Goal: Task Accomplishment & Management: Use online tool/utility

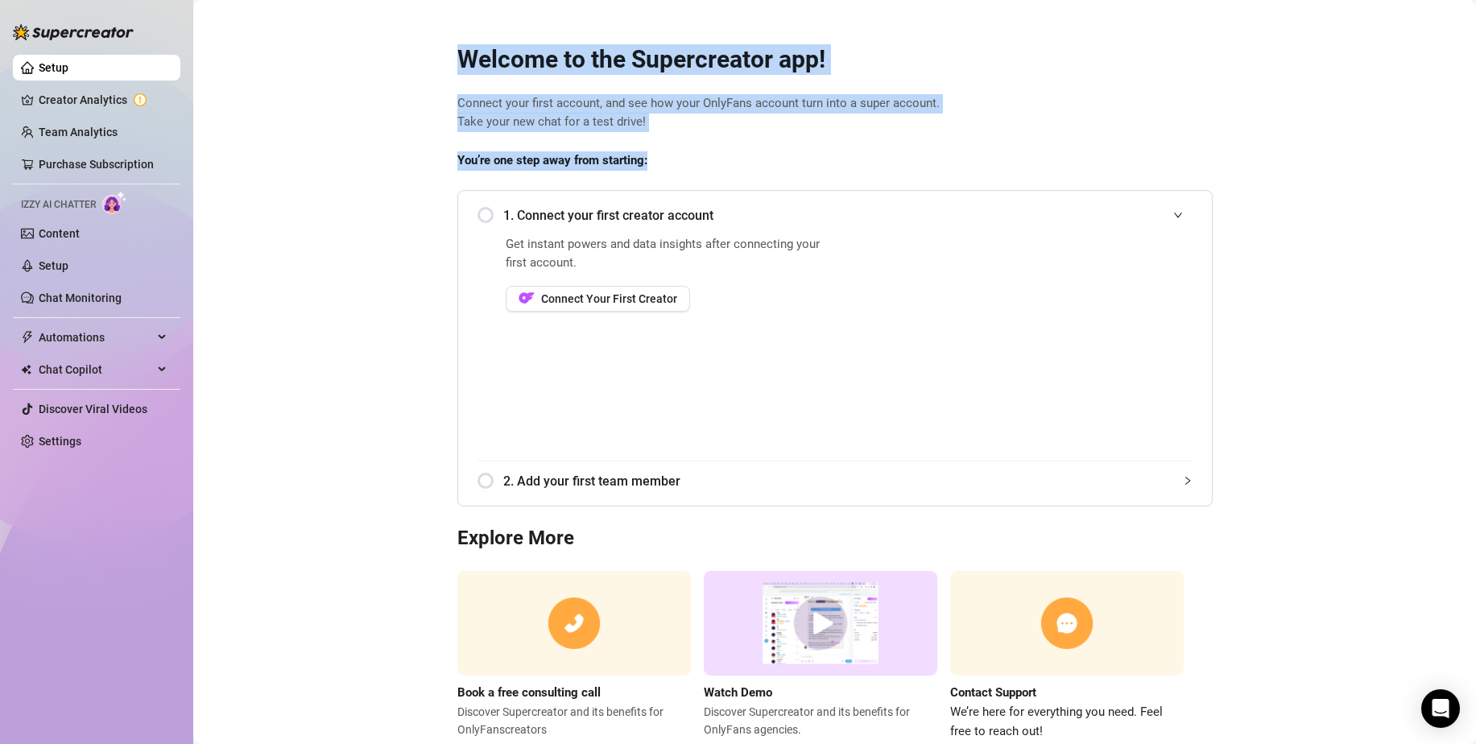
drag, startPoint x: 452, startPoint y: 53, endPoint x: 684, endPoint y: 148, distance: 250.6
click at [684, 146] on div "Welcome to the Supercreator app! Connect your first account, and see how your O…" at bounding box center [834, 382] width 781 height 717
drag, startPoint x: 647, startPoint y: 107, endPoint x: 873, endPoint y: 190, distance: 241.0
click at [626, 95] on span "Connect your first account, and see how your OnlyFans account turn into a super…" at bounding box center [834, 113] width 755 height 38
drag, startPoint x: 457, startPoint y: 56, endPoint x: 646, endPoint y: 153, distance: 212.8
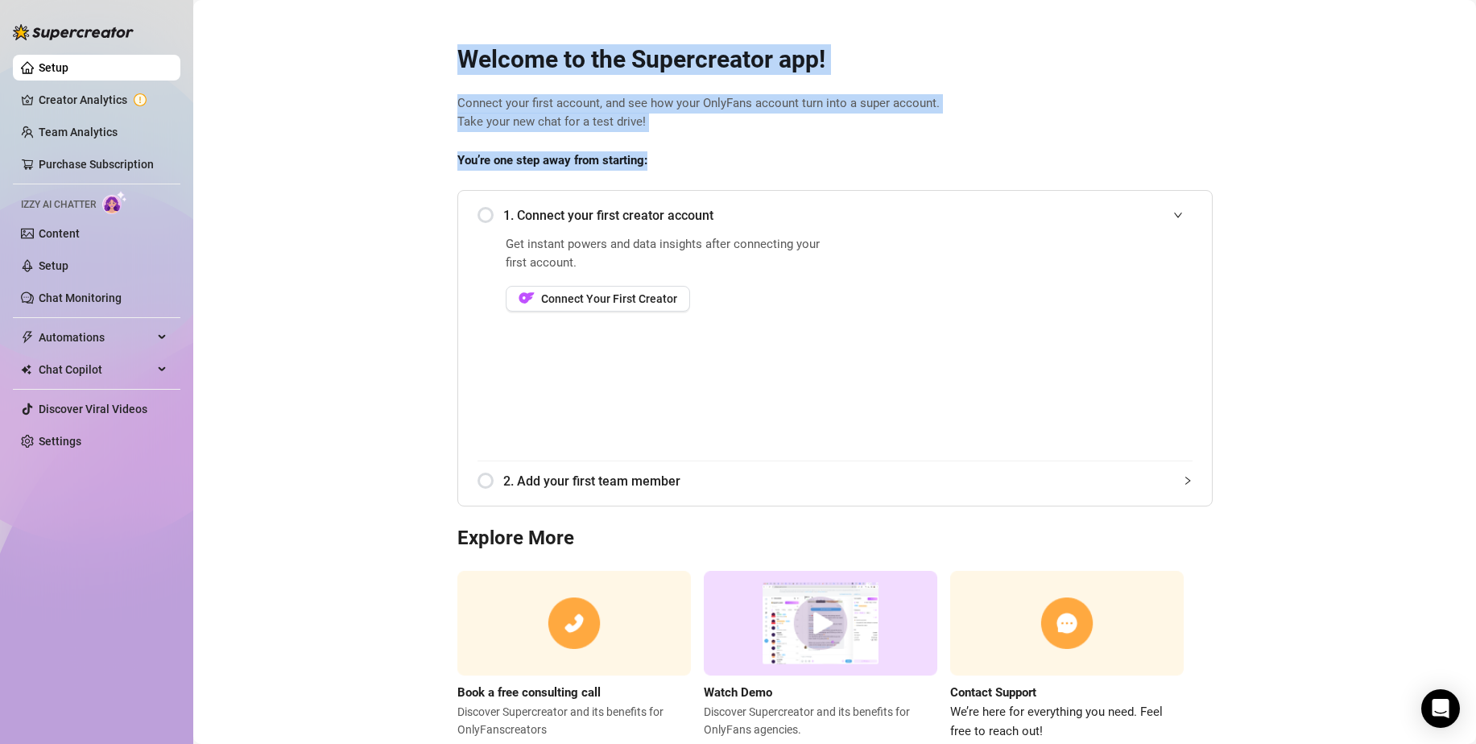
click at [646, 153] on div "Welcome to the Supercreator app! Connect your first account, and see how your O…" at bounding box center [834, 382] width 781 height 717
copy div "Welcome to the Supercreator app! Connect your first account, and see how your O…"
click at [578, 213] on span "1. Connect your first creator account" at bounding box center [847, 215] width 689 height 20
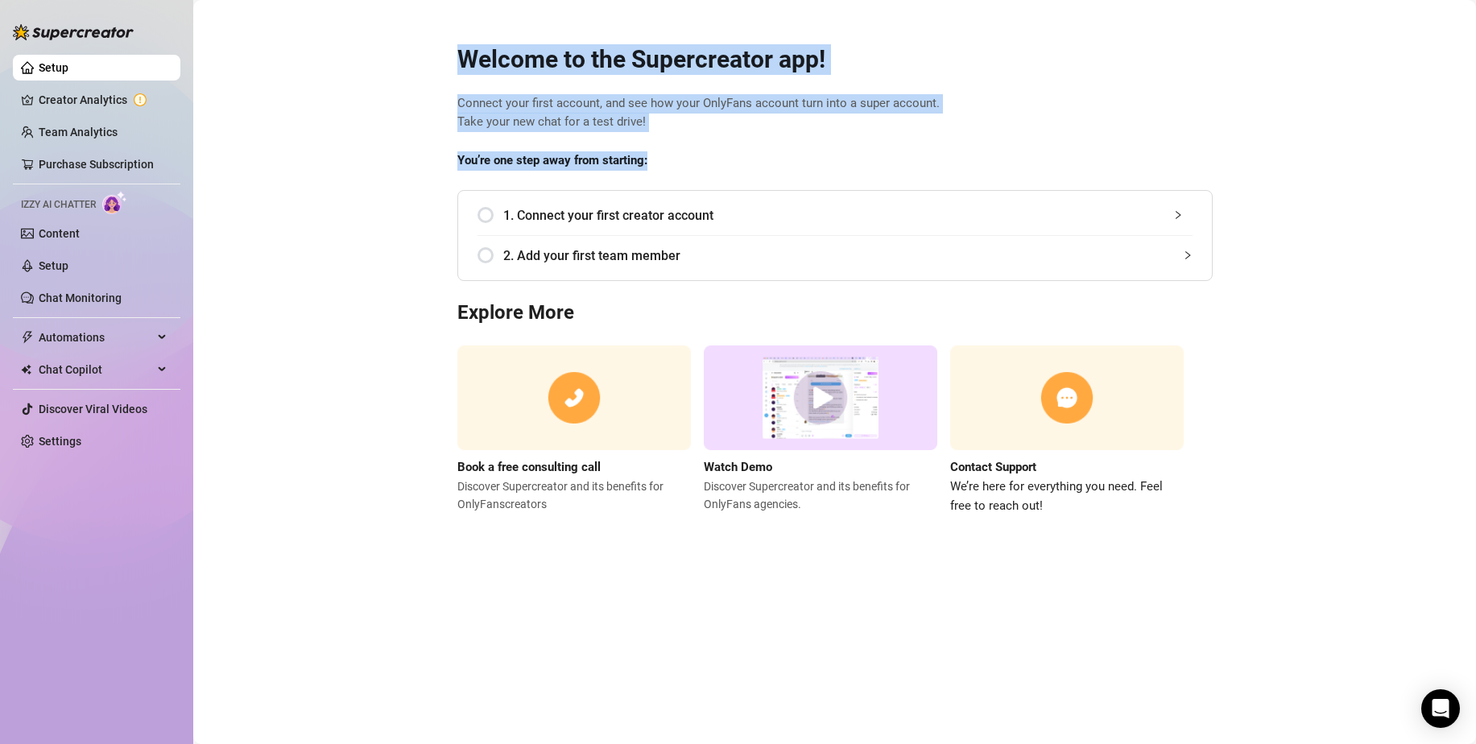
click at [566, 212] on span "1. Connect your first creator account" at bounding box center [847, 215] width 689 height 20
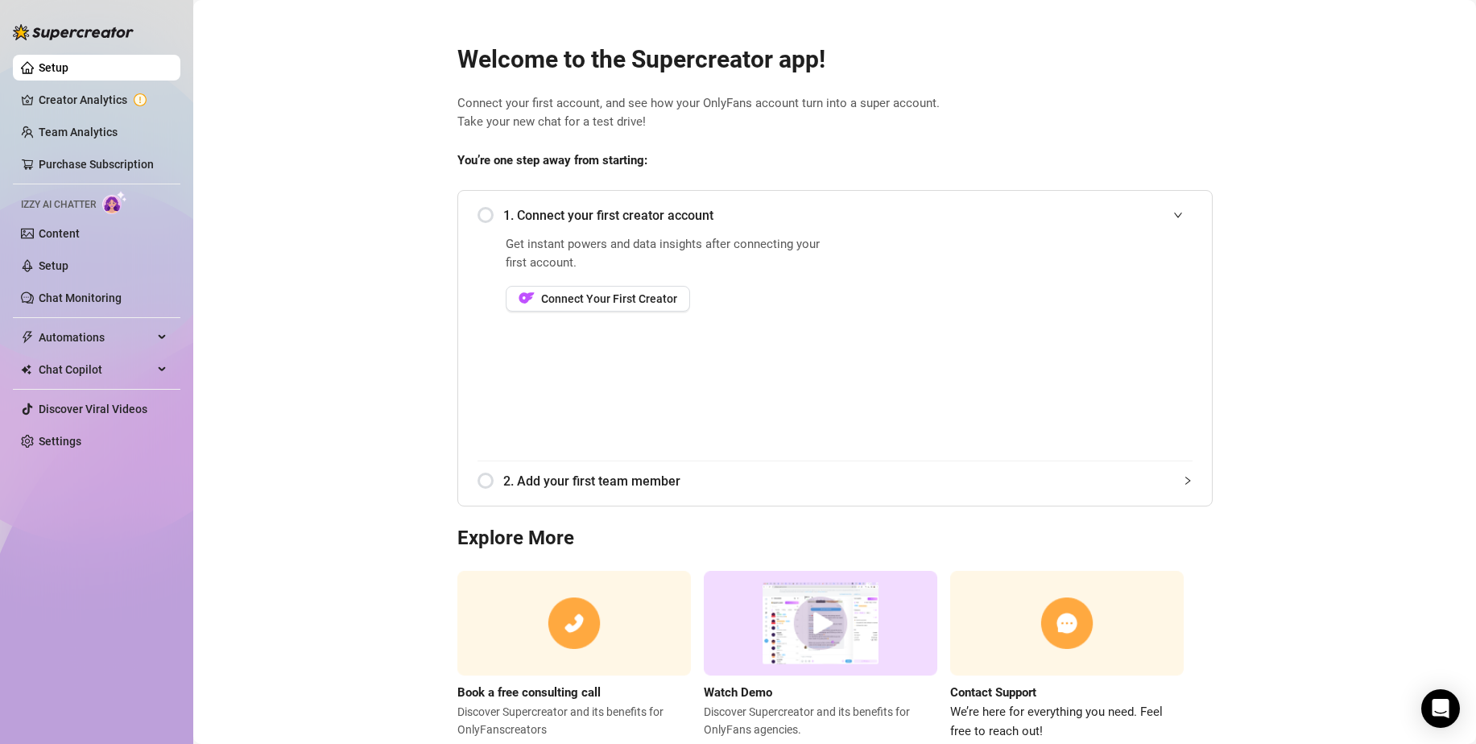
click at [591, 265] on span "Get instant powers and data insights after connecting your first account." at bounding box center [668, 254] width 324 height 38
click at [614, 300] on span "Connect Your First Creator" at bounding box center [609, 298] width 136 height 13
click at [495, 217] on div "1. Connect your first creator account" at bounding box center [834, 215] width 715 height 39
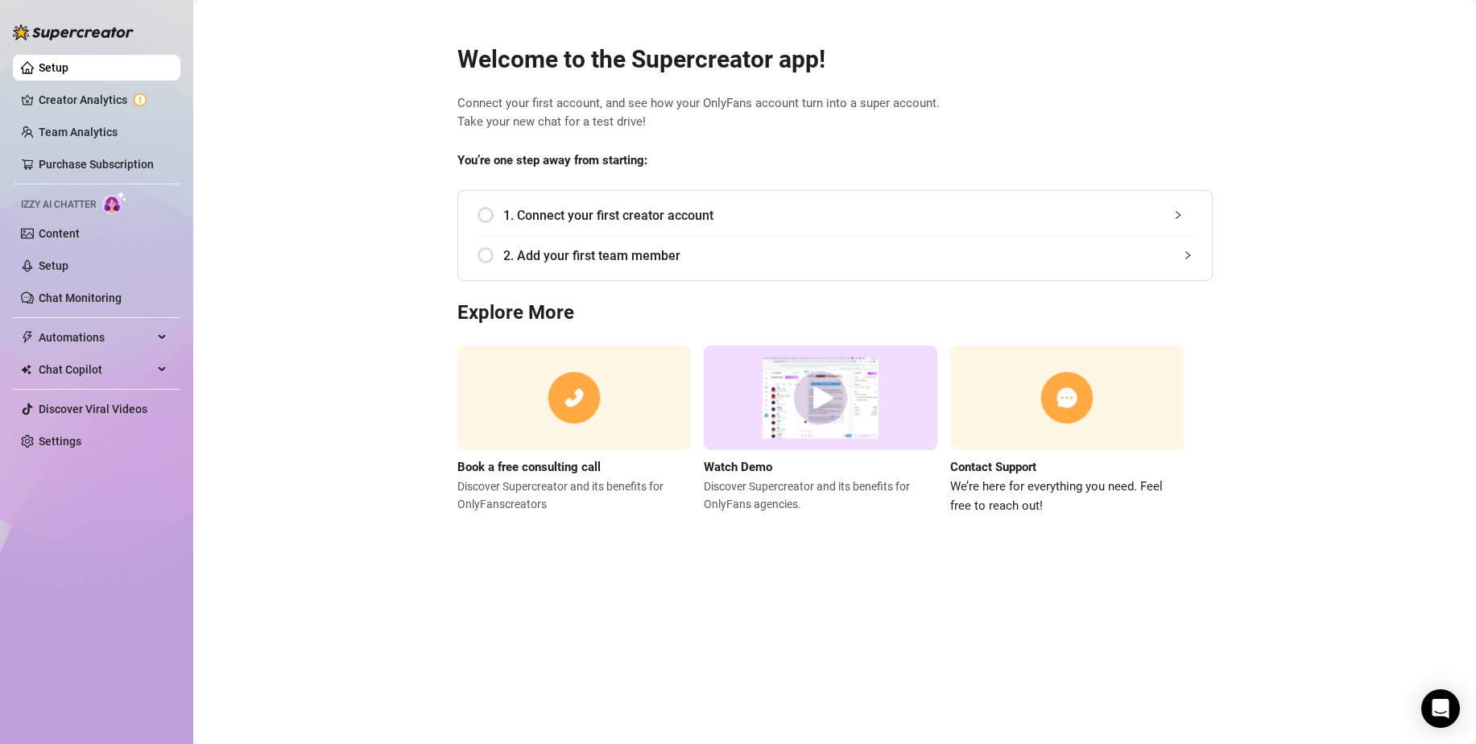
click at [537, 228] on div "1. Connect your first creator account" at bounding box center [834, 215] width 715 height 39
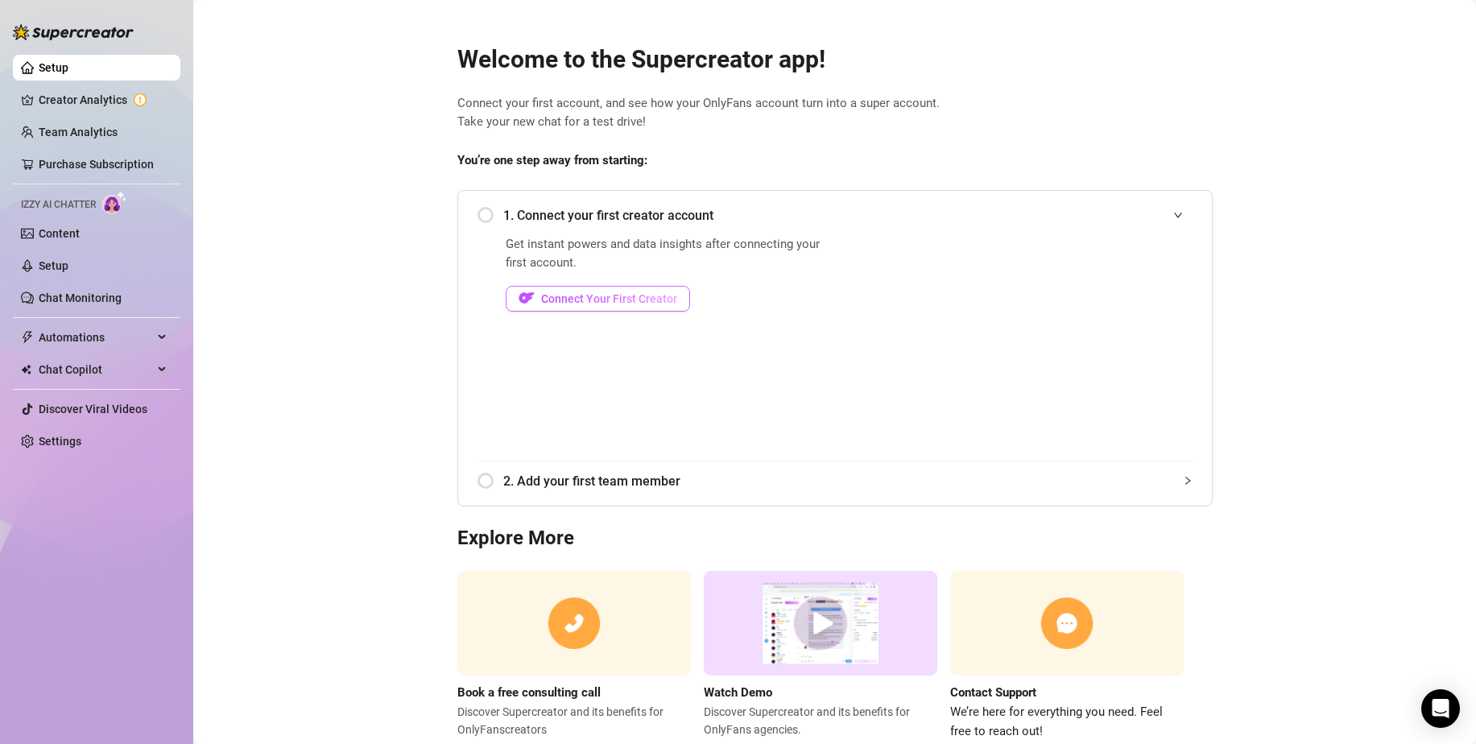
click at [585, 300] on span "Connect Your First Creator" at bounding box center [609, 298] width 136 height 13
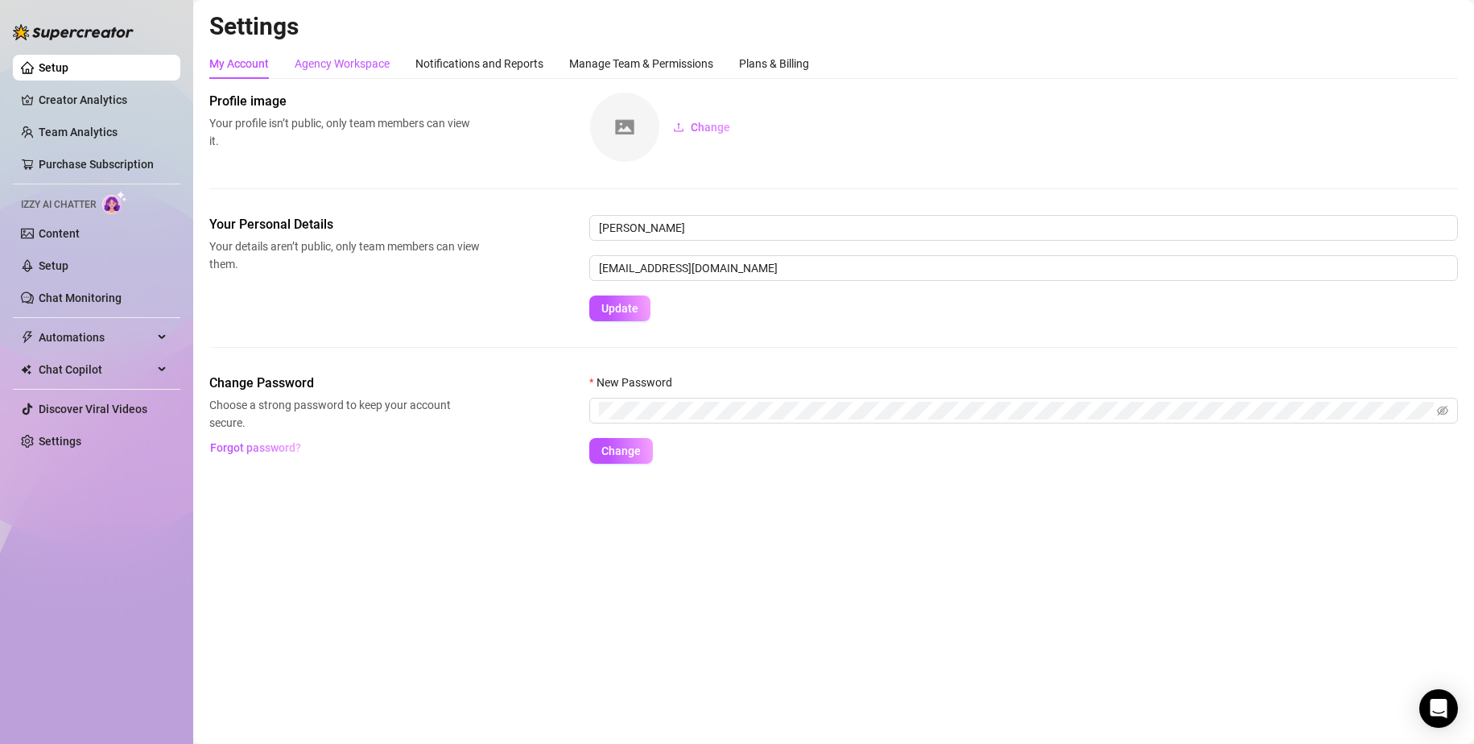
click at [350, 56] on div "Agency Workspace" at bounding box center [342, 64] width 95 height 18
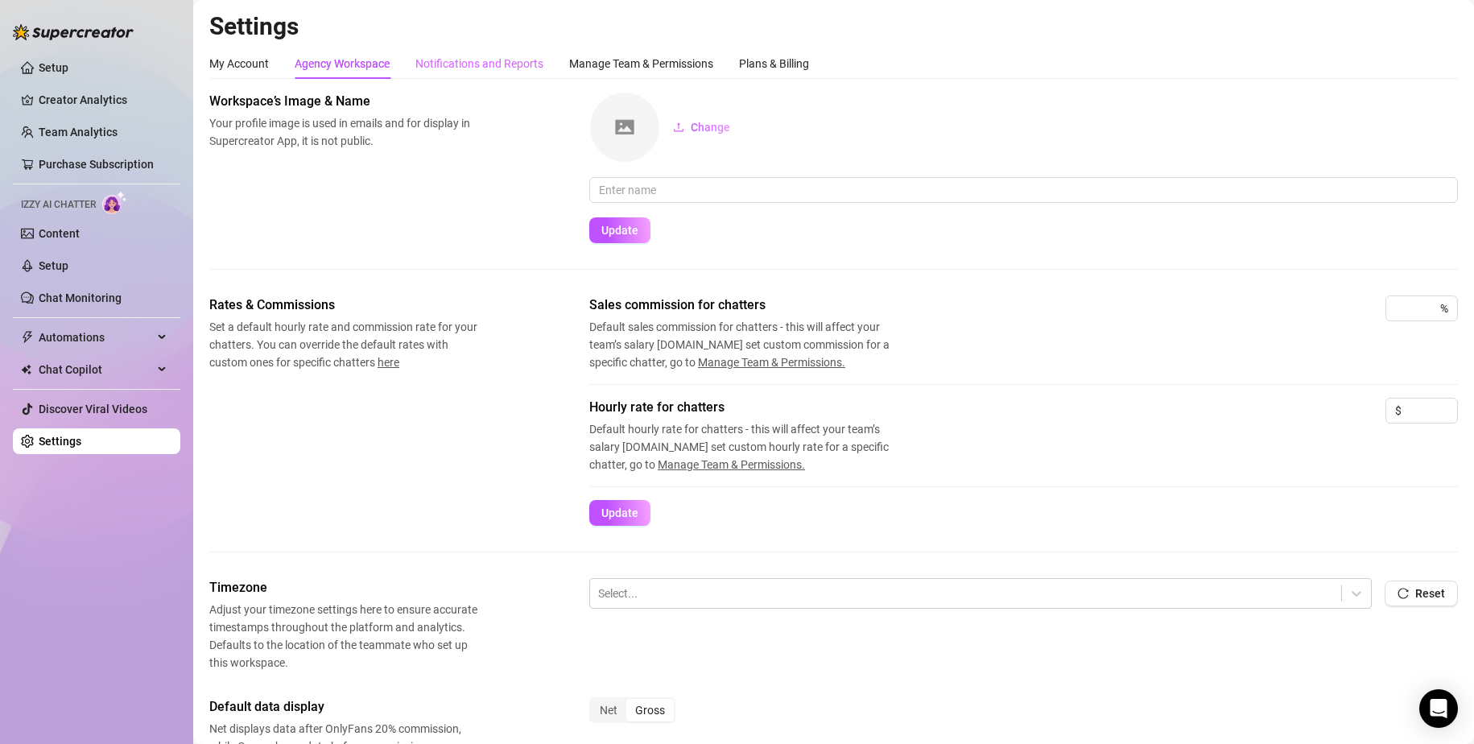
click at [453, 74] on div "Notifications and Reports" at bounding box center [479, 63] width 128 height 31
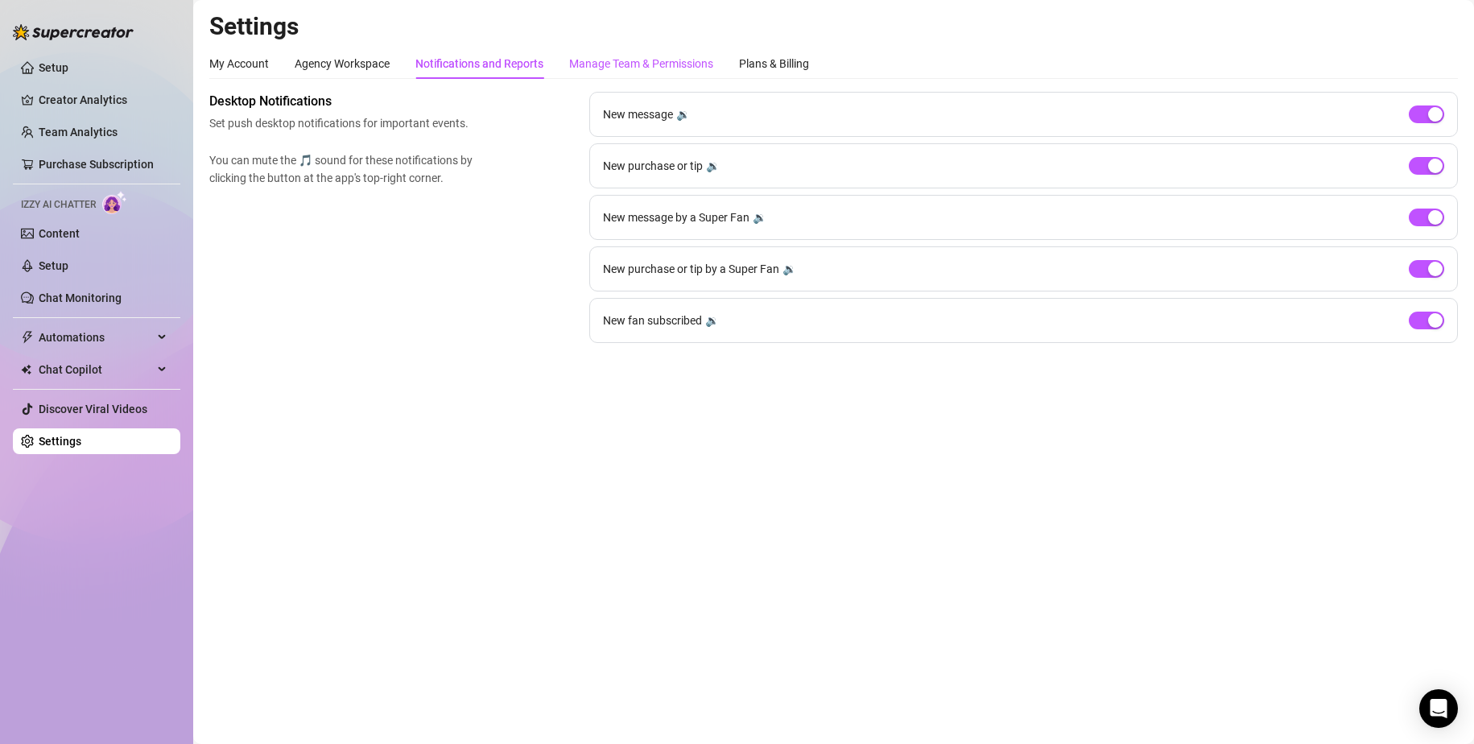
click at [605, 66] on div "Manage Team & Permissions" at bounding box center [641, 64] width 144 height 18
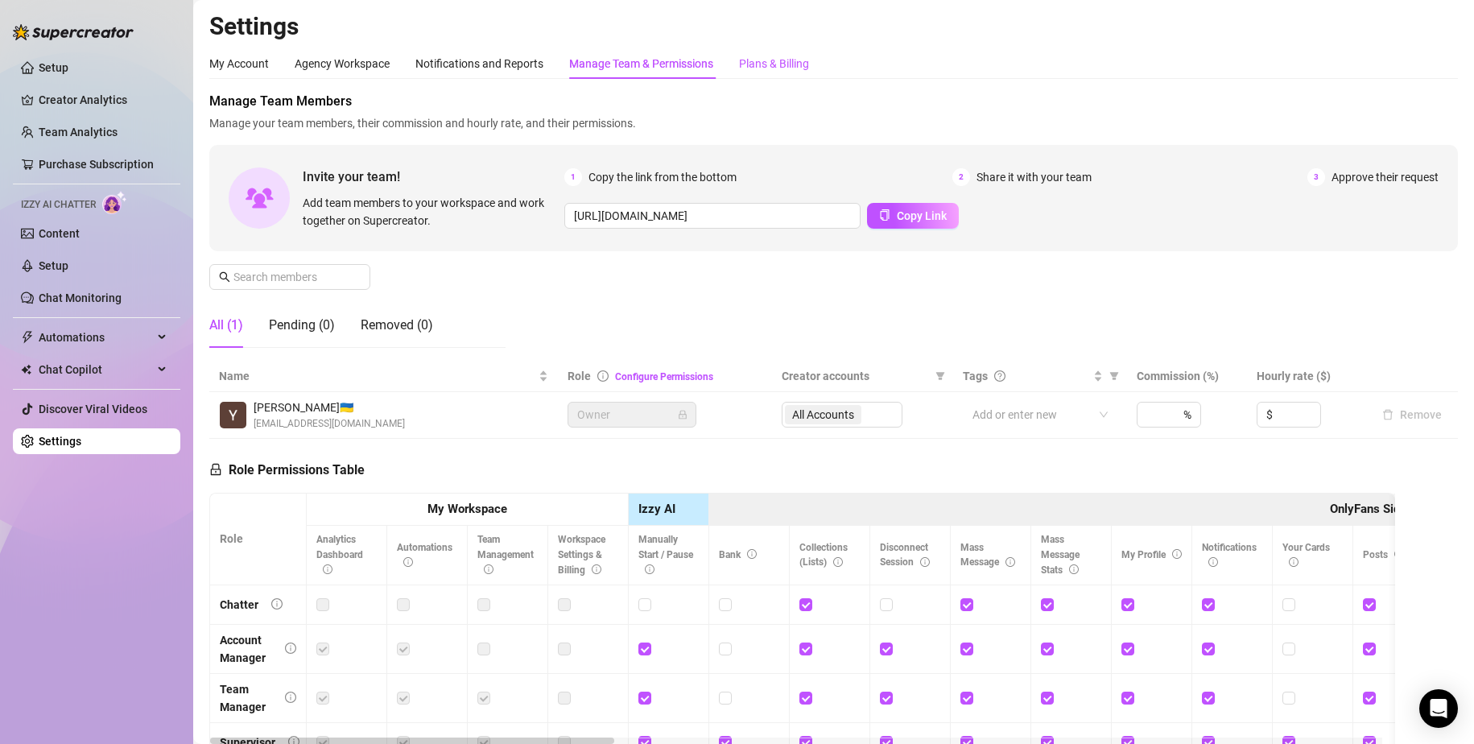
click at [757, 61] on div "Plans & Billing" at bounding box center [774, 64] width 70 height 18
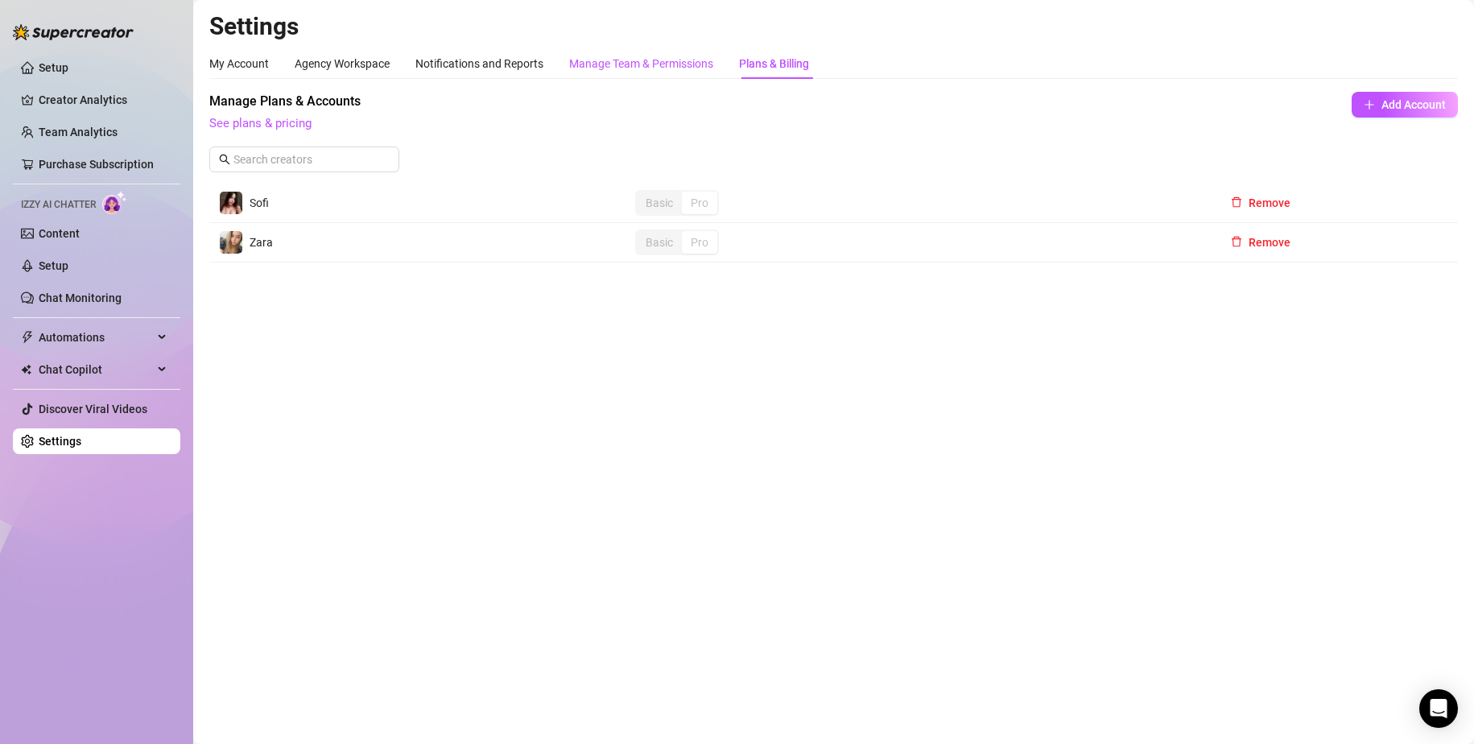
click at [579, 59] on div "Manage Team & Permissions" at bounding box center [641, 64] width 144 height 18
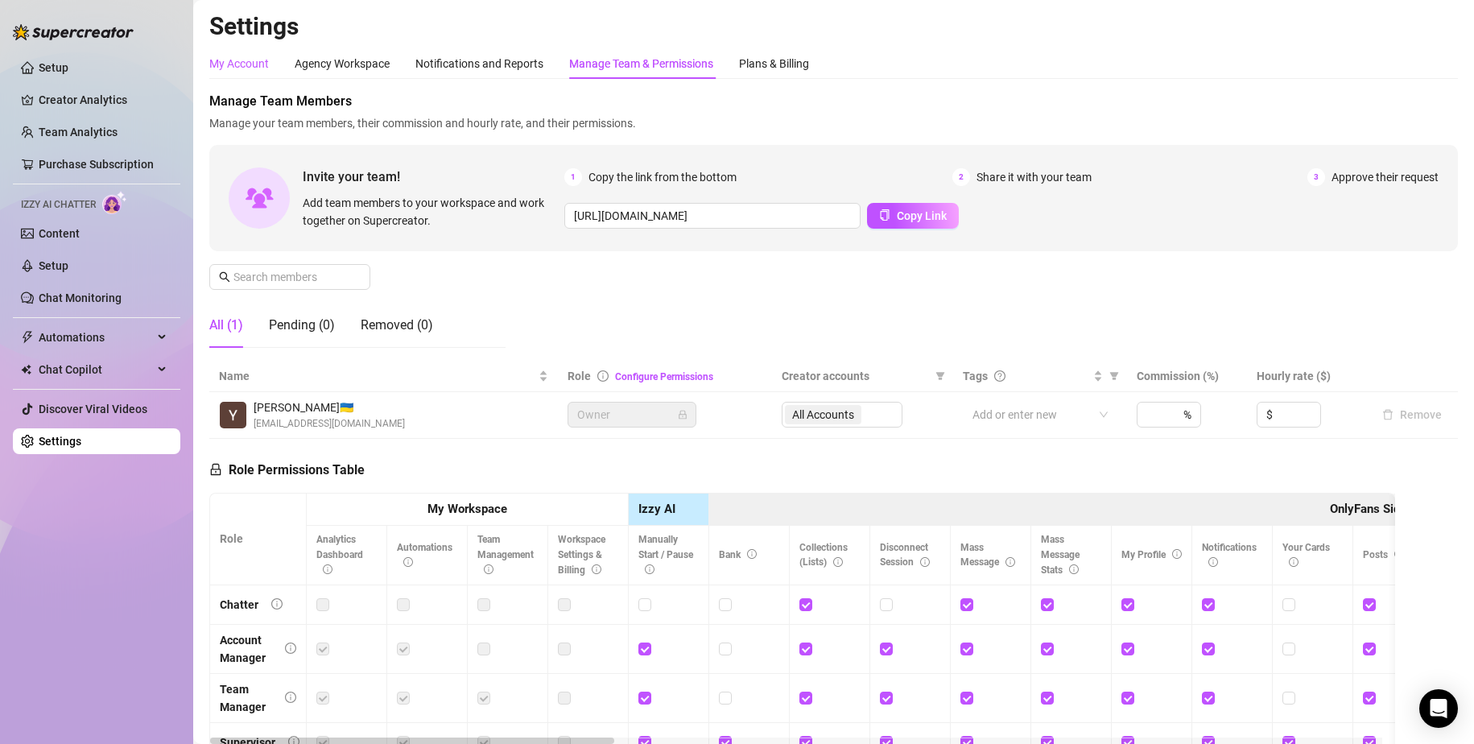
click at [237, 65] on div "My Account" at bounding box center [239, 64] width 60 height 18
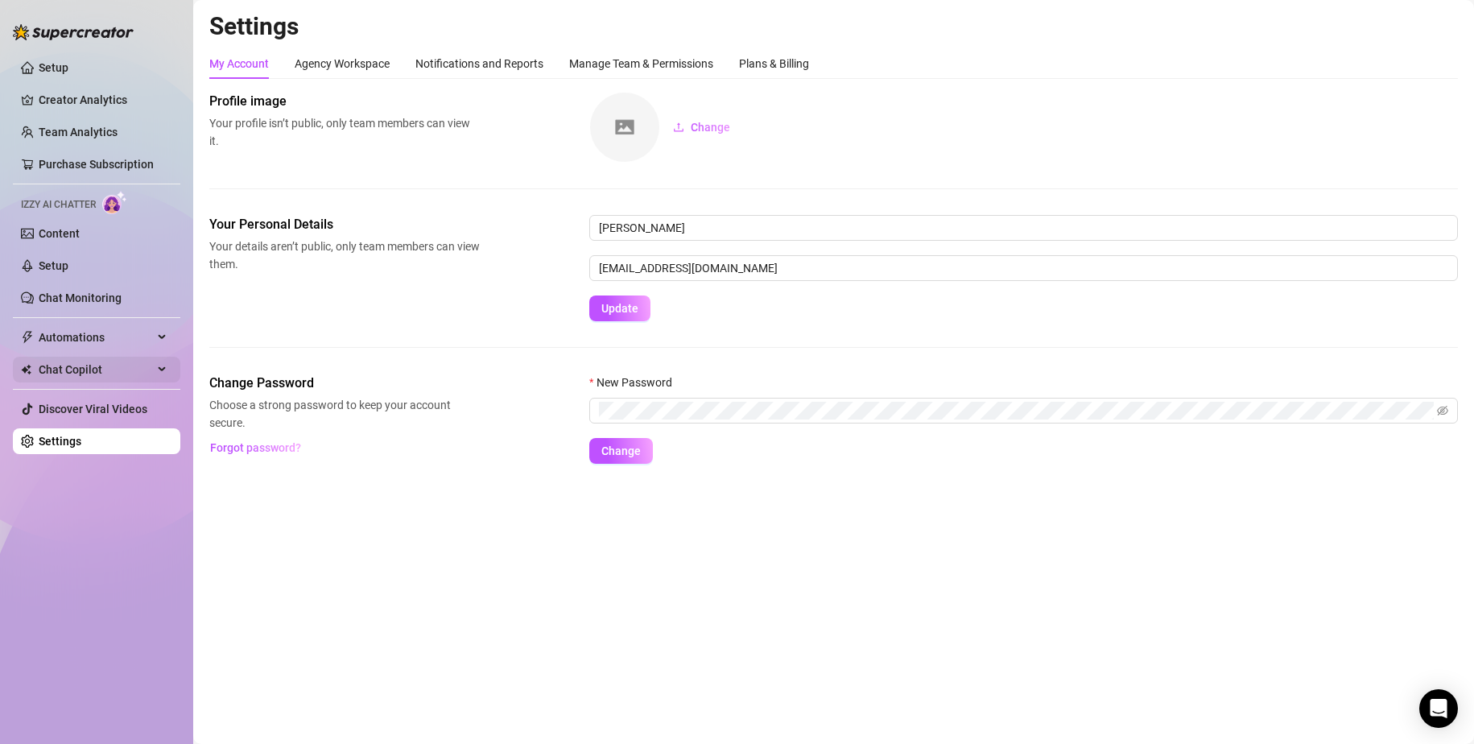
click at [154, 367] on div "Chat Copilot" at bounding box center [96, 370] width 167 height 26
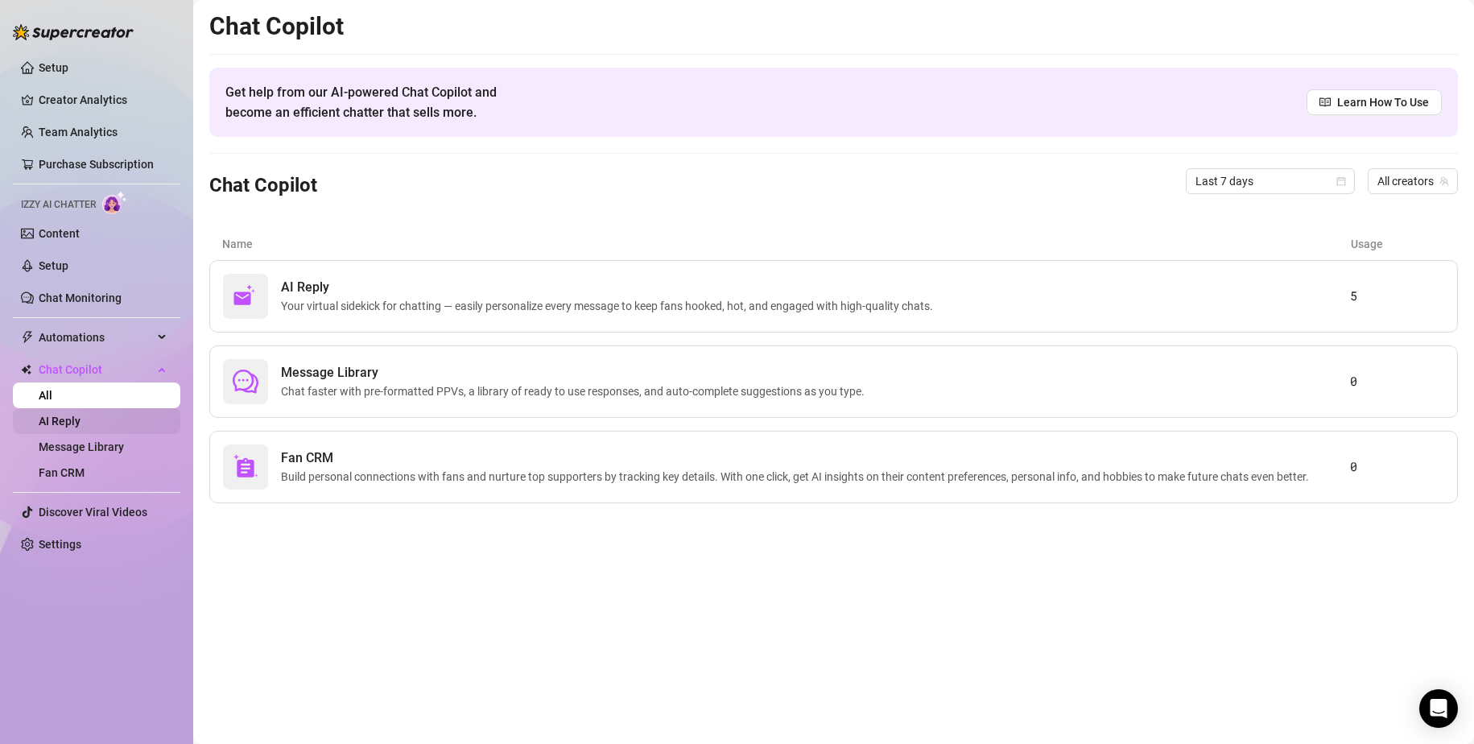
click at [81, 428] on link "AI Reply" at bounding box center [60, 421] width 42 height 13
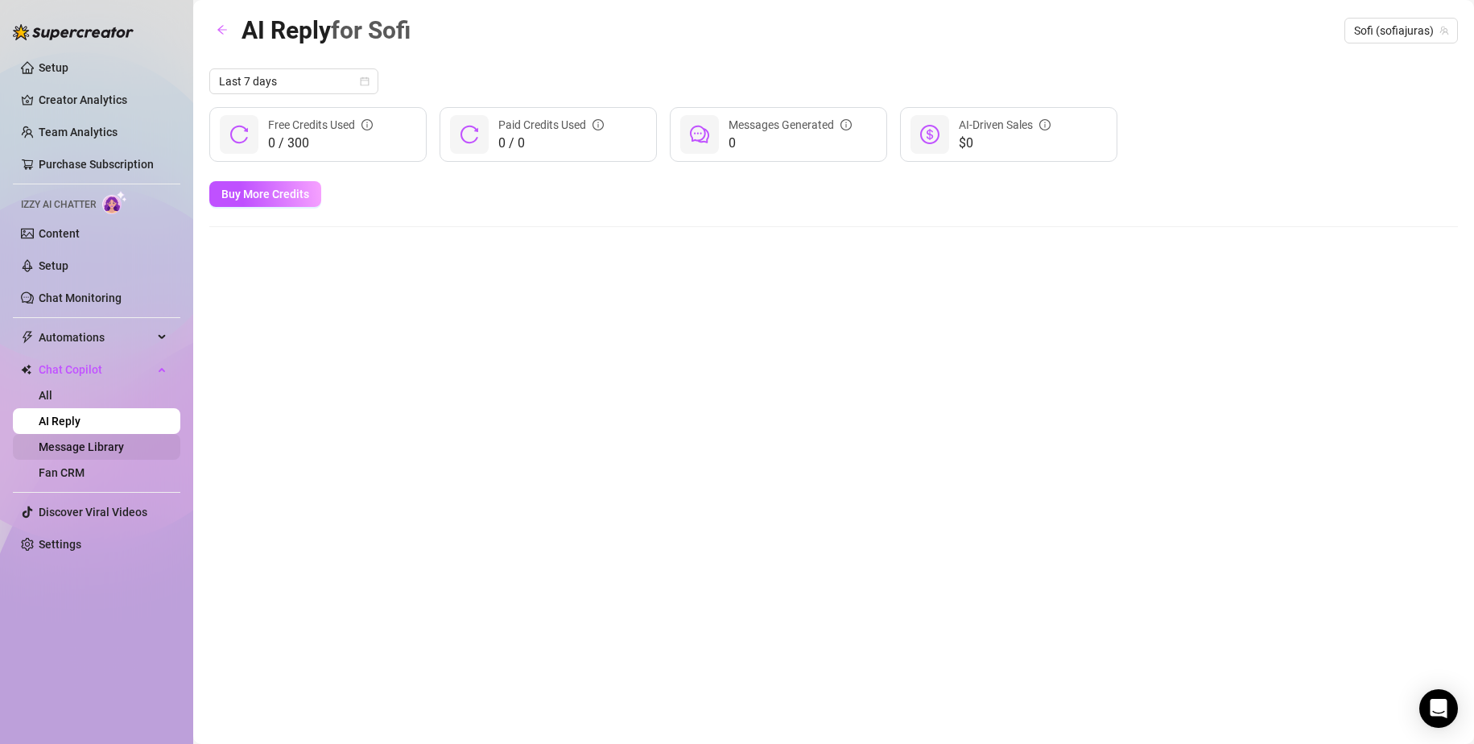
click at [94, 452] on link "Message Library" at bounding box center [81, 446] width 85 height 13
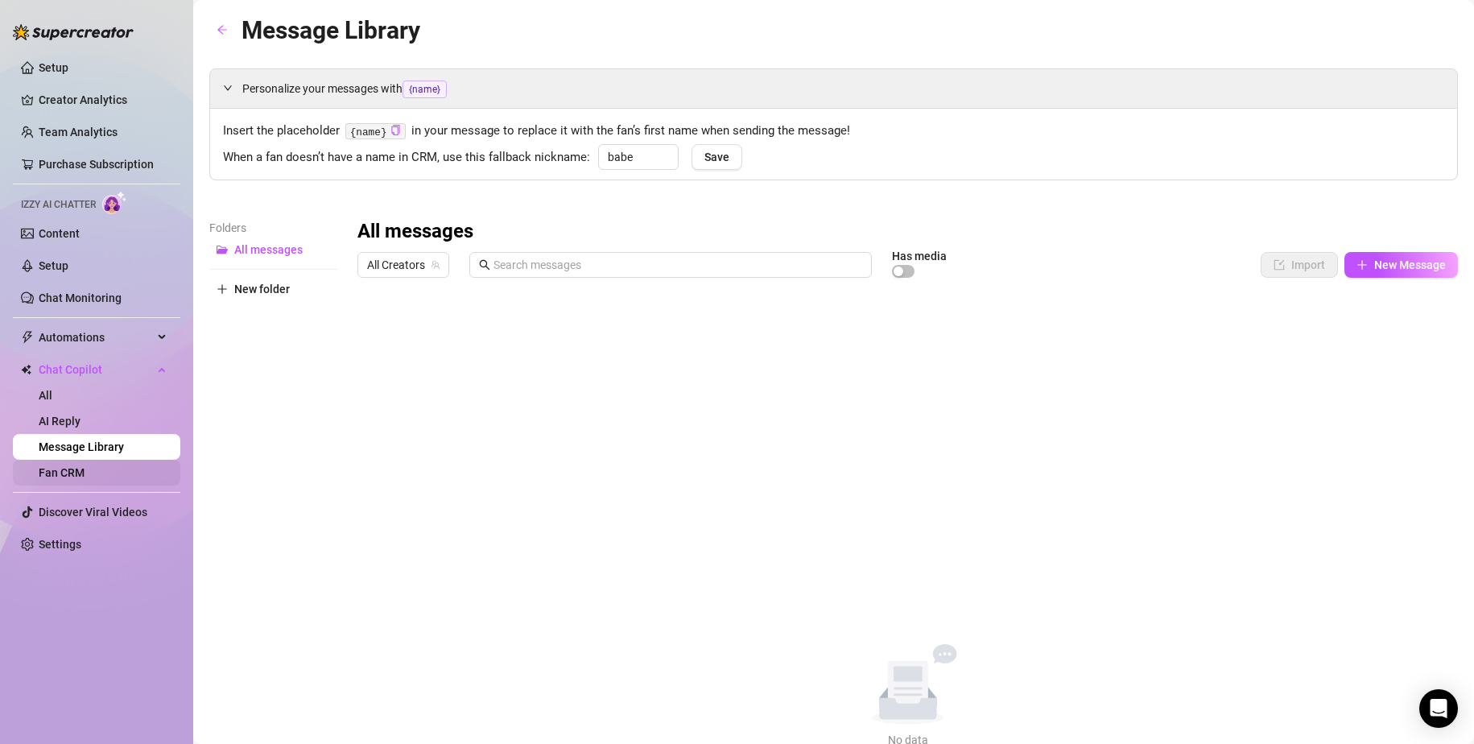
click at [85, 470] on link "Fan CRM" at bounding box center [62, 472] width 46 height 13
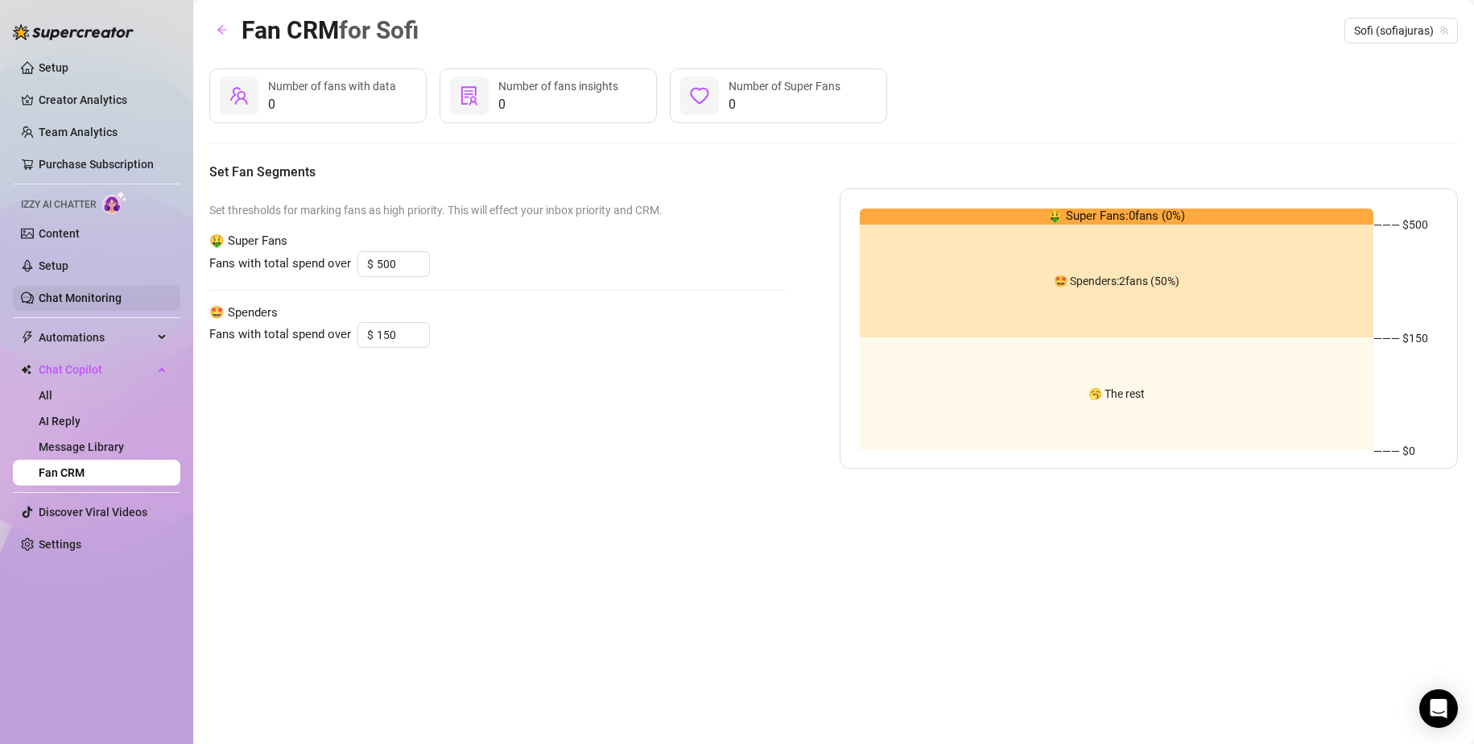
click at [97, 296] on link "Chat Monitoring" at bounding box center [80, 297] width 83 height 13
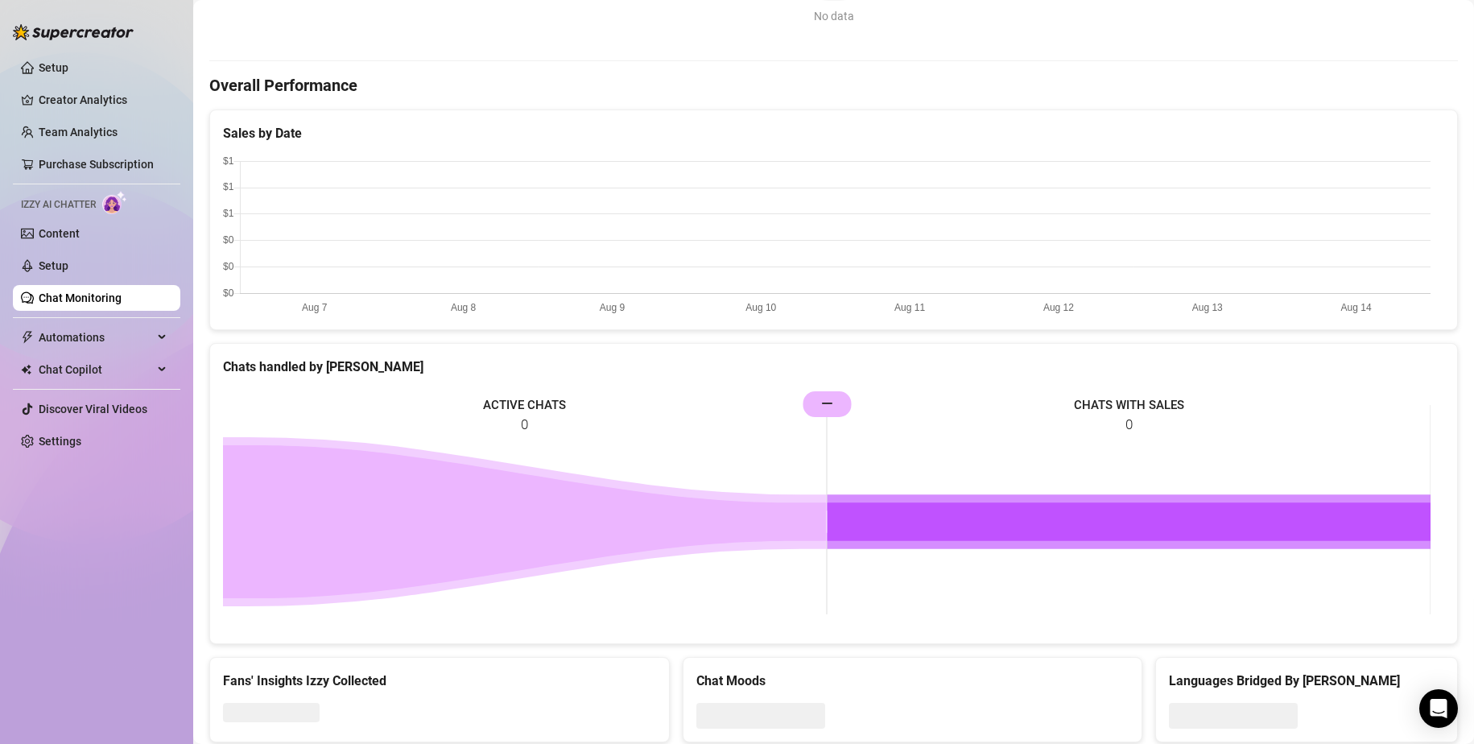
scroll to position [471, 0]
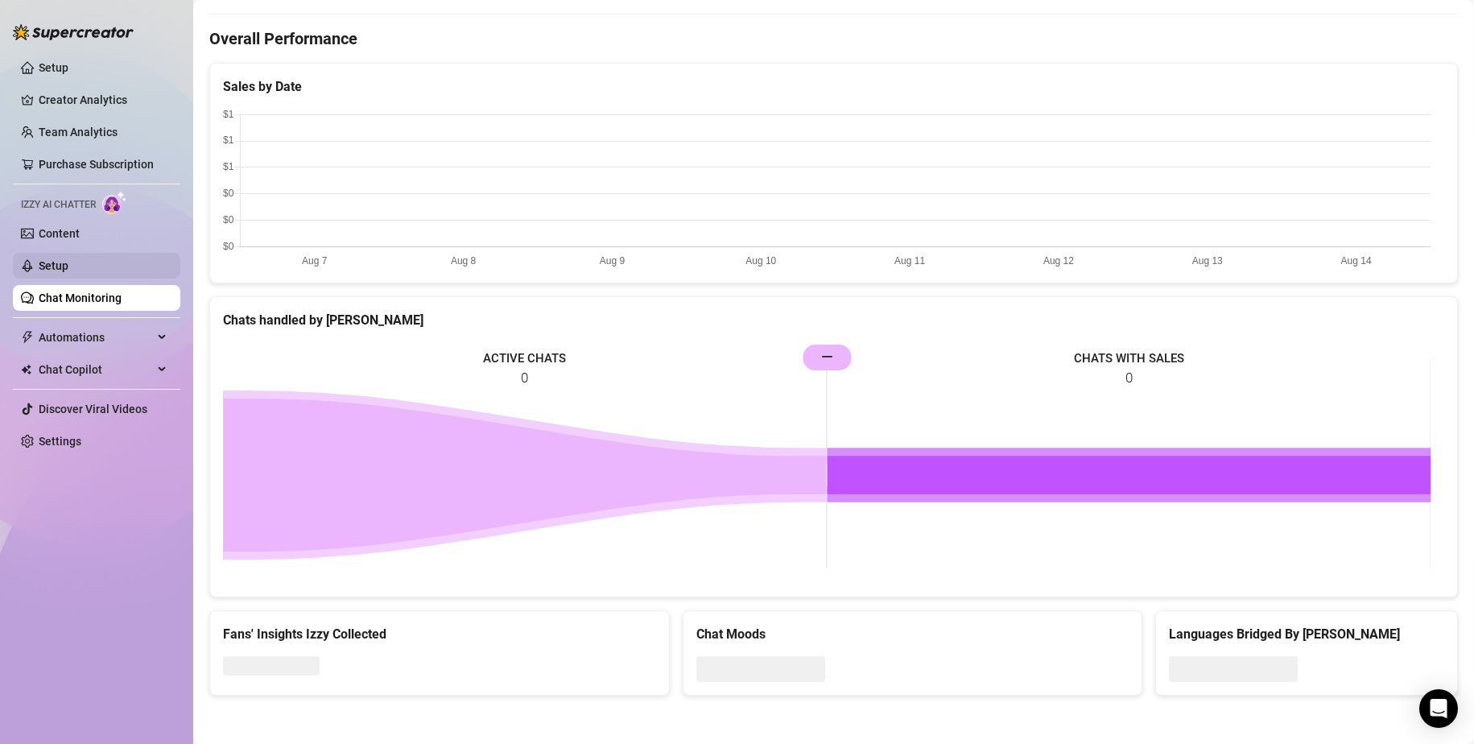
click at [68, 268] on link "Setup" at bounding box center [54, 265] width 30 height 13
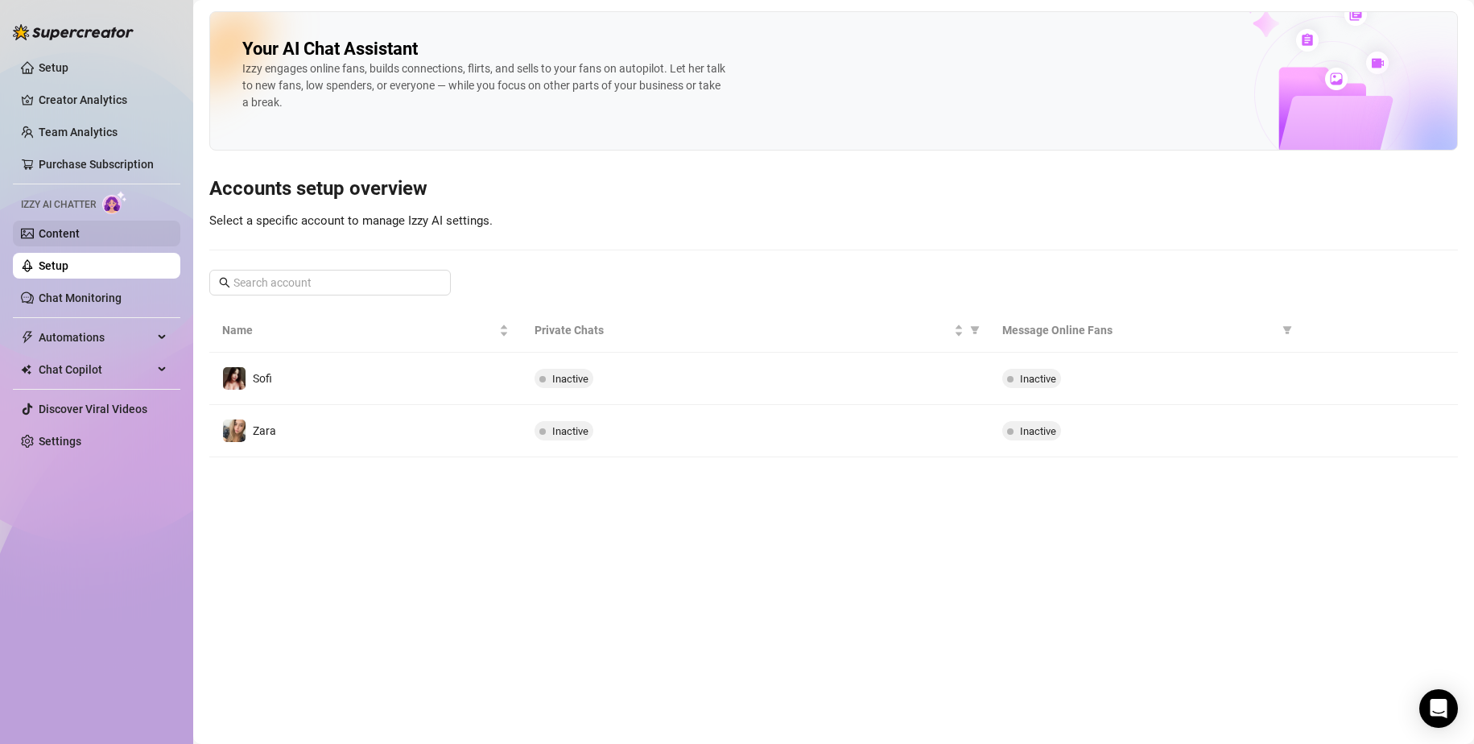
click at [80, 240] on link "Content" at bounding box center [59, 233] width 41 height 13
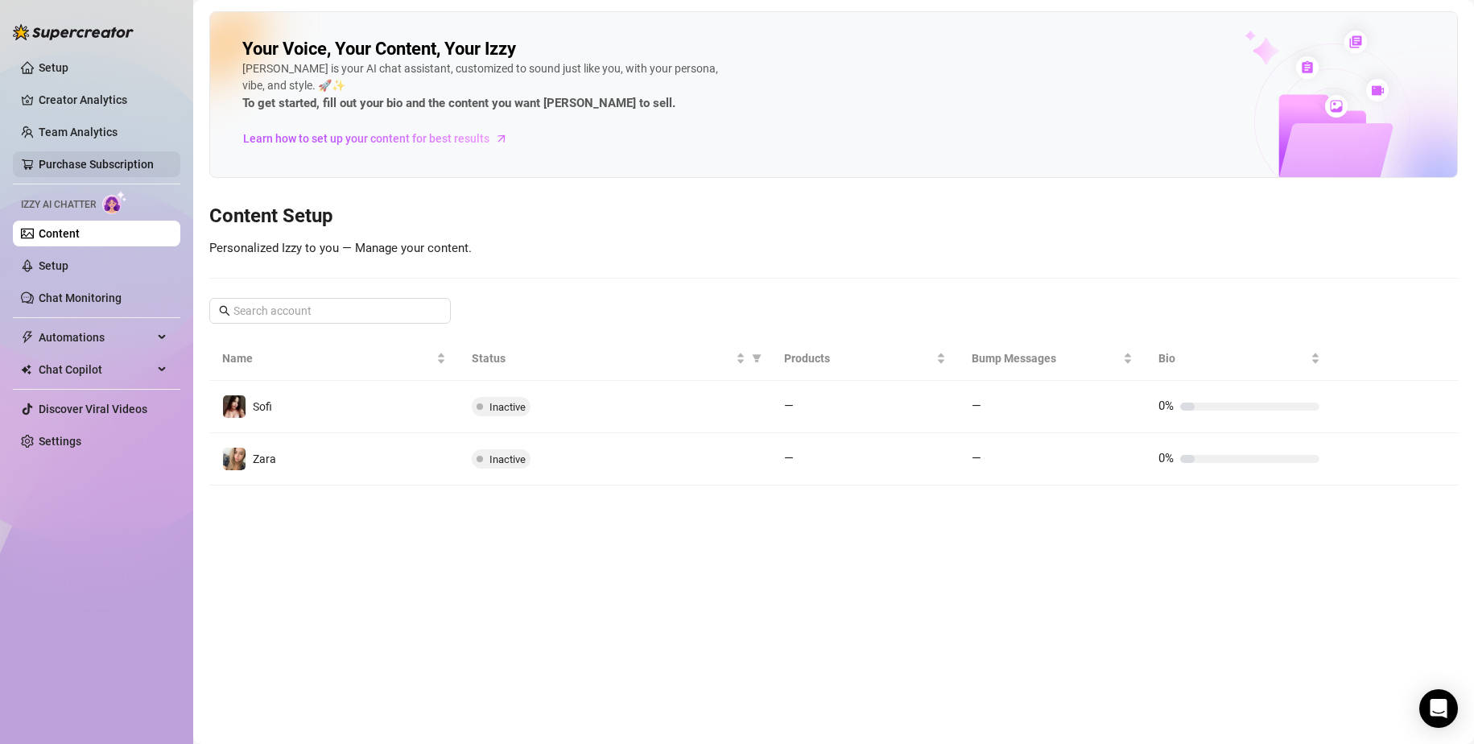
click at [97, 159] on link "Purchase Subscription" at bounding box center [96, 164] width 115 height 13
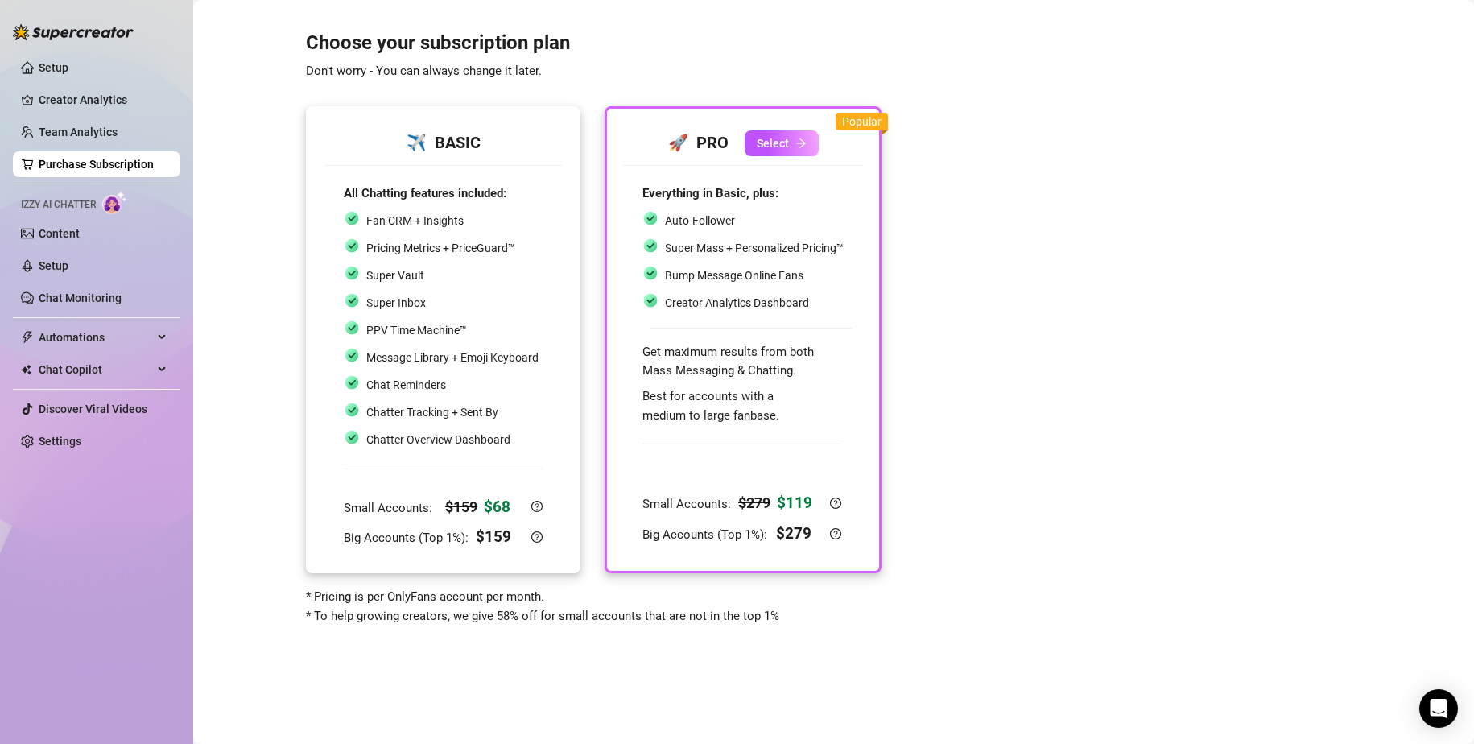
click at [515, 450] on div "Chatter Overview Dashboard" at bounding box center [441, 439] width 195 height 21
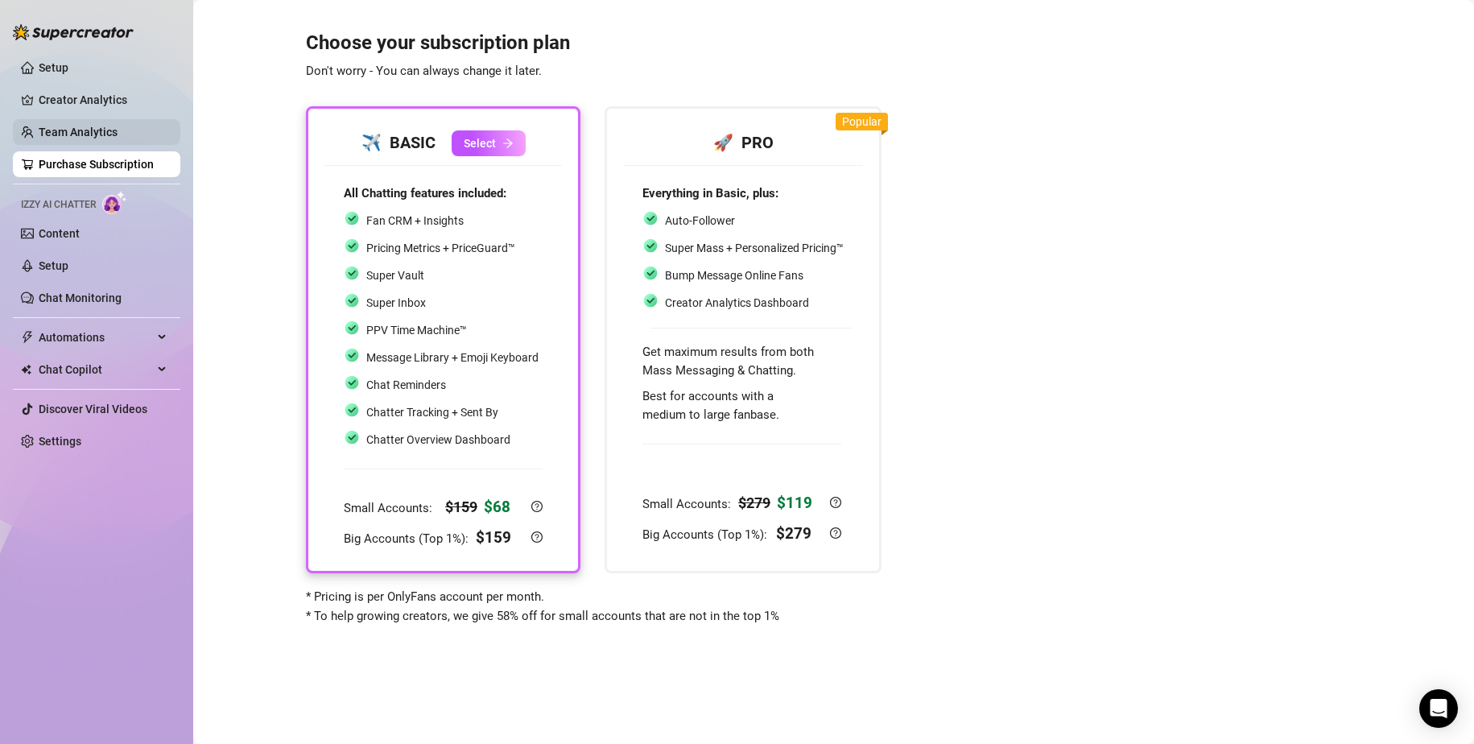
click at [81, 129] on link "Team Analytics" at bounding box center [78, 132] width 79 height 13
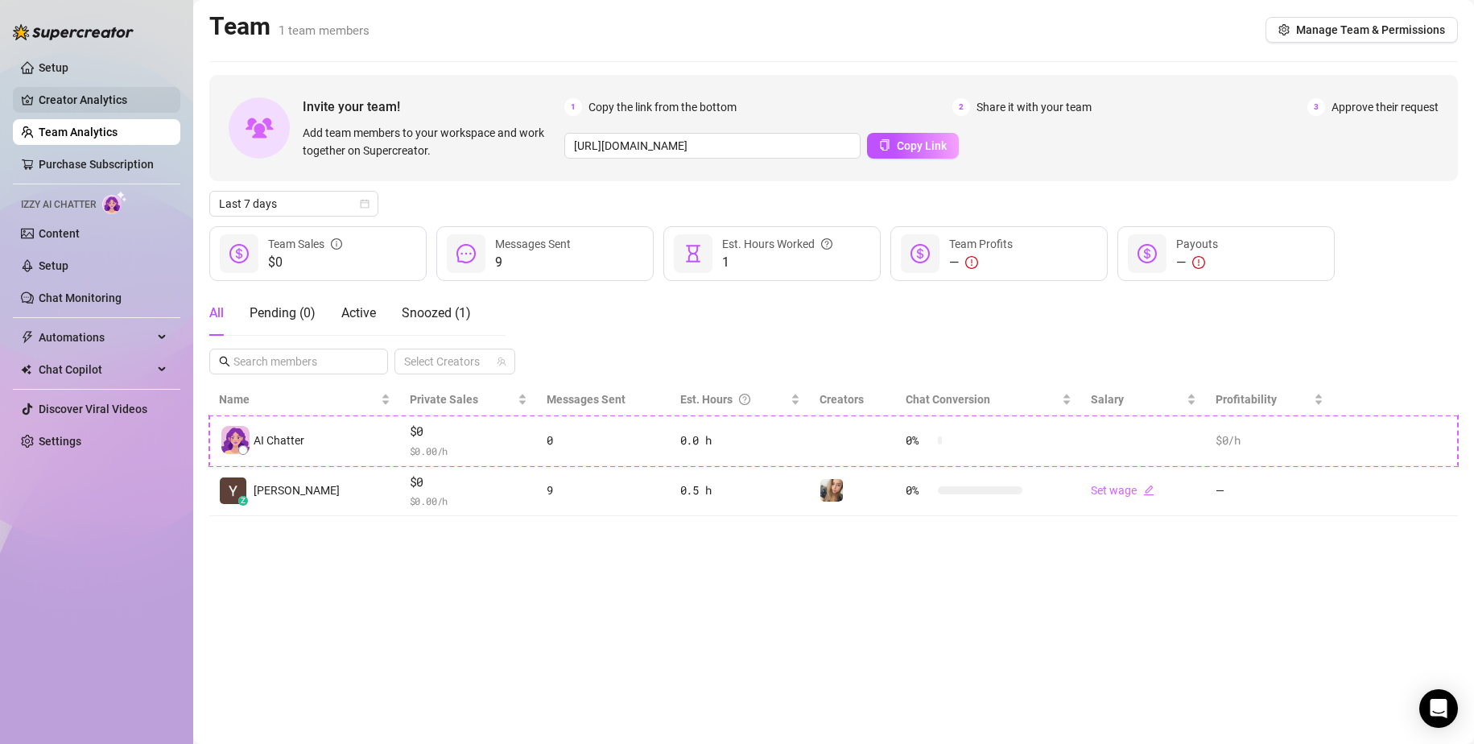
click at [87, 105] on link "Creator Analytics" at bounding box center [103, 100] width 129 height 26
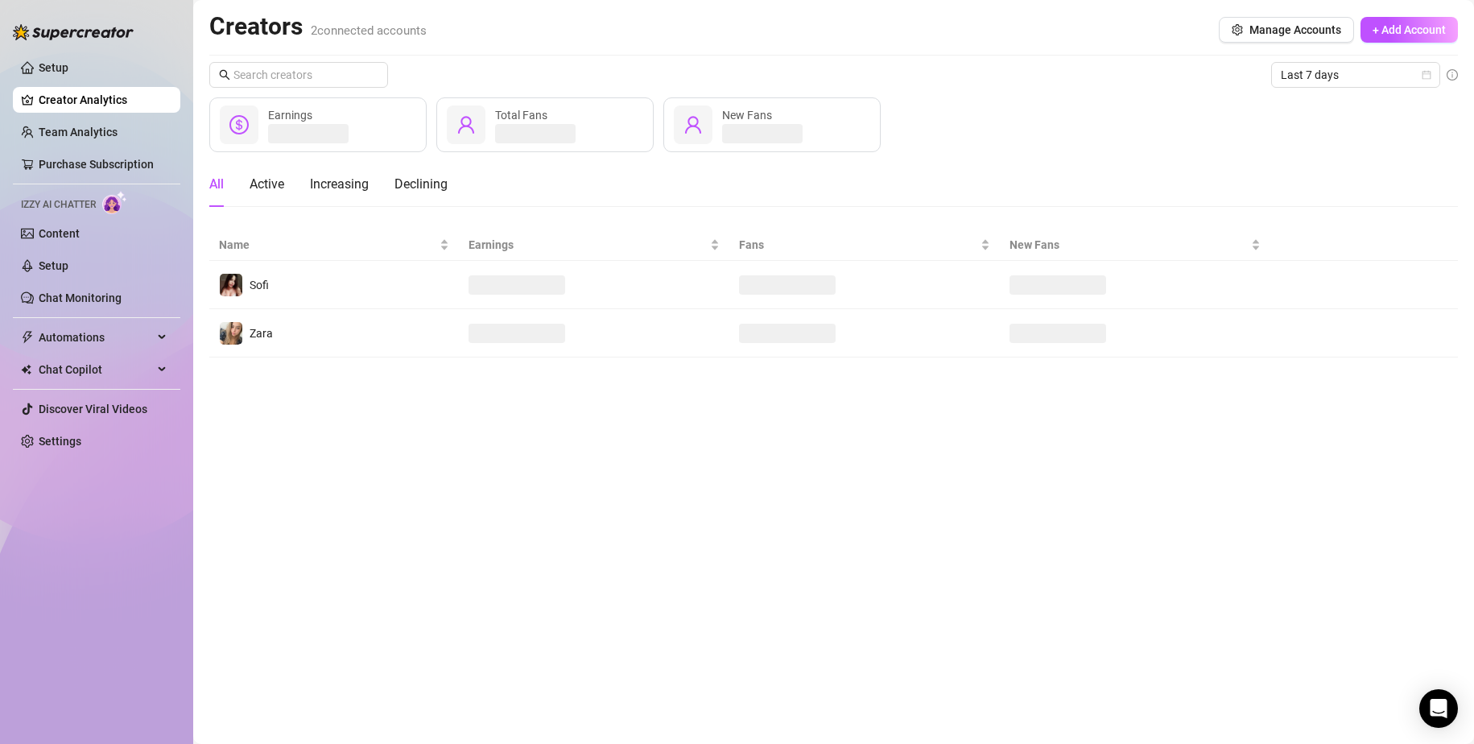
click at [80, 85] on ul "Setup Creator Analytics Team Analytics Purchase Subscription Izzy AI Chatter Co…" at bounding box center [96, 254] width 167 height 412
click at [68, 73] on link "Setup" at bounding box center [54, 67] width 30 height 13
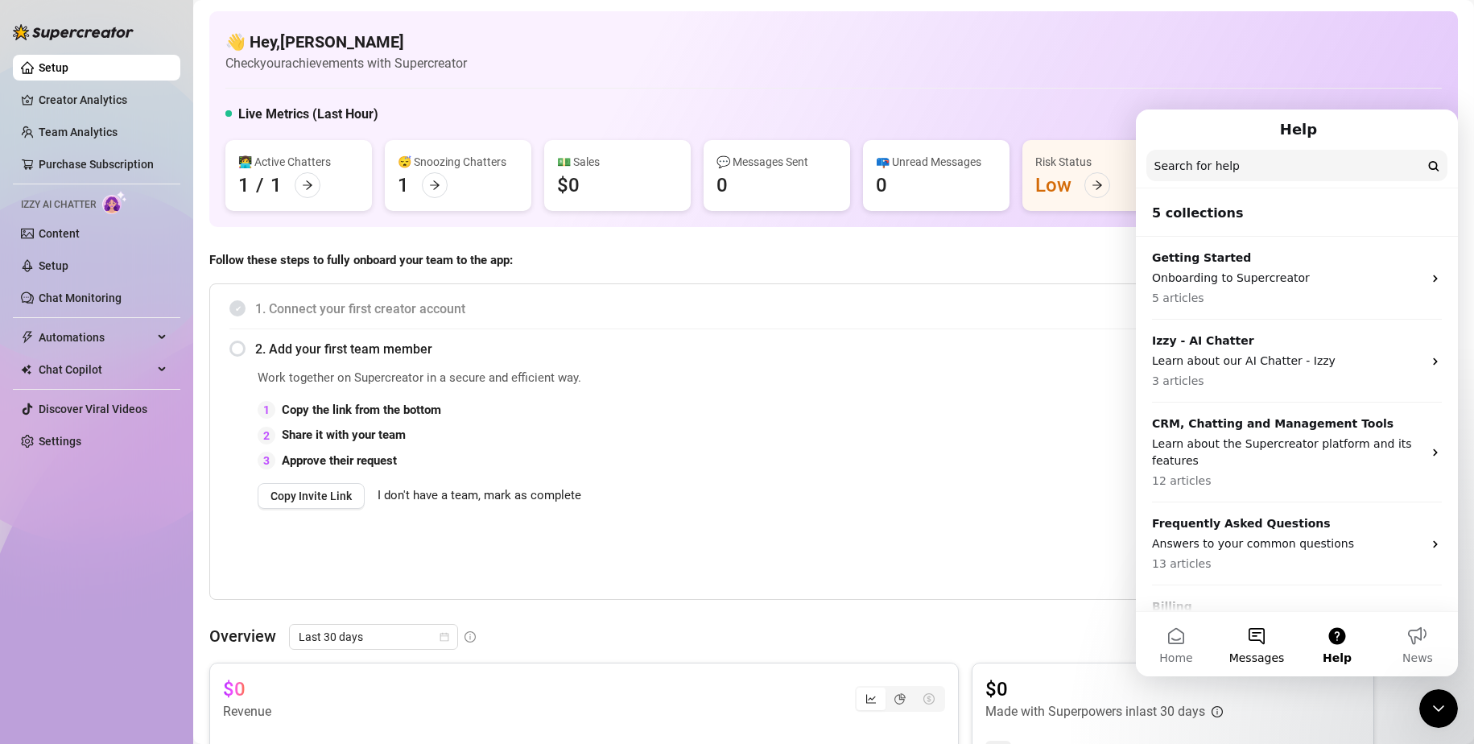
click at [1255, 633] on button "Messages" at bounding box center [1257, 644] width 81 height 64
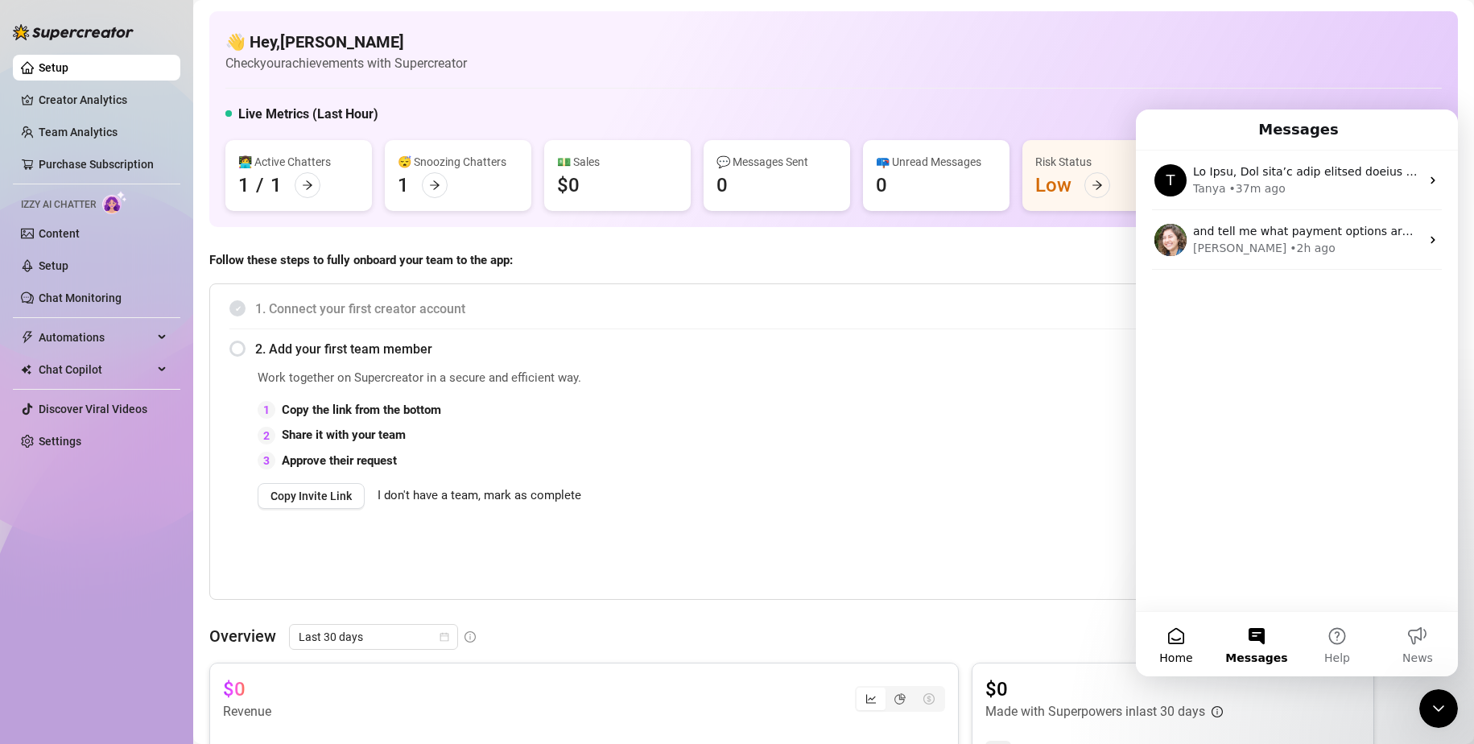
click at [1200, 635] on button "Home" at bounding box center [1176, 644] width 81 height 64
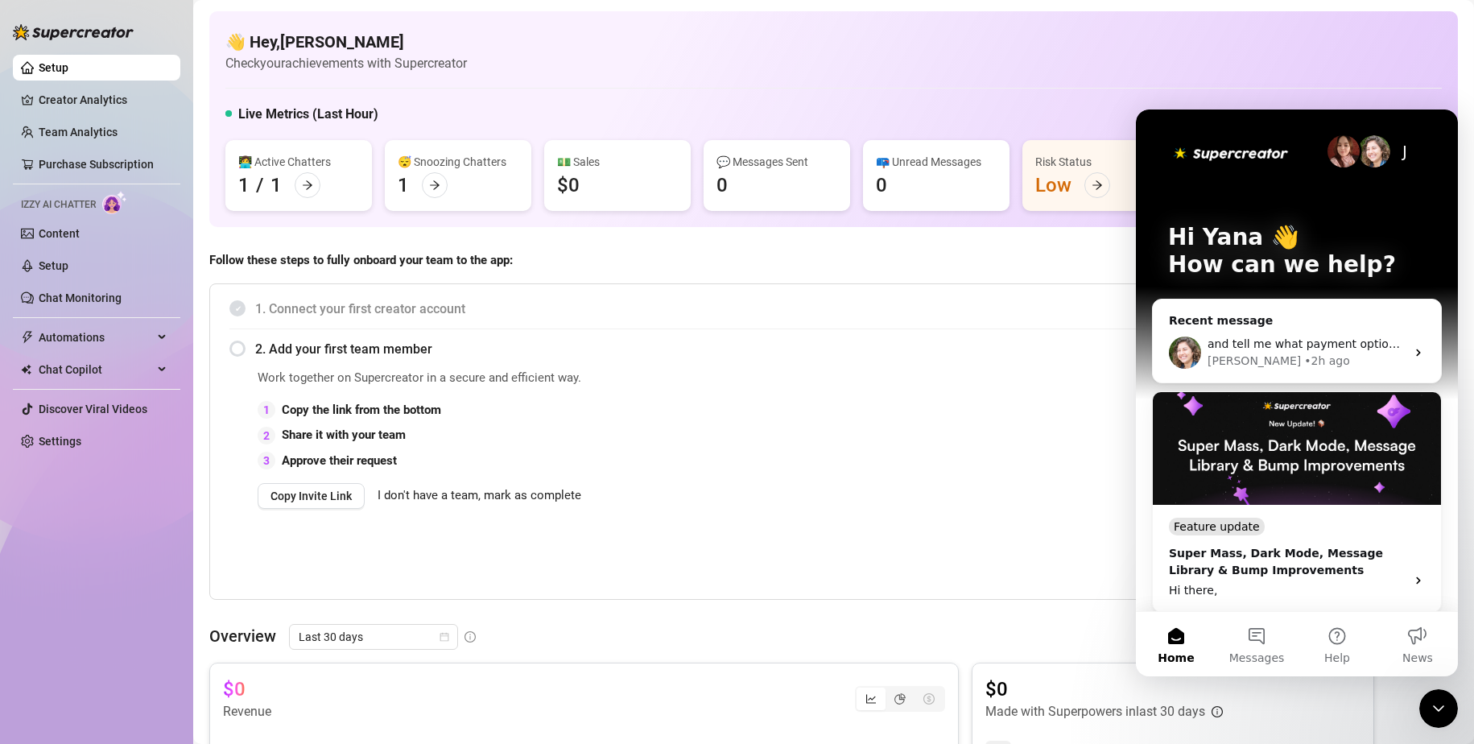
click at [1258, 642] on button "Messages" at bounding box center [1257, 644] width 81 height 64
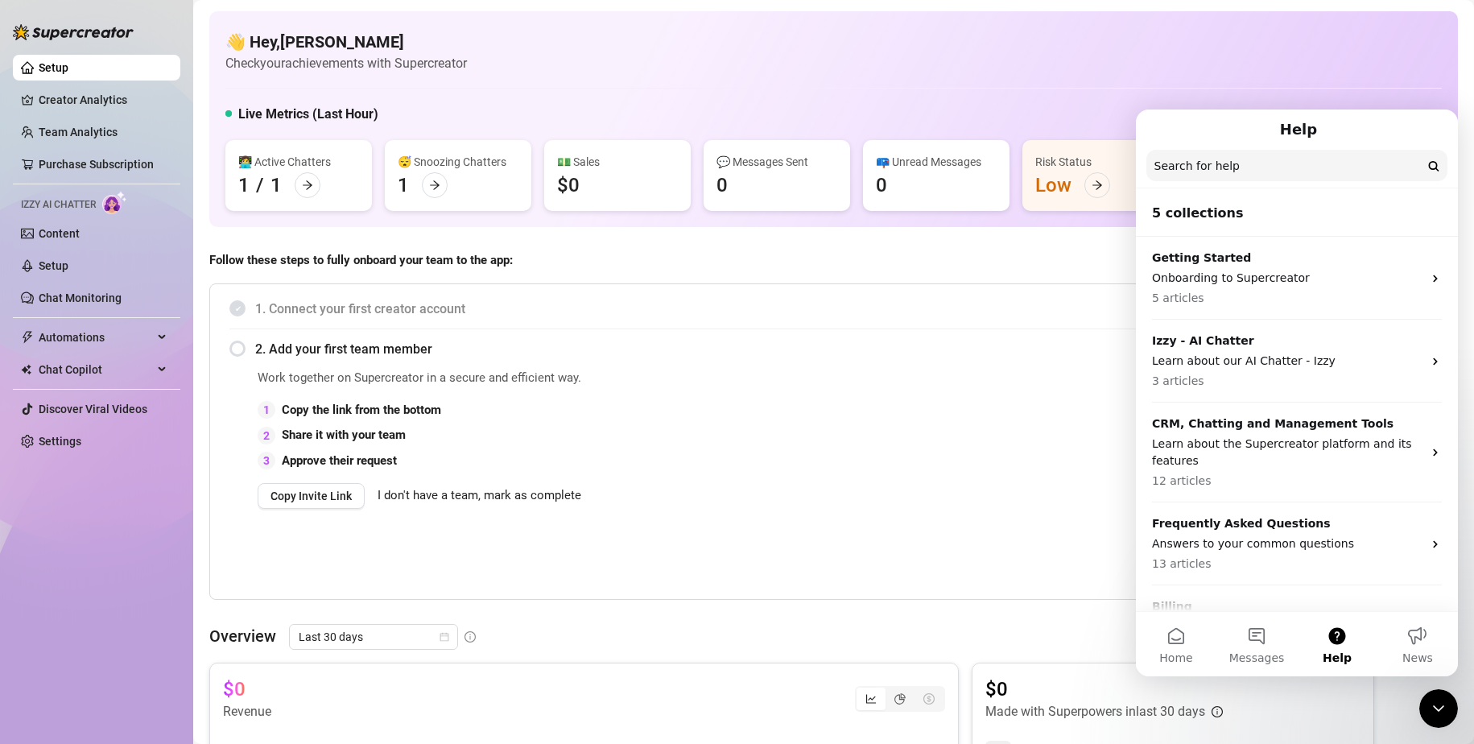
click at [1324, 74] on div "👋 Hey, Yana Sternenko Check your achievements with Supercreator Live Metrics (L…" at bounding box center [833, 119] width 1249 height 216
click at [1428, 697] on div "Close Intercom Messenger" at bounding box center [1439, 708] width 39 height 39
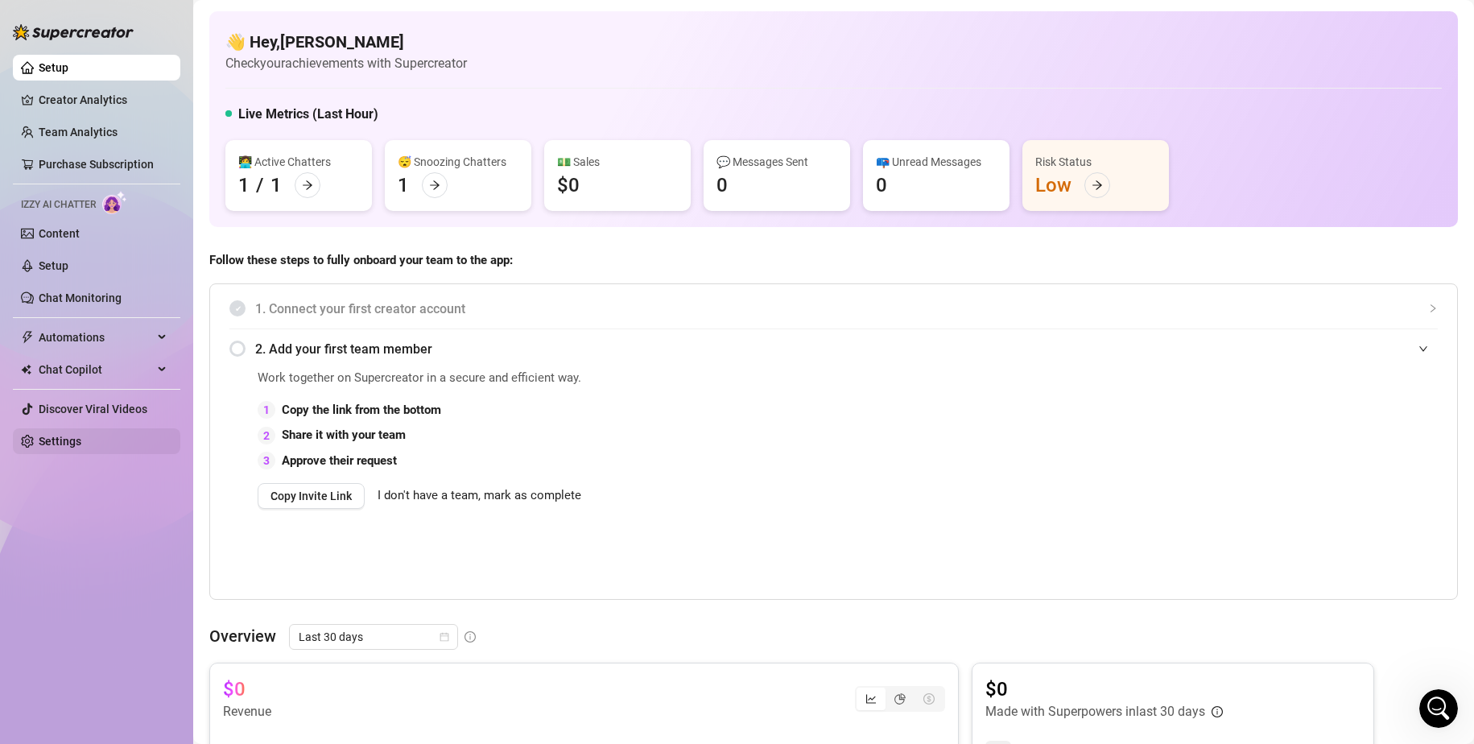
click at [69, 440] on link "Settings" at bounding box center [60, 441] width 43 height 13
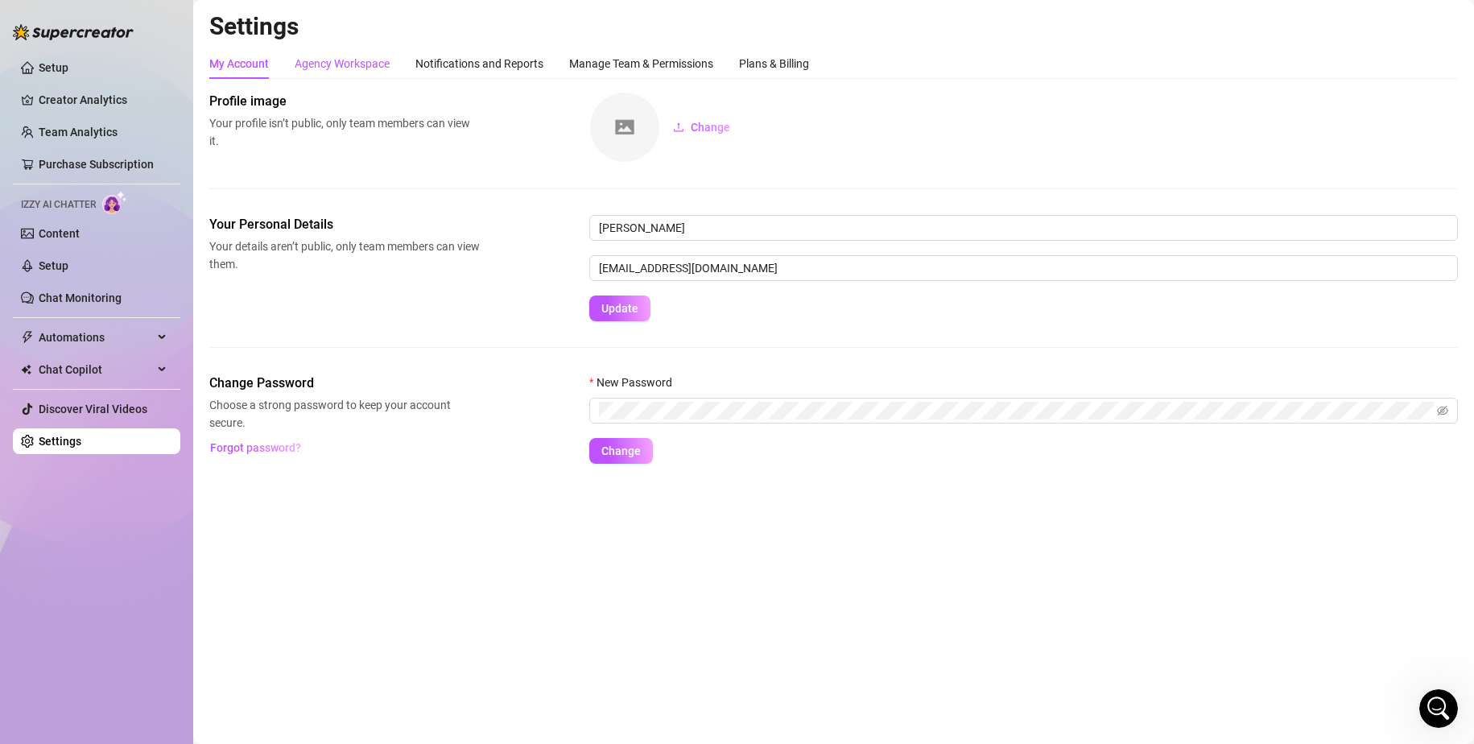
click at [339, 66] on div "Agency Workspace" at bounding box center [342, 64] width 95 height 18
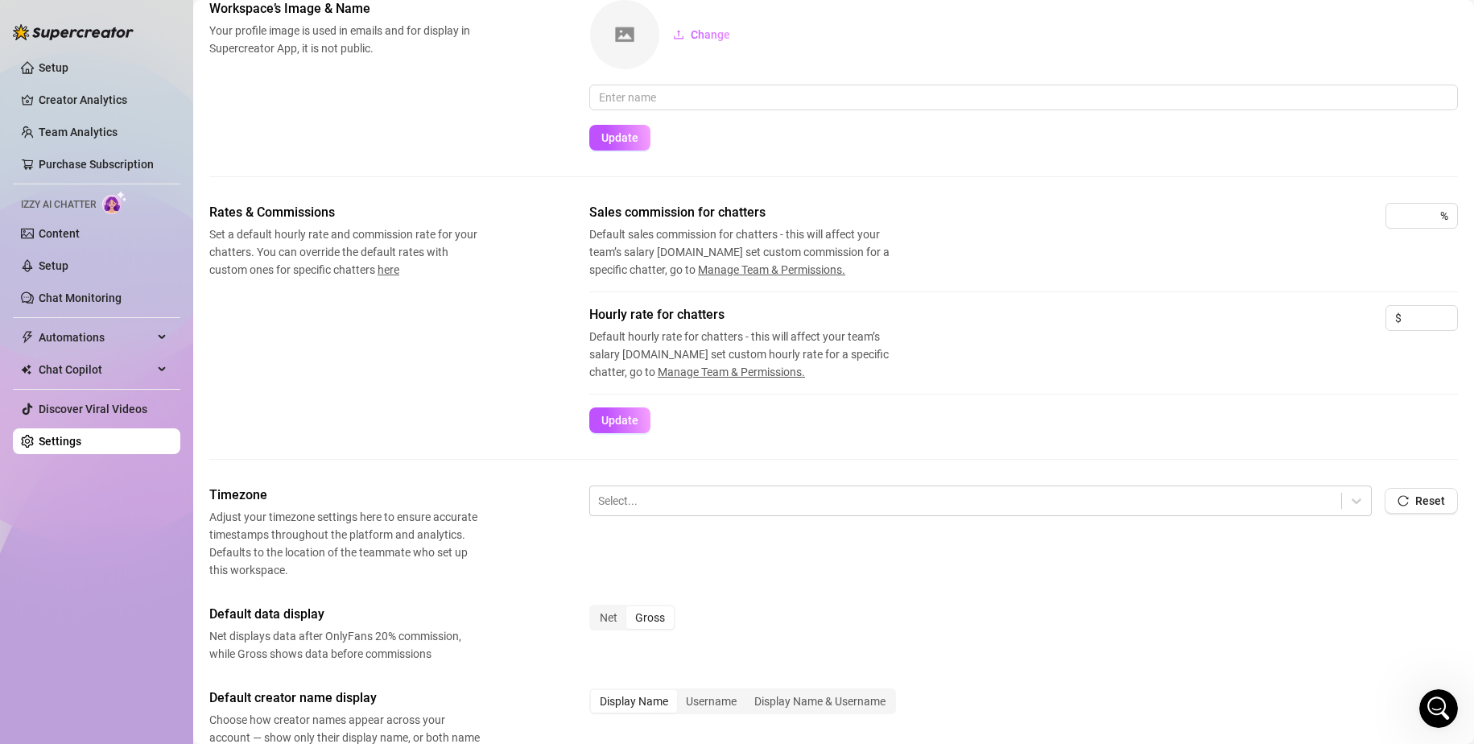
scroll to position [330, 0]
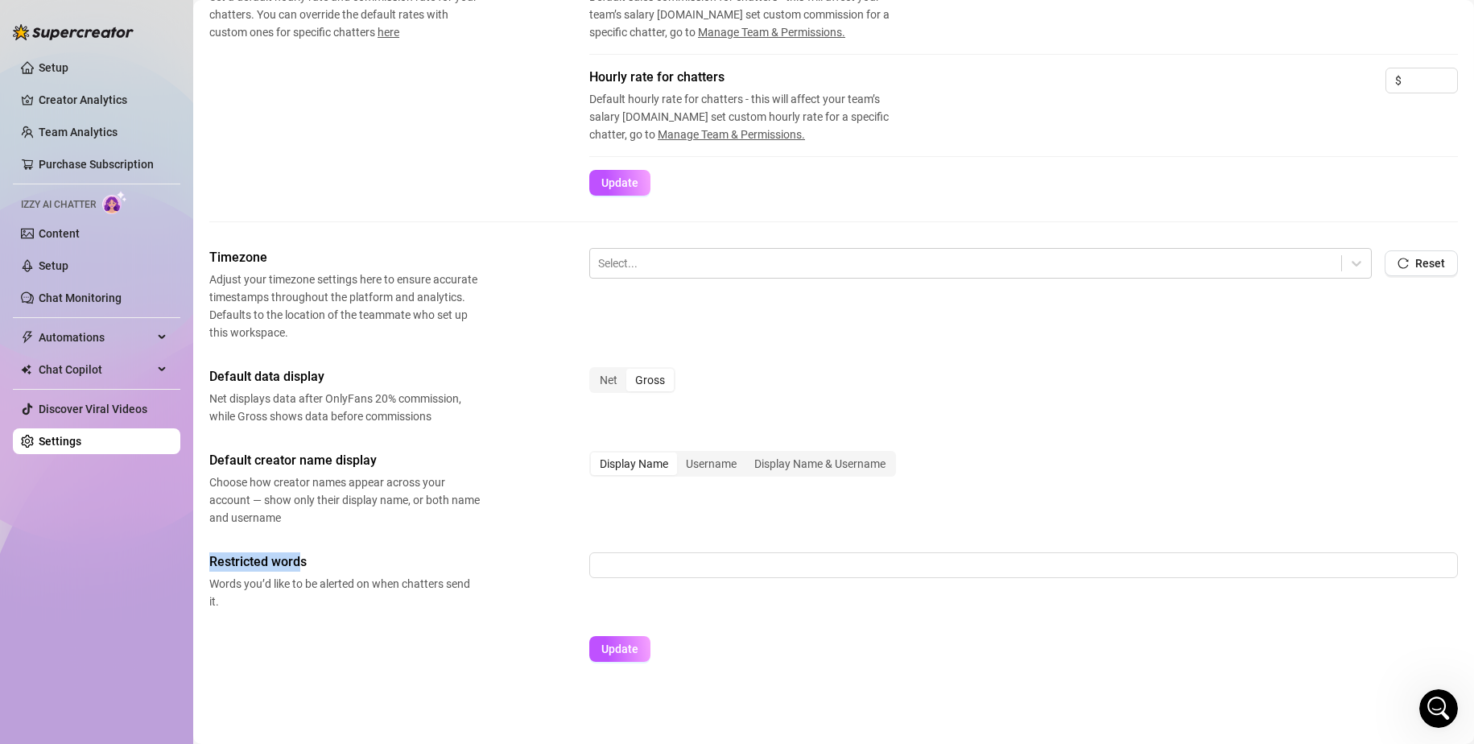
drag, startPoint x: 205, startPoint y: 563, endPoint x: 302, endPoint y: 564, distance: 97.4
click at [300, 564] on main "Settings My Account Agency Workspace Notifications and Reports Manage Team & Pe…" at bounding box center [833, 207] width 1281 height 1074
click at [303, 567] on span "Restricted words" at bounding box center [344, 561] width 271 height 19
drag, startPoint x: 303, startPoint y: 564, endPoint x: 242, endPoint y: 555, distance: 62.0
drag, startPoint x: 242, startPoint y: 555, endPoint x: 231, endPoint y: 560, distance: 11.5
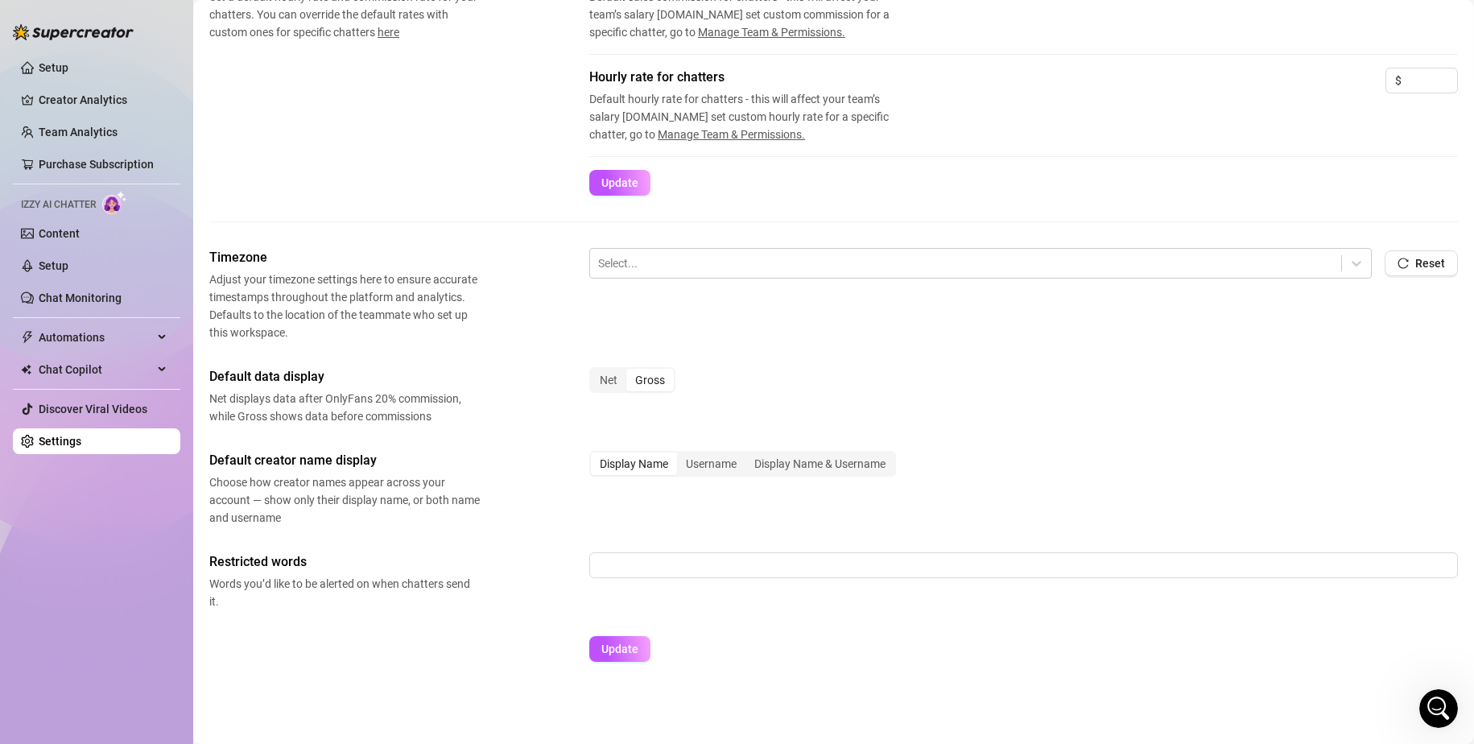
click at [231, 560] on span "Restricted words" at bounding box center [344, 561] width 271 height 19
drag, startPoint x: 229, startPoint y: 559, endPoint x: 339, endPoint y: 567, distance: 110.6
click at [339, 567] on span "Restricted words" at bounding box center [344, 561] width 271 height 19
click at [238, 564] on span "Restricted words" at bounding box center [344, 561] width 271 height 19
drag, startPoint x: 207, startPoint y: 561, endPoint x: 320, endPoint y: 564, distance: 113.6
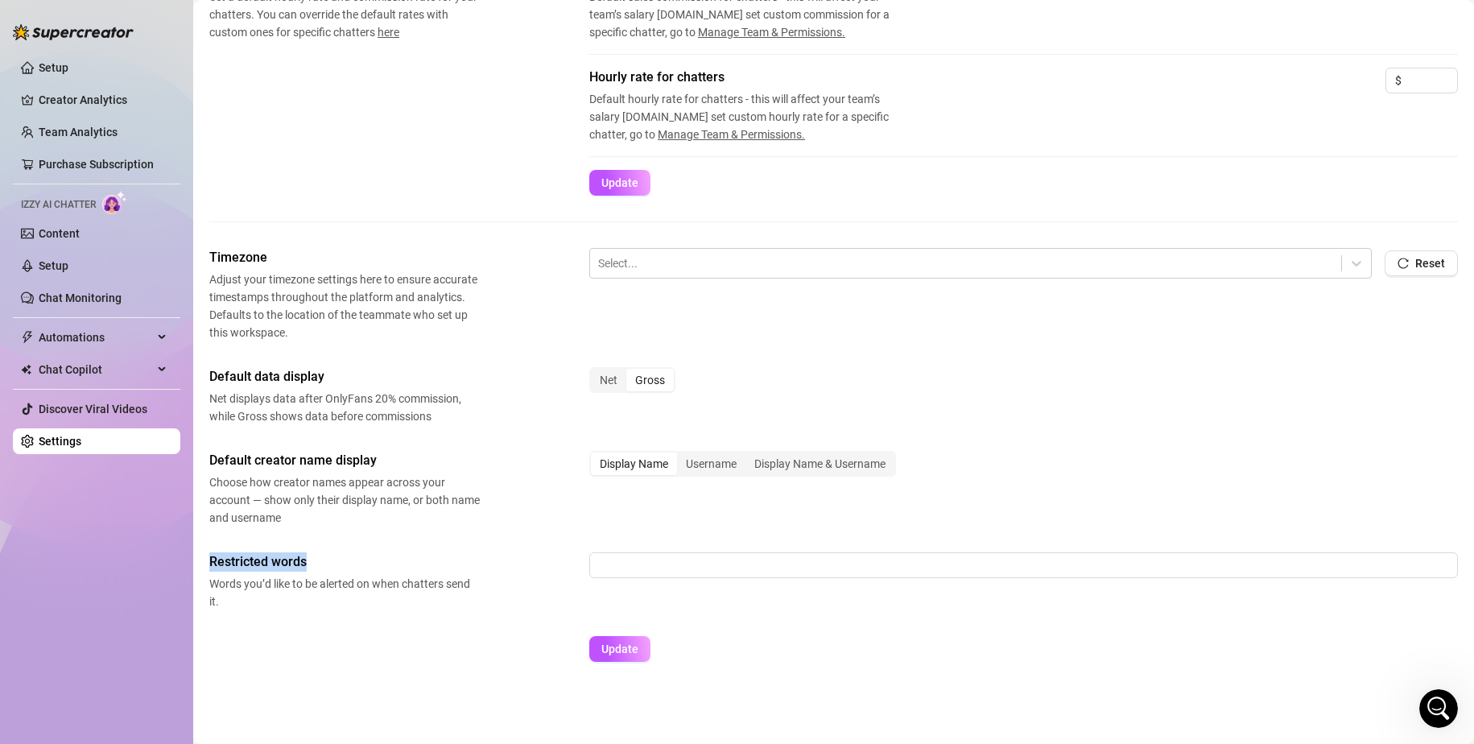
click at [320, 564] on main "Settings My Account Agency Workspace Notifications and Reports Manage Team & Pe…" at bounding box center [833, 207] width 1281 height 1074
copy span "Restricted words"
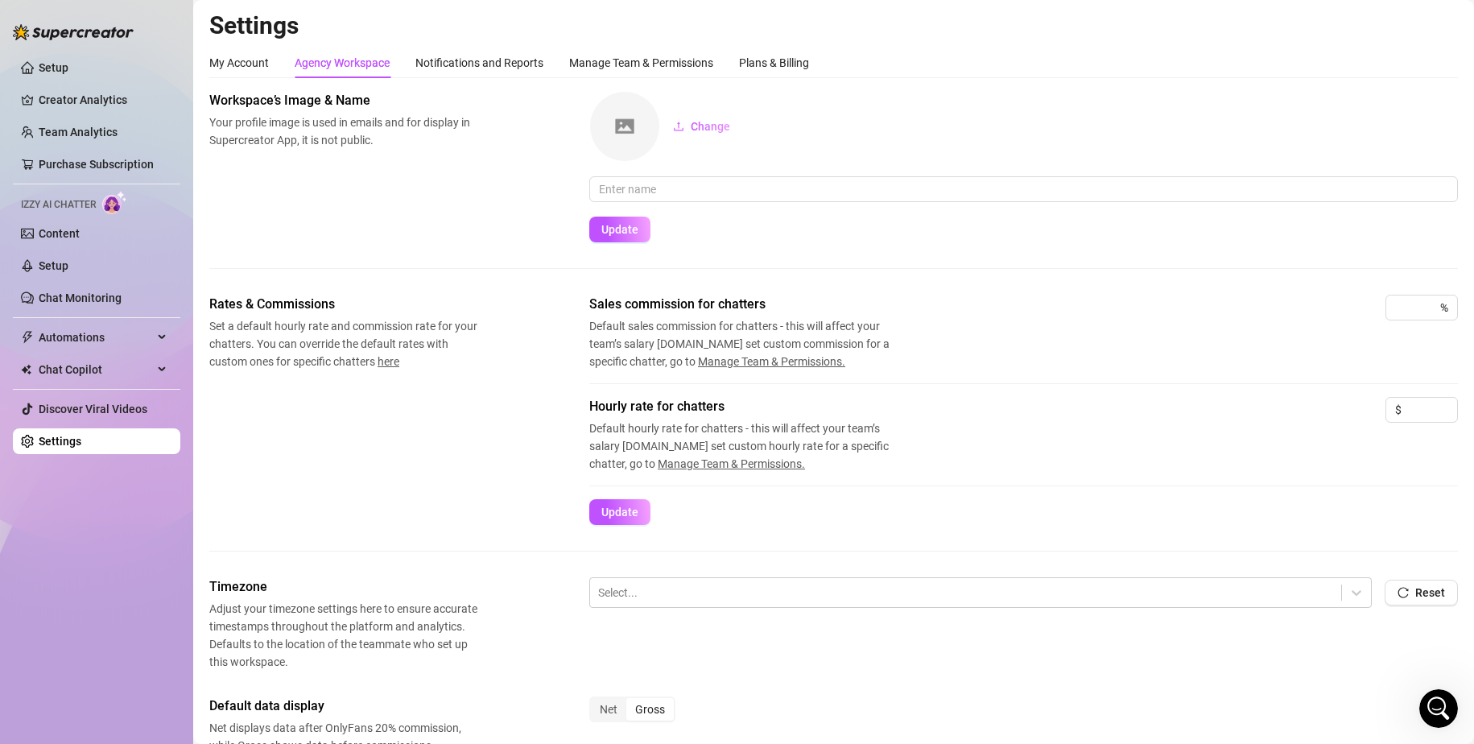
scroll to position [0, 0]
click at [469, 70] on div "Notifications and Reports" at bounding box center [479, 64] width 128 height 18
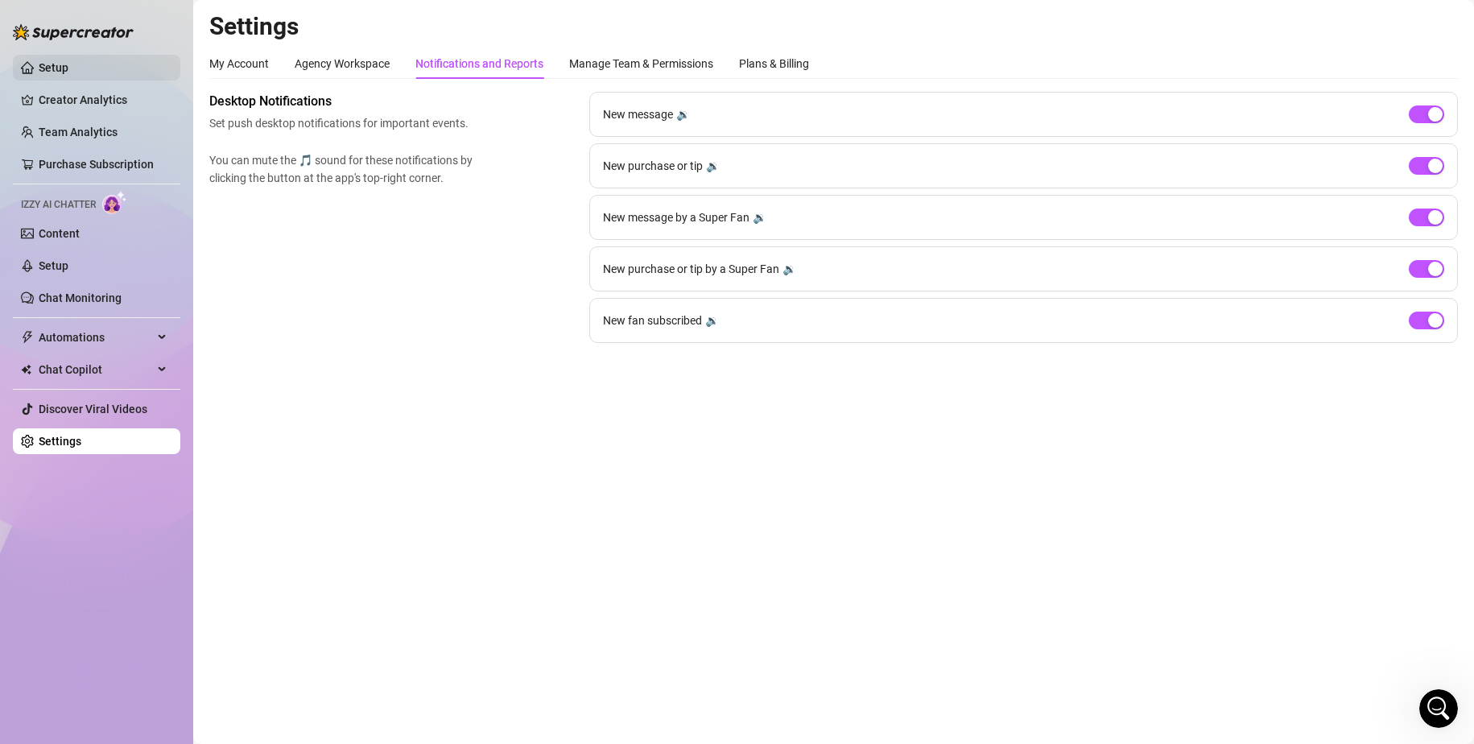
click at [39, 62] on link "Setup" at bounding box center [54, 67] width 30 height 13
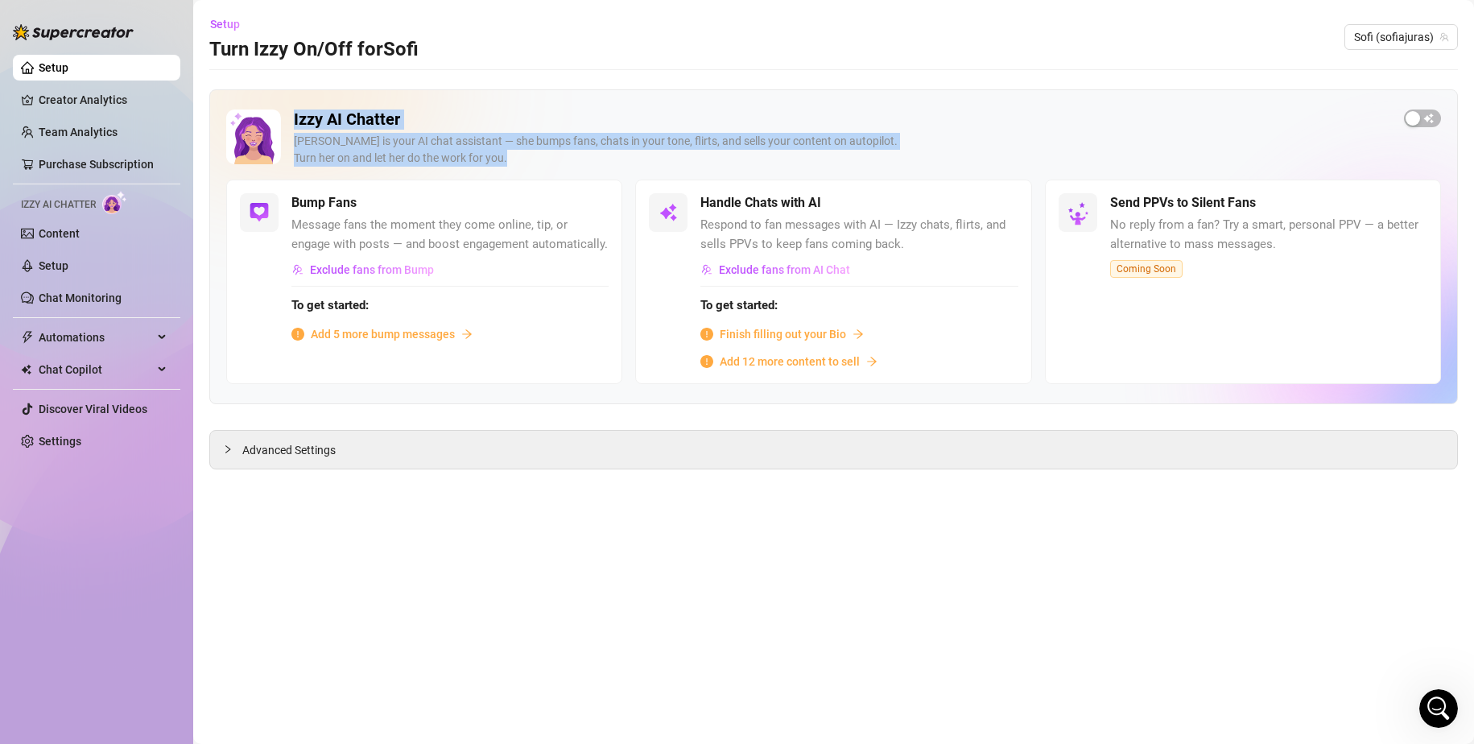
drag, startPoint x: 293, startPoint y: 117, endPoint x: 631, endPoint y: 166, distance: 341.7
click at [631, 166] on div "Izzy AI Chatter Izzy is your AI chat assistant — she bumps fans, chats in your …" at bounding box center [833, 145] width 1215 height 70
drag, startPoint x: 581, startPoint y: 175, endPoint x: 572, endPoint y: 172, distance: 10.2
click at [581, 175] on div "Izzy AI Chatter Izzy is your AI chat assistant — she bumps fans, chats in your …" at bounding box center [842, 145] width 1097 height 70
copy div "Izzy AI Chatter Izzy is your AI chat assistant — she bumps fans, chats in your …"
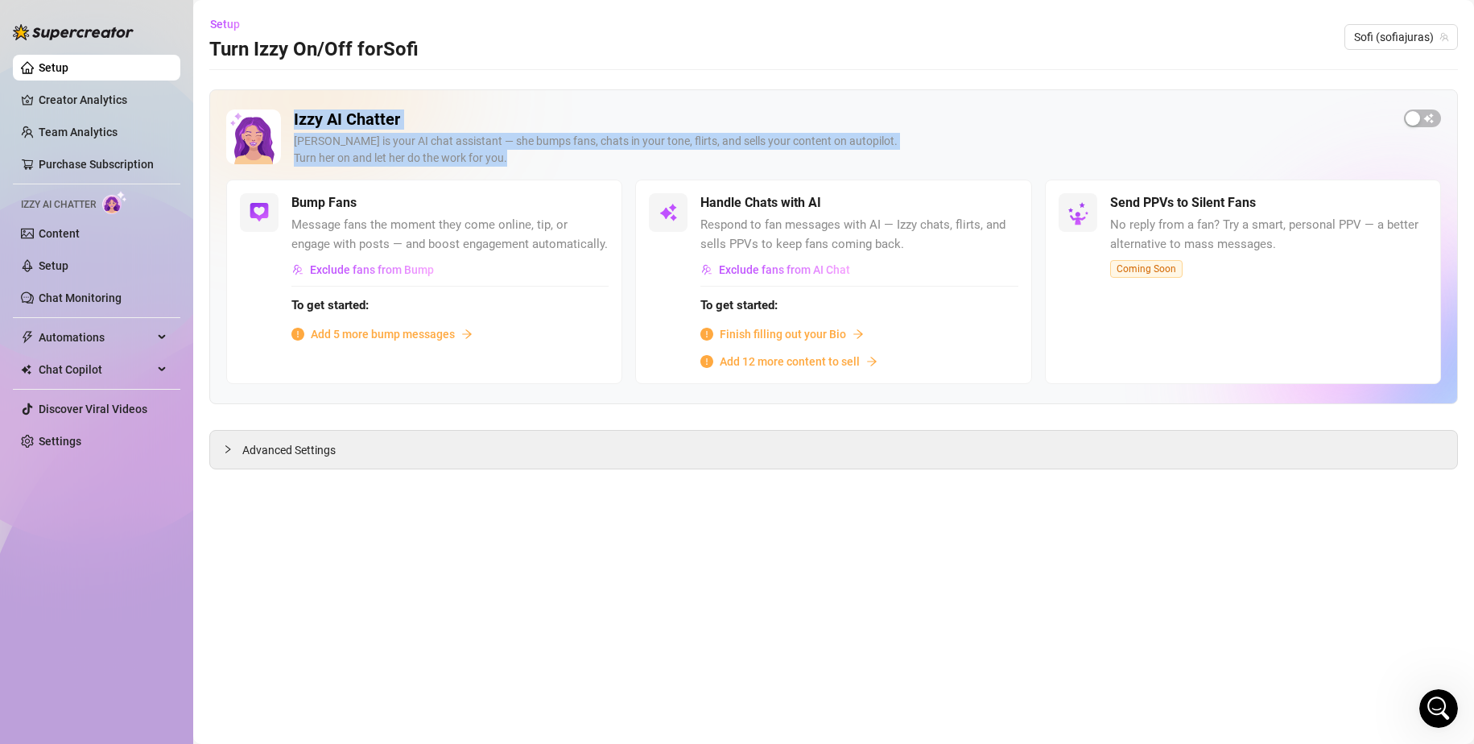
click at [417, 149] on div "Izzy is your AI chat assistant — she bumps fans, chats in your tone, flirts, an…" at bounding box center [842, 150] width 1097 height 34
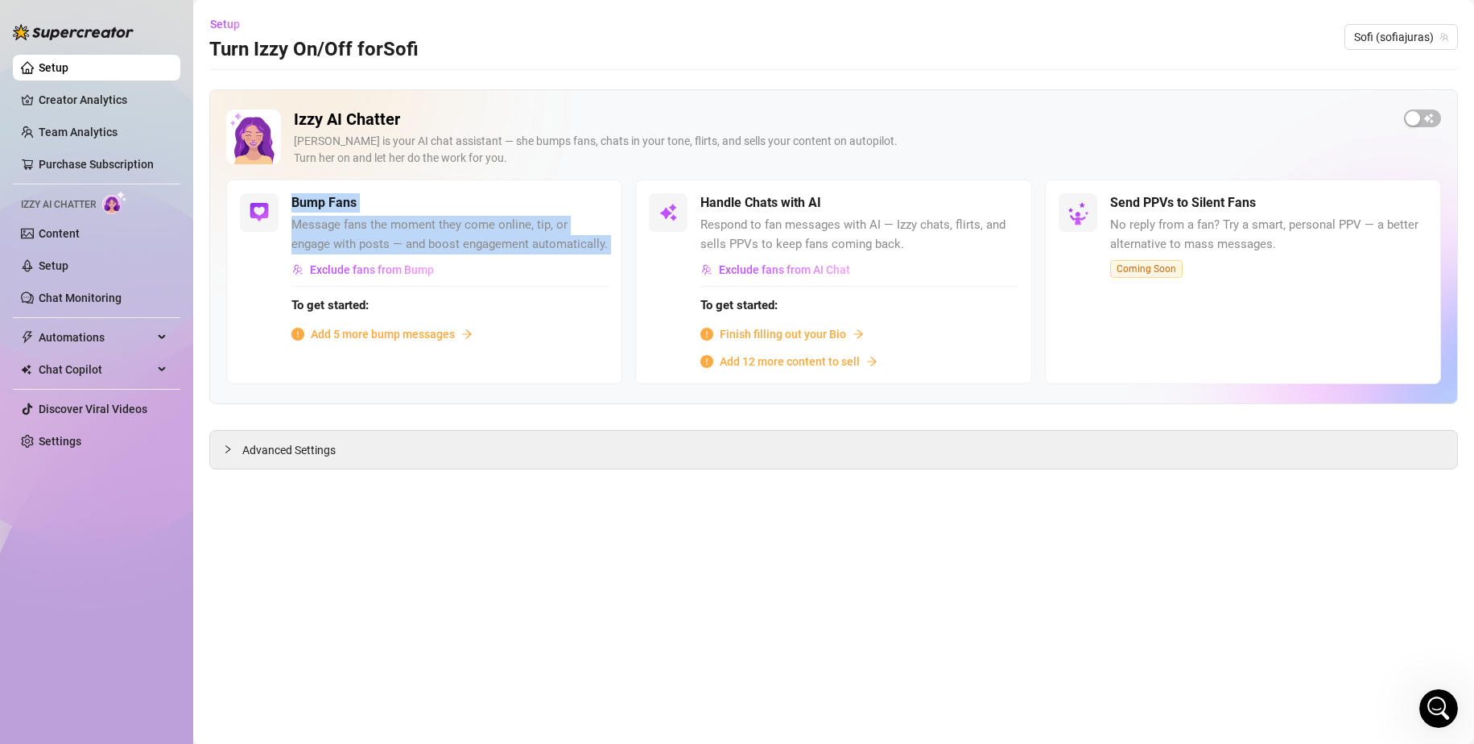
drag, startPoint x: 285, startPoint y: 200, endPoint x: 475, endPoint y: 275, distance: 204.5
click at [475, 275] on div "Bump Fans Message fans the moment they come online, tip, or engage with posts —…" at bounding box center [424, 282] width 396 height 205
copy div "Bump Fans Message fans the moment they come online, tip, or engage with posts —…"
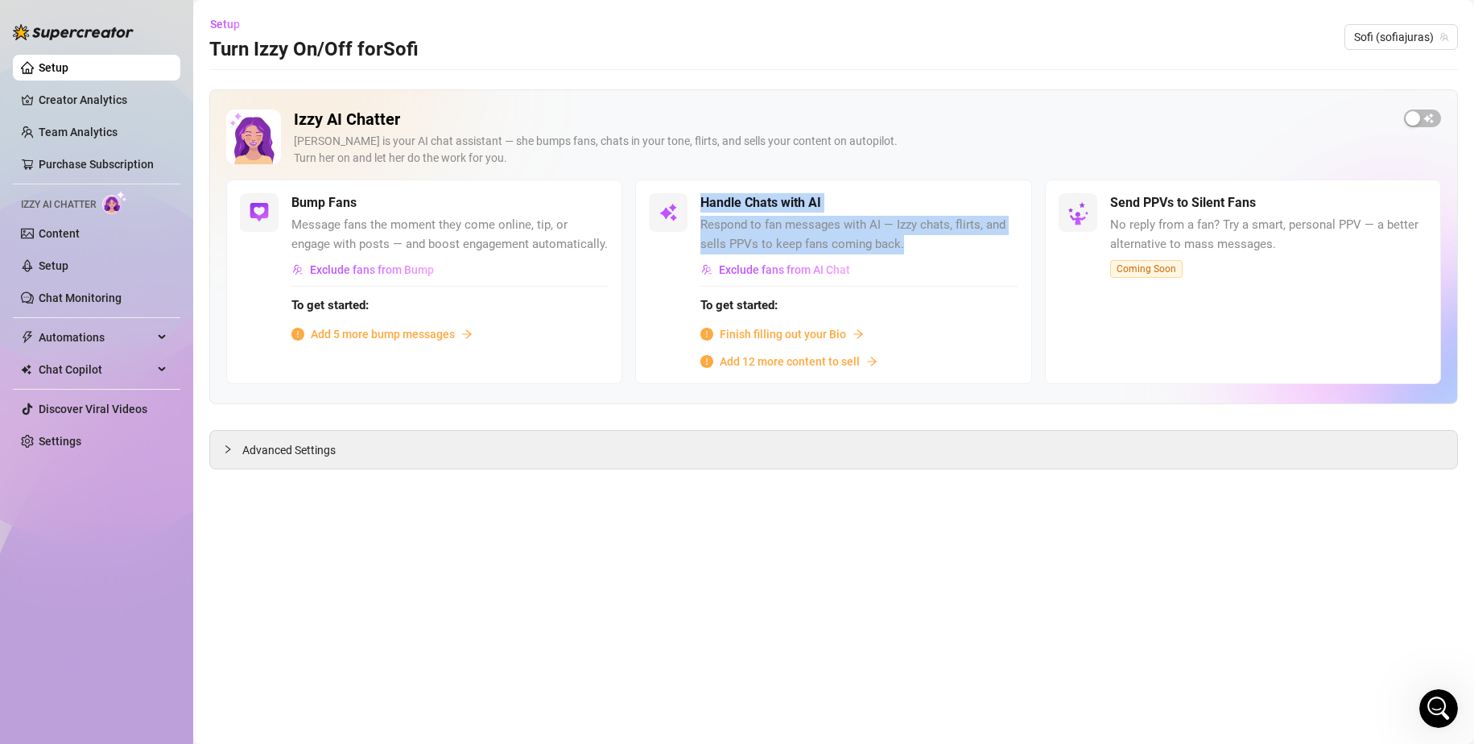
drag, startPoint x: 701, startPoint y: 201, endPoint x: 941, endPoint y: 261, distance: 248.0
click at [925, 250] on div "Handle Chats with AI Respond to fan messages with AI — Izzy chats, flirts, and …" at bounding box center [833, 282] width 396 height 205
copy div "Handle Chats with AI Respond to fan messages with AI — Izzy chats, flirts, and …"
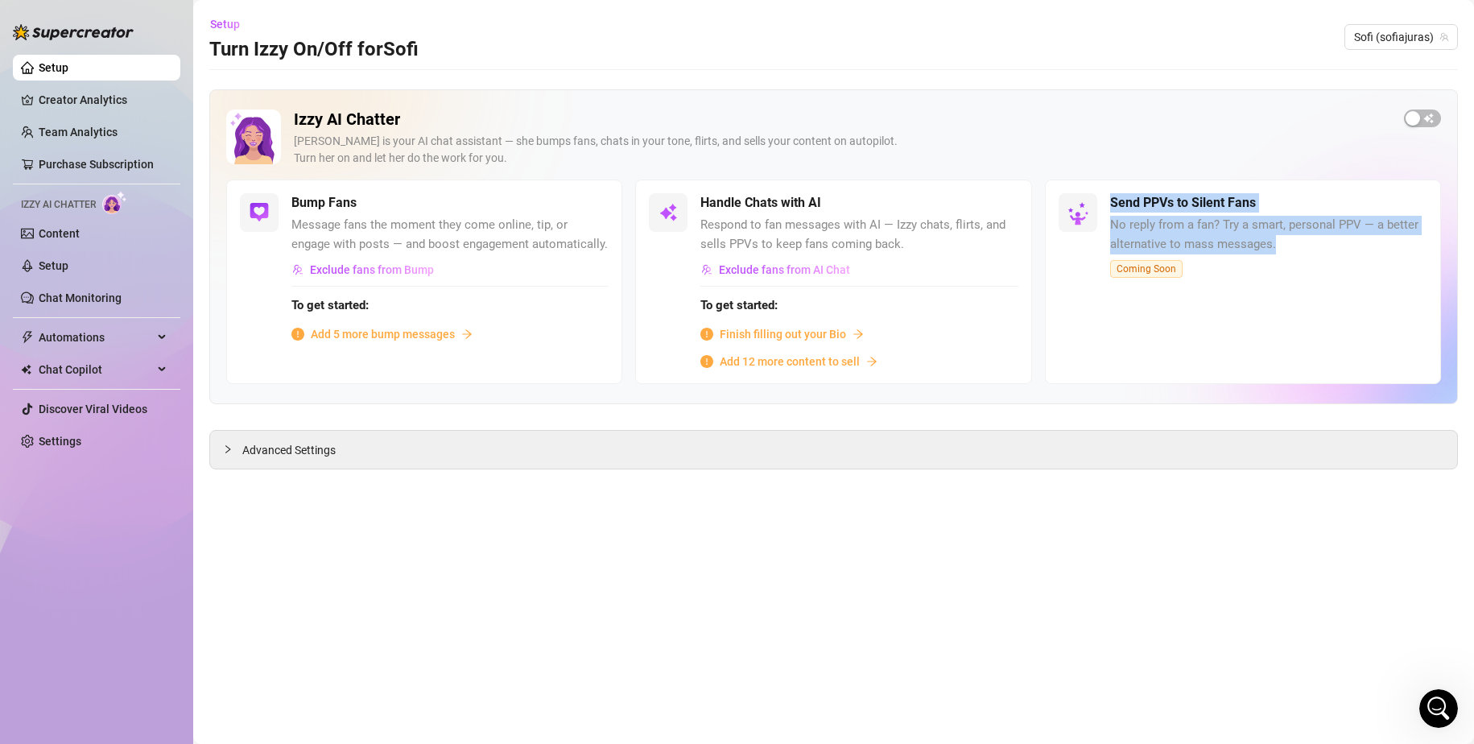
drag, startPoint x: 1112, startPoint y: 197, endPoint x: 1299, endPoint y: 250, distance: 194.0
click at [1299, 250] on div "Send PPVs to Silent Fans No reply from a fan? Try a smart, personal PPV — a bet…" at bounding box center [1268, 235] width 317 height 85
copy div "Send PPVs to Silent Fans No reply from a fan? Try a smart, personal PPV — a bet…"
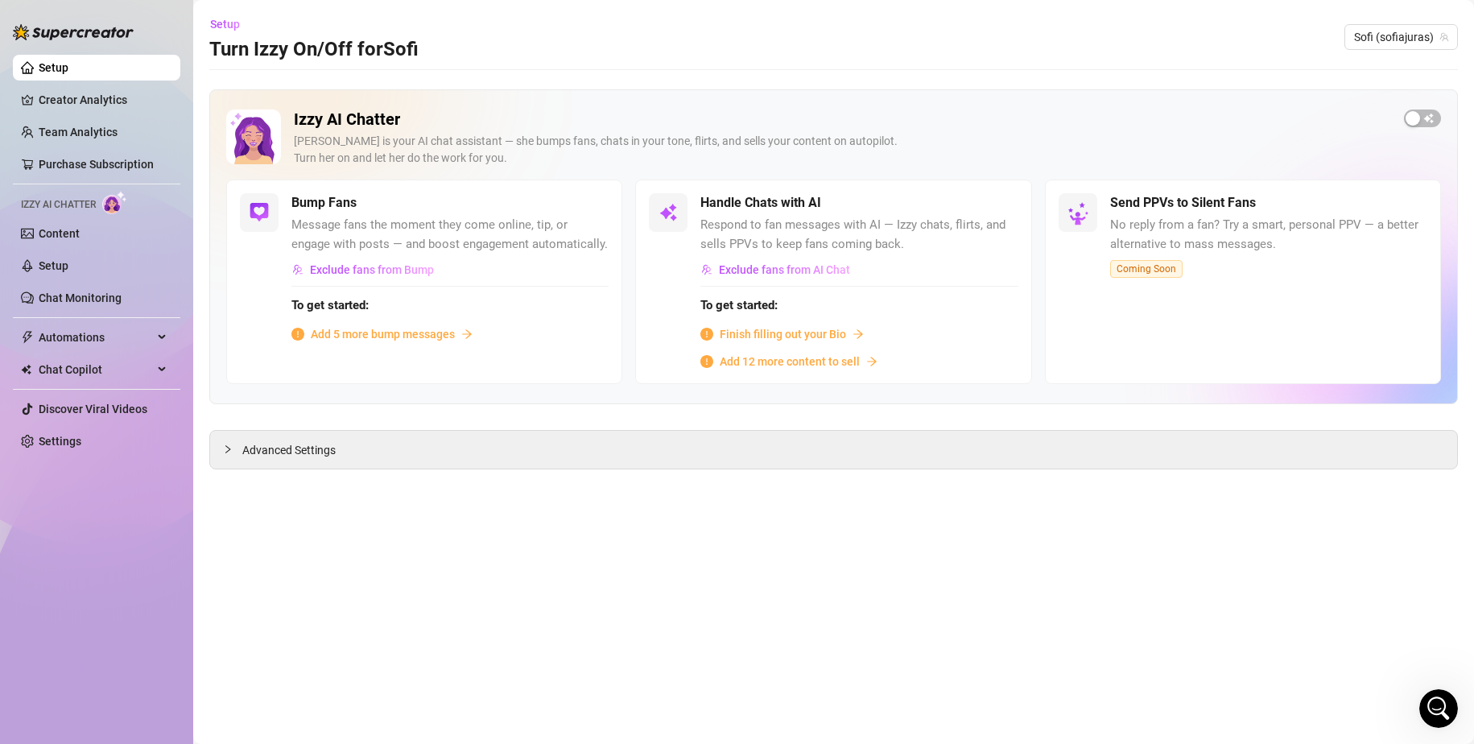
click at [754, 336] on span "Finish filling out your Bio" at bounding box center [783, 334] width 126 height 18
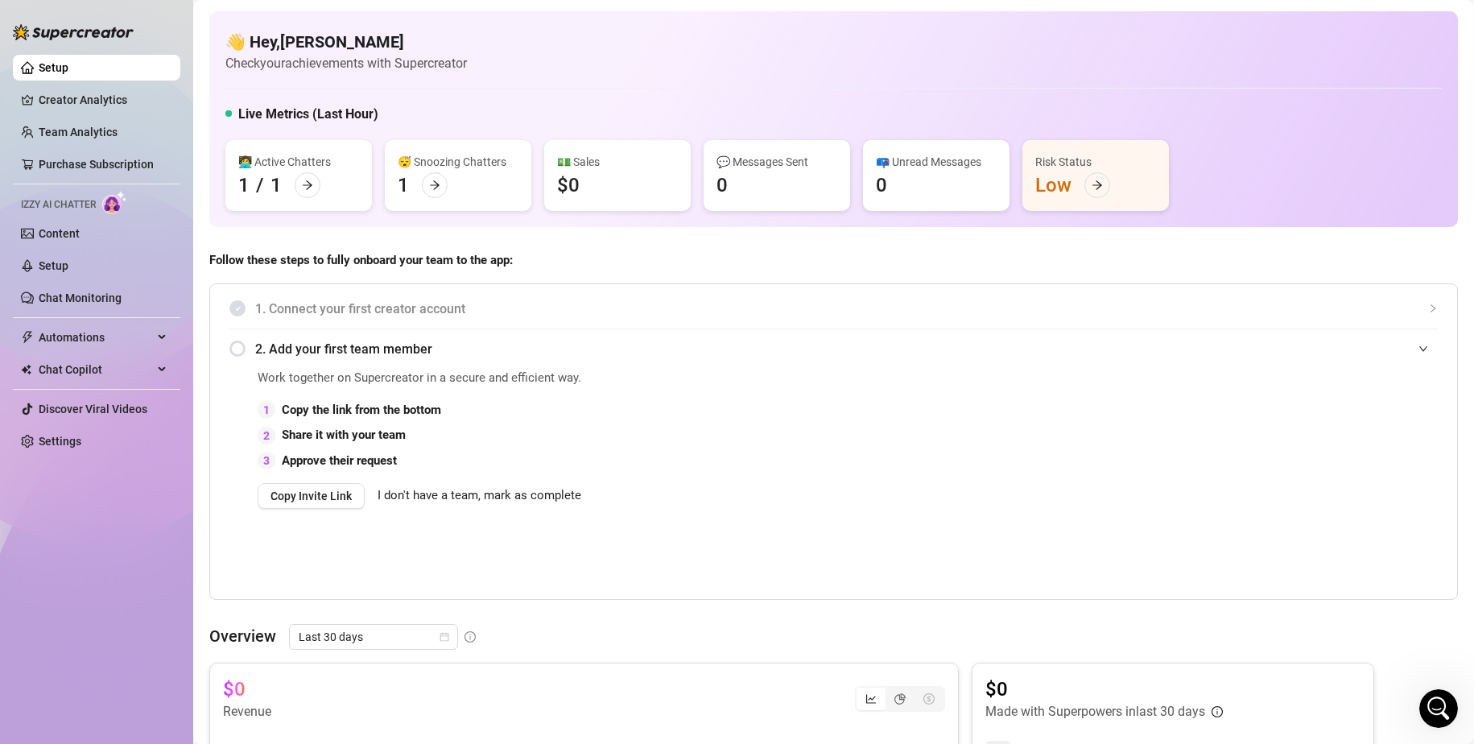
click at [76, 196] on div "Izzy AI Chatter" at bounding box center [96, 202] width 167 height 23
click at [68, 231] on link "Content" at bounding box center [59, 233] width 41 height 13
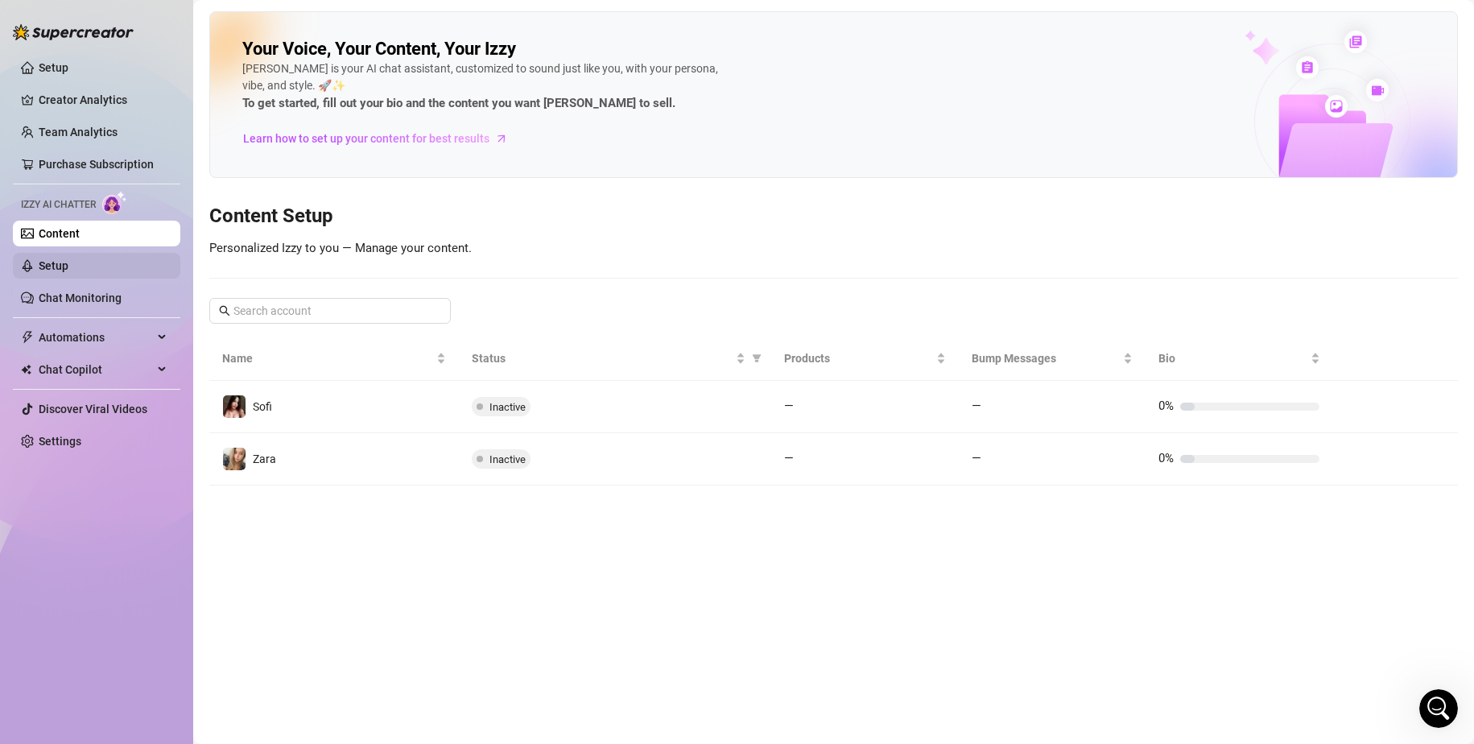
click at [68, 272] on link "Setup" at bounding box center [54, 265] width 30 height 13
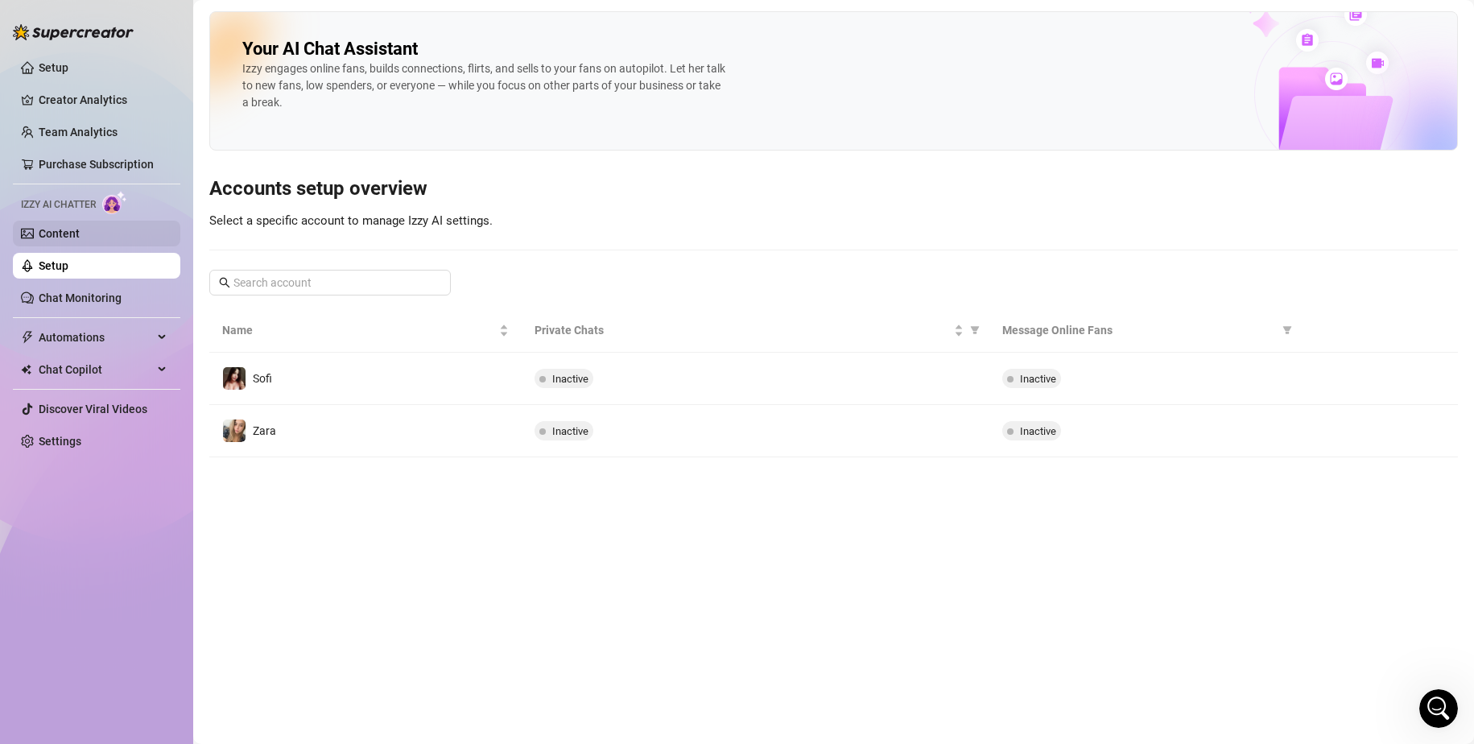
click at [76, 237] on link "Content" at bounding box center [59, 233] width 41 height 13
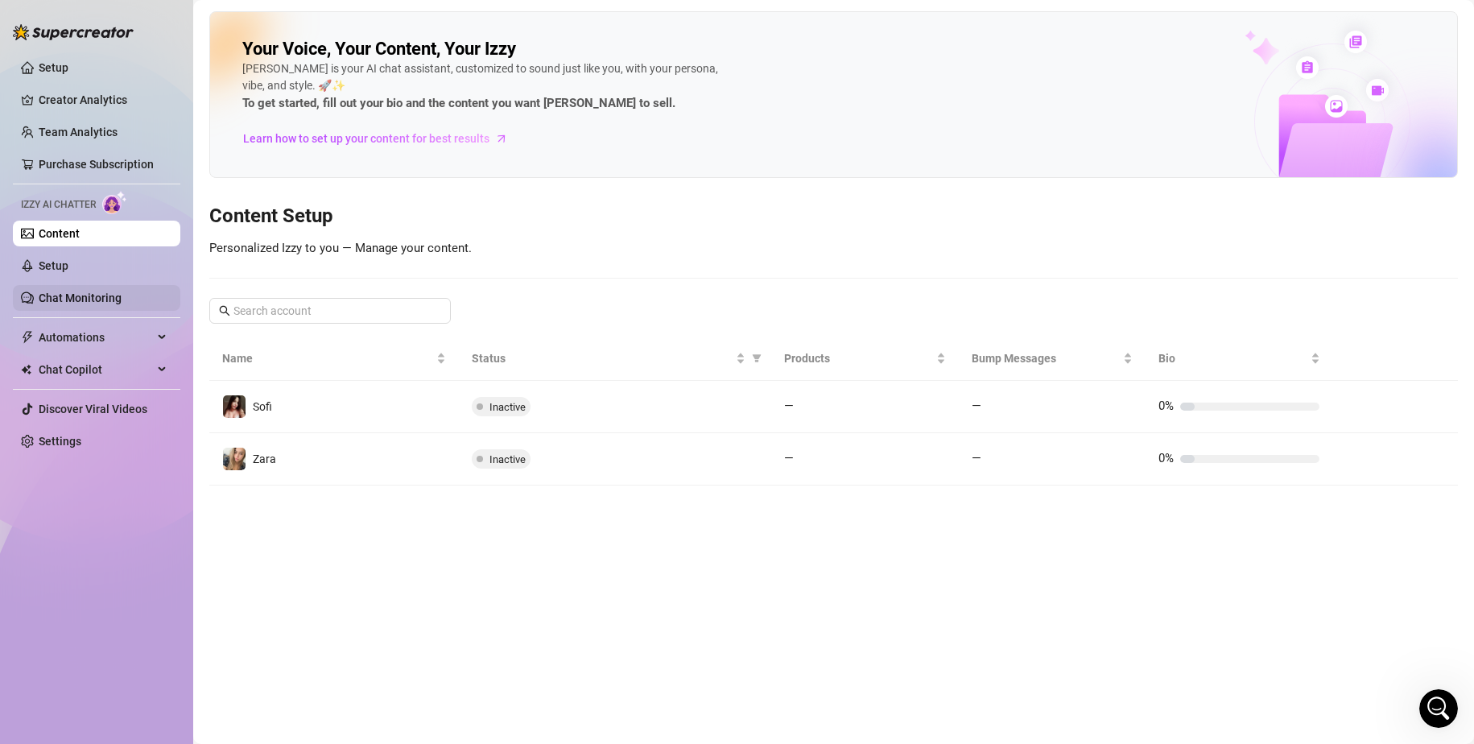
click at [82, 295] on link "Chat Monitoring" at bounding box center [80, 297] width 83 height 13
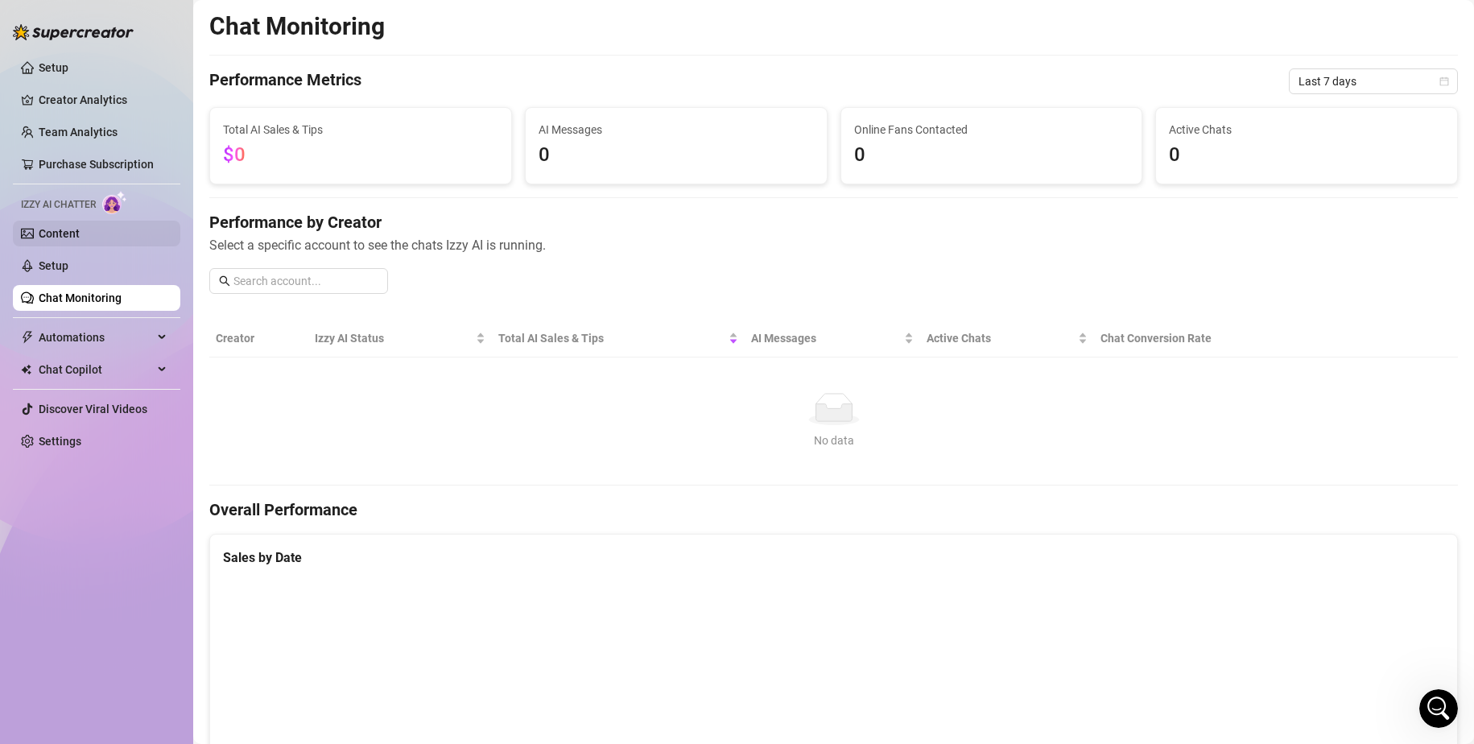
click at [77, 230] on link "Content" at bounding box center [59, 233] width 41 height 13
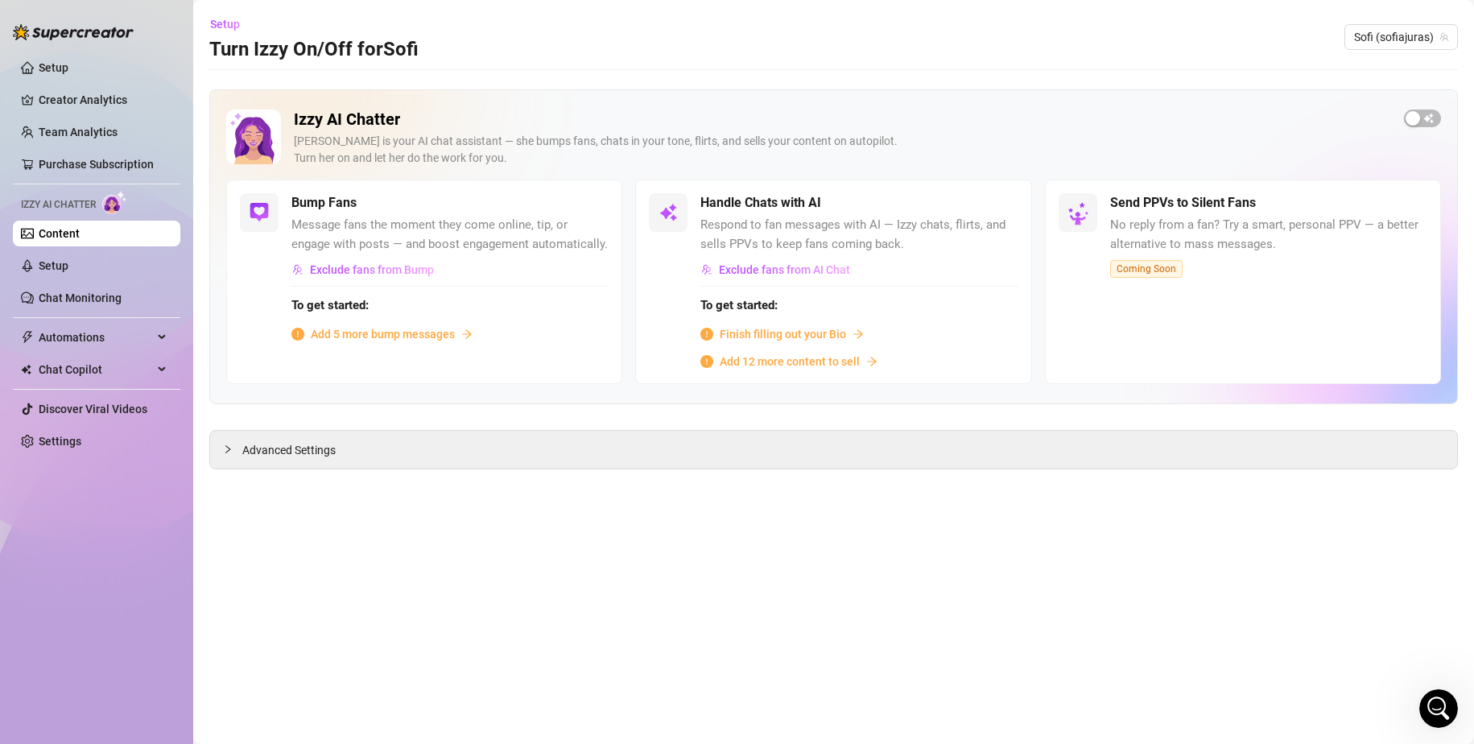
click at [439, 337] on span "Add 5 more bump messages" at bounding box center [383, 334] width 144 height 18
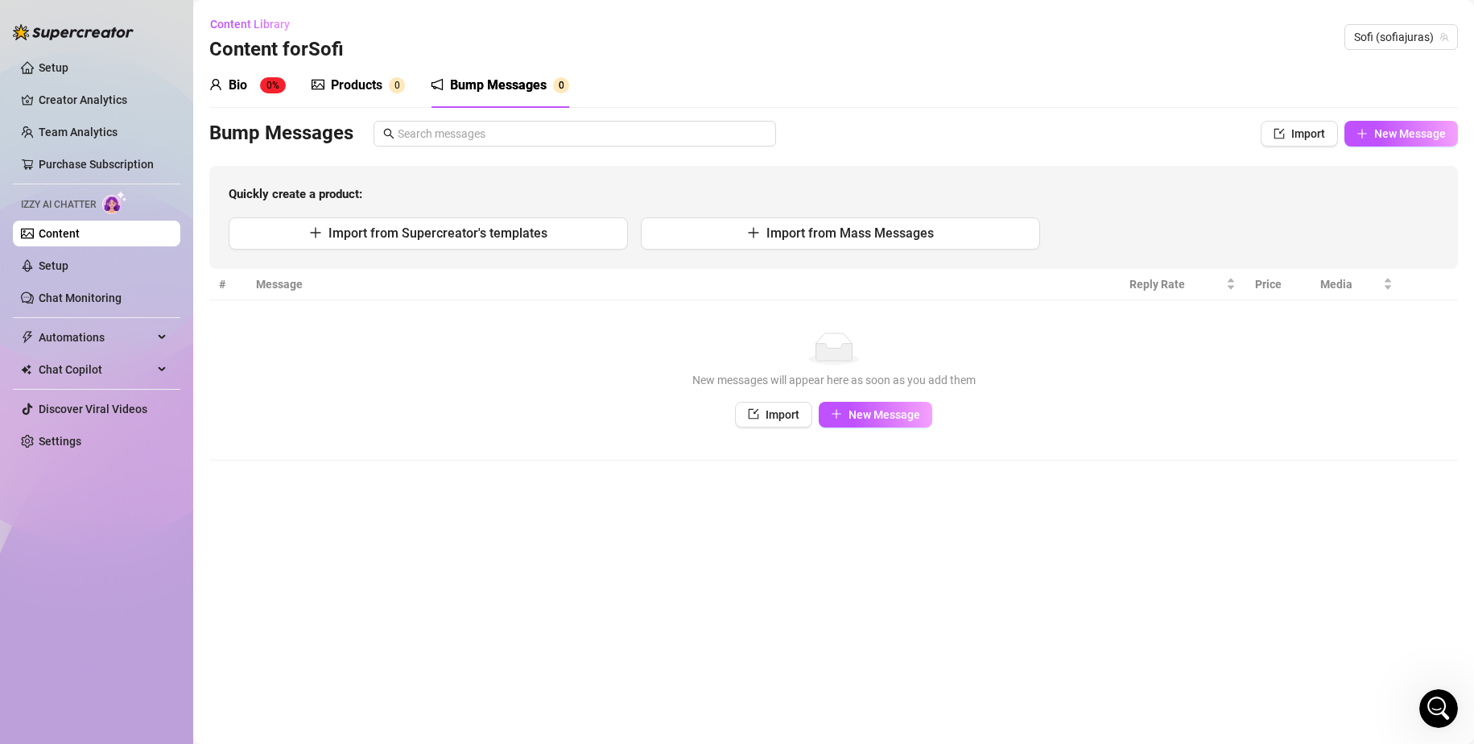
click at [240, 88] on div "Bio" at bounding box center [238, 85] width 19 height 19
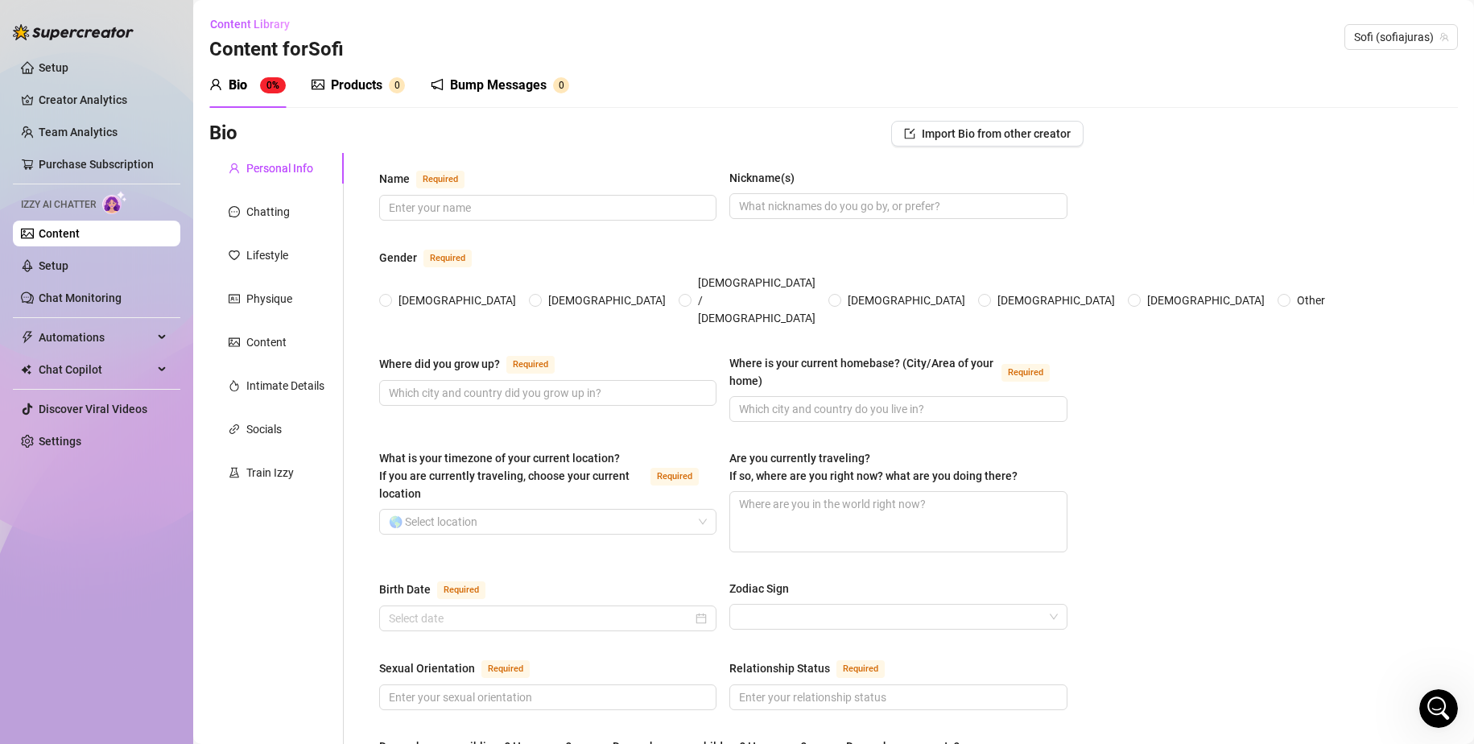
click at [370, 85] on div "Products" at bounding box center [357, 85] width 52 height 19
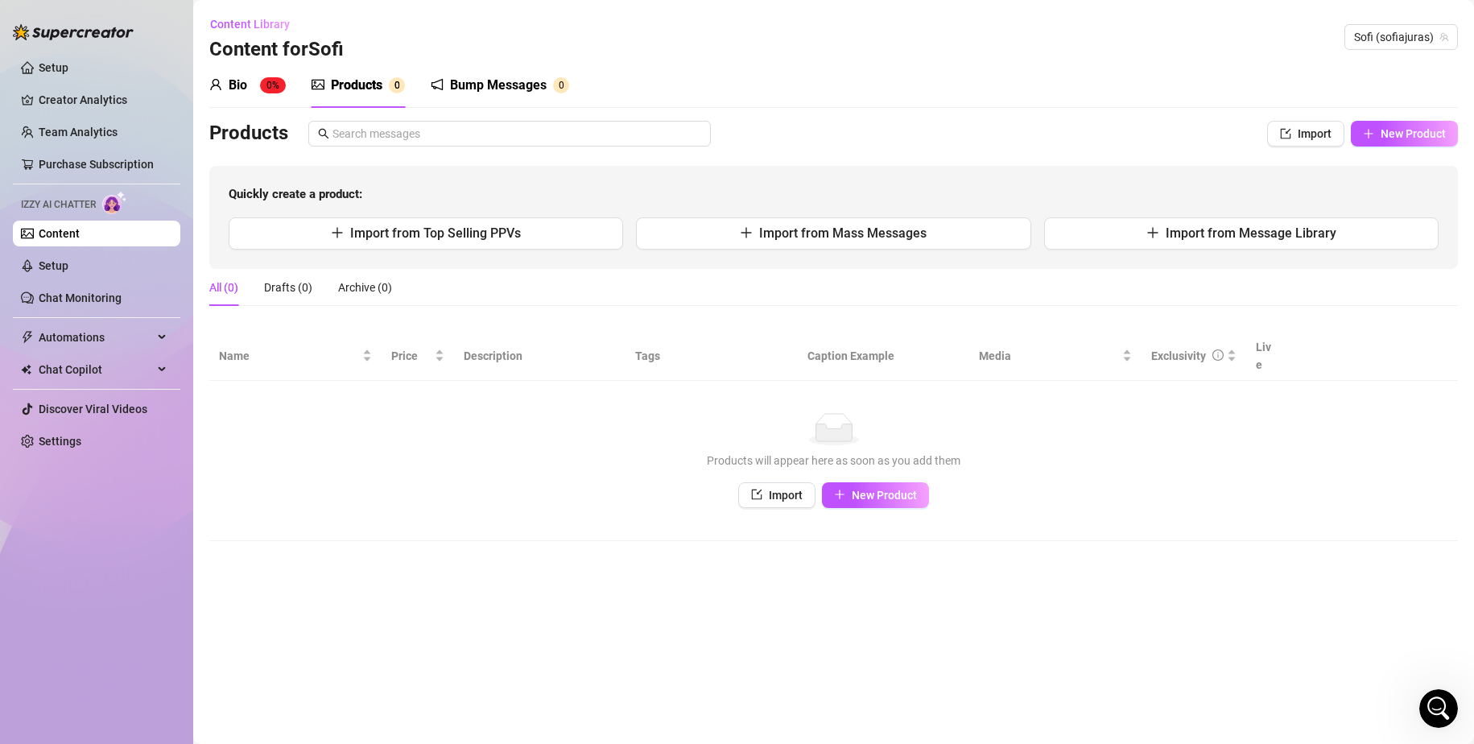
click at [477, 87] on div "Bump Messages" at bounding box center [498, 85] width 97 height 19
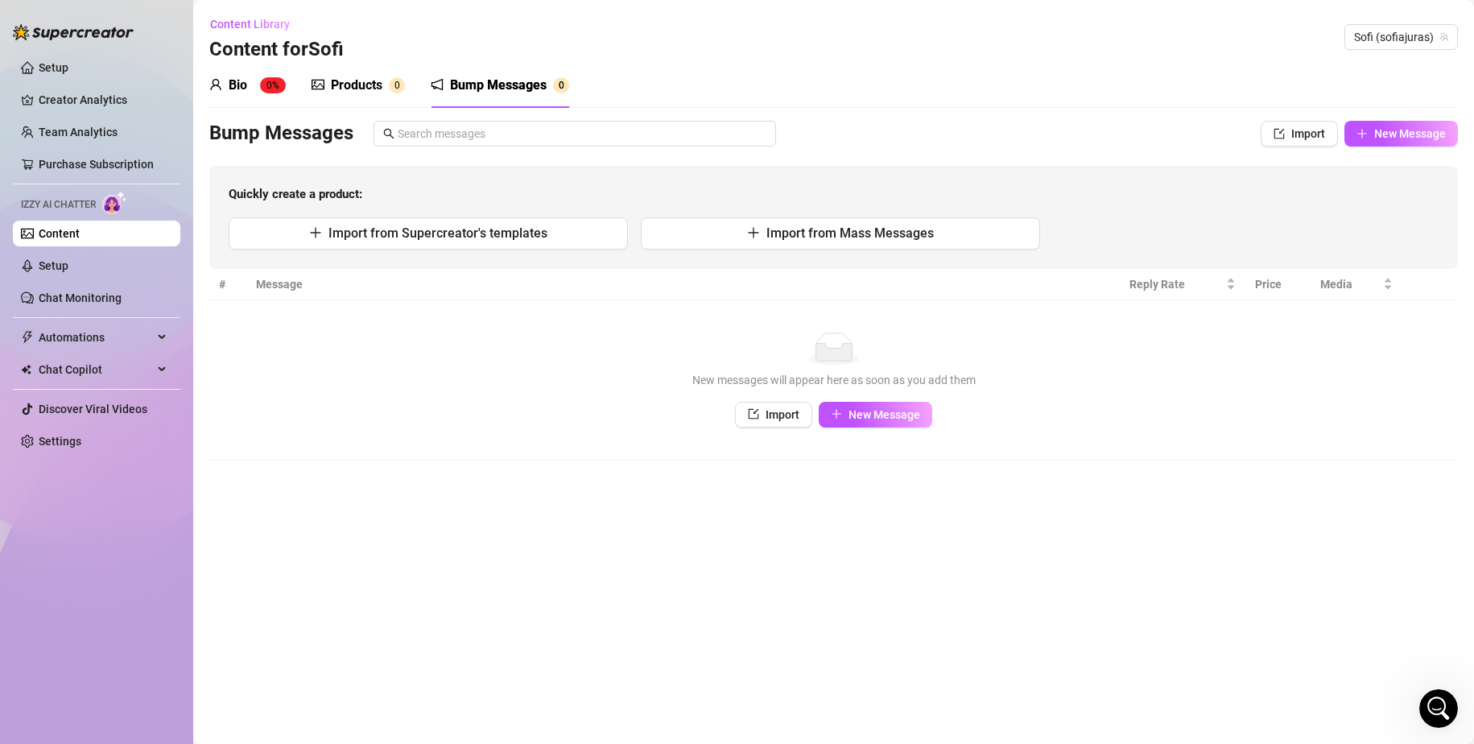
click at [349, 84] on div "Products" at bounding box center [357, 85] width 52 height 19
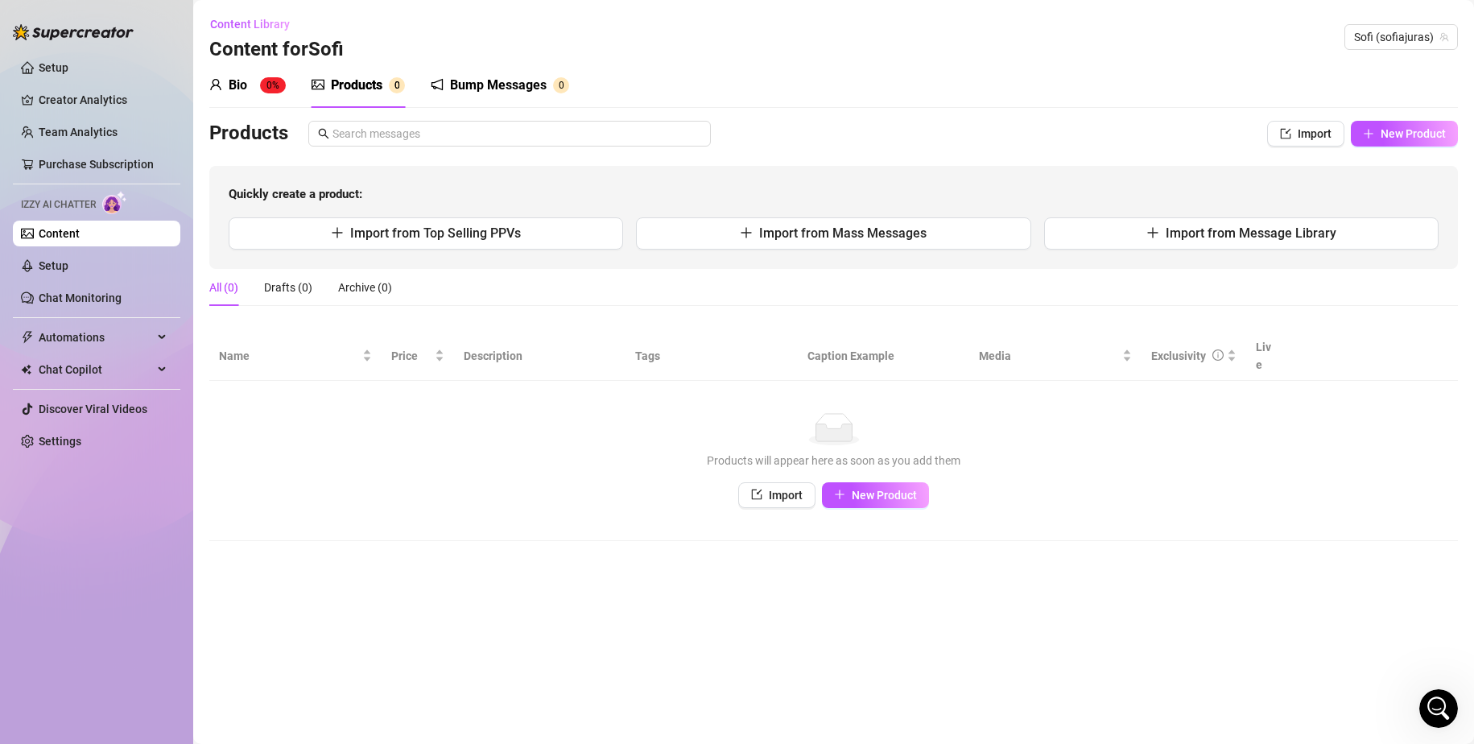
click at [268, 85] on sup "0%" at bounding box center [273, 85] width 26 height 16
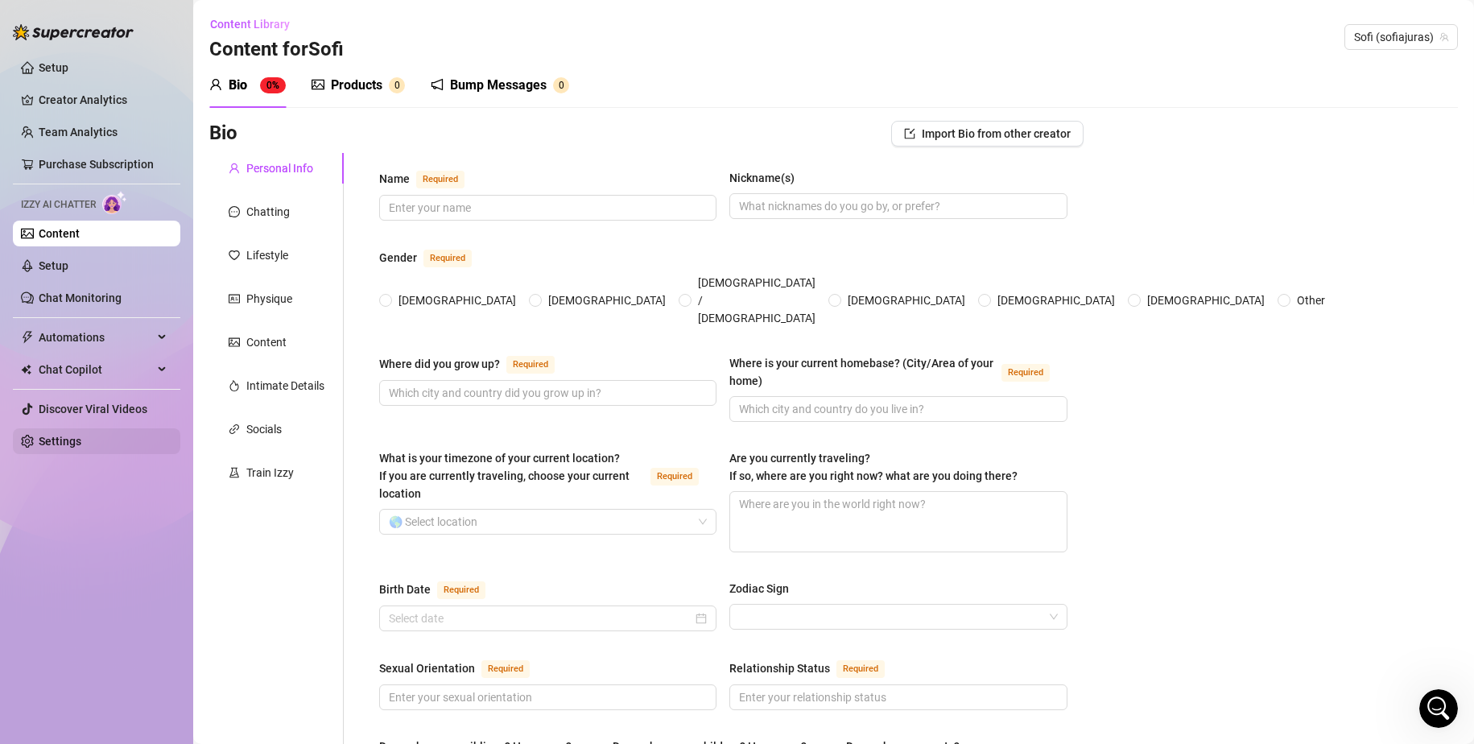
click at [70, 436] on link "Settings" at bounding box center [60, 441] width 43 height 13
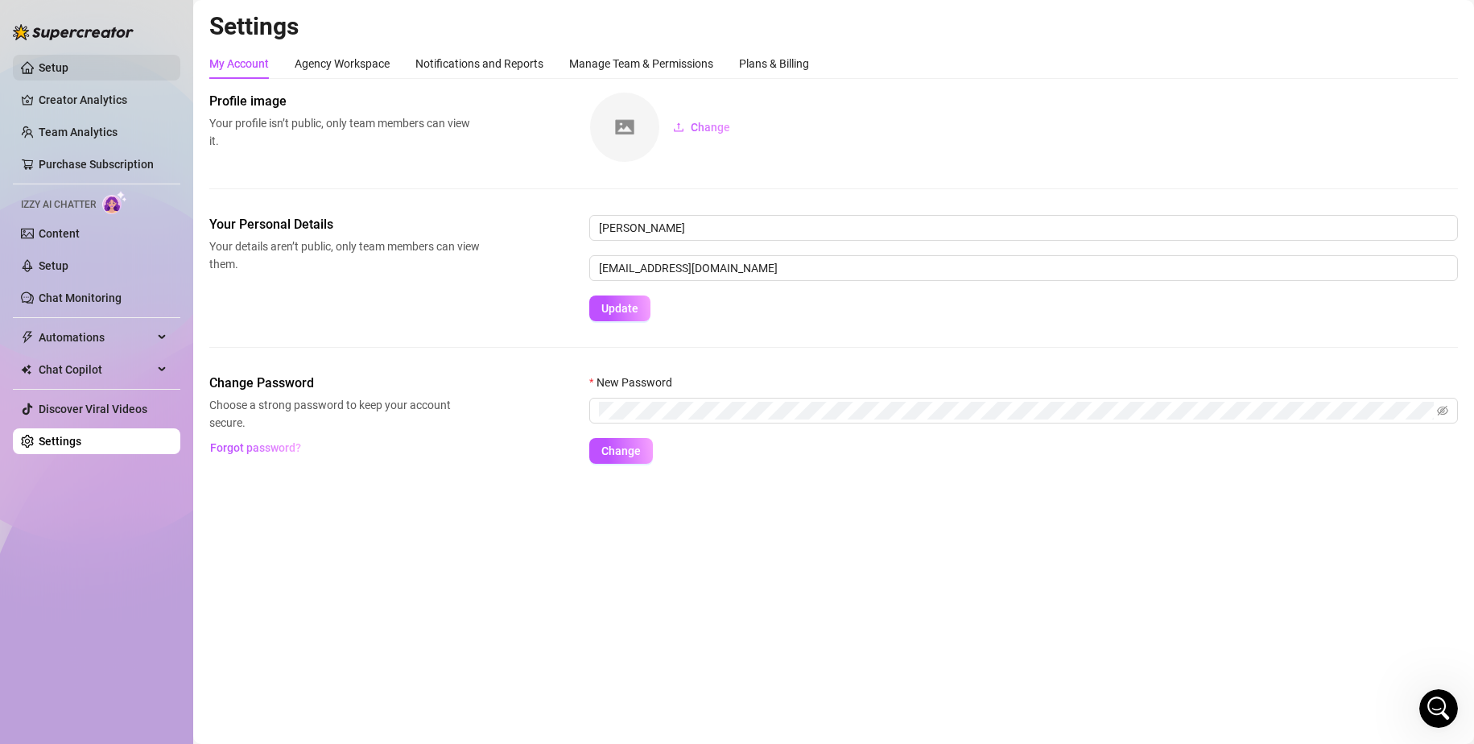
click at [68, 66] on link "Setup" at bounding box center [54, 67] width 30 height 13
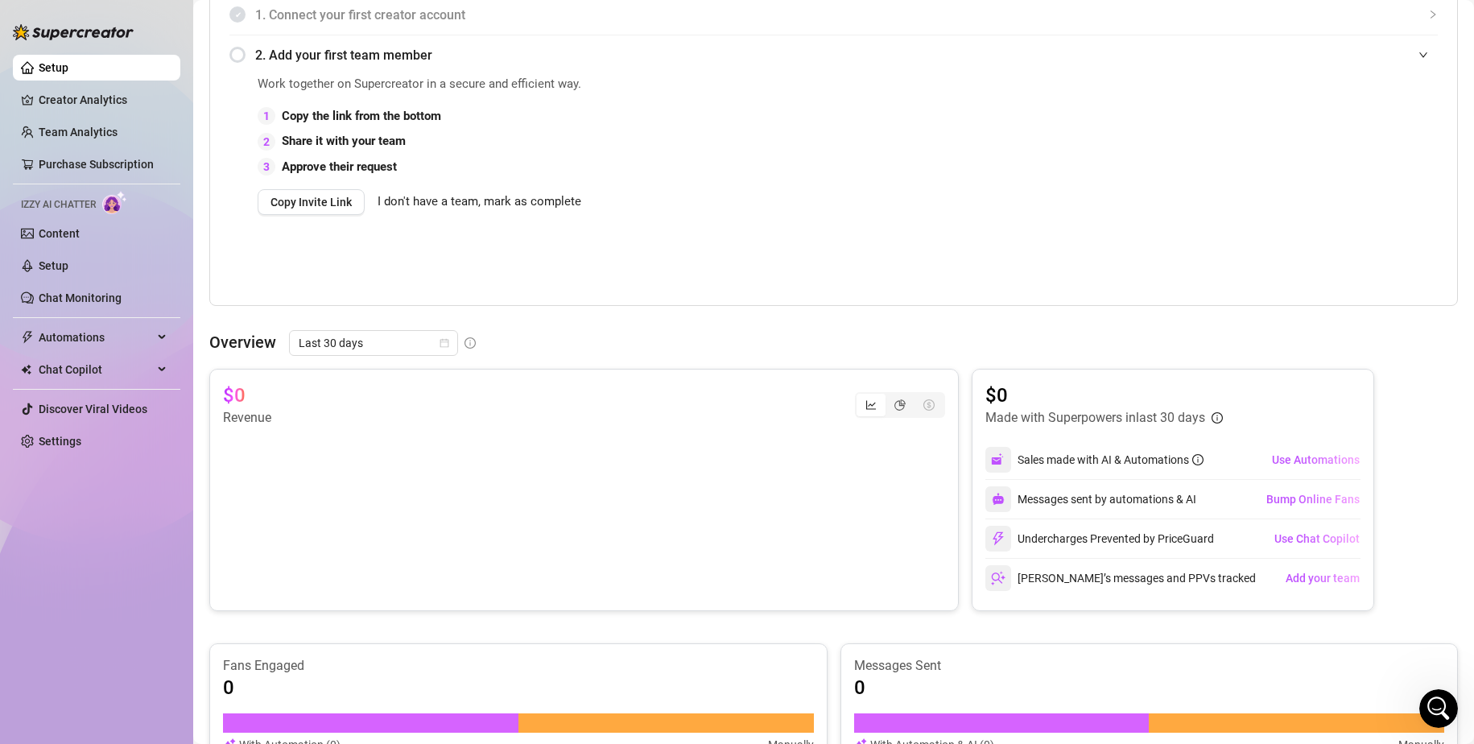
scroll to position [322, 0]
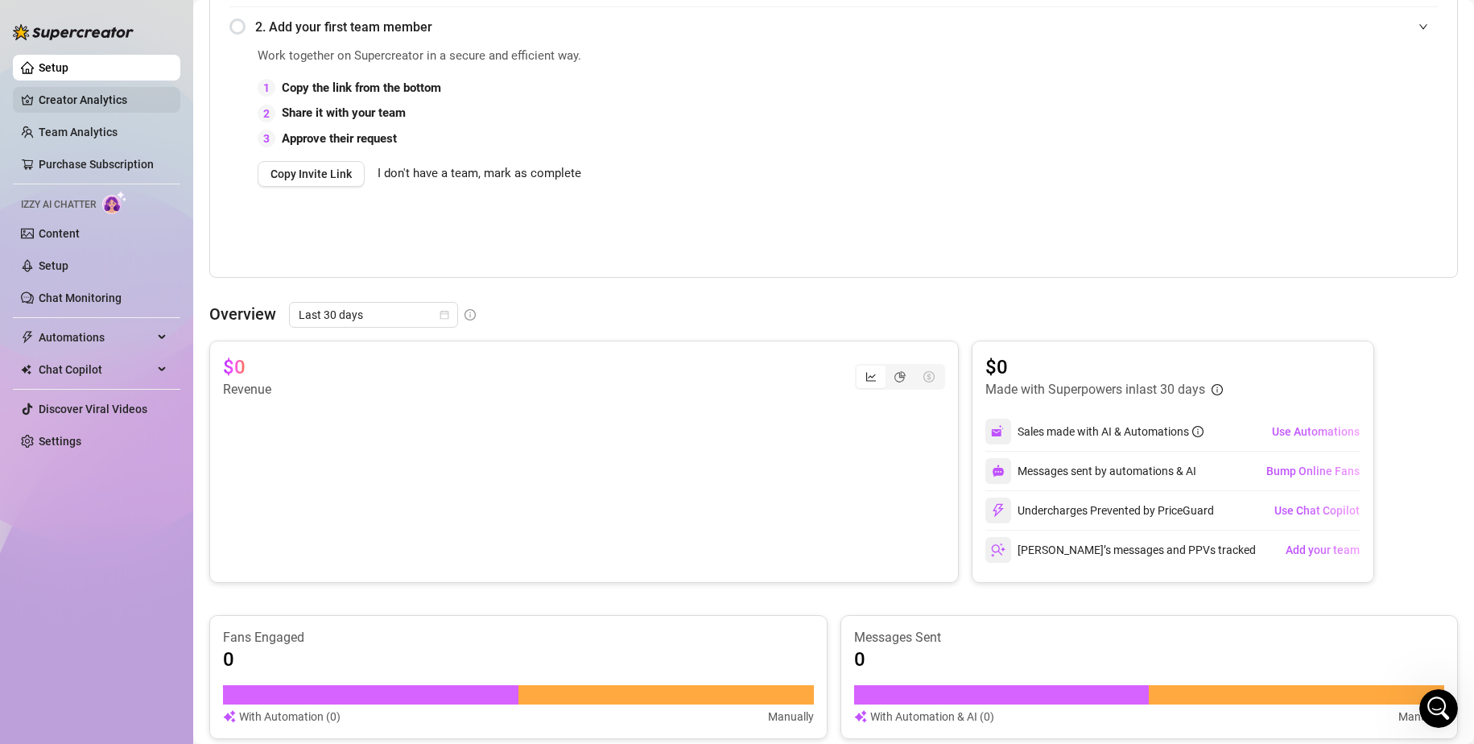
click at [87, 100] on link "Creator Analytics" at bounding box center [103, 100] width 129 height 26
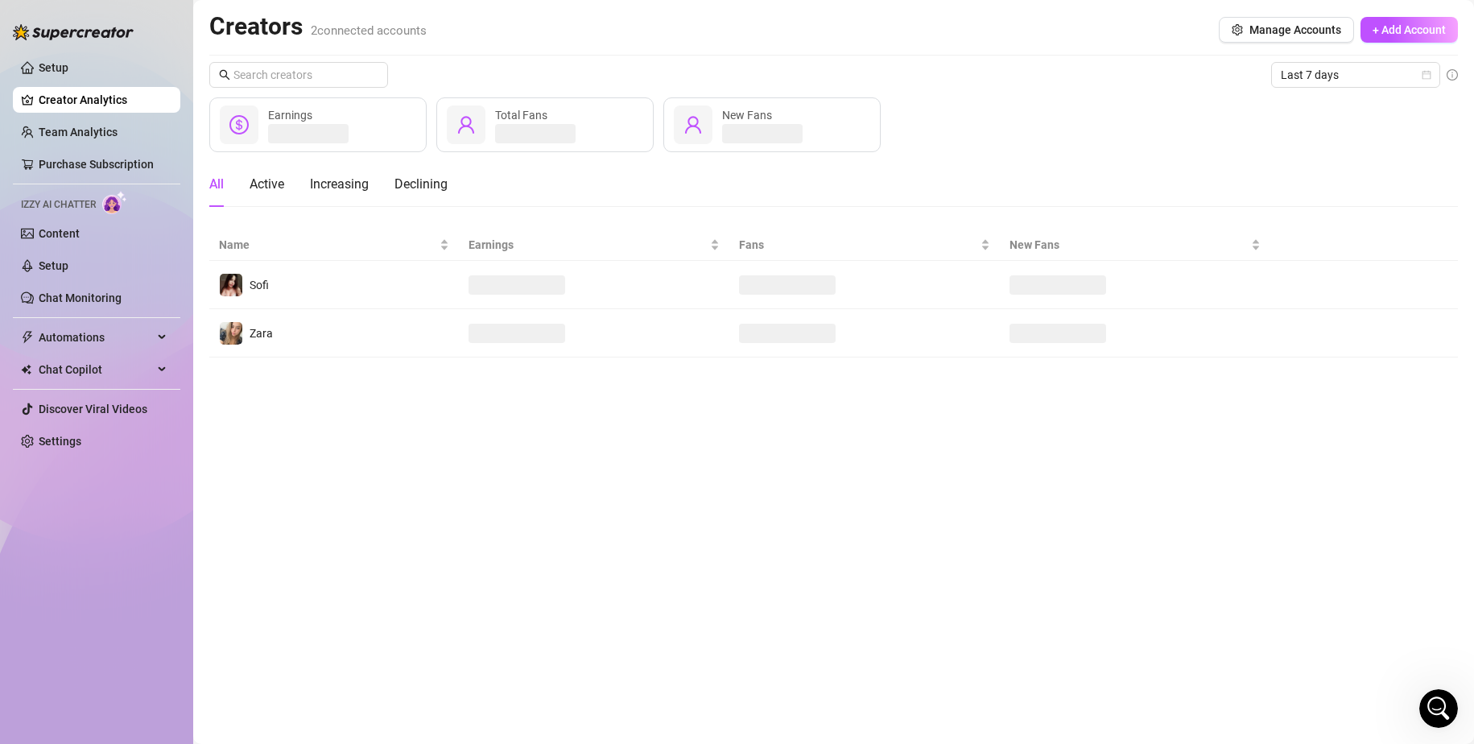
click at [86, 83] on ul "Setup Creator Analytics Team Analytics Purchase Subscription Izzy AI Chatter Co…" at bounding box center [96, 254] width 167 height 412
click at [68, 67] on link "Setup" at bounding box center [54, 67] width 30 height 13
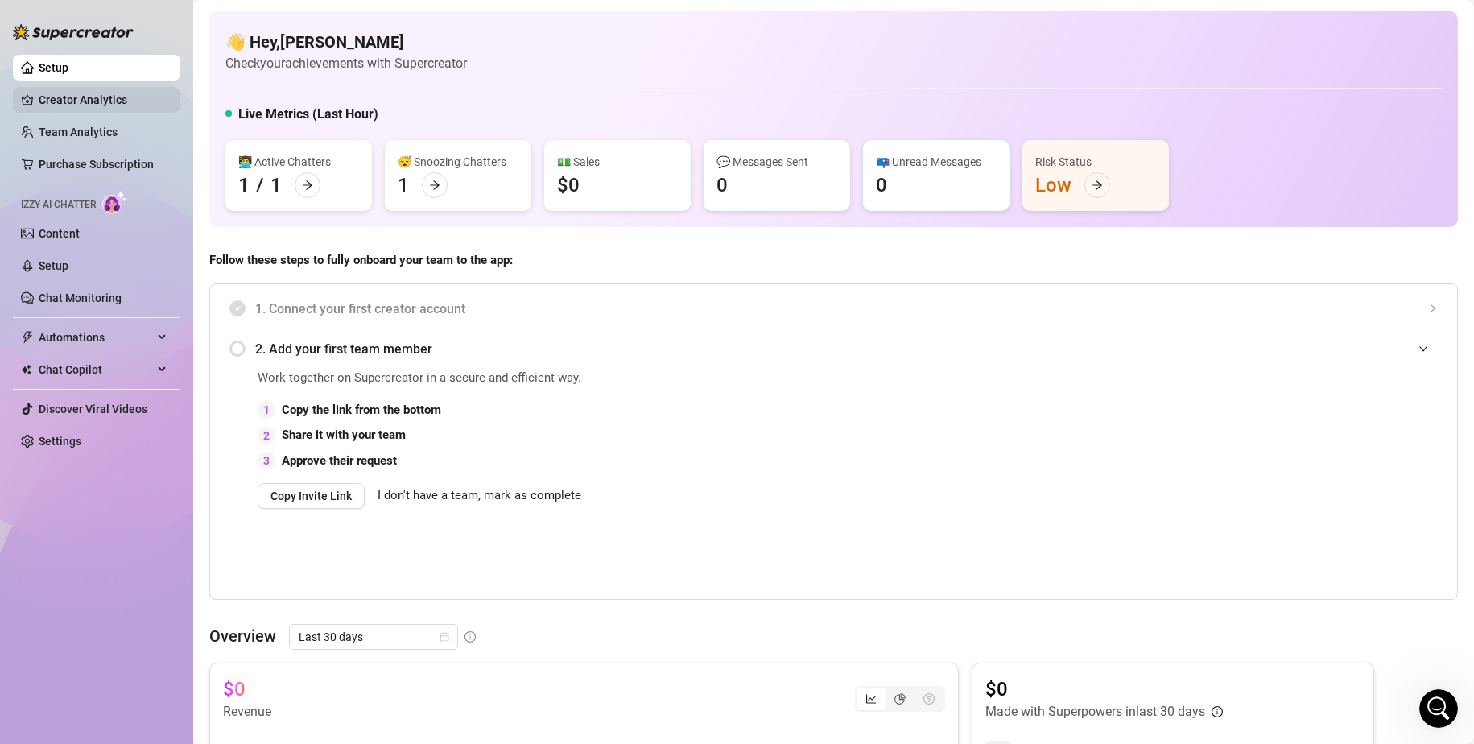
click at [62, 91] on link "Creator Analytics" at bounding box center [103, 100] width 129 height 26
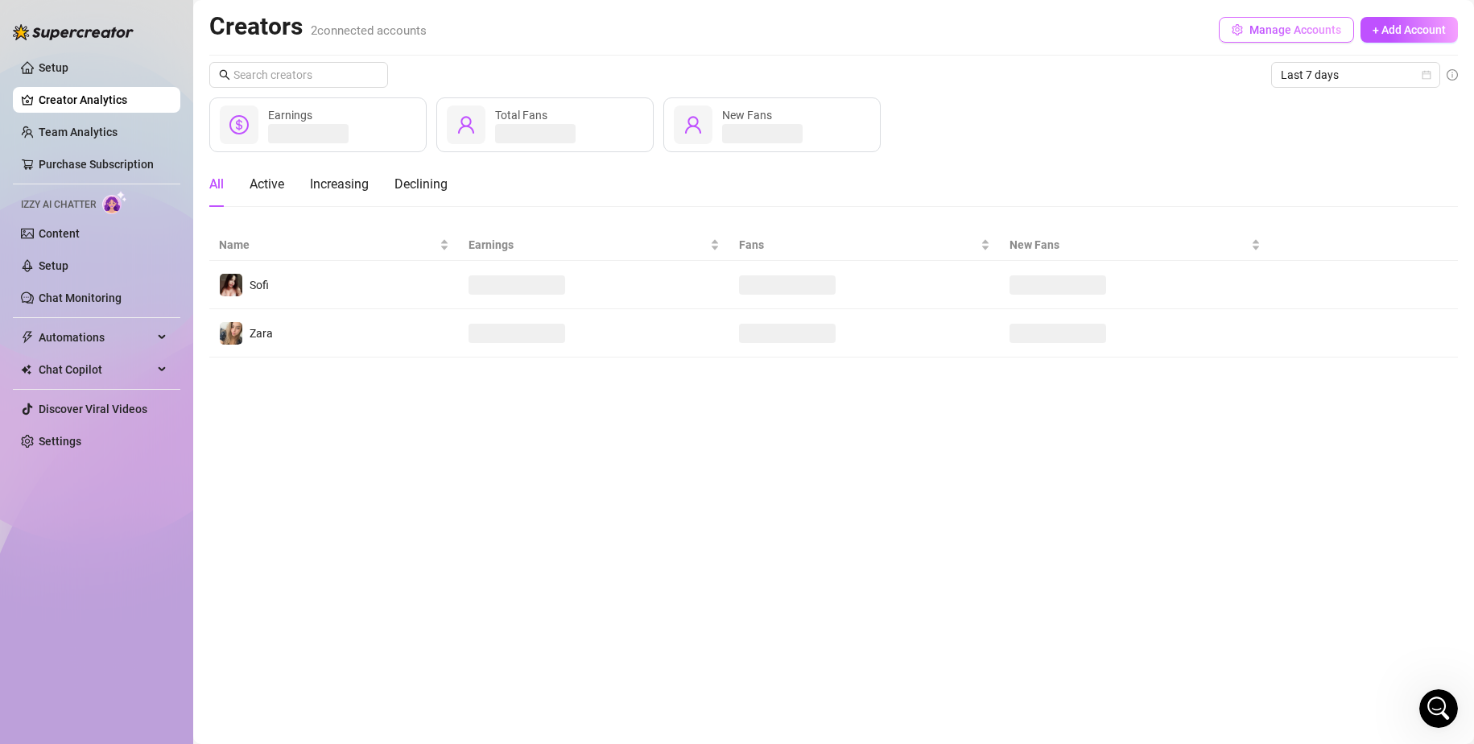
click at [1273, 35] on span "Manage Accounts" at bounding box center [1296, 29] width 92 height 13
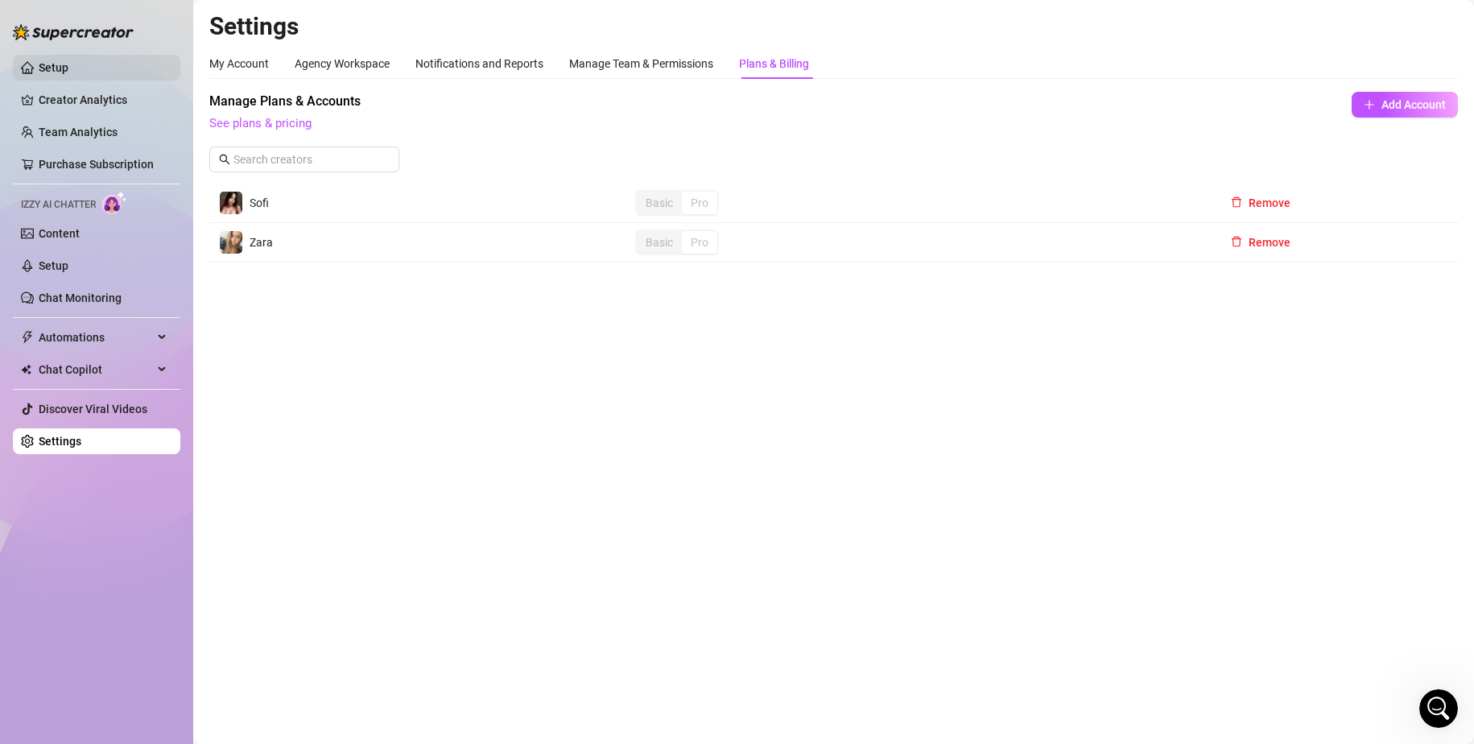
click at [62, 61] on link "Setup" at bounding box center [54, 67] width 30 height 13
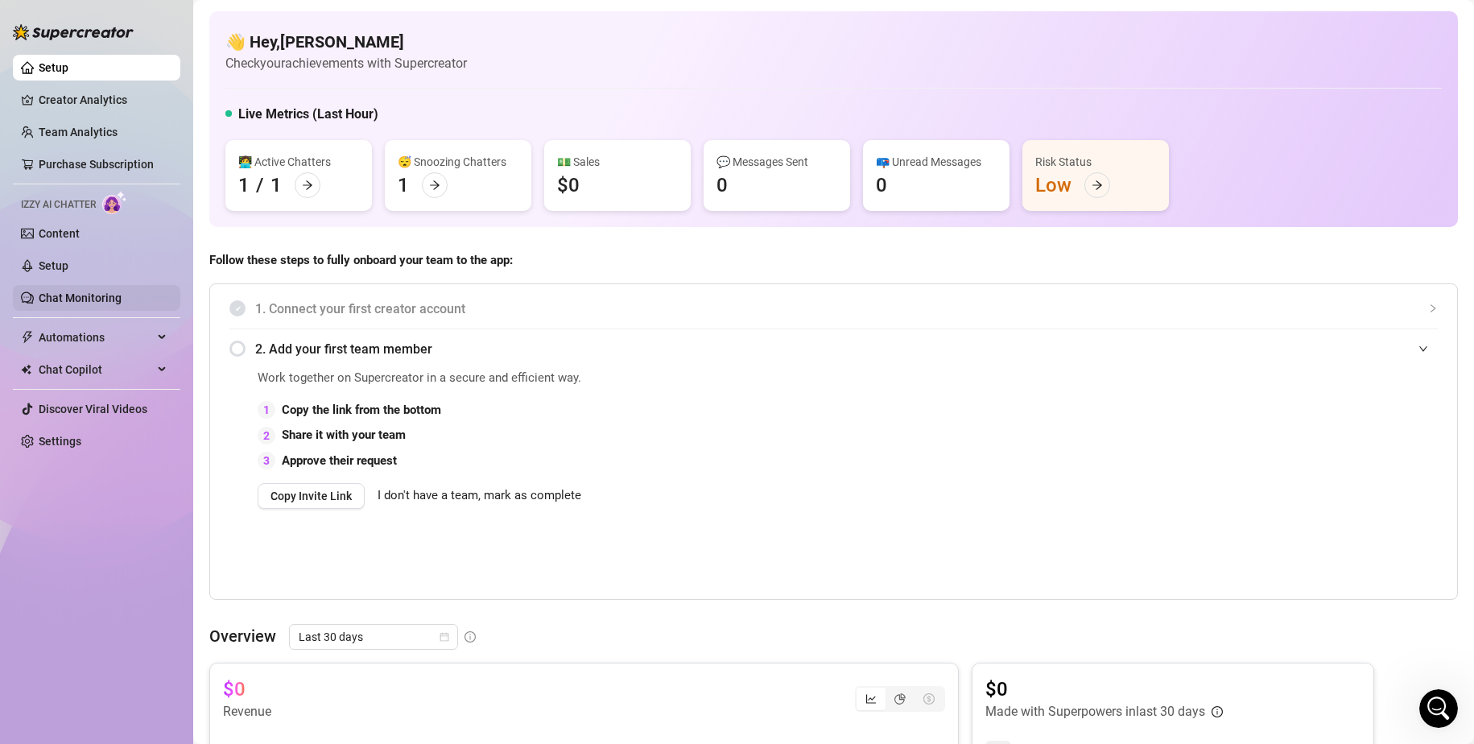
click at [86, 301] on link "Chat Monitoring" at bounding box center [80, 297] width 83 height 13
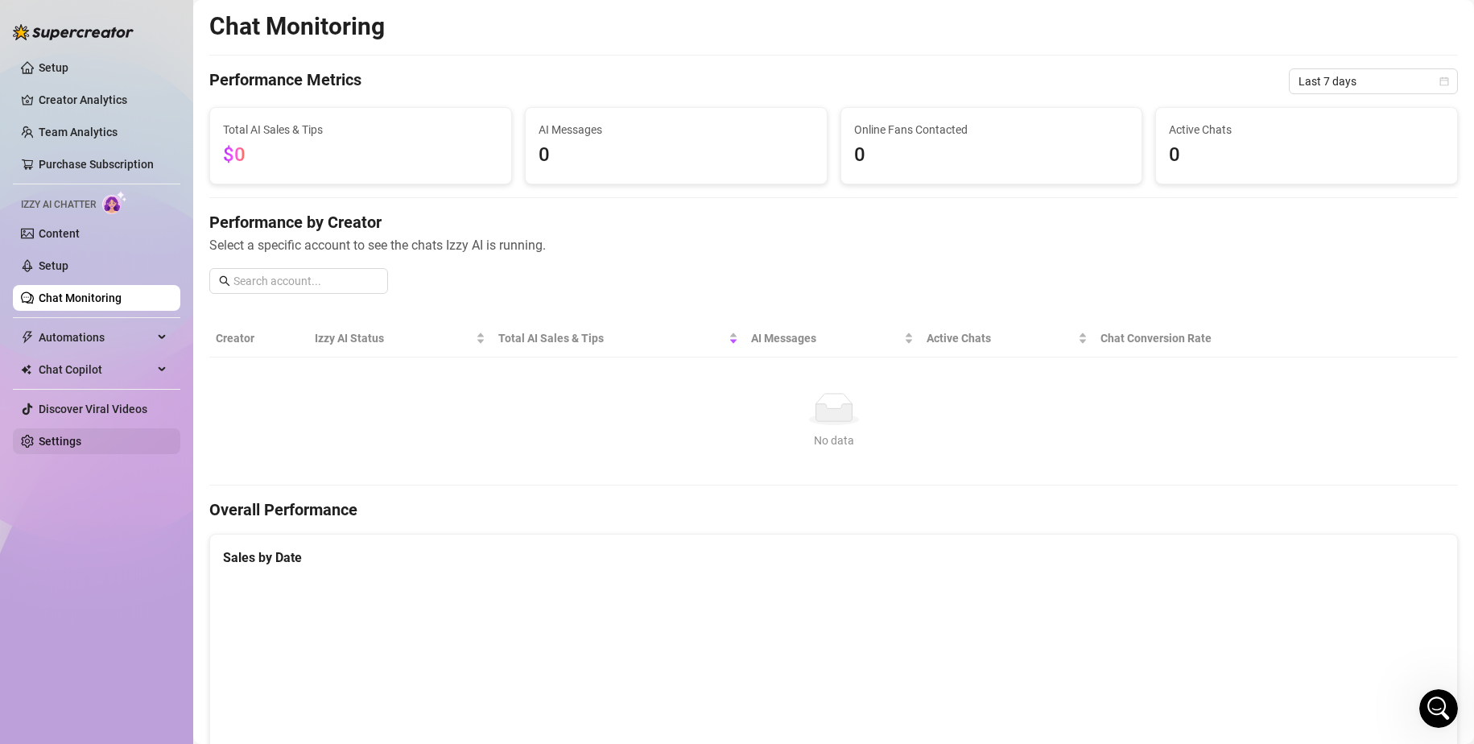
click at [72, 439] on link "Settings" at bounding box center [60, 441] width 43 height 13
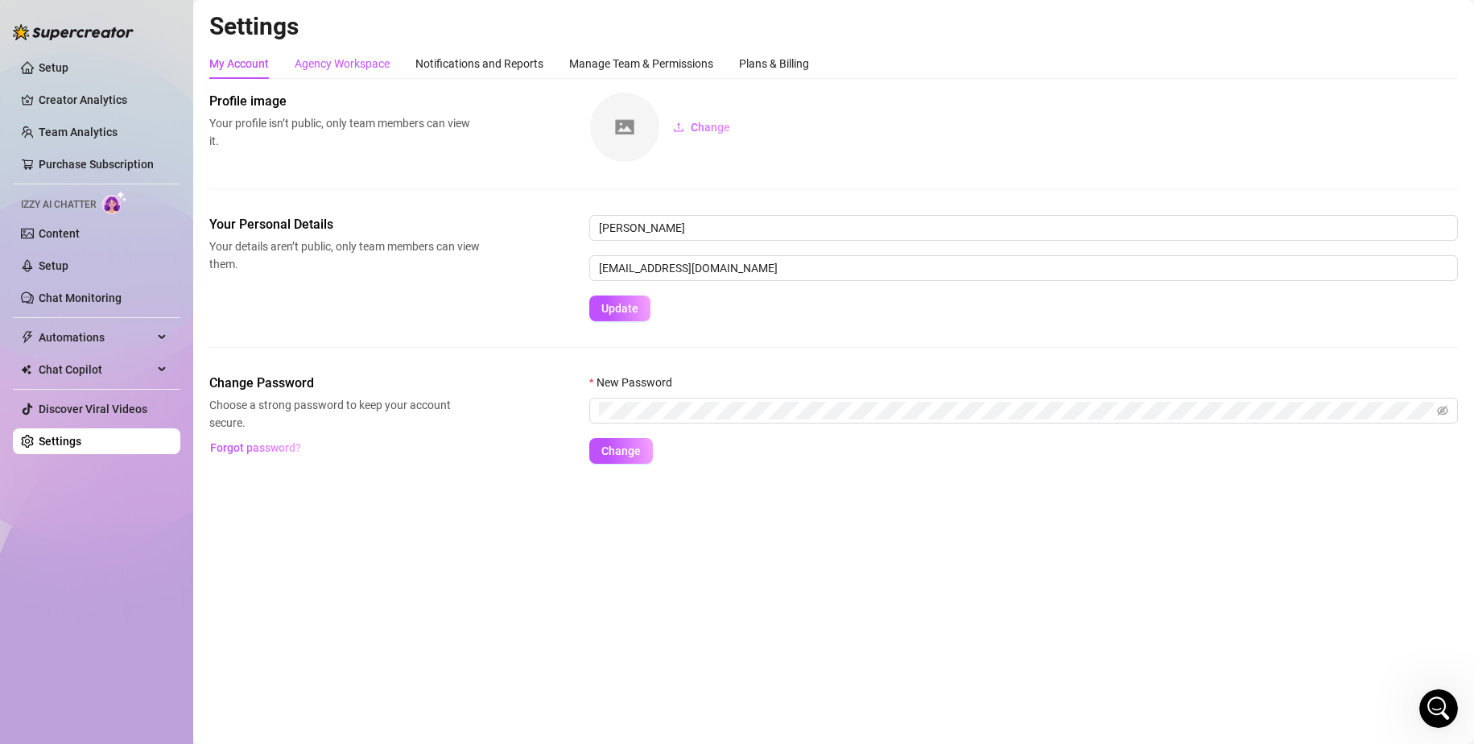
click at [337, 64] on div "Agency Workspace" at bounding box center [342, 64] width 95 height 18
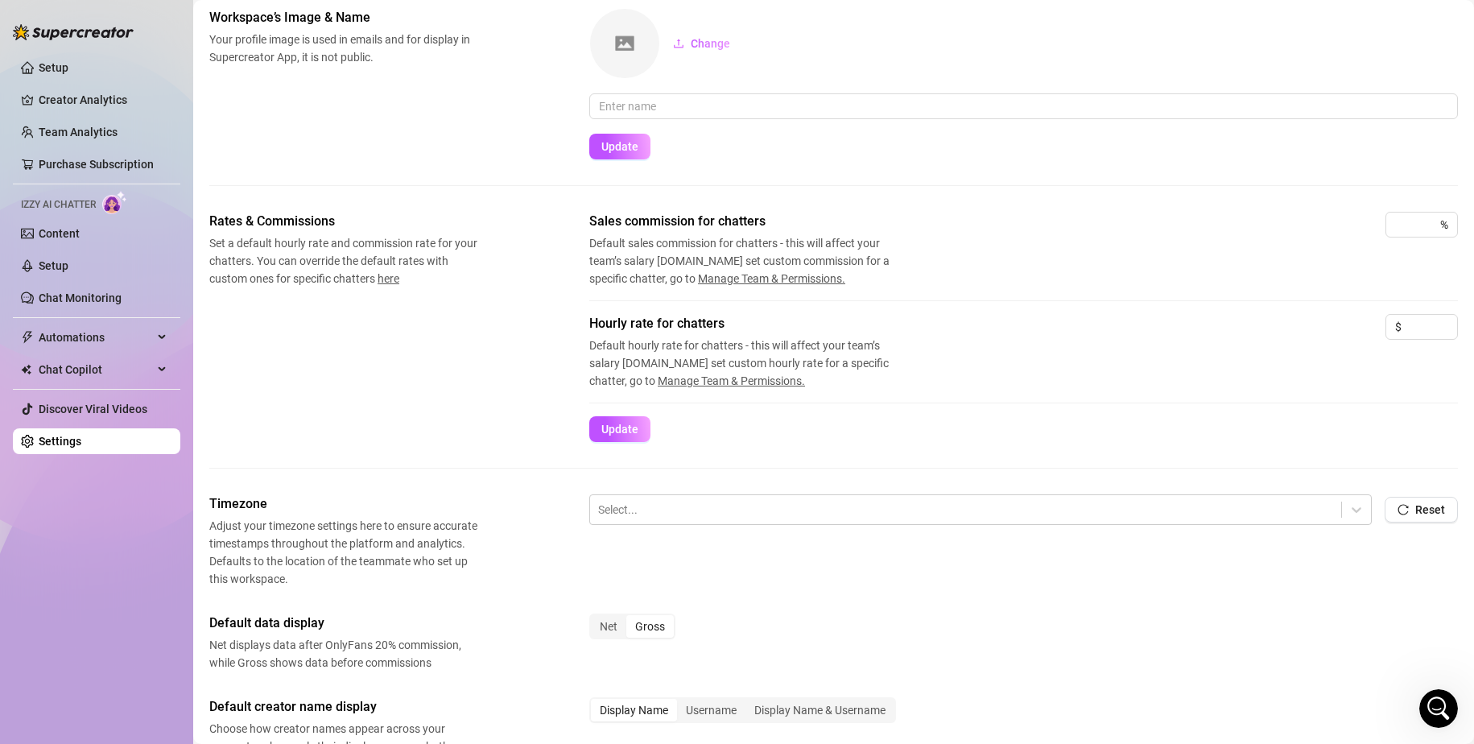
scroll to position [330, 0]
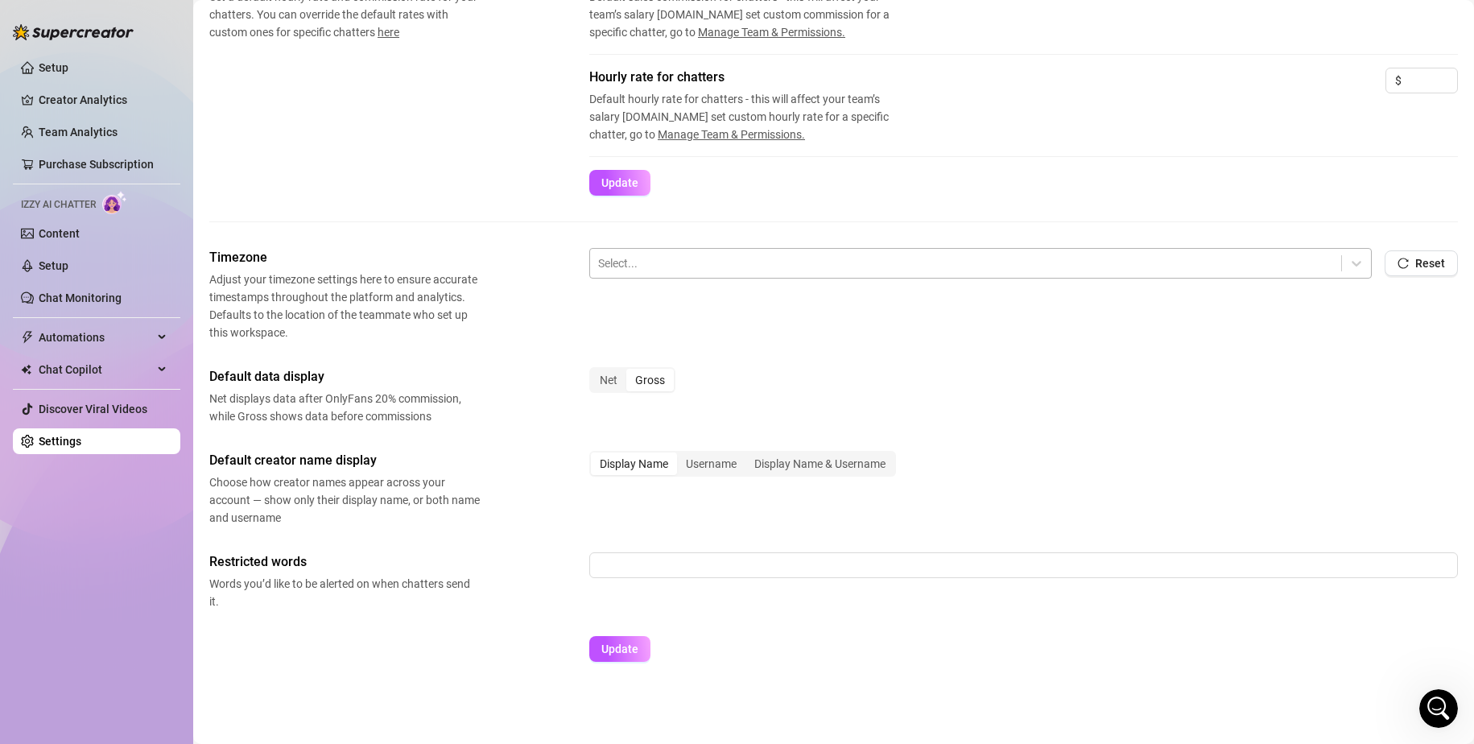
click at [668, 258] on div at bounding box center [965, 263] width 735 height 21
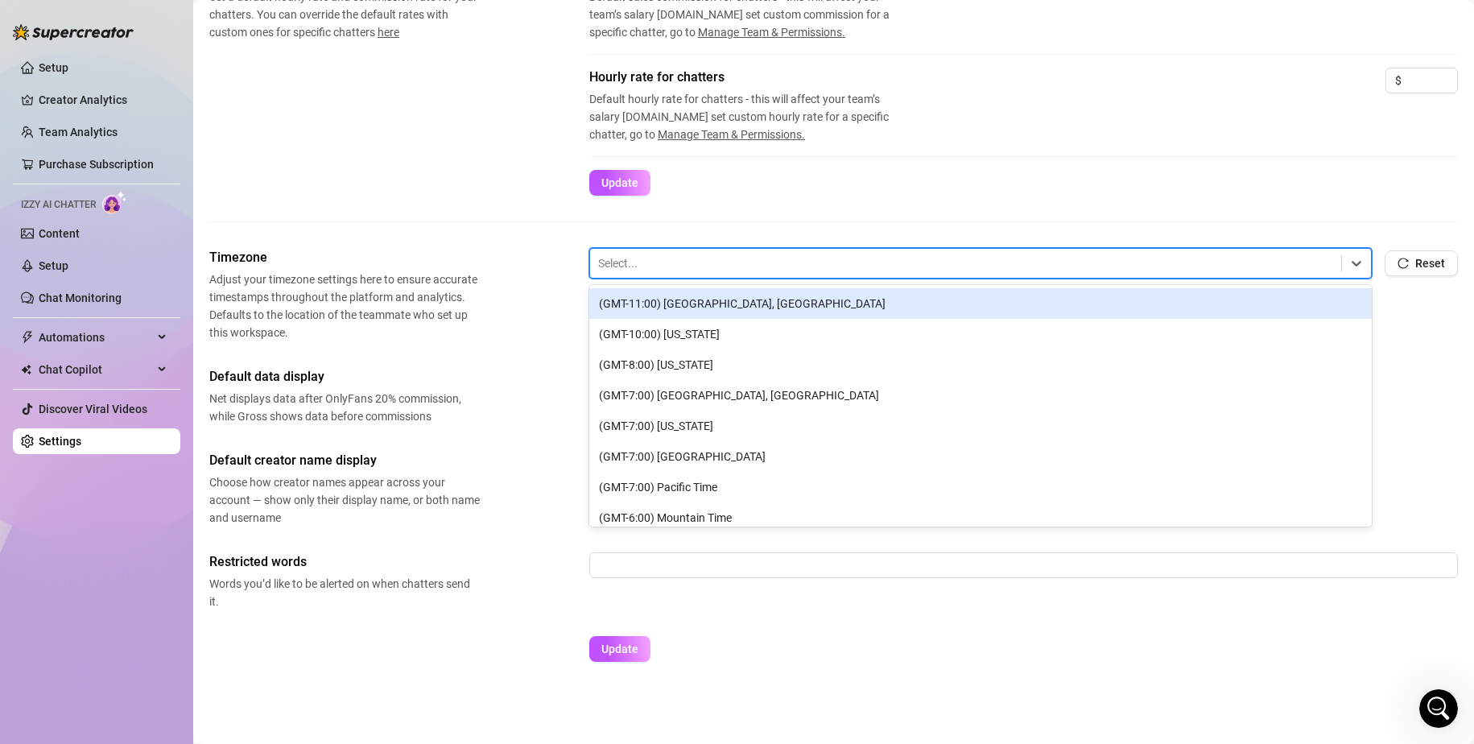
click at [486, 258] on div "Timezone Adjust your timezone settings here to ensure accurate timestamps throu…" at bounding box center [833, 294] width 1249 height 93
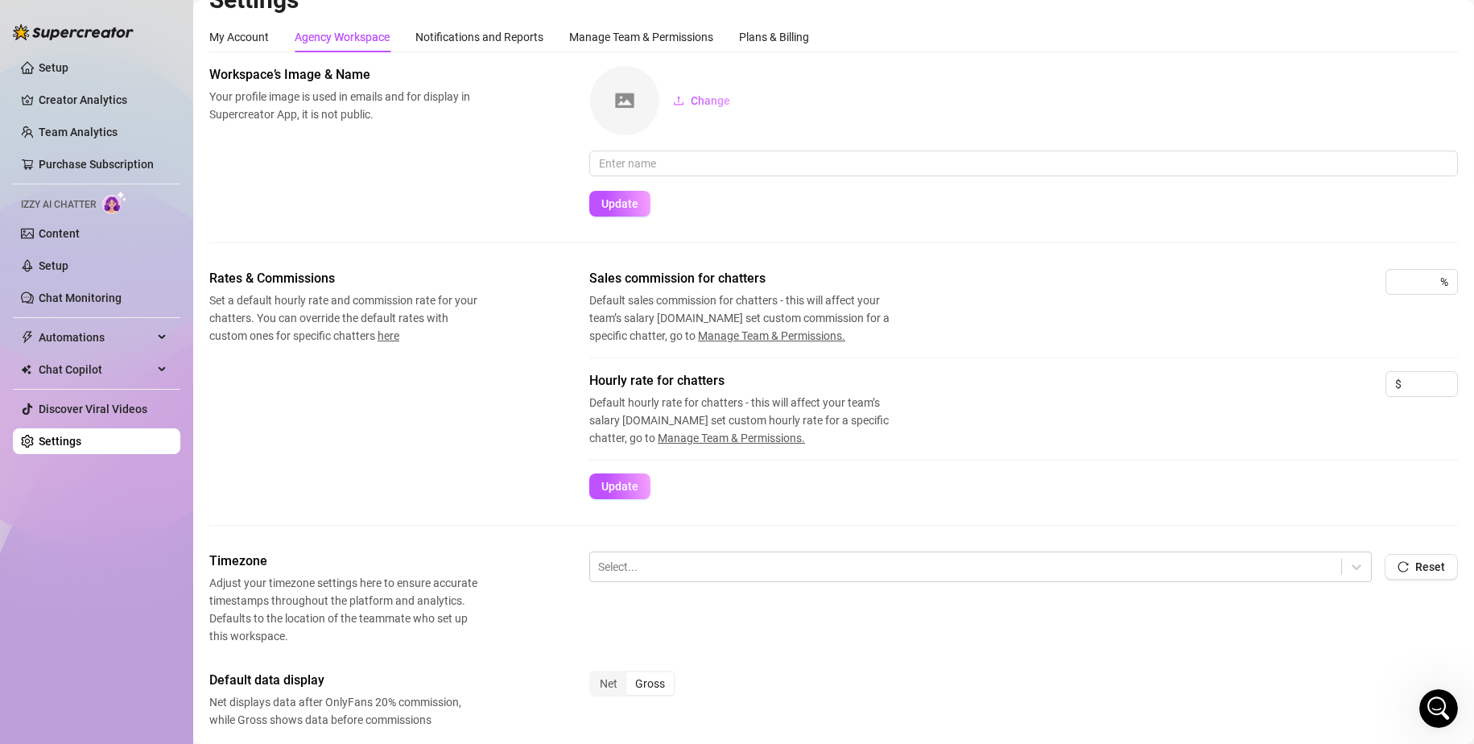
scroll to position [0, 0]
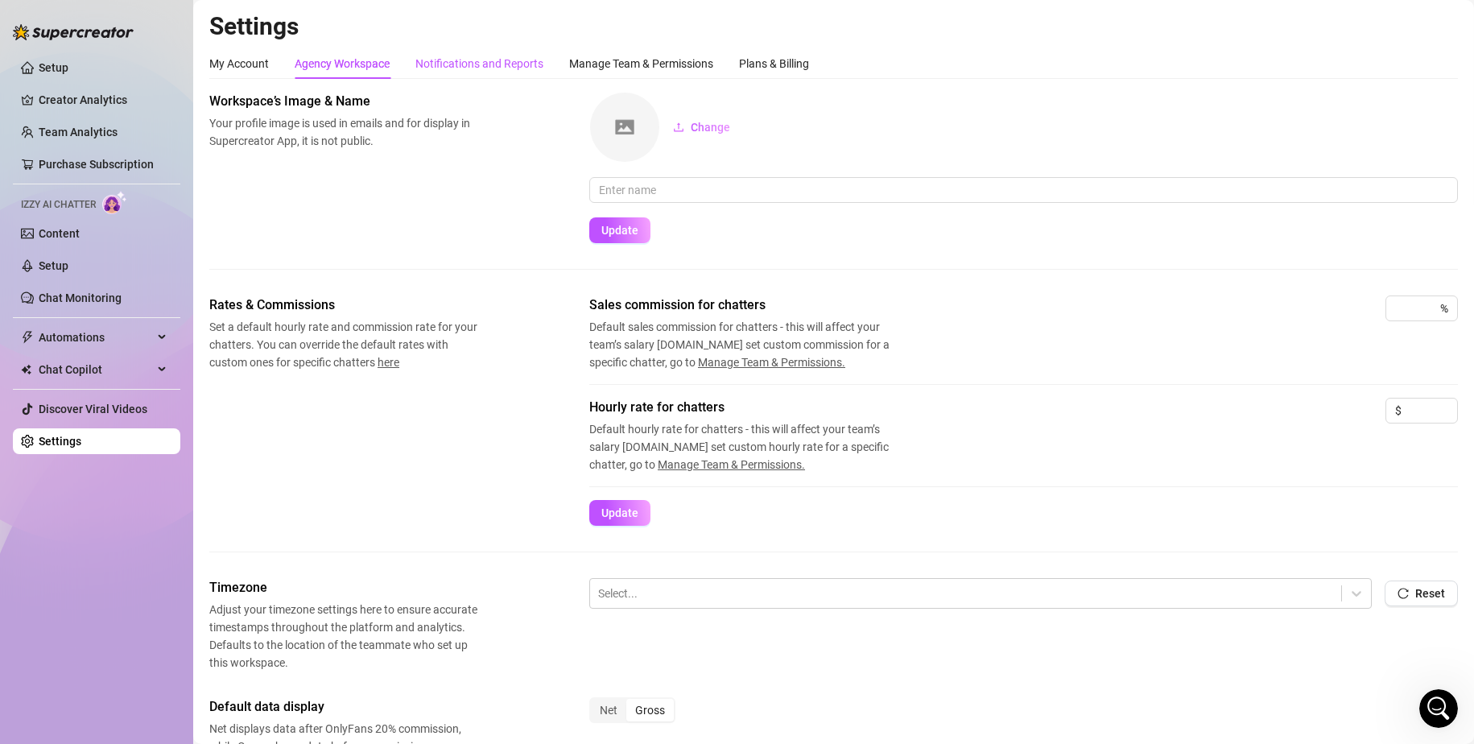
click at [430, 63] on div "Notifications and Reports" at bounding box center [479, 64] width 128 height 18
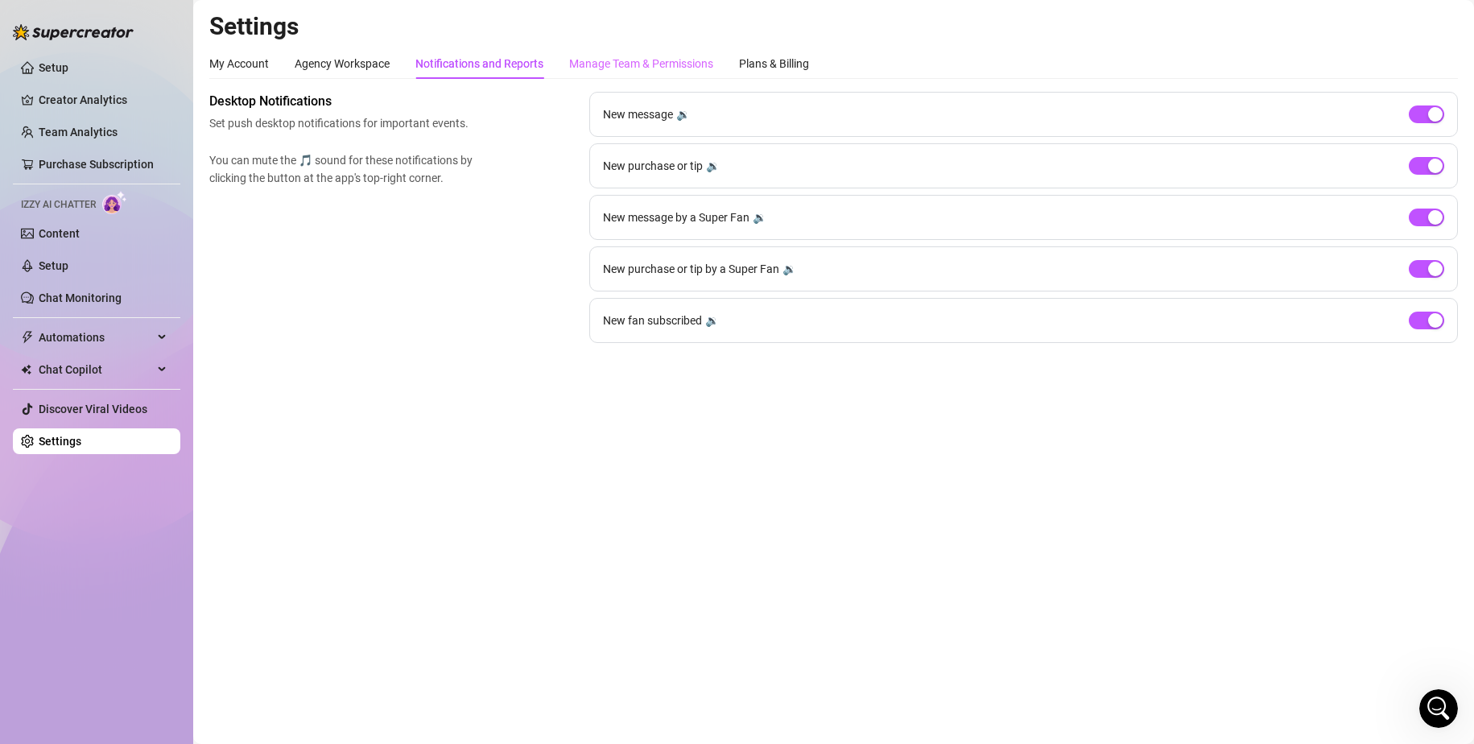
click at [632, 50] on div "Manage Team & Permissions" at bounding box center [641, 63] width 144 height 31
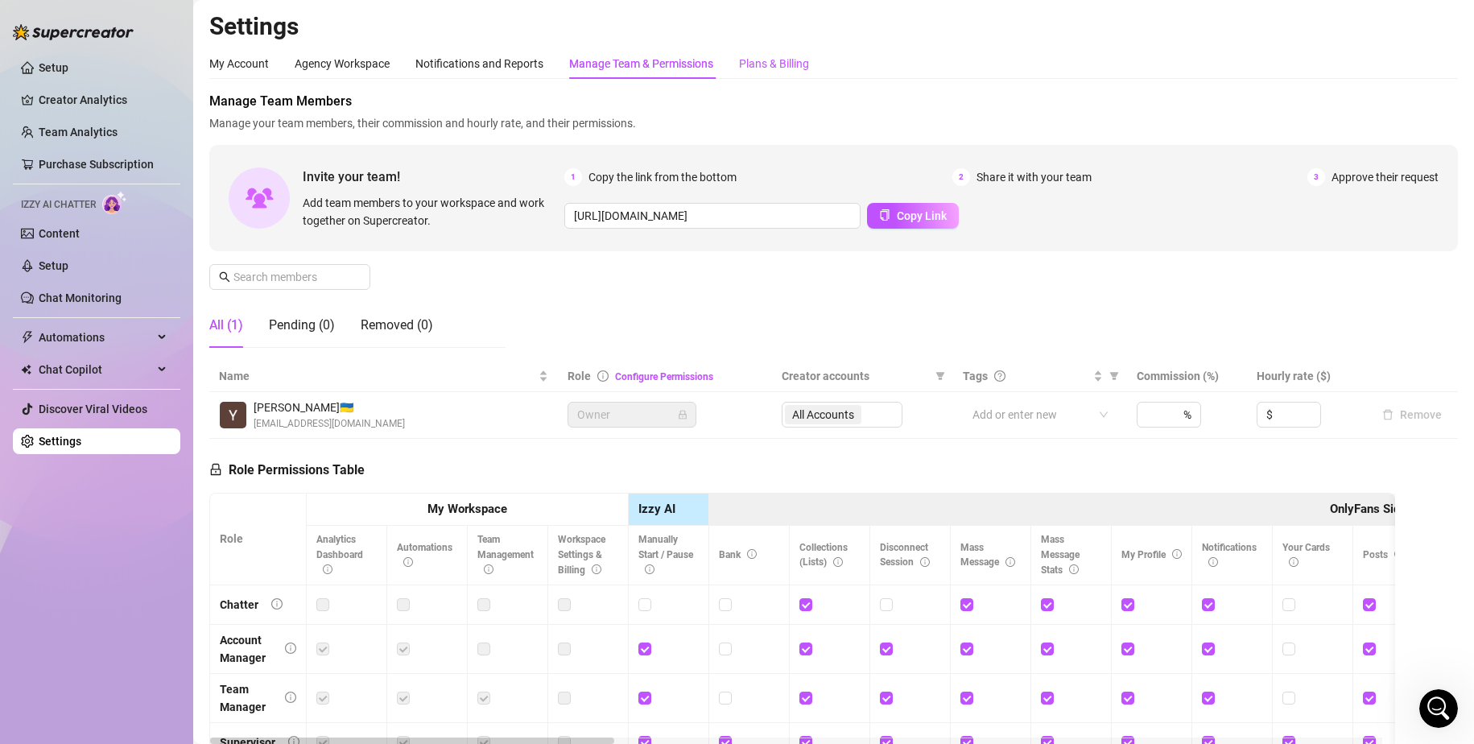
click at [771, 69] on div "Plans & Billing" at bounding box center [774, 64] width 70 height 18
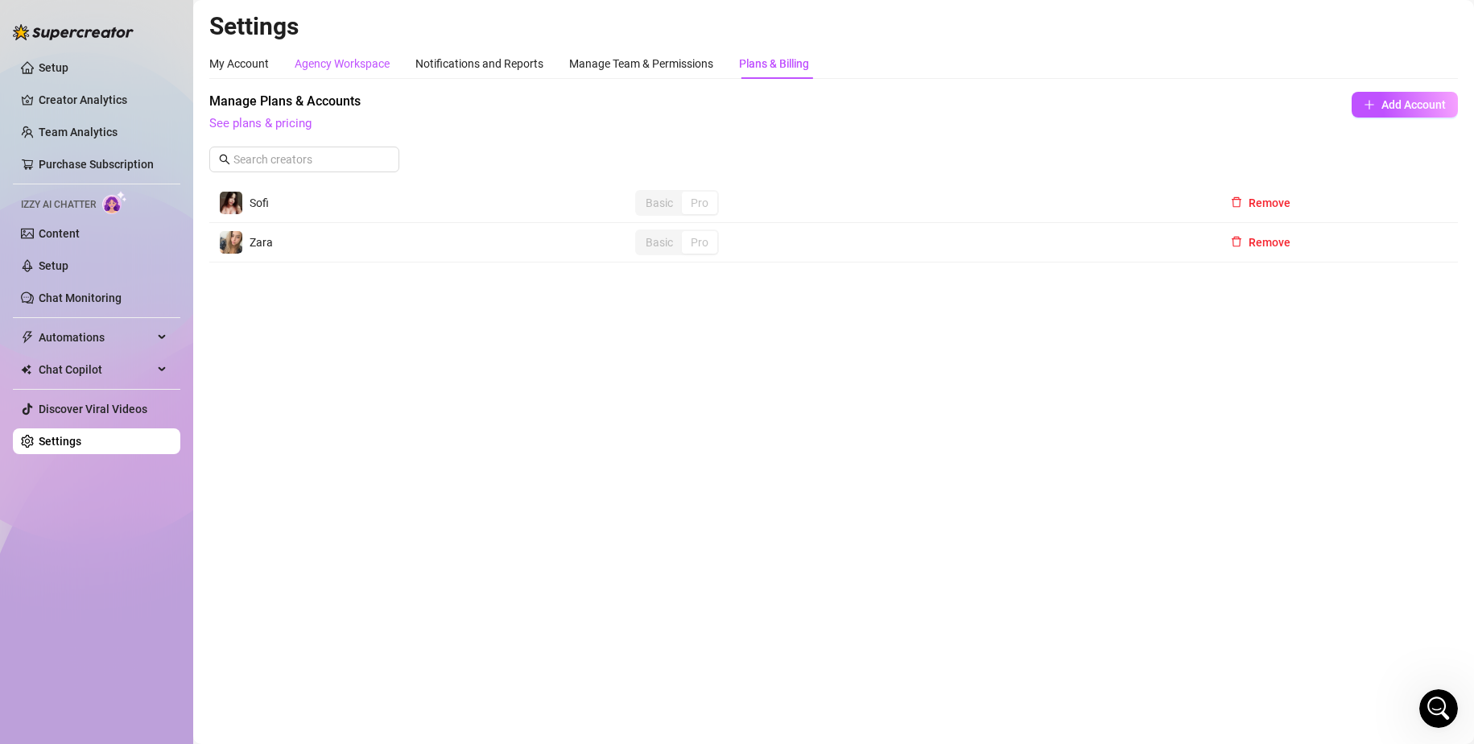
click at [341, 71] on div "Agency Workspace" at bounding box center [342, 64] width 95 height 18
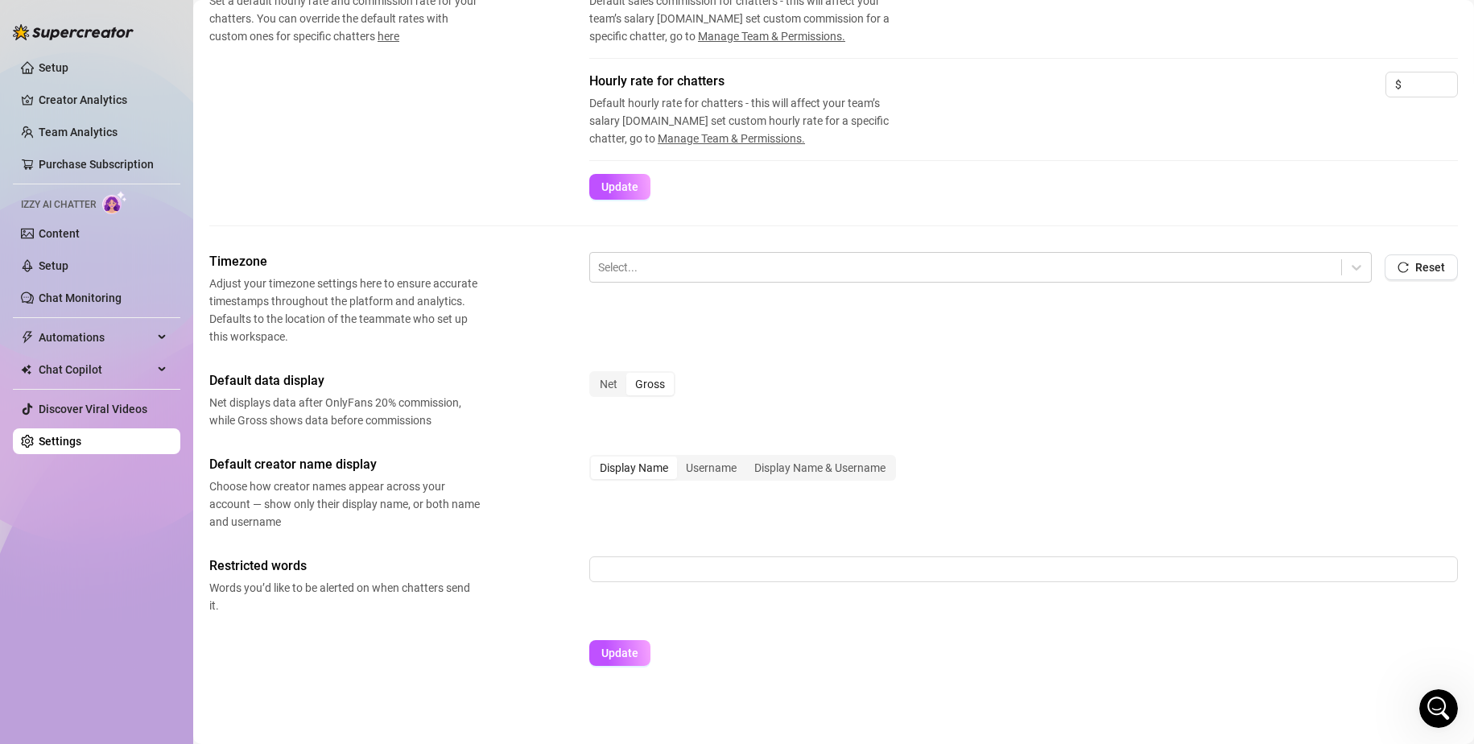
scroll to position [330, 0]
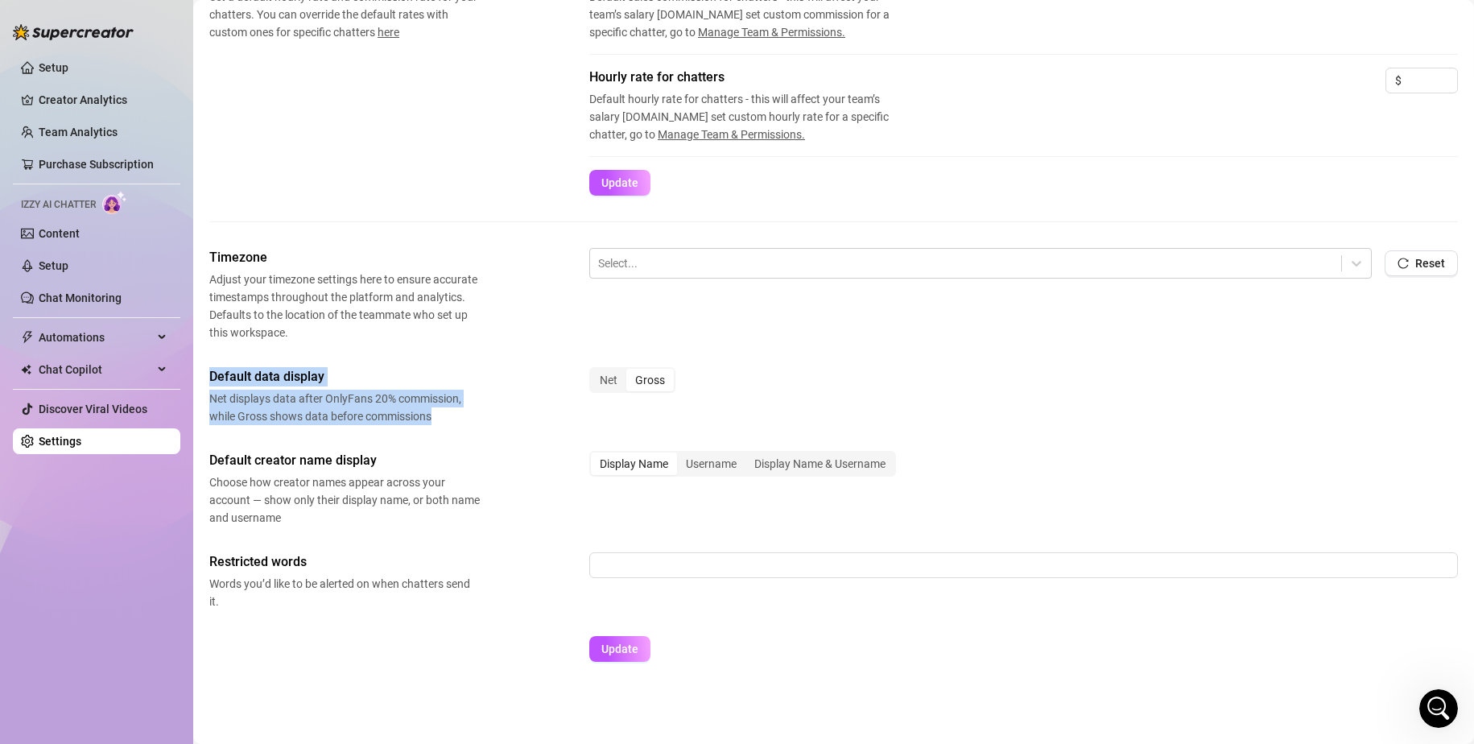
drag, startPoint x: 208, startPoint y: 378, endPoint x: 434, endPoint y: 416, distance: 229.5
click at [434, 416] on main "Settings My Account Agency Workspace Notifications and Reports Manage Team & Pe…" at bounding box center [833, 207] width 1281 height 1074
copy div "Default data display Net displays data after OnlyFans 20% commission, while Gro…"
click at [336, 457] on span "Default creator name display" at bounding box center [344, 460] width 271 height 19
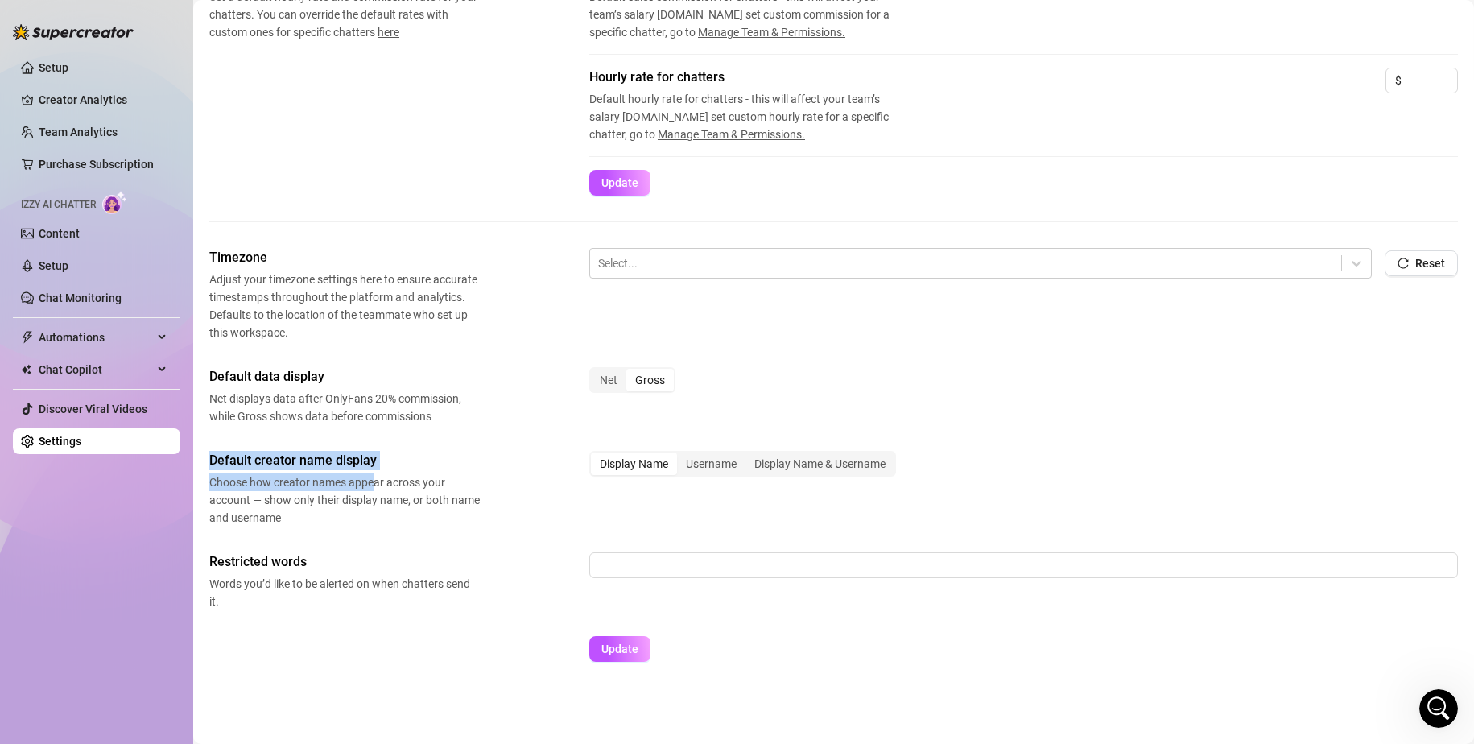
drag, startPoint x: 205, startPoint y: 455, endPoint x: 377, endPoint y: 488, distance: 174.7
click at [377, 488] on main "Settings My Account Agency Workspace Notifications and Reports Manage Team & Pe…" at bounding box center [833, 207] width 1281 height 1074
click at [387, 480] on span "Choose how creator names appear across your account — show only their display n…" at bounding box center [344, 499] width 271 height 53
drag, startPoint x: 329, startPoint y: 511, endPoint x: 209, endPoint y: 465, distance: 128.2
click at [209, 465] on div "Default creator name display Choose how creator names appear across your accoun…" at bounding box center [344, 489] width 271 height 76
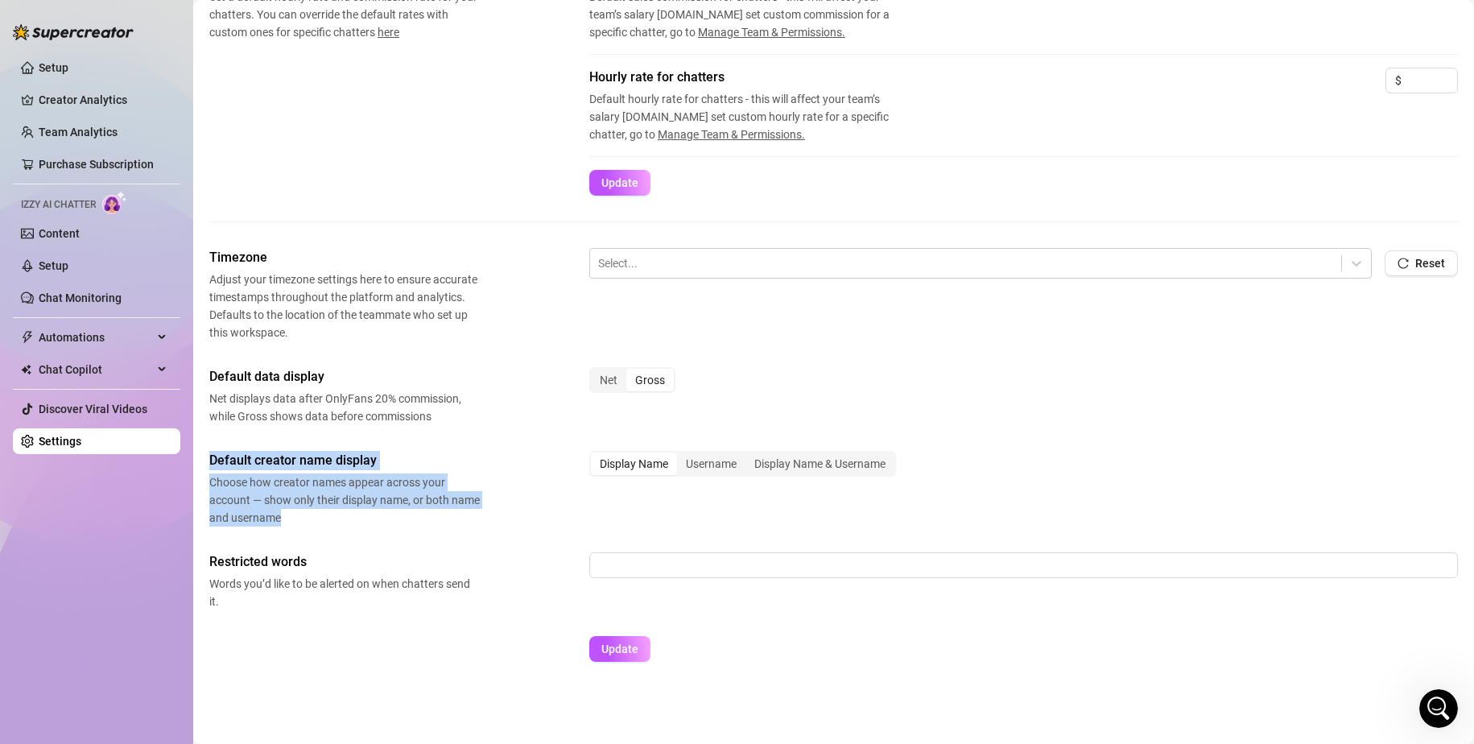
copy div "Default creator name display Choose how creator names appear across your accoun…"
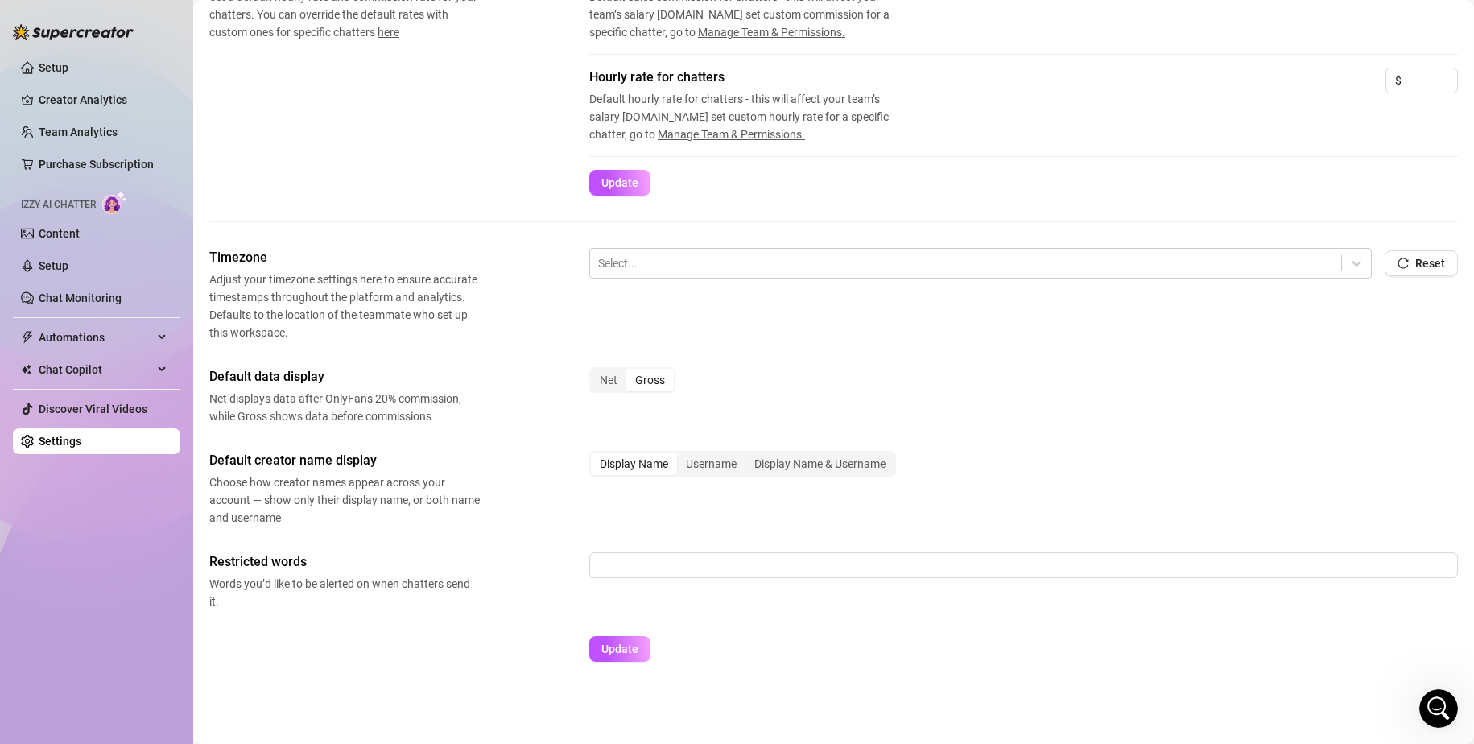
click at [235, 568] on span "Restricted words" at bounding box center [344, 561] width 271 height 19
click at [940, 568] on input "text" at bounding box center [1023, 565] width 869 height 26
click at [614, 647] on span "Update" at bounding box center [619, 649] width 37 height 13
drag, startPoint x: 206, startPoint y: 559, endPoint x: 431, endPoint y: 598, distance: 228.1
click at [431, 598] on main "Settings My Account Agency Workspace Notifications and Reports Manage Team & Pe…" at bounding box center [833, 207] width 1281 height 1074
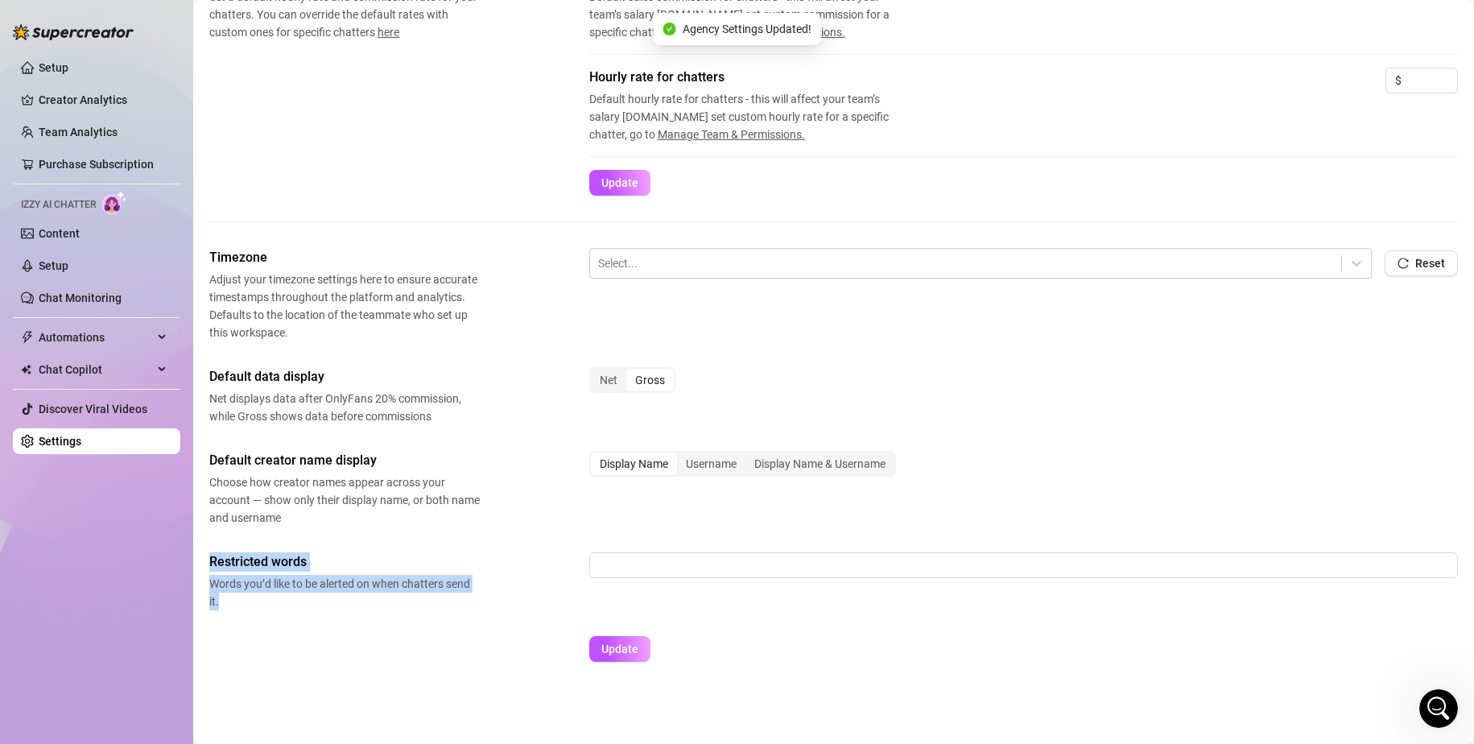
copy div "Restricted words Words you’d like to be alerted on when chatters send it."
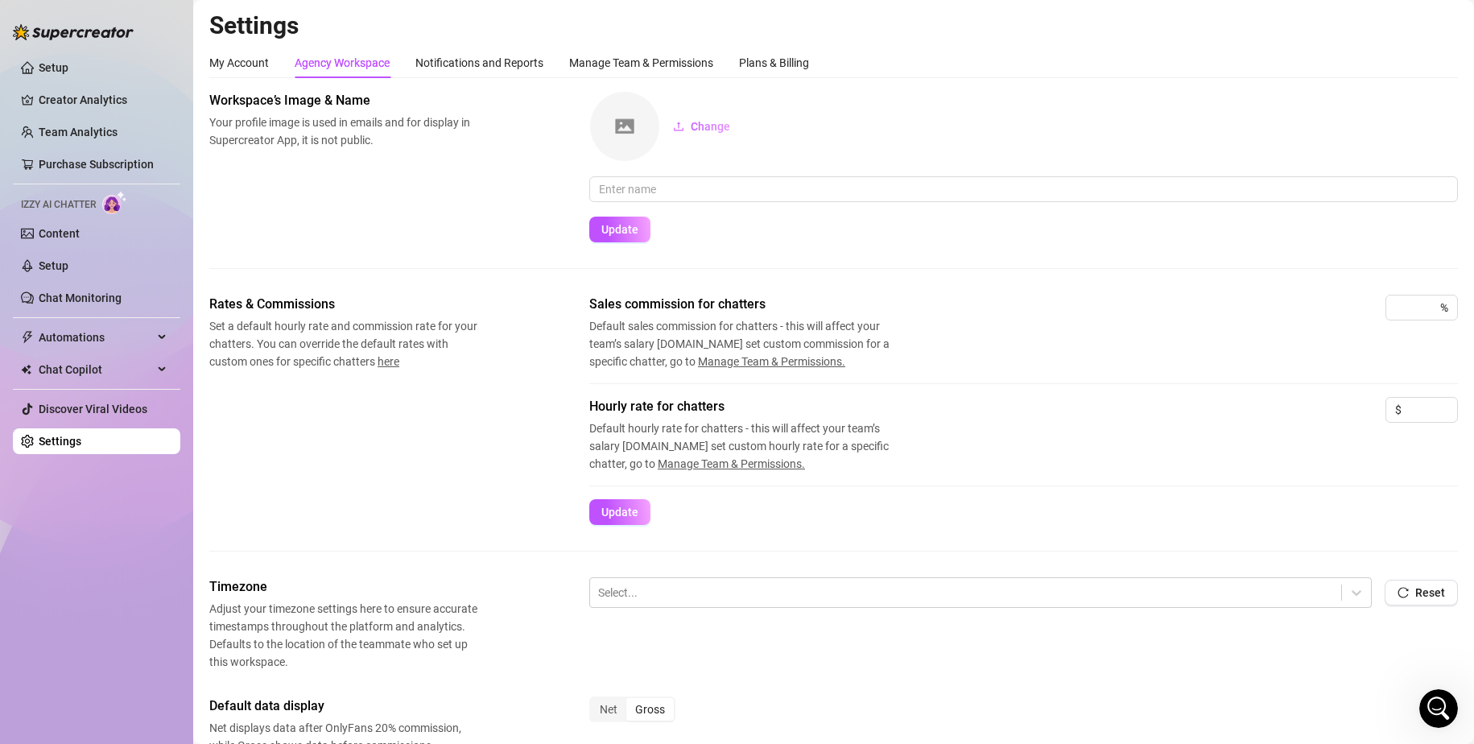
scroll to position [0, 0]
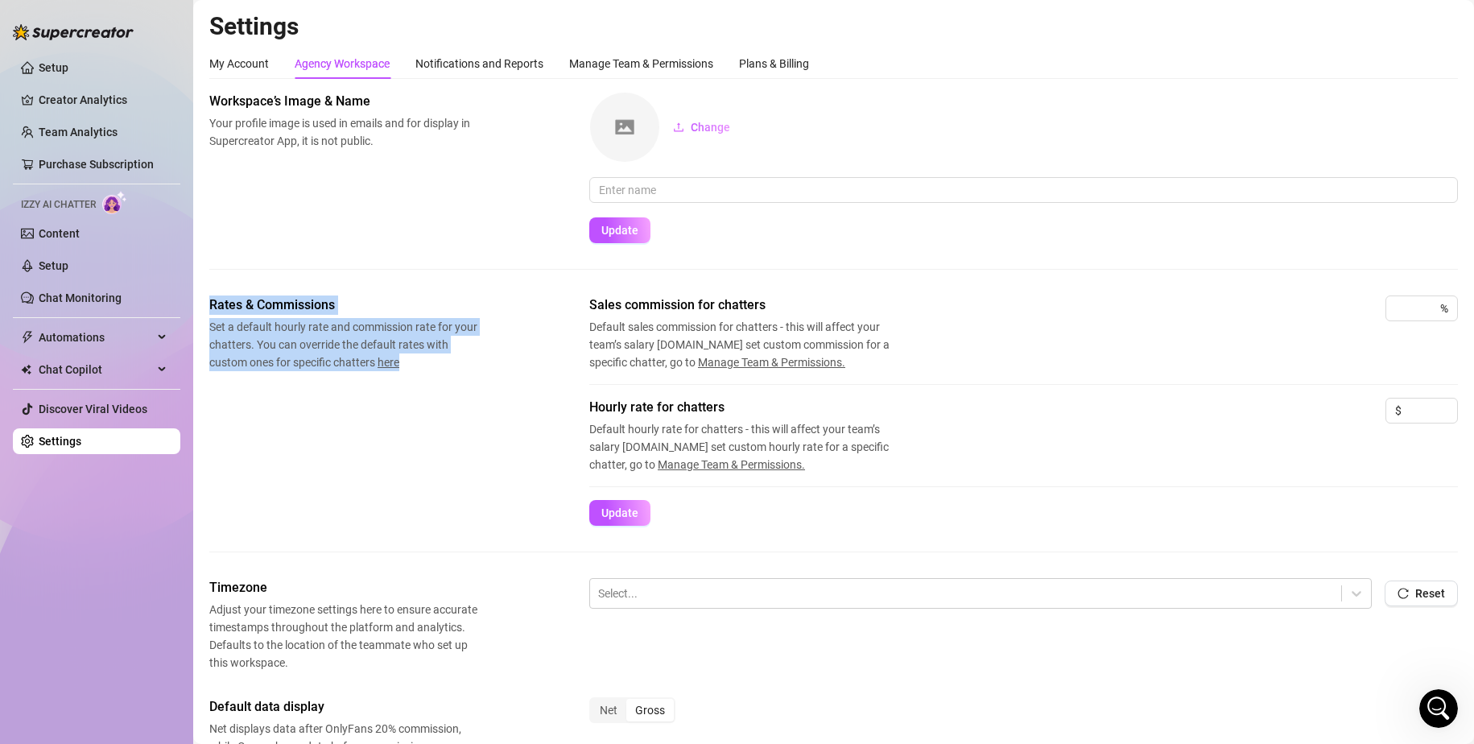
drag, startPoint x: 217, startPoint y: 304, endPoint x: 433, endPoint y: 357, distance: 222.8
click at [433, 357] on main "Settings My Account Agency Workspace Notifications and Reports Manage Team & Pe…" at bounding box center [833, 537] width 1281 height 1074
copy div "Rates & Commissions Set a default hourly rate and commission rate for your chat…"
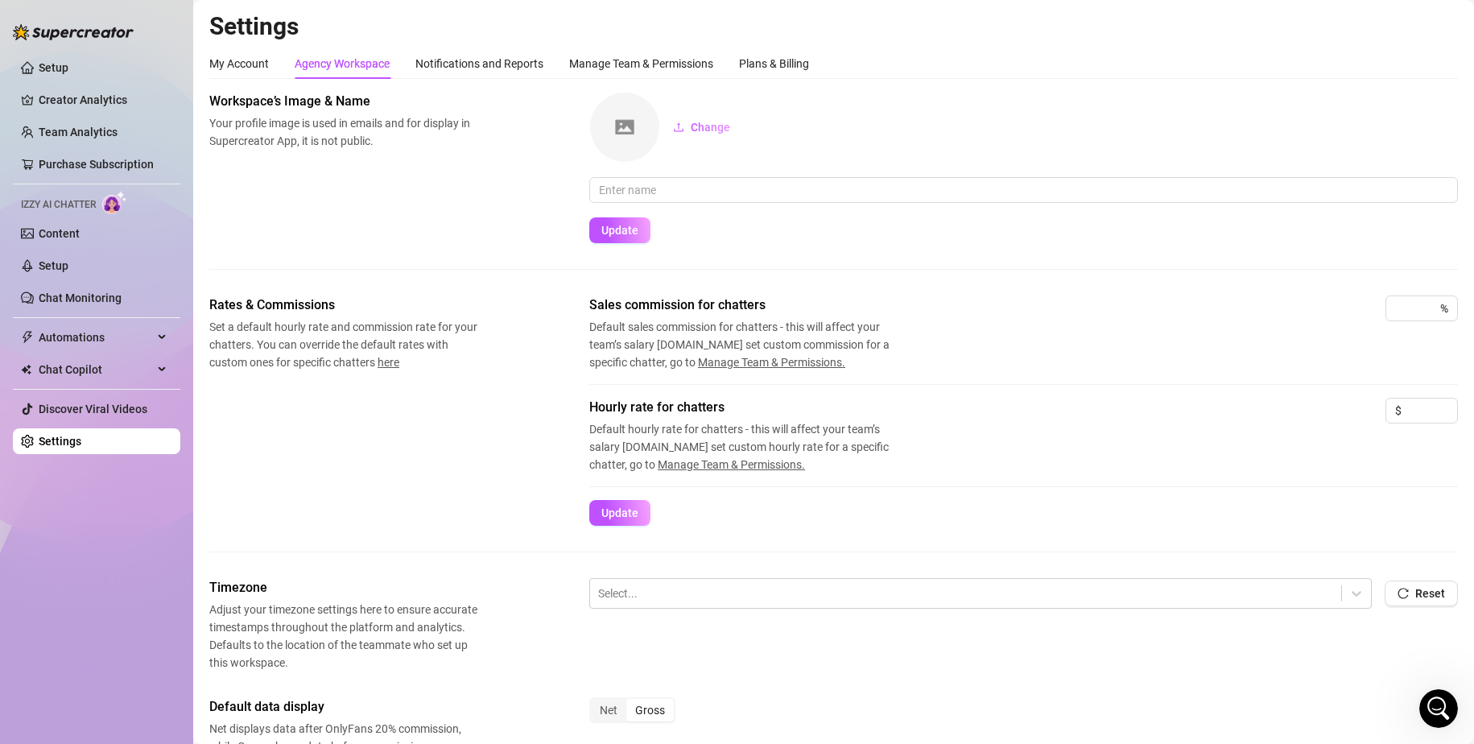
click at [449, 202] on div "Workspace’s Image & Name Your profile image is used in emails and for display i…" at bounding box center [833, 167] width 1249 height 151
click at [244, 59] on div "My Account" at bounding box center [239, 64] width 60 height 18
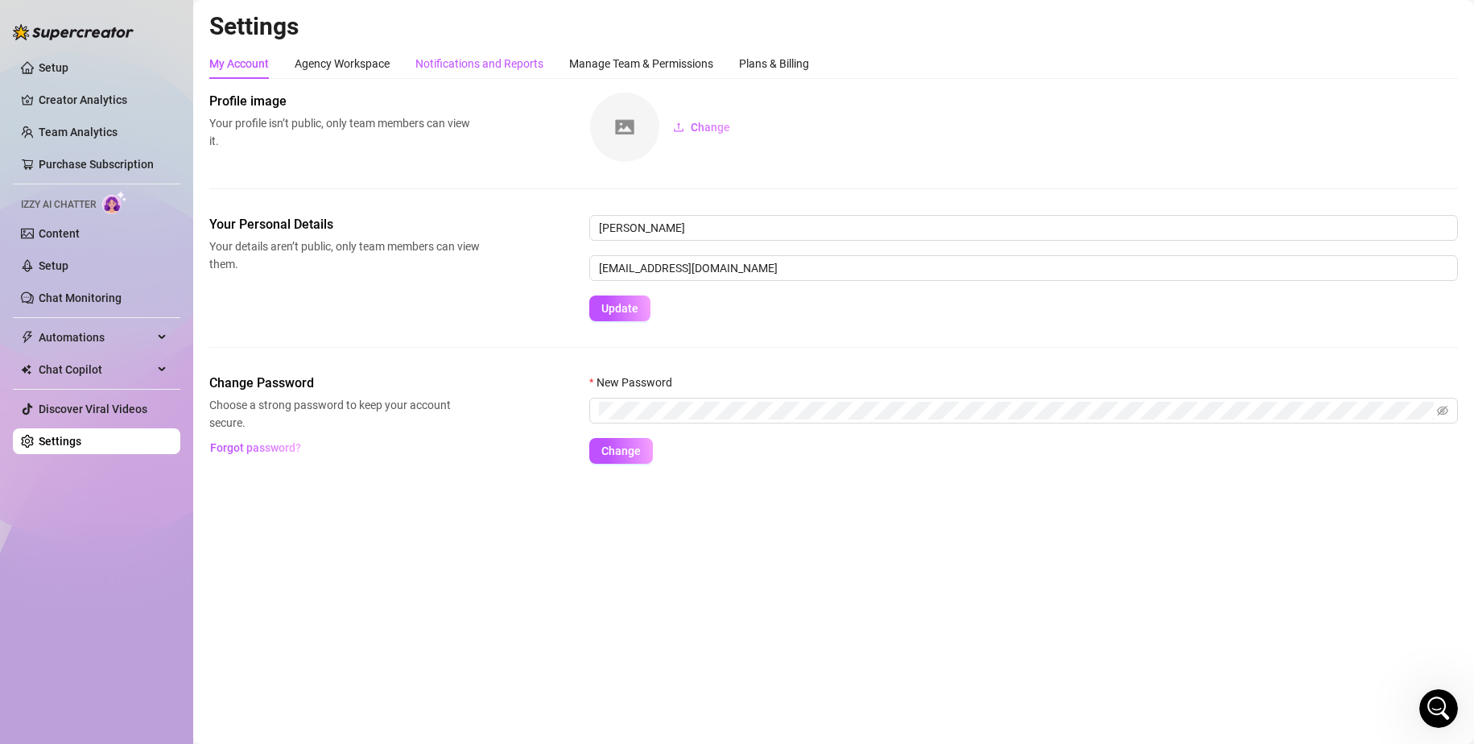
click at [427, 65] on div "Notifications and Reports" at bounding box center [479, 64] width 128 height 18
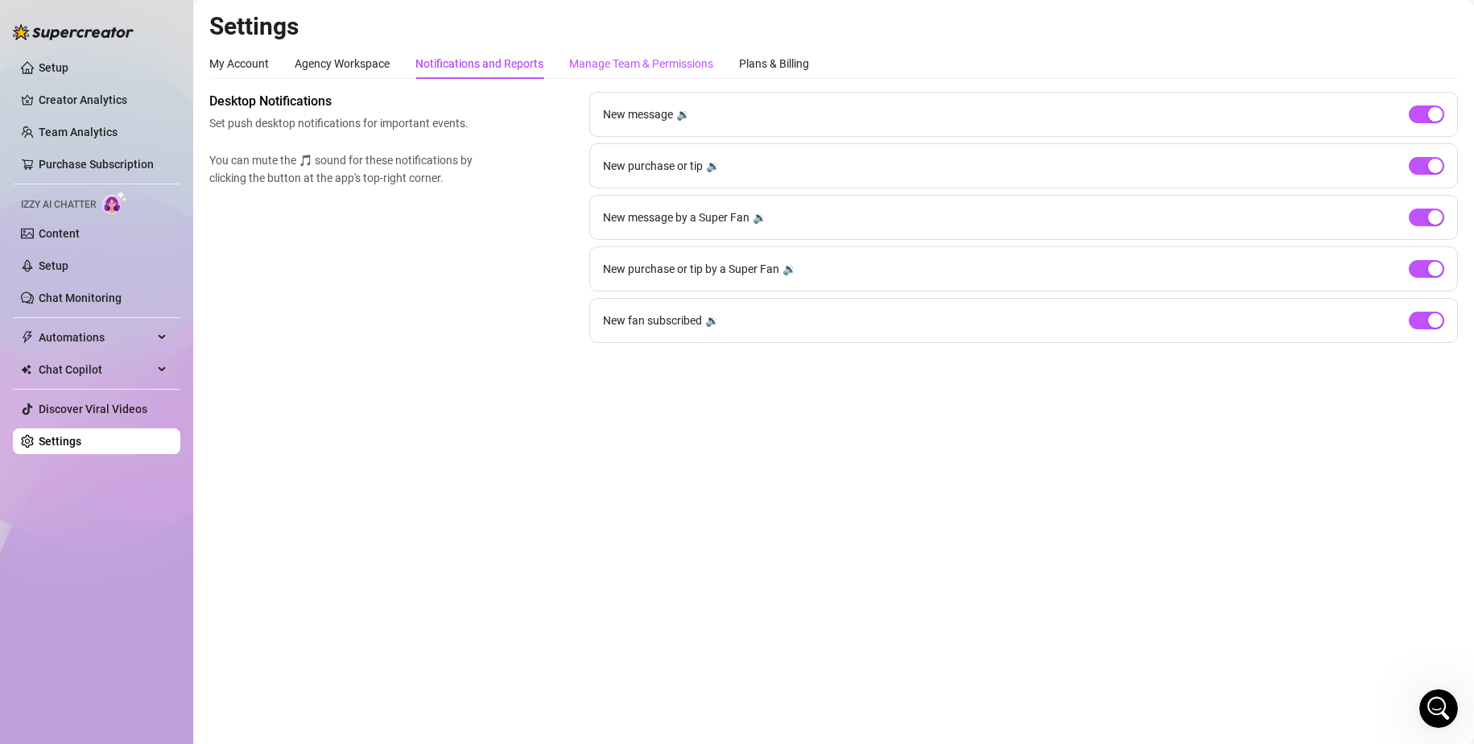
click at [670, 70] on div "Manage Team & Permissions" at bounding box center [641, 64] width 144 height 18
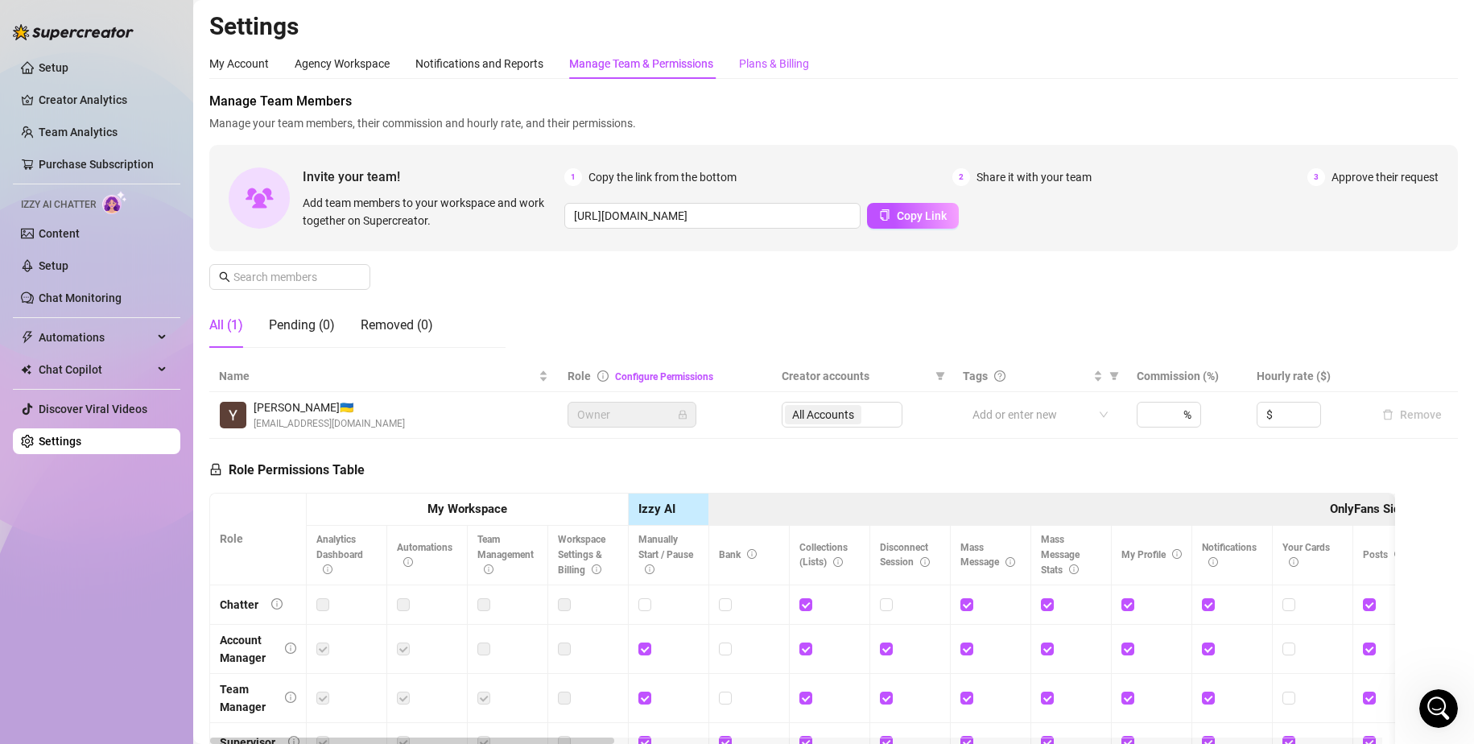
click at [773, 62] on div "Plans & Billing" at bounding box center [774, 64] width 70 height 18
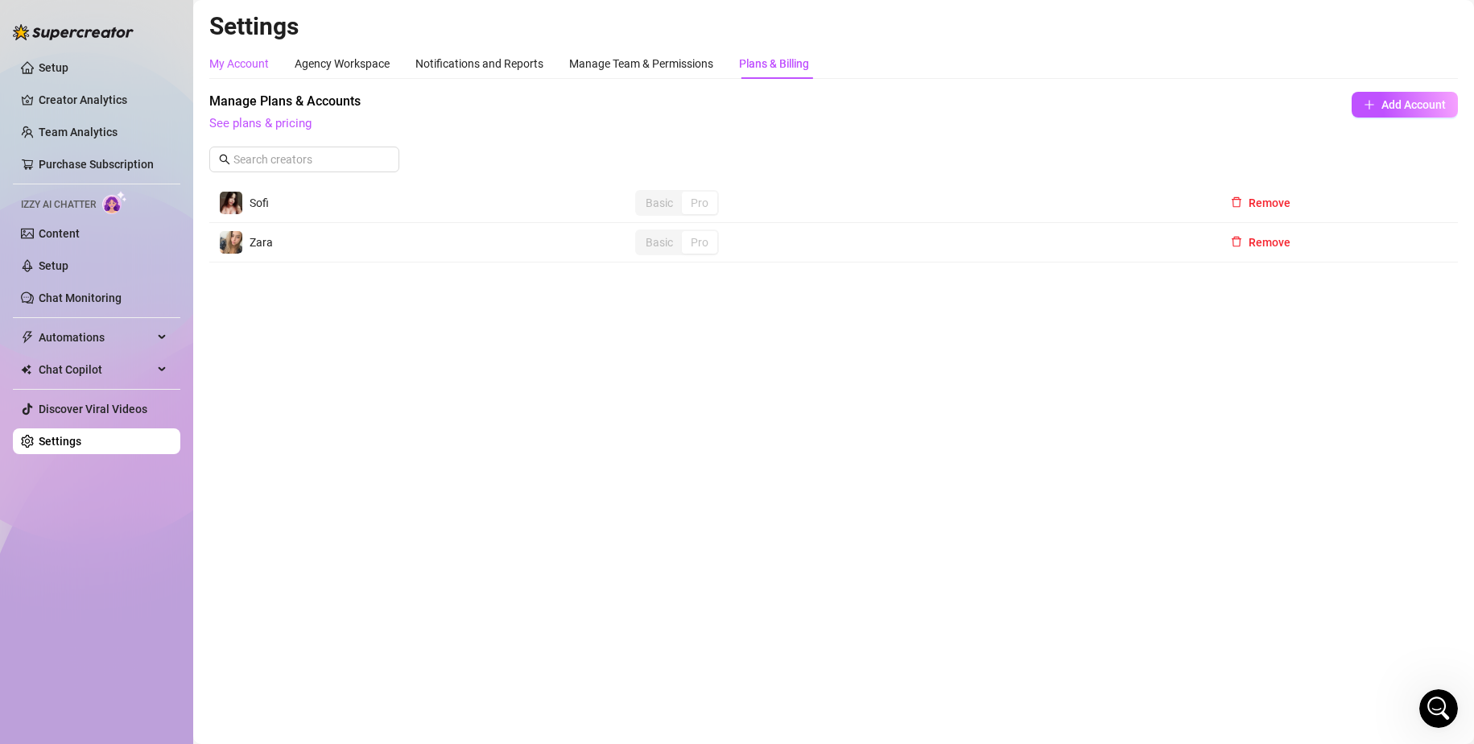
click at [262, 62] on div "My Account" at bounding box center [239, 64] width 60 height 18
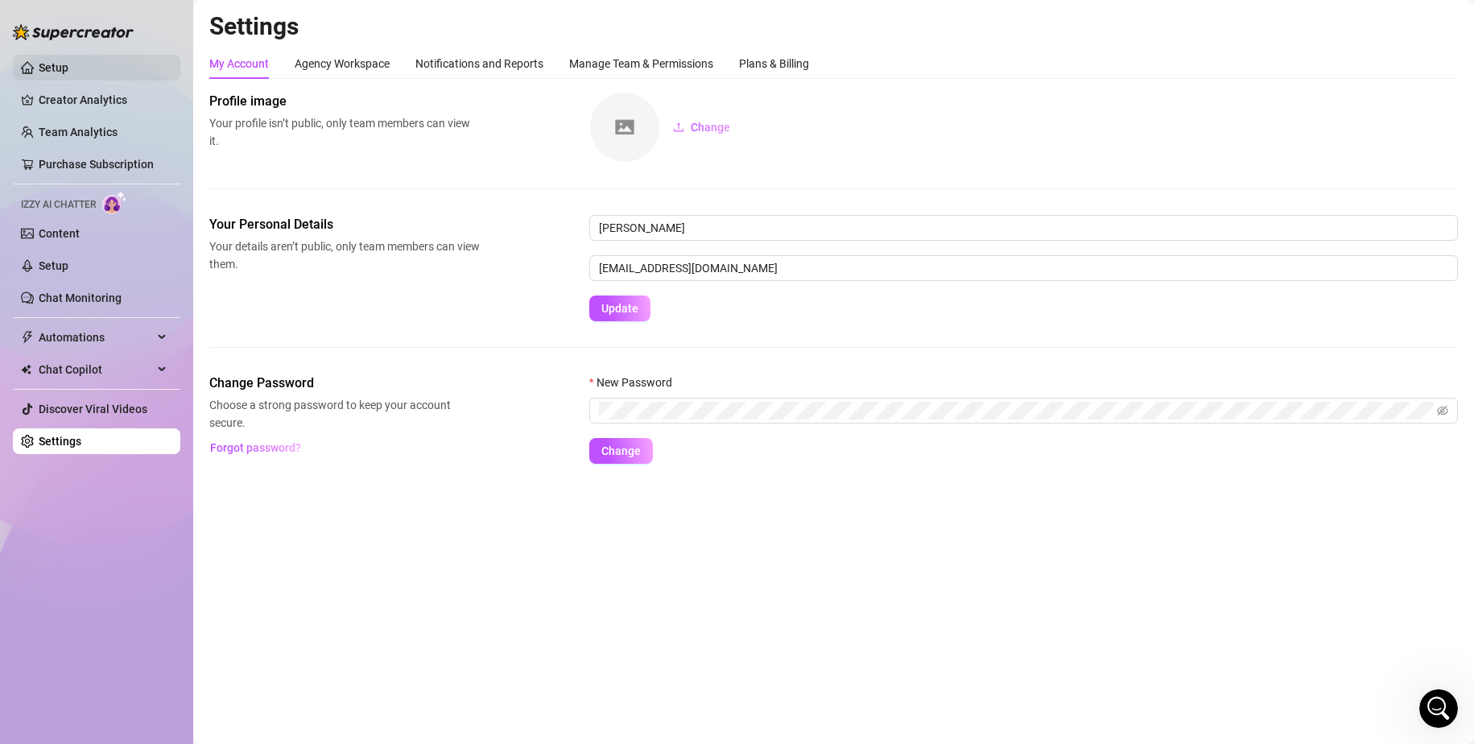
click at [68, 71] on link "Setup" at bounding box center [54, 67] width 30 height 13
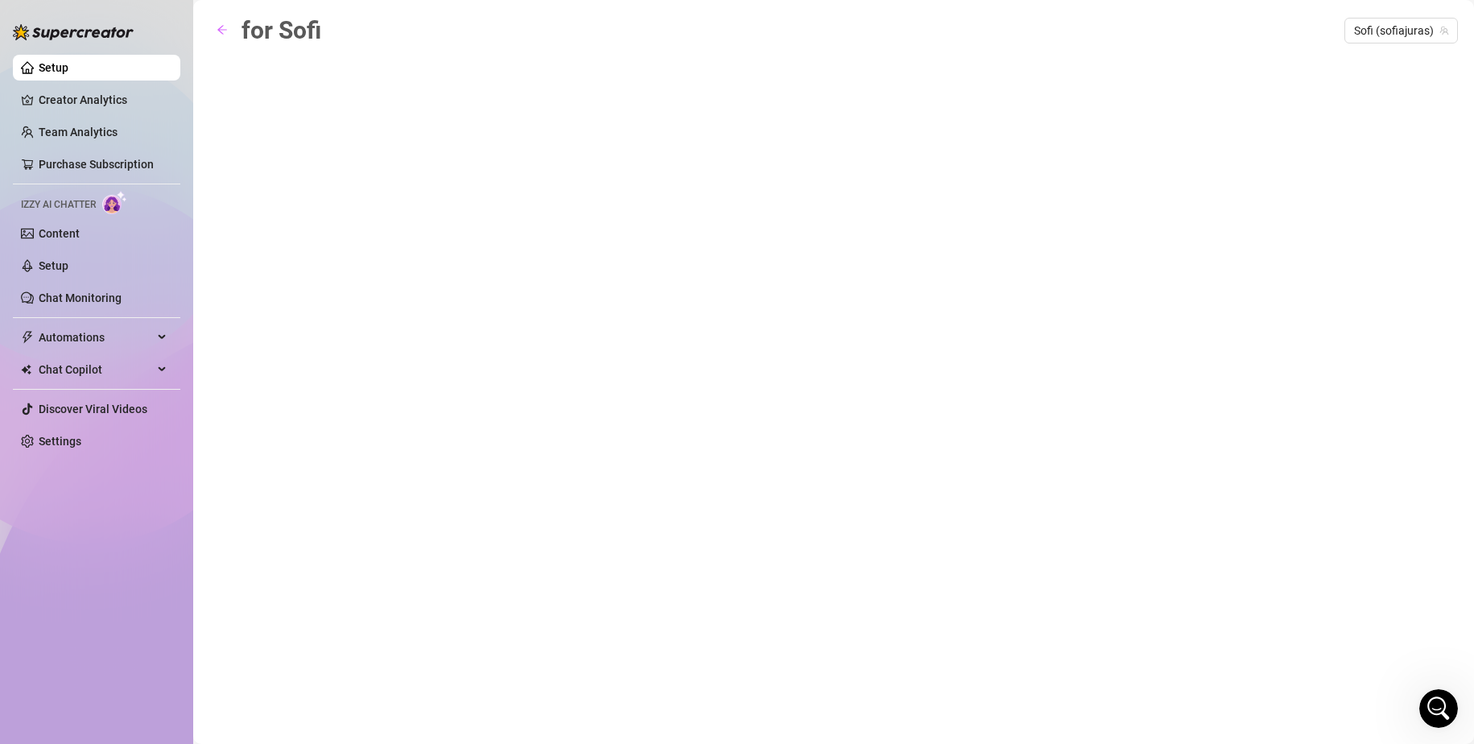
click at [800, 68] on div "for Sofi Sofi (sofiajuras)" at bounding box center [833, 353] width 1249 height 684
click at [1366, 27] on span "Sofi (sofiajuras)" at bounding box center [1401, 31] width 94 height 24
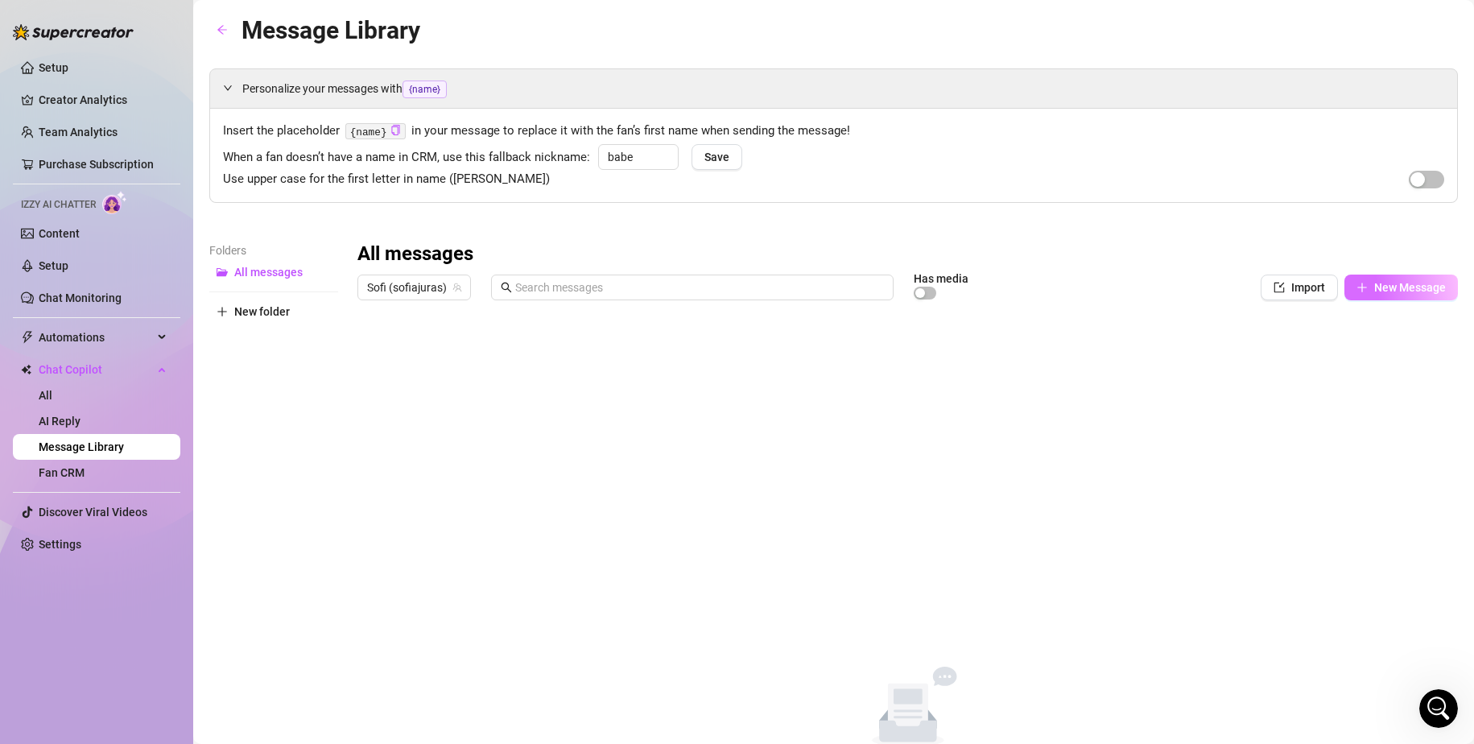
click at [1374, 283] on span "New Message" at bounding box center [1410, 287] width 72 height 13
type textarea "Type your message here..."
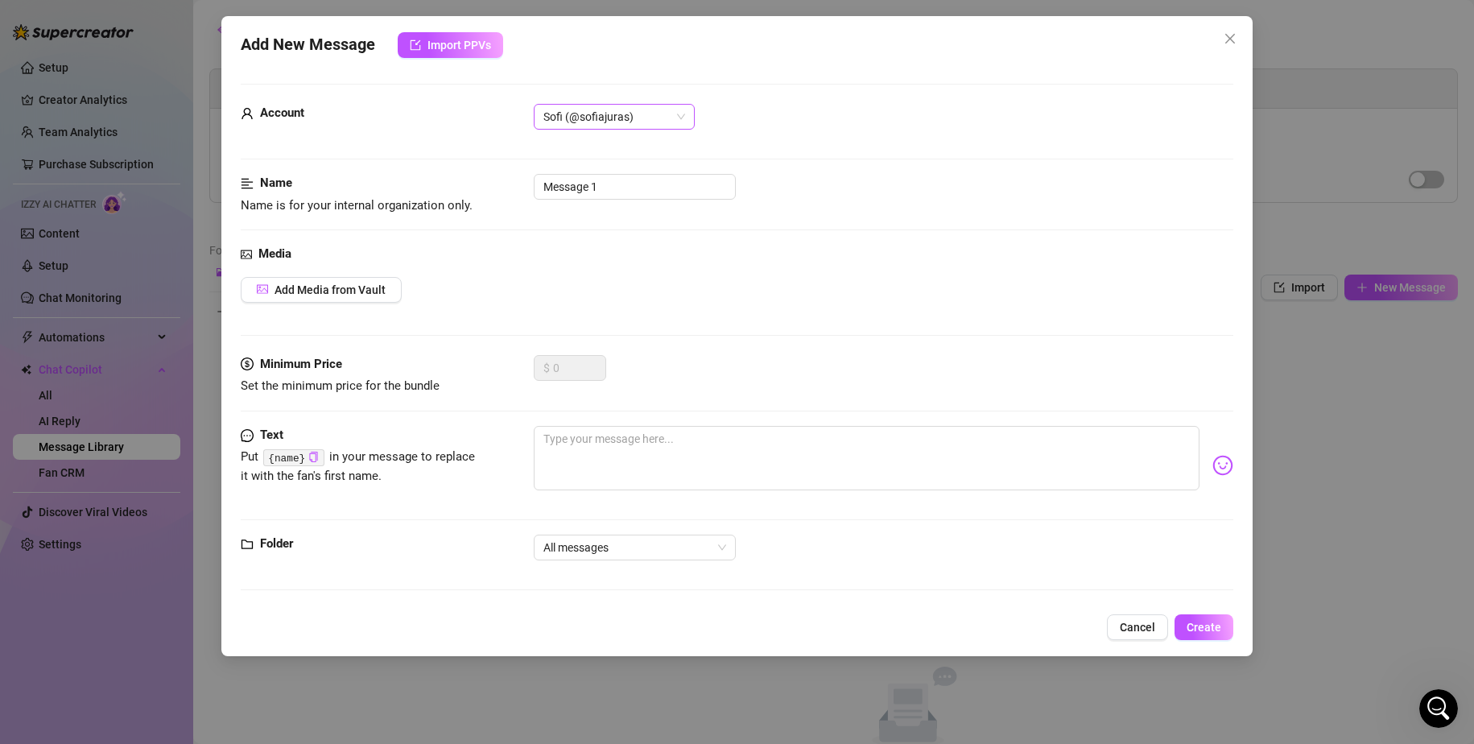
click at [596, 120] on span "Sofi (@sofiajuras)" at bounding box center [615, 117] width 142 height 24
click at [596, 116] on span "Sofi (@sofiajuras)" at bounding box center [615, 117] width 142 height 24
click at [633, 552] on span "All messages" at bounding box center [635, 547] width 183 height 24
click at [737, 531] on div "Text Put {name} in your message to replace it with the fan's first name." at bounding box center [738, 480] width 994 height 109
drag, startPoint x: 299, startPoint y: 539, endPoint x: 254, endPoint y: 541, distance: 45.2
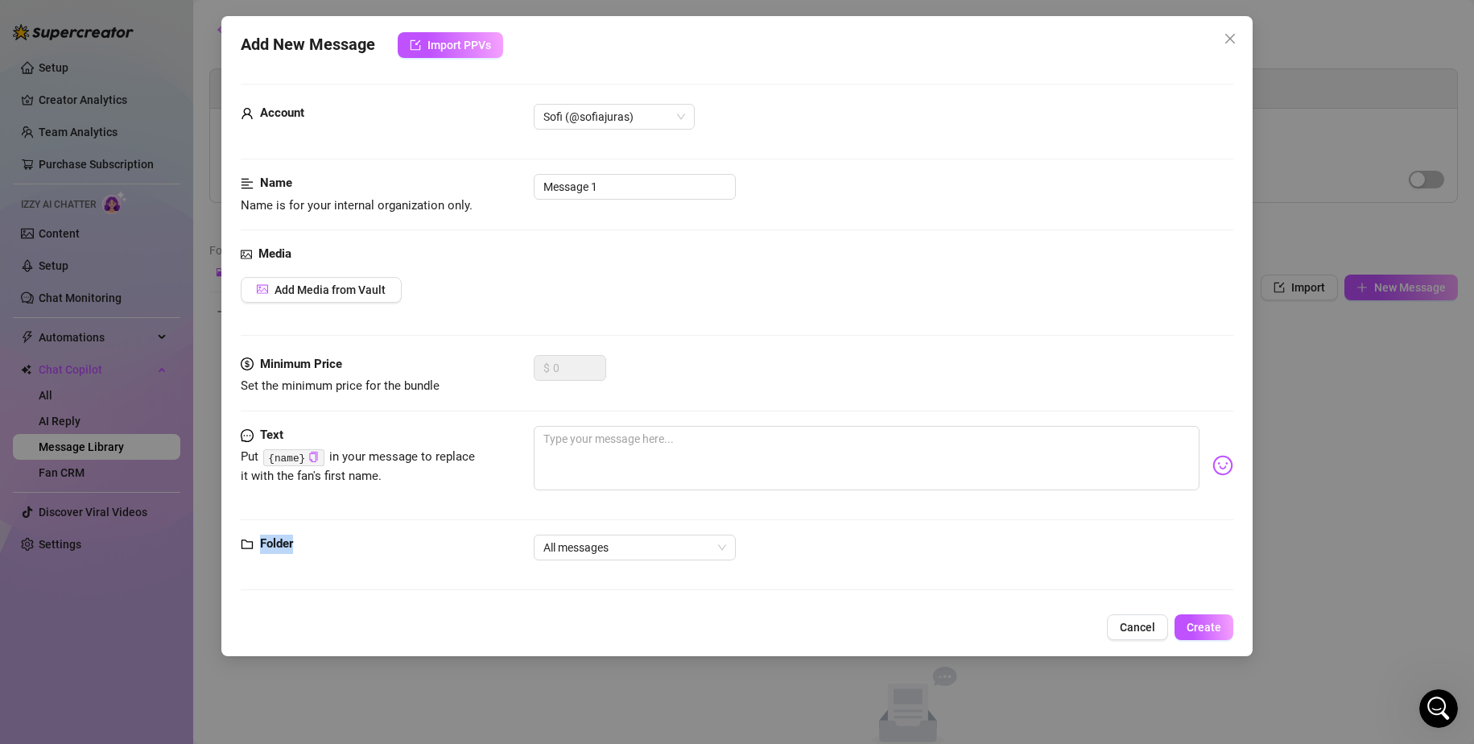
click at [254, 541] on div "Folder" at bounding box center [362, 544] width 242 height 19
copy strong "Folder"
drag, startPoint x: 1149, startPoint y: 632, endPoint x: 1023, endPoint y: 591, distance: 132.2
click at [1149, 632] on span "Cancel" at bounding box center [1137, 627] width 35 height 13
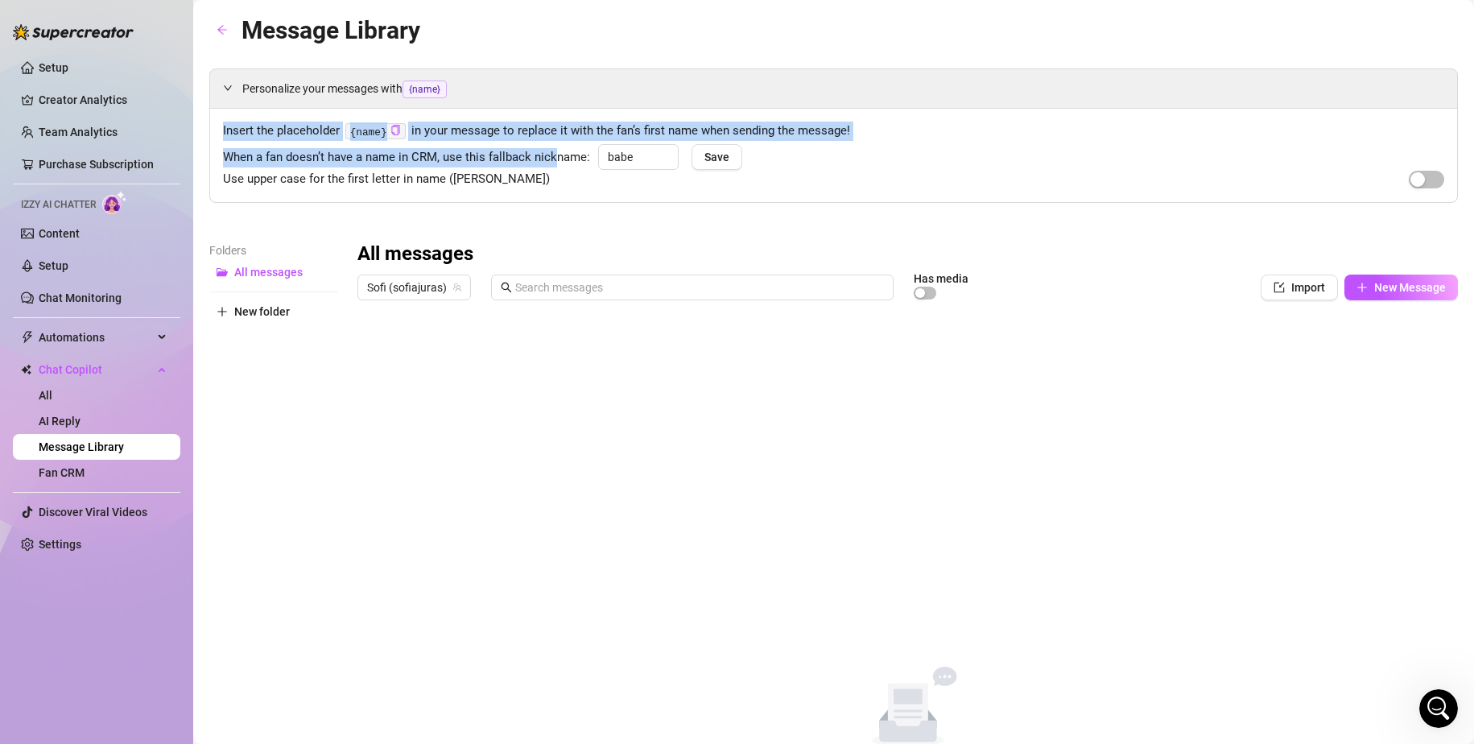
drag, startPoint x: 221, startPoint y: 129, endPoint x: 555, endPoint y: 154, distance: 335.1
click at [555, 154] on div "Insert the placeholder {name} in your message to replace it with the fan’s firs…" at bounding box center [833, 155] width 1247 height 93
click at [536, 148] on span "When a fan doesn’t have a name in CRM, use this fallback nickname:" at bounding box center [406, 157] width 367 height 19
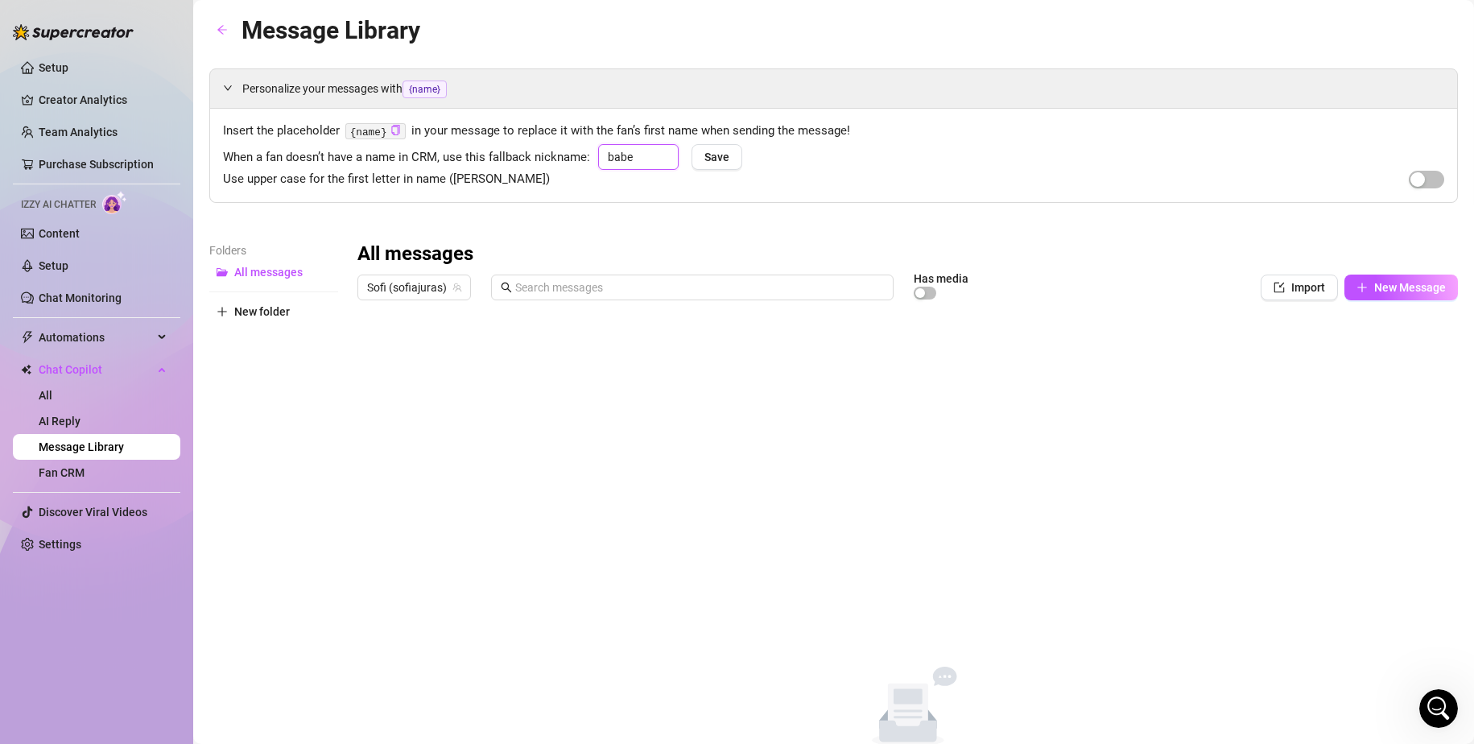
click at [651, 159] on input "babe" at bounding box center [638, 157] width 81 height 26
click at [614, 117] on div "Insert the placeholder {name} in your message to replace it with the fan’s firs…" at bounding box center [833, 155] width 1247 height 93
click at [222, 30] on icon "arrow-left" at bounding box center [222, 30] width 10 height 9
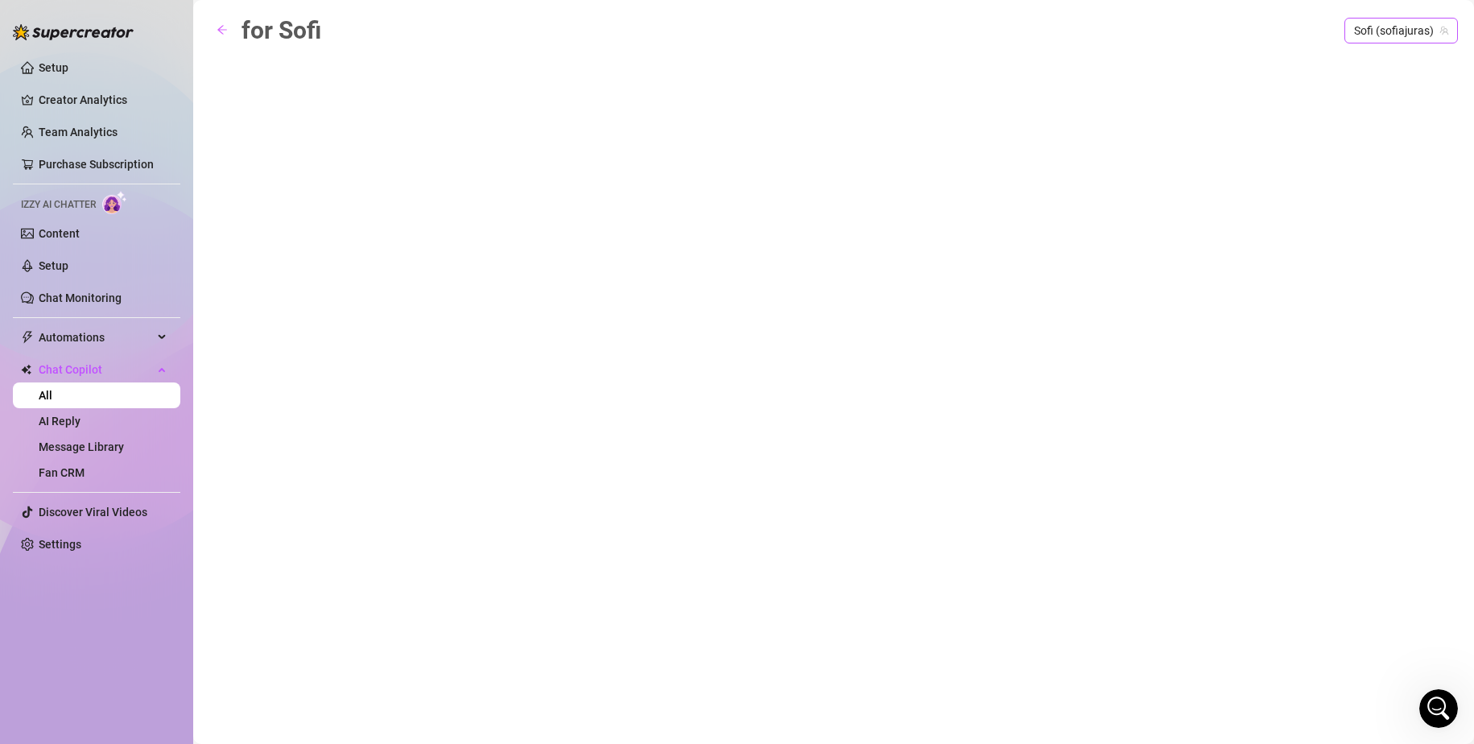
click at [1371, 23] on span "Sofi (sofiajuras)" at bounding box center [1401, 31] width 94 height 24
click at [1389, 64] on span "Sofi" at bounding box center [1384, 64] width 19 height 18
click at [81, 417] on link "AI Reply" at bounding box center [60, 421] width 42 height 13
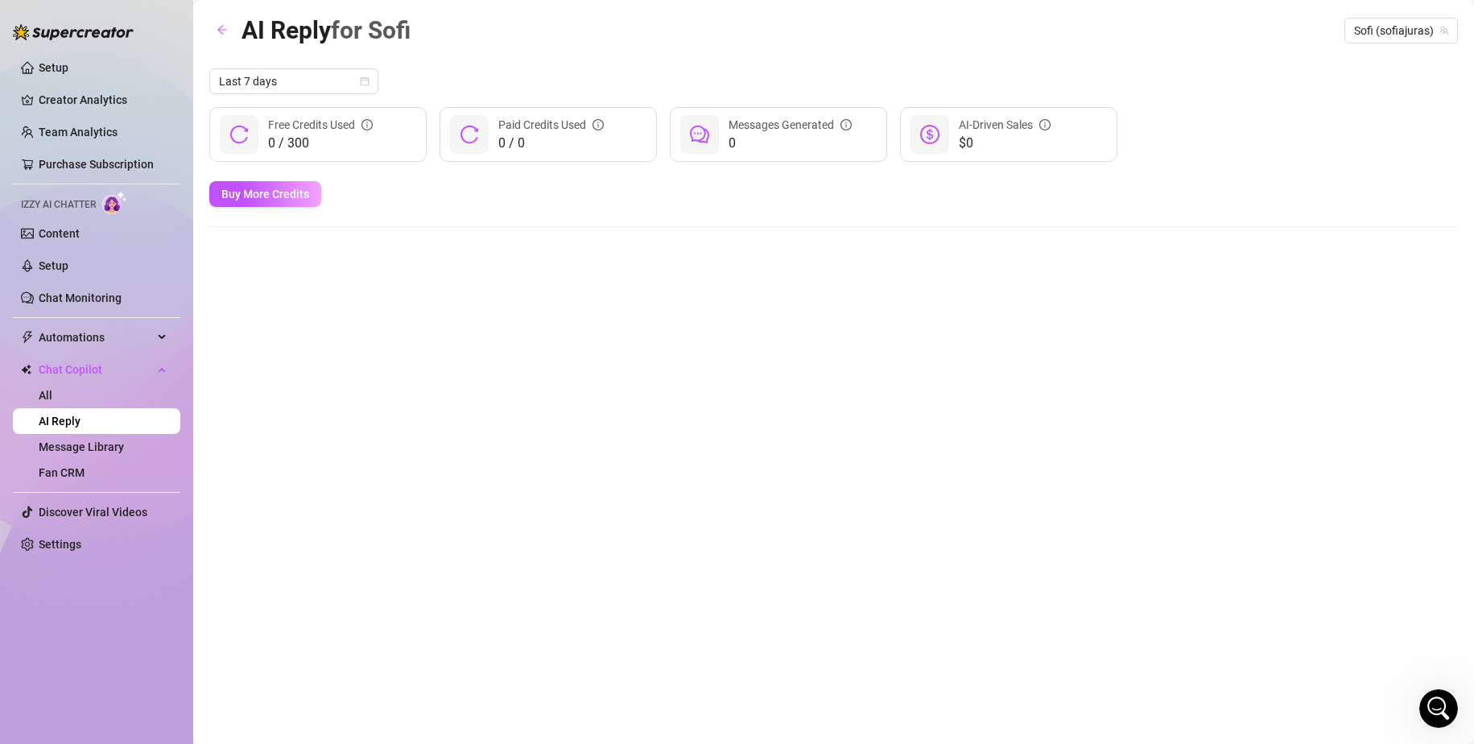
click at [76, 428] on link "AI Reply" at bounding box center [60, 421] width 42 height 13
click at [76, 441] on link "Message Library" at bounding box center [81, 446] width 85 height 13
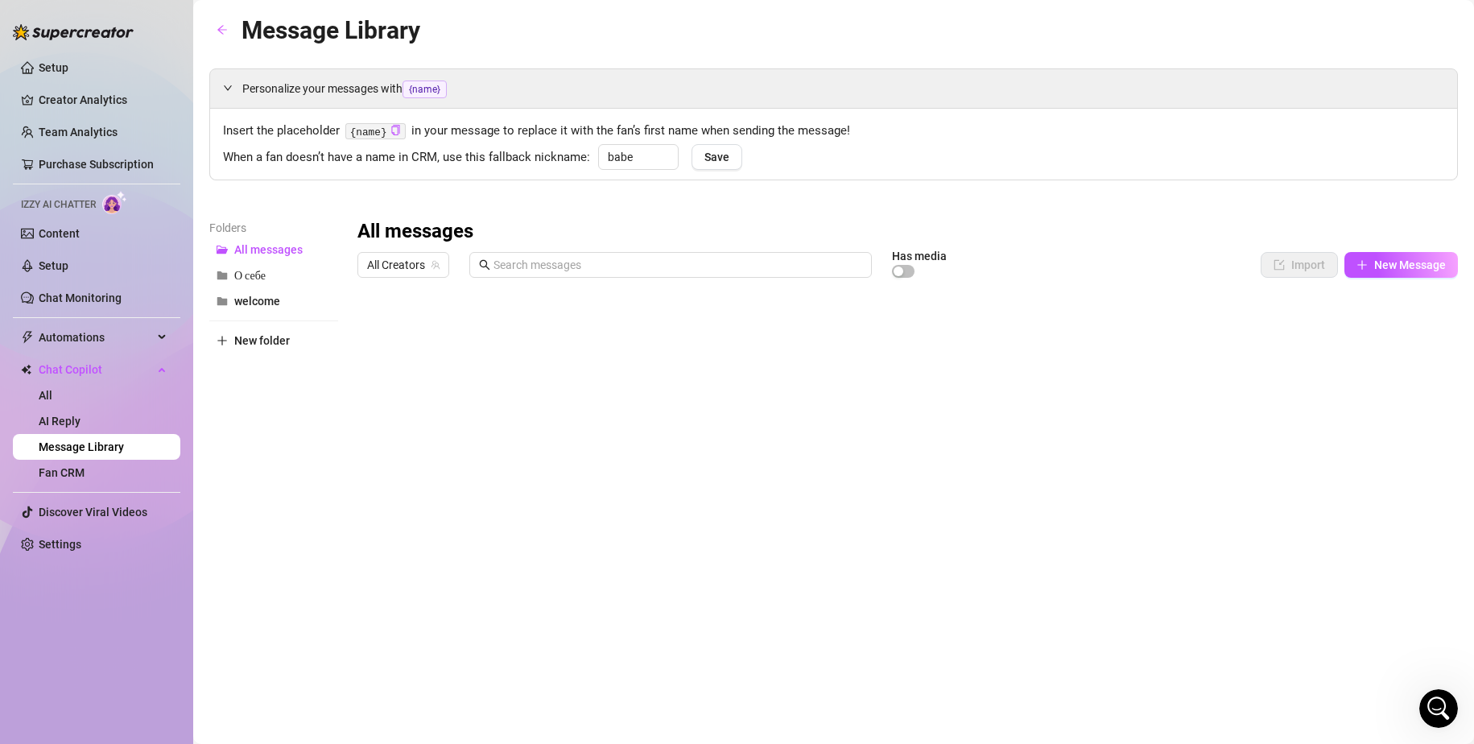
click at [410, 326] on div at bounding box center [908, 464] width 1101 height 359
click at [416, 330] on div at bounding box center [908, 464] width 1101 height 359
type textarea "П"
type textarea "1 сообщение"
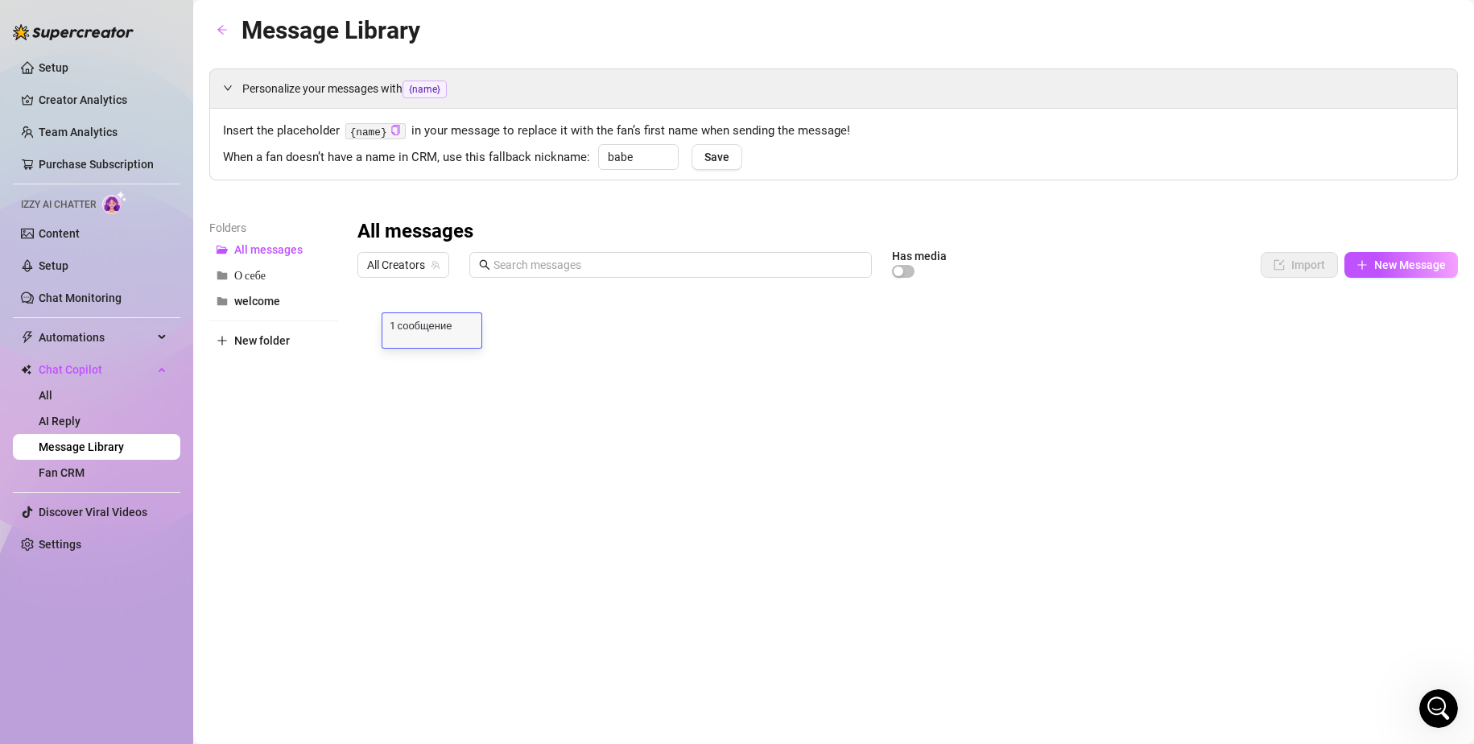
click at [442, 362] on div at bounding box center [908, 464] width 1101 height 359
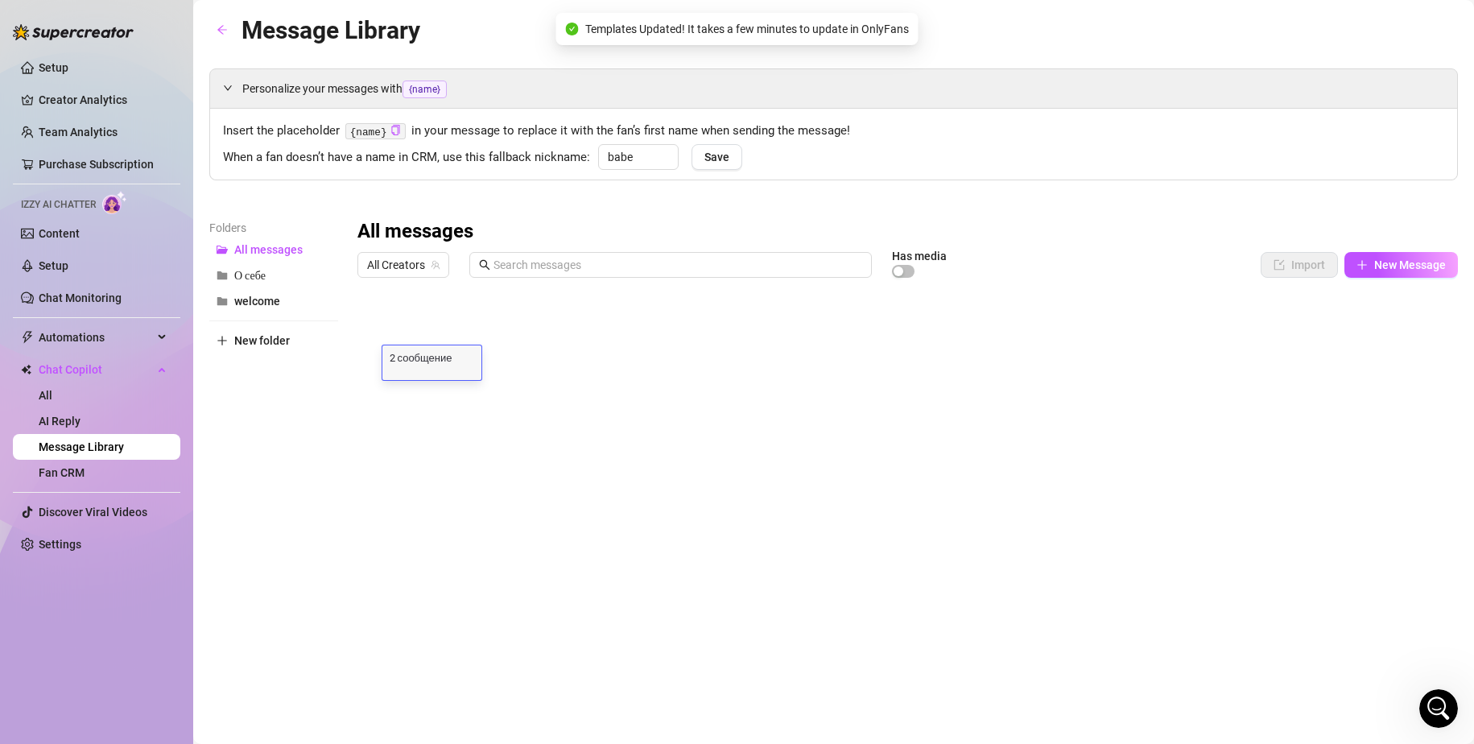
type textarea "2 сообщение"
click at [441, 397] on div at bounding box center [908, 464] width 1101 height 359
click at [441, 397] on textarea "Message 3" at bounding box center [431, 389] width 99 height 14
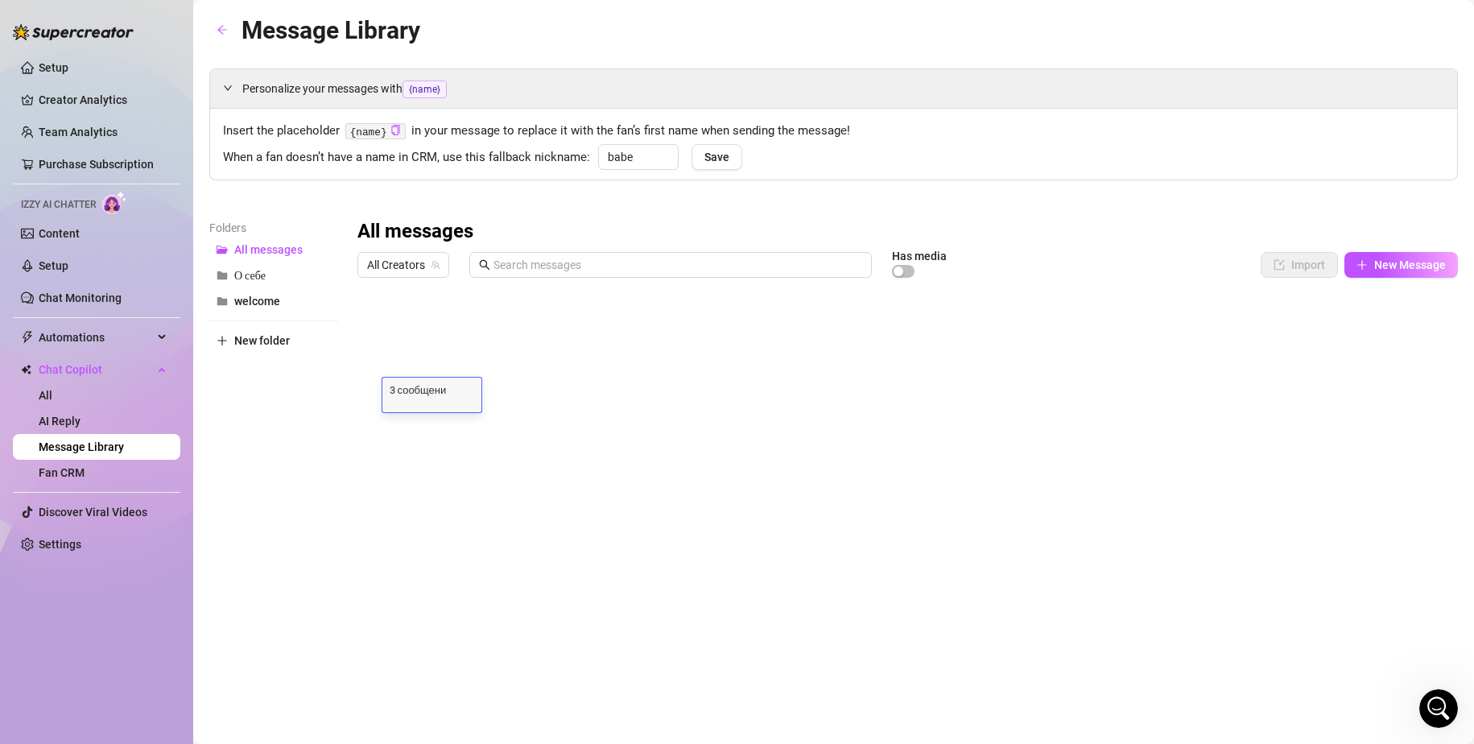
type textarea "3 сообщение"
click at [464, 395] on textarea "3 сообщение" at bounding box center [431, 389] width 99 height 14
click at [419, 428] on div at bounding box center [908, 464] width 1101 height 359
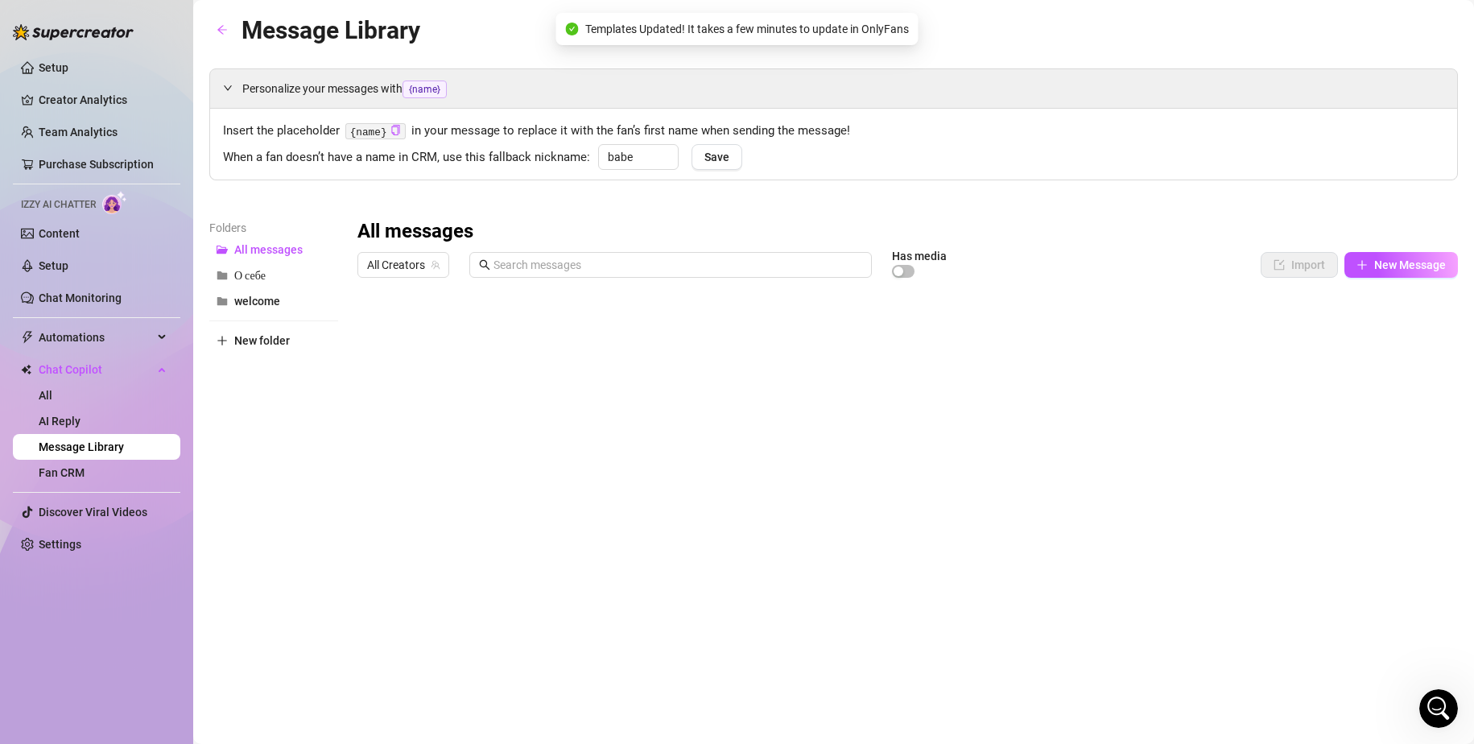
click at [415, 428] on div at bounding box center [908, 464] width 1101 height 359
type textarea "откуда"
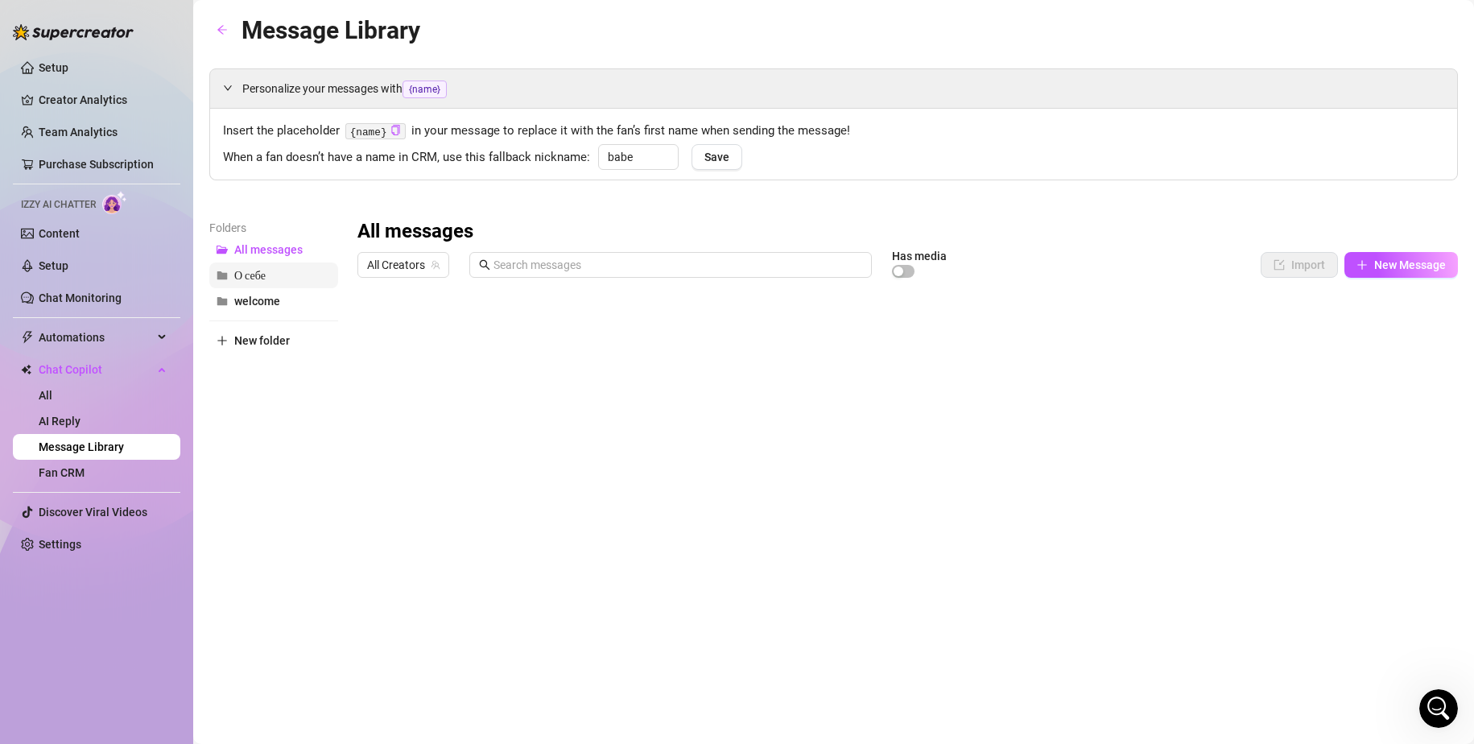
click at [265, 276] on span "О себе" at bounding box center [249, 276] width 31 height 14
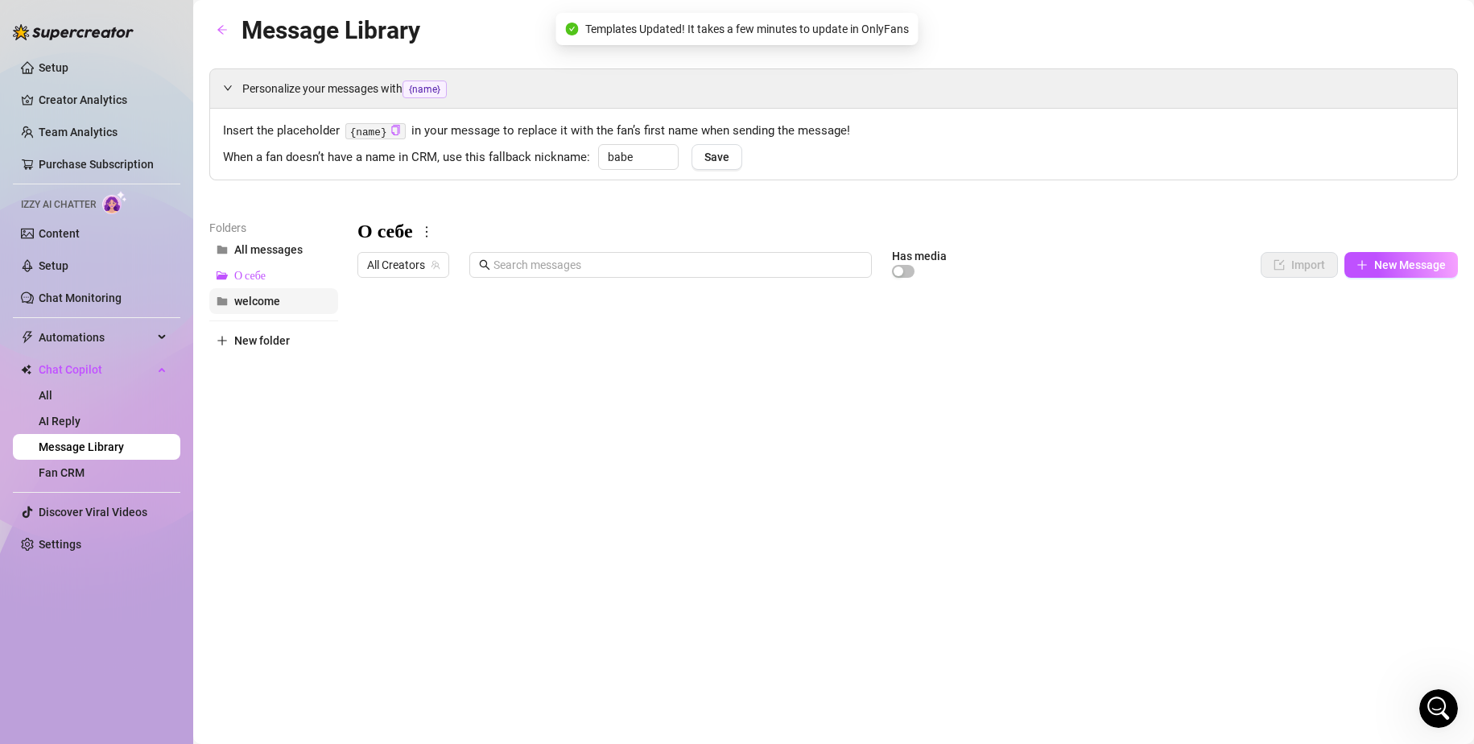
click at [267, 302] on span "welcome" at bounding box center [257, 301] width 46 height 13
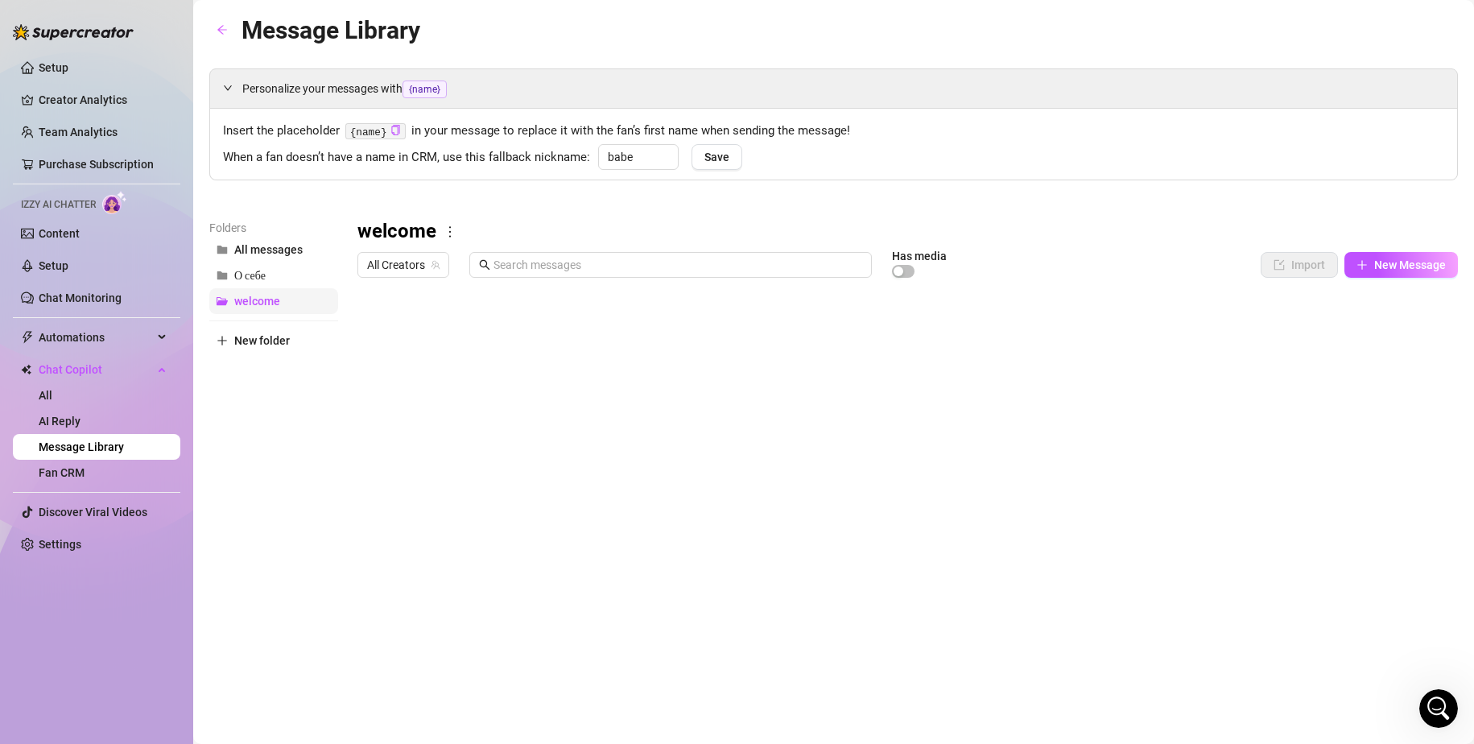
click at [251, 301] on span "welcome" at bounding box center [257, 301] width 46 height 13
drag, startPoint x: 251, startPoint y: 300, endPoint x: 241, endPoint y: 301, distance: 10.5
click at [241, 301] on span "welcome" at bounding box center [257, 301] width 46 height 13
click at [238, 300] on span "welcome" at bounding box center [257, 301] width 46 height 13
click at [903, 268] on div "button" at bounding box center [899, 272] width 10 height 10
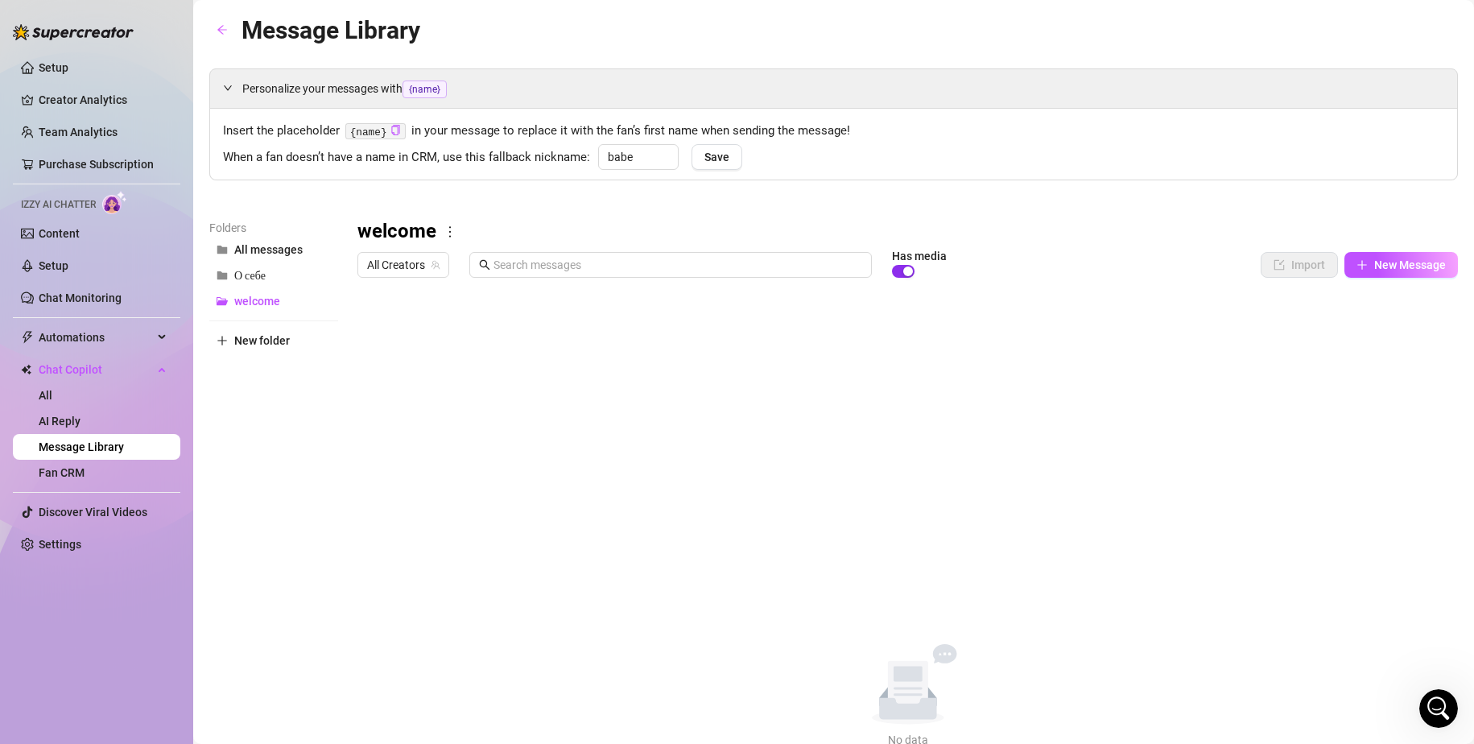
click at [905, 269] on div "button" at bounding box center [908, 272] width 10 height 10
click at [260, 341] on span "New folder" at bounding box center [262, 340] width 56 height 13
click at [271, 298] on span "welcome" at bounding box center [257, 301] width 46 height 13
click at [275, 324] on input "text" at bounding box center [273, 327] width 129 height 26
click at [287, 302] on div "All messages О себе New Folder welcome" at bounding box center [273, 288] width 129 height 103
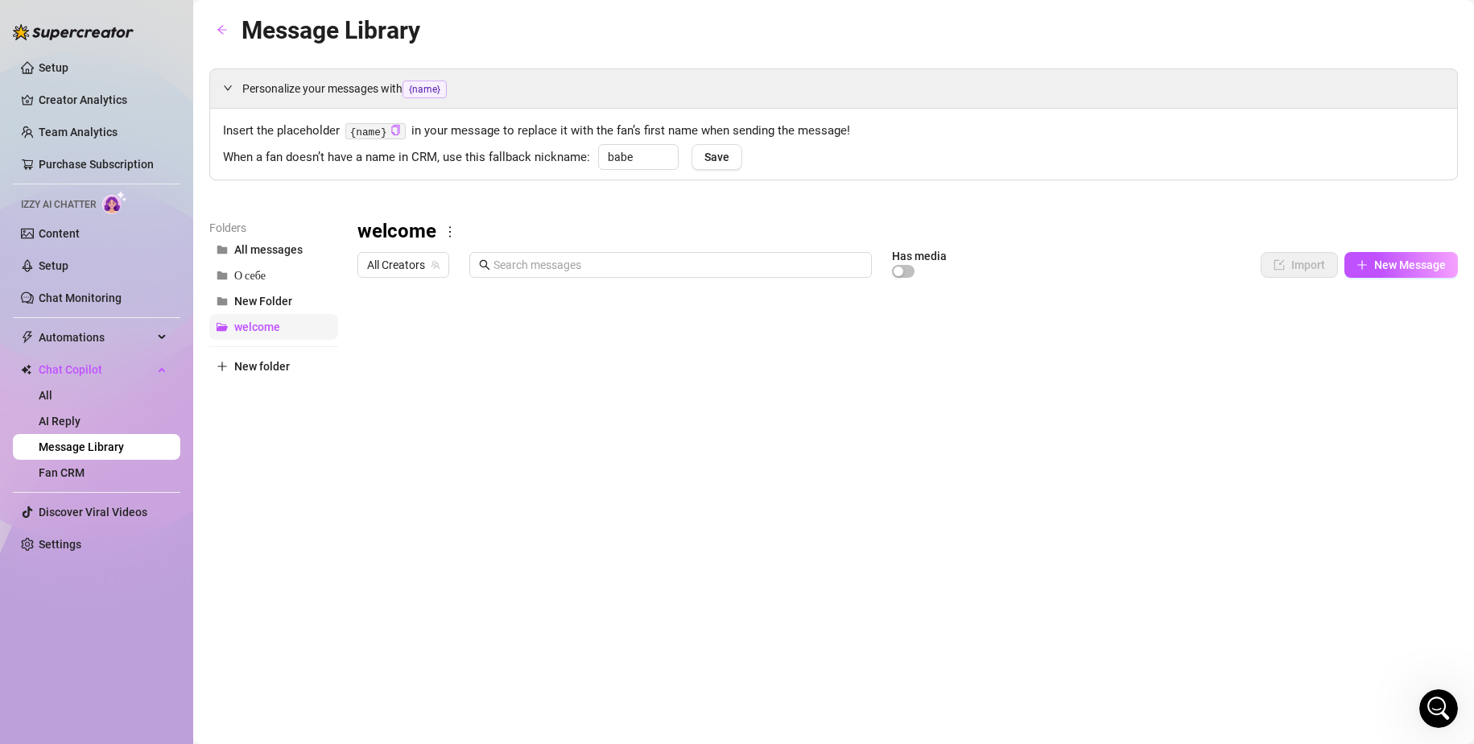
click at [275, 327] on span "welcome" at bounding box center [257, 326] width 46 height 13
click at [271, 360] on span "New folder" at bounding box center [262, 366] width 56 height 13
click at [271, 349] on input "text" at bounding box center [273, 353] width 129 height 26
type input "завлечение"
click at [287, 393] on span "New folder" at bounding box center [262, 392] width 56 height 13
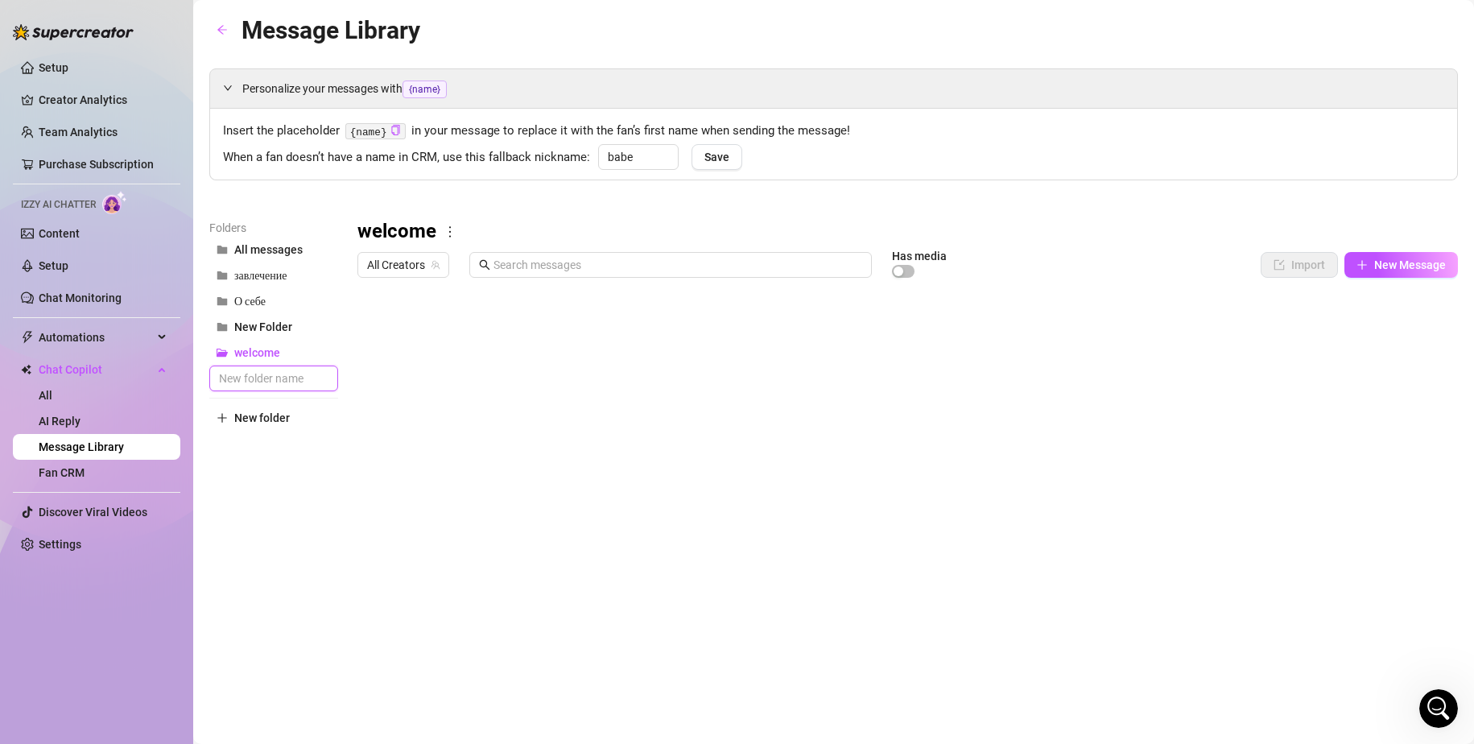
click at [287, 377] on input "text" at bounding box center [273, 379] width 129 height 26
type input "Секстинг"
click at [253, 422] on span "New folder" at bounding box center [262, 417] width 56 height 13
click at [259, 412] on input "text" at bounding box center [273, 404] width 129 height 26
type input "Отказ"
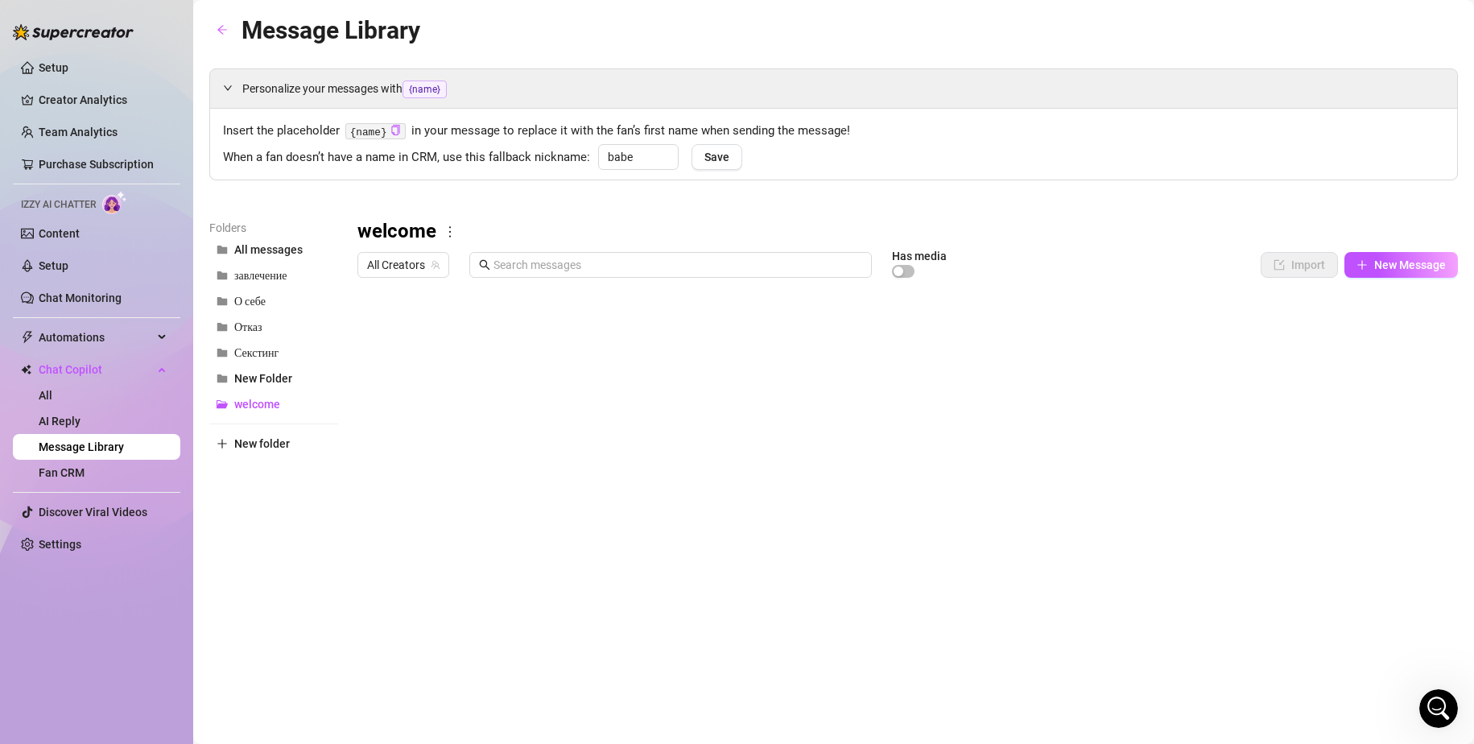
click at [278, 476] on div "Folders All messages завлечение О себе Отказ Секстинг New Folder welcome New fo…" at bounding box center [273, 431] width 129 height 425
click at [286, 279] on span "завлечение" at bounding box center [260, 276] width 52 height 14
click at [246, 305] on span "О себе" at bounding box center [249, 302] width 31 height 14
click at [1398, 273] on button "New Message" at bounding box center [1402, 265] width 114 height 26
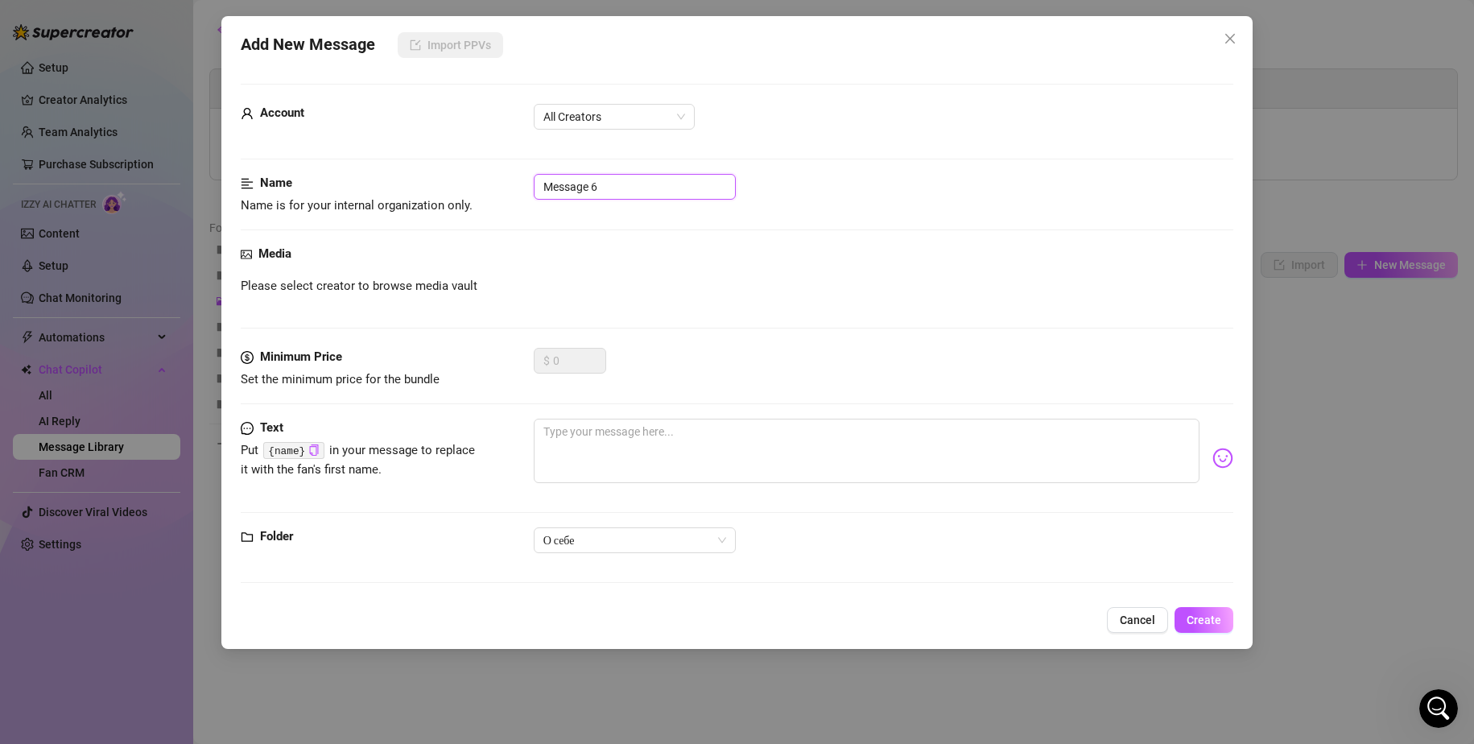
drag, startPoint x: 615, startPoint y: 192, endPoint x: 548, endPoint y: 188, distance: 67.7
click at [548, 188] on input "Message 6" at bounding box center [635, 187] width 202 height 26
drag, startPoint x: 600, startPoint y: 40, endPoint x: 608, endPoint y: 52, distance: 14.5
click at [608, 52] on div "Add New Message Import PPVs" at bounding box center [738, 45] width 994 height 26
click at [612, 189] on input "Message 6" at bounding box center [635, 187] width 202 height 26
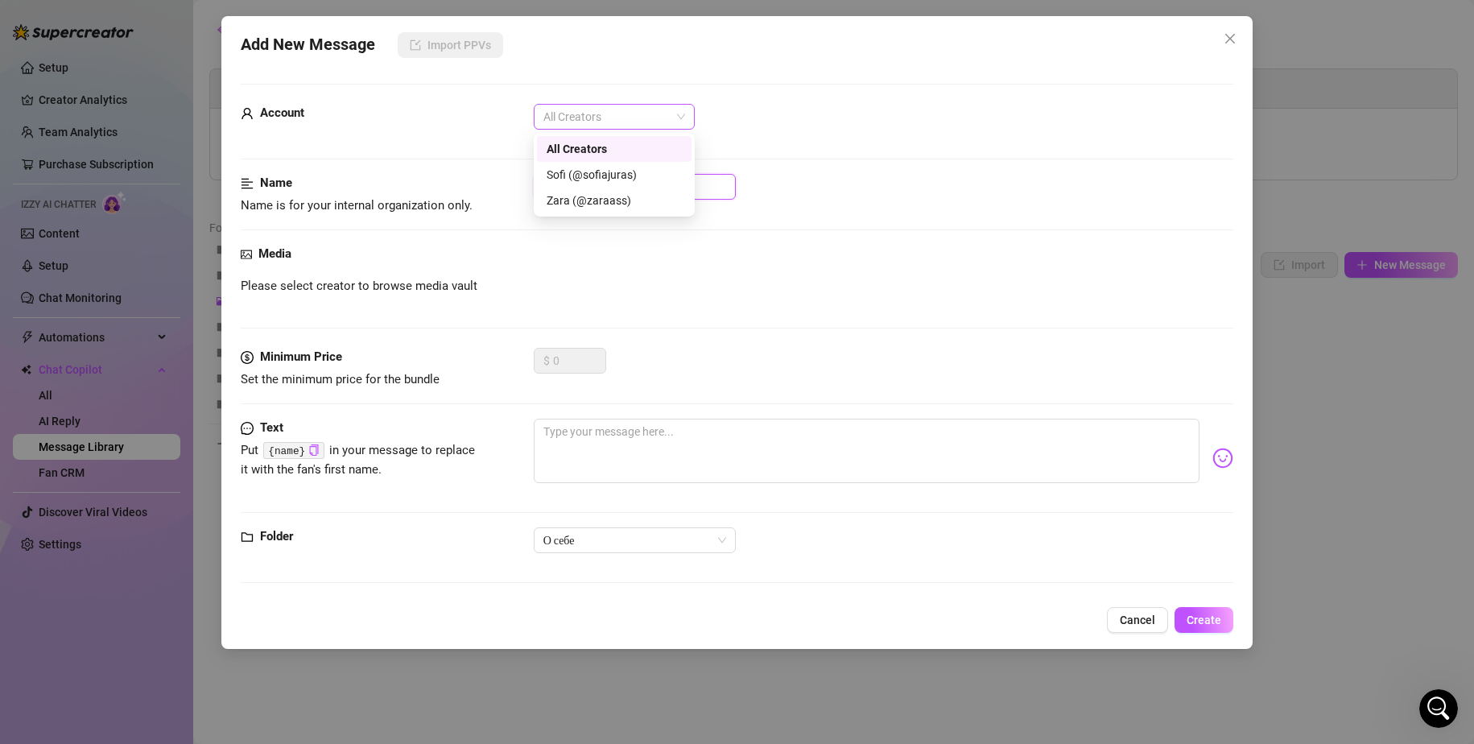
click at [603, 114] on span "All Creators" at bounding box center [615, 117] width 142 height 24
click at [594, 177] on div "Sofi (@sofiajuras)" at bounding box center [614, 175] width 135 height 18
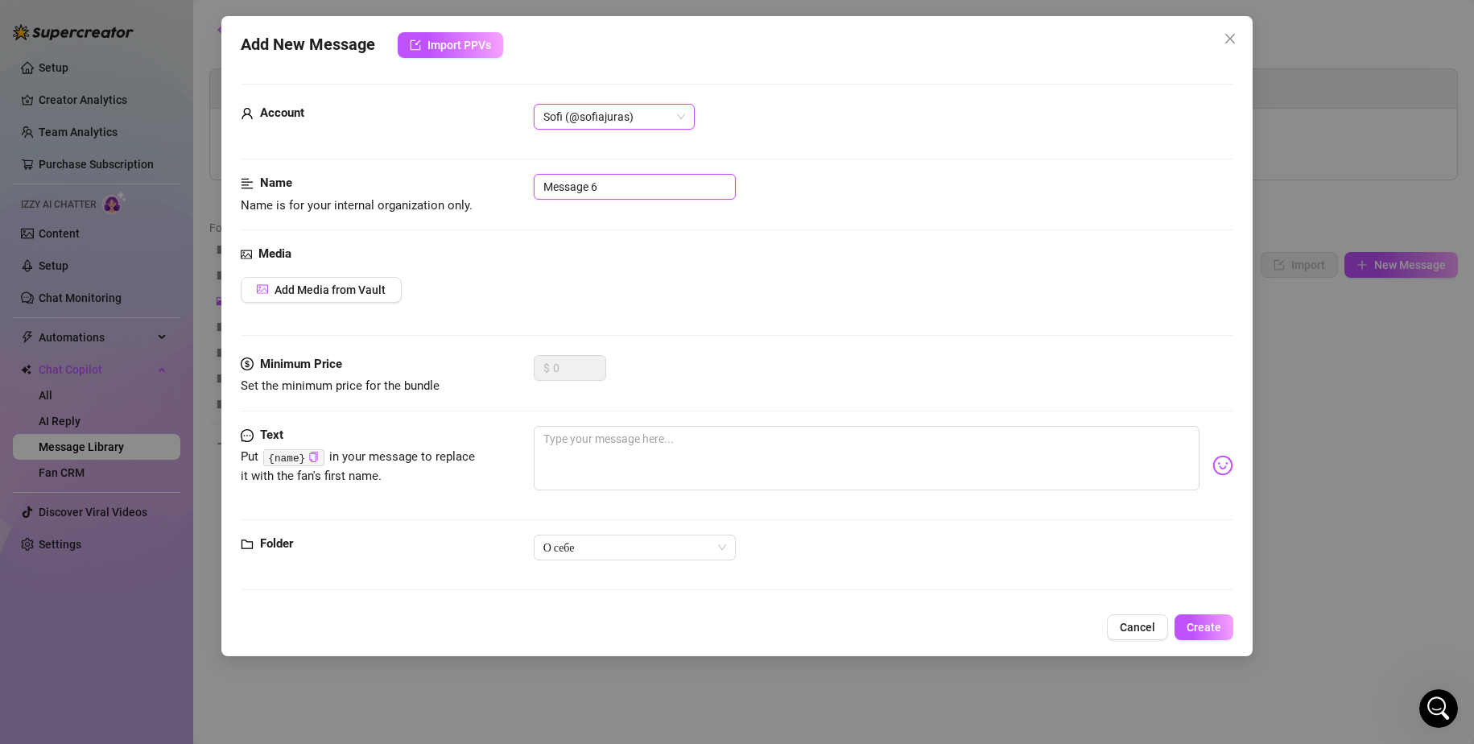
click at [611, 193] on input "Message 6" at bounding box center [635, 187] width 202 height 26
drag, startPoint x: 611, startPoint y: 193, endPoint x: 506, endPoint y: 184, distance: 105.9
click at [506, 184] on div "Name Name is for your internal organization only. Message 6" at bounding box center [738, 194] width 994 height 41
type input "х"
type input "Хобби"
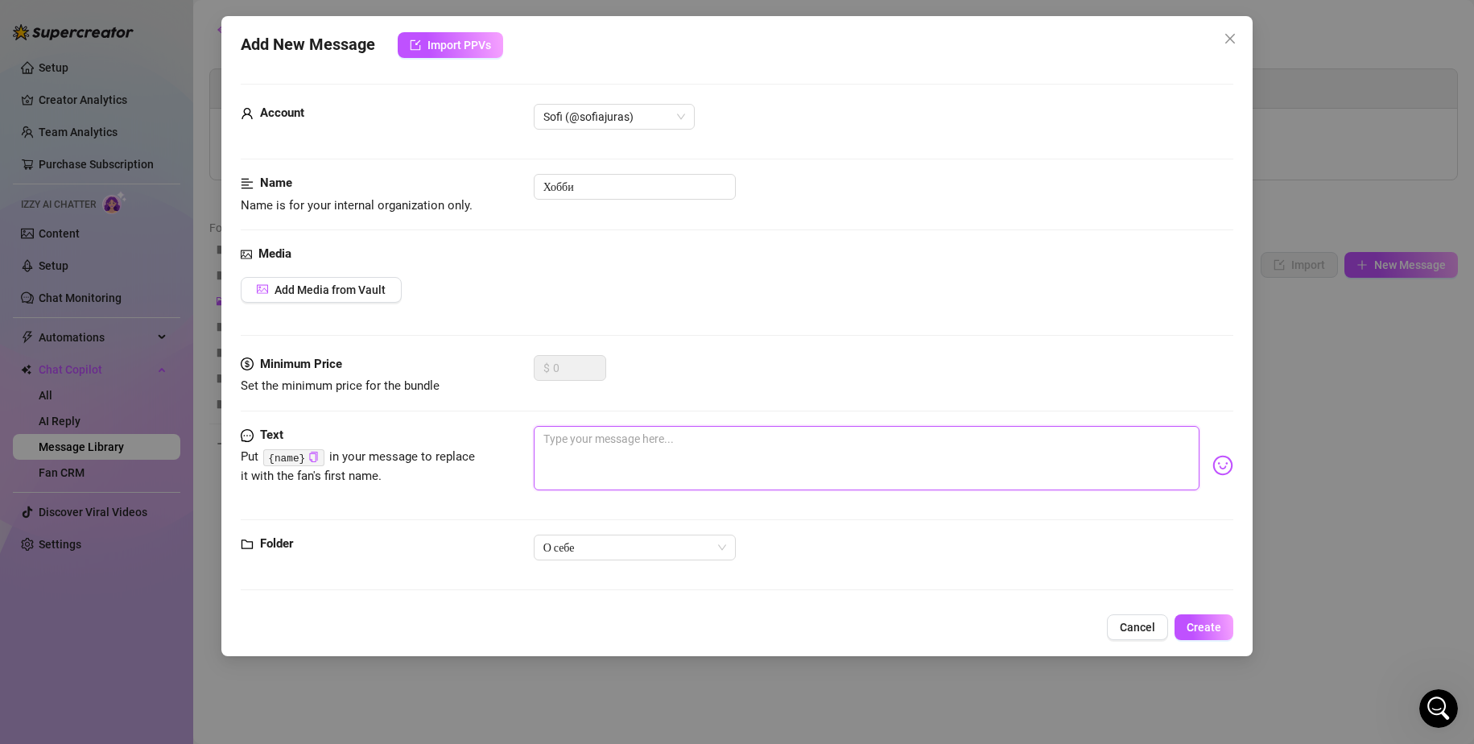
click at [567, 457] on textarea at bounding box center [867, 458] width 667 height 64
paste textarea "As for my hobbies, I enjoy solitary walks, going to the gym, and relaxing in na…"
type textarea "As for my hobbies, I enjoy solitary walks, going to the gym, and relaxing in na…"
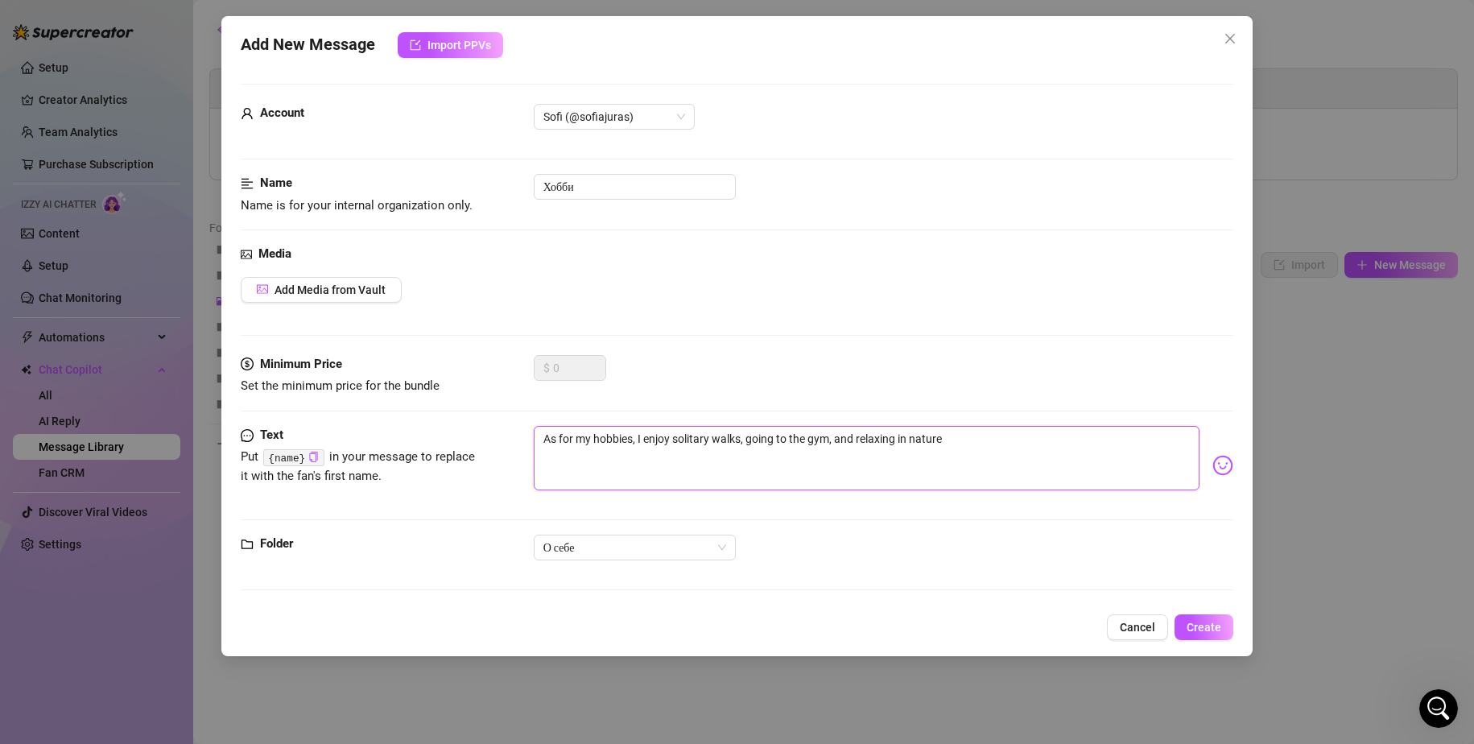
drag, startPoint x: 971, startPoint y: 444, endPoint x: 1172, endPoint y: 457, distance: 201.7
click at [1124, 443] on textarea "As for my hobbies, I enjoy solitary walks, going to the gym, and relaxing in na…" at bounding box center [867, 458] width 667 height 64
type textarea "As for my hobbies, I enjoy solitary walks, going to the gym, and relaxing in na…"
click at [1213, 468] on img at bounding box center [1223, 465] width 21 height 21
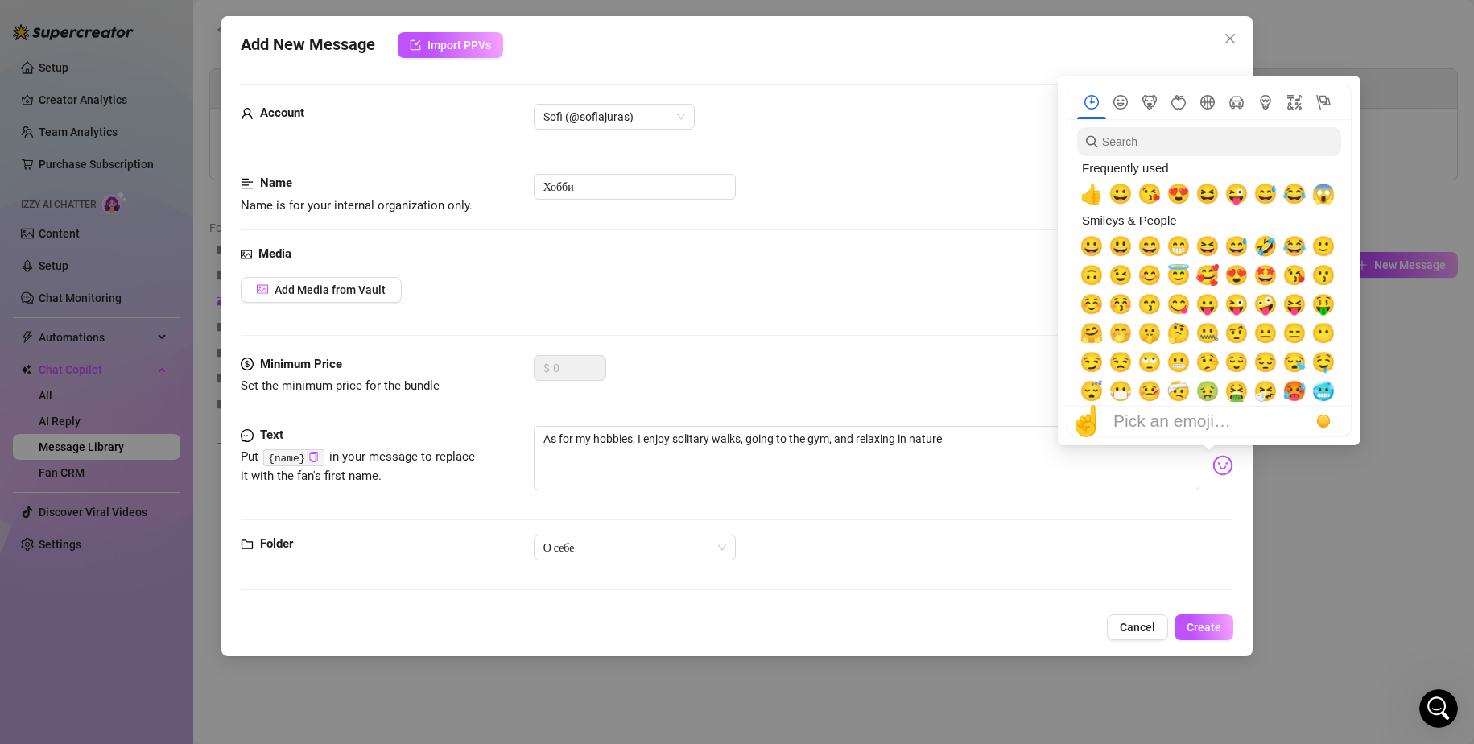
click at [1213, 469] on img at bounding box center [1223, 465] width 21 height 21
click at [1209, 269] on span "🥰" at bounding box center [1208, 275] width 24 height 23
type textarea "As for my hobbies, I enjoy solitary walks, going to the gym, and relaxing in na…"
click at [1014, 472] on textarea "As for my hobbies, I enjoy solitary walks, going to the gym, and relaxing in na…" at bounding box center [867, 458] width 667 height 64
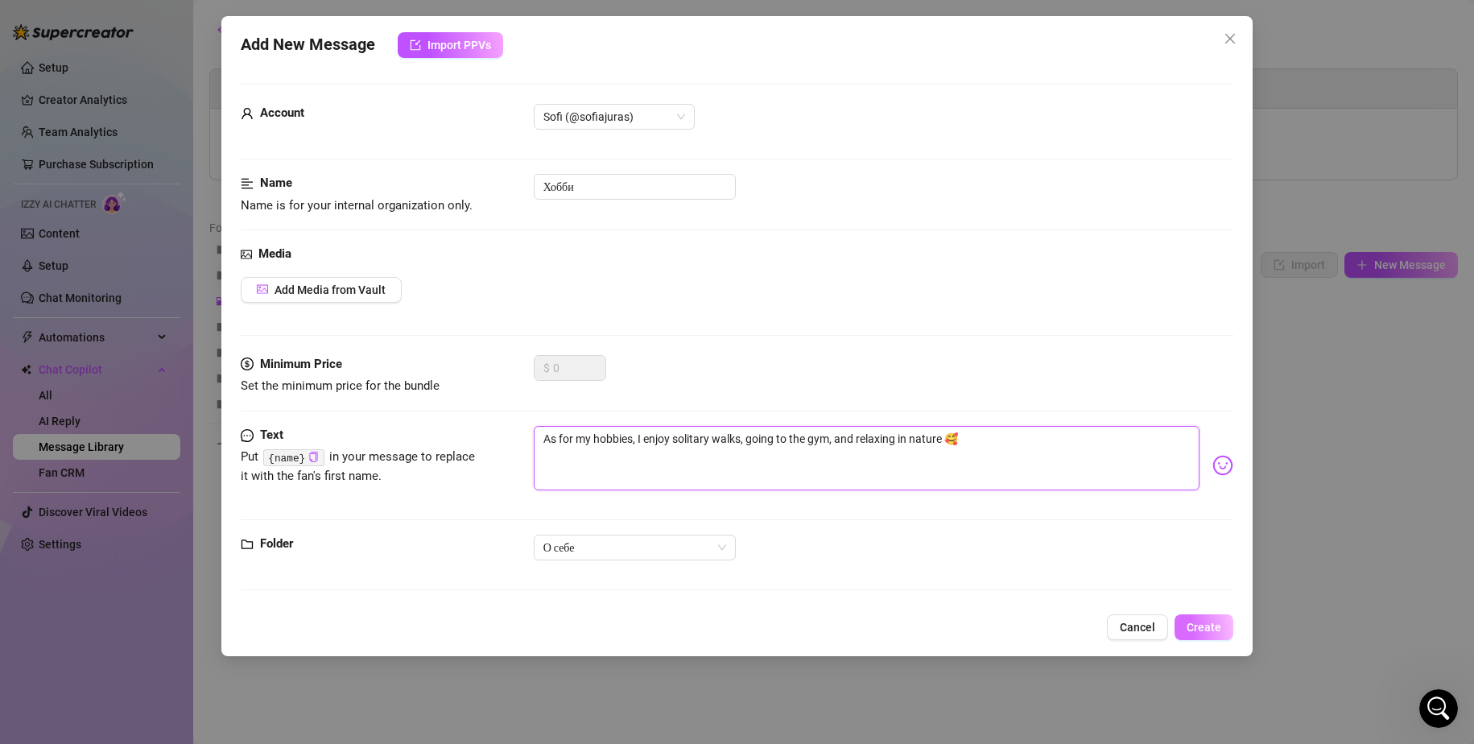
type textarea "As for my hobbies, I enjoy solitary walks, going to the gym, and relaxing in na…"
click at [1207, 634] on span "Create" at bounding box center [1204, 627] width 35 height 13
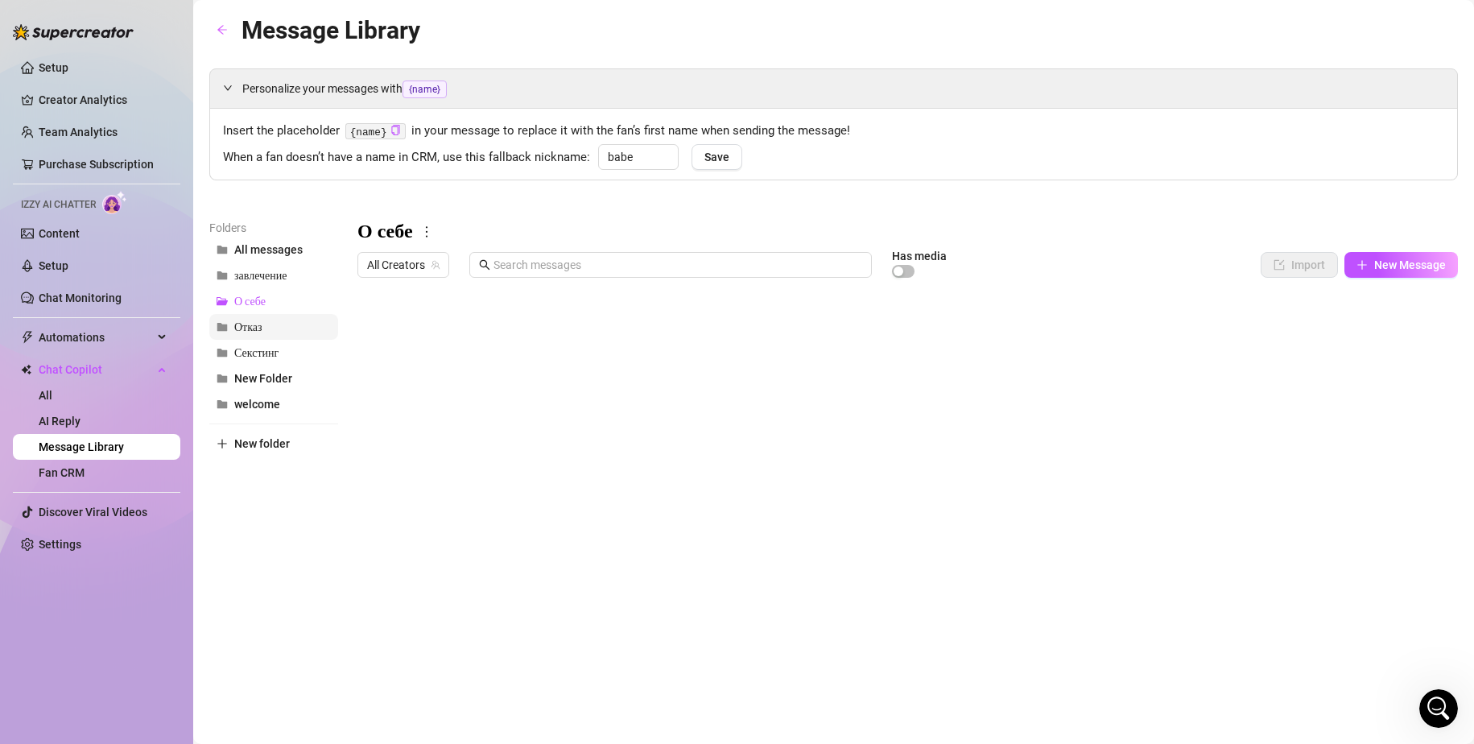
click at [265, 330] on button "Отказ" at bounding box center [273, 327] width 129 height 26
click at [1374, 268] on span "New Message" at bounding box center [1410, 264] width 72 height 13
type textarea "Type your message here..."
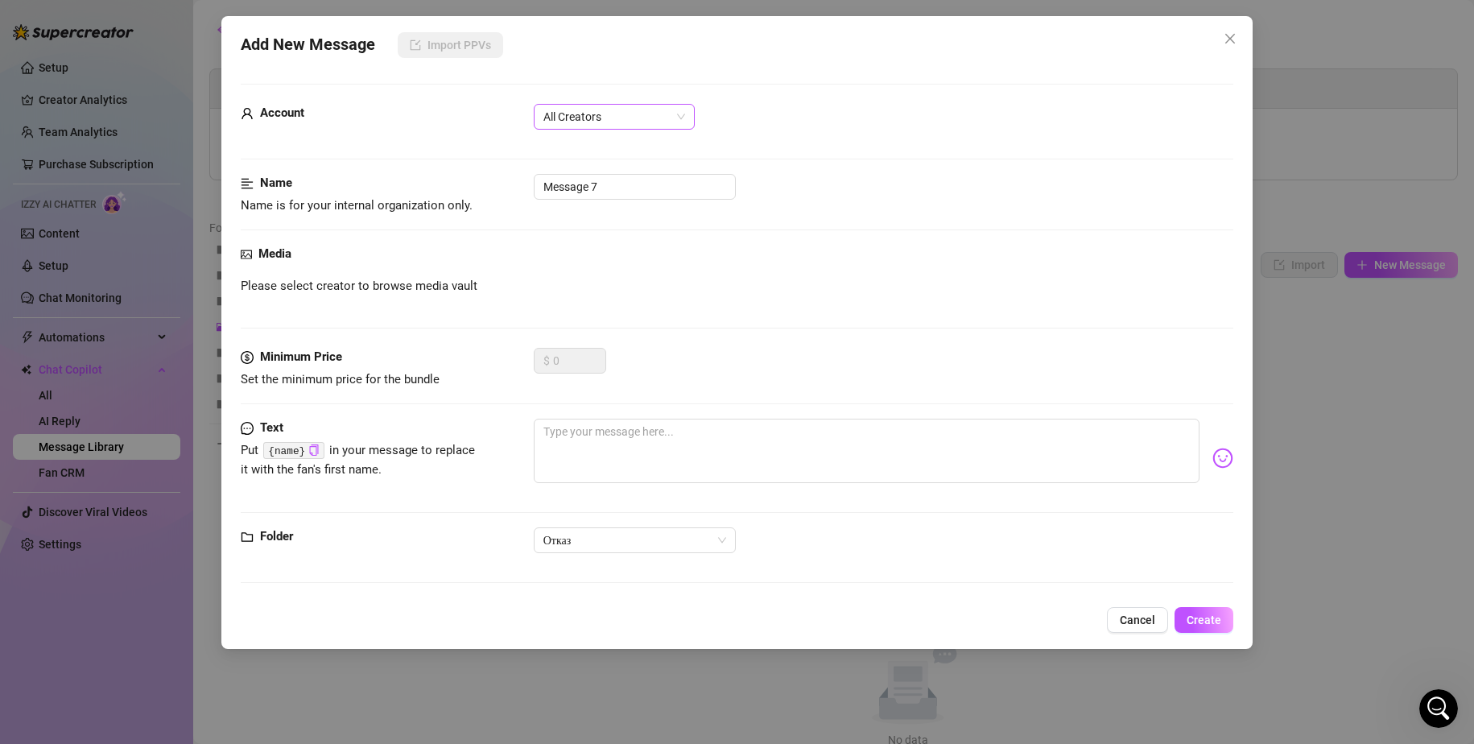
click at [593, 126] on span "All Creators" at bounding box center [615, 117] width 142 height 24
click at [594, 180] on div "Sofi (@sofiajuras)" at bounding box center [614, 175] width 135 height 18
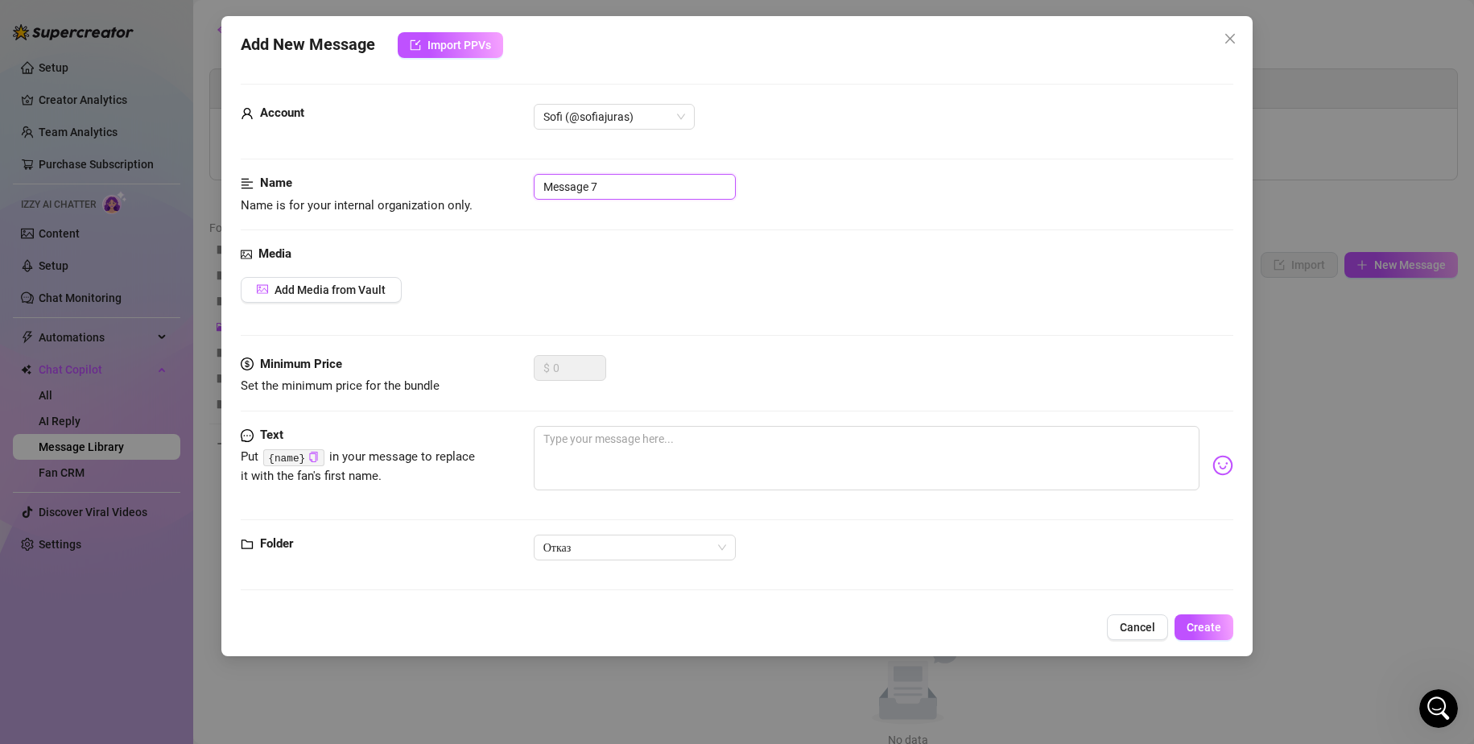
drag, startPoint x: 609, startPoint y: 188, endPoint x: 506, endPoint y: 185, distance: 103.1
click at [506, 185] on div "Name Name is for your internal organization only. Message 7" at bounding box center [738, 194] width 994 height 41
drag, startPoint x: 531, startPoint y: 184, endPoint x: 459, endPoint y: 178, distance: 72.7
click at [459, 178] on div "Name Name is for your internal organization only. ВидеоКолл" at bounding box center [738, 194] width 994 height 41
type input "М"
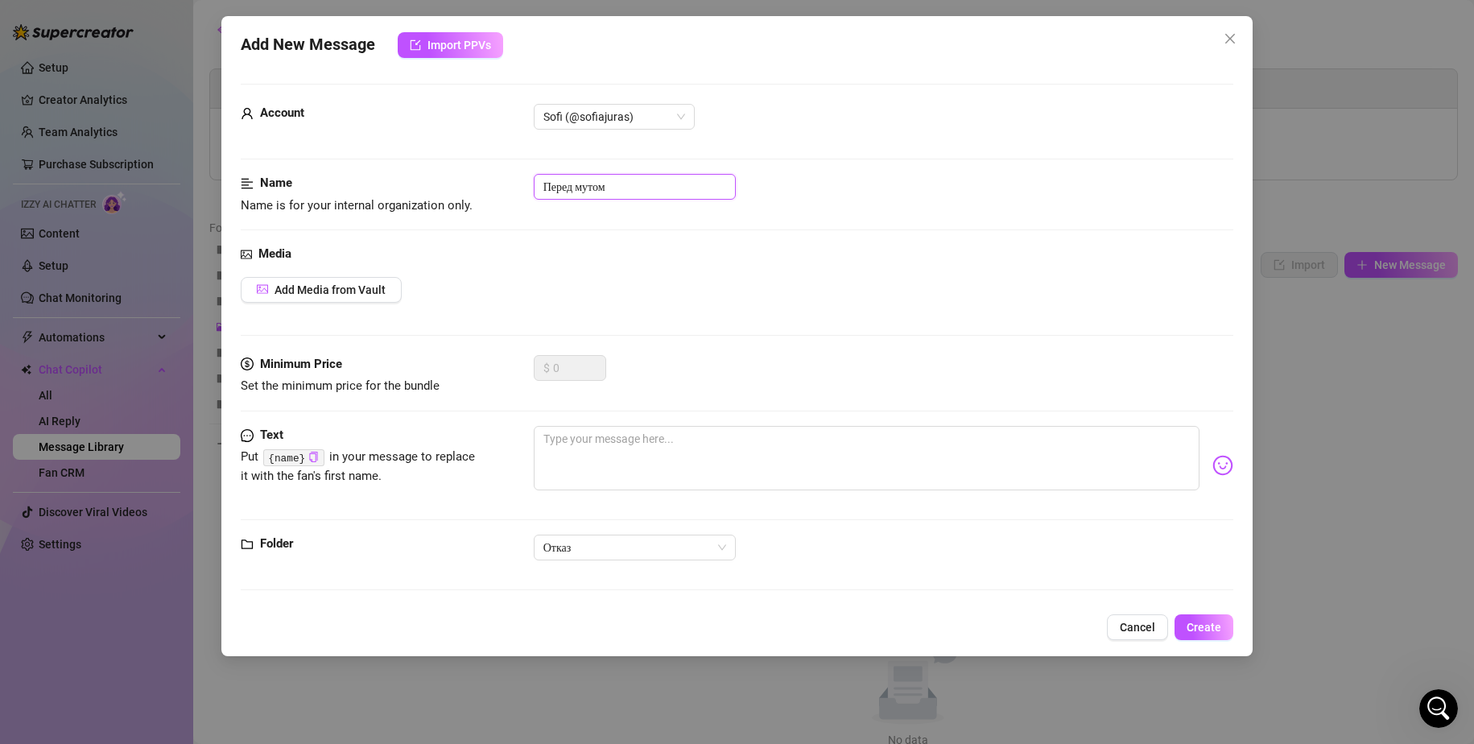
type input "Перед мутом"
click at [528, 287] on div "Add Media from Vault" at bounding box center [738, 290] width 994 height 26
click at [584, 432] on textarea at bounding box center [867, 458] width 667 height 64
paste textarea "I will remove the sound from our dialogue, since you are not interested in my c…"
type textarea "I will remove the sound from our dialogue, since you are not interested in my c…"
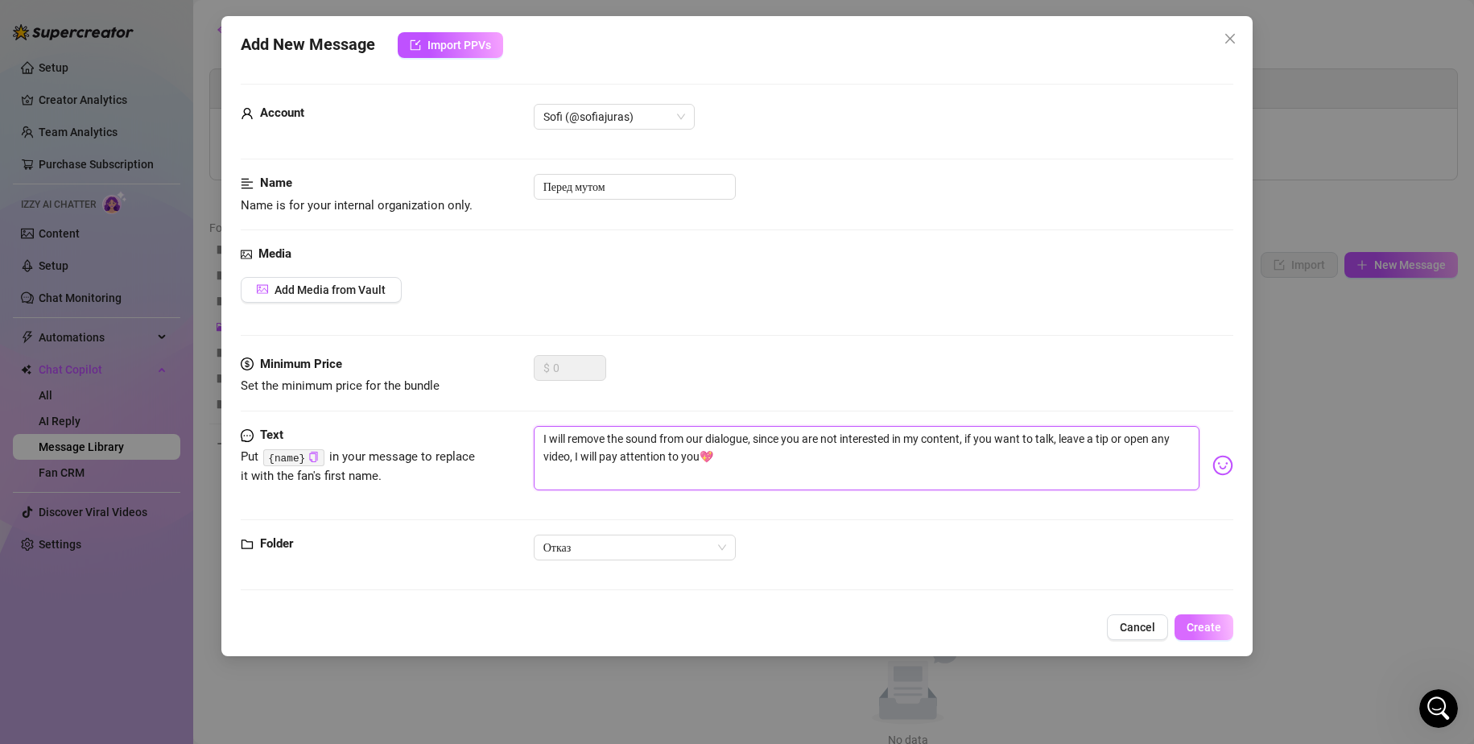
type textarea "I will remove the sound from our dialogue, since you are not interested in my c…"
click at [1213, 623] on span "Create" at bounding box center [1204, 627] width 35 height 13
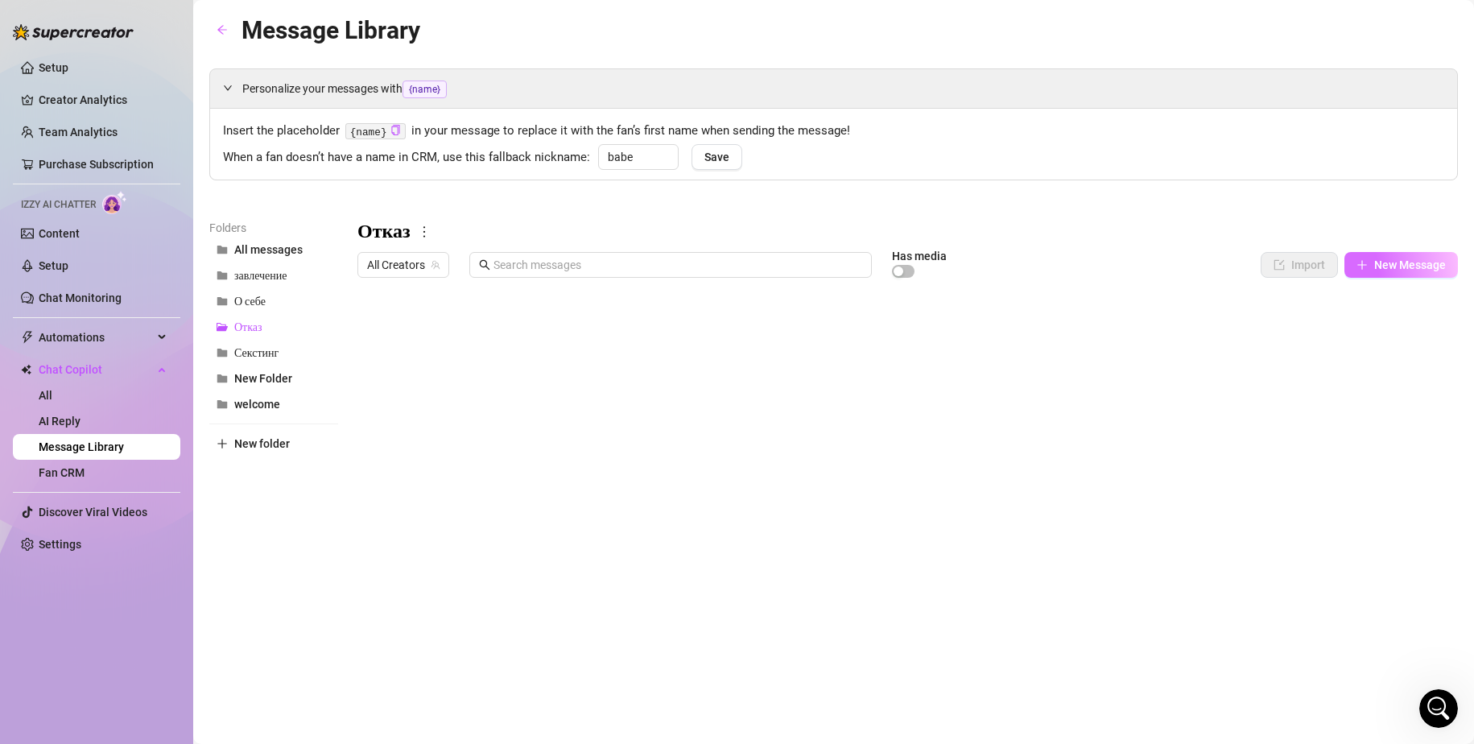
click at [1401, 258] on span "New Message" at bounding box center [1410, 264] width 72 height 13
type textarea "Type your message here..."
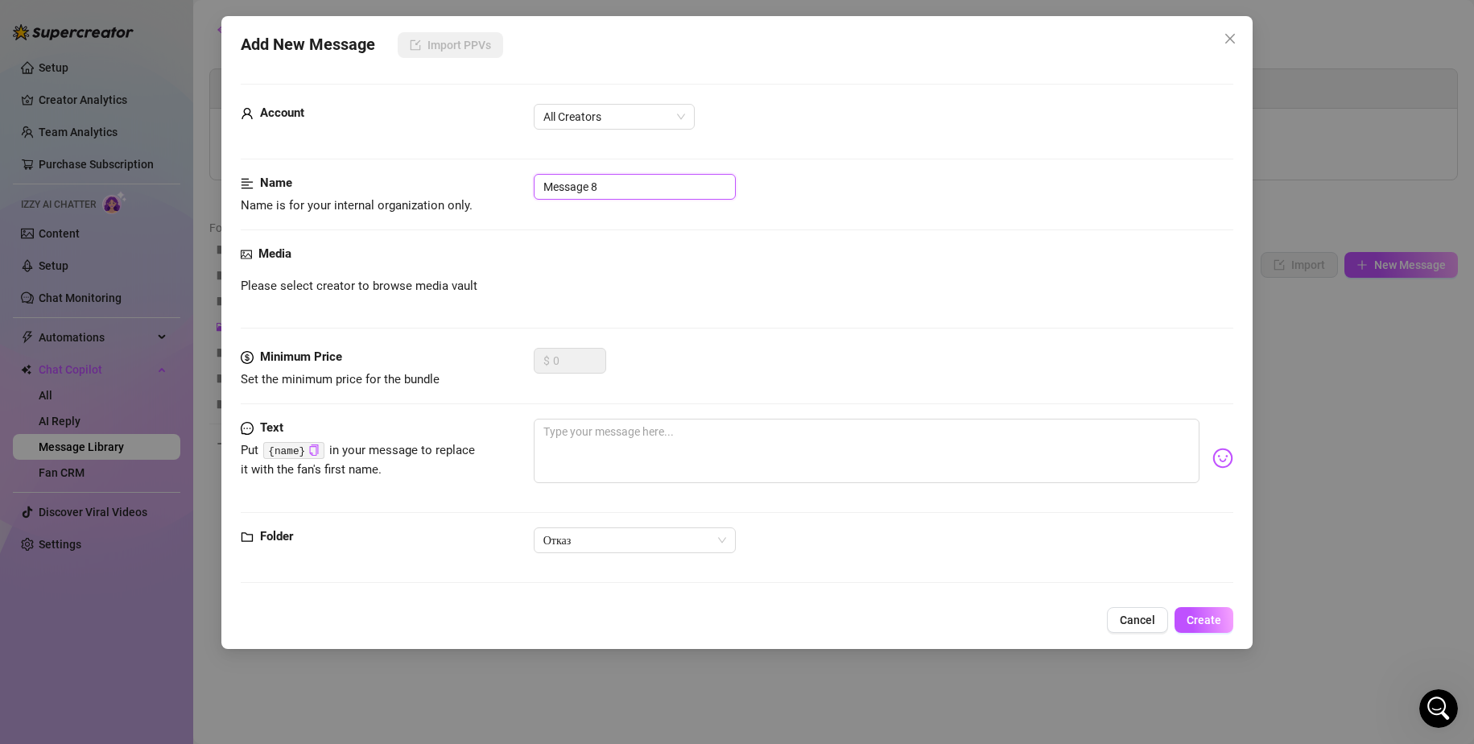
drag, startPoint x: 613, startPoint y: 180, endPoint x: 482, endPoint y: 170, distance: 130.8
click at [482, 170] on form "Account All Creators Name Name is for your internal organization only. Message …" at bounding box center [738, 341] width 994 height 514
click at [632, 112] on span "All Creators" at bounding box center [615, 117] width 142 height 24
click at [590, 173] on div "Sofi (@sofiajuras)" at bounding box center [614, 175] width 135 height 18
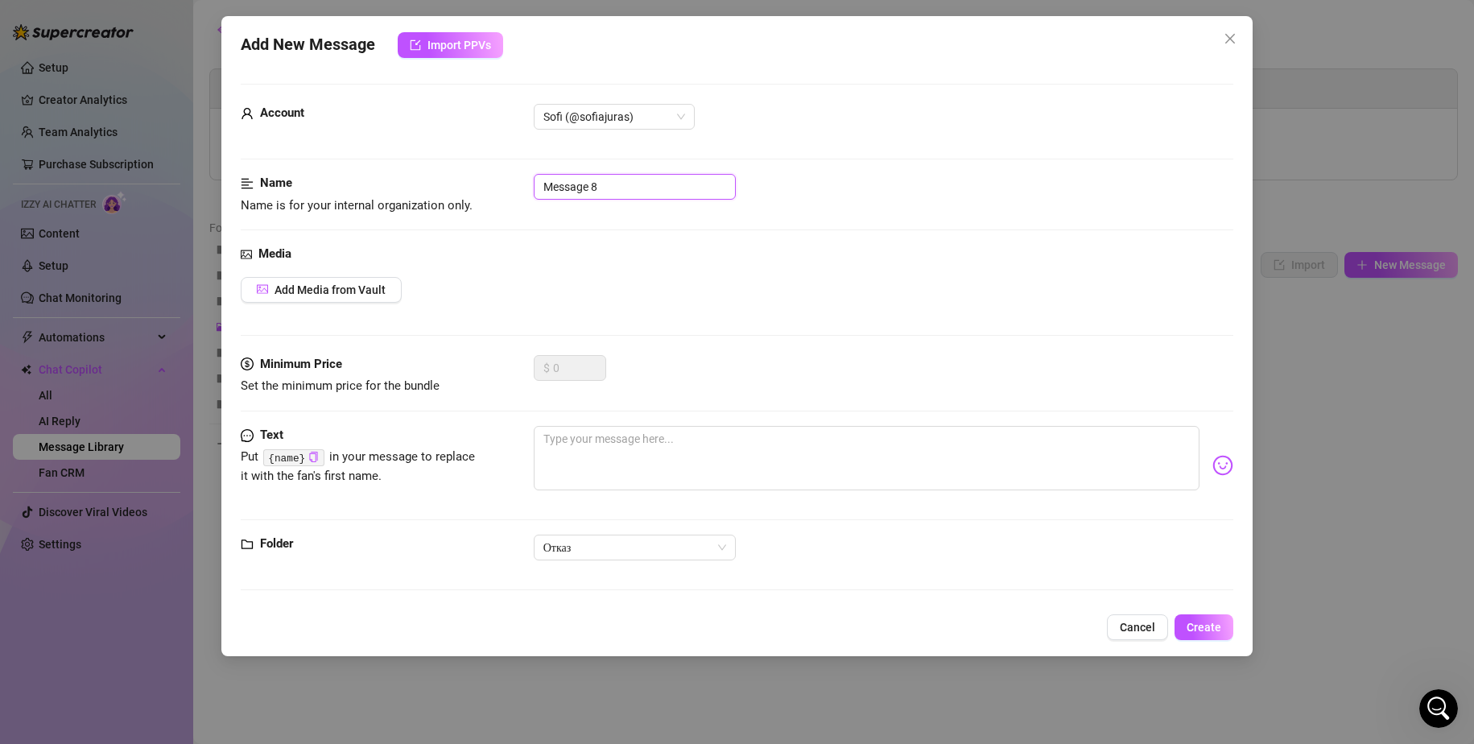
drag, startPoint x: 614, startPoint y: 190, endPoint x: 424, endPoint y: 176, distance: 191.3
click at [424, 176] on div "Name Name is for your internal organization only. Message 8" at bounding box center [738, 194] width 994 height 41
type input "П"
type input "Отказ от общения"
click at [587, 436] on textarea at bounding box center [867, 458] width 667 height 64
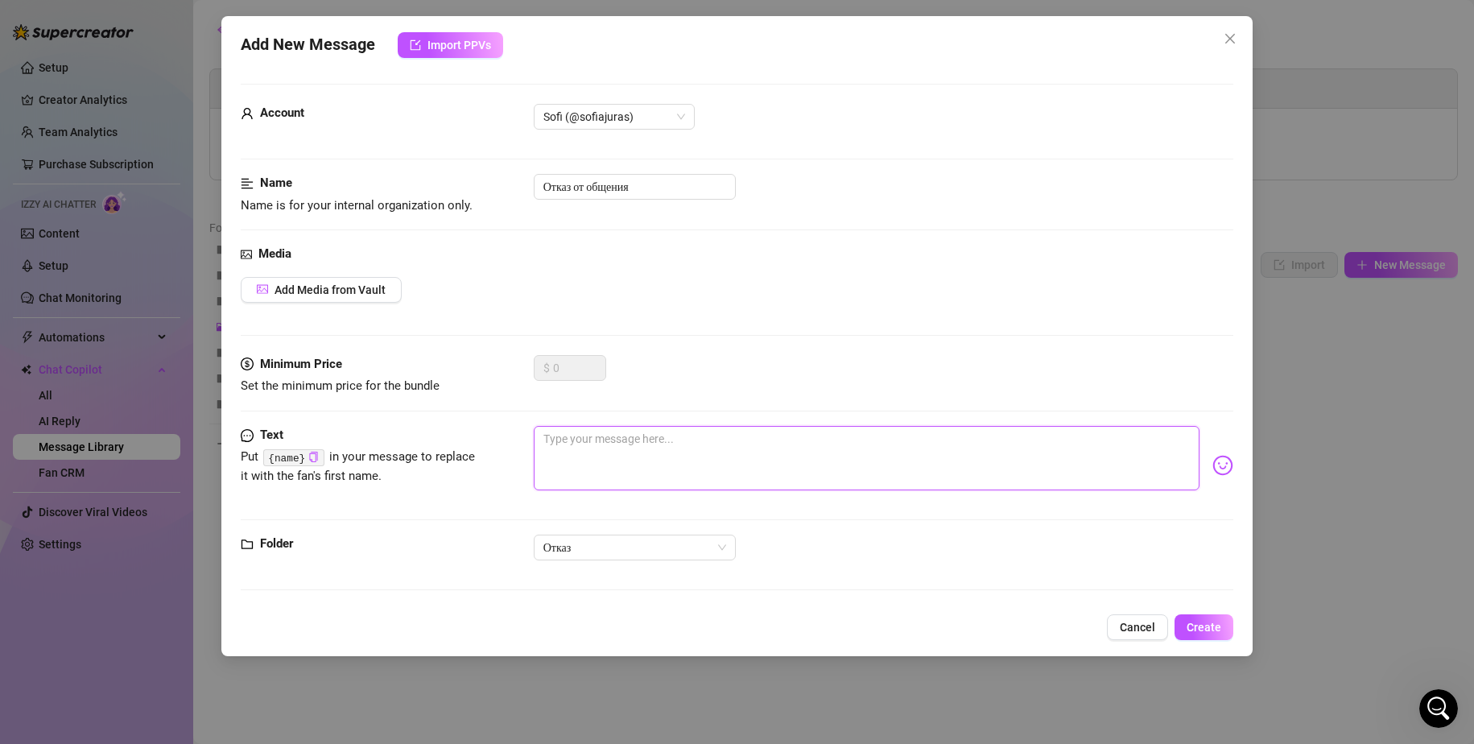
paste textarea "I want you to fuck me,I will share with you how sweetly you would fuck my wet a…"
type textarea "I want you to fuck me,I will share with you how sweetly you would fuck my wet a…"
click at [854, 443] on textarea "I want you to fuck me,I will share with you how sweetly you would fuck my wet a…" at bounding box center [867, 458] width 667 height 64
drag, startPoint x: 1139, startPoint y: 440, endPoint x: 303, endPoint y: 403, distance: 836.6
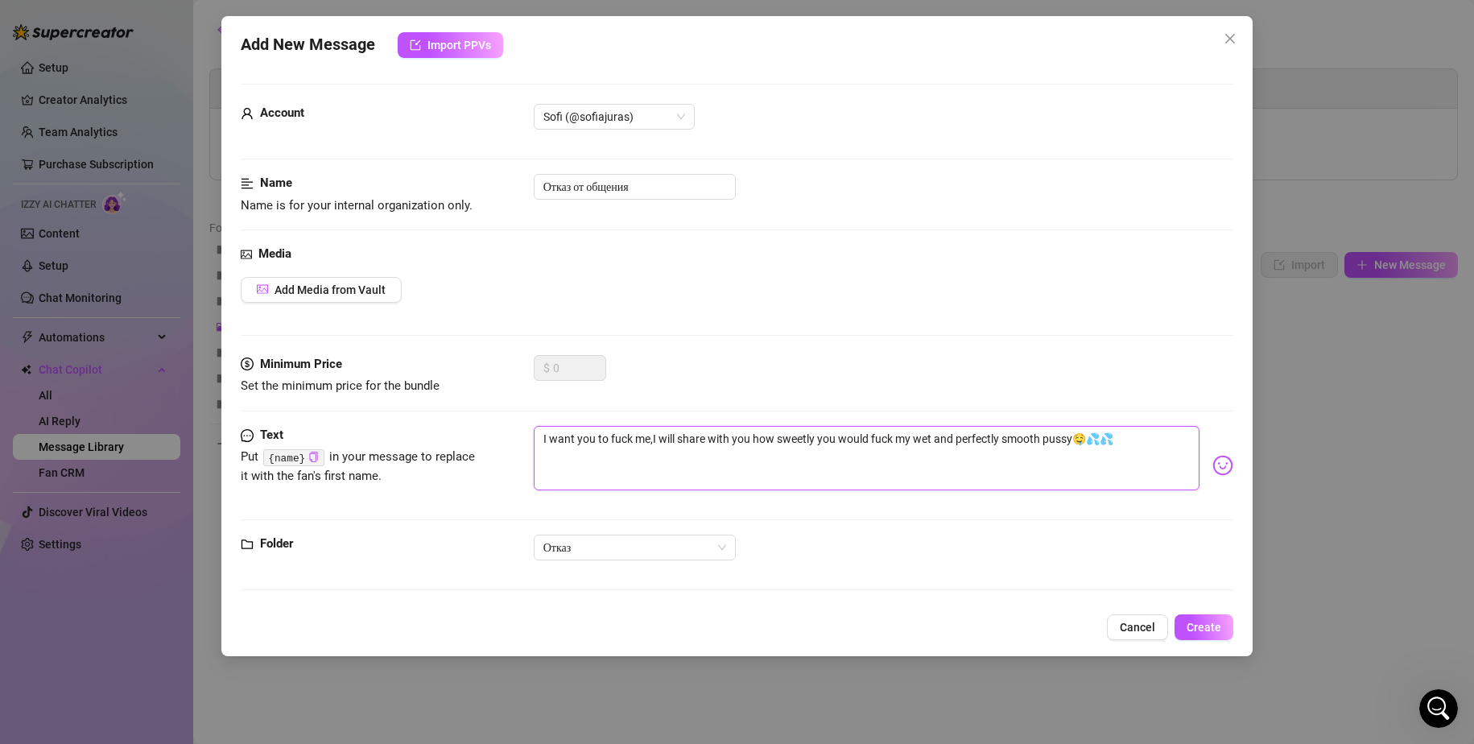
click at [368, 420] on form "Account Sofi (@sofiajuras) Name Name is for your internal organization only. От…" at bounding box center [738, 344] width 994 height 521
paste textarea "ill talk to you about it when you are interested in buying my content🌺😇"
type textarea "I will talk to you about it when you are interested in buying my content🌺😇"
drag, startPoint x: 651, startPoint y: 187, endPoint x: 410, endPoint y: 177, distance: 241.0
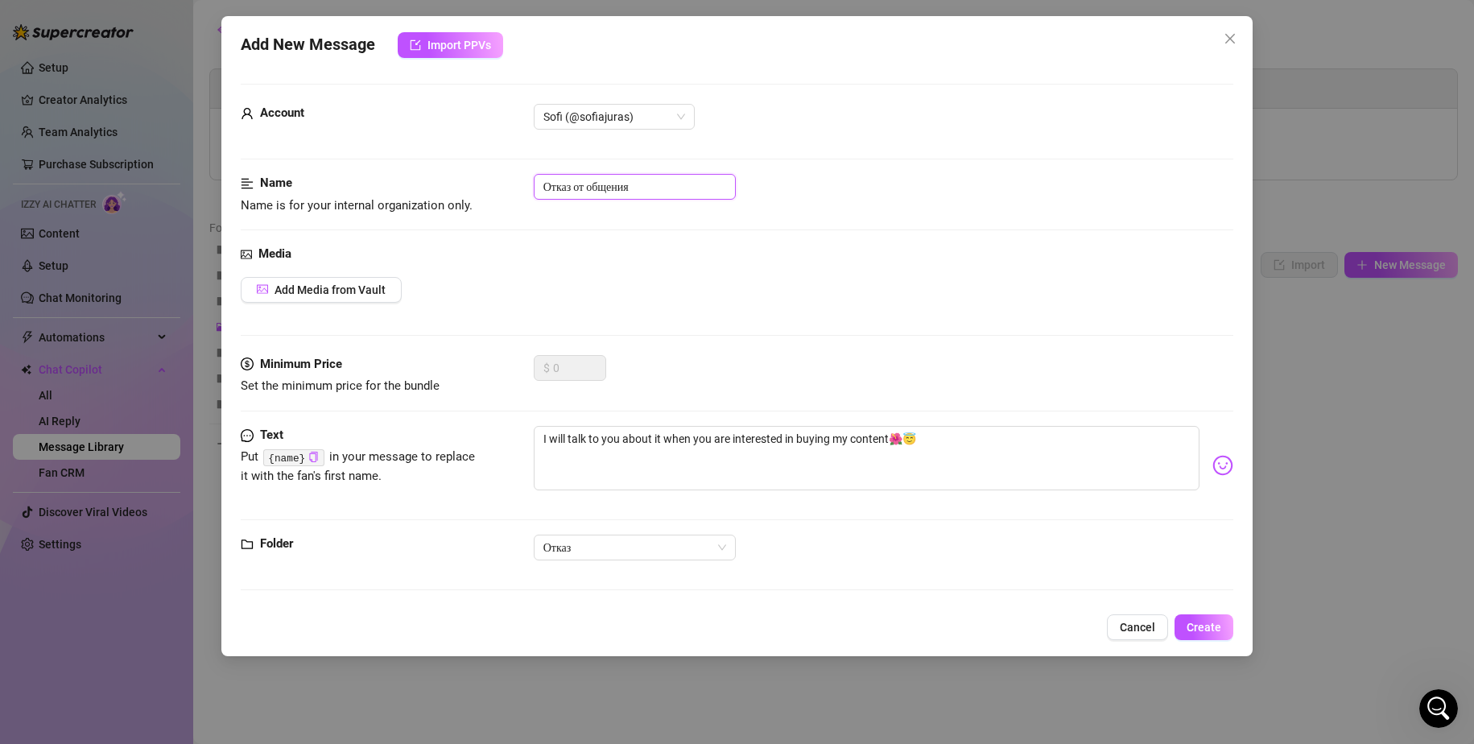
click at [410, 177] on div "Name Name is for your internal organization only. Отказ от общения" at bounding box center [738, 194] width 994 height 41
type input "поговорим когда что то купишь"
drag, startPoint x: 1205, startPoint y: 624, endPoint x: 1047, endPoint y: 516, distance: 191.2
click at [1205, 624] on span "Create" at bounding box center [1204, 627] width 35 height 13
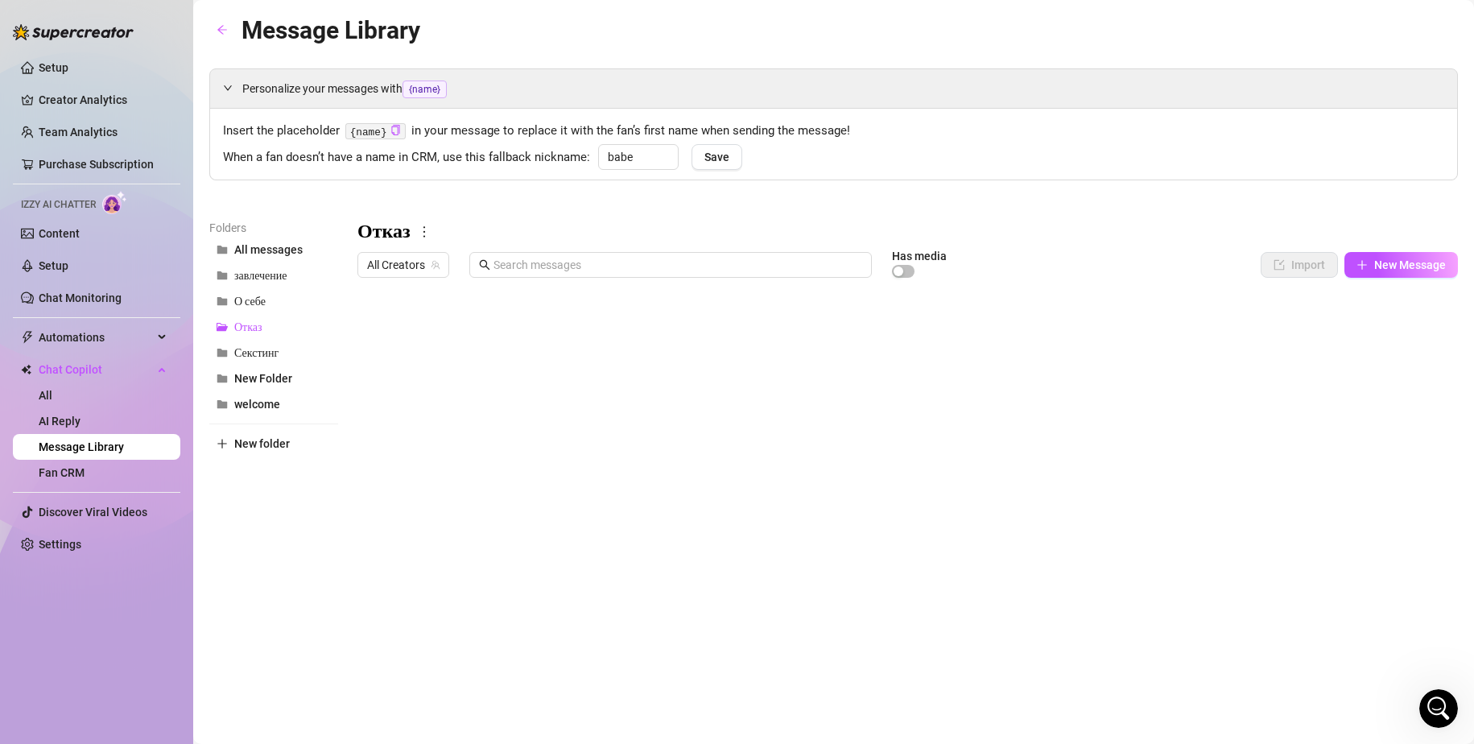
click at [408, 410] on div at bounding box center [908, 464] width 1101 height 359
click at [1369, 271] on button "New Message" at bounding box center [1402, 265] width 114 height 26
type textarea "Type your message here..."
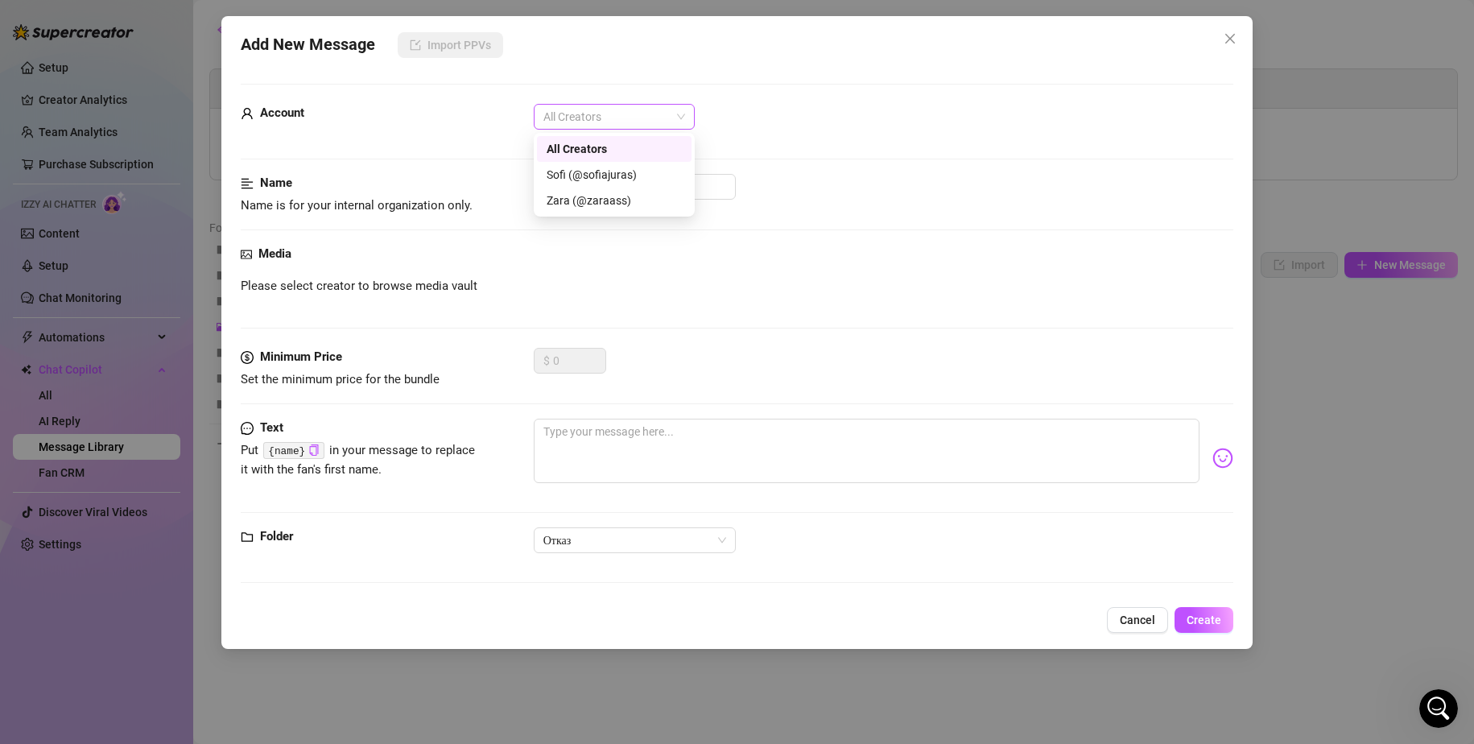
click at [630, 118] on span "All Creators" at bounding box center [615, 117] width 142 height 24
click at [596, 172] on div "Sofi (@sofiajuras)" at bounding box center [614, 175] width 135 height 18
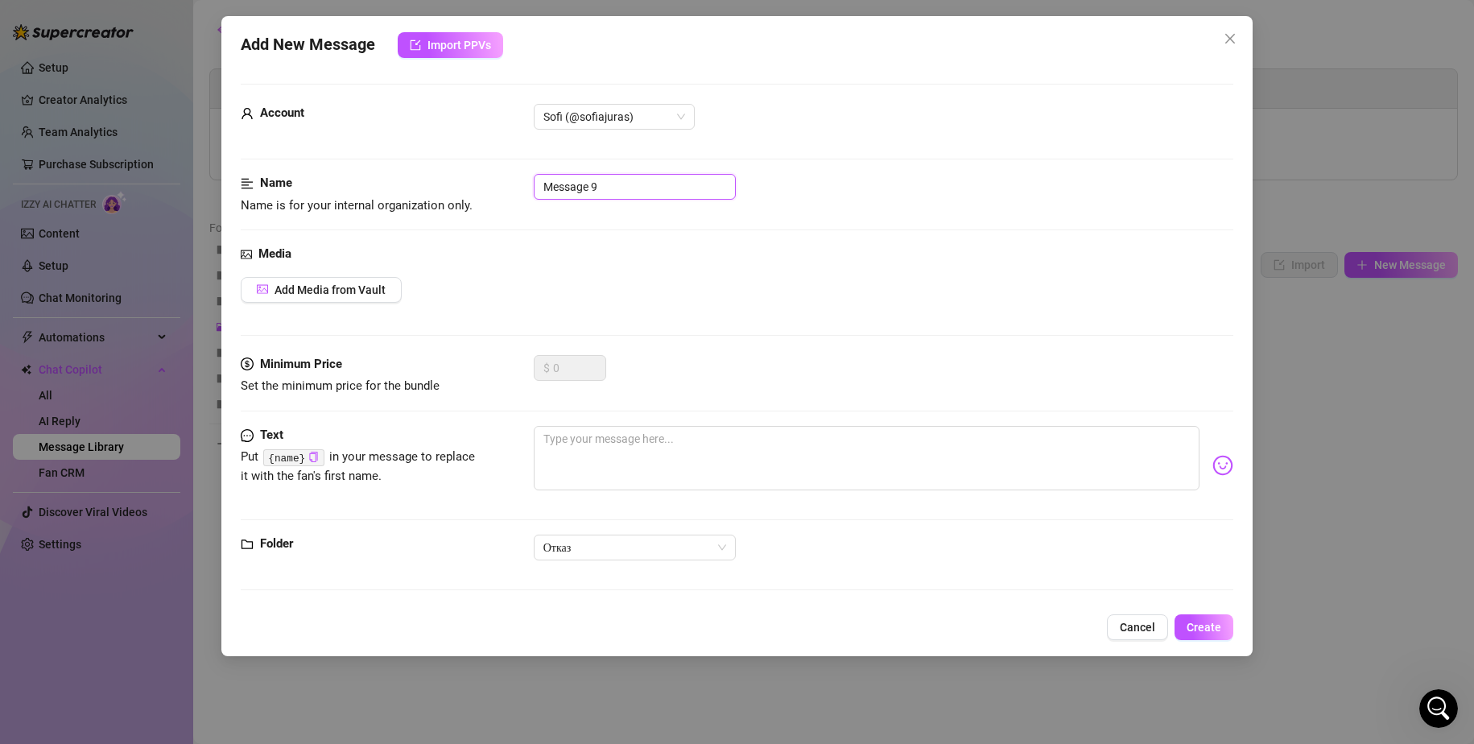
drag, startPoint x: 626, startPoint y: 193, endPoint x: 498, endPoint y: 180, distance: 128.8
click at [498, 180] on div "Name Name is for your internal organization only. Message 9" at bounding box center [738, 194] width 994 height 41
type input "не делаю видео звонки"
click at [622, 444] on textarea at bounding box center [867, 458] width 667 height 64
paste textarea "I don't make a video call, I can offer live video in this chat (several videos)…"
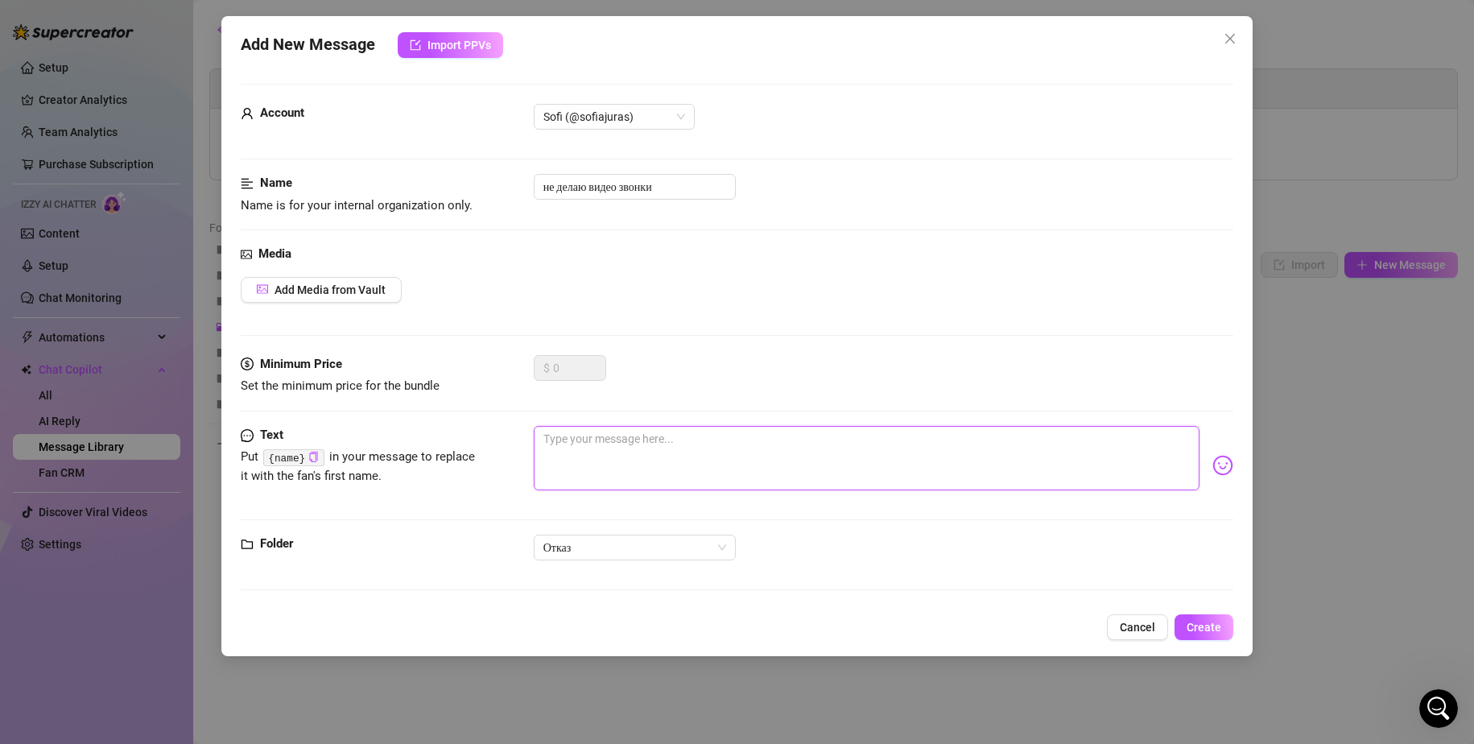
type textarea "I don't make a video call, I can offer live video in this chat (several videos)…"
click at [1064, 449] on textarea "I don't make a video call, I can offer live video in this chat (several videos)…" at bounding box center [867, 458] width 667 height 64
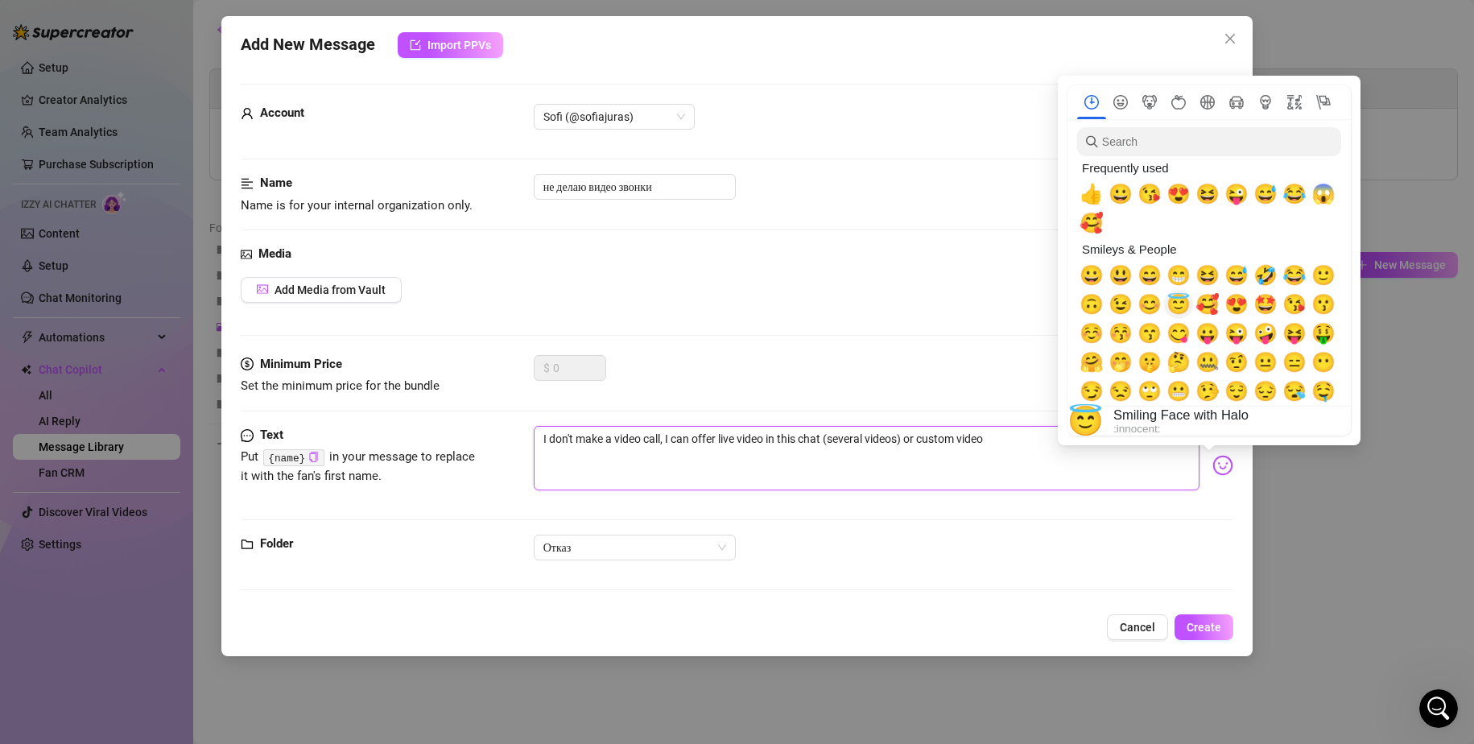
type textarea "I don't make a video call, I can offer live video in this chat (several videos)…"
click at [1180, 307] on span "😇" at bounding box center [1179, 304] width 24 height 23
type textarea "I don't make a video call, I can offer live video in this chat (several videos)…"
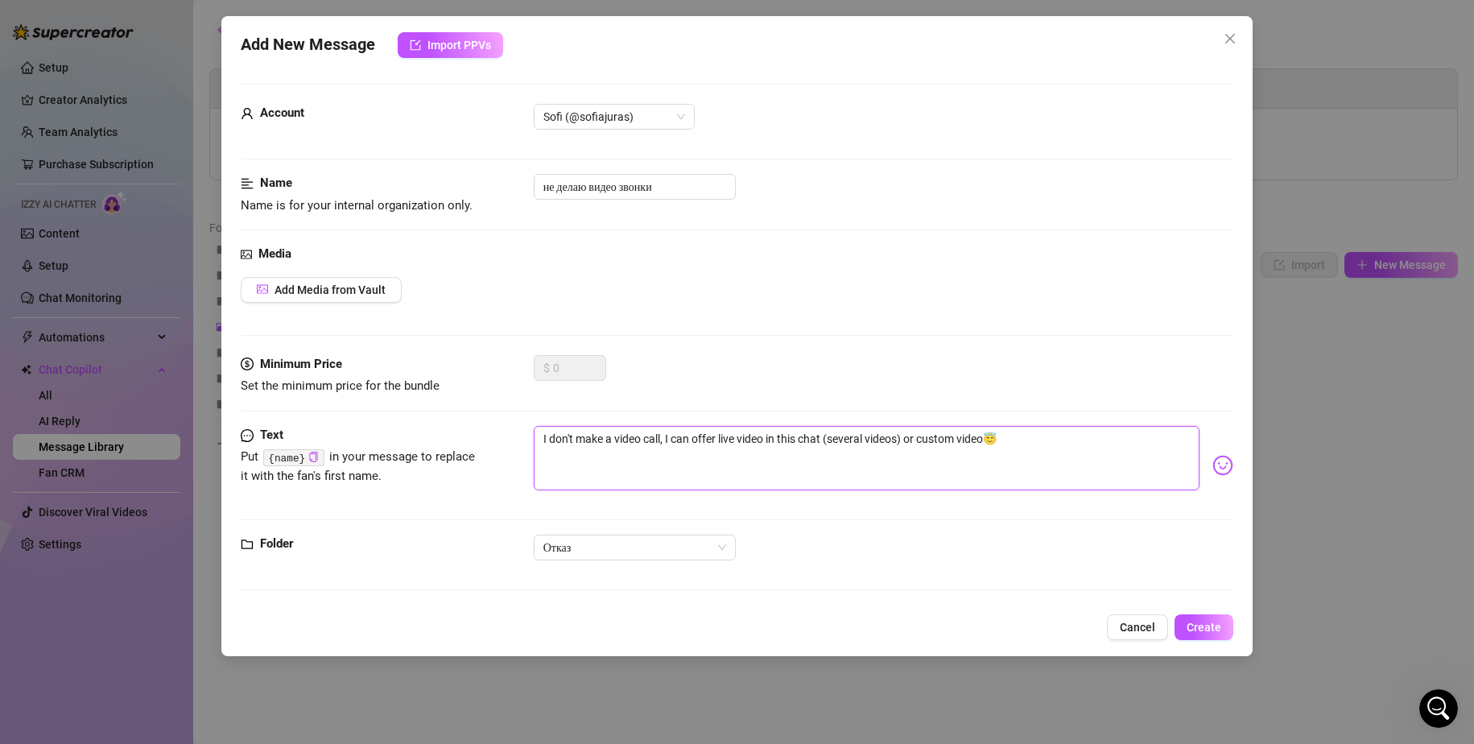
click at [953, 479] on textarea "I don't make a video call, I can offer live video in this chat (several videos)…" at bounding box center [867, 458] width 667 height 64
type textarea "I don't make a video call, I can offer live video in this chat (several videos)…"
click at [1212, 614] on button "Create" at bounding box center [1204, 627] width 59 height 26
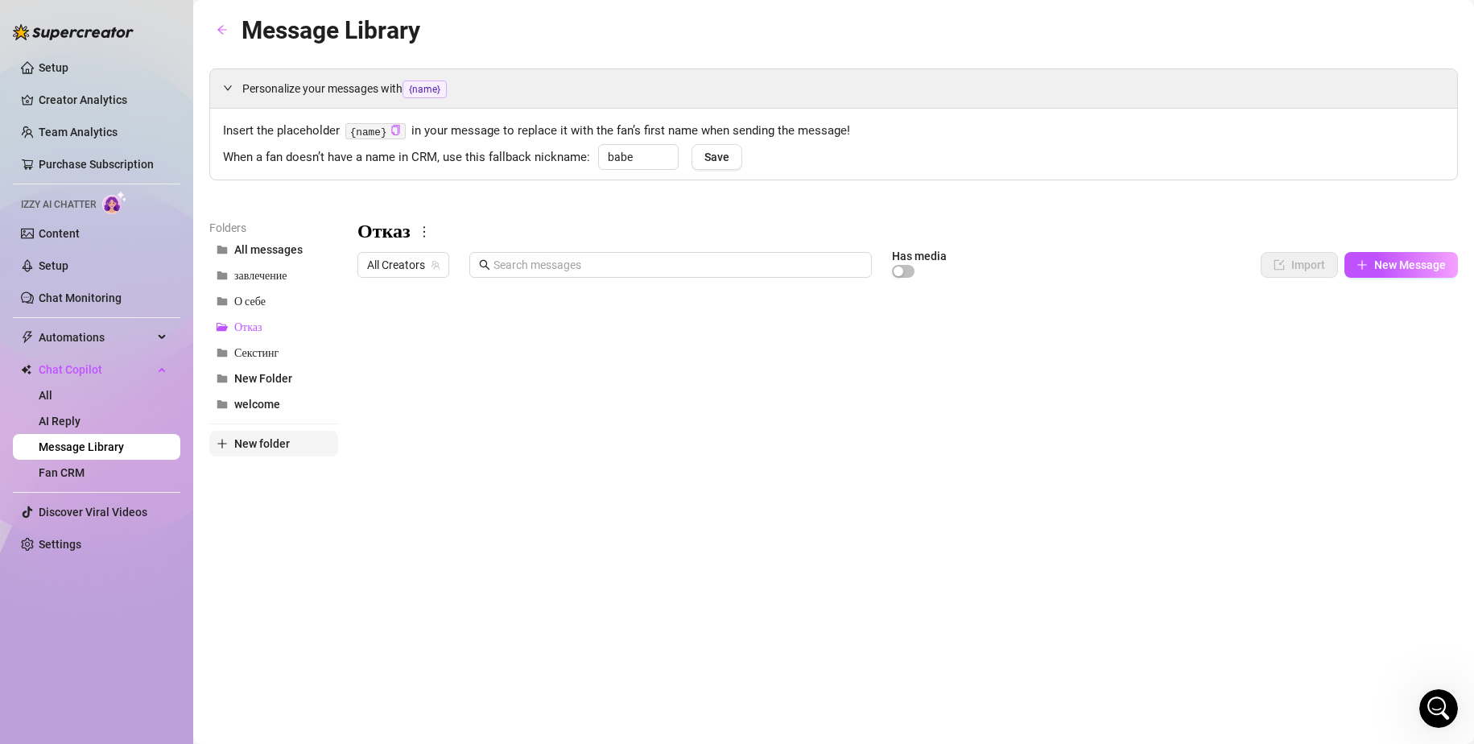
click at [262, 445] on span "New folder" at bounding box center [262, 443] width 56 height 13
click at [316, 432] on input "text" at bounding box center [273, 430] width 129 height 26
type input "О"
type input "Обычные ответы"
click at [280, 536] on div "Folders All messages завлечение О себе Отказ Секстинг New Folder welcome Обычны…" at bounding box center [273, 431] width 129 height 425
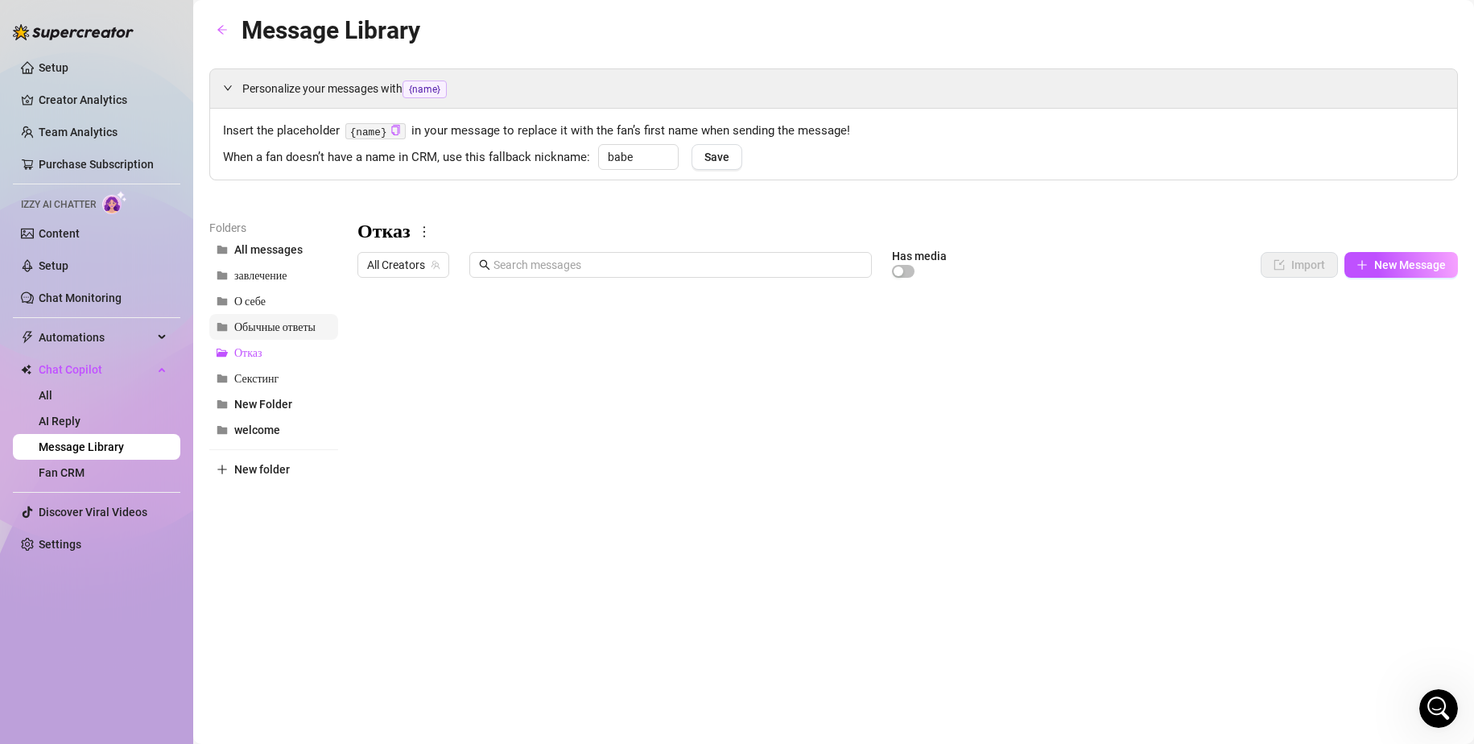
click at [273, 324] on span "Обычные ответы" at bounding box center [274, 327] width 81 height 14
click at [1398, 267] on span "New Message" at bounding box center [1410, 264] width 72 height 13
type textarea "Type your message here..."
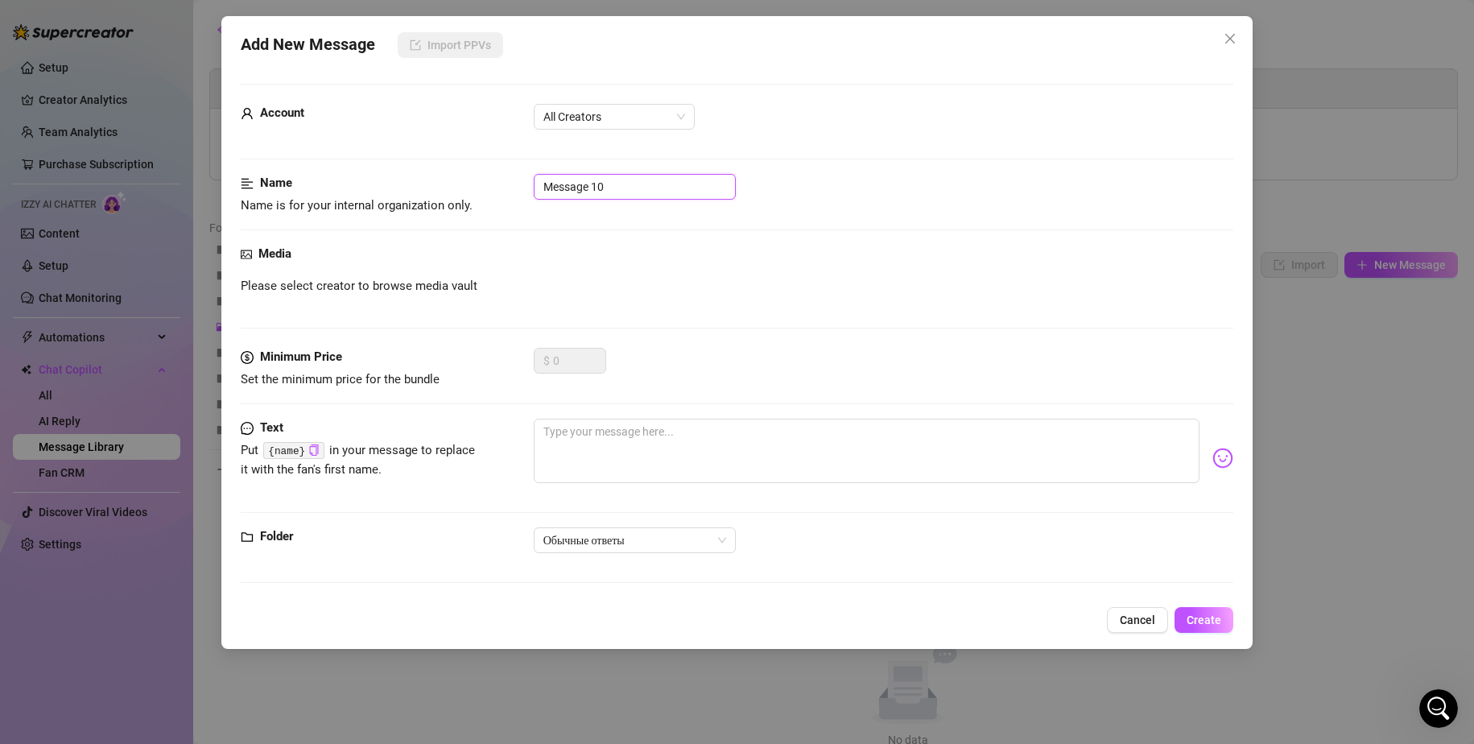
drag, startPoint x: 605, startPoint y: 188, endPoint x: 513, endPoint y: 182, distance: 92.0
click at [513, 182] on div "Name Name is for your internal organization only. Message 10" at bounding box center [738, 194] width 994 height 41
click at [589, 120] on span "All Creators" at bounding box center [615, 117] width 142 height 24
click at [600, 173] on div "Sofi (@sofiajuras)" at bounding box center [614, 175] width 135 height 18
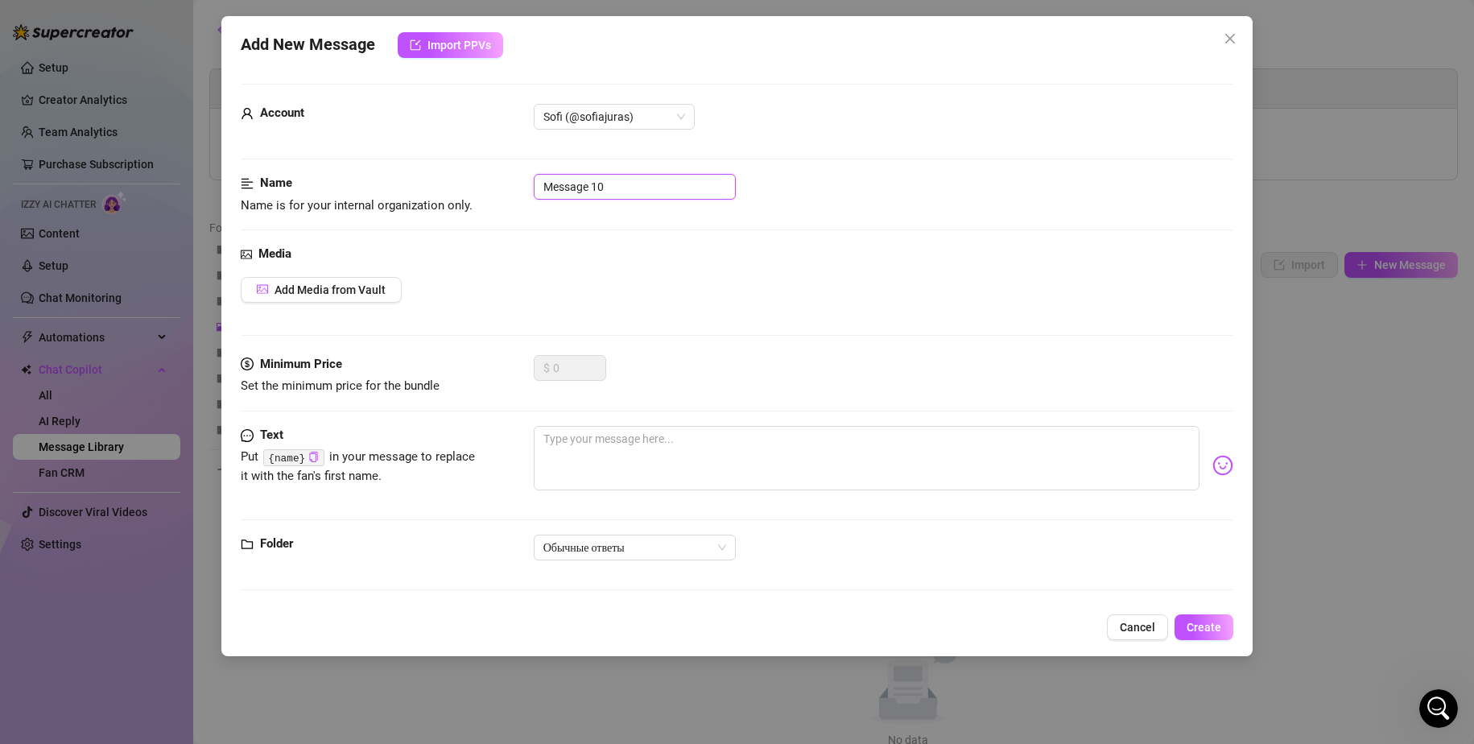
drag, startPoint x: 632, startPoint y: 192, endPoint x: 461, endPoint y: 167, distance: 173.3
click at [462, 167] on form "Account Sofi (@sofiajuras) Name Name is for your internal organization only. Me…" at bounding box center [738, 344] width 994 height 521
type input "приятно слышать"
click at [614, 436] on textarea at bounding box center [867, 458] width 667 height 64
paste textarea "nice to hear that💕"
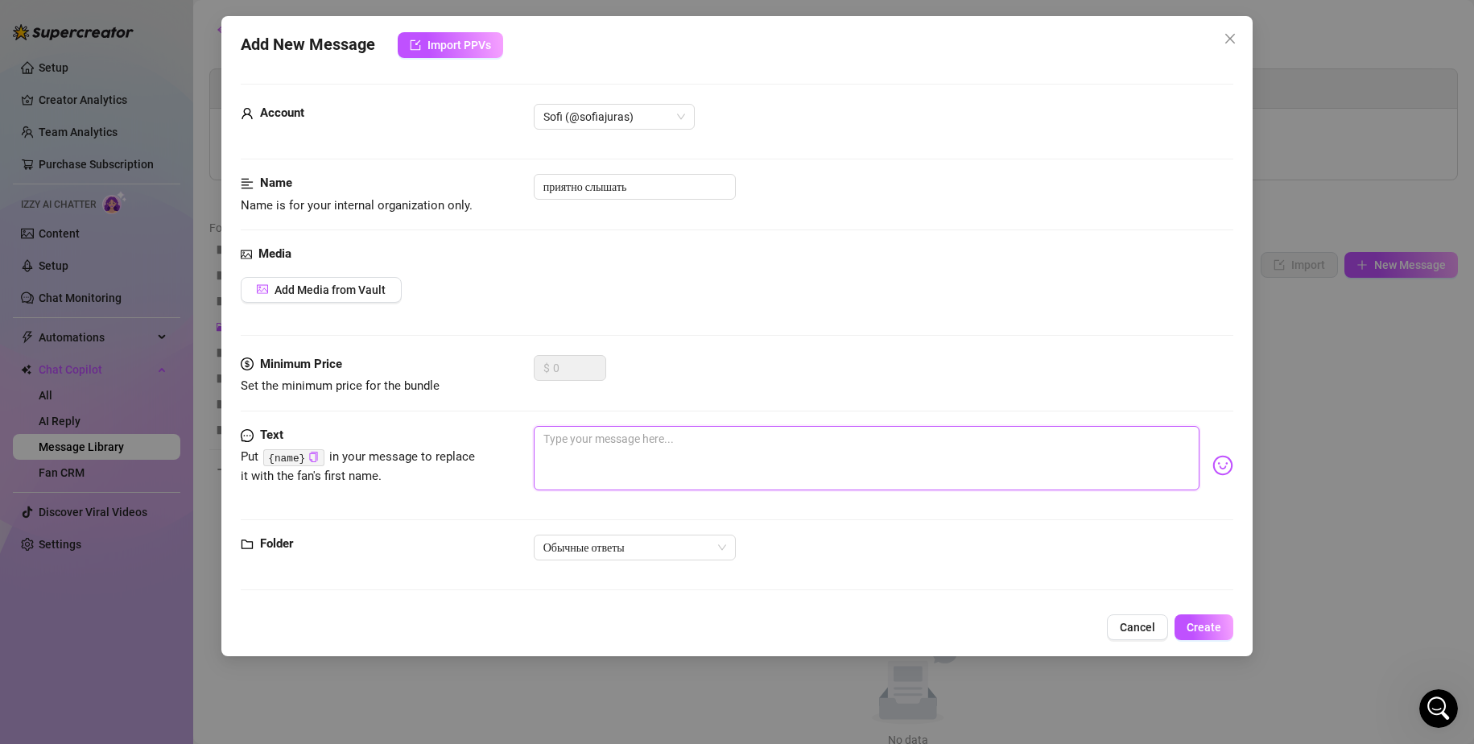
type textarea "nice to hear that💕"
click at [1214, 629] on span "Create" at bounding box center [1204, 627] width 35 height 13
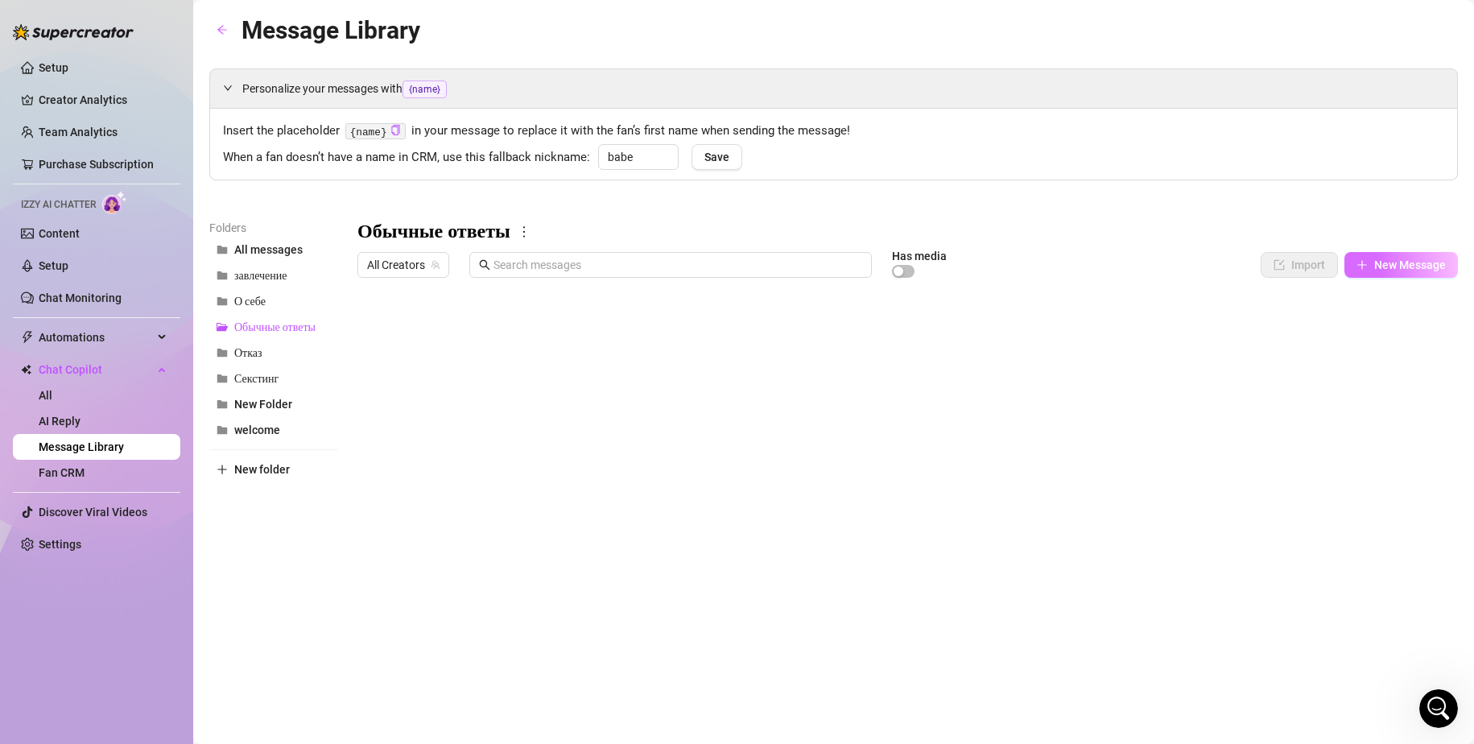
click at [1374, 267] on span "New Message" at bounding box center [1410, 264] width 72 height 13
type textarea "Type your message here..."
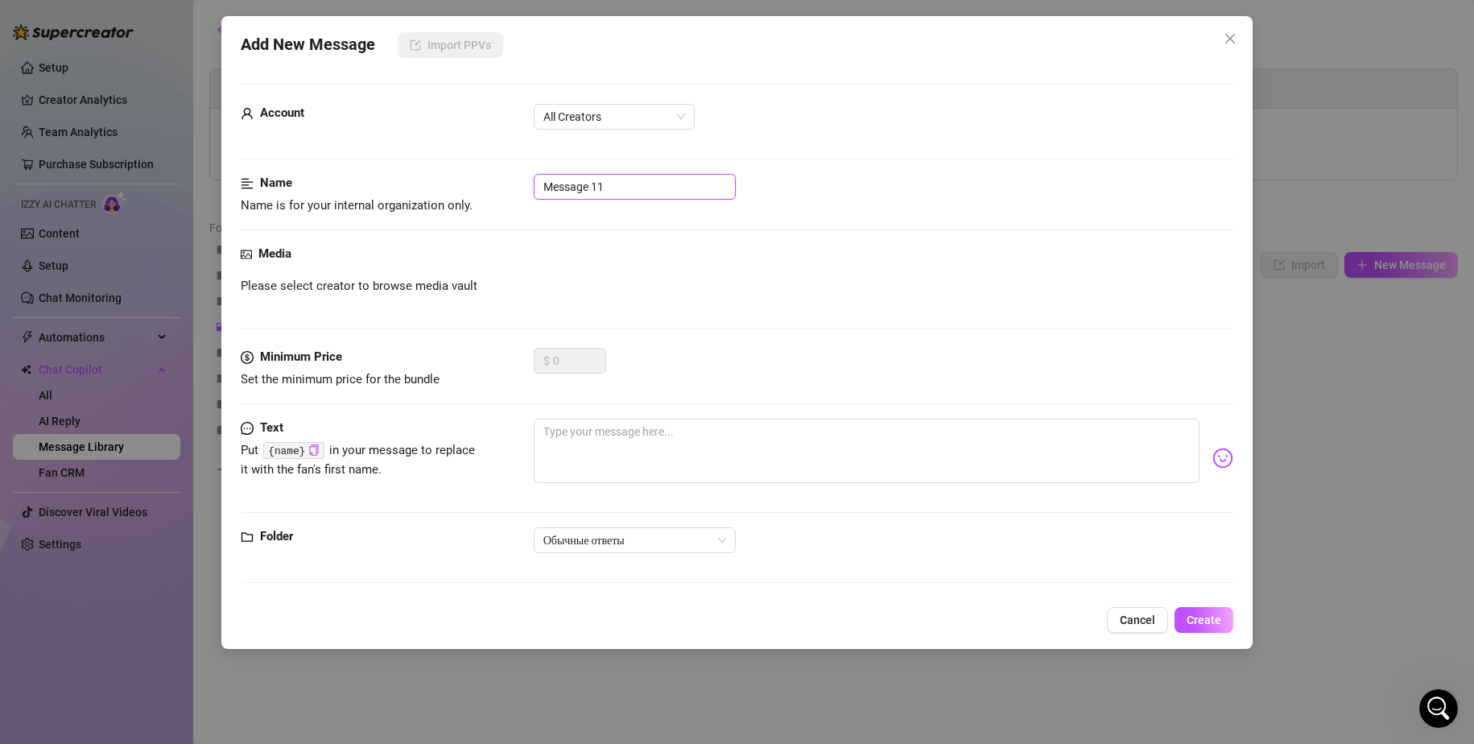
click at [613, 187] on input "Message 11" at bounding box center [635, 187] width 202 height 26
drag, startPoint x: 624, startPoint y: 187, endPoint x: 358, endPoint y: 174, distance: 266.8
click at [351, 174] on div "Name Name is for your internal organization only. Message 11" at bounding box center [738, 194] width 994 height 41
type input "Чем ты занят ?"
click at [647, 436] on textarea at bounding box center [867, 451] width 667 height 64
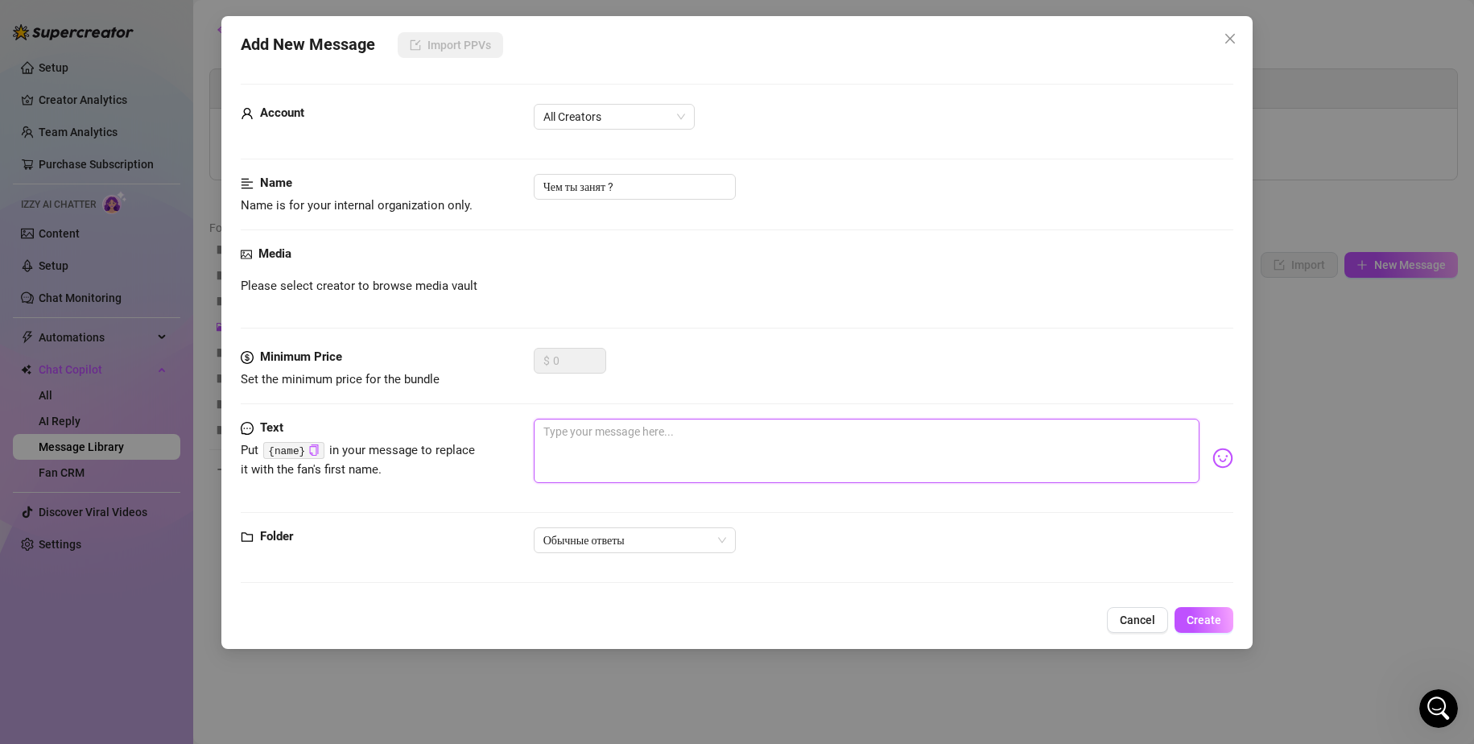
paste textarea "What are you doing ?"
type textarea "What are you doing ?"
click at [879, 432] on textarea "What are you doing ?" at bounding box center [867, 451] width 667 height 64
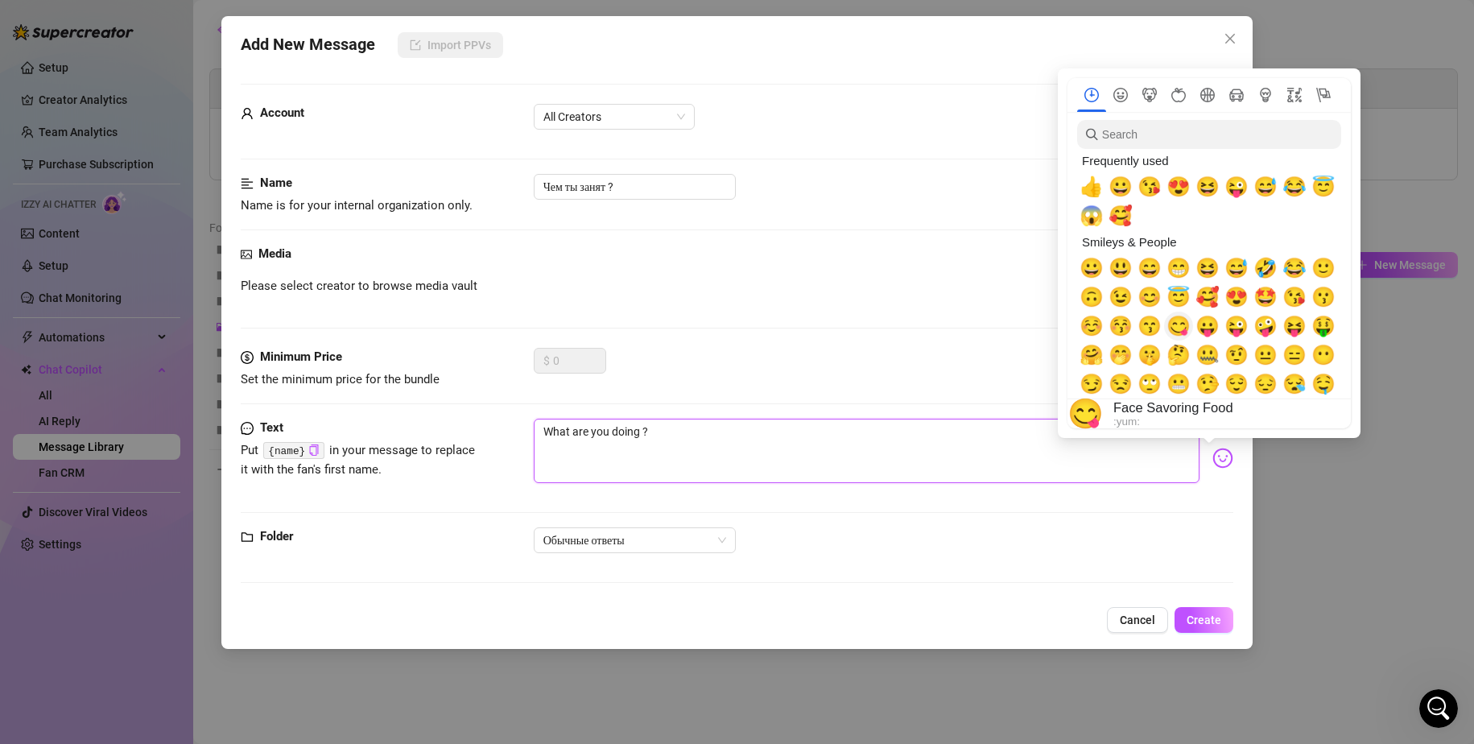
type textarea "What are you doing ?"
click at [1190, 324] on span "😋" at bounding box center [1179, 326] width 24 height 23
type textarea "What are you doing ?😋"
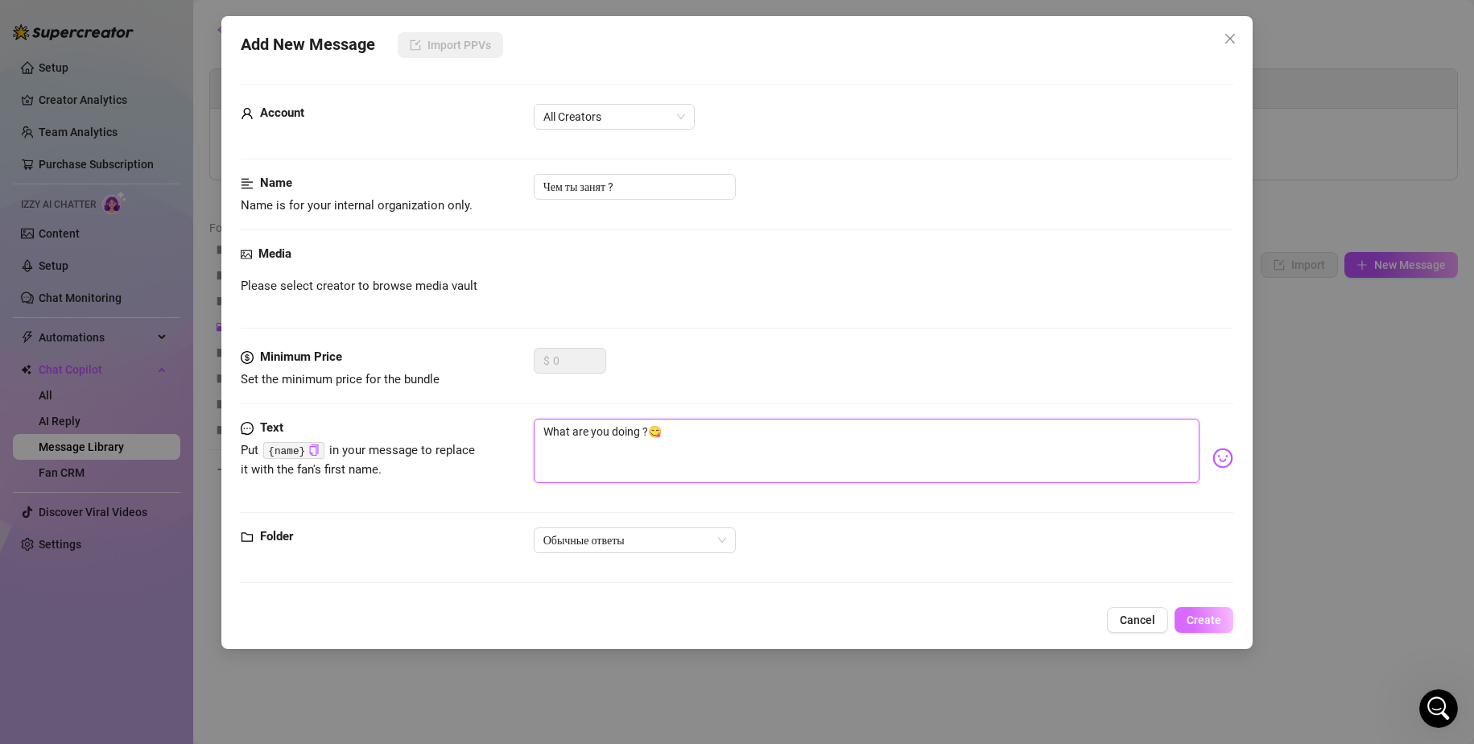
type textarea "What are you doing ?😋"
click at [1206, 614] on span "Create" at bounding box center [1204, 620] width 35 height 13
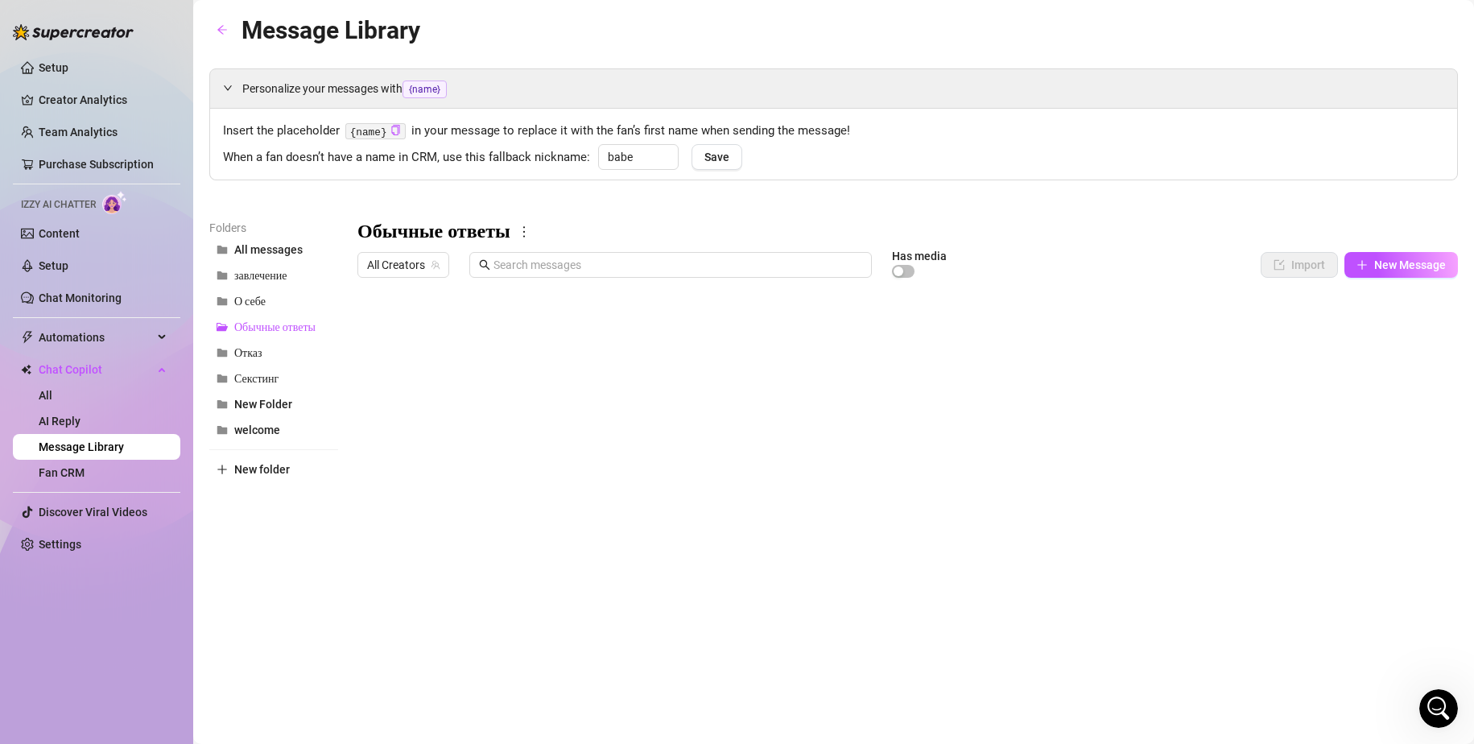
click at [375, 333] on div at bounding box center [908, 464] width 1101 height 359
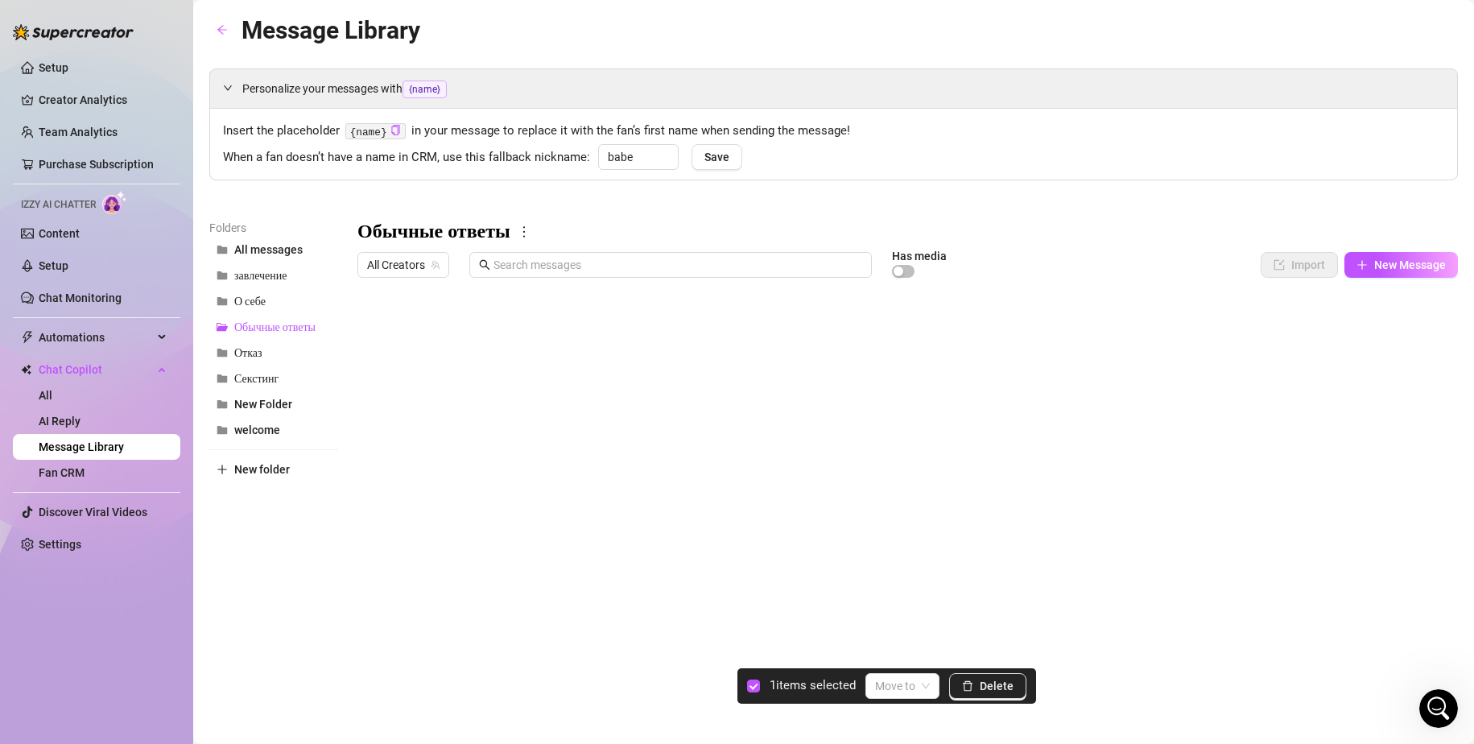
click at [419, 617] on body "Setup Creator Analytics Team Analytics Purchase Subscription Izzy AI Chatter Co…" at bounding box center [737, 372] width 1474 height 744
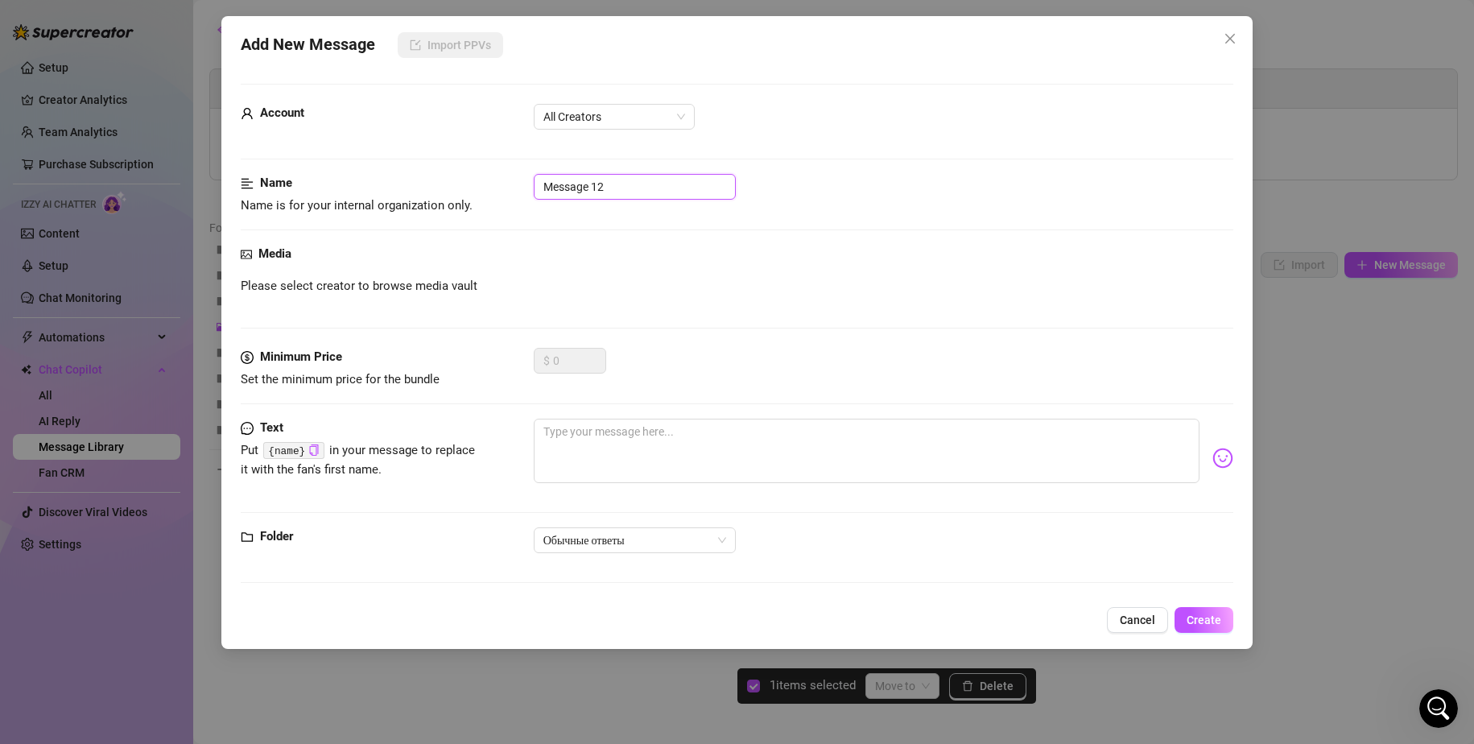
drag, startPoint x: 635, startPoint y: 186, endPoint x: 508, endPoint y: 180, distance: 126.6
click at [508, 180] on div "Name Name is for your internal organization only. Message 12" at bounding box center [738, 194] width 994 height 41
click at [659, 443] on textarea at bounding box center [867, 451] width 667 height 64
paste textarea "hi, i saw that you opened the post, i hope you will have a sweet cum watching m…"
type textarea "hi, i saw that you opened the post, i hope you will have a sweet cum watching m…"
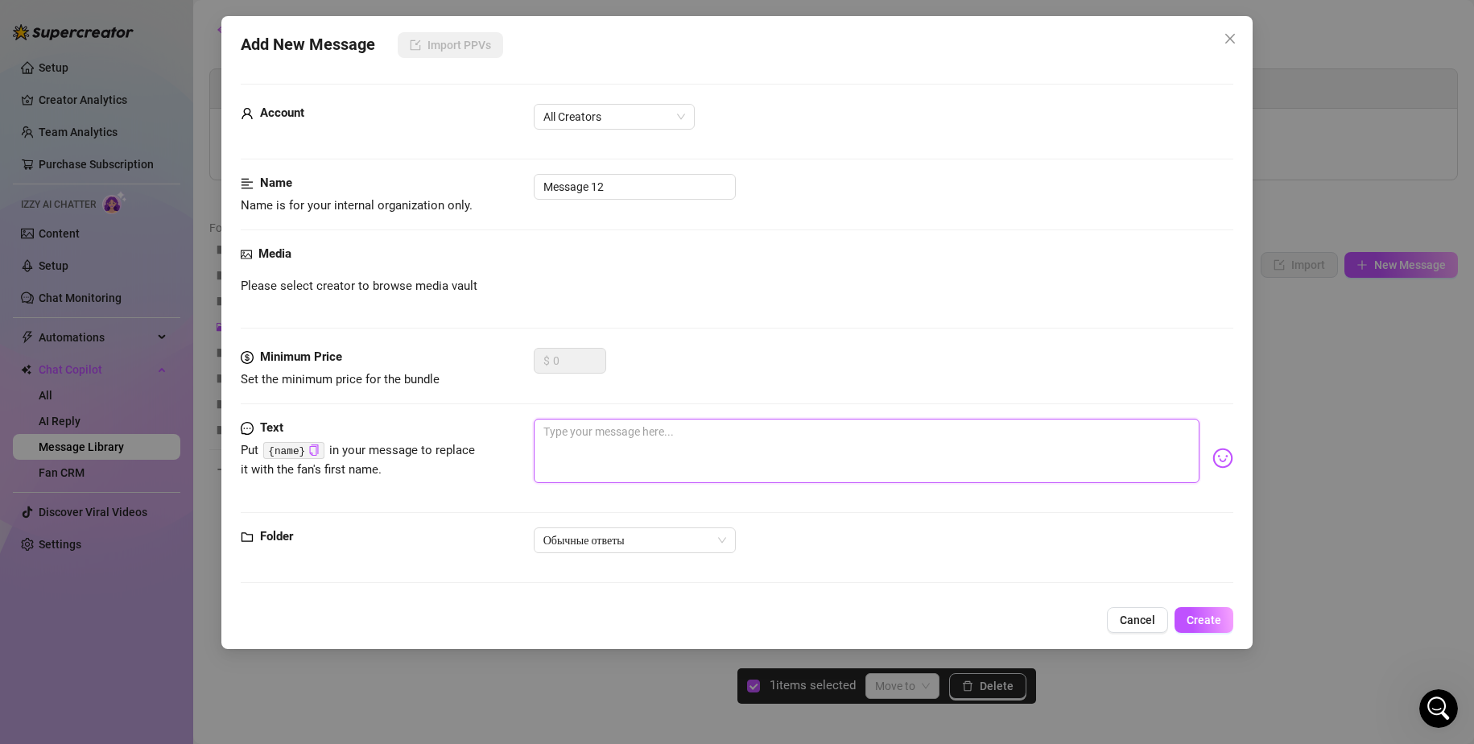
type textarea "hi, i saw that you opened the post, i hope you will have a sweet cum watching m…"
type textarea "hi, i saw that you opened the post, i hope you will have a sweet cum watching my"
drag, startPoint x: 986, startPoint y: 429, endPoint x: 949, endPoint y: 428, distance: 37.0
type textarea "hi, i saw that you opened the post, i hope you will have a sweet cum watching my"
click at [974, 423] on textarea "hi, i saw that you opened the post, i hope you will have a sweet cum watching my" at bounding box center [867, 451] width 667 height 64
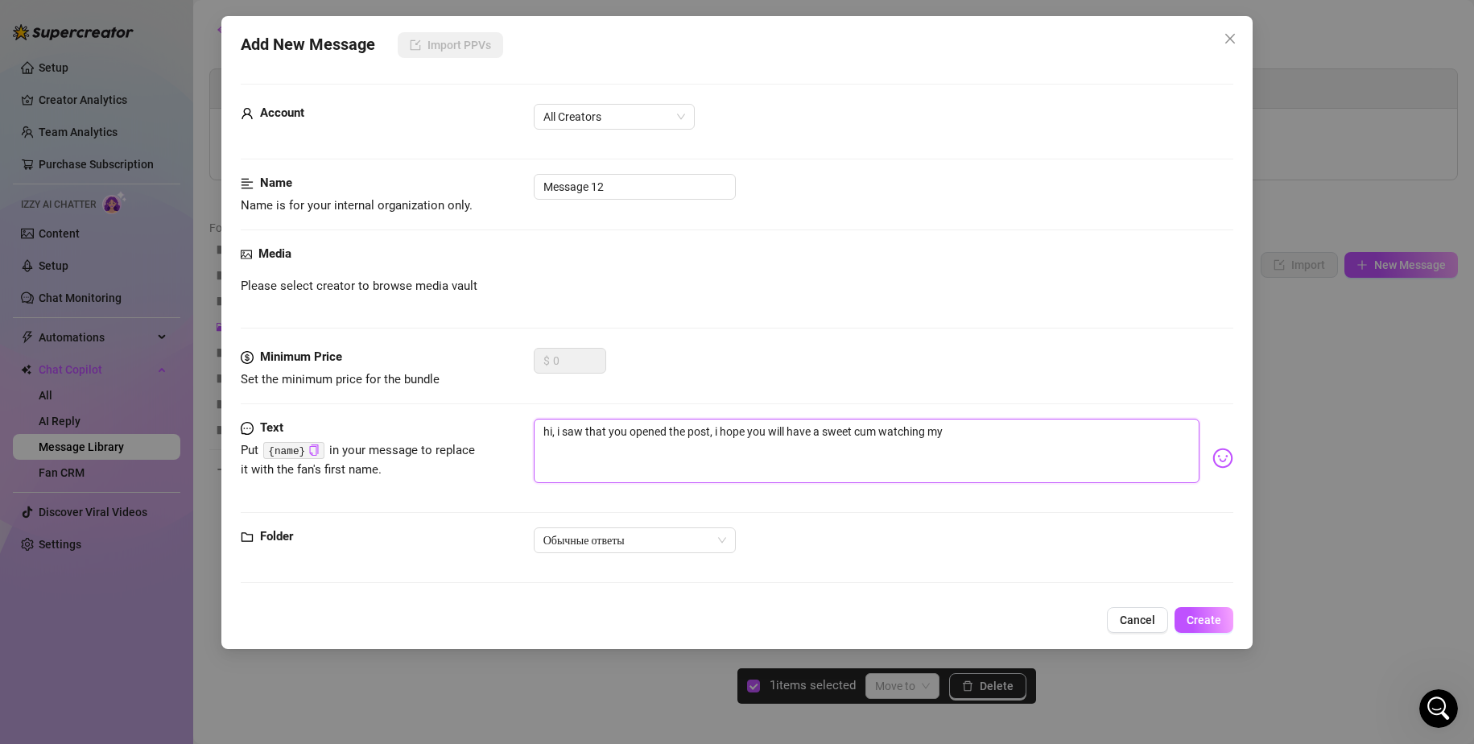
paste textarea "content"
type textarea "hi, i saw that you opened the post, i hope you will have a sweet cum watching m…"
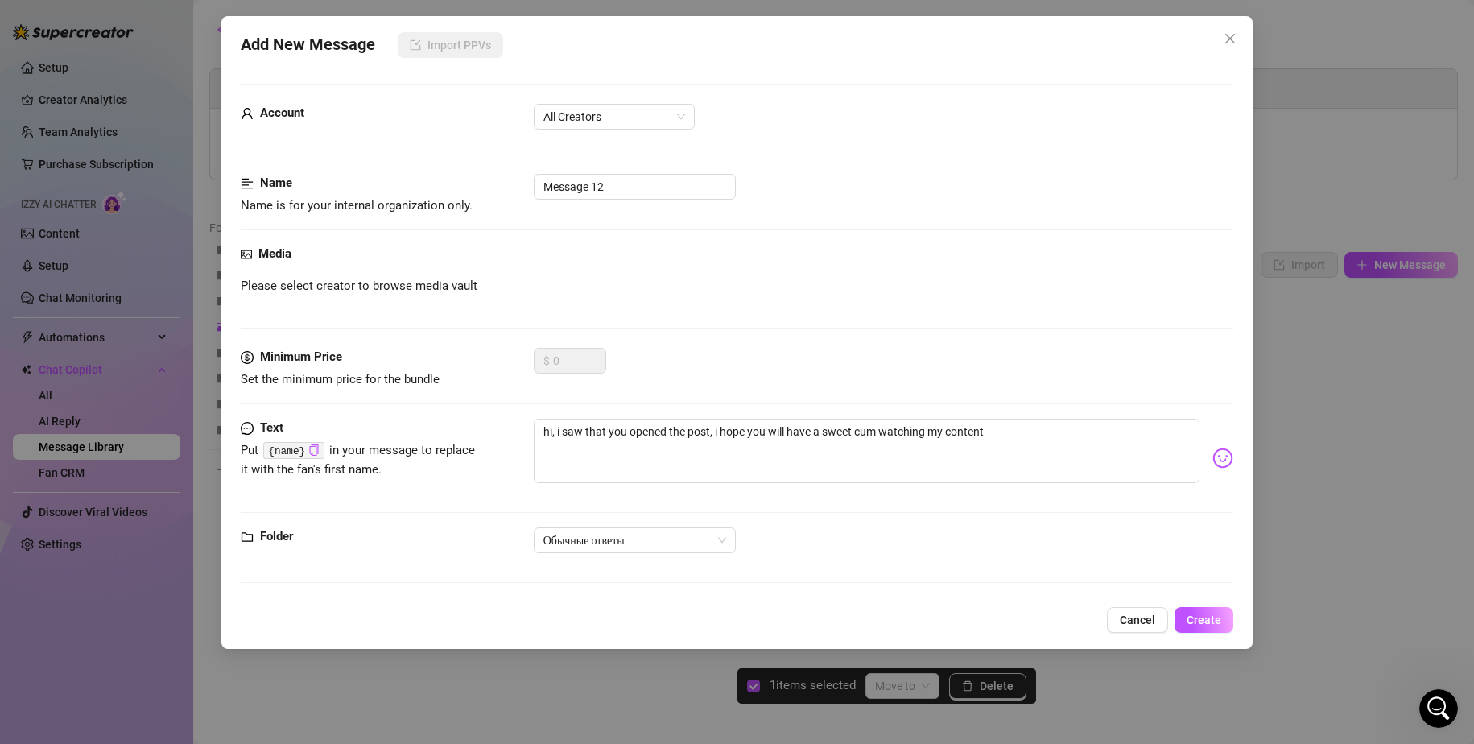
drag, startPoint x: 1025, startPoint y: 426, endPoint x: 1204, endPoint y: 451, distance: 180.5
click at [1213, 451] on img at bounding box center [1223, 458] width 21 height 21
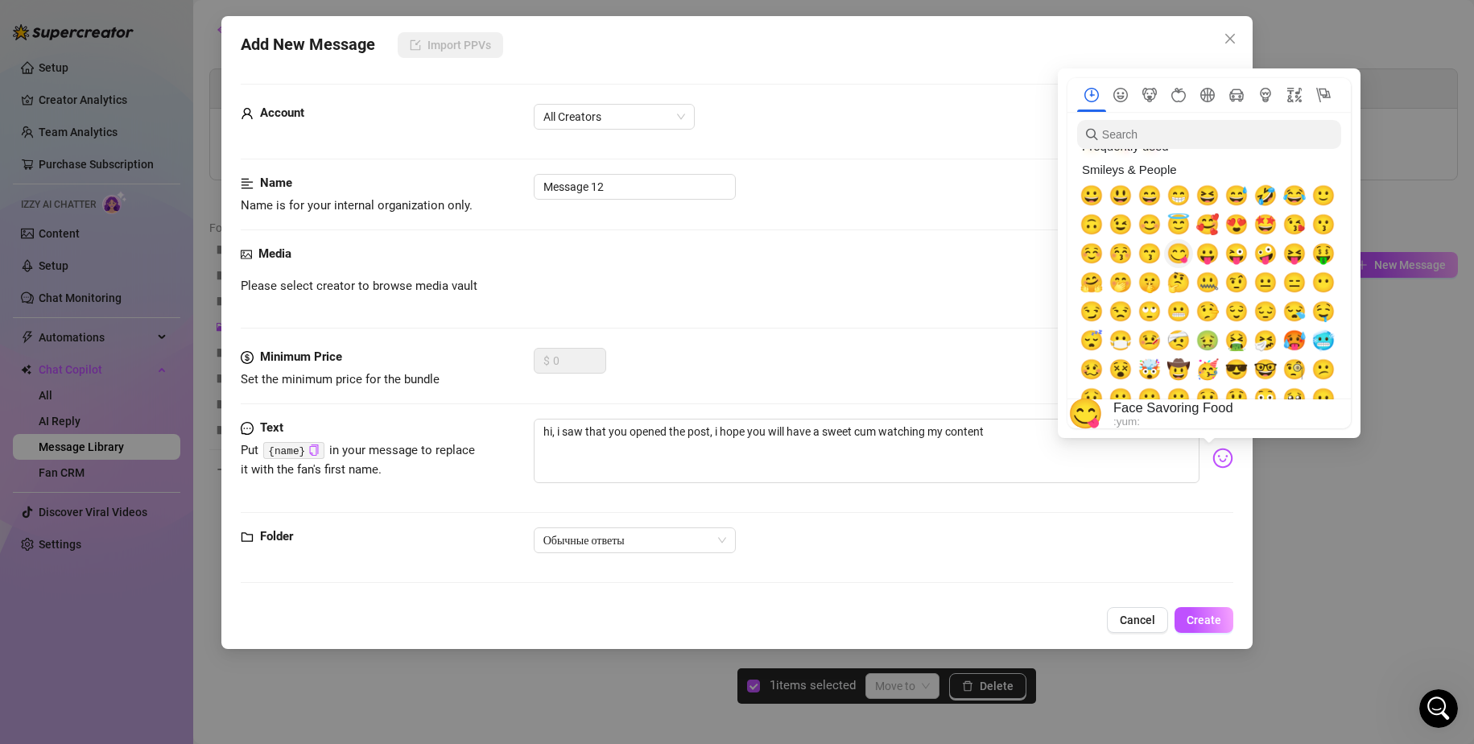
scroll to position [81, 0]
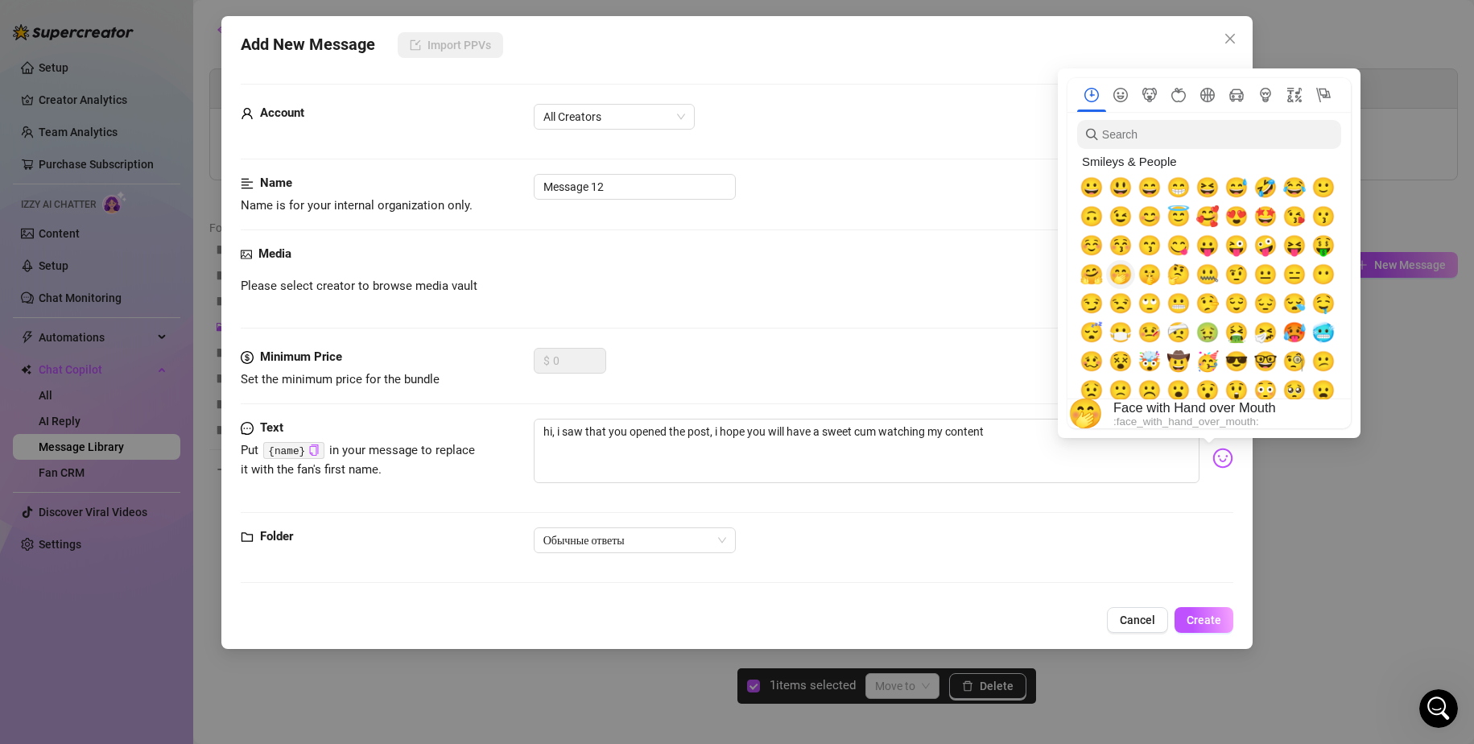
click at [1122, 279] on span "🤭" at bounding box center [1121, 274] width 24 height 23
type textarea "hi, i saw that you opened the post, i hope you will have a sweet cum watching m…"
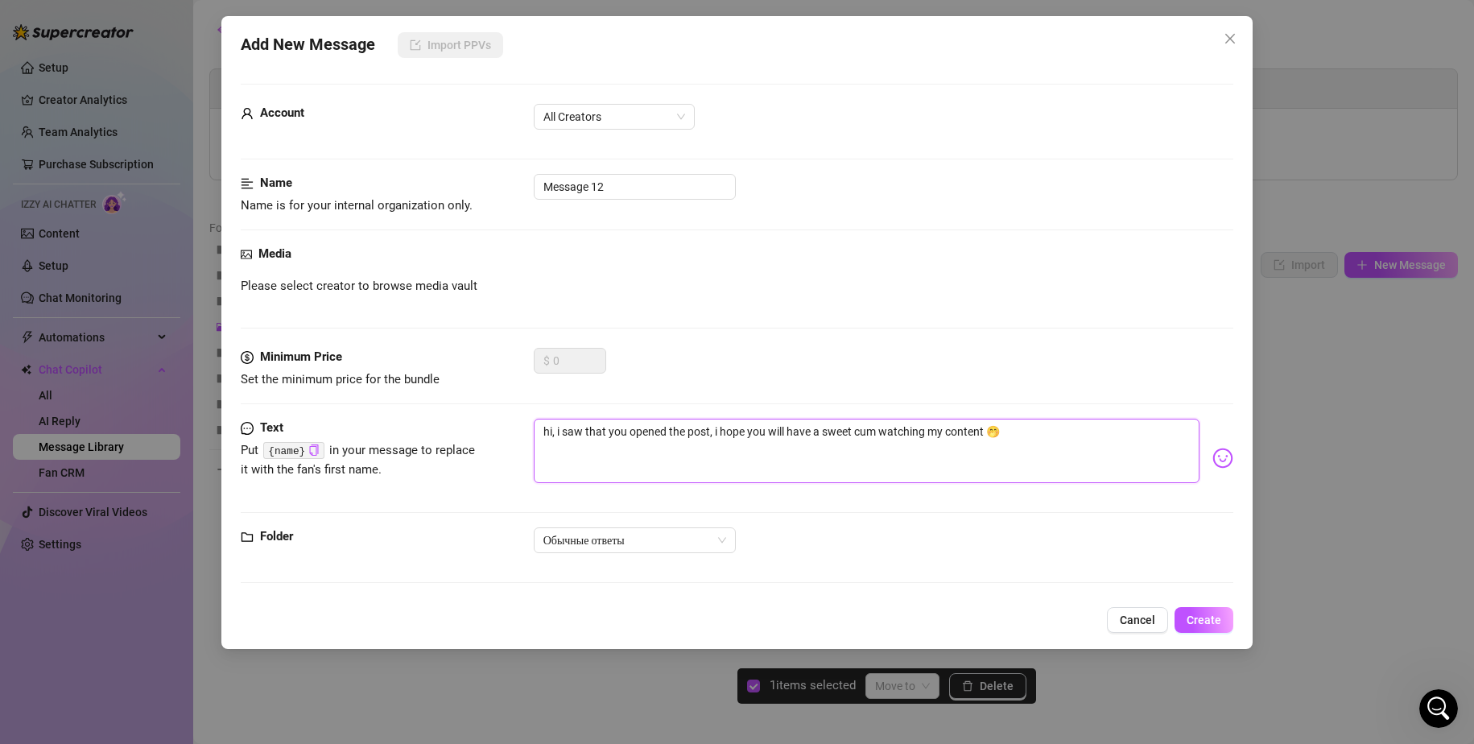
click at [885, 439] on textarea "hi, i saw that you opened the post, i hope you will have a sweet cum watching m…" at bounding box center [867, 451] width 667 height 64
click at [999, 432] on textarea "hi, i saw that you opened the post, i hope you will have a sweet cum watching m…" at bounding box center [867, 451] width 667 height 64
type textarea "hi, i saw that you opened the post, i hope you will have a sweet cum watching m…"
drag, startPoint x: 568, startPoint y: 192, endPoint x: 485, endPoint y: 184, distance: 84.1
click at [485, 184] on div "Name Name is for your internal organization only. Message 12" at bounding box center [738, 194] width 994 height 41
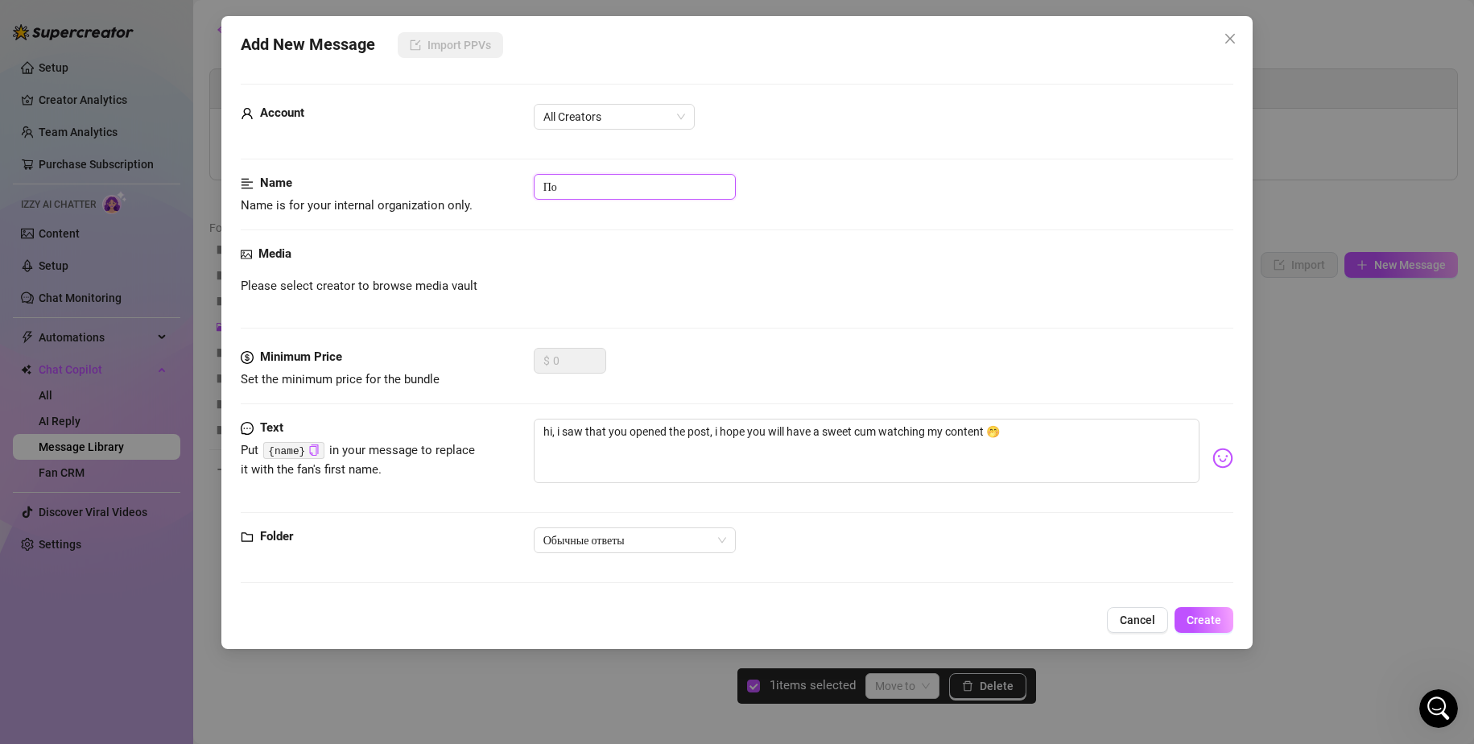
type input "П"
click at [612, 126] on span "All Creators" at bounding box center [615, 117] width 142 height 24
type input "Когда открыл контент"
click at [601, 167] on div "Sofi (@sofiajuras)" at bounding box center [614, 175] width 135 height 18
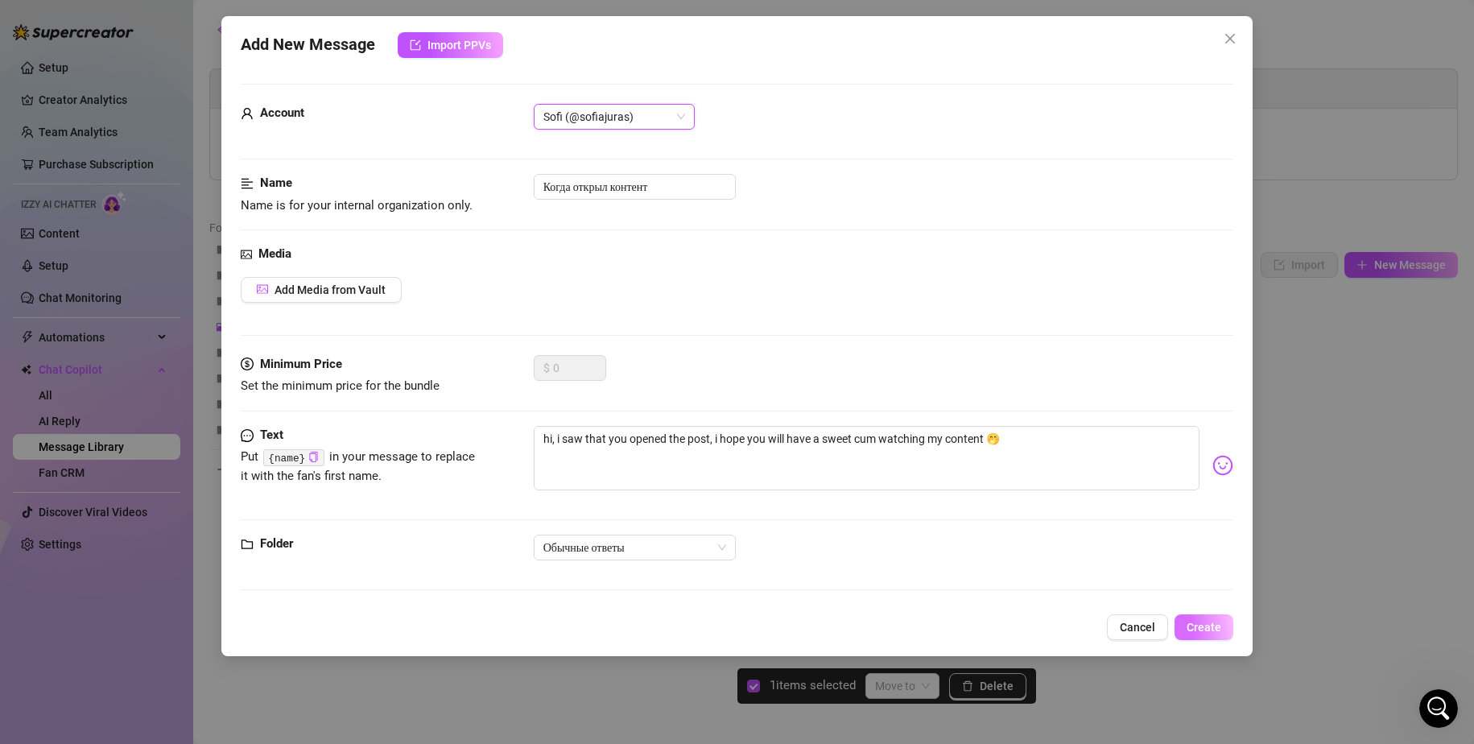
click at [1192, 626] on span "Create" at bounding box center [1204, 627] width 35 height 13
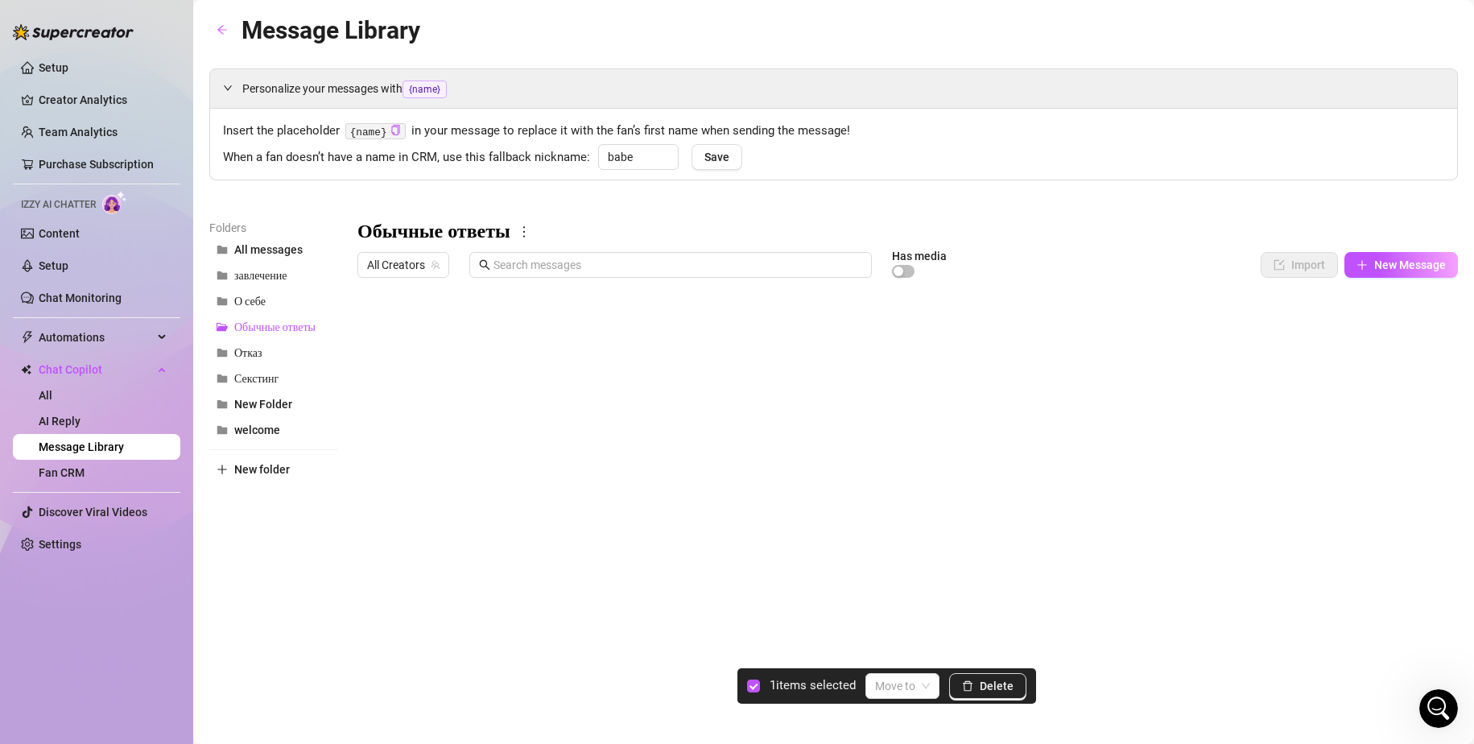
click at [403, 396] on div at bounding box center [908, 464] width 1101 height 359
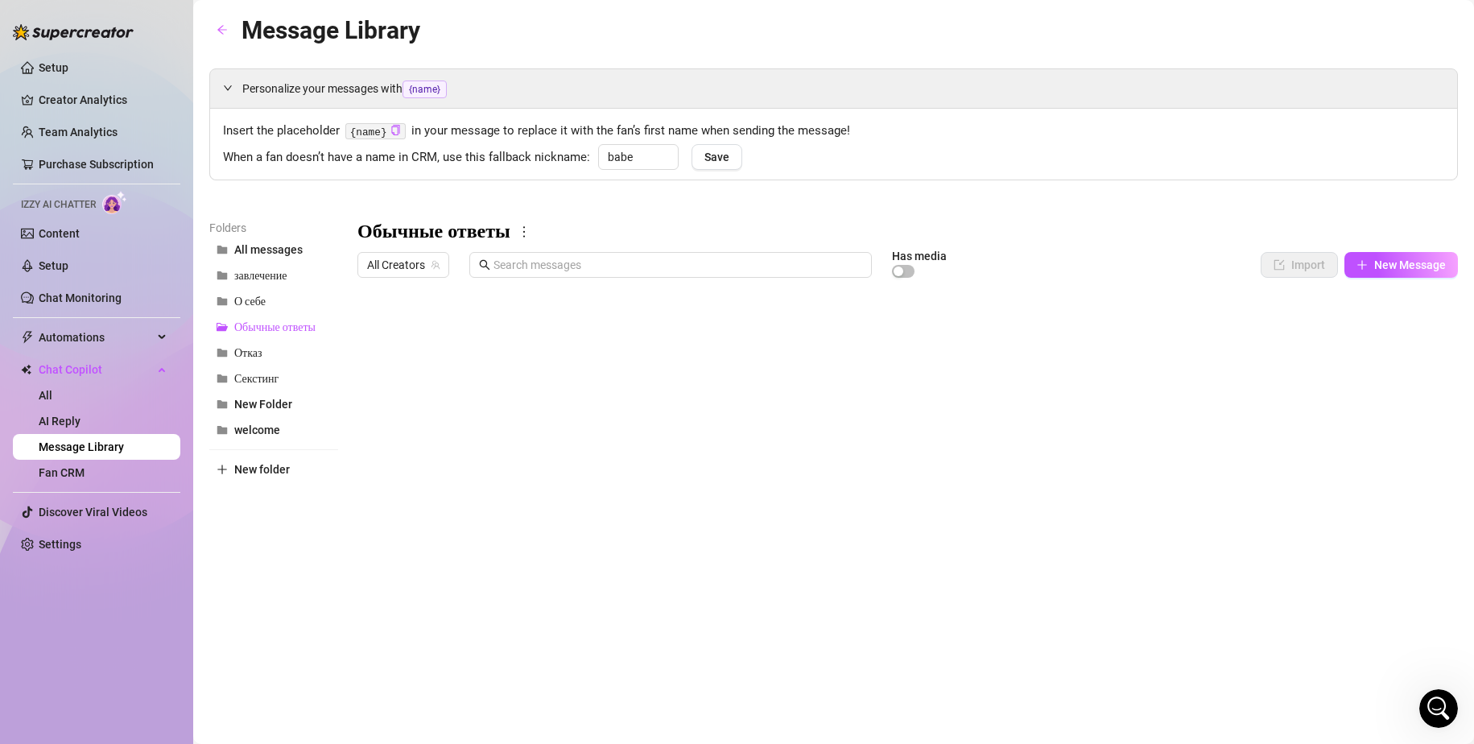
click at [402, 393] on div at bounding box center [908, 464] width 1101 height 359
click at [402, 393] on textarea "Когда открыл контент" at bounding box center [434, 389] width 104 height 14
click at [457, 394] on textarea "Когда открыл контент" at bounding box center [434, 389] width 104 height 14
click at [439, 399] on div "Когда открыл контент Когда открыл контент" at bounding box center [434, 395] width 104 height 35
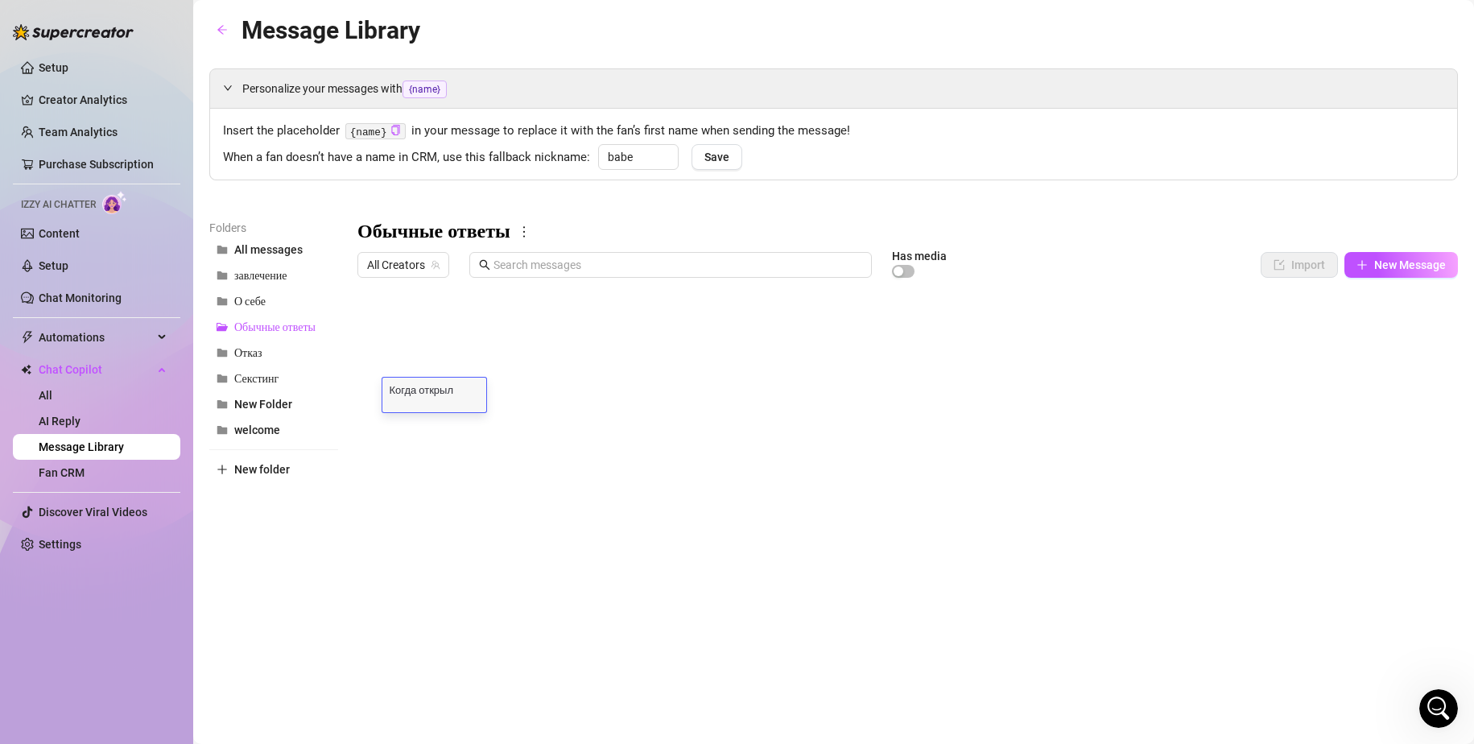
click at [457, 390] on textarea "Когда открыл контент" at bounding box center [434, 389] width 104 height 14
drag, startPoint x: 424, startPoint y: 394, endPoint x: 386, endPoint y: 389, distance: 39.0
click at [386, 389] on textarea "Когда открыл контент" at bounding box center [434, 389] width 104 height 14
type textarea "Когда открыл пост"
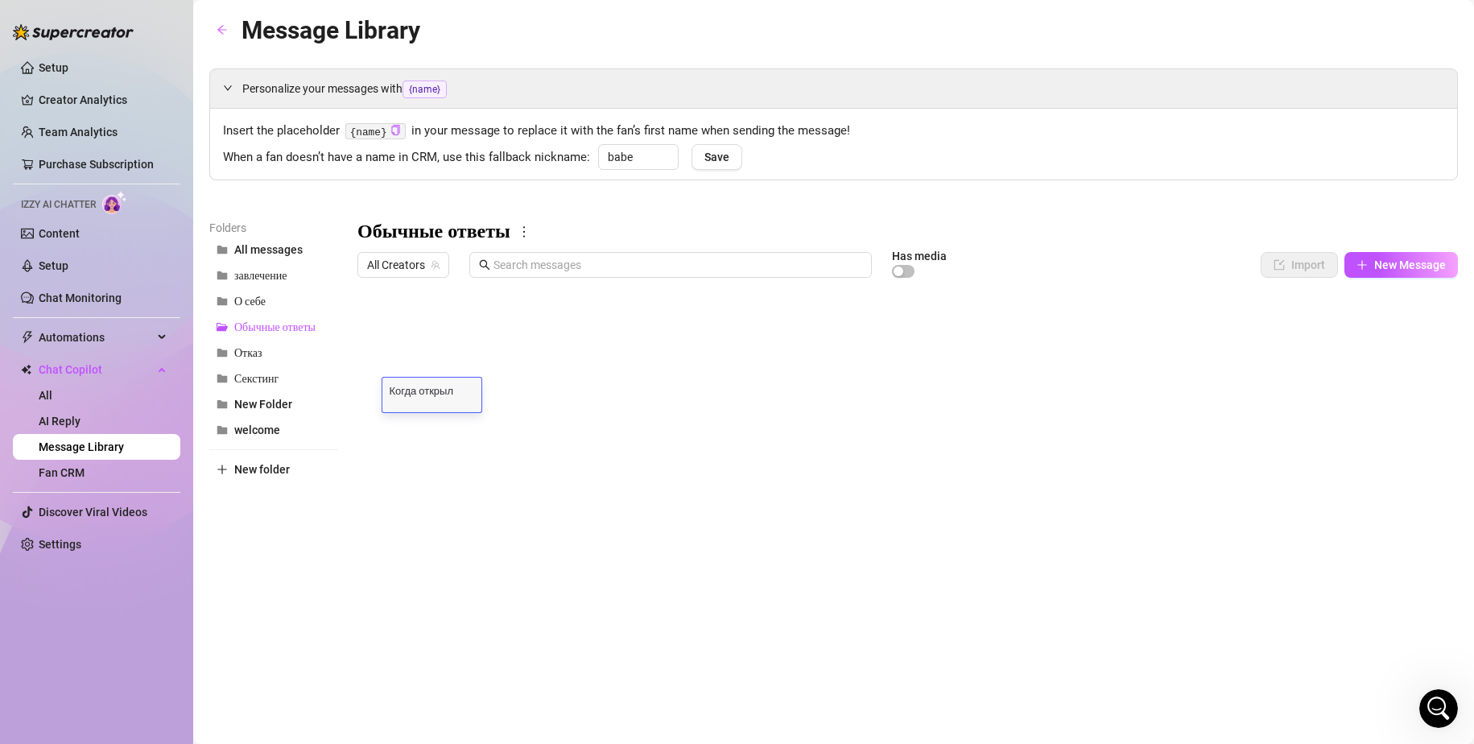
scroll to position [0, 0]
click at [603, 477] on div at bounding box center [908, 464] width 1101 height 359
click at [407, 612] on body "Setup Creator Analytics Team Analytics Purchase Subscription Izzy AI Chatter Co…" at bounding box center [737, 372] width 1474 height 744
type textarea "Type your message here..."
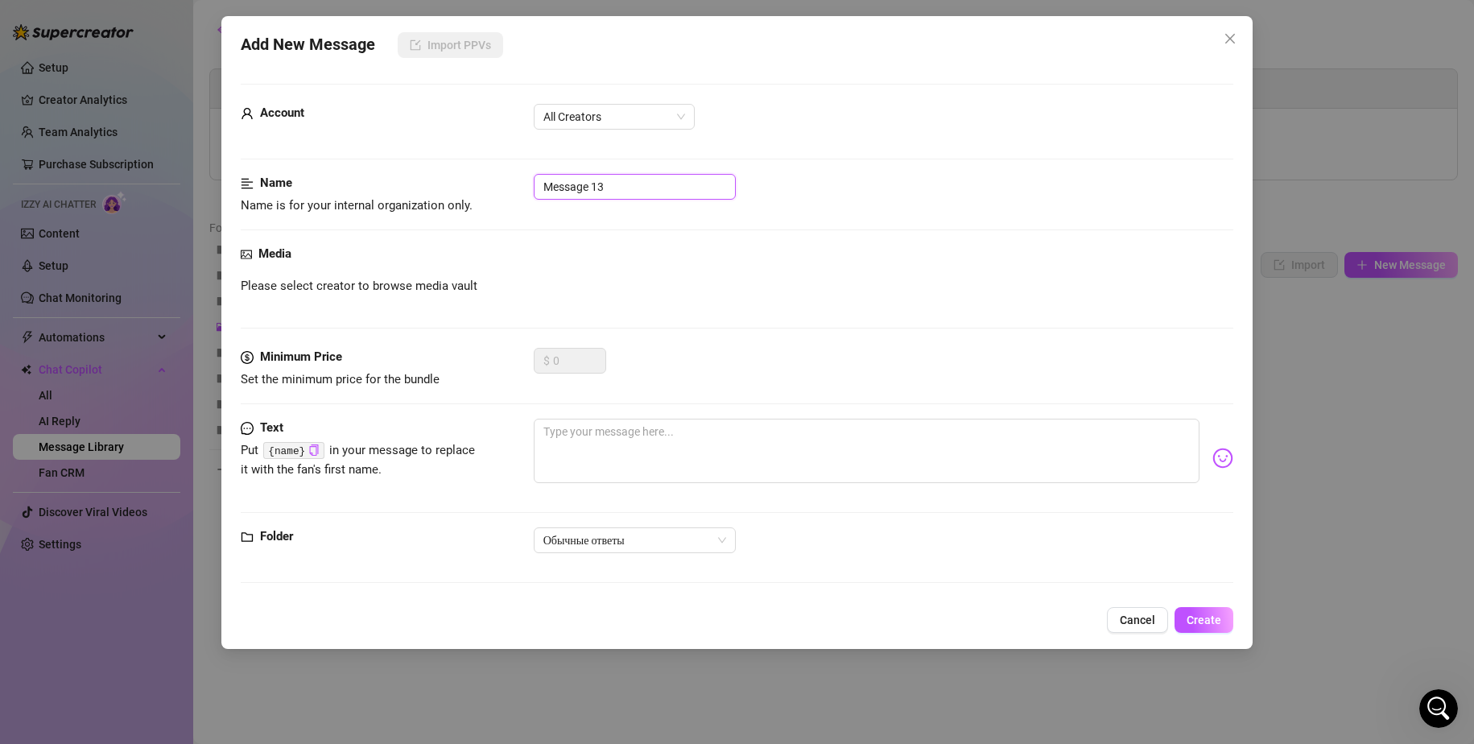
drag, startPoint x: 622, startPoint y: 179, endPoint x: 483, endPoint y: 176, distance: 138.5
click at [484, 176] on div "Name Name is for your internal organization only. Message 13" at bounding box center [738, 194] width 994 height 41
type input "ответ на ко"
click at [1228, 32] on icon "close" at bounding box center [1230, 38] width 13 height 13
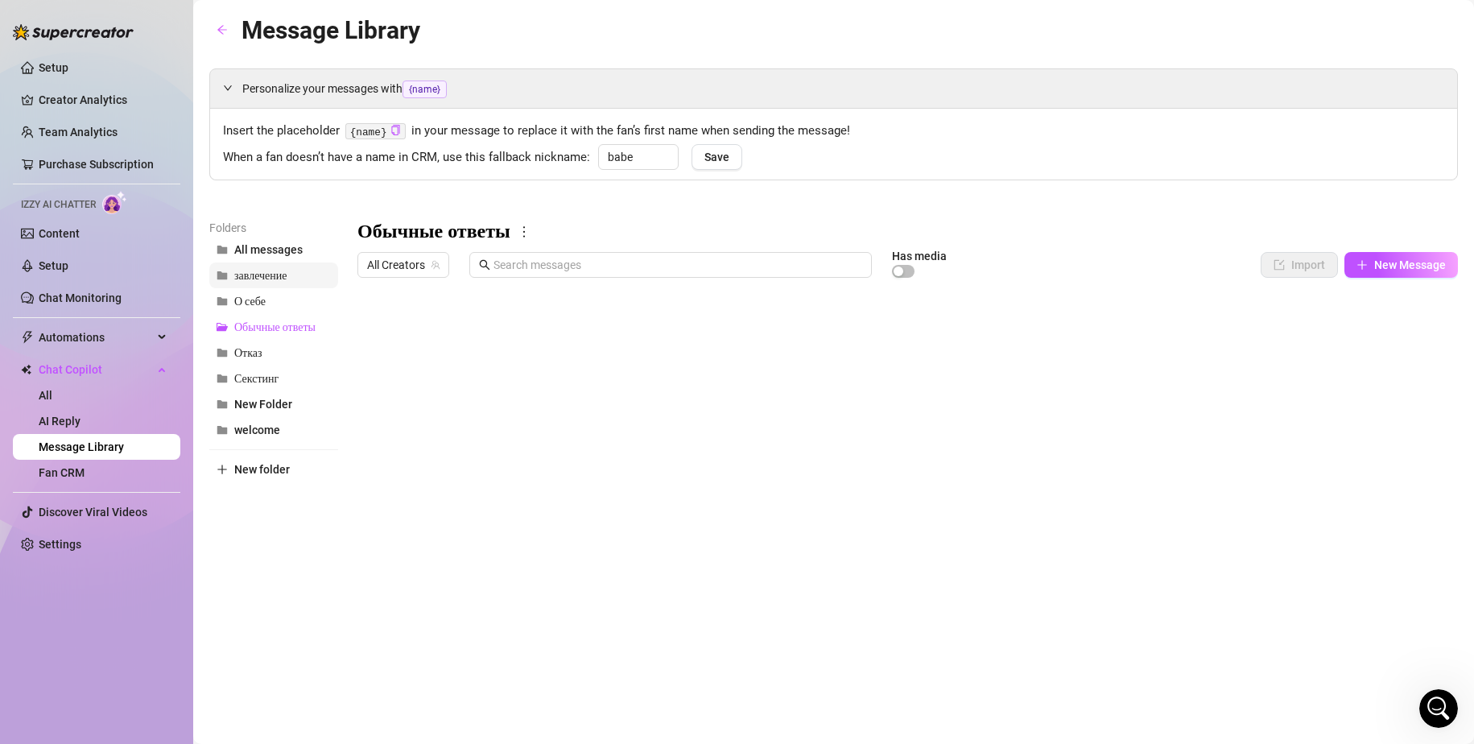
click at [261, 276] on span "завлечение" at bounding box center [260, 276] width 52 height 14
click at [258, 300] on span "О себе" at bounding box center [249, 302] width 31 height 14
click at [270, 282] on span "завлечение" at bounding box center [260, 276] width 52 height 14
click at [267, 428] on span "welcome" at bounding box center [257, 430] width 46 height 13
click at [401, 230] on h3 "welcome" at bounding box center [397, 232] width 79 height 26
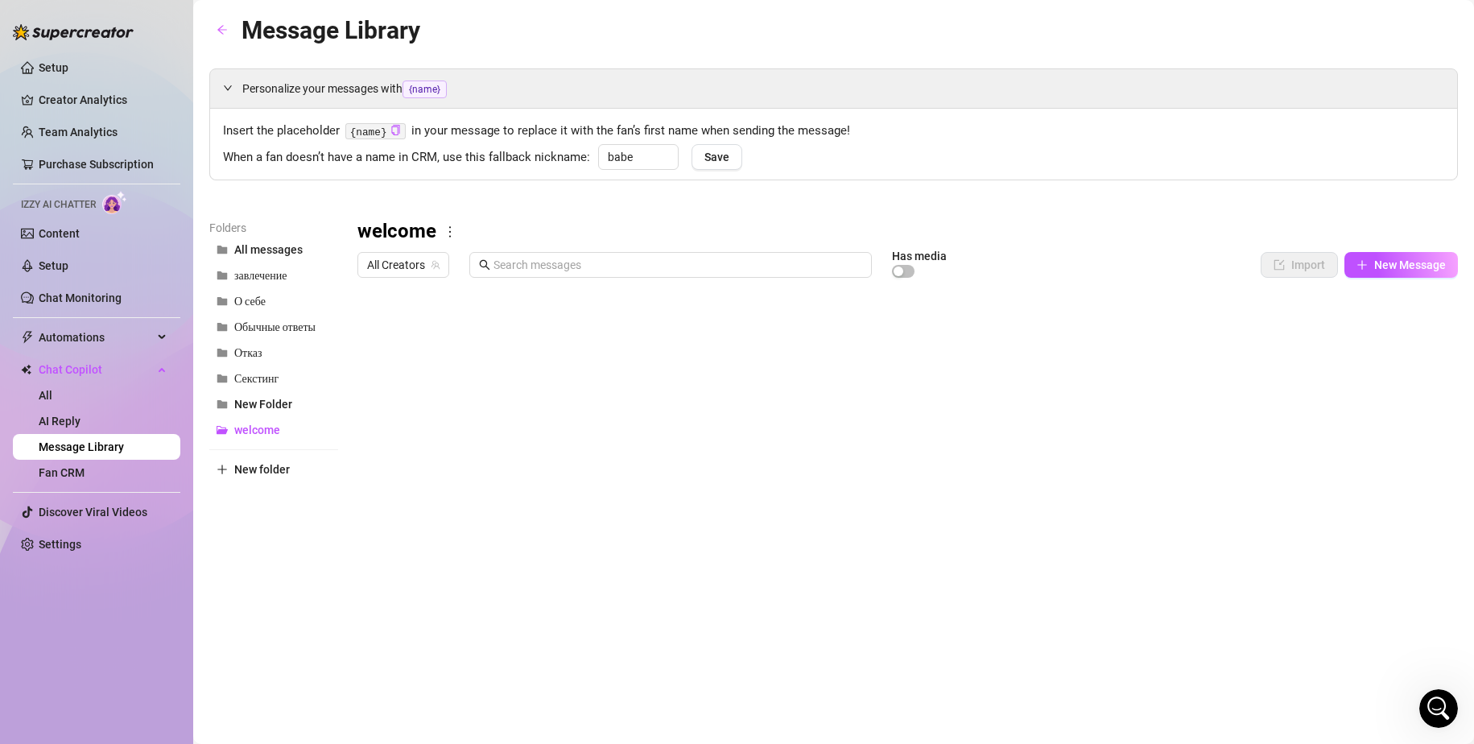
click at [450, 230] on icon "more" at bounding box center [450, 232] width 14 height 14
click at [475, 254] on link "Rename" at bounding box center [484, 258] width 59 height 13
type input "w"
type input "Приветствие"
click at [405, 614] on body "Setup Creator Analytics Team Analytics Purchase Subscription Izzy AI Chatter Co…" at bounding box center [737, 372] width 1474 height 744
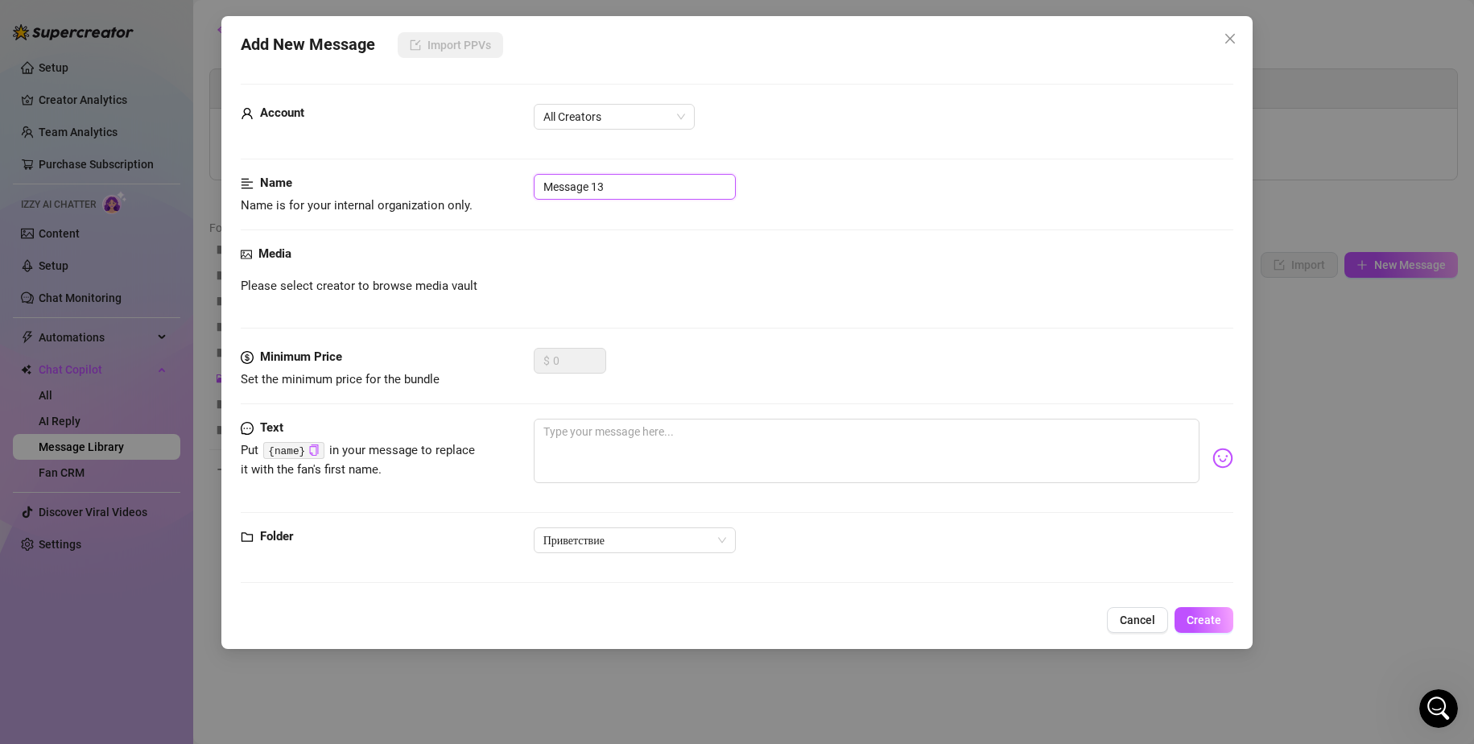
drag, startPoint x: 621, startPoint y: 188, endPoint x: 442, endPoint y: 177, distance: 179.1
click at [442, 177] on div "Name Name is for your internal organization only. Message 13" at bounding box center [738, 194] width 994 height 41
type input "Ответ на комплимент"
click at [638, 434] on textarea at bounding box center [867, 451] width 667 height 64
paste textarea "thank you very much, this is a small part of what you can see 😍"
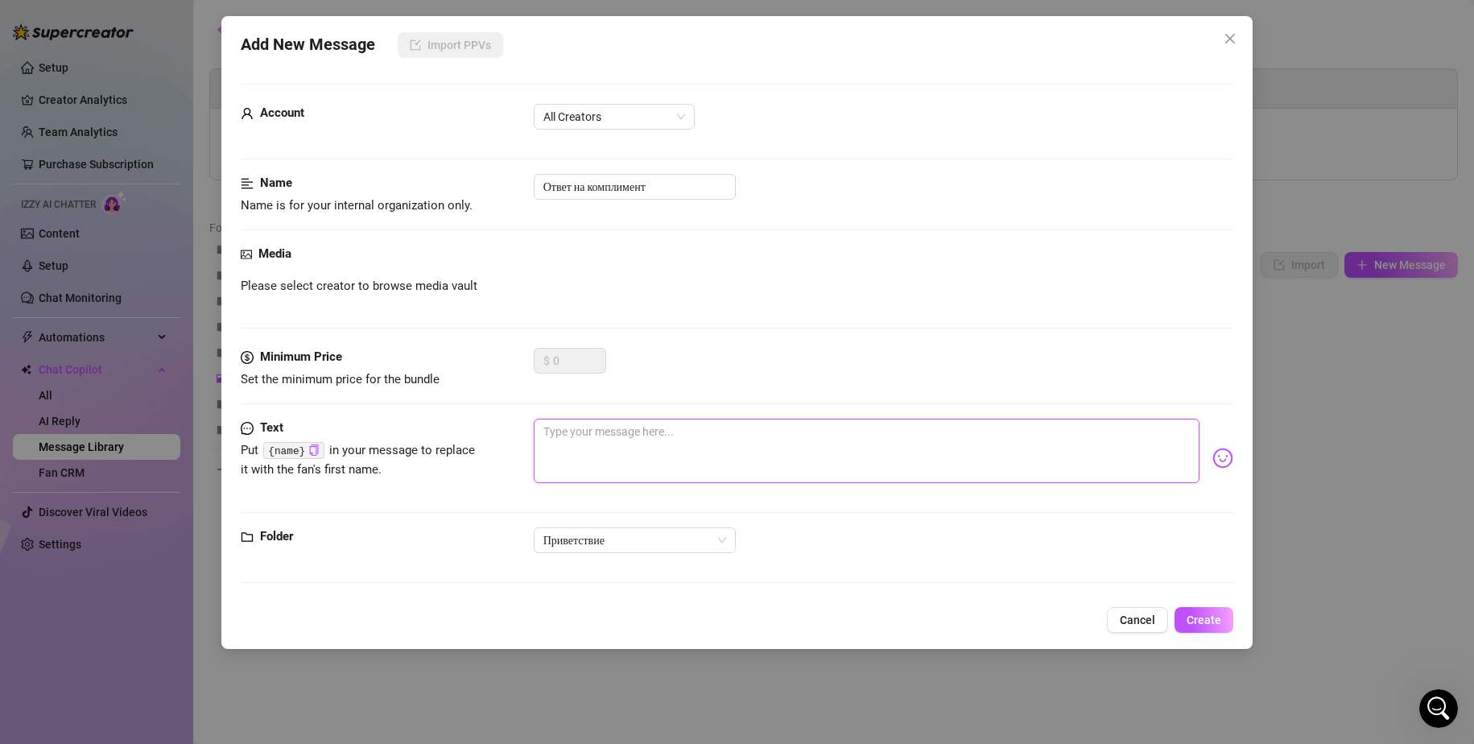
type textarea "thank you very much, this is a small part of what you can see 😍"
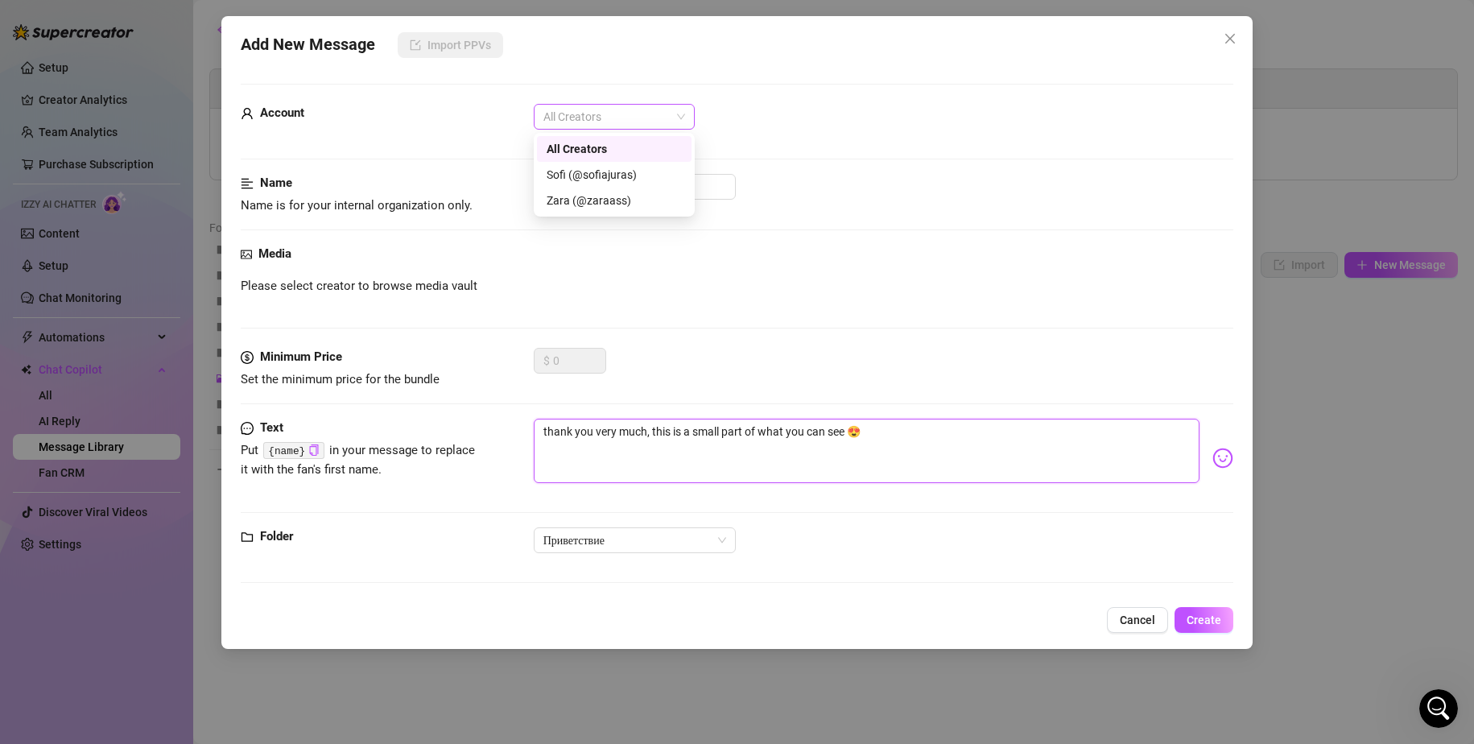
click at [611, 118] on span "All Creators" at bounding box center [615, 117] width 142 height 24
type textarea "thank you very much, this is a small part of what you can see 😍"
click at [606, 177] on div "Sofi (@sofiajuras)" at bounding box center [614, 175] width 135 height 18
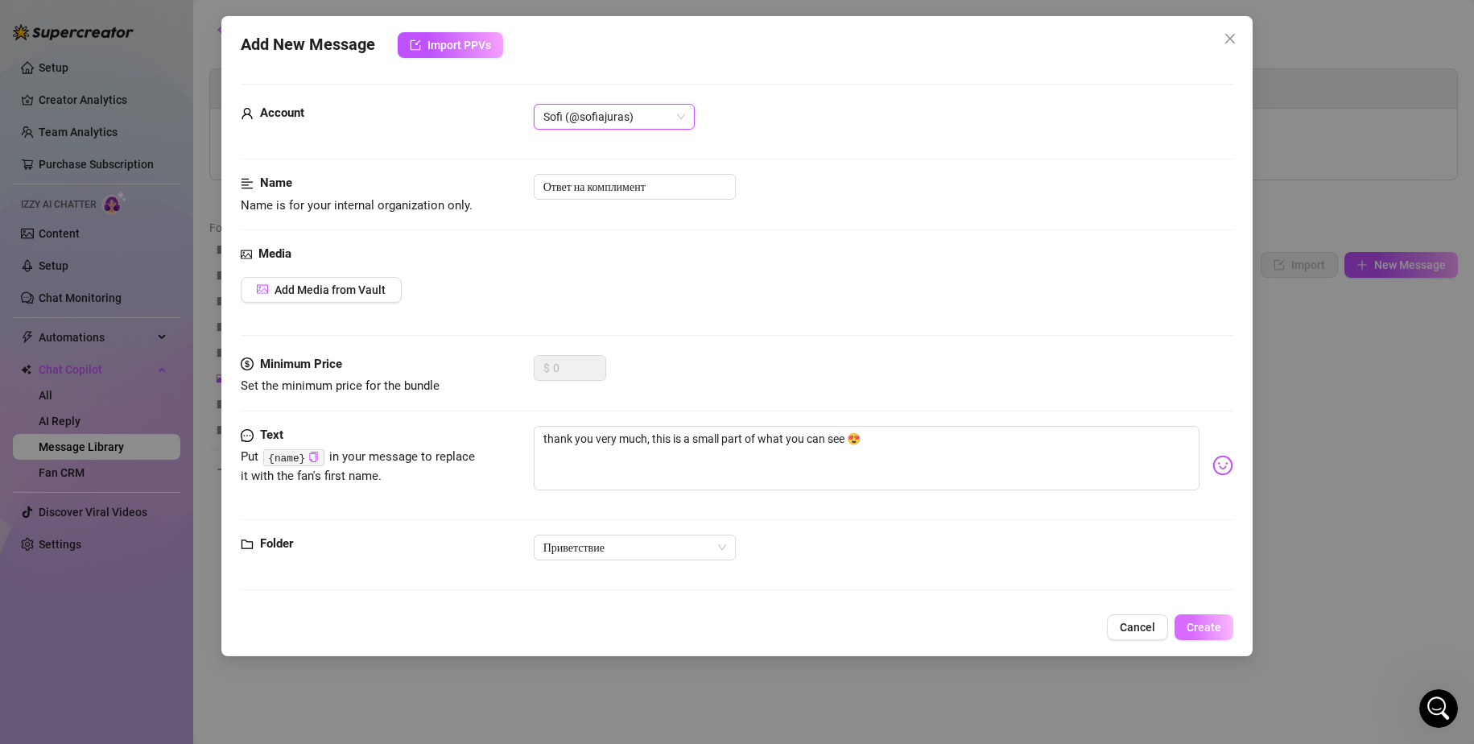
click at [1208, 631] on span "Create" at bounding box center [1204, 627] width 35 height 13
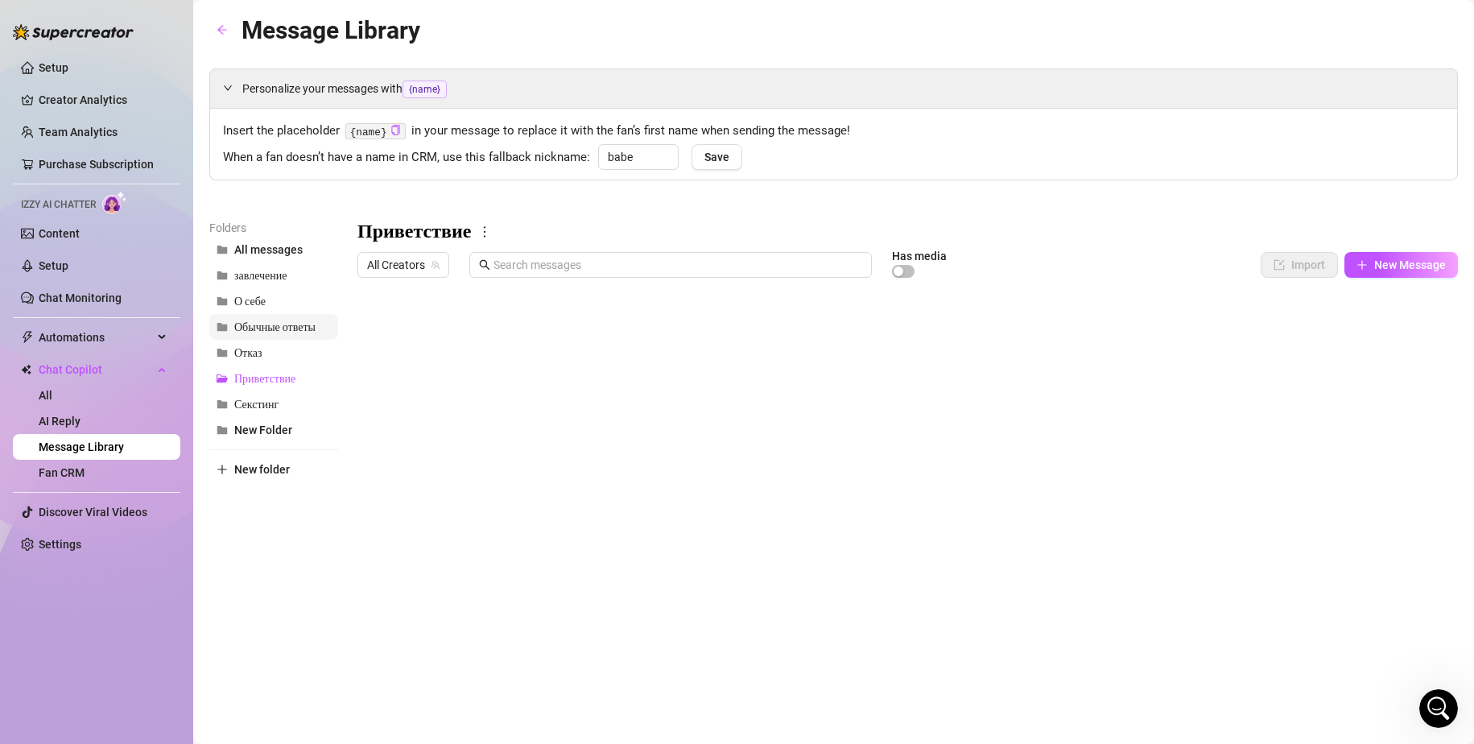
click at [268, 329] on span "Обычные ответы" at bounding box center [274, 327] width 81 height 14
click at [420, 613] on body "Setup Creator Analytics Team Analytics Purchase Subscription Izzy AI Chatter Co…" at bounding box center [737, 372] width 1474 height 744
type textarea "Type your message here..."
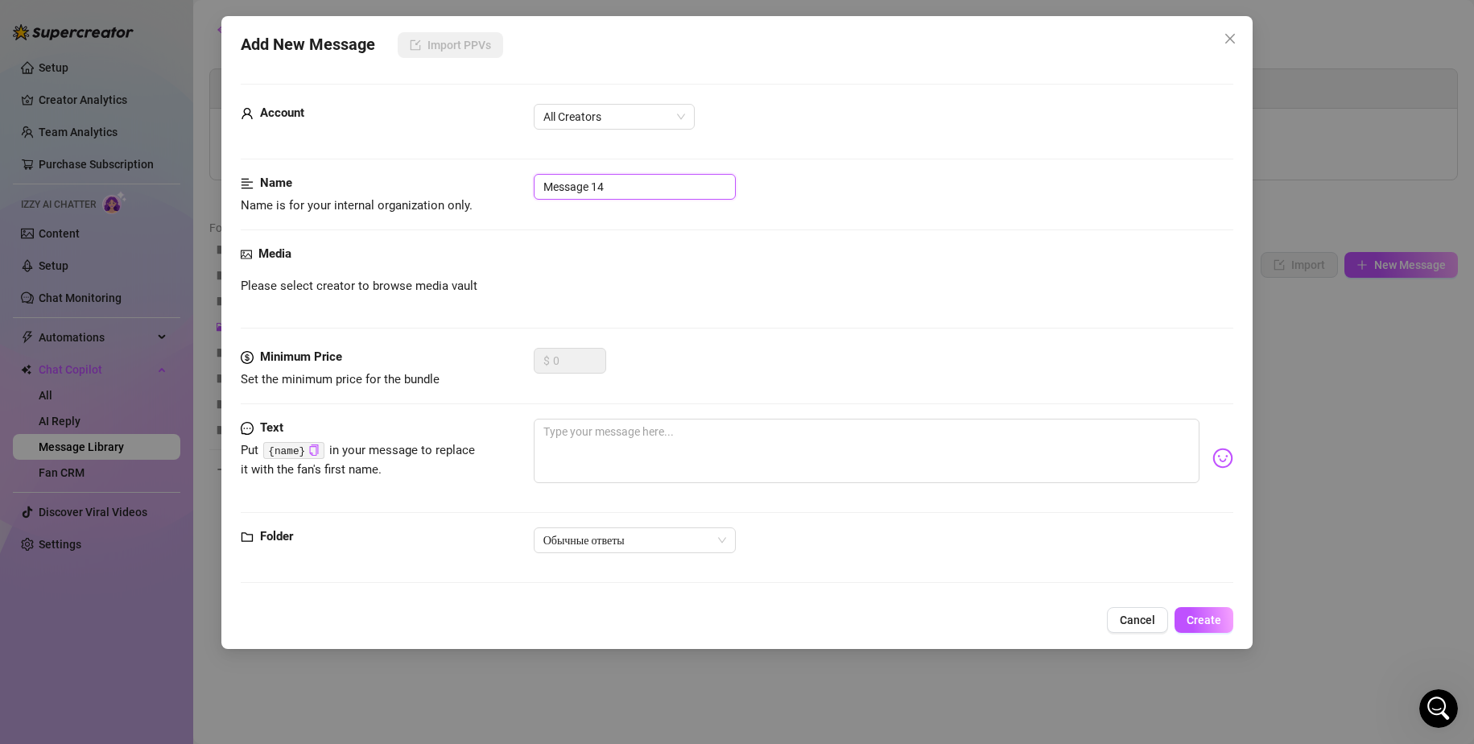
click at [610, 186] on input "Message 14" at bounding box center [635, 187] width 202 height 26
drag, startPoint x: 610, startPoint y: 186, endPoint x: 436, endPoint y: 163, distance: 175.5
click at [449, 163] on form "Account All Creators Name Name is for your internal organization only. Message …" at bounding box center [738, 341] width 994 height 514
type input "почему на оф ?"
click at [634, 436] on textarea at bounding box center [867, 451] width 667 height 64
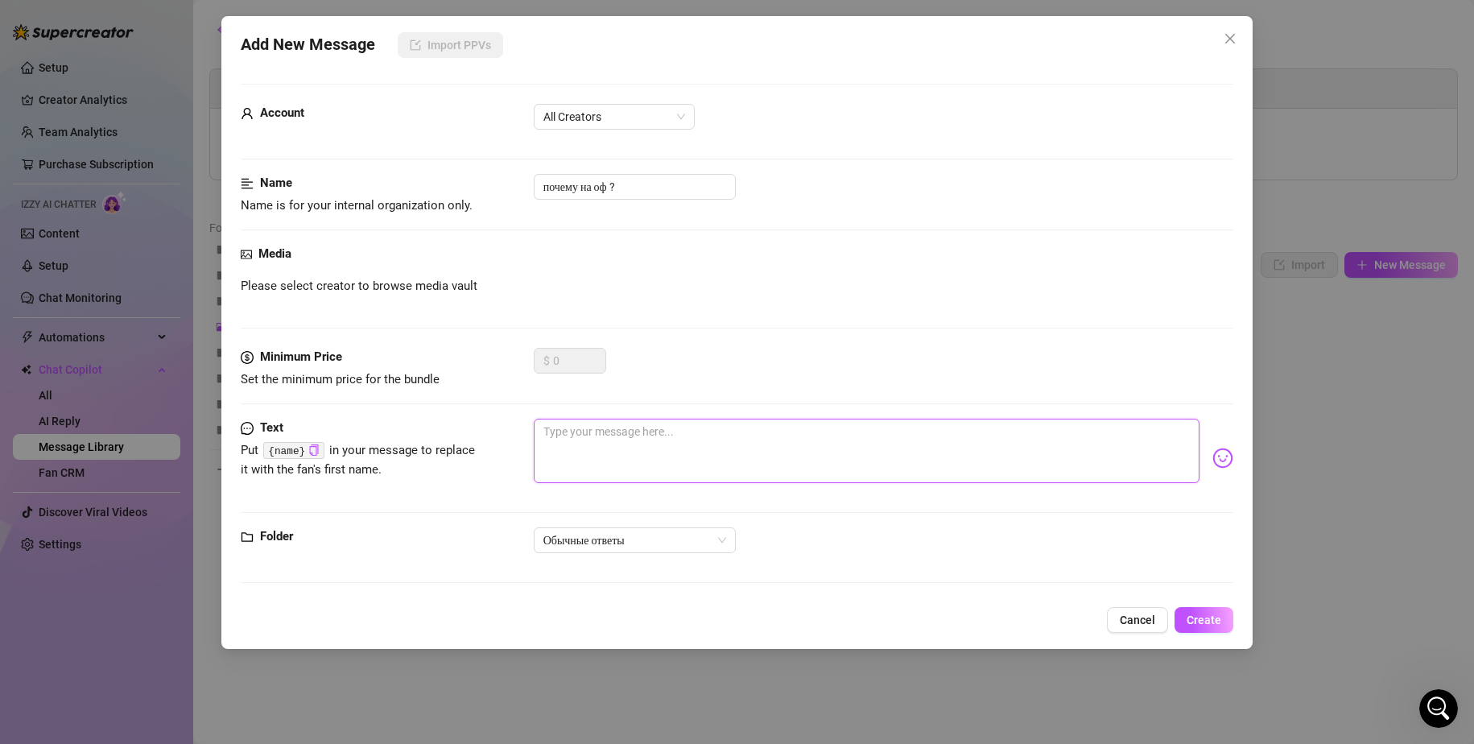
paste textarea "hmm.... I won't even think about it.. I'm here because I'm very modest in life.…"
type textarea "hmm.... I won't even think about it.. I'm here because I'm very modest in life.…"
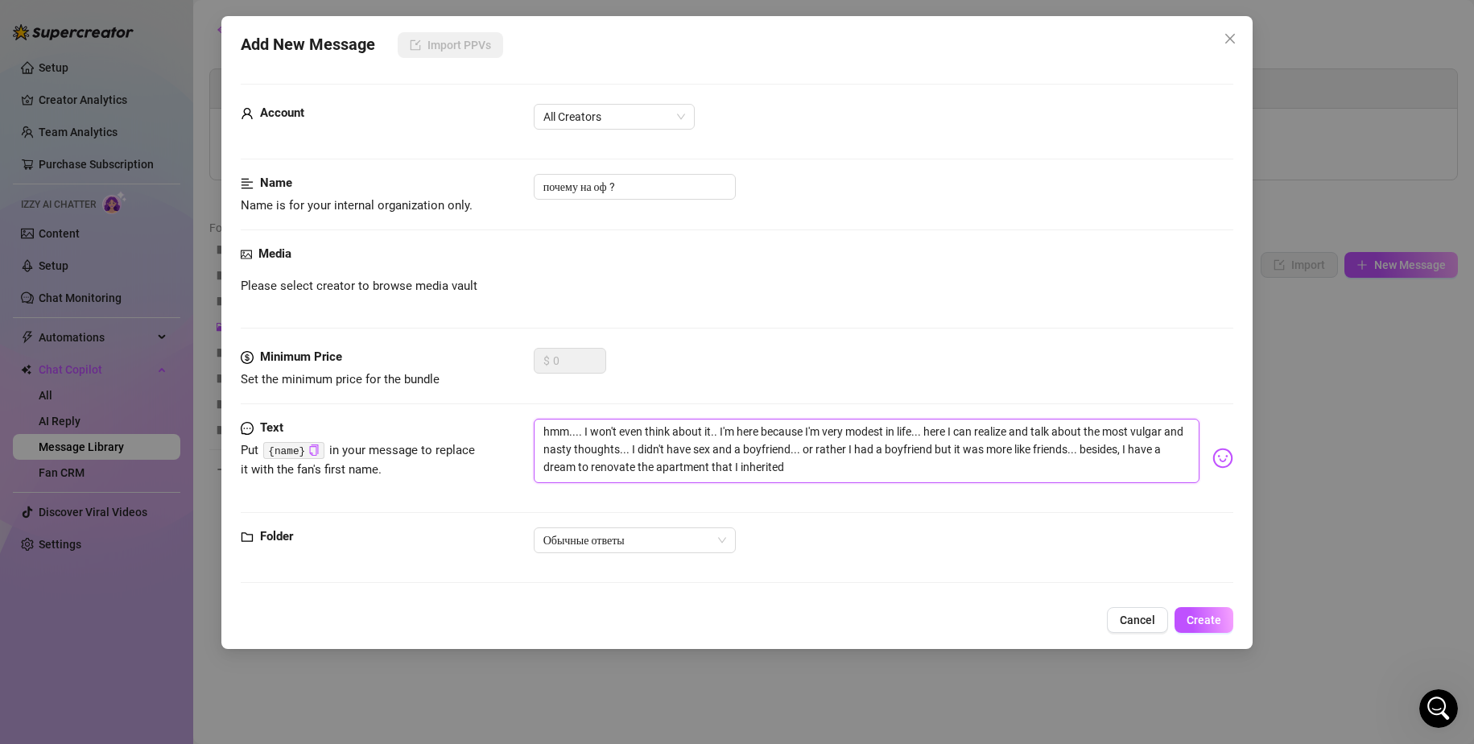
type textarea "hmm.... I won't even think about it.. I'm here because I'm very modest in life.…"
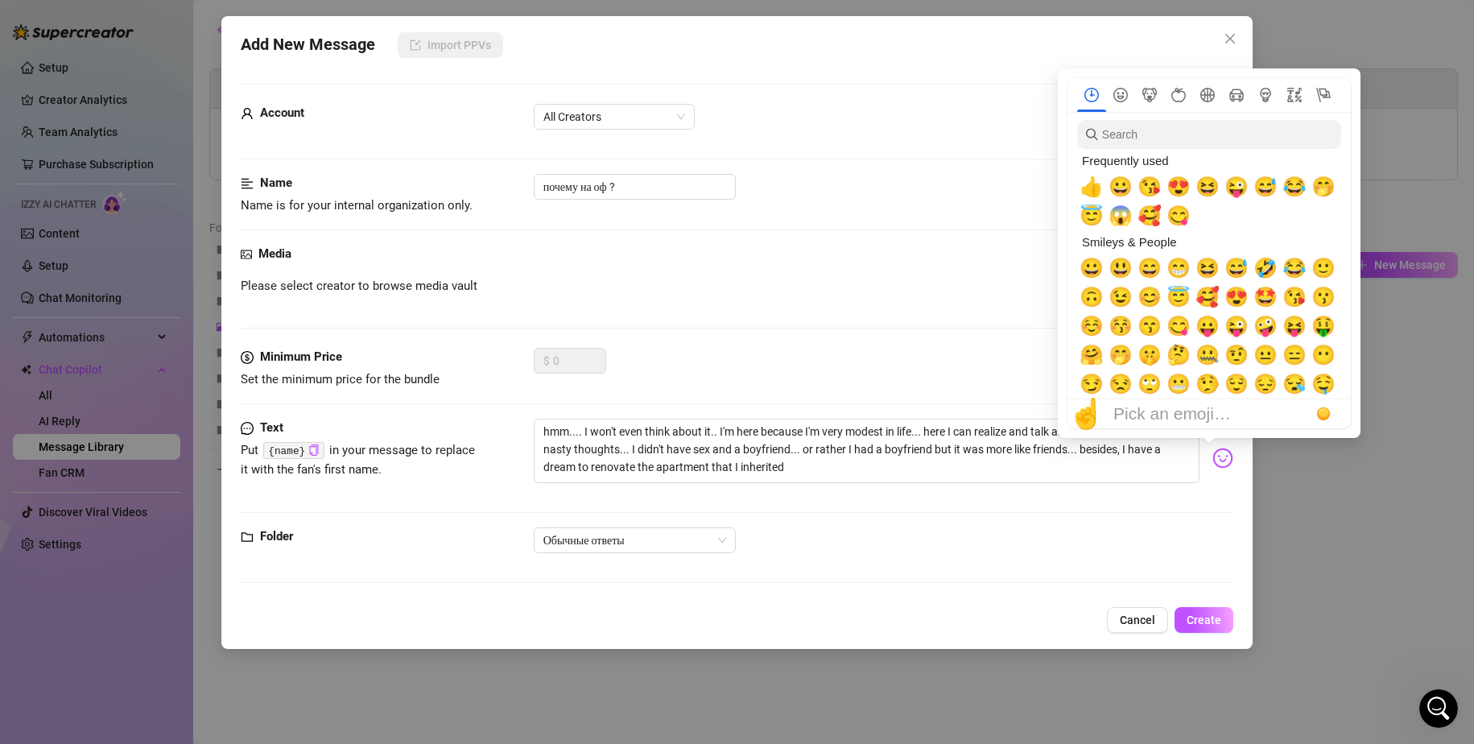
click at [1213, 456] on img at bounding box center [1223, 458] width 21 height 21
click at [1209, 296] on span "🥰" at bounding box center [1208, 297] width 24 height 23
type textarea "hmm.... I won't even think about it.. I'm here because I'm very modest in life.…"
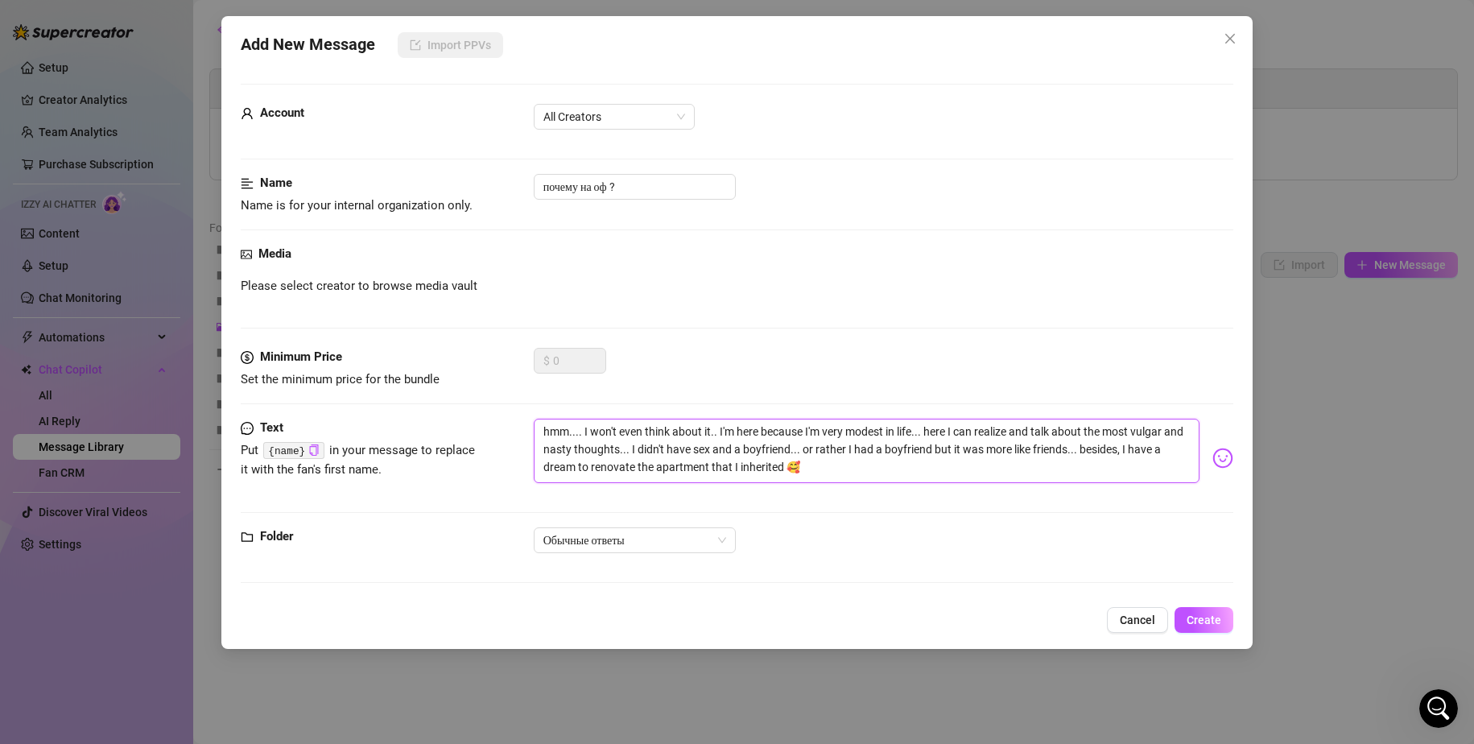
type textarea "hmm.... I won't even think about it.. I'm here because I'm very modest in life.…"
drag, startPoint x: 1203, startPoint y: 624, endPoint x: 1039, endPoint y: 512, distance: 198.8
click at [1203, 624] on span "Create" at bounding box center [1204, 620] width 35 height 13
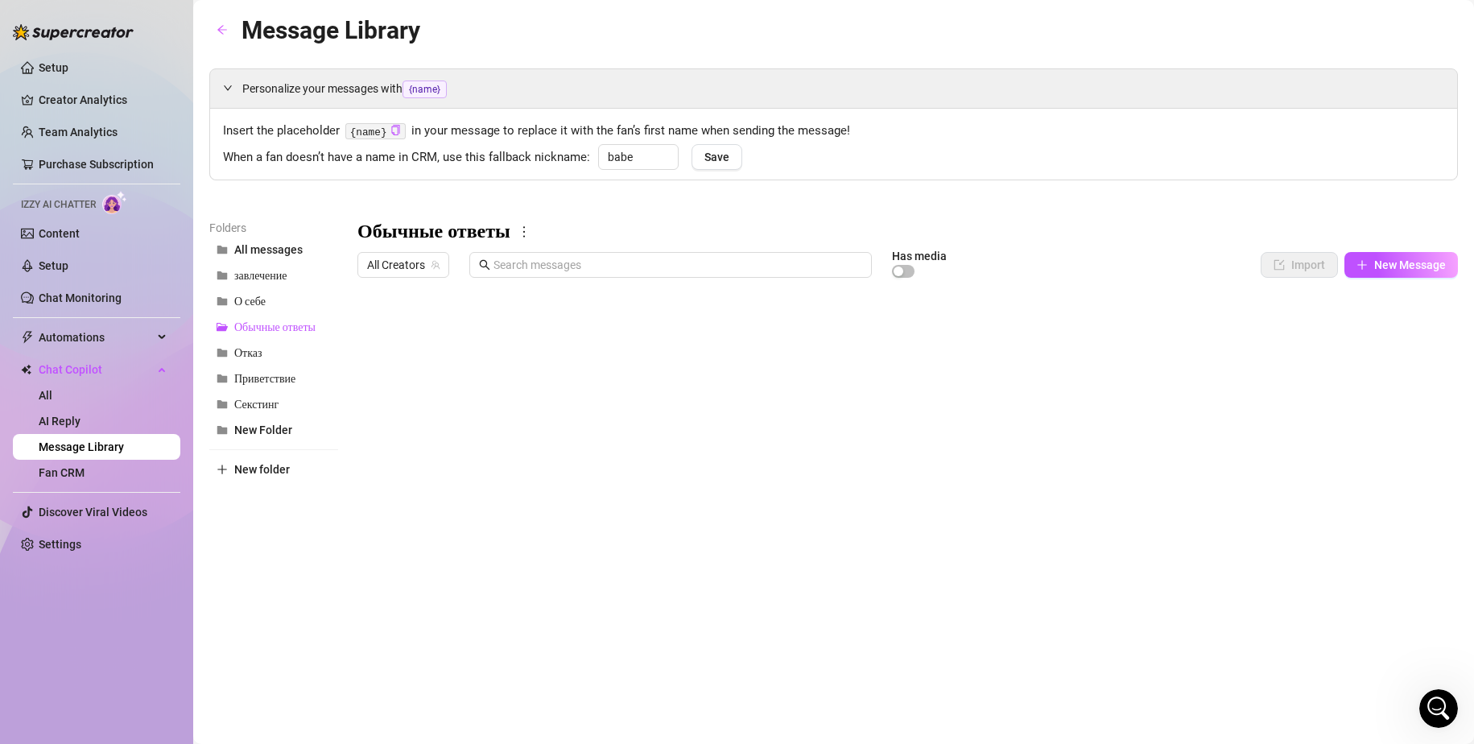
click at [1377, 366] on div at bounding box center [908, 464] width 1101 height 359
click at [1377, 364] on div at bounding box center [908, 464] width 1101 height 359
click at [1377, 364] on div "All" at bounding box center [1379, 364] width 21 height 16
click at [1360, 364] on input "All" at bounding box center [1355, 366] width 10 height 16
checkbox input "false"
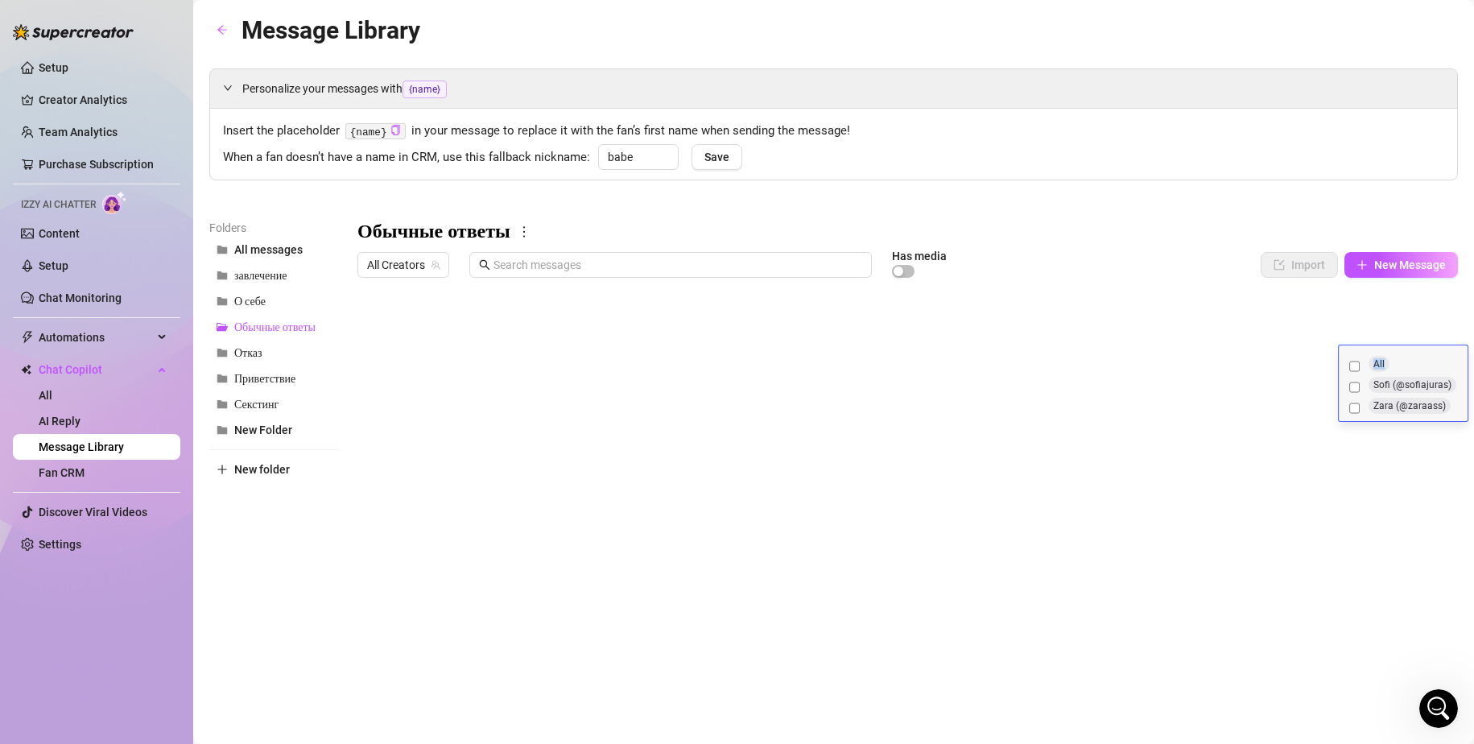
checkbox input "false"
click at [1354, 385] on input "Sofi (@sofiajuras)" at bounding box center [1355, 387] width 10 height 16
checkbox input "true"
click at [1373, 454] on div at bounding box center [908, 464] width 1101 height 359
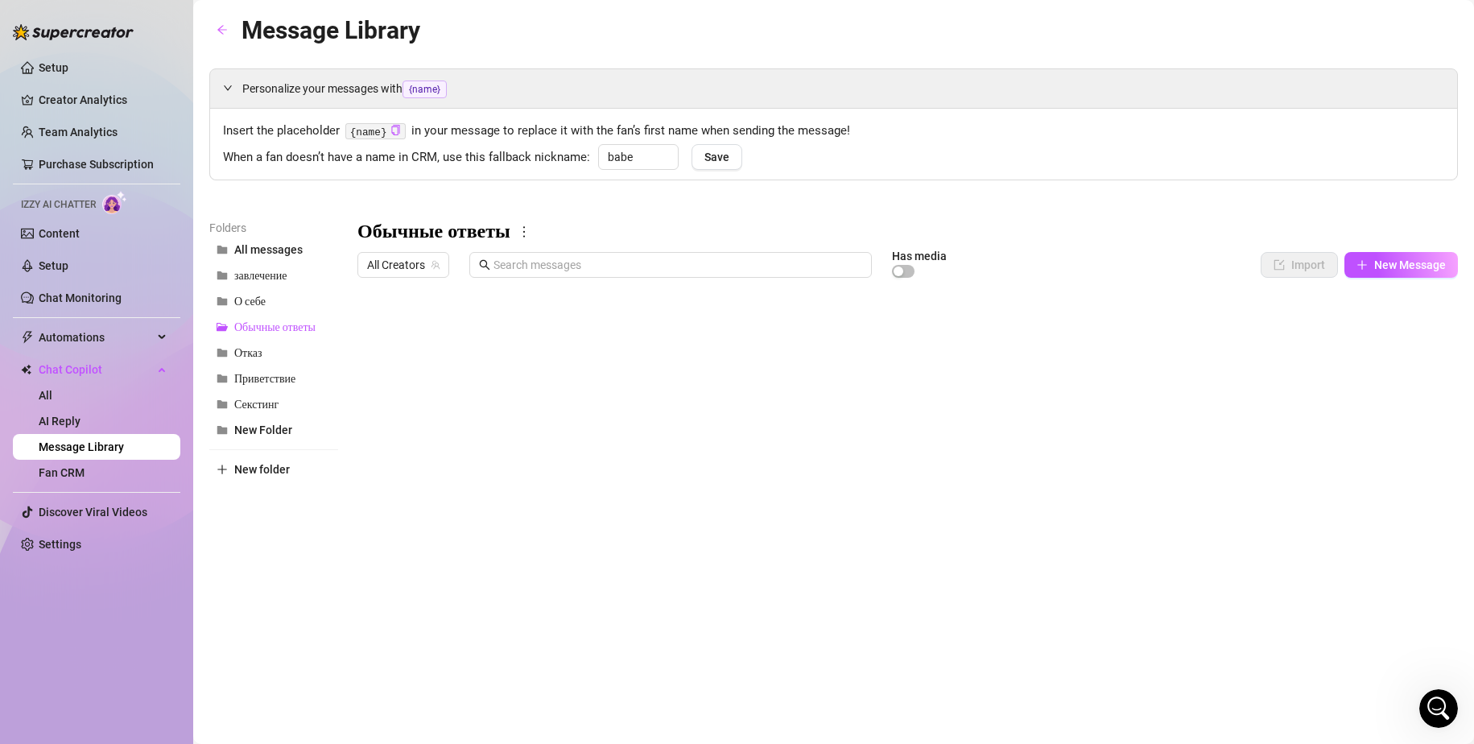
click at [1383, 422] on div at bounding box center [908, 464] width 1101 height 359
click at [1377, 429] on div at bounding box center [908, 464] width 1101 height 359
click at [1353, 473] on input "Zara (@zaraass)" at bounding box center [1355, 473] width 10 height 16
checkbox input "false"
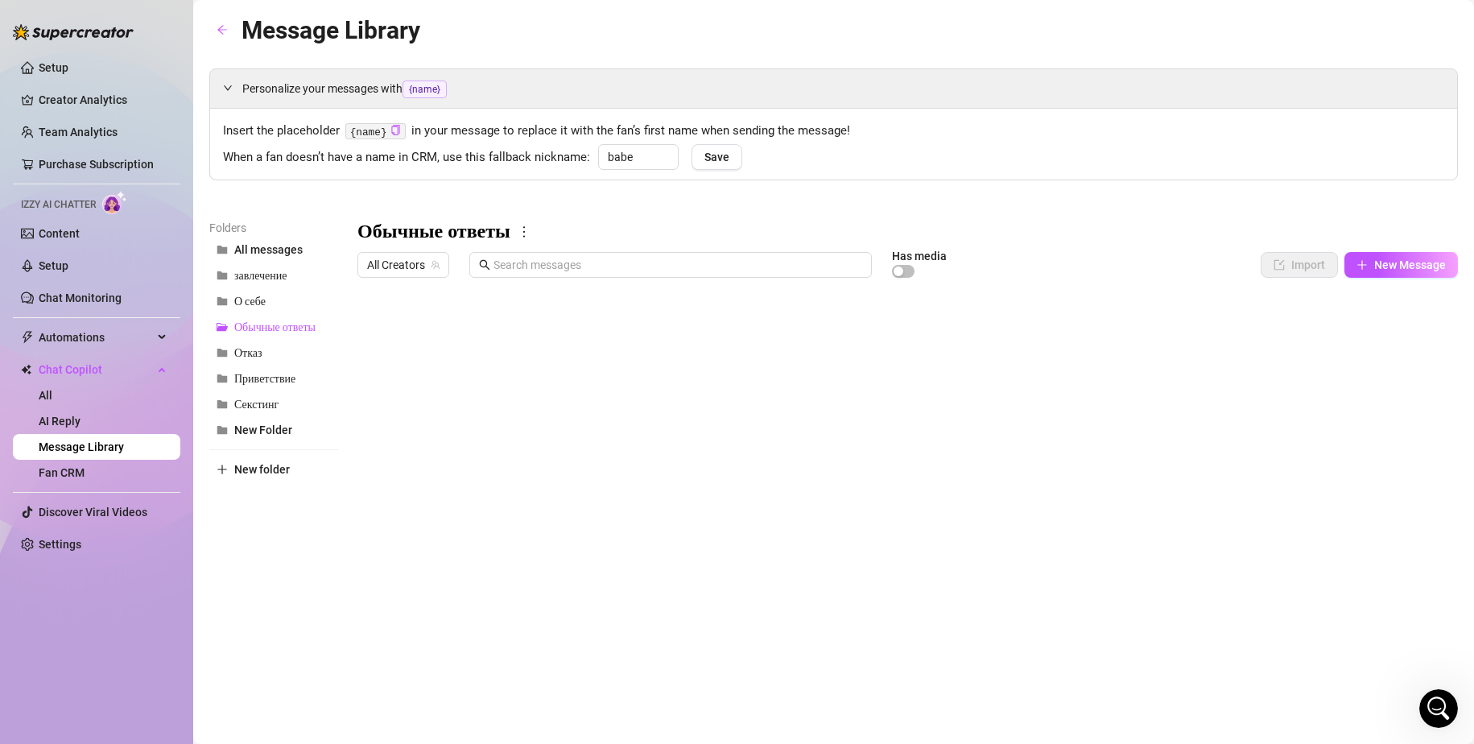
click at [1354, 547] on div at bounding box center [908, 464] width 1101 height 359
click at [262, 346] on button "Отказ" at bounding box center [273, 353] width 129 height 26
click at [256, 370] on button "Приветствие" at bounding box center [273, 379] width 129 height 26
click at [261, 399] on span "Секстинг" at bounding box center [256, 405] width 44 height 14
click at [242, 300] on span "О себе" at bounding box center [249, 302] width 31 height 14
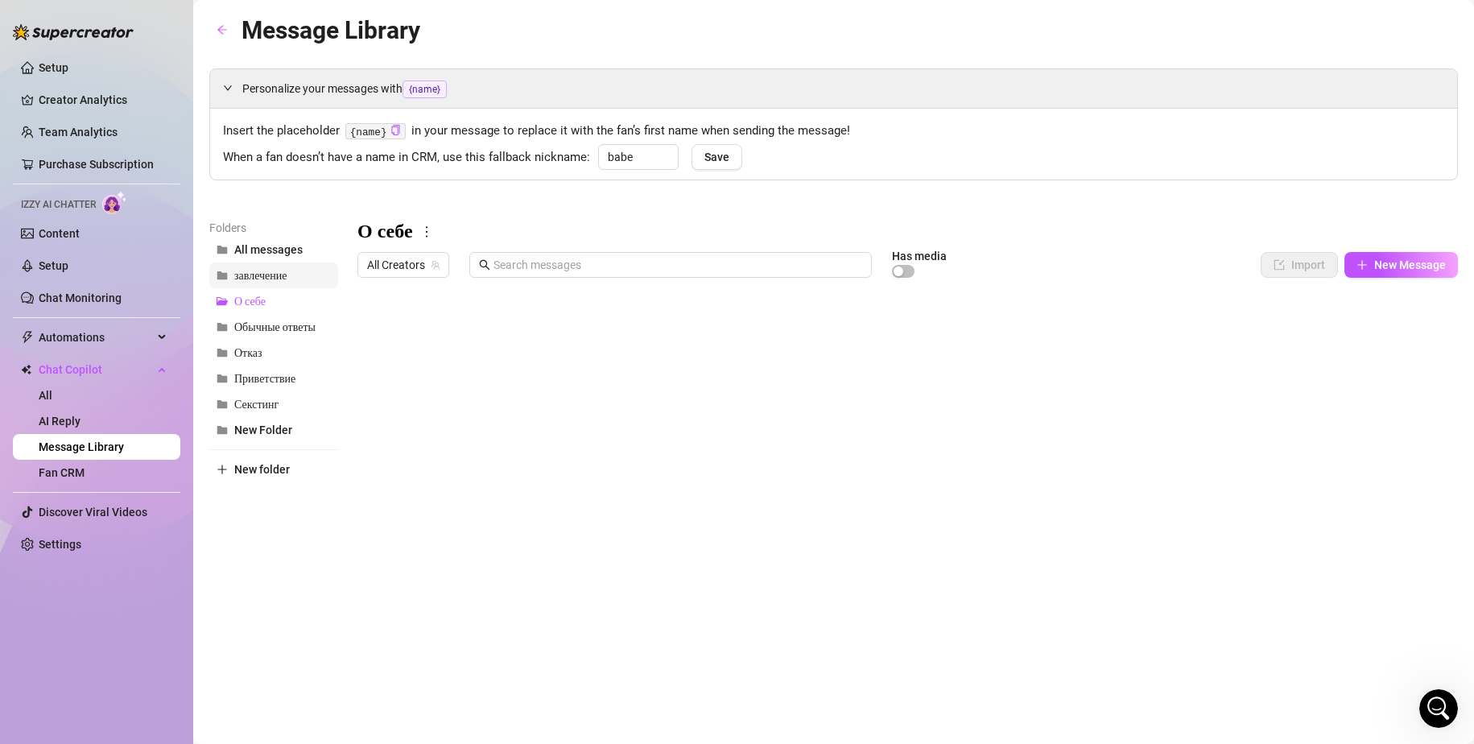
click at [253, 279] on span "завлечение" at bounding box center [260, 276] width 52 height 14
click at [263, 308] on button "О себе" at bounding box center [273, 301] width 129 height 26
click at [273, 279] on span "завлечение" at bounding box center [260, 276] width 52 height 14
click at [416, 229] on h3 "завлечение" at bounding box center [406, 232] width 97 height 26
click at [440, 231] on h3 "завлечение" at bounding box center [406, 232] width 97 height 26
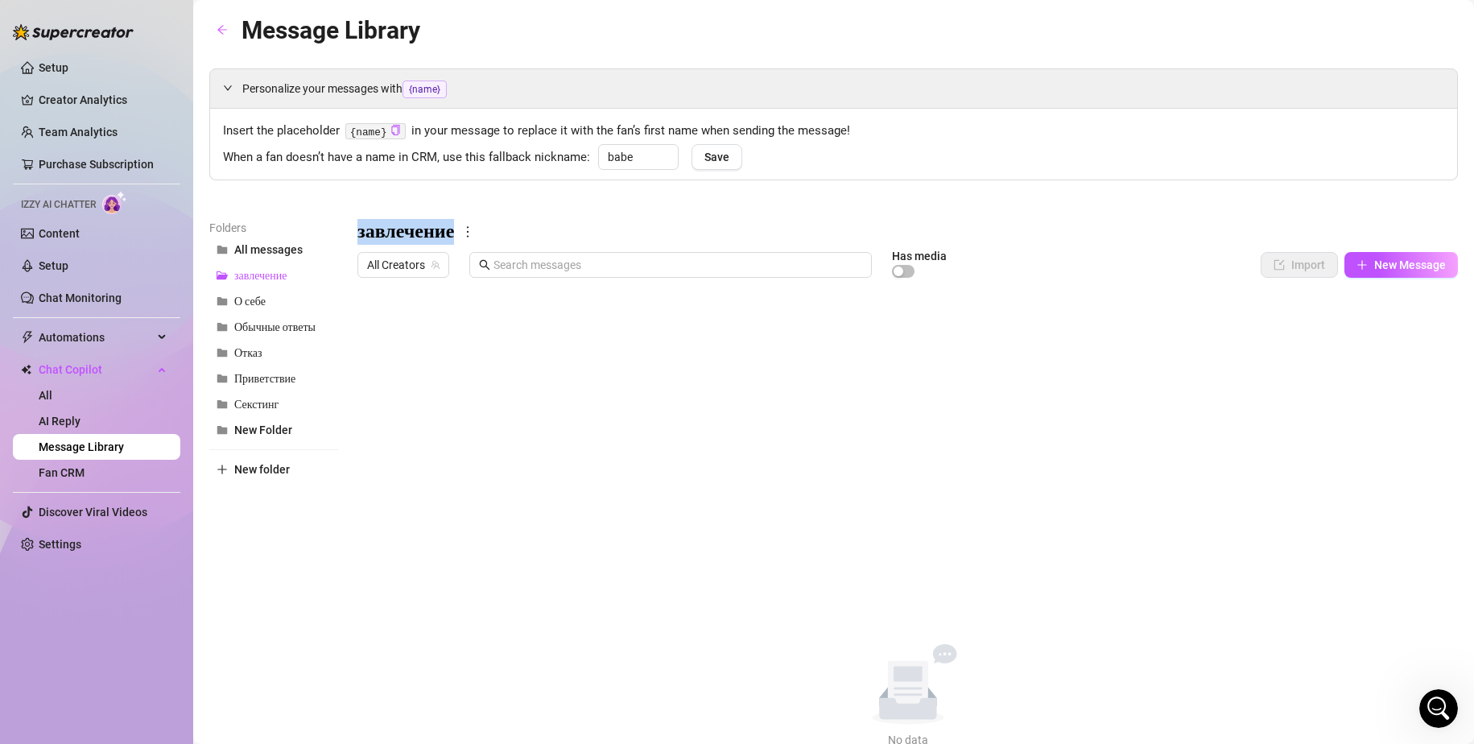
click at [440, 231] on h3 "завлечение" at bounding box center [406, 232] width 97 height 26
click at [469, 232] on icon "more" at bounding box center [468, 231] width 2 height 11
click at [494, 256] on link "Rename" at bounding box center [502, 258] width 59 height 13
type input "з"
type input "Что то горячее"
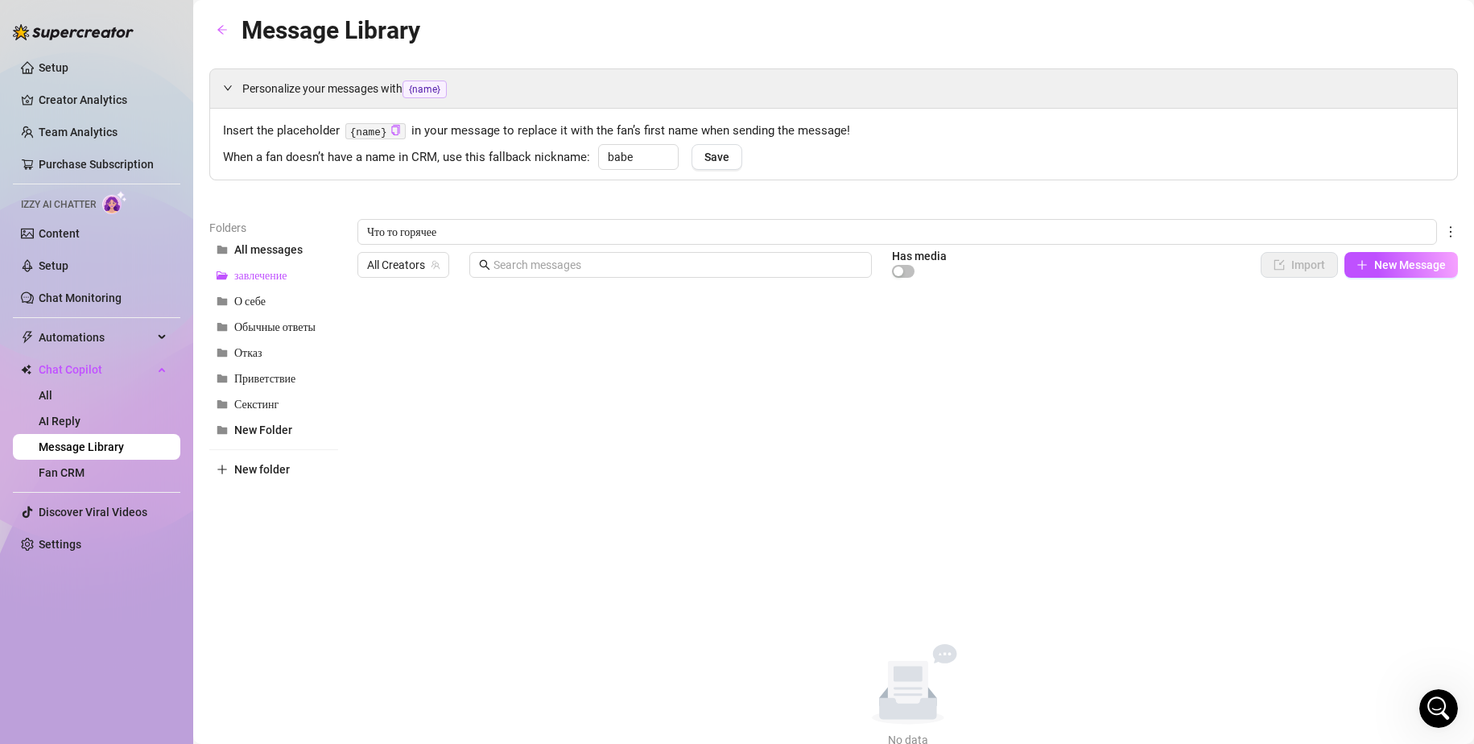
click at [833, 356] on div "Что то горячее All Creators Has media Import New Message Title Text Media $ AI …" at bounding box center [908, 484] width 1101 height 530
click at [1363, 255] on button "New Message" at bounding box center [1402, 265] width 114 height 26
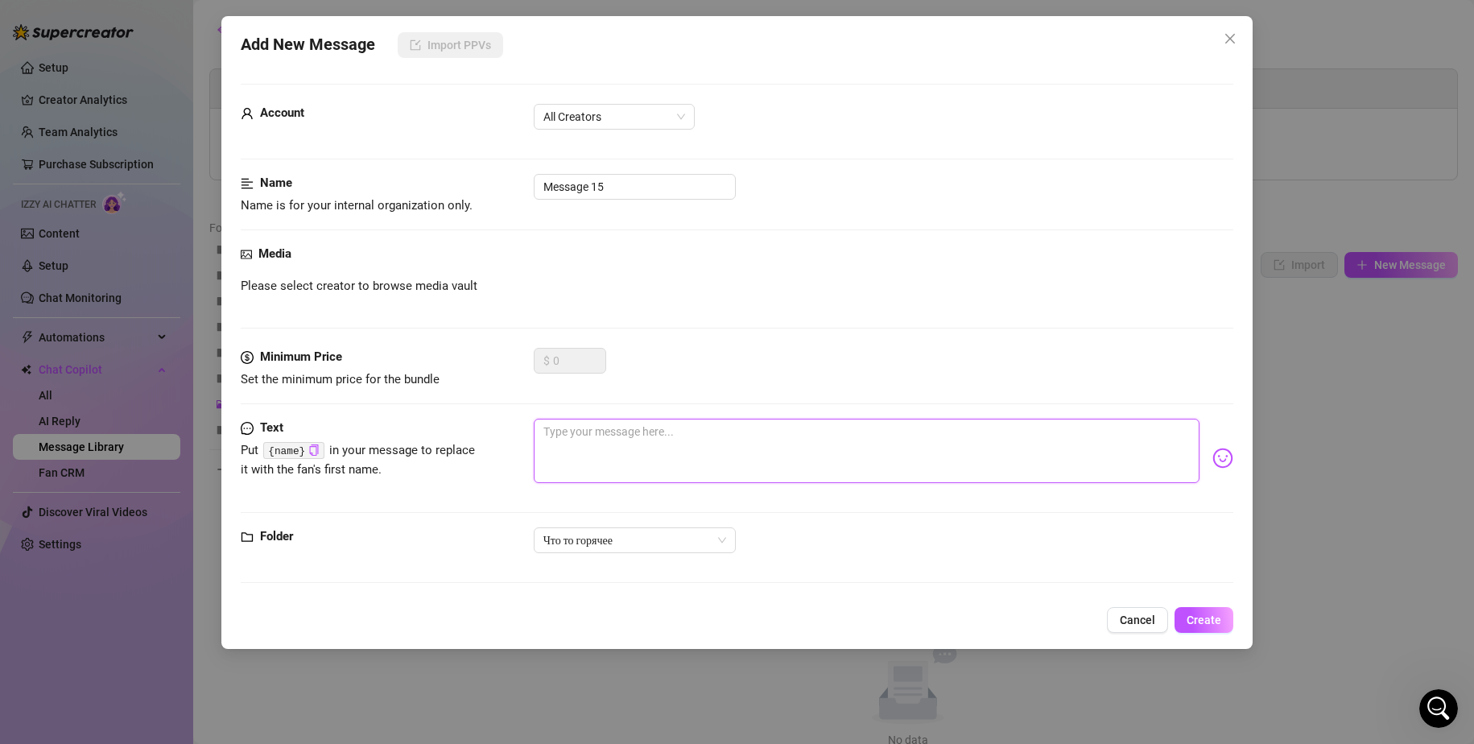
click at [563, 453] on textarea at bounding box center [867, 451] width 667 height 64
drag, startPoint x: 618, startPoint y: 436, endPoint x: 621, endPoint y: 411, distance: 25.9
click at [618, 436] on textarea at bounding box center [867, 451] width 667 height 64
drag, startPoint x: 618, startPoint y: 190, endPoint x: 525, endPoint y: 180, distance: 93.1
click at [525, 180] on div "Name Name is for your internal organization only. Message 15" at bounding box center [738, 194] width 994 height 41
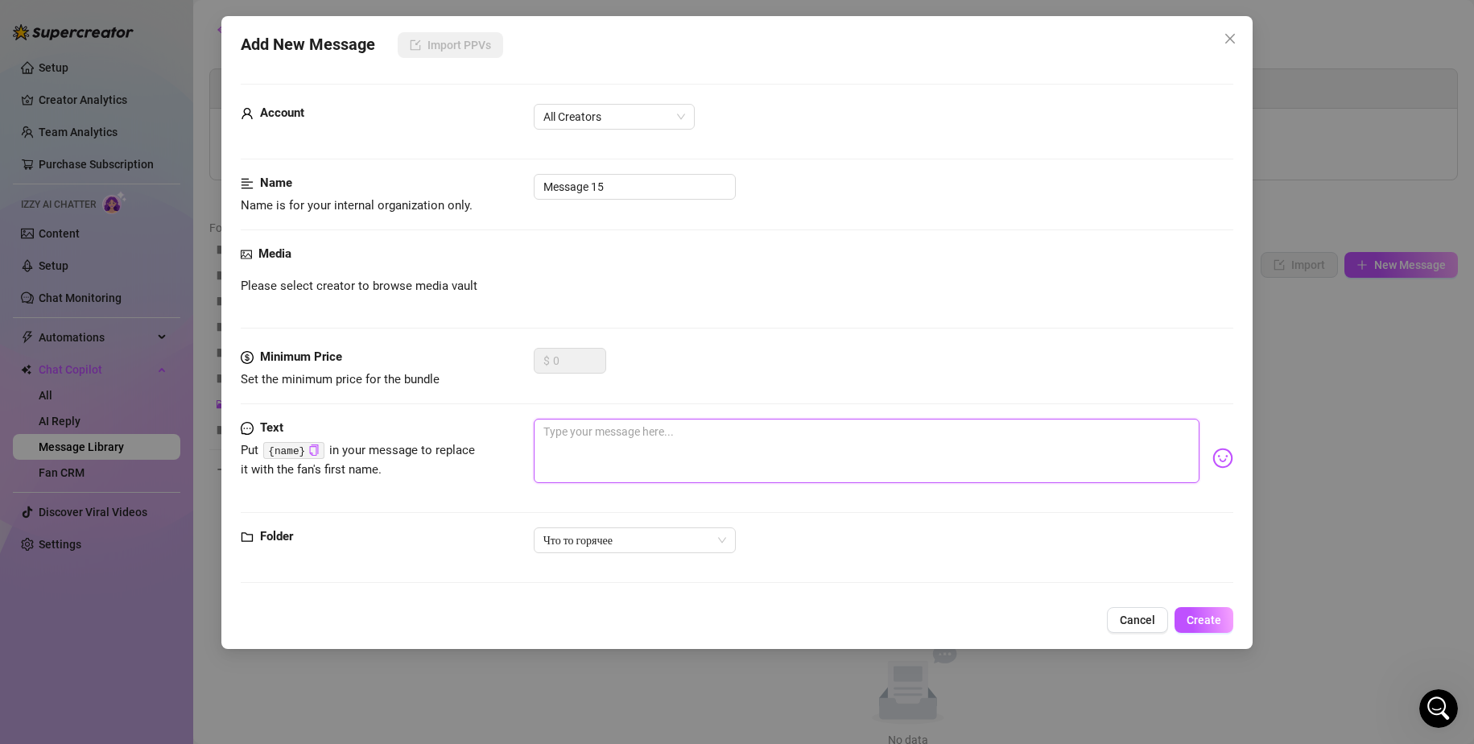
click at [625, 449] on textarea at bounding box center [867, 451] width 667 height 64
paste textarea "I want your dick inside me"
type textarea "I want your dick inside me"
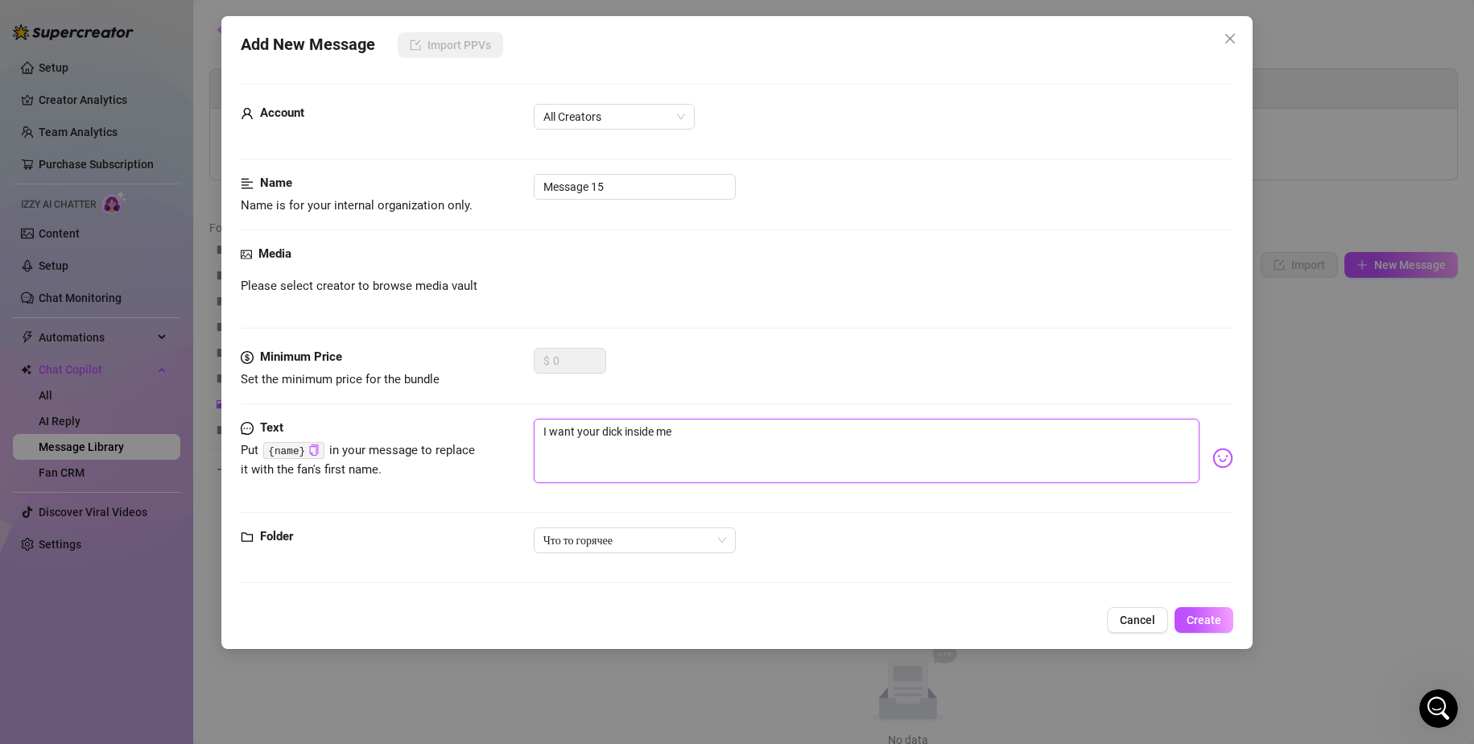
drag, startPoint x: 713, startPoint y: 441, endPoint x: 702, endPoint y: 426, distance: 19.0
click at [702, 426] on textarea "I want your dick inside me" at bounding box center [867, 451] width 667 height 64
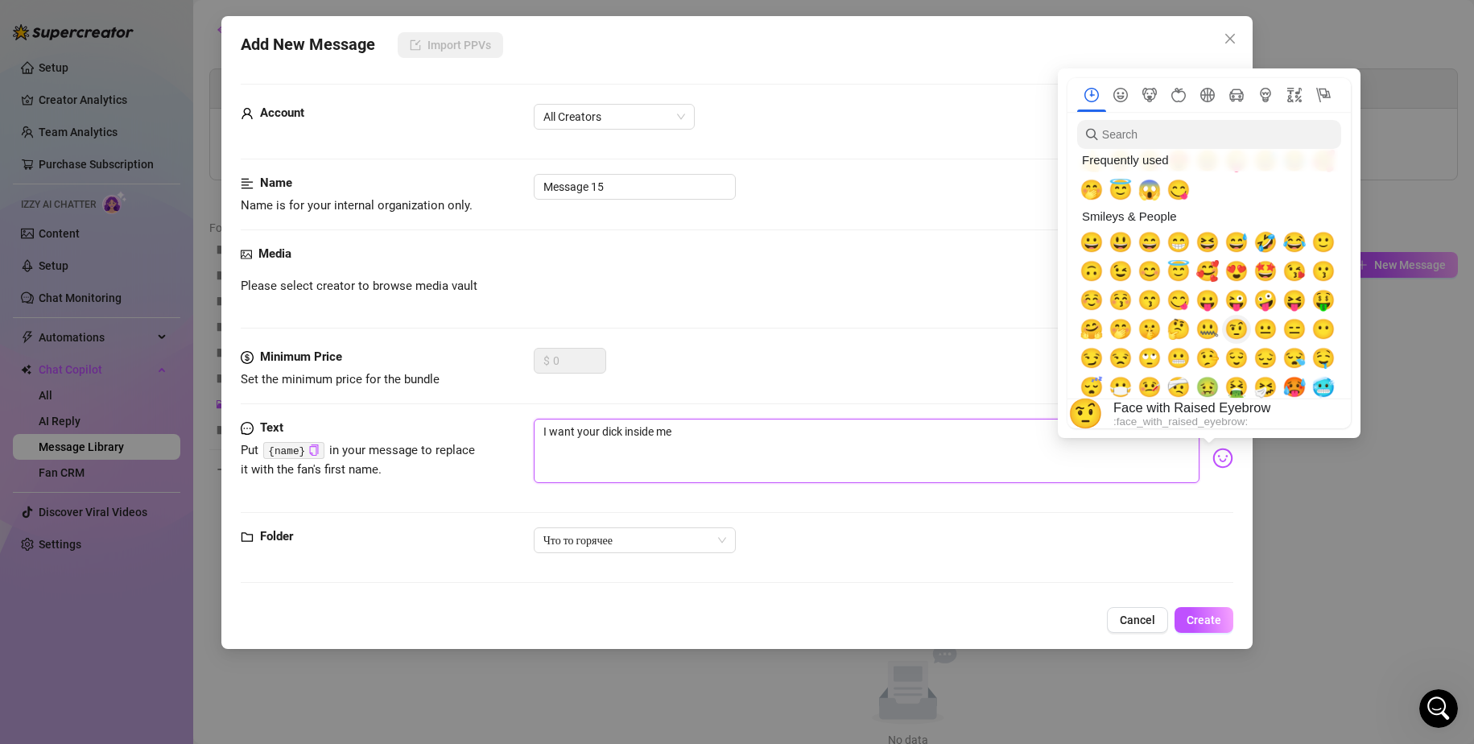
scroll to position [81, 0]
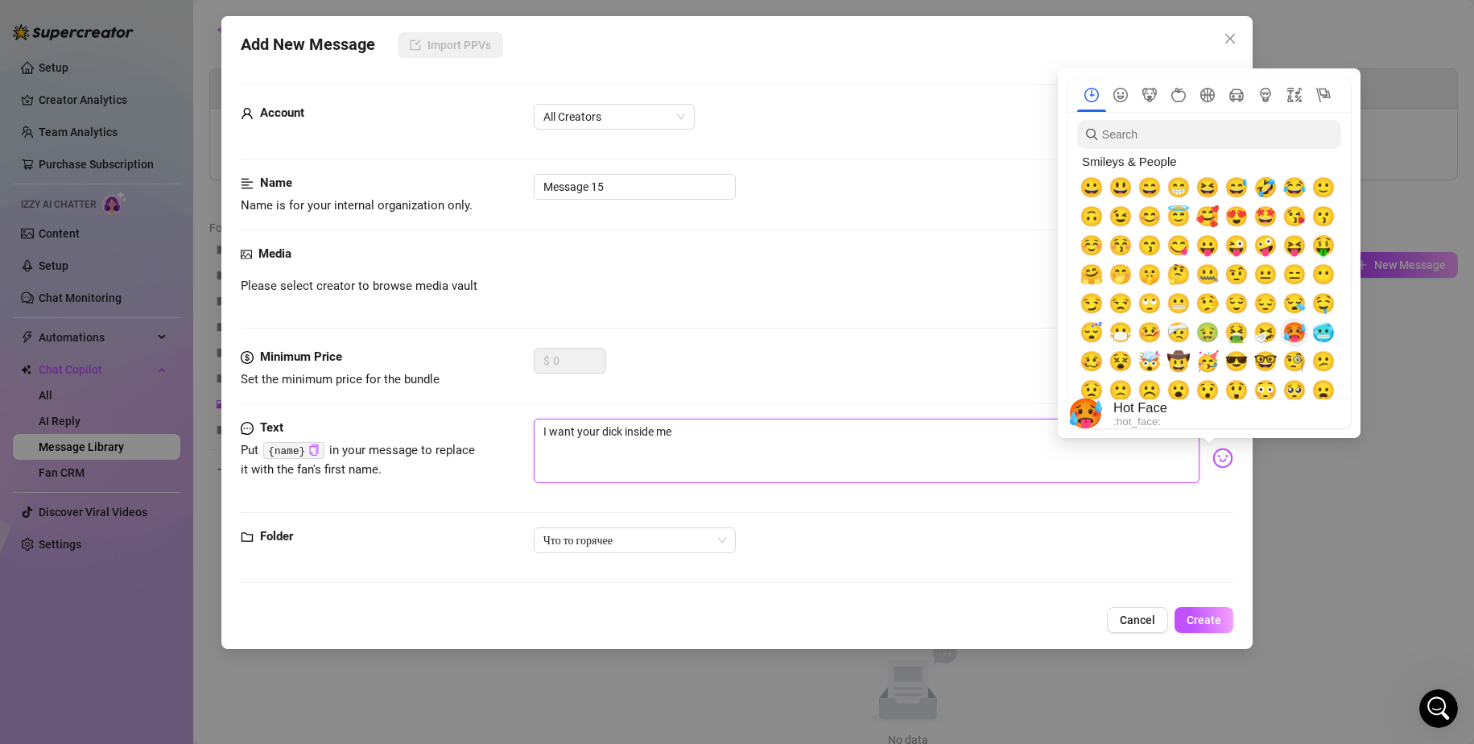
type textarea "I want your dick inside me"
click at [1292, 326] on span "🥵" at bounding box center [1295, 332] width 24 height 23
type textarea "I want your dick inside me 🥵"
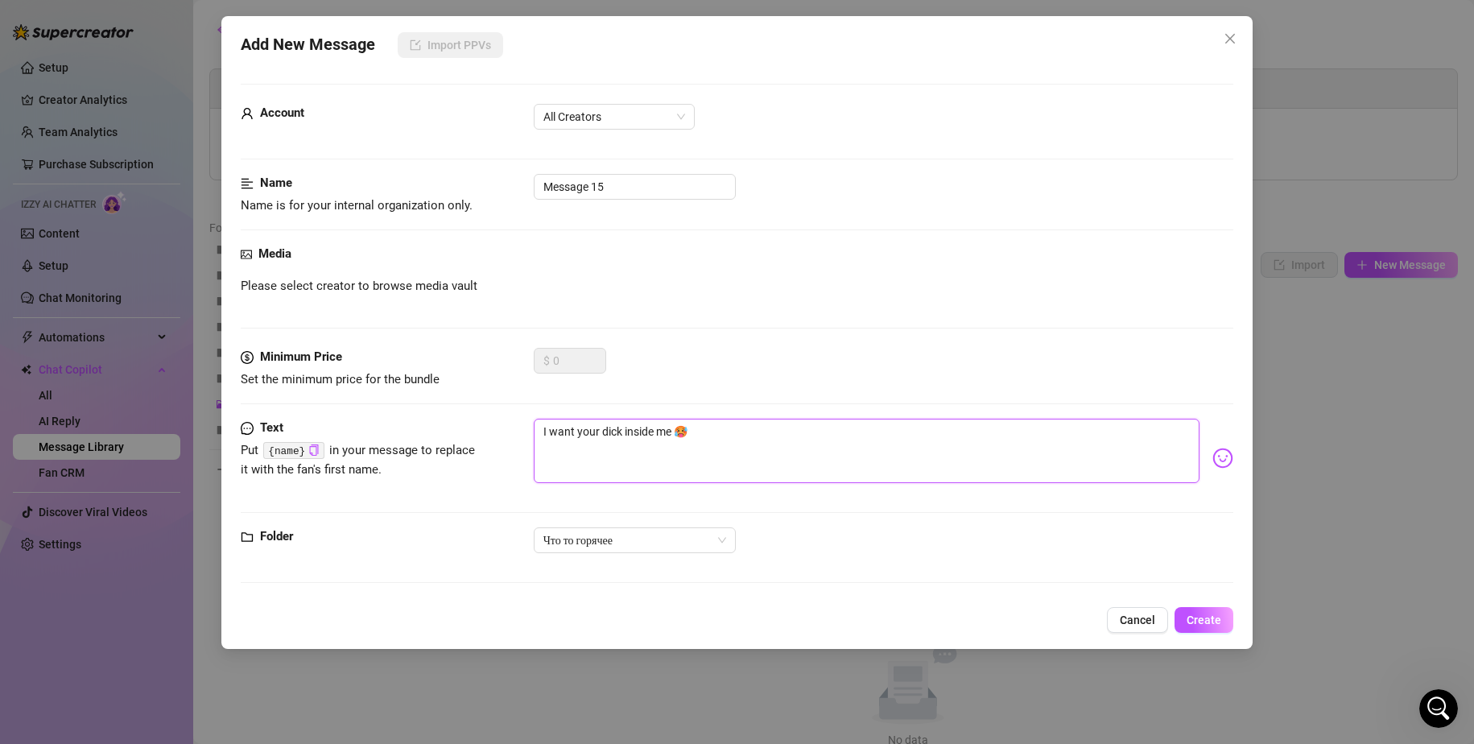
click at [710, 455] on textarea "I want your dick inside me 🥵" at bounding box center [867, 451] width 667 height 64
type textarea "I want your dick inside me 🥵"
drag, startPoint x: 617, startPoint y: 189, endPoint x: 485, endPoint y: 192, distance: 132.1
click at [485, 192] on div "Name Name is for your internal organization only. Message 15" at bounding box center [738, 194] width 994 height 41
type input "Член в киске"
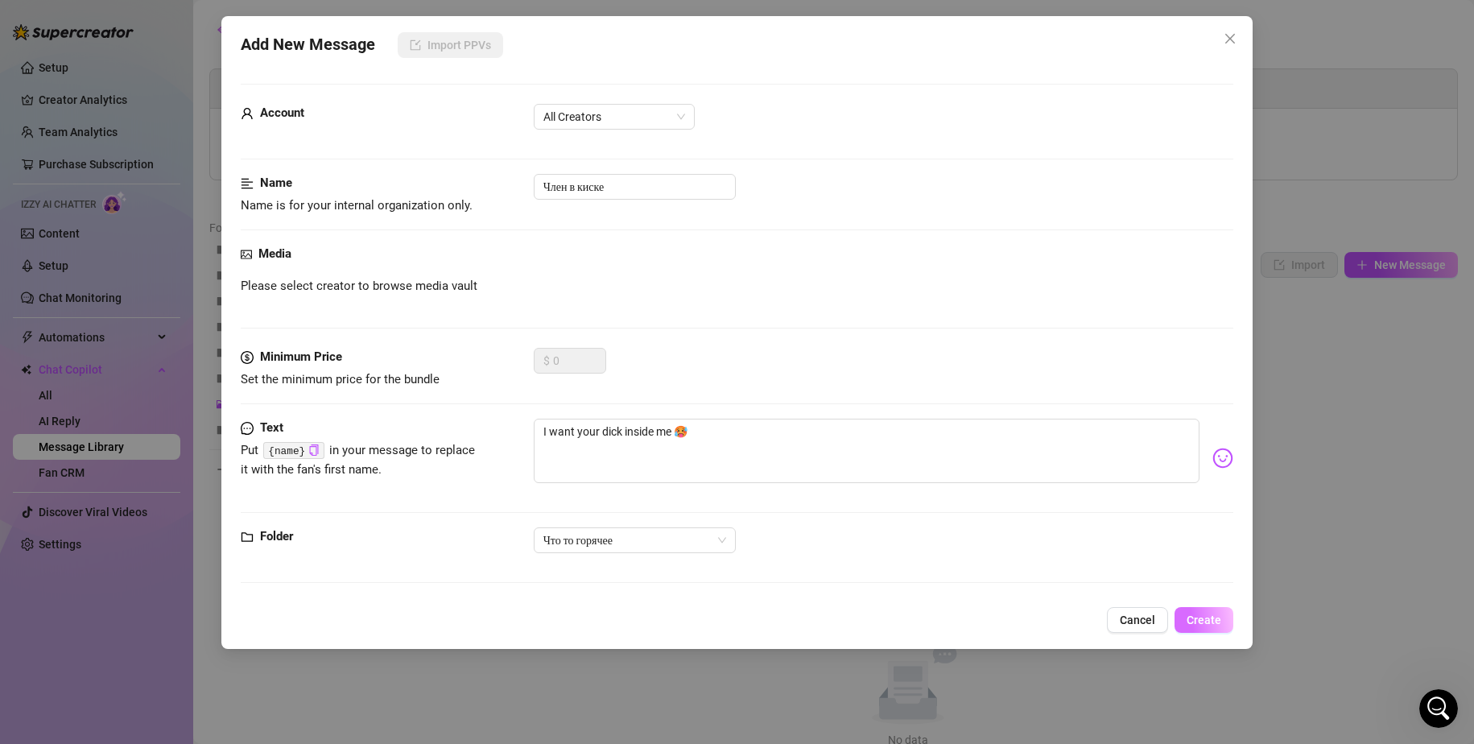
click at [1221, 615] on span "Create" at bounding box center [1204, 620] width 35 height 13
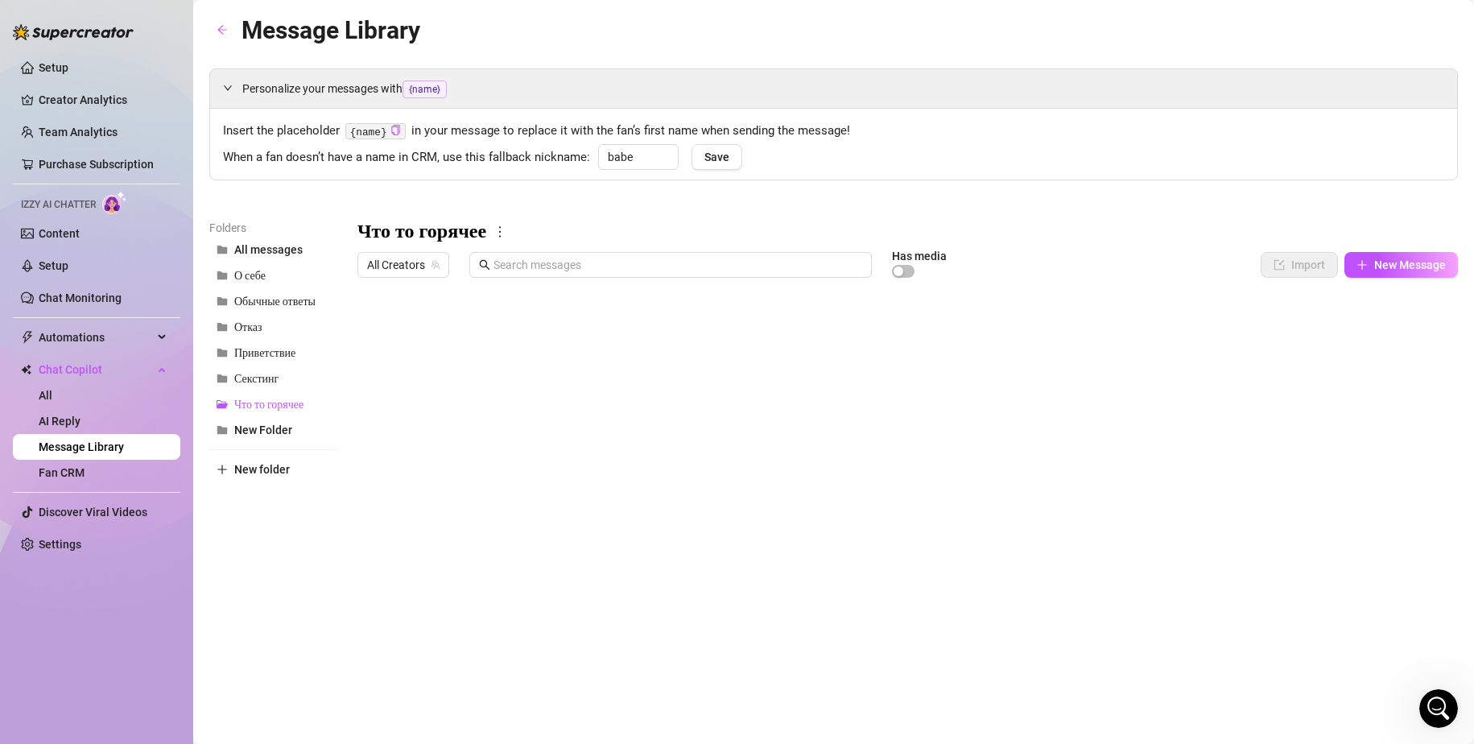
click at [420, 610] on body "Setup Creator Analytics Team Analytics Purchase Subscription Izzy AI Chatter Co…" at bounding box center [737, 372] width 1474 height 744
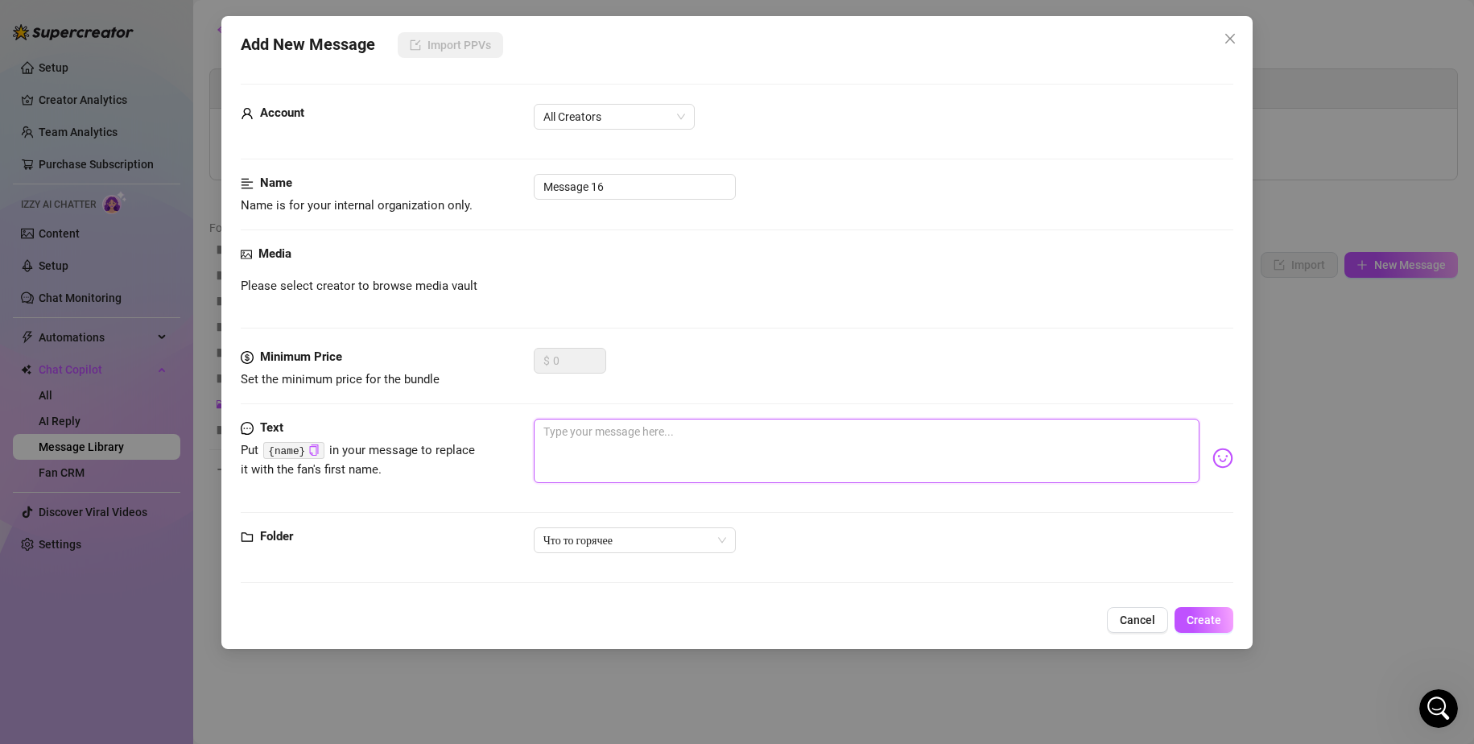
click at [606, 447] on textarea at bounding box center [867, 451] width 667 height 64
click at [620, 439] on textarea at bounding box center [867, 451] width 667 height 64
paste textarea "I want to feel your tongue all over my body"
type textarea "I want to feel your tongue all over my body"
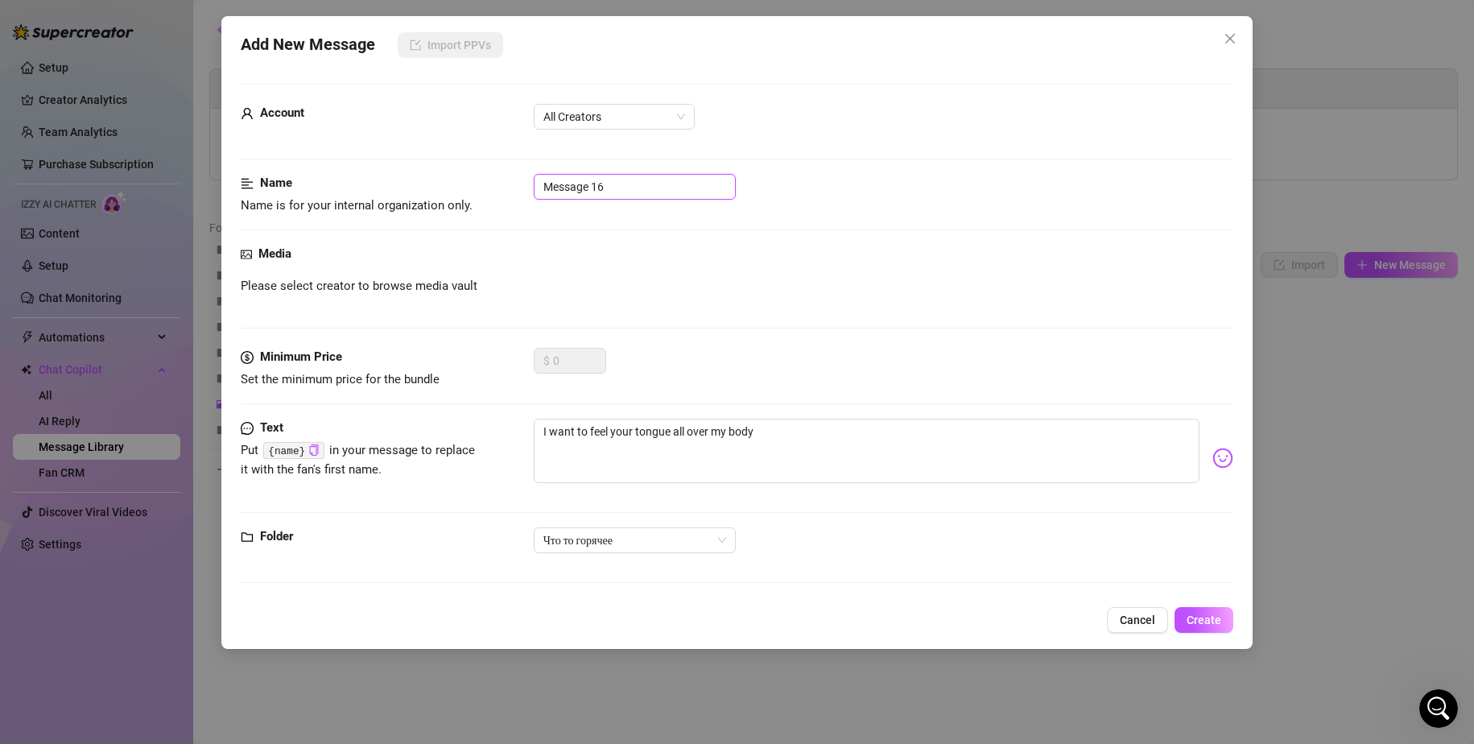
drag, startPoint x: 626, startPoint y: 179, endPoint x: 490, endPoint y: 175, distance: 136.9
click at [490, 175] on div "Name Name is for your internal organization only. Message 16" at bounding box center [738, 194] width 994 height 41
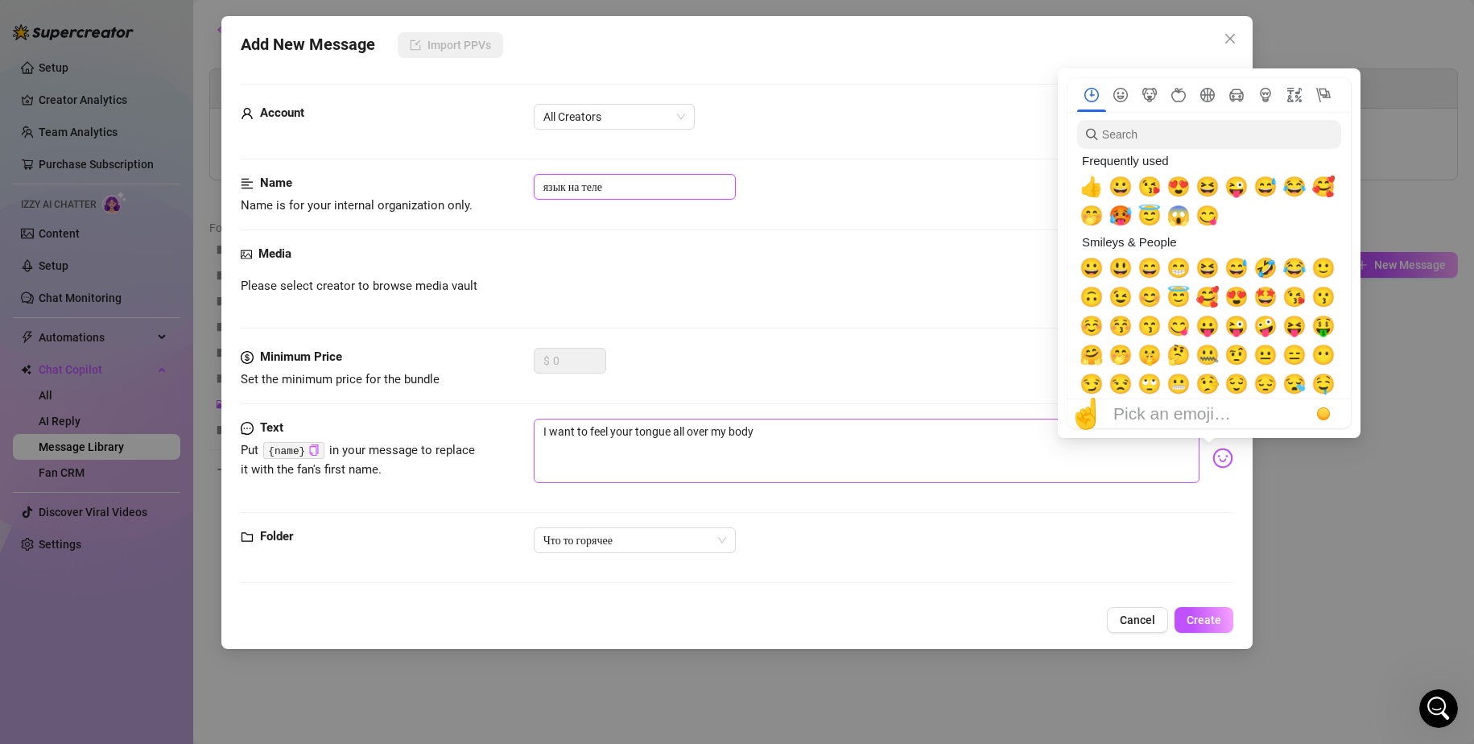
type input "язык на теле"
click at [1019, 436] on textarea "I want to feel your tongue all over my body" at bounding box center [867, 451] width 667 height 64
click at [1118, 214] on span "🥵" at bounding box center [1121, 216] width 24 height 23
type textarea "I want to feel your tongue all over my body🥵"
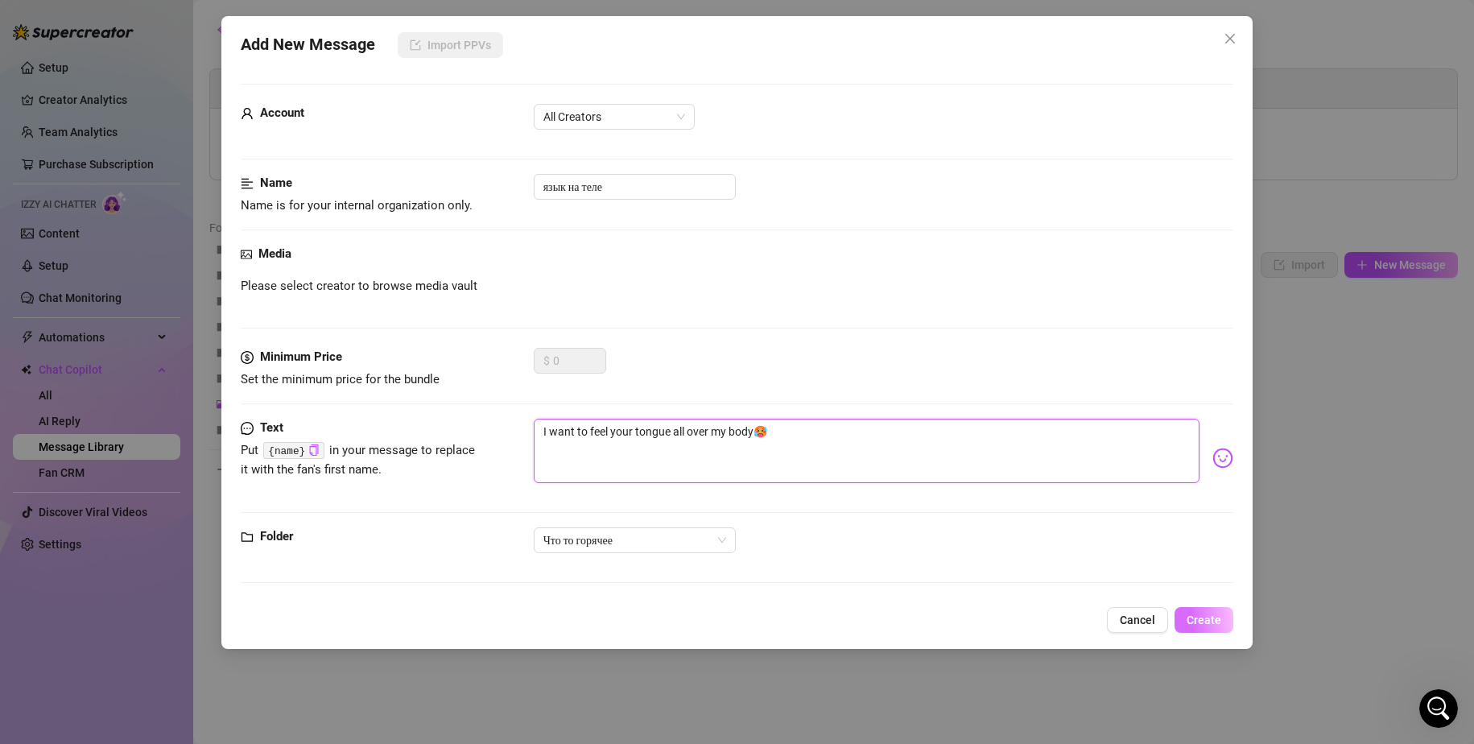
type textarea "I want to feel your tongue all over my body🥵"
click at [1205, 622] on span "Create" at bounding box center [1204, 620] width 35 height 13
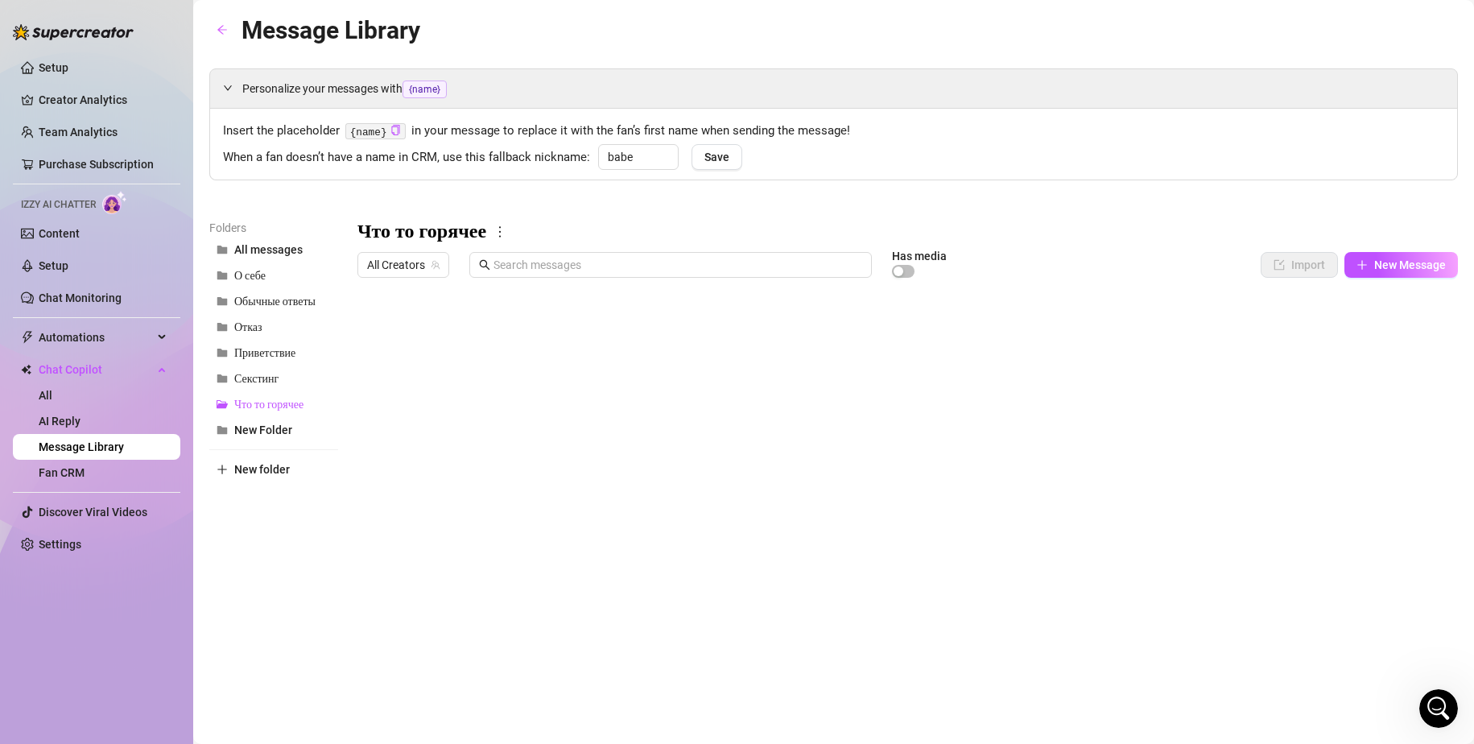
click at [411, 613] on body "Setup Creator Analytics Team Analytics Purchase Subscription Izzy AI Chatter Co…" at bounding box center [737, 372] width 1474 height 744
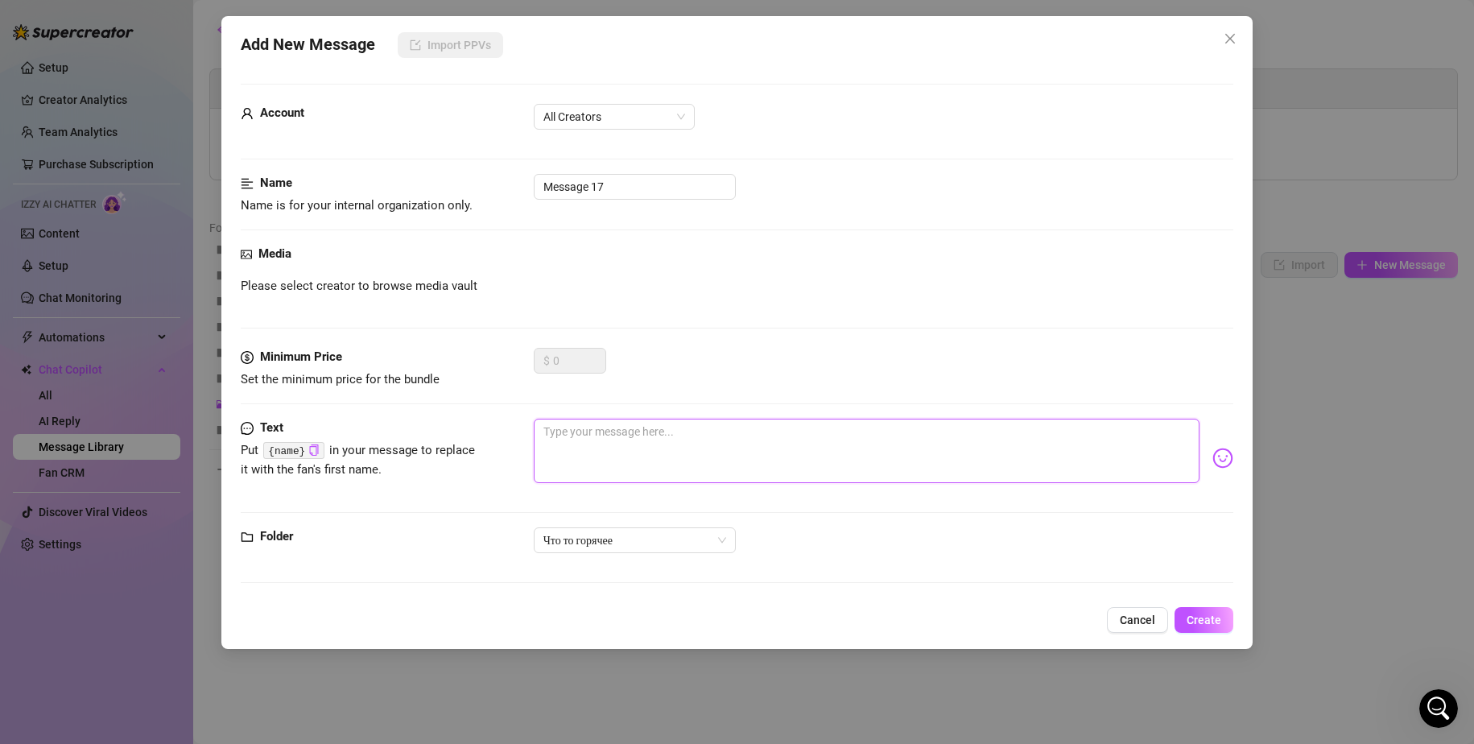
click at [610, 453] on textarea at bounding box center [867, 451] width 667 height 64
click at [745, 445] on textarea at bounding box center [867, 451] width 667 height 64
paste textarea "my pussy is so wet when i think about it"
type textarea "my pussy is so wet when i think about it"
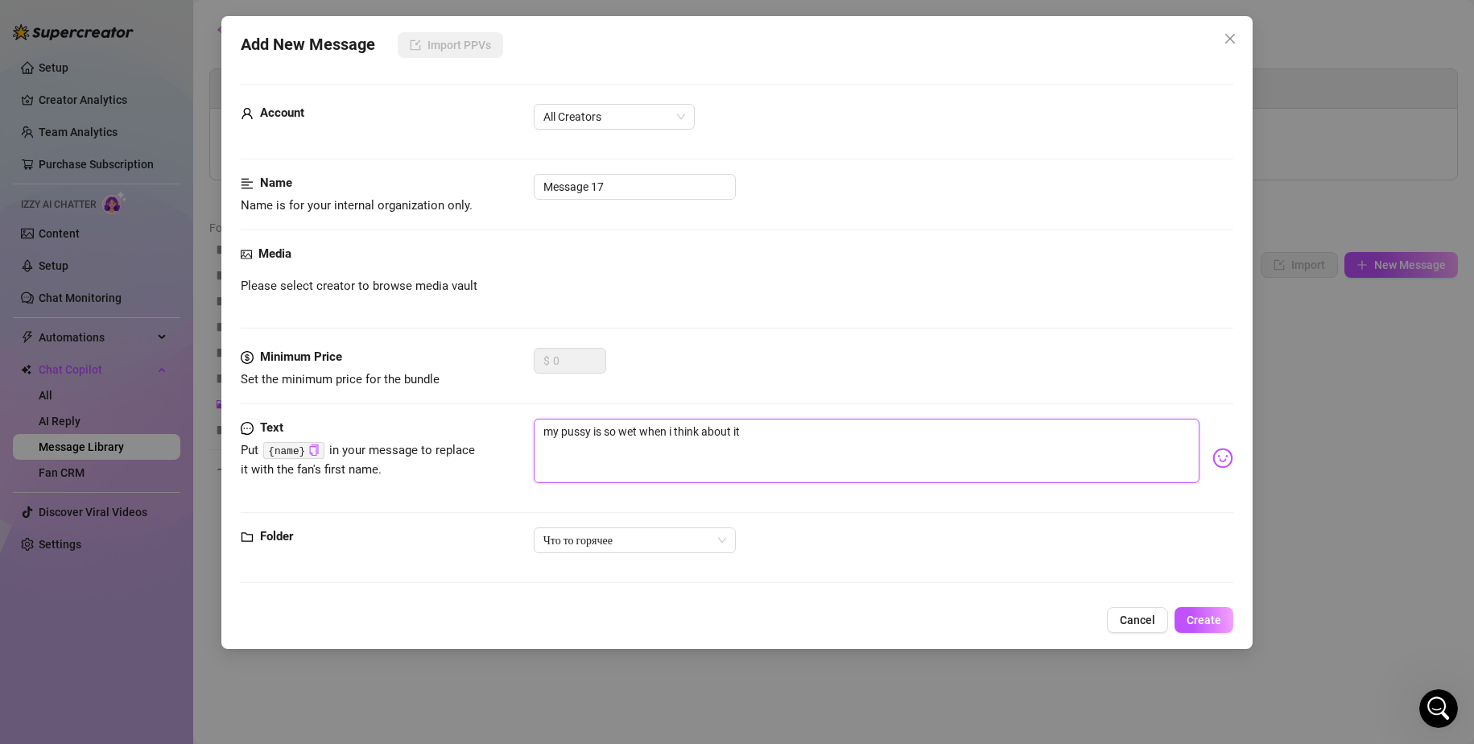
type textarea "my pussy is so wet when i think about it"
drag, startPoint x: 825, startPoint y: 436, endPoint x: 1155, endPoint y: 444, distance: 330.3
click at [1036, 444] on textarea "my pussy is so wet when i think about it" at bounding box center [867, 451] width 667 height 64
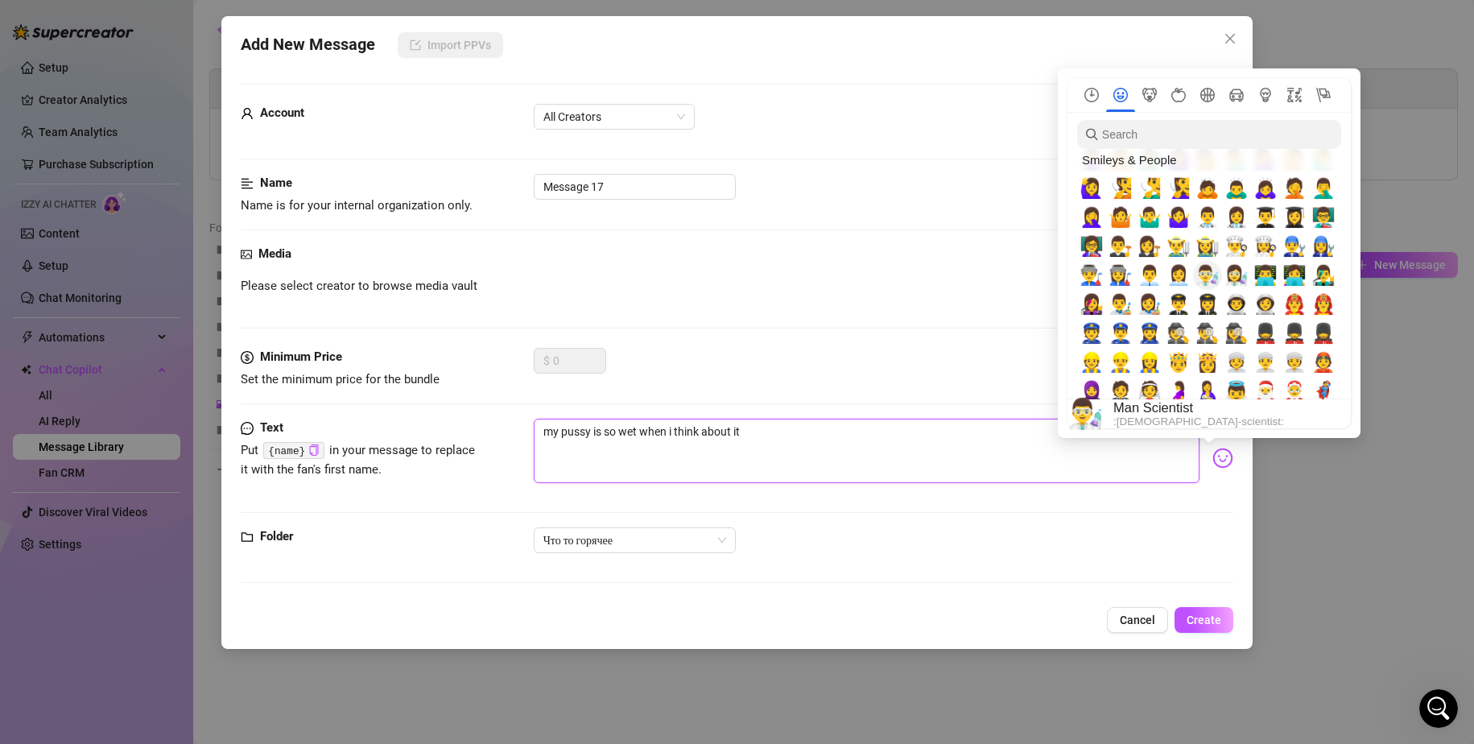
scroll to position [966, 0]
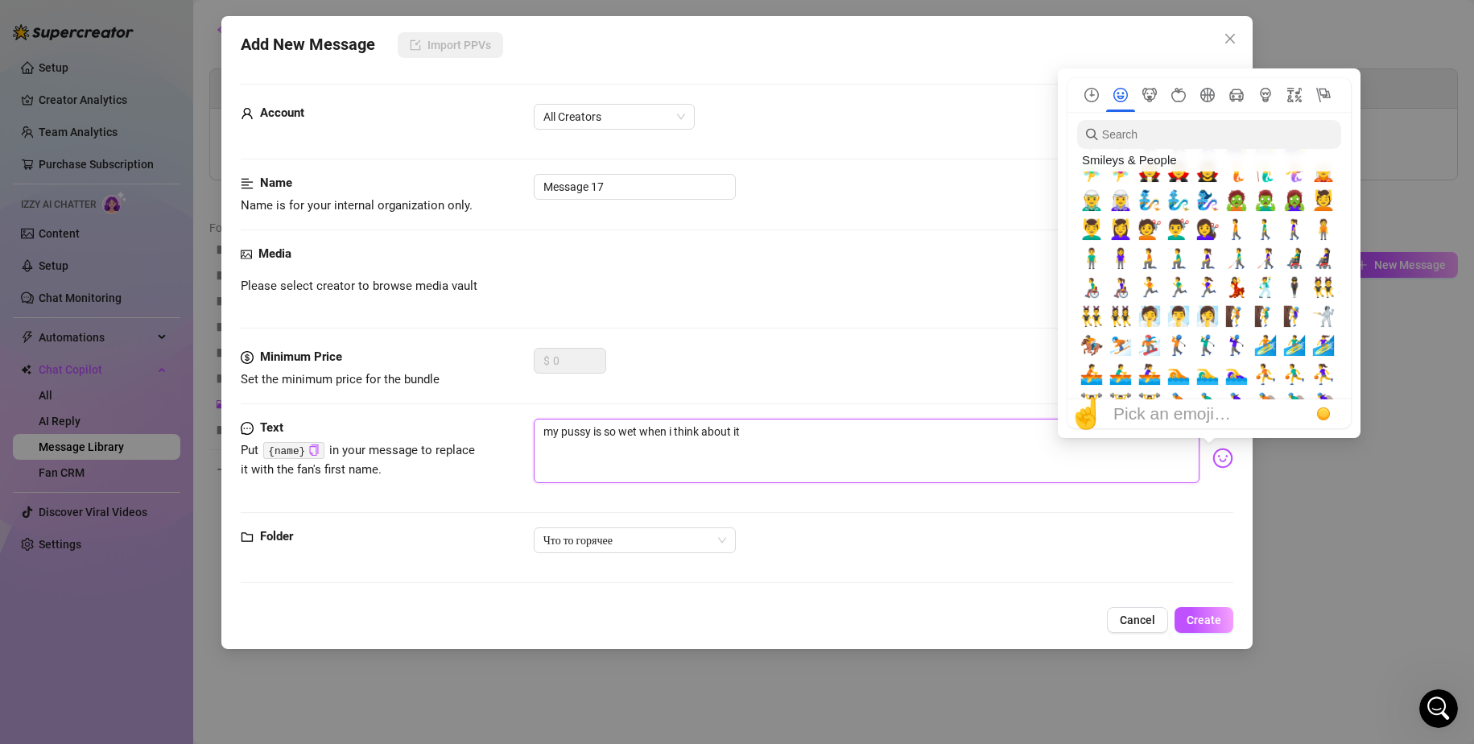
type textarea "my pussy is so wet when i think about it"
click at [1146, 137] on input "search" at bounding box center [1209, 134] width 264 height 29
click at [1150, 95] on icon "Animals & Nature" at bounding box center [1150, 95] width 14 height 14
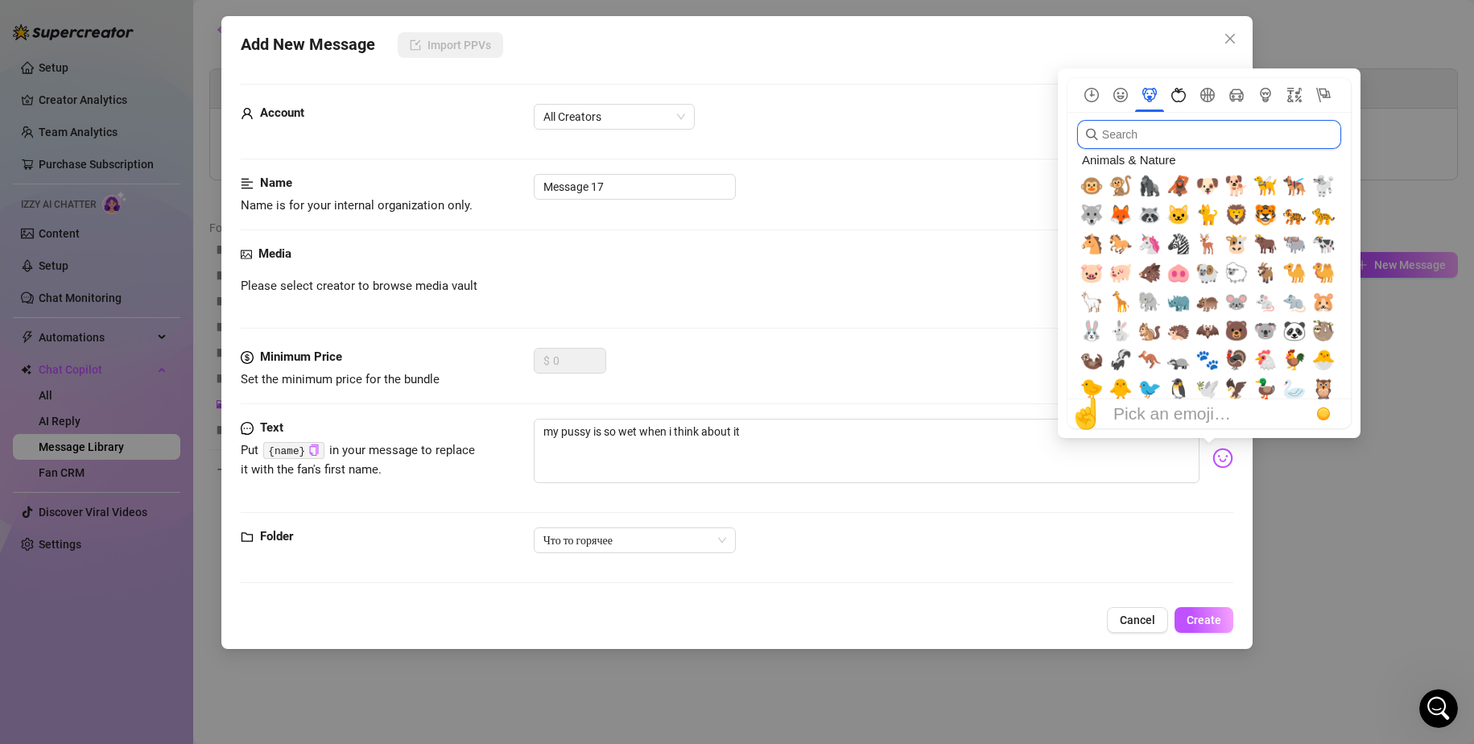
click at [1176, 96] on icon "Food & Drink" at bounding box center [1179, 95] width 14 height 14
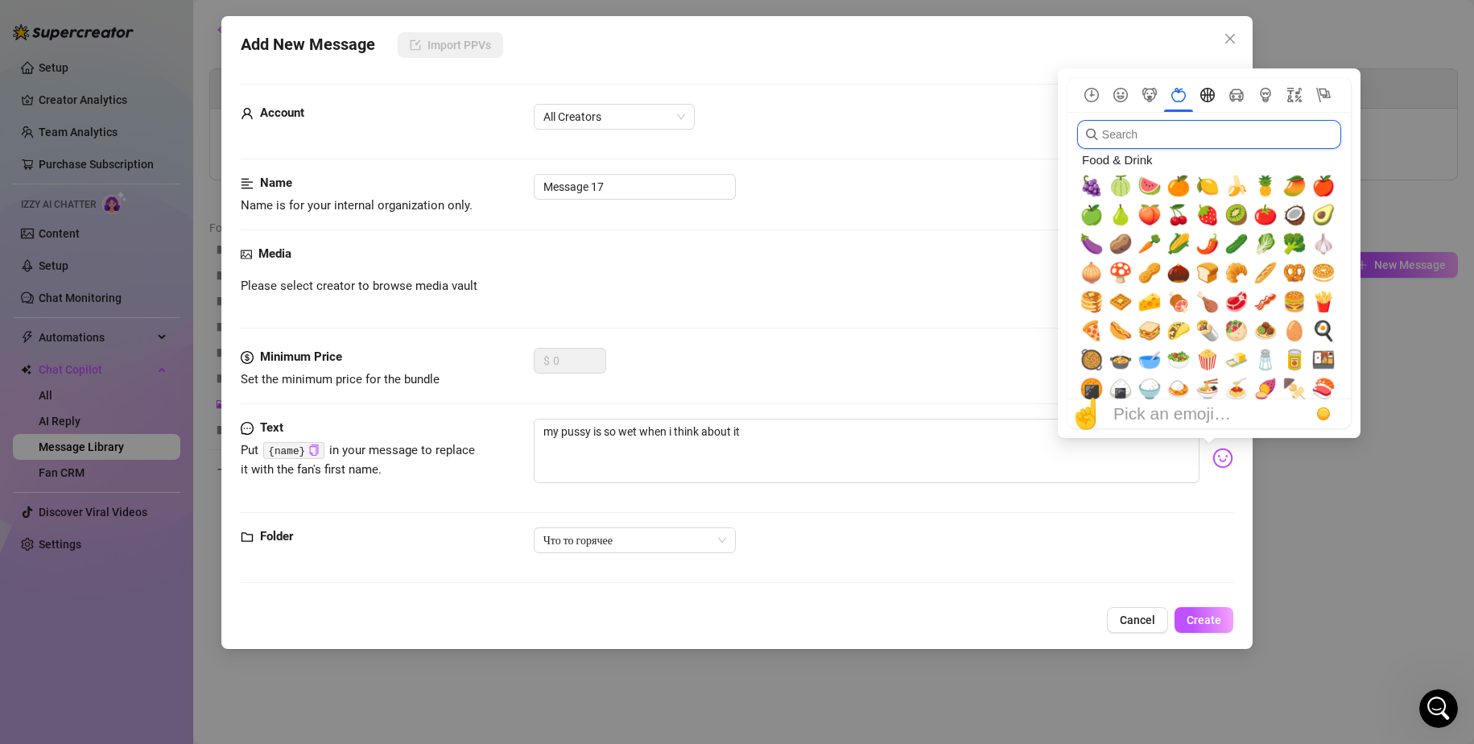
click at [1209, 97] on icon "Activity" at bounding box center [1208, 95] width 14 height 14
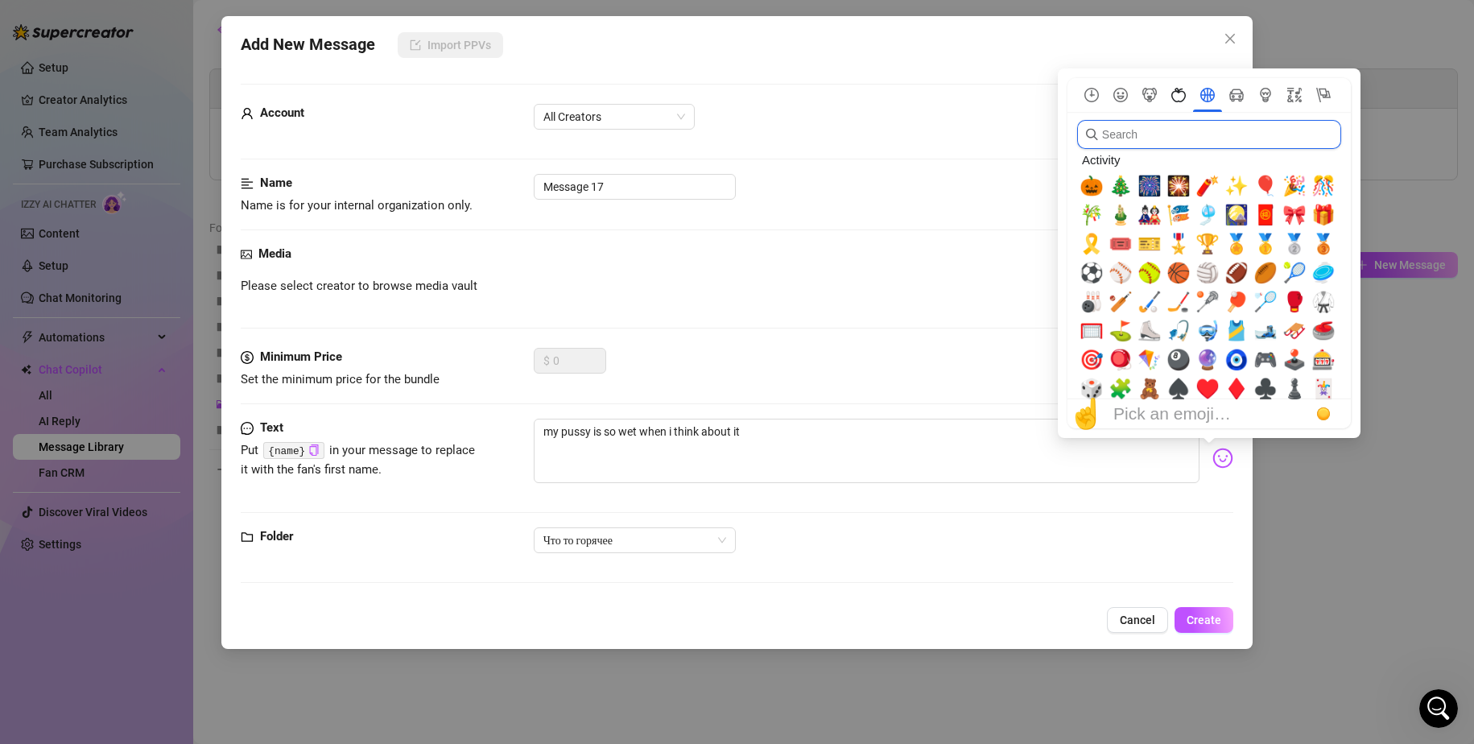
click at [1176, 97] on icon "Food & Drink" at bounding box center [1179, 95] width 14 height 14
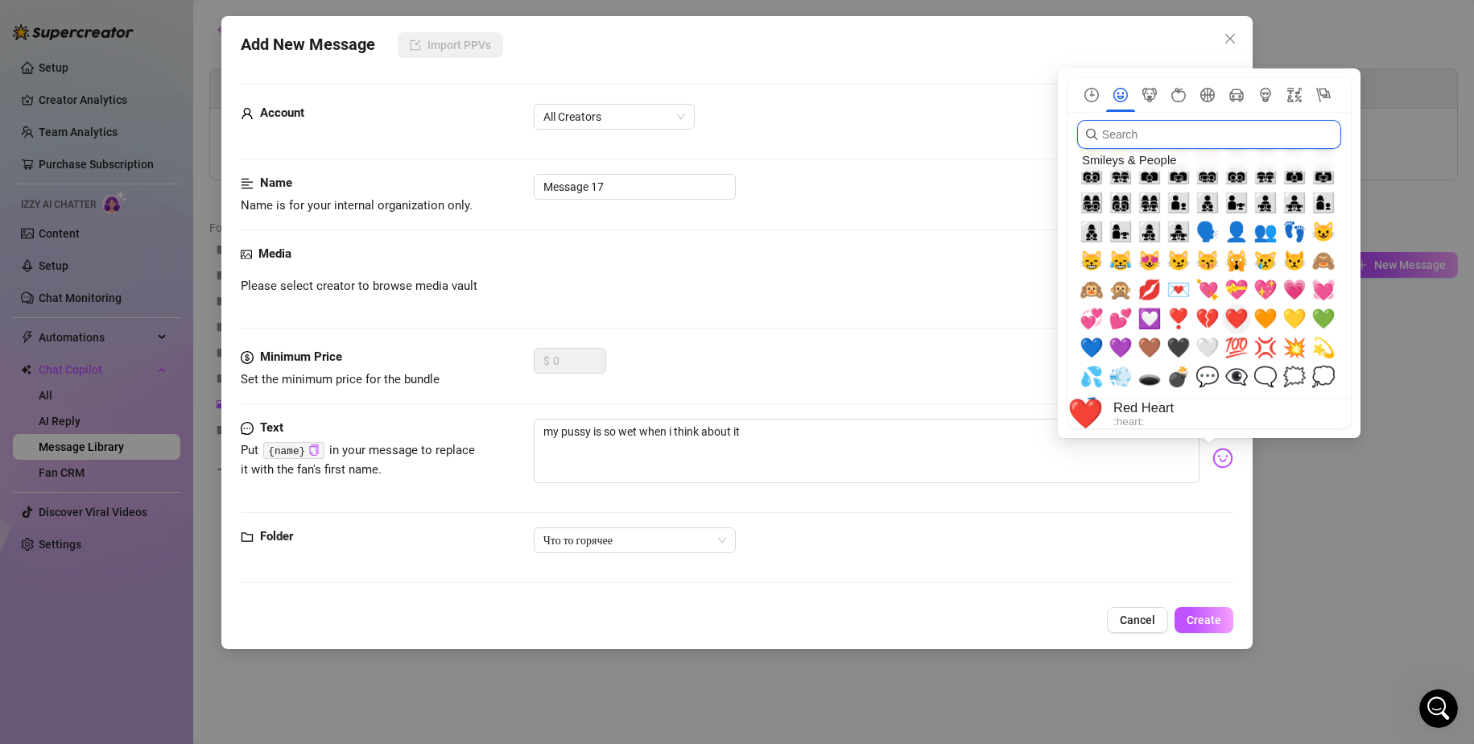
scroll to position [1346, 0]
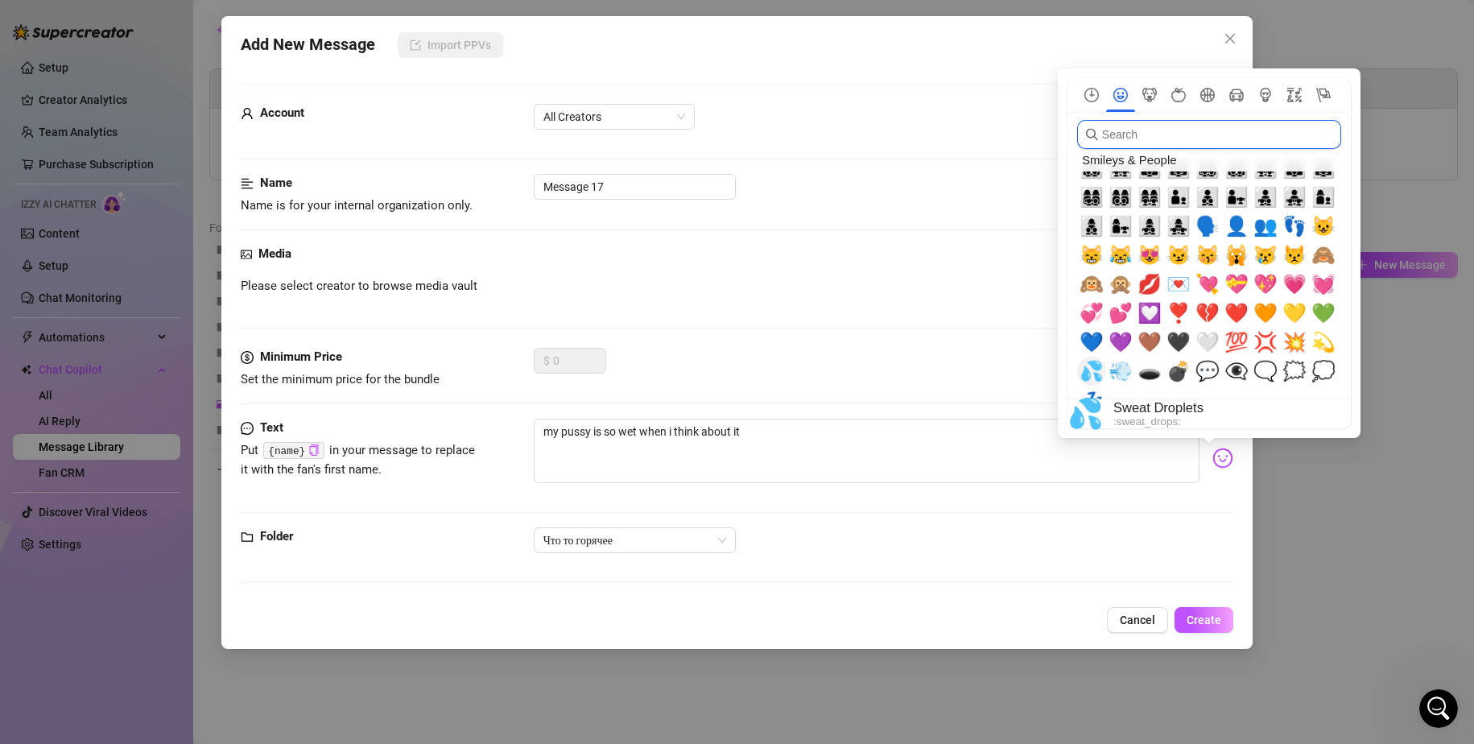
click at [1089, 365] on span "💦" at bounding box center [1092, 371] width 24 height 23
type textarea "my pussy is so wet when i think about it 💦"
click at [1099, 92] on button "Frequently used" at bounding box center [1091, 95] width 29 height 14
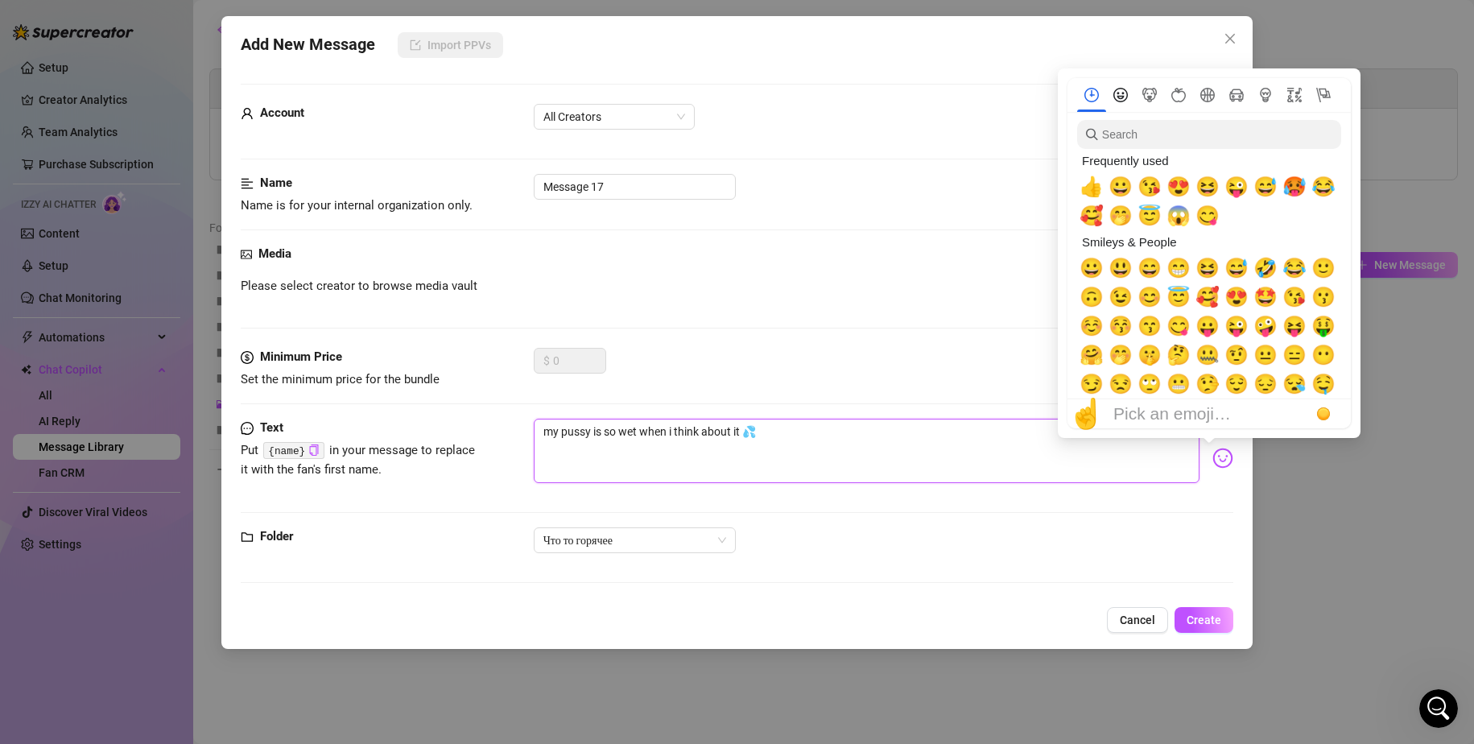
click at [1124, 94] on icon "Smileys & People" at bounding box center [1121, 95] width 14 height 14
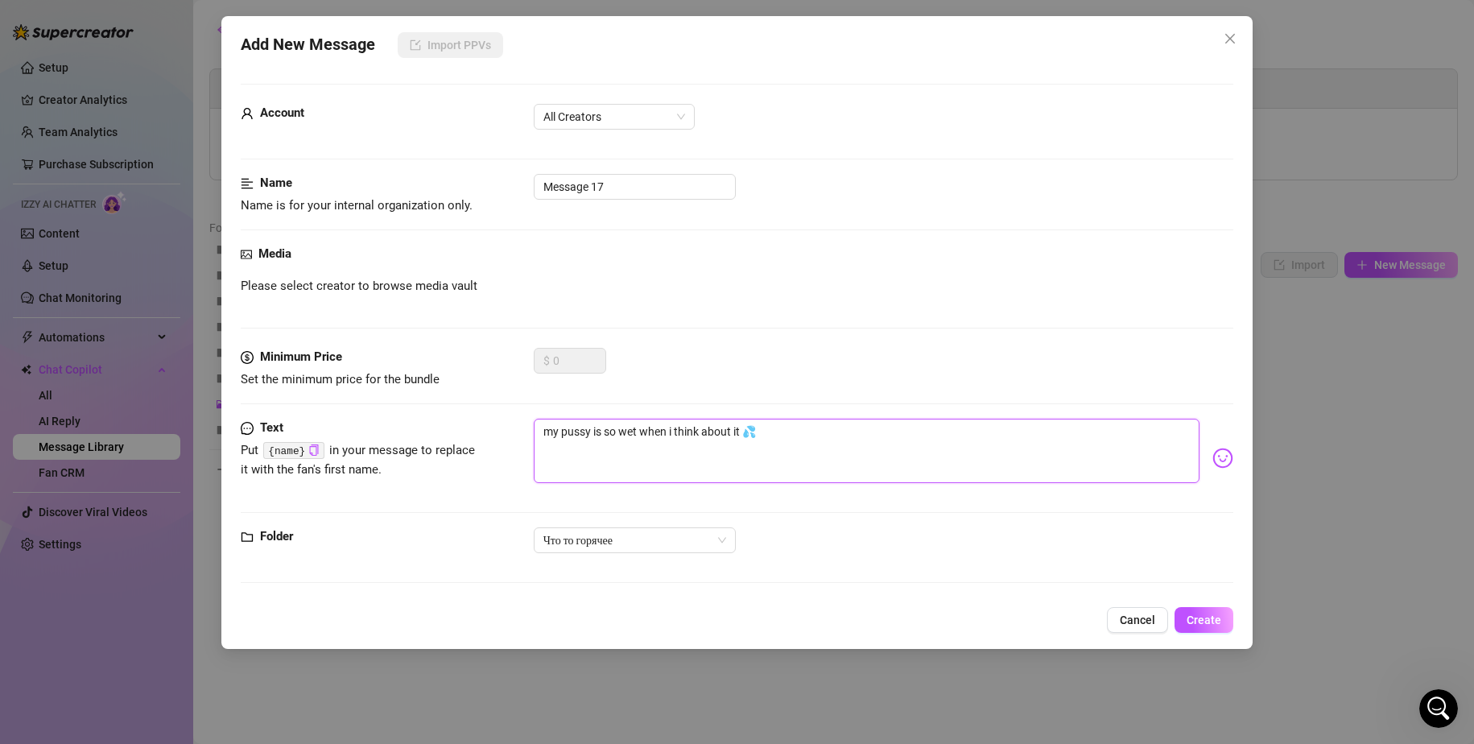
drag, startPoint x: 787, startPoint y: 436, endPoint x: 745, endPoint y: 433, distance: 42.8
click at [745, 433] on textarea "my pussy is so wet when i think about it 💦" at bounding box center [867, 451] width 667 height 64
click at [770, 434] on textarea "my pussy is so wet when i think about it 💦" at bounding box center [867, 451] width 667 height 64
paste textarea "💦"
type textarea "my pussy is so wet when i think about it 💦💦"
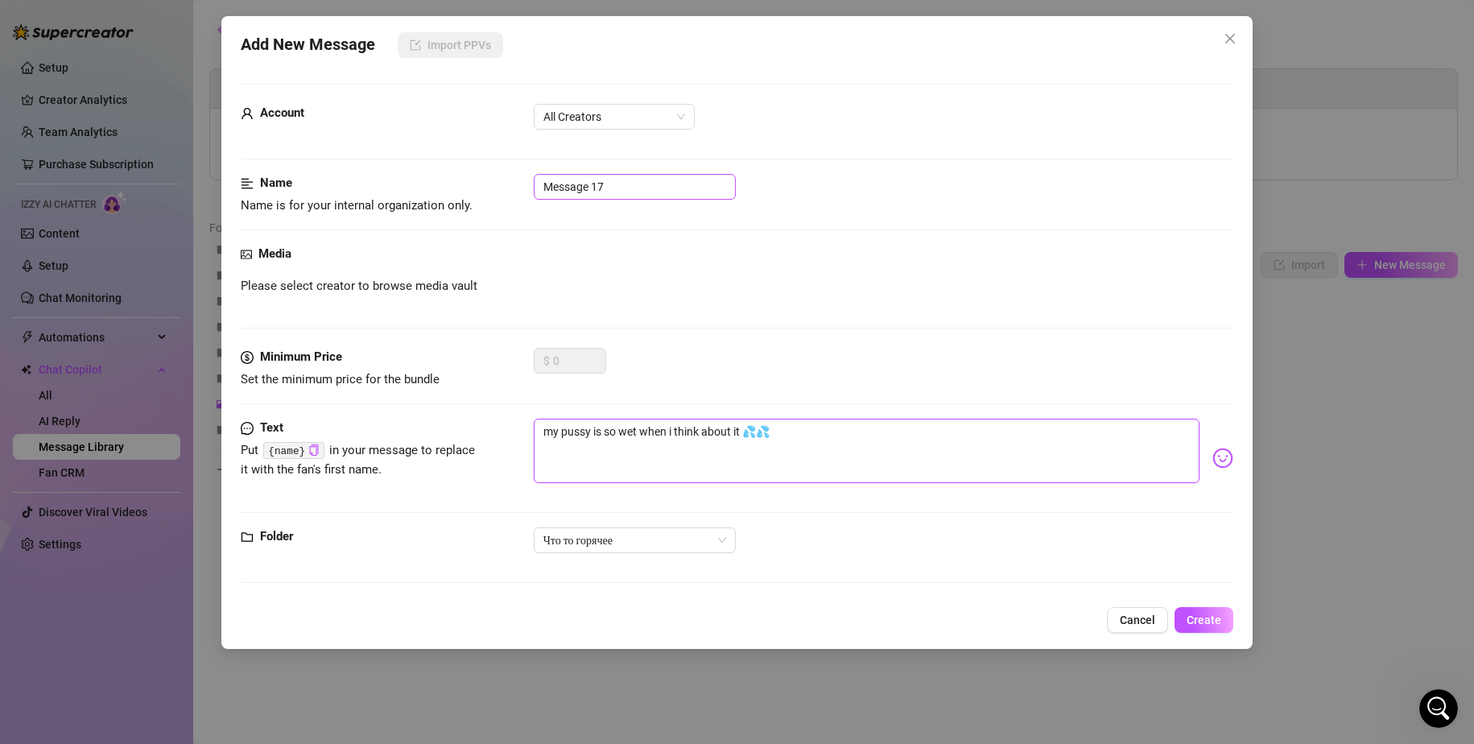
type textarea "my pussy is so wet when i think about it 💦💦"
drag, startPoint x: 645, startPoint y: 190, endPoint x: 494, endPoint y: 173, distance: 151.5
click at [494, 173] on form "Account All Creators Name Name is for your internal organization only. Message …" at bounding box center [738, 341] width 994 height 514
type input "киска мокрая"
click at [1209, 618] on span "Create" at bounding box center [1204, 620] width 35 height 13
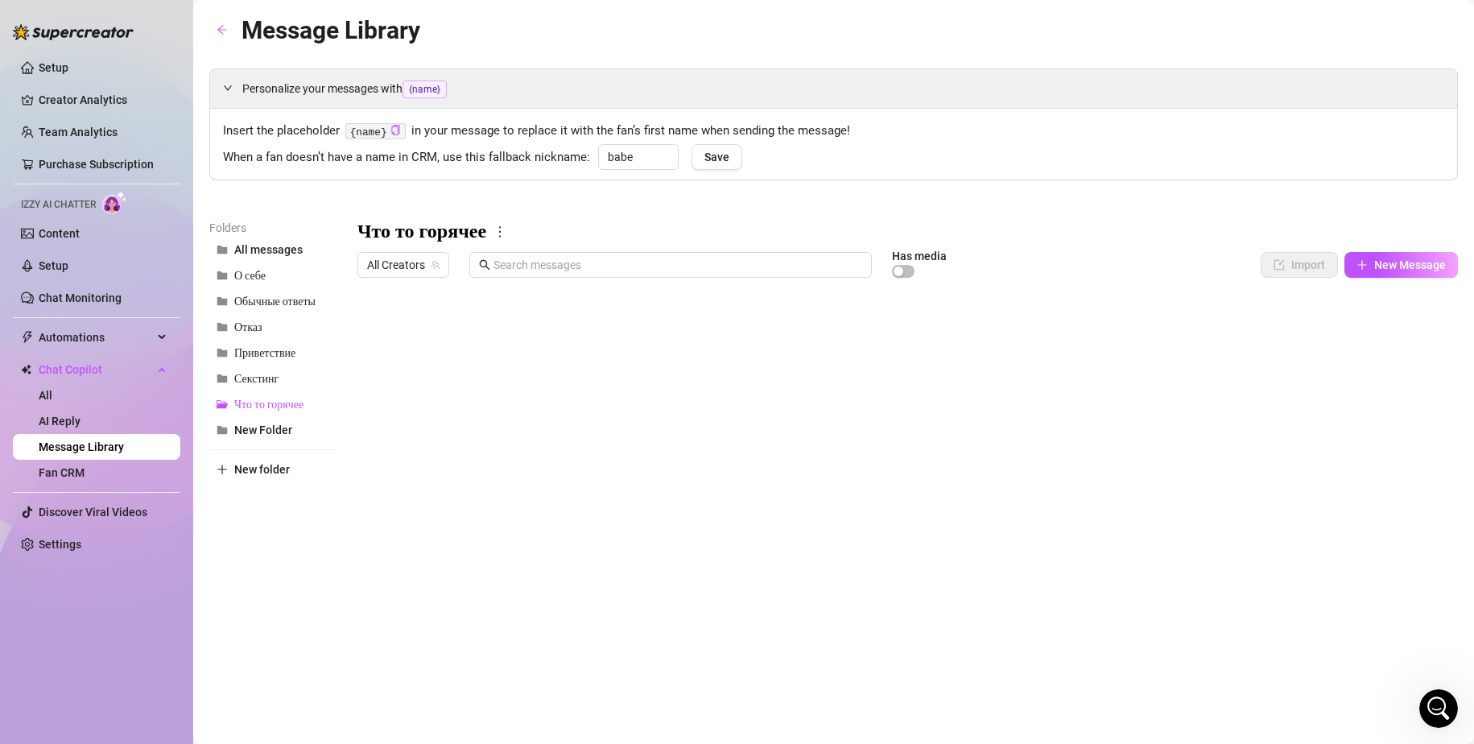
click at [401, 618] on body "Setup Creator Analytics Team Analytics Purchase Subscription Izzy AI Chatter Co…" at bounding box center [737, 372] width 1474 height 744
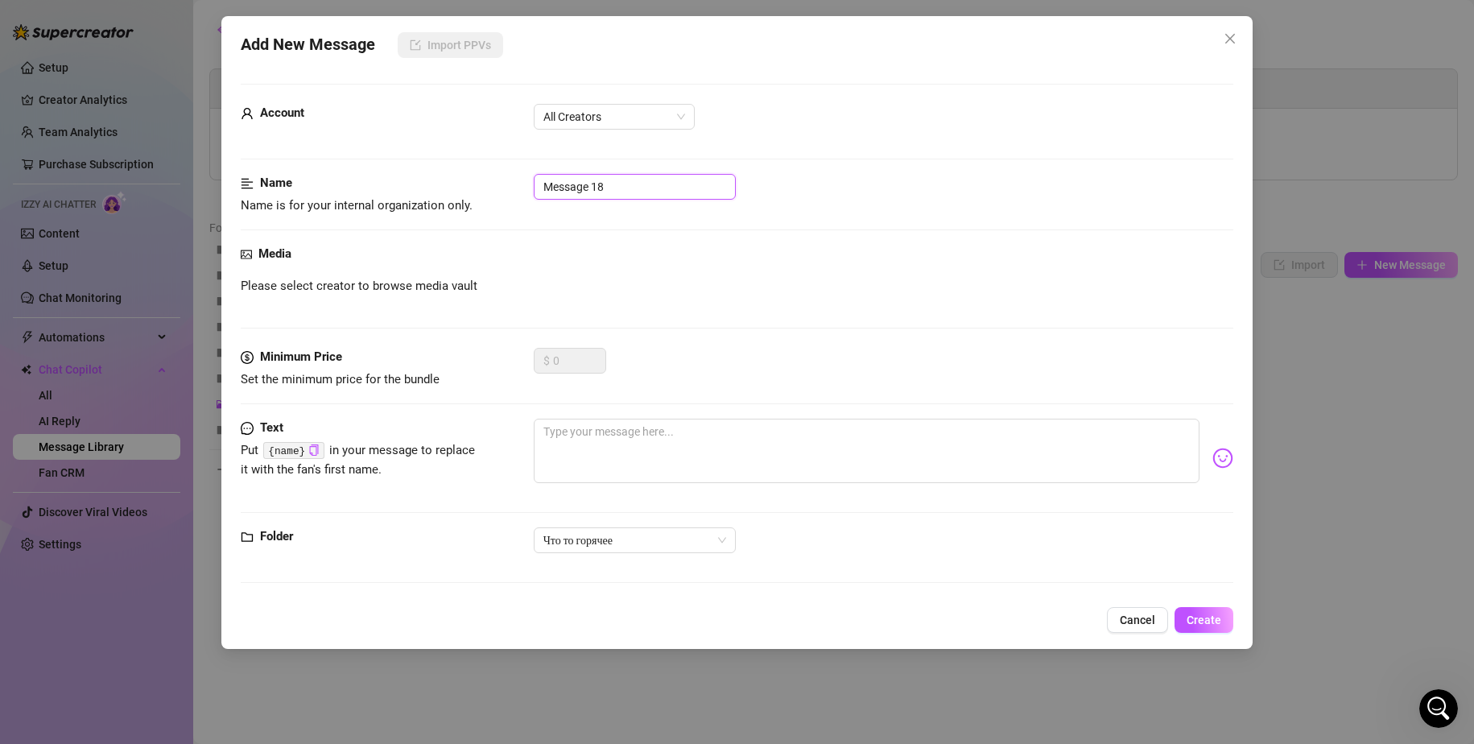
drag, startPoint x: 608, startPoint y: 196, endPoint x: 504, endPoint y: 195, distance: 103.9
click at [497, 196] on div "Name Name is for your internal organization only. Message 18" at bounding box center [738, 194] width 994 height 41
click at [640, 440] on textarea at bounding box center [867, 451] width 667 height 64
paste textarea "I want you to fill me up and stretch my tight holes"
type textarea "I want you to fill me up and stretch my tight holes"
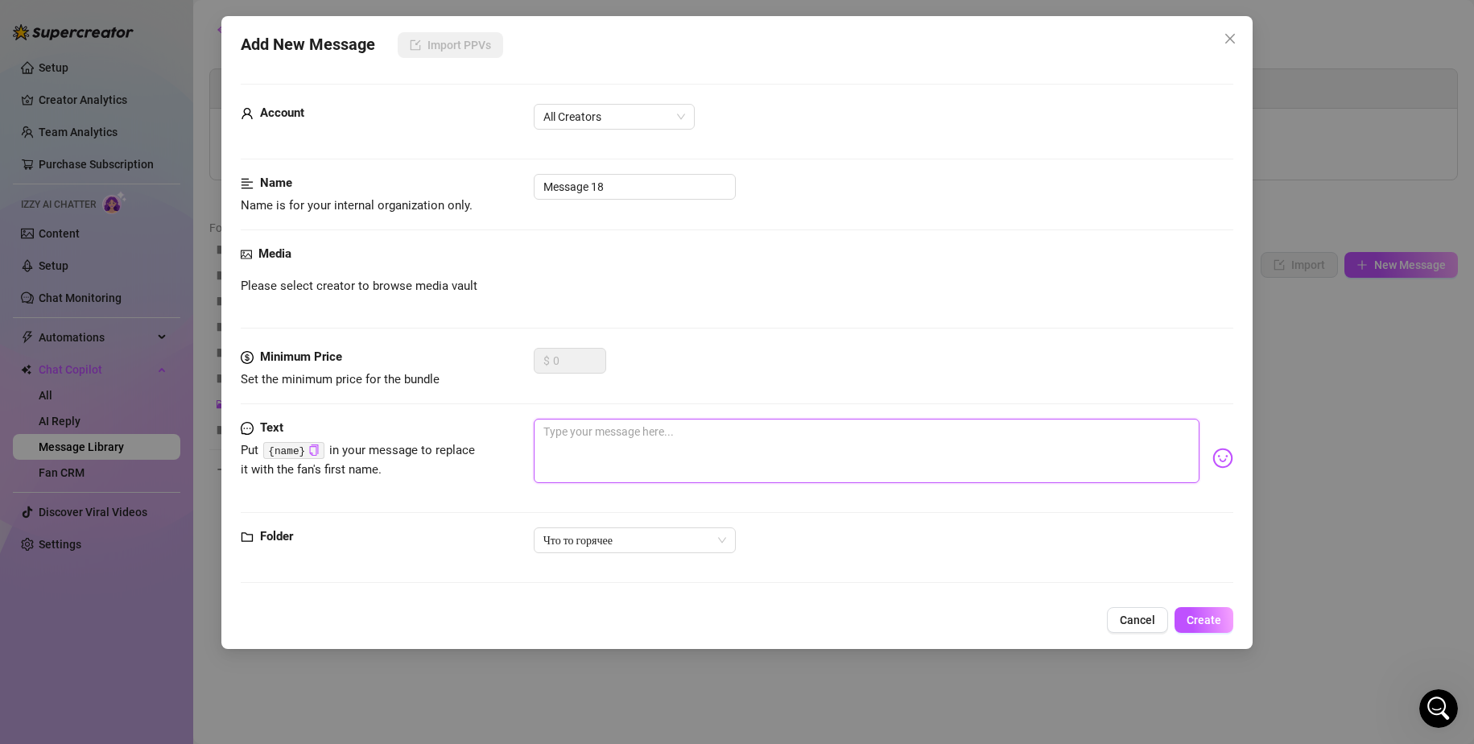
type textarea "I want you to fill me up and stretch my tight holes"
drag, startPoint x: 862, startPoint y: 434, endPoint x: 1064, endPoint y: 447, distance: 202.5
click at [1063, 447] on textarea "I want you to fill me up and stretch my tight holes" at bounding box center [867, 451] width 667 height 64
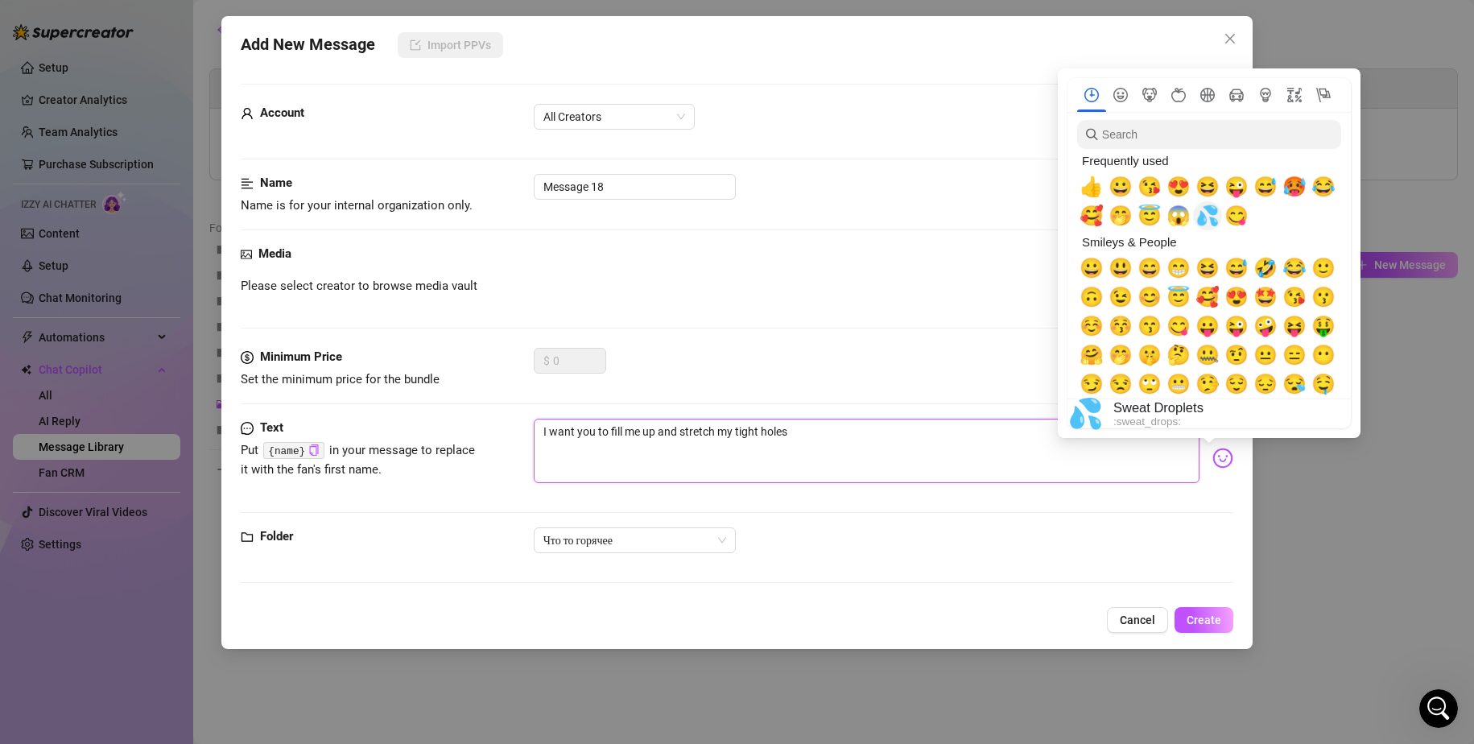
type textarea "I want you to fill me up and stretch my tight holes"
click at [1201, 214] on span "💦" at bounding box center [1208, 216] width 24 height 23
type textarea "I want you to fill me up and stretch my tight holes 💦"
click at [1298, 187] on span "🥵" at bounding box center [1295, 187] width 24 height 23
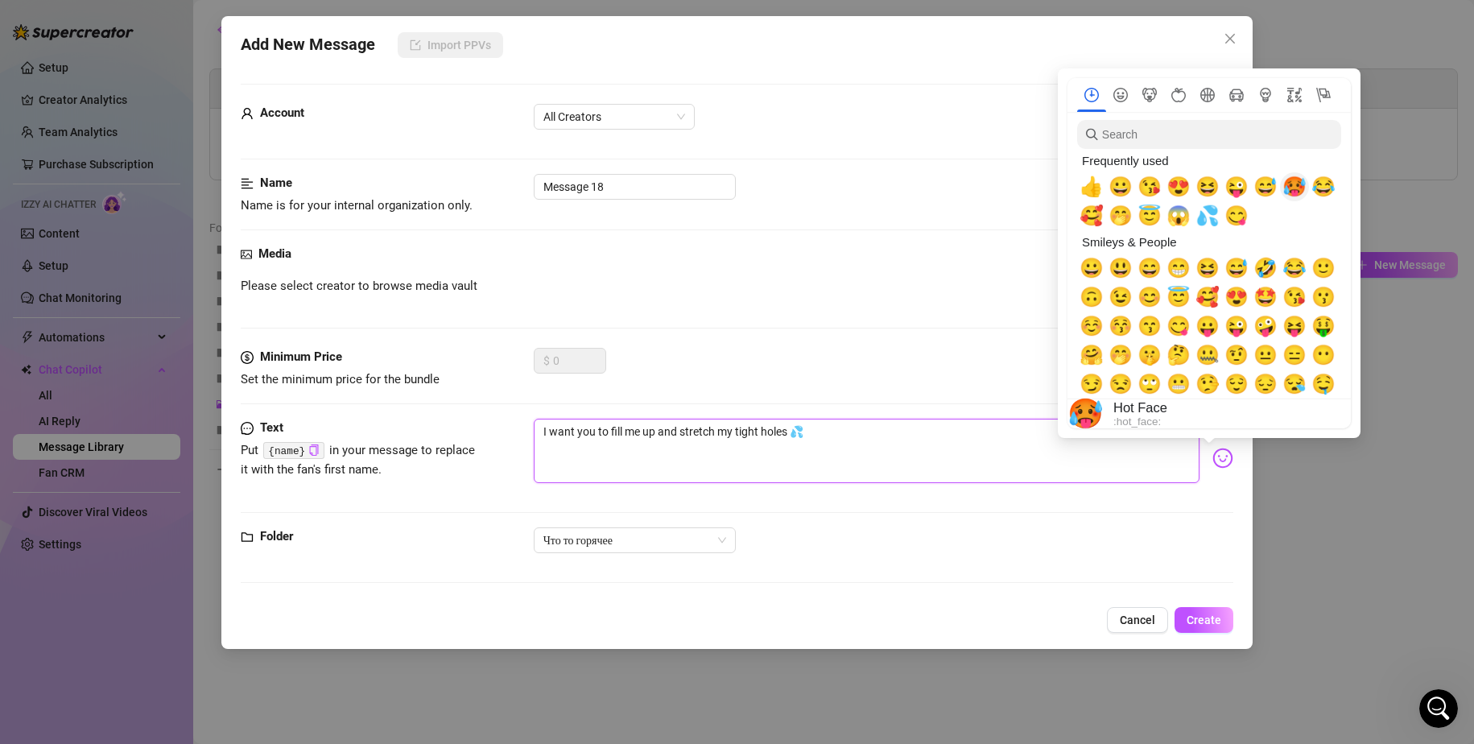
type textarea "I want you to fill me up and stretch my tight holes 💦🥵"
click at [878, 423] on textarea "I want you to fill me up and stretch my tight holes 💦🥵" at bounding box center [867, 451] width 667 height 64
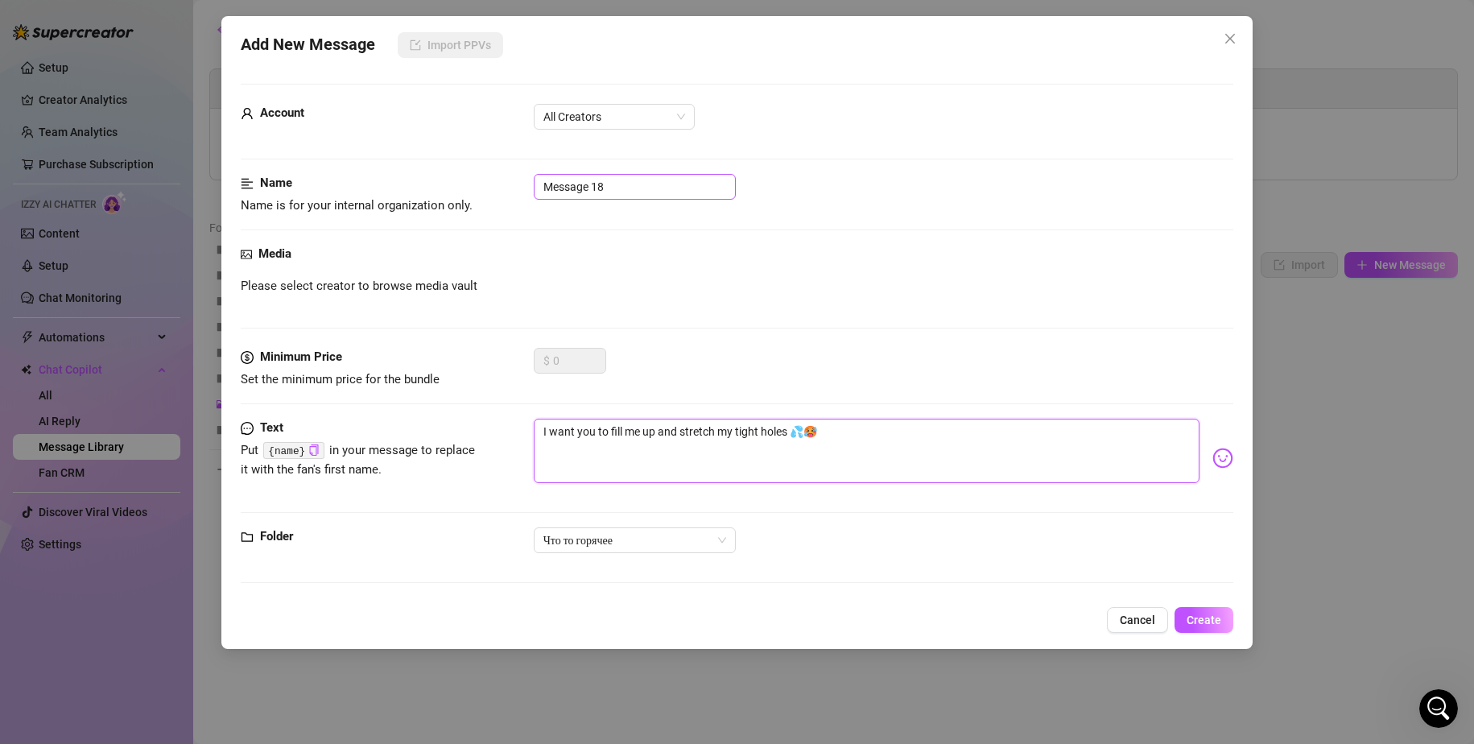
type textarea "I want you to fill me up and stretch my tight holes 💦🥵"
drag, startPoint x: 625, startPoint y: 184, endPoint x: 458, endPoint y: 186, distance: 166.7
click at [458, 187] on div "Name Name is for your internal organization only. Message 18" at bounding box center [738, 194] width 994 height 41
type input "наполнил и расстянул"
click at [1205, 622] on span "Create" at bounding box center [1204, 620] width 35 height 13
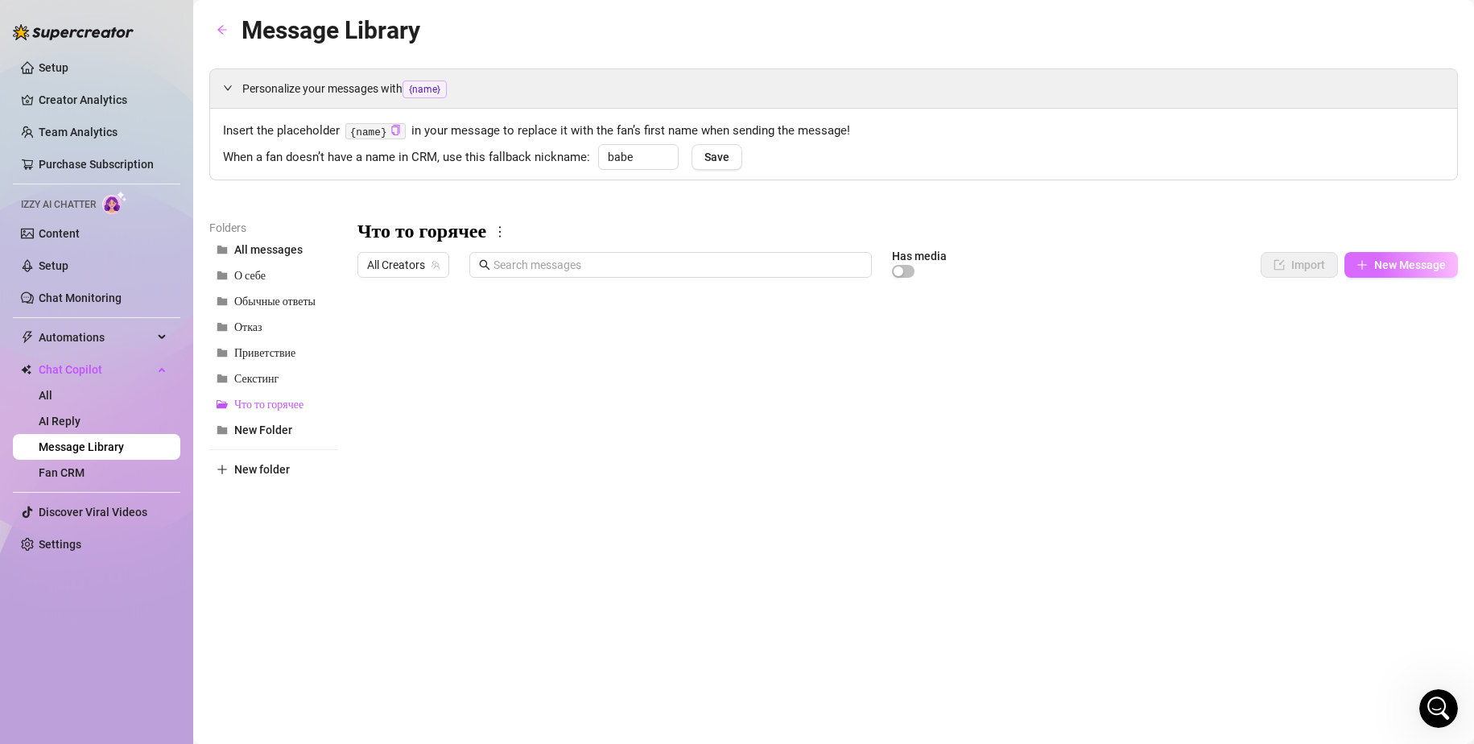
click at [1388, 266] on span "New Message" at bounding box center [1410, 264] width 72 height 13
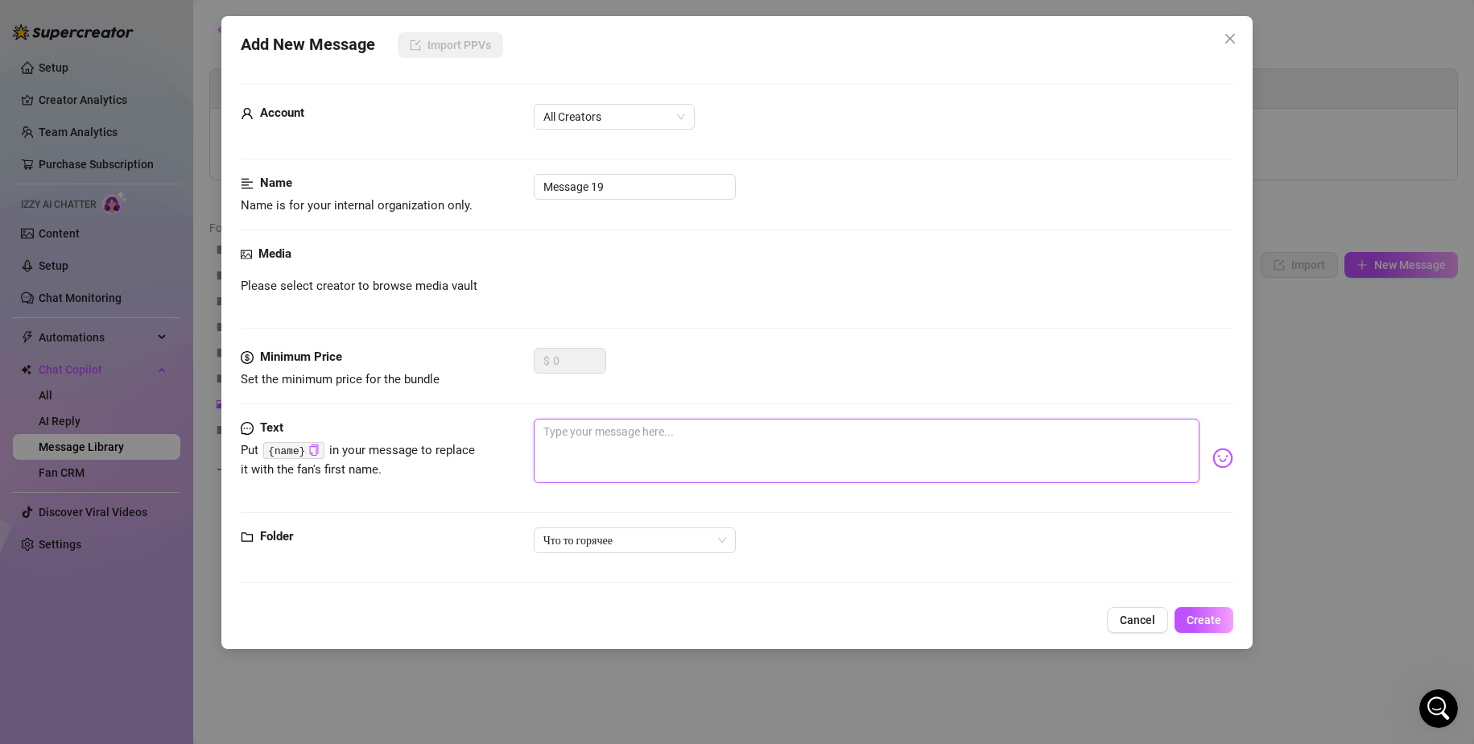
click at [642, 430] on textarea at bounding box center [867, 451] width 667 height 64
paste textarea "where do you want to finish?"
type textarea "where do you want to finish?"
type textarea "where do you want to f?"
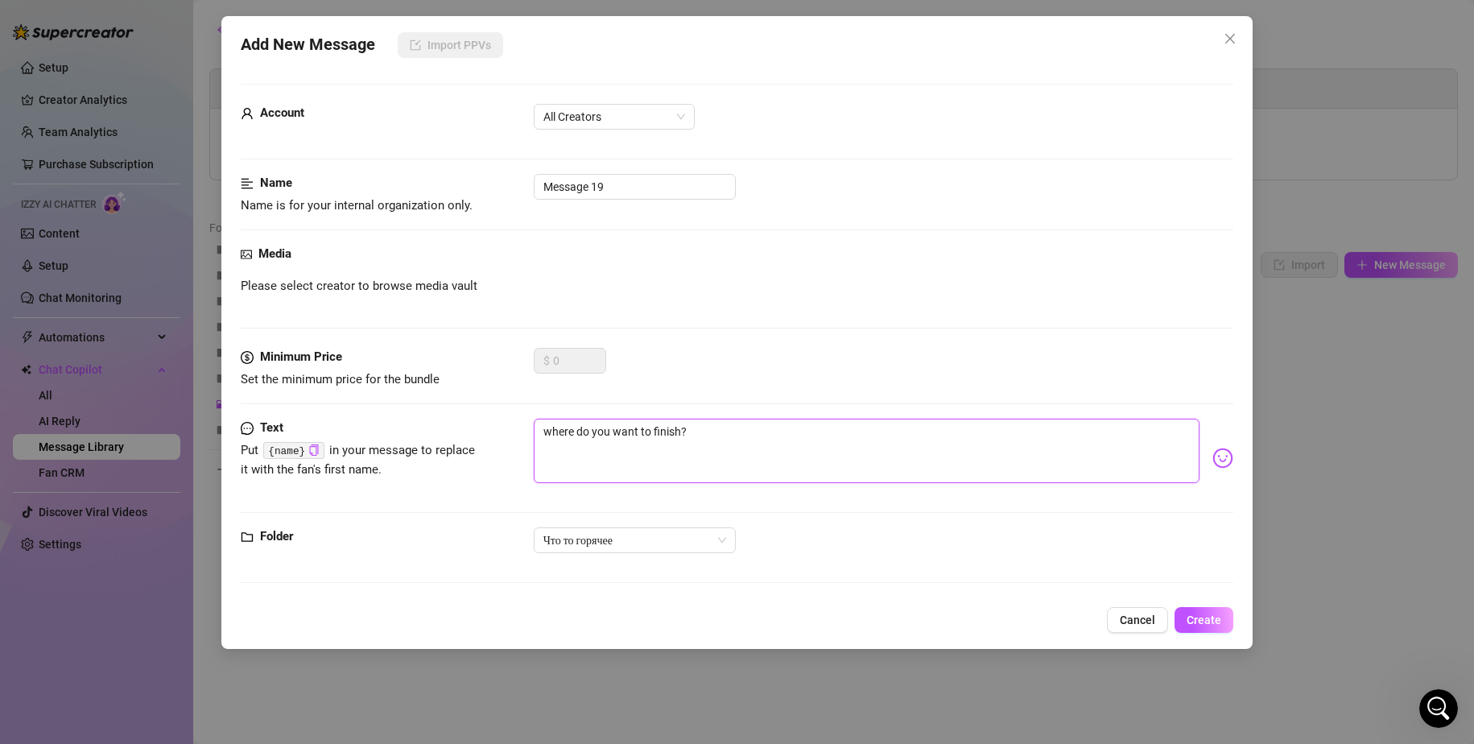
type textarea "where do you want to f?"
type textarea "where do you want to ?"
type textarea "where do you want to c?"
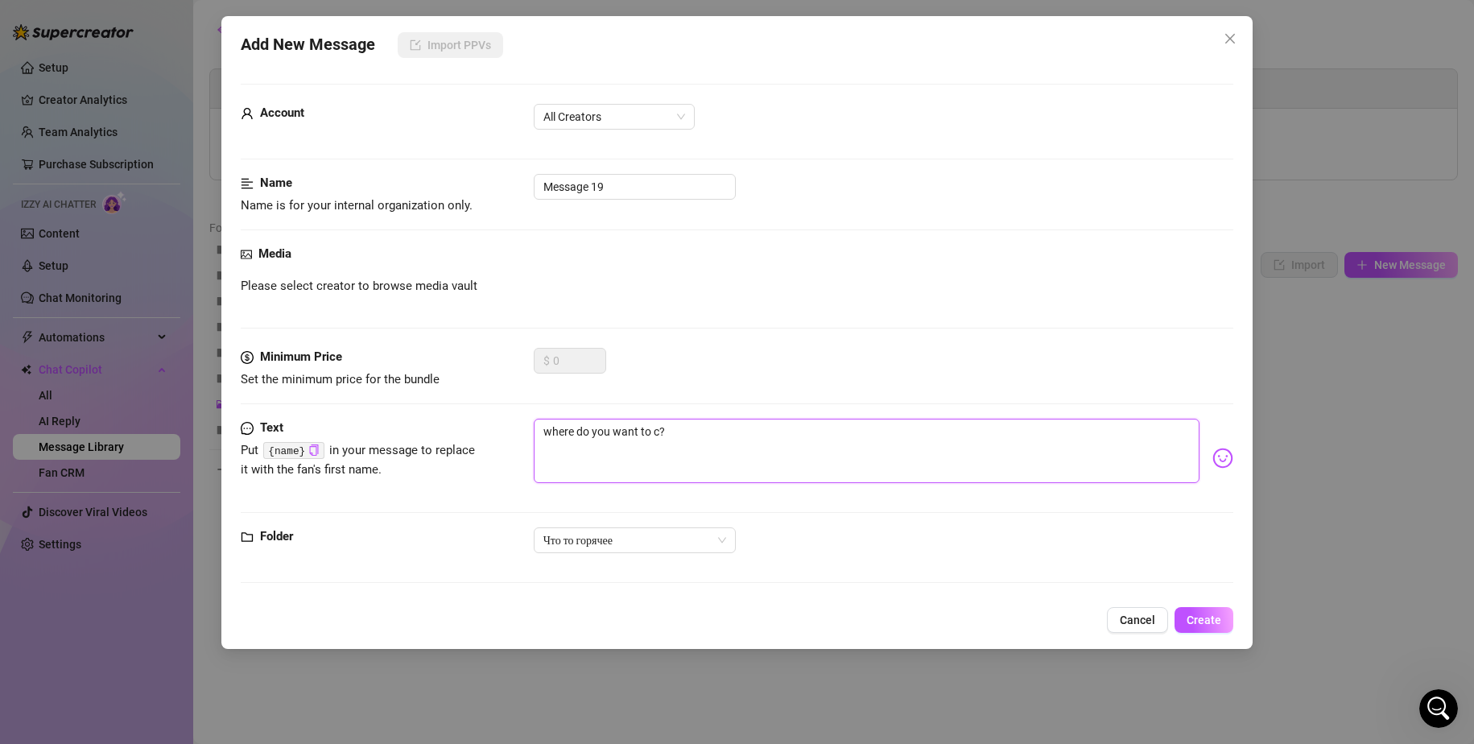
type textarea "where do you want to cu?"
type textarea "where do you want to cum?"
click at [697, 427] on textarea "where do you want to cum?" at bounding box center [867, 451] width 667 height 64
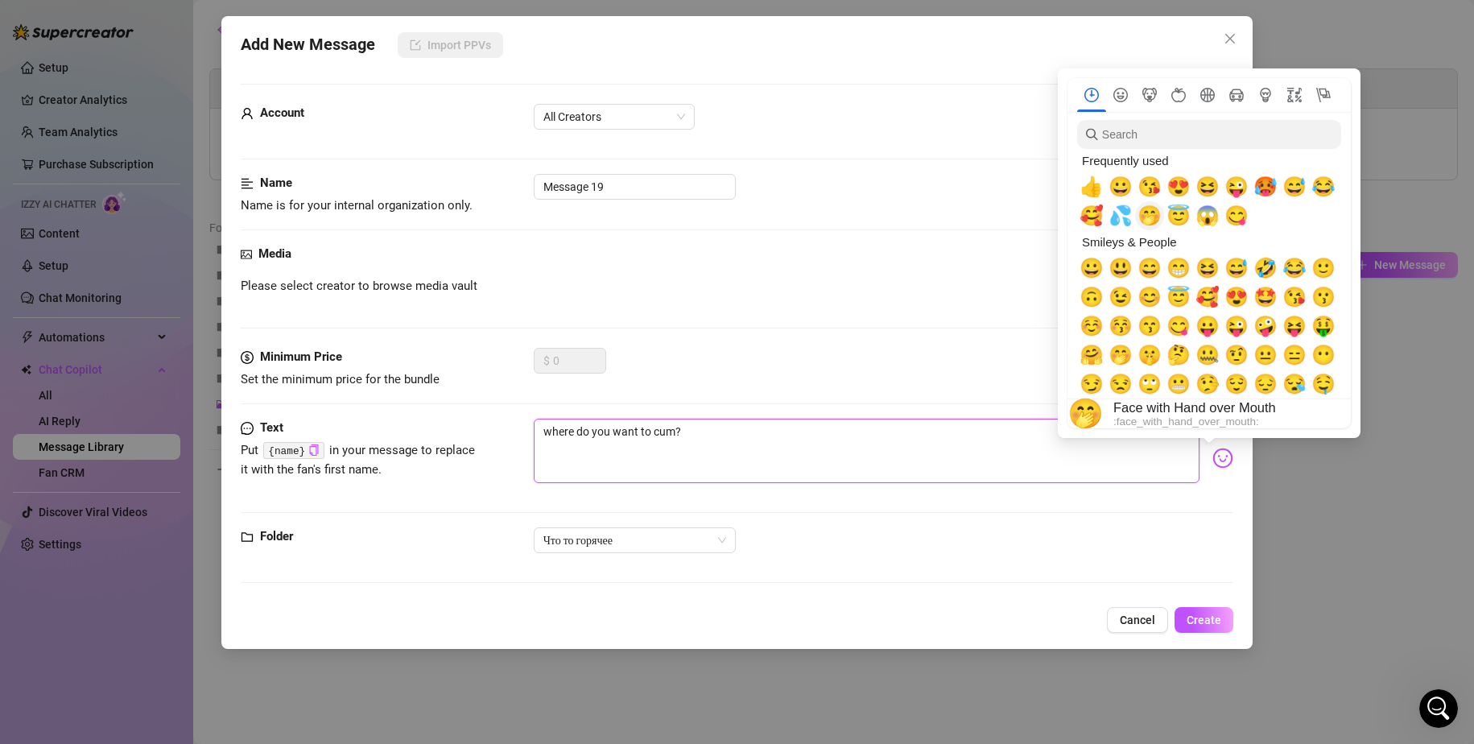
type textarea "where do you want to cum?"
click at [1145, 216] on span "🤭" at bounding box center [1150, 216] width 24 height 23
type textarea "where do you want to cum?🤭"
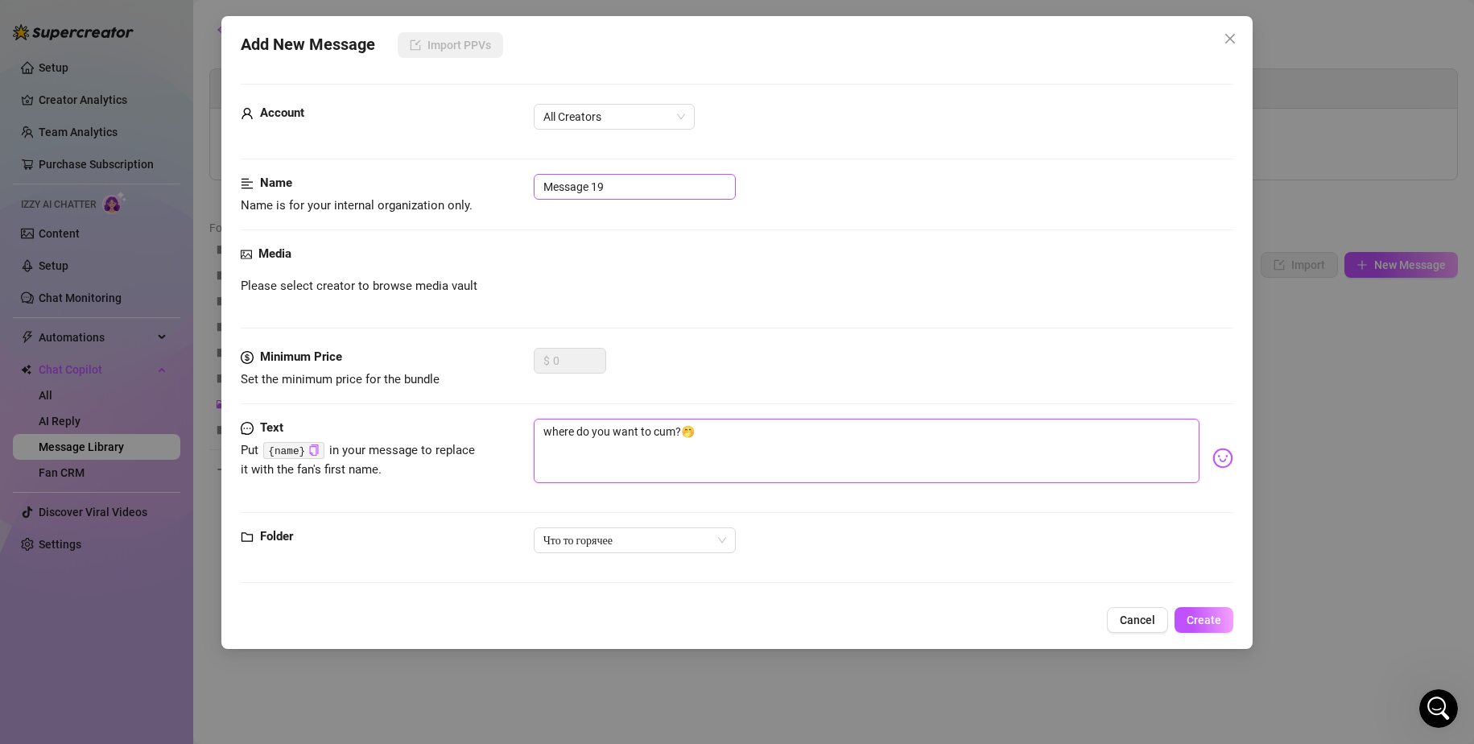
type textarea "where do you want to cum?🤭"
drag, startPoint x: 627, startPoint y: 193, endPoint x: 482, endPoint y: 182, distance: 145.4
click at [483, 182] on div "Name Name is for your internal organization only. Message 19" at bounding box center [738, 194] width 994 height 41
type input "r"
click at [621, 184] on input "куда кончить ?" at bounding box center [635, 187] width 202 height 26
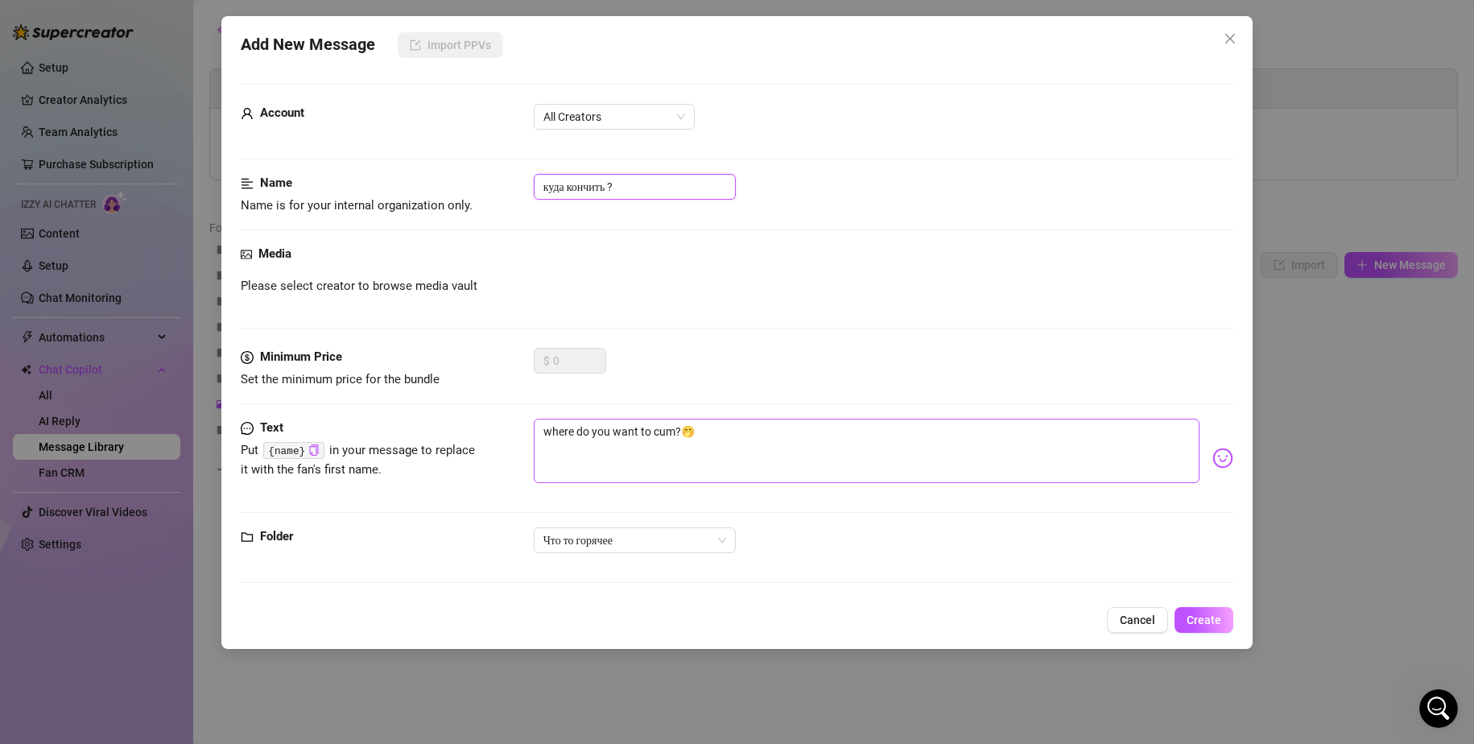
type input "куда кончить ?"
click at [748, 441] on textarea "where do you want to cum?🤭" at bounding box center [867, 451] width 667 height 64
click at [1209, 622] on span "Create" at bounding box center [1204, 620] width 35 height 13
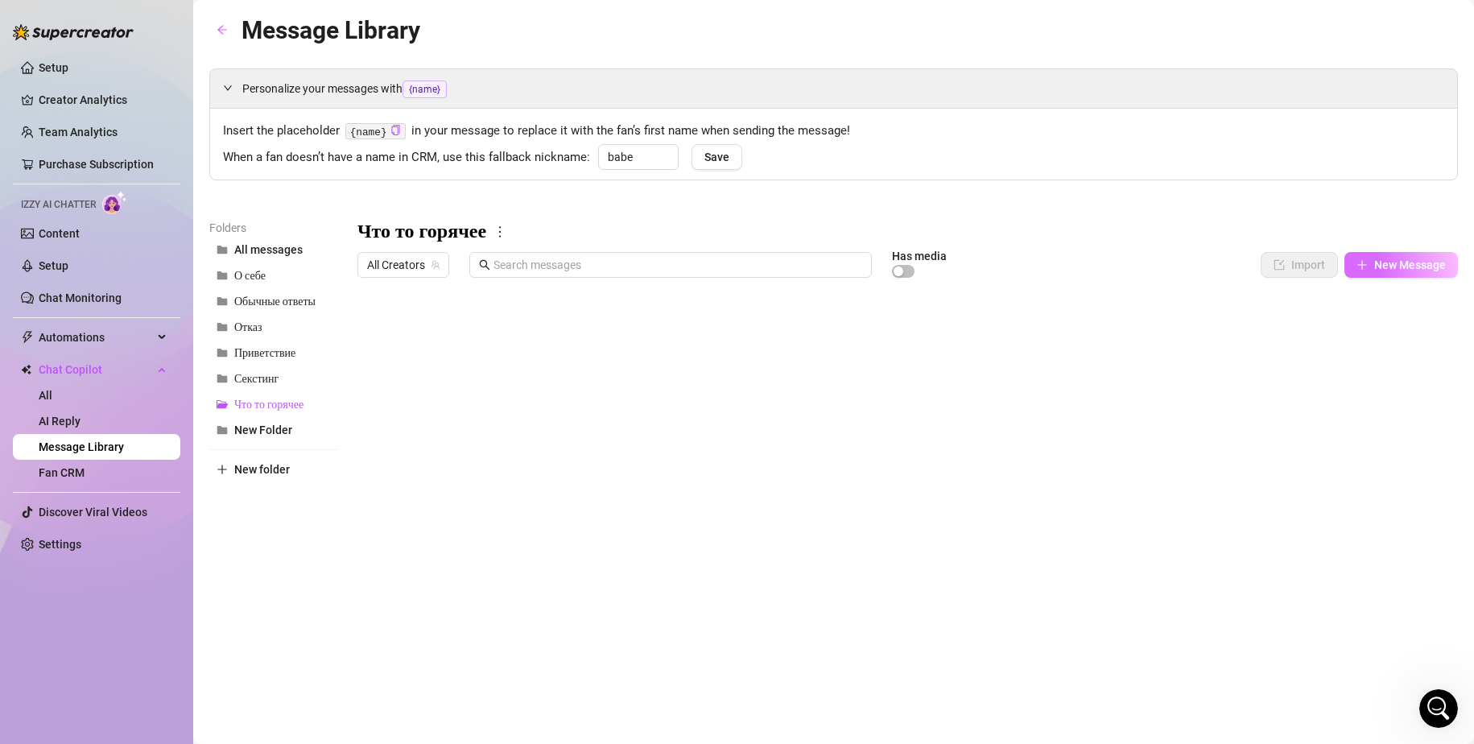
click at [1385, 271] on span "New Message" at bounding box center [1410, 264] width 72 height 13
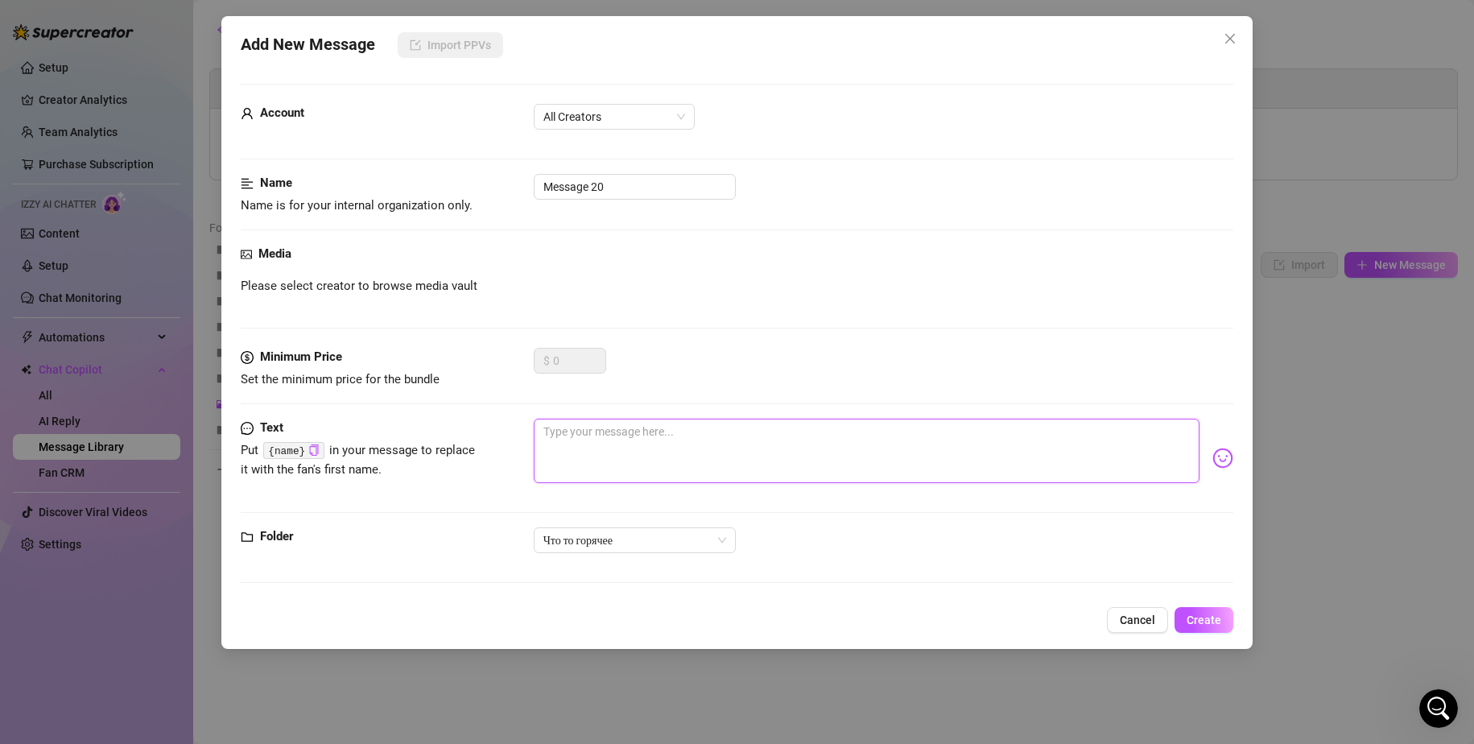
click at [623, 439] on textarea at bounding box center [867, 451] width 667 height 64
paste textarea "I want you to kiss me slowly and go lower and lower down my body"
type textarea "I want you to kiss me slowly and go lower and lower down my body"
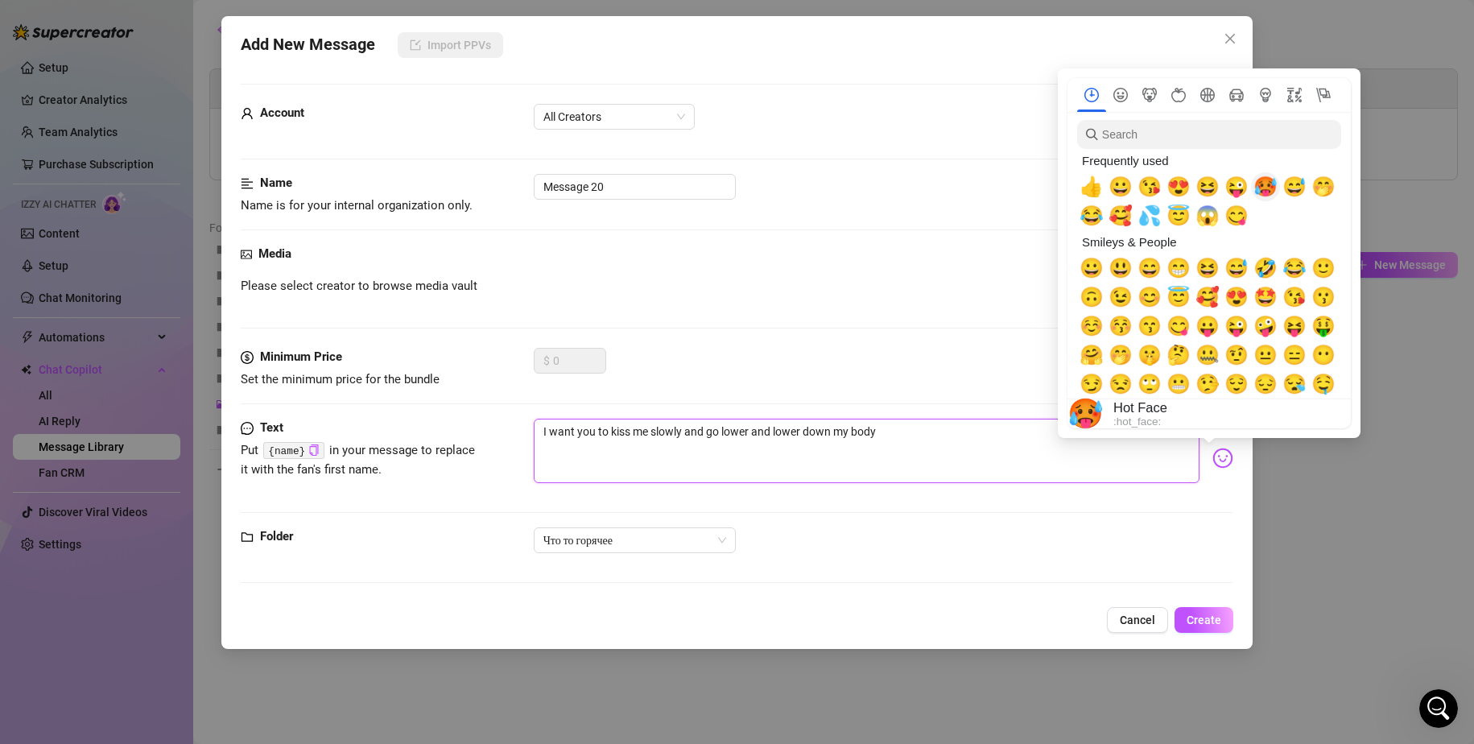
type textarea "I want you to kiss me slowly and go lower and lower down my body"
click at [1271, 190] on span "🥵" at bounding box center [1266, 187] width 24 height 23
type textarea "I want you to kiss me slowly and go lower and lower down my body 🥵"
click at [1271, 190] on span "🥵" at bounding box center [1266, 187] width 24 height 23
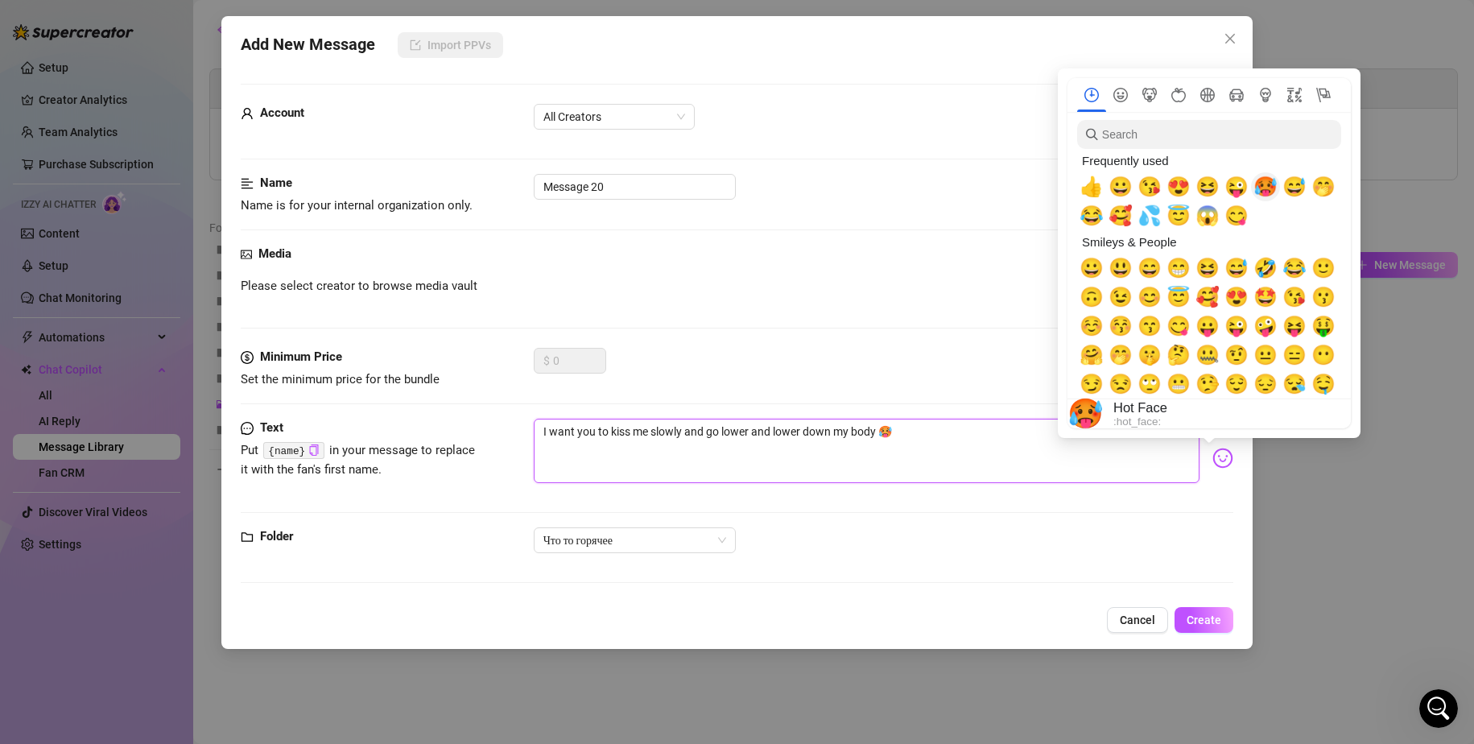
type textarea "I want you to kiss me slowly and go lower and lower down my body 🥵🥵"
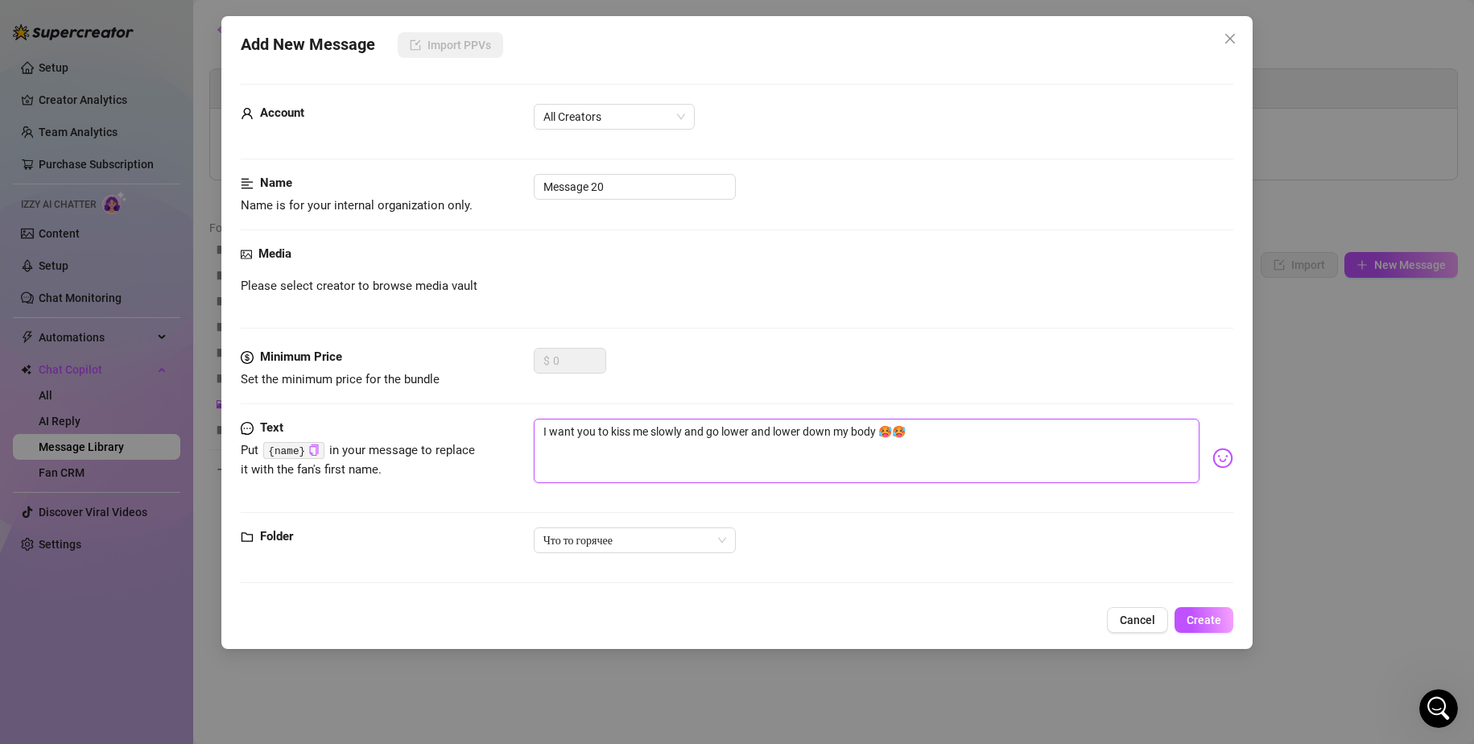
click at [932, 434] on textarea "I want you to kiss me slowly and go lower and lower down my body 🥵🥵" at bounding box center [867, 451] width 667 height 64
type textarea "I want you to kiss me slowly and go lower and lower down my body 🥵🥵"
drag, startPoint x: 622, startPoint y: 189, endPoint x: 490, endPoint y: 183, distance: 132.2
click at [490, 183] on div "Name Name is for your internal organization only. Message 20" at bounding box center [738, 194] width 994 height 41
click at [974, 446] on textarea "I want you to kiss me slowly and go lower and lower down my body 🥵🥵" at bounding box center [867, 451] width 667 height 64
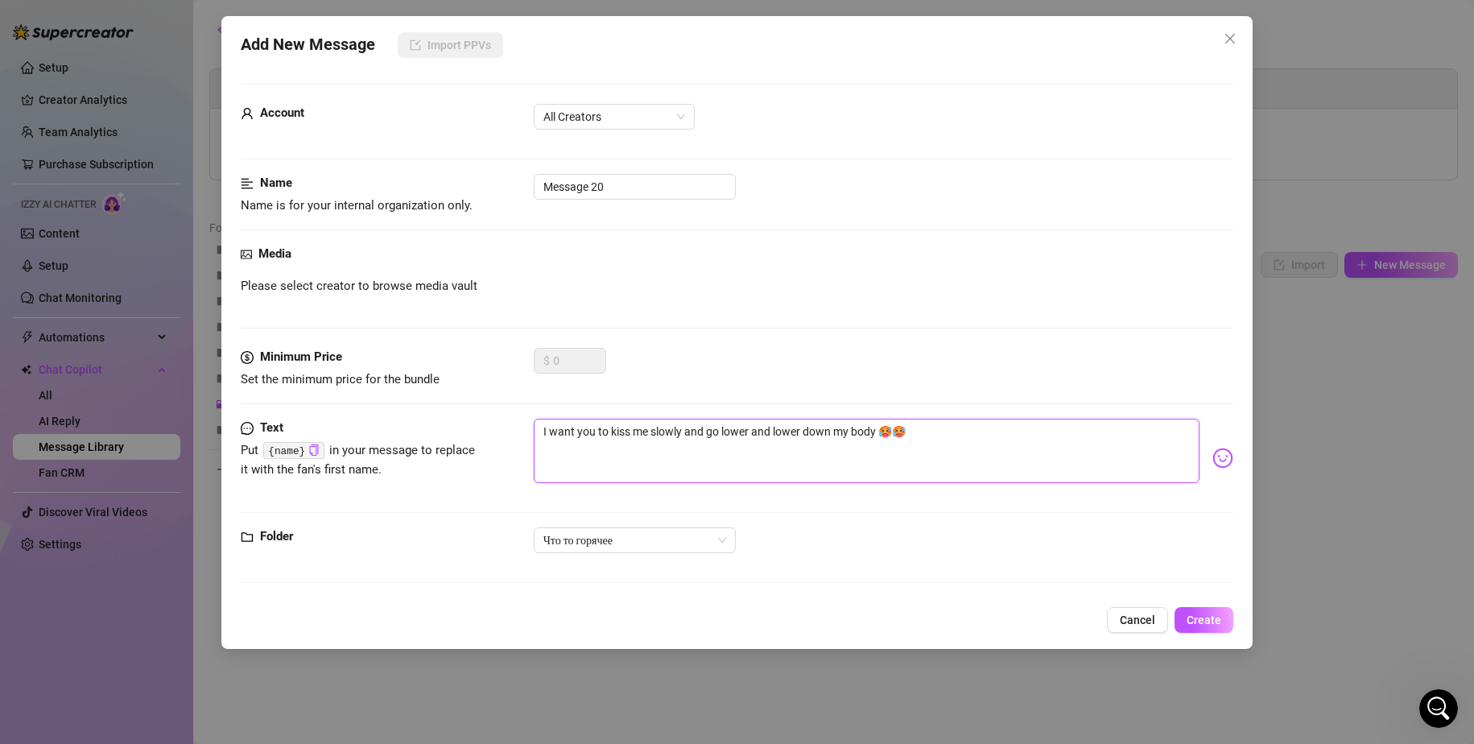
type textarea "I want you to kiss me slowly and go lower and lower down my body 🥵🥵"
type textarea "I want you to kiss me slowly and go lower and lower down my body 🥵🥵 ?"
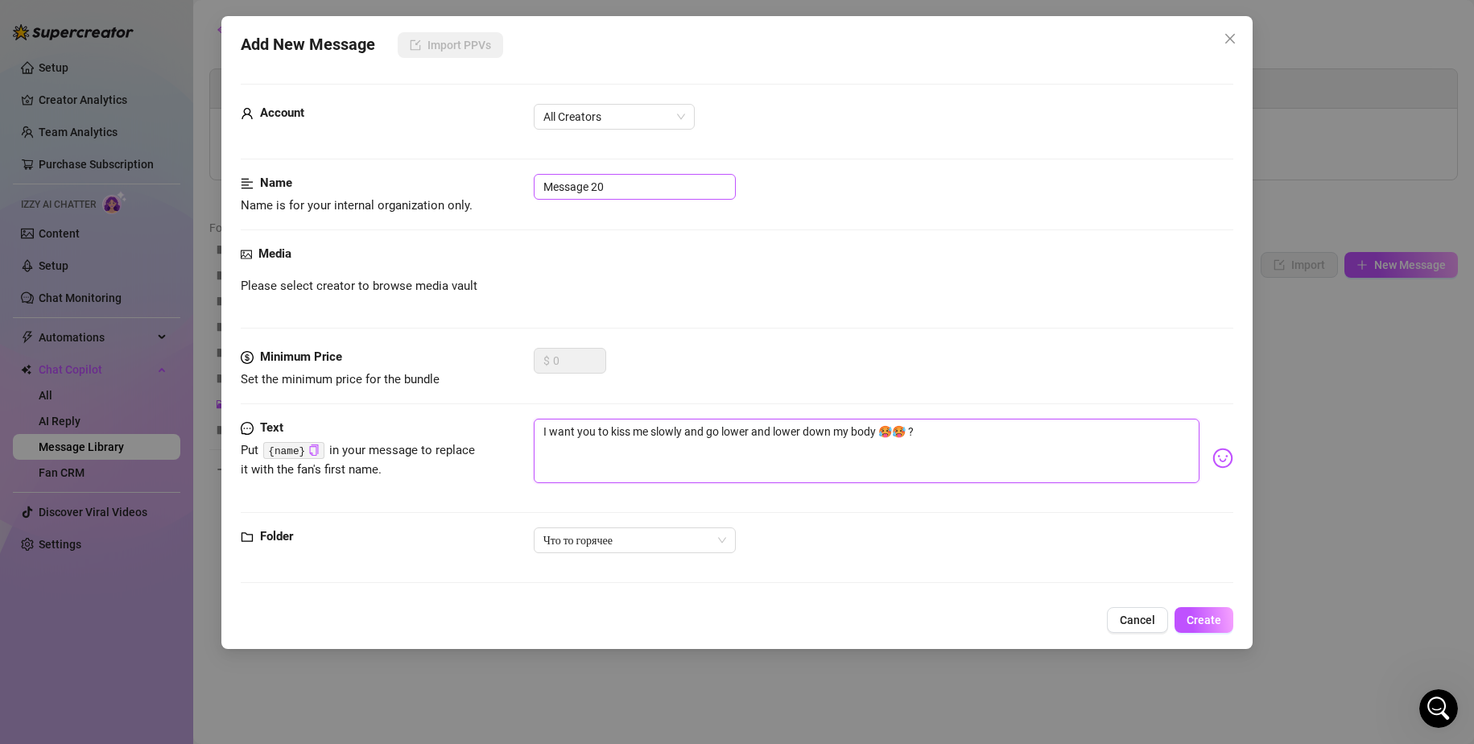
type textarea "I want you to kiss me slowly and go lower and lower down my body 🥵🥵 ?"
drag, startPoint x: 619, startPoint y: 178, endPoint x: 501, endPoint y: 162, distance: 119.5
click at [506, 161] on form "Account All Creators Name Name is for your internal organization only. Message …" at bounding box center [738, 341] width 994 height 514
click at [967, 424] on textarea "I want you to kiss me slowly and go lower and lower down my body 🥵🥵 ?" at bounding box center [867, 451] width 667 height 64
type textarea "I want you to kiss me slowly and go lower and lower down my body 🥵🥵 ?"
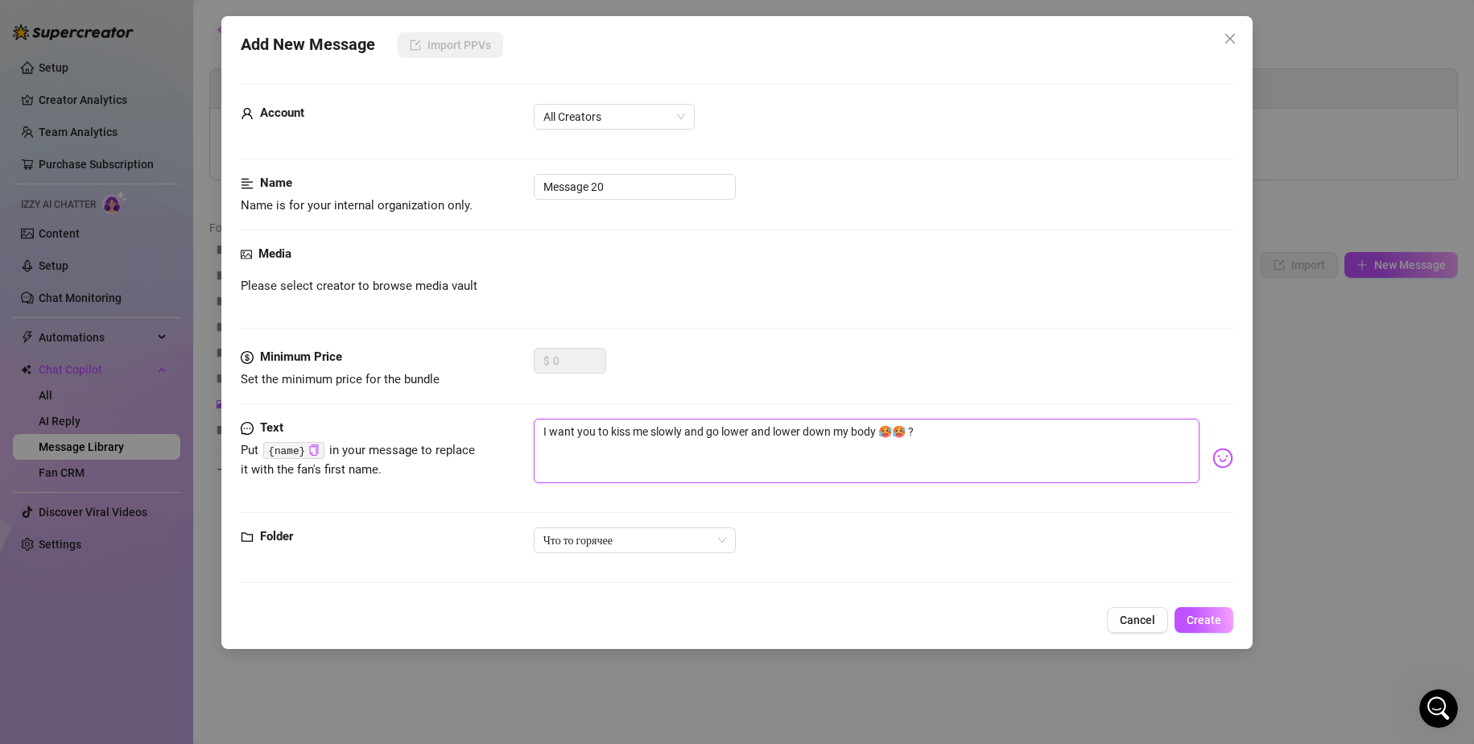
type textarea "I want you to kiss me slowly and go lower and lower down my body 🥵🥵 ?"
type textarea "I want you to kiss me slowly and go lower and lower down my body 🥵🥵"
drag, startPoint x: 583, startPoint y: 184, endPoint x: 447, endPoint y: 174, distance: 136.5
click at [469, 176] on div "Name Name is for your internal organization only. Message 20" at bounding box center [738, 194] width 994 height 41
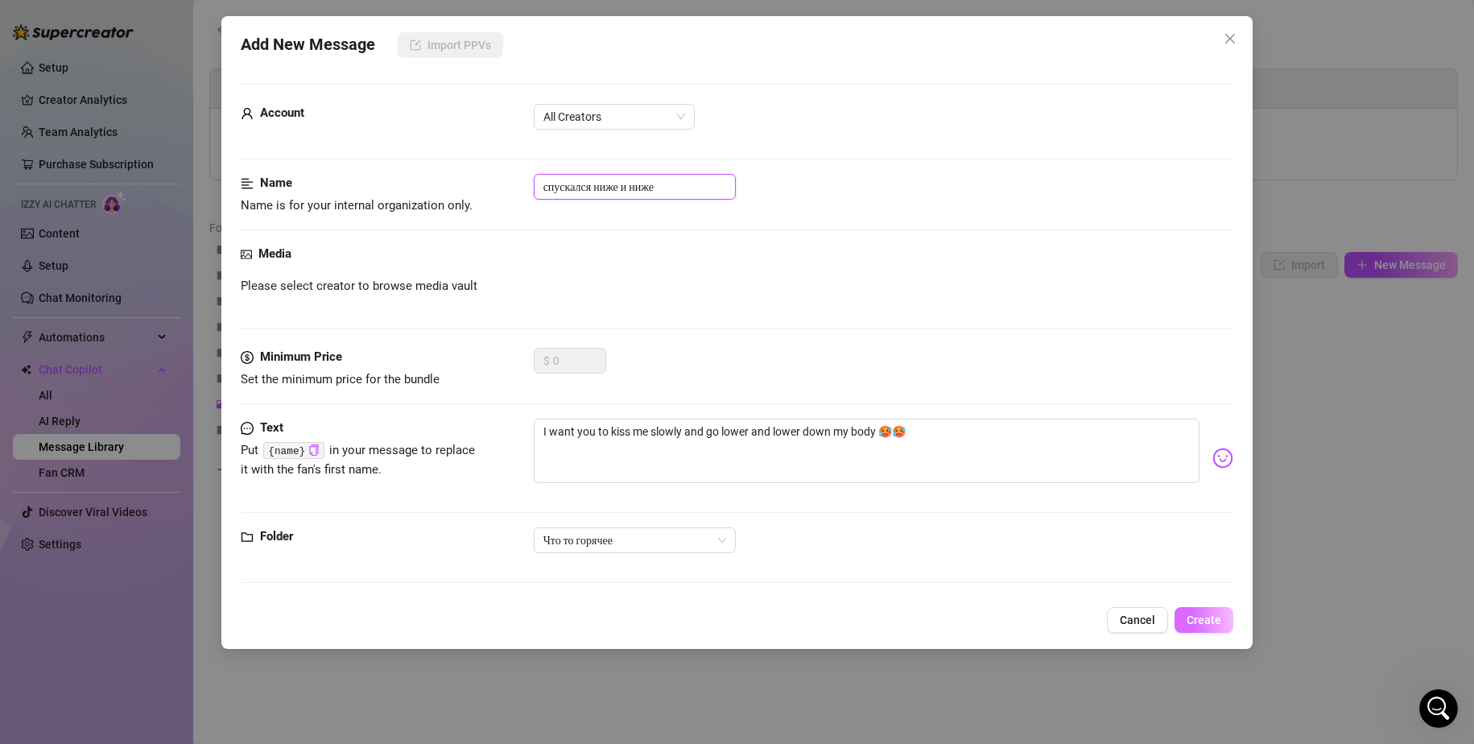
type input "спускался ниже и ниже"
click at [1194, 616] on span "Create" at bounding box center [1204, 620] width 35 height 13
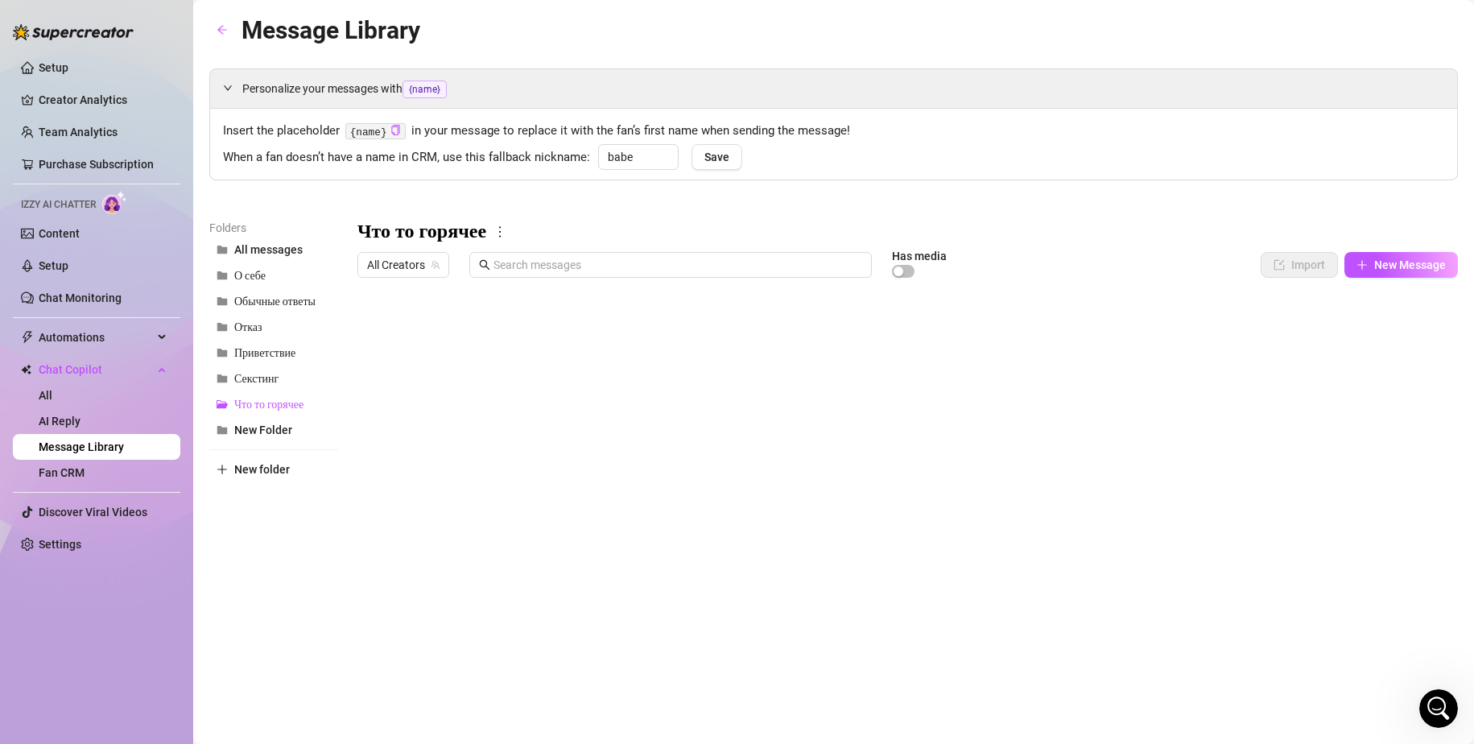
click at [424, 618] on body "Setup Creator Analytics Team Analytics Purchase Subscription Izzy AI Chatter Co…" at bounding box center [737, 372] width 1474 height 744
type textarea "Type your message here..."
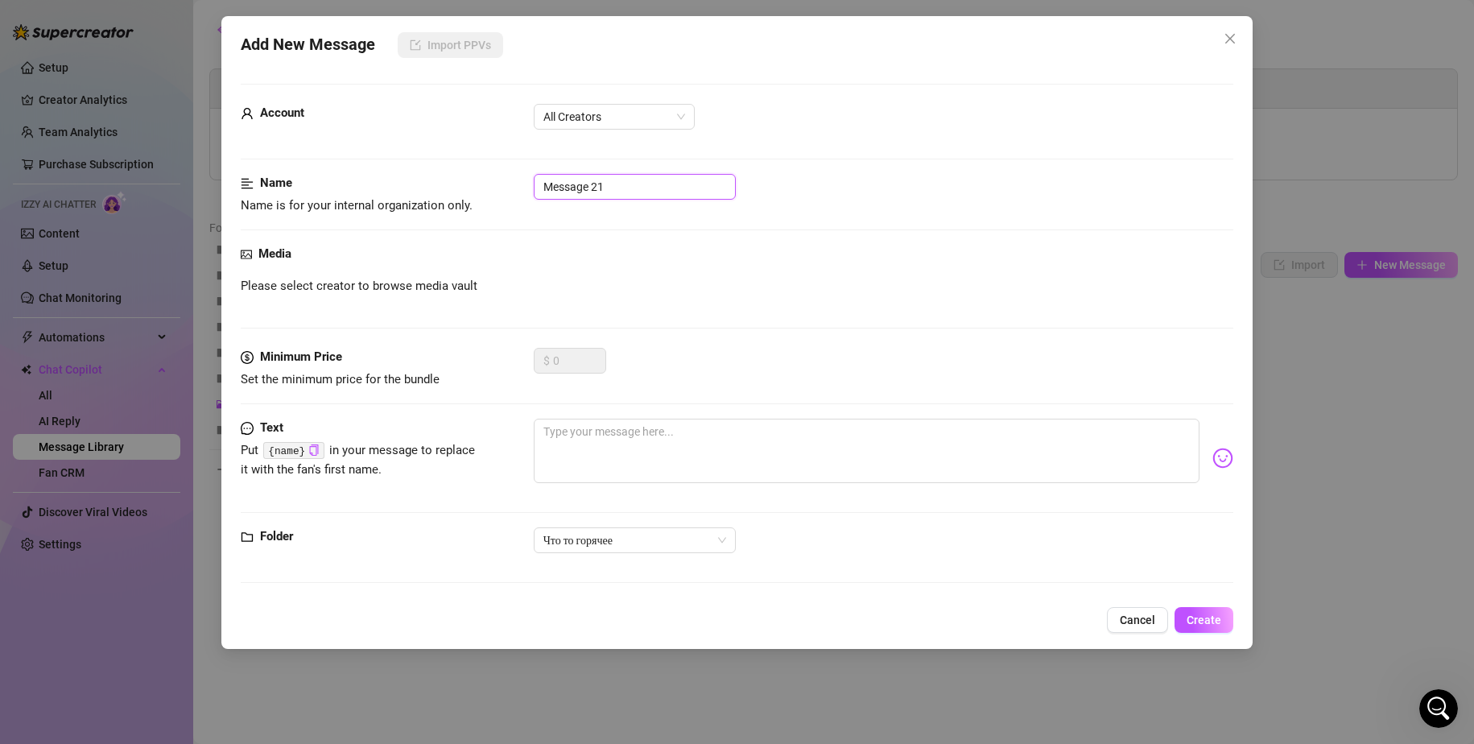
drag, startPoint x: 620, startPoint y: 184, endPoint x: 512, endPoint y: 177, distance: 108.1
click at [506, 178] on div "Name Name is for your internal organization only. Message 21" at bounding box center [738, 194] width 994 height 41
click at [609, 122] on span "All Creators" at bounding box center [615, 117] width 142 height 24
click at [602, 178] on div "Sofi (@sofiajuras)" at bounding box center [614, 175] width 135 height 18
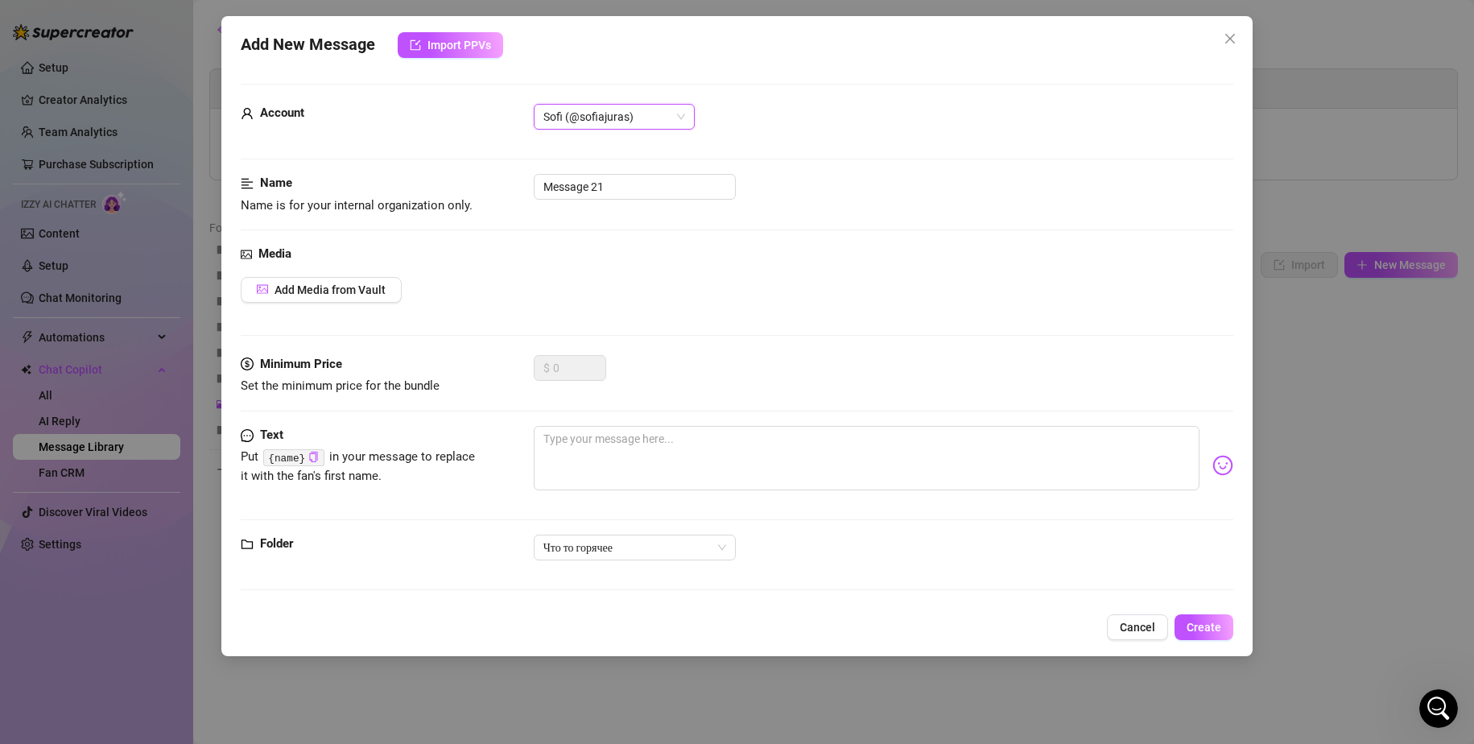
click at [602, 120] on span "Sofi (@sofiajuras)" at bounding box center [615, 117] width 142 height 24
click at [600, 151] on div "All Creators" at bounding box center [614, 149] width 135 height 18
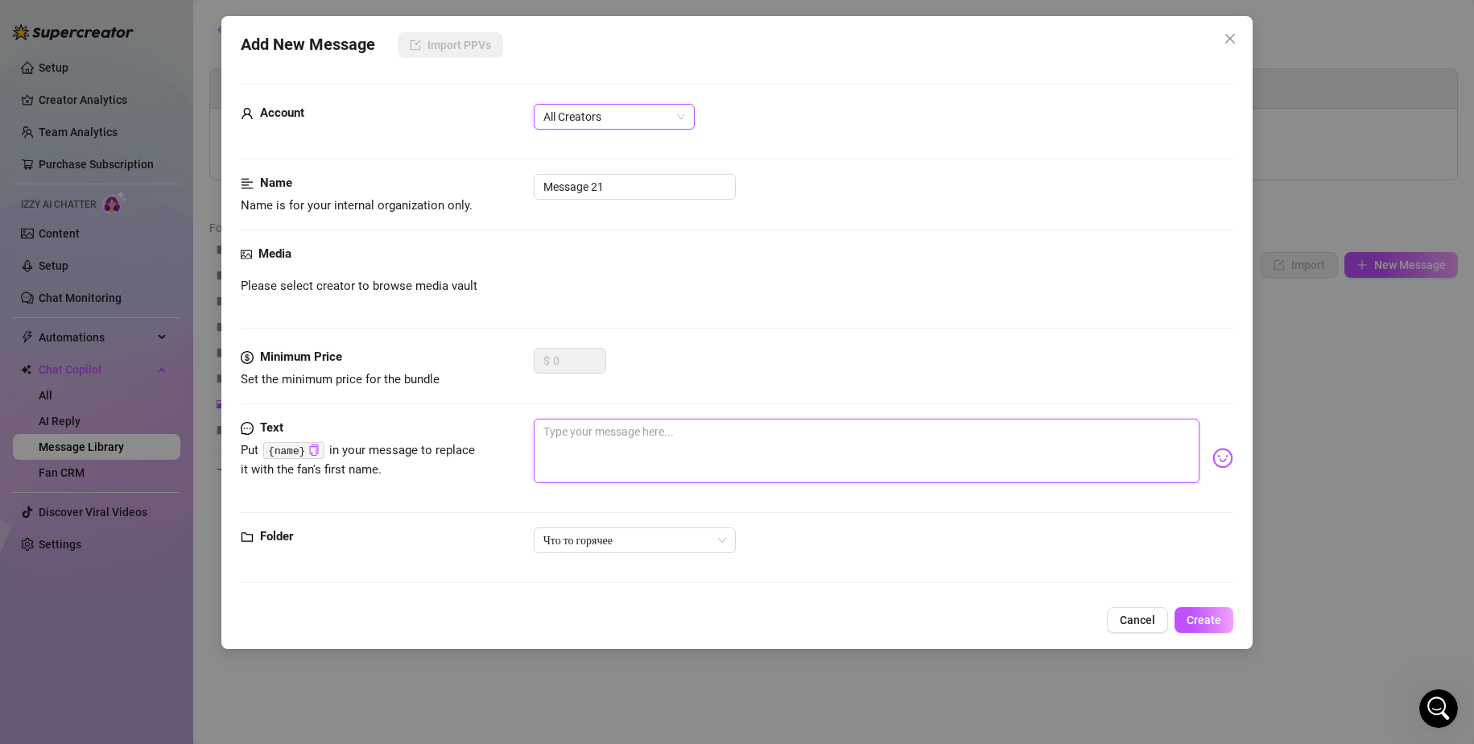
click at [620, 439] on textarea at bounding box center [867, 451] width 667 height 64
drag, startPoint x: 589, startPoint y: 181, endPoint x: 488, endPoint y: 174, distance: 101.7
click at [488, 174] on div "Name Name is for your internal organization only. Message 21" at bounding box center [738, 194] width 994 height 41
type input "увидеть на сколько мокрая"
click at [597, 448] on textarea at bounding box center [867, 451] width 667 height 64
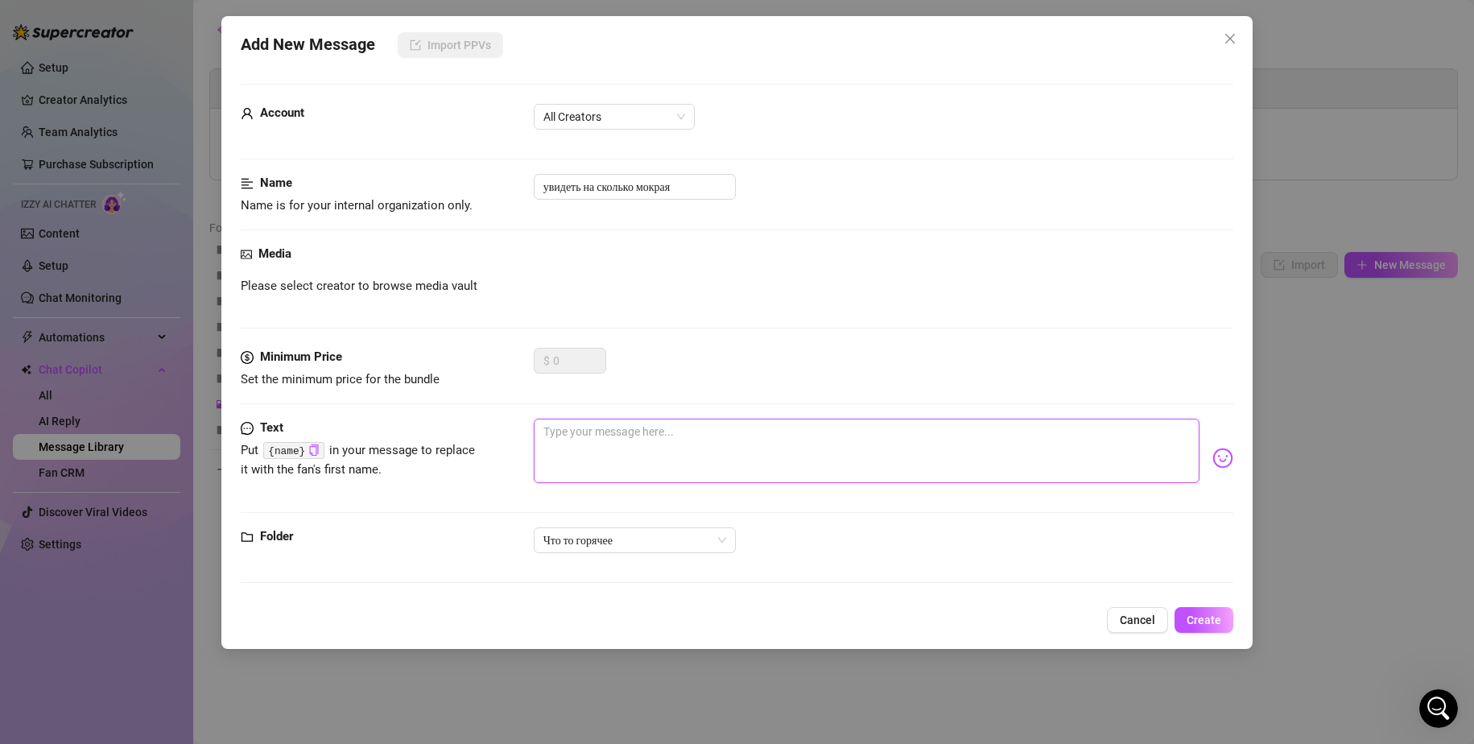
paste textarea "Do you want to see how wet I am?"
type textarea "Do you want to see how wet I am?"
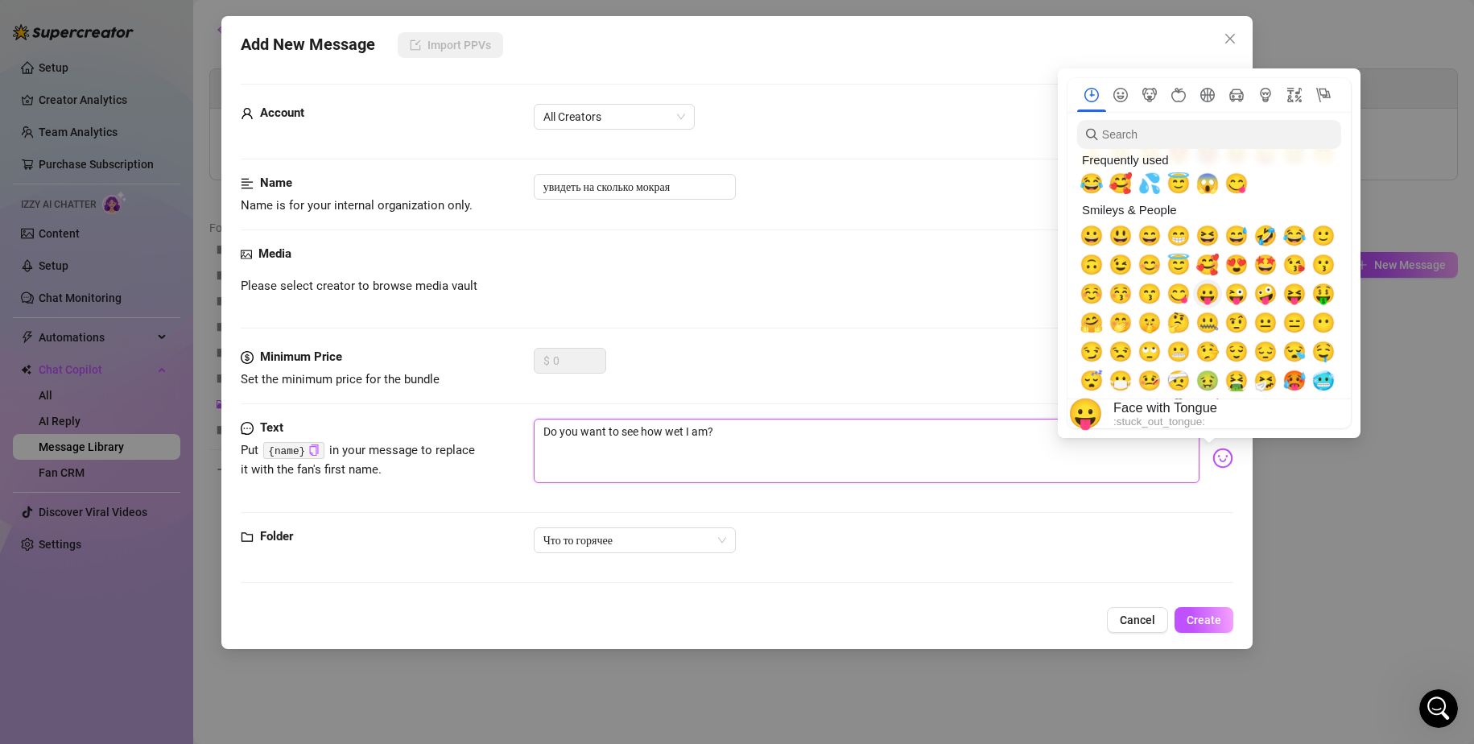
scroll to position [0, 0]
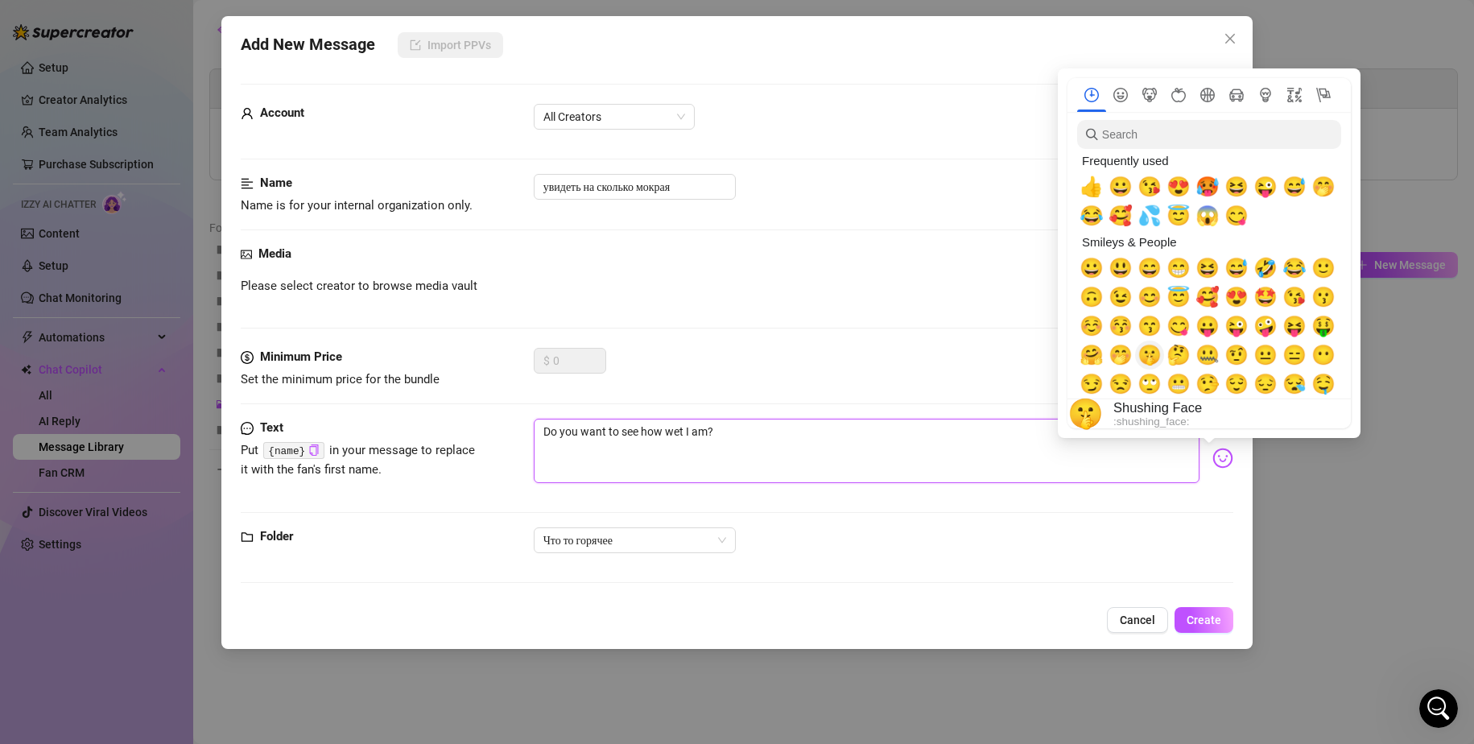
type textarea "Do you want to see how wet I am?"
click at [1125, 358] on span "🤭" at bounding box center [1121, 355] width 24 height 23
type textarea "Do you want to see how wet I am? 🤭"
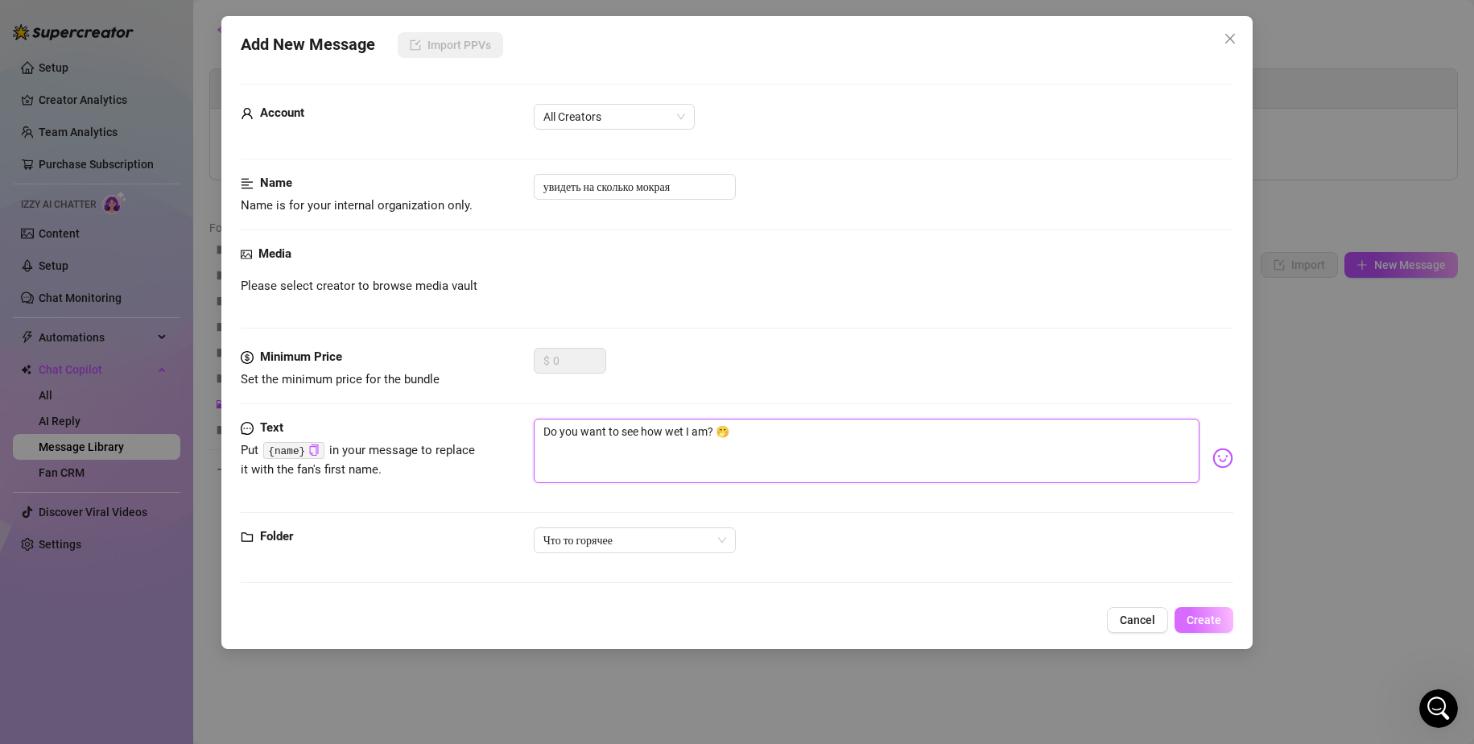
type textarea "Do you want to see how wet I am? 🤭"
click at [1218, 620] on span "Create" at bounding box center [1204, 620] width 35 height 13
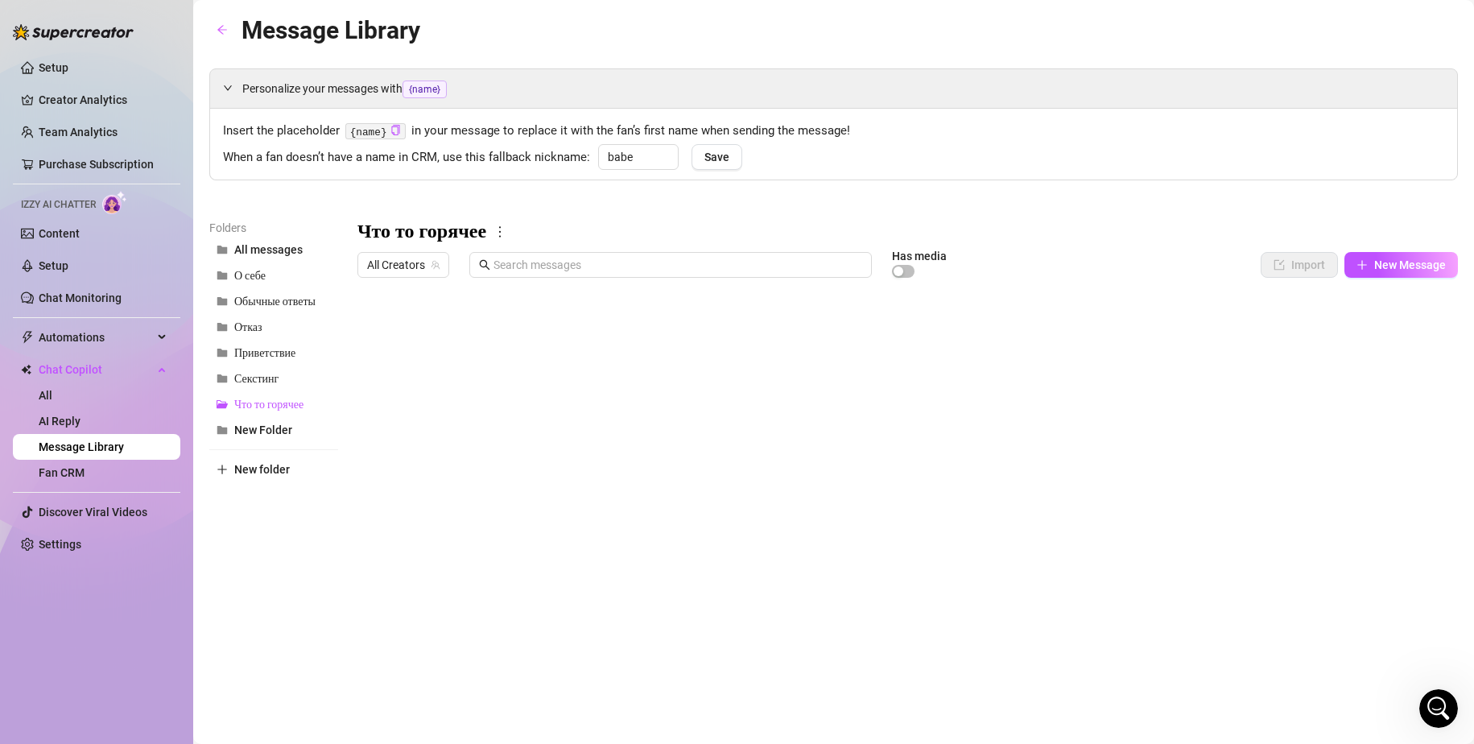
click at [442, 614] on body "Setup Creator Analytics Team Analytics Purchase Subscription Izzy AI Chatter Co…" at bounding box center [737, 372] width 1474 height 744
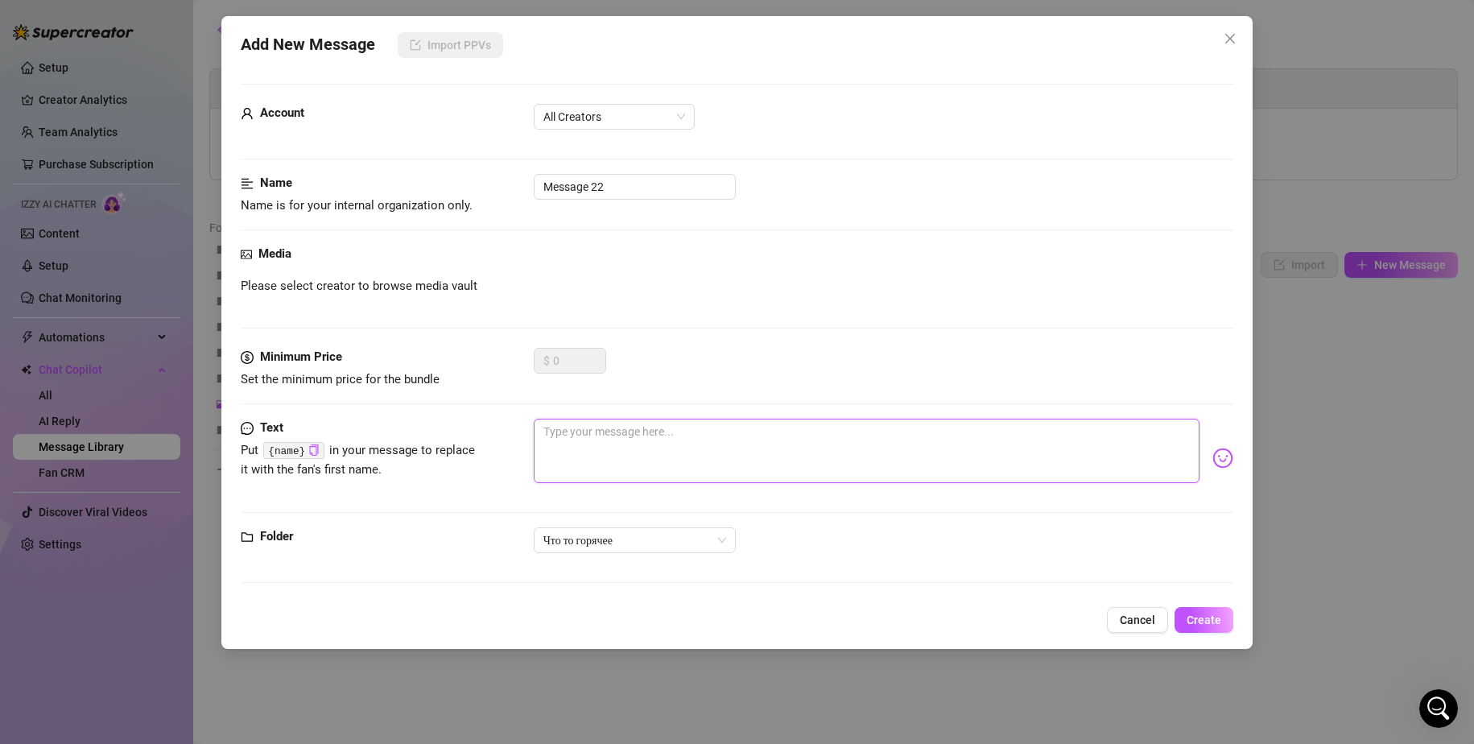
click at [642, 453] on textarea at bounding box center [867, 451] width 667 height 64
paste textarea "I want you to spank me and hold my hair when you're deep inside me"
type textarea "I want you to spank me and hold my hair when you're deep inside me"
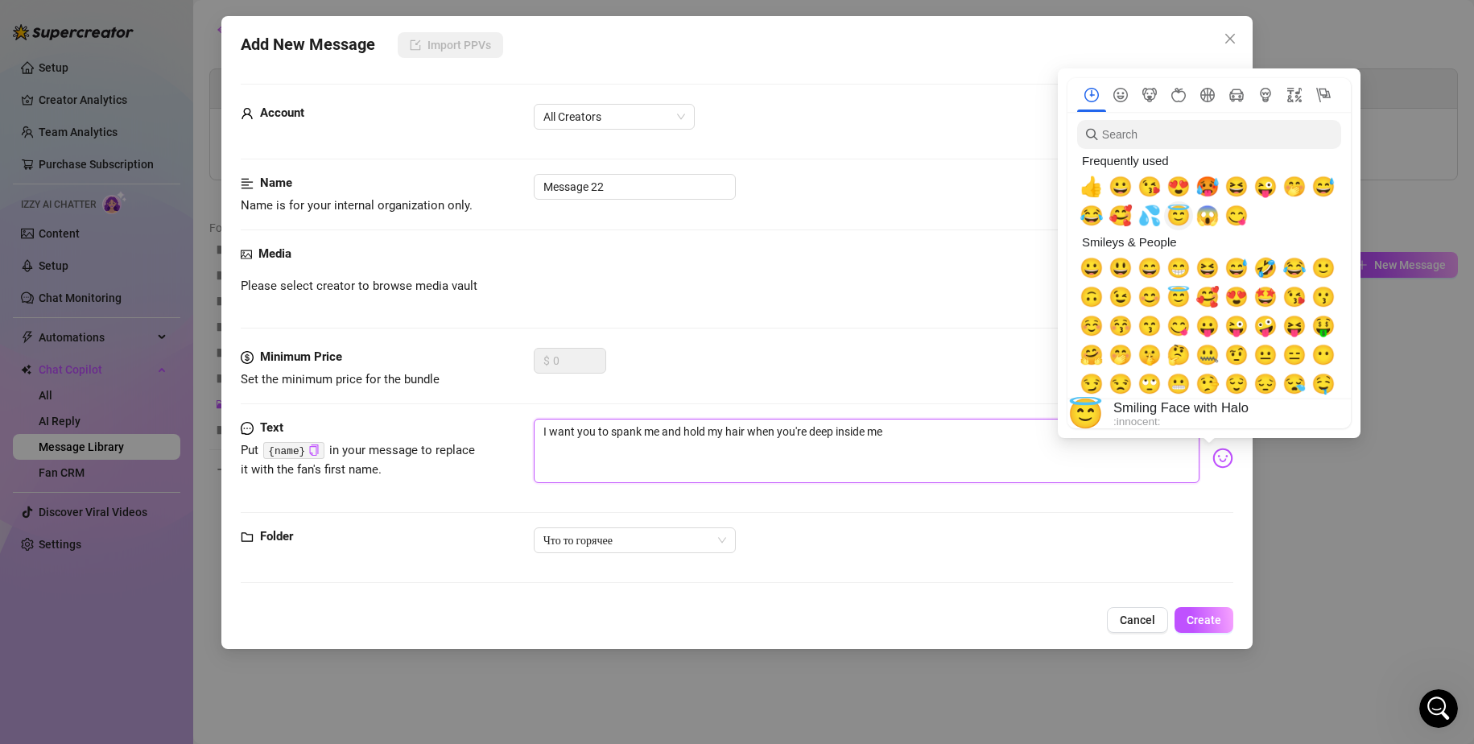
type textarea "I want you to spank me and hold my hair when you're deep inside me"
click at [1153, 220] on span "💦" at bounding box center [1150, 216] width 24 height 23
type textarea "I want you to spank me and hold my hair when you're deep inside me 💦"
click at [1153, 220] on span "💦" at bounding box center [1150, 216] width 24 height 23
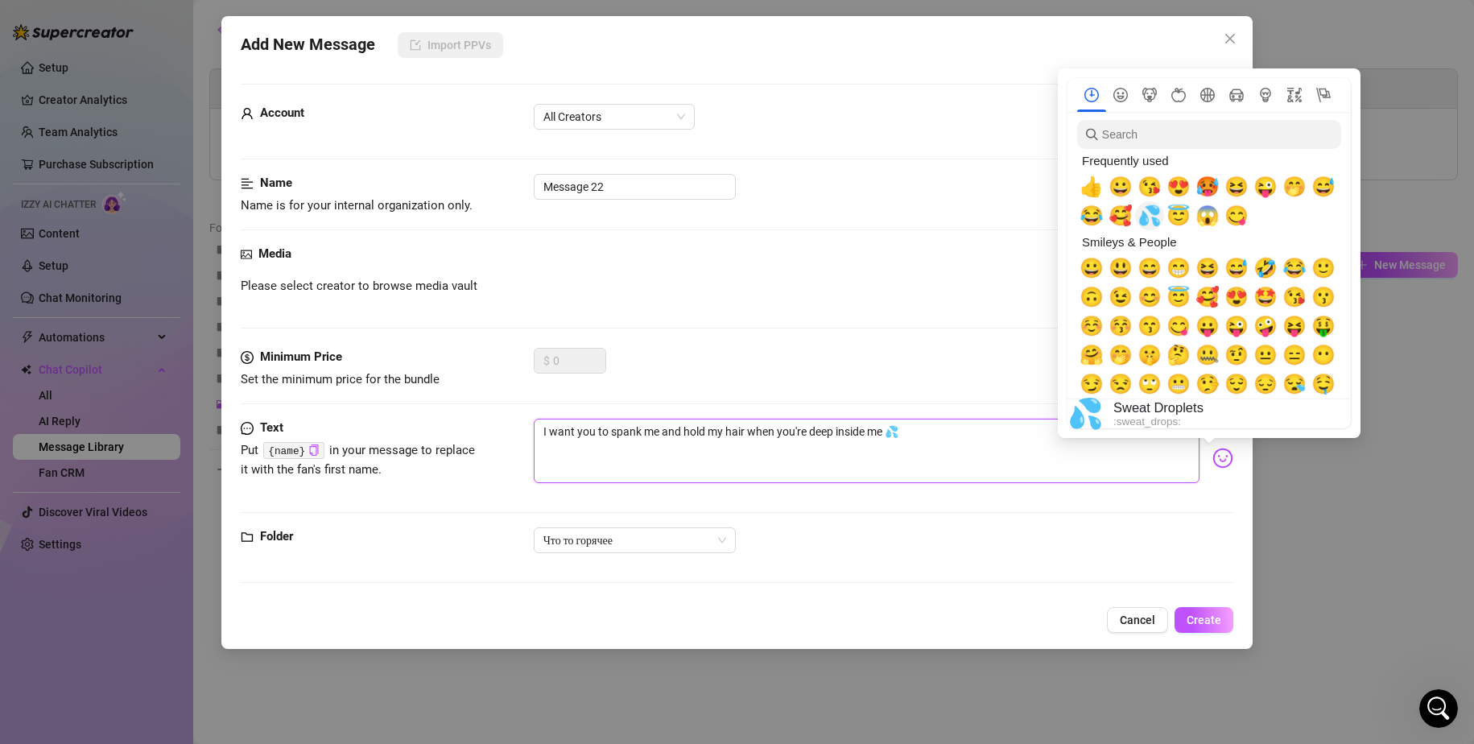
type textarea "I want you to spank me and hold my hair when you're deep inside me 💦💦"
click at [1153, 220] on span "💦" at bounding box center [1150, 216] width 24 height 23
type textarea "I want you to spank me and hold my hair when you're deep inside me 💦💦💦"
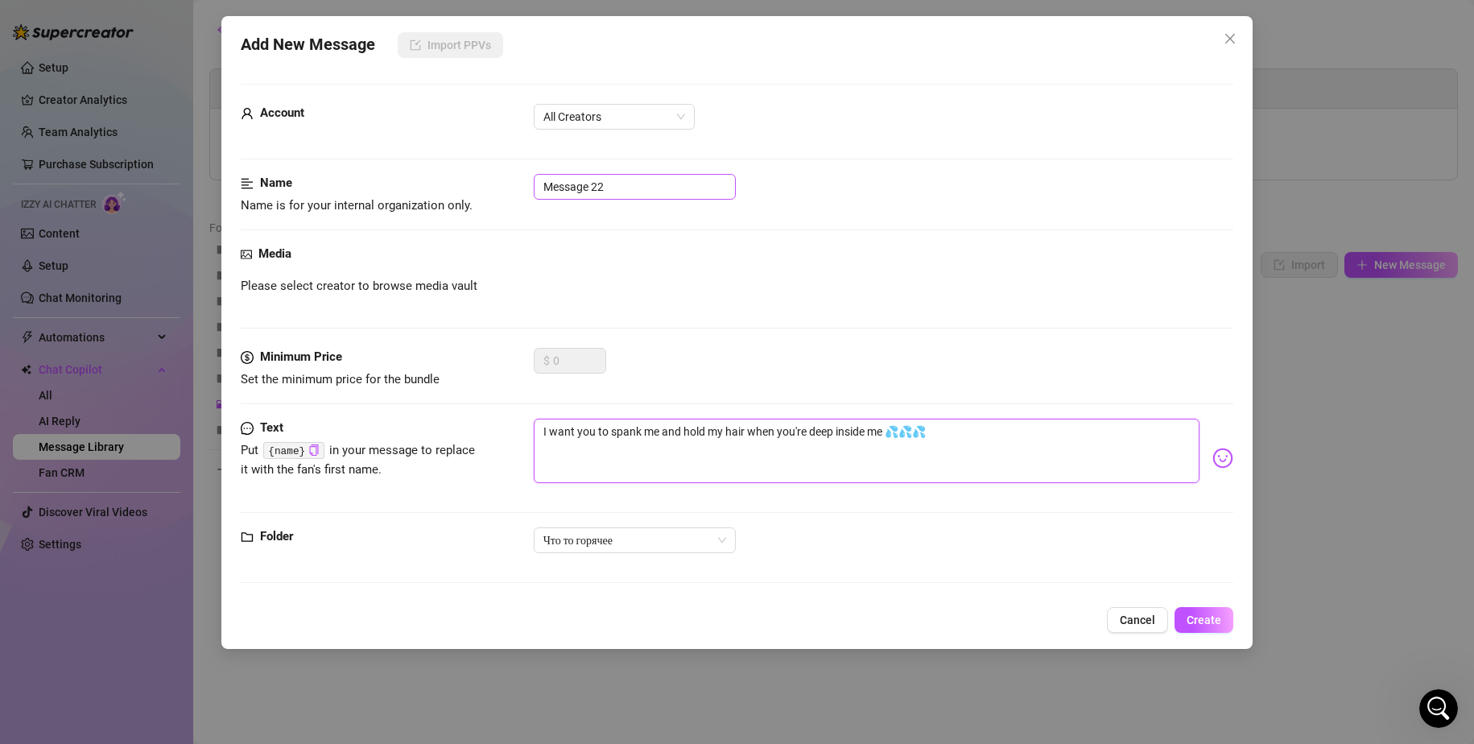
type textarea "I want you to spank me and hold my hair when you're deep inside me 💦💦💦"
drag, startPoint x: 643, startPoint y: 187, endPoint x: 414, endPoint y: 172, distance: 229.2
click at [414, 172] on form "Account All Creators Name Name is for your internal organization only. Message …" at bounding box center [738, 341] width 994 height 514
drag, startPoint x: 667, startPoint y: 191, endPoint x: 651, endPoint y: 191, distance: 16.1
click at [651, 191] on input "шлепал и был внутри меня" at bounding box center [635, 187] width 202 height 26
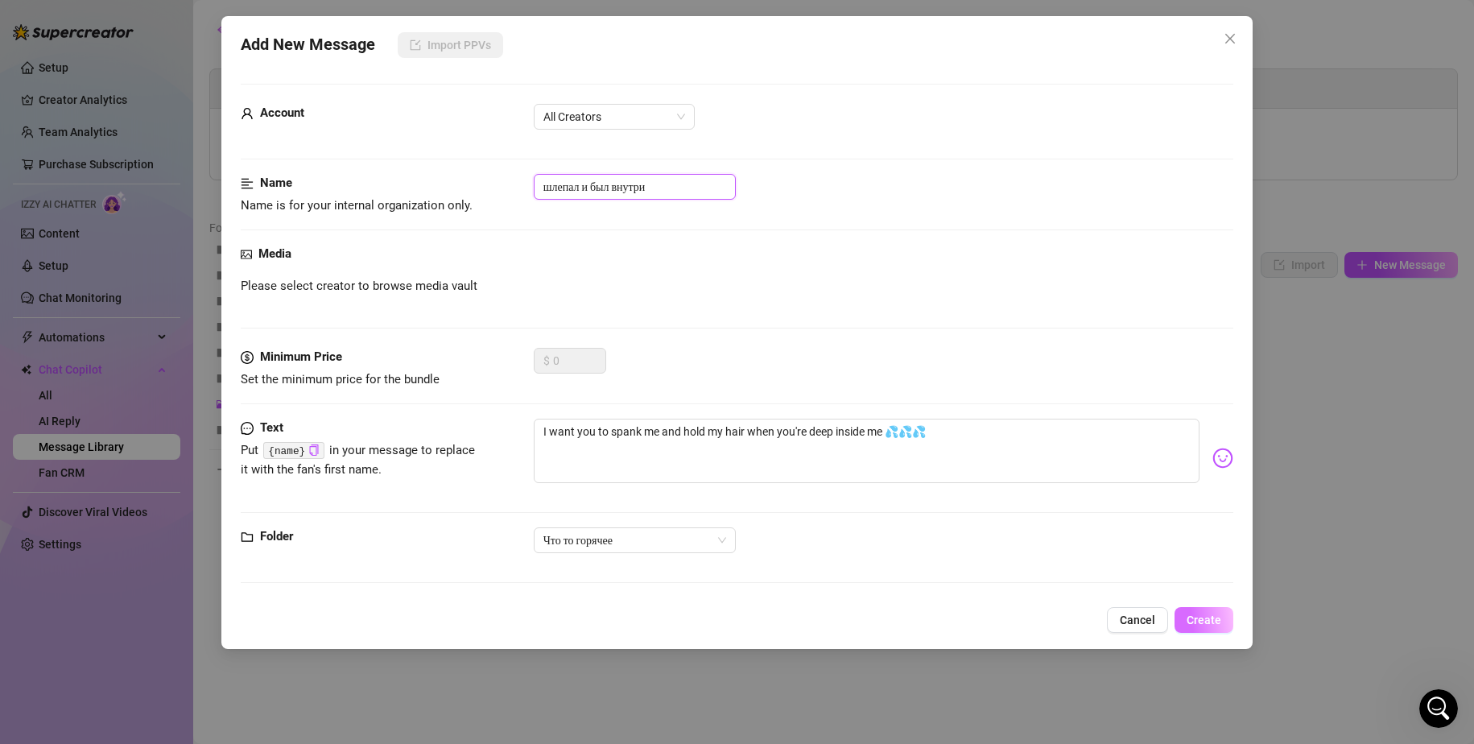
type input "шлепал и был внутри"
drag, startPoint x: 1201, startPoint y: 624, endPoint x: 1184, endPoint y: 614, distance: 19.5
click at [1201, 624] on span "Create" at bounding box center [1204, 620] width 35 height 13
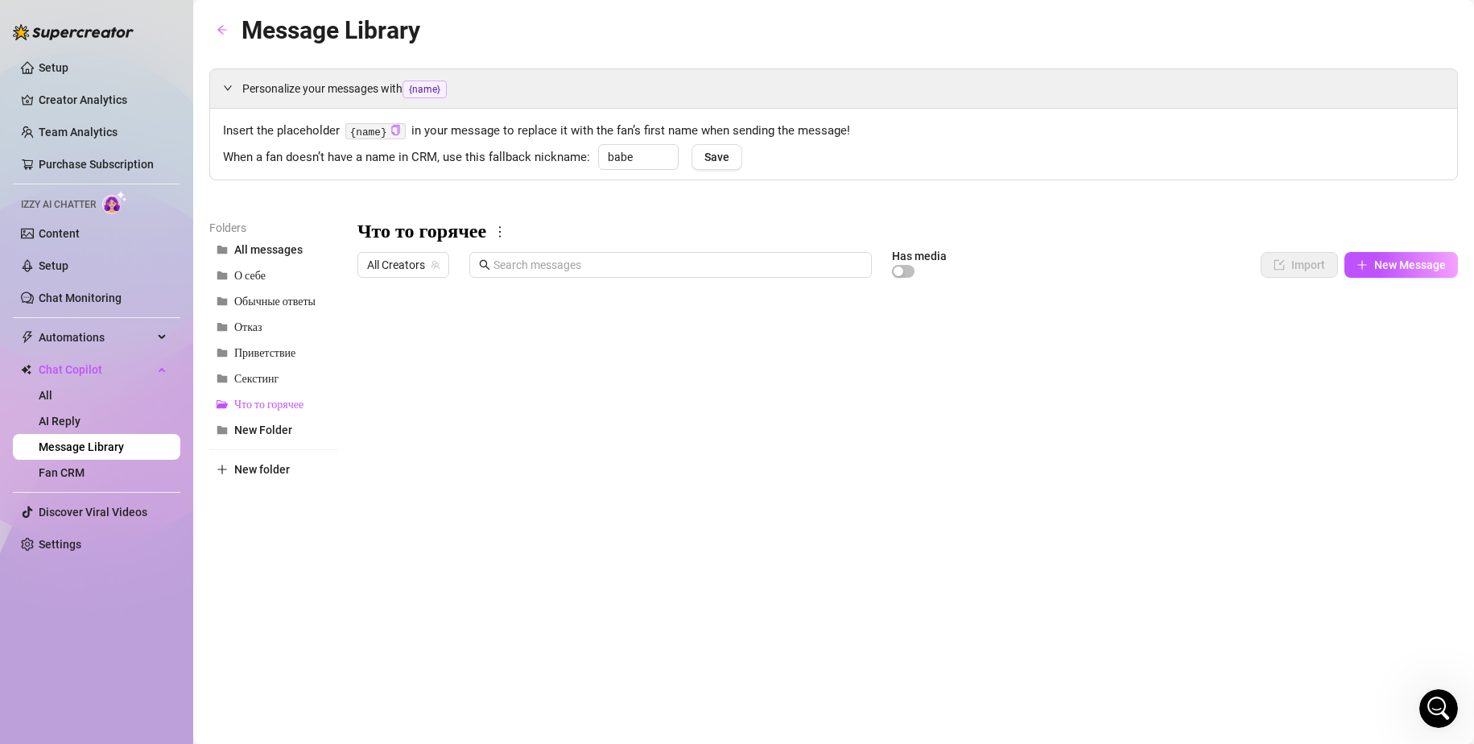
click at [585, 701] on main "Message Library Personalize your messages with {name} Insert the placeholder {n…" at bounding box center [833, 372] width 1281 height 744
click at [1129, 180] on div "Insert the placeholder {name} in your message to replace it with the fan’s firs…" at bounding box center [833, 144] width 1247 height 71
drag, startPoint x: 602, startPoint y: 635, endPoint x: 680, endPoint y: 639, distance: 78.3
click at [680, 639] on div at bounding box center [908, 464] width 1101 height 359
click at [669, 640] on body "Setup Creator Analytics Team Analytics Purchase Subscription Izzy AI Chatter Co…" at bounding box center [737, 372] width 1474 height 744
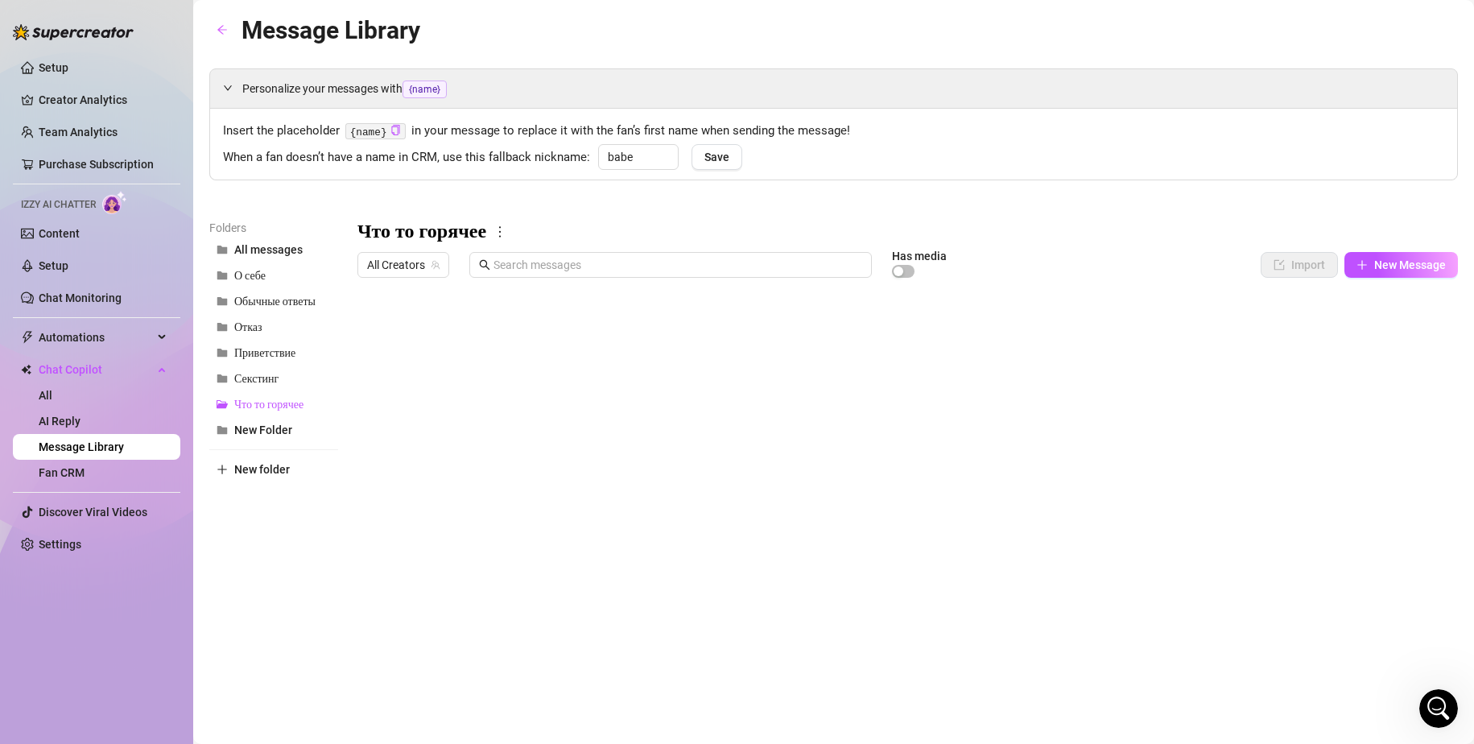
type textarea "Type your message here..."
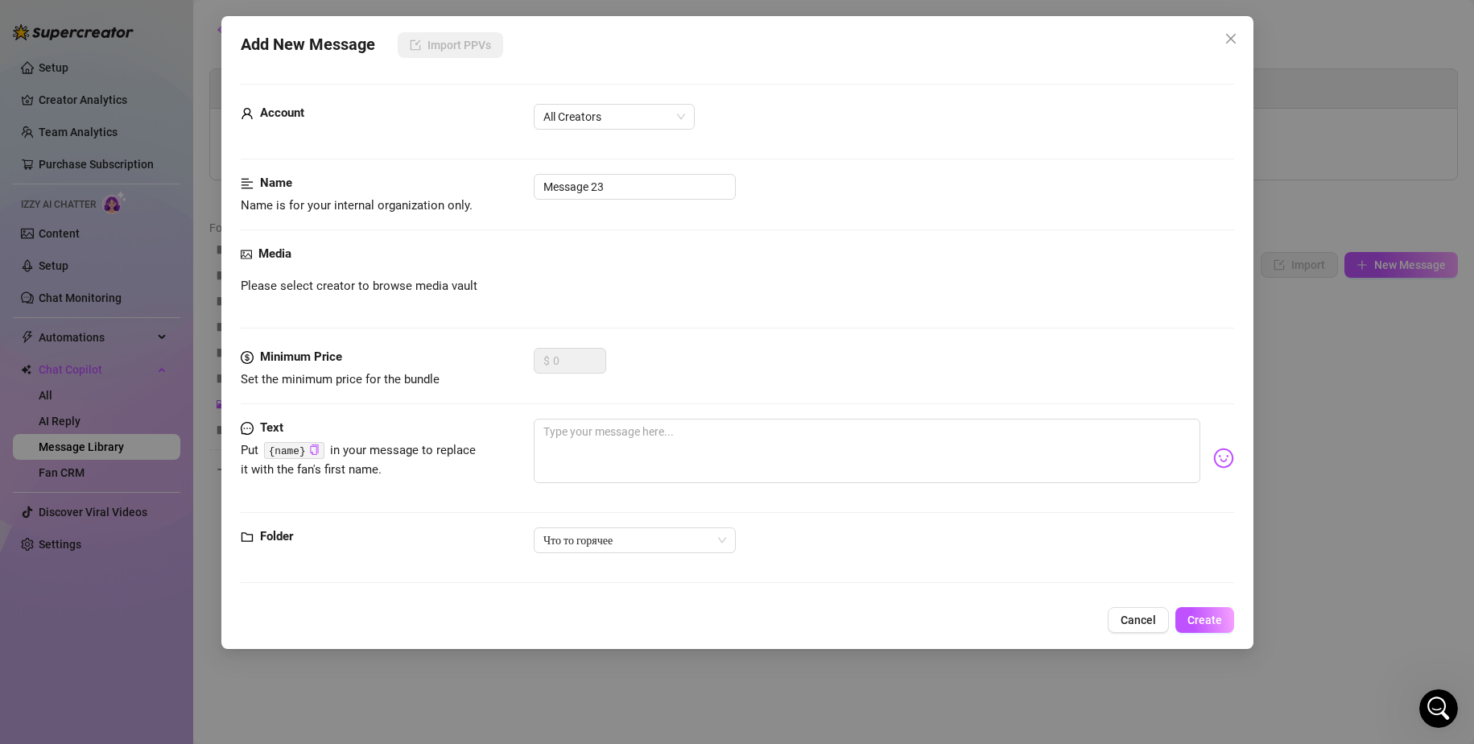
click at [674, 640] on div "Add New Message Import PPVs Account All Creators Name Name is for your internal…" at bounding box center [737, 372] width 1474 height 744
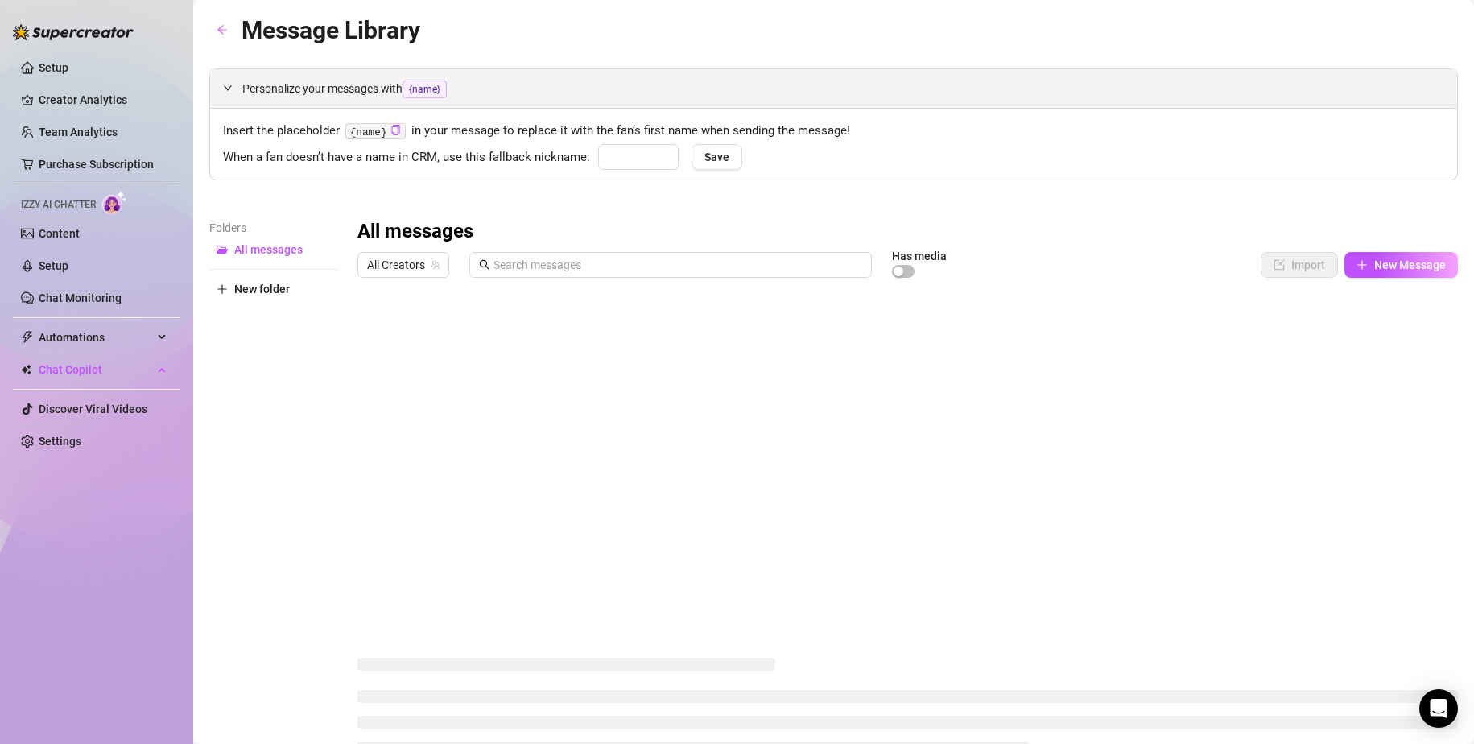
type input "babe"
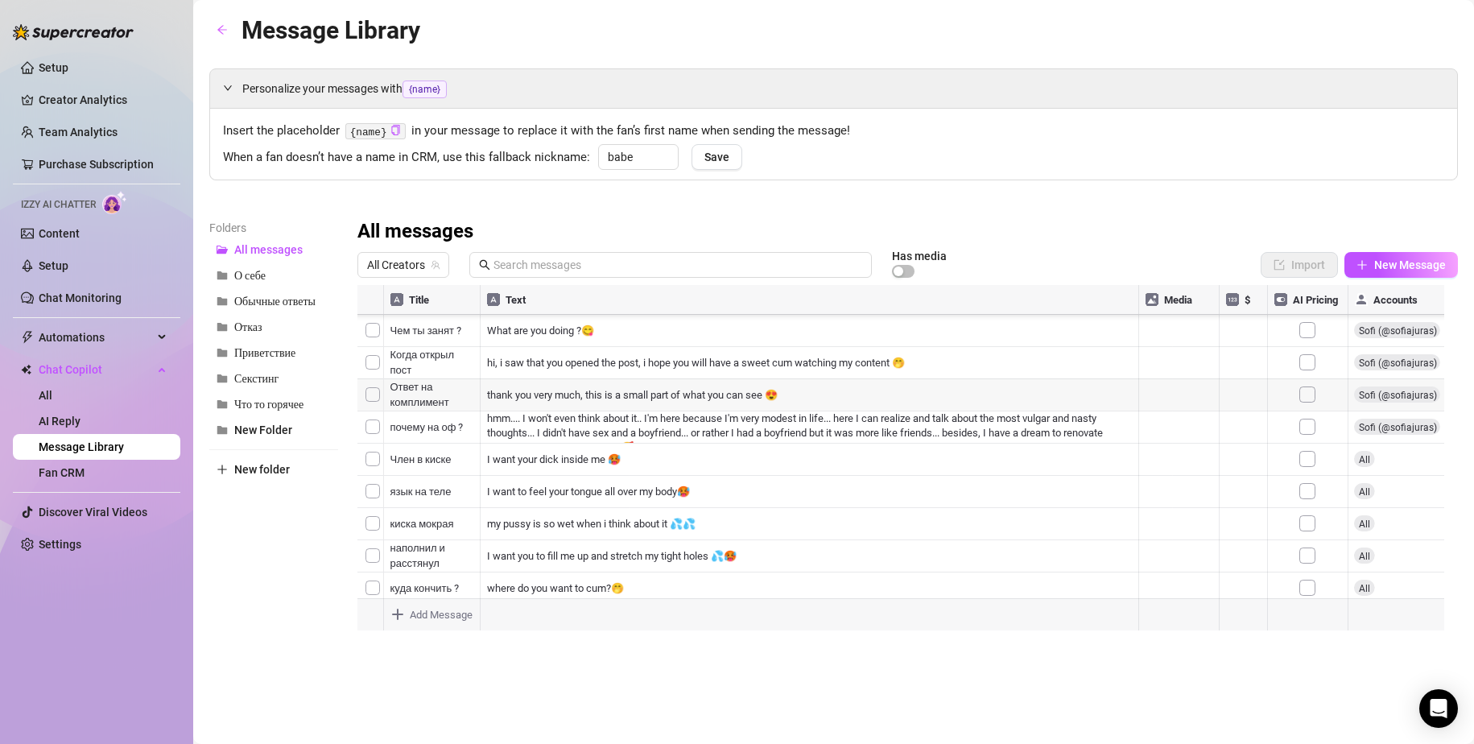
scroll to position [143, 0]
drag, startPoint x: 275, startPoint y: 408, endPoint x: 284, endPoint y: 408, distance: 9.7
click at [275, 407] on span "Что то горячее" at bounding box center [268, 405] width 69 height 14
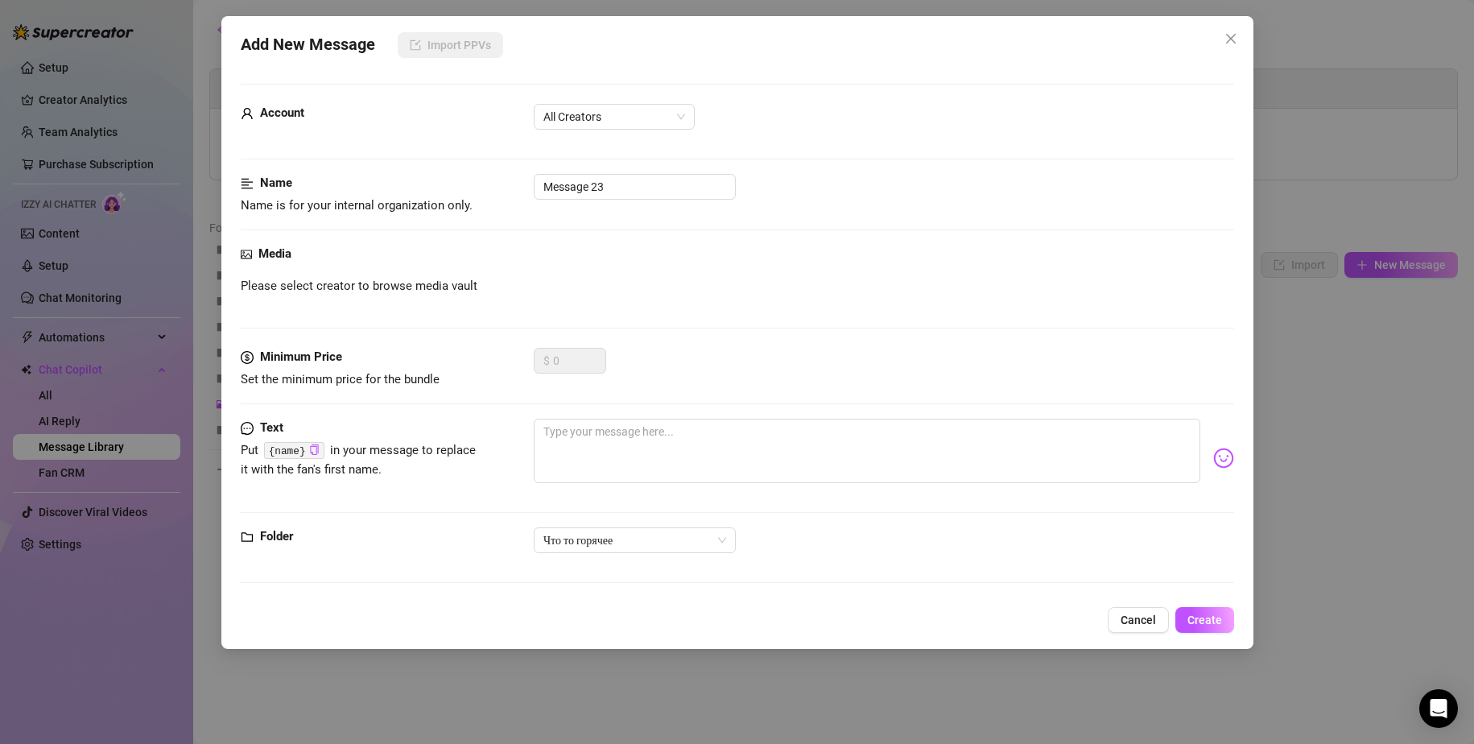
drag, startPoint x: 518, startPoint y: 636, endPoint x: 553, endPoint y: 637, distance: 35.4
click at [553, 637] on body "Setup Creator Analytics Team Analytics Purchase Subscription Izzy AI Chatter Co…" at bounding box center [737, 372] width 1474 height 744
click at [1139, 622] on span "Cancel" at bounding box center [1137, 620] width 35 height 13
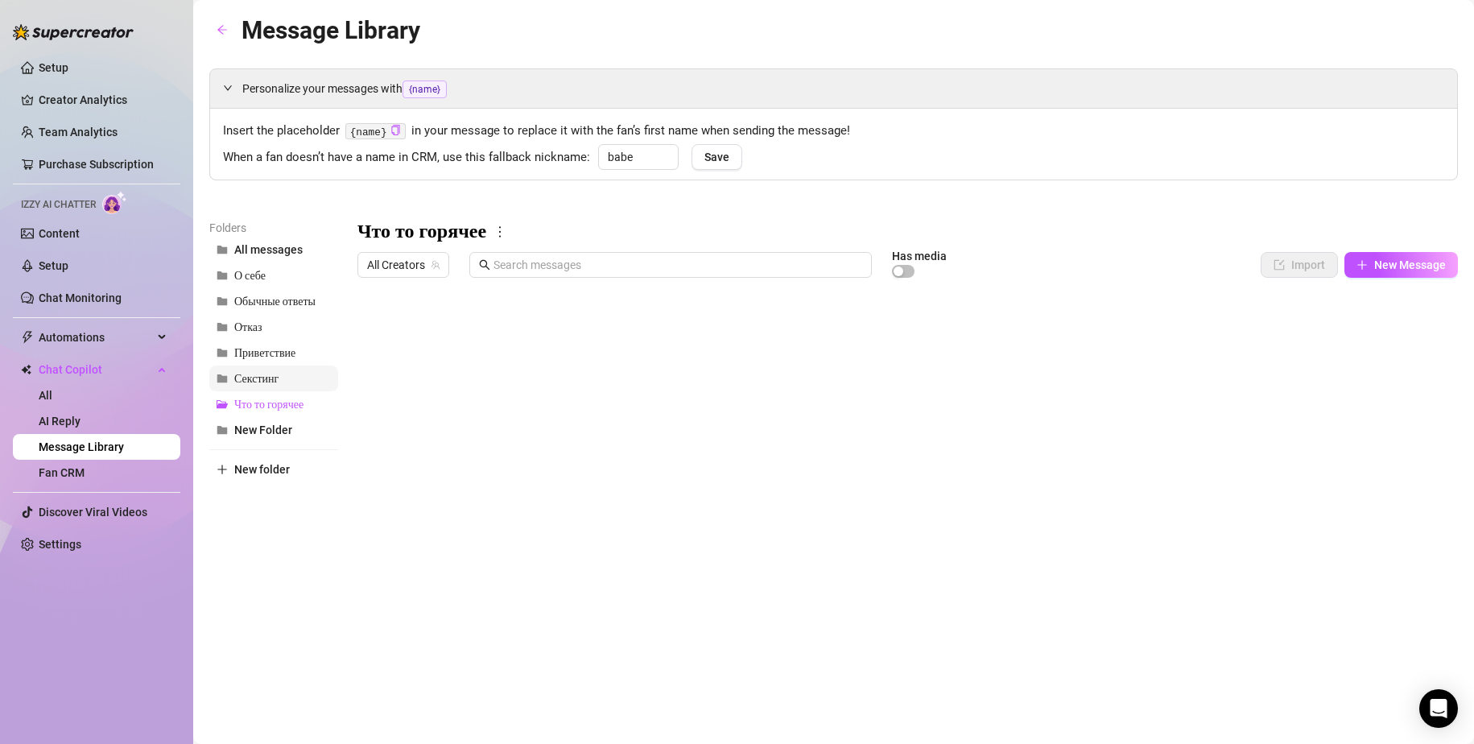
click at [251, 377] on span "Секстинг" at bounding box center [256, 379] width 44 height 14
click at [255, 401] on span "Что то горячее" at bounding box center [268, 405] width 69 height 14
click at [252, 377] on span "Секстинг" at bounding box center [256, 379] width 44 height 14
click at [256, 339] on button "Отказ" at bounding box center [273, 327] width 129 height 26
click at [265, 407] on span "Что то горячее" at bounding box center [268, 405] width 69 height 14
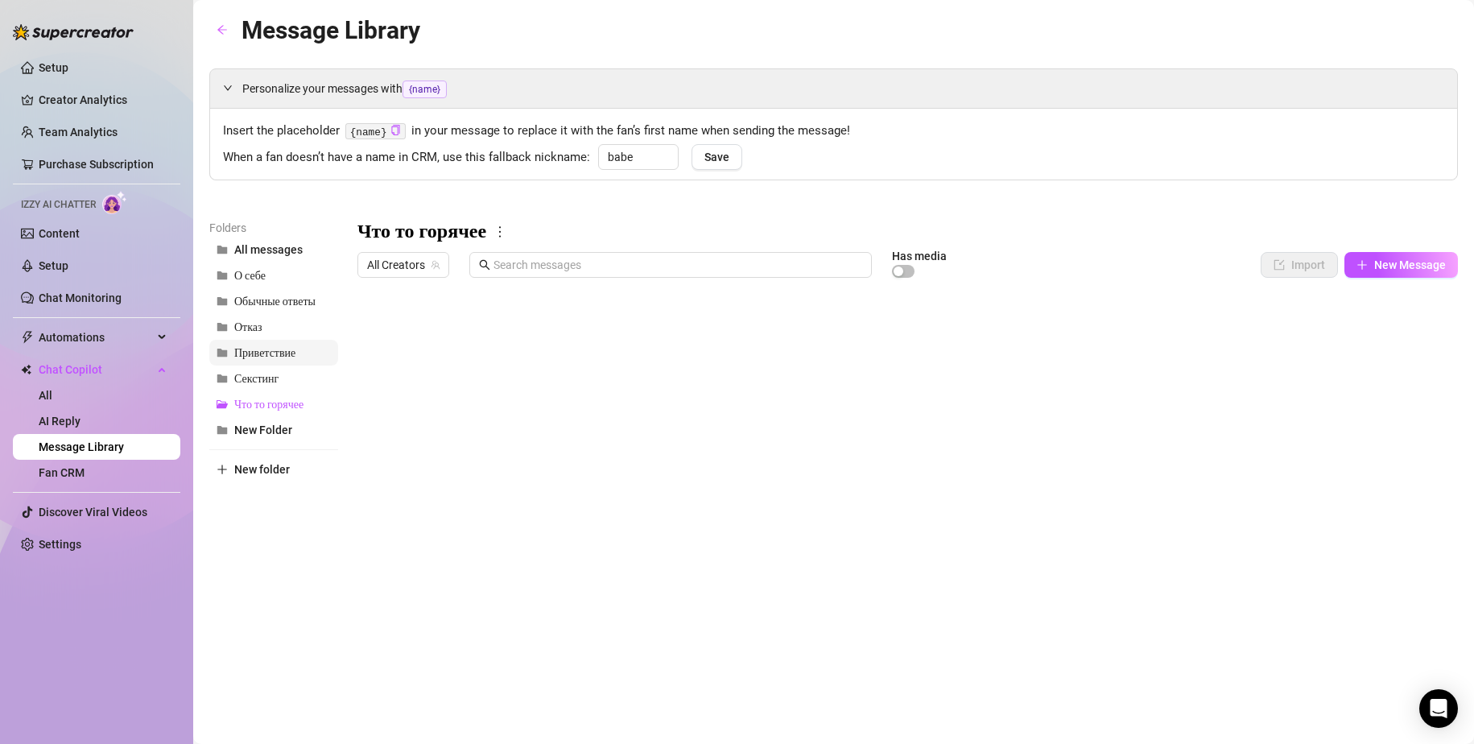
click at [269, 342] on button "Приветствие" at bounding box center [273, 353] width 129 height 26
click at [243, 399] on span "Что то горячее" at bounding box center [268, 405] width 69 height 14
click at [254, 383] on span "Секстинг" at bounding box center [256, 379] width 44 height 14
click at [285, 403] on span "Что то горячее" at bounding box center [268, 405] width 69 height 14
click at [424, 620] on body "Setup Creator Analytics Team Analytics Purchase Subscription Izzy AI Chatter Co…" at bounding box center [737, 372] width 1474 height 744
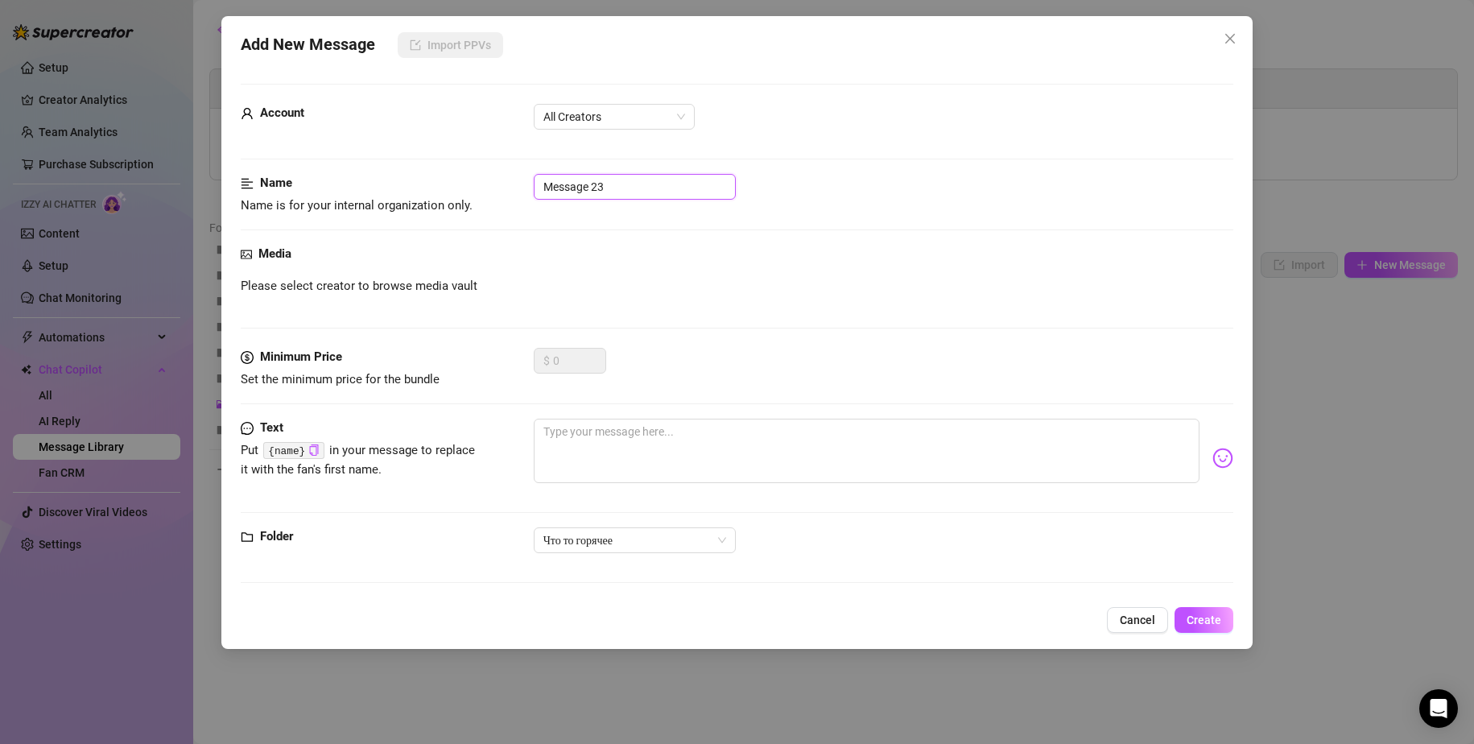
drag, startPoint x: 622, startPoint y: 188, endPoint x: 489, endPoint y: 181, distance: 133.9
click at [489, 181] on div "Name Name is for your internal organization only. Message 23" at bounding box center [738, 194] width 994 height 41
type input "доставать носом до твоего лобка"
click at [629, 447] on textarea at bounding box center [867, 451] width 667 height 64
paste textarea "I will touch your nose with my nose"
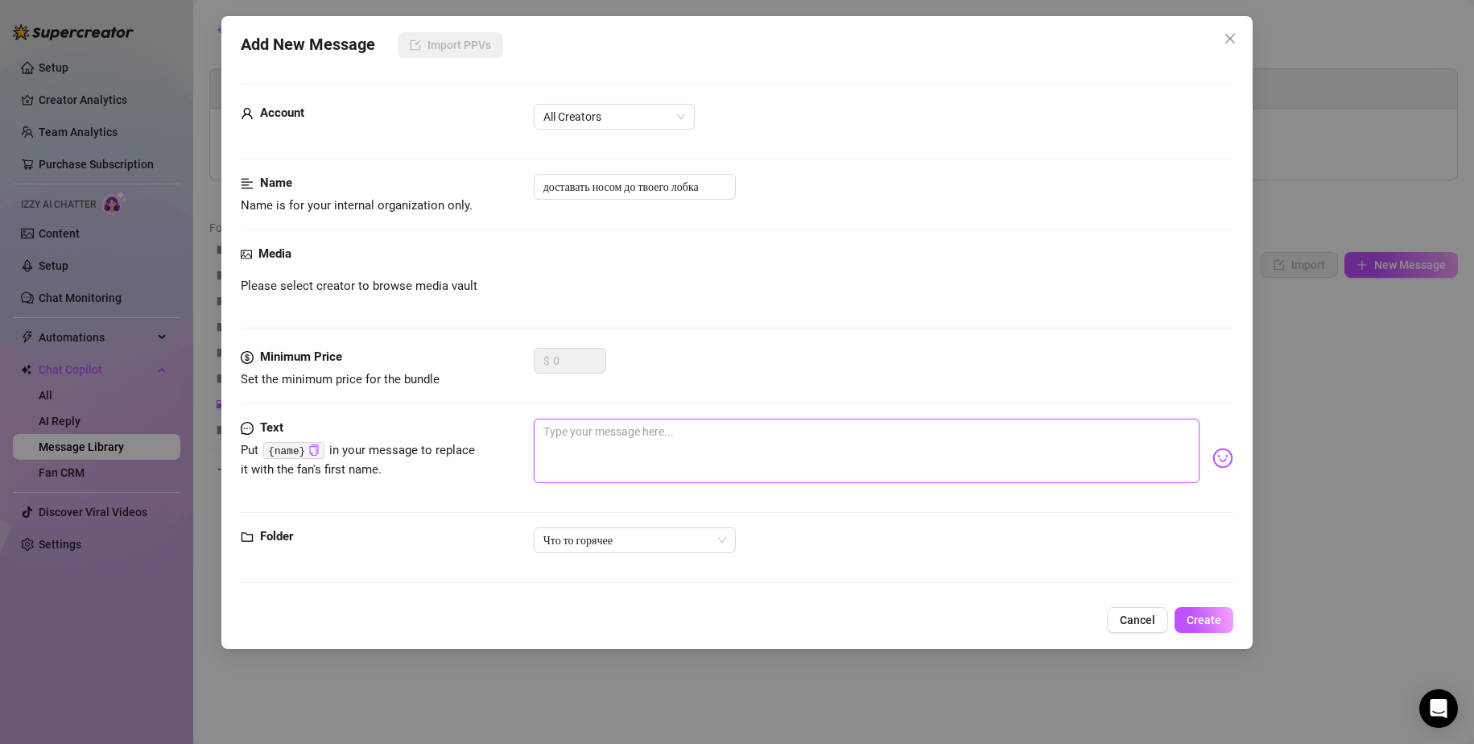
type textarea "I will touch your nose with my nose"
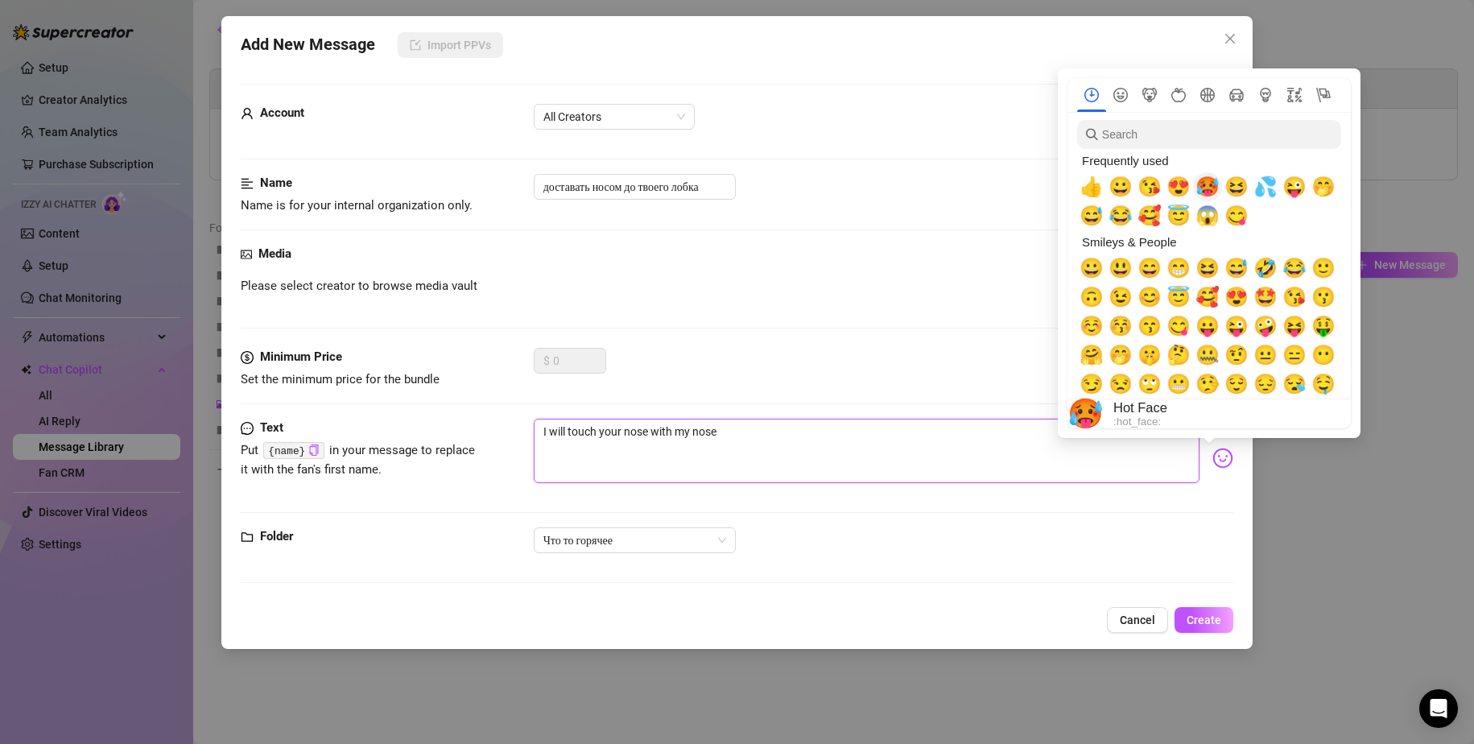
type textarea "I will touch your nose with my nose"
click at [1206, 188] on span "🥵" at bounding box center [1208, 187] width 24 height 23
type textarea "I will touch your nose with my nose🥵"
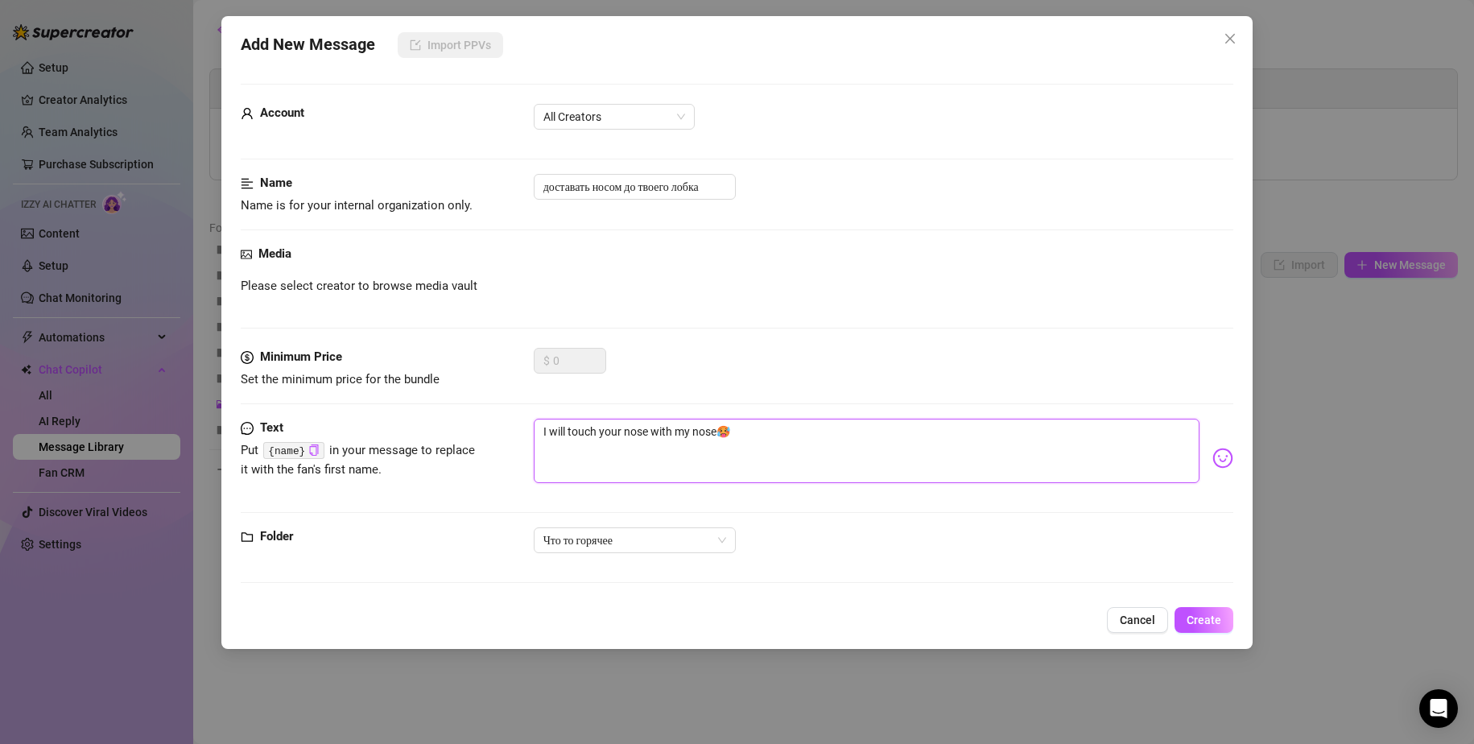
click at [830, 420] on textarea "I will touch your nose with my nose🥵" at bounding box center [867, 451] width 667 height 64
type textarea "I will touch your nose with my nose🥵"
click at [709, 187] on input "доставать носом до твоего лобка" at bounding box center [635, 187] width 202 height 26
drag, startPoint x: 672, startPoint y: 188, endPoint x: 642, endPoint y: 186, distance: 30.6
click at [643, 186] on input "доставать носом до твоего лобка" at bounding box center [635, 187] width 202 height 26
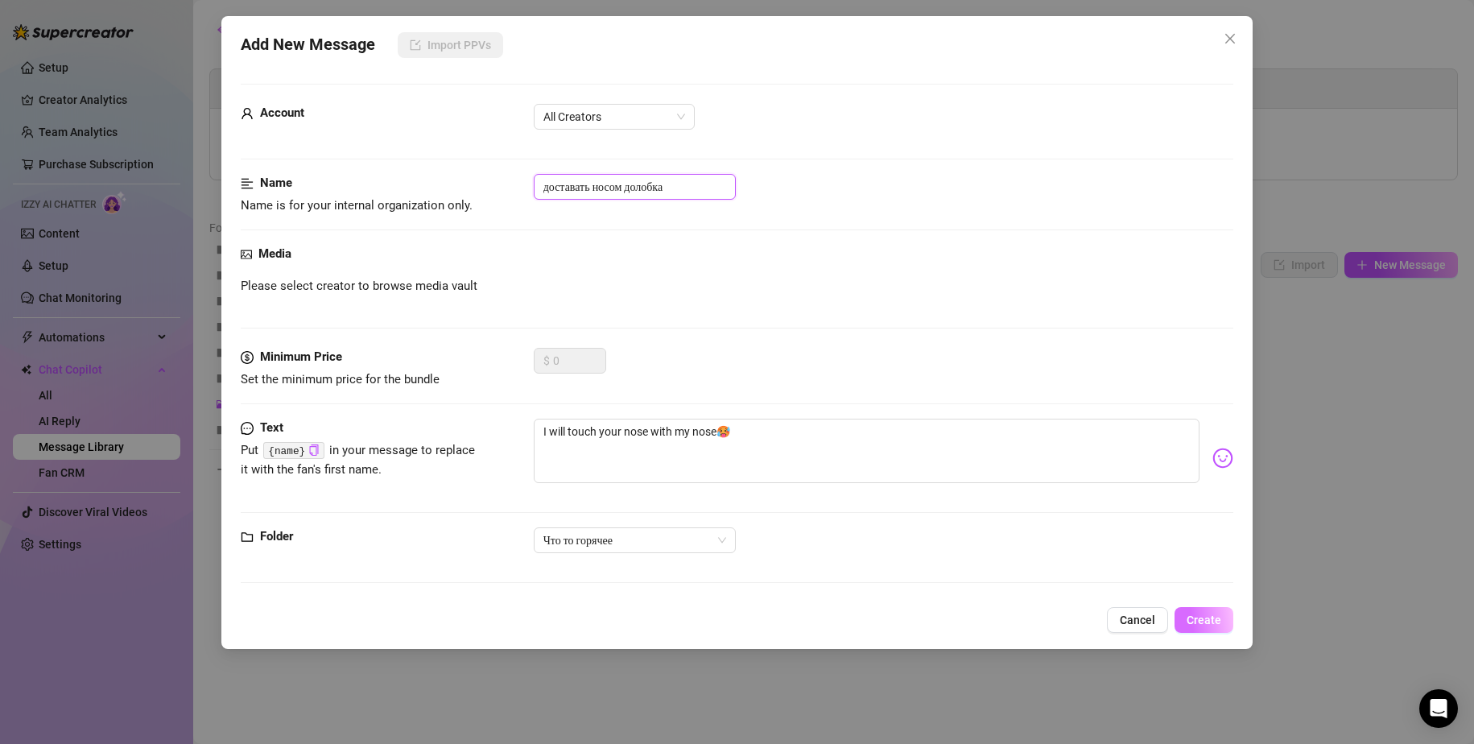
type input "доставать носом долобка"
click at [1202, 622] on span "Create" at bounding box center [1204, 620] width 35 height 13
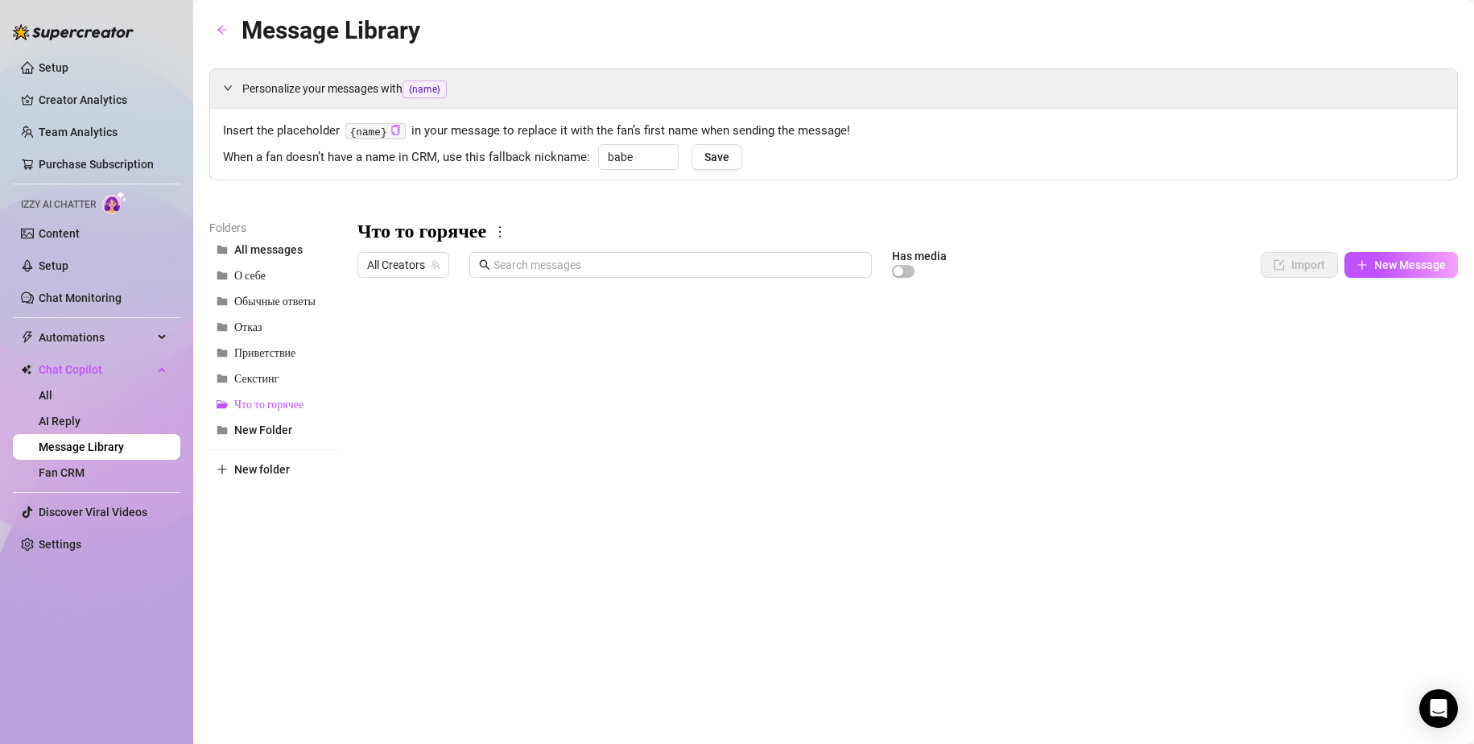
click at [432, 620] on body "Setup Creator Analytics Team Analytics Purchase Subscription Izzy AI Chatter Co…" at bounding box center [737, 372] width 1474 height 744
type textarea "Type your message here..."
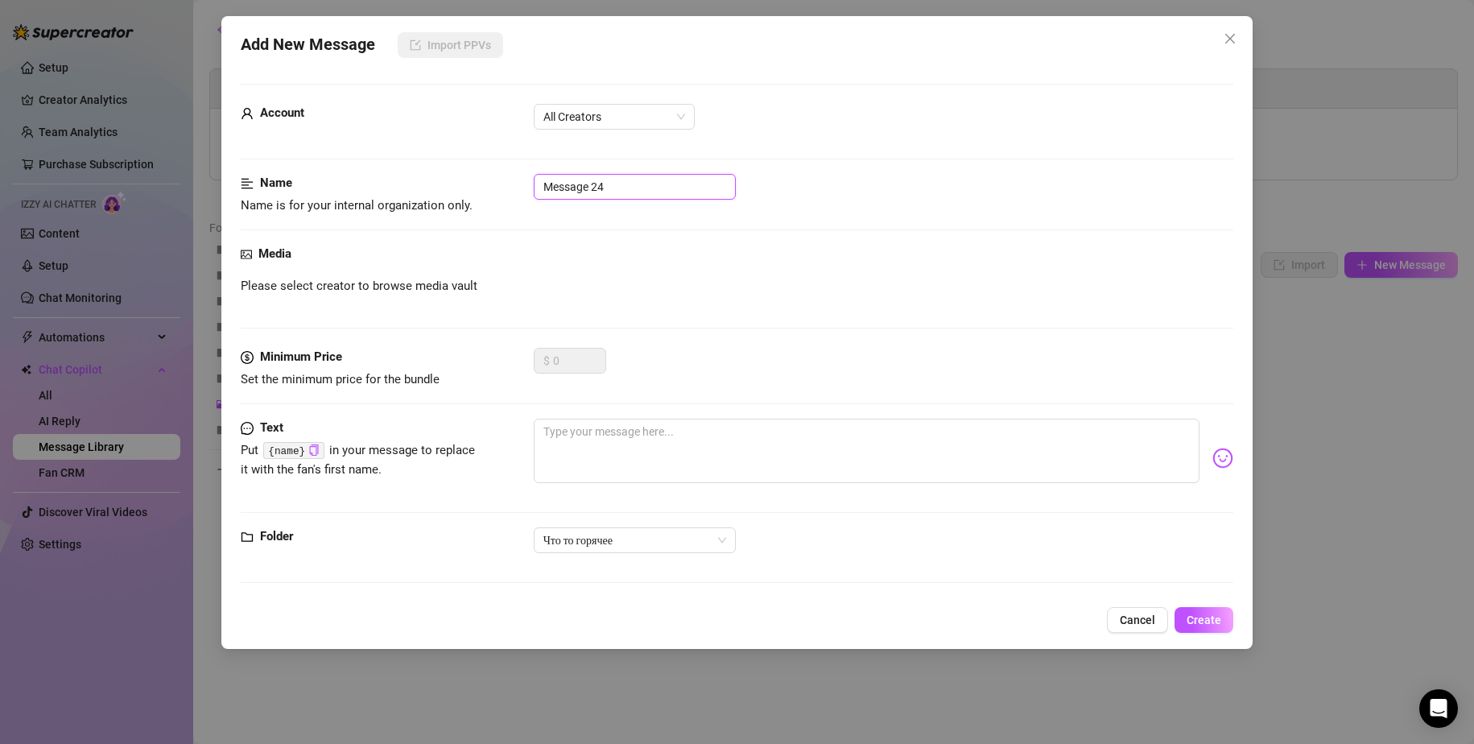
drag, startPoint x: 475, startPoint y: 172, endPoint x: 444, endPoint y: 171, distance: 31.4
click at [448, 171] on form "Account All Creators Name Name is for your internal organization only. Message …" at bounding box center [738, 341] width 994 height 514
type input "сильно стонать"
click at [583, 428] on textarea at bounding box center [867, 451] width 667 height 64
paste textarea "I will moan very loudly"
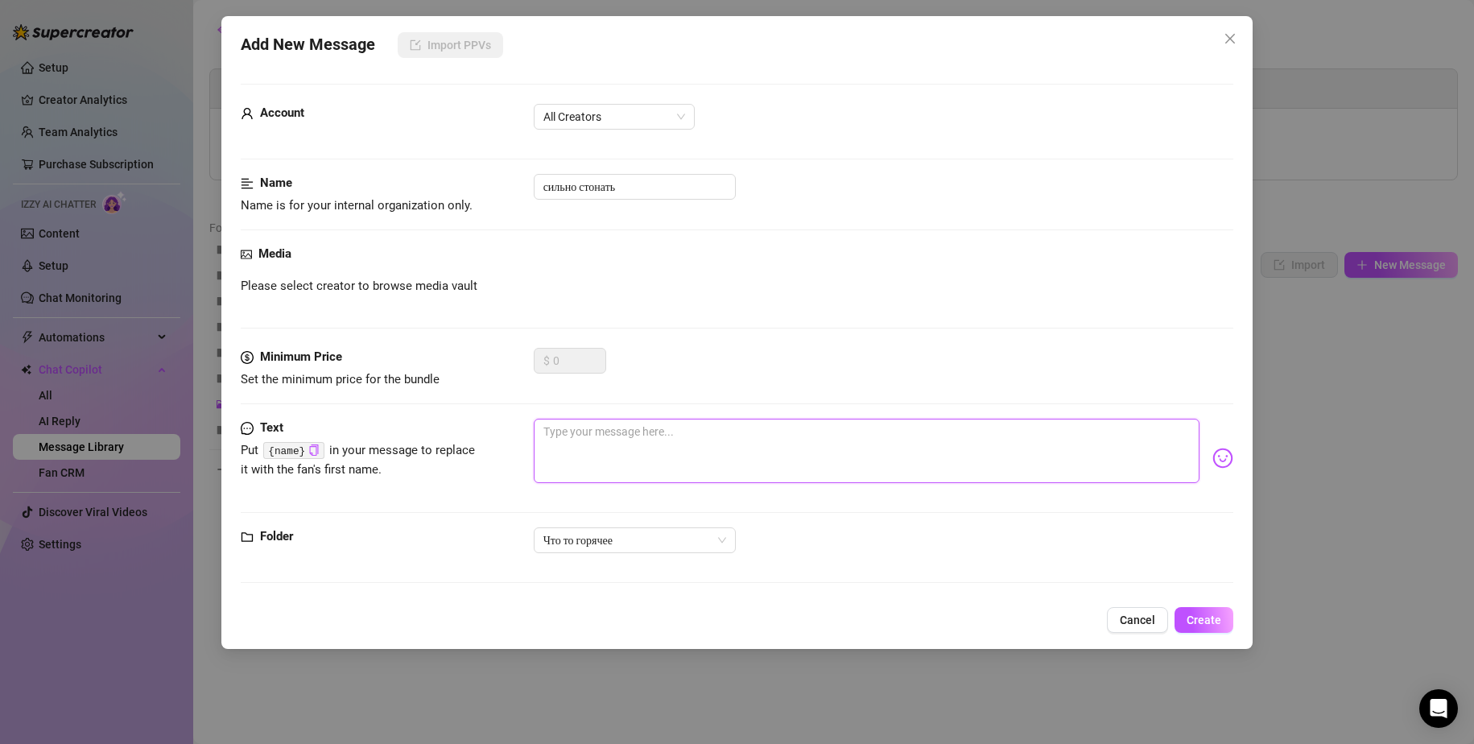
type textarea "I will moan very loudly"
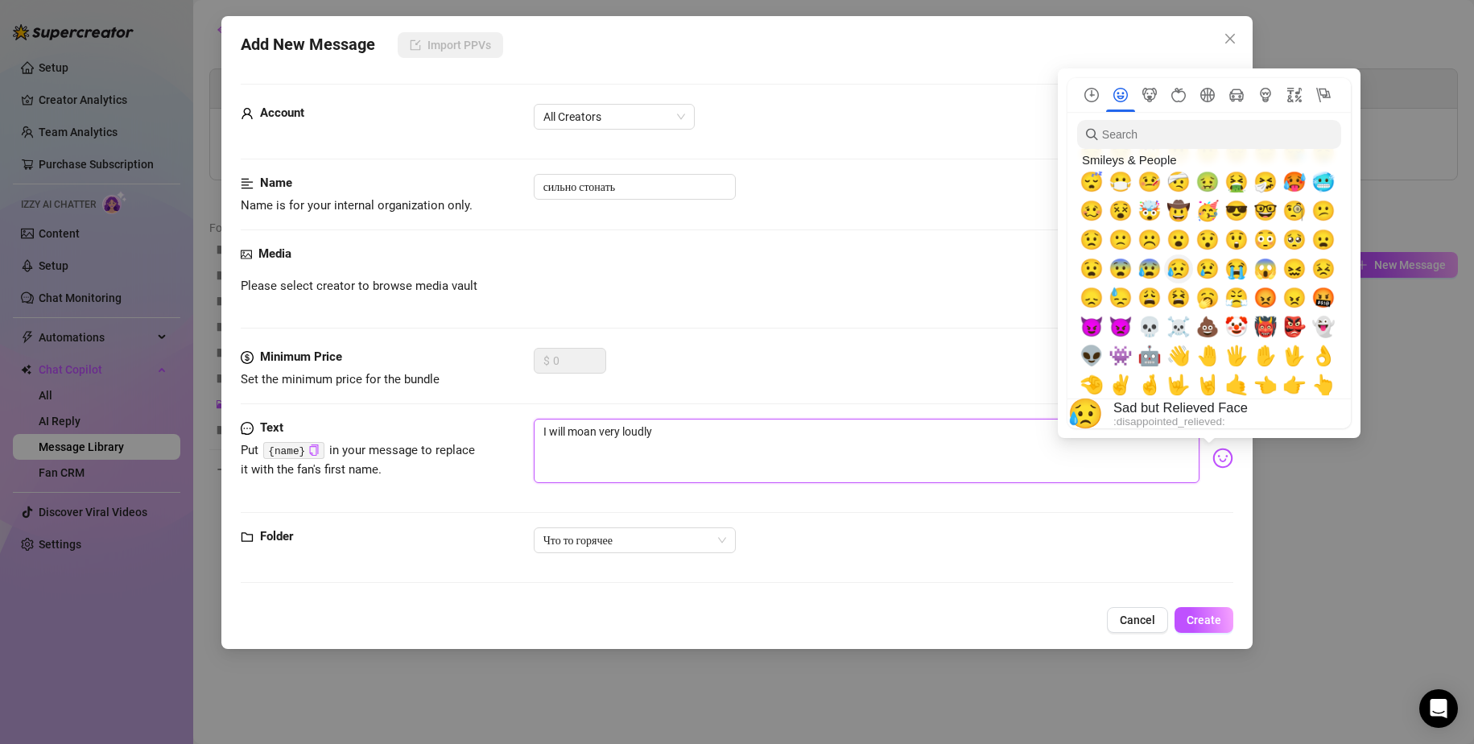
scroll to position [242, 0]
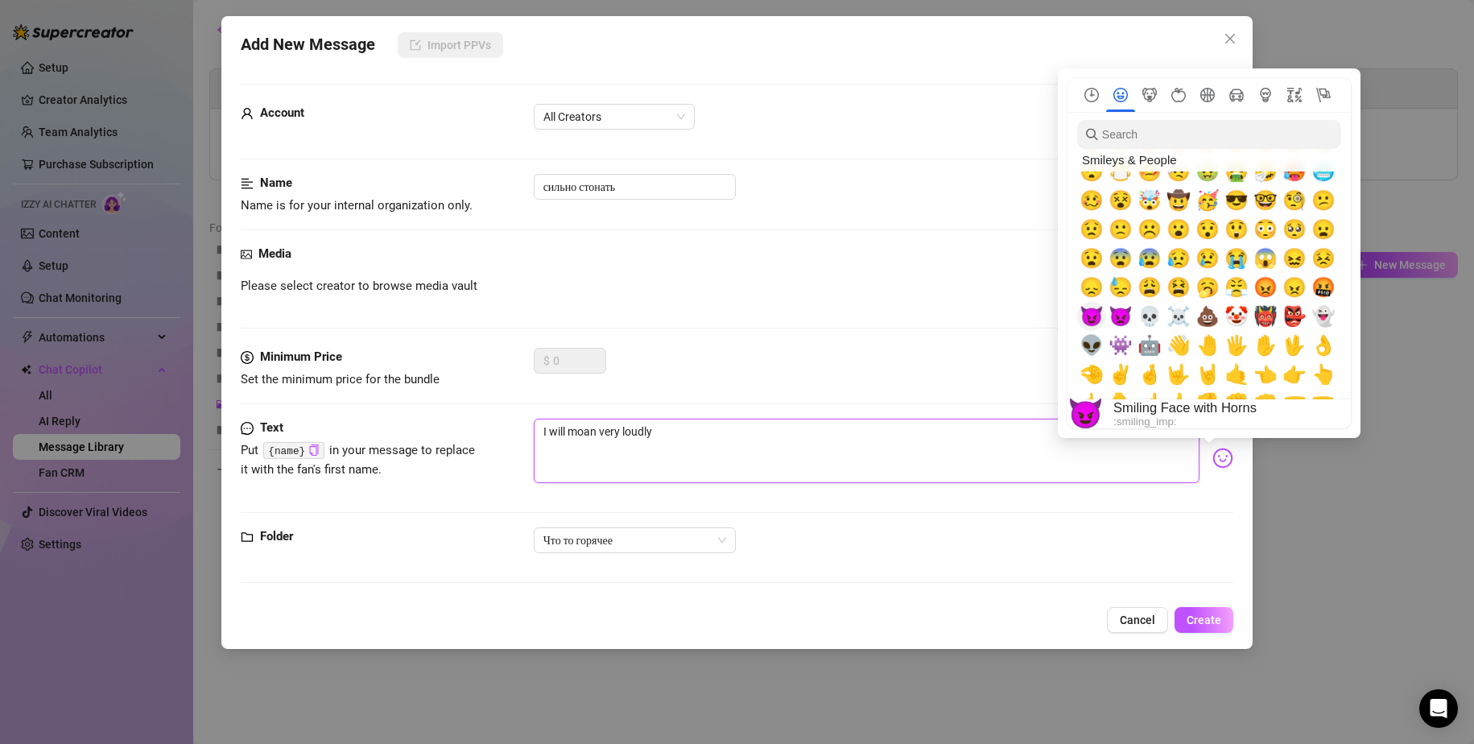
type textarea "I will moan very loudly"
click at [1096, 320] on span "😈" at bounding box center [1092, 316] width 24 height 23
type textarea "I will moan very loudly 😈"
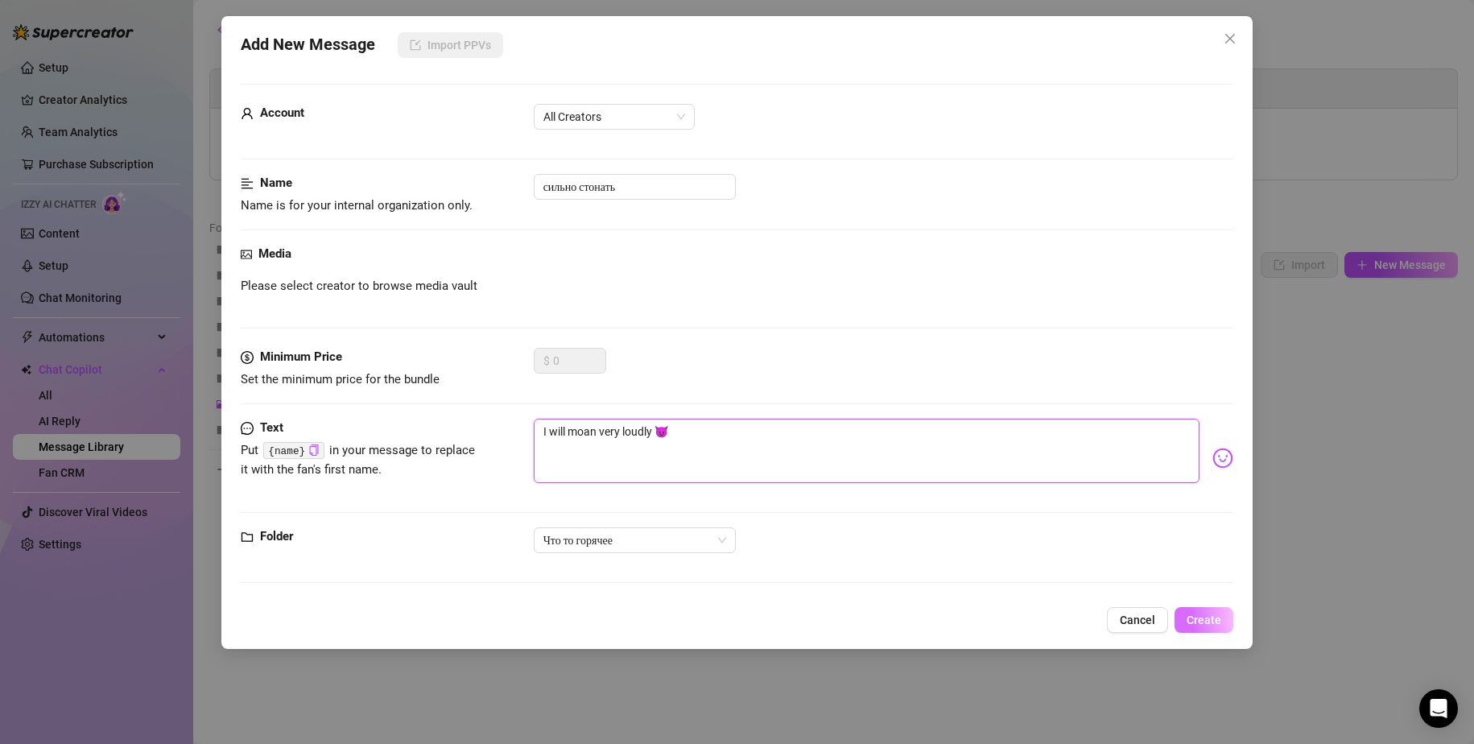
type textarea "I will moan very loudly 😈"
click at [1200, 625] on span "Create" at bounding box center [1204, 620] width 35 height 13
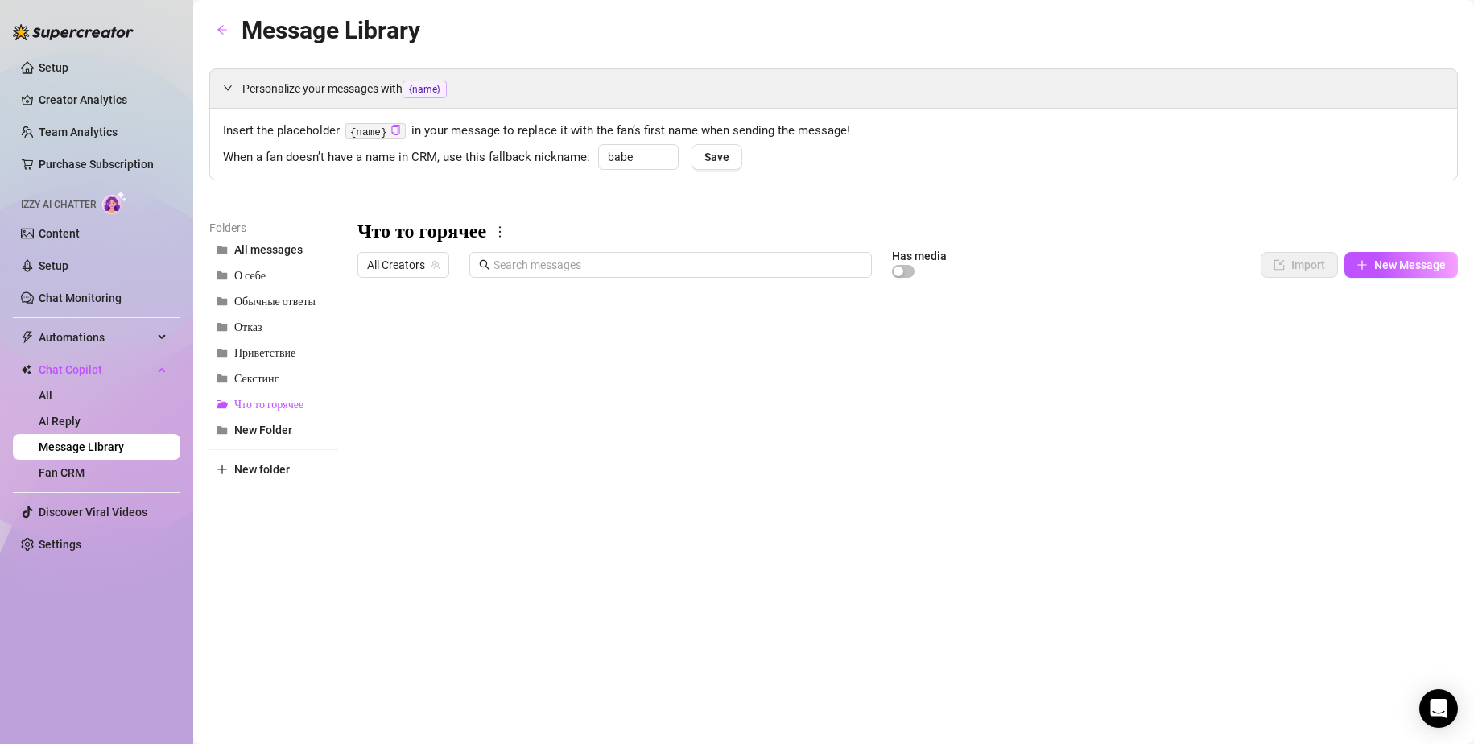
click at [426, 618] on body "Setup Creator Analytics Team Analytics Purchase Subscription Izzy AI Chatter Co…" at bounding box center [737, 372] width 1474 height 744
type textarea "Type your message here..."
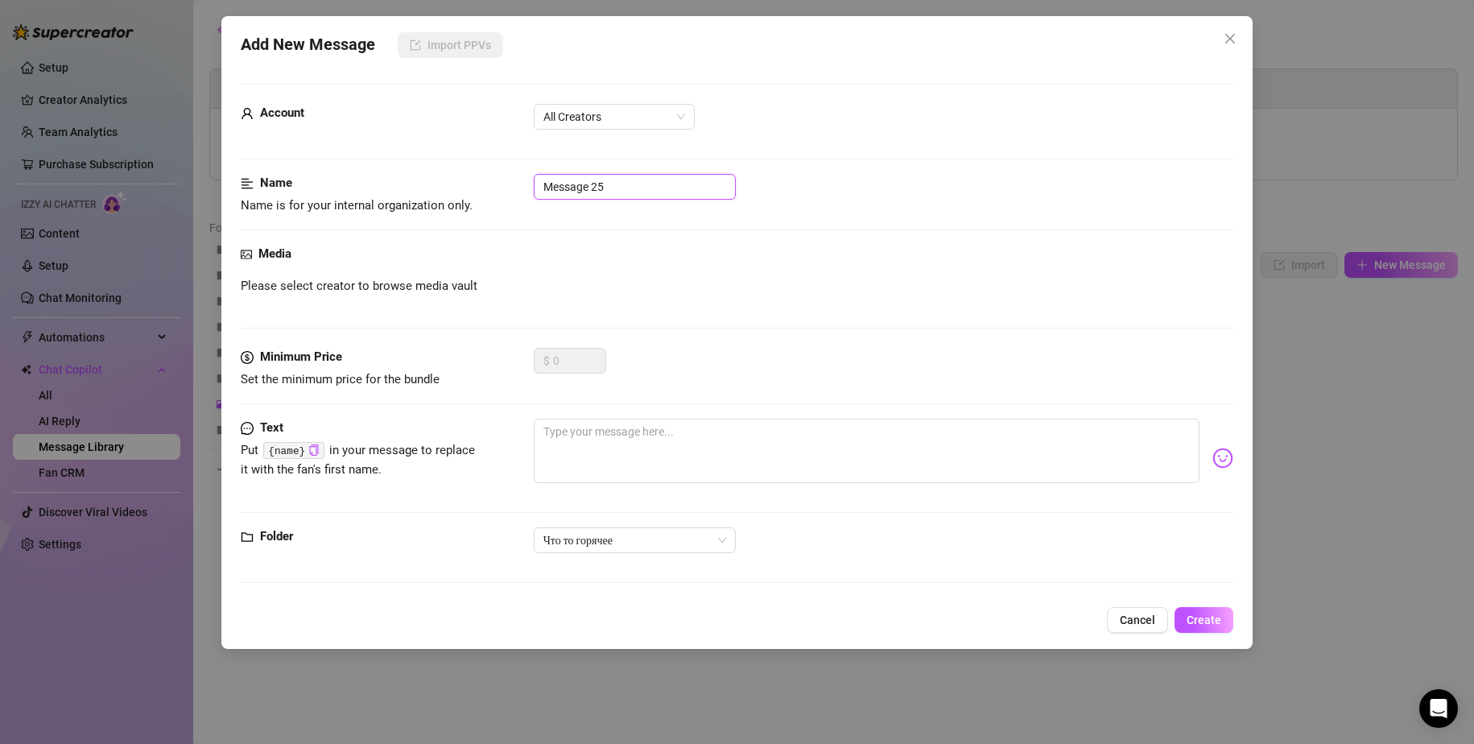
drag, startPoint x: 619, startPoint y: 189, endPoint x: 466, endPoint y: 172, distance: 154.0
click at [467, 172] on form "Account All Creators Name Name is for your internal organization only. Message …" at bounding box center [738, 341] width 994 height 514
type input "наездница сжимать сиськи"
click at [599, 444] on textarea at bounding box center [867, 451] width 667 height 64
paste textarea "I will ride you while you squeeze my tits"
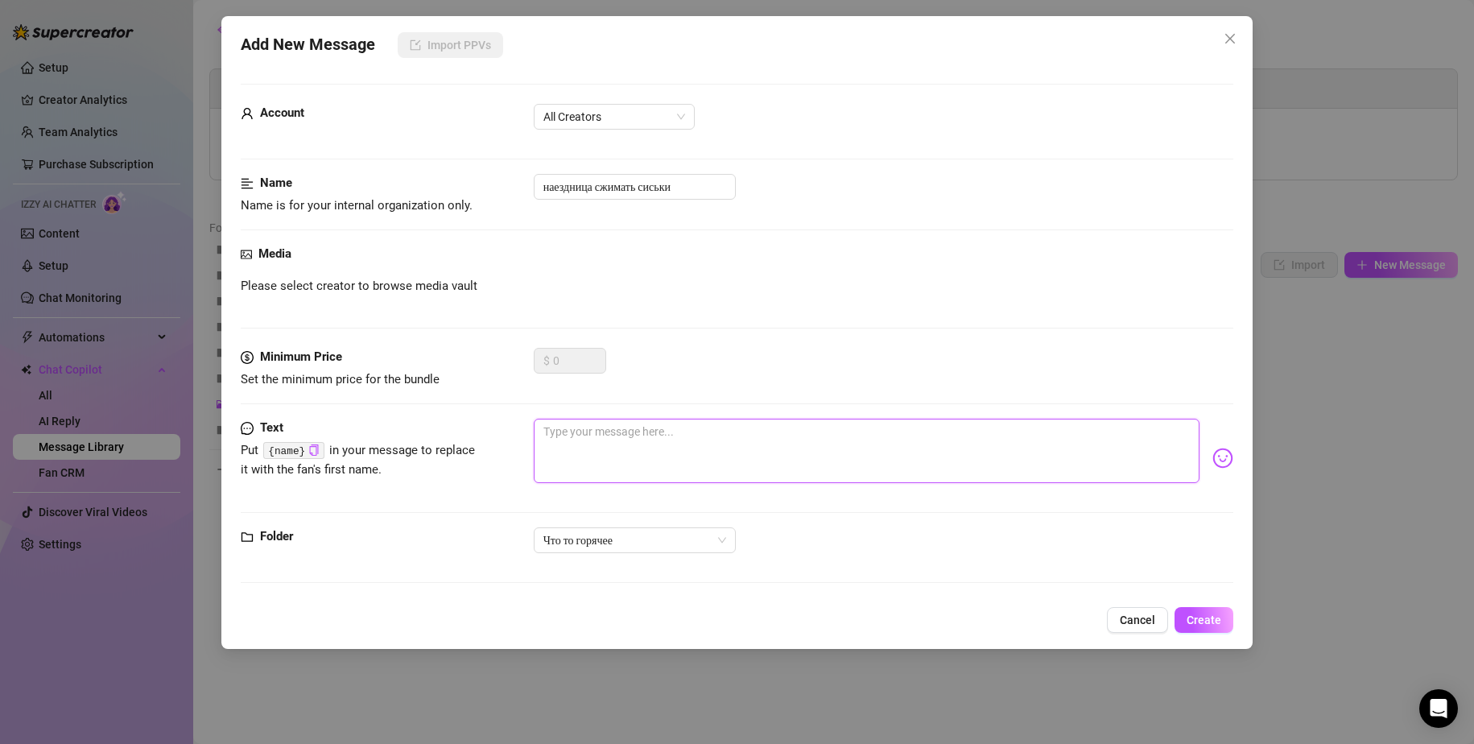
type textarea "I will ride you while you squeeze my tits"
click at [760, 436] on textarea "I will ride you while you squeeze my tits" at bounding box center [867, 451] width 667 height 64
type textarea "I will ride you while you squeeze my tits"
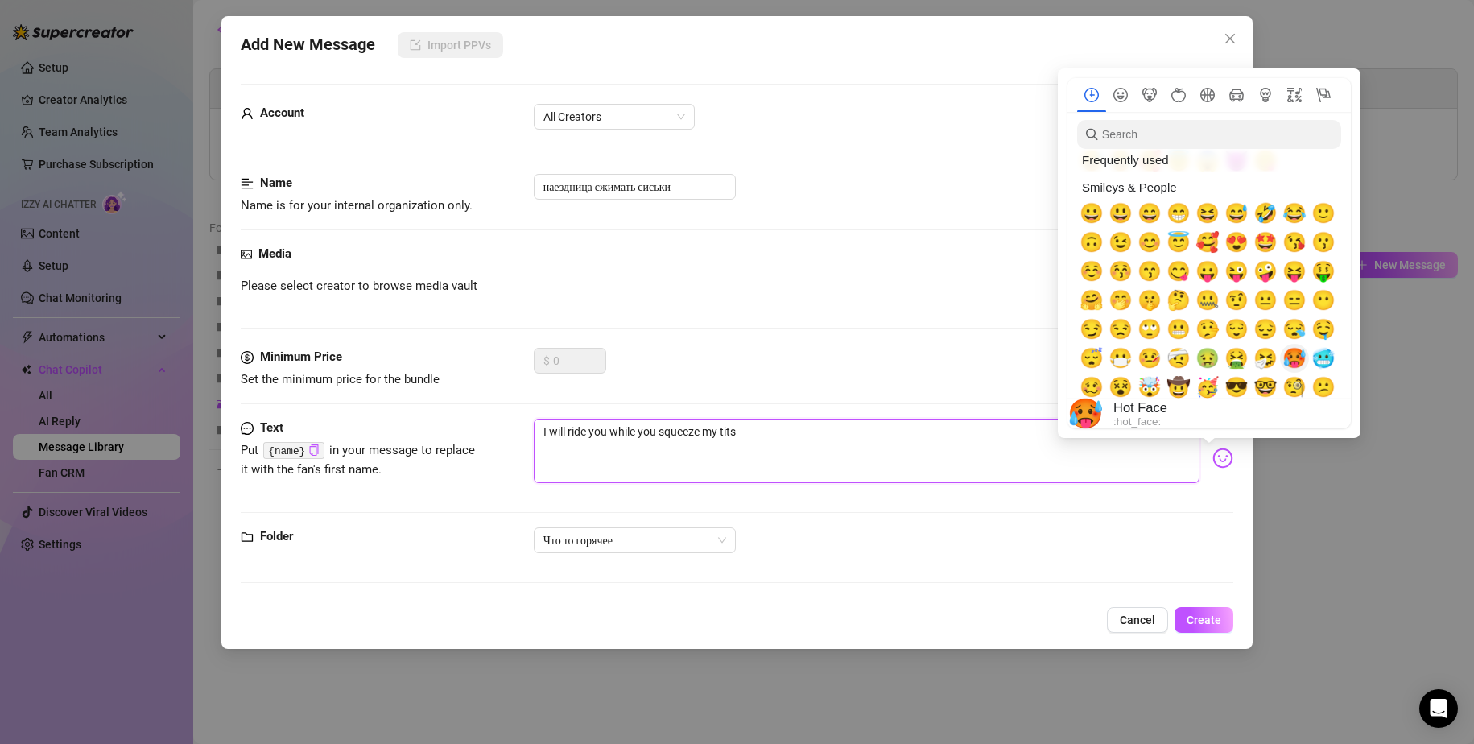
scroll to position [0, 0]
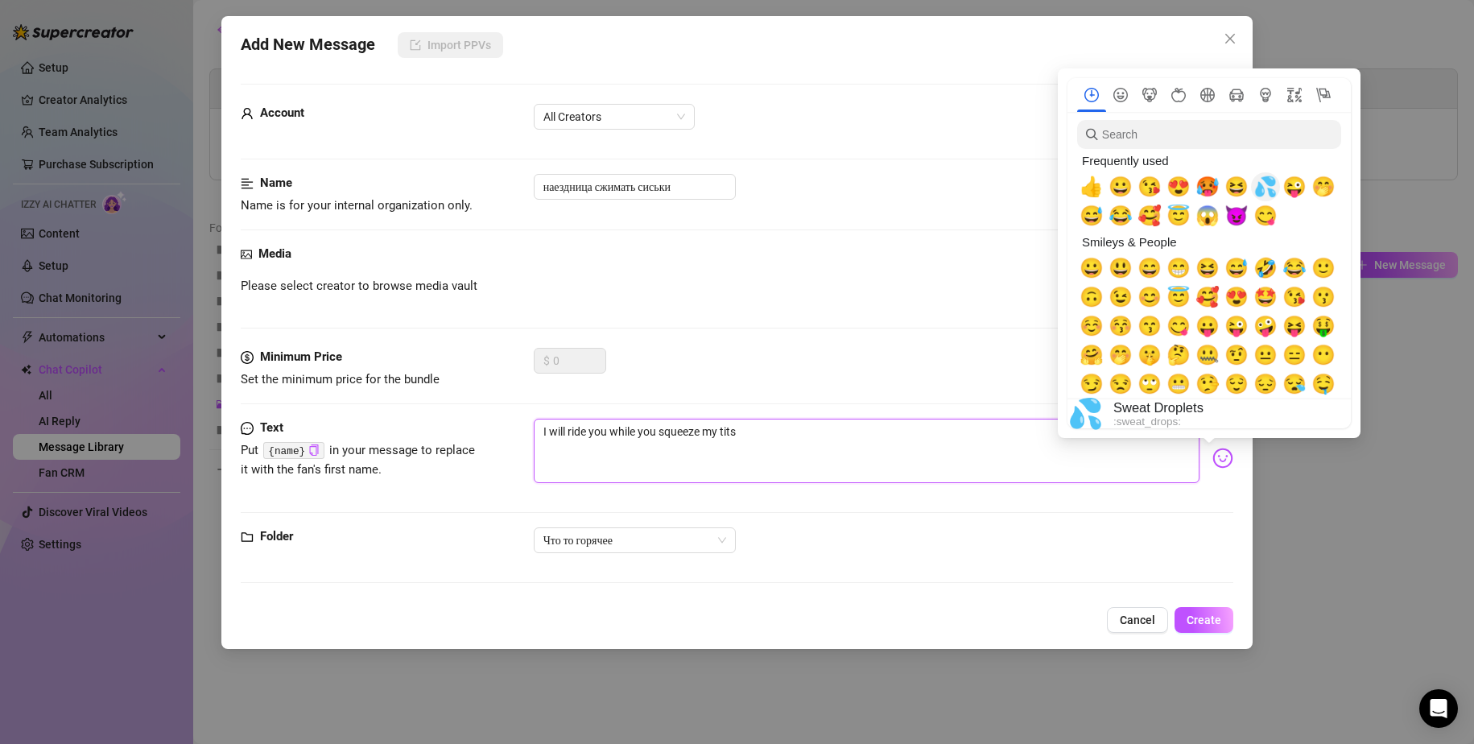
type textarea "I will ride you while you squeeze my tits"
click at [1260, 187] on span "💦" at bounding box center [1266, 187] width 24 height 23
type textarea "I will ride you while you squeeze my tits 💦"
click at [1260, 187] on span "💦" at bounding box center [1266, 187] width 24 height 23
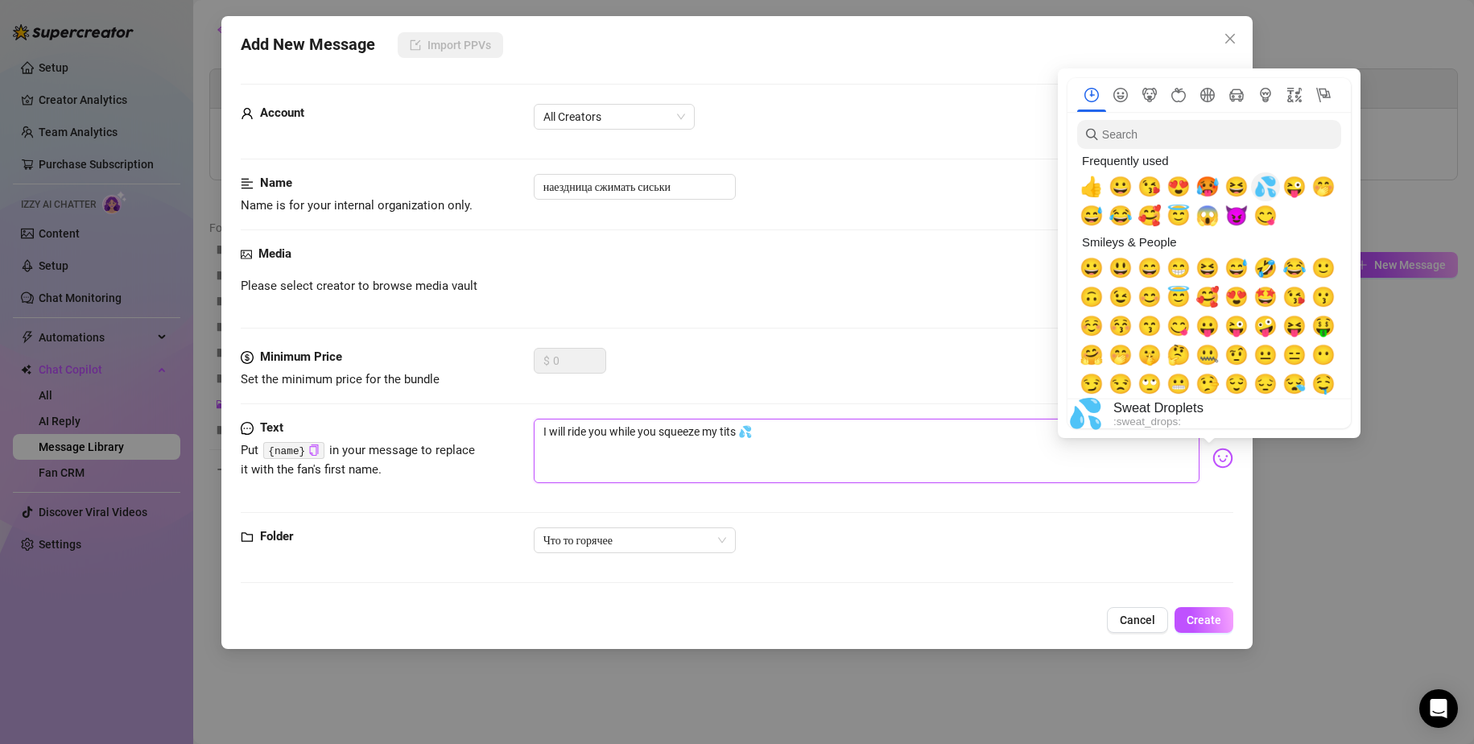
type textarea "I will ride you while you squeeze my tits 💦💦"
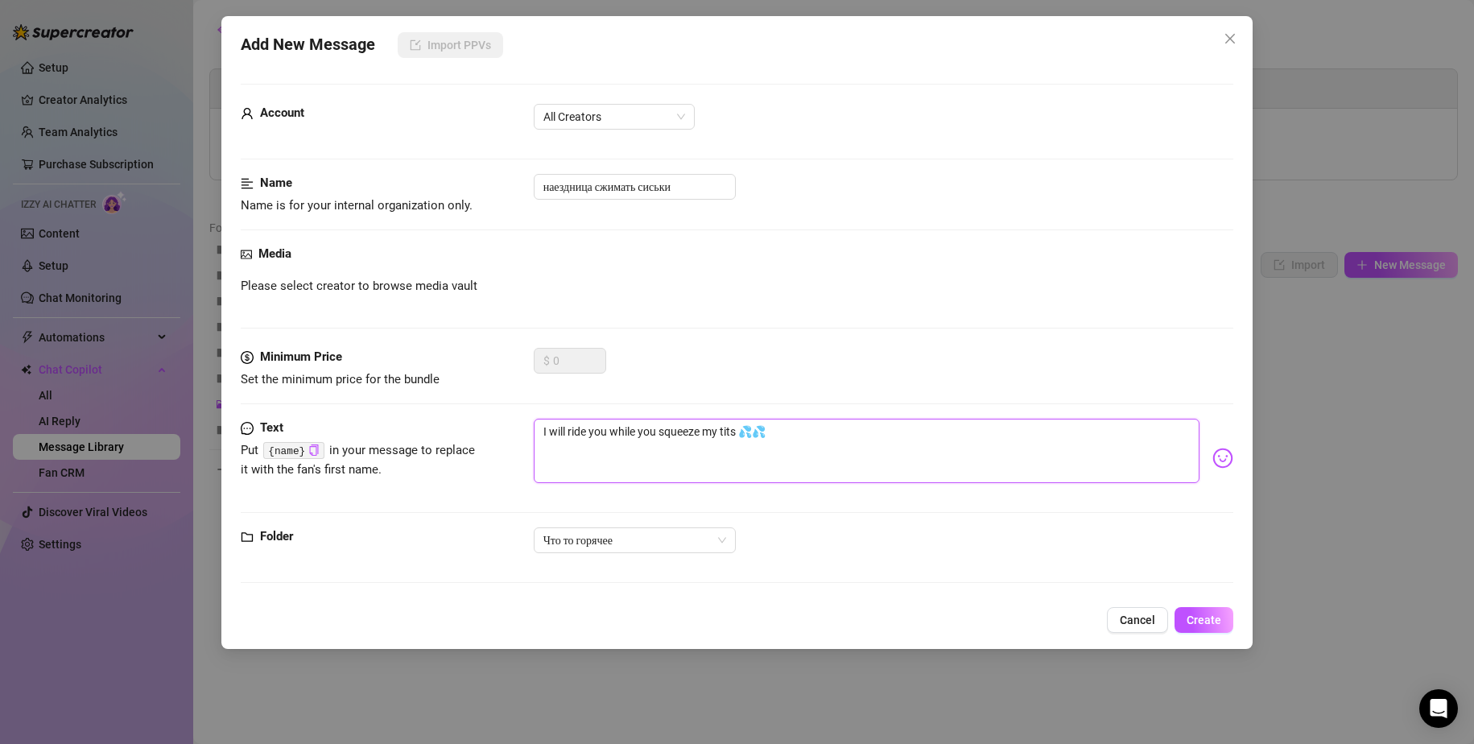
click at [834, 428] on textarea "I will ride you while you squeeze my tits 💦💦" at bounding box center [867, 451] width 667 height 64
type textarea "I will ride you while you squeeze my tits 💦💦"
click at [685, 189] on input "наездница сжимать сиськи" at bounding box center [635, 187] width 202 height 26
drag, startPoint x: 1197, startPoint y: 618, endPoint x: 1141, endPoint y: 591, distance: 62.7
click at [1197, 618] on span "Create" at bounding box center [1204, 620] width 35 height 13
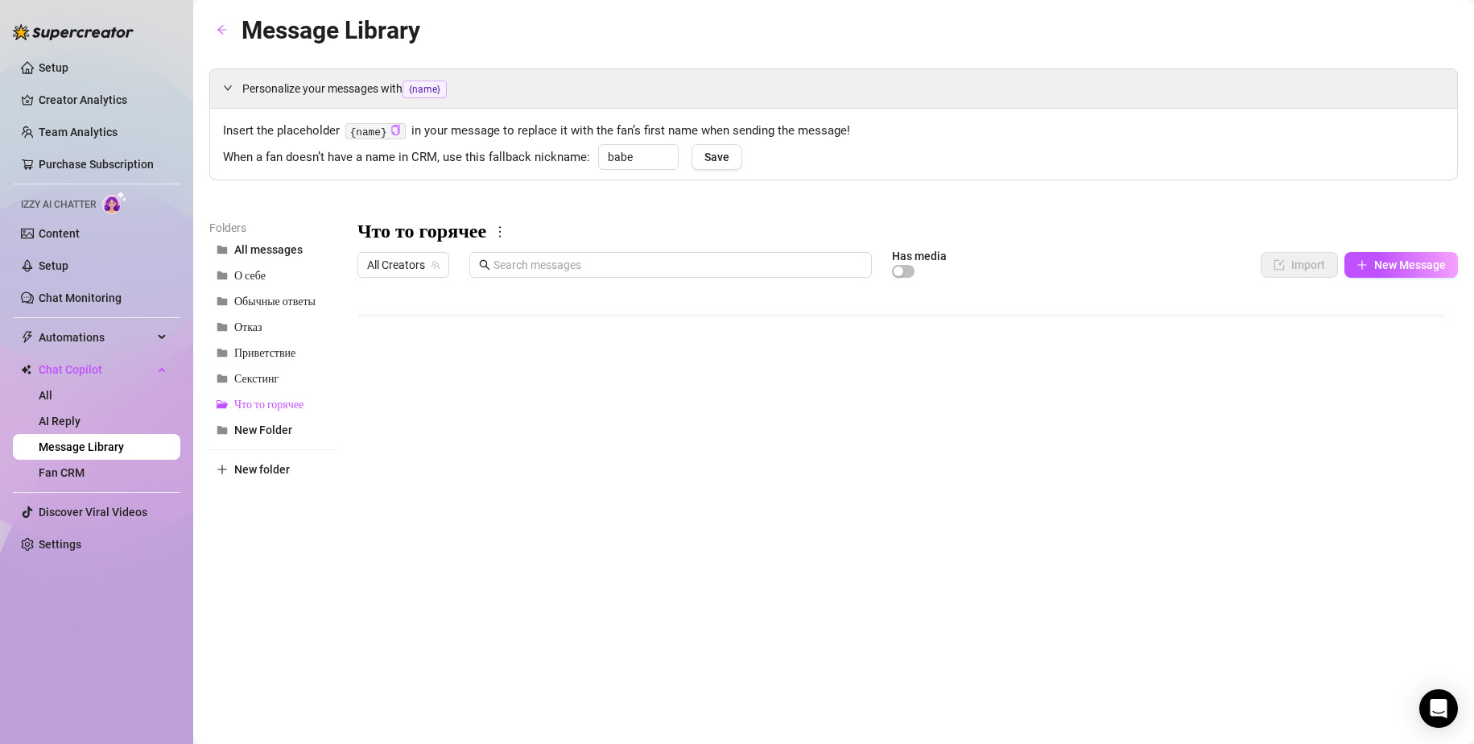
scroll to position [110, 0]
click at [411, 621] on body "Setup Creator Analytics Team Analytics Purchase Subscription Izzy AI Chatter Co…" at bounding box center [737, 372] width 1474 height 744
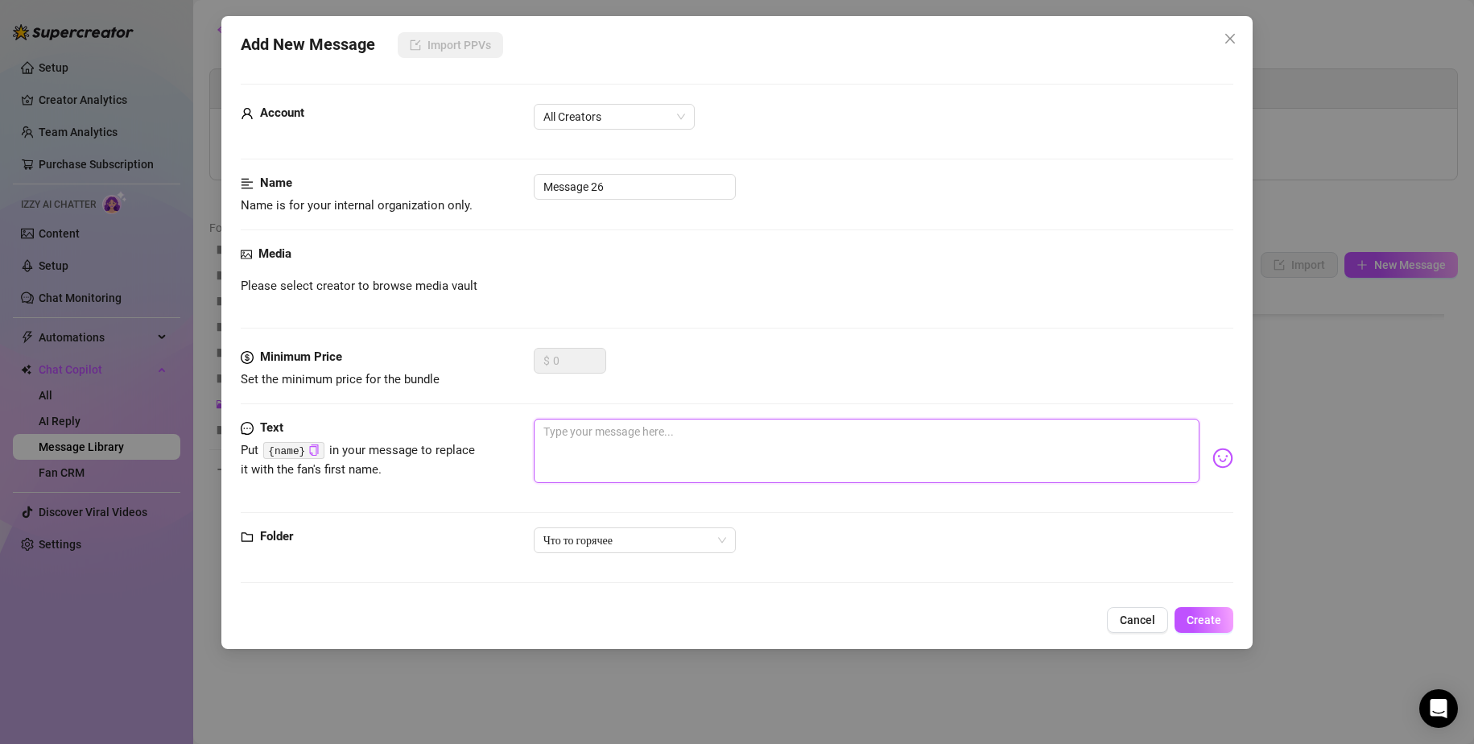
click at [607, 444] on textarea at bounding box center [867, 451] width 667 height 64
paste textarea "I want your finger in my mouth while you fuck me, I will lick it sweetly"
type textarea "I want your finger in my mouth while you fuck me, I will lick it sweetly"
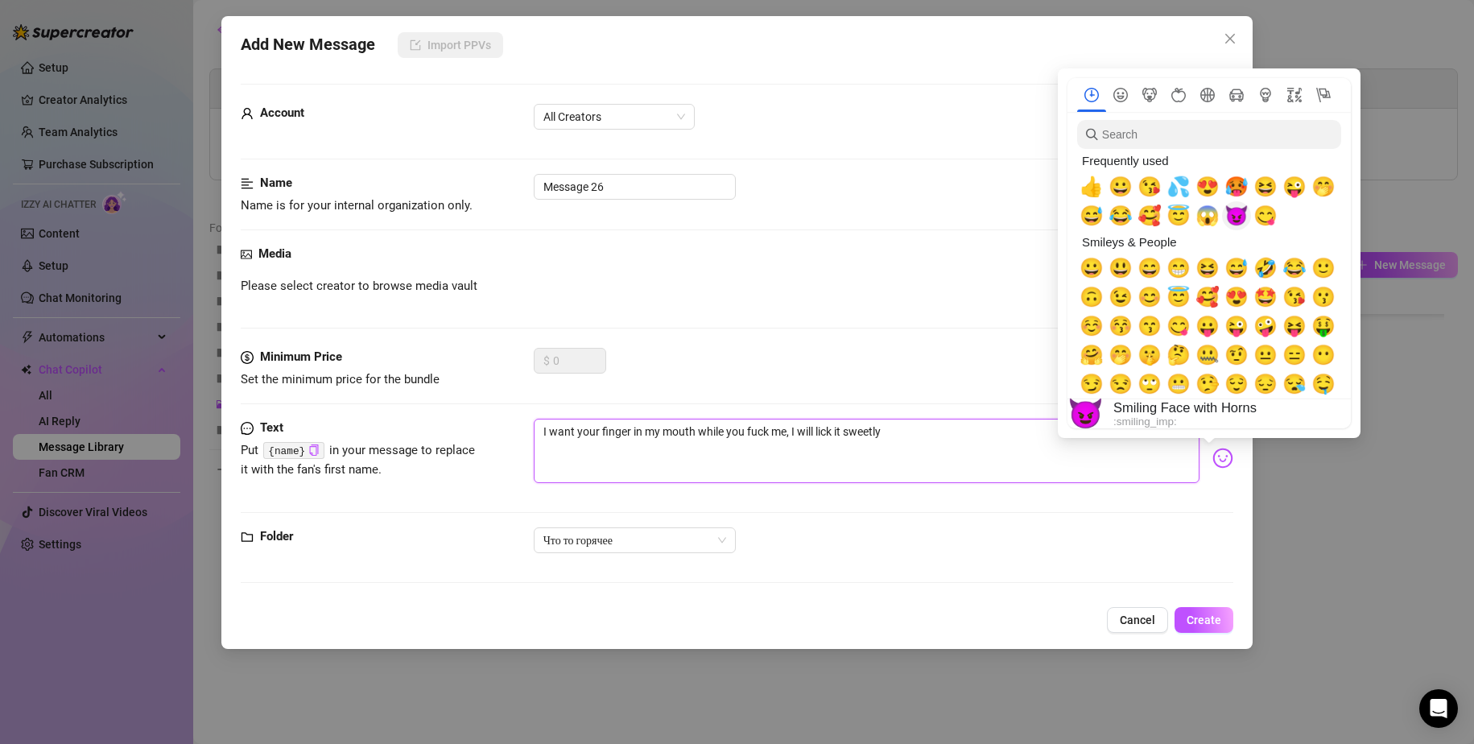
type textarea "I want your finger in my mouth while you fuck me, I will lick it sweetly"
click at [1234, 184] on span "🥵" at bounding box center [1237, 187] width 24 height 23
type textarea "I want your finger in my mouth while you fuck me, I will lick it sweetly🥵"
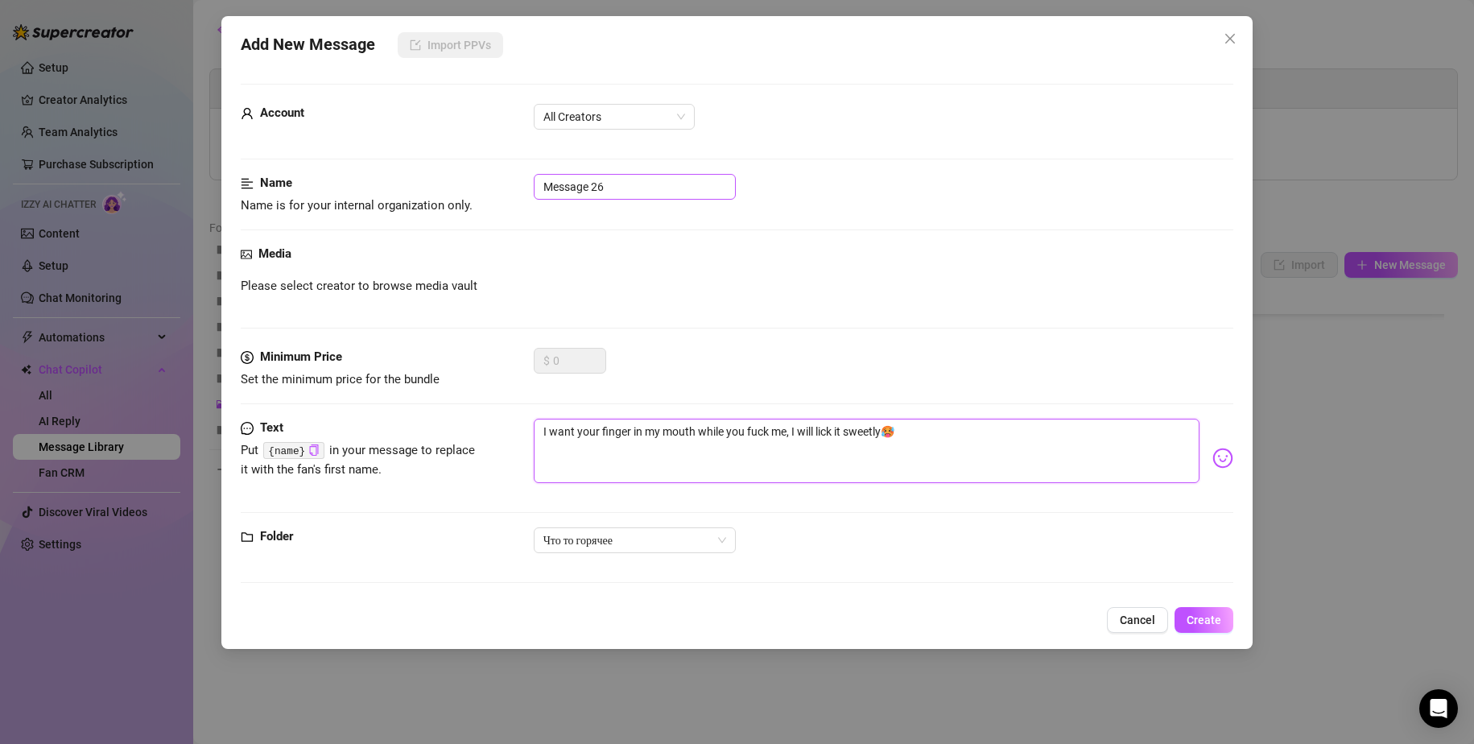
type textarea "I want your finger in my mouth while you fuck me, I will lick it sweetly🥵"
click at [653, 185] on input "Message 26" at bounding box center [635, 187] width 202 height 26
drag, startPoint x: 517, startPoint y: 187, endPoint x: 491, endPoint y: 186, distance: 25.8
click at [492, 186] on div "Name Name is for your internal organization only. Message 26" at bounding box center [738, 194] width 994 height 41
drag, startPoint x: 721, startPoint y: 192, endPoint x: 670, endPoint y: 188, distance: 50.9
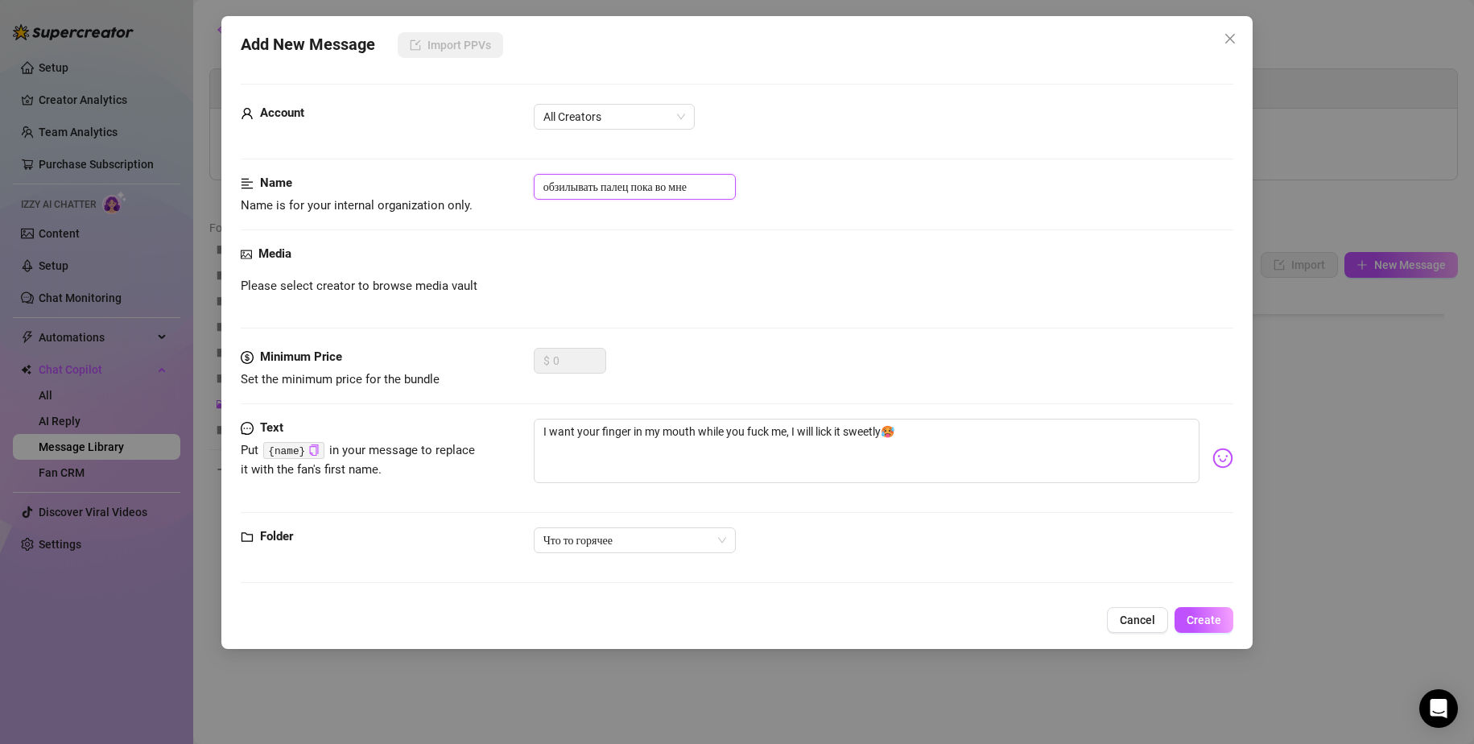
click at [670, 188] on input "обзилывать палец пока во мне" at bounding box center [635, 187] width 202 height 26
click at [701, 184] on input "обзилывать палец пока во мне" at bounding box center [635, 187] width 202 height 26
drag, startPoint x: 702, startPoint y: 187, endPoint x: 687, endPoint y: 184, distance: 15.5
click at [687, 184] on input "обзилывать палец пока во мне" at bounding box center [635, 187] width 202 height 26
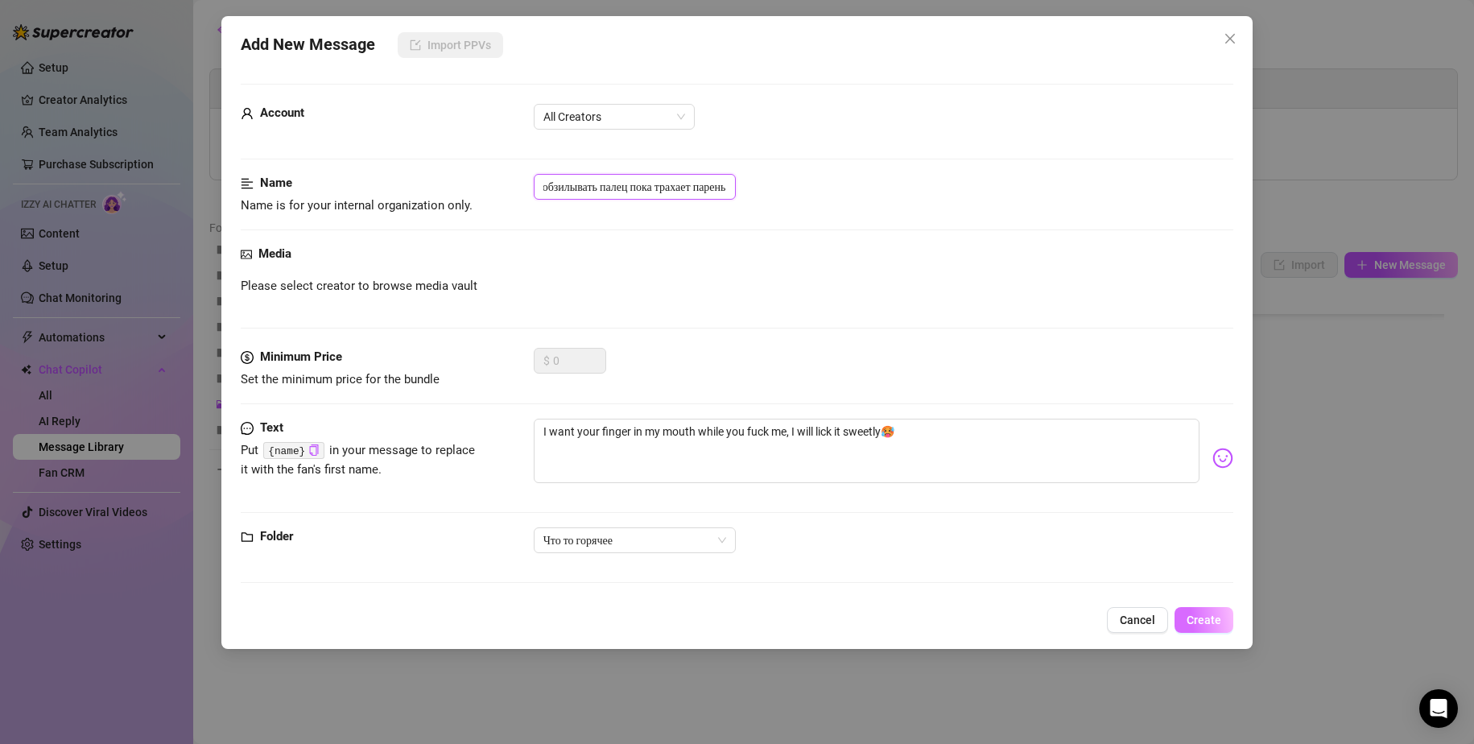
type input "обзилывать палец пока трахает парень"
click at [1194, 619] on span "Create" at bounding box center [1204, 620] width 35 height 13
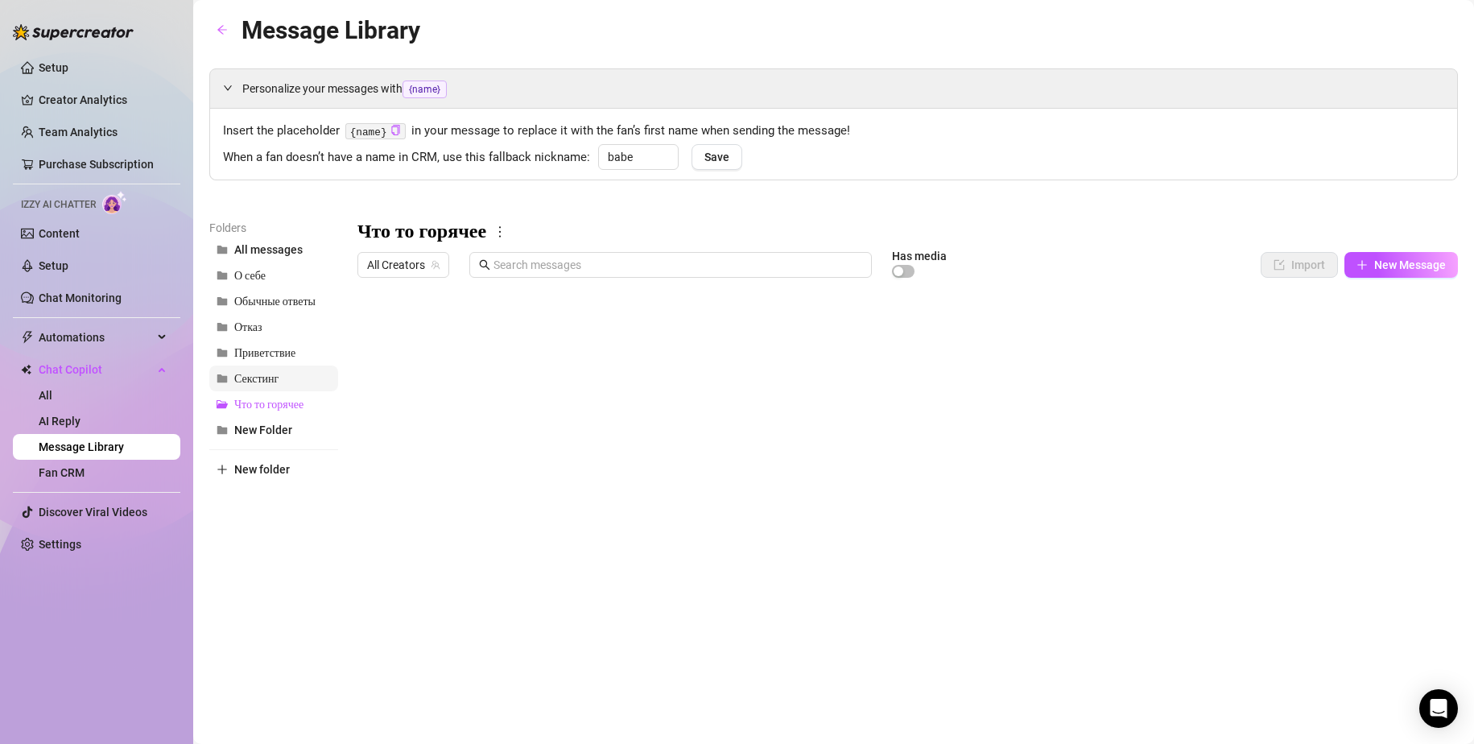
click at [265, 382] on span "Секстинг" at bounding box center [256, 379] width 44 height 14
click at [1390, 270] on span "New Message" at bounding box center [1410, 264] width 72 height 13
type textarea "Type your message here..."
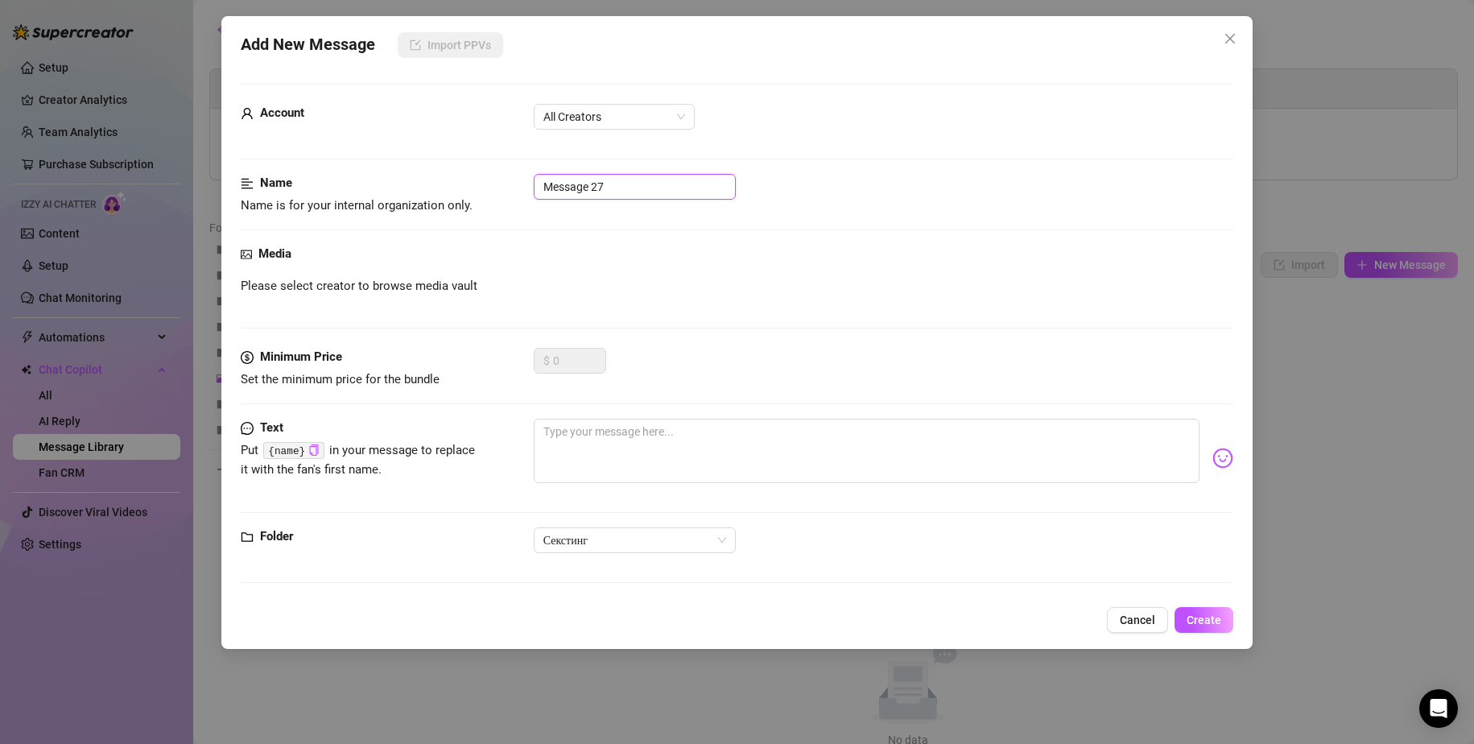
click at [600, 185] on input "Message 27" at bounding box center [635, 187] width 202 height 26
drag, startPoint x: 613, startPoint y: 187, endPoint x: 466, endPoint y: 166, distance: 148.0
click at [469, 167] on form "Account All Creators Name Name is for your internal organization only. Message …" at bounding box center [738, 341] width 994 height 514
type input "секстинг в нижнем белье и со стулом"
click at [620, 438] on textarea at bounding box center [867, 451] width 667 height 64
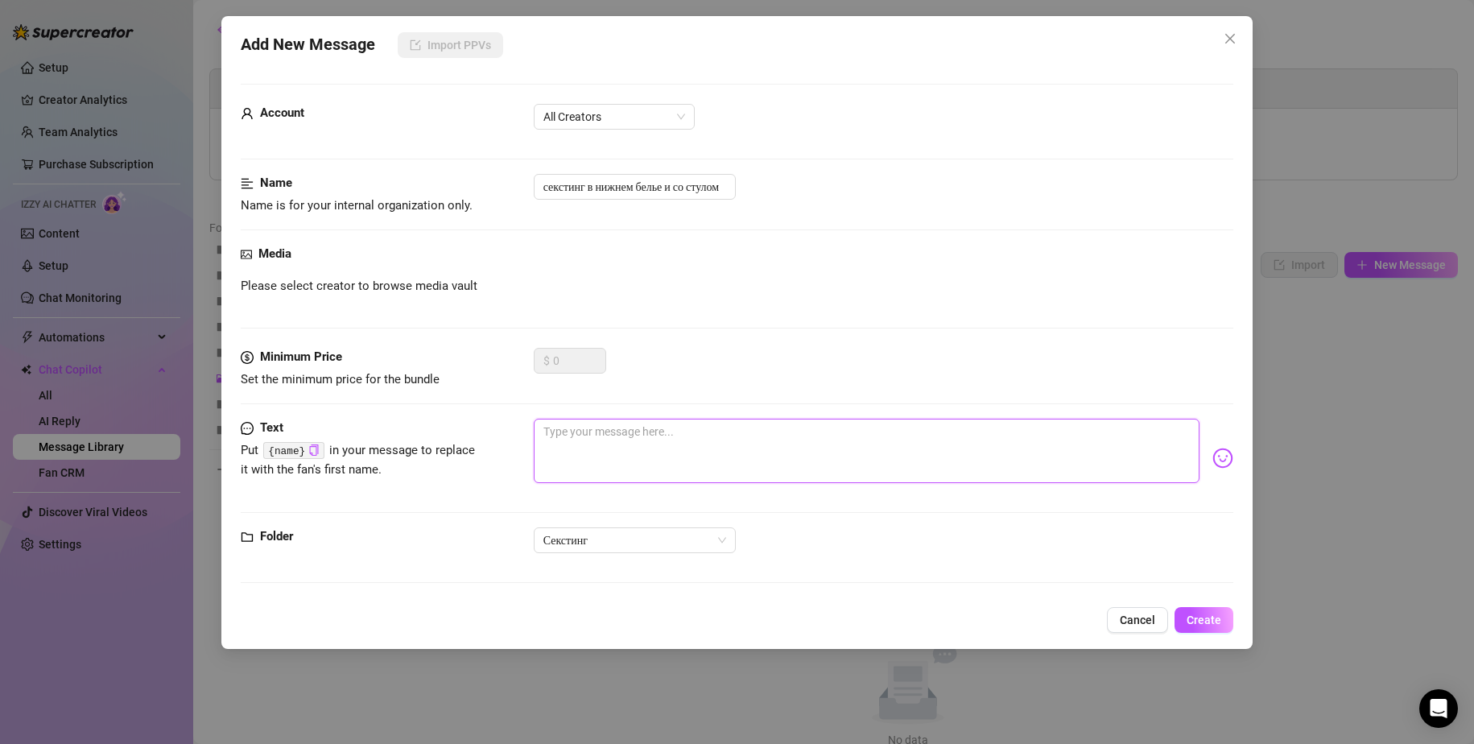
paste textarea "I would like to put on some lingerie, put you on a chair and dance a striptease…"
type textarea "I would like to put on some lingerie, put you on a chair and dance a striptease…"
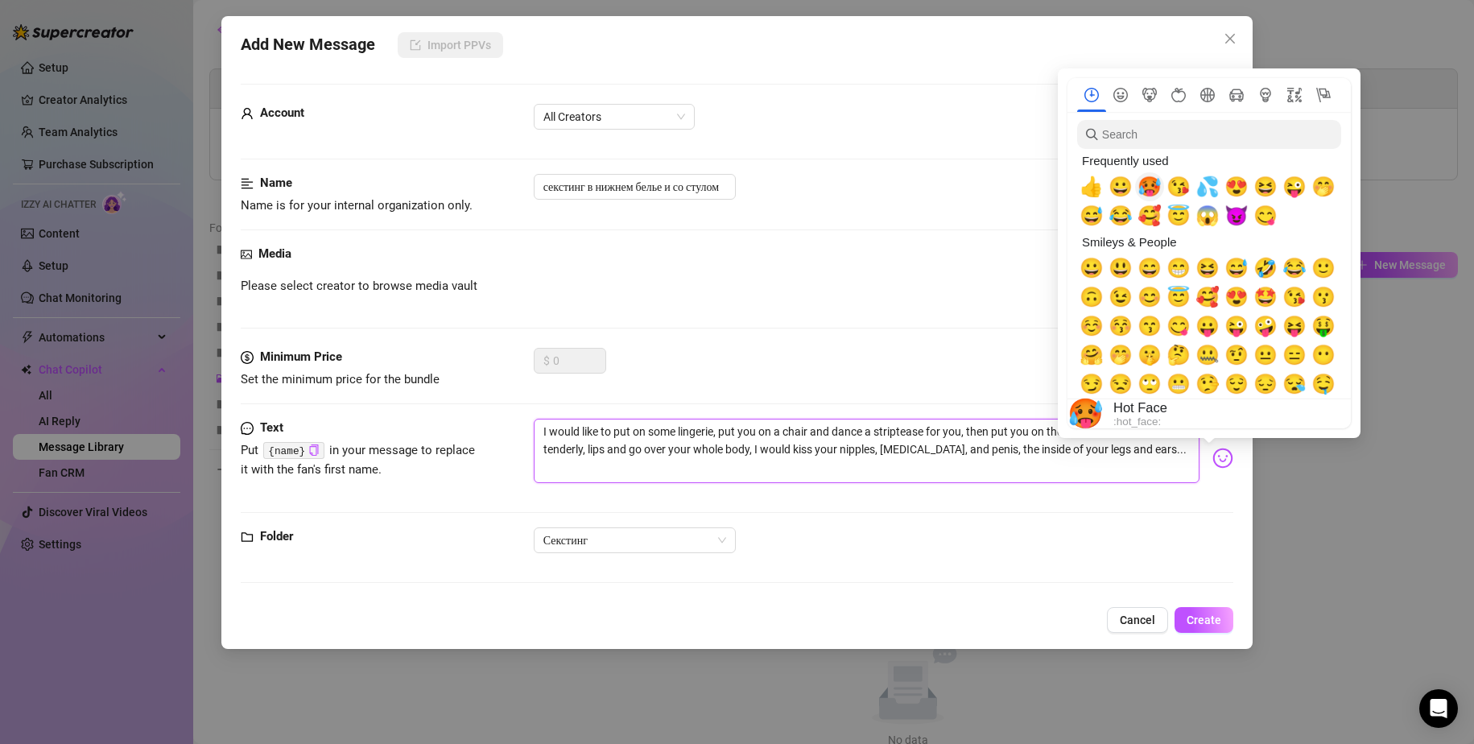
type textarea "I would like to put on some lingerie, put you on a chair and dance a striptease…"
click at [1151, 192] on span "🥵" at bounding box center [1150, 187] width 24 height 23
type textarea "I would like to put on some lingerie, put you on a chair and dance a striptease…"
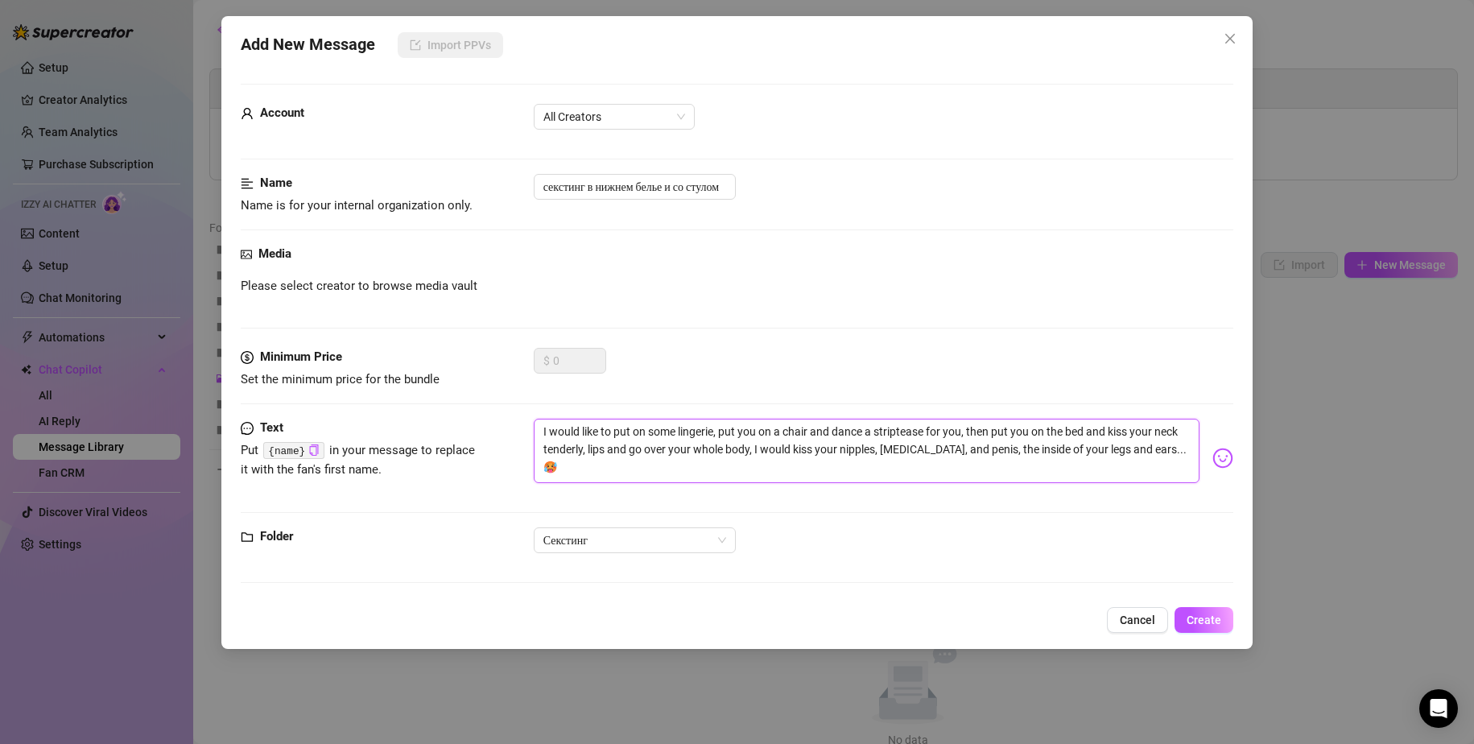
click at [969, 429] on textarea "I would like to put on some lingerie, put you on a chair and dance a striptease…" at bounding box center [867, 451] width 667 height 64
type textarea "I would like to put on some lingerie, put you on a chair and dance a striptease…"
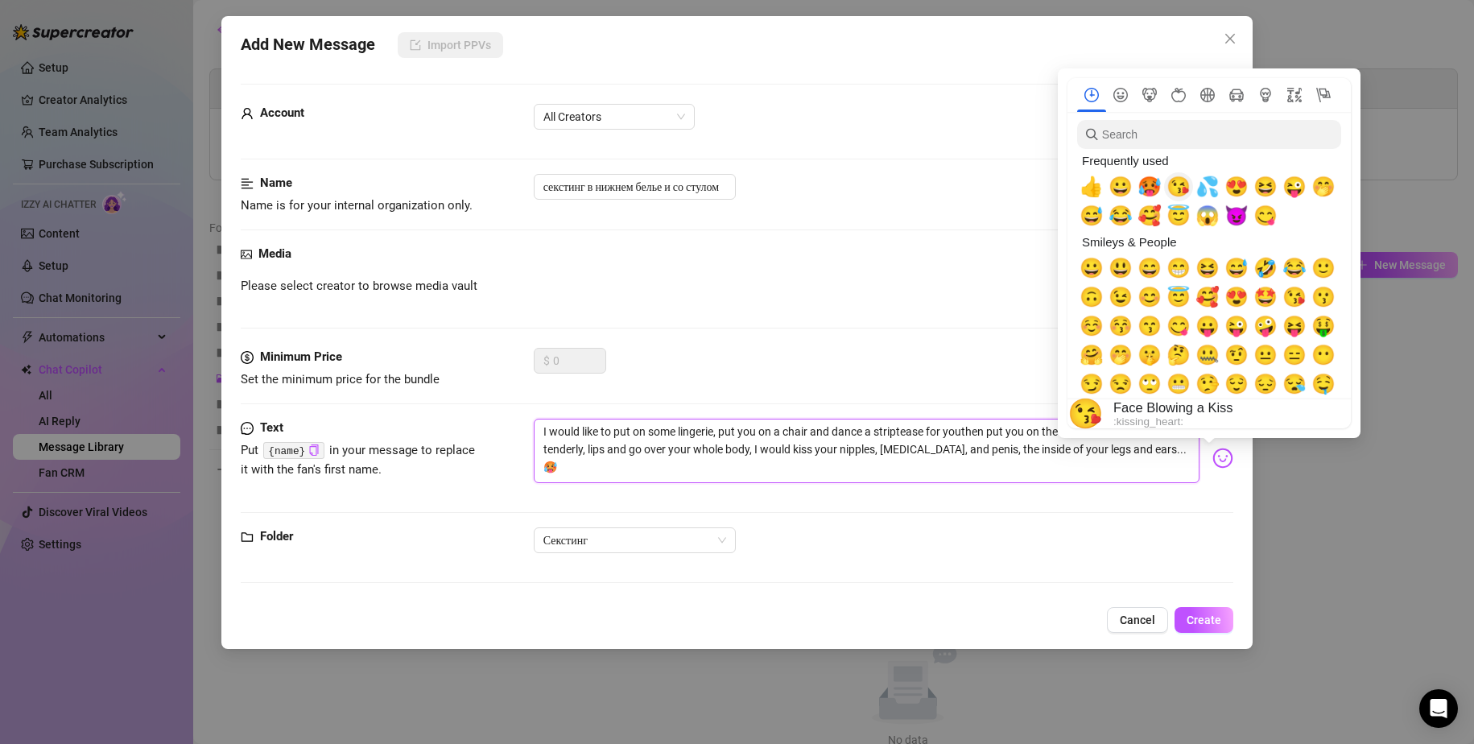
type textarea "I would like to put on some lingerie, put you on a chair and dance a striptease…"
click at [1209, 188] on span "💦" at bounding box center [1208, 187] width 24 height 23
type textarea "I would like to put on some lingerie, put you on a chair and dance a striptease…"
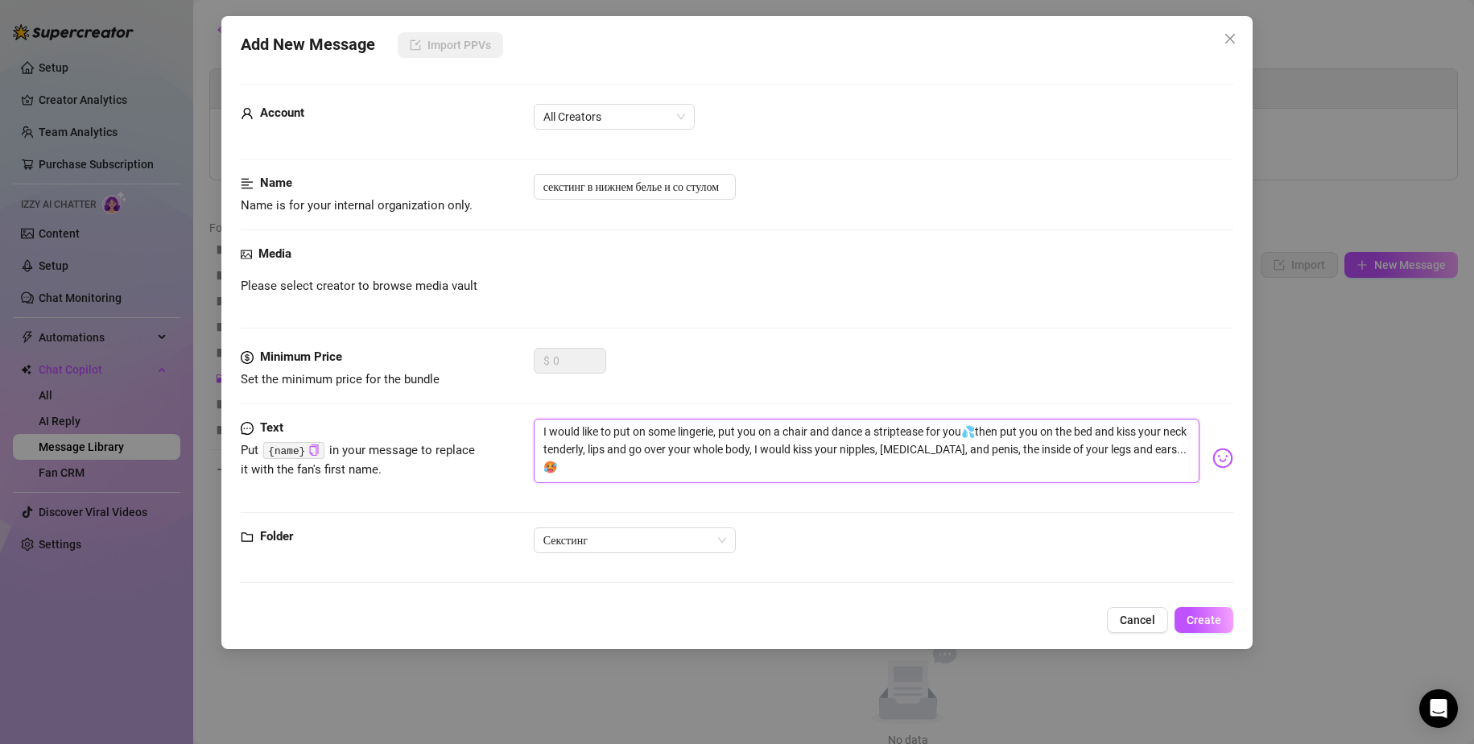
click at [1073, 454] on textarea "I would like to put on some lingerie, put you on a chair and dance a striptease…" at bounding box center [867, 451] width 667 height 64
type textarea "I would like to put on some lingerie, put you on a chair and dance a striptease…"
click at [542, 188] on input "секстинг в нижнем белье и со стулом" at bounding box center [635, 187] width 202 height 26
type input "1.1секстинг в нижнем белье и со стулом"
click at [1204, 618] on span "Create" at bounding box center [1204, 620] width 35 height 13
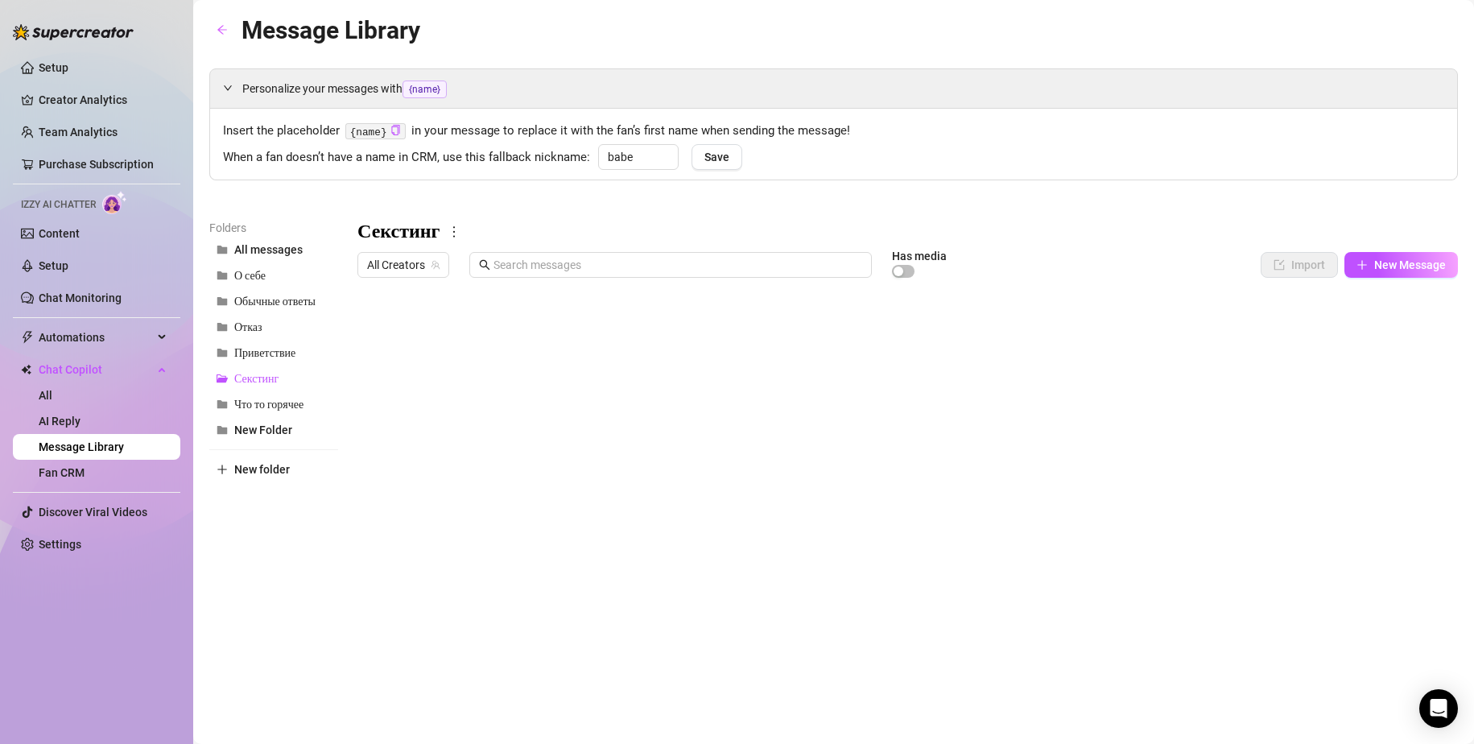
click at [438, 612] on body "Setup Creator Analytics Team Analytics Purchase Subscription Izzy AI Chatter Co…" at bounding box center [737, 372] width 1474 height 744
type textarea "Type your message here..."
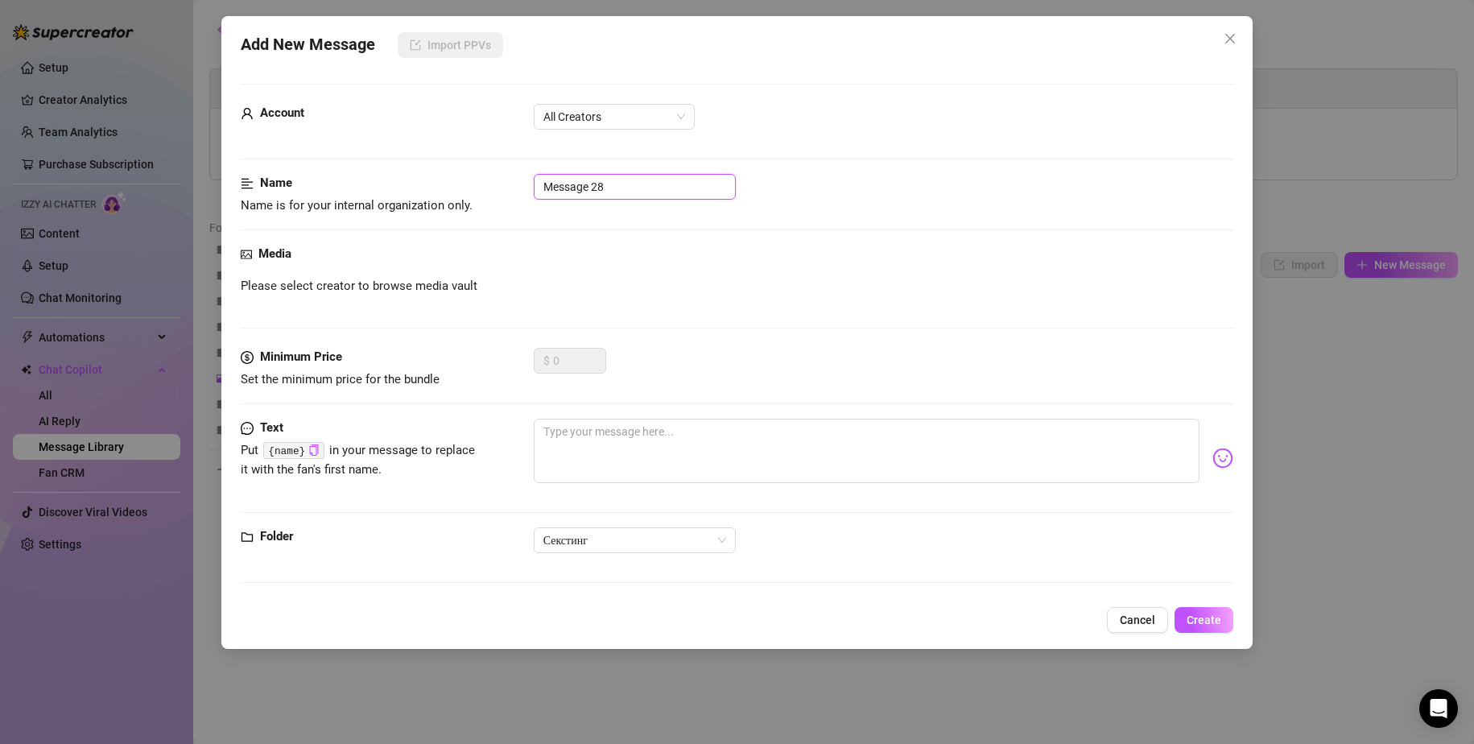
drag, startPoint x: 597, startPoint y: 184, endPoint x: 451, endPoint y: 167, distance: 146.6
click at [456, 168] on form "Account All Creators Name Name is for your internal organization only. Message …" at bounding box center [738, 341] width 994 height 514
type input "2"
type input "1.2"
click at [593, 435] on textarea at bounding box center [867, 451] width 667 height 64
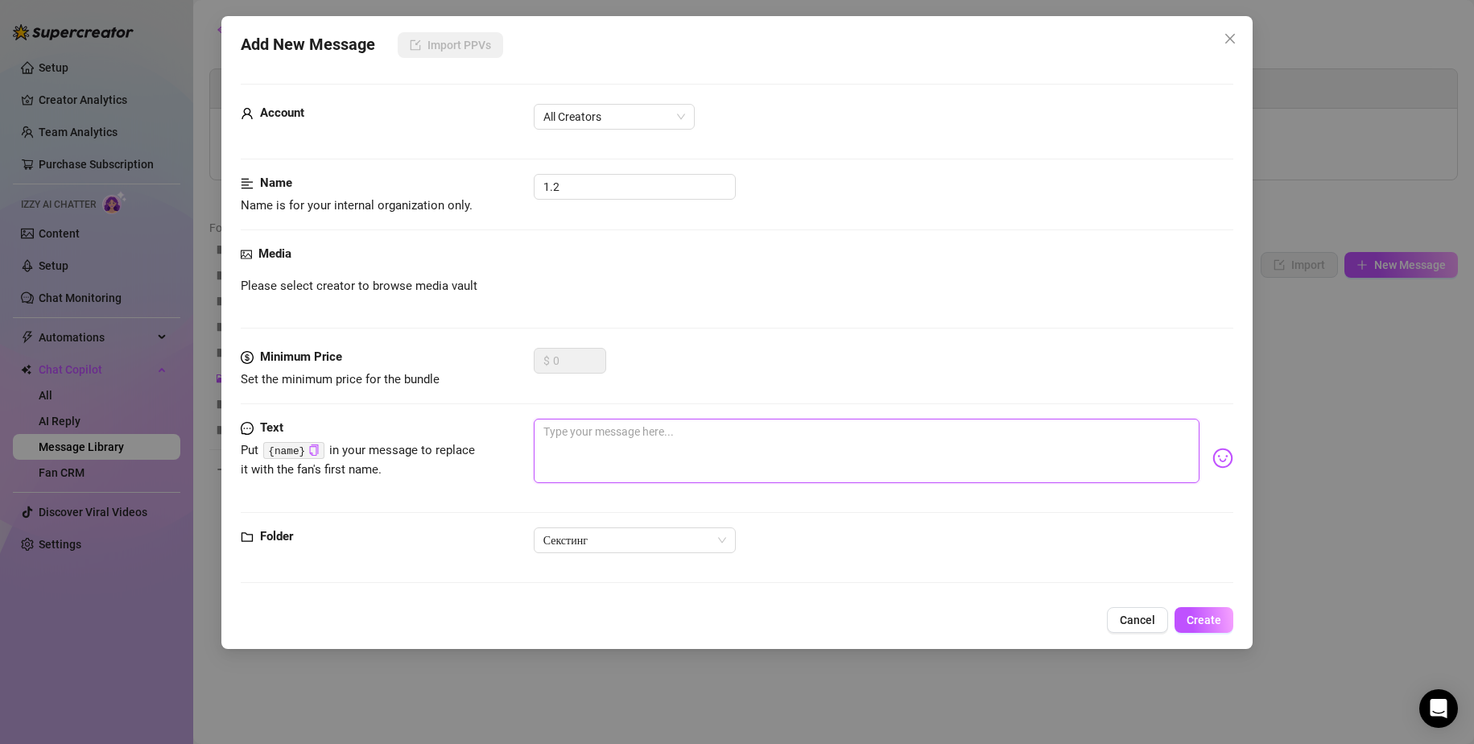
paste textarea "God... it would be a sweet kiss and a little passionate, then they will be more…"
type textarea "God... it would be a sweet kiss and a little passionate, then they will be more…"
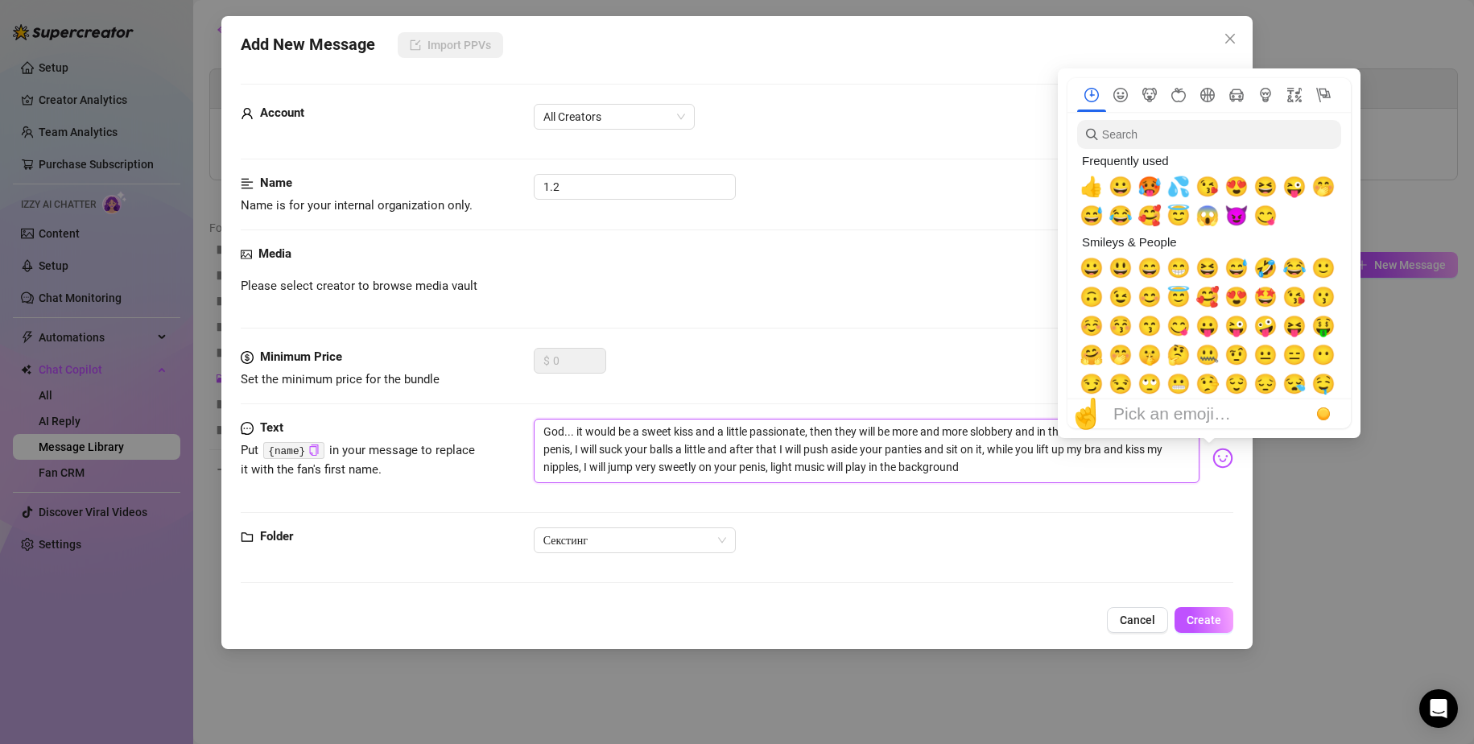
type textarea "God... it would be a sweet kiss and a little passionate, then they will be more…"
click at [1209, 145] on input "search" at bounding box center [1209, 134] width 264 height 29
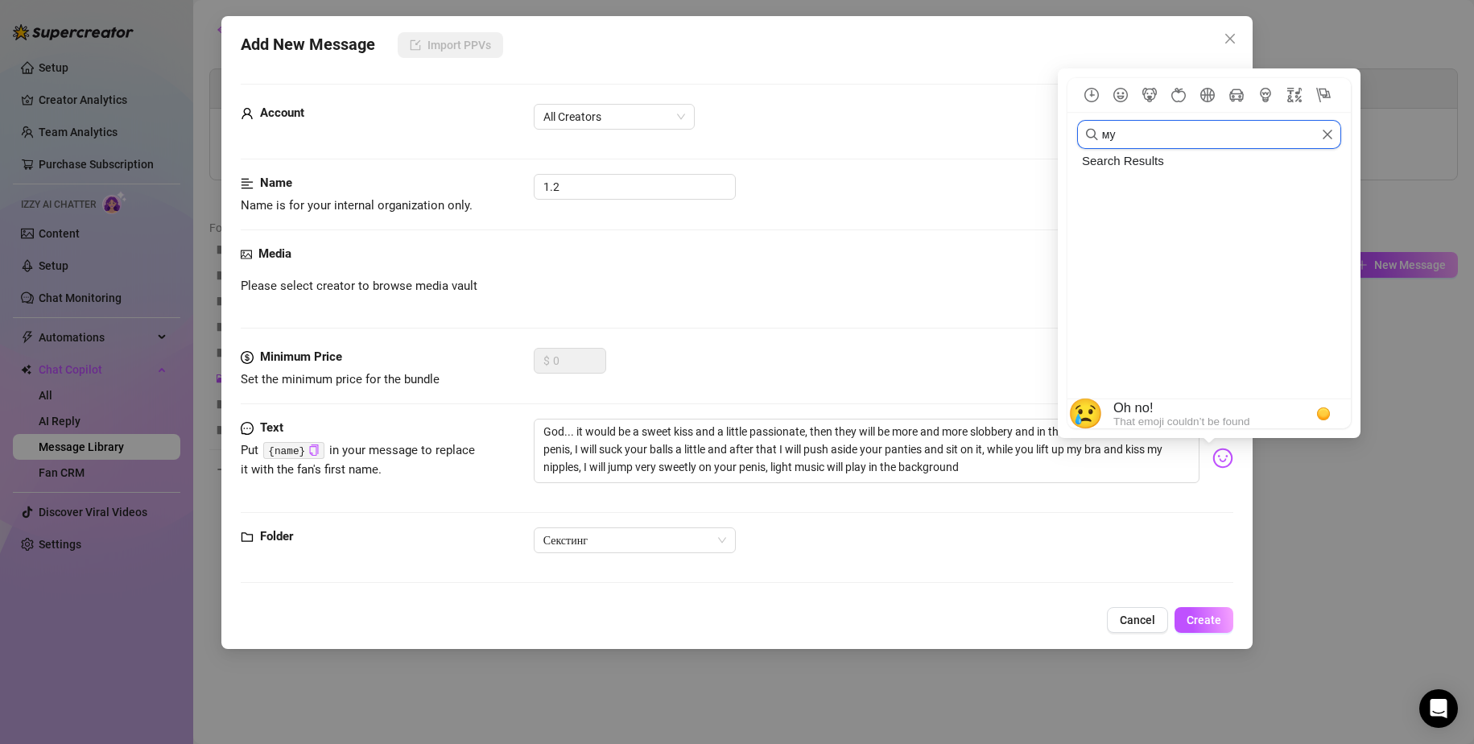
type input "м"
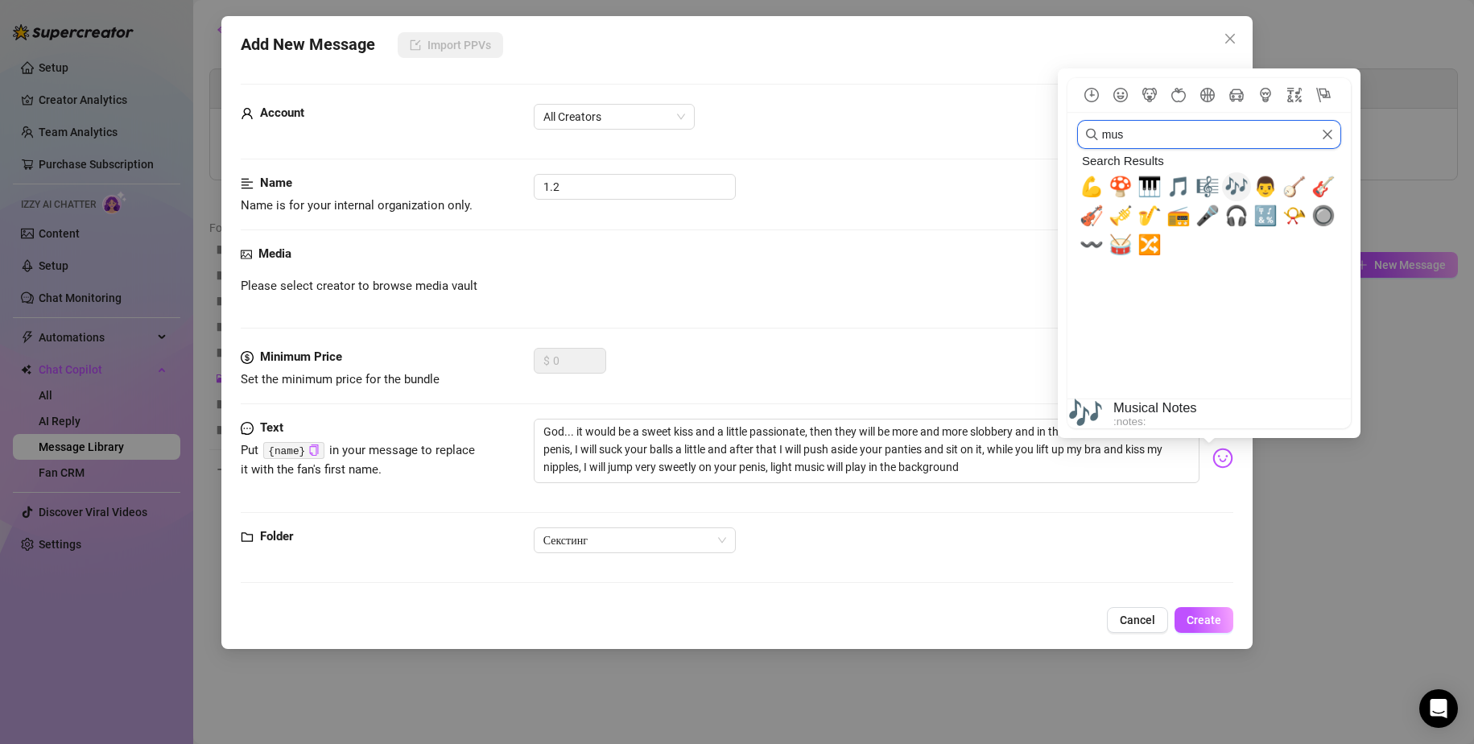
type input "mus"
click at [1238, 187] on span "🎶" at bounding box center [1237, 187] width 24 height 23
type textarea "God... it would be a sweet kiss and a little passionate, then they will be more…"
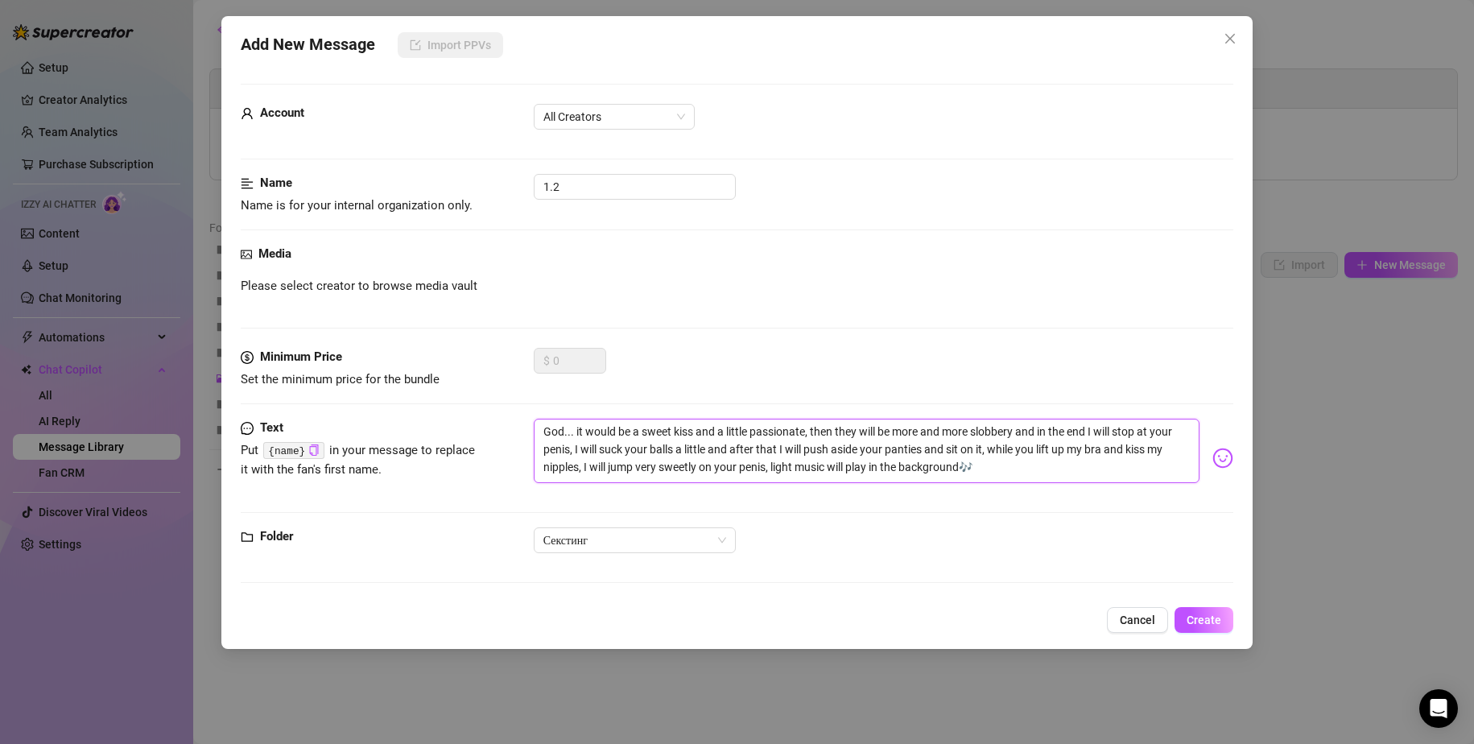
click at [808, 434] on textarea "God... it would be a sweet kiss and a little passionate, then they will be more…" at bounding box center [867, 451] width 667 height 64
type textarea "God... it would be a sweet kiss and a little passionate then they will be more …"
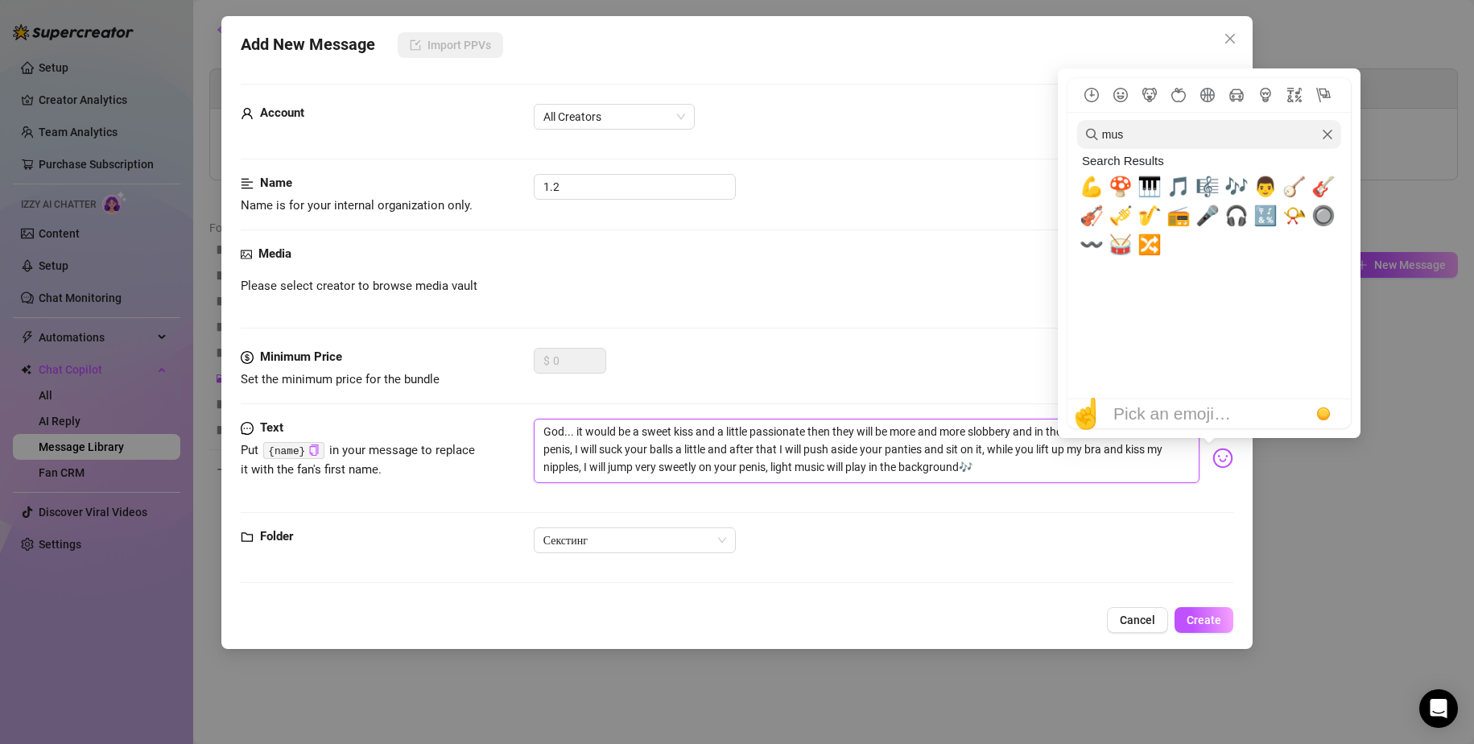
type textarea "God... it would be a sweet kiss and a little passionate then they will be more …"
drag, startPoint x: 1134, startPoint y: 133, endPoint x: 1081, endPoint y: 122, distance: 54.3
click at [1081, 122] on input "mus" at bounding box center [1209, 134] width 264 height 29
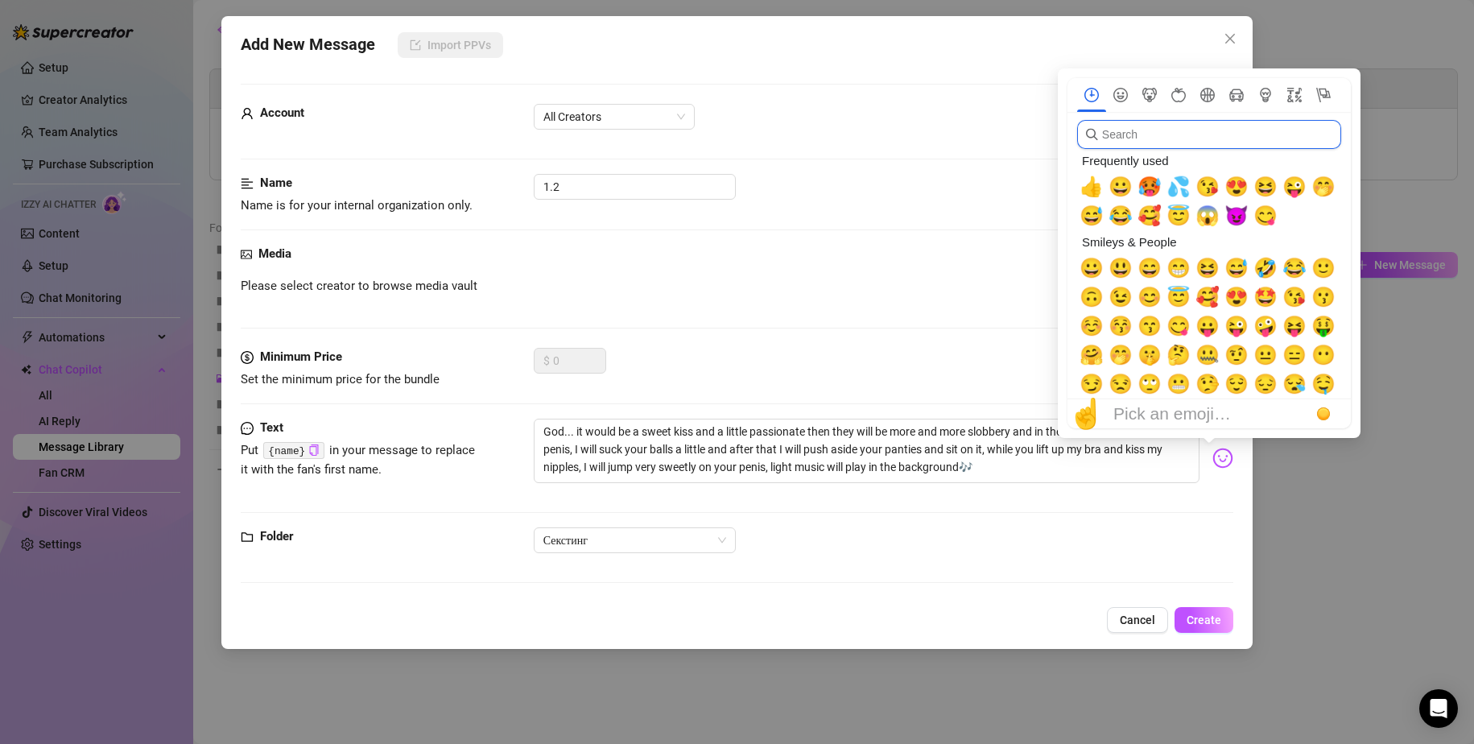
click at [1089, 95] on icon "Frequently used" at bounding box center [1092, 95] width 14 height 14
click at [1209, 184] on span "😘" at bounding box center [1208, 187] width 24 height 23
type textarea "God... it would be a sweet kiss and a little passionate😘 then they will be more…"
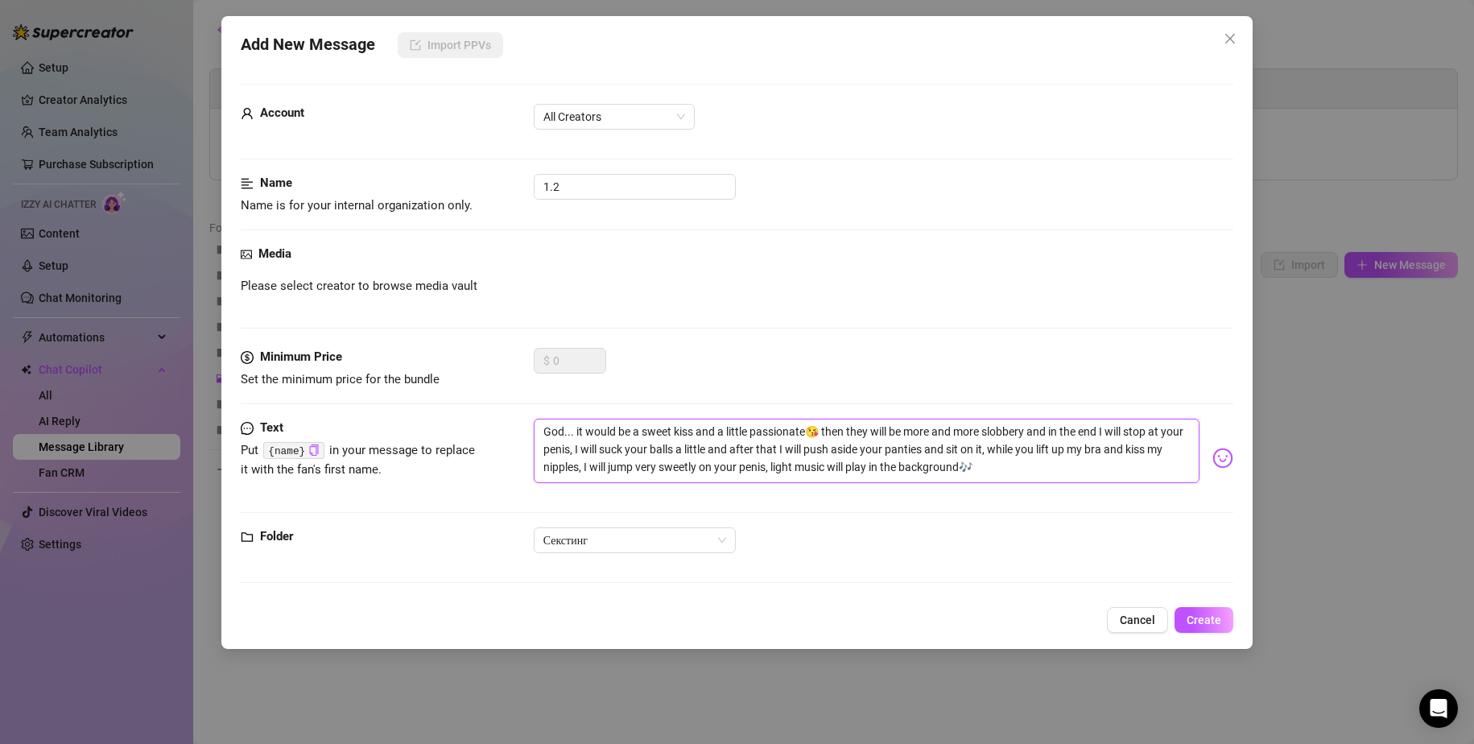
click at [923, 449] on textarea "God... it would be a sweet kiss and a little passionate😘 then they will be more…" at bounding box center [867, 451] width 667 height 64
click at [1014, 445] on textarea "God... it would be a sweet kiss and a little passionate😘 then they will be more…" at bounding box center [867, 451] width 667 height 64
type textarea "God... it would be a sweet kiss and a little passionate😘 then they will be more…"
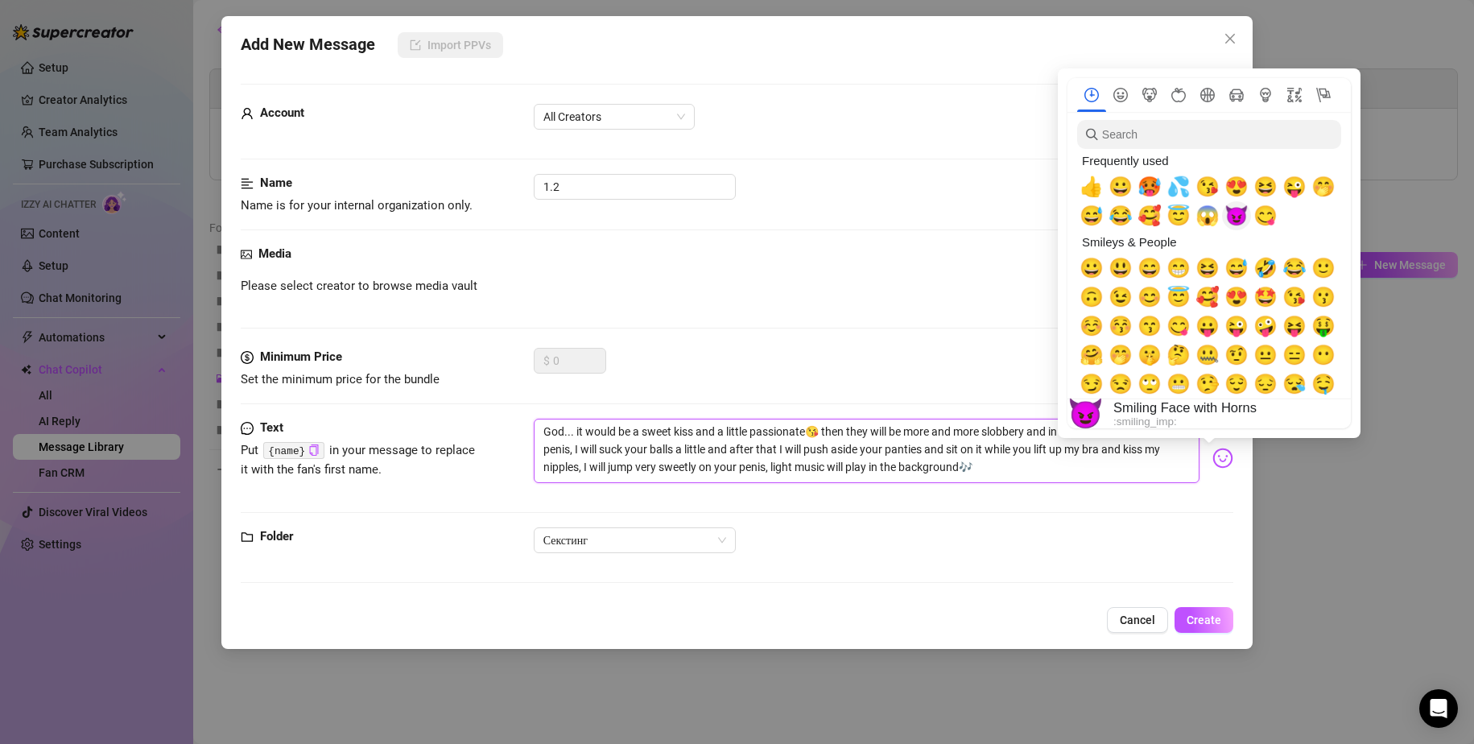
type textarea "God... it would be a sweet kiss and a little passionate😘 then they will be more…"
click at [1234, 212] on span "😈" at bounding box center [1237, 216] width 24 height 23
type textarea "God... it would be a sweet kiss and a little passionate😘 then they will be more…"
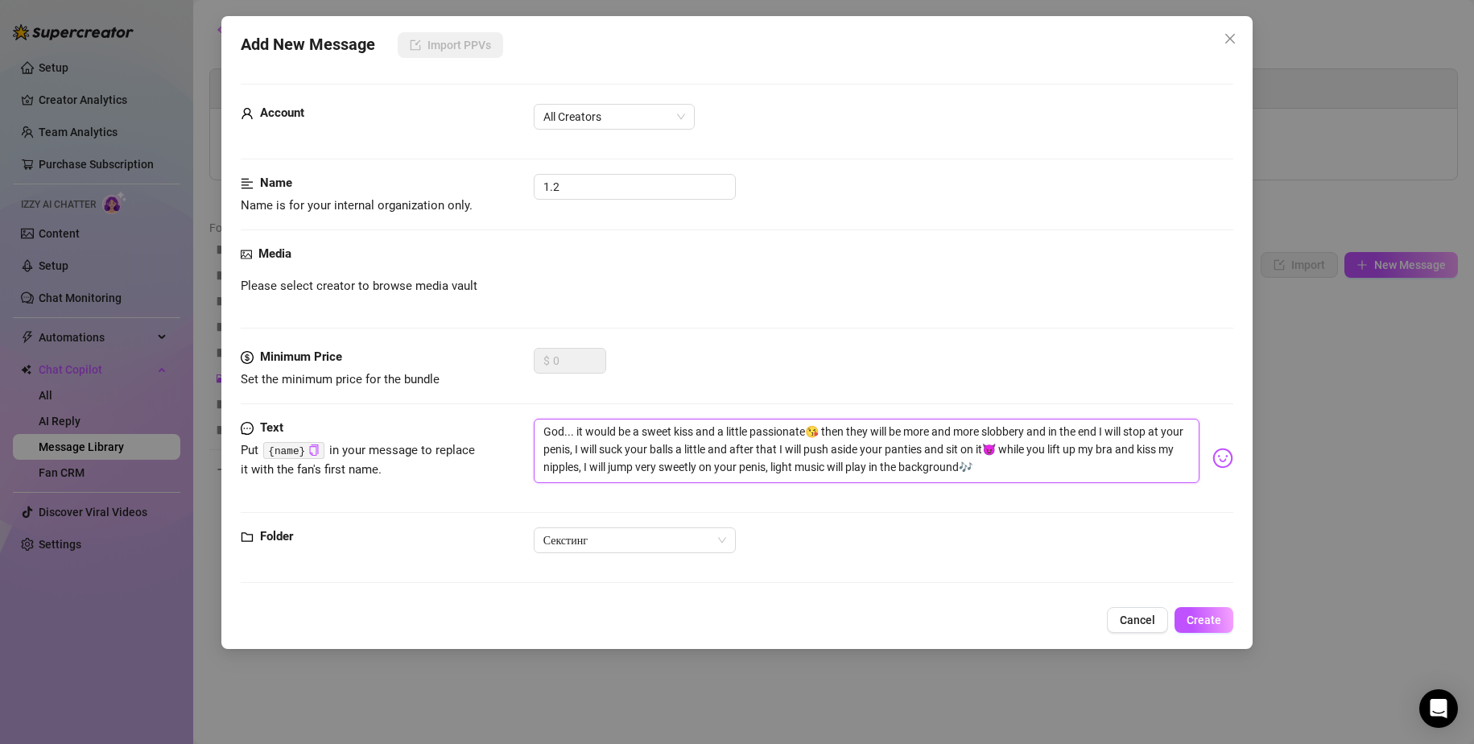
drag, startPoint x: 1073, startPoint y: 473, endPoint x: 1131, endPoint y: 545, distance: 92.3
click at [1074, 473] on textarea "God... it would be a sweet kiss and a little passionate😘 then they will be more…" at bounding box center [867, 451] width 667 height 64
type textarea "God... it would be a sweet kiss and a little passionate😘 then they will be more…"
click at [1205, 618] on span "Create" at bounding box center [1204, 620] width 35 height 13
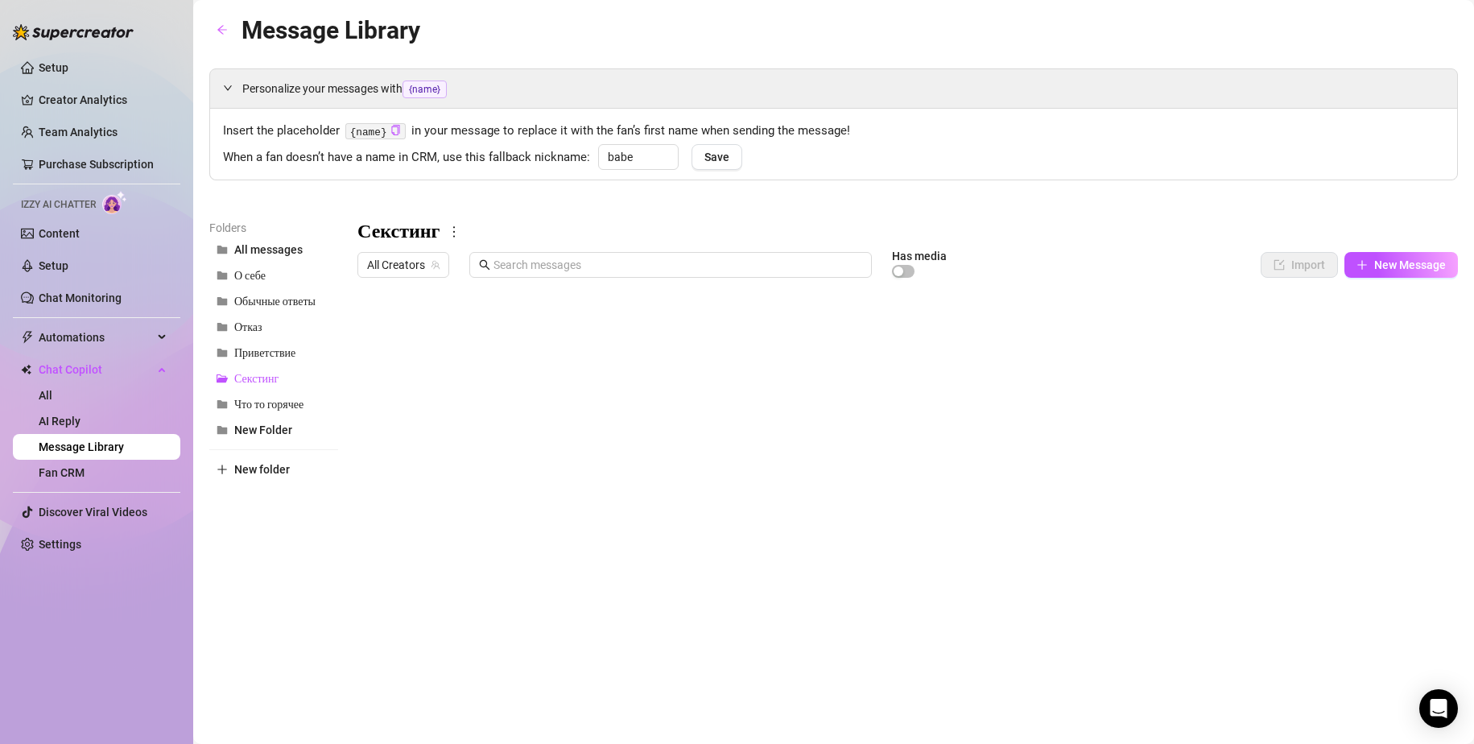
click at [440, 613] on body "Setup Creator Analytics Team Analytics Purchase Subscription Izzy AI Chatter Co…" at bounding box center [737, 372] width 1474 height 744
type textarea "Type your message here..."
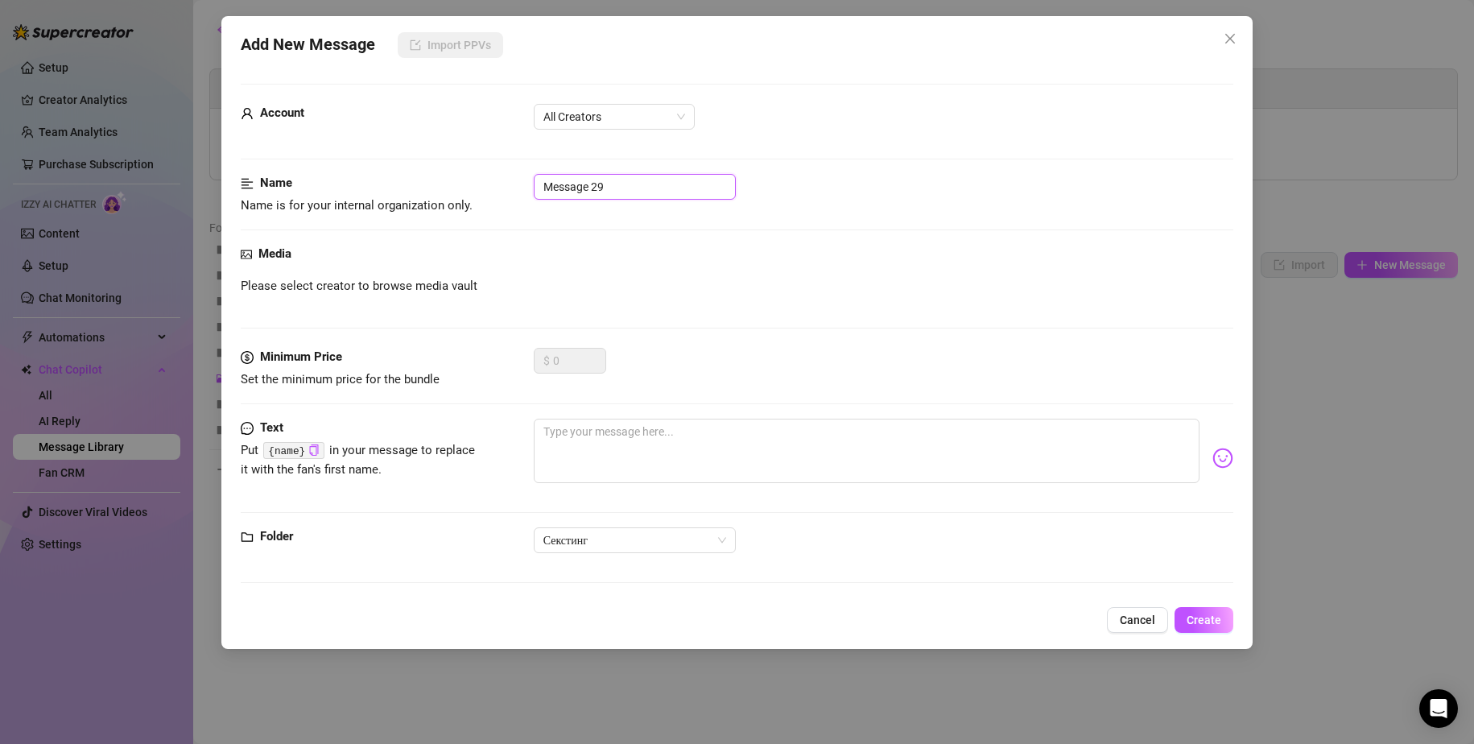
drag, startPoint x: 598, startPoint y: 192, endPoint x: 482, endPoint y: 185, distance: 116.9
click at [482, 185] on div "Name Name is for your internal organization only. Message 29" at bounding box center [738, 194] width 994 height 41
type input "1.3"
click at [695, 430] on textarea at bounding box center [867, 451] width 667 height 64
paste textarea "and you will not keep up with me, because I will move on to your lips and your …"
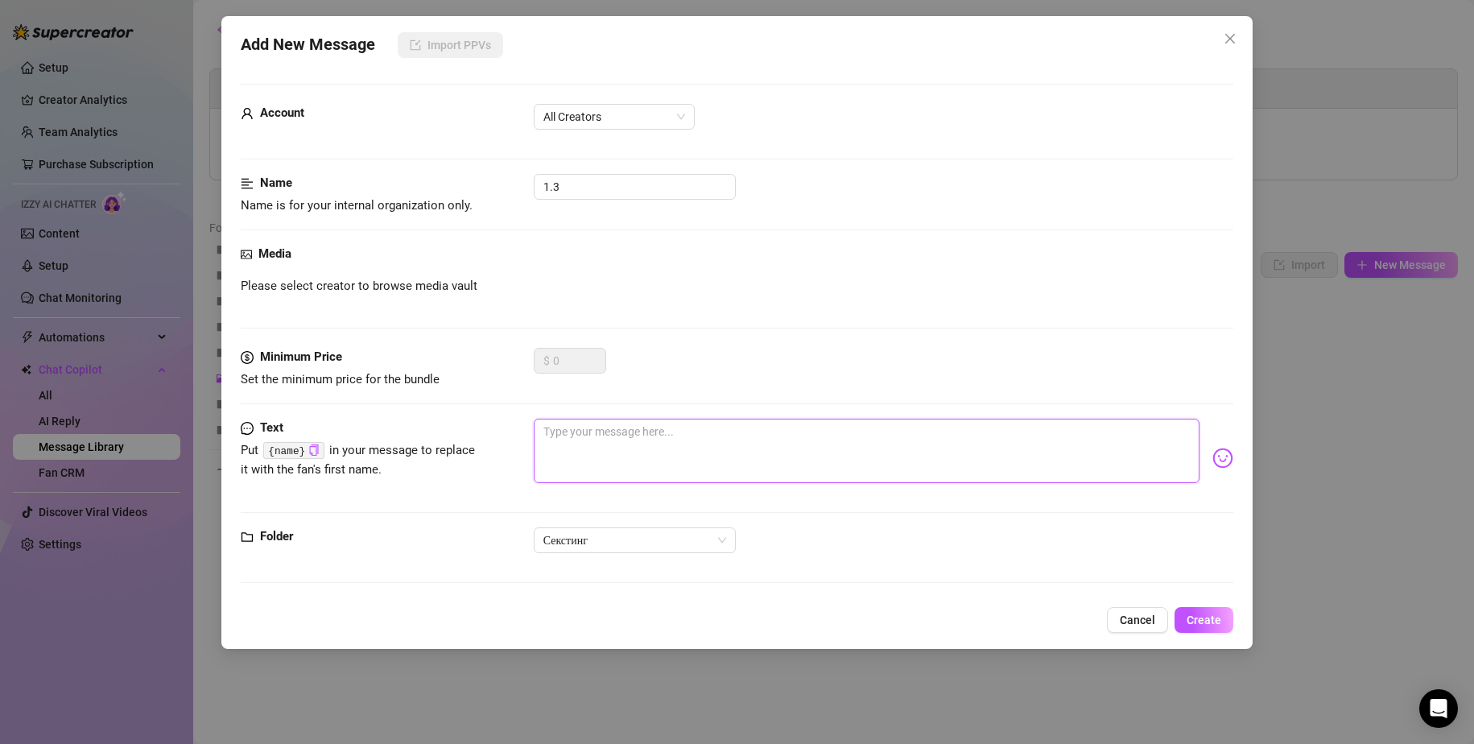
type textarea "and you will not keep up with me, because I will move on to your lips and your …"
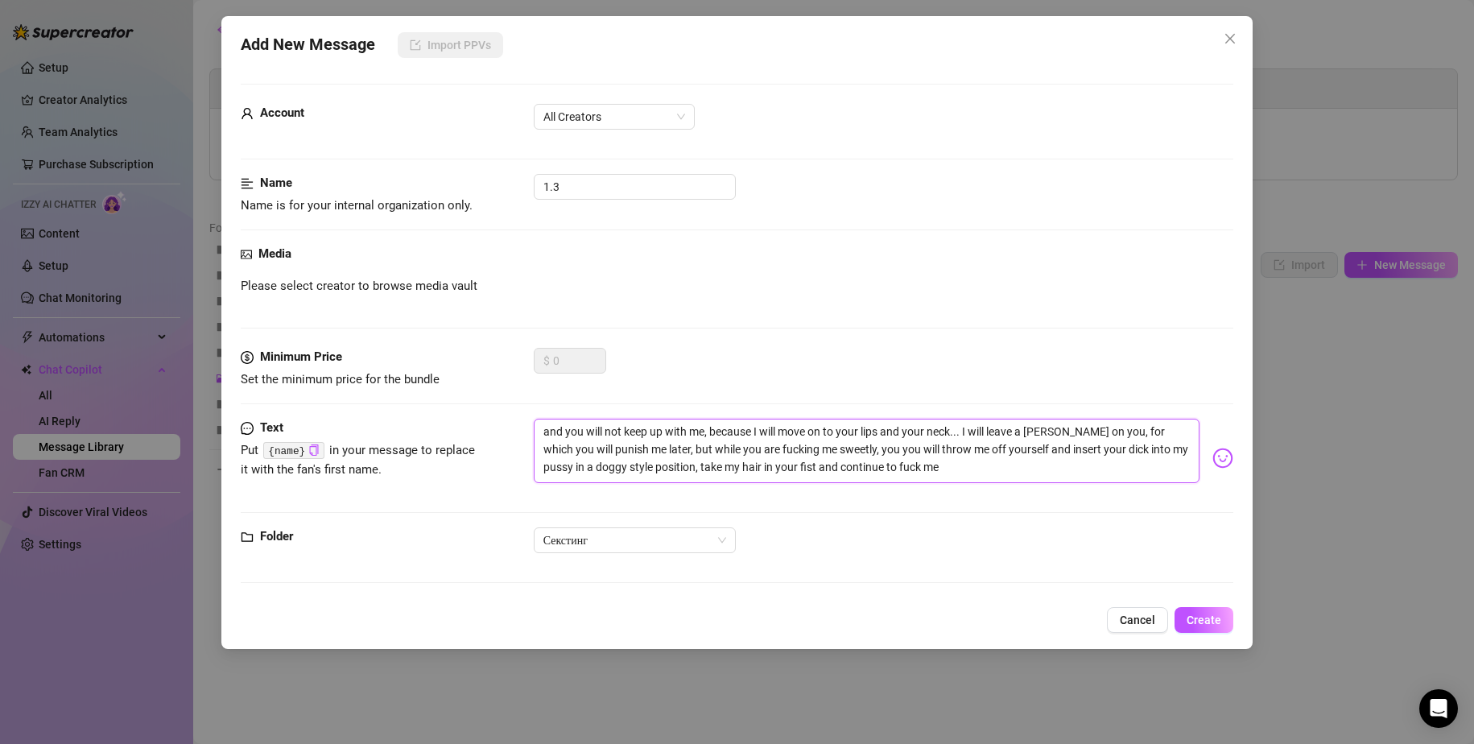
type textarea "and you will not keep up with me, because I will move on to your lips and your …"
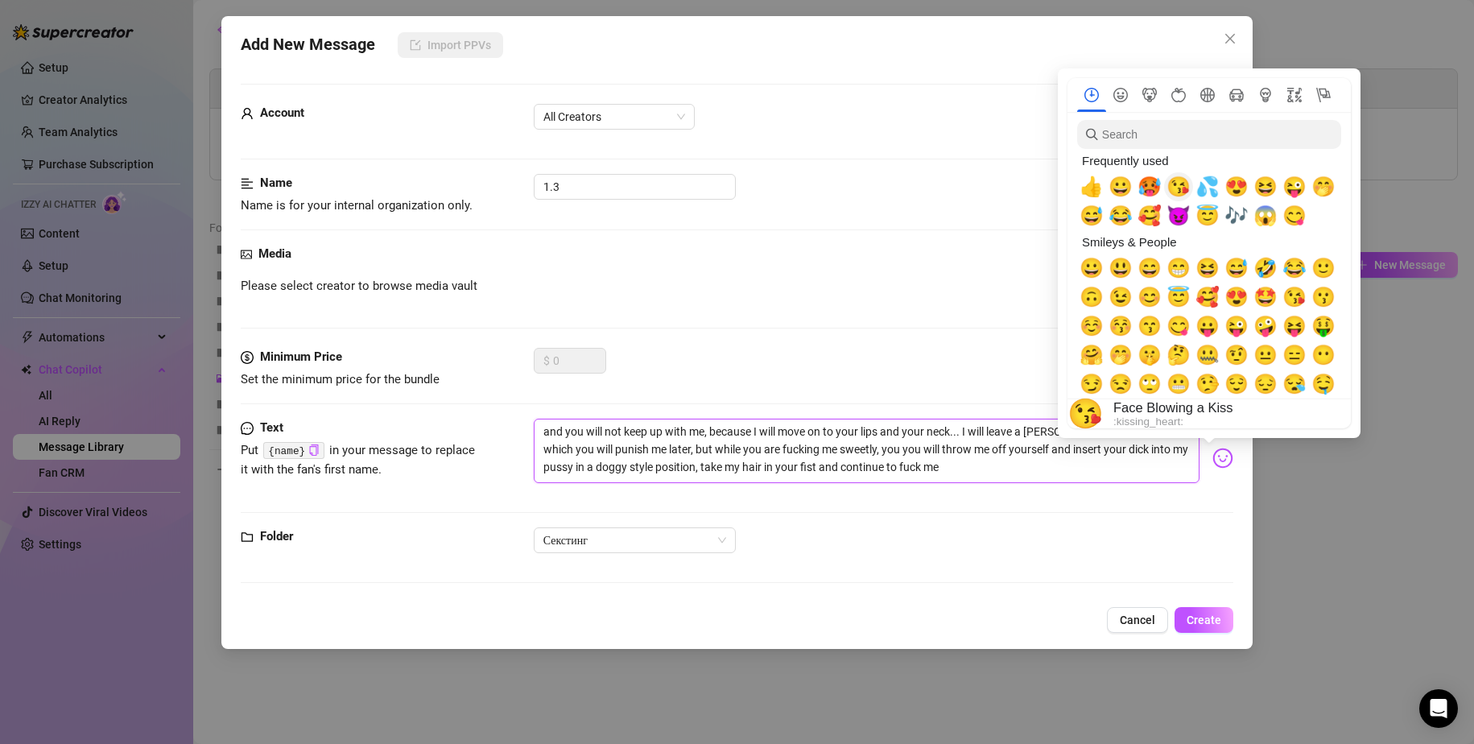
type textarea "and you will not keep up with me, because I will move on to your lips and your …"
click at [1206, 184] on span "💦" at bounding box center [1208, 187] width 24 height 23
type textarea "and you will not keep up with me, because I will move on to your lips and your …"
click at [1206, 184] on span "💦" at bounding box center [1208, 187] width 24 height 23
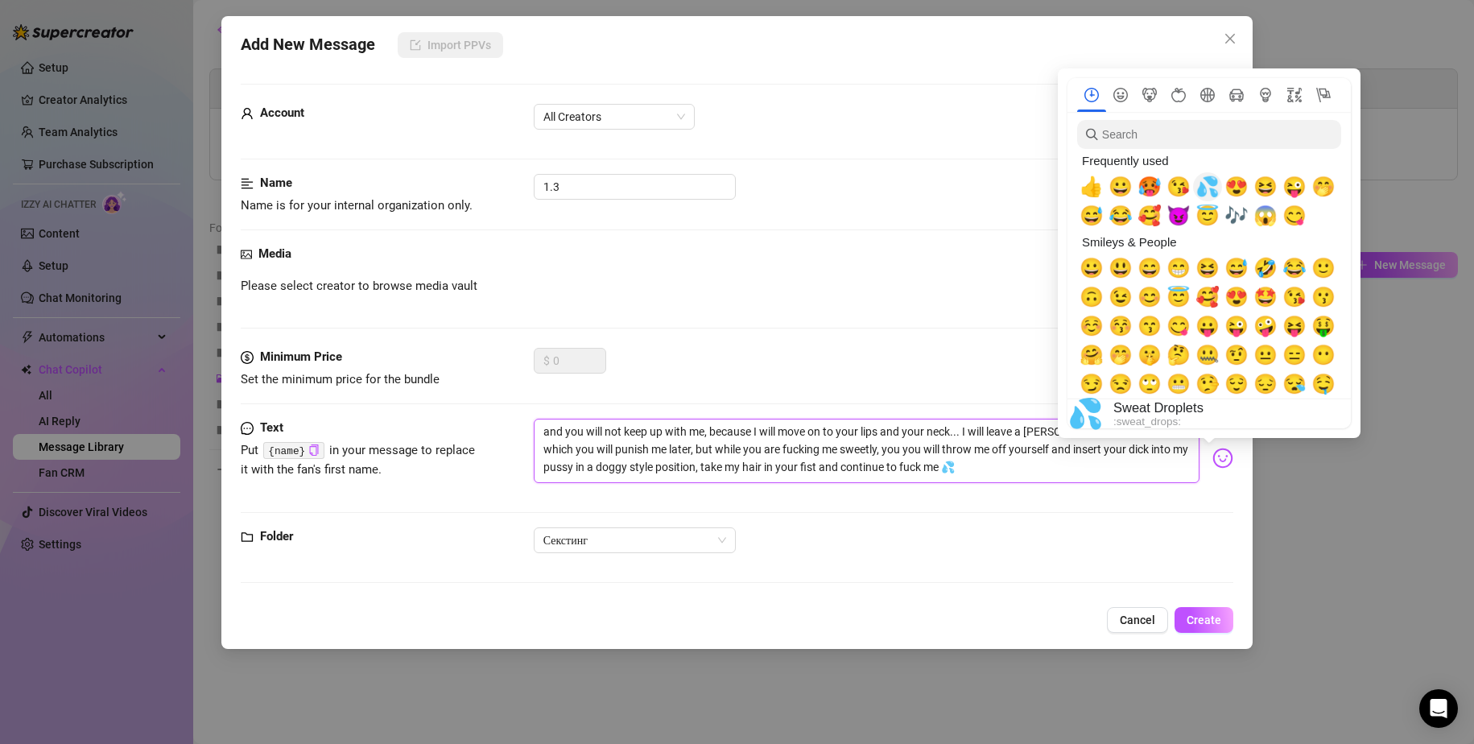
type textarea "and you will not keep up with me, because I will move on to your lips and your …"
click at [1206, 184] on span "💦" at bounding box center [1208, 187] width 24 height 23
type textarea "and you will not keep up with me, because I will move on to your lips and your …"
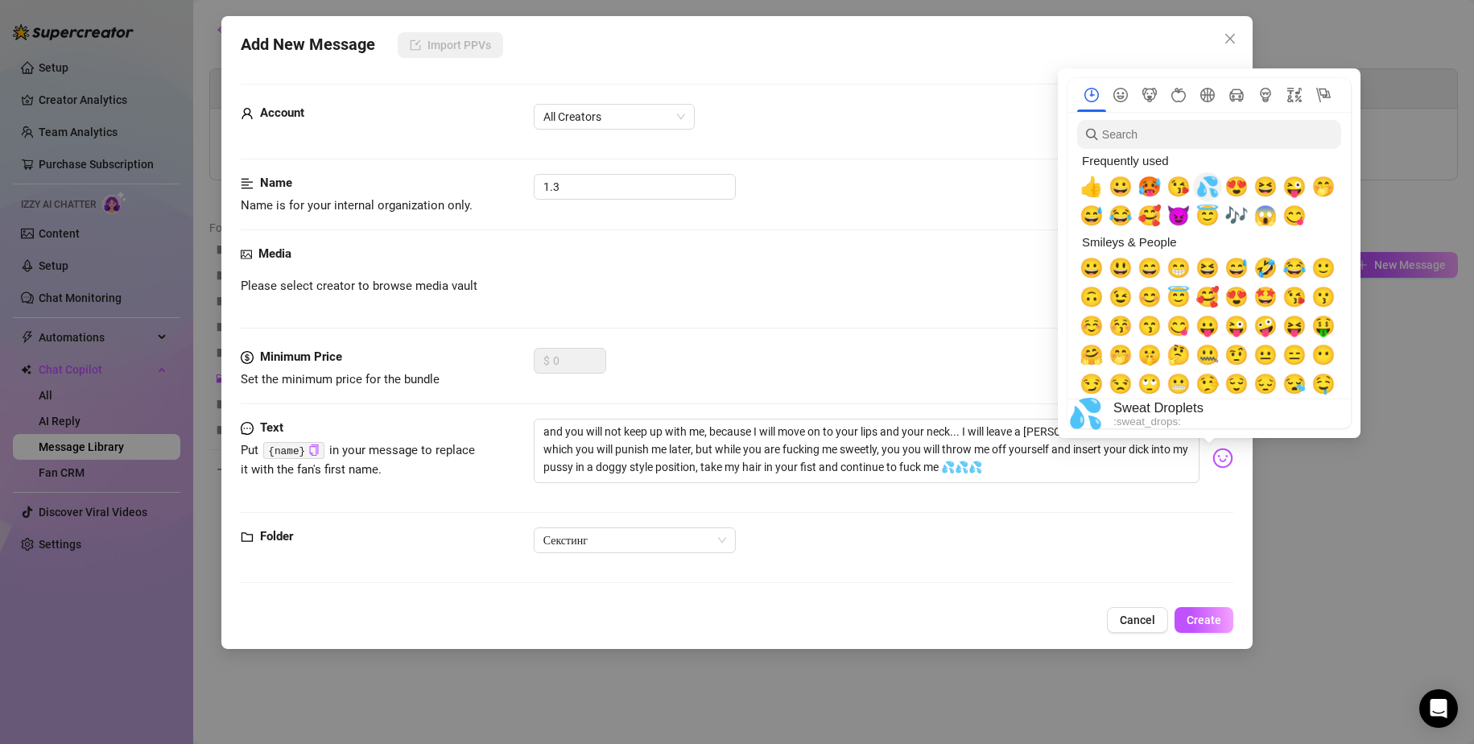
click at [1206, 184] on span "💦" at bounding box center [1208, 187] width 24 height 23
type textarea "and you will not keep up with me, because I will move on to your lips and your …"
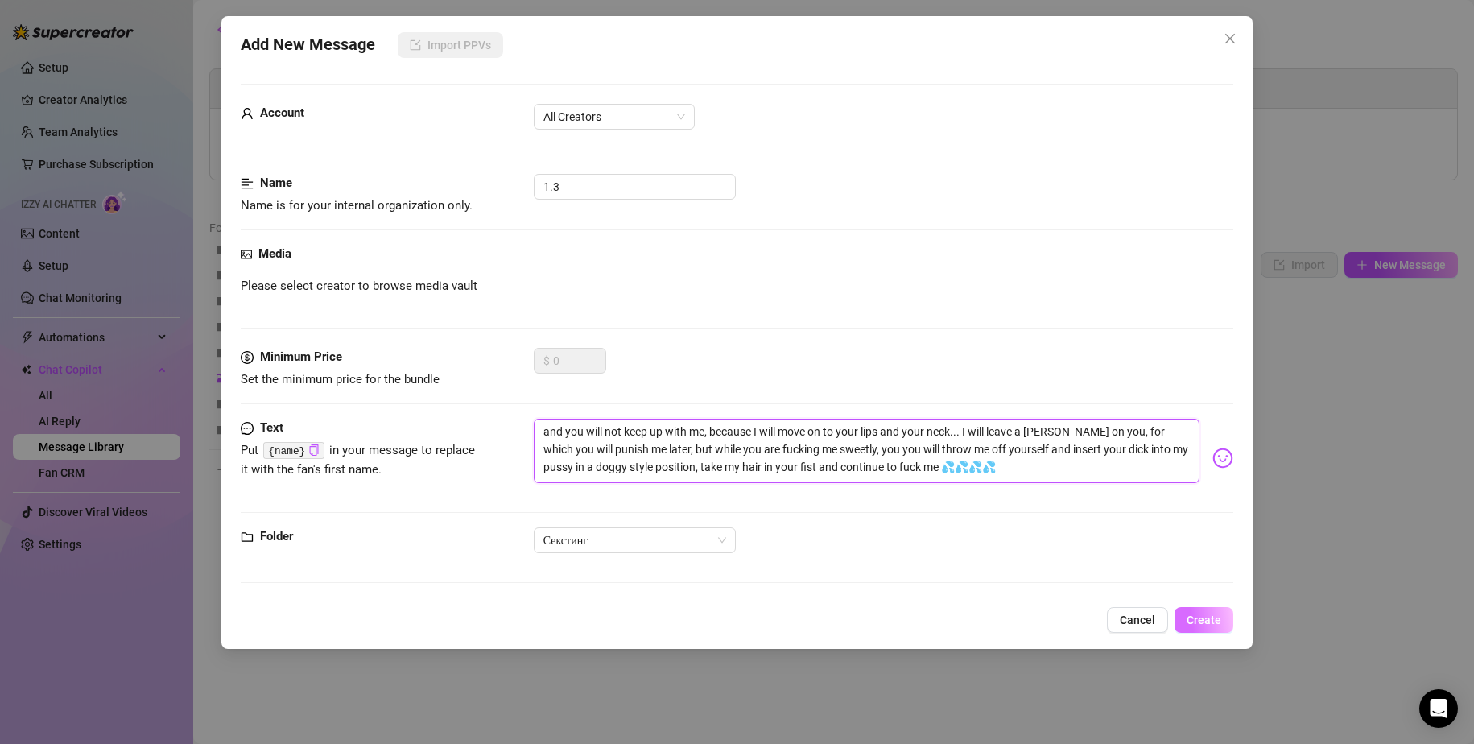
type textarea "and you will not keep up with me, because I will move on to your lips and your …"
click at [1206, 624] on span "Create" at bounding box center [1204, 620] width 35 height 13
drag, startPoint x: 600, startPoint y: 185, endPoint x: 482, endPoint y: 182, distance: 117.6
click at [482, 182] on div "Name Name is for your internal organization only. 1.3" at bounding box center [738, 194] width 994 height 41
click at [1208, 618] on span "Create" at bounding box center [1204, 620] width 35 height 13
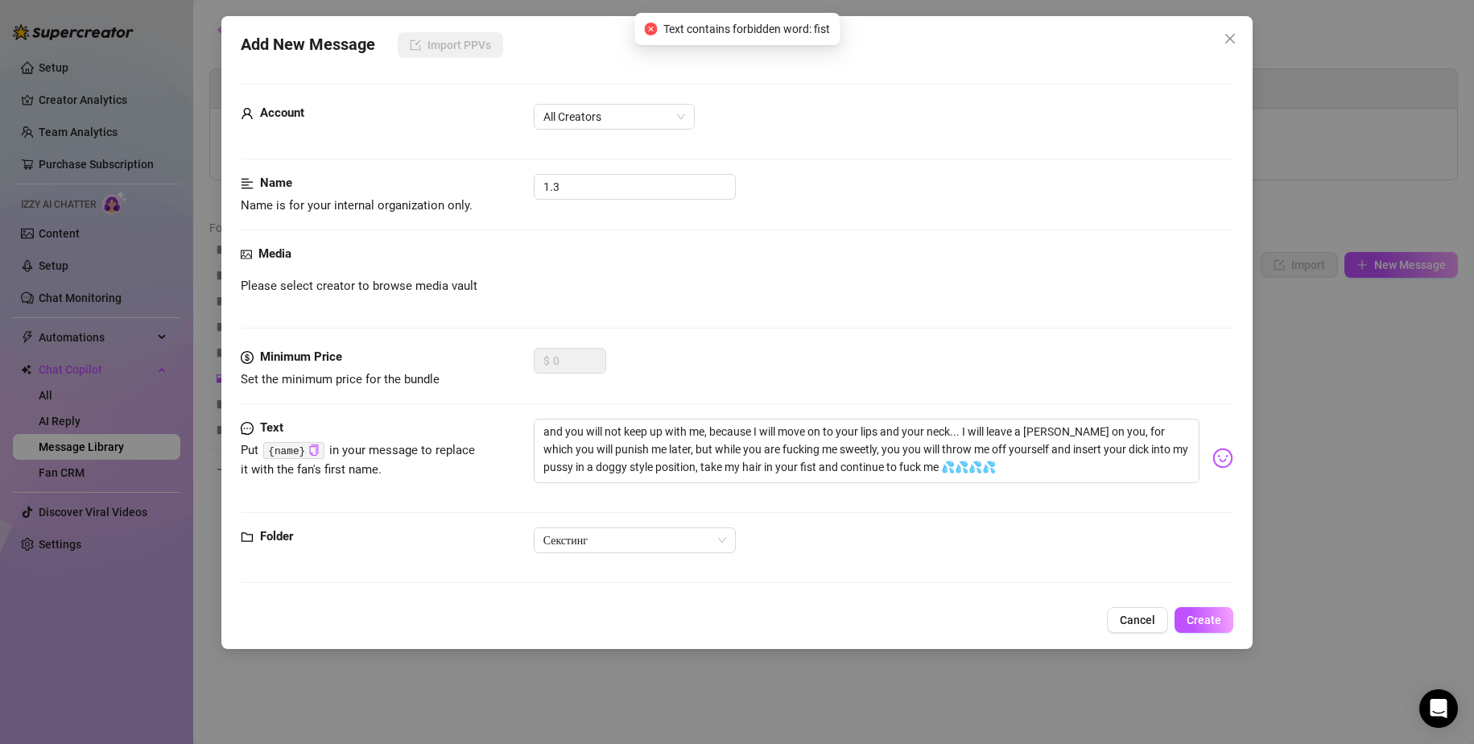
click at [626, 314] on div "Media Please select creator to browse media vault" at bounding box center [738, 296] width 994 height 103
click at [1199, 614] on span "Create" at bounding box center [1204, 620] width 35 height 13
drag, startPoint x: 665, startPoint y: 28, endPoint x: 836, endPoint y: 38, distance: 171.0
click at [836, 38] on div "Text contains forbidden word: fist" at bounding box center [737, 29] width 205 height 32
copy span "Text contains forbidden word: fist"
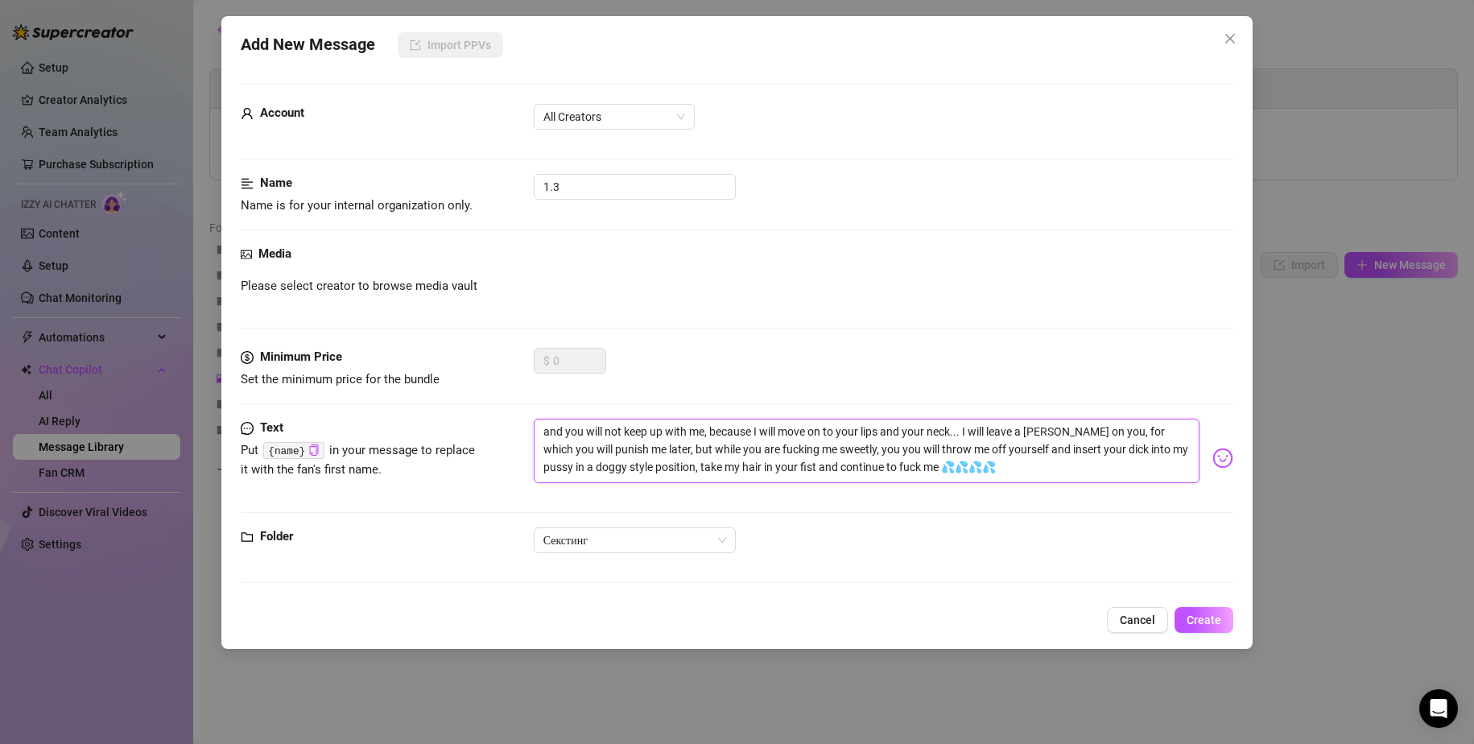
drag, startPoint x: 534, startPoint y: 428, endPoint x: 747, endPoint y: 443, distance: 213.9
click at [747, 443] on textarea "and you will not keep up with me, because I will move on to your lips and your …" at bounding box center [867, 451] width 667 height 64
click at [644, 439] on textarea "and you will not keep up with me, because I will move on to your lips and your …" at bounding box center [867, 451] width 667 height 64
click at [1210, 615] on span "Create" at bounding box center [1204, 620] width 35 height 13
drag, startPoint x: 815, startPoint y: 30, endPoint x: 833, endPoint y: 30, distance: 18.5
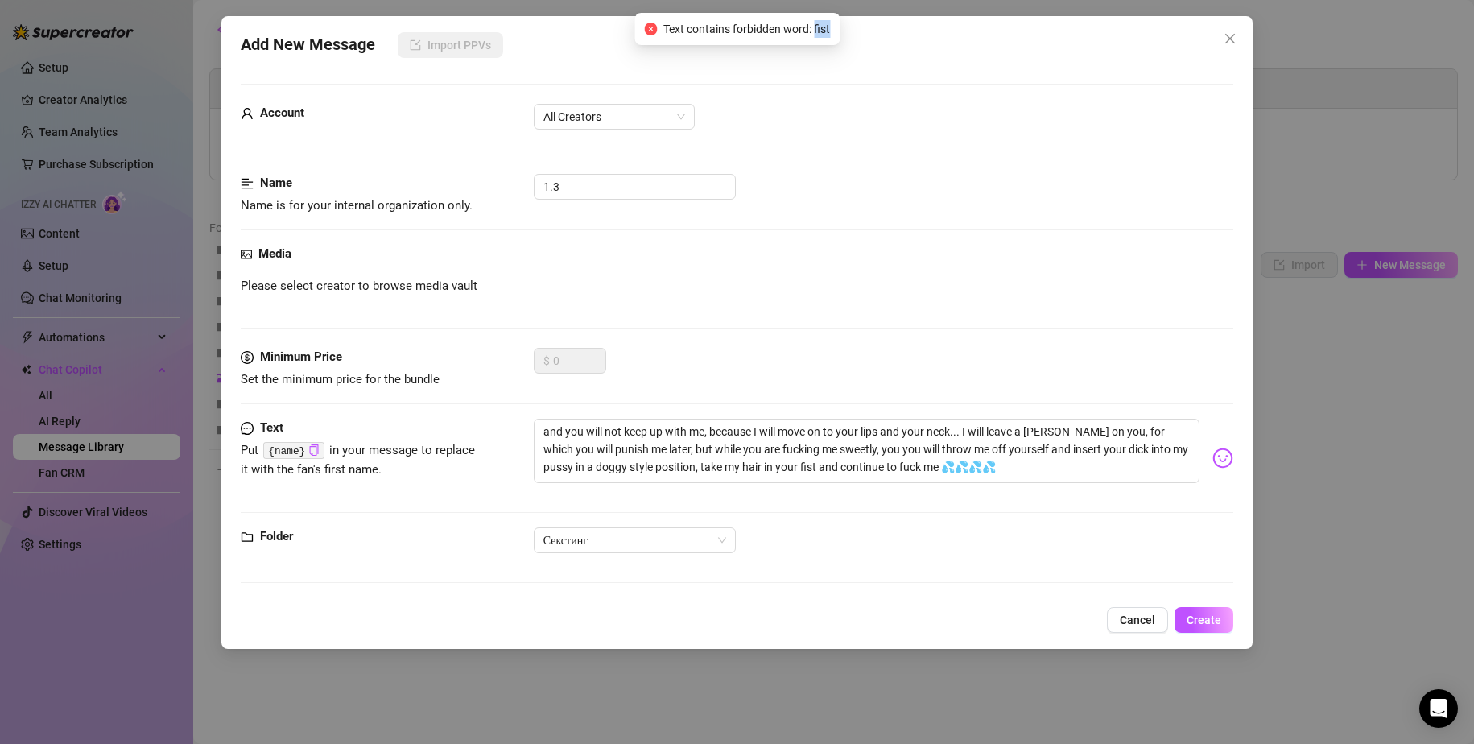
click at [833, 30] on div "Text contains forbidden word: fist" at bounding box center [737, 29] width 205 height 32
drag, startPoint x: 1035, startPoint y: 467, endPoint x: 883, endPoint y: 463, distance: 153.0
click at [883, 463] on textarea "and you will not keep up with me, because I will move on to your lips and your …" at bounding box center [867, 451] width 667 height 64
click at [781, 467] on textarea "and you will not keep up with me, because I will move on to your lips and your …" at bounding box center [867, 451] width 667 height 64
drag, startPoint x: 765, startPoint y: 464, endPoint x: 773, endPoint y: 465, distance: 8.2
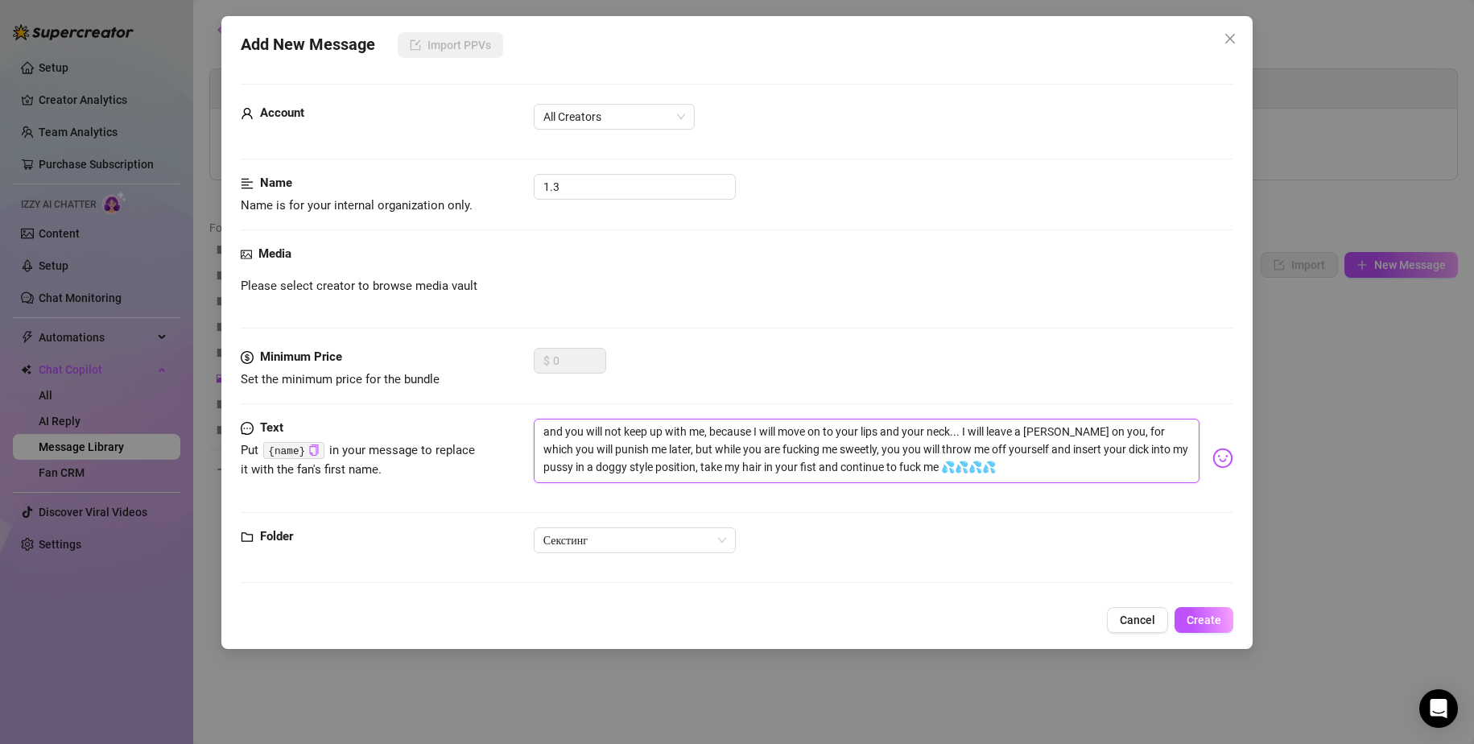
click at [773, 465] on textarea "and you will not keep up with me, because I will move on to your lips and your …" at bounding box center [867, 451] width 667 height 64
click at [779, 465] on textarea "and you will not keep up with me, because I will move on to your lips and your …" at bounding box center [867, 451] width 667 height 64
drag, startPoint x: 773, startPoint y: 466, endPoint x: 785, endPoint y: 469, distance: 12.3
click at [785, 469] on textarea "and you will not keep up with me, because I will move on to your lips and your …" at bounding box center [867, 451] width 667 height 64
click at [771, 465] on textarea "and you will not keep up with me, because I will move on to your lips and your …" at bounding box center [867, 451] width 667 height 64
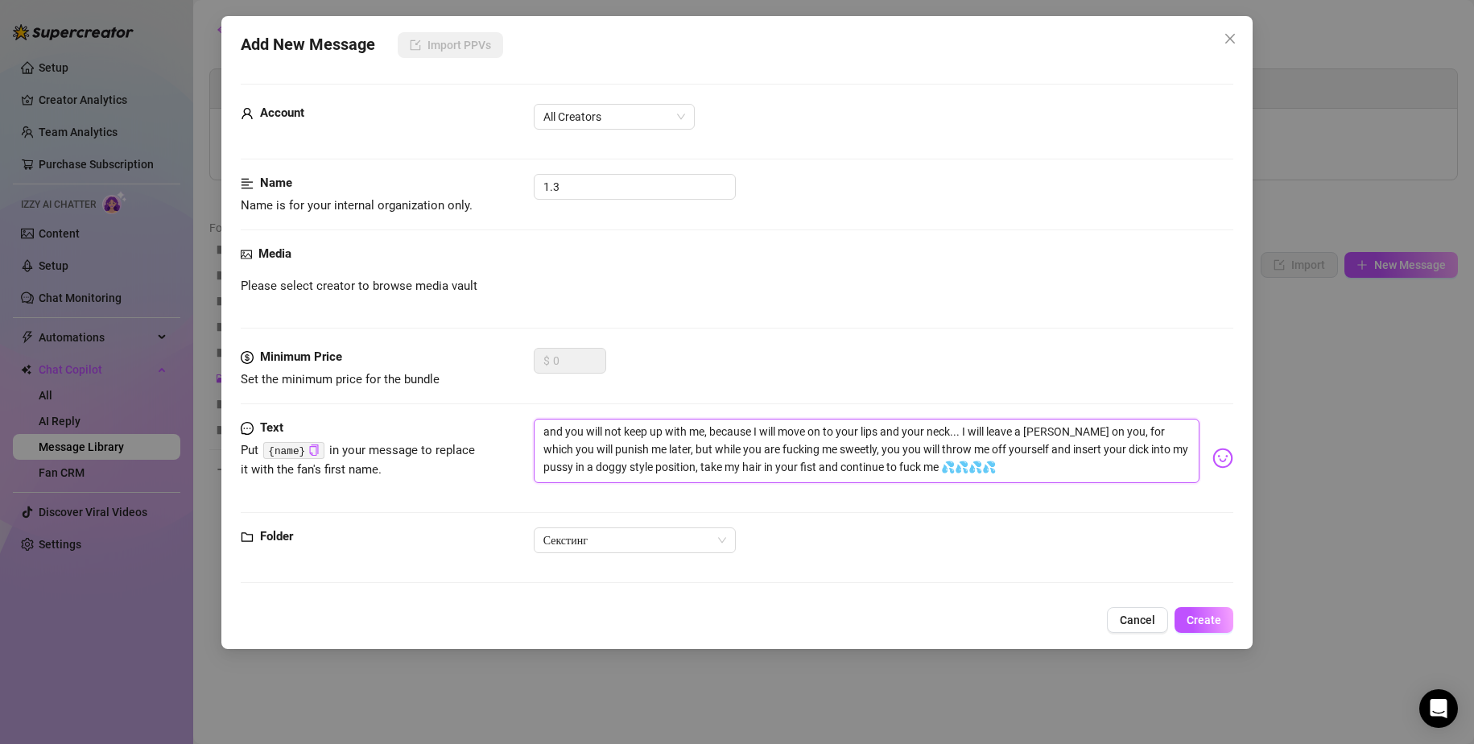
drag, startPoint x: 669, startPoint y: 466, endPoint x: 907, endPoint y: 475, distance: 237.7
click at [907, 475] on textarea "and you will not keep up with me, because I will move on to your lips and your …" at bounding box center [867, 451] width 667 height 64
click at [767, 454] on textarea "and you will not keep up with me, because I will move on to your lips and your …" at bounding box center [867, 451] width 667 height 64
click at [776, 462] on textarea "and you will not keep up with me, because I will move on to your lips and your …" at bounding box center [867, 451] width 667 height 64
type textarea "and you will not keep up with me, because I will move on to your lips and your …"
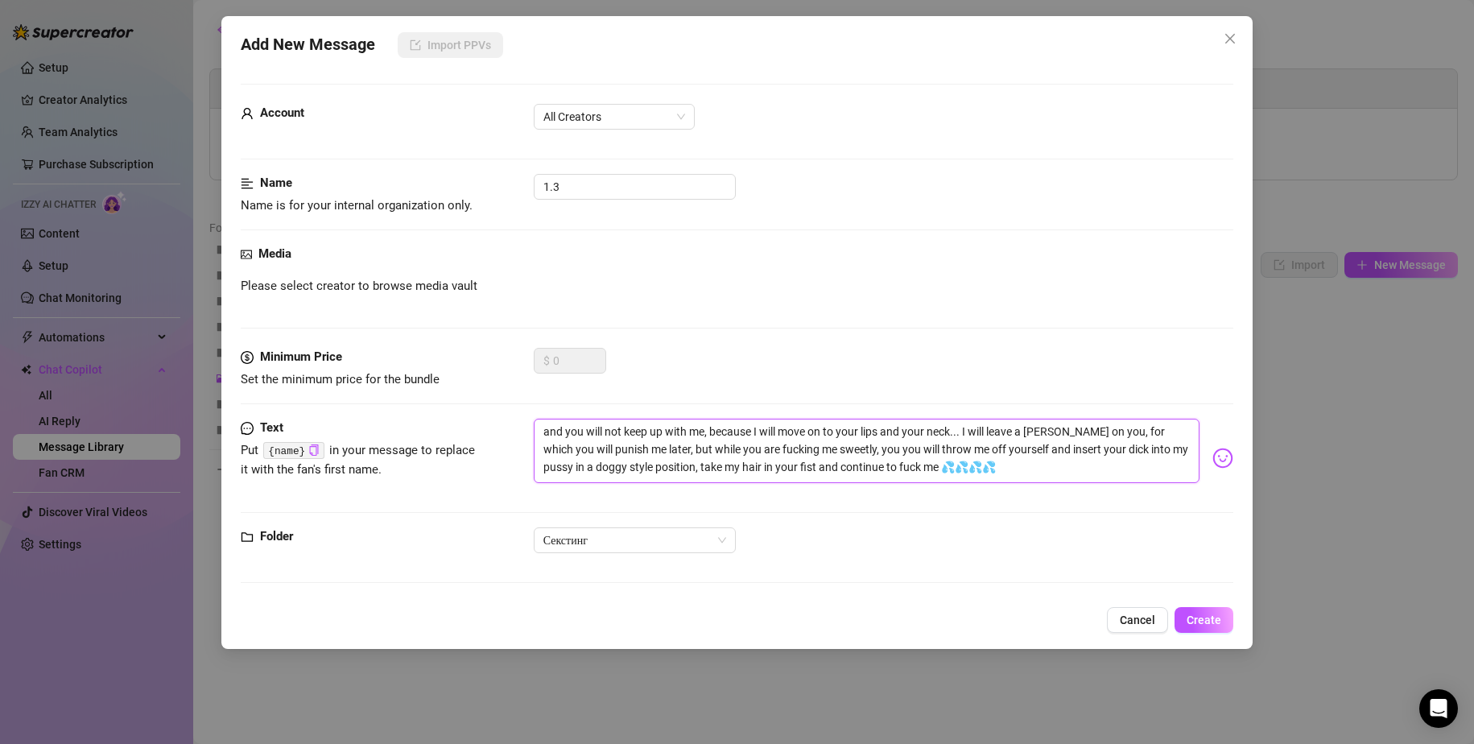
type textarea "and you will not keep up with me, because I will move on to your lips and your …"
click at [894, 472] on textarea "and you will not keep up with me, because I will move on to your lips and your …" at bounding box center [867, 451] width 667 height 64
drag, startPoint x: 787, startPoint y: 465, endPoint x: 771, endPoint y: 464, distance: 16.2
click at [771, 464] on textarea "and you will not keep up with me, because I will move on to your lips and your …" at bounding box center [867, 451] width 667 height 64
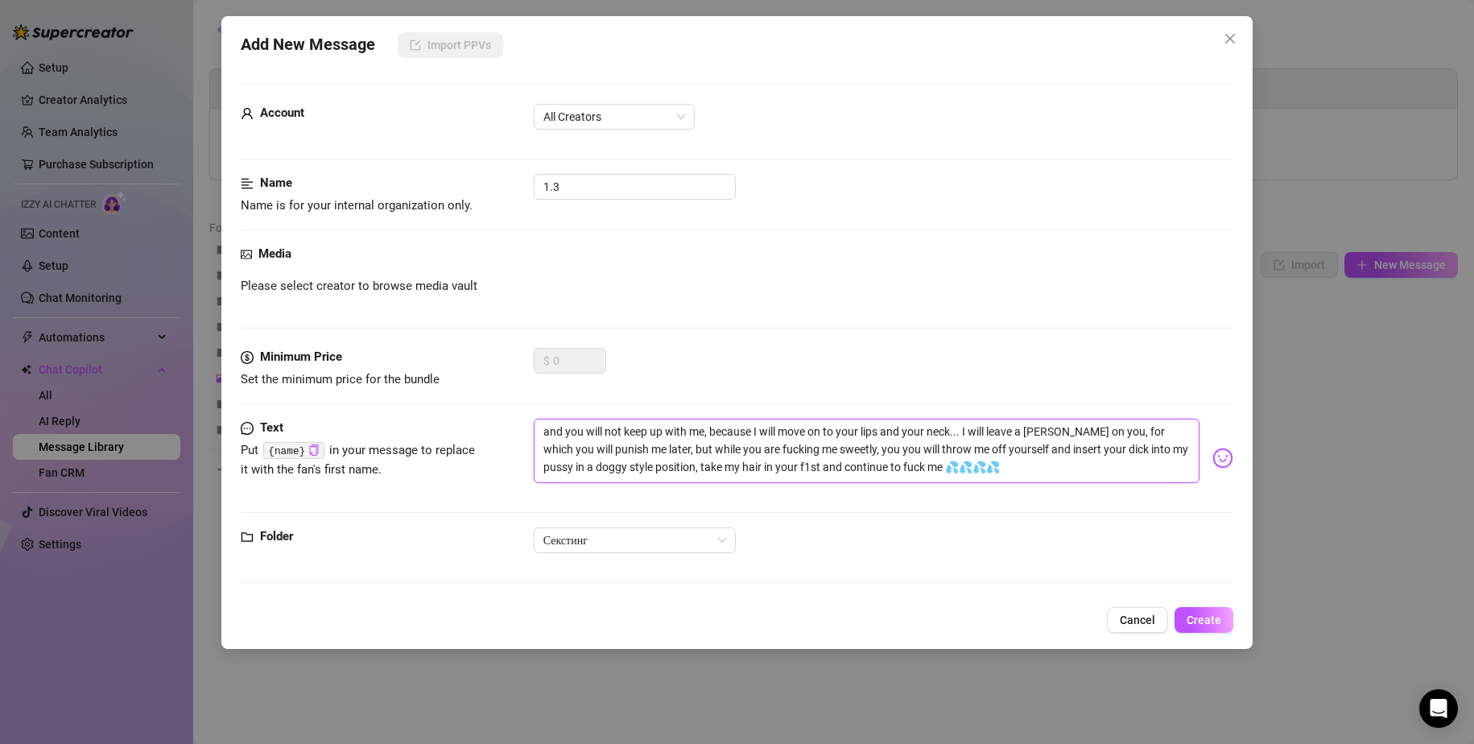
type textarea "and you will not keep up with me, because I will move on to your lips and your …"
click at [785, 467] on textarea "and you will not keep up with me, because I will move on to your lips and your …" at bounding box center [867, 451] width 667 height 64
drag, startPoint x: 789, startPoint y: 465, endPoint x: 770, endPoint y: 465, distance: 19.3
click at [770, 465] on textarea "and you will not keep up with me, because I will move on to your lips and your …" at bounding box center [867, 451] width 667 height 64
paste textarea "hand"
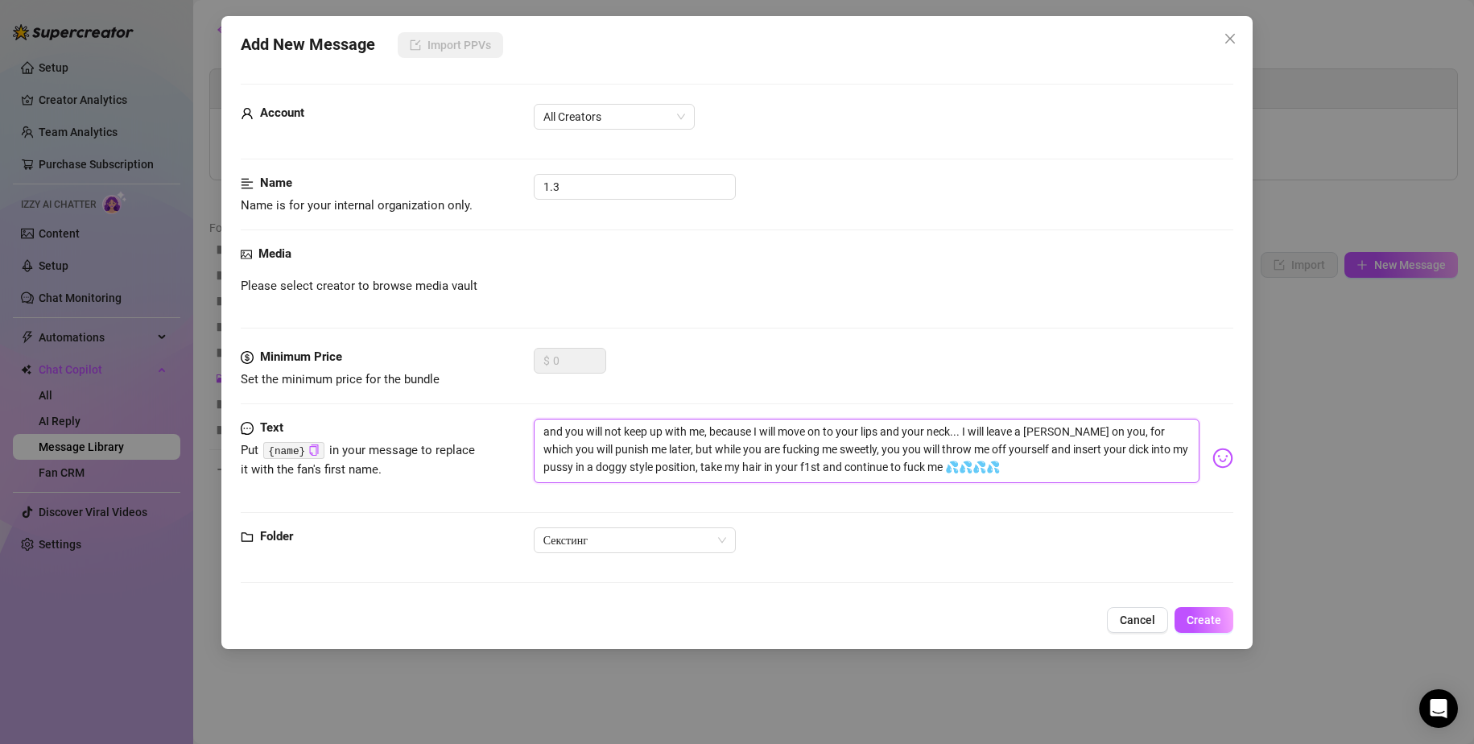
type textarea "and you will not keep up with me, because I will move on to your lips and your …"
click at [1015, 470] on textarea "and you will not keep up with me, because I will move on to your lips and your …" at bounding box center [867, 451] width 667 height 64
type textarea "and you will not keep up with me, because I will move on to your lips and your …"
click at [1207, 626] on span "Create" at bounding box center [1204, 620] width 35 height 13
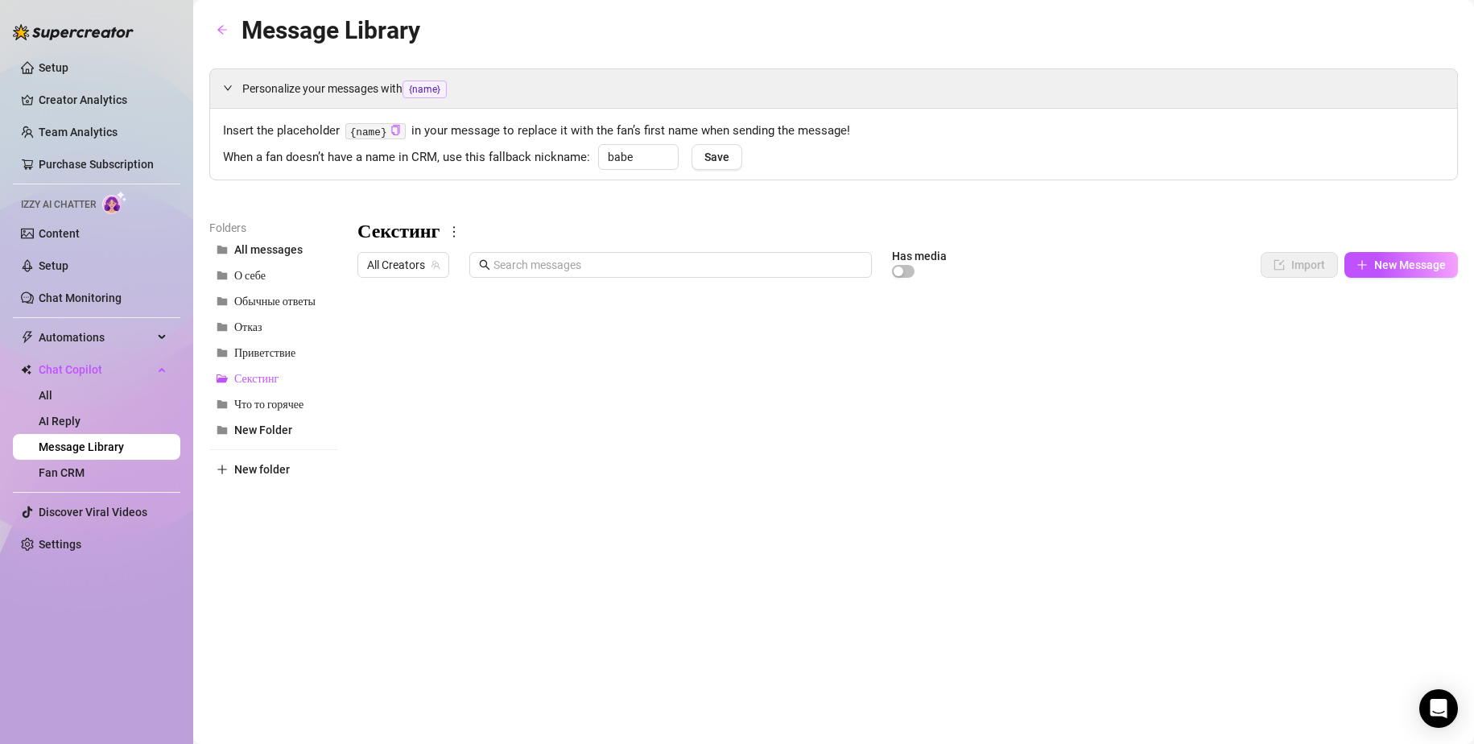
click at [431, 614] on body "Setup Creator Analytics Team Analytics Purchase Subscription Izzy AI Chatter Co…" at bounding box center [737, 372] width 1474 height 744
type textarea "Type your message here..."
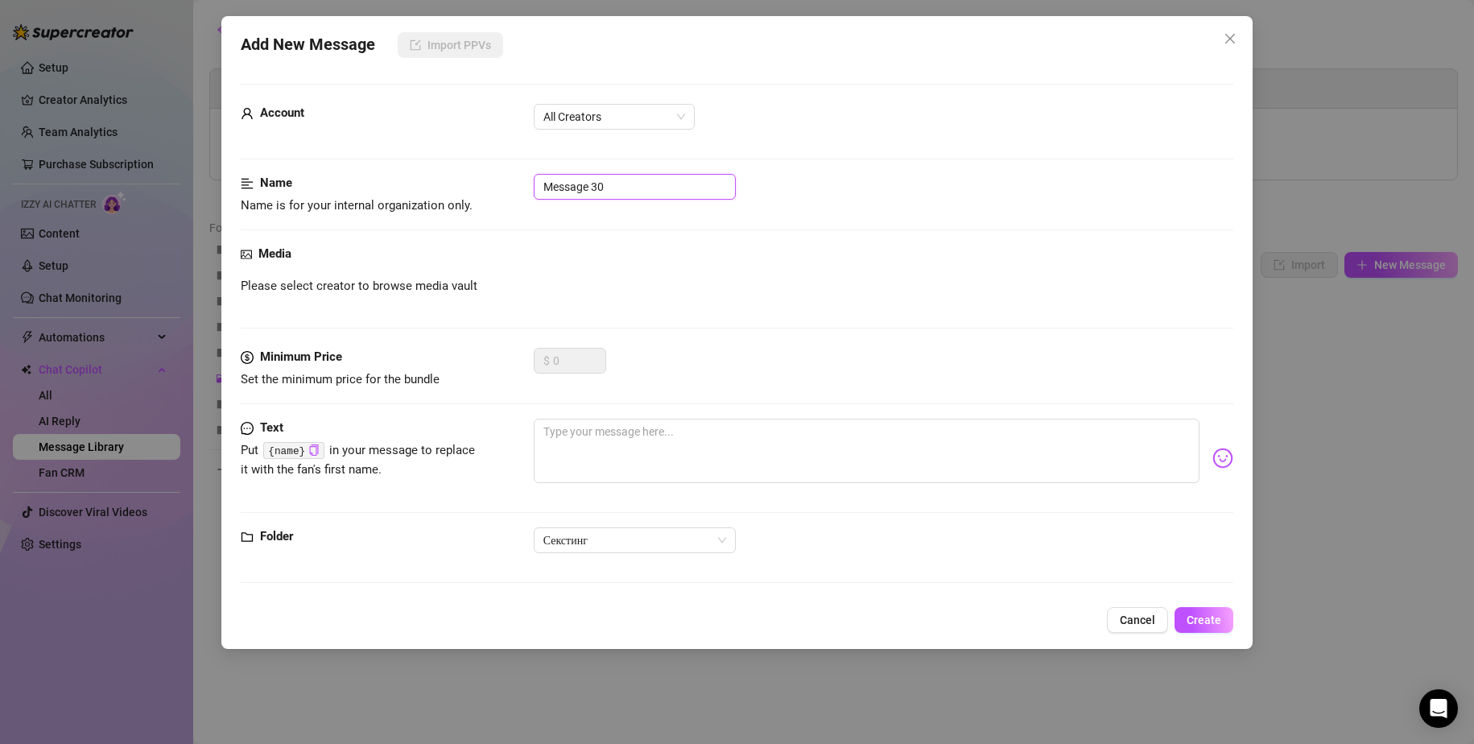
drag, startPoint x: 616, startPoint y: 191, endPoint x: 465, endPoint y: 184, distance: 150.7
click at [466, 184] on div "Name Name is for your internal organization only. Message 30" at bounding box center [738, 194] width 994 height 41
type input "2.1 Проснулись после вечеринки"
click at [610, 428] on textarea at bounding box center [867, 451] width 667 height 64
paste textarea "I want to tell you about how we woke up together after a party and I started ki…"
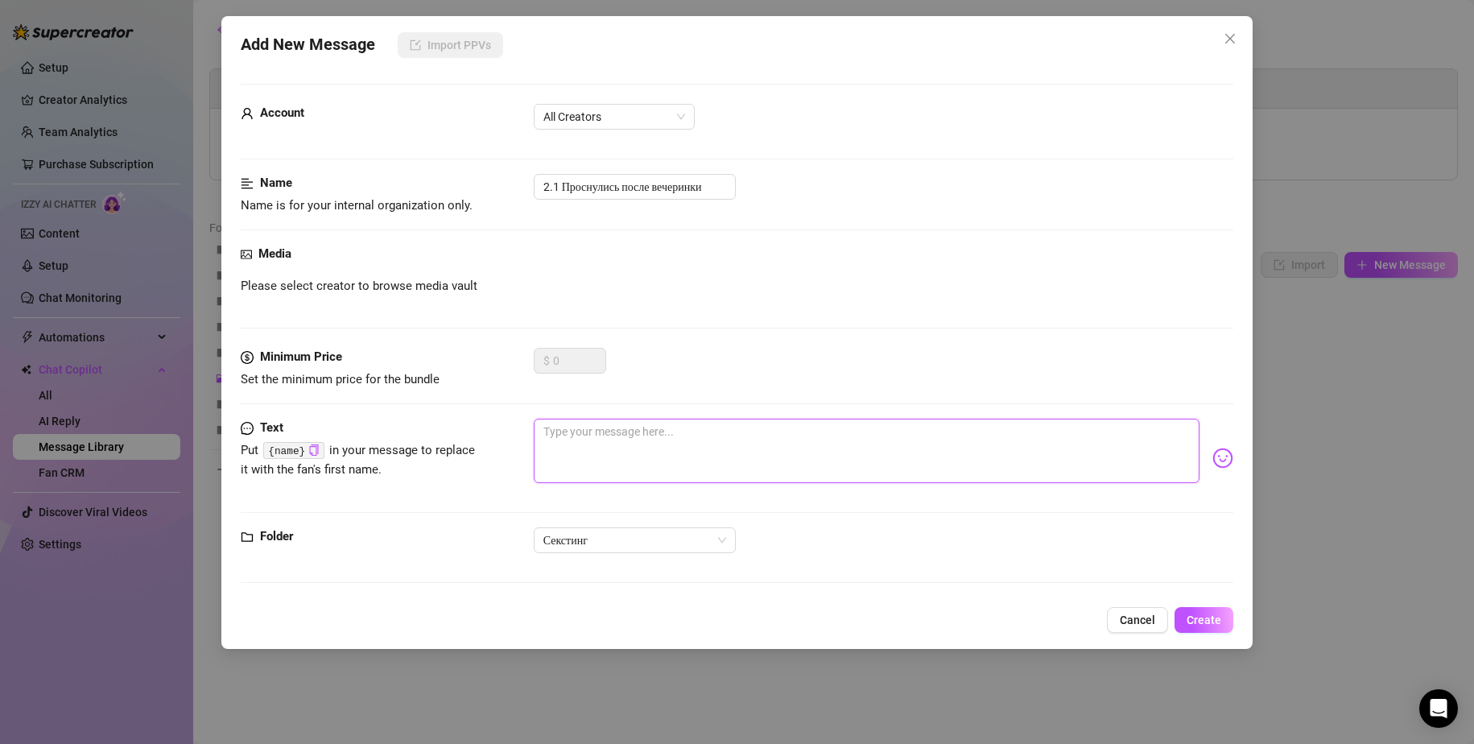
type textarea "I want to tell you about how we woke up together after a party and I started ki…"
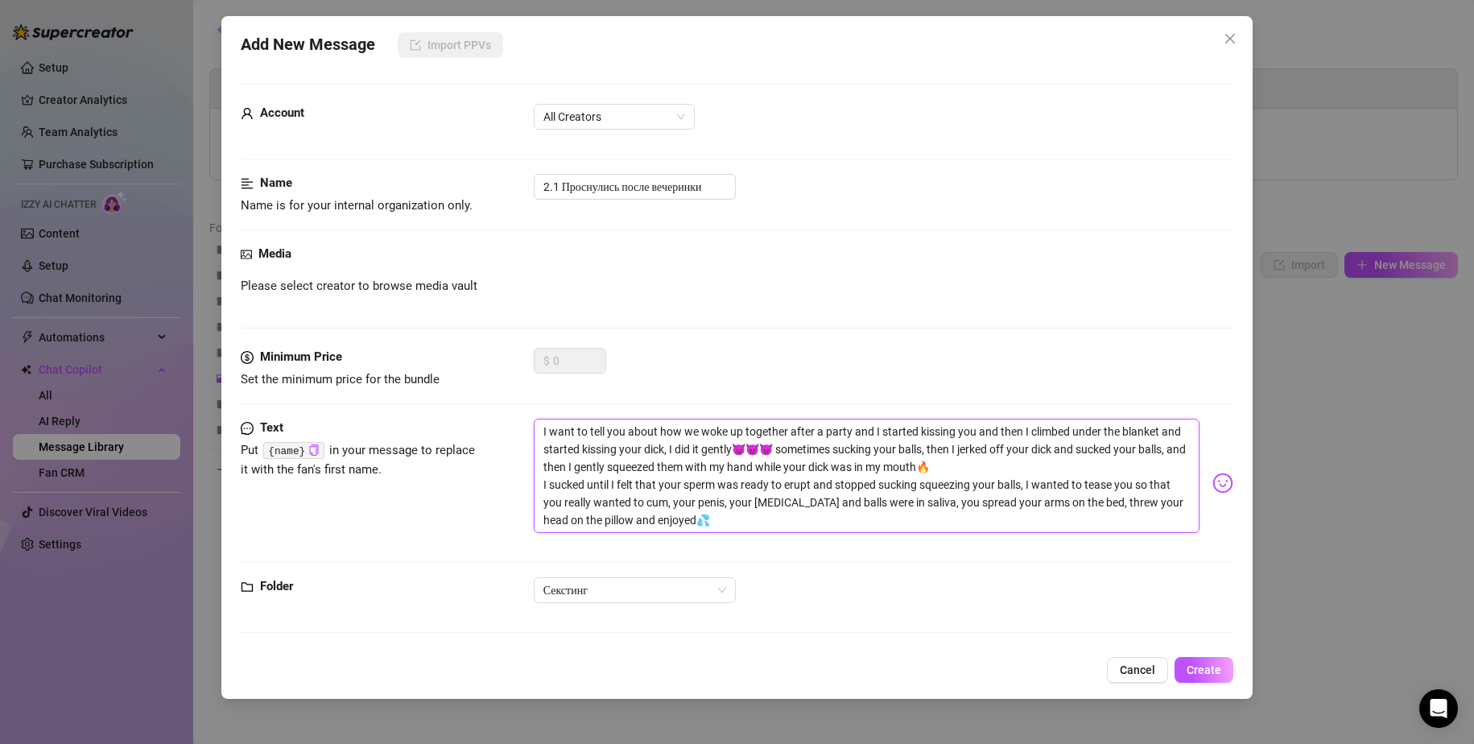
drag, startPoint x: 722, startPoint y: 503, endPoint x: 698, endPoint y: 502, distance: 24.2
click at [698, 502] on textarea "I want to tell you about how we woke up together after a party and I started ki…" at bounding box center [867, 476] width 667 height 114
type textarea "I want to tell you about how we woke up together after a party and I started ki…"
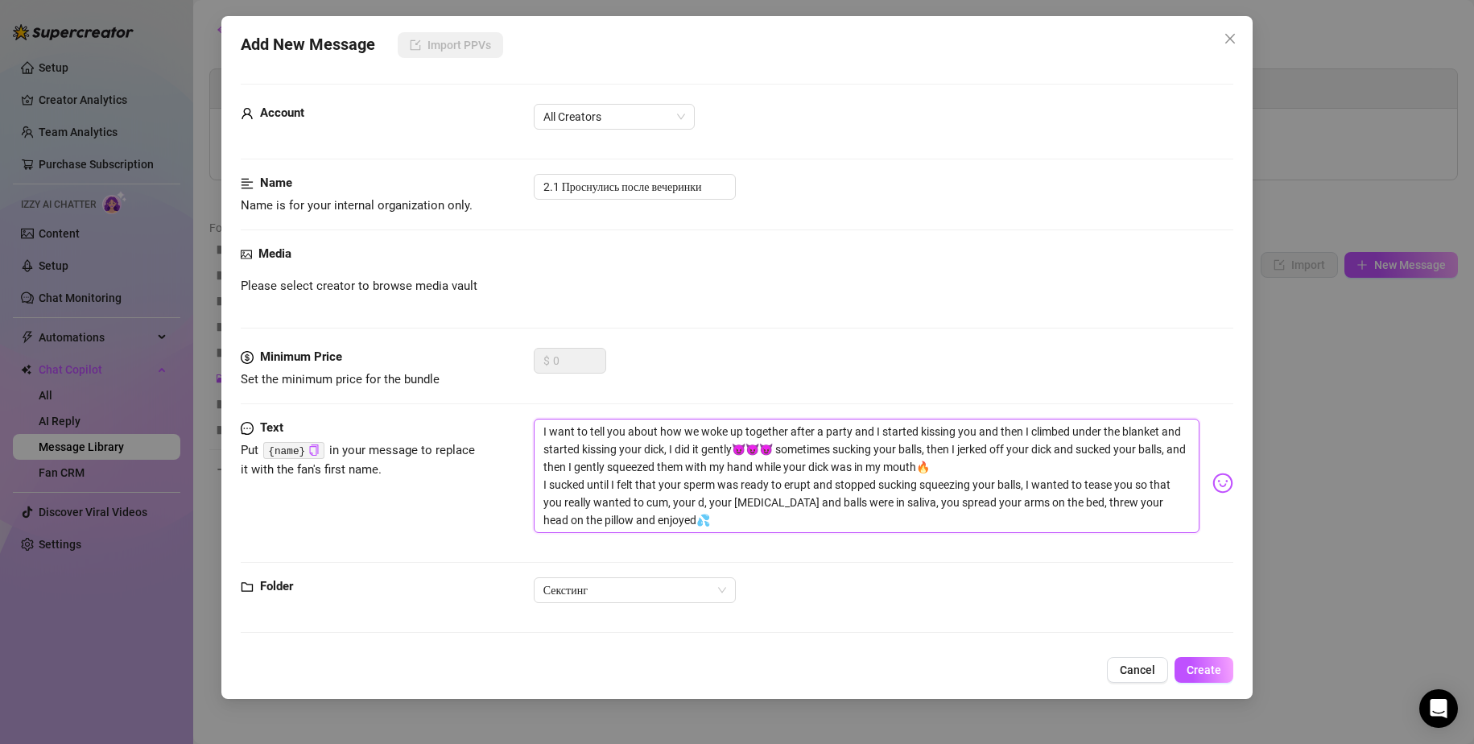
type textarea "I want to tell you about how we woke up together after a party and I started ki…"
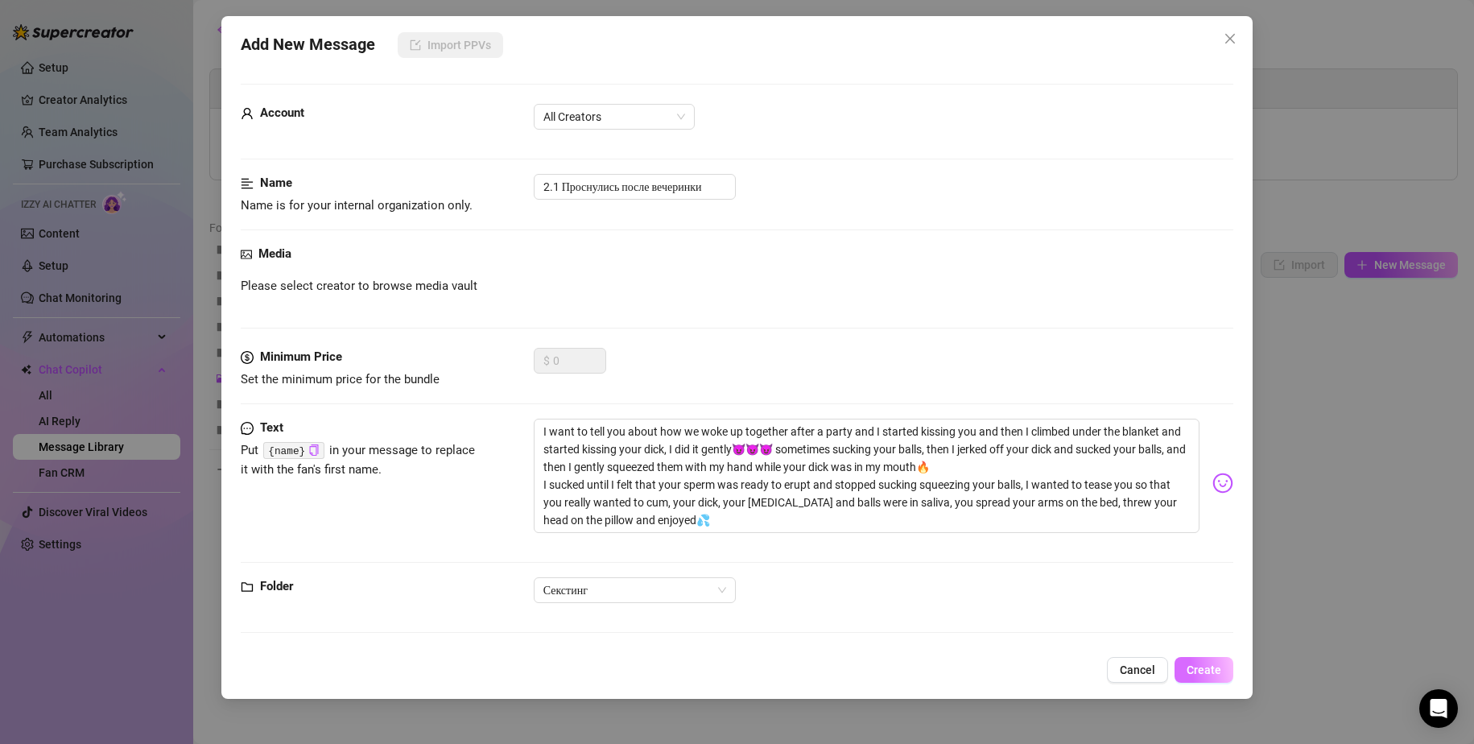
click at [1205, 664] on span "Create" at bounding box center [1204, 669] width 35 height 13
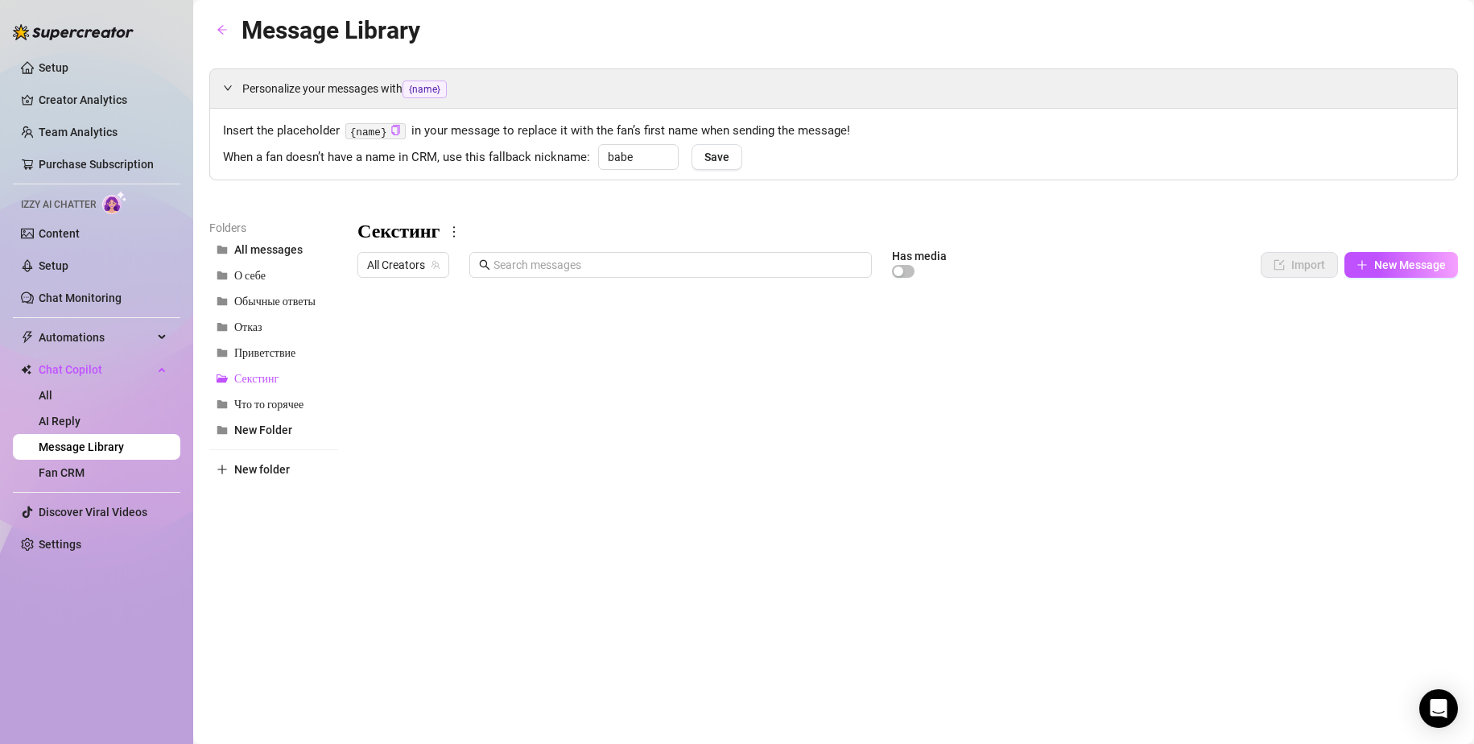
click at [406, 617] on body "Setup Creator Analytics Team Analytics Purchase Subscription Izzy AI Chatter Co…" at bounding box center [737, 372] width 1474 height 744
type textarea "Type your message here..."
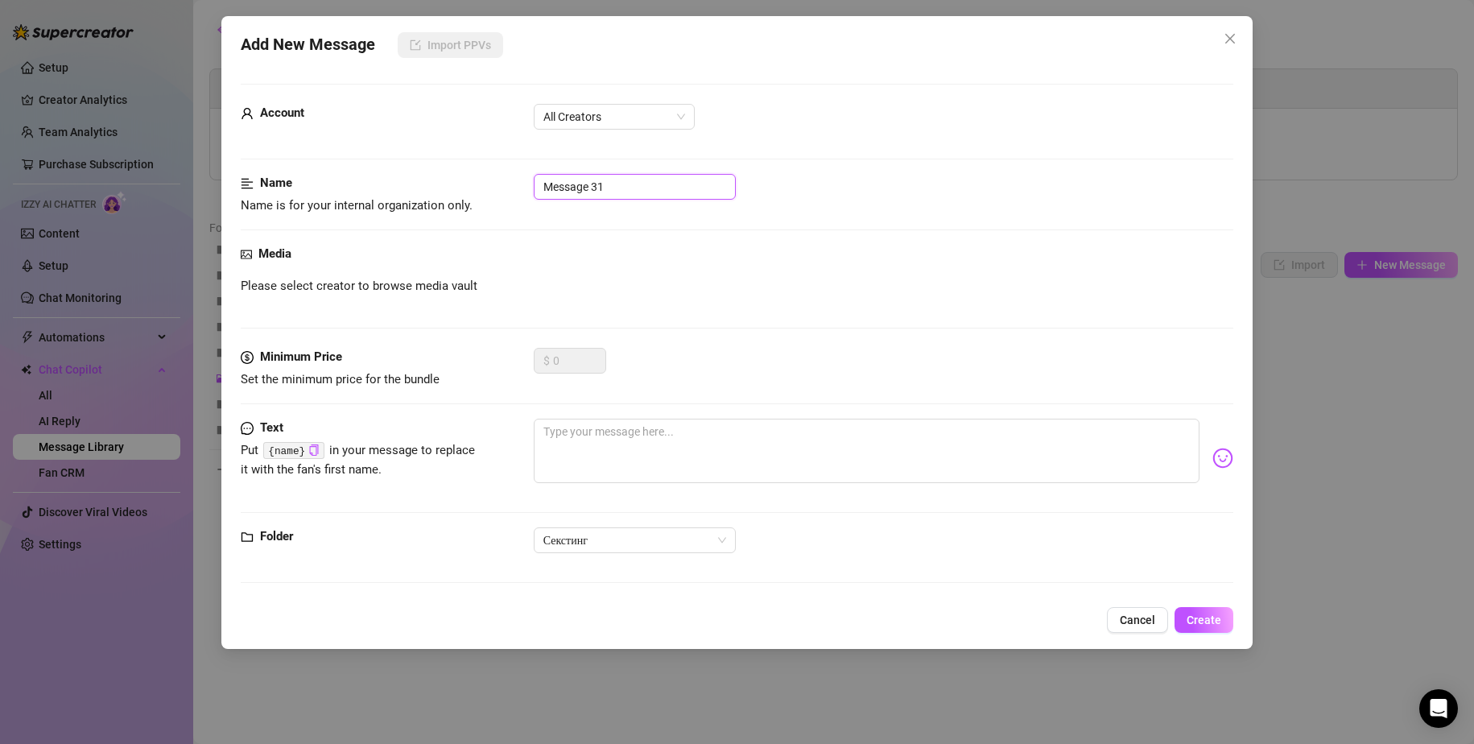
drag, startPoint x: 621, startPoint y: 192, endPoint x: 499, endPoint y: 167, distance: 124.1
click at [499, 167] on form "Account All Creators Name Name is for your internal organization only. Message …" at bounding box center [738, 341] width 994 height 514
type input "2.2"
click at [626, 412] on div "Minimum Price Set the minimum price for the bundle $ 0" at bounding box center [738, 383] width 994 height 71
click at [624, 428] on textarea at bounding box center [867, 451] width 667 height 64
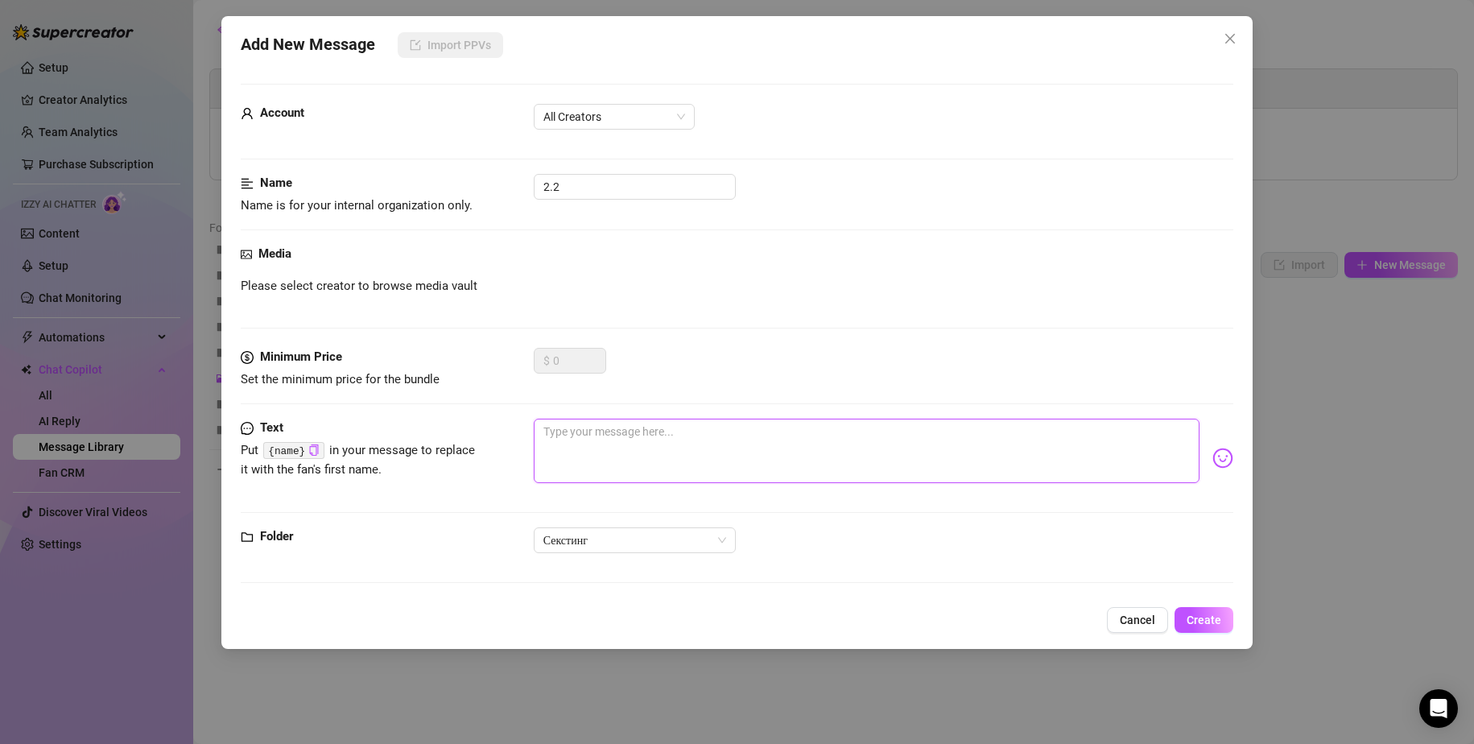
paste textarea "I sucked deep and gave you a deep throat blowjob, you ask me to let you cum in …"
type textarea "I sucked deep and gave you a deep throat blowjob, you ask me to let you cum in …"
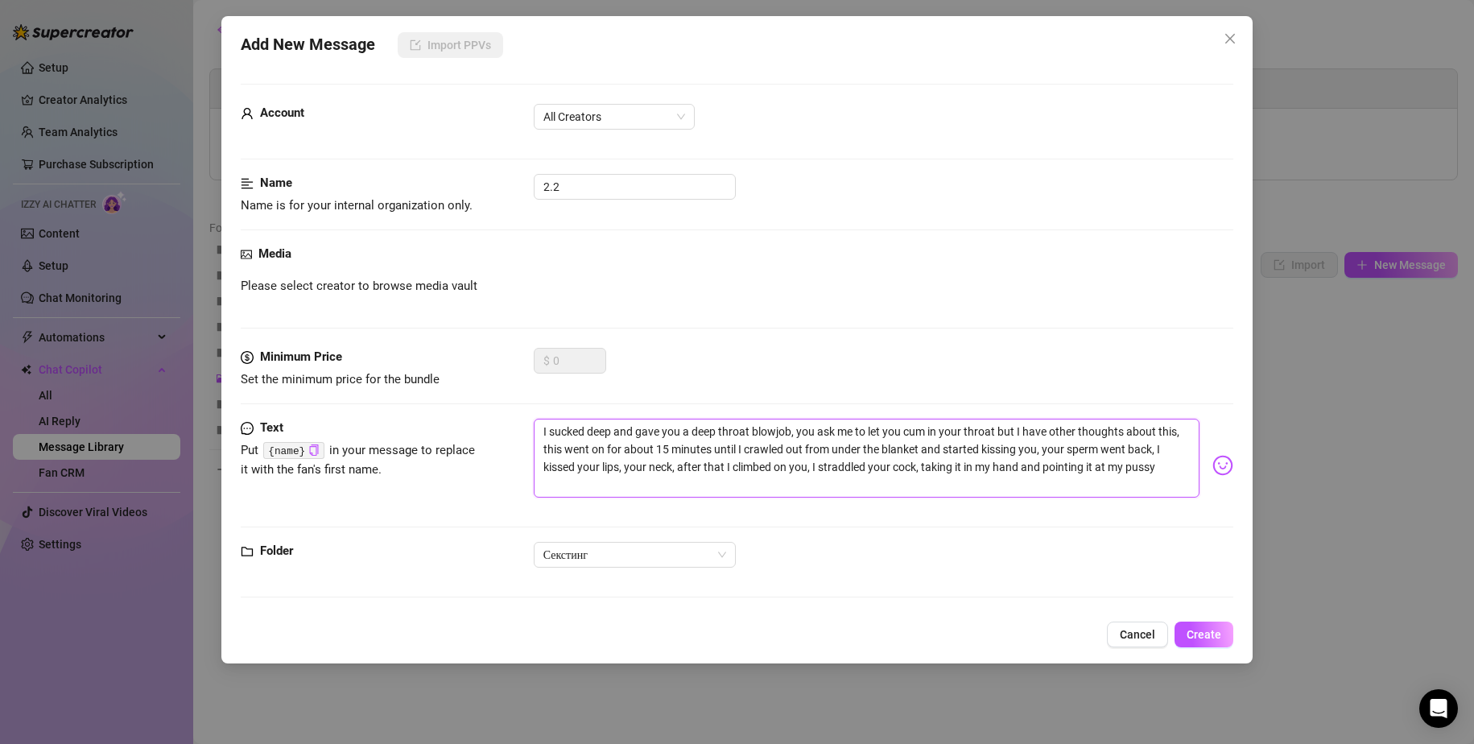
click at [792, 430] on textarea "I sucked deep and gave you a deep throat blowjob, you ask me to let you cum in …" at bounding box center [867, 458] width 667 height 79
click at [800, 432] on textarea "I sucked deep and gave you a deep throat blowjob, you ask me to let you cum in …" at bounding box center [867, 458] width 667 height 79
click at [794, 428] on textarea "I sucked deep and gave you a deep throat blowjob, you ask me to let you cum in …" at bounding box center [867, 458] width 667 height 79
type textarea "I sucked deep and gave you a deep throat blowjob you ask me to let you cum in y…"
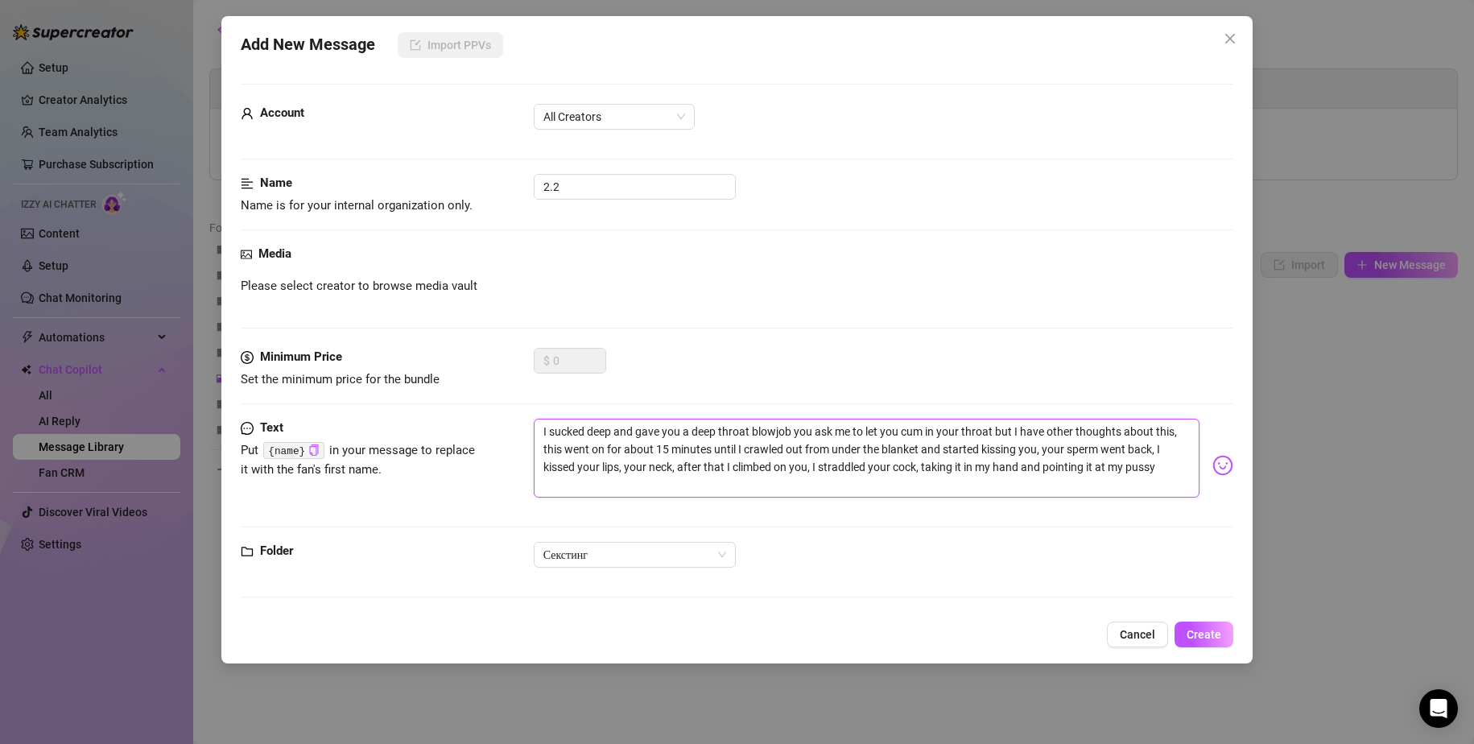
type textarea "I sucked deep and gave you a deep throat blowjo you ask me to let you cum in yo…"
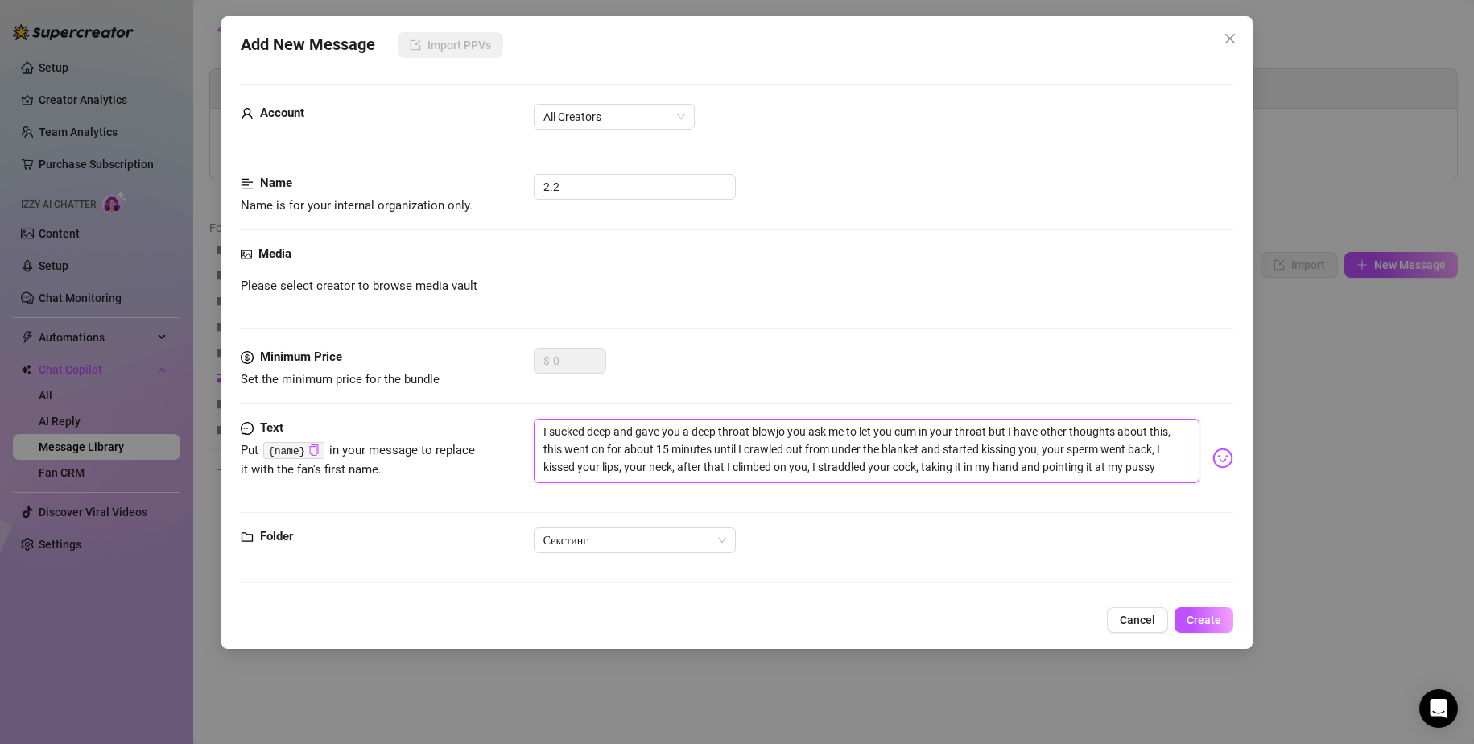
type textarea "I sucked deep and gave you a deep throat blowjob you ask me to let you cum in y…"
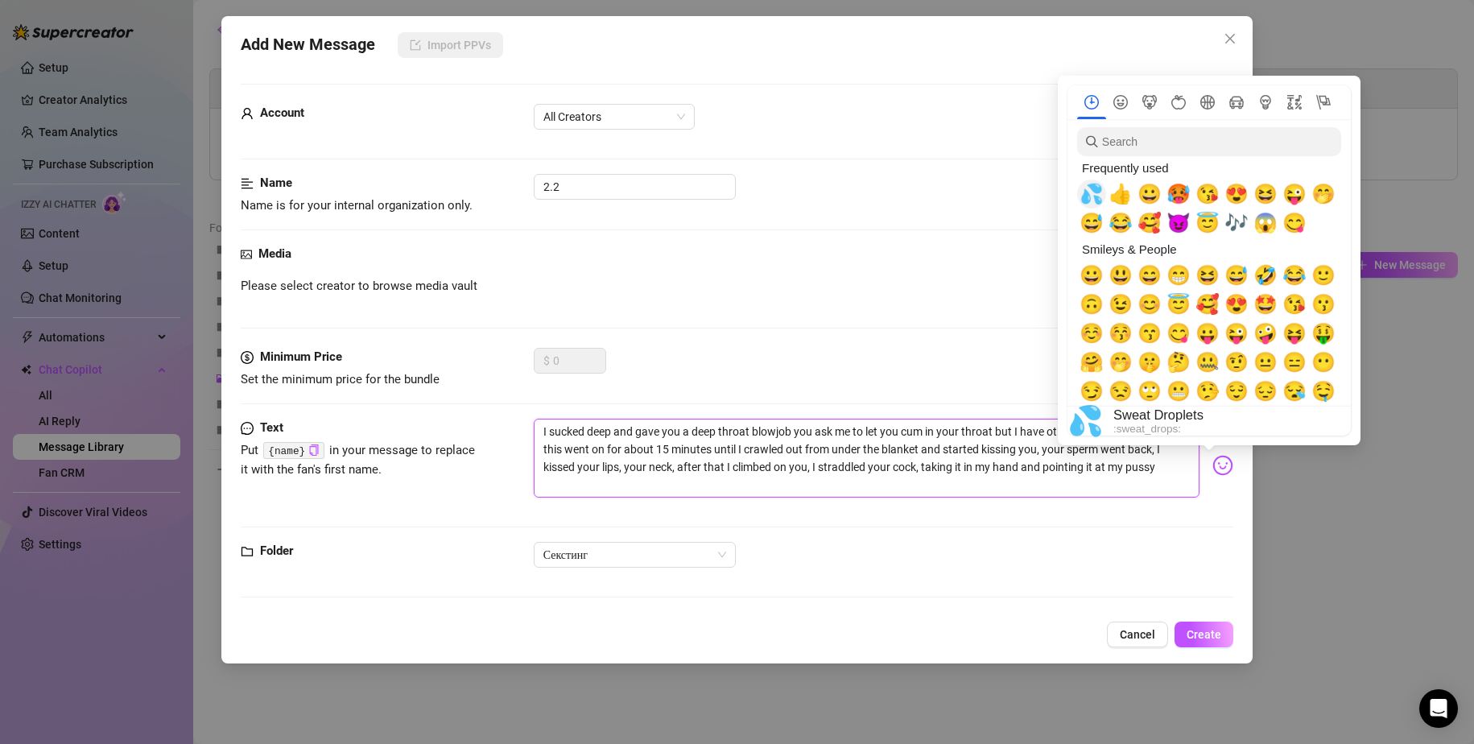
type textarea "I sucked deep and gave you a deep throat blowjob you ask me to let you cum in y…"
click at [1090, 195] on span "💦" at bounding box center [1092, 194] width 24 height 23
type textarea "I sucked deep and gave you a deep throat blowjob 💦you ask me to let you cum in …"
click at [1090, 195] on span "💦" at bounding box center [1092, 194] width 24 height 23
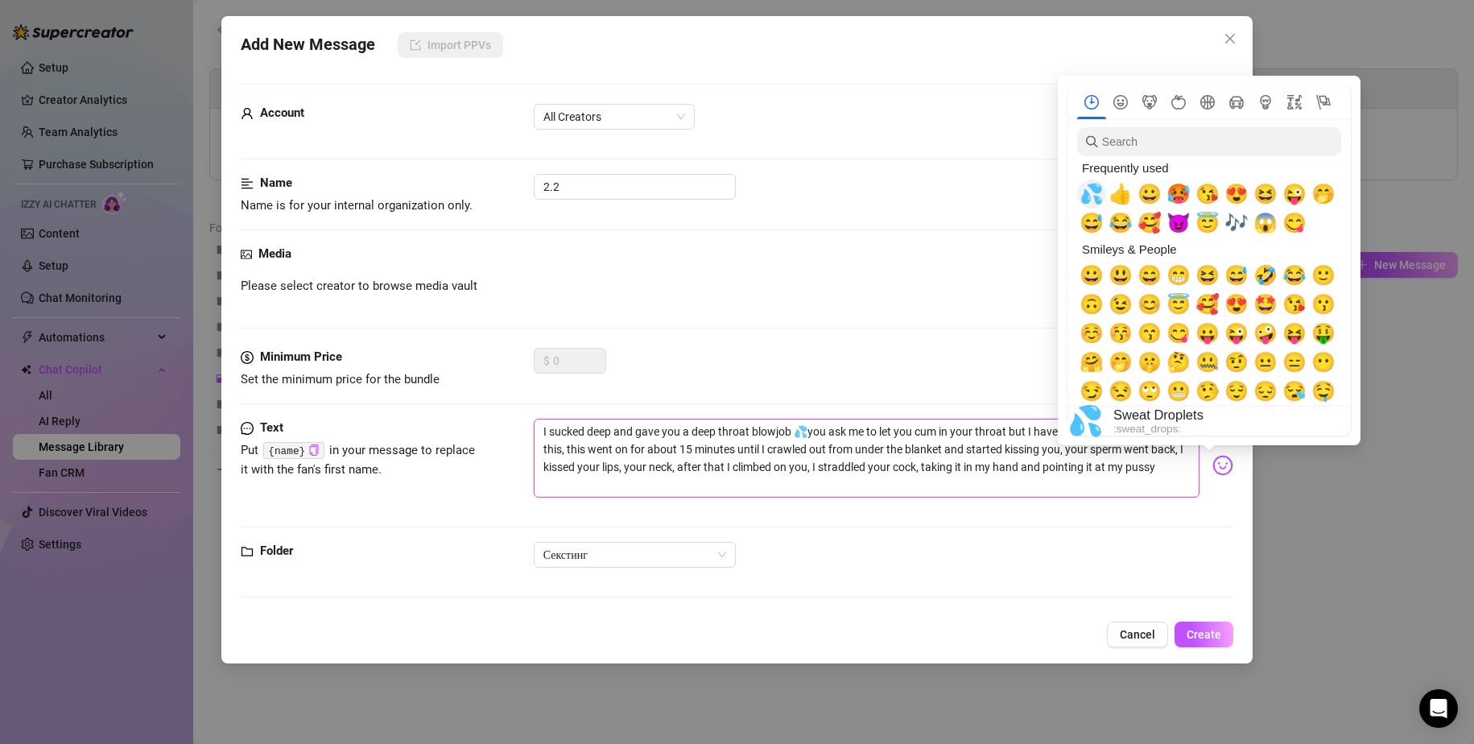
type textarea "I sucked deep and gave you a deep throat blowjob 💦💦you ask me to let you cum in…"
click at [1090, 195] on span "💦" at bounding box center [1092, 194] width 24 height 23
type textarea "I sucked deep and gave you a deep throat blowjob 💦💦💦you ask me to let you cum i…"
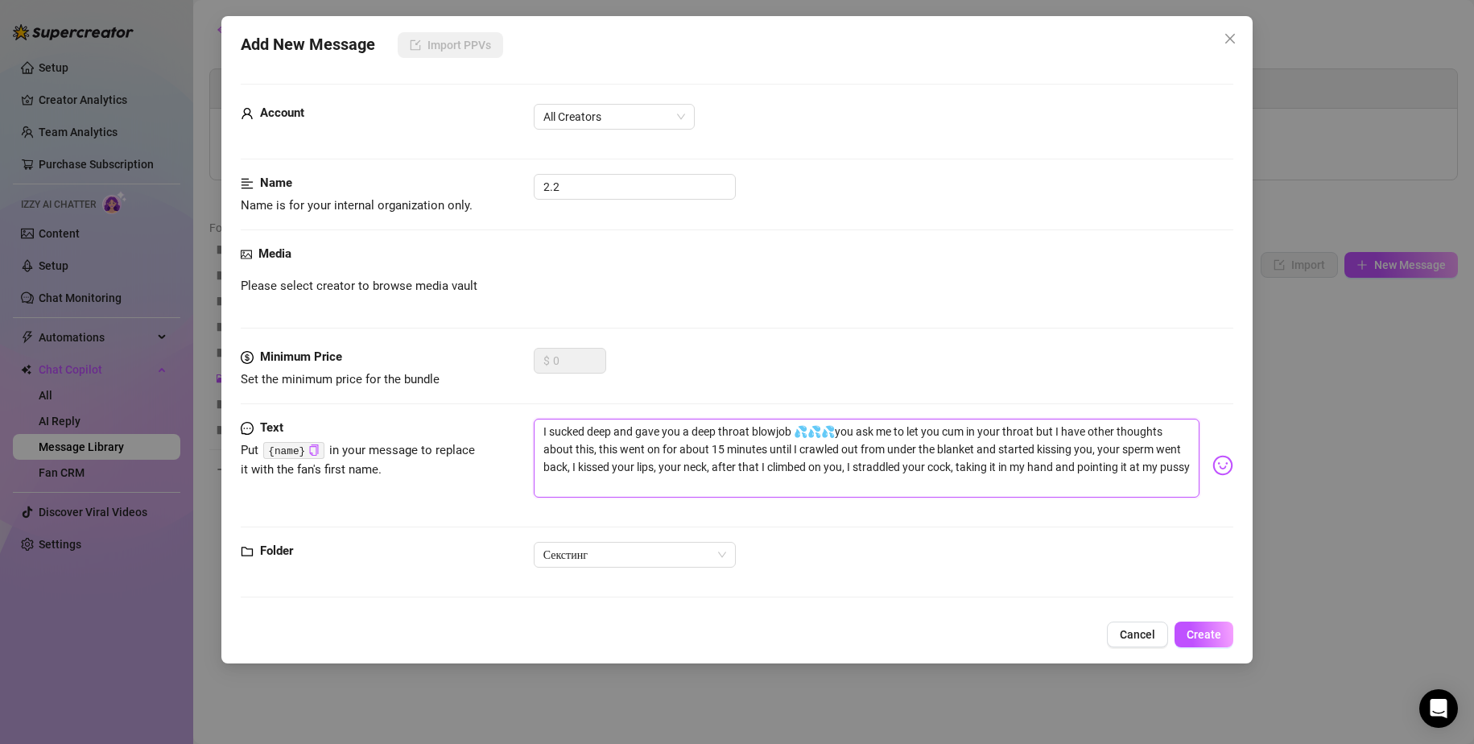
click at [949, 444] on textarea "I sucked deep and gave you a deep throat blowjob 💦💦💦you ask me to let you cum i…" at bounding box center [867, 458] width 667 height 79
click at [595, 465] on textarea "I sucked deep and gave you a deep throat blowjob 💦💦💦you ask me to let you cum i…" at bounding box center [867, 458] width 667 height 79
click at [594, 465] on textarea "I sucked deep and gave you a deep throat blowjob 💦💦💦you ask me to let you cum i…" at bounding box center [867, 458] width 667 height 79
click at [597, 465] on textarea "I sucked deep and gave you a deep throat blowjob 💦💦💦you ask me to let you cum i…" at bounding box center [867, 458] width 667 height 79
click at [597, 466] on textarea "I sucked deep and gave you a deep throat blowjob 💦💦💦you ask me to let you cum i…" at bounding box center [867, 458] width 667 height 79
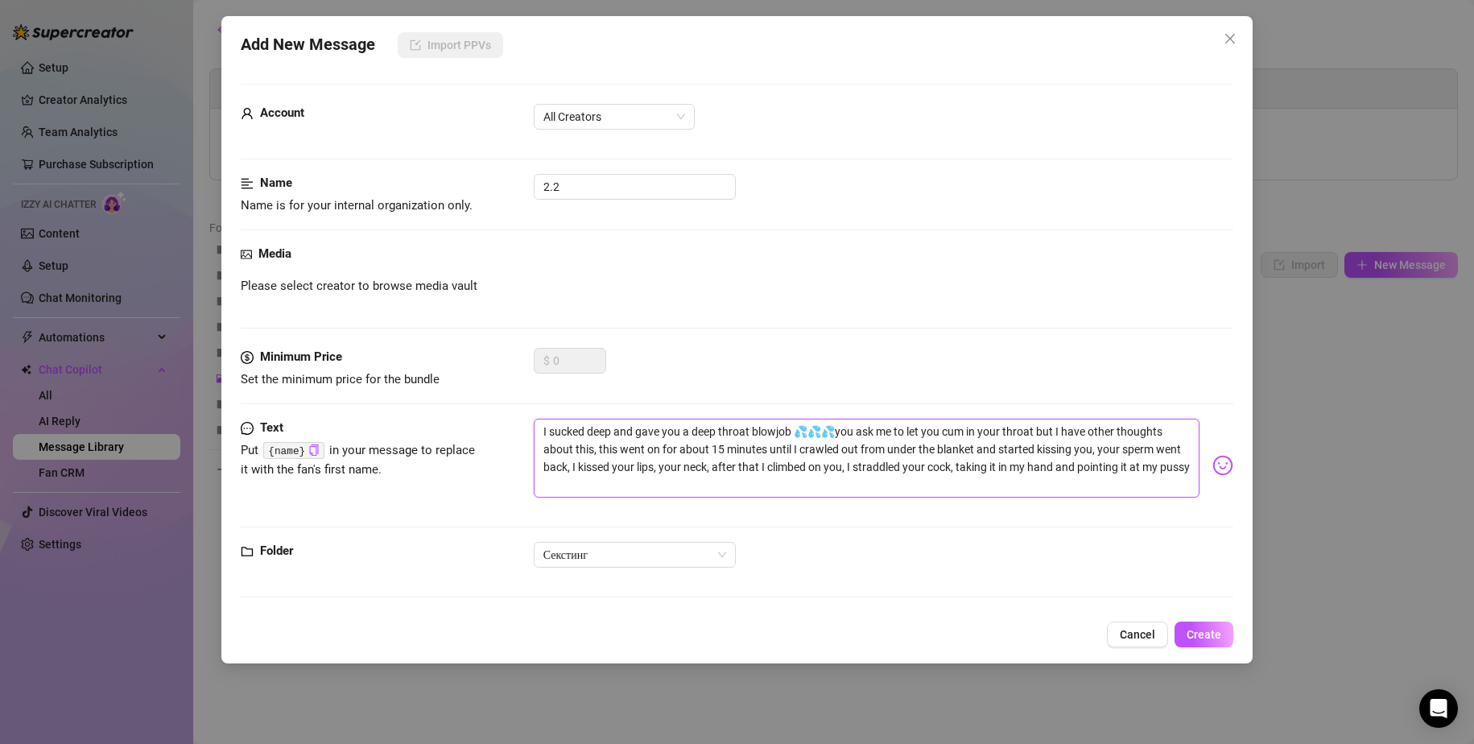
type textarea "I sucked deep and gave you a deep throat blowjob 💦💦💦you ask me to let you cum i…"
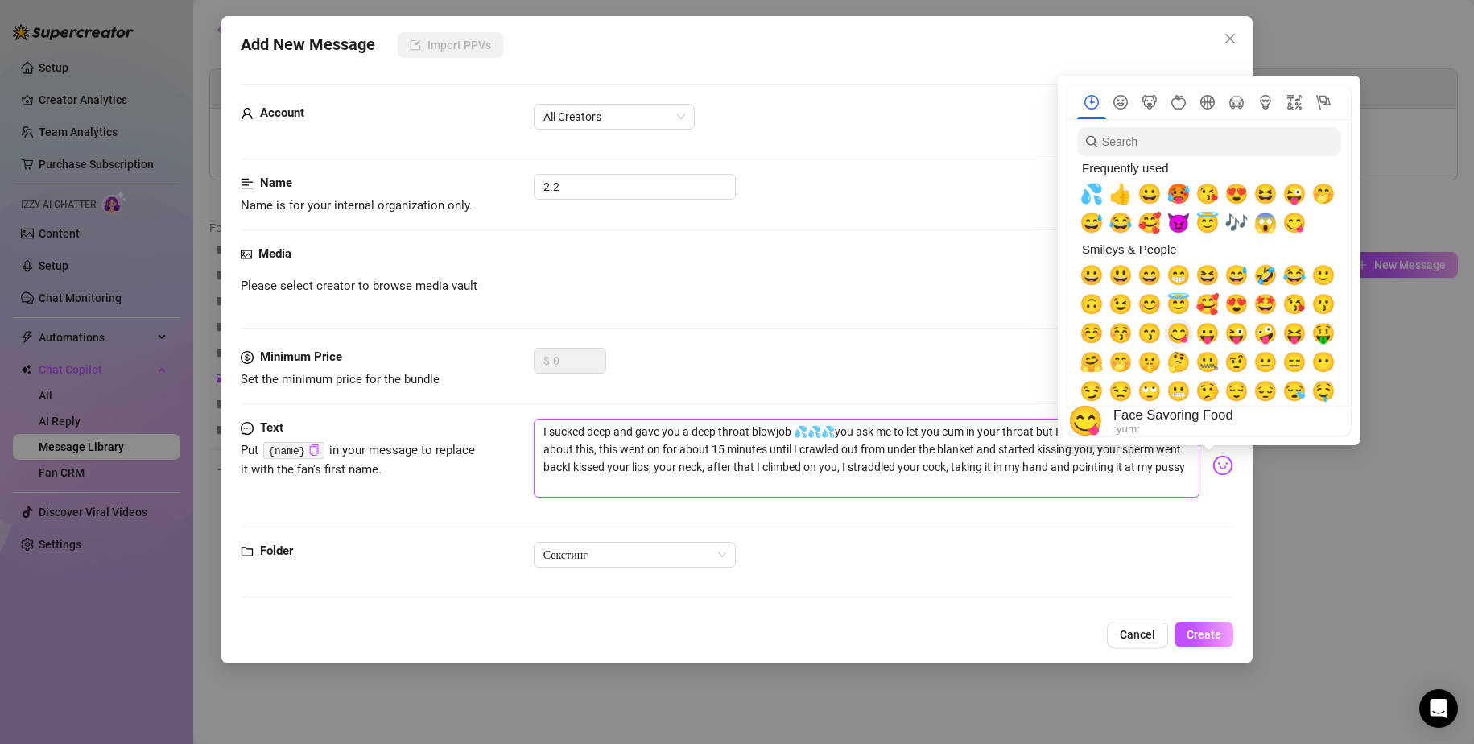
type textarea "I sucked deep and gave you a deep throat blowjob 💦💦💦you ask me to let you cum i…"
click at [1177, 341] on span "😋" at bounding box center [1179, 333] width 24 height 23
type textarea "I sucked deep and gave you a deep throat blowjob 💦💦💦you ask me to let you cum i…"
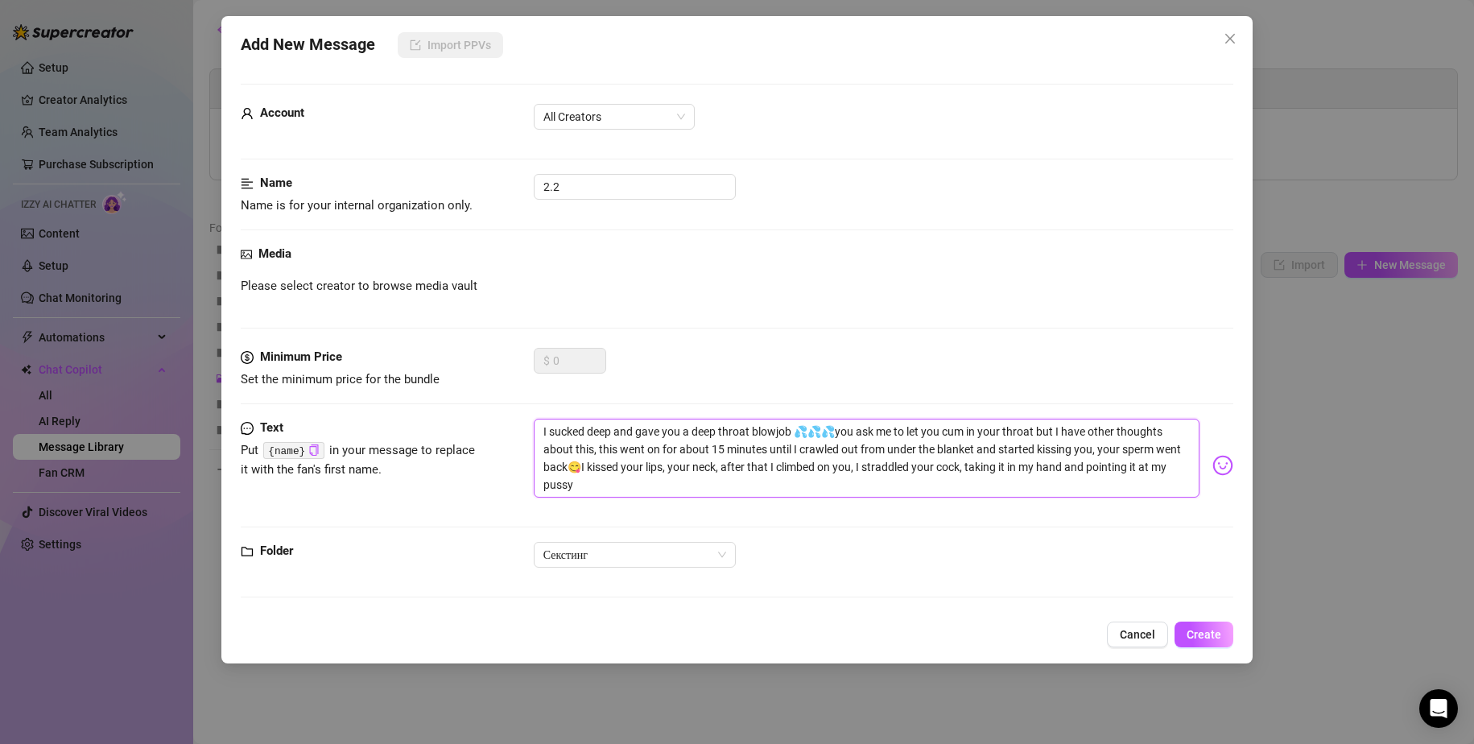
drag, startPoint x: 905, startPoint y: 473, endPoint x: 898, endPoint y: 482, distance: 12.1
click at [905, 473] on textarea "I sucked deep and gave you a deep throat blowjob 💦💦💦you ask me to let you cum i…" at bounding box center [867, 458] width 667 height 79
click at [889, 486] on textarea "I sucked deep and gave you a deep throat blowjob 💦💦💦you ask me to let you cum i…" at bounding box center [867, 458] width 667 height 79
type textarea "I sucked deep and gave you a deep throat blowjob 💦💦💦you ask me to let you cum i…"
click at [1211, 637] on span "Create" at bounding box center [1204, 634] width 35 height 13
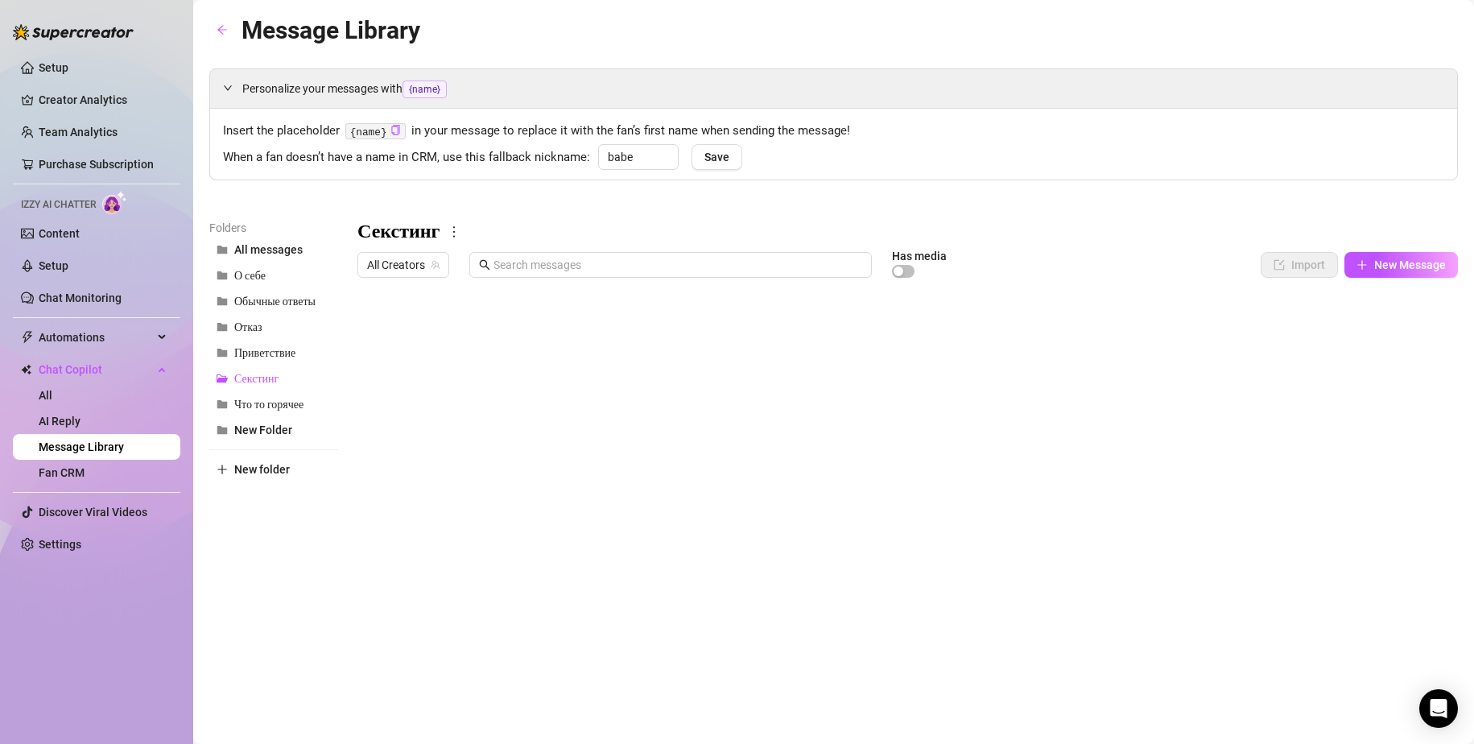
click at [414, 613] on body "Setup Creator Analytics Team Analytics Purchase Subscription Izzy AI Chatter Co…" at bounding box center [737, 372] width 1474 height 744
type textarea "Type your message here..."
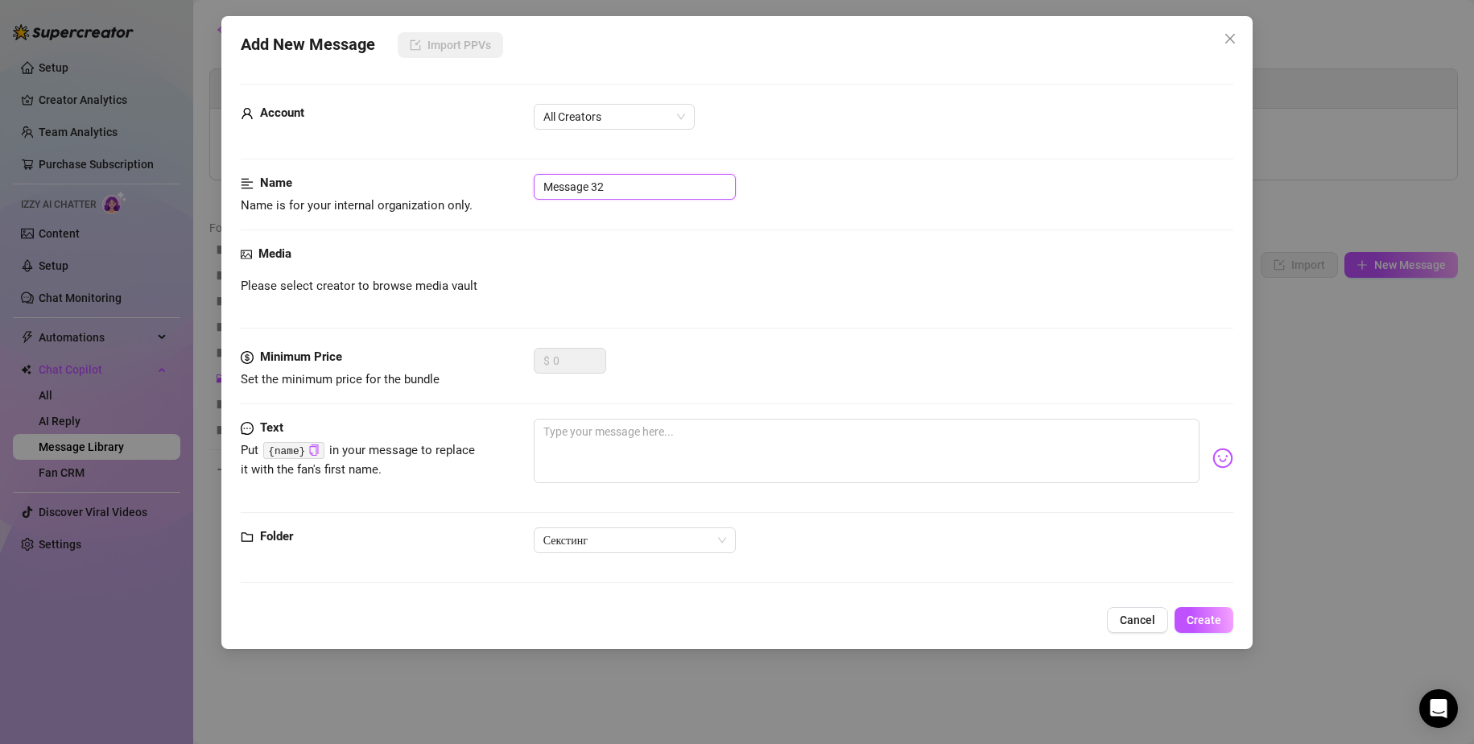
drag, startPoint x: 616, startPoint y: 186, endPoint x: 513, endPoint y: 180, distance: 103.3
click at [513, 180] on div "Name Name is for your internal organization only. Message 32" at bounding box center [738, 194] width 994 height 41
type input "2.3"
click at [594, 445] on textarea at bounding box center [867, 451] width 667 height 64
paste textarea "you felt how your cock was enveloped in warmth, warmer than in my sweet mouth, …"
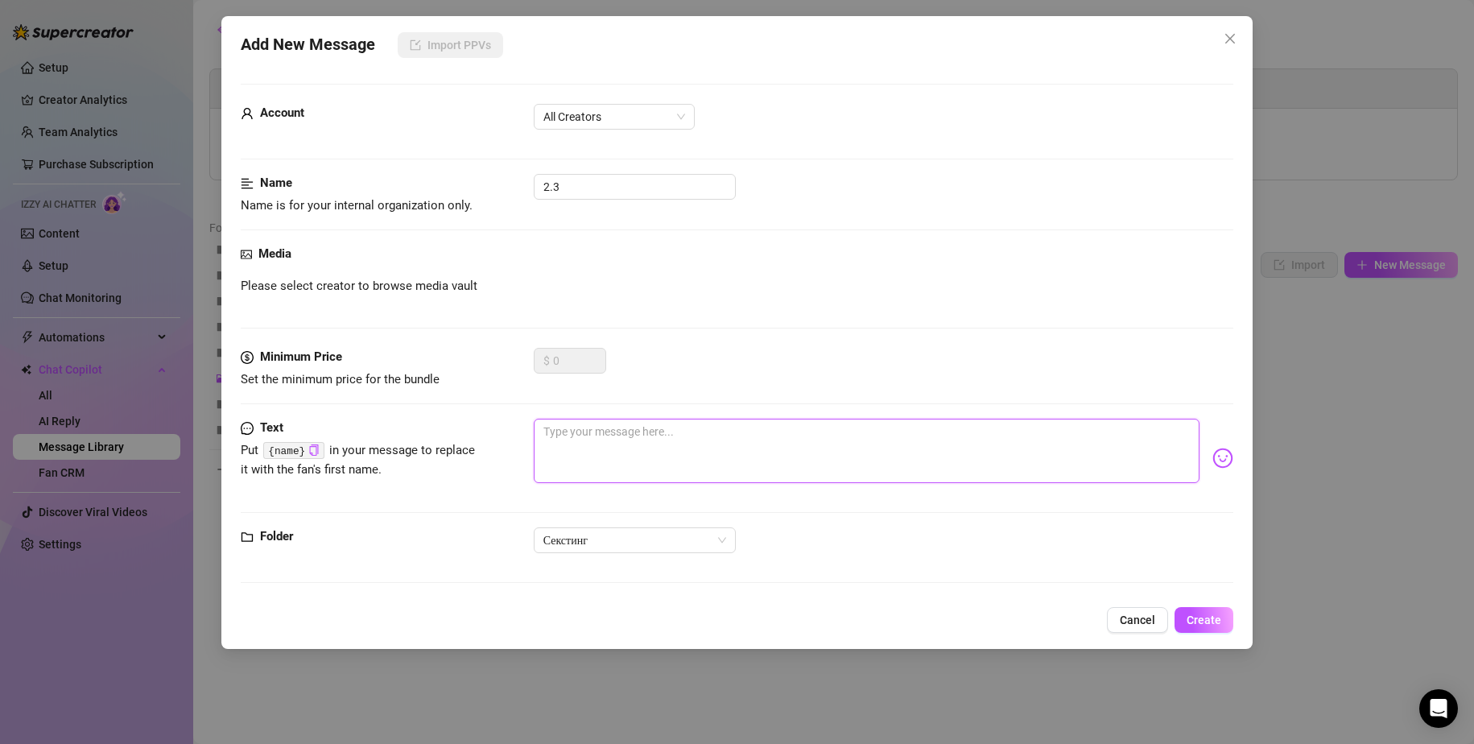
type textarea "you felt how your cock was enveloped in warmth, warmer than in my sweet mouth, …"
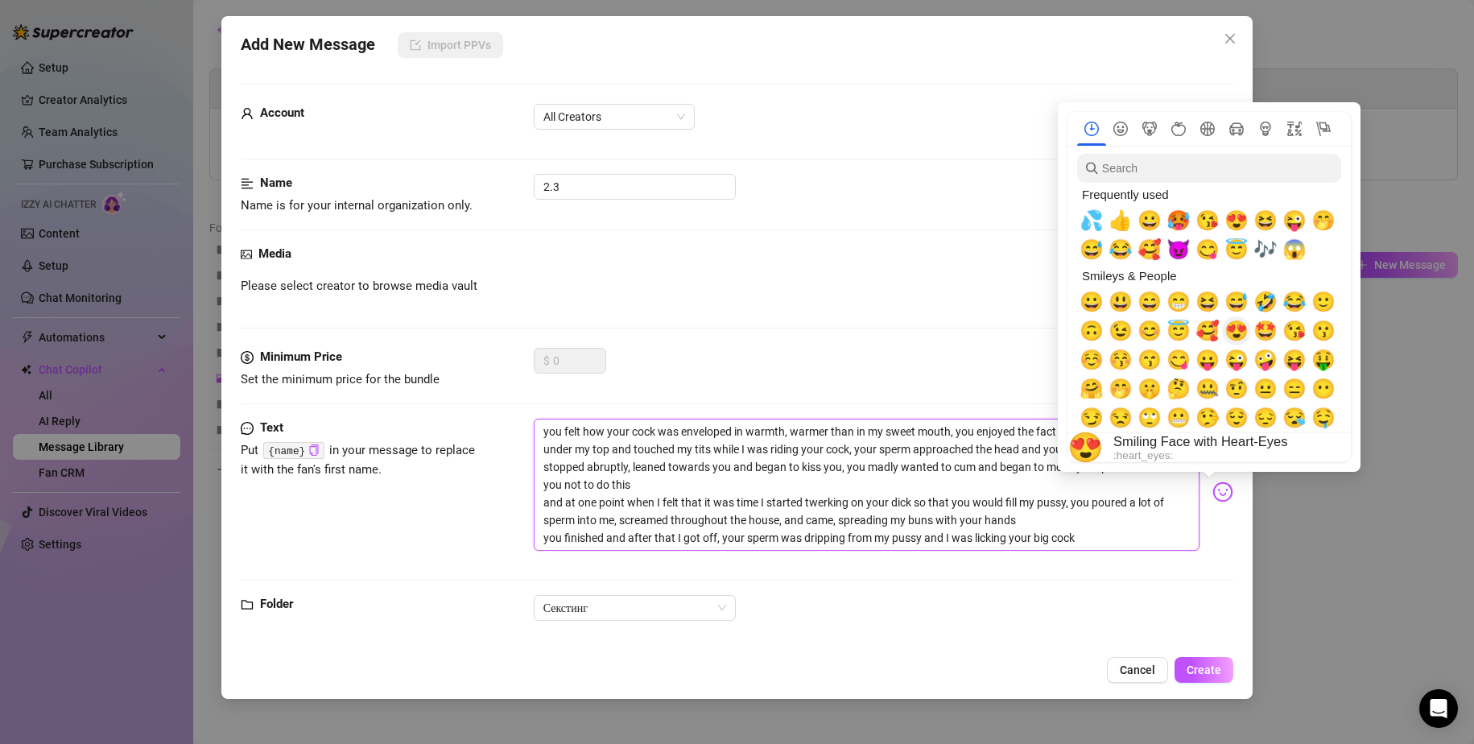
type textarea "you felt how your cock was enveloped in warmth, warmer than in my sweet mouth, …"
click at [1233, 332] on span "😍" at bounding box center [1237, 331] width 24 height 23
type textarea "you felt how your cock was enveloped in warmth, warmer than in my sweet mouth, …"
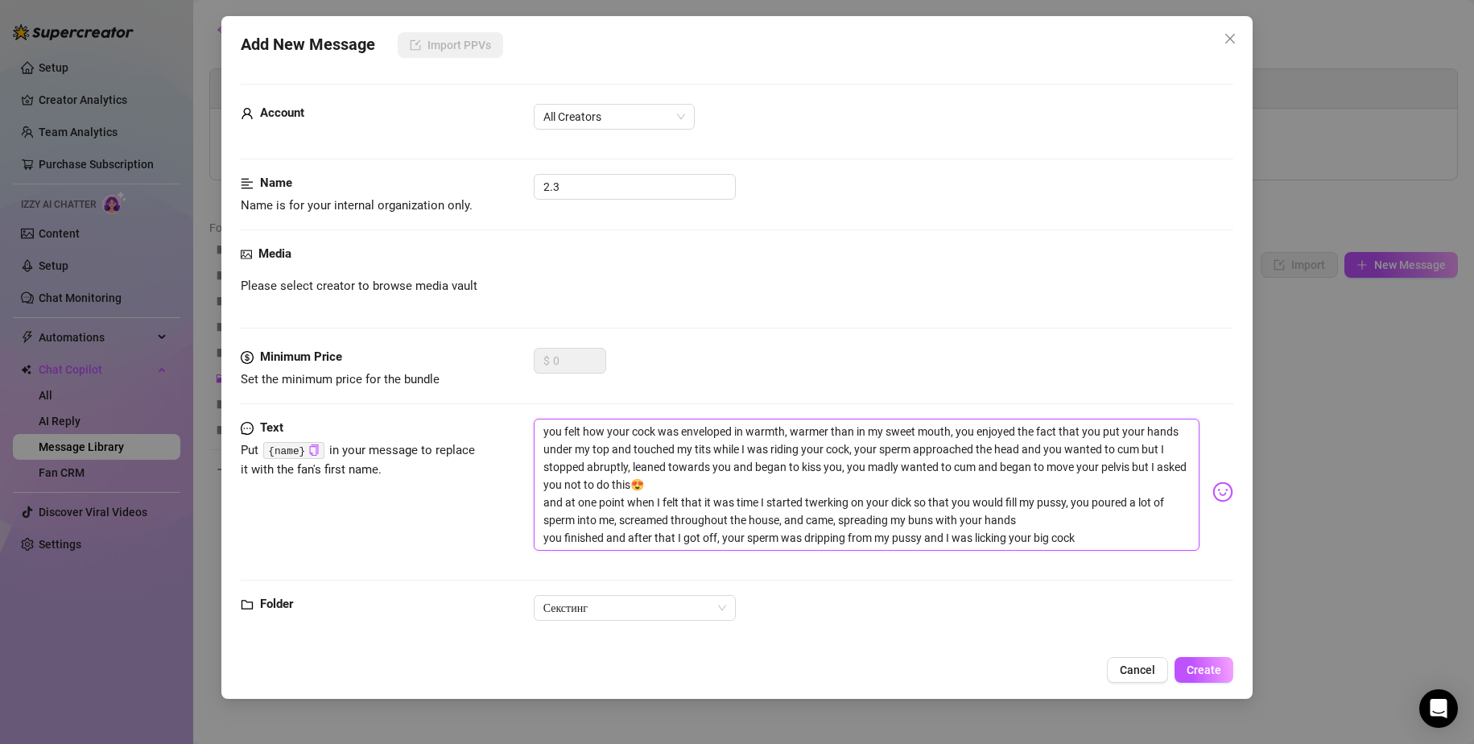
click at [816, 451] on textarea "you felt how your cock was enveloped in warmth, warmer than in my sweet mouth, …" at bounding box center [867, 485] width 667 height 132
click at [1155, 434] on textarea "you felt how your cock was enveloped in warmth, warmer than in my sweet mouth, …" at bounding box center [867, 485] width 667 height 132
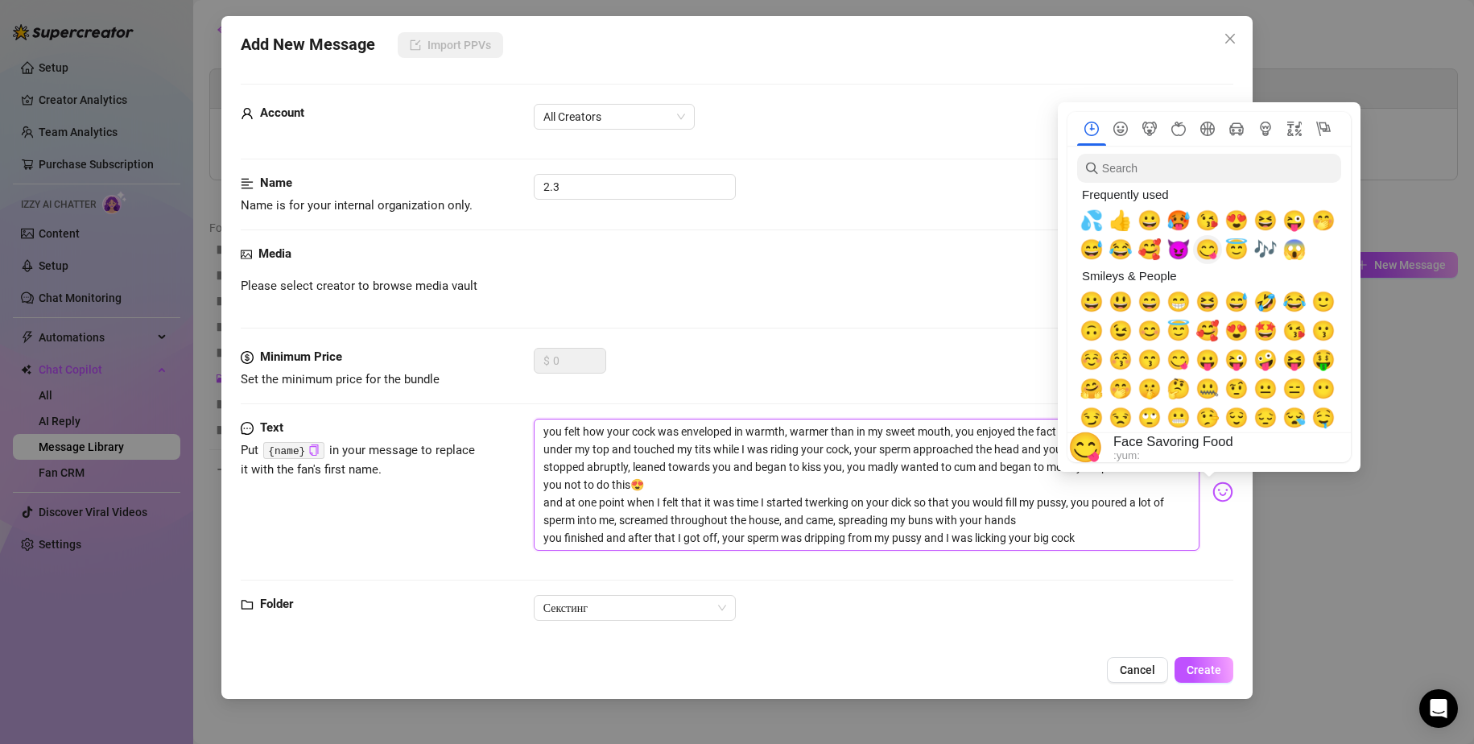
type textarea "you felt how your cock was enveloped in warmth, warmer than in my sweet mouth, …"
click at [1215, 254] on span "😋" at bounding box center [1208, 249] width 24 height 23
type textarea "you felt how your cock was enveloped in warmth, warmer than in my sweet mouth, …"
click at [955, 513] on textarea "you felt how your cock was enveloped in warmth, warmer than in my sweet mouth, …" at bounding box center [867, 485] width 667 height 132
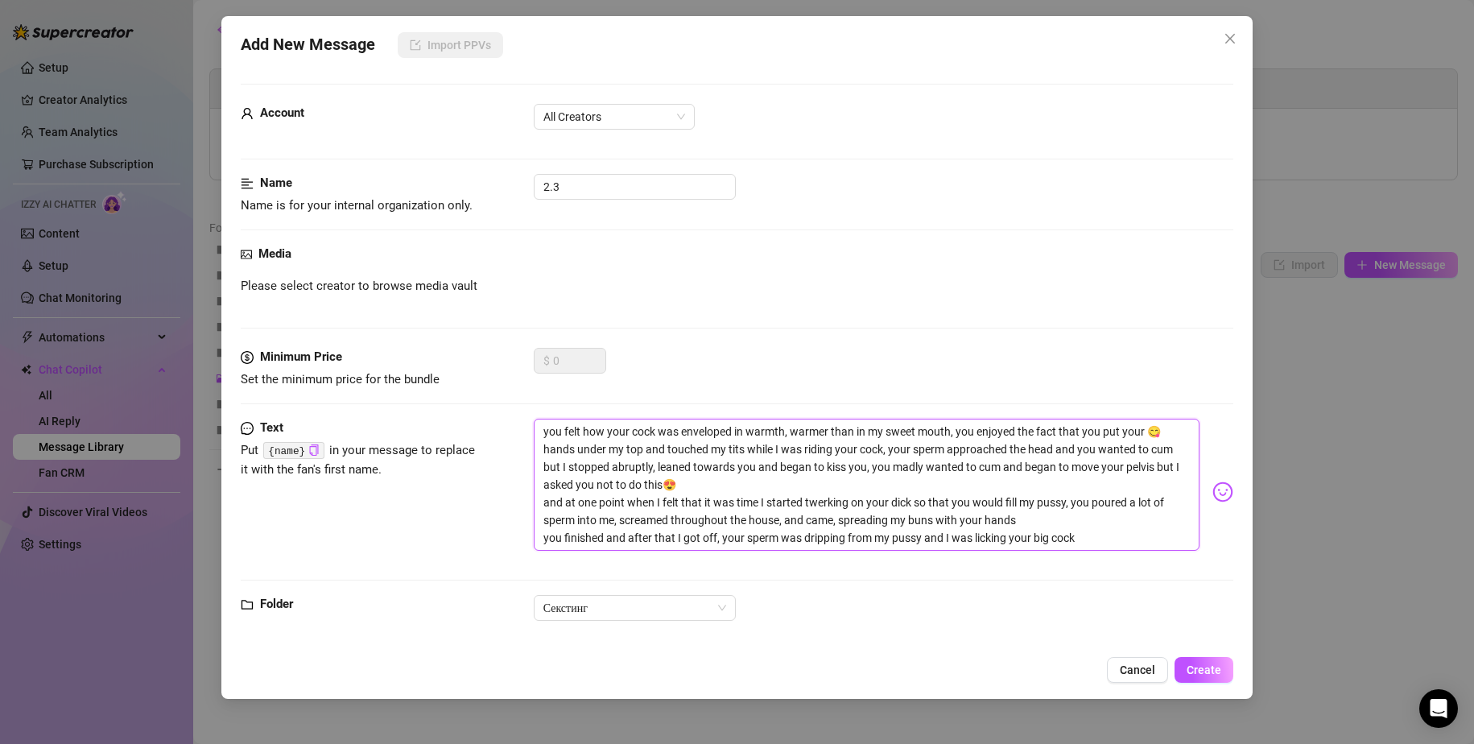
click at [1102, 544] on textarea "you felt how your cock was enveloped in warmth, warmer than in my sweet mouth, …" at bounding box center [867, 485] width 667 height 132
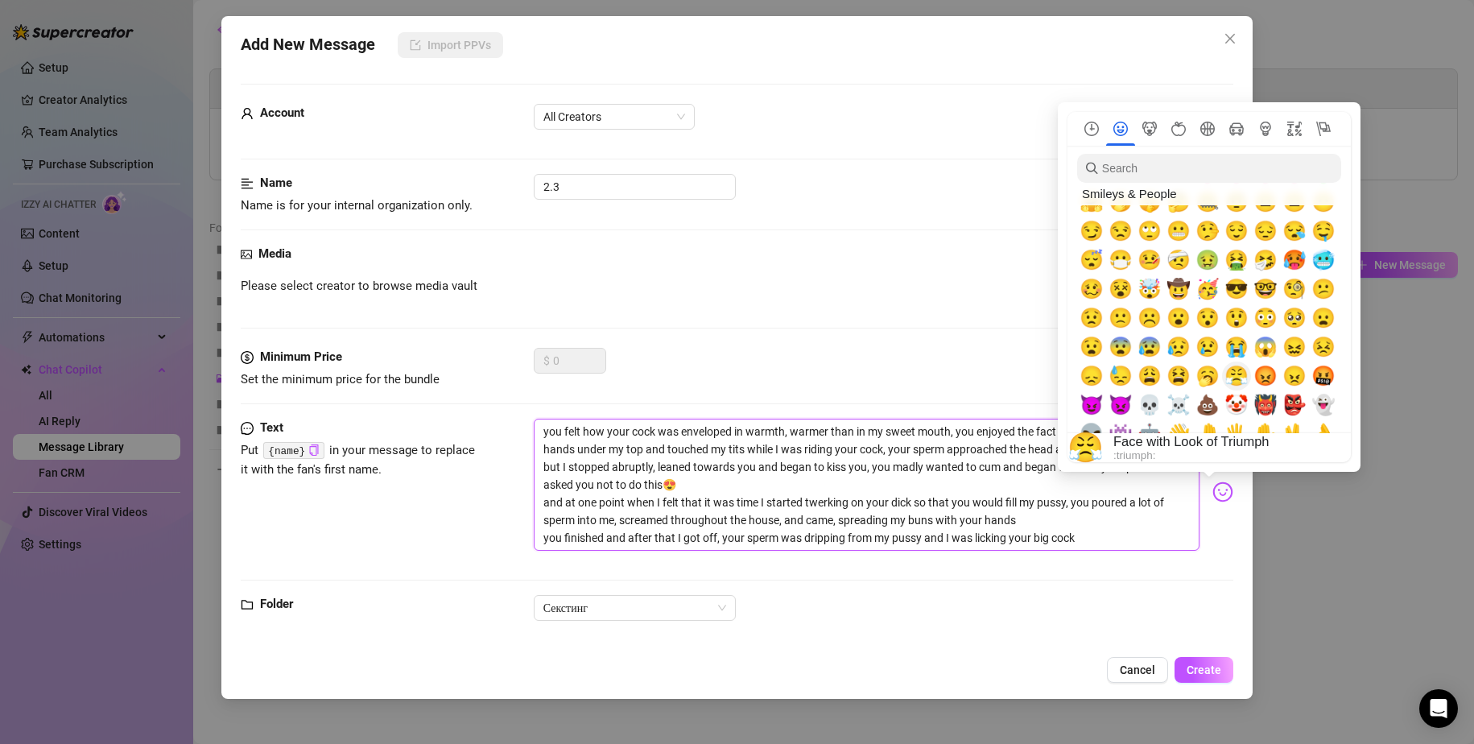
scroll to position [242, 0]
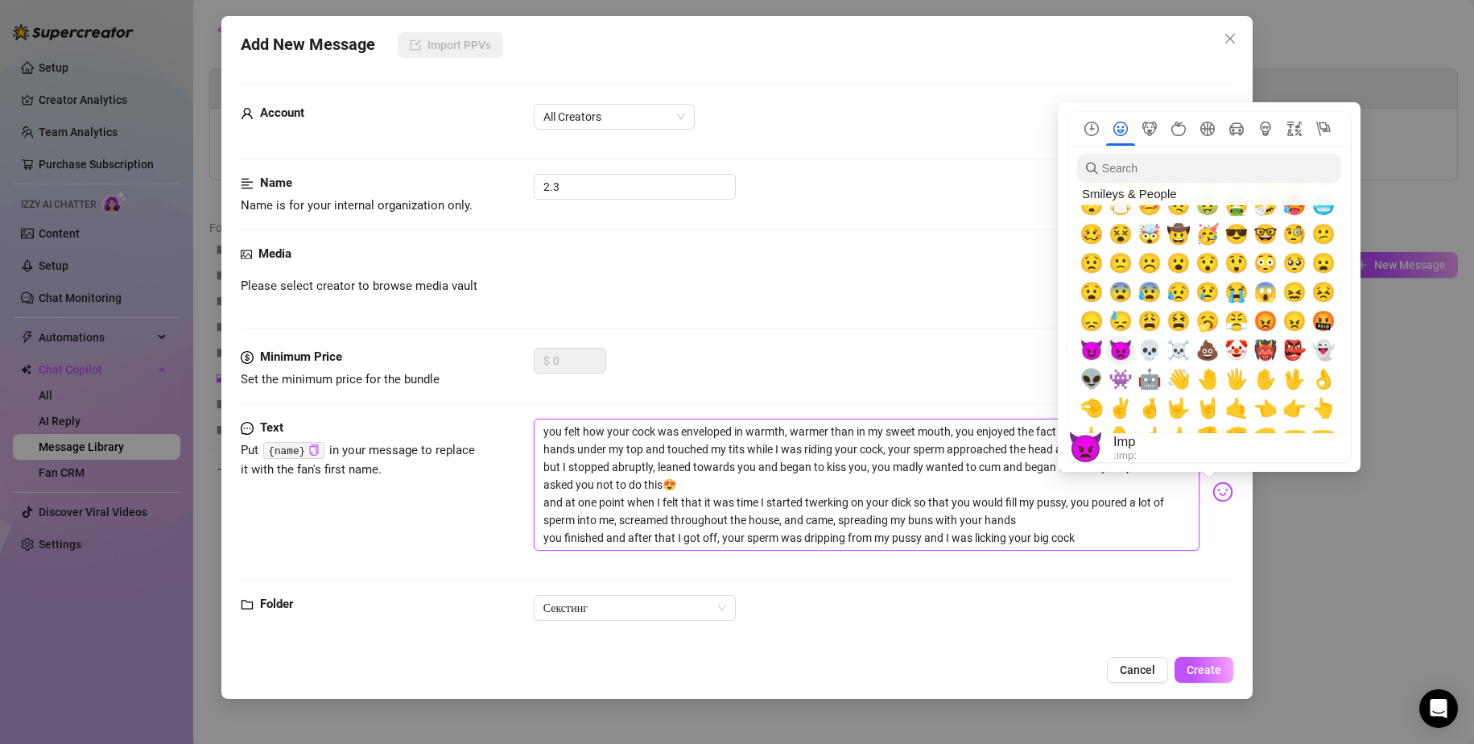
type textarea "you felt how your cock was enveloped in warmth, warmer than in my sweet mouth, …"
click at [1096, 350] on span "😈" at bounding box center [1092, 350] width 24 height 23
type textarea "you felt how your cock was enveloped in warmth, warmer than in my sweet mouth, …"
click at [1096, 350] on span "😈" at bounding box center [1092, 350] width 24 height 23
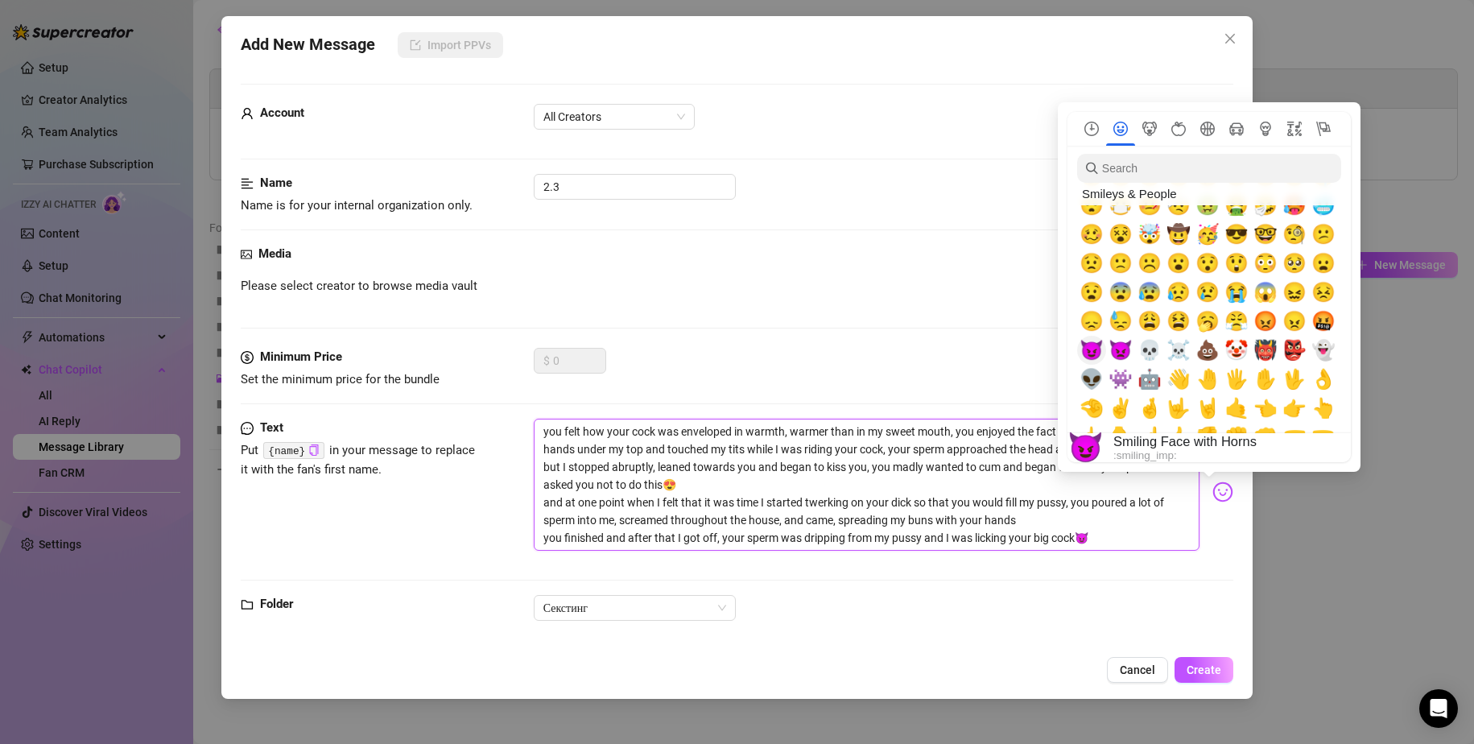
type textarea "you felt how your cock was enveloped in warmth, warmer than in my sweet mouth, …"
click at [1096, 350] on span "😈" at bounding box center [1092, 350] width 24 height 23
type textarea "you felt how your cock was enveloped in warmth, warmer than in my sweet mouth, …"
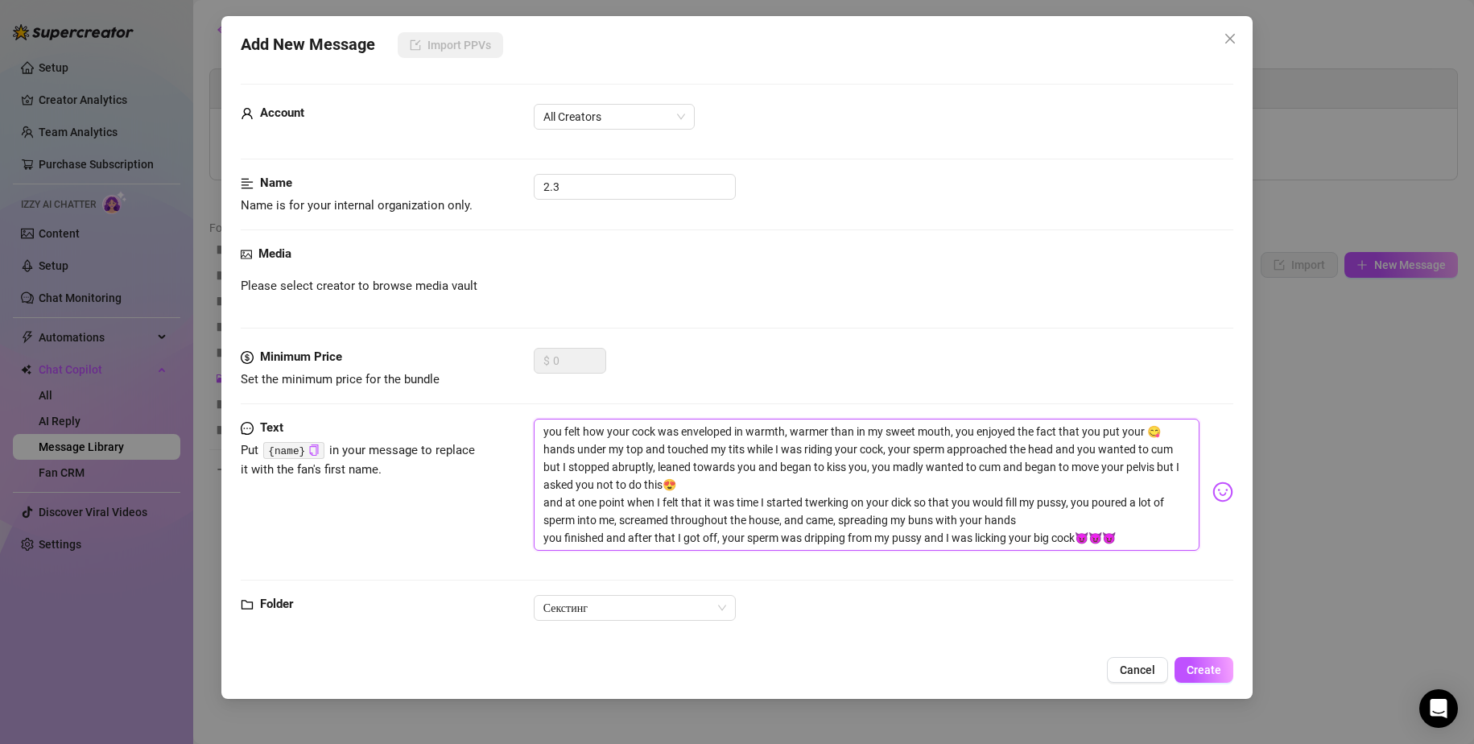
click at [925, 479] on textarea "you felt how your cock was enveloped in warmth, warmer than in my sweet mouth, …" at bounding box center [867, 485] width 667 height 132
type textarea "you felt how your cock was enveloped in warmth, warmer than in my sweet mouth, …"
click at [1203, 668] on span "Create" at bounding box center [1204, 669] width 35 height 13
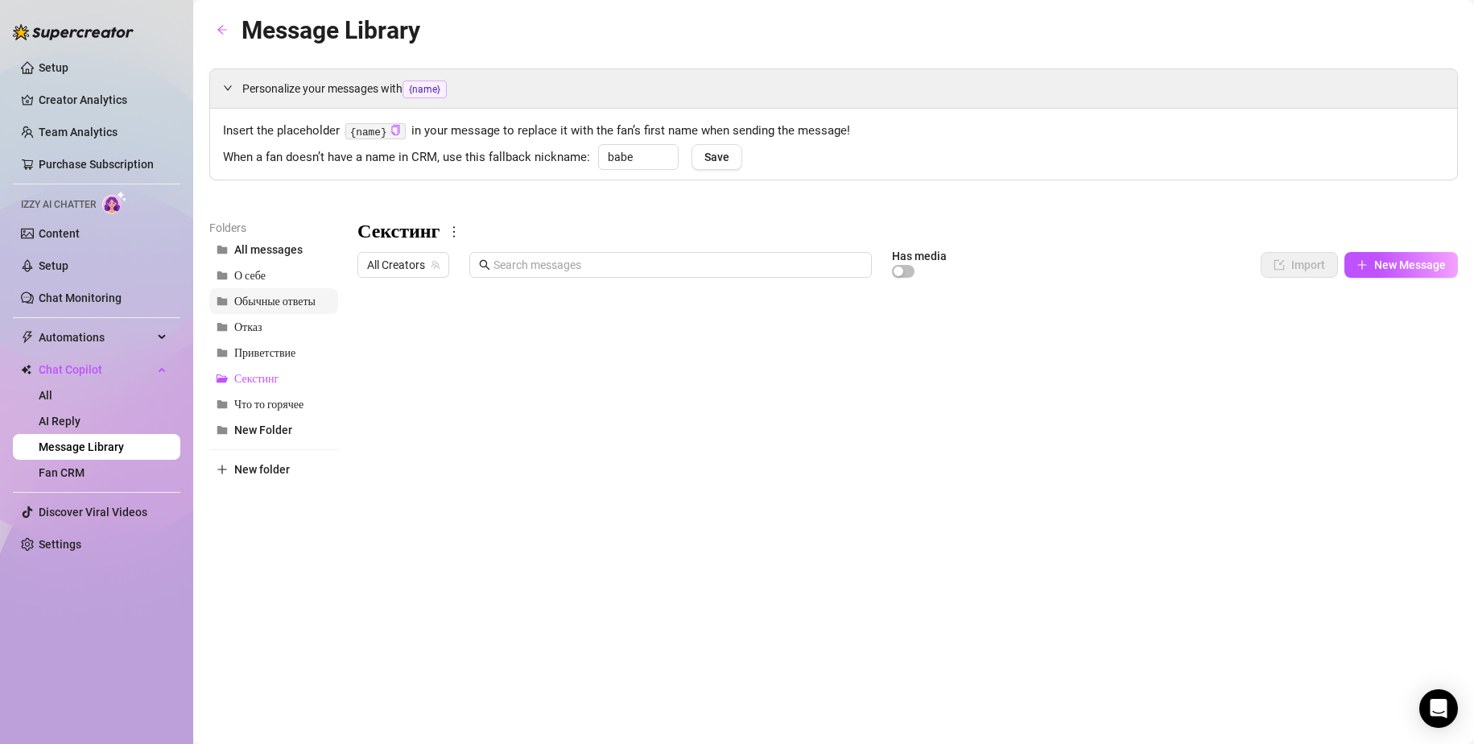
click at [263, 304] on span "Обычные ответы" at bounding box center [274, 302] width 81 height 14
click at [286, 406] on span "Что то горячее" at bounding box center [268, 405] width 69 height 14
click at [276, 303] on span "Обычные ответы" at bounding box center [274, 302] width 81 height 14
click at [438, 613] on body "Setup Creator Analytics Team Analytics Purchase Subscription Izzy AI Chatter Co…" at bounding box center [737, 372] width 1474 height 744
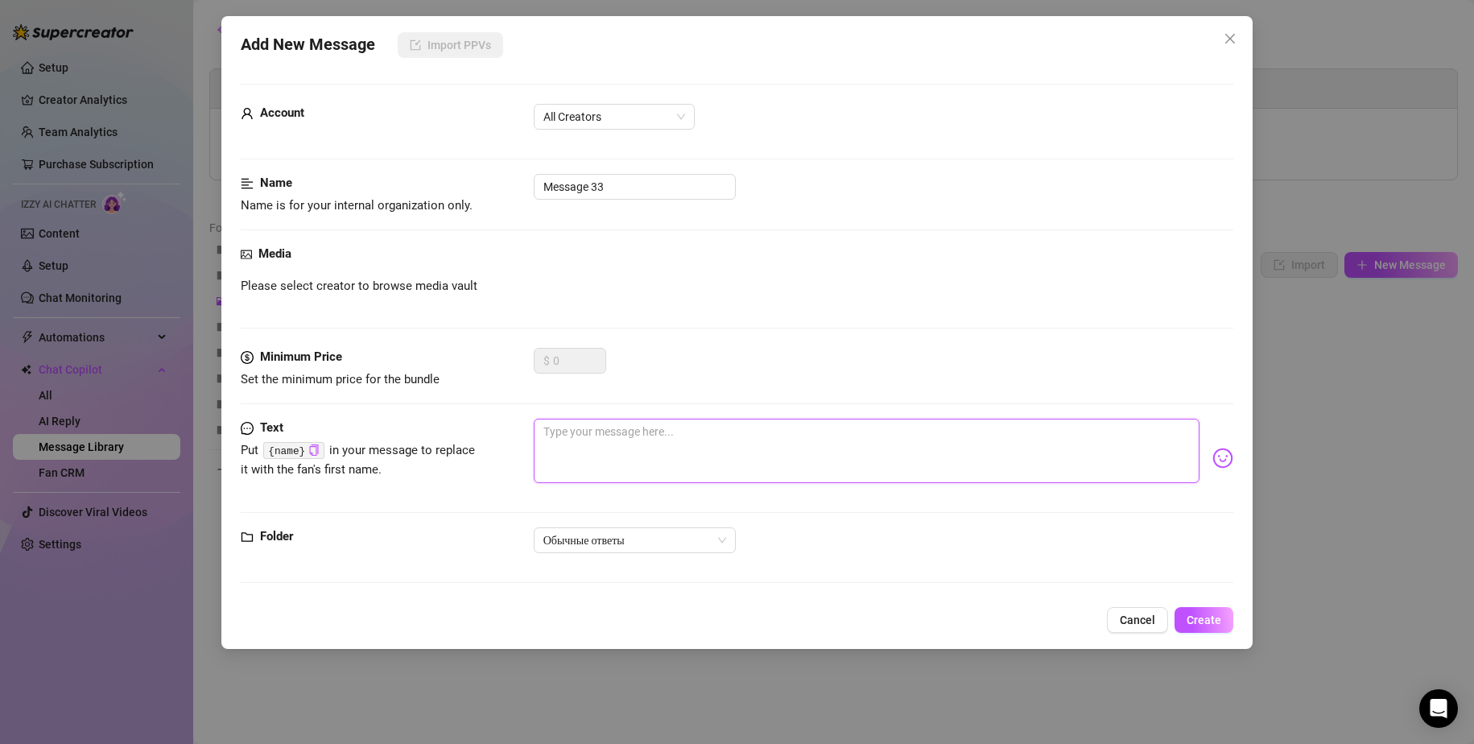
click at [584, 435] on textarea at bounding box center [867, 451] width 667 height 64
paste textarea "Do you want to see something hot?"
type textarea "Do you want to see something hot?"
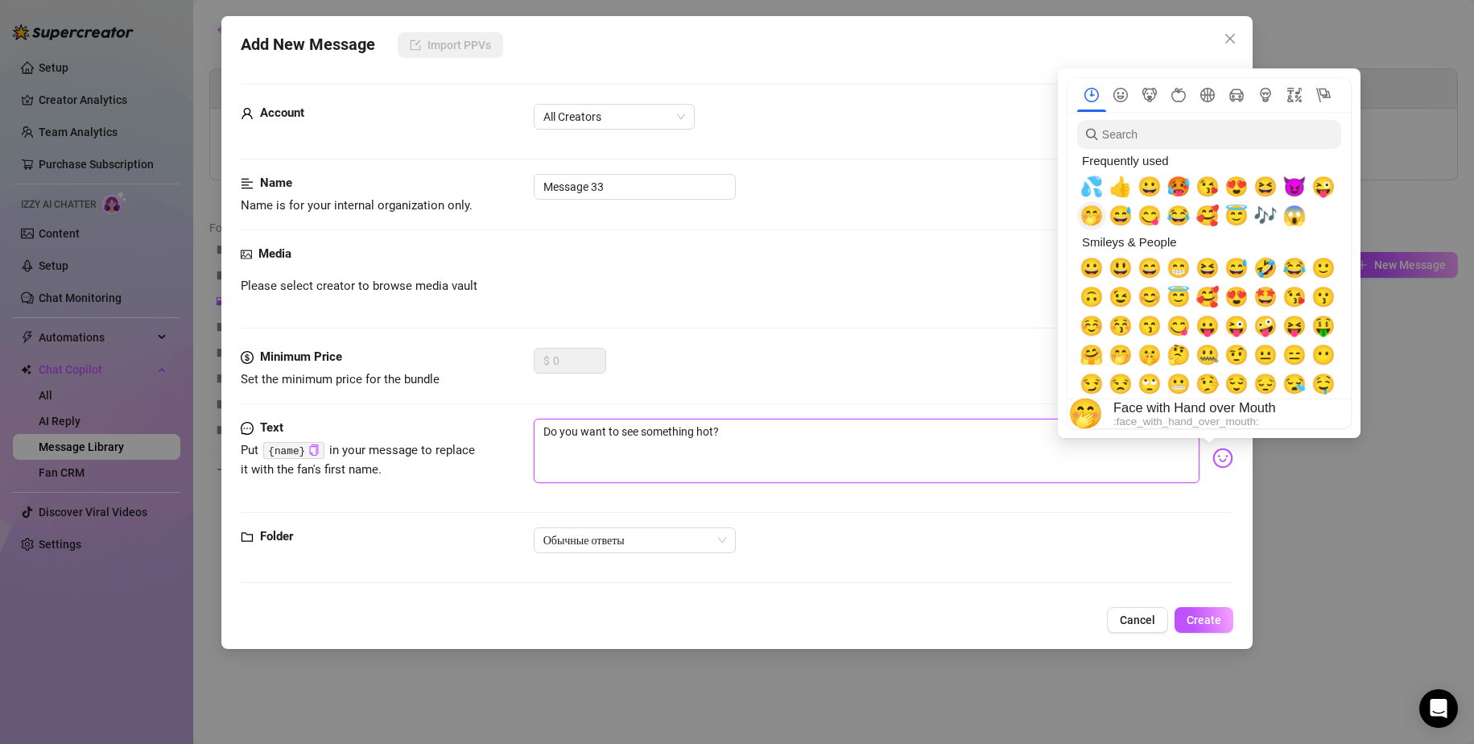
type textarea "Do you want to see something hot?"
click at [1096, 216] on span "🤭" at bounding box center [1092, 216] width 24 height 23
type textarea "Do you want to see something hot? 🤭"
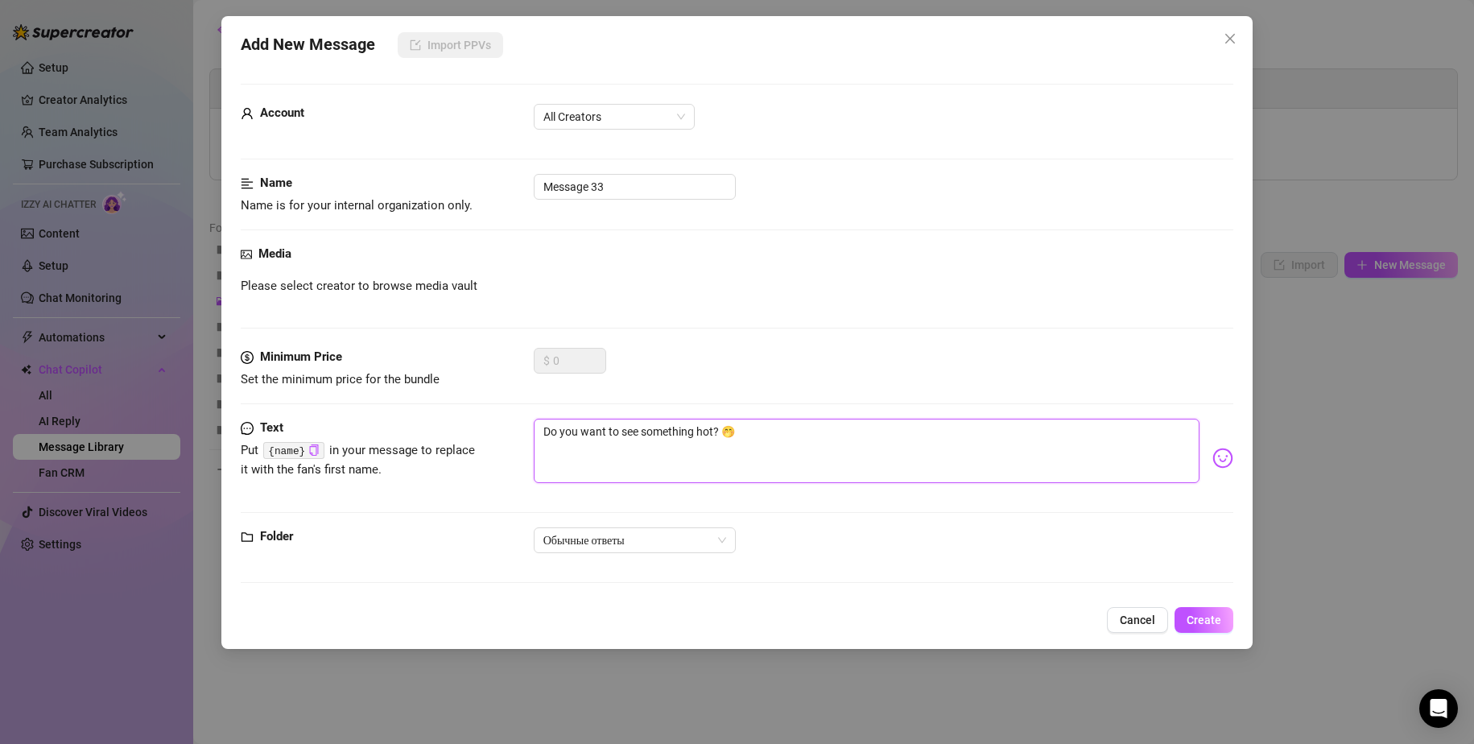
type textarea "Do you want to see something hot? 🤭"
click at [635, 258] on div "Media" at bounding box center [738, 254] width 994 height 19
drag, startPoint x: 632, startPoint y: 192, endPoint x: 486, endPoint y: 180, distance: 146.2
click at [486, 180] on div "Name Name is for your internal organization only. Message 33" at bounding box center [738, 194] width 994 height 41
type input "Хочешь увидеть что то горячее ?"
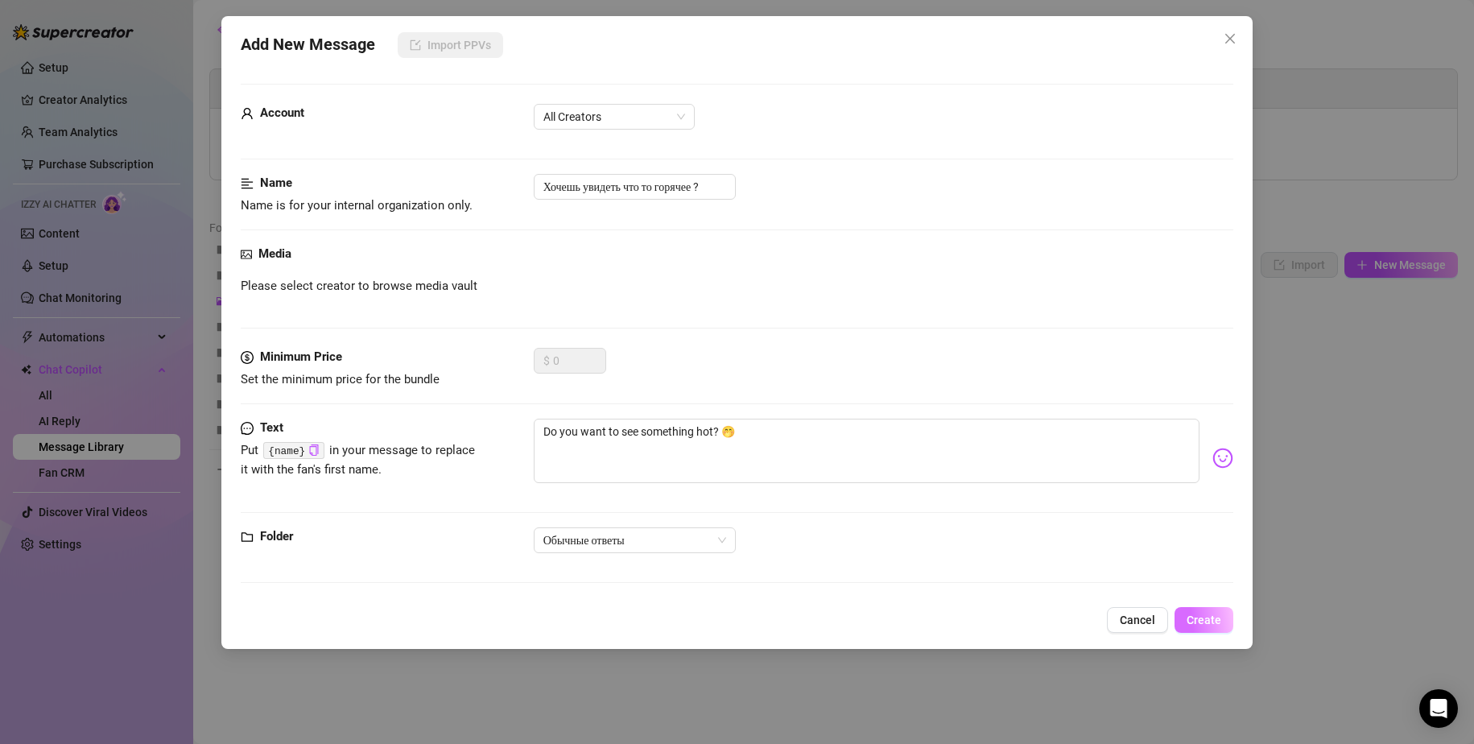
click at [1187, 621] on button "Create" at bounding box center [1204, 620] width 59 height 26
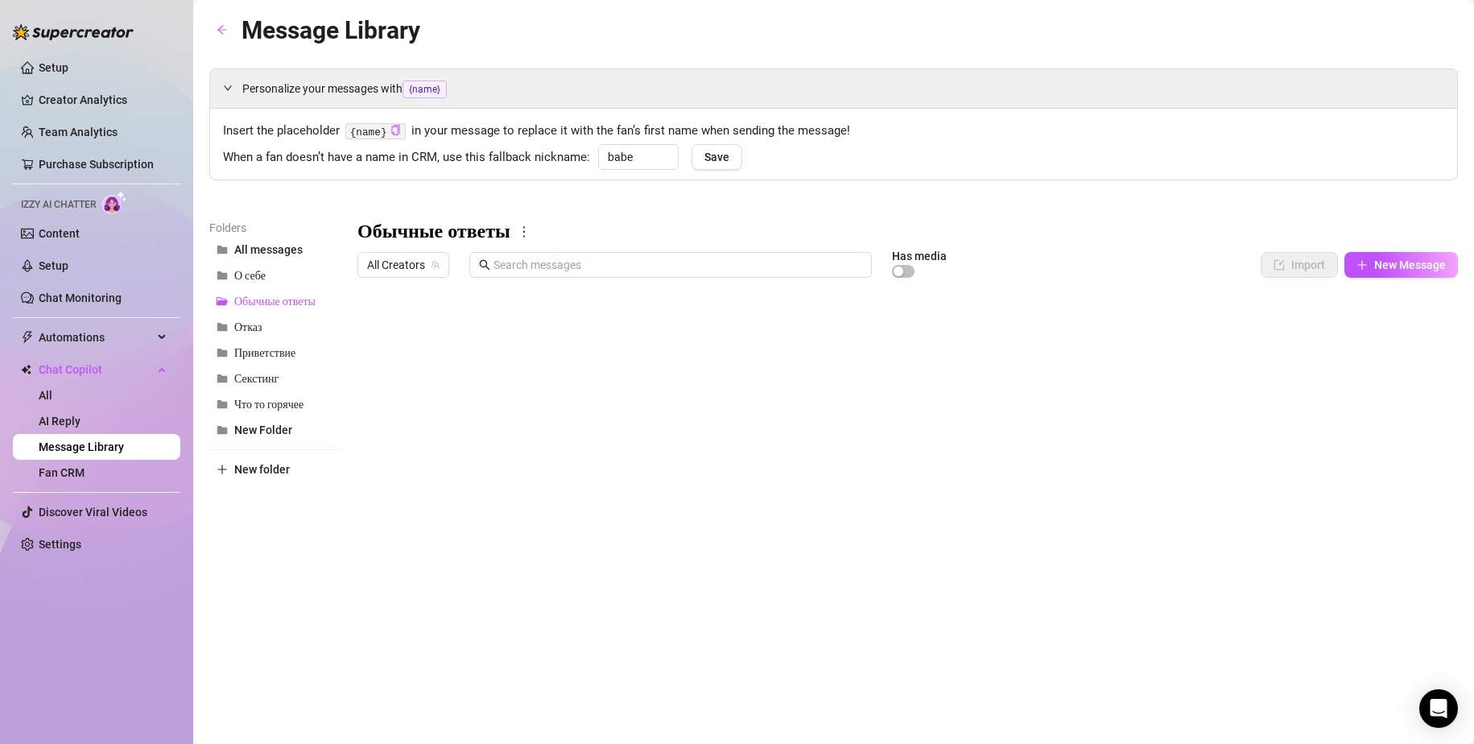
click at [1404, 330] on div at bounding box center [908, 464] width 1101 height 359
click at [1392, 329] on div at bounding box center [908, 464] width 1101 height 359
click at [1379, 333] on div "All" at bounding box center [1379, 332] width 21 height 16
click at [1360, 333] on input "All" at bounding box center [1355, 334] width 10 height 16
checkbox input "true"
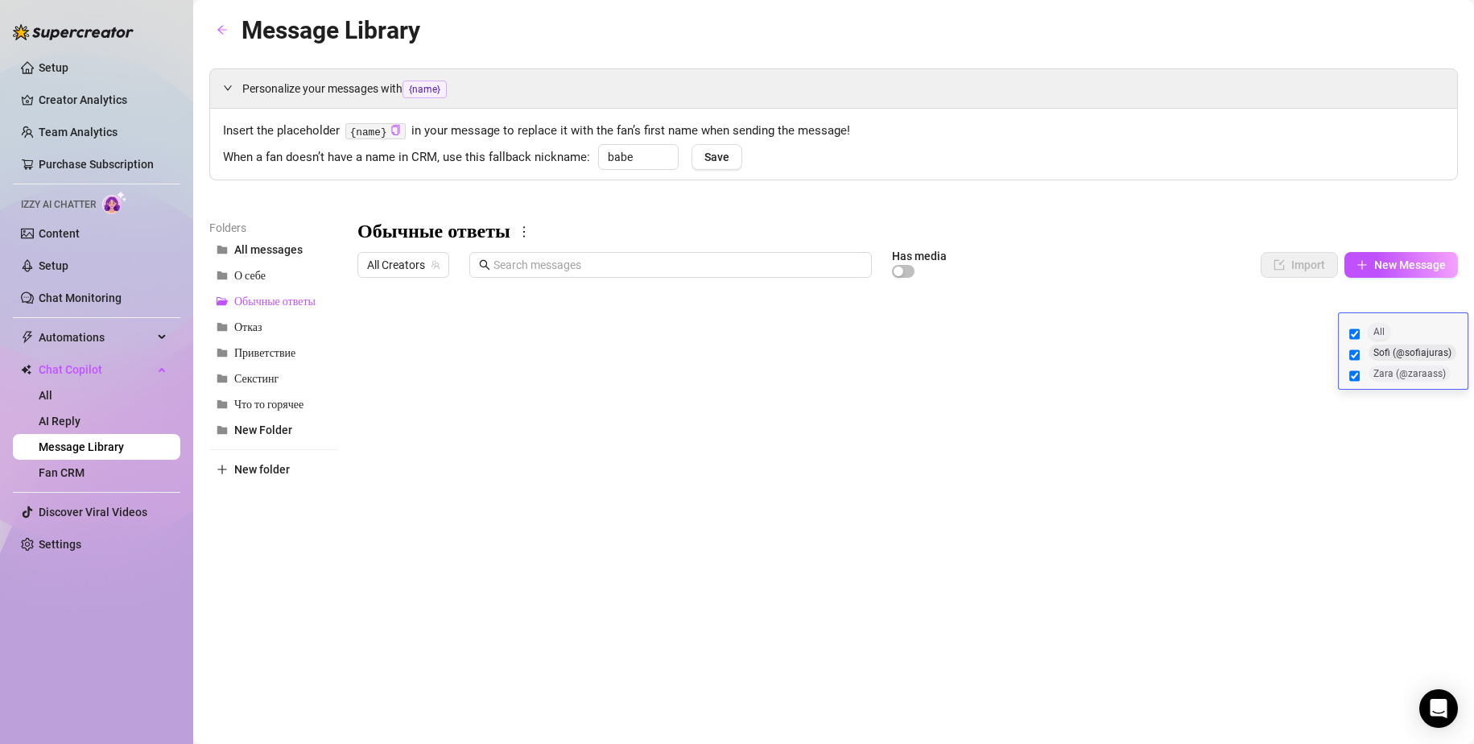
checkbox input "true"
click at [1205, 338] on div at bounding box center [908, 464] width 1101 height 359
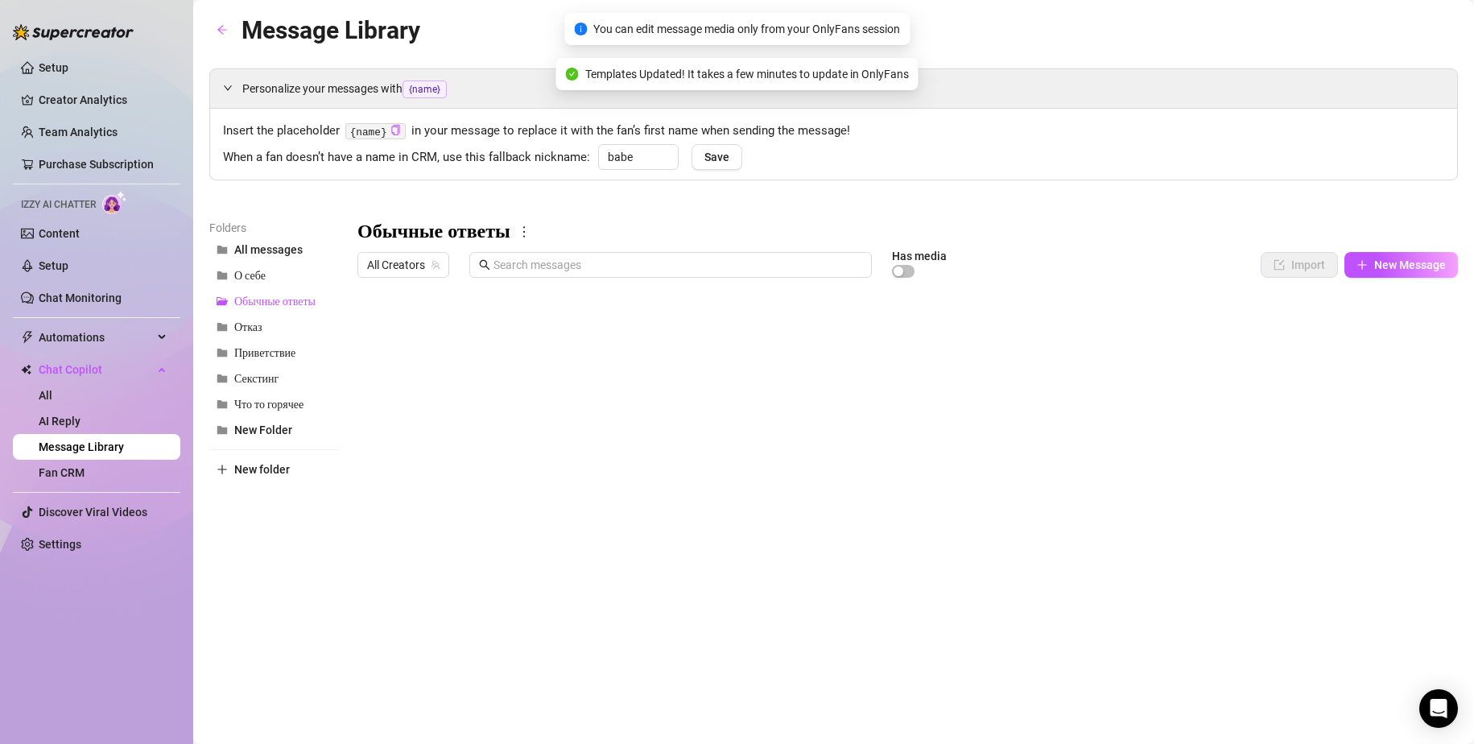
click at [1397, 364] on div at bounding box center [908, 464] width 1101 height 359
click at [1396, 364] on div at bounding box center [908, 464] width 1101 height 359
click at [1358, 365] on input "All" at bounding box center [1355, 366] width 10 height 16
checkbox input "true"
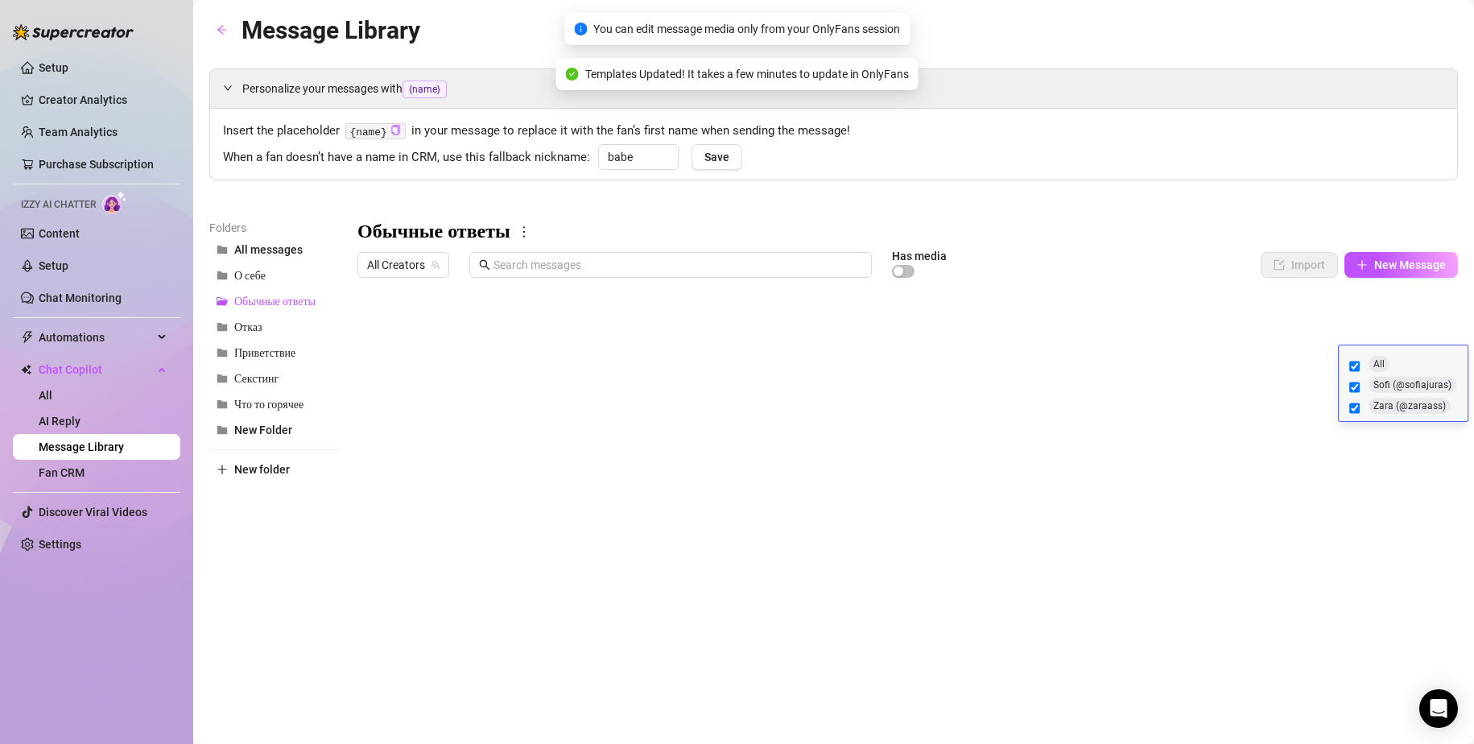
click at [1280, 391] on div at bounding box center [908, 464] width 1101 height 359
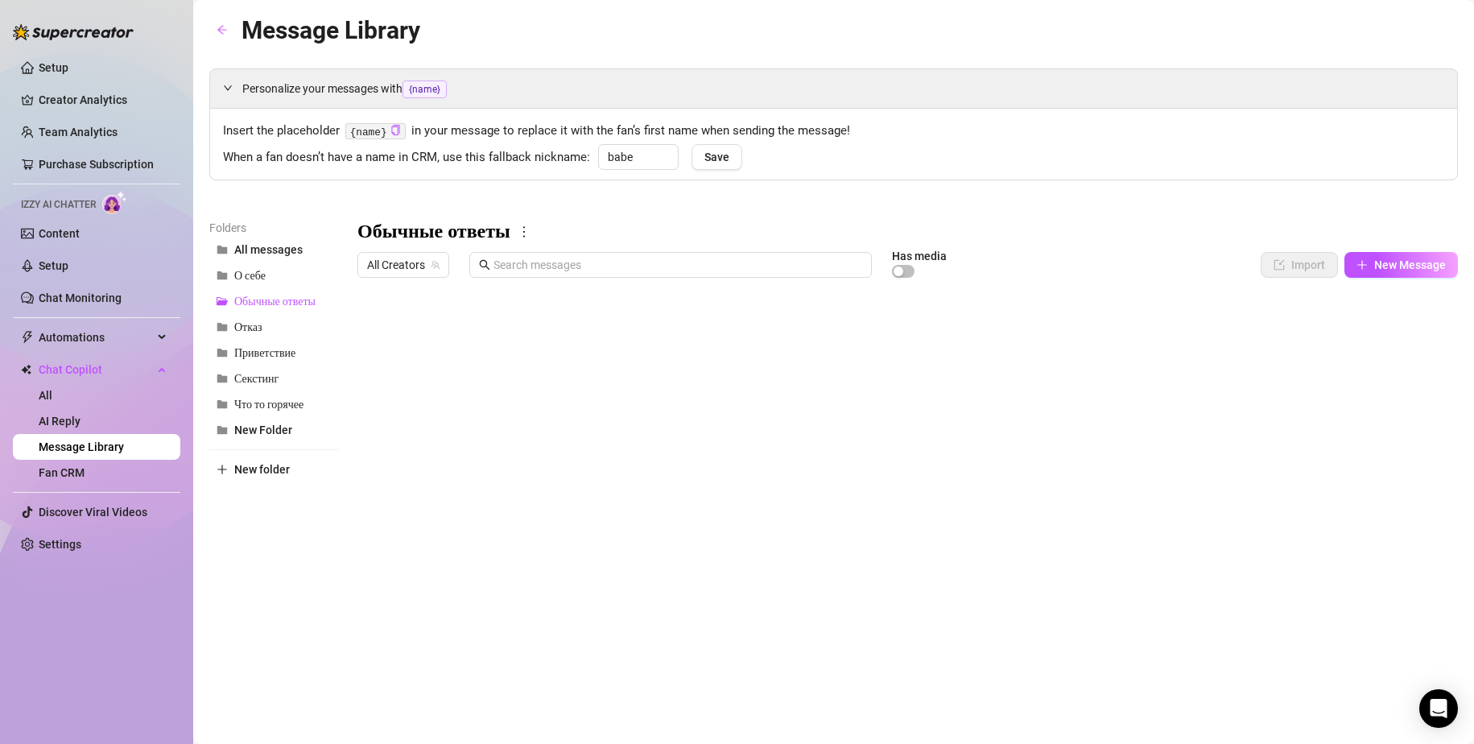
click at [1379, 395] on div at bounding box center [908, 464] width 1101 height 359
click at [849, 426] on div at bounding box center [908, 464] width 1101 height 359
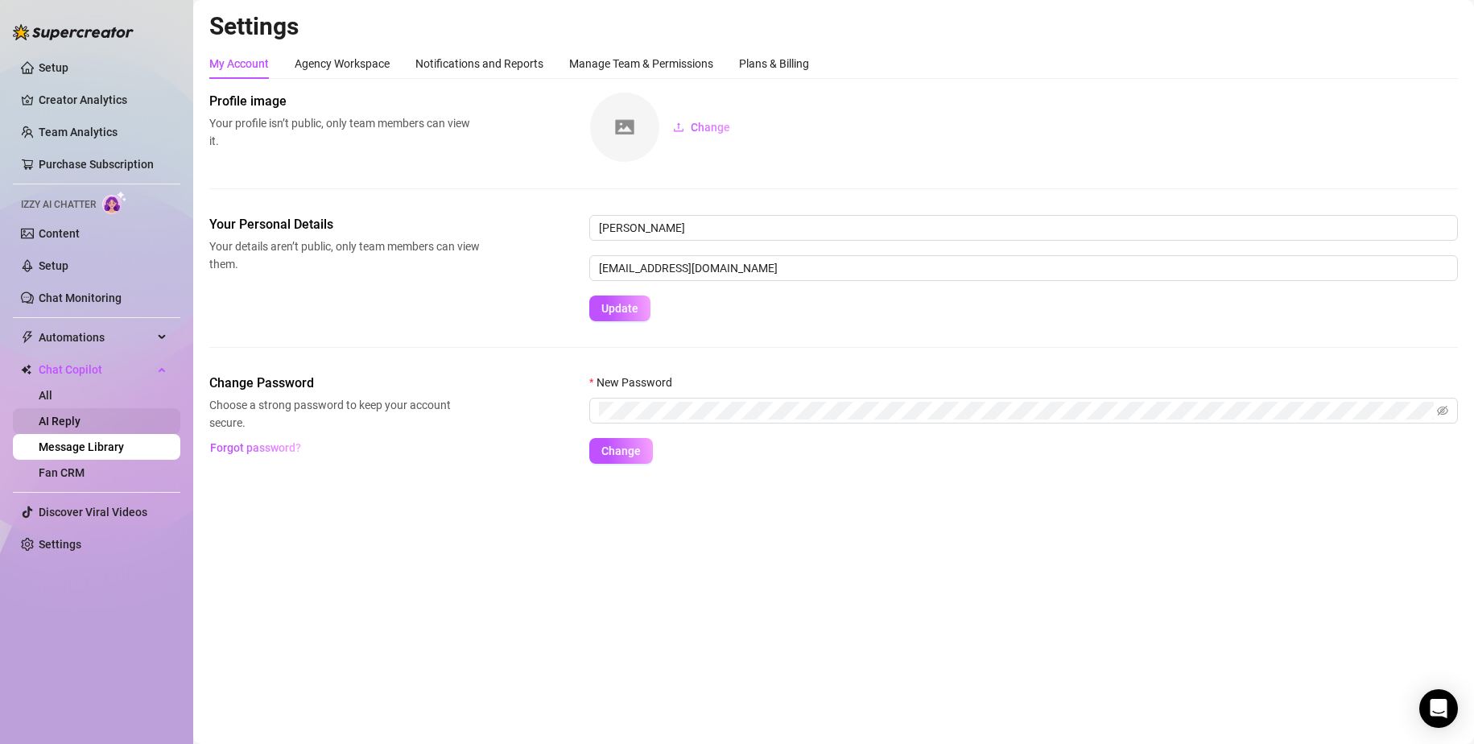
click at [54, 428] on link "AI Reply" at bounding box center [60, 421] width 42 height 13
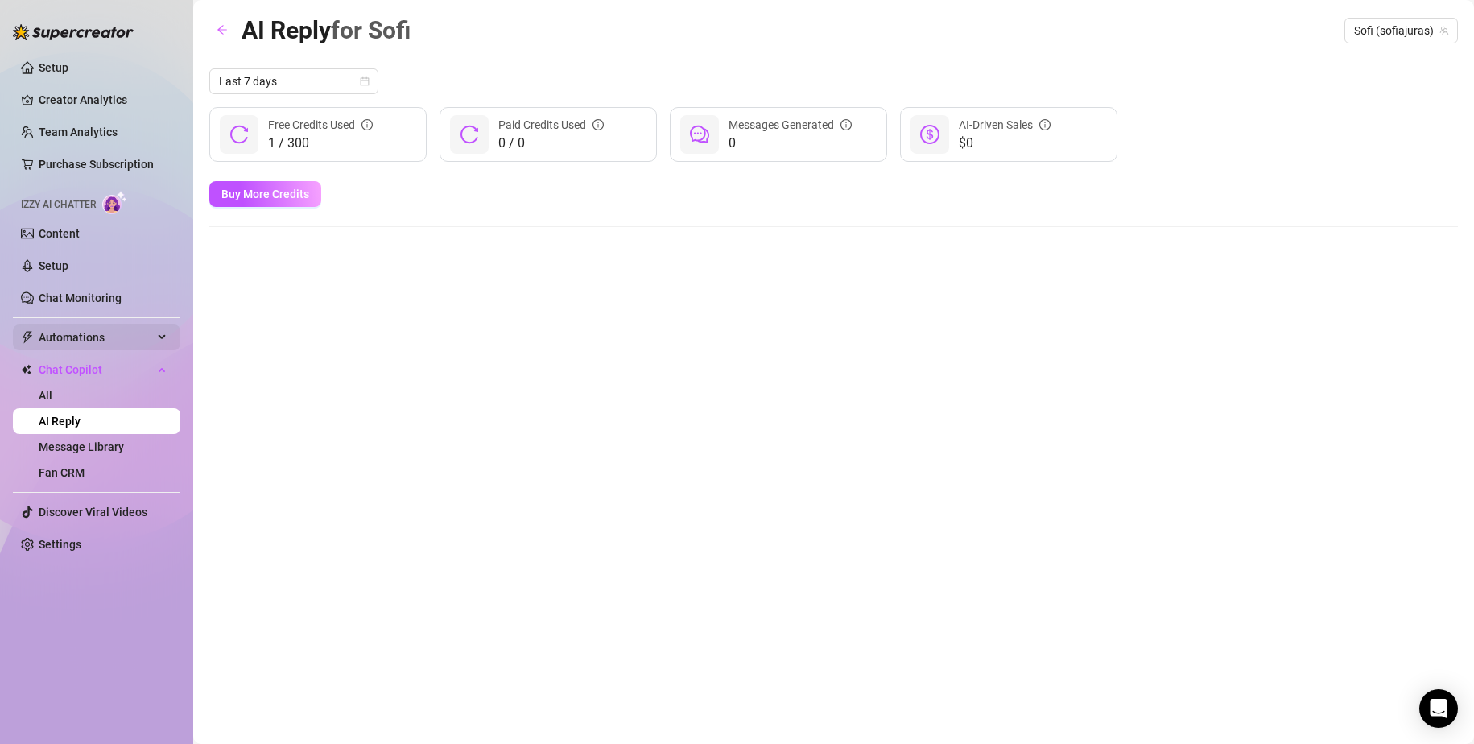
click at [78, 337] on span "Automations" at bounding box center [96, 337] width 114 height 26
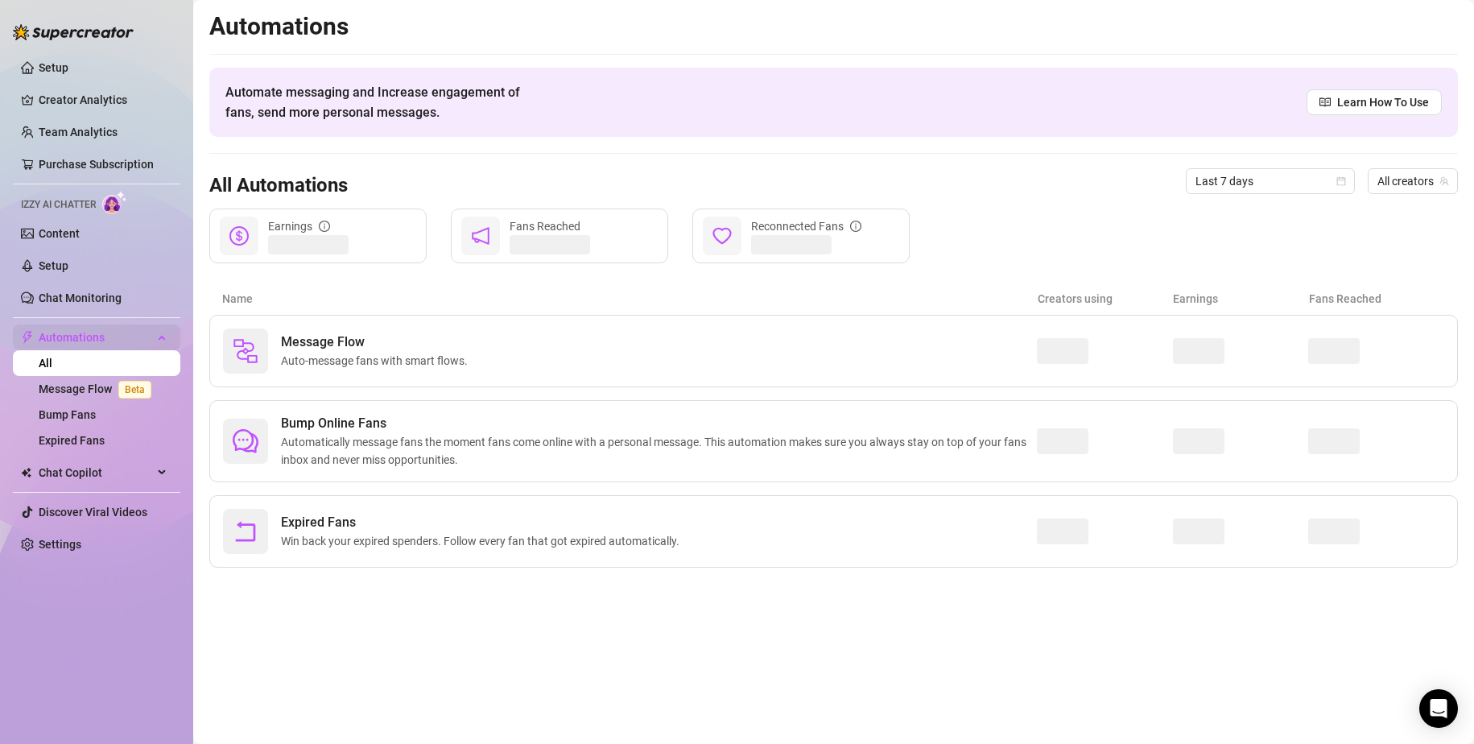
click at [92, 338] on span "Automations" at bounding box center [96, 337] width 114 height 26
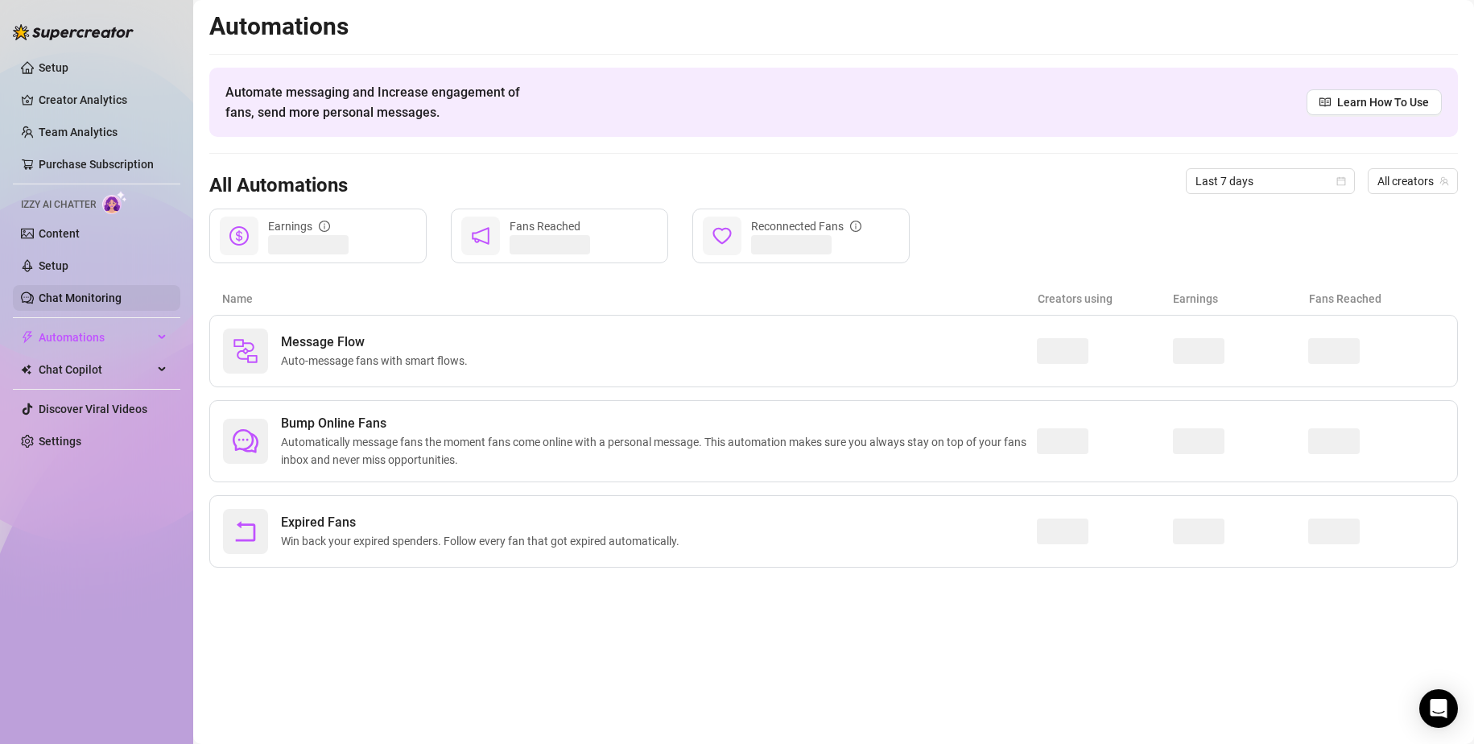
click at [81, 291] on link "Chat Monitoring" at bounding box center [80, 297] width 83 height 13
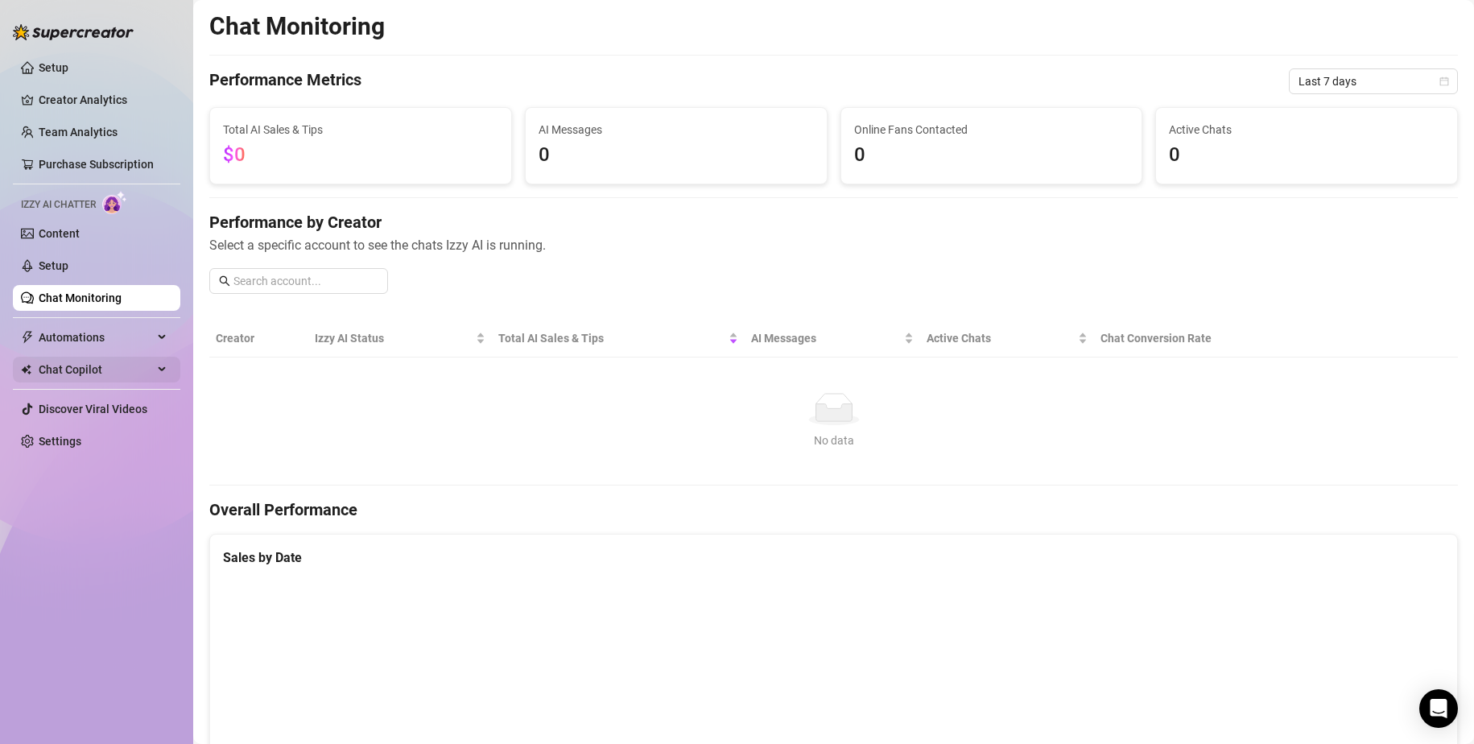
click at [67, 374] on span "Chat Copilot" at bounding box center [96, 370] width 114 height 26
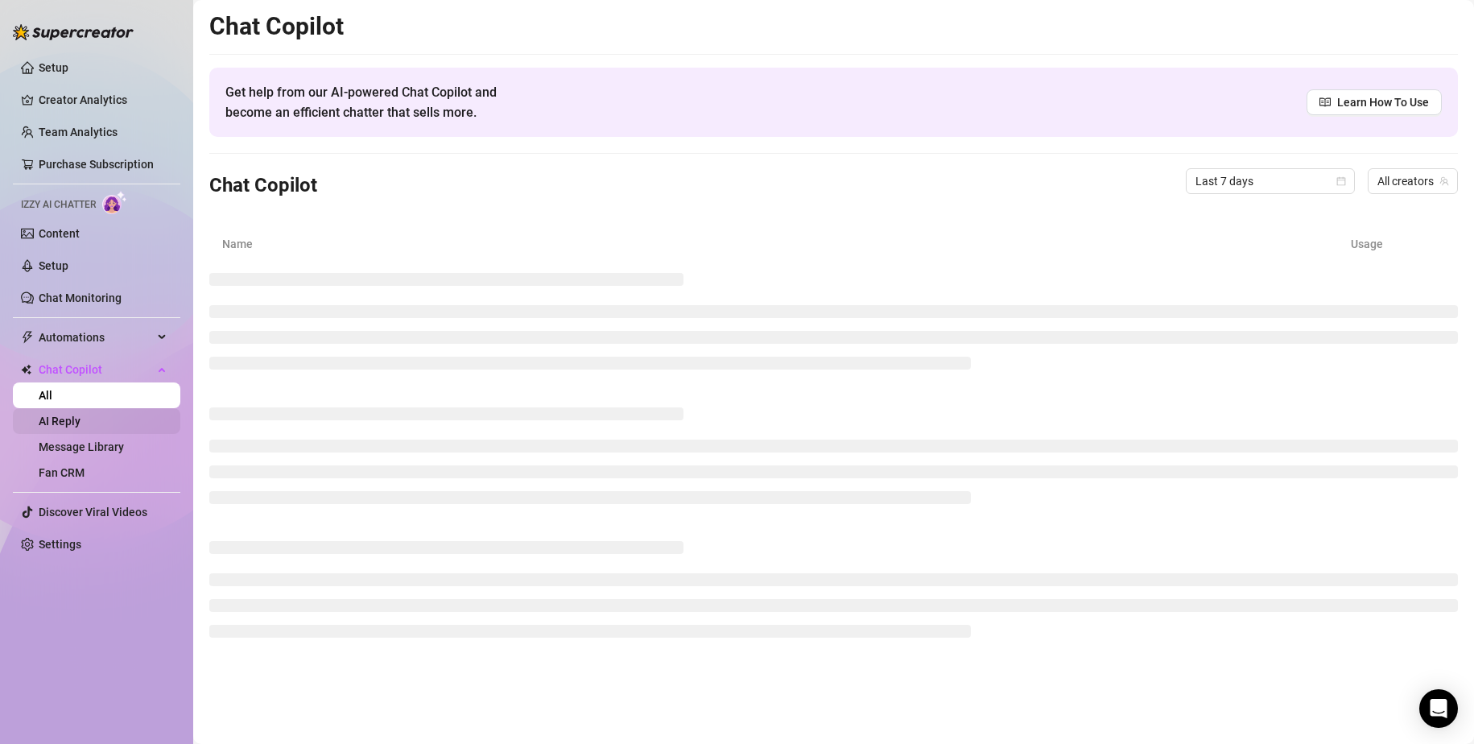
click at [79, 424] on link "AI Reply" at bounding box center [60, 421] width 42 height 13
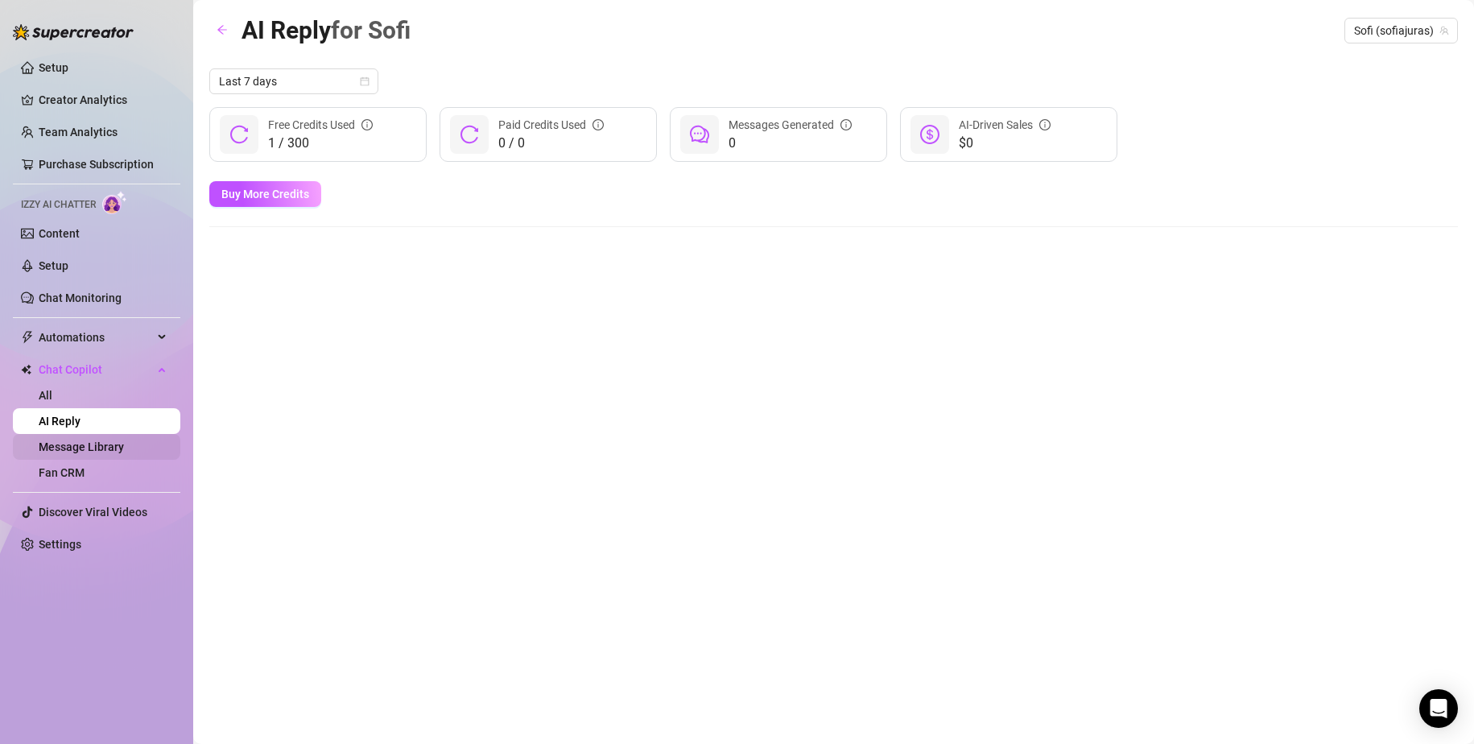
click at [86, 444] on link "Message Library" at bounding box center [81, 446] width 85 height 13
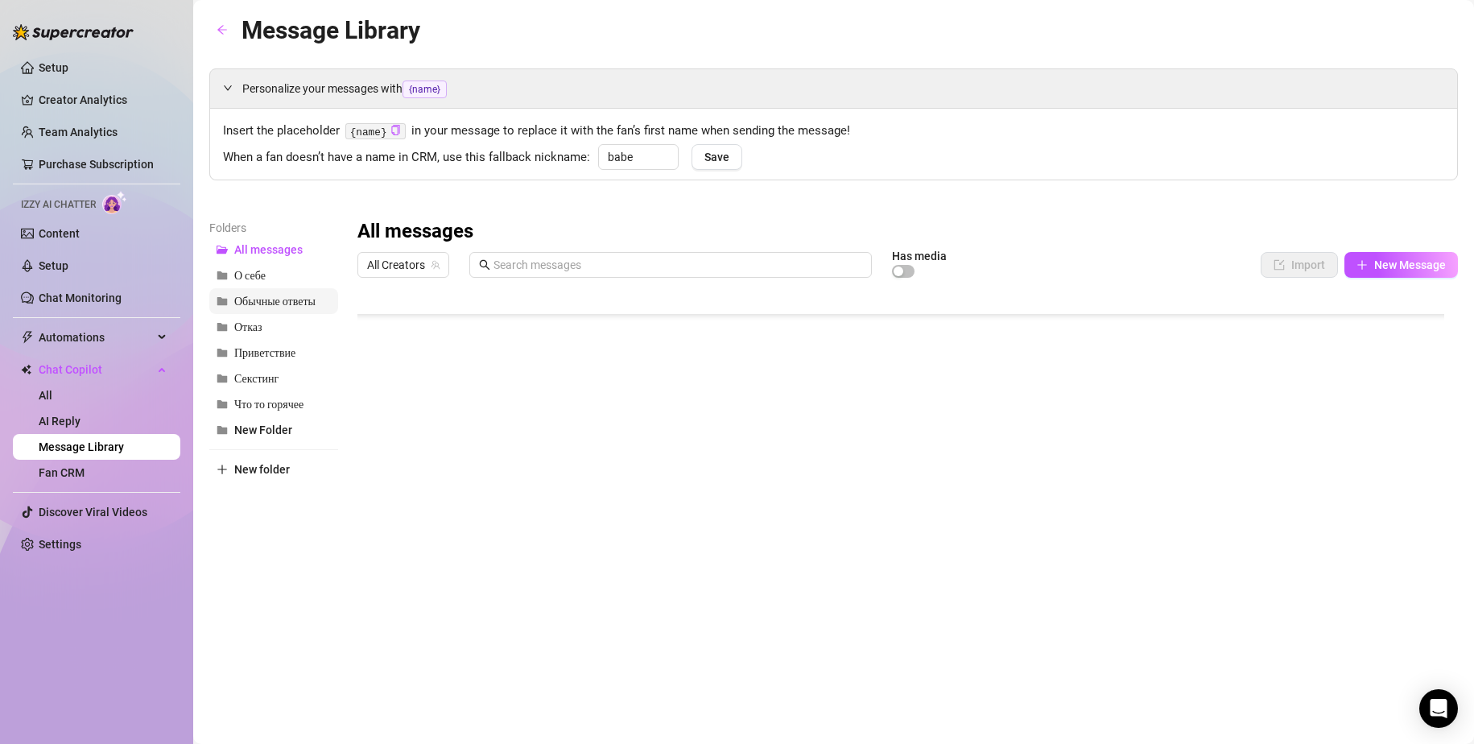
scroll to position [242, 0]
click at [251, 279] on span "О себе" at bounding box center [249, 276] width 31 height 14
click at [1387, 325] on div at bounding box center [908, 464] width 1101 height 359
click at [1388, 330] on div at bounding box center [908, 464] width 1101 height 359
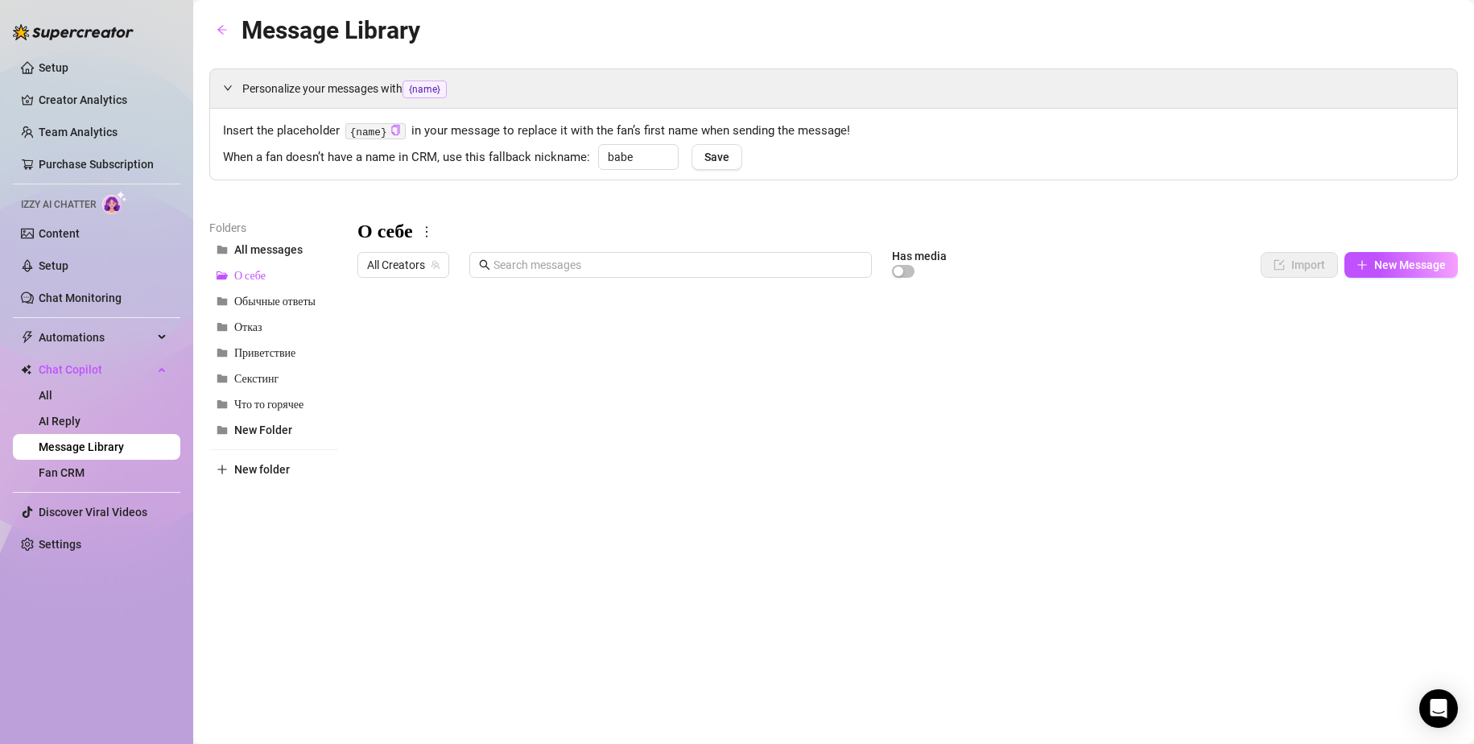
click at [1105, 256] on div "All Creators Has media" at bounding box center [776, 264] width 837 height 27
click at [1369, 271] on button "New Message" at bounding box center [1402, 265] width 114 height 26
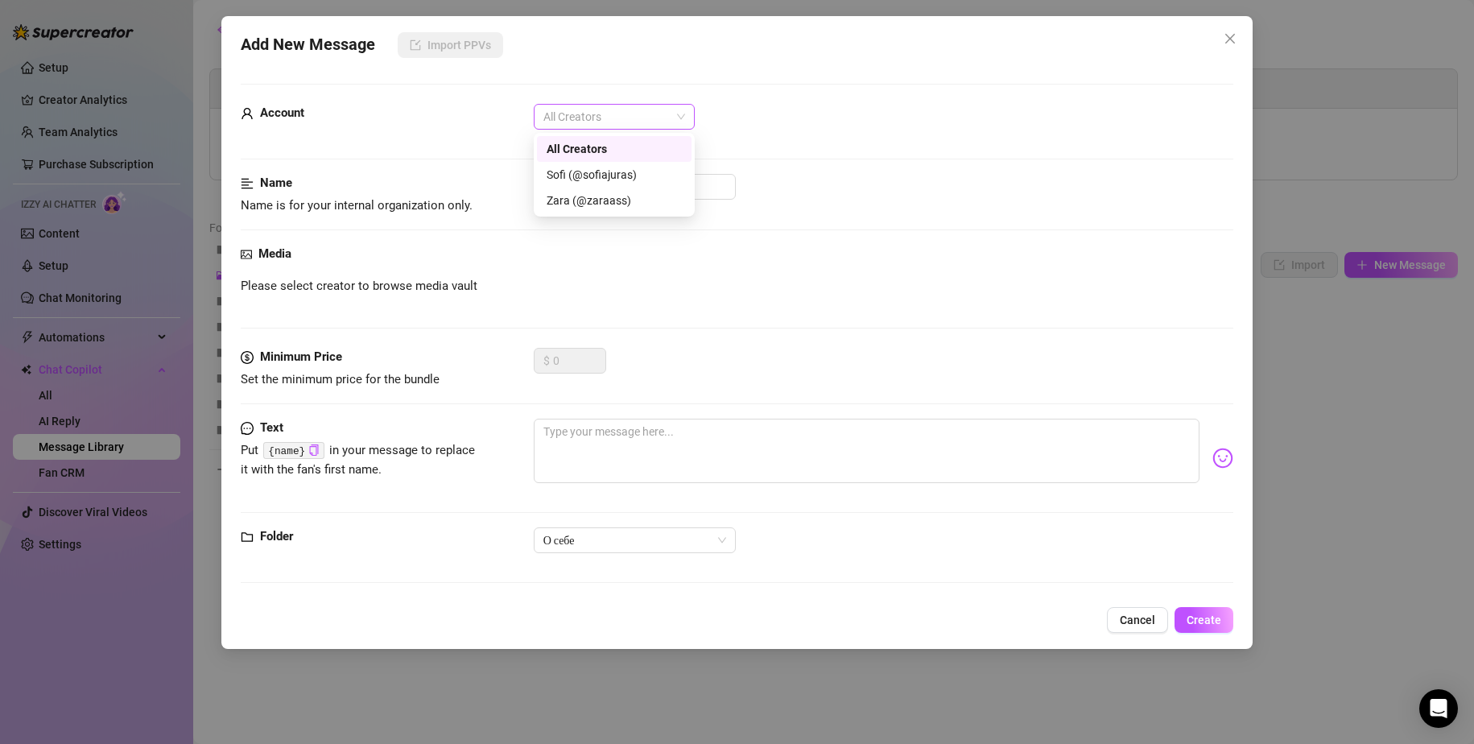
click at [580, 111] on span "All Creators" at bounding box center [615, 117] width 142 height 24
drag, startPoint x: 587, startPoint y: 192, endPoint x: 268, endPoint y: 126, distance: 325.8
click at [588, 192] on div "Zara (@zaraass)" at bounding box center [614, 201] width 135 height 18
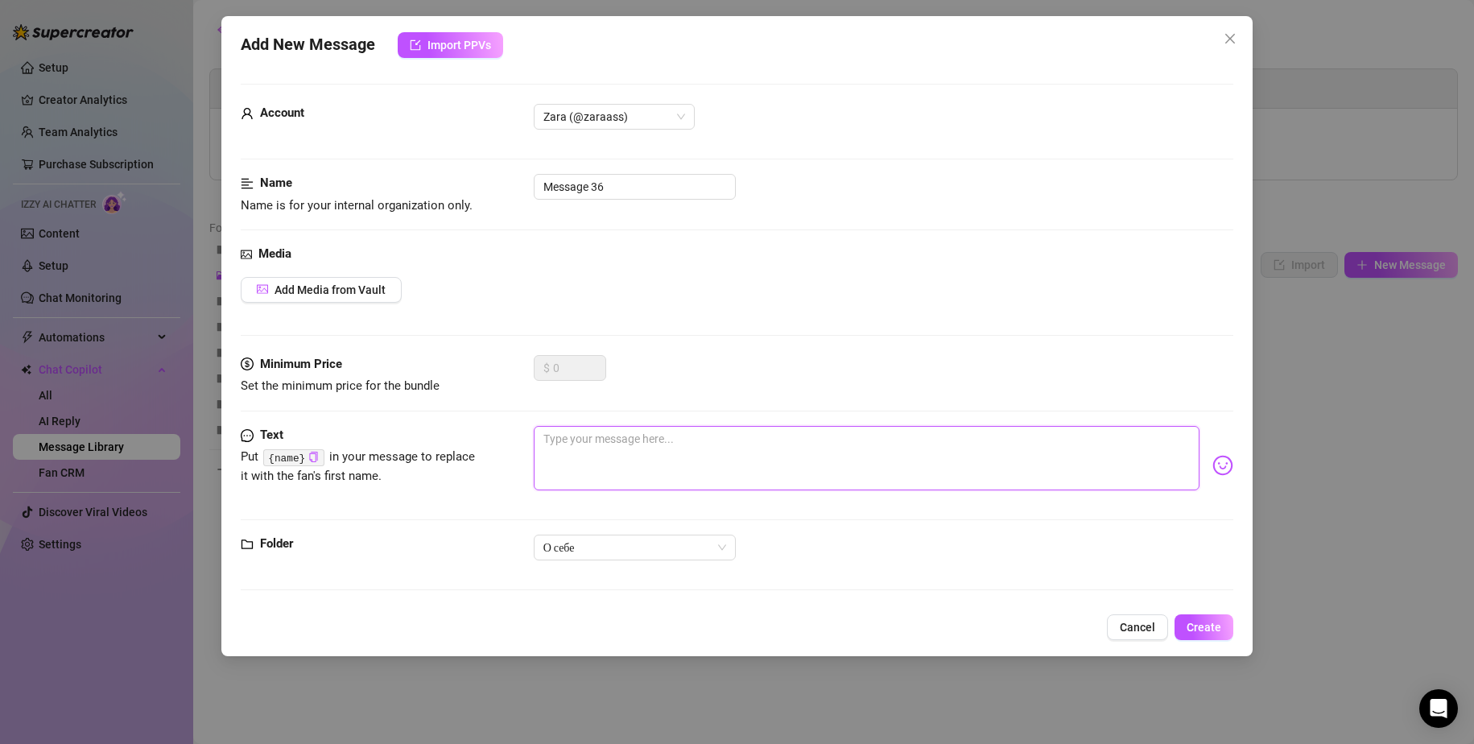
drag, startPoint x: 643, startPoint y: 440, endPoint x: 633, endPoint y: 445, distance: 10.8
click at [643, 440] on textarea at bounding box center [867, 458] width 667 height 64
paste textarea "I am from Croatia, I live near the coast"
type textarea "I am from Croatia, I live near the coast"
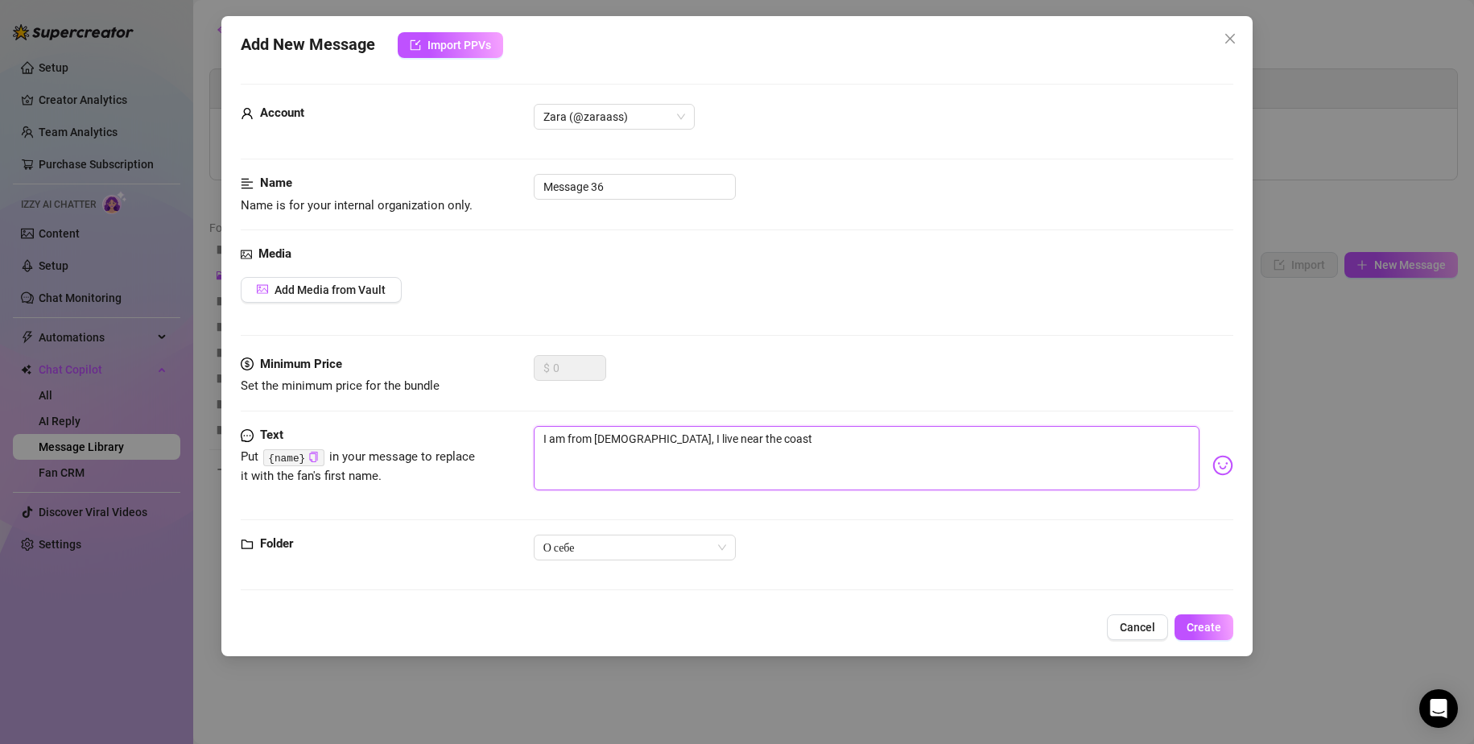
type textarea "I am from Croatia, I live near the coast"
type textarea "I am from Croatia, I live near the coast ф"
type textarea "I am from Croatia, I live near the coast фт"
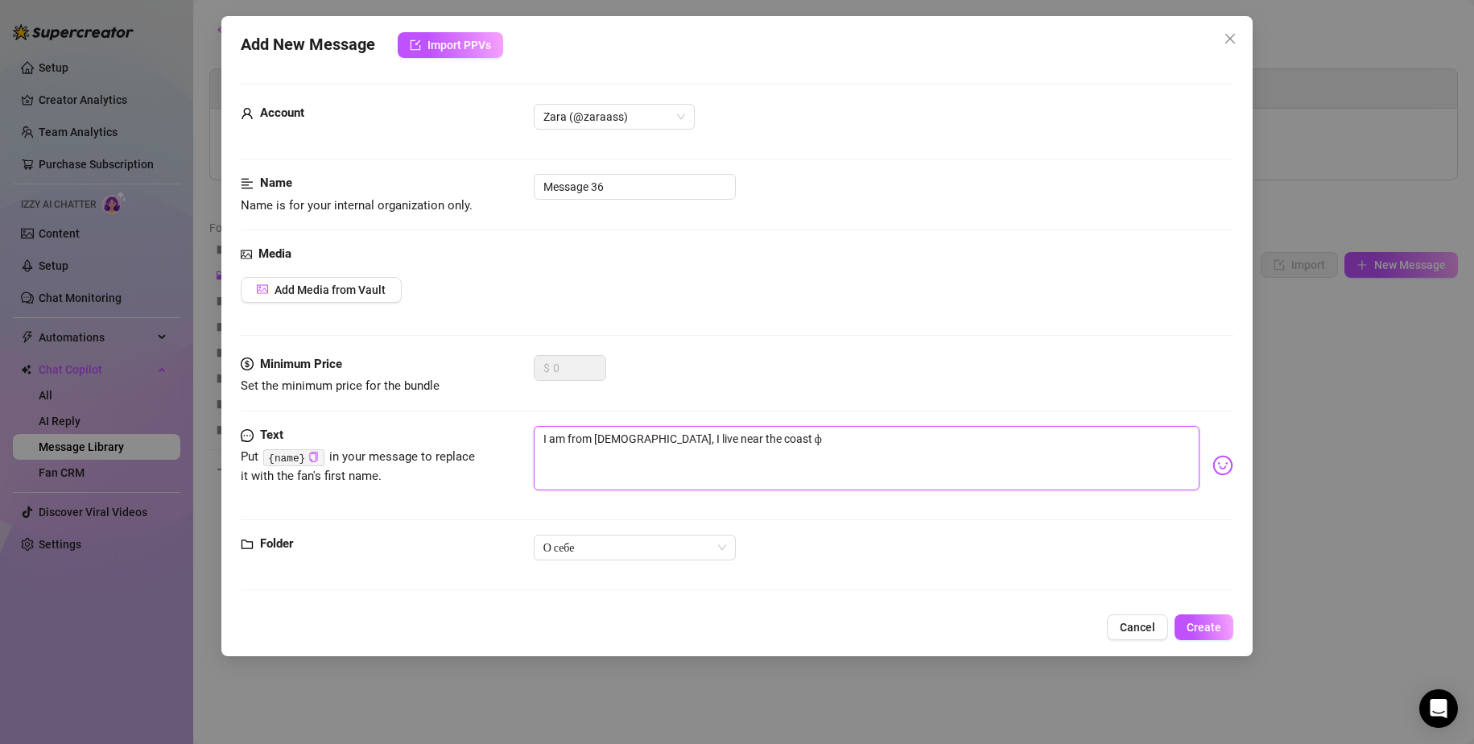
type textarea "I am from Croatia, I live near the coast фт"
type textarea "I am from Croatia, I live near the coast фтв"
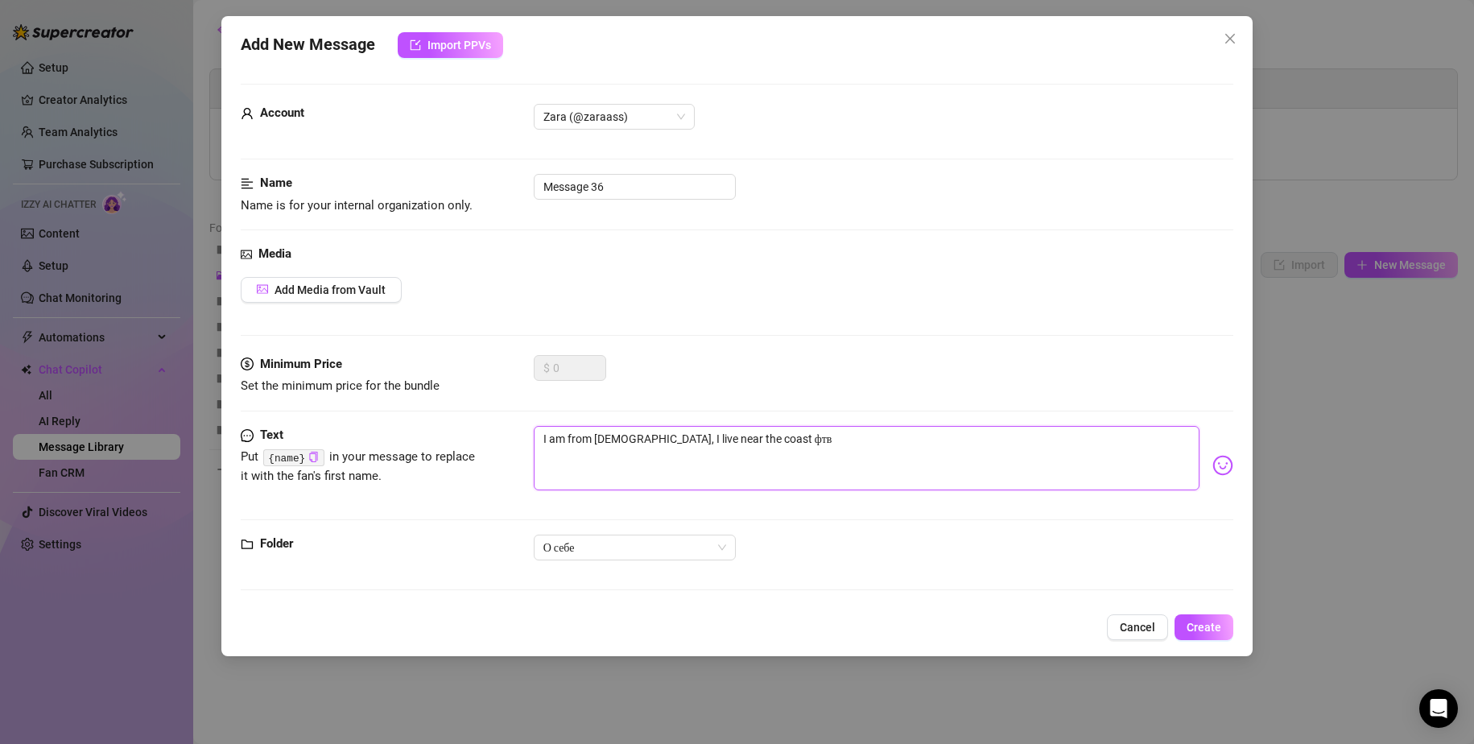
type textarea "I am from Croatia, I live near the coast фтв"
type textarea "I am from Croatia, I live near the coast фт"
type textarea "I am from Croatia, I live near the coast ф"
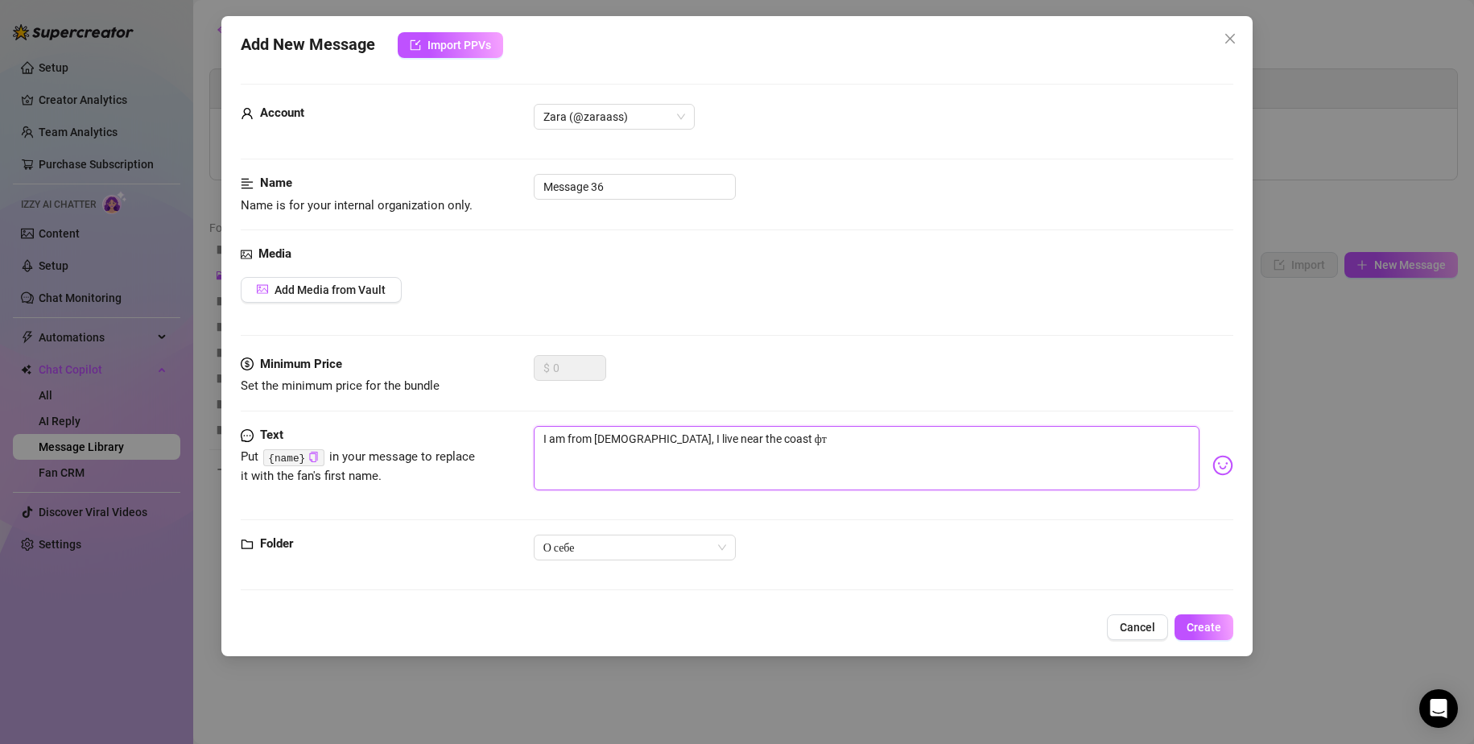
type textarea "I am from Croatia, I live near the coast ф"
type textarea "I am from Croatia, I live near the coast"
type textarea "I am from Croatia, I live near the coast a"
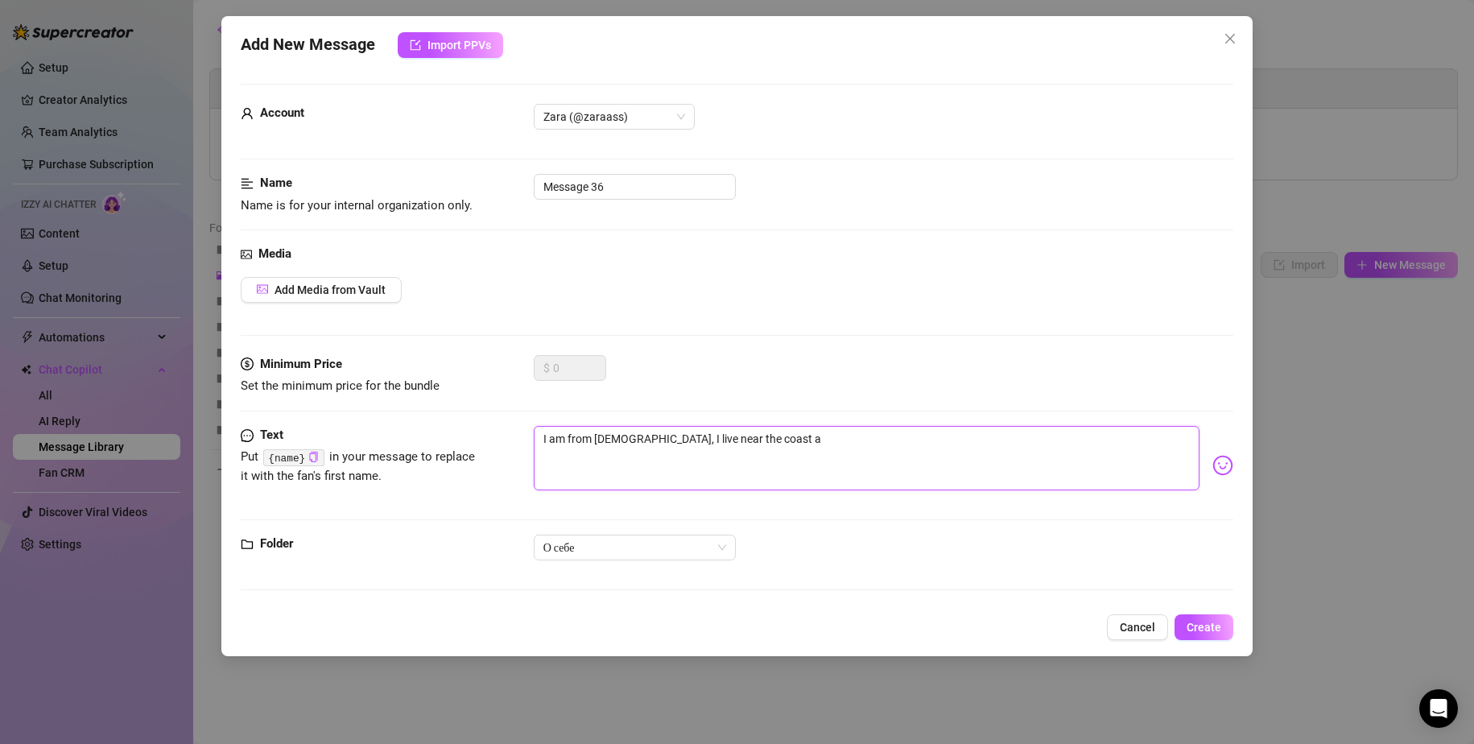
type textarea "I am from Croatia, I live near the coast an"
type textarea "I am from Croatia, I live near the coast and"
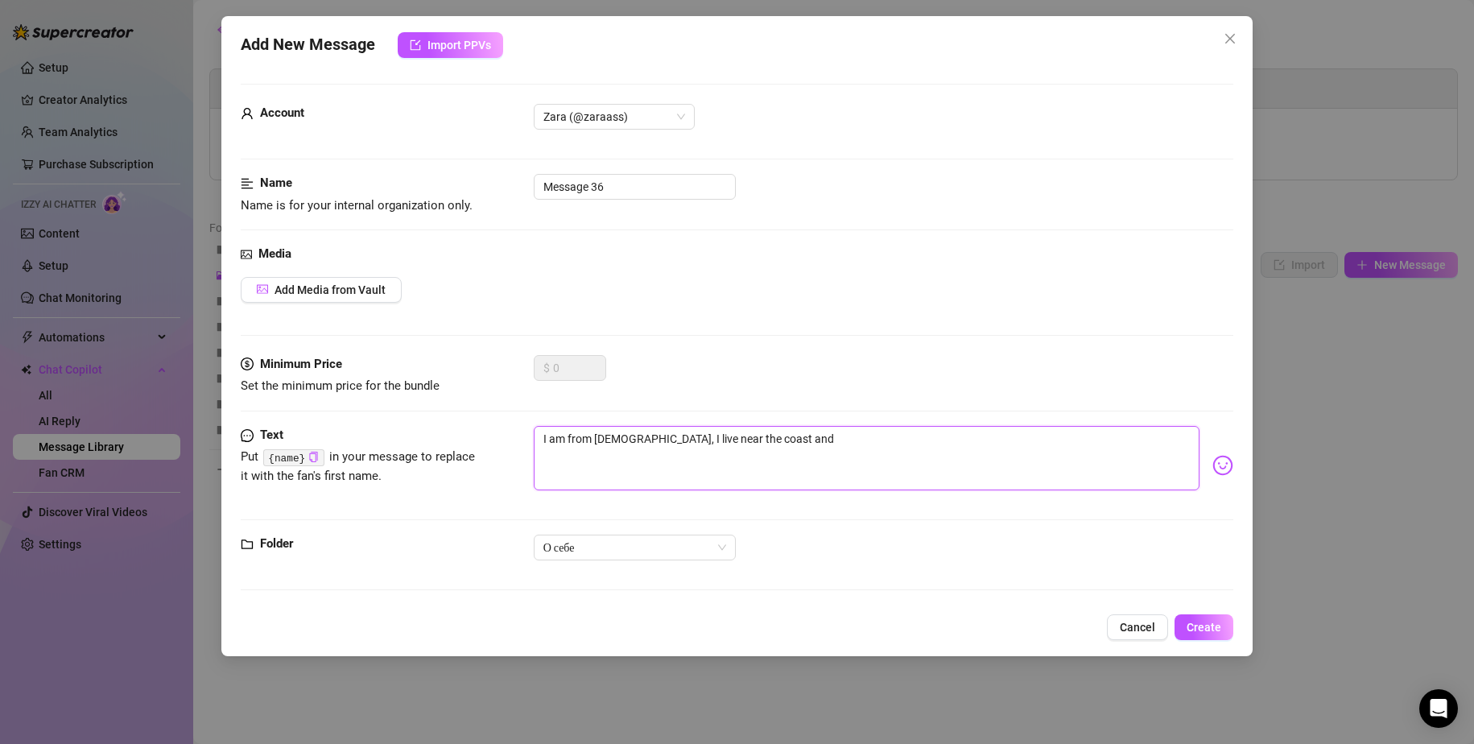
type textarea "I am from Croatia, I live near the coast and"
type textarea "I am from Croatia, I live near the coast and y"
type textarea "I am from Croatia, I live near the coast and yo"
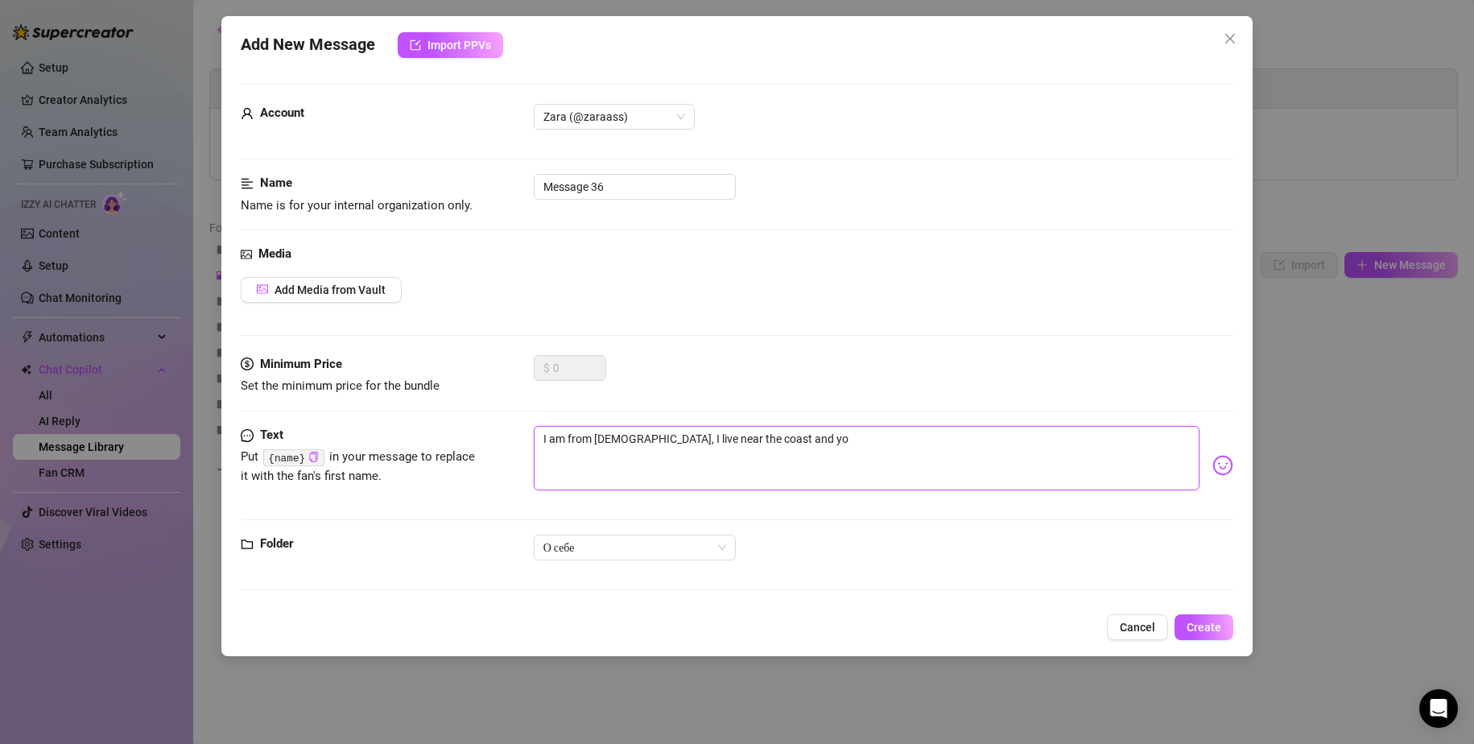
type textarea "I am from Croatia, I live near the coast and you"
type textarea "I am from Croatia, I live near the coast and you &"
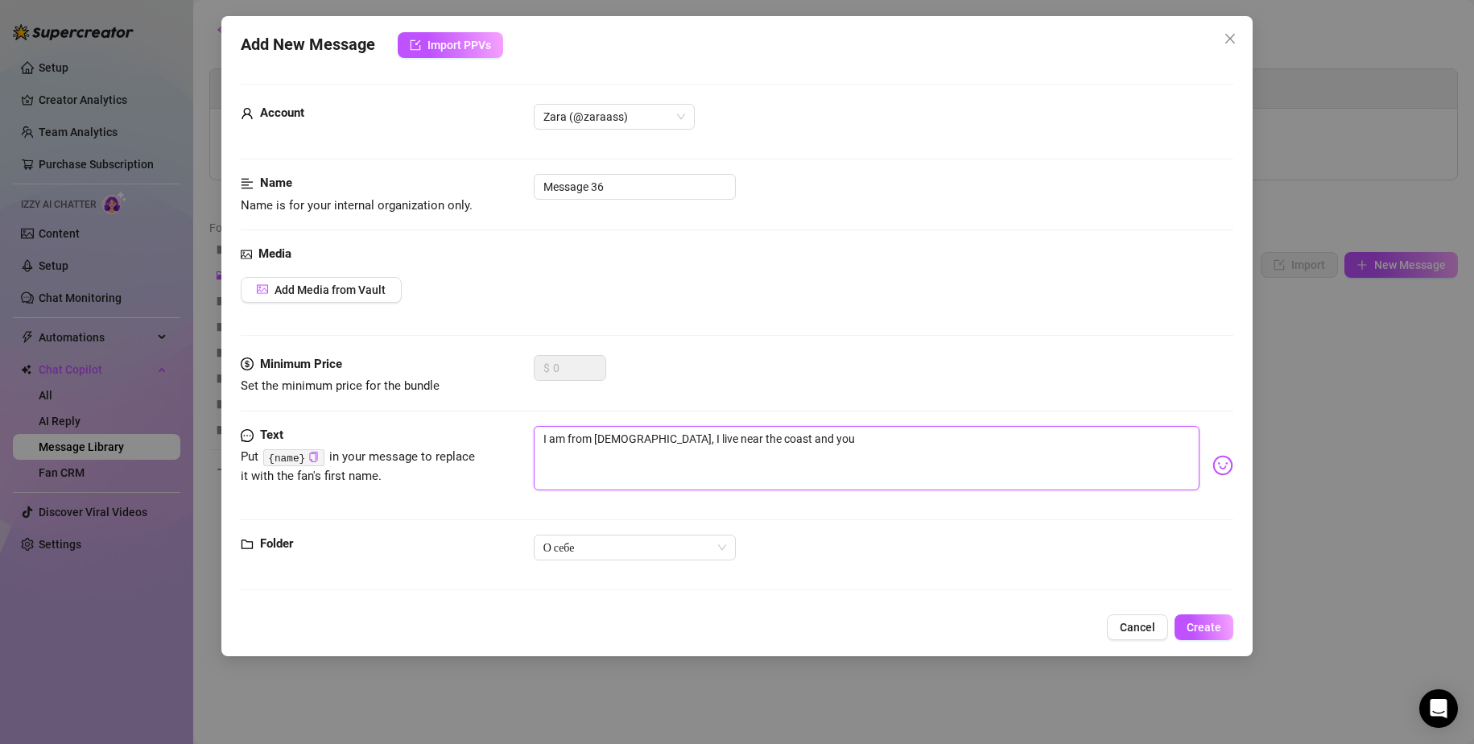
type textarea "I am from Croatia, I live near the coast and you &"
type textarea "I am from Croatia, I live near the coast and you"
type textarea "I am from Croatia, I live near the coast and you ?"
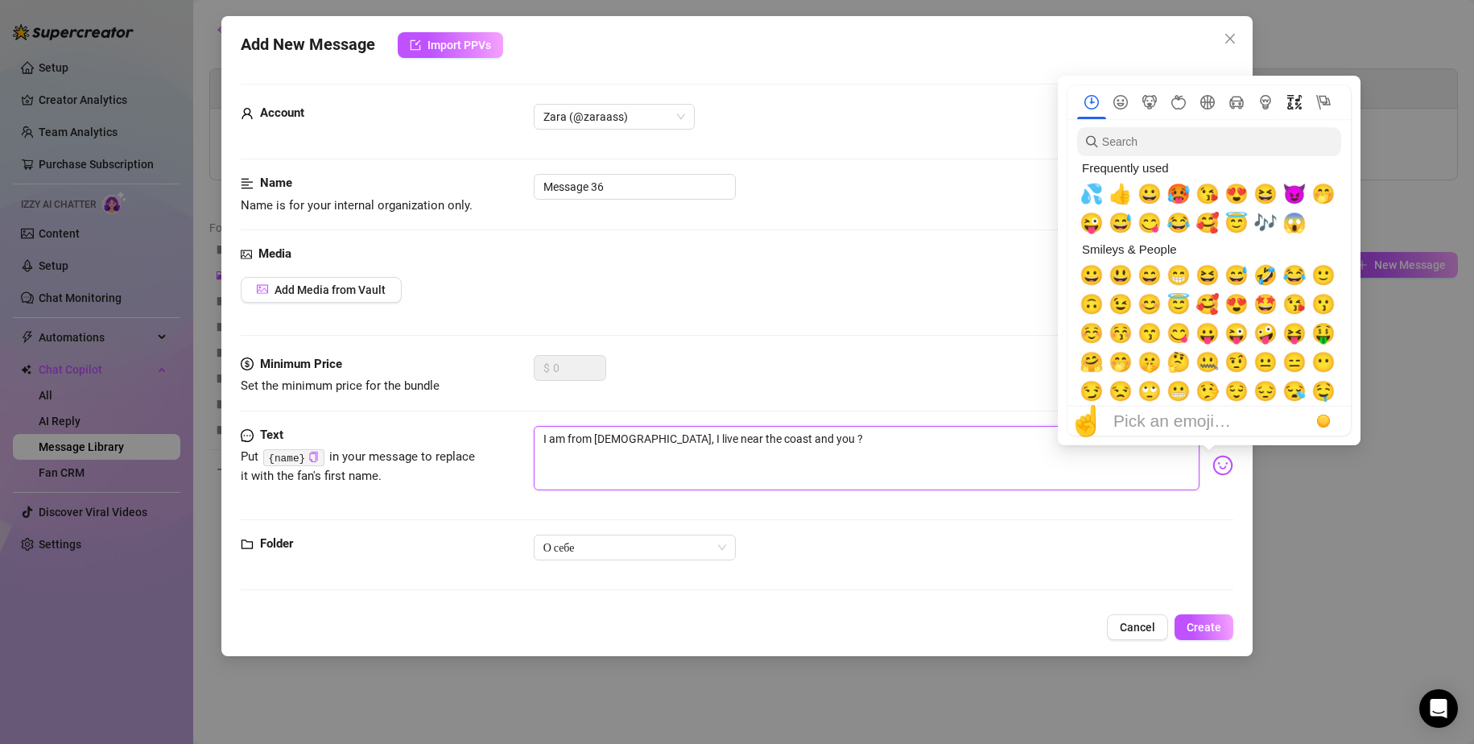
click at [1289, 106] on icon "Symbols" at bounding box center [1295, 102] width 14 height 14
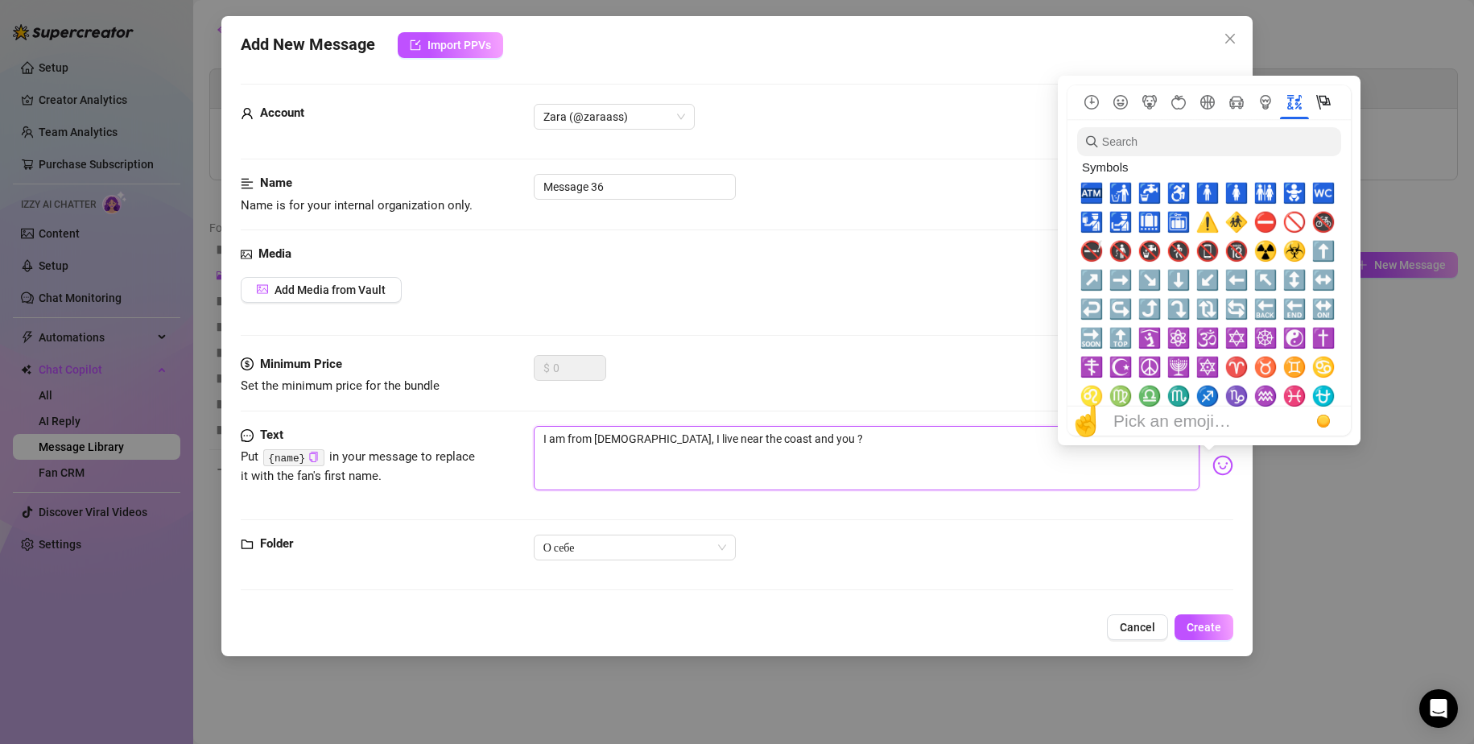
click at [1316, 101] on button "Flags" at bounding box center [1323, 102] width 29 height 14
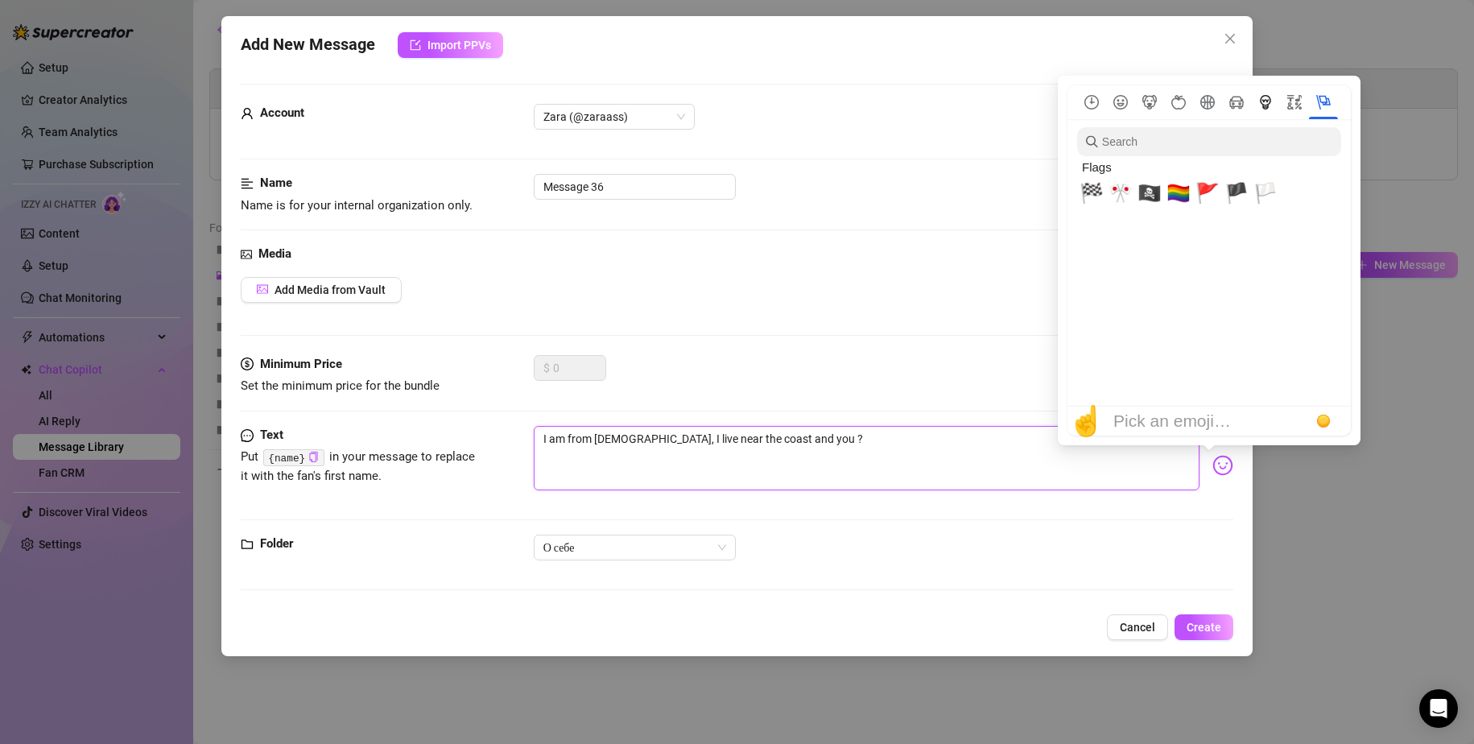
click at [1258, 99] on button "Objects" at bounding box center [1265, 102] width 29 height 14
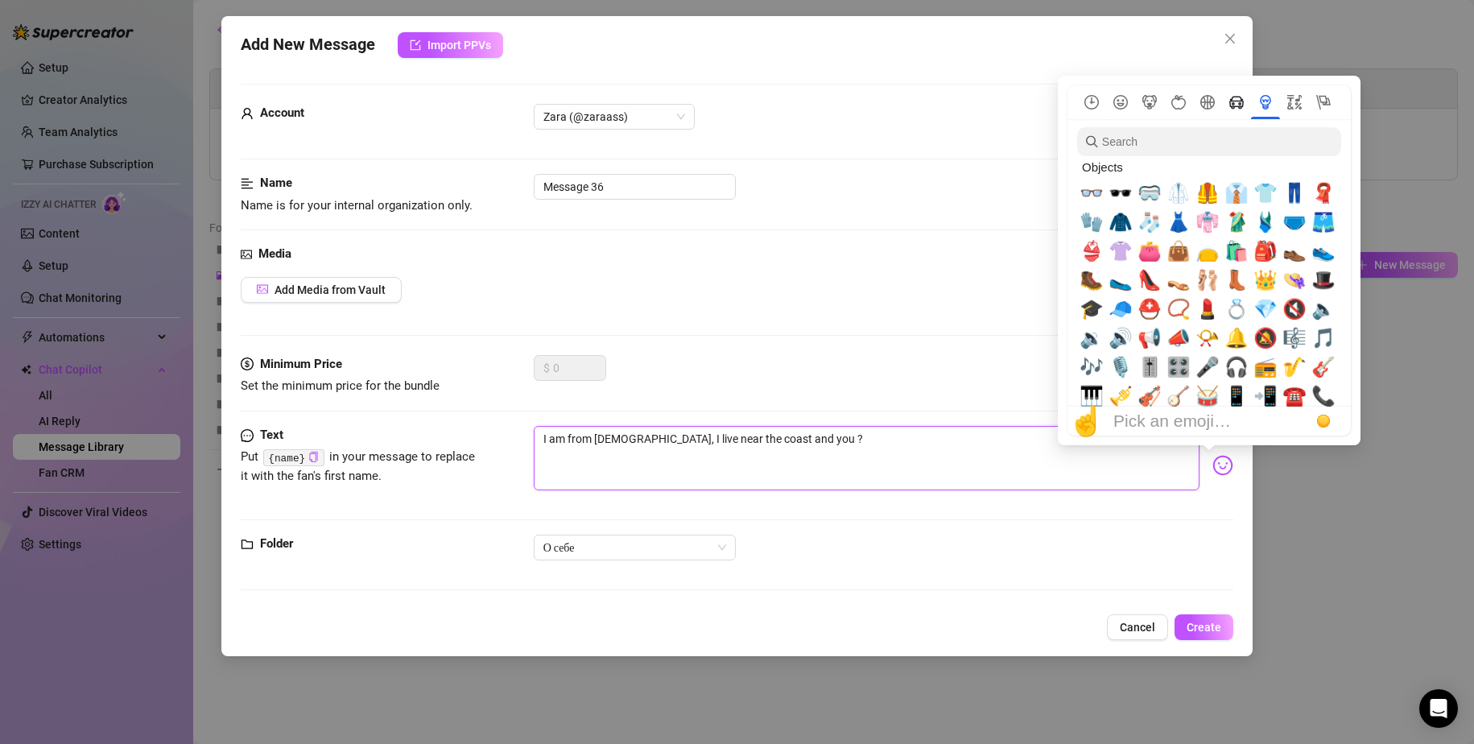
click at [1238, 100] on icon "Travel & Places" at bounding box center [1237, 102] width 14 height 14
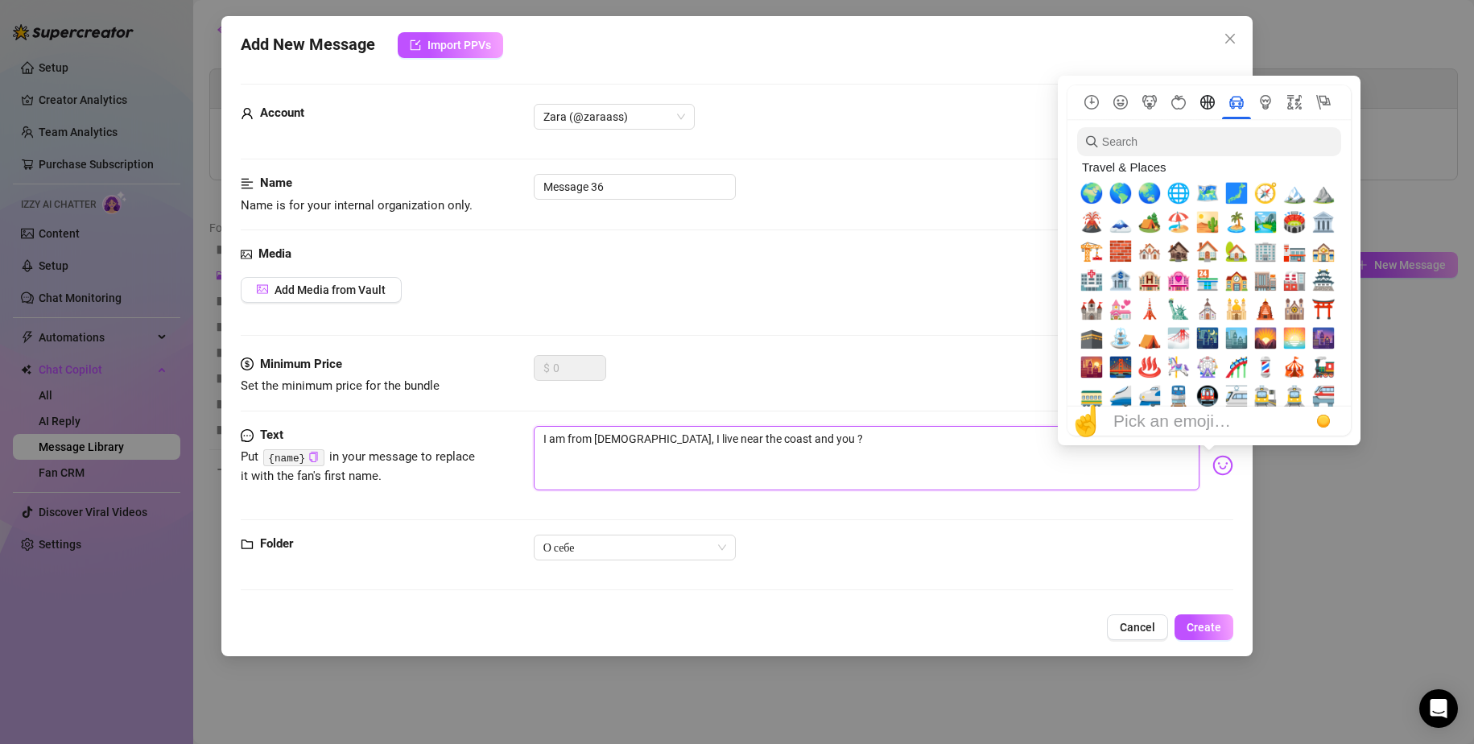
click at [1209, 101] on icon "Activity" at bounding box center [1208, 102] width 14 height 14
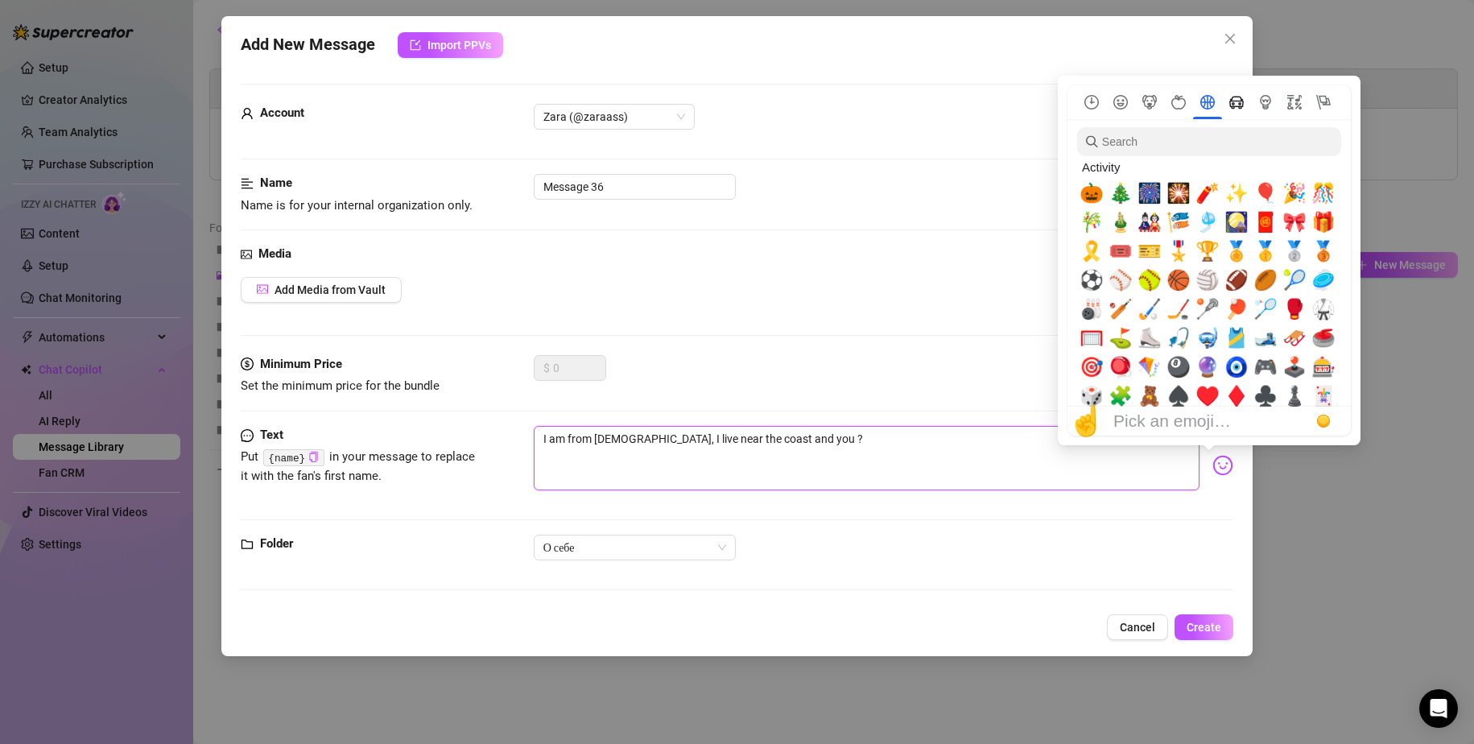
click at [1234, 104] on icon "Travel & Places" at bounding box center [1237, 102] width 14 height 14
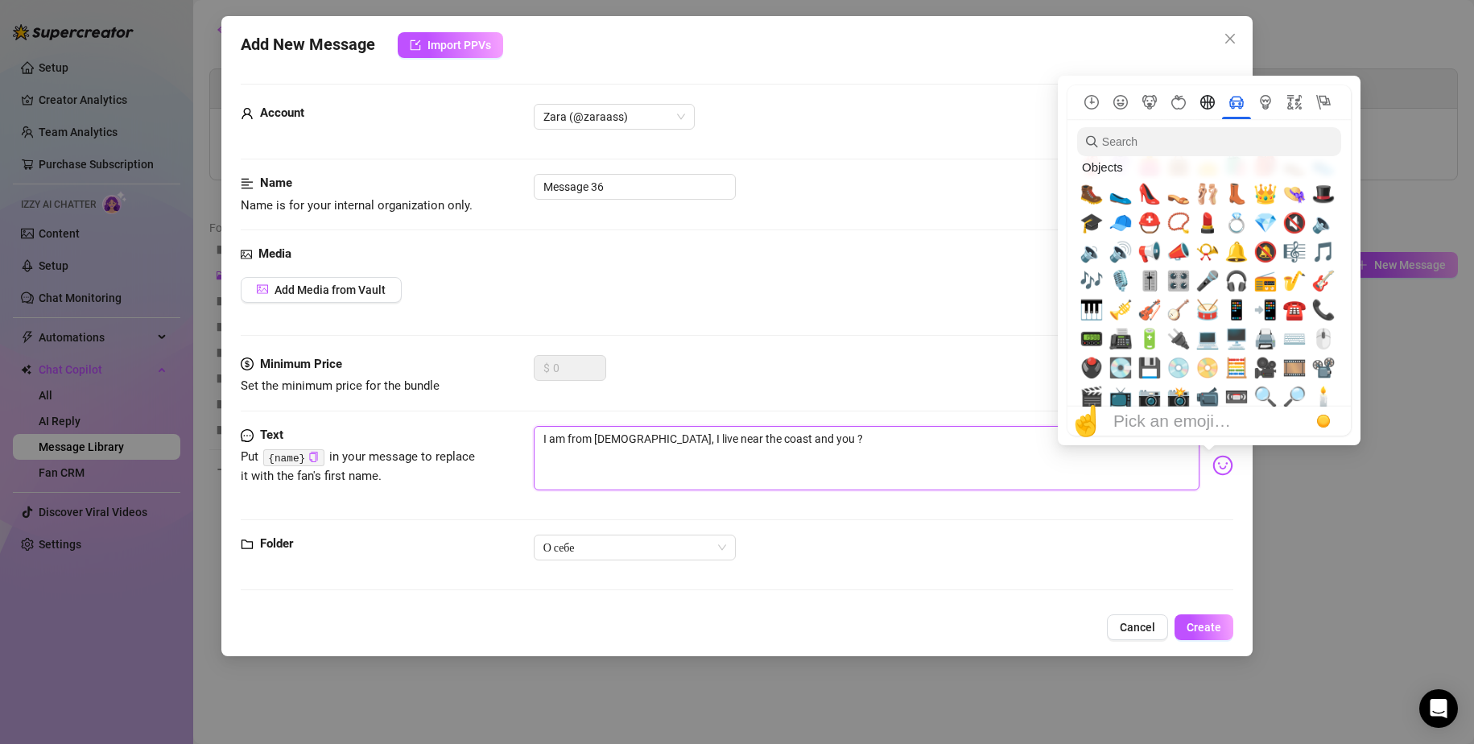
click at [1199, 100] on button "Activity" at bounding box center [1207, 102] width 29 height 14
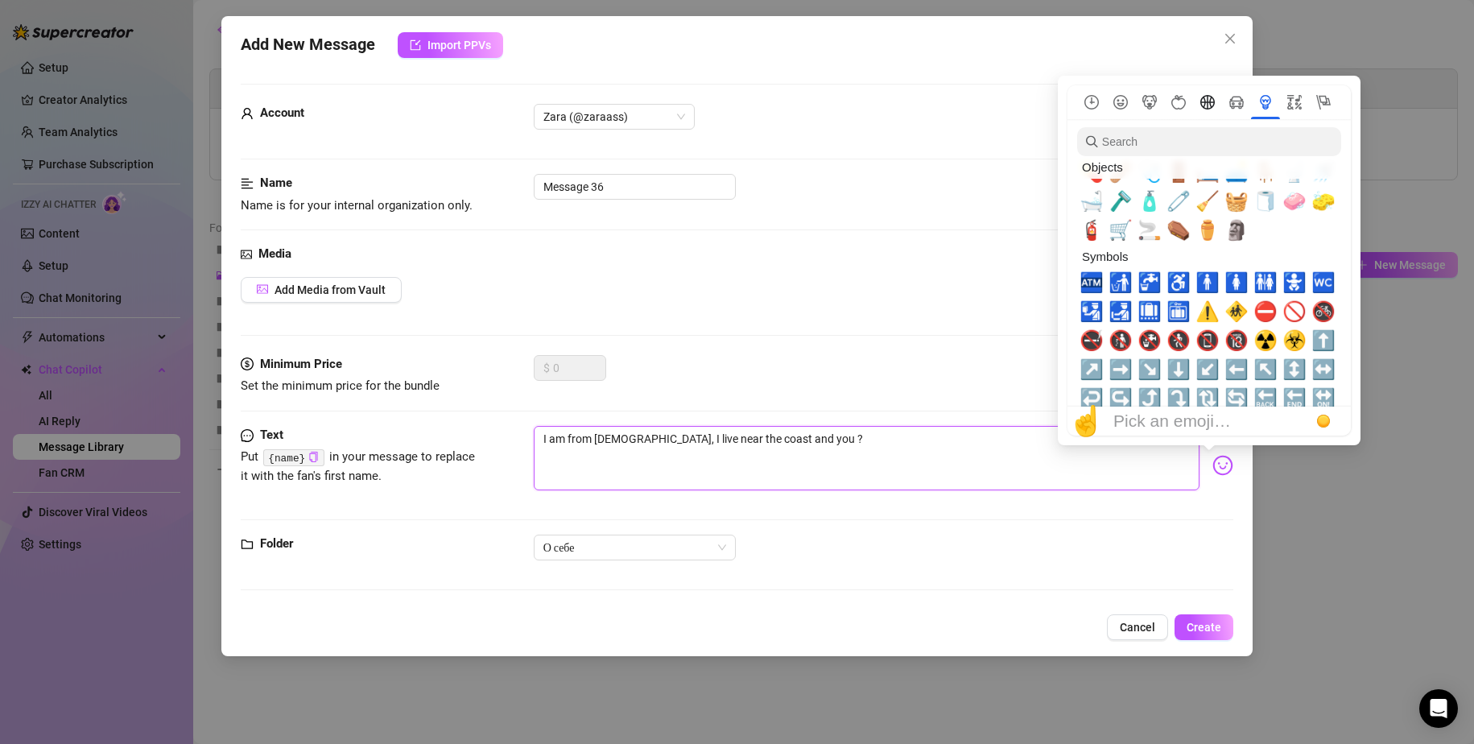
click at [1208, 105] on icon "Activity" at bounding box center [1208, 102] width 14 height 14
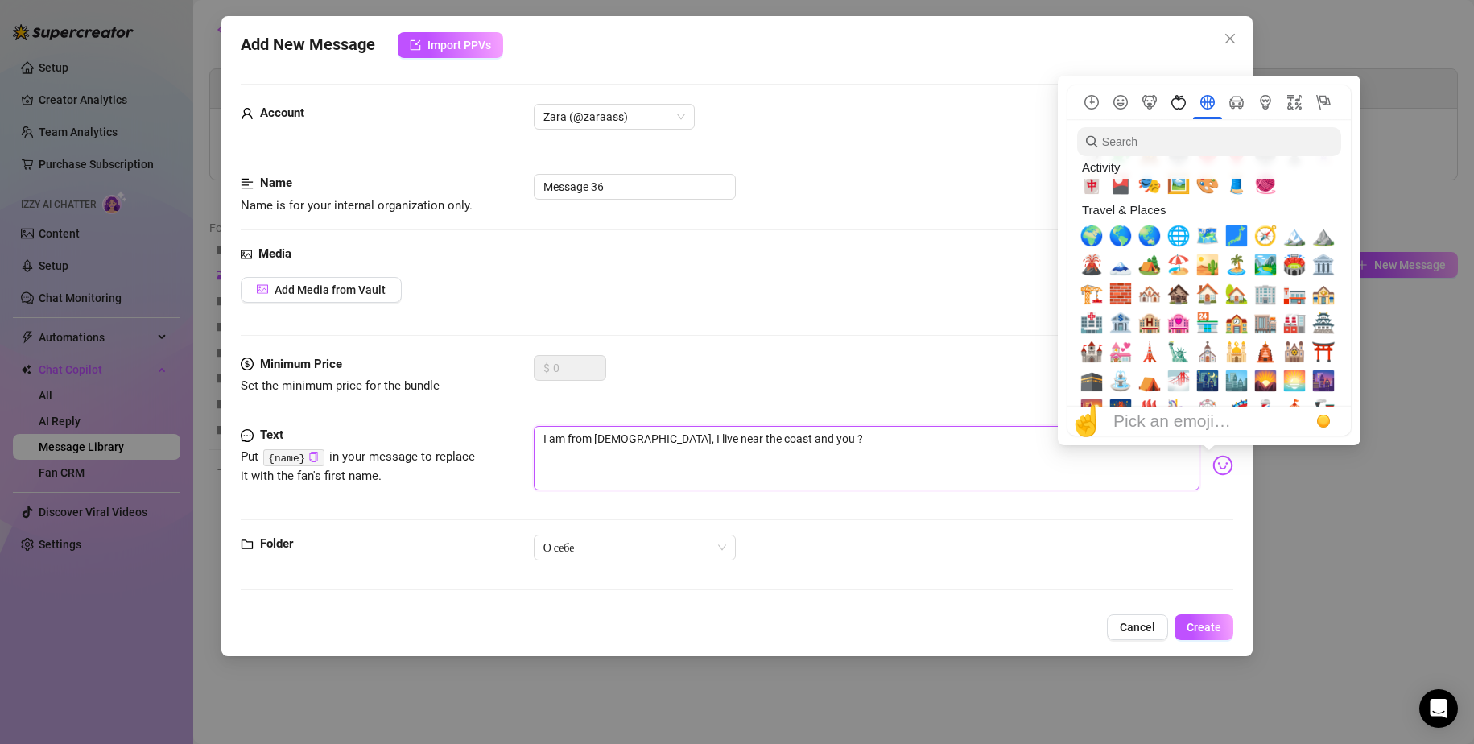
click at [1185, 102] on icon "Food & Drink" at bounding box center [1179, 102] width 14 height 14
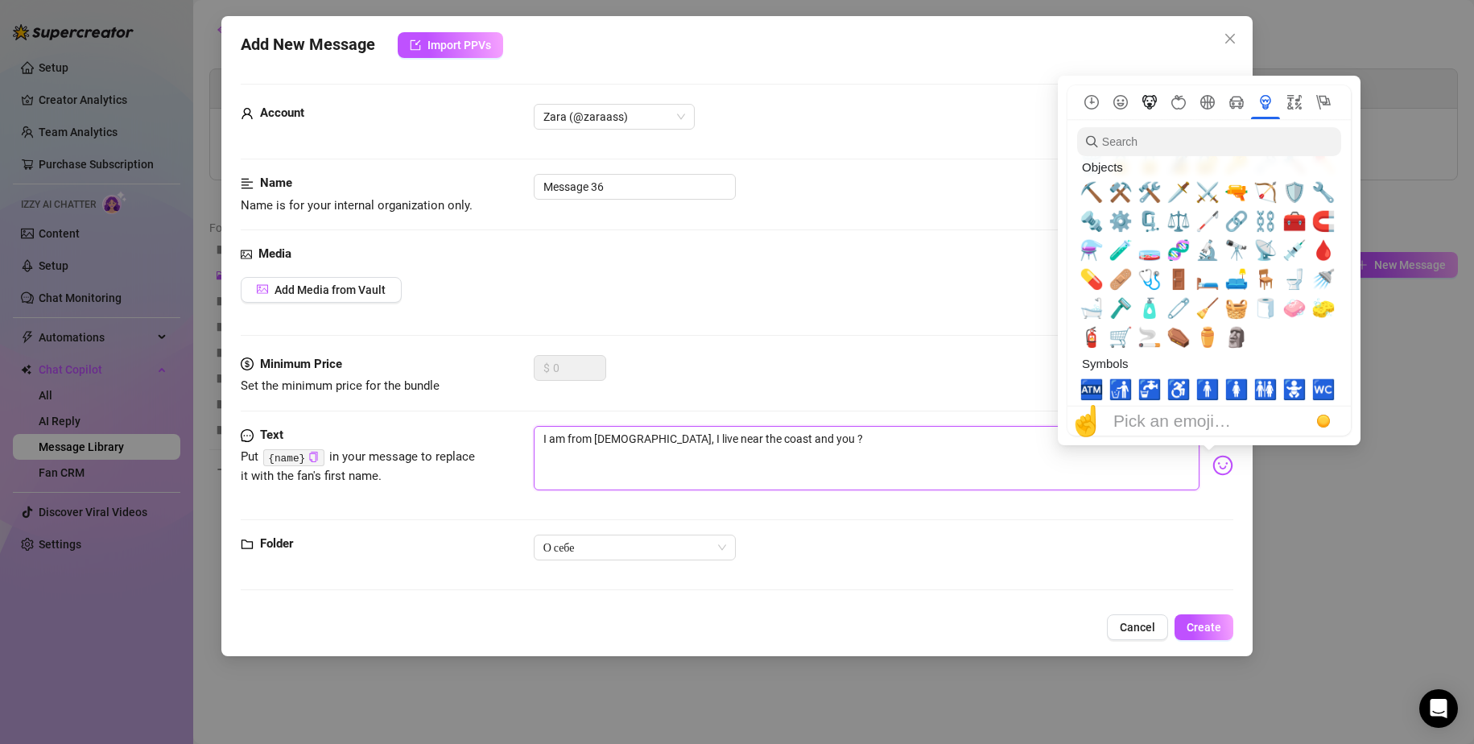
click at [1153, 106] on icon "Animals & Nature" at bounding box center [1150, 102] width 14 height 14
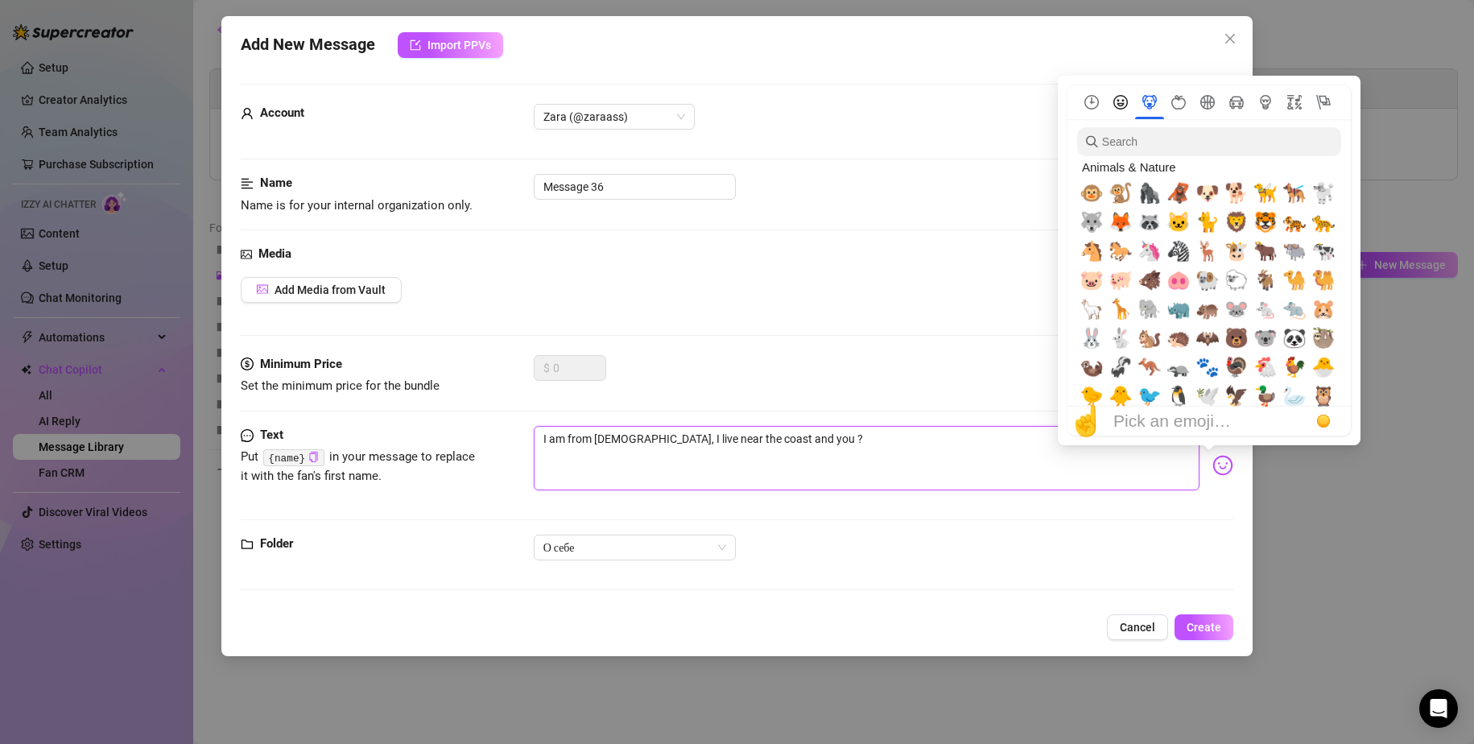
click at [1125, 99] on icon "Smileys & People" at bounding box center [1121, 102] width 14 height 14
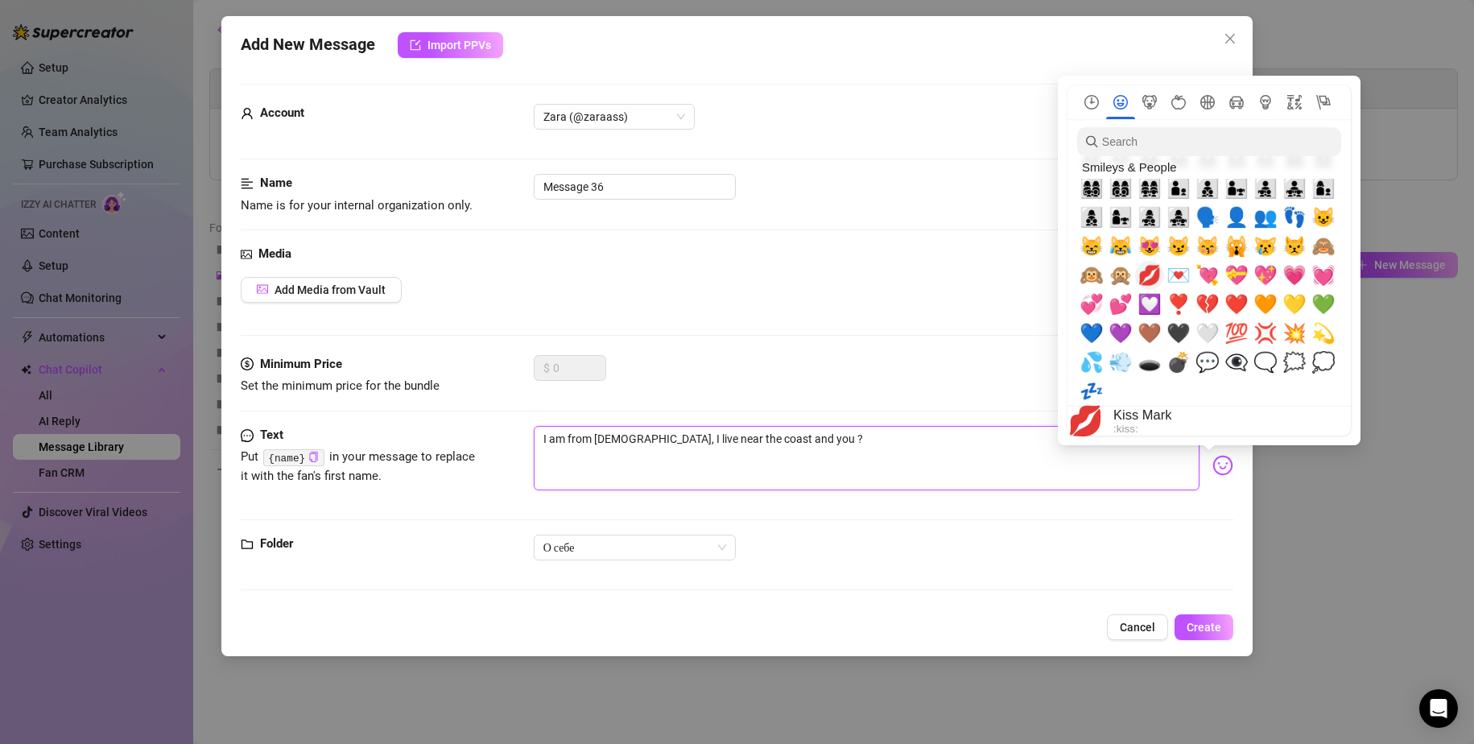
scroll to position [1370, 0]
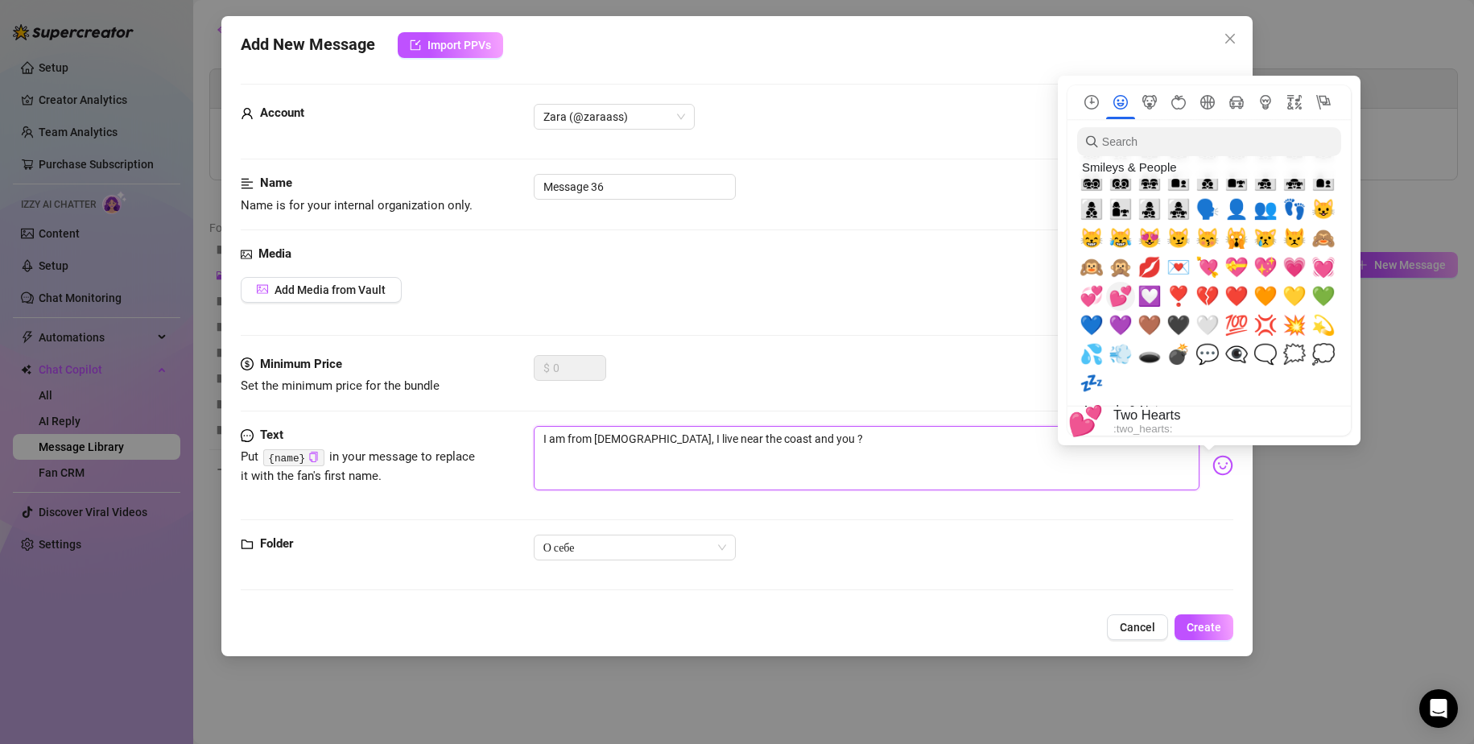
type textarea "I am from Croatia, I live near the coast and you ?"
click at [1125, 295] on span "💕" at bounding box center [1121, 296] width 24 height 23
type textarea "I am from Croatia, I live near the coast and you ?💕"
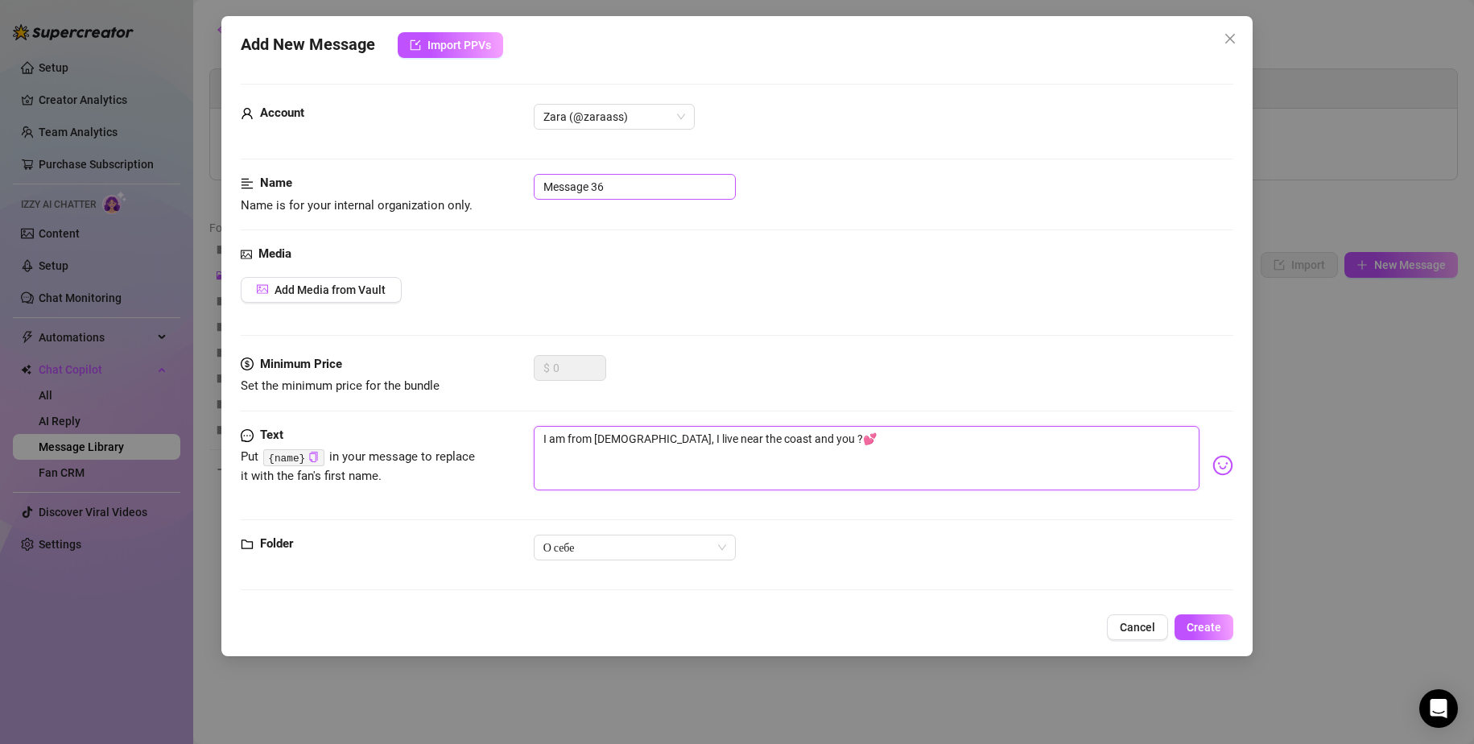
type textarea "I am from Croatia, I live near the coast and you ?💕"
drag, startPoint x: 644, startPoint y: 176, endPoint x: 471, endPoint y: 162, distance: 173.7
click at [471, 162] on form "Account Zara (@zaraass) Name Name is for your internal organization only. Messa…" at bounding box center [738, 344] width 994 height 521
type input "g"
type input "приветствие"
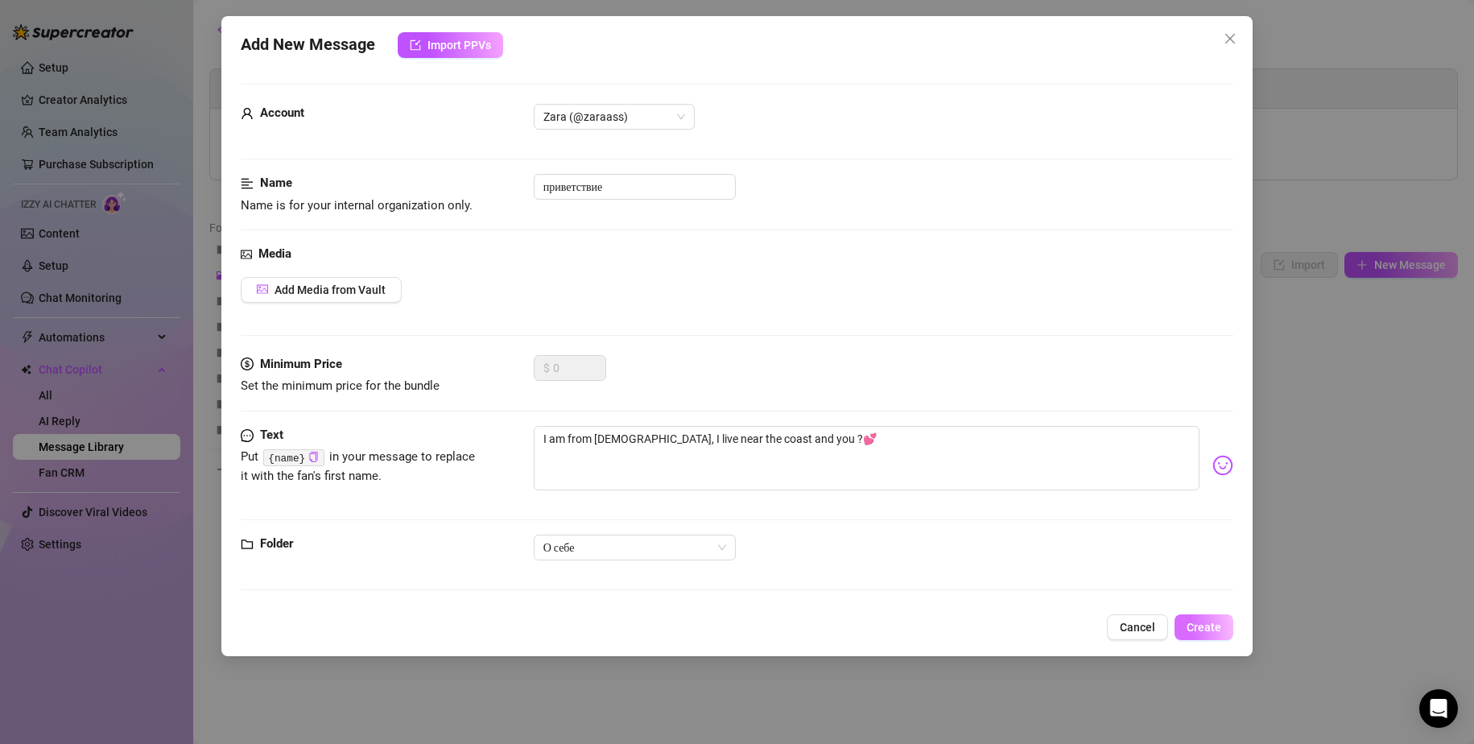
click at [1206, 627] on span "Create" at bounding box center [1204, 627] width 35 height 13
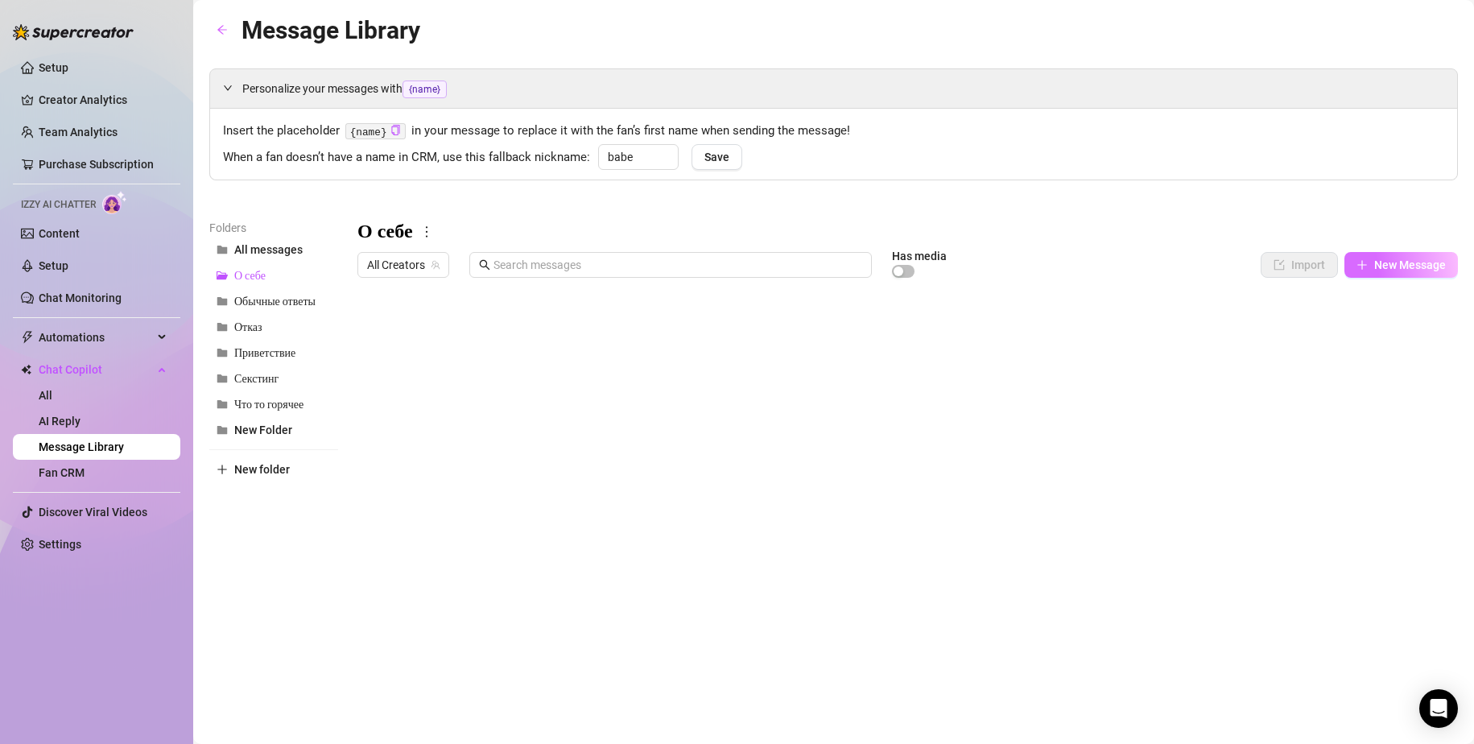
click at [1415, 268] on span "New Message" at bounding box center [1410, 264] width 72 height 13
type textarea "Type your message here..."
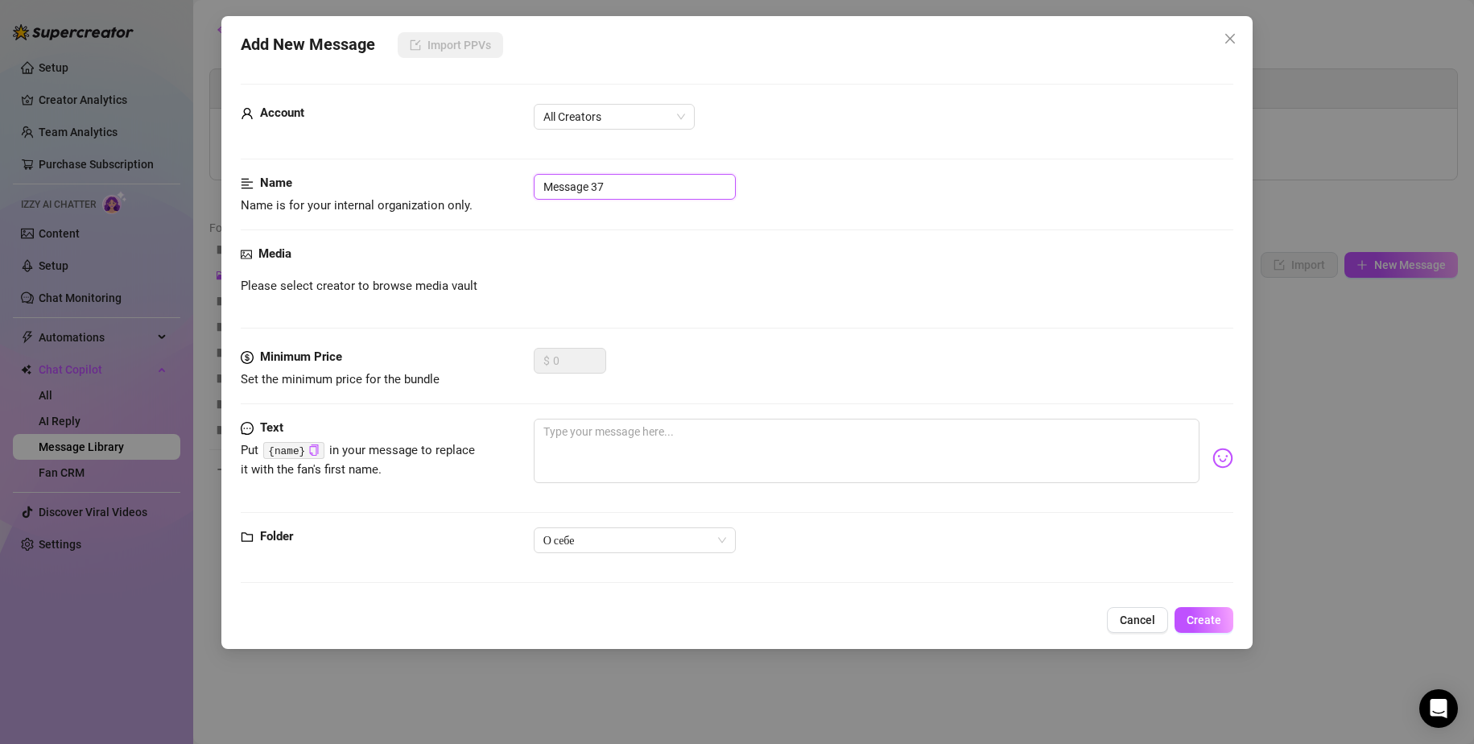
drag, startPoint x: 614, startPoint y: 182, endPoint x: 450, endPoint y: 174, distance: 163.7
click at [458, 176] on div "Name Name is for your internal organization only. Message 37" at bounding box center [738, 194] width 994 height 41
type input "О себе"
click at [607, 453] on textarea at bounding box center [867, 451] width 667 height 64
paste textarea "I work in web design, local company, I love sports and I love to draw"
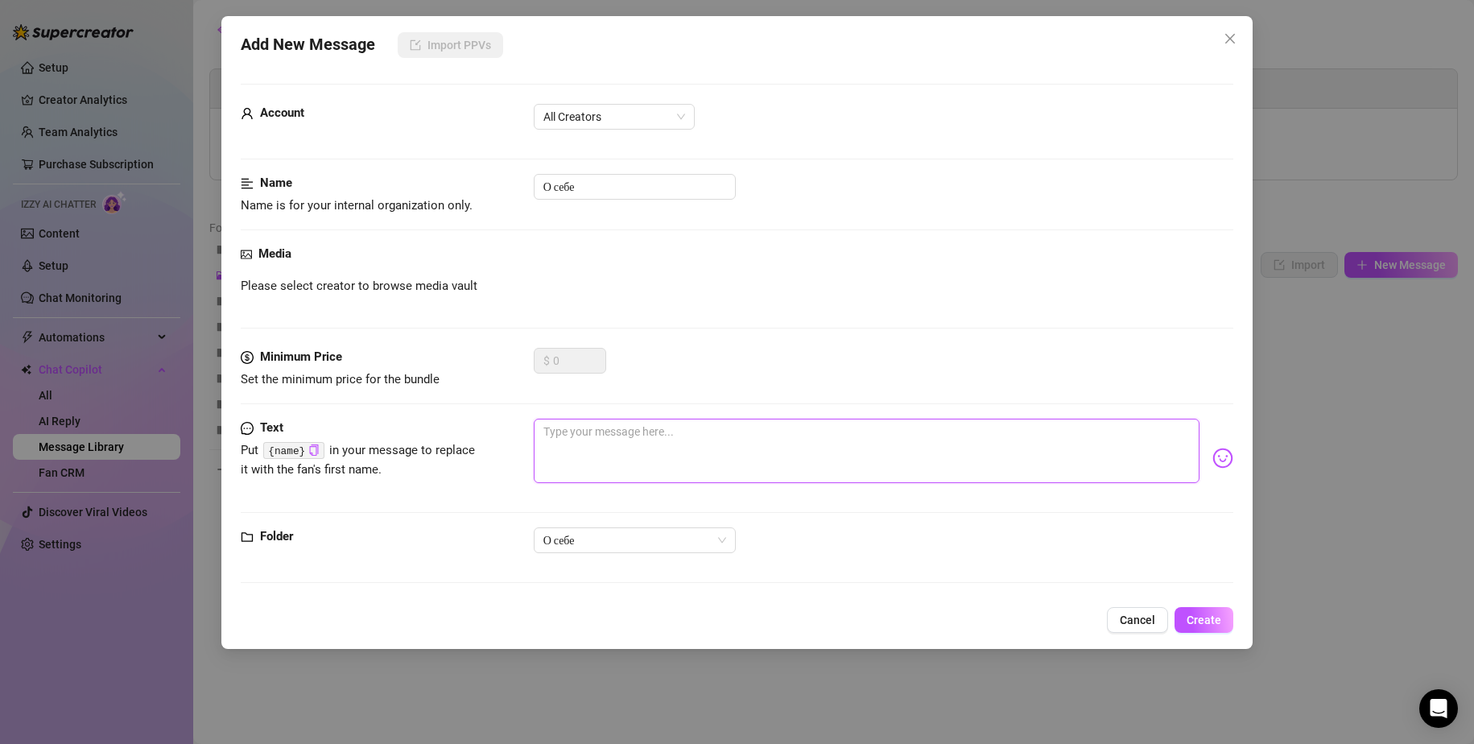
type textarea "I work in web design, local company, I love sports and I love to draw"
drag, startPoint x: 787, startPoint y: 427, endPoint x: 758, endPoint y: 428, distance: 29.8
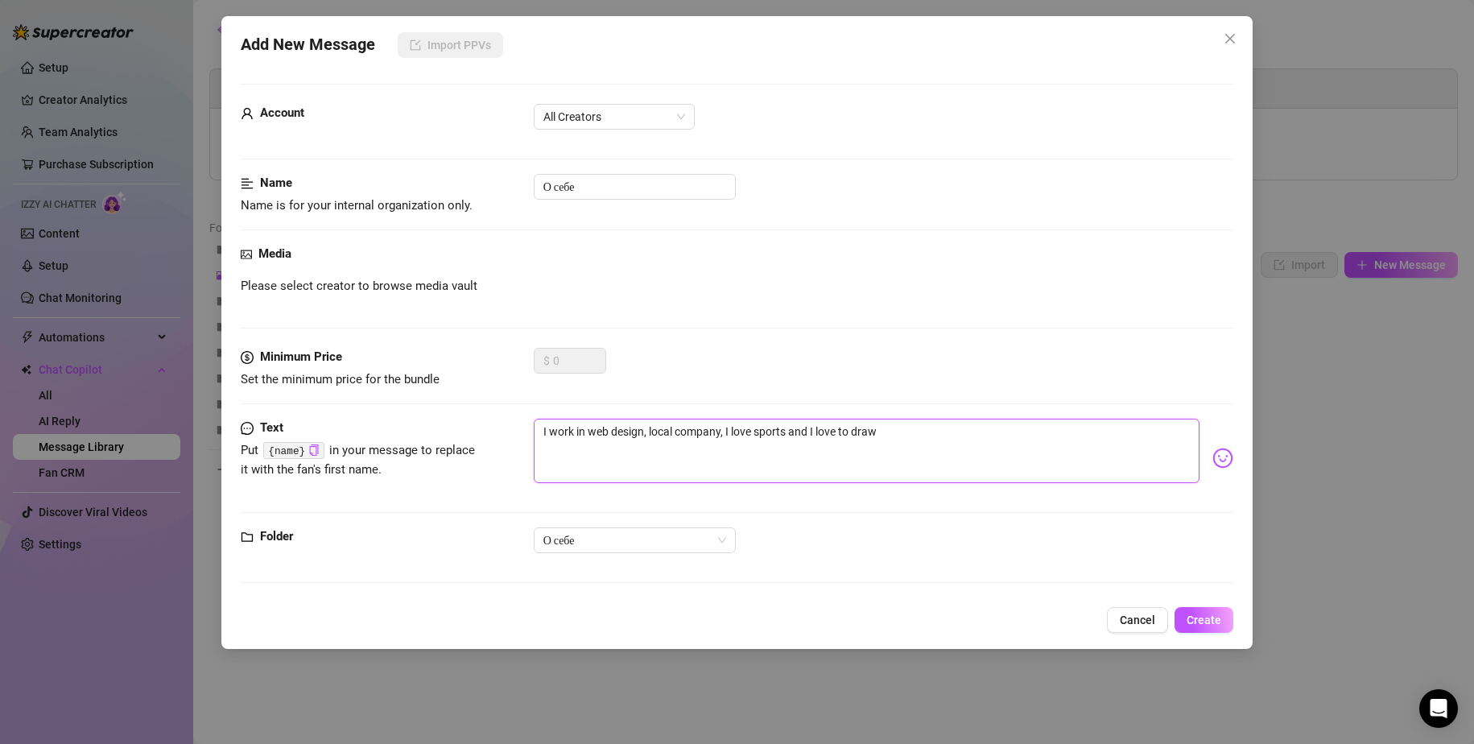
click at [758, 428] on textarea "I work in web design, local company, I love sports and I love to draw" at bounding box center [867, 451] width 667 height 64
type textarea "I work in web design, local company, I love g and I love to draw"
type textarea "I work in web design, local company, I love gy and I love to draw"
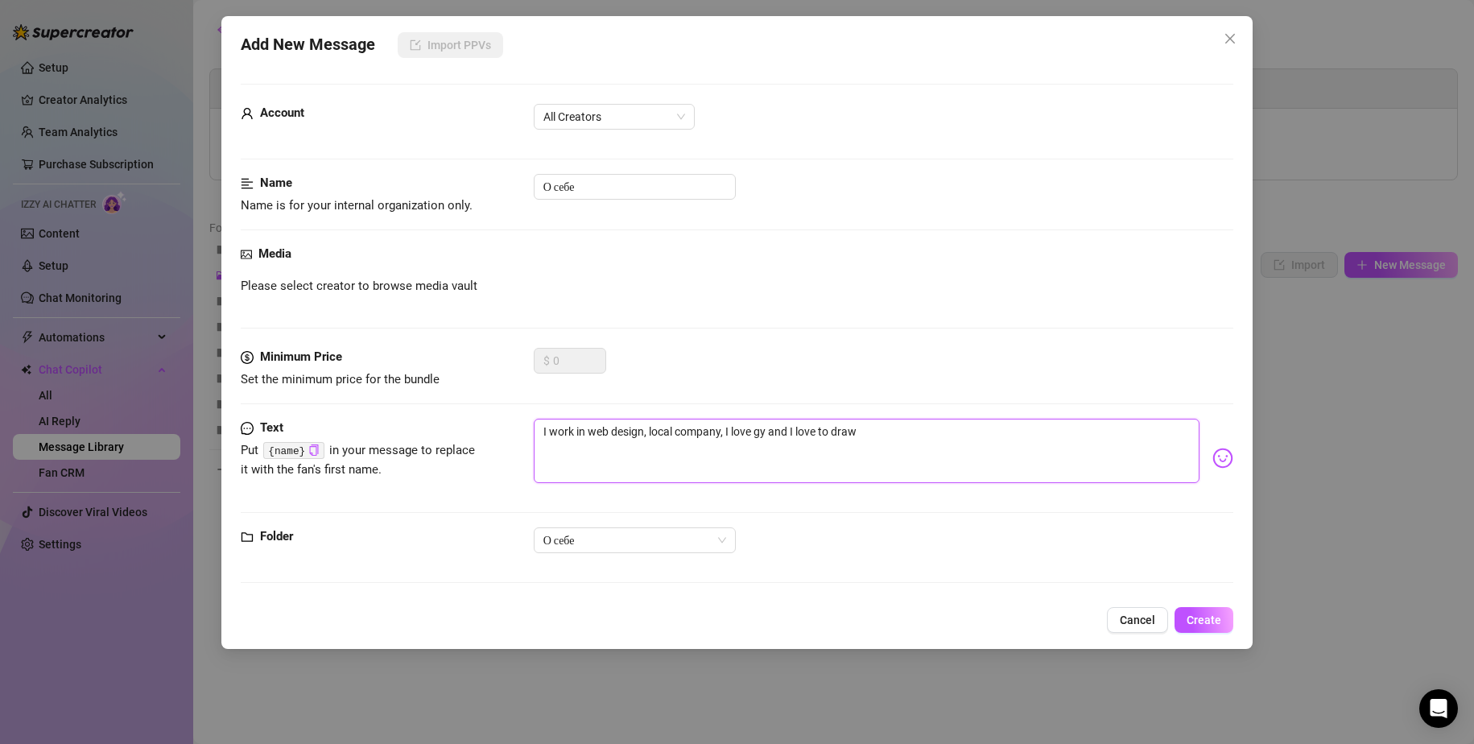
type textarea "I work in web design, local company, I love gym and I love to draw"
click at [1040, 433] on textarea "I work in web design, local company, I love gym and I love to draw" at bounding box center [867, 451] width 667 height 64
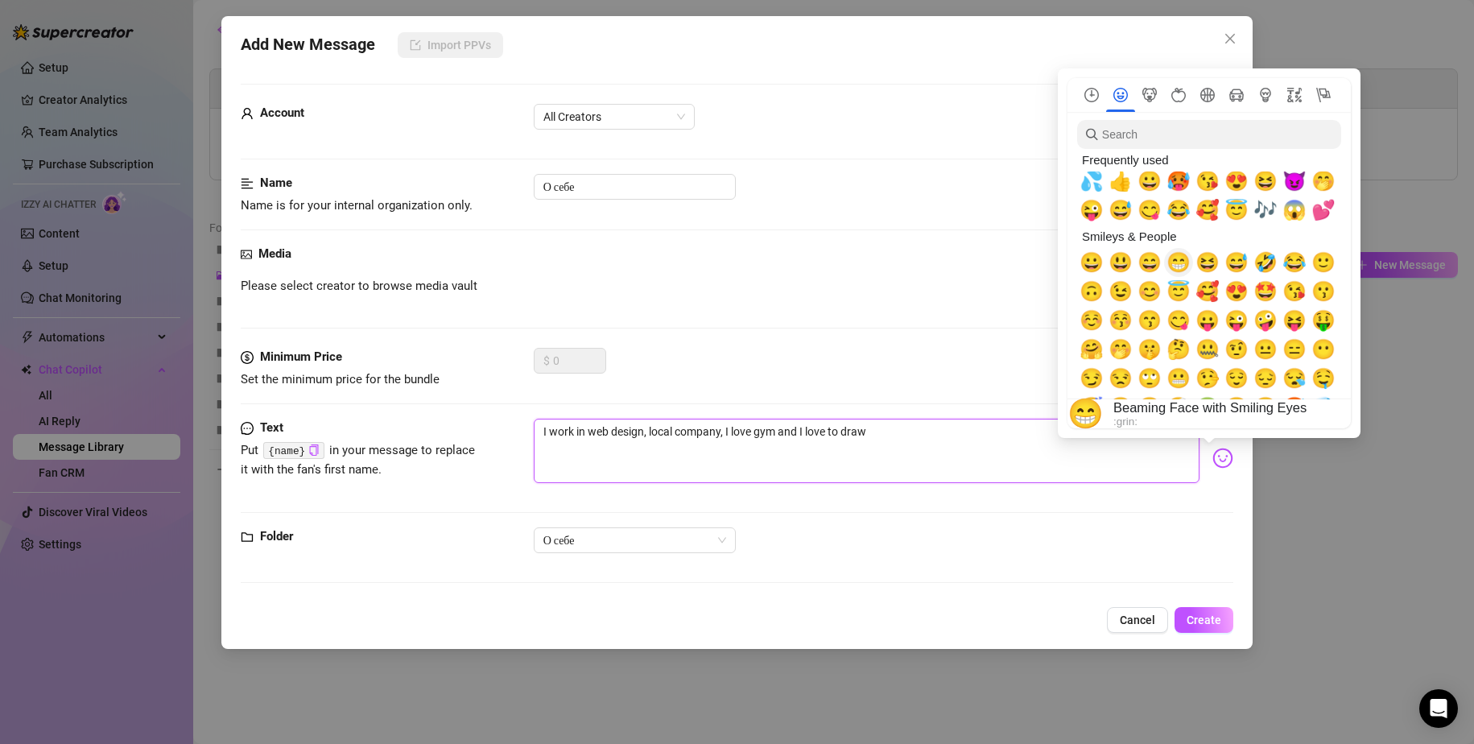
scroll to position [0, 0]
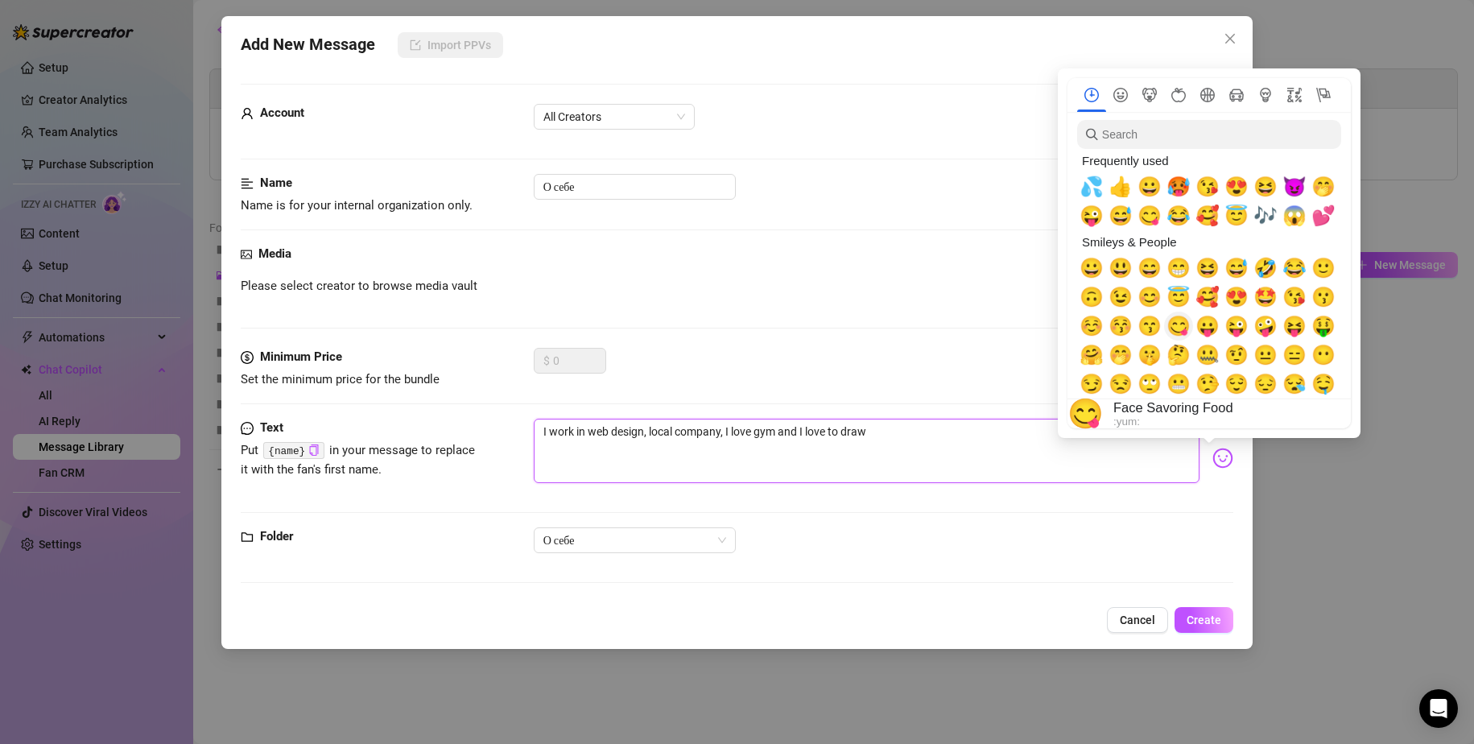
type textarea "I work in web design, local company, I love gym and I love to draw"
click at [1180, 327] on span "😋" at bounding box center [1179, 326] width 24 height 23
type textarea "I work in web design, local company, I love gym and I love to draw 😋"
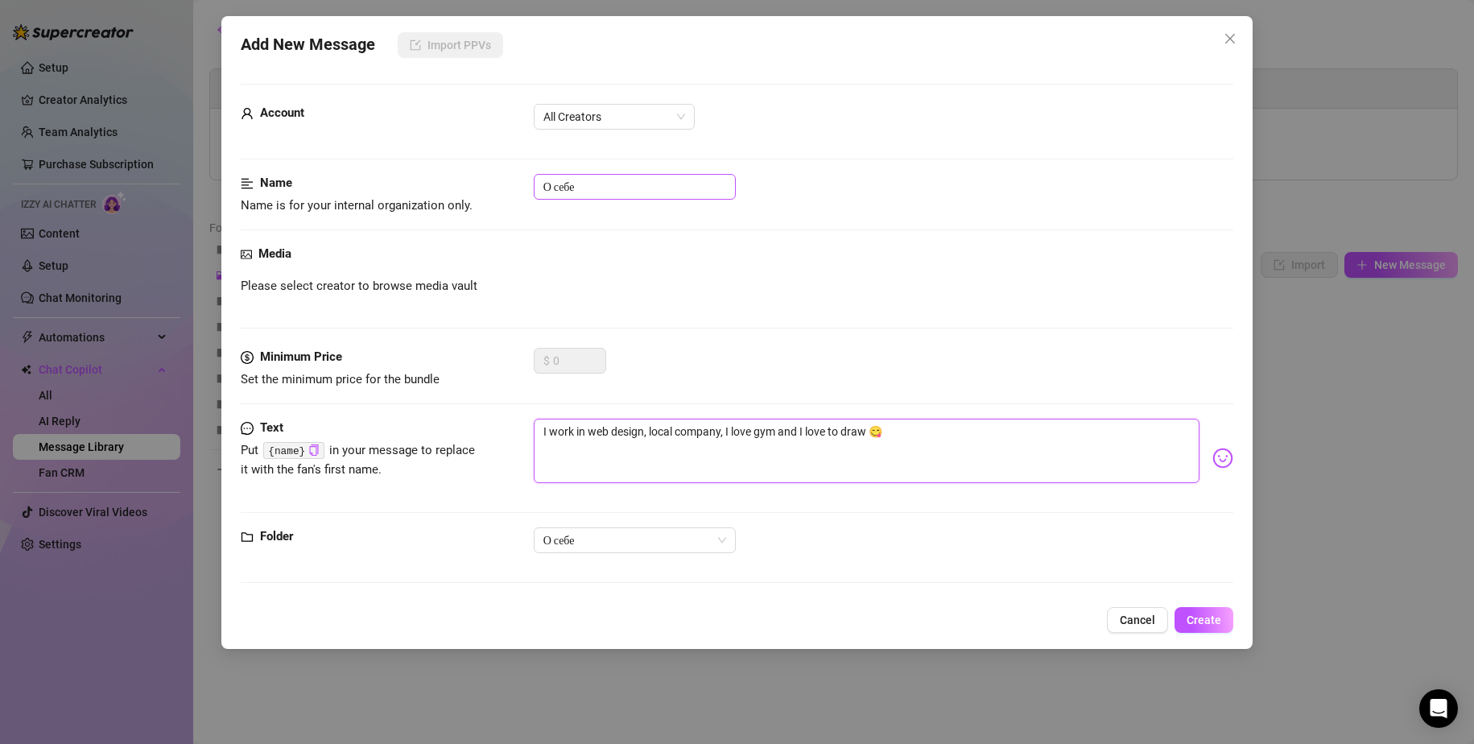
type textarea "I work in web design, local company, I love gym and I love to draw 😋"
click at [606, 185] on input "О себе" at bounding box center [635, 187] width 202 height 26
drag, startPoint x: 606, startPoint y: 185, endPoint x: 541, endPoint y: 185, distance: 64.4
click at [541, 185] on input "О себе" at bounding box center [635, 187] width 202 height 26
click at [608, 190] on input "О себе" at bounding box center [635, 187] width 202 height 26
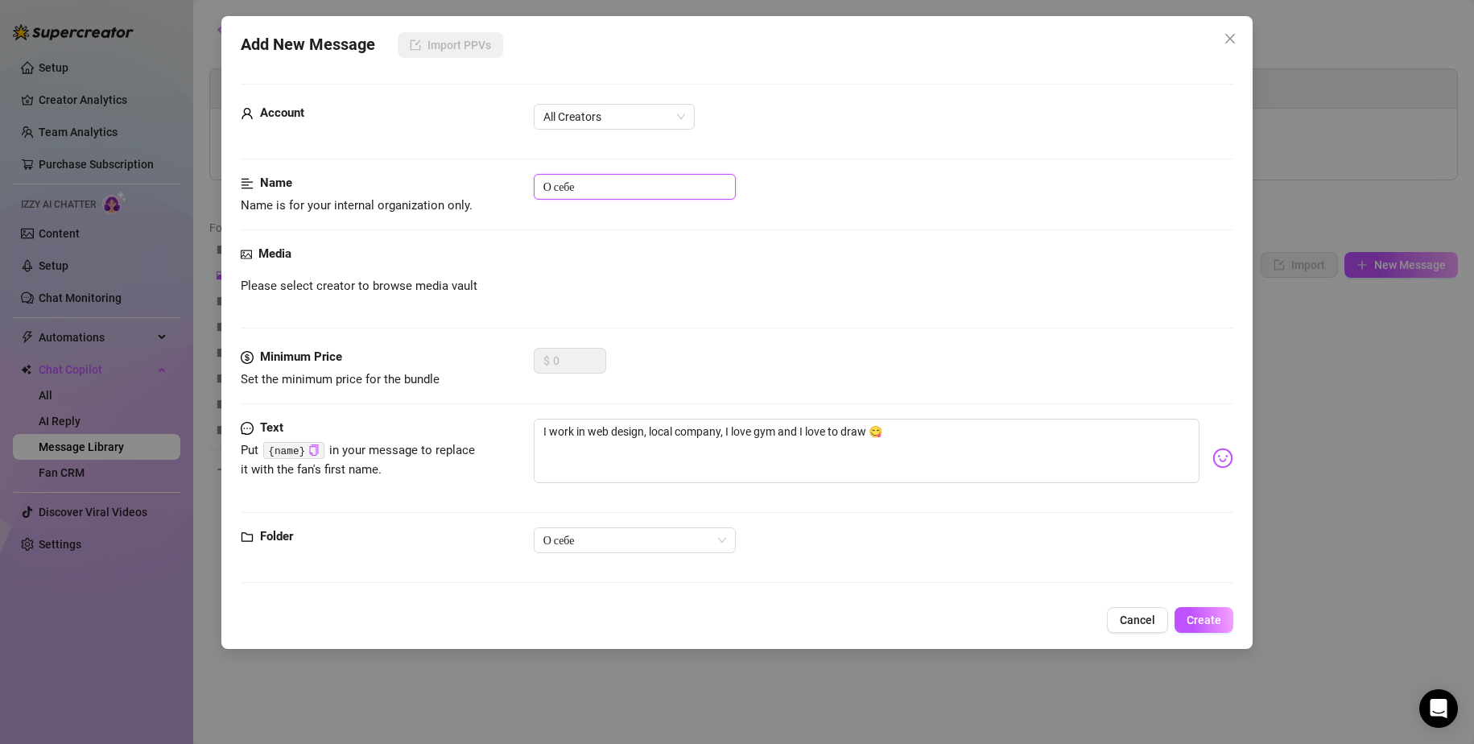
drag, startPoint x: 608, startPoint y: 190, endPoint x: 515, endPoint y: 185, distance: 92.7
click at [515, 185] on div "Name Name is for your internal organization only. О себе" at bounding box center [738, 194] width 994 height 41
click at [597, 185] on input "О себе" at bounding box center [635, 187] width 202 height 26
drag, startPoint x: 597, startPoint y: 185, endPoint x: 536, endPoint y: 185, distance: 60.4
click at [536, 185] on input "О себе" at bounding box center [635, 187] width 202 height 26
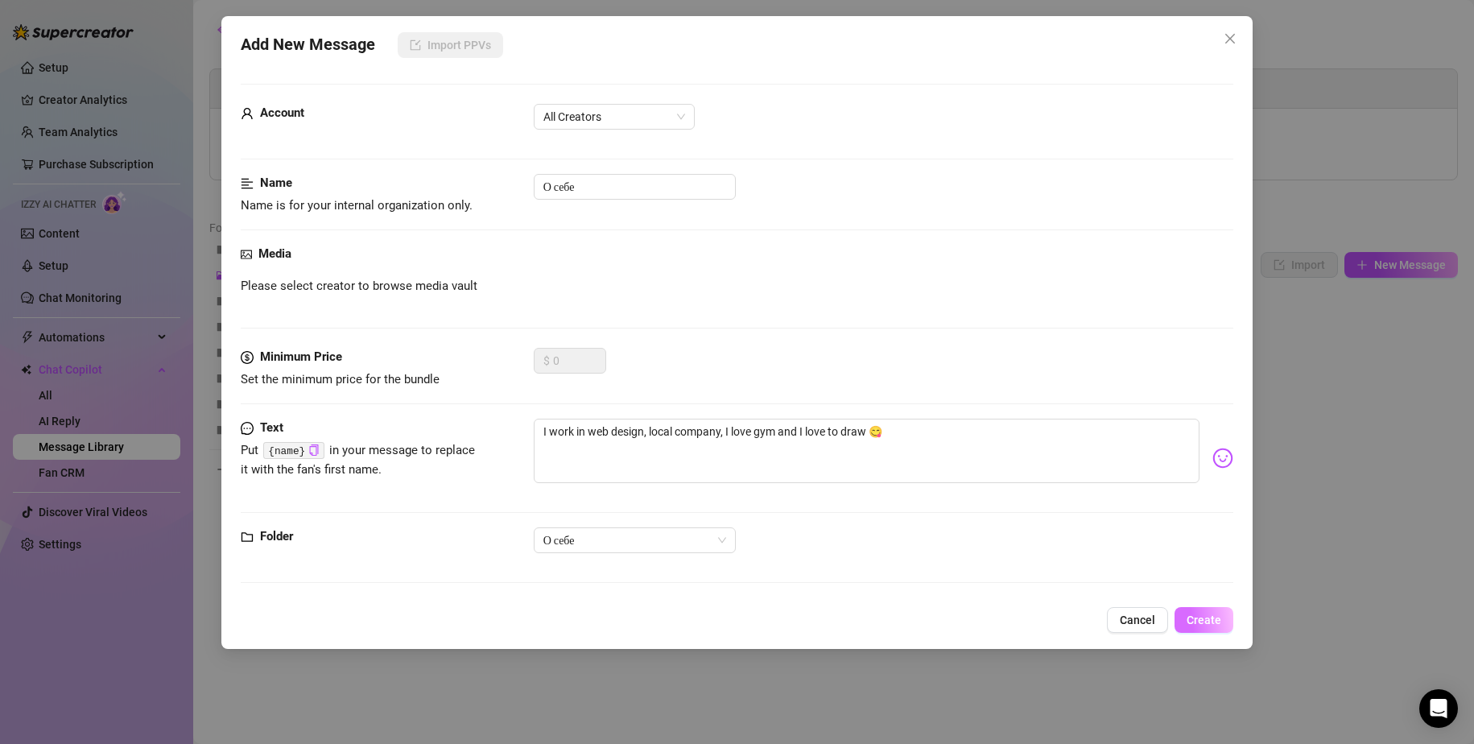
click at [1209, 622] on span "Create" at bounding box center [1204, 620] width 35 height 13
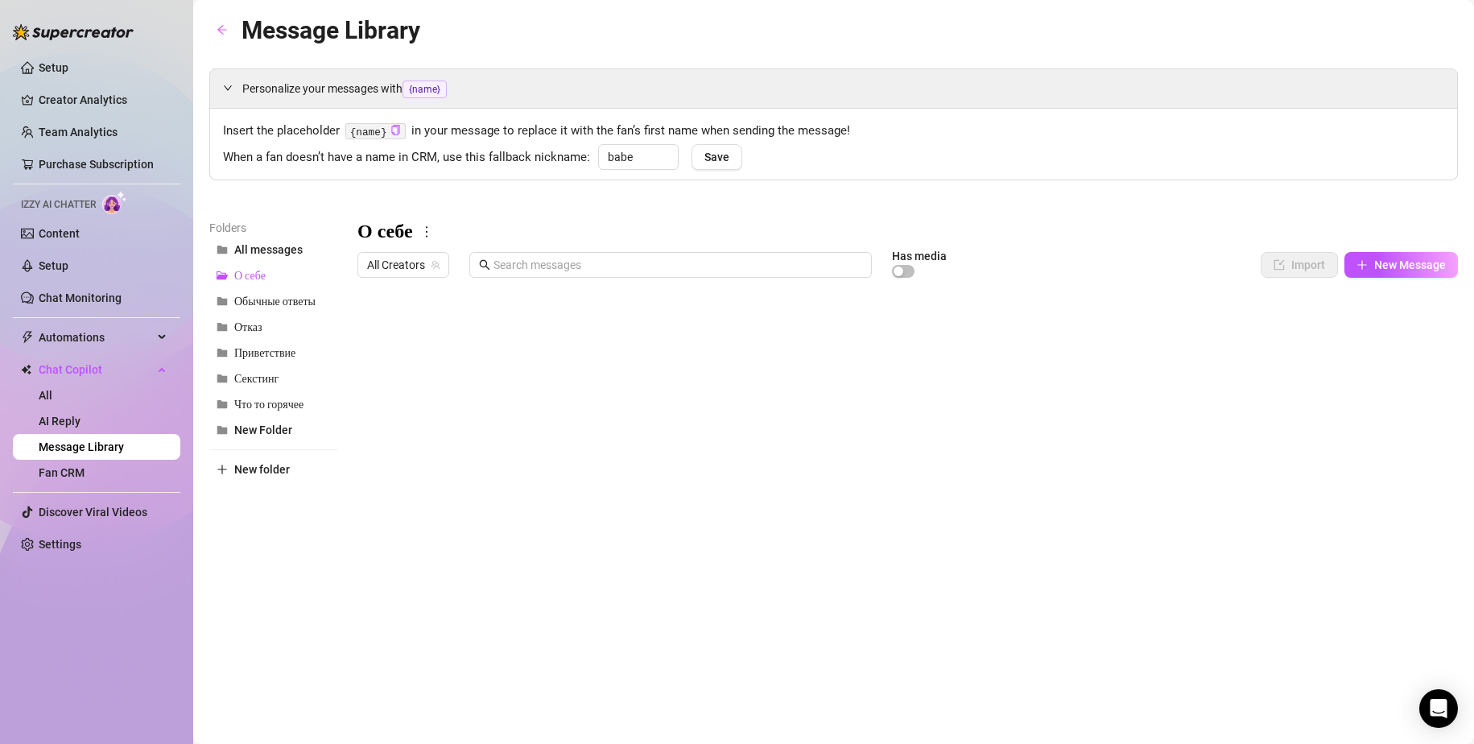
click at [1379, 330] on div at bounding box center [908, 464] width 1101 height 359
click at [1379, 372] on div "Zara (@zaraass)" at bounding box center [1410, 374] width 82 height 16
click at [1360, 372] on input "Zara (@zaraass)" at bounding box center [1355, 376] width 10 height 16
click at [1366, 369] on label "Zara (@zaraass)" at bounding box center [1403, 376] width 115 height 21
click at [1360, 369] on input "Zara (@zaraass)" at bounding box center [1355, 376] width 10 height 16
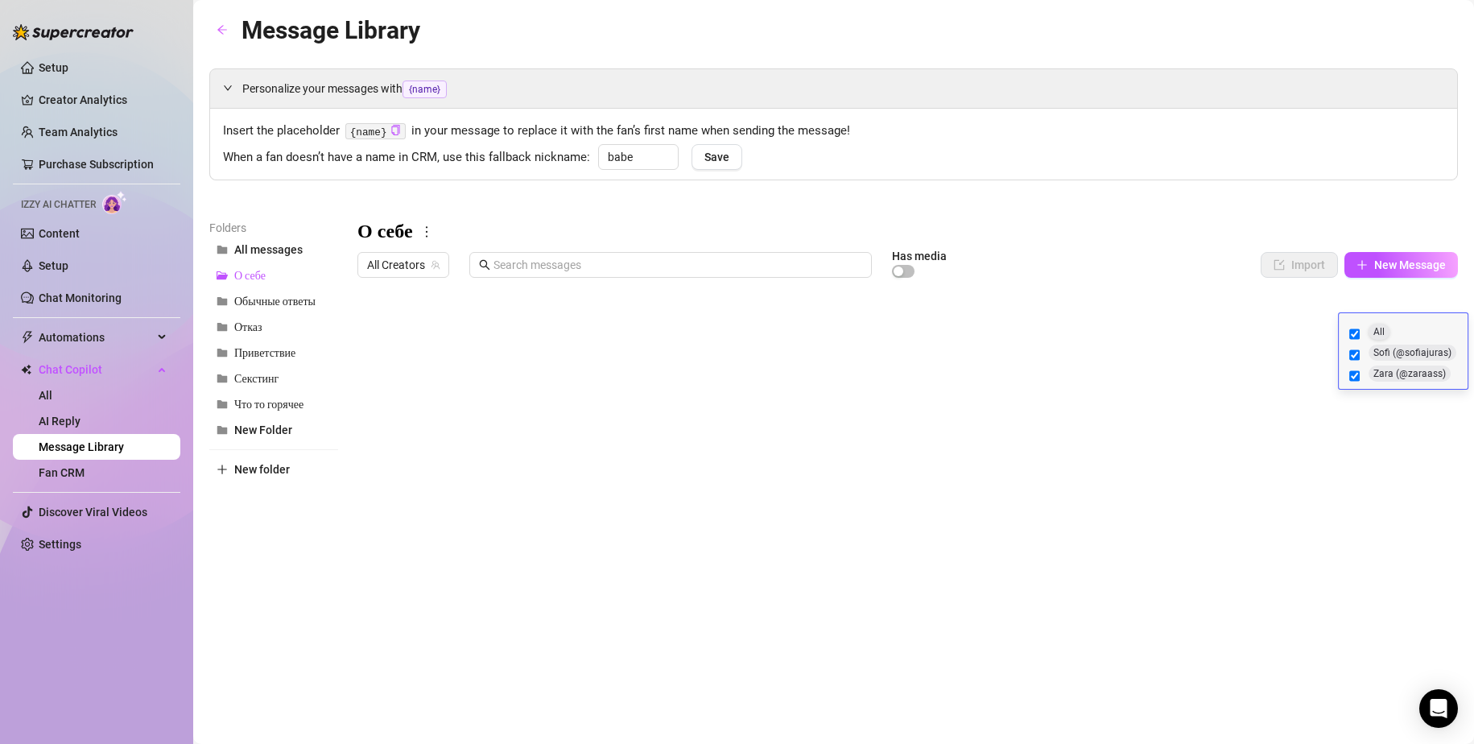
click at [1353, 334] on input "All" at bounding box center [1355, 334] width 10 height 16
click at [1357, 376] on input "Zara (@zaraass)" at bounding box center [1355, 376] width 10 height 16
click at [1150, 555] on div at bounding box center [908, 464] width 1101 height 359
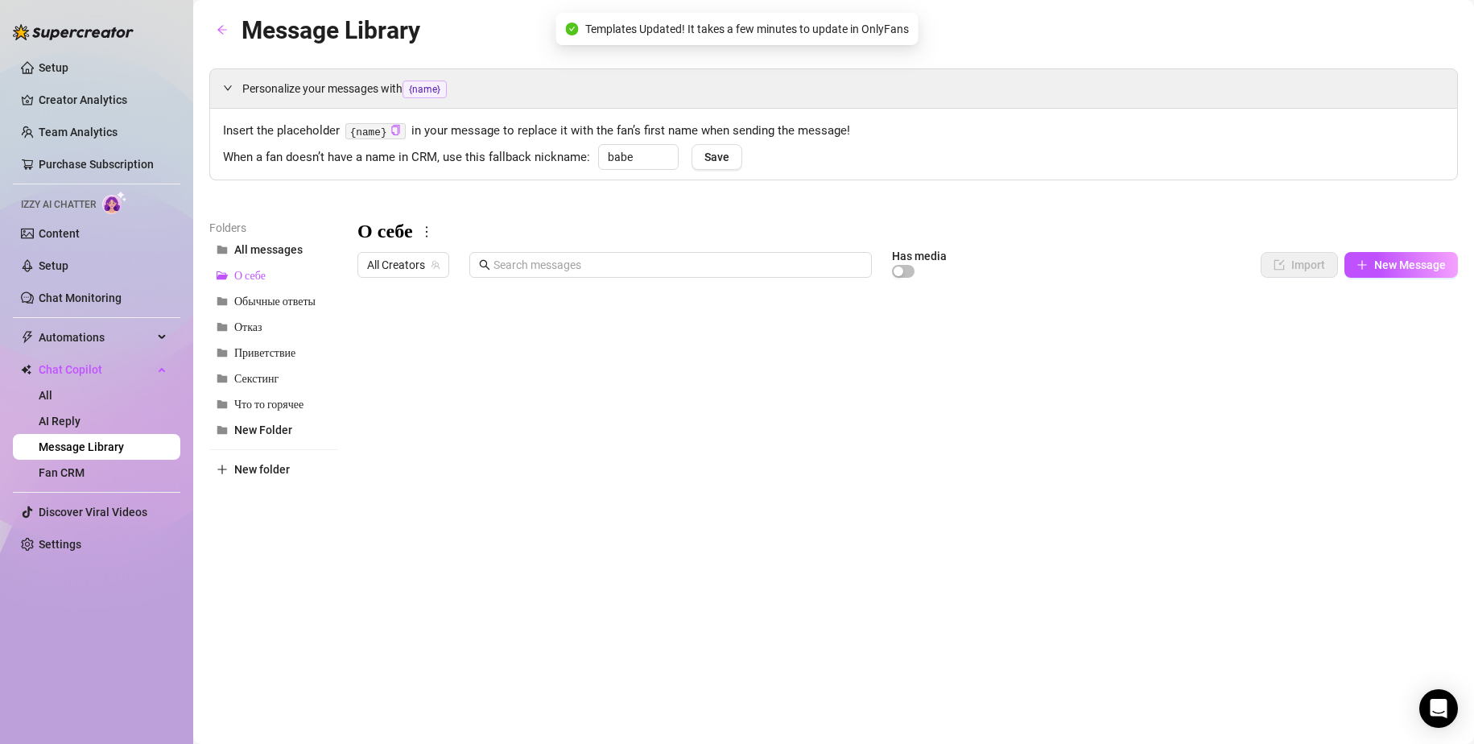
click at [539, 428] on div at bounding box center [908, 464] width 1101 height 359
click at [449, 426] on div at bounding box center [908, 464] width 1101 height 359
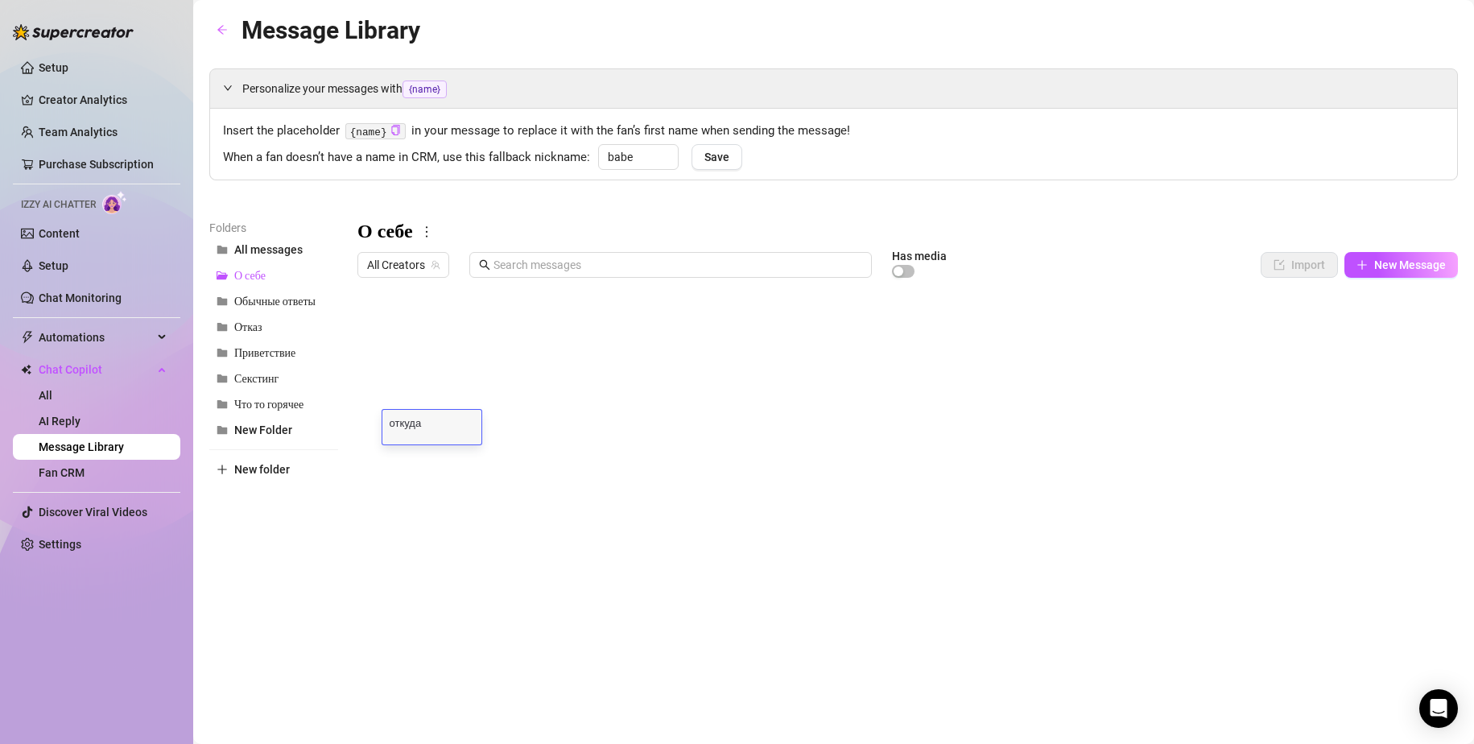
scroll to position [1, 0]
click at [432, 503] on div at bounding box center [908, 464] width 1101 height 359
click at [1402, 329] on div at bounding box center [908, 464] width 1101 height 359
click at [1389, 330] on div at bounding box center [908, 464] width 1101 height 359
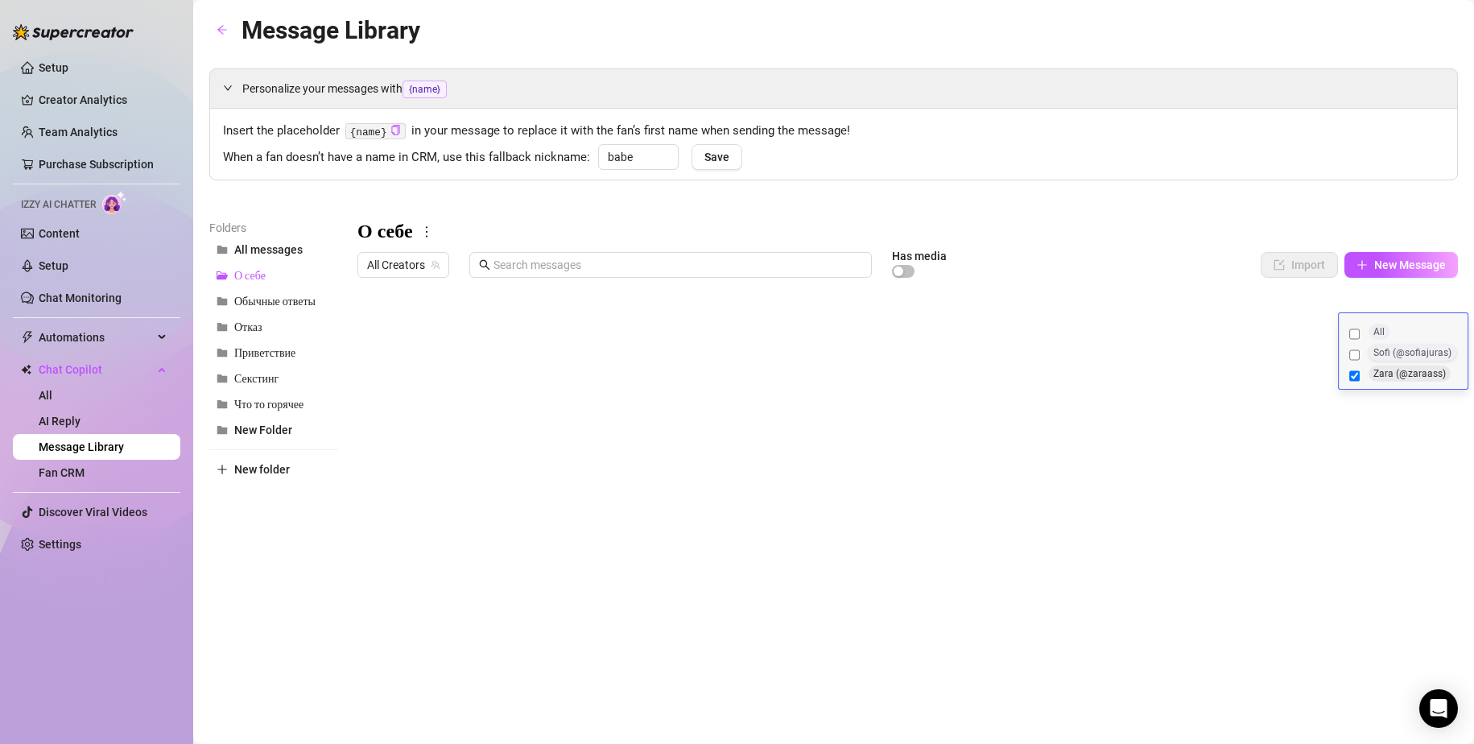
click at [1374, 352] on div "Sofi (@sofiajuras)" at bounding box center [1413, 353] width 88 height 16
click at [1360, 352] on input "Sofi (@sofiajuras)" at bounding box center [1355, 355] width 10 height 16
click at [1353, 376] on input "Zara (@zaraass)" at bounding box center [1355, 376] width 10 height 16
click at [1287, 556] on div at bounding box center [908, 464] width 1101 height 359
click at [1383, 458] on div at bounding box center [908, 464] width 1101 height 359
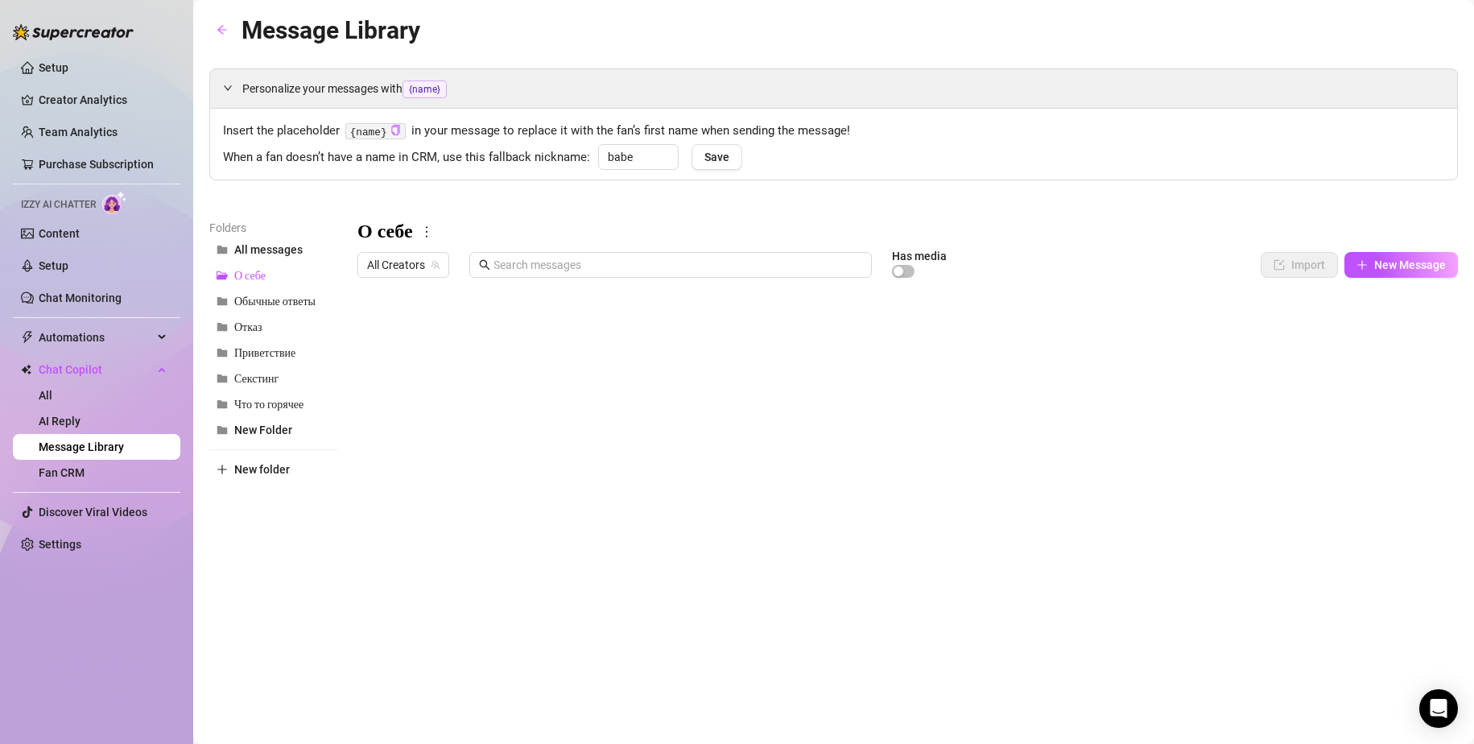
click at [1380, 462] on div at bounding box center [908, 464] width 1101 height 359
click at [1355, 461] on input "All" at bounding box center [1355, 463] width 10 height 16
click at [1355, 502] on input "Zara (@zaraass)" at bounding box center [1355, 505] width 10 height 16
click at [1214, 519] on div at bounding box center [908, 464] width 1101 height 359
click at [416, 460] on div at bounding box center [908, 464] width 1101 height 359
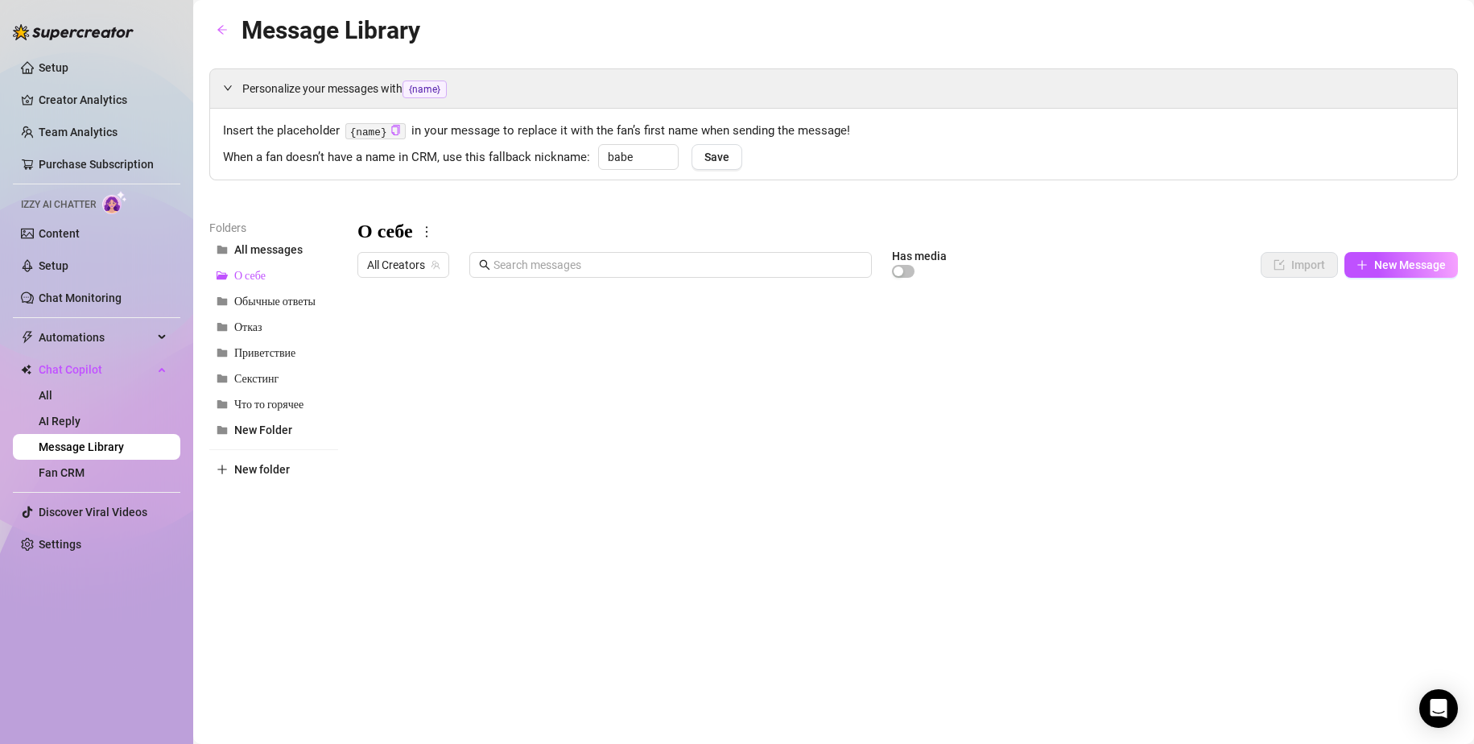
click at [416, 460] on div at bounding box center [908, 464] width 1101 height 359
click at [568, 451] on div at bounding box center [908, 464] width 1101 height 359
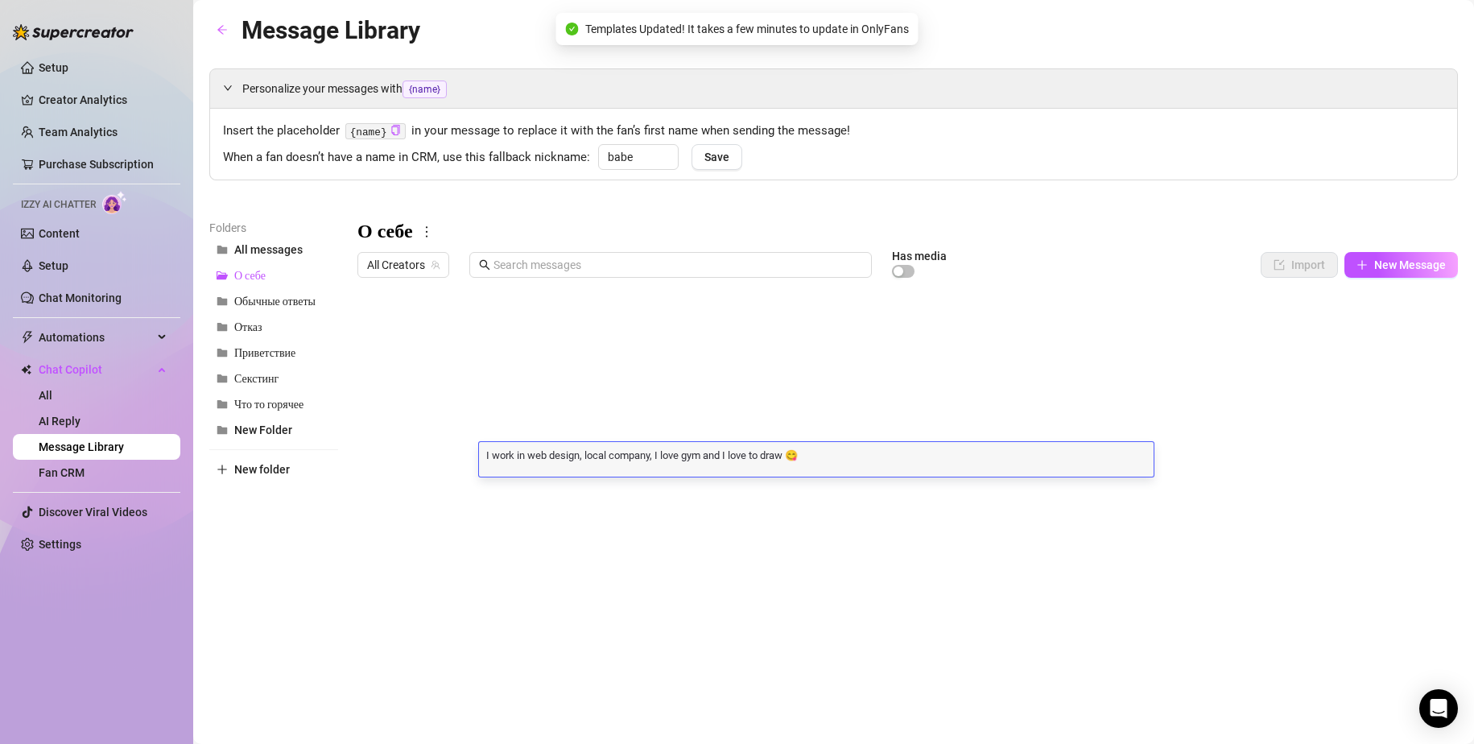
scroll to position [1, 0]
click at [797, 456] on textarea "I work in web design, local company, I love gym and I love to draw 😋" at bounding box center [816, 454] width 675 height 14
click at [795, 453] on textarea "I work in web design, local company, I love gym and I love to draw 😋" at bounding box center [816, 454] width 675 height 14
drag, startPoint x: 793, startPoint y: 456, endPoint x: 466, endPoint y: 457, distance: 326.9
click at [466, 457] on div "Title Text Media $ AI Pricing Accounts откуда I am from Croatia 💕and you ? fals…" at bounding box center [908, 464] width 1101 height 359
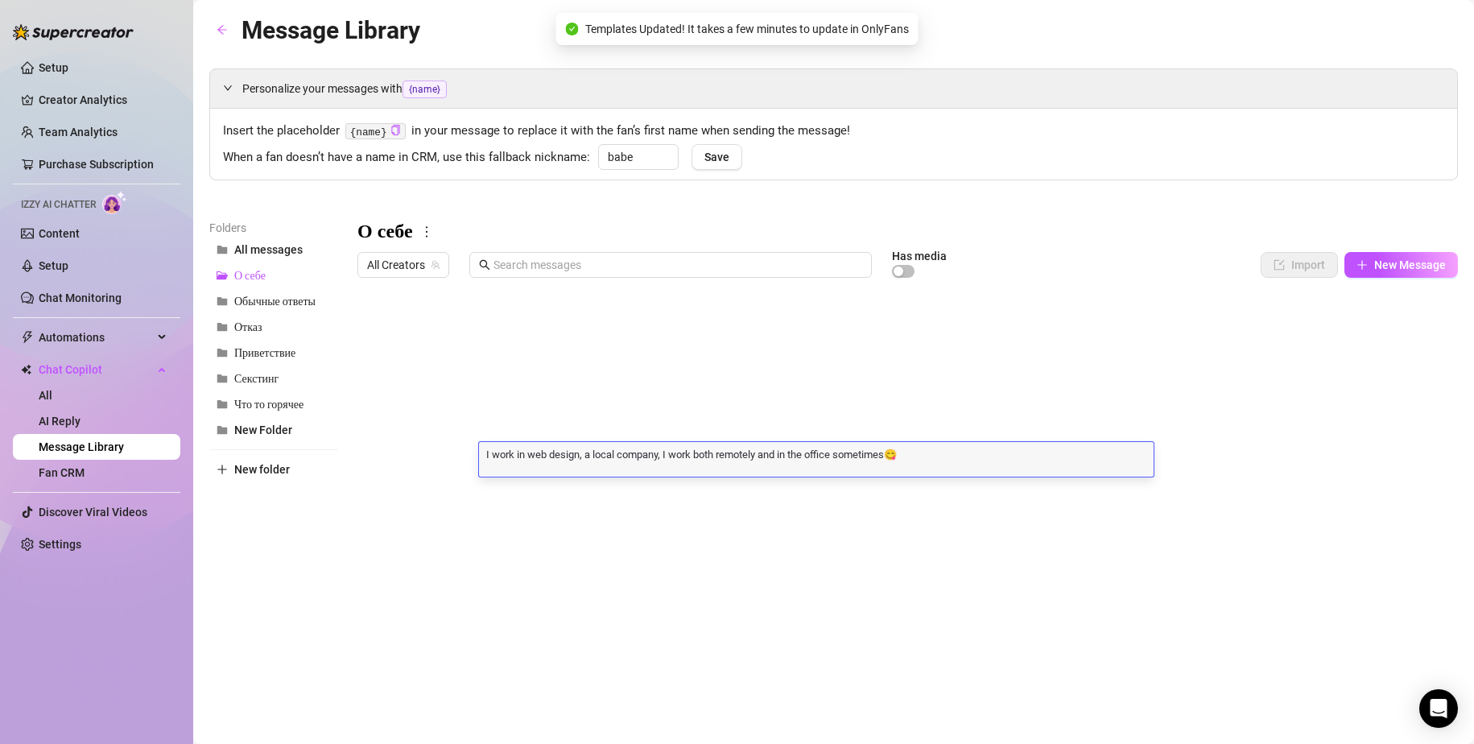
click at [1046, 459] on textarea "I work in web design, a local company, I work both remotely and in the office s…" at bounding box center [816, 454] width 675 height 14
click at [934, 524] on div at bounding box center [908, 464] width 1101 height 359
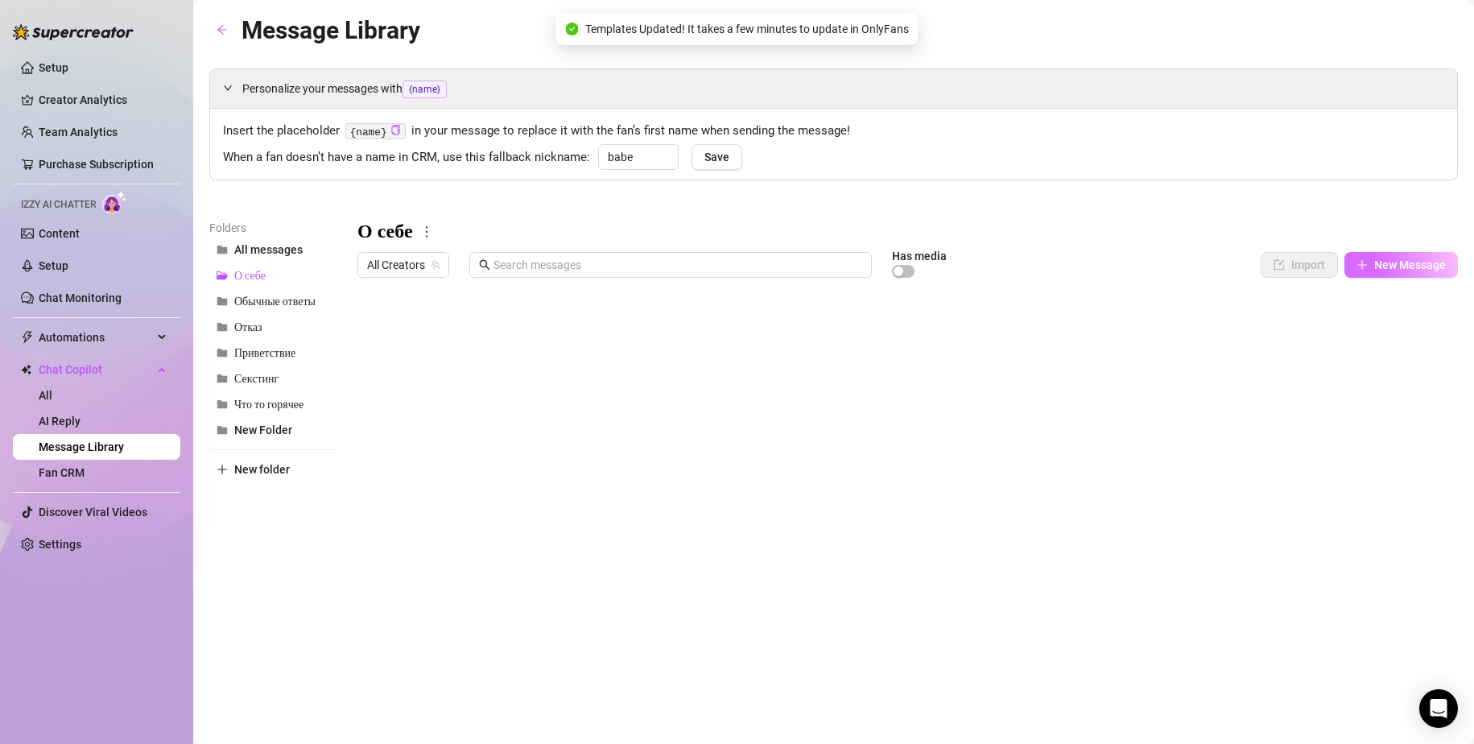
click at [1413, 252] on button "New Message" at bounding box center [1402, 265] width 114 height 26
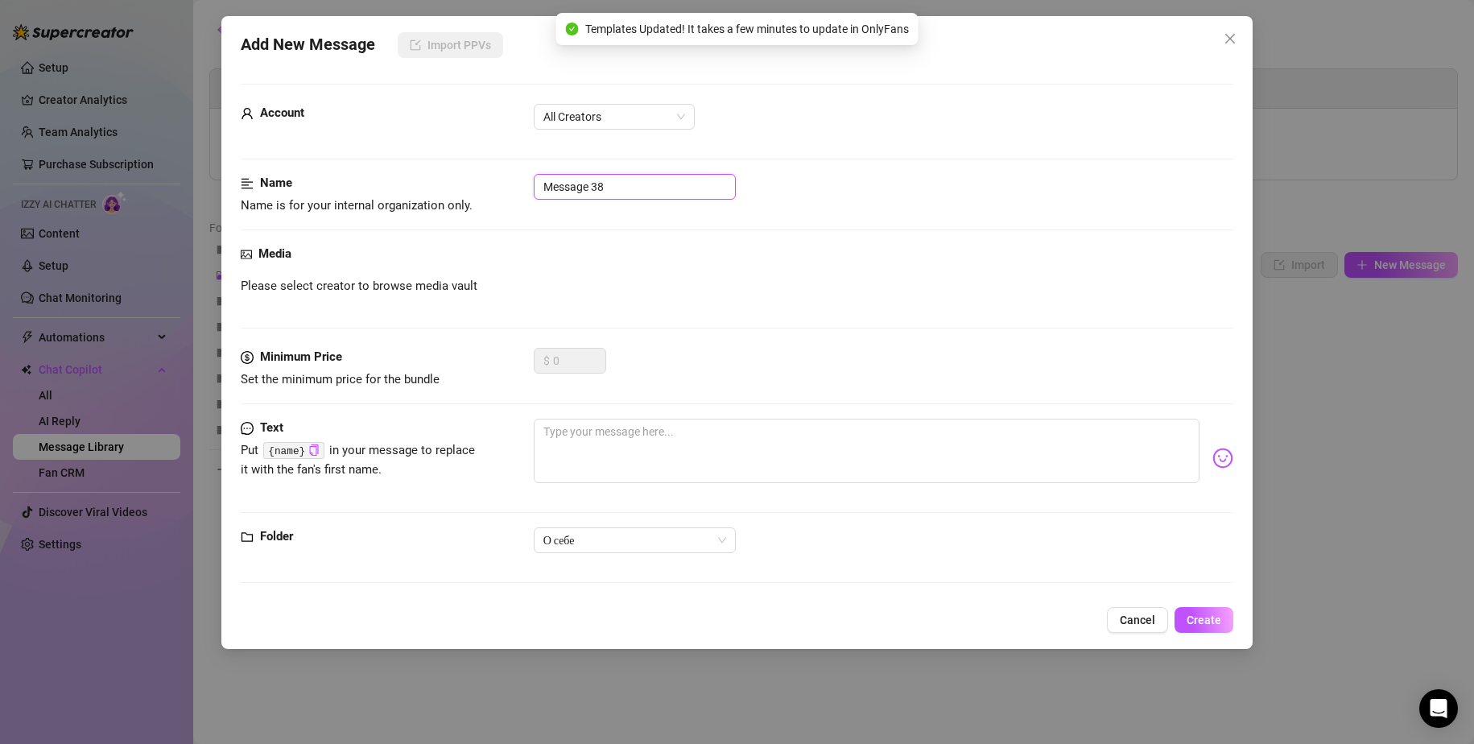
drag, startPoint x: 635, startPoint y: 182, endPoint x: 356, endPoint y: 162, distance: 279.3
click at [370, 167] on form "Account All Creators Name Name is for your internal organization only. Message …" at bounding box center [738, 341] width 994 height 514
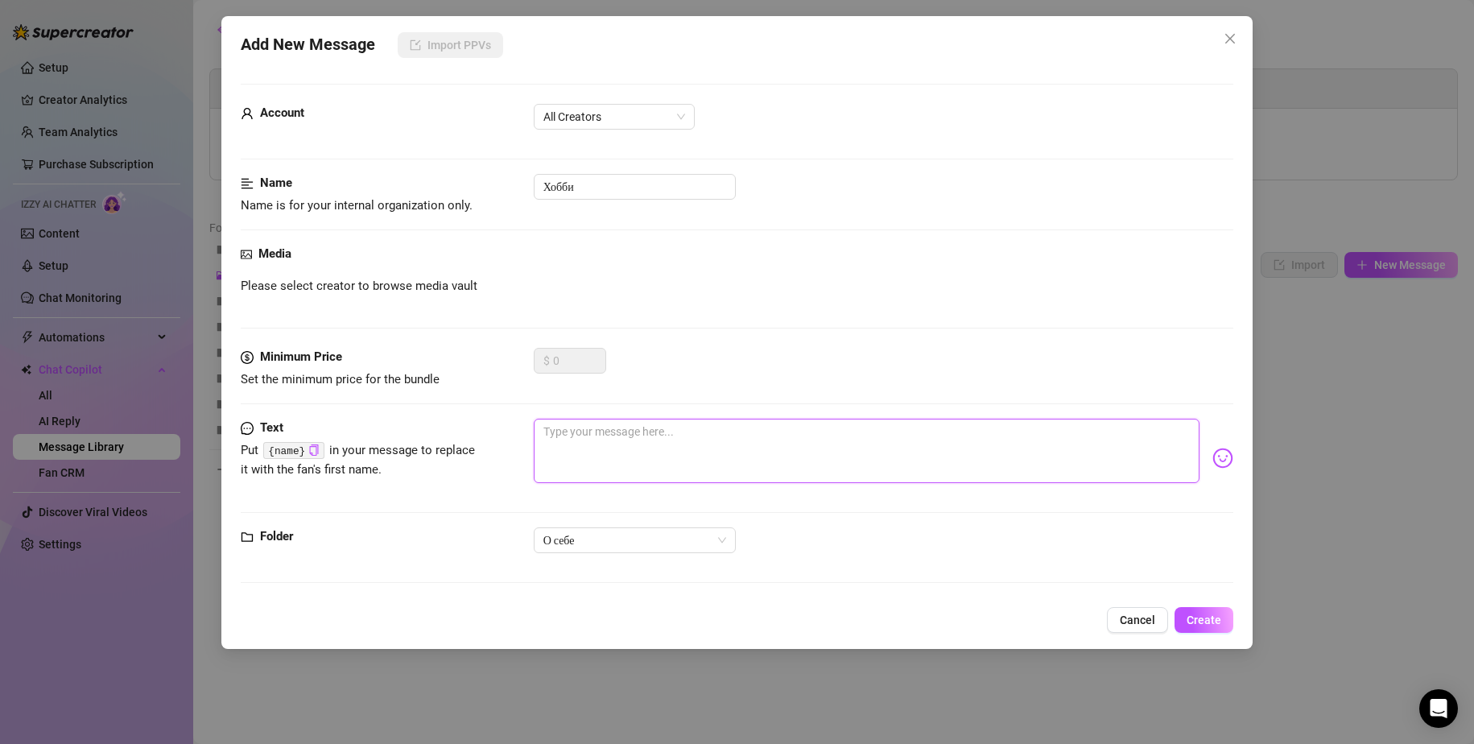
click at [724, 444] on textarea at bounding box center [867, 451] width 667 height 64
click at [649, 441] on textarea at bounding box center [867, 451] width 667 height 64
paste textarea "I like to go to the gym, sometimes I also read books and research, I really lik…"
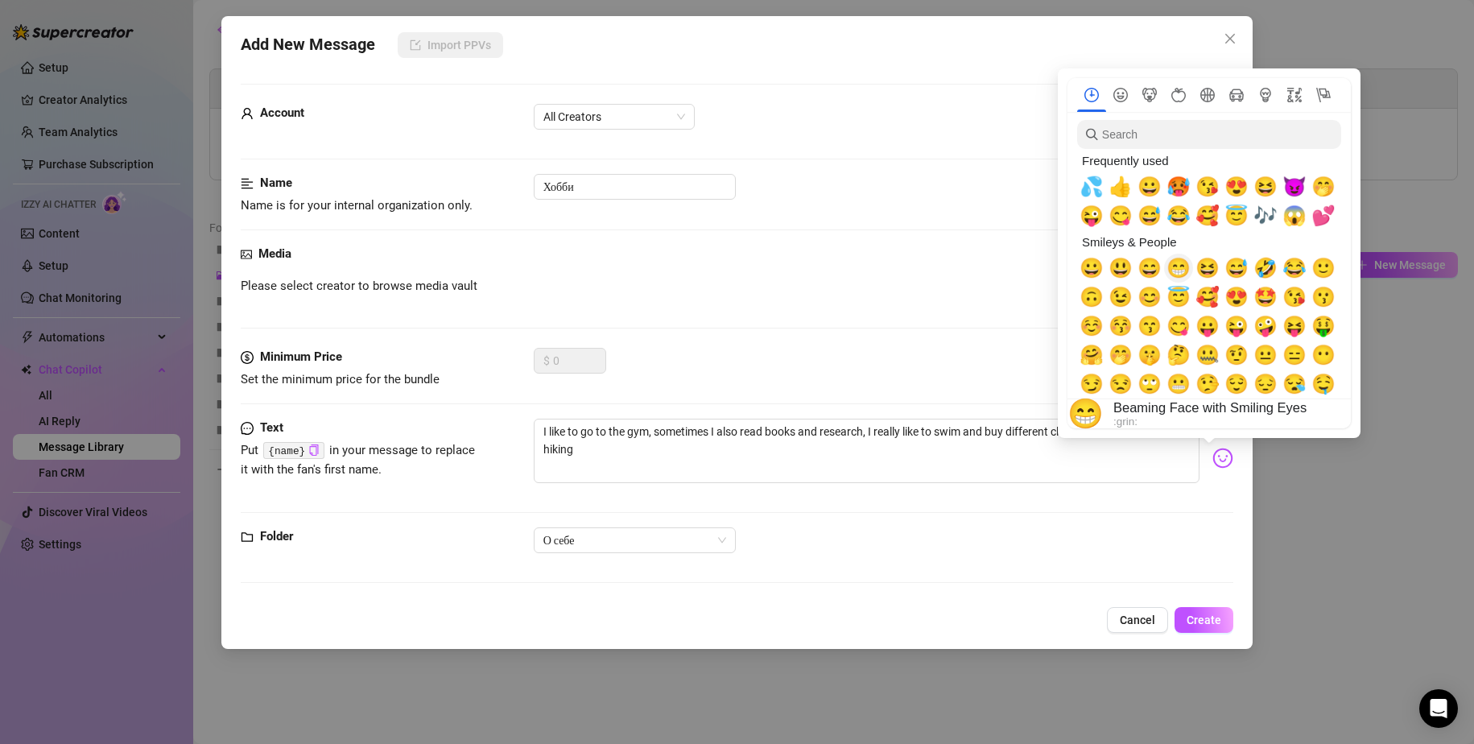
click at [1172, 274] on span "😁" at bounding box center [1179, 268] width 24 height 23
drag, startPoint x: 1153, startPoint y: 271, endPoint x: 1142, endPoint y: 279, distance: 14.3
click at [1152, 270] on span "😄" at bounding box center [1150, 268] width 24 height 23
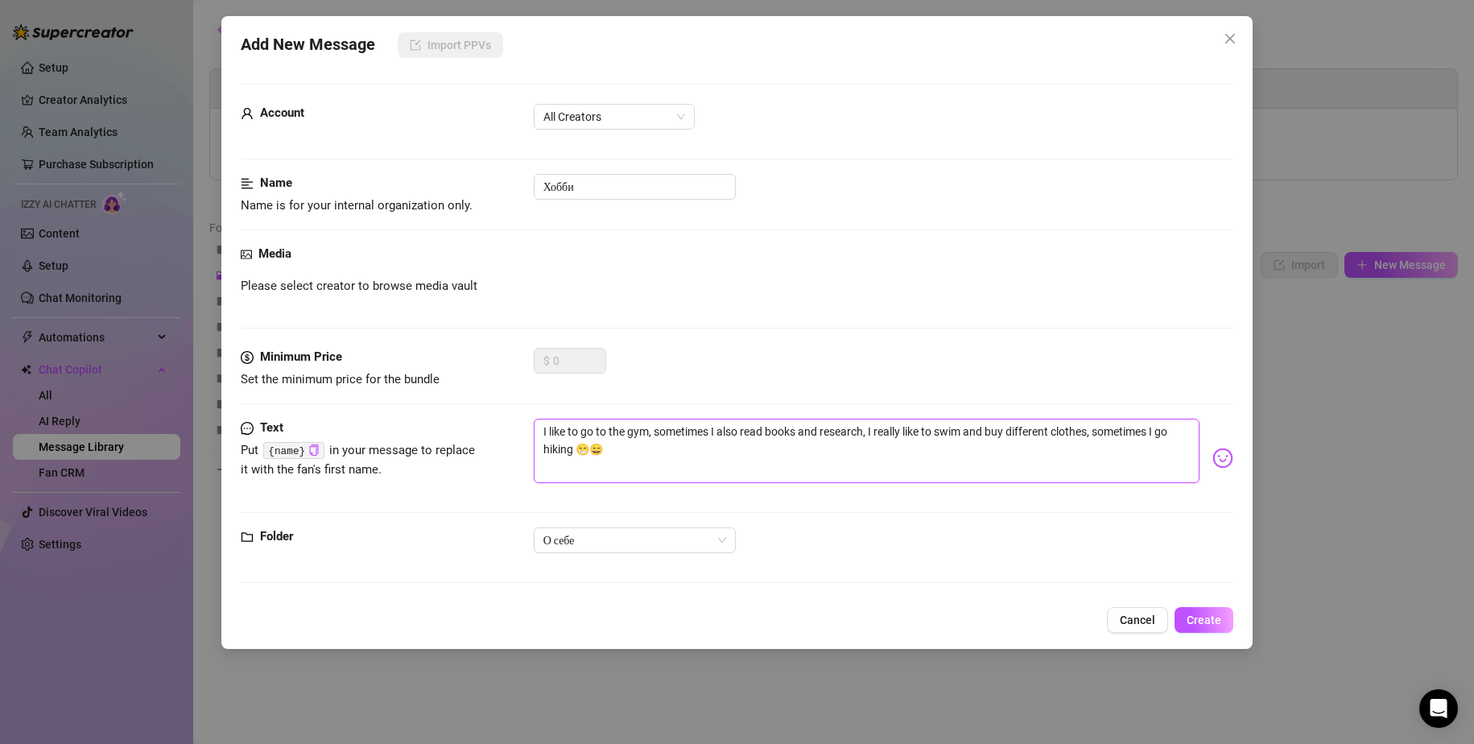
drag, startPoint x: 609, startPoint y: 455, endPoint x: 593, endPoint y: 453, distance: 15.5
click at [606, 454] on textarea "I like to go to the gym, sometimes I also read books and research, I really lik…" at bounding box center [867, 451] width 667 height 64
click at [593, 451] on textarea "I like to go to the gym, sometimes I also read books and research, I really lik…" at bounding box center [867, 451] width 667 height 64
click at [675, 451] on textarea "I like to go to the gym, sometimes I also read books and research, I really lik…" at bounding box center [867, 451] width 667 height 64
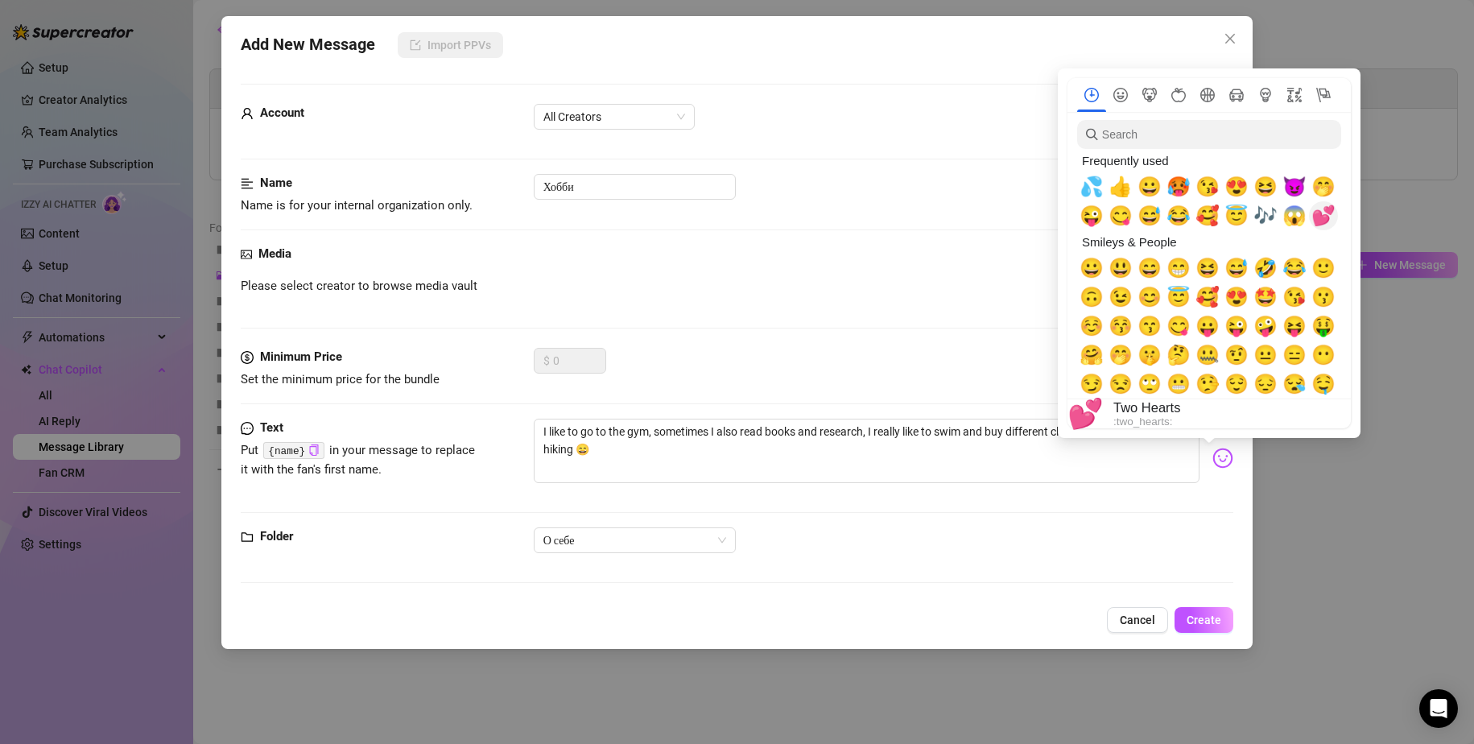
click at [1333, 210] on span "💕" at bounding box center [1324, 216] width 24 height 23
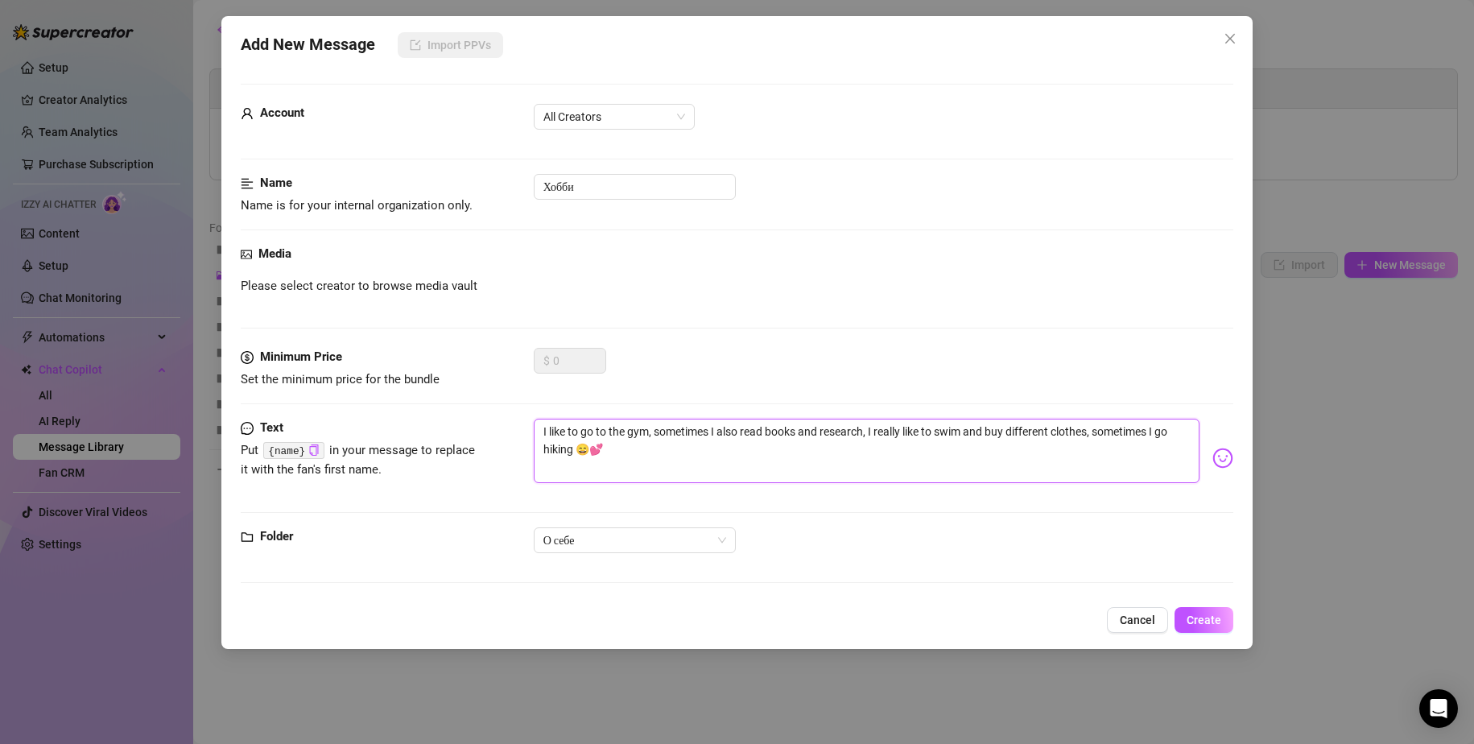
click at [945, 446] on textarea "I like to go to the gym, sometimes I also read books and research, I really lik…" at bounding box center [867, 451] width 667 height 64
click at [647, 117] on span "All Creators" at bounding box center [615, 117] width 142 height 24
click at [601, 195] on div "Zara (@zaraass)" at bounding box center [614, 201] width 135 height 18
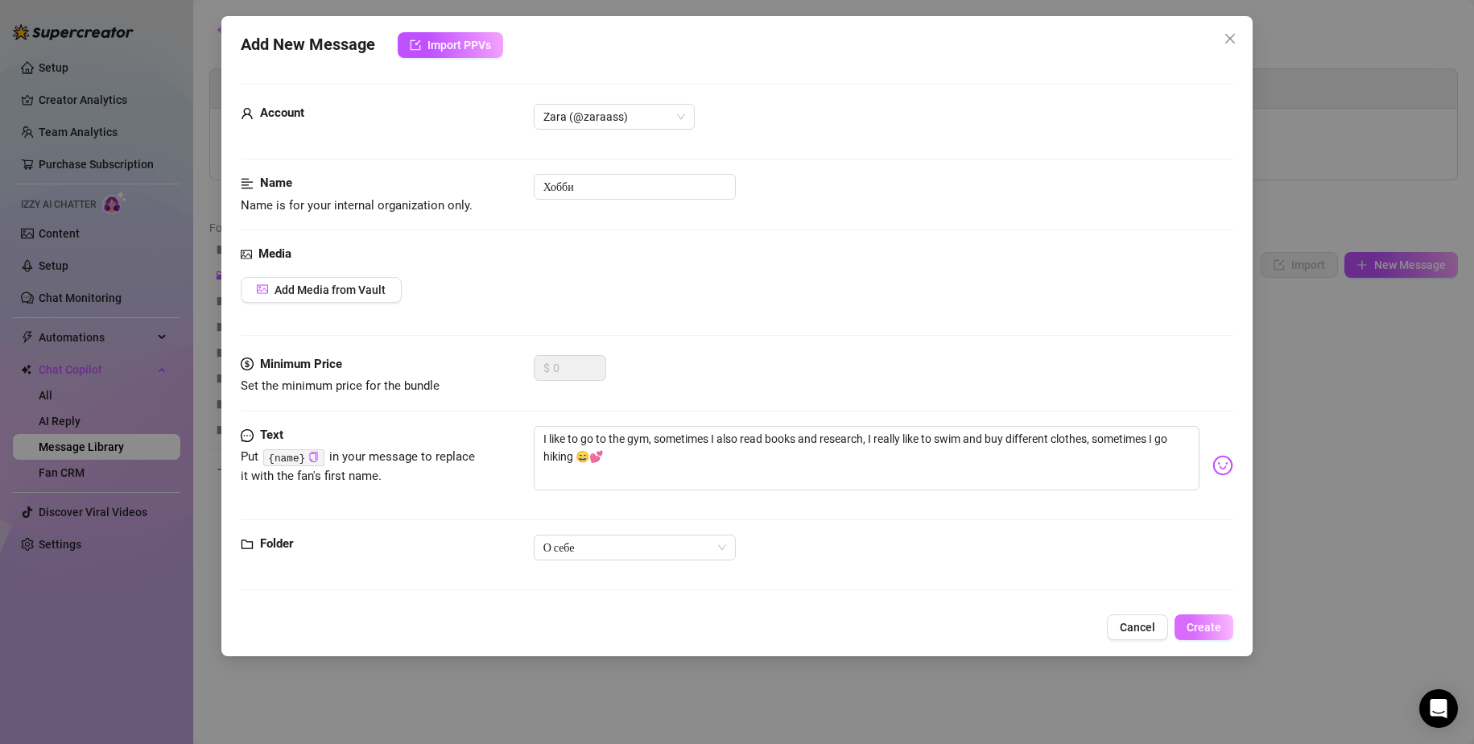
click at [1211, 624] on span "Create" at bounding box center [1204, 627] width 35 height 13
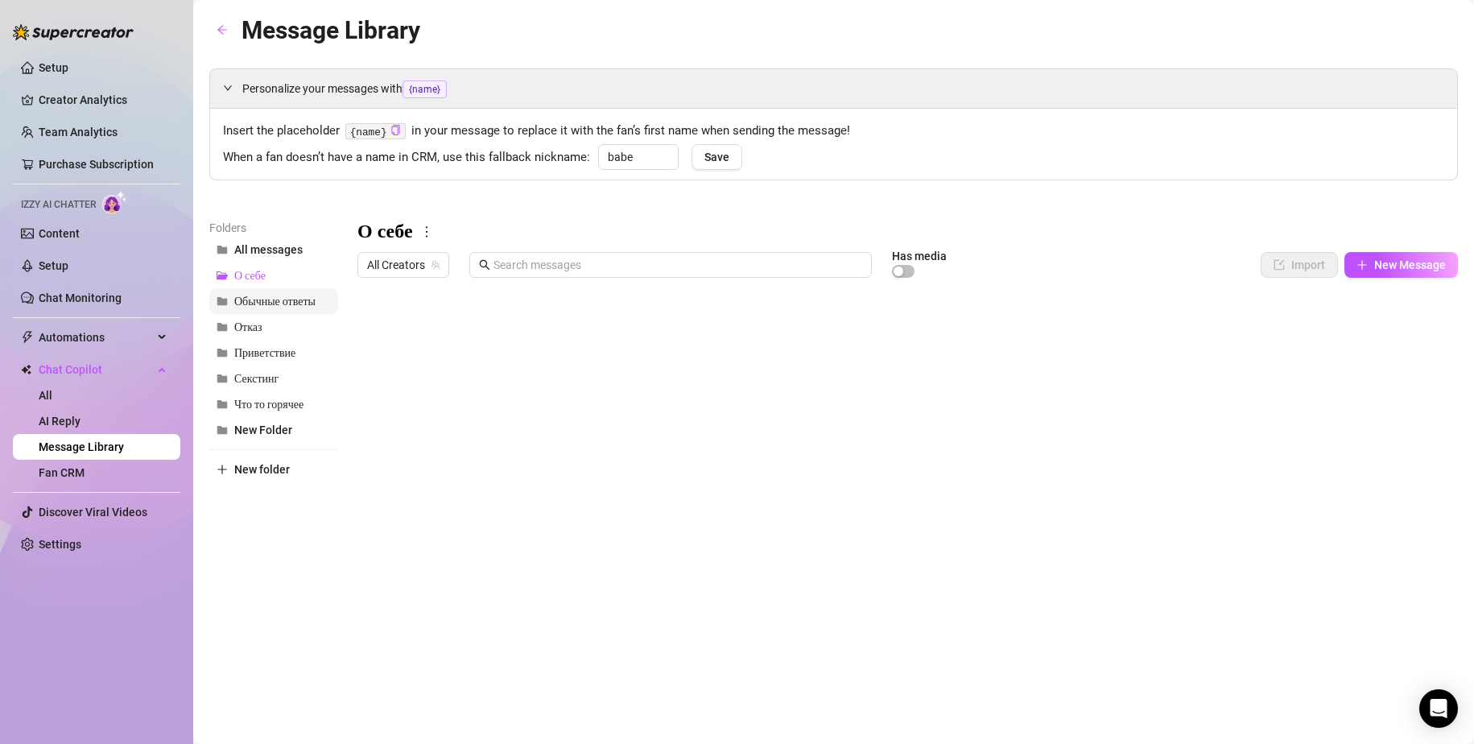
click at [262, 302] on span "Обычные ответы" at bounding box center [274, 302] width 81 height 14
click at [440, 398] on div at bounding box center [908, 464] width 1101 height 359
click at [1400, 269] on span "New Message" at bounding box center [1410, 264] width 72 height 13
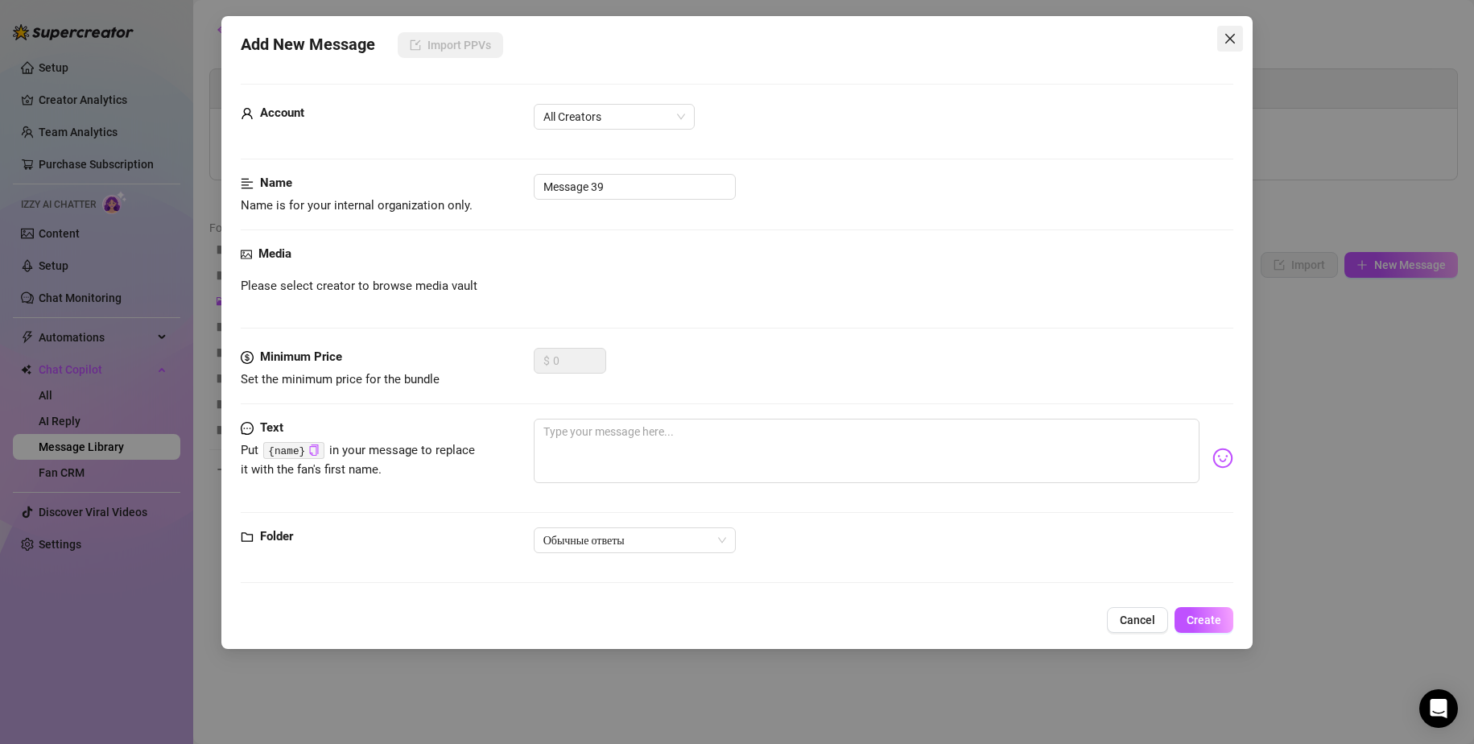
click at [1232, 41] on icon "close" at bounding box center [1230, 38] width 13 height 13
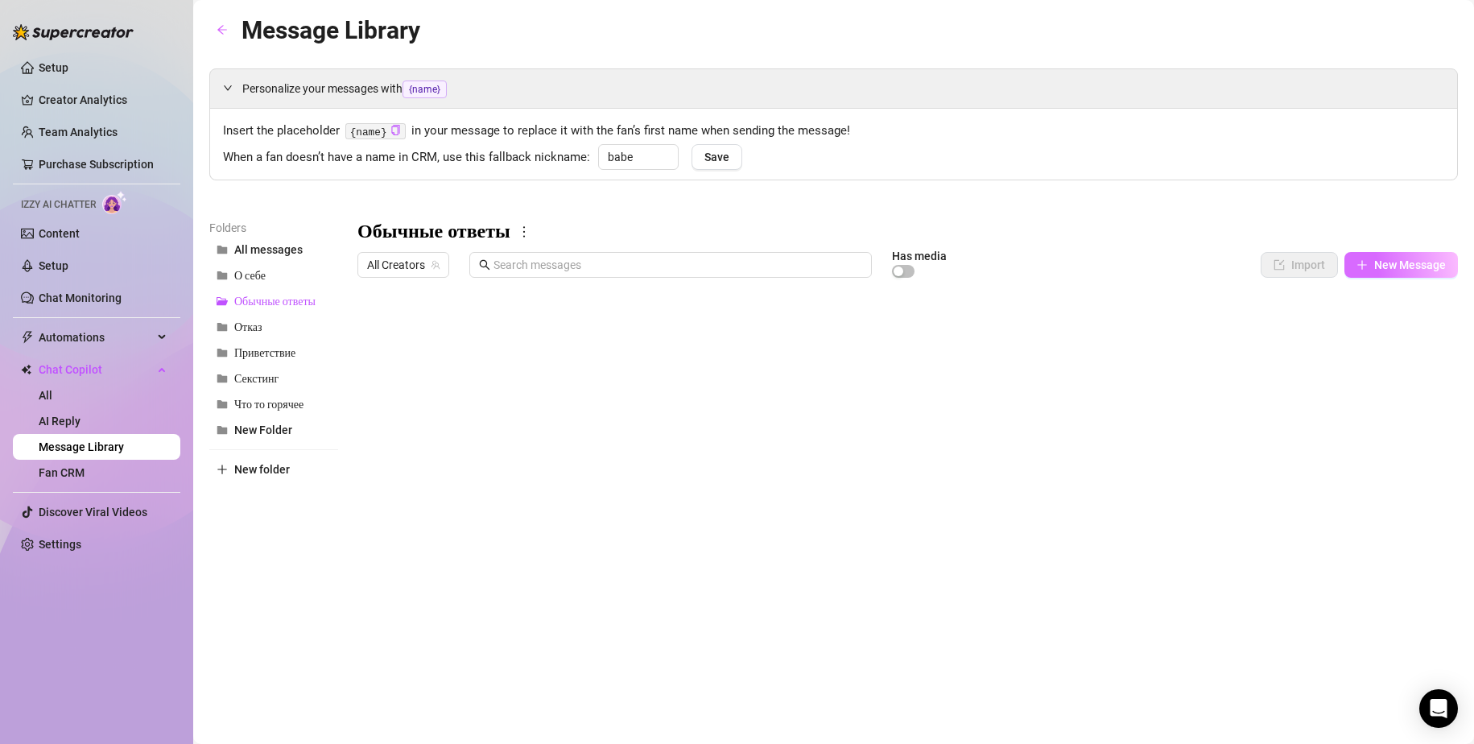
click at [1382, 271] on span "New Message" at bounding box center [1410, 264] width 72 height 13
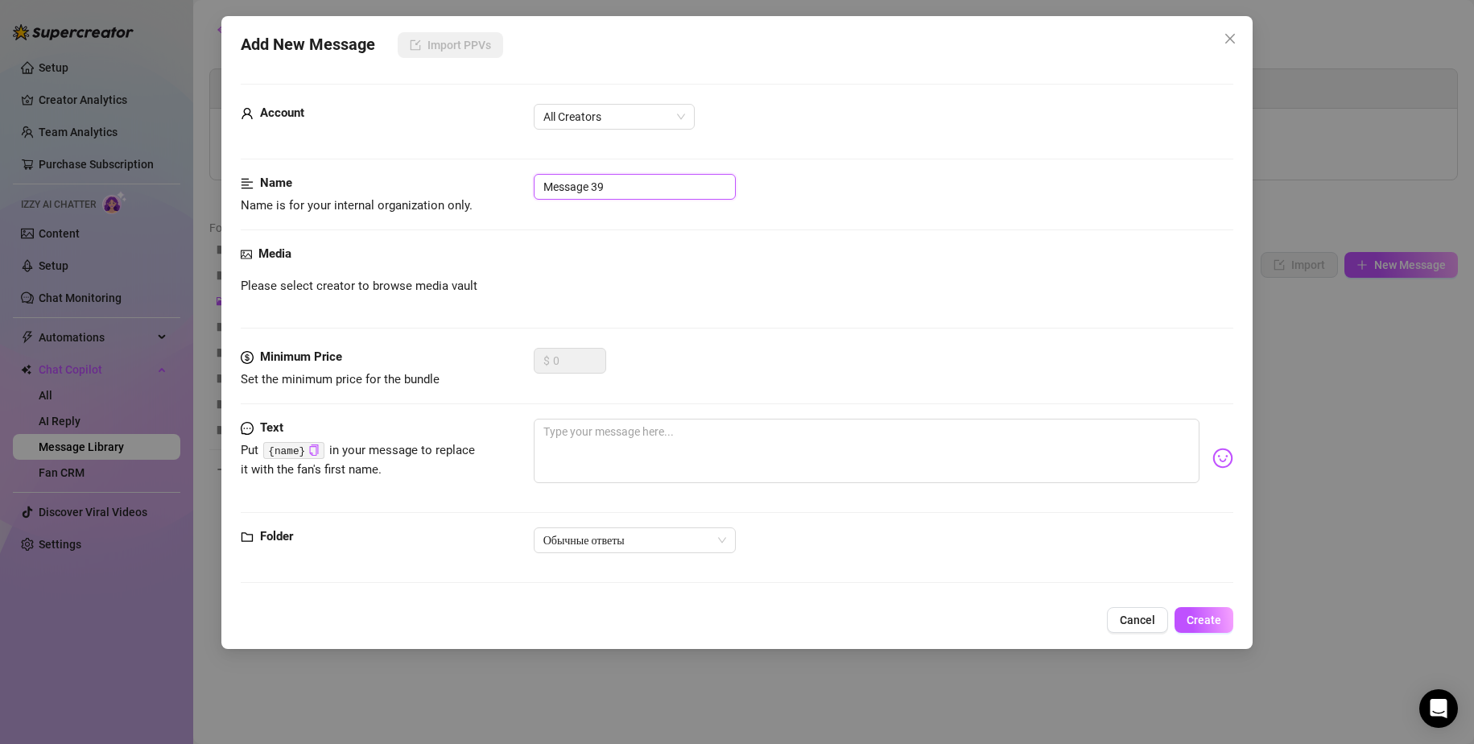
drag, startPoint x: 609, startPoint y: 190, endPoint x: 457, endPoint y: 181, distance: 152.4
click at [449, 180] on div "Name Name is for your internal organization only. Message 39" at bounding box center [738, 194] width 994 height 41
paste input "Когда открыл пост"
click at [593, 103] on form "Account All Creators Name Name is for your internal organization only. Когда от…" at bounding box center [738, 341] width 994 height 514
click at [590, 117] on span "All Creators" at bounding box center [615, 117] width 142 height 24
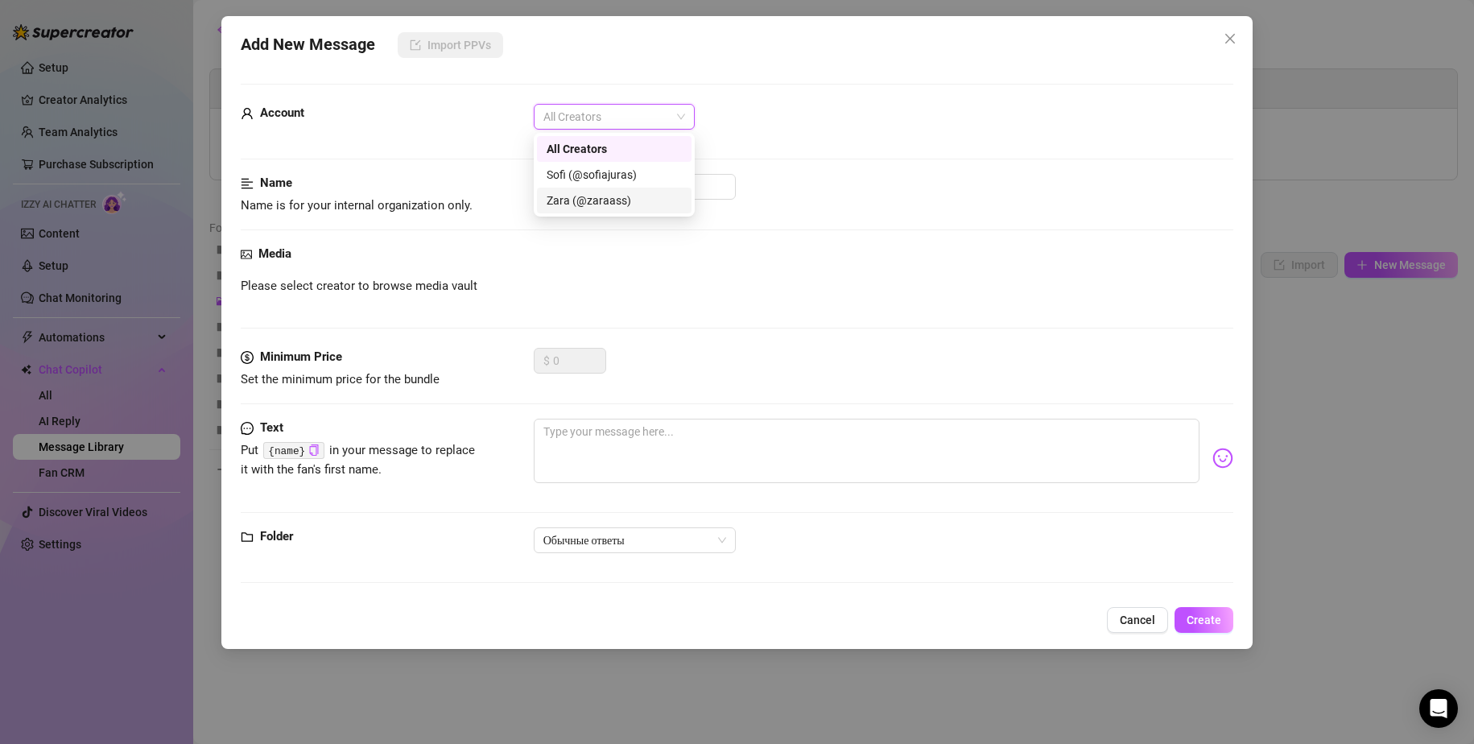
click at [588, 202] on div "Zara (@zaraass)" at bounding box center [614, 201] width 135 height 18
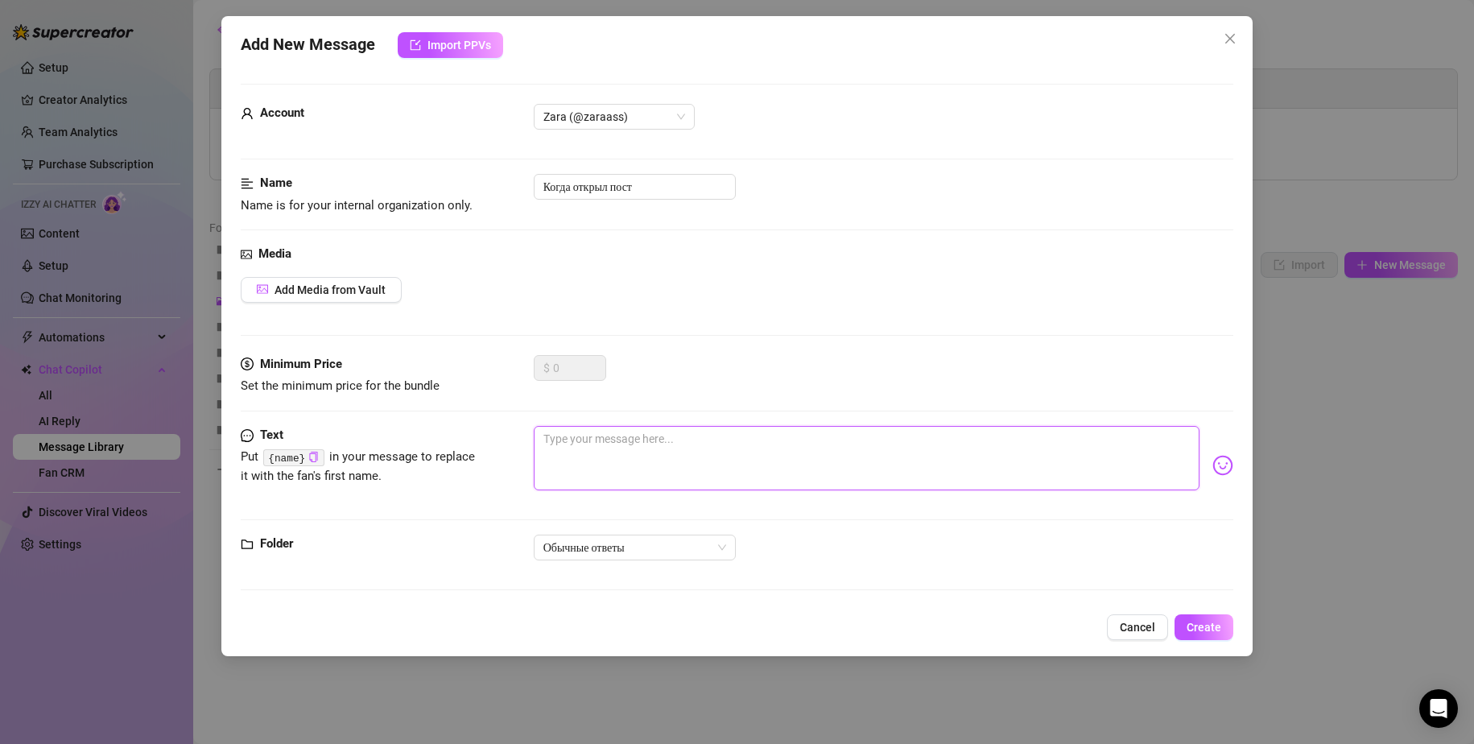
click at [606, 452] on textarea at bounding box center [867, 458] width 667 height 64
paste textarea "I saw that you opened the post! I like to think about how you cum"
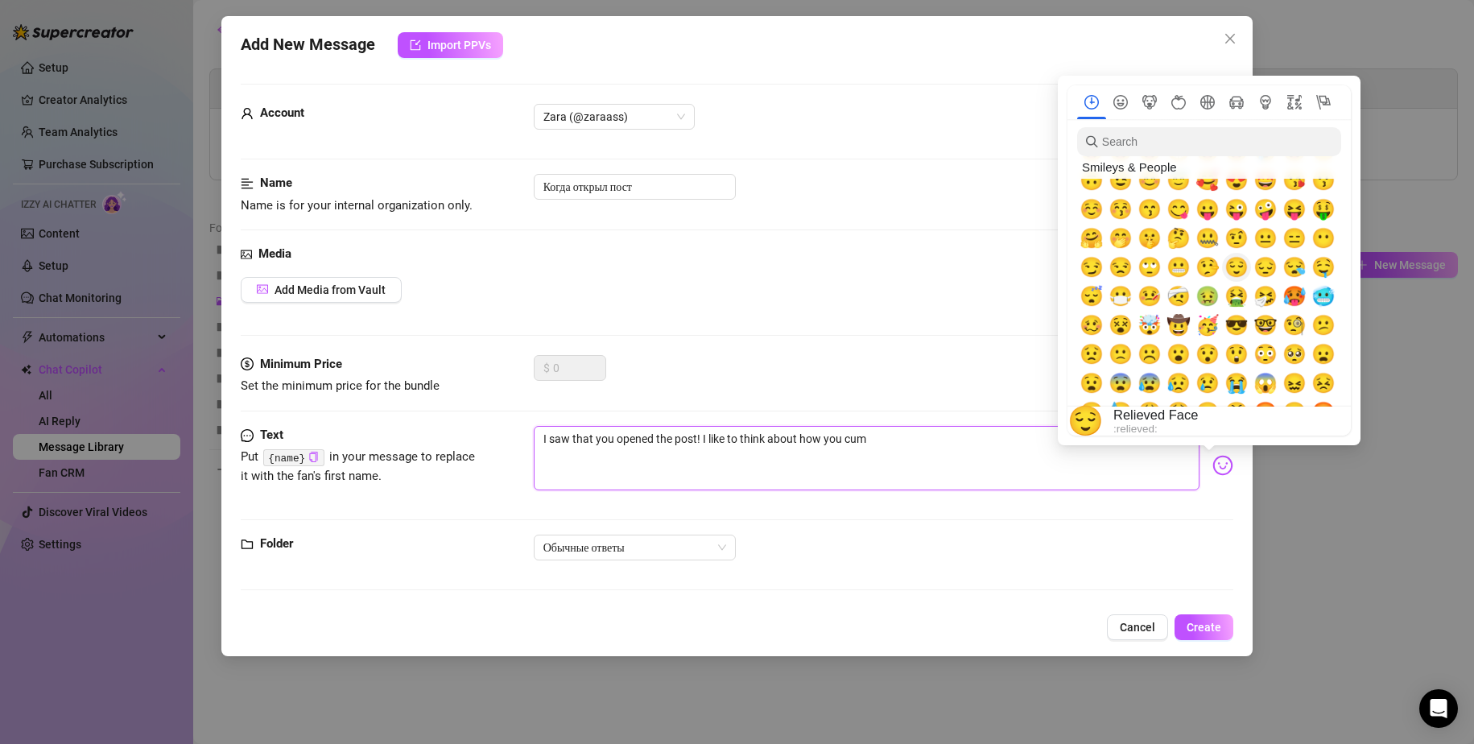
scroll to position [161, 0]
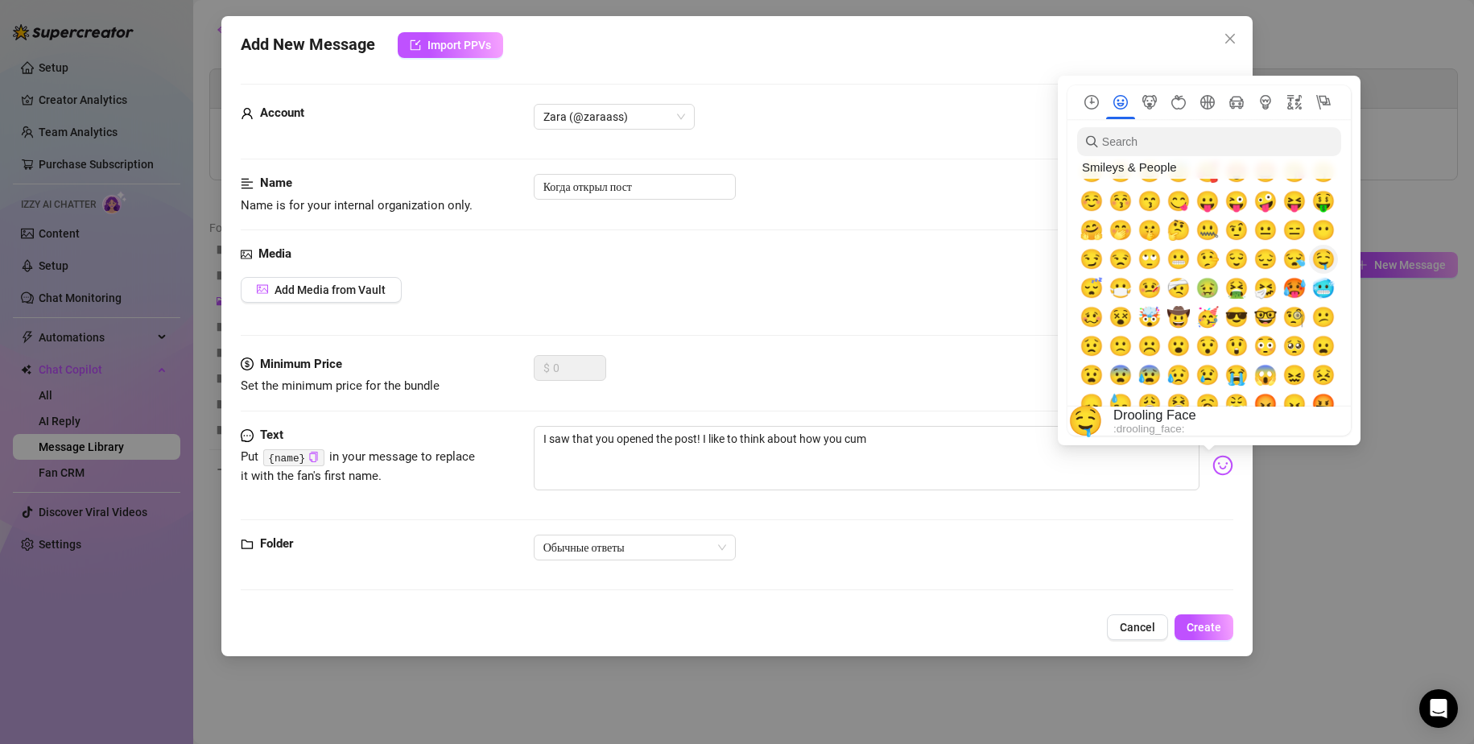
click at [1319, 264] on span "🤤" at bounding box center [1324, 259] width 24 height 23
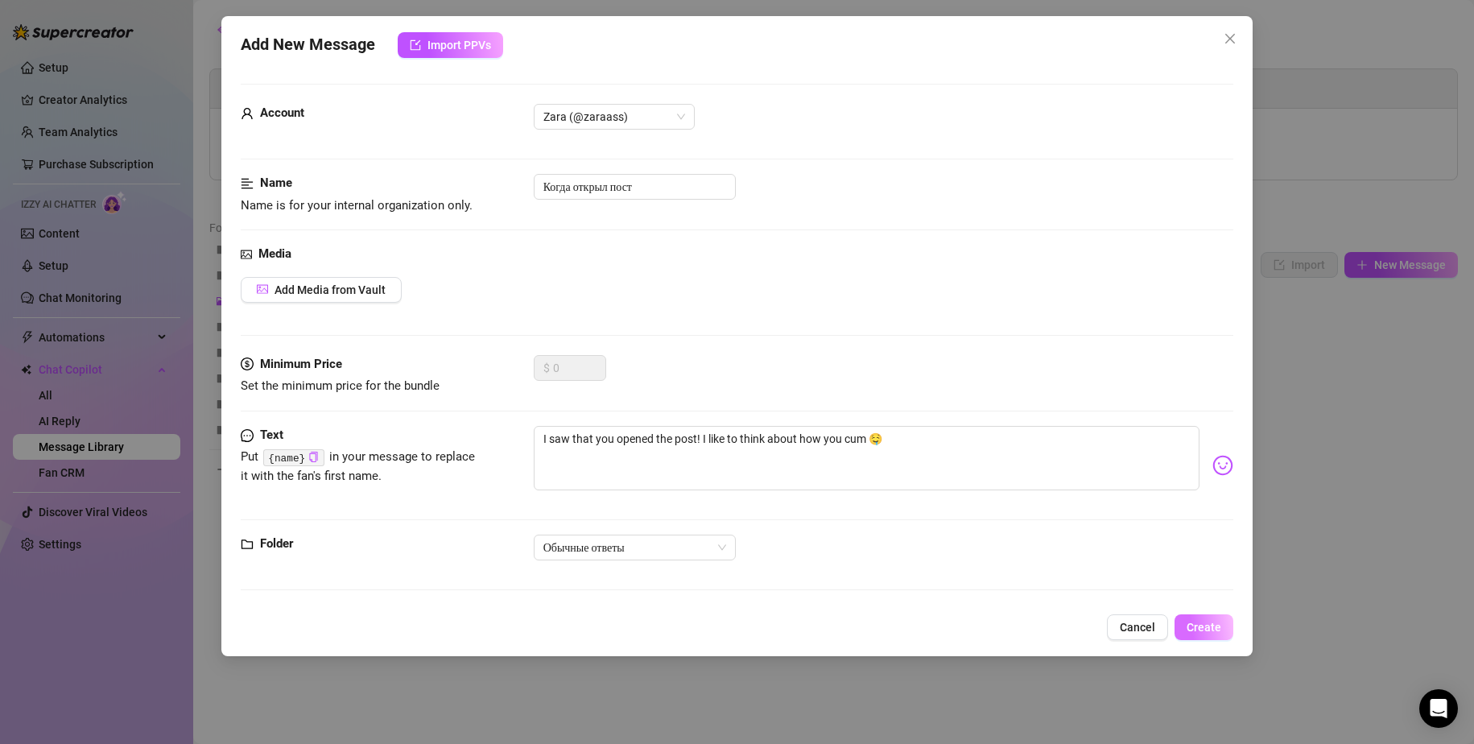
click at [1194, 621] on span "Create" at bounding box center [1204, 627] width 35 height 13
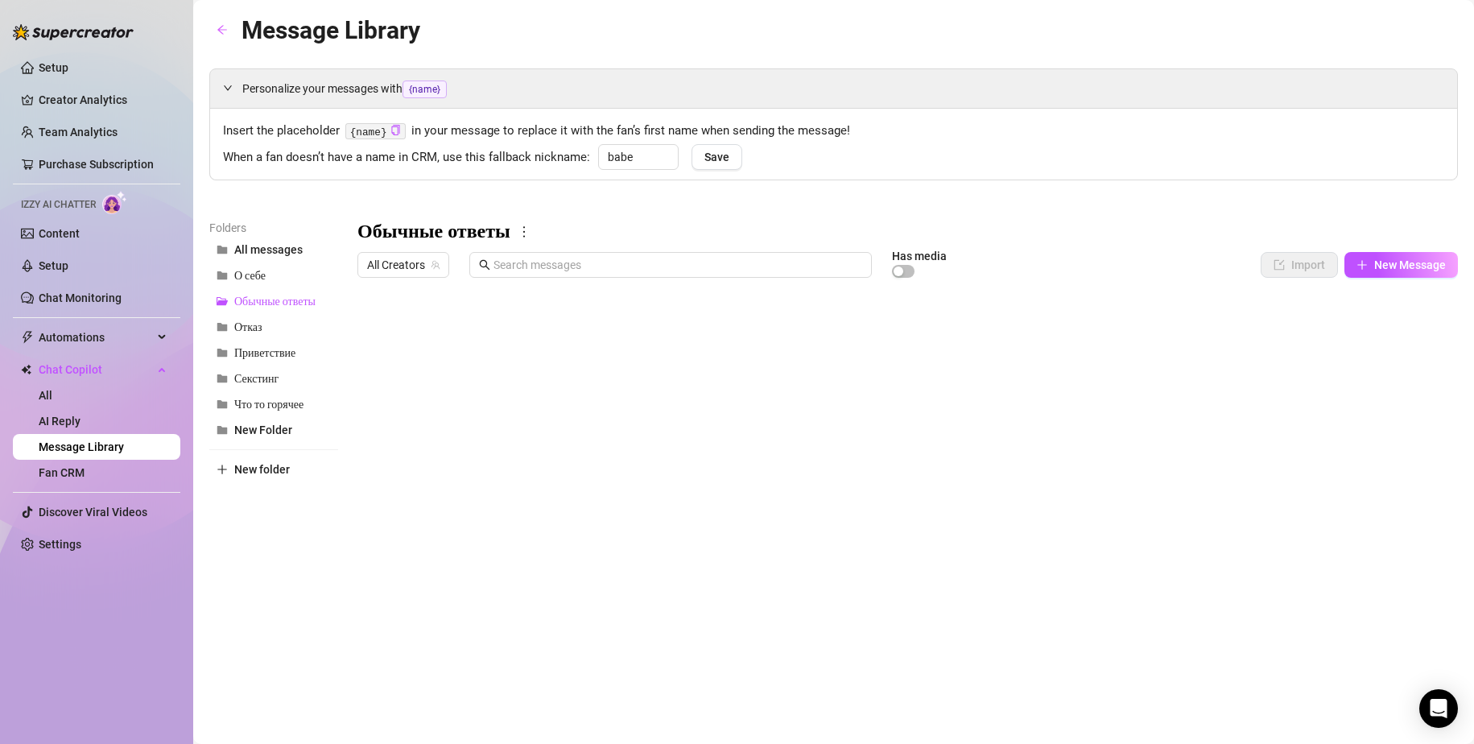
click at [449, 457] on div at bounding box center [908, 464] width 1101 height 359
click at [435, 449] on div at bounding box center [908, 464] width 1101 height 359
click at [435, 449] on textarea "Хочешь увидеть что то горячее ?" at bounding box center [460, 454] width 157 height 14
click at [606, 464] on div at bounding box center [908, 464] width 1101 height 359
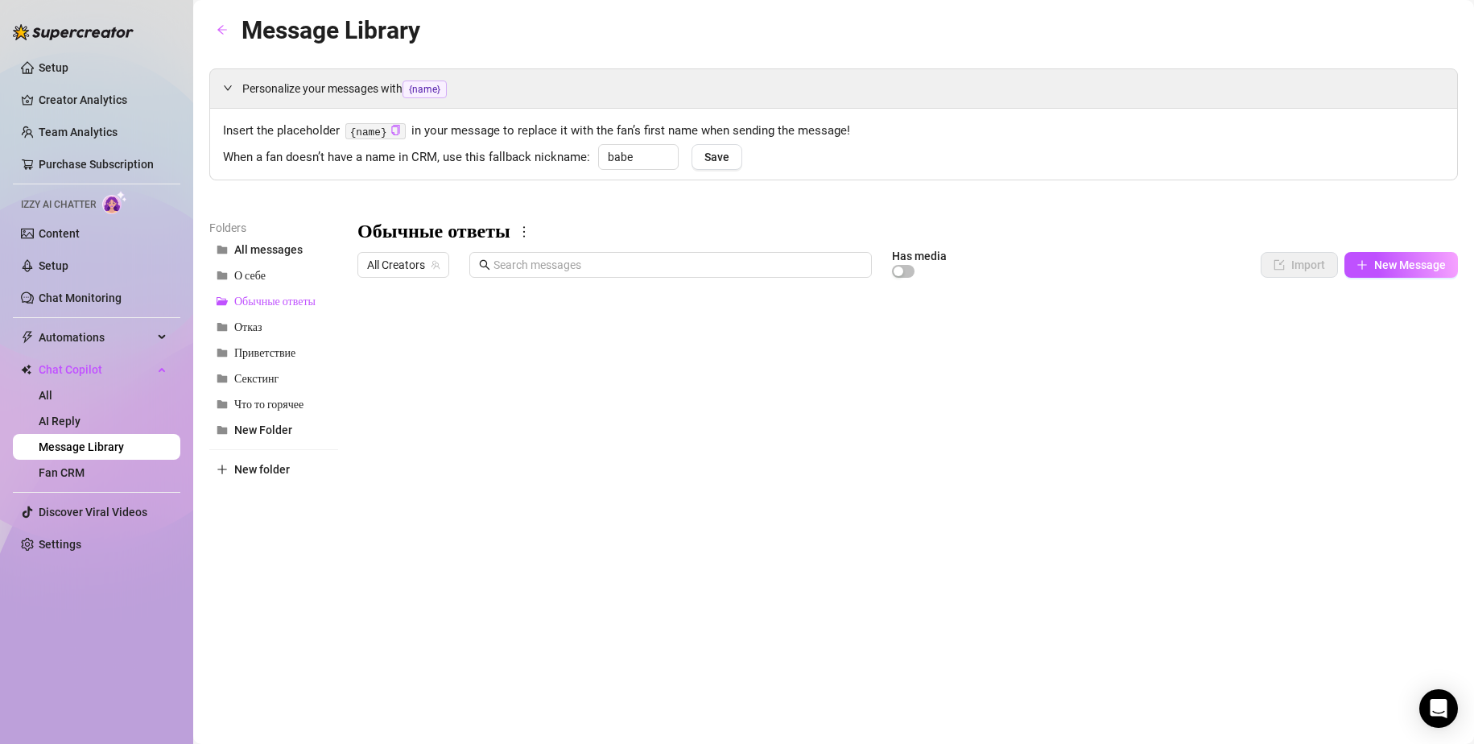
click at [435, 456] on div at bounding box center [908, 464] width 1101 height 359
click at [1391, 265] on span "New Message" at bounding box center [1410, 264] width 72 height 13
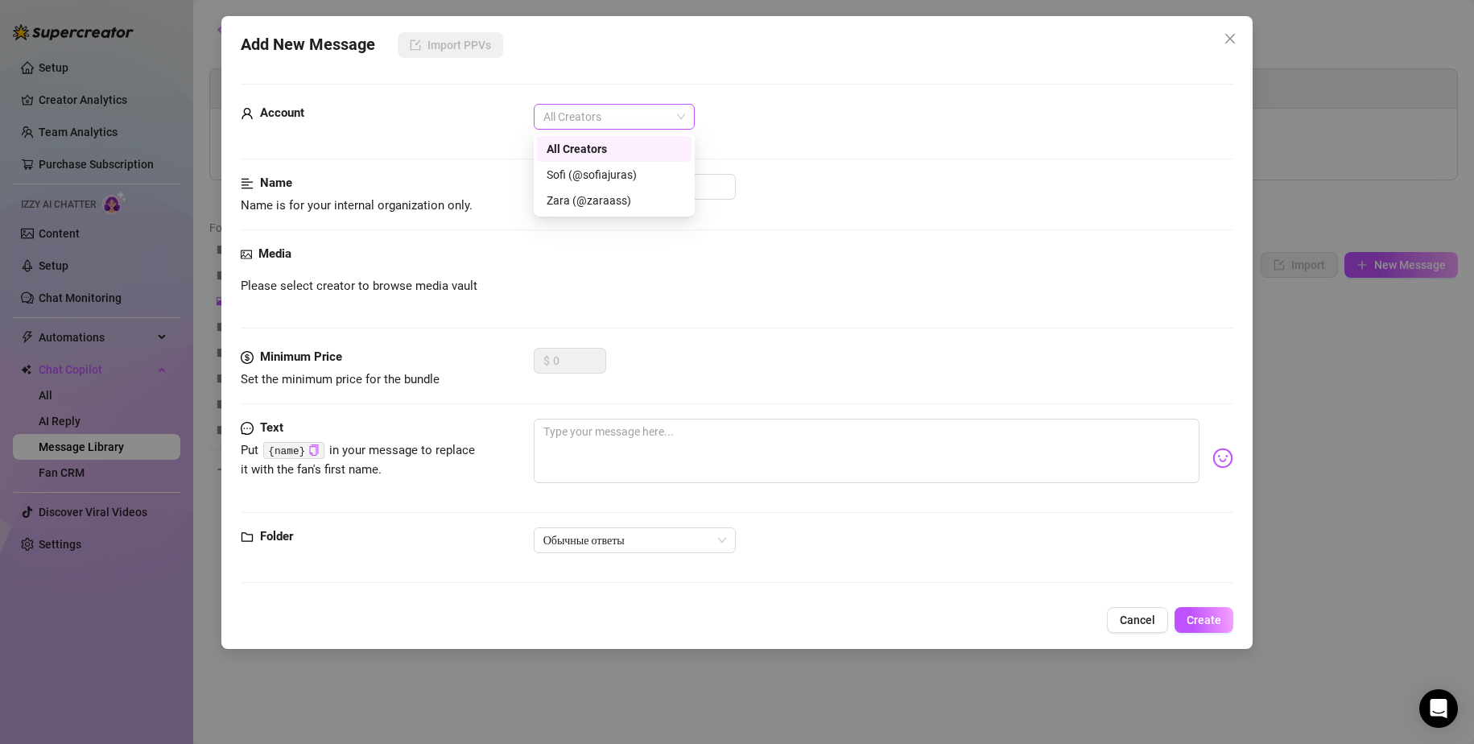
click at [568, 106] on span "All Creators" at bounding box center [615, 117] width 142 height 24
click at [573, 196] on div "Zara (@zaraass)" at bounding box center [614, 201] width 135 height 18
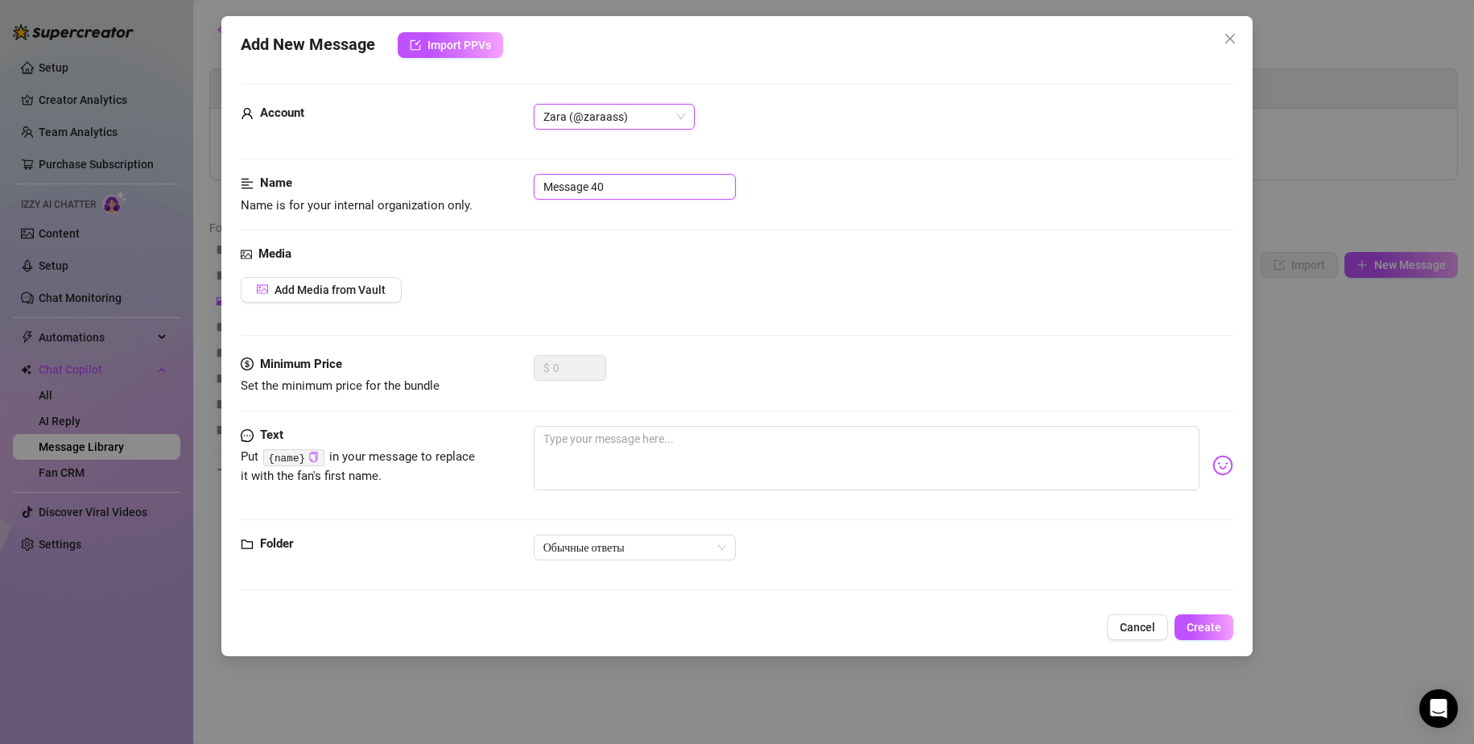
drag, startPoint x: 629, startPoint y: 190, endPoint x: 462, endPoint y: 179, distance: 167.1
click at [463, 179] on div "Name Name is for your internal organization only. Message 40" at bounding box center [738, 194] width 994 height 41
paste input "Хочешь увидеть что то горячее ?"
click at [588, 458] on textarea at bounding box center [867, 458] width 667 height 64
click at [616, 452] on textarea at bounding box center [867, 458] width 667 height 64
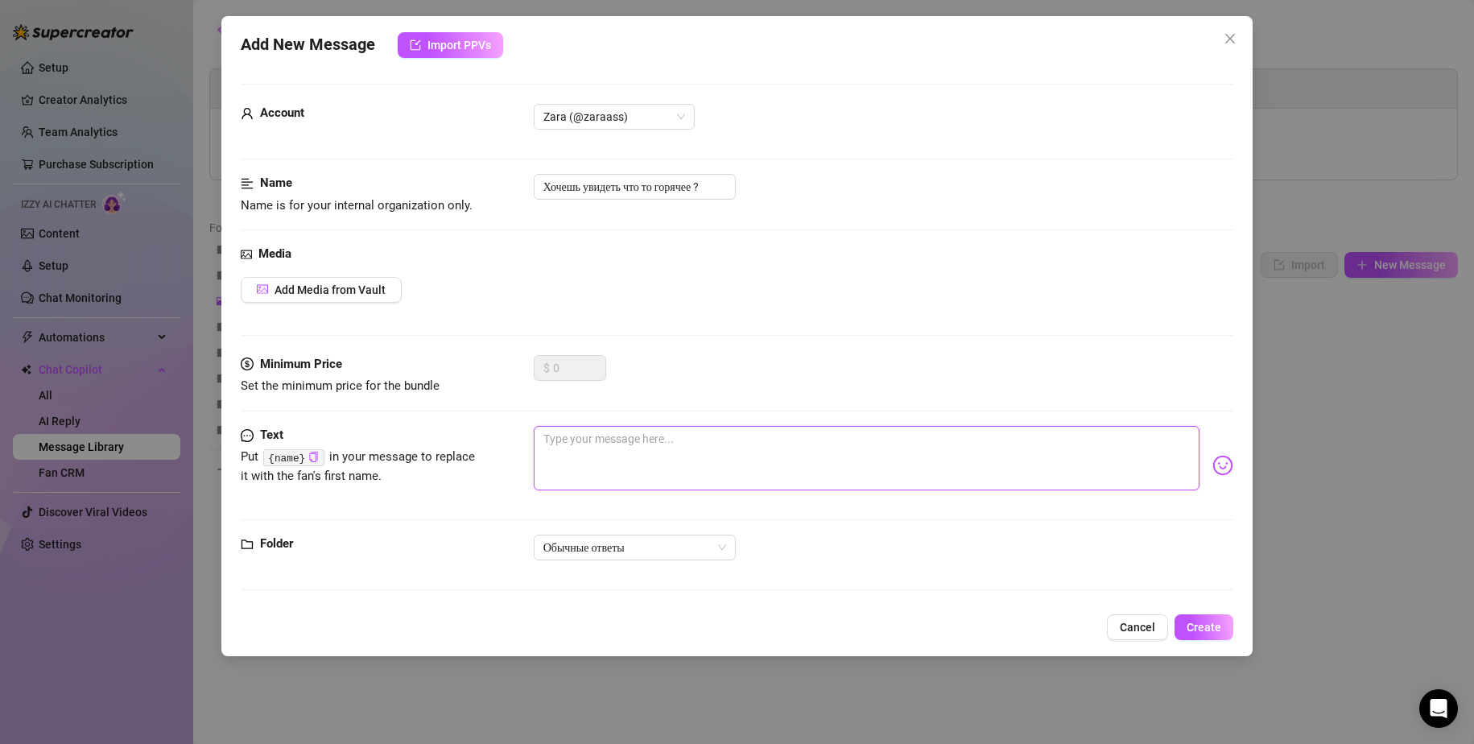
paste textarea "Do you want to see something naughty?"
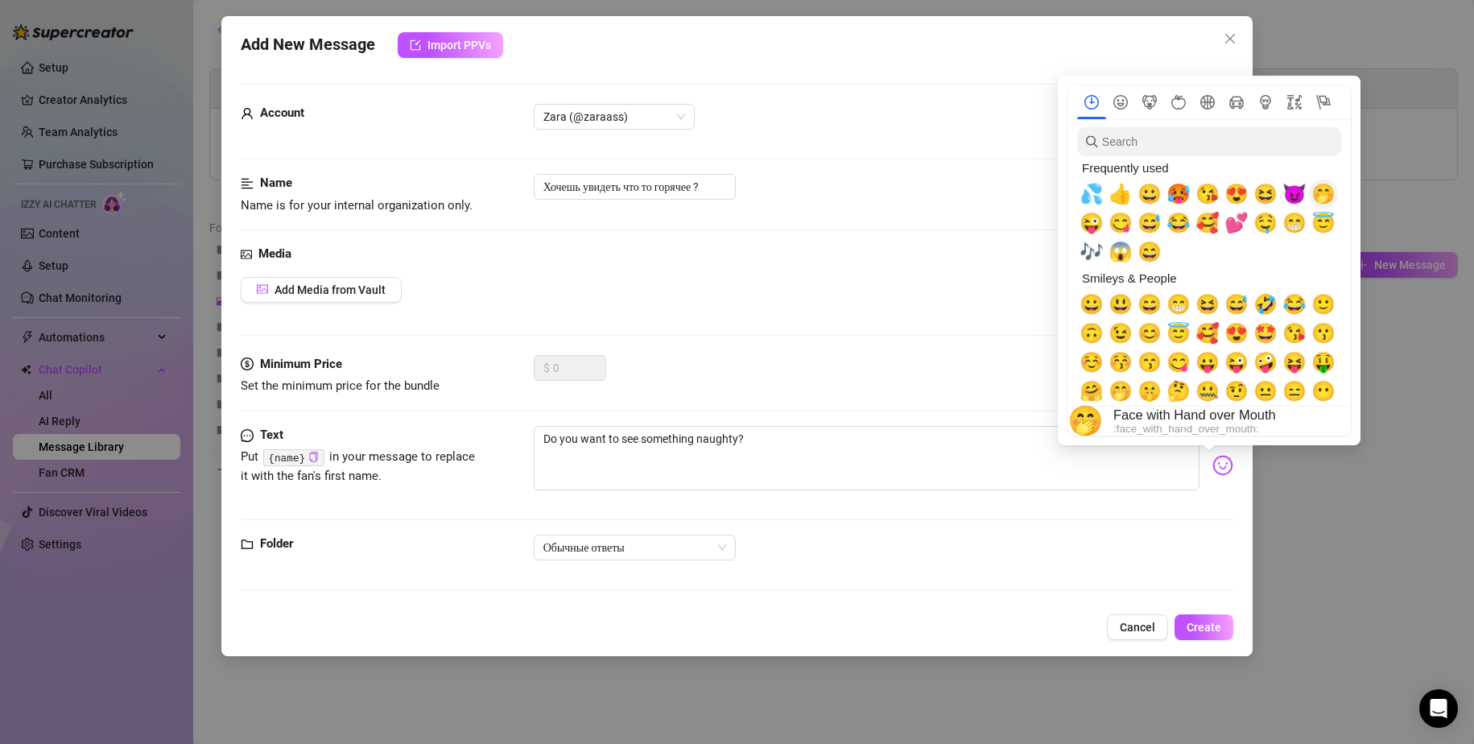
click at [1320, 195] on span "🤭" at bounding box center [1324, 194] width 24 height 23
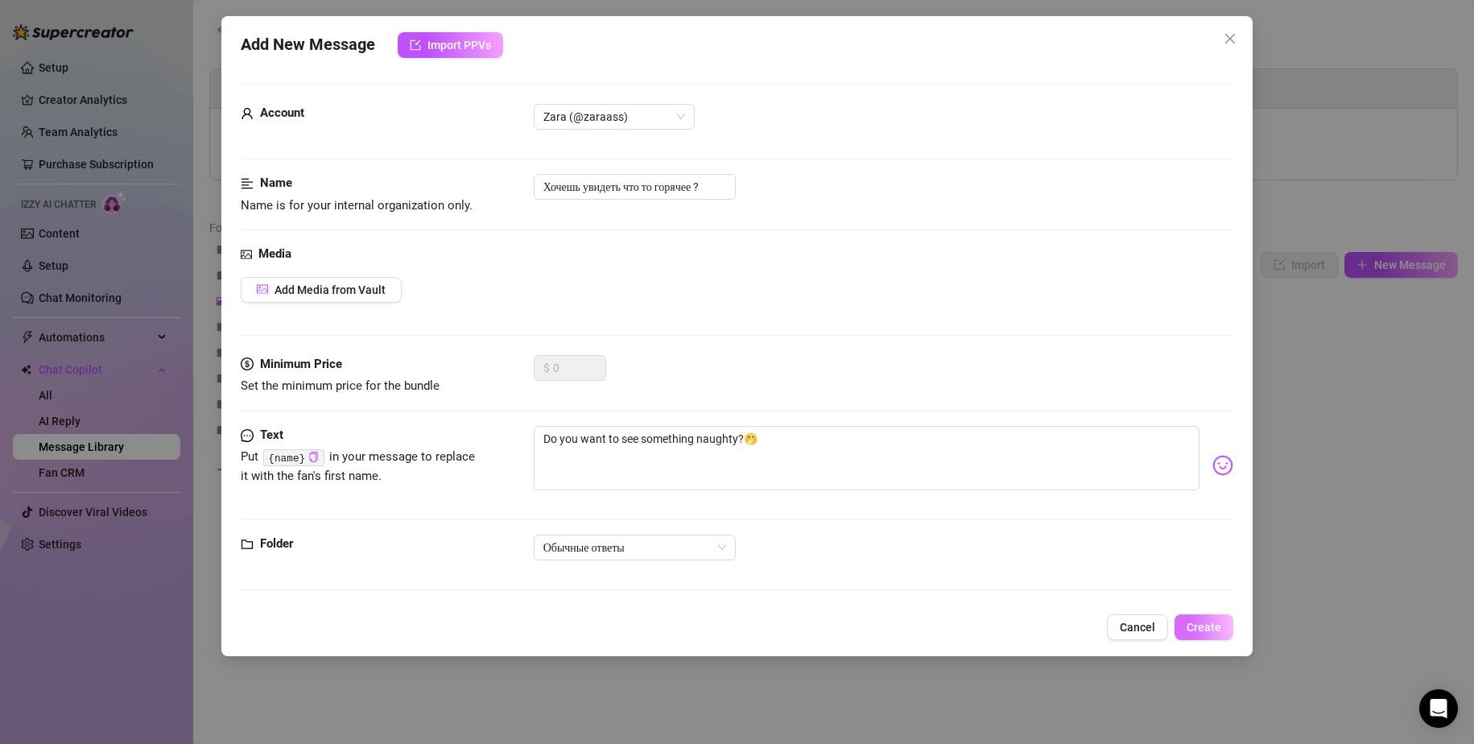
click at [1209, 618] on button "Create" at bounding box center [1204, 627] width 59 height 26
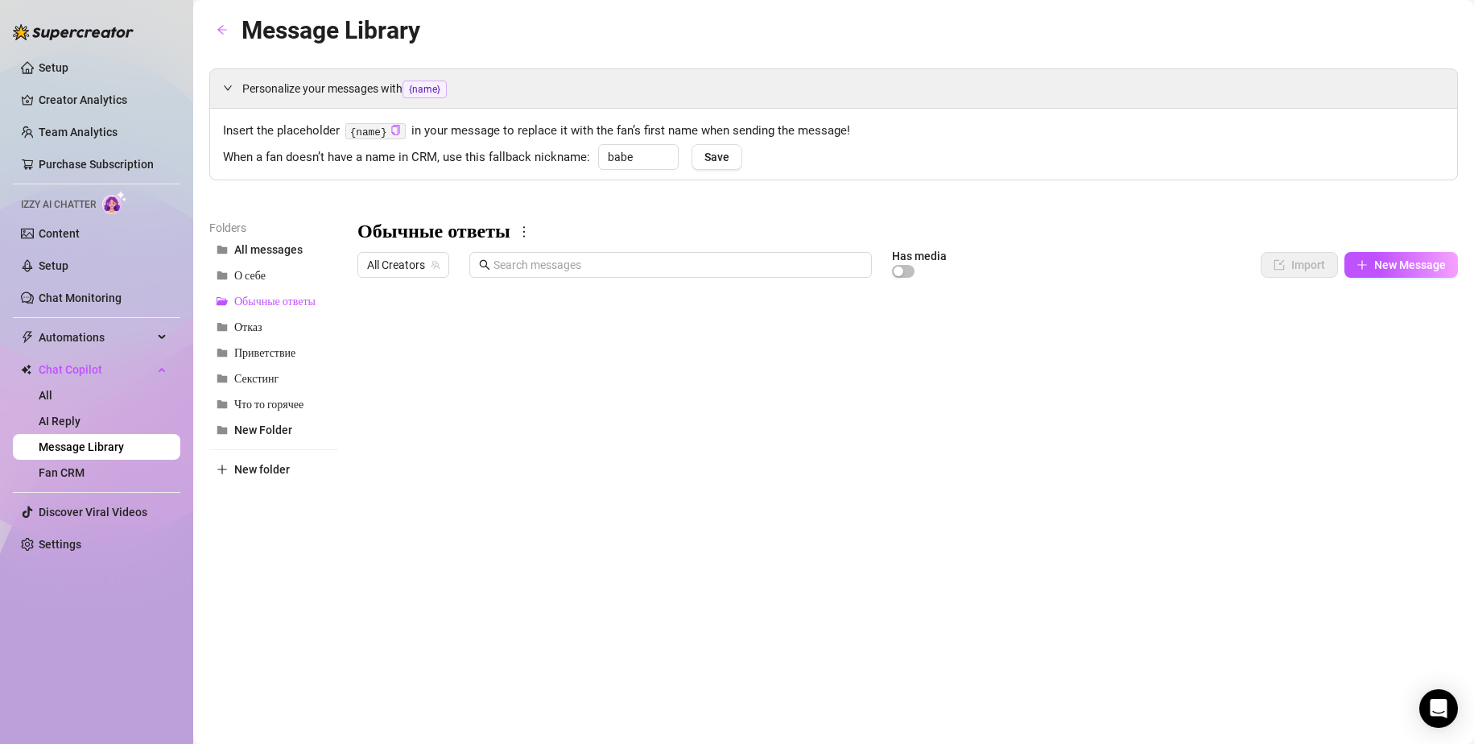
click at [428, 427] on div at bounding box center [908, 464] width 1101 height 359
click at [1375, 265] on span "New Message" at bounding box center [1410, 264] width 72 height 13
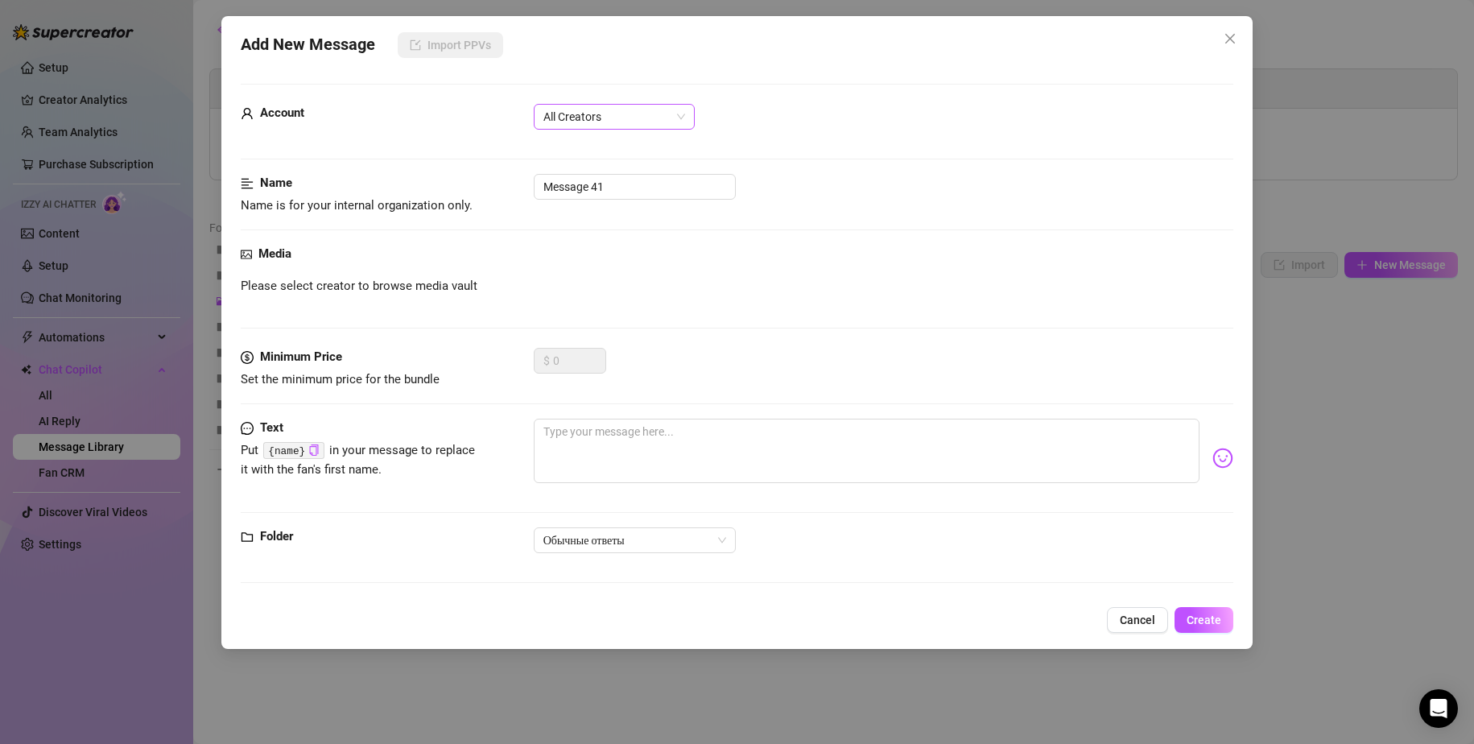
click at [610, 124] on span "All Creators" at bounding box center [615, 117] width 142 height 24
click at [583, 193] on div "Zara (@zaraass)" at bounding box center [614, 201] width 135 height 18
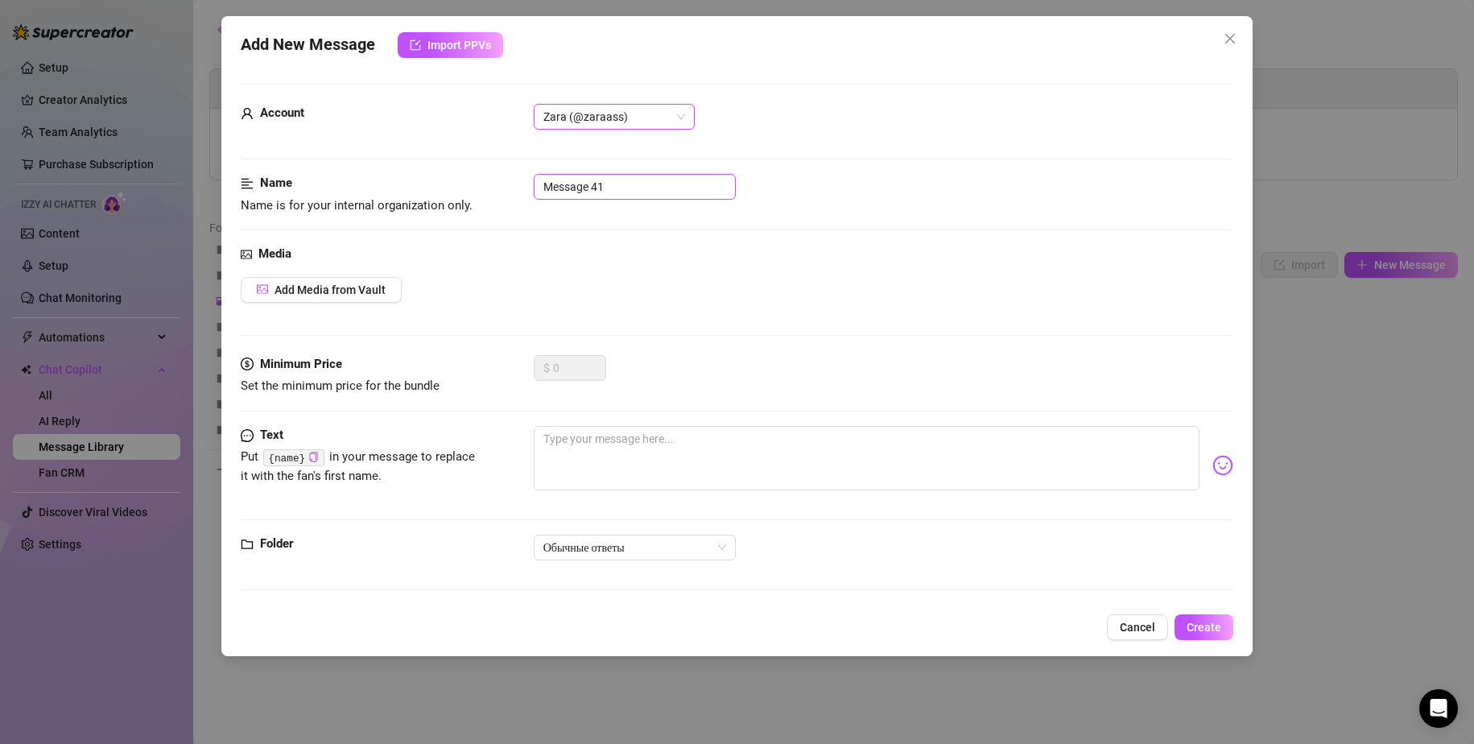
drag, startPoint x: 526, startPoint y: 187, endPoint x: 399, endPoint y: 176, distance: 126.9
click at [420, 181] on div "Name Name is for your internal organization only. Message 41" at bounding box center [738, 194] width 994 height 41
paste input "почему на оф ?"
click at [631, 457] on textarea at bounding box center [867, 458] width 667 height 64
paste textarea "have fun, I like to think about the fact that a man wants to fuck me, and also …"
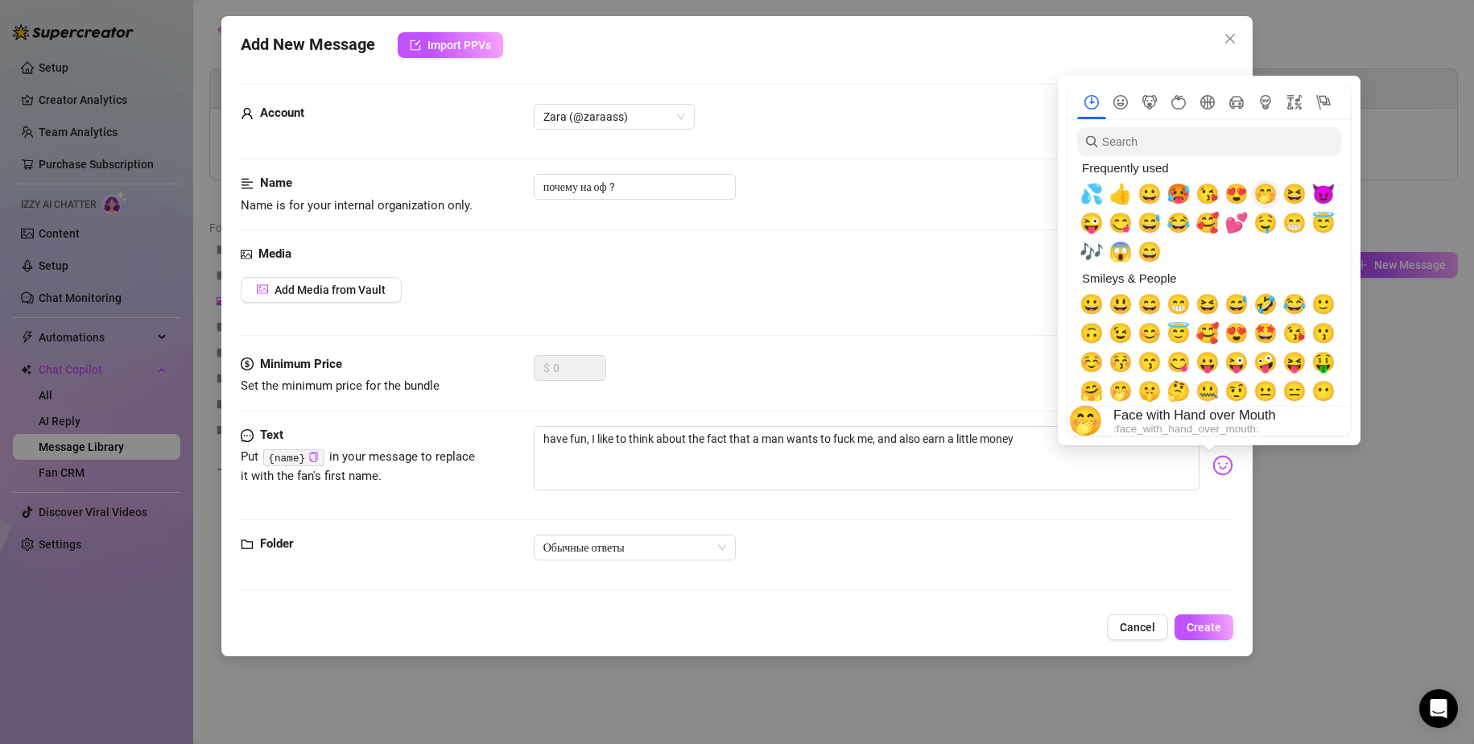
click at [1268, 190] on span "🤭" at bounding box center [1266, 194] width 24 height 23
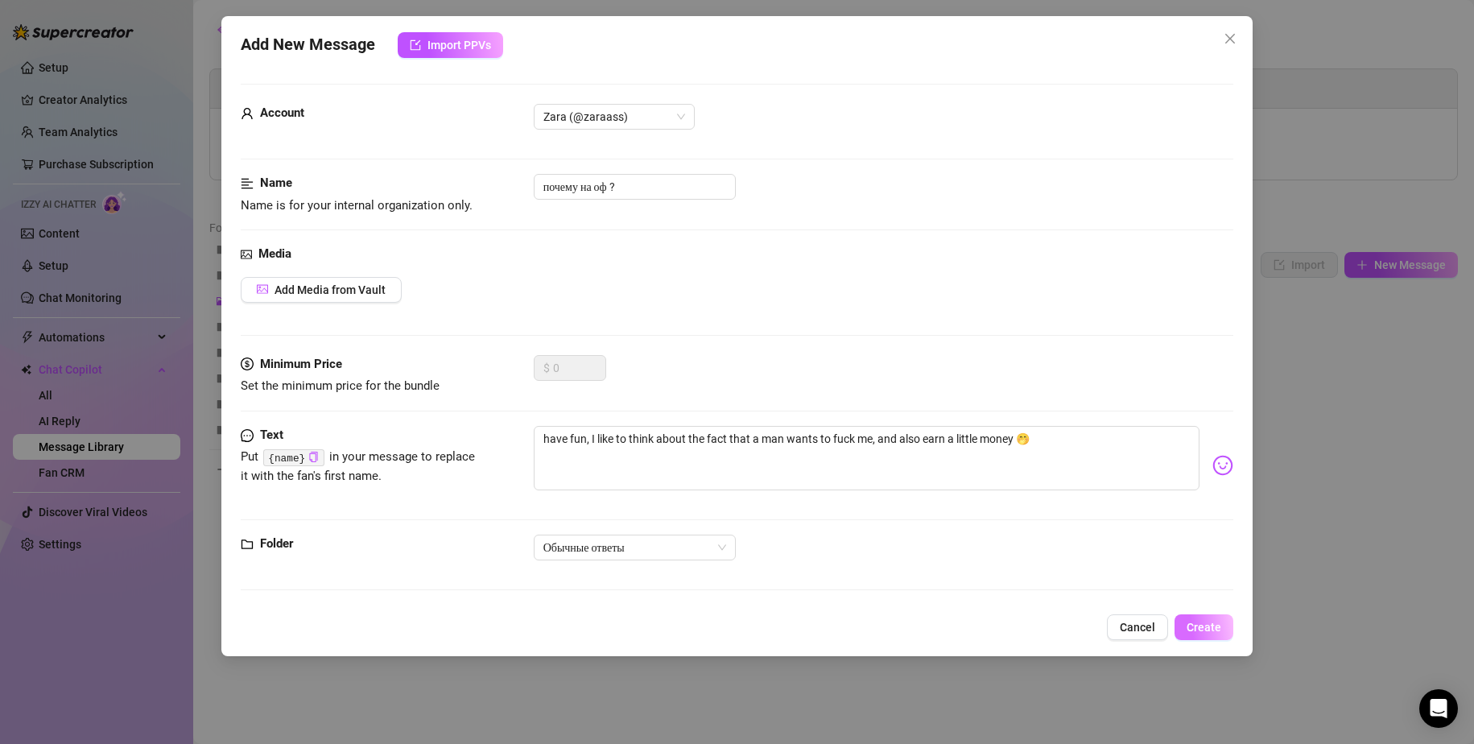
click at [1195, 626] on span "Create" at bounding box center [1204, 627] width 35 height 13
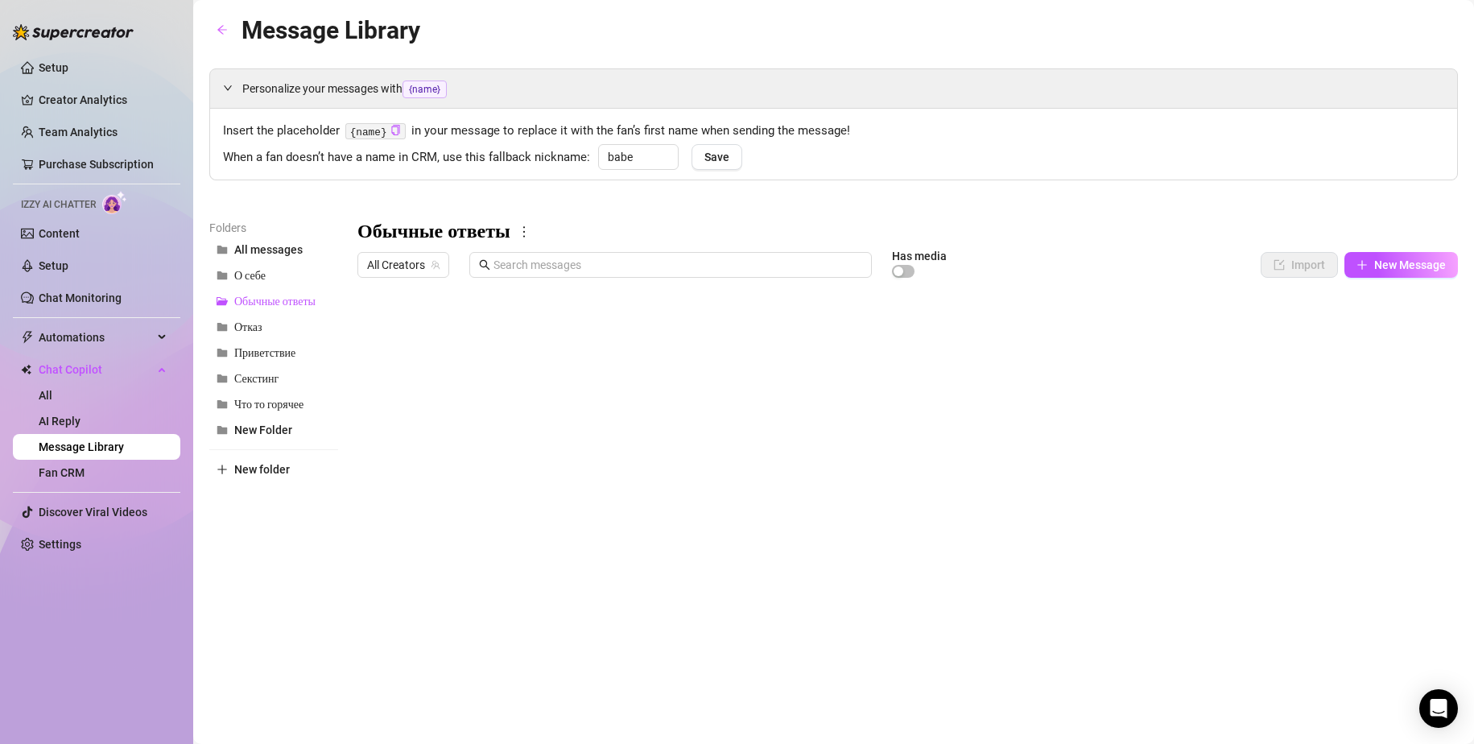
scroll to position [0, 0]
click at [1375, 459] on div at bounding box center [908, 464] width 1101 height 359
click at [1365, 465] on input "All" at bounding box center [1363, 463] width 10 height 16
click at [1361, 481] on input "Sofi (@sofiajuras)" at bounding box center [1363, 484] width 10 height 16
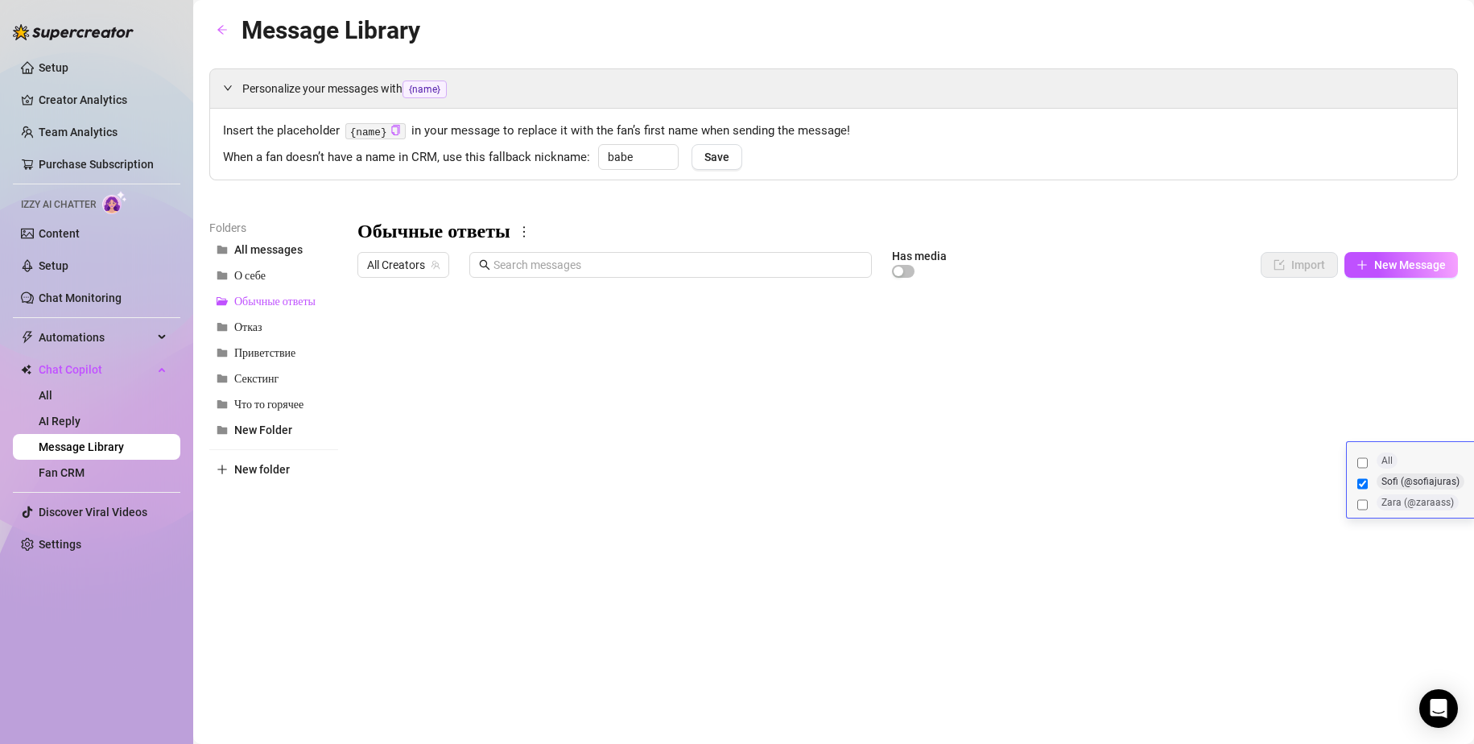
click at [1292, 651] on div "Message Library Personalize your messages with {name} Insert the placeholder {n…" at bounding box center [833, 353] width 1249 height 684
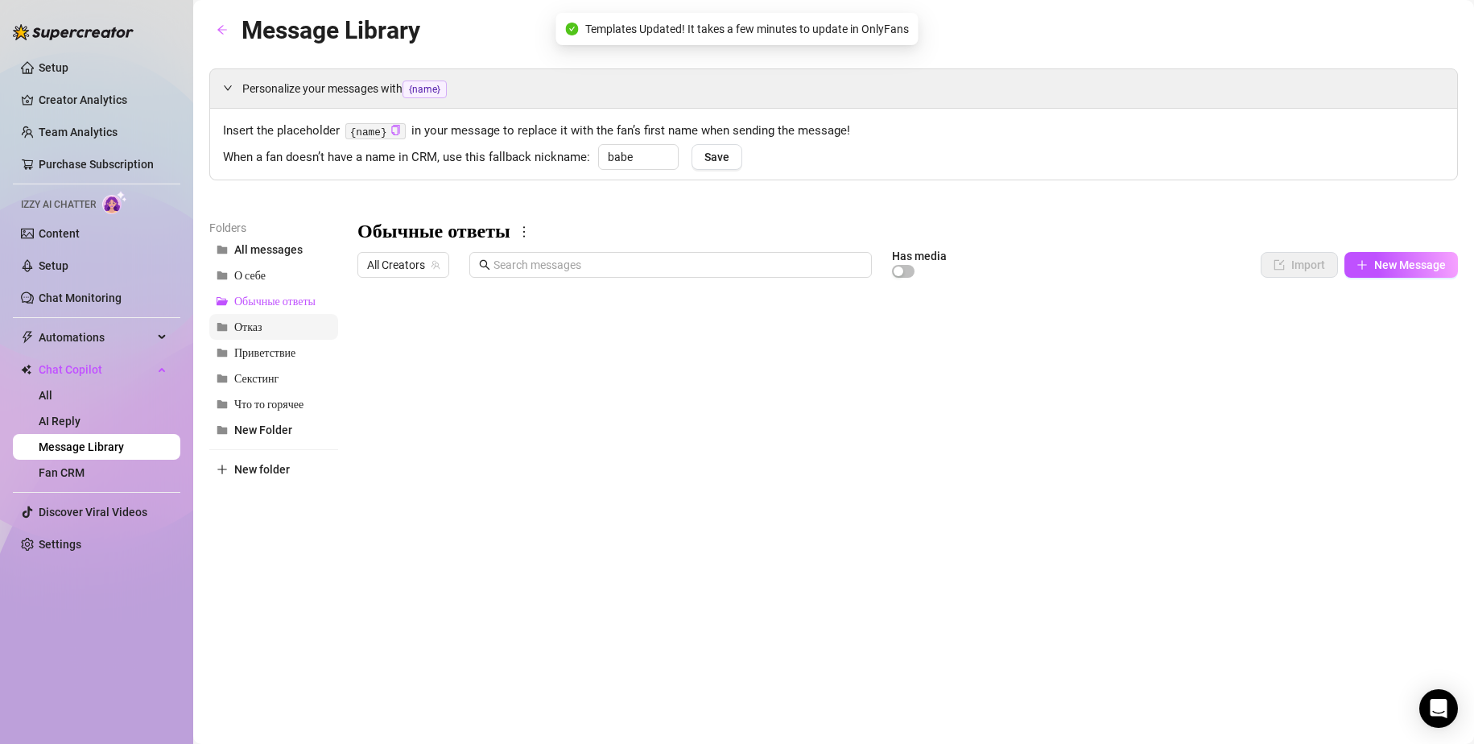
click at [263, 329] on button "Отказ" at bounding box center [273, 327] width 129 height 26
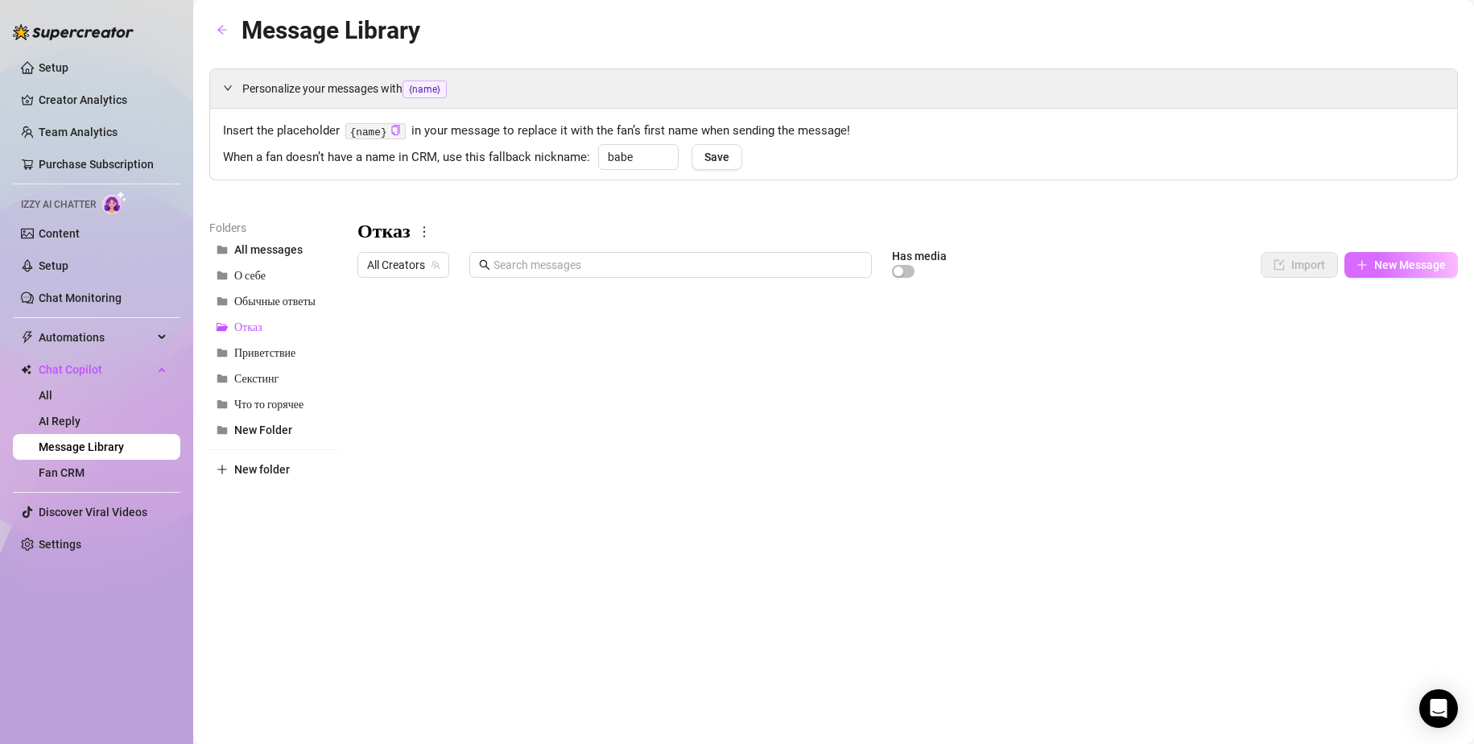
click at [1386, 268] on span "New Message" at bounding box center [1410, 264] width 72 height 13
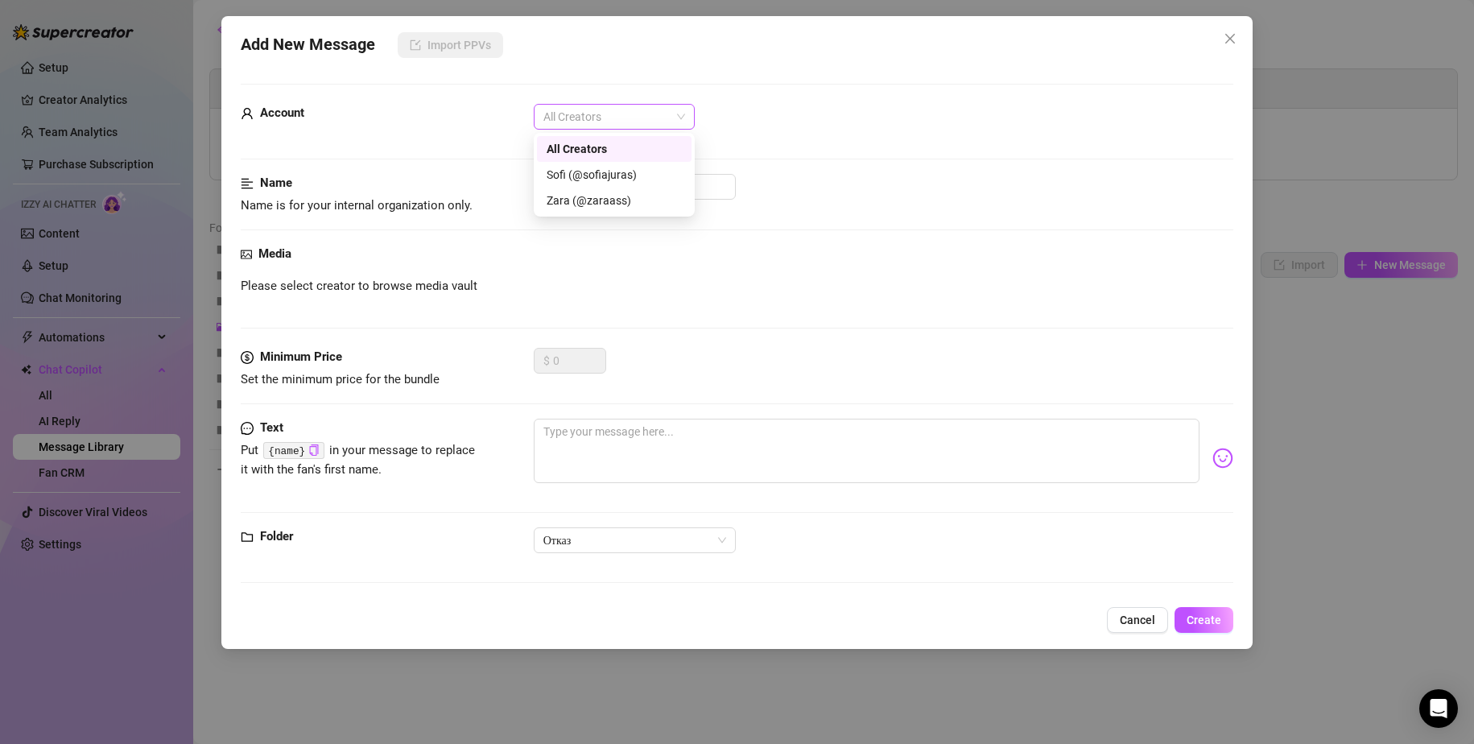
click at [608, 118] on span "All Creators" at bounding box center [615, 117] width 142 height 24
click at [585, 198] on div "Zara (@zaraass)" at bounding box center [614, 201] width 135 height 18
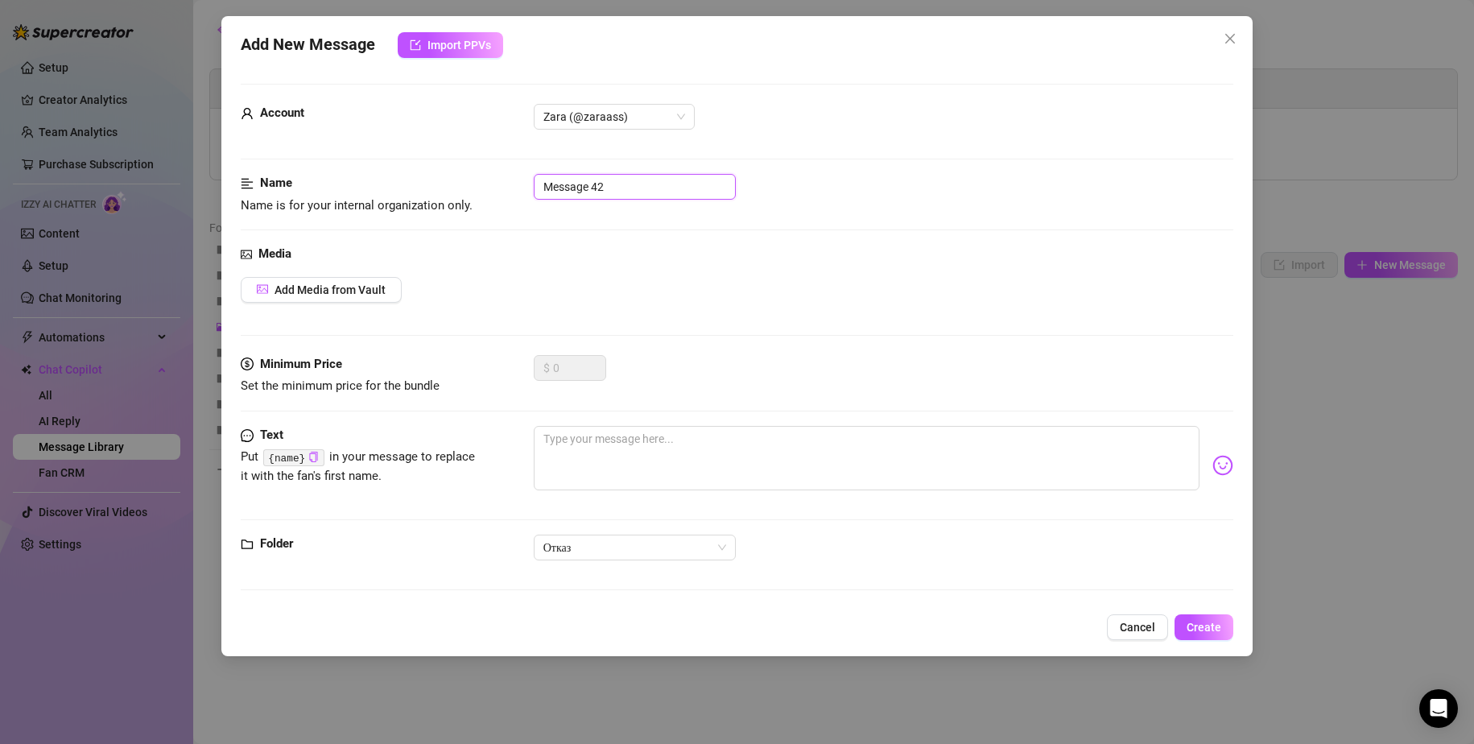
drag, startPoint x: 552, startPoint y: 190, endPoint x: 424, endPoint y: 184, distance: 129.0
click at [424, 184] on div "Name Name is for your internal organization only. Message 42" at bounding box center [738, 194] width 994 height 41
click at [603, 440] on textarea at bounding box center [867, 458] width 667 height 64
paste textarea "I'll be glad to do it, it will cost 20 minutes 120 dollars"
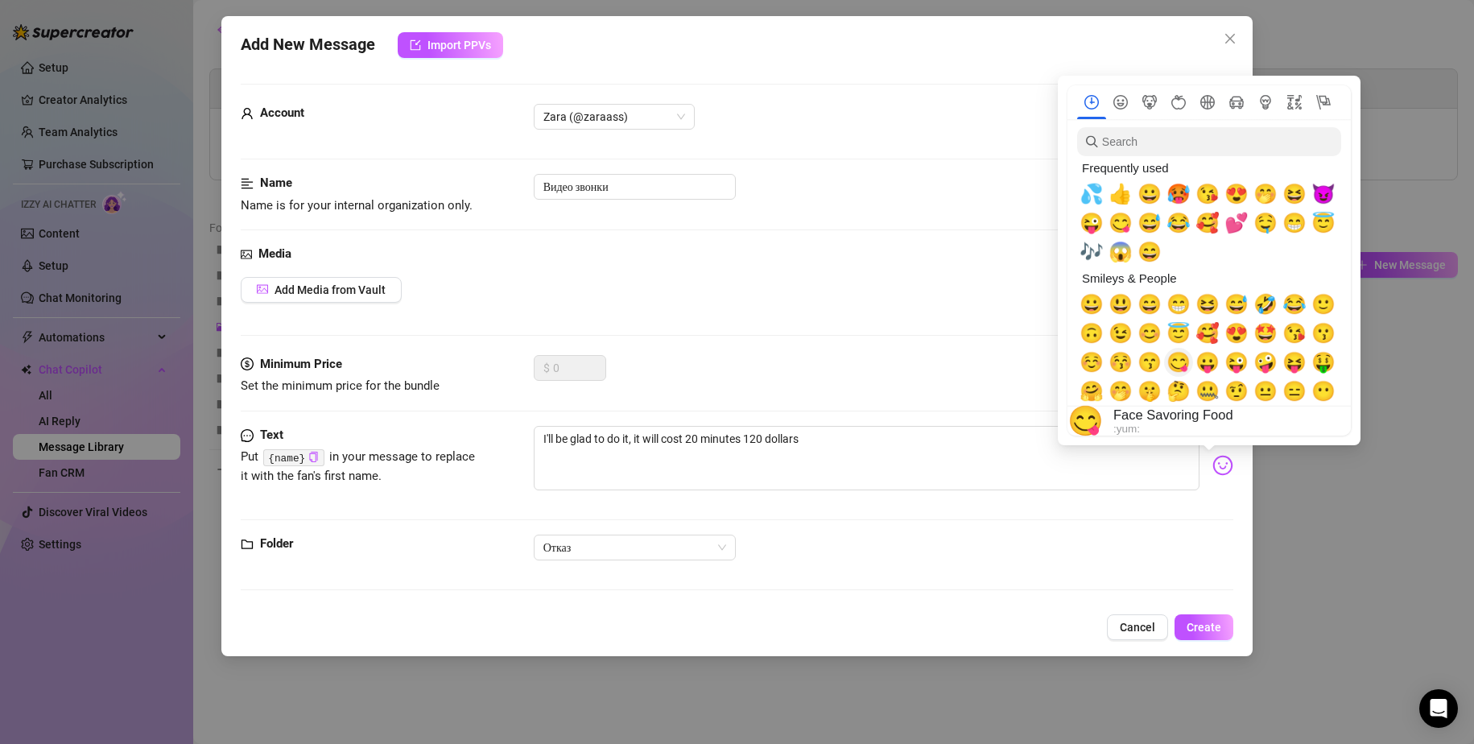
click at [1183, 362] on span "😋" at bounding box center [1179, 362] width 24 height 23
click at [1329, 197] on span "😈" at bounding box center [1324, 194] width 24 height 23
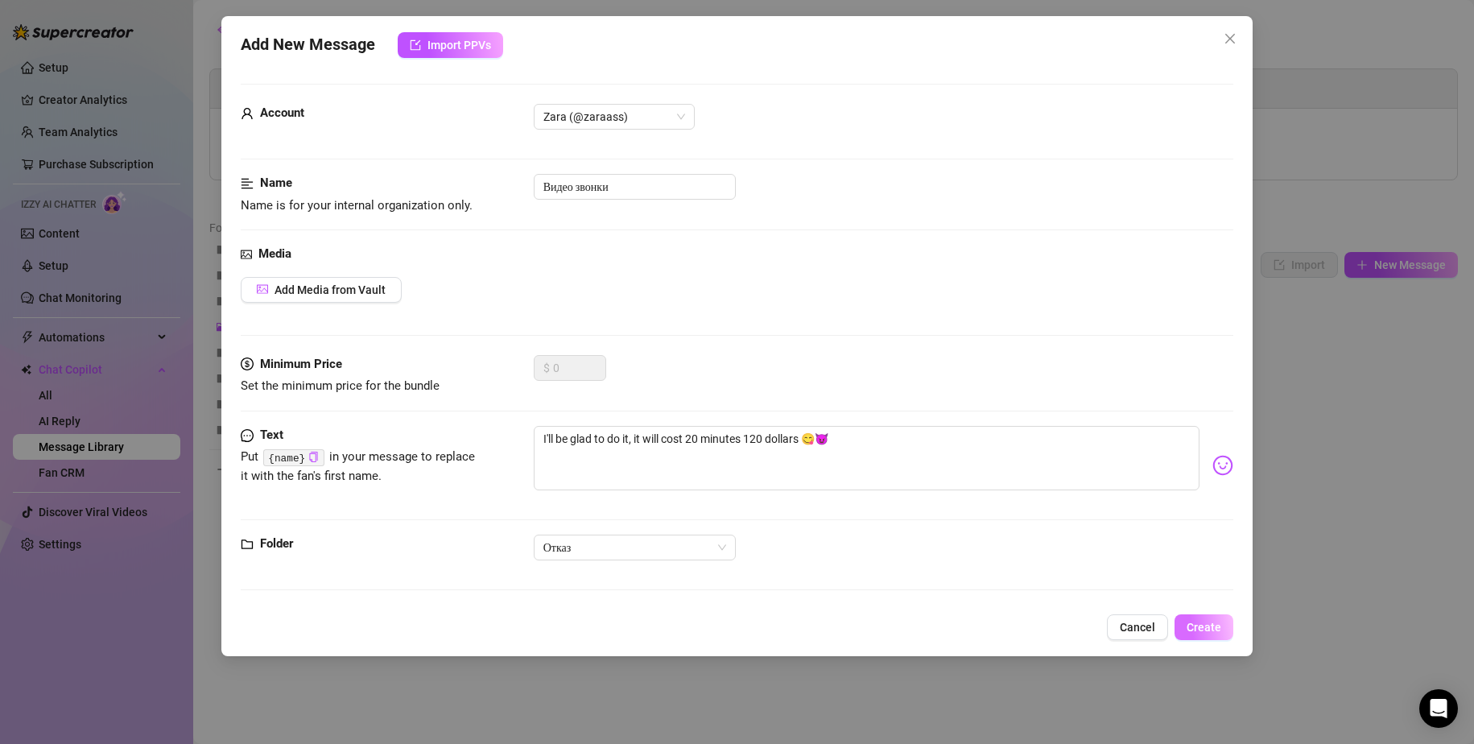
click at [1215, 626] on span "Create" at bounding box center [1204, 627] width 35 height 13
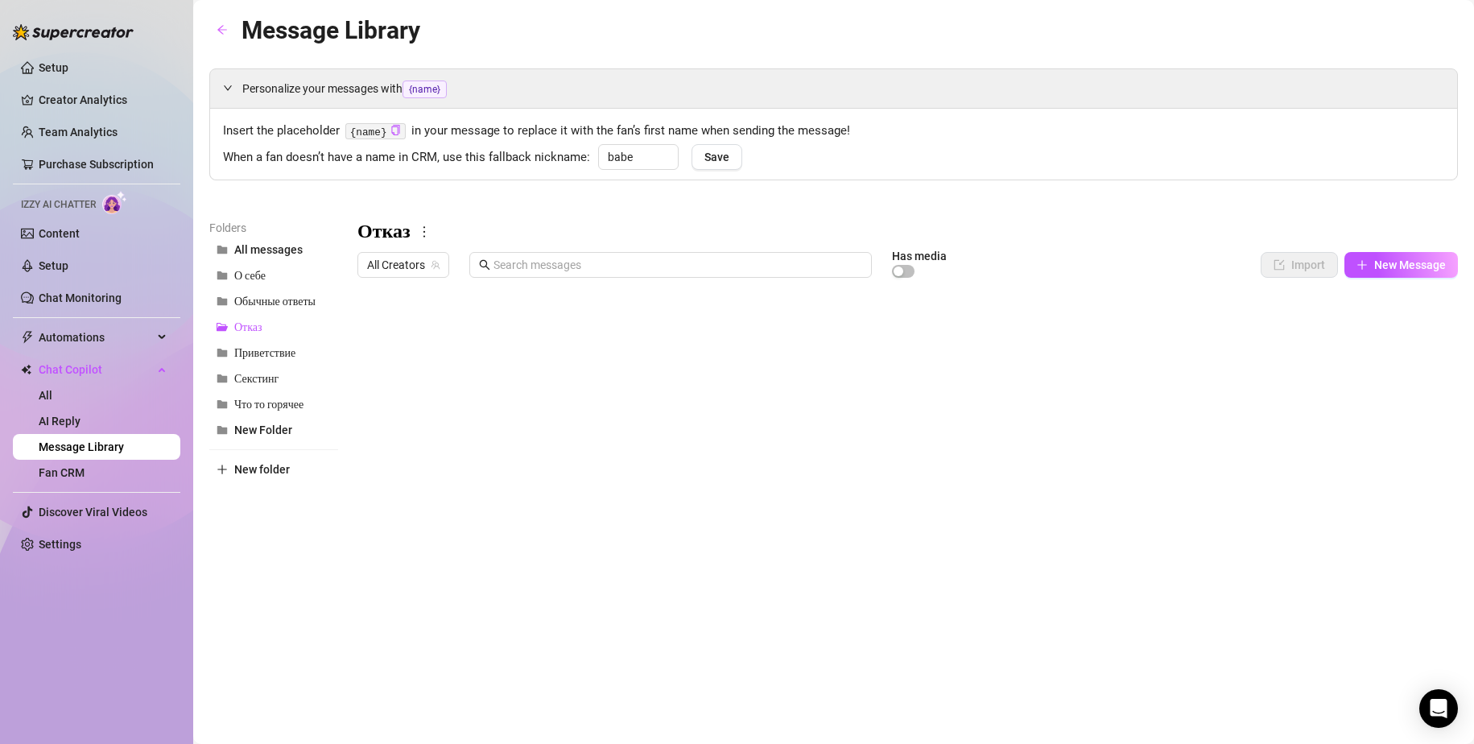
click at [428, 333] on div at bounding box center [908, 464] width 1101 height 359
click at [1391, 267] on span "New Message" at bounding box center [1410, 264] width 72 height 13
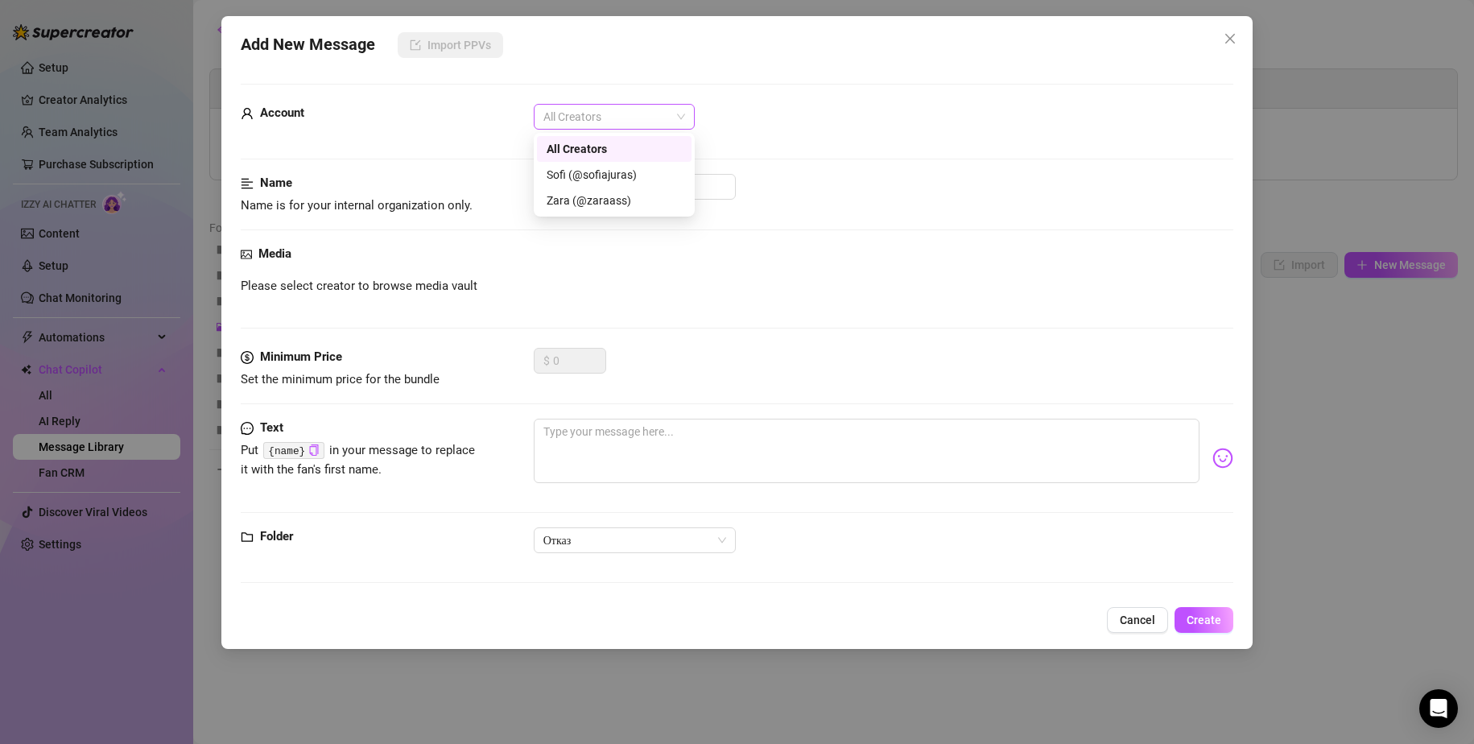
click at [589, 115] on span "All Creators" at bounding box center [615, 117] width 142 height 24
click at [574, 195] on div "Zara (@zaraass)" at bounding box center [614, 201] width 135 height 18
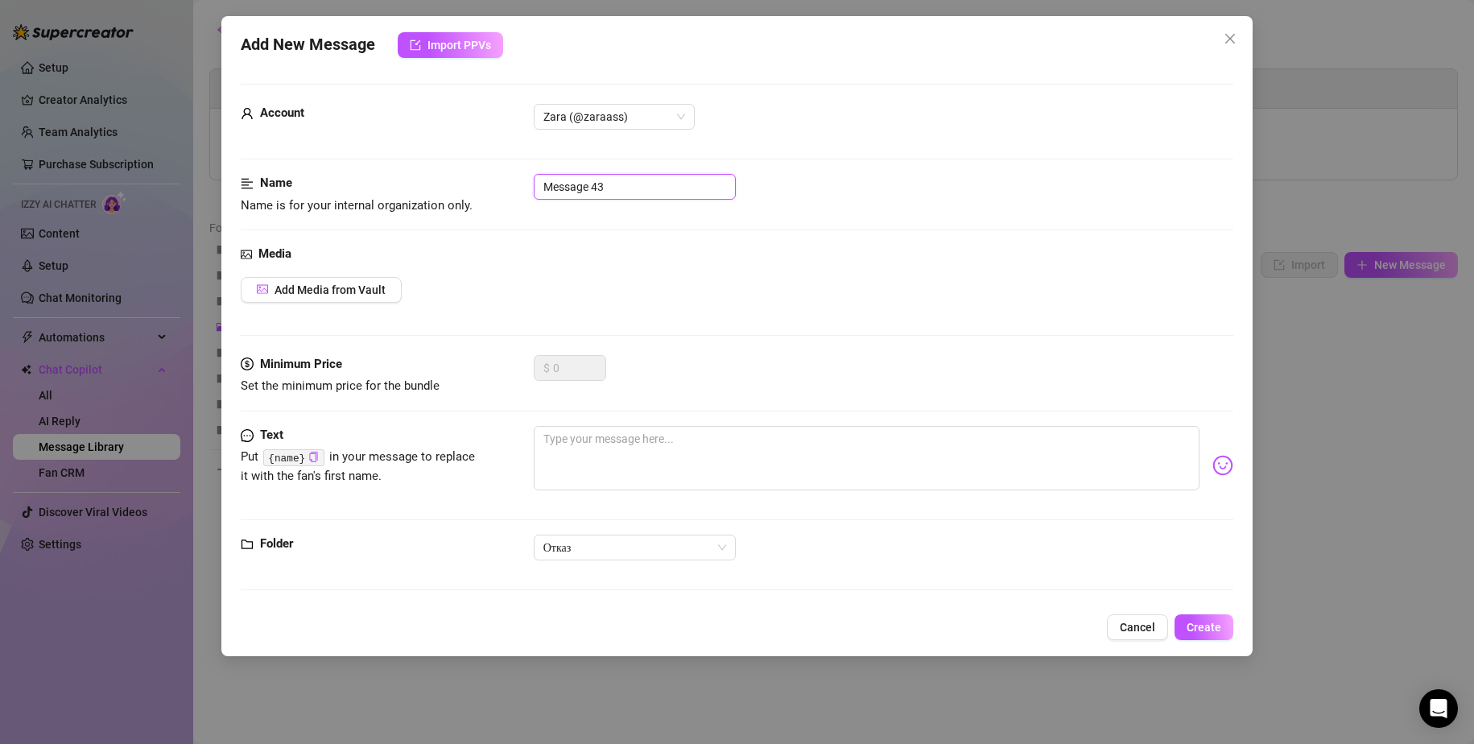
drag, startPoint x: 634, startPoint y: 192, endPoint x: 378, endPoint y: 189, distance: 255.3
click at [380, 189] on div "Name Name is for your internal organization only. Message 43" at bounding box center [738, 194] width 994 height 41
paste input "Перед мутом"
click at [628, 453] on textarea at bounding box center [867, 458] width 667 height 64
paste textarea "I'll torment you until you're in the mood to actually have fun with me and you …"
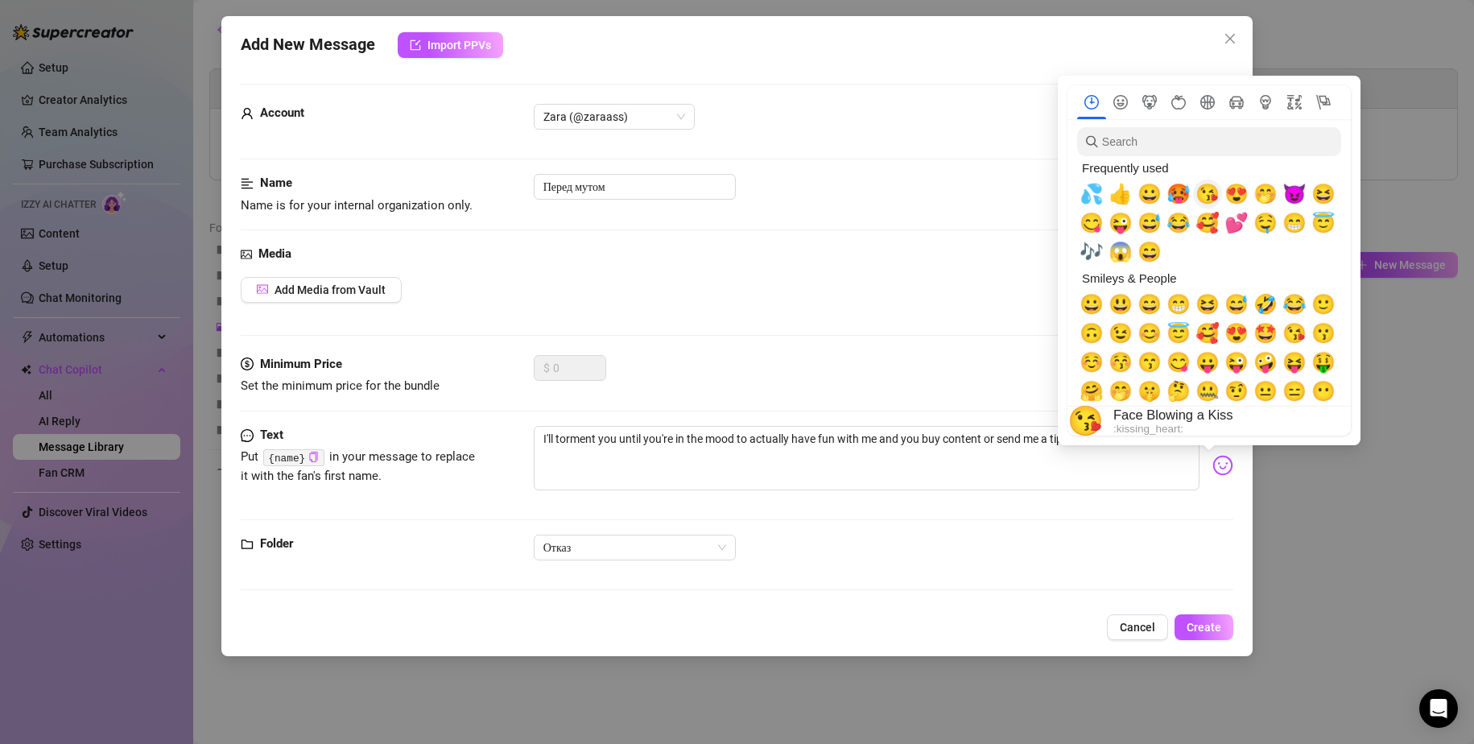
click at [1202, 197] on span "😘" at bounding box center [1208, 194] width 24 height 23
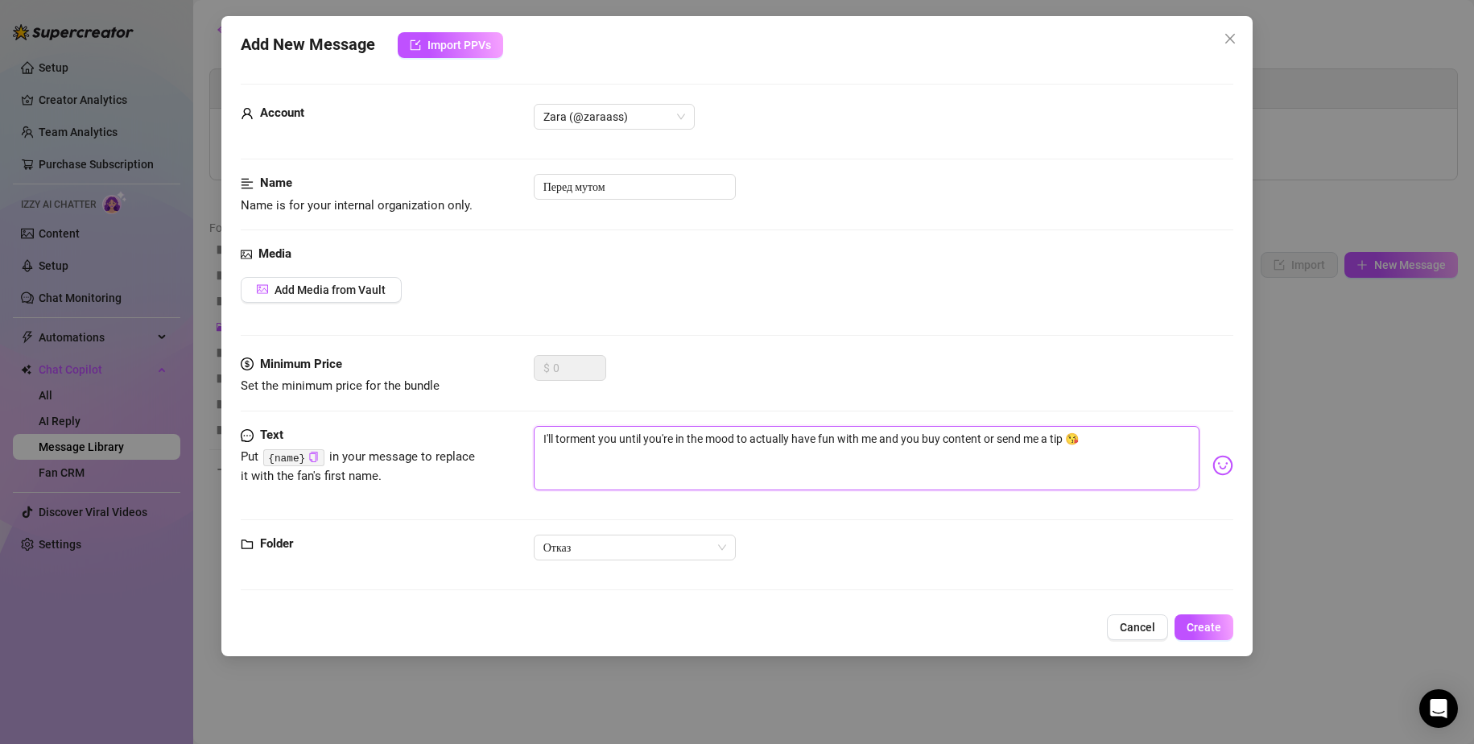
click at [1020, 477] on textarea "I'll torment you until you're in the mood to actually have fun with me and you …" at bounding box center [867, 458] width 667 height 64
click at [1188, 625] on button "Create" at bounding box center [1204, 627] width 59 height 26
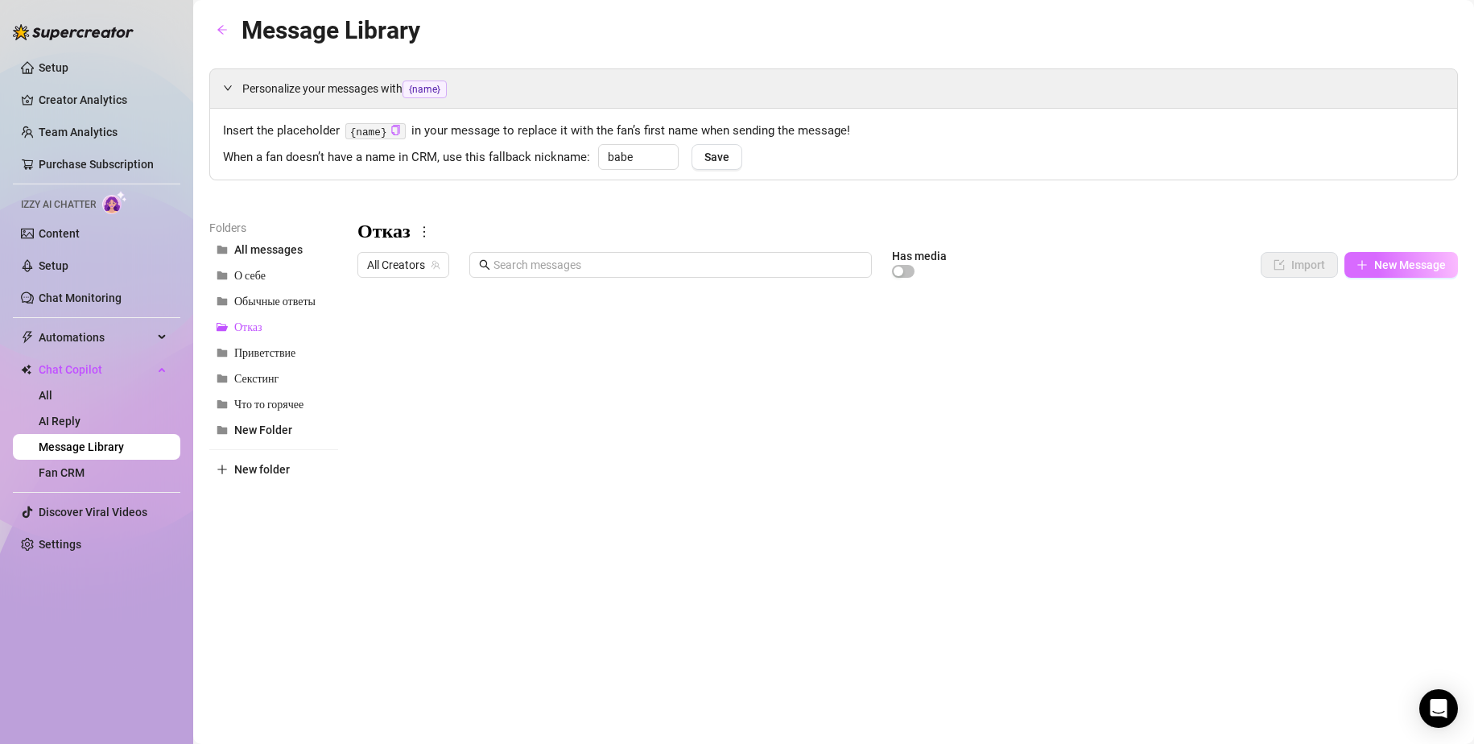
click at [1382, 269] on span "New Message" at bounding box center [1410, 264] width 72 height 13
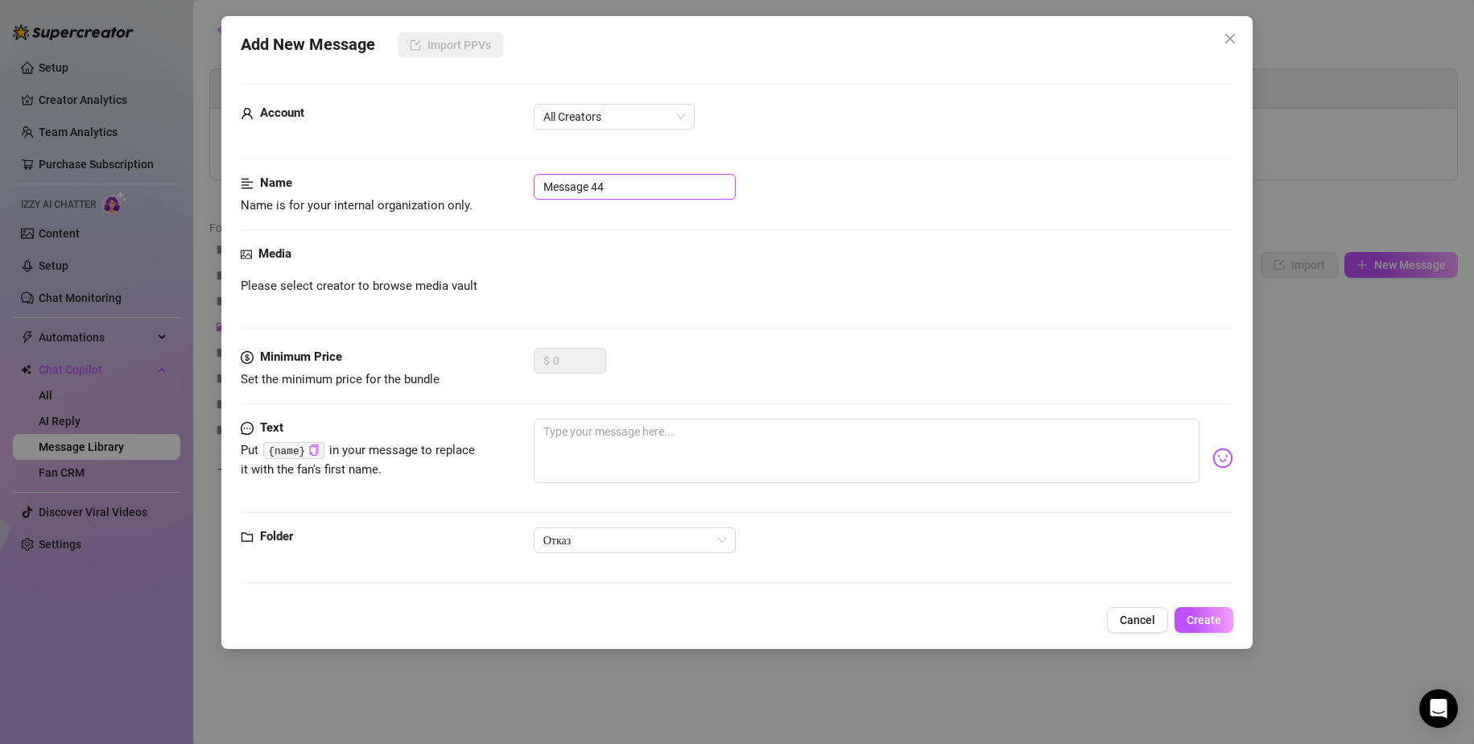
click at [642, 184] on input "Message 44" at bounding box center [635, 187] width 202 height 26
drag, startPoint x: 640, startPoint y: 450, endPoint x: 629, endPoint y: 449, distance: 11.4
click at [640, 450] on textarea at bounding box center [867, 451] width 667 height 64
paste textarea "I'll be glad to talk to you when you open some of my content"
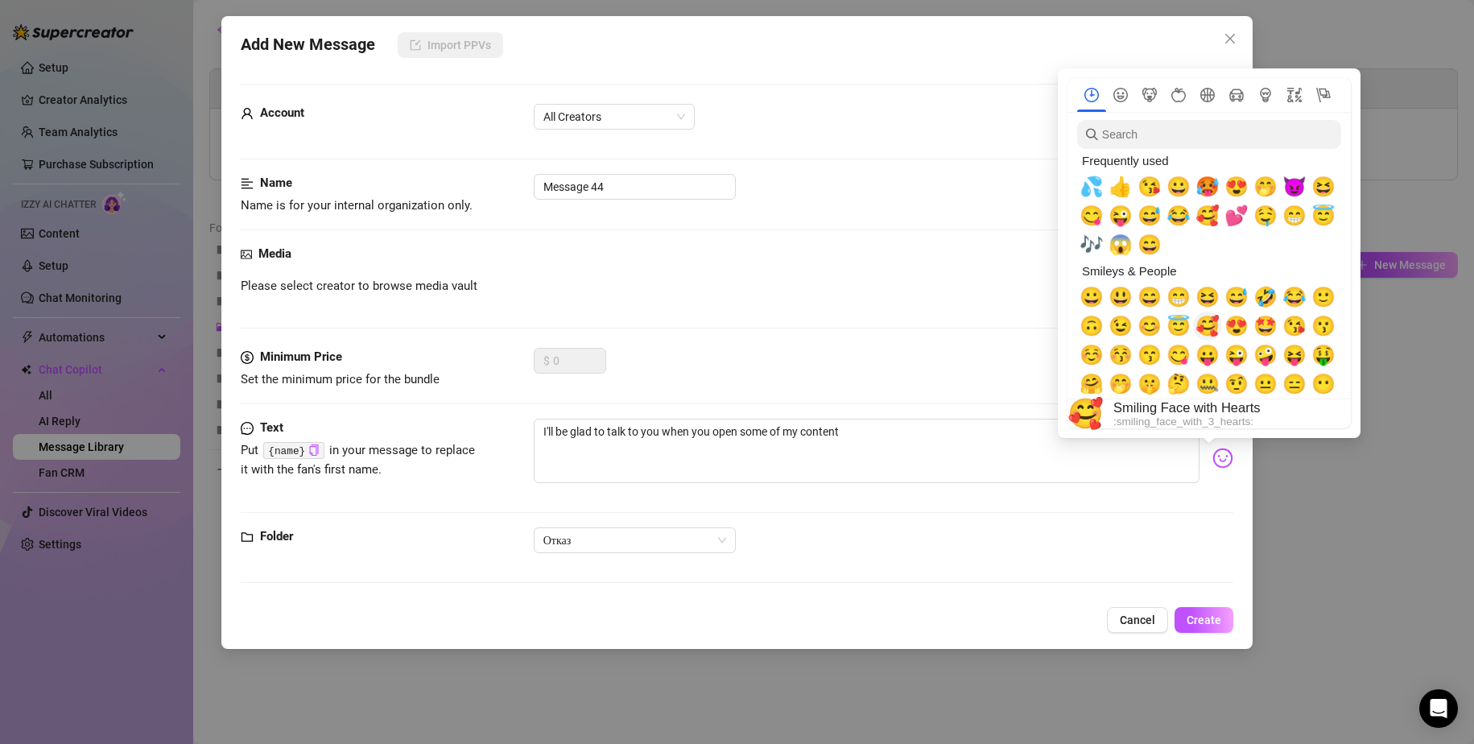
click at [1210, 324] on span "🥰" at bounding box center [1208, 326] width 24 height 23
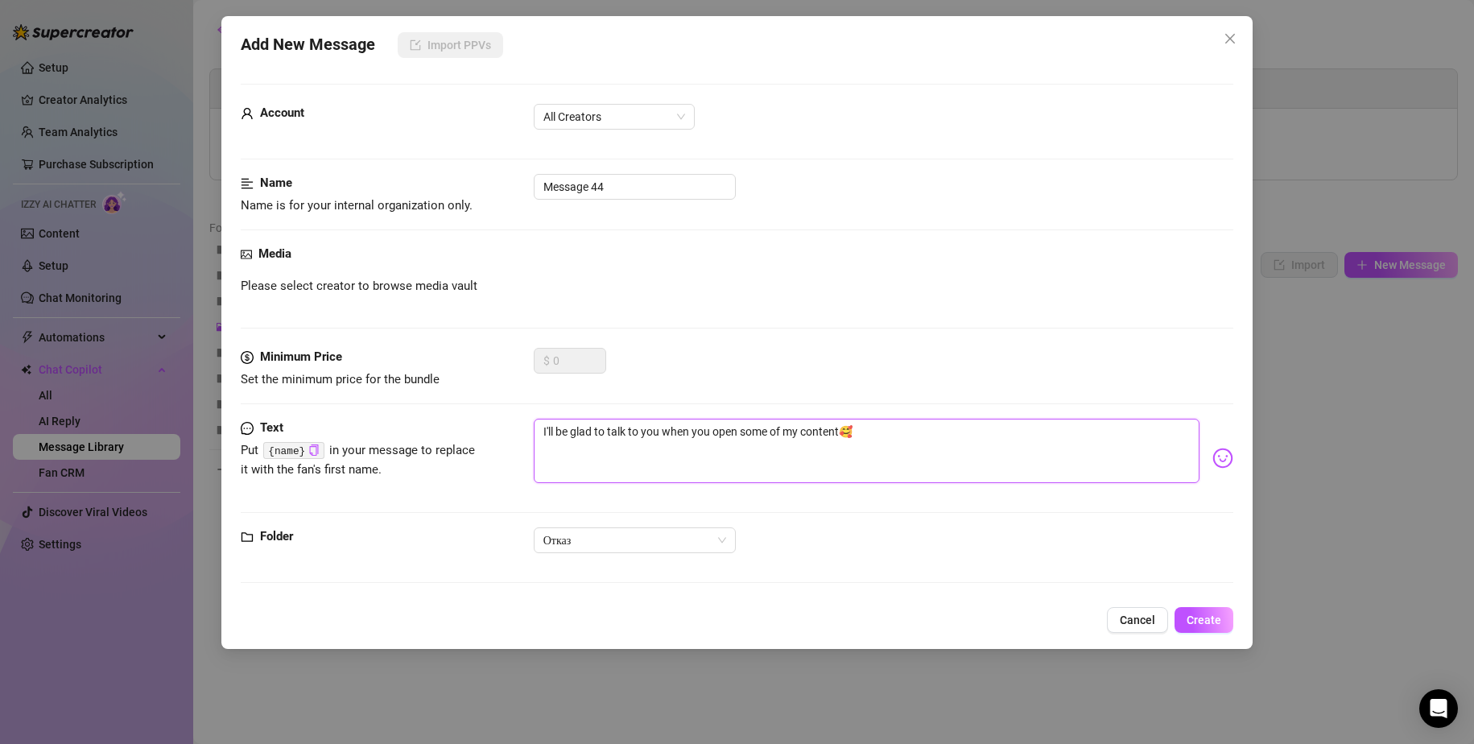
click at [1004, 446] on textarea "I'll be glad to talk to you when you open some of my content🥰" at bounding box center [867, 451] width 667 height 64
click at [626, 183] on input "Message 44" at bounding box center [635, 187] width 202 height 26
click at [619, 126] on span "All Creators" at bounding box center [615, 117] width 142 height 24
click at [614, 192] on div "Zara (@zaraass)" at bounding box center [614, 201] width 135 height 18
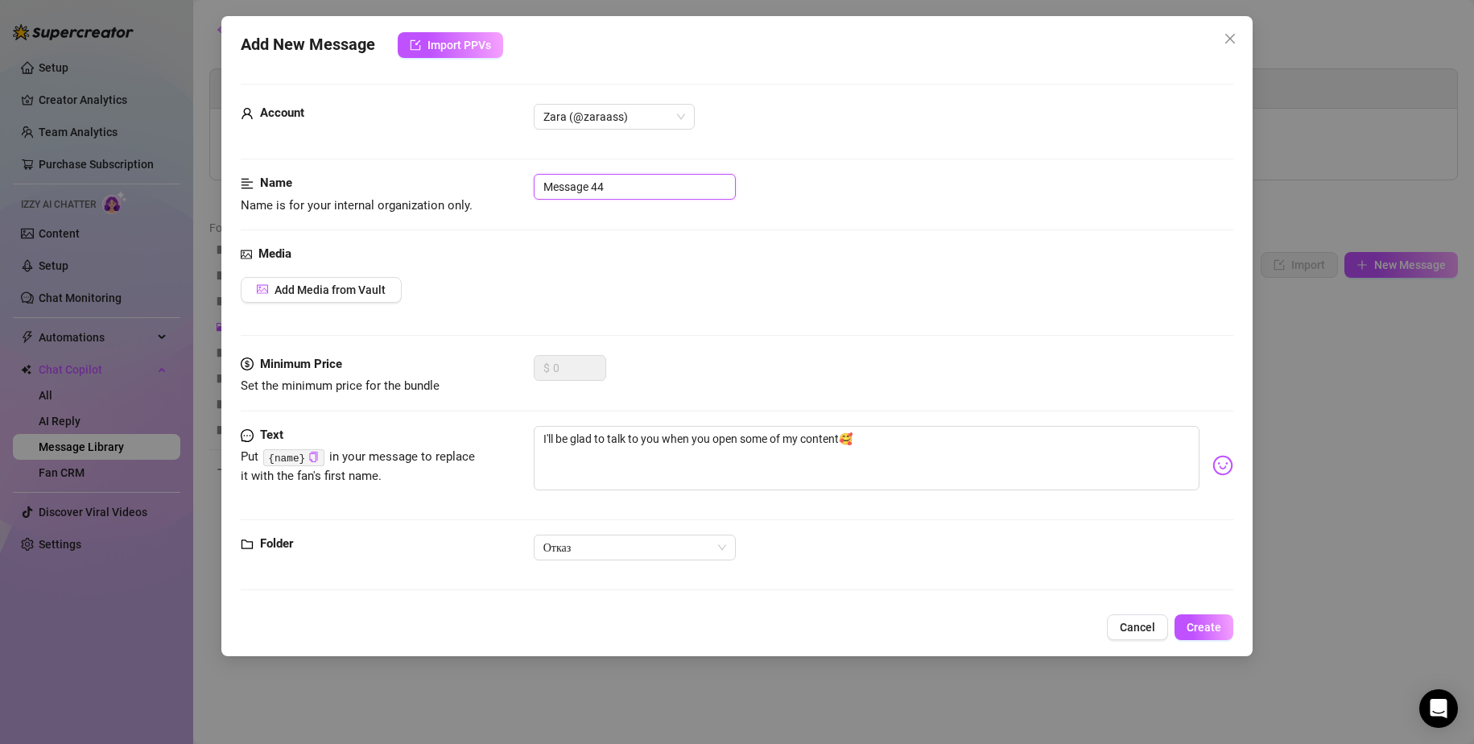
drag, startPoint x: 662, startPoint y: 190, endPoint x: 388, endPoint y: 168, distance: 274.6
click at [391, 168] on form "Account Zara (@zaraass) Name Name is for your internal organization only. Messa…" at bounding box center [738, 344] width 994 height 521
click at [1206, 624] on span "Create" at bounding box center [1204, 627] width 35 height 13
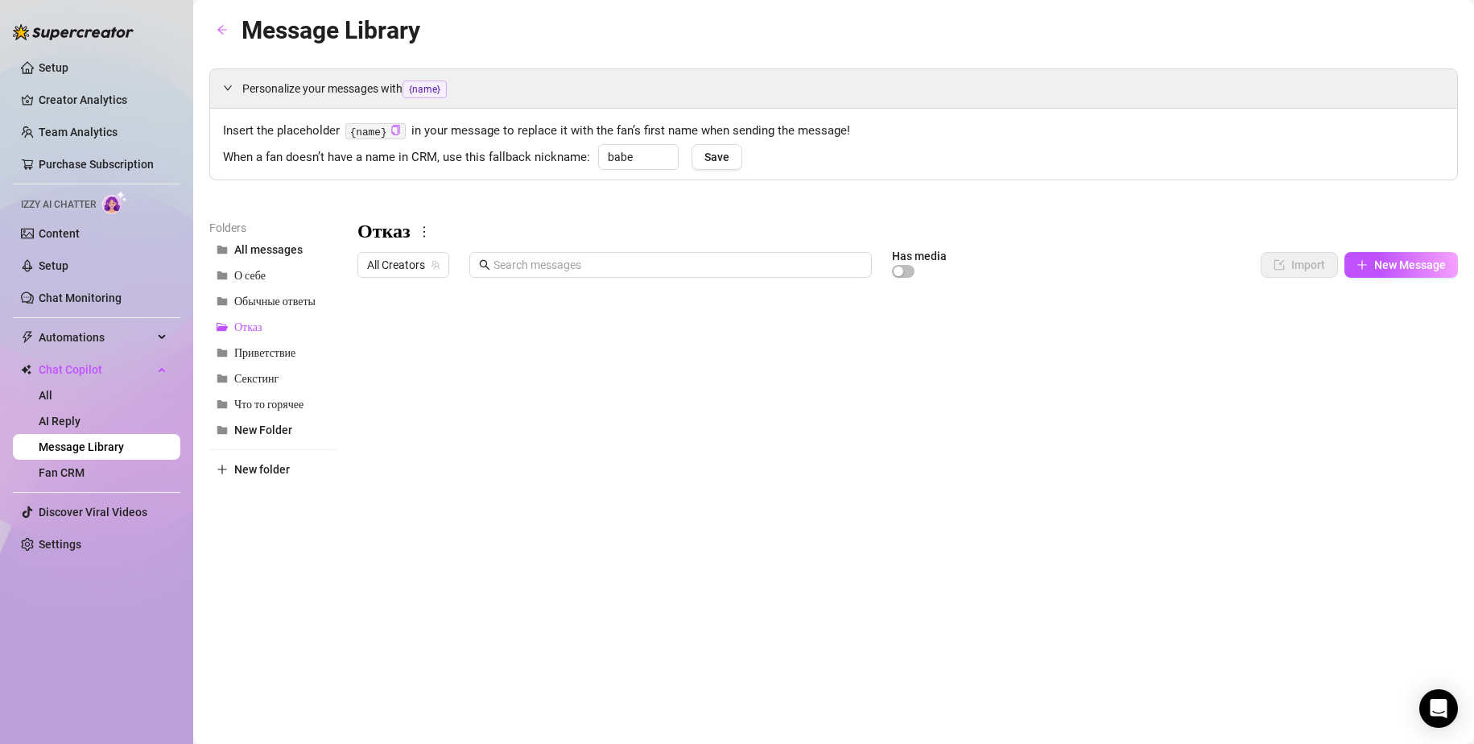
click at [441, 366] on div at bounding box center [908, 464] width 1101 height 359
click at [435, 331] on div at bounding box center [908, 464] width 1101 height 359
click at [441, 490] on div at bounding box center [908, 464] width 1101 height 359
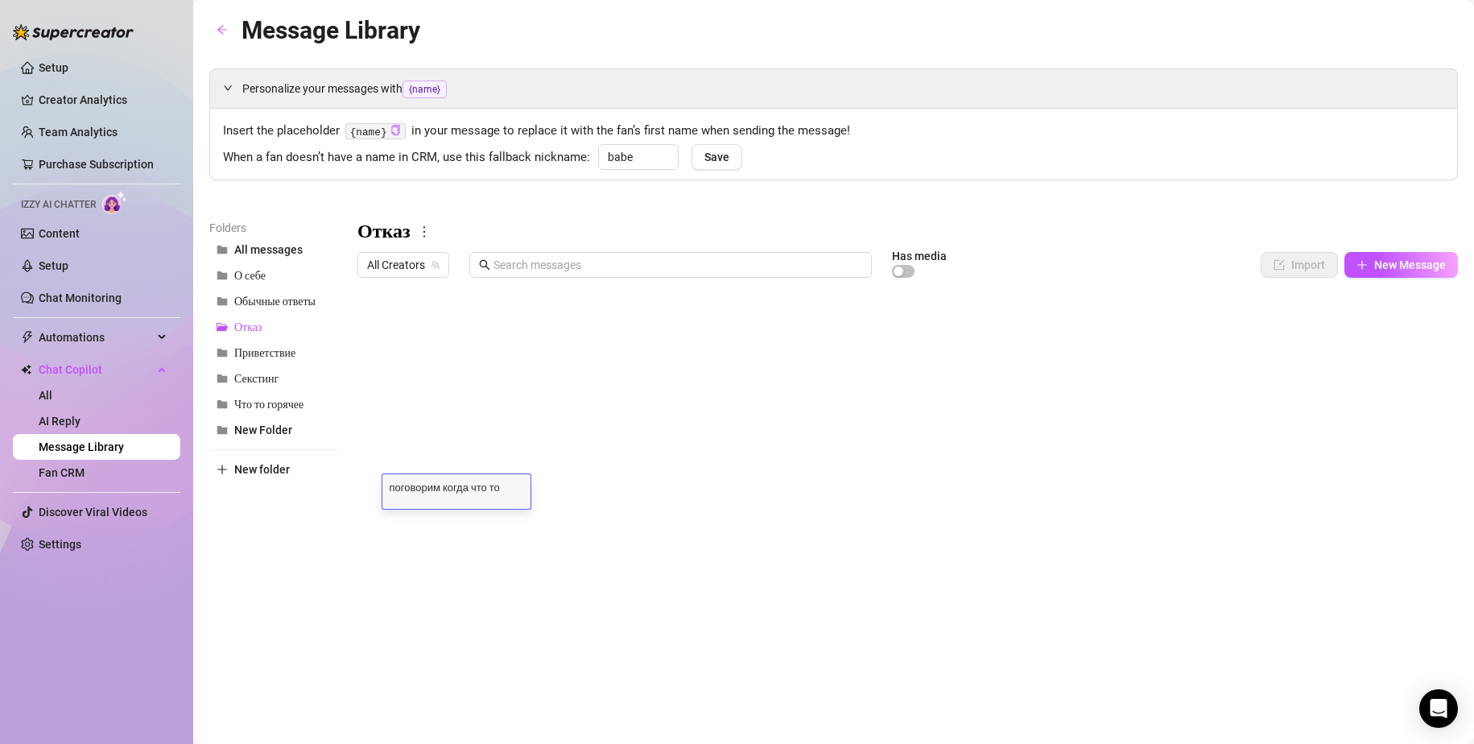
scroll to position [0, 0]
click at [766, 563] on div at bounding box center [908, 464] width 1101 height 359
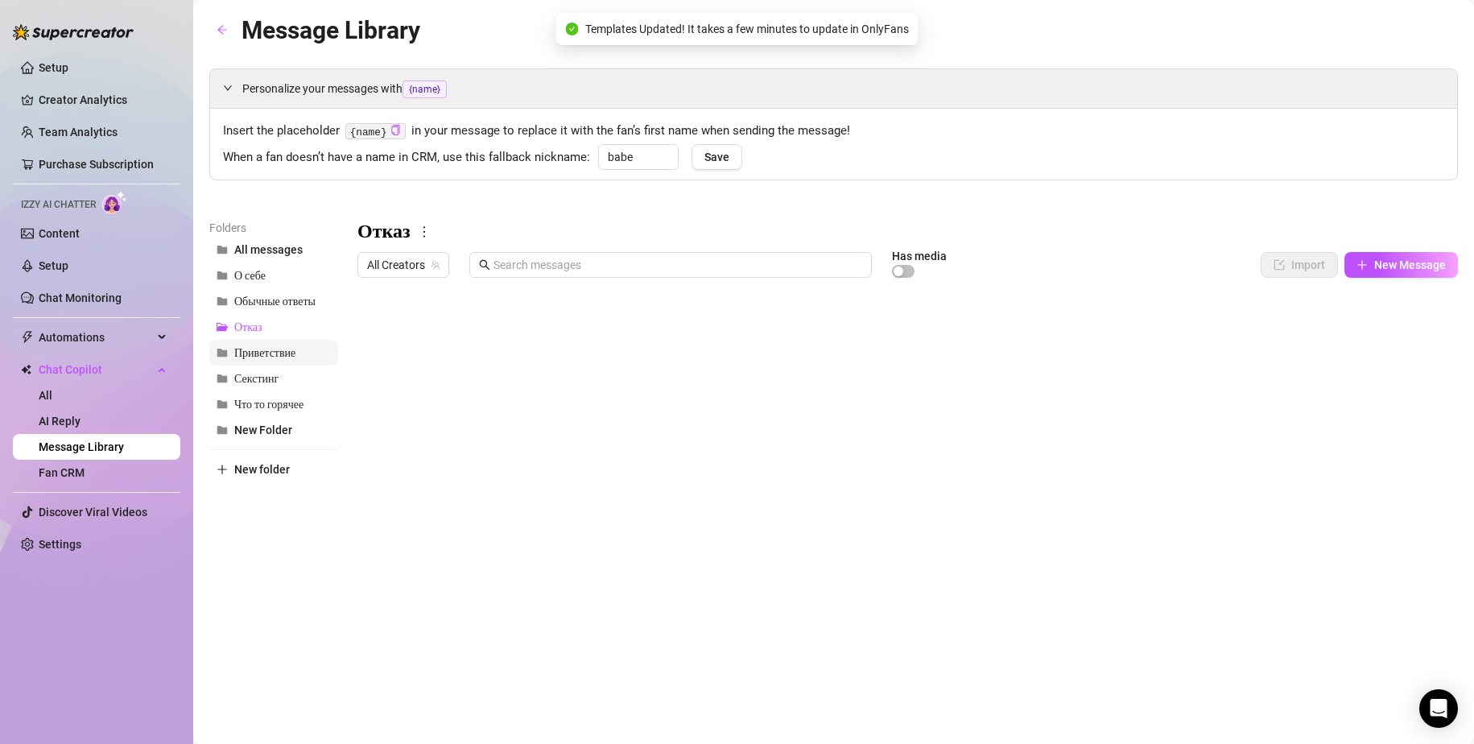
click at [265, 358] on span "Приветствие" at bounding box center [264, 353] width 61 height 14
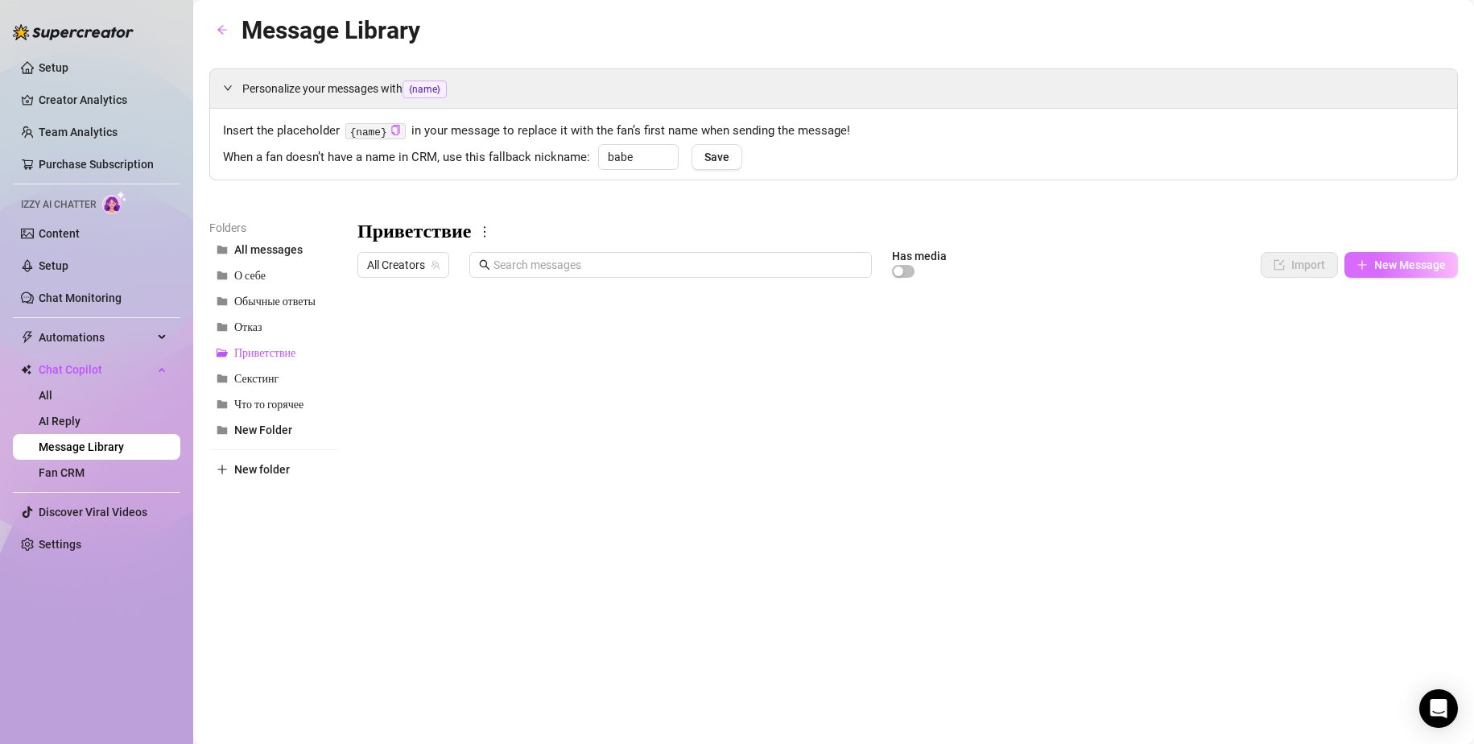
click at [1382, 265] on span "New Message" at bounding box center [1410, 264] width 72 height 13
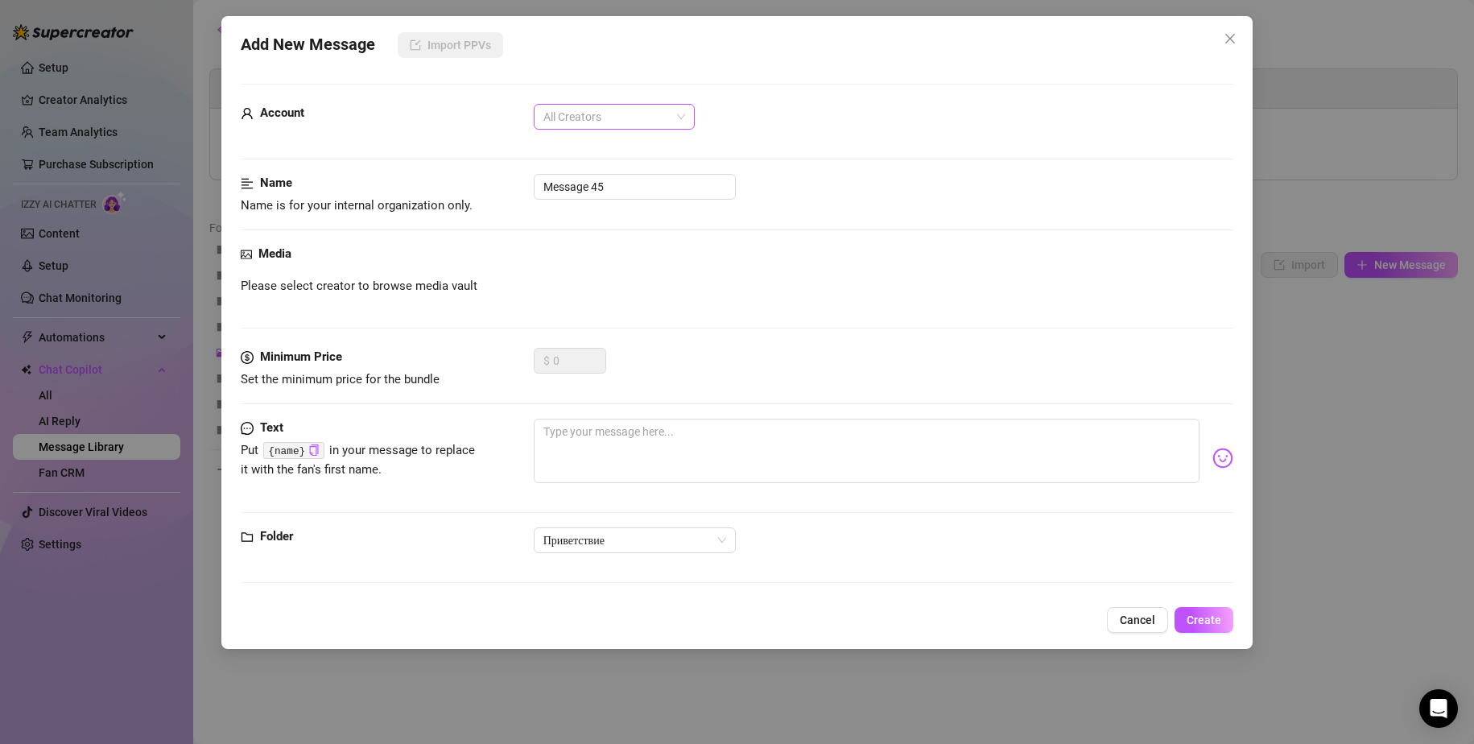
click at [618, 123] on span "All Creators" at bounding box center [615, 117] width 142 height 24
click at [600, 200] on div "Zara (@zaraass)" at bounding box center [614, 201] width 135 height 18
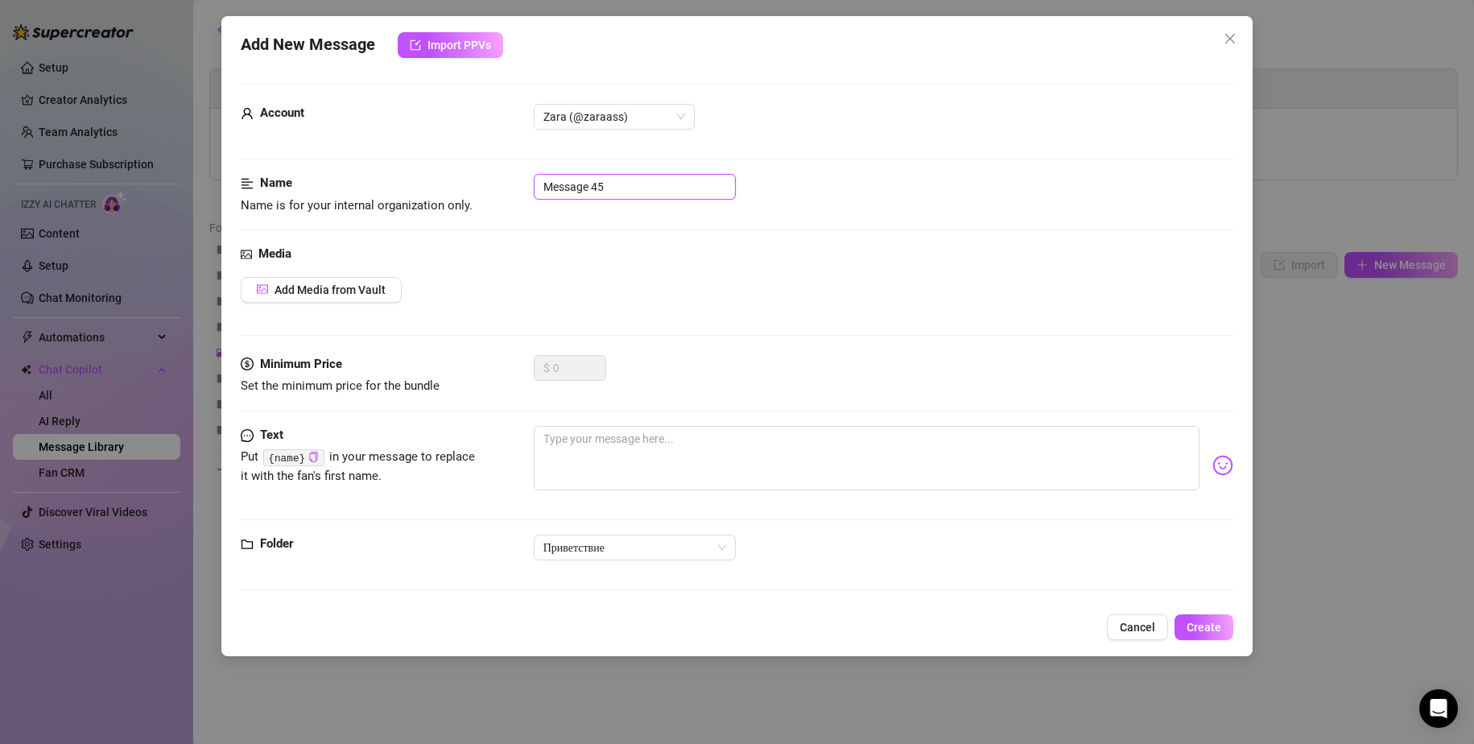
drag, startPoint x: 580, startPoint y: 177, endPoint x: 441, endPoint y: 159, distance: 139.6
click at [441, 159] on form "Account Zara (@zaraass) Name Name is for your internal organization only. Messa…" at bounding box center [738, 344] width 994 height 521
click at [713, 435] on textarea at bounding box center [867, 458] width 667 height 64
paste textarea "Hi, how is your day going?"
click at [553, 434] on textarea "Hi, how is your day going?" at bounding box center [867, 458] width 667 height 64
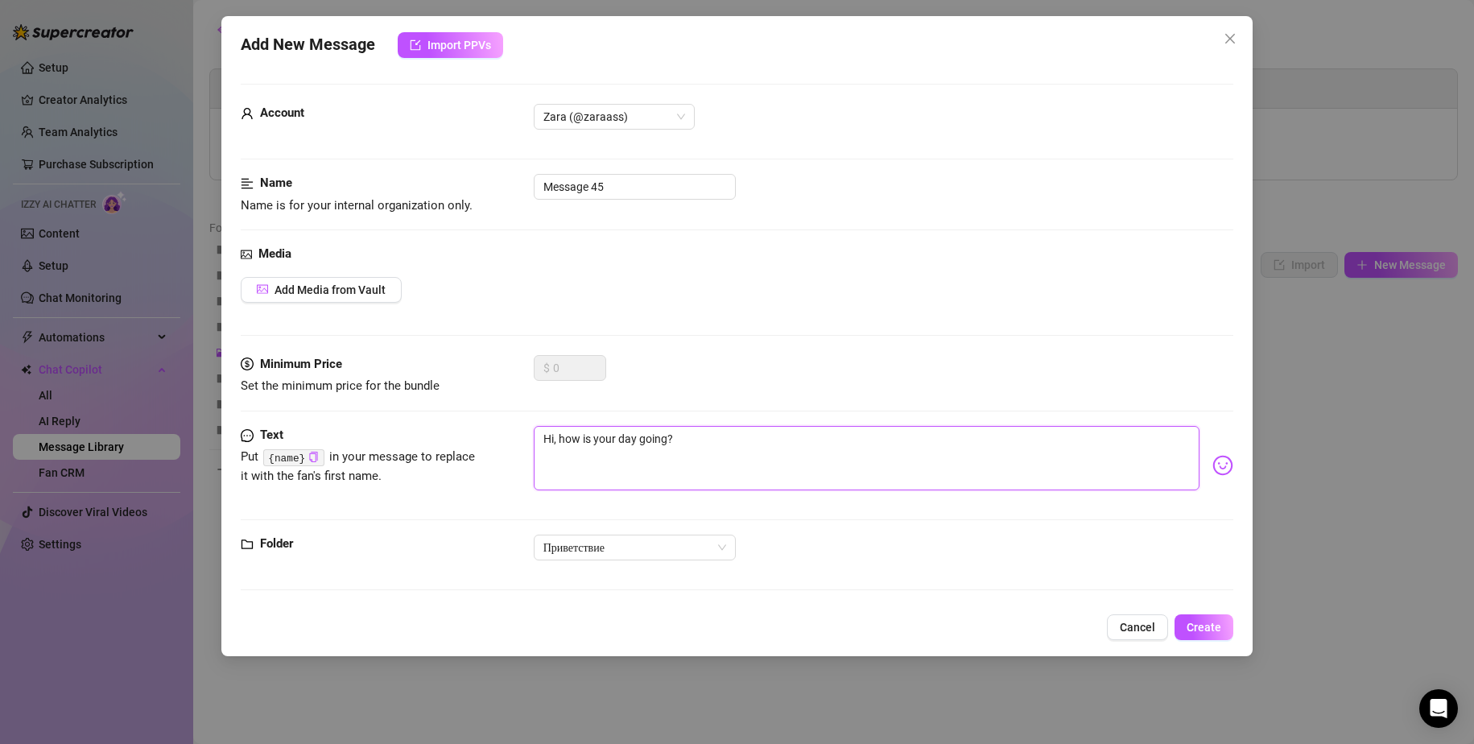
click at [797, 448] on textarea "Hi, how is your day going?" at bounding box center [867, 458] width 667 height 64
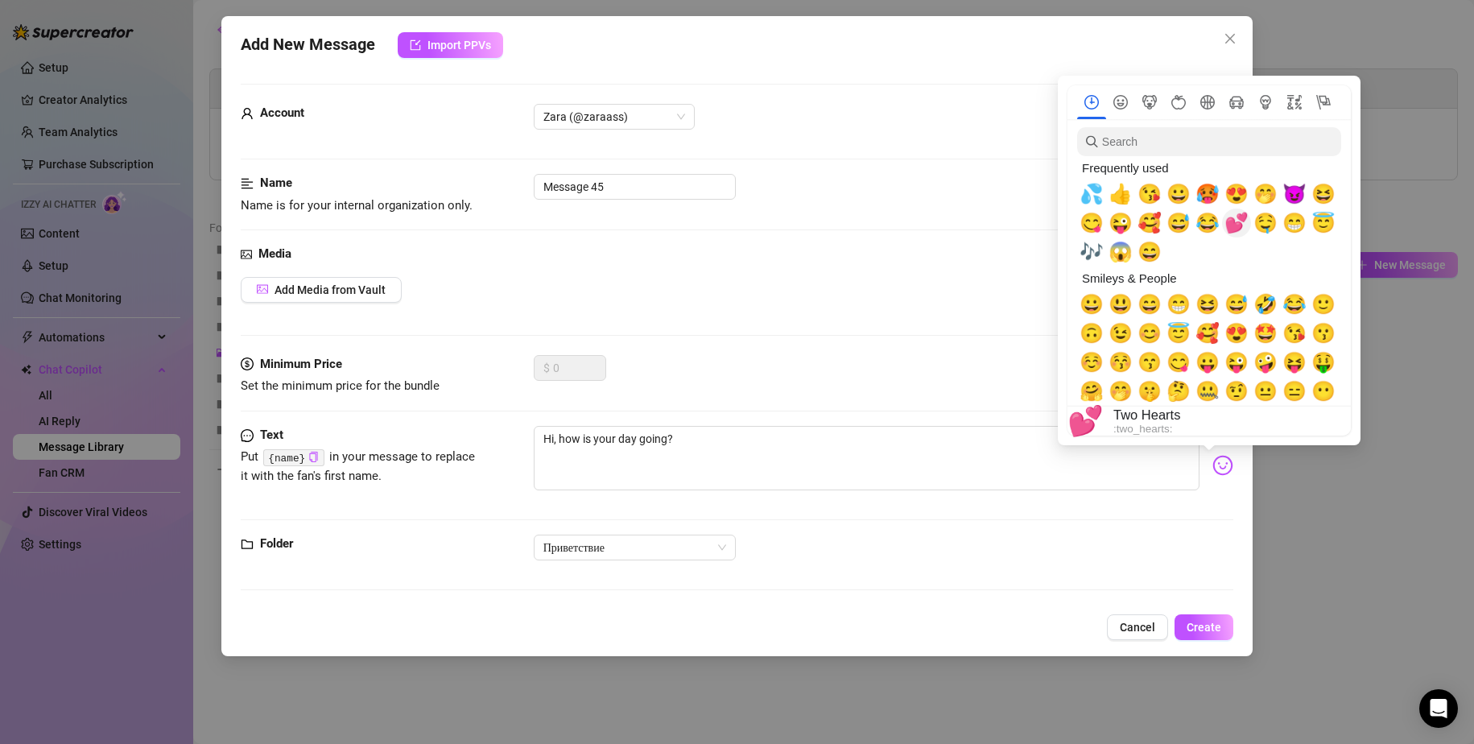
click at [1233, 227] on span "💕" at bounding box center [1237, 223] width 24 height 23
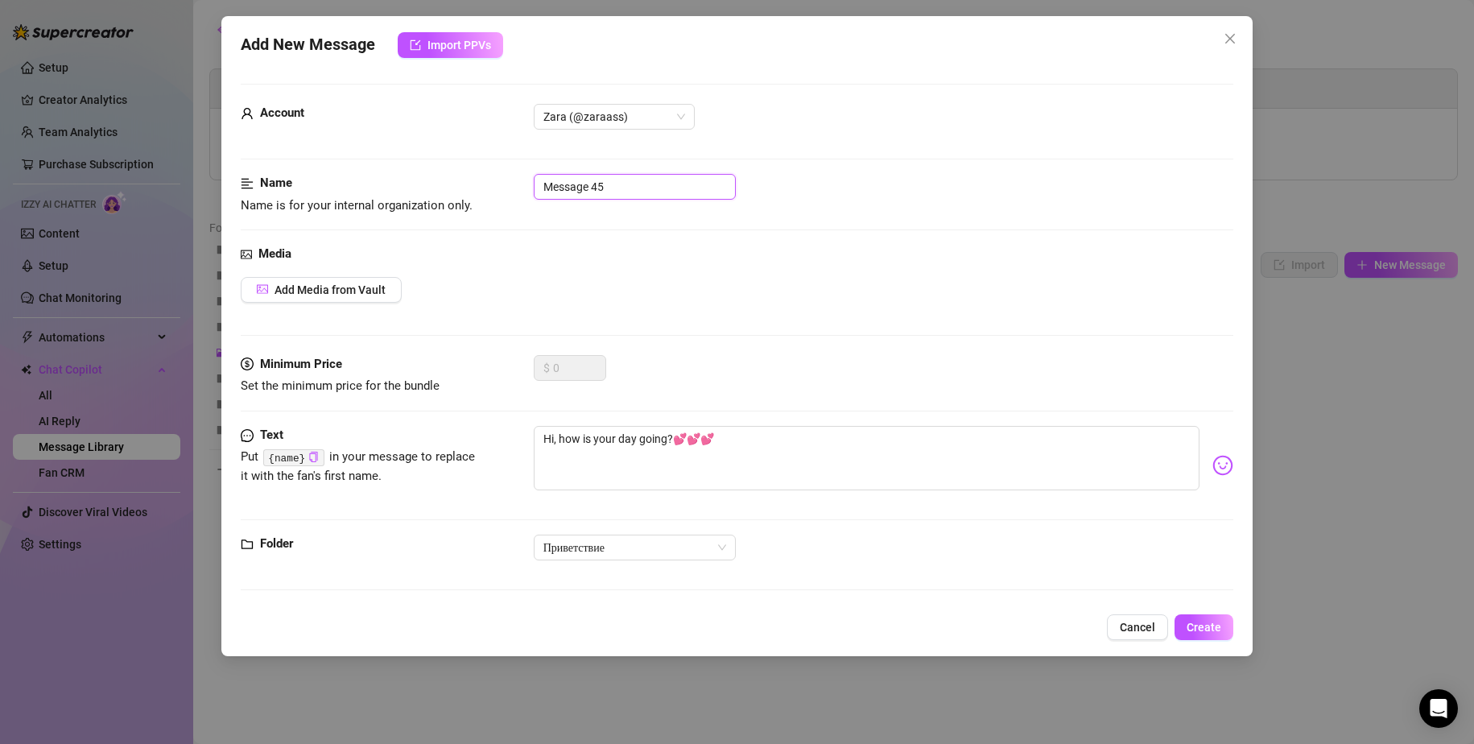
click at [635, 189] on input "Message 45" at bounding box center [635, 187] width 202 height 26
drag, startPoint x: 631, startPoint y: 188, endPoint x: 449, endPoint y: 177, distance: 183.1
click at [449, 177] on div "Name Name is for your internal organization only. Message 45" at bounding box center [738, 194] width 994 height 41
click at [1211, 624] on span "Create" at bounding box center [1204, 627] width 35 height 13
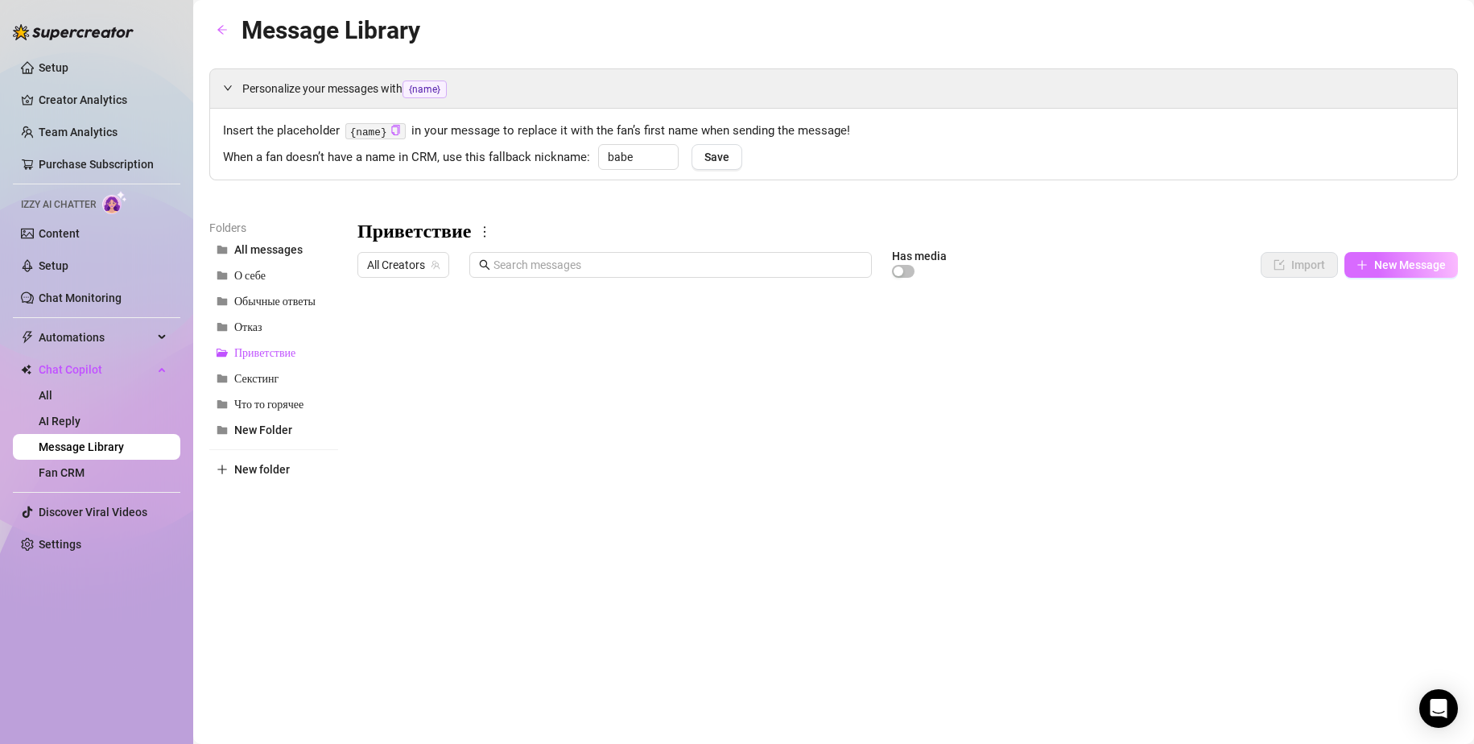
click at [1383, 268] on span "New Message" at bounding box center [1410, 264] width 72 height 13
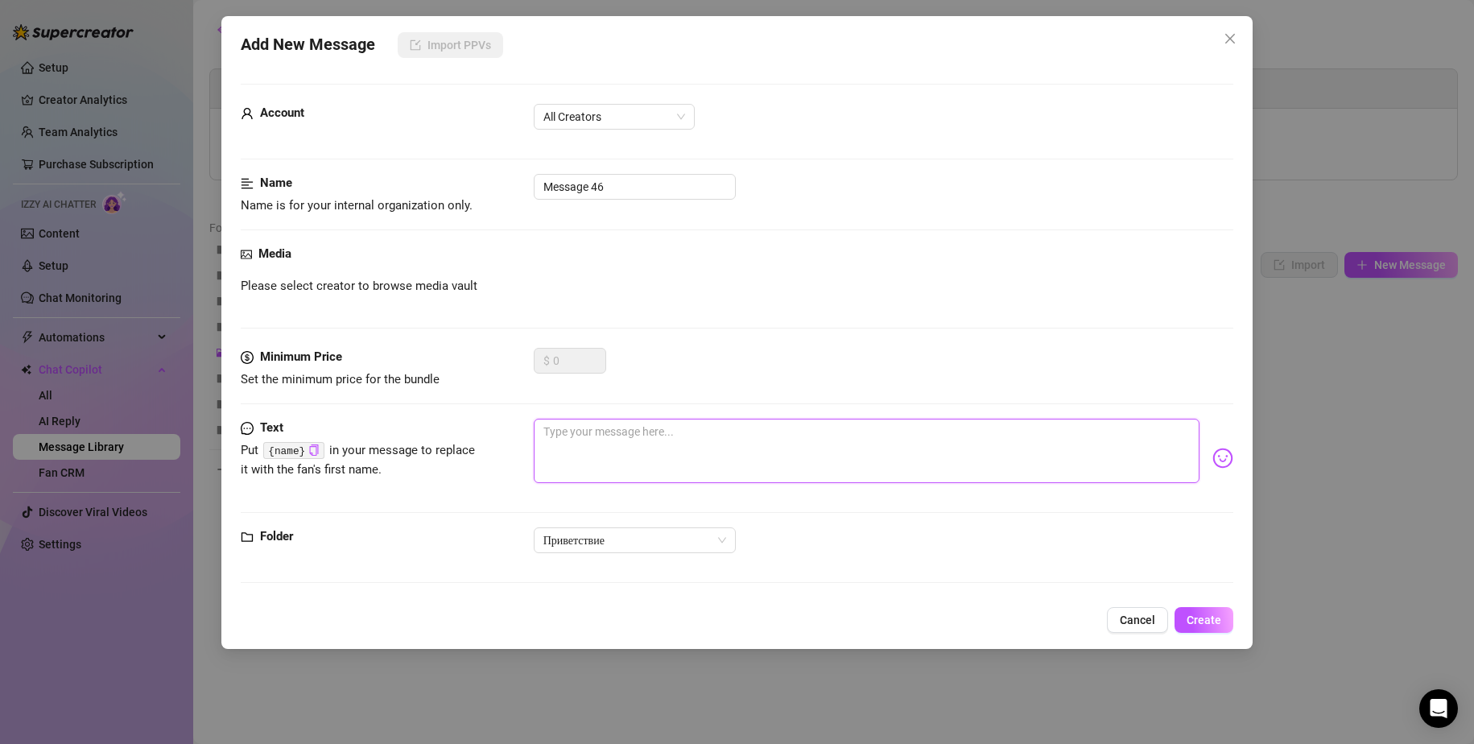
click at [613, 437] on textarea at bounding box center [867, 451] width 667 height 64
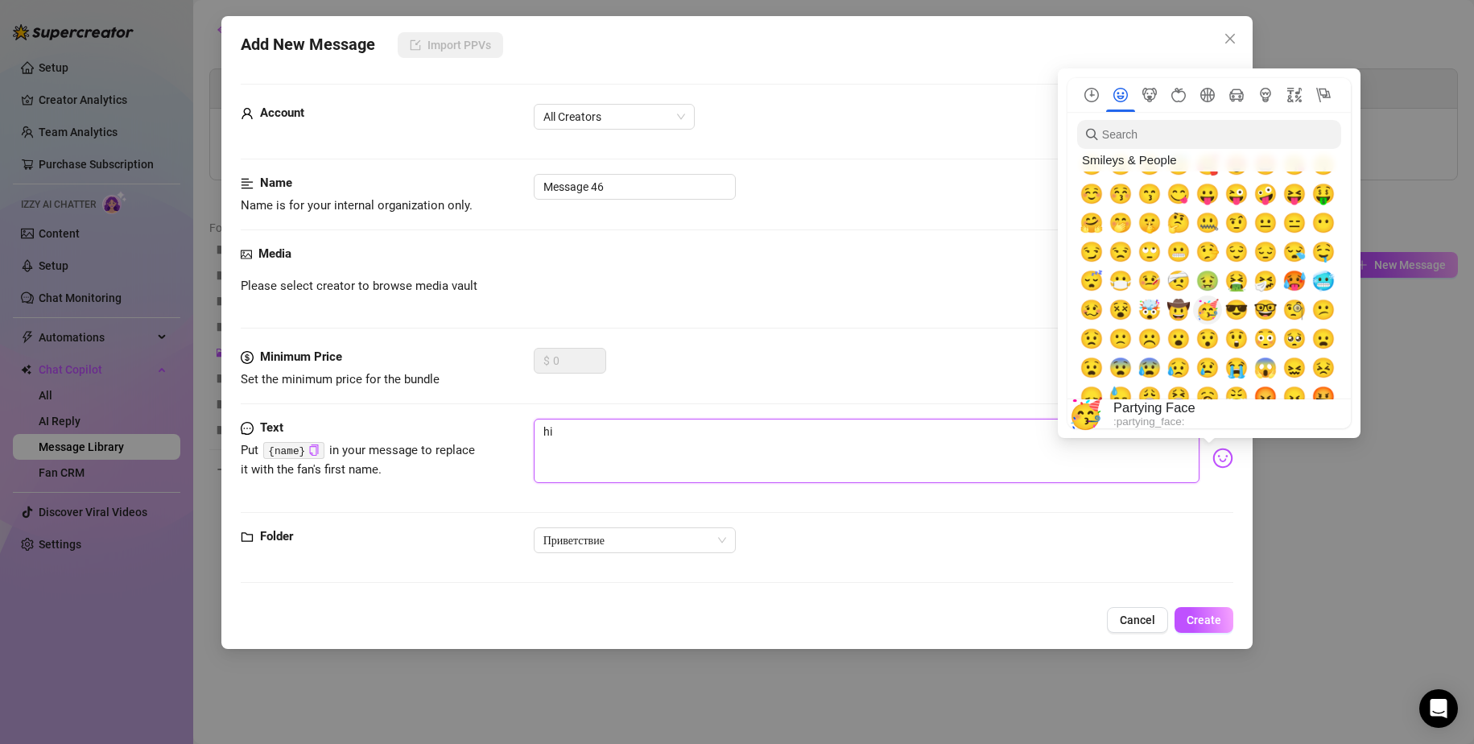
scroll to position [242, 0]
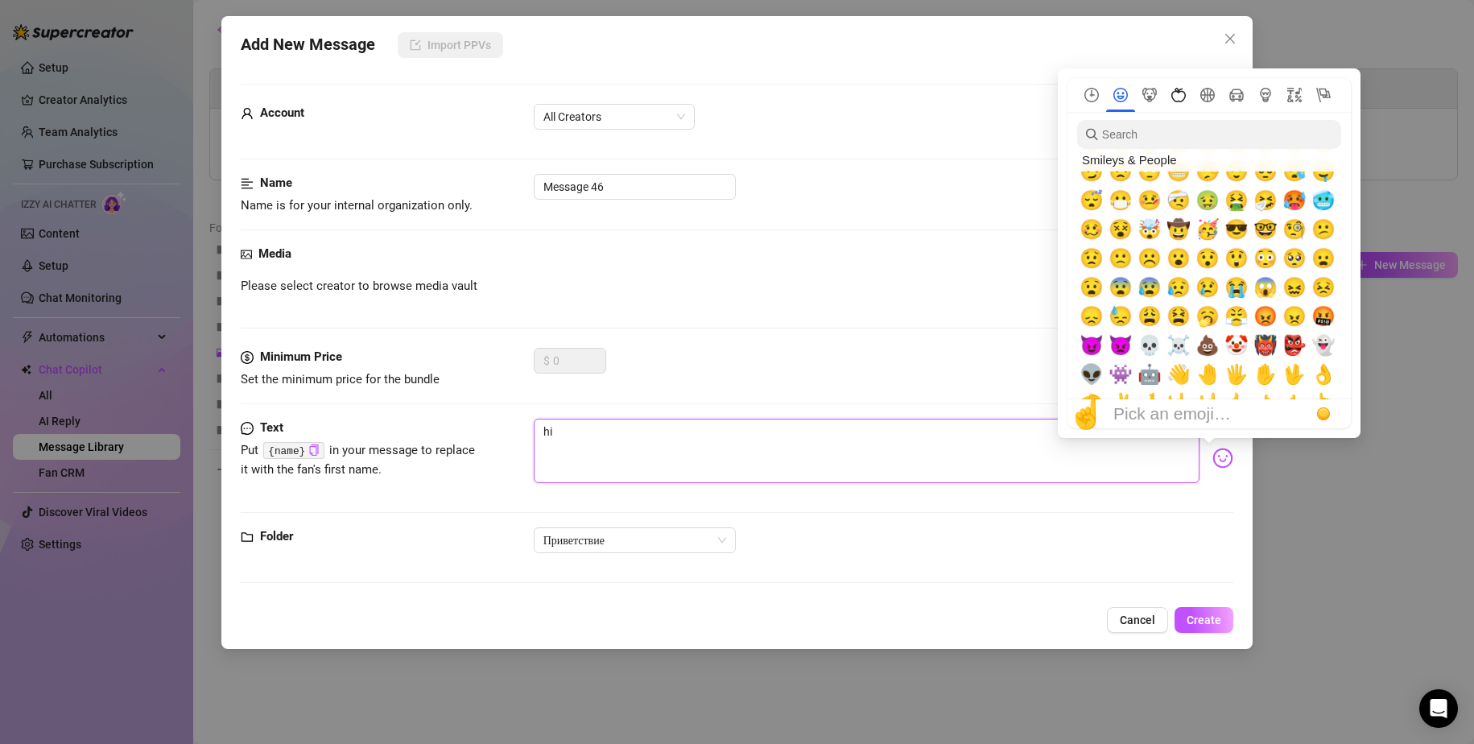
click at [1176, 92] on icon "Food & Drink" at bounding box center [1179, 95] width 14 height 14
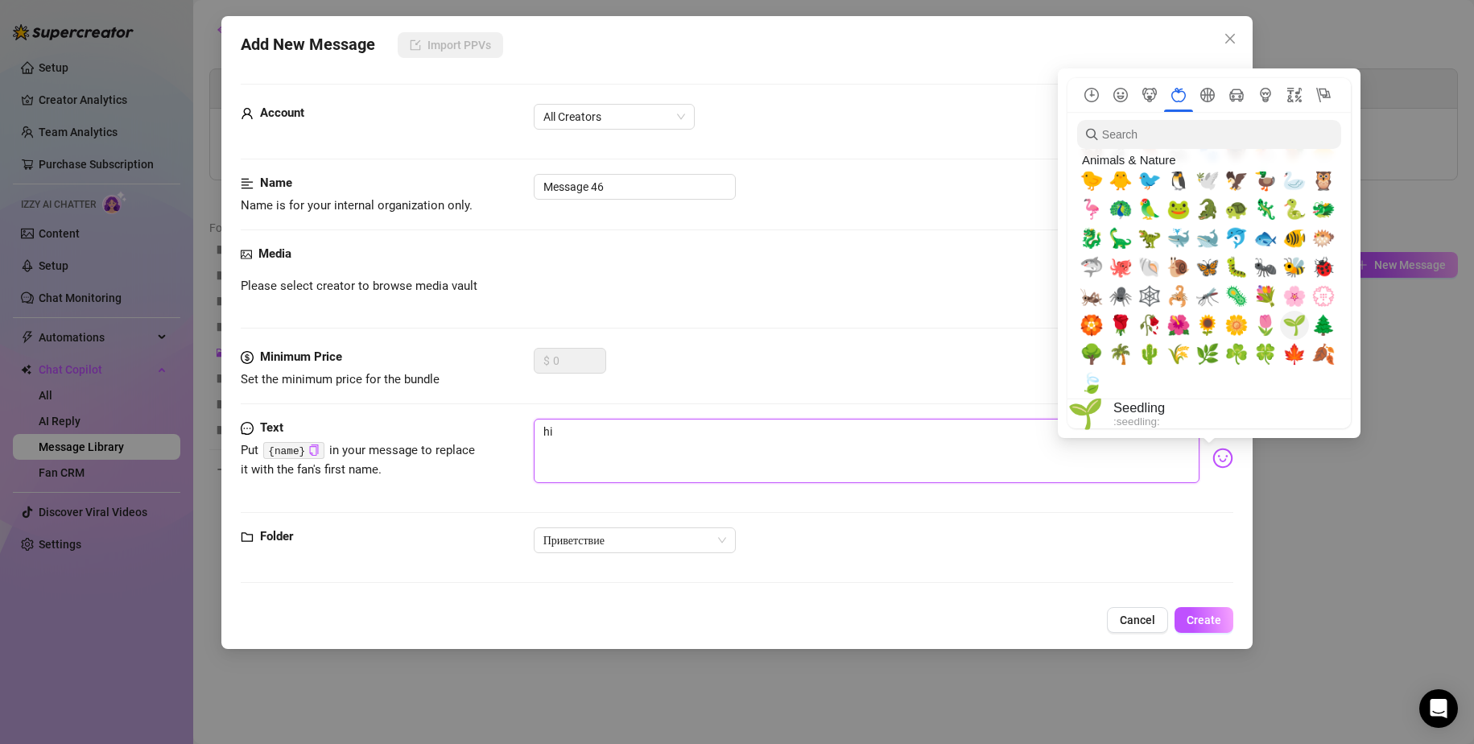
scroll to position [1858, 0]
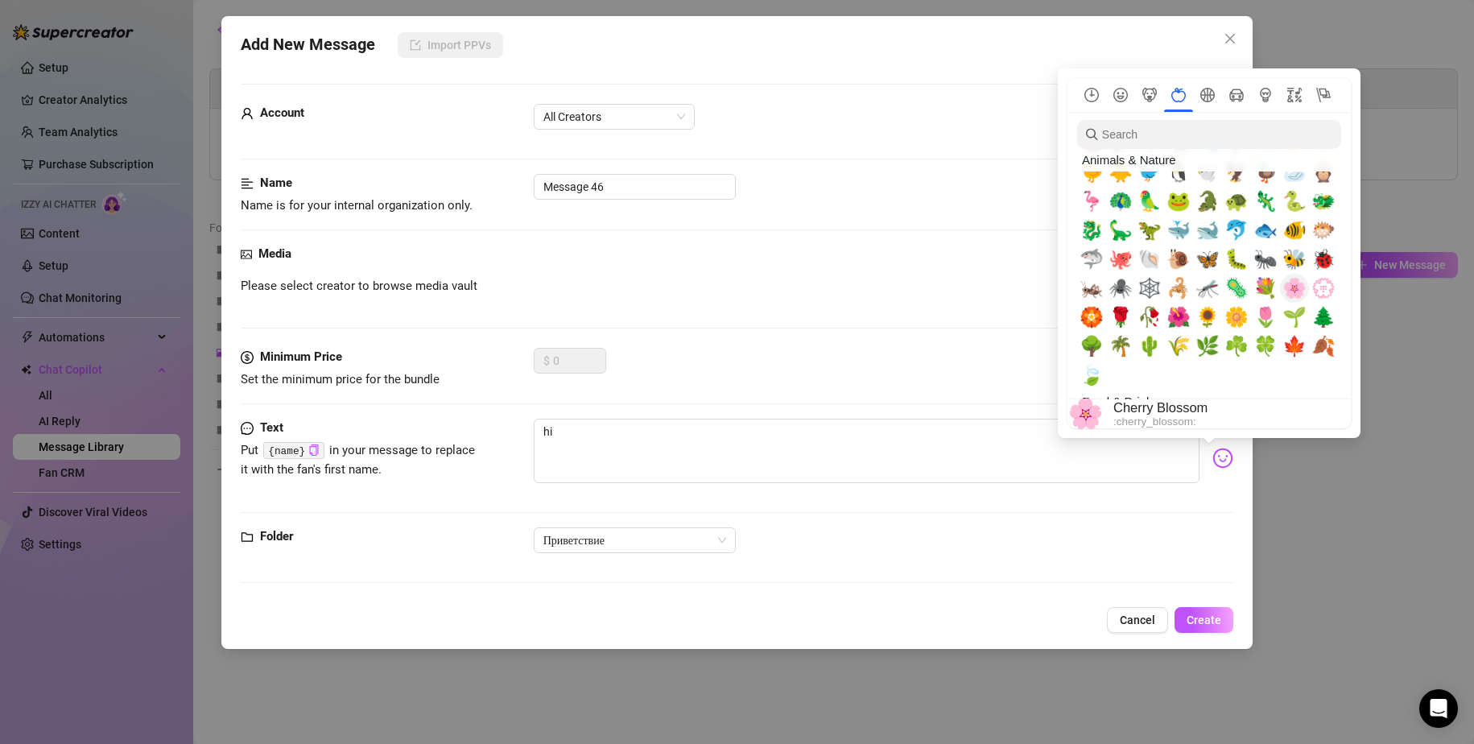
click at [1295, 292] on span "🌸" at bounding box center [1295, 288] width 24 height 23
click at [1295, 291] on span "🌸" at bounding box center [1295, 288] width 24 height 23
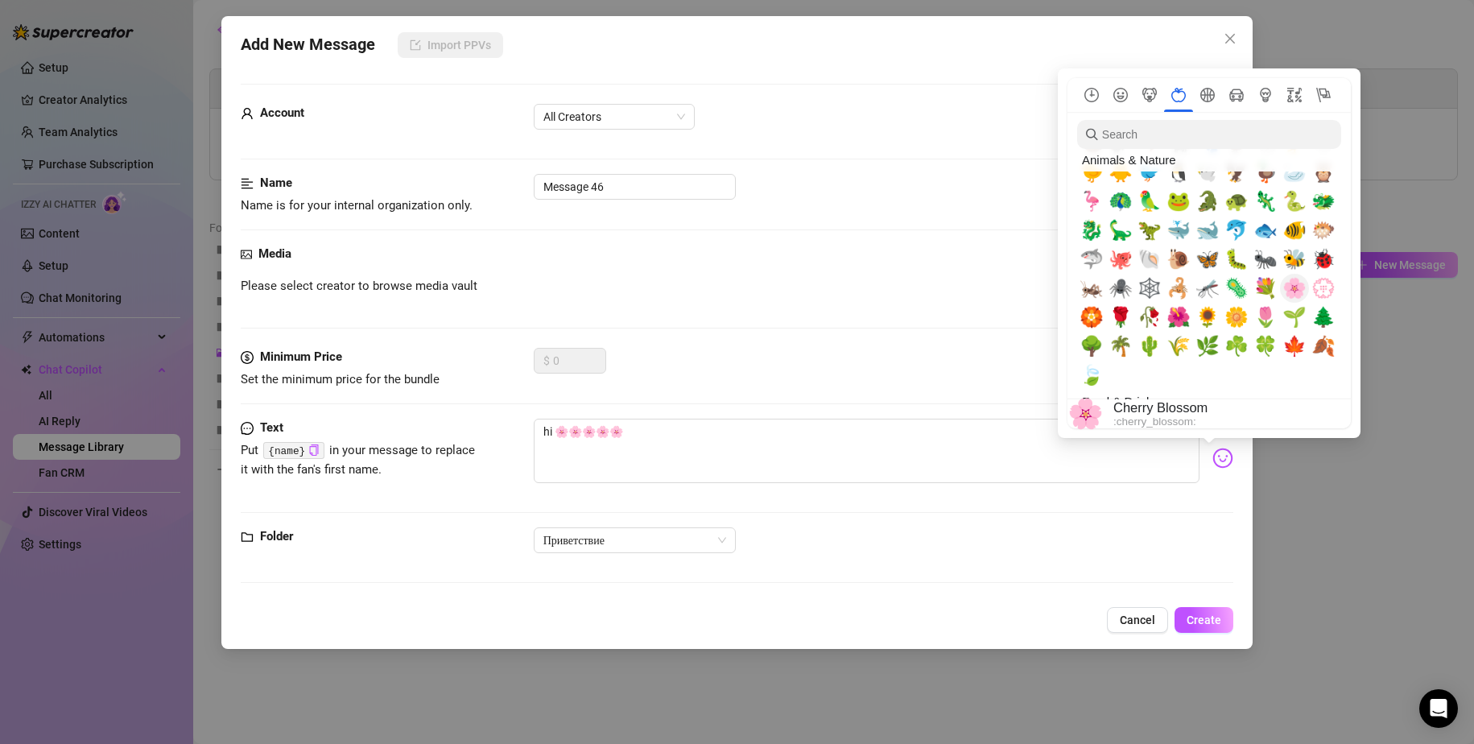
click at [1295, 291] on span "🌸" at bounding box center [1295, 288] width 24 height 23
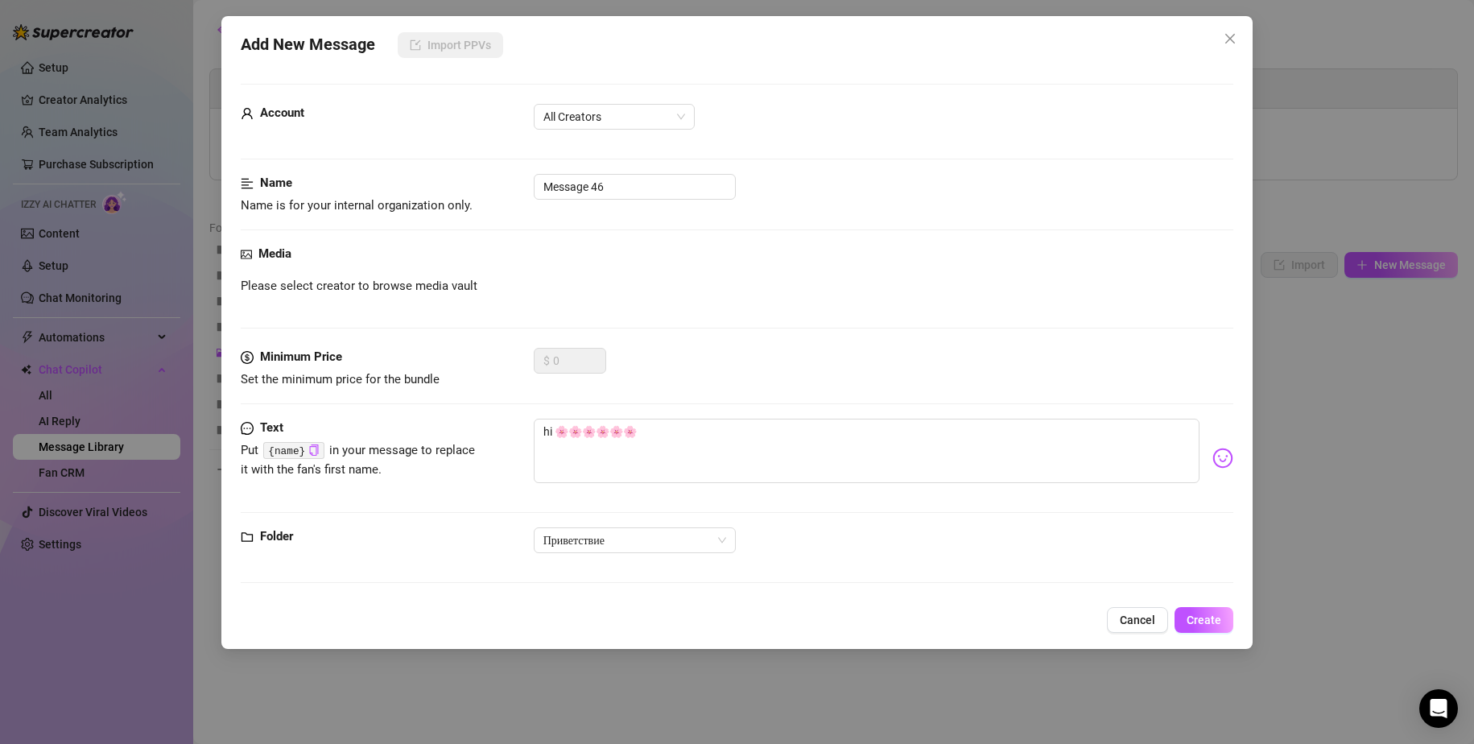
click at [771, 398] on div "Minimum Price Set the minimum price for the bundle $ 0" at bounding box center [738, 383] width 994 height 71
drag, startPoint x: 633, startPoint y: 184, endPoint x: 444, endPoint y: 175, distance: 188.6
click at [446, 176] on div "Name Name is for your internal organization only. Message 46" at bounding box center [738, 194] width 994 height 41
drag, startPoint x: 644, startPoint y: 123, endPoint x: 642, endPoint y: 132, distance: 9.2
click at [644, 122] on span "All Creators" at bounding box center [615, 117] width 142 height 24
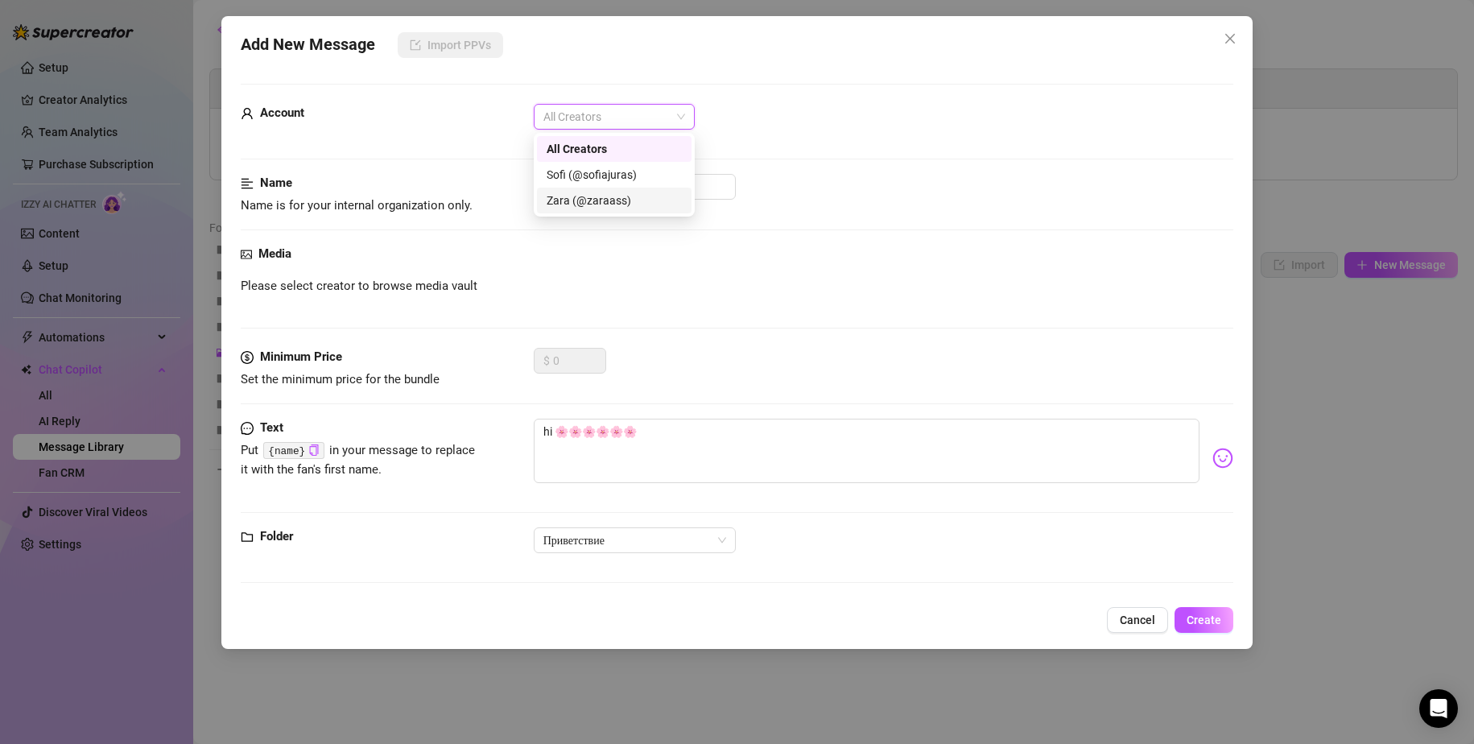
click at [606, 196] on div "Zara (@zaraass)" at bounding box center [614, 201] width 135 height 18
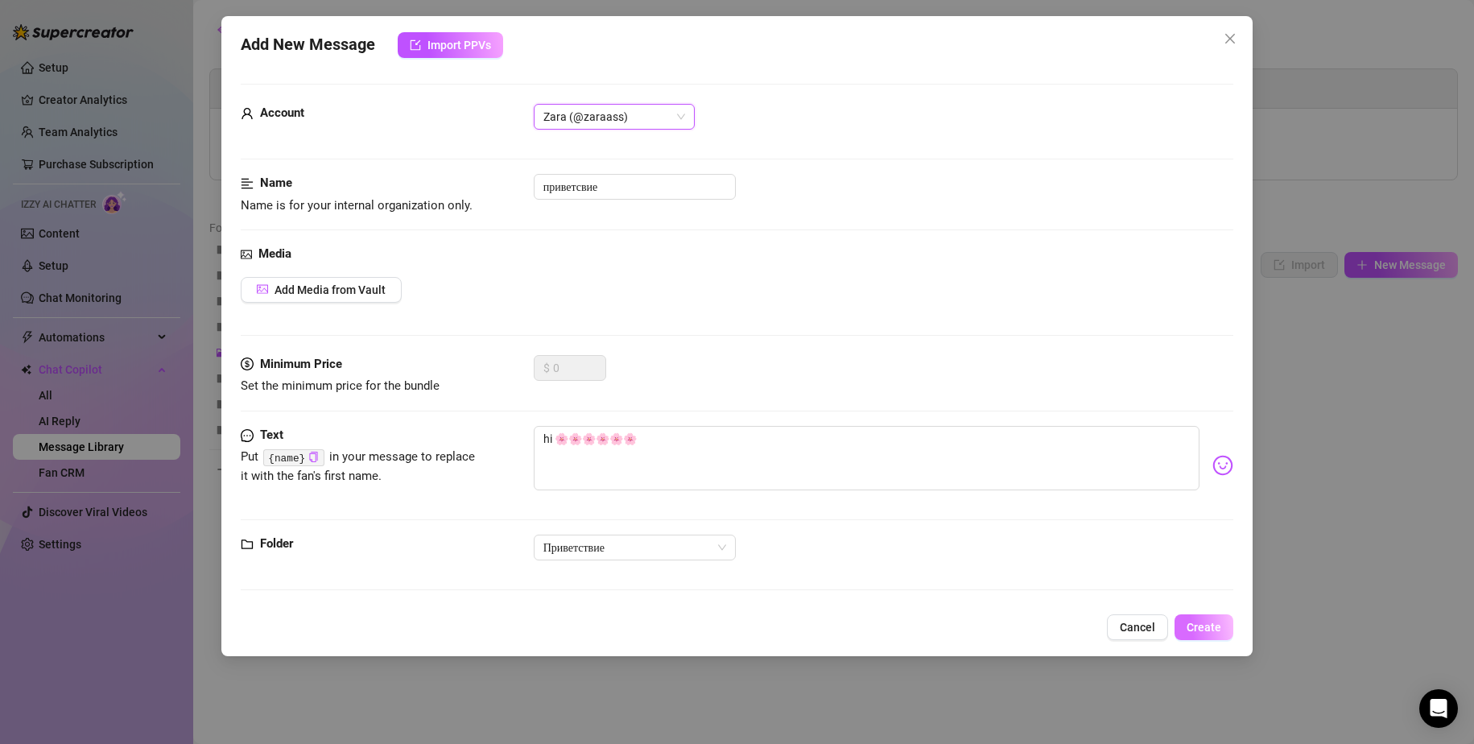
click at [1194, 624] on span "Create" at bounding box center [1204, 627] width 35 height 13
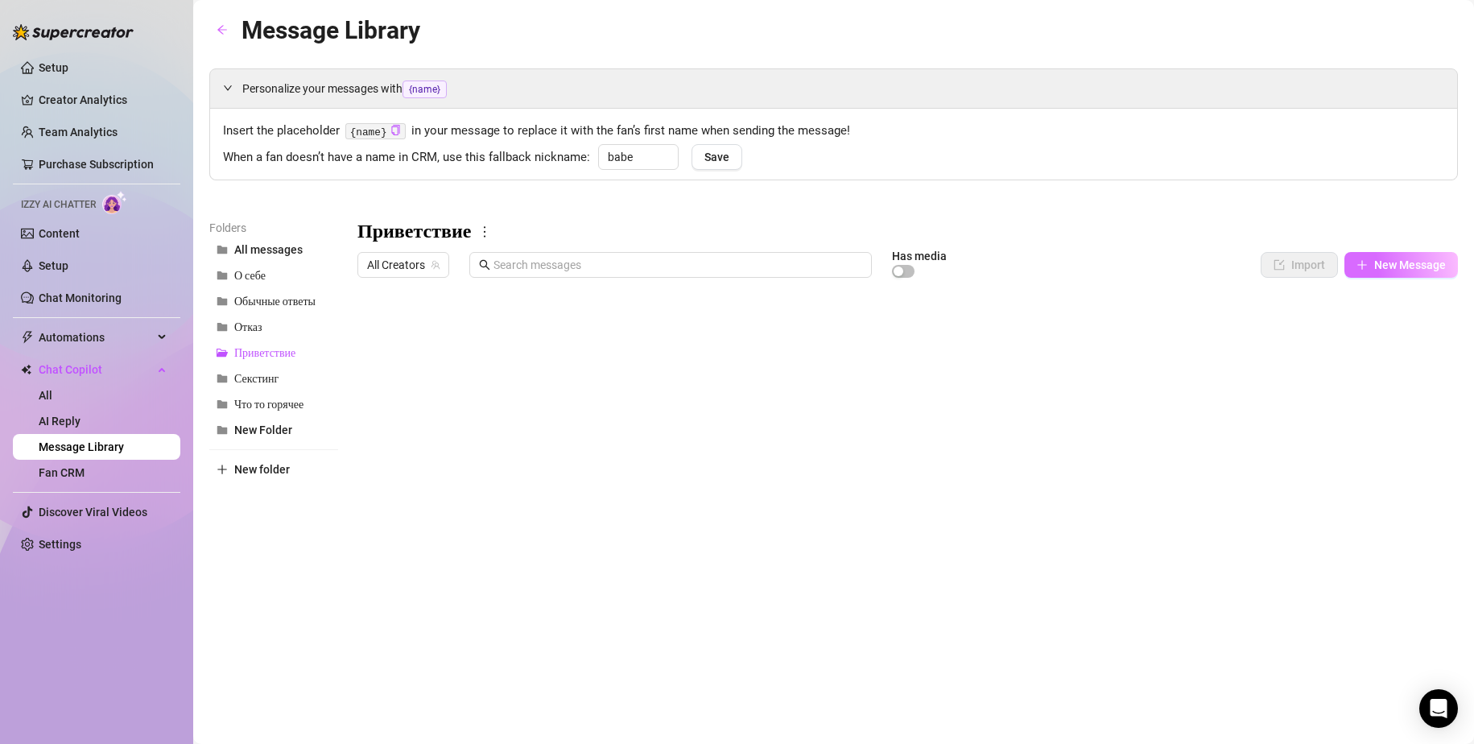
click at [1373, 270] on button "New Message" at bounding box center [1402, 265] width 114 height 26
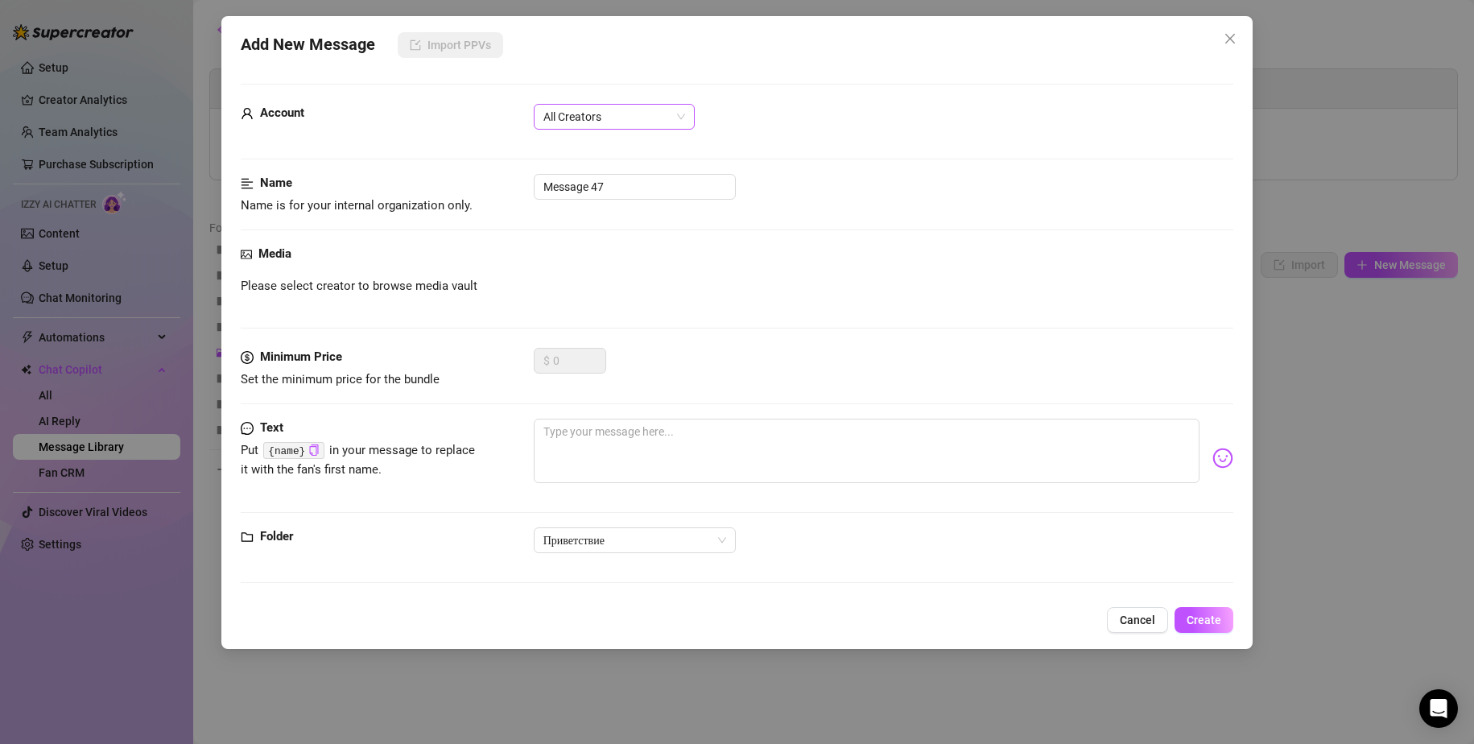
click at [597, 110] on span "All Creators" at bounding box center [615, 117] width 142 height 24
click at [585, 200] on div "Zara (@zaraass)" at bounding box center [614, 201] width 135 height 18
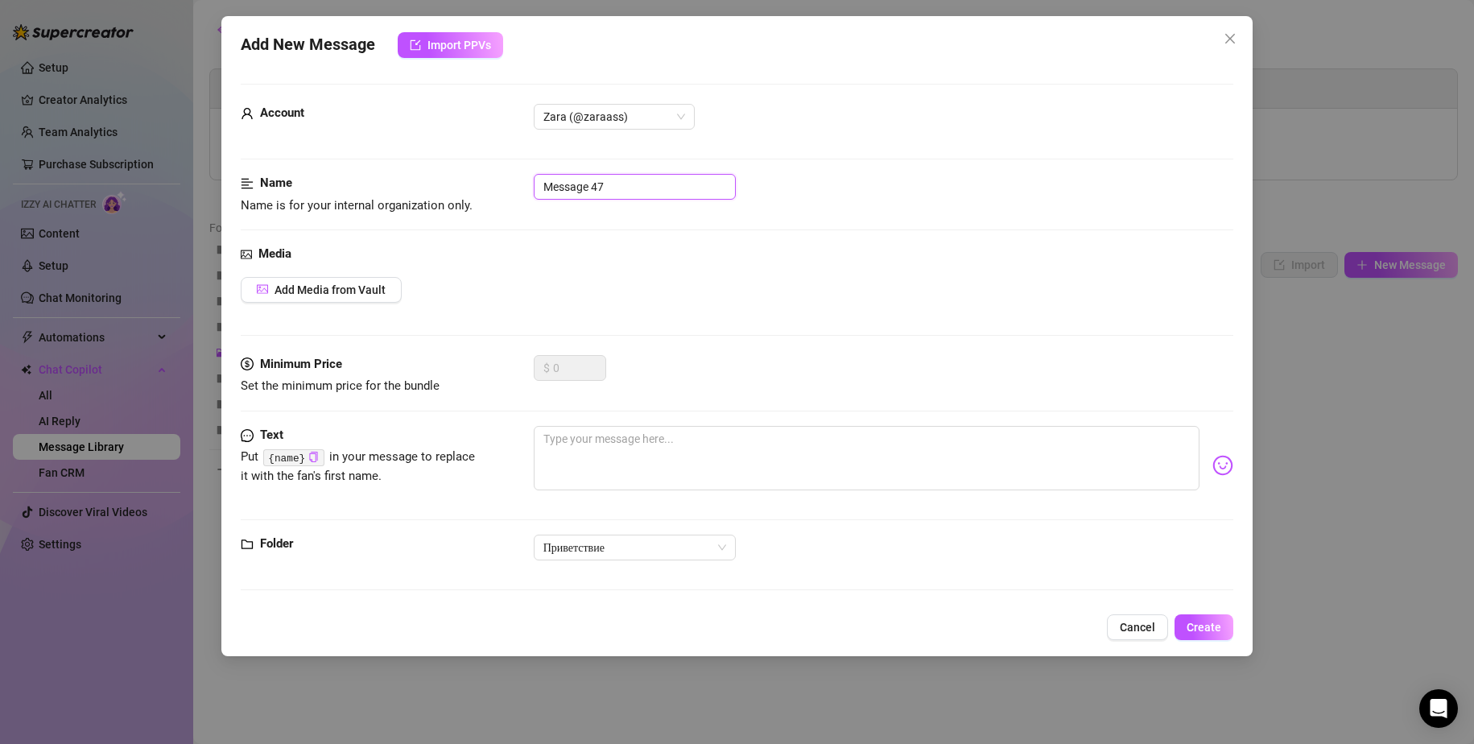
drag, startPoint x: 587, startPoint y: 189, endPoint x: 439, endPoint y: 178, distance: 148.6
click at [439, 178] on div "Name Name is for your internal organization only. Message 47" at bounding box center [738, 194] width 994 height 41
click at [673, 454] on textarea at bounding box center [867, 458] width 667 height 64
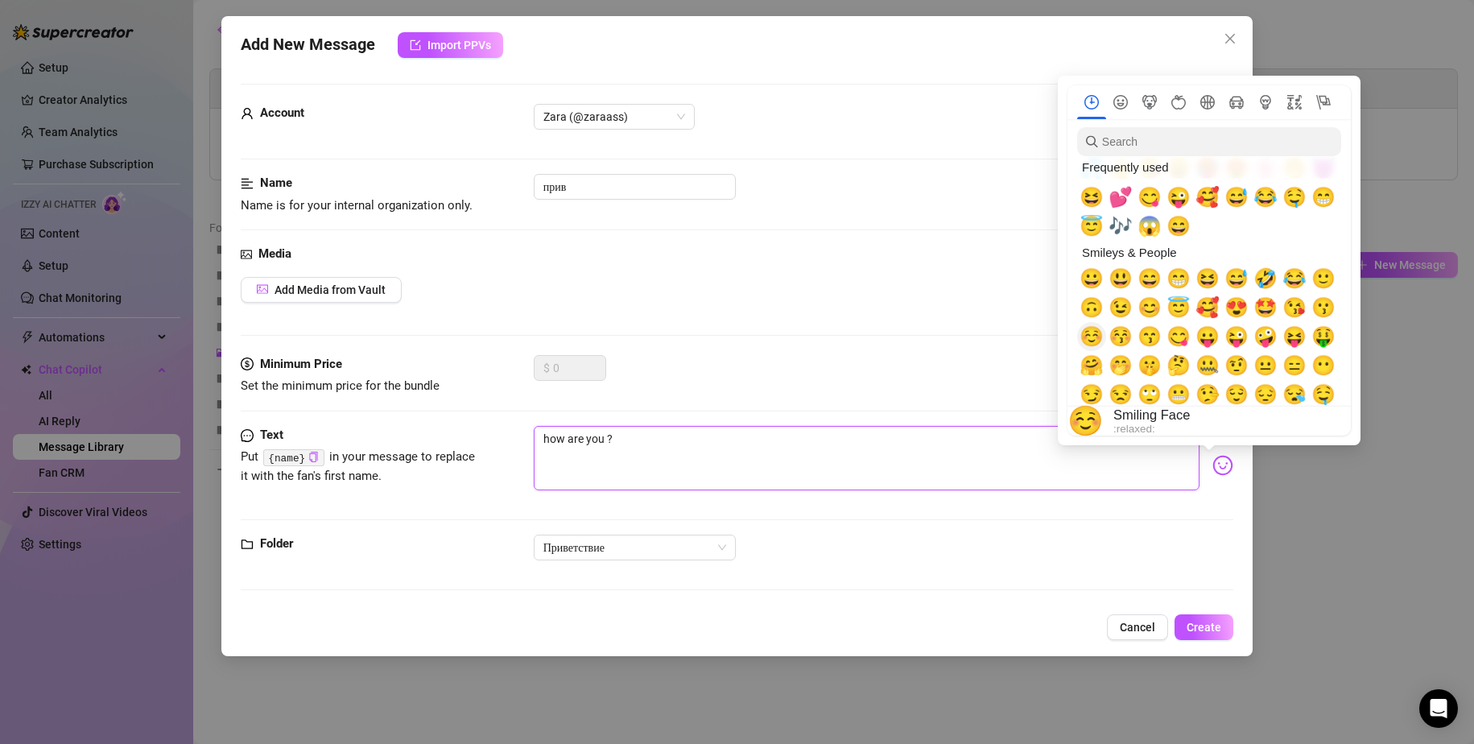
scroll to position [81, 0]
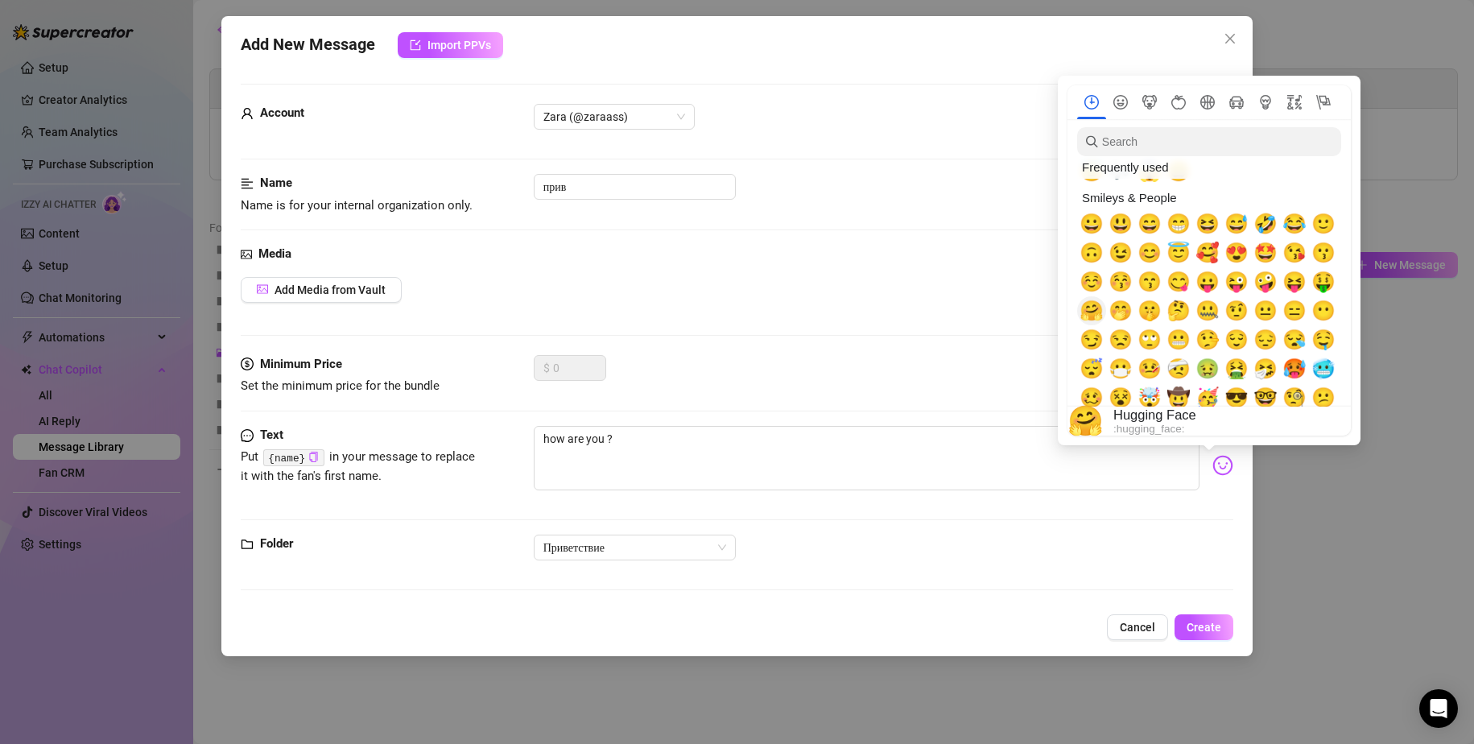
click at [1094, 316] on span "🤗" at bounding box center [1092, 311] width 24 height 23
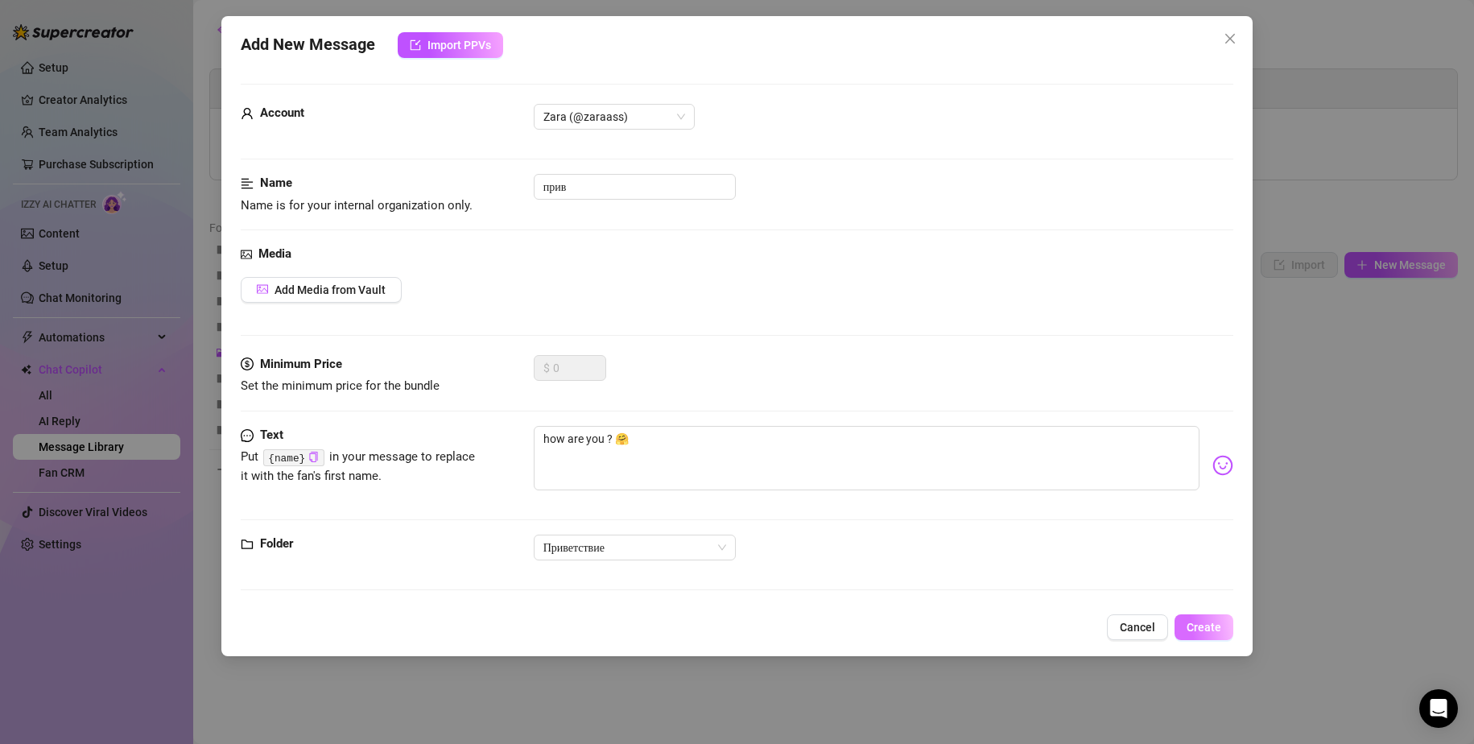
click at [1205, 625] on span "Create" at bounding box center [1204, 627] width 35 height 13
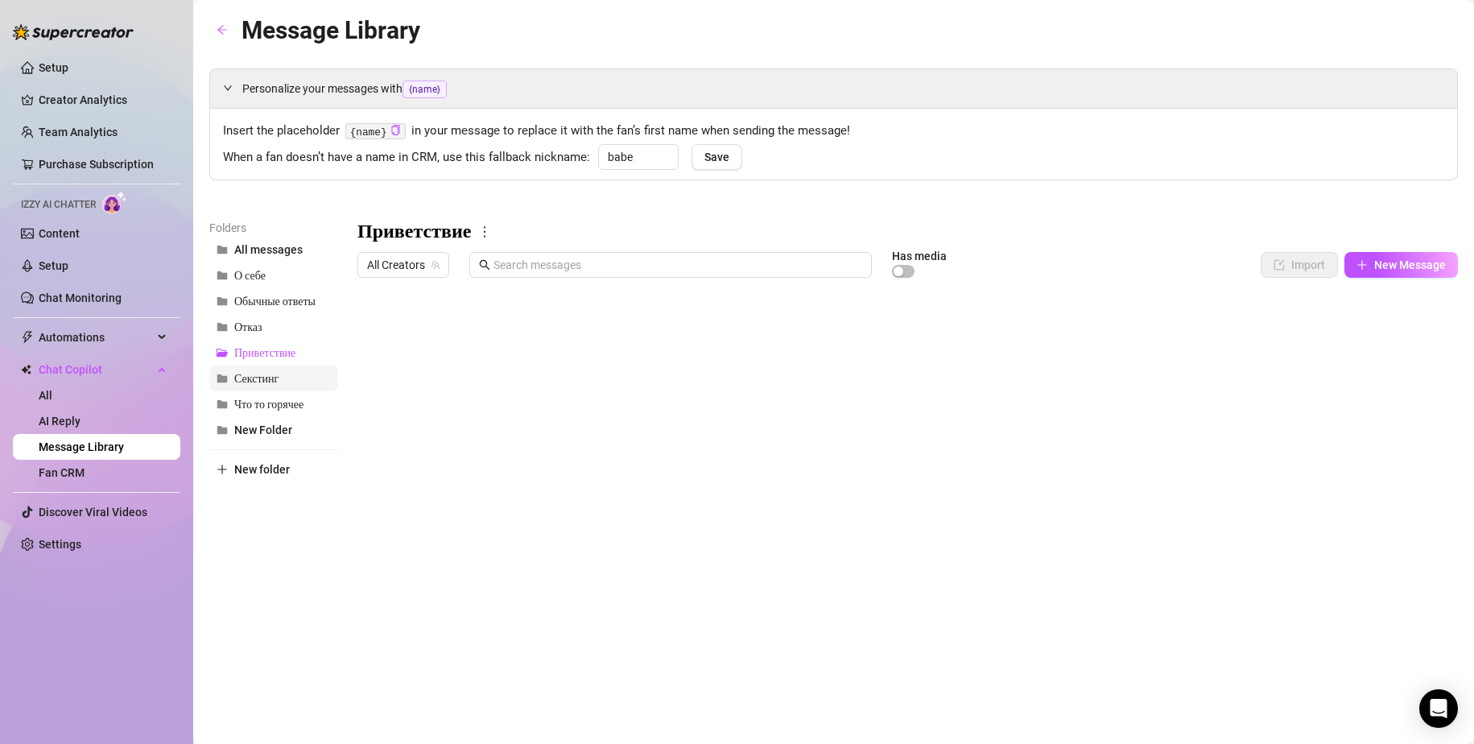
click at [251, 380] on span "Секстинг" at bounding box center [256, 379] width 44 height 14
click at [271, 410] on span "Что то горячее" at bounding box center [268, 405] width 69 height 14
click at [1395, 271] on span "New Message" at bounding box center [1410, 264] width 72 height 13
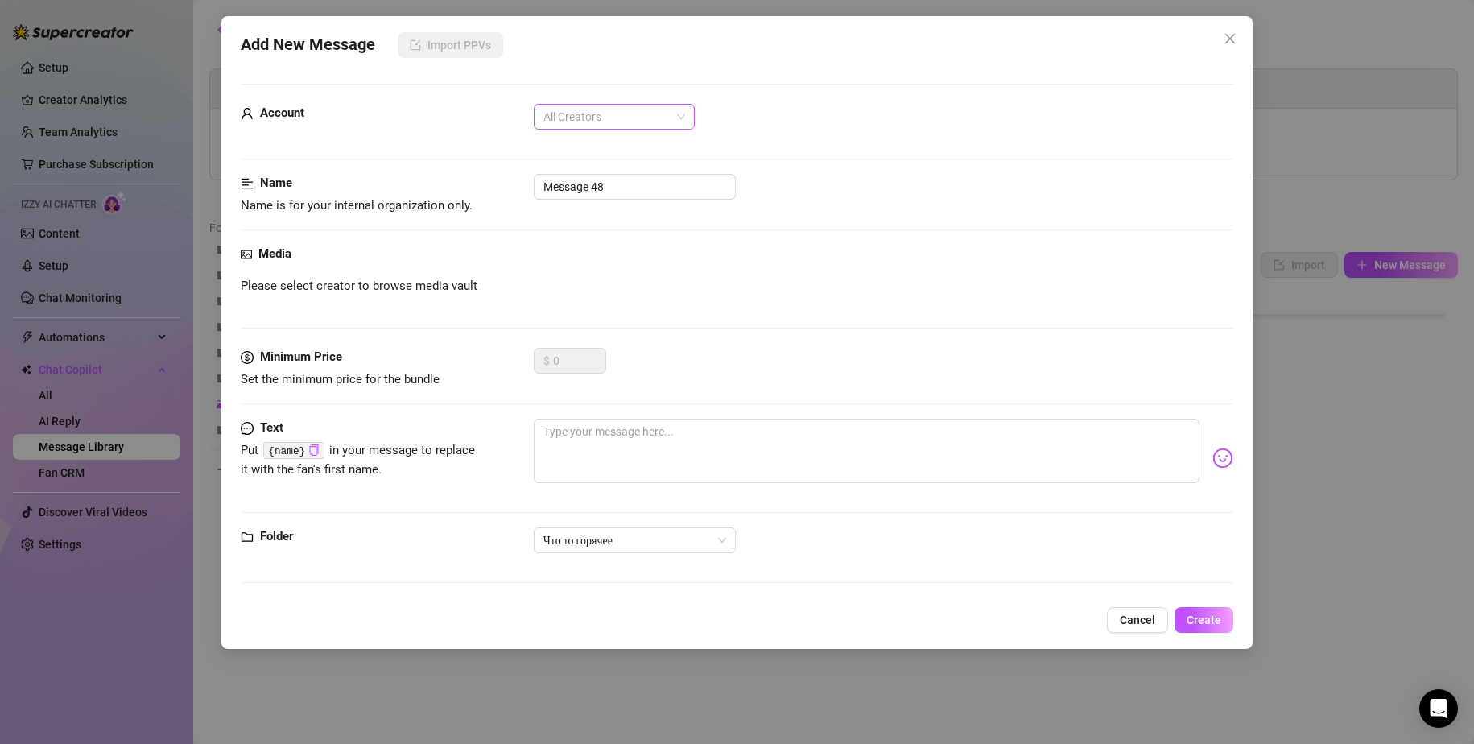
click at [606, 126] on span "All Creators" at bounding box center [615, 117] width 142 height 24
click at [589, 179] on div "Sofi (@sofiajuras)" at bounding box center [614, 175] width 135 height 18
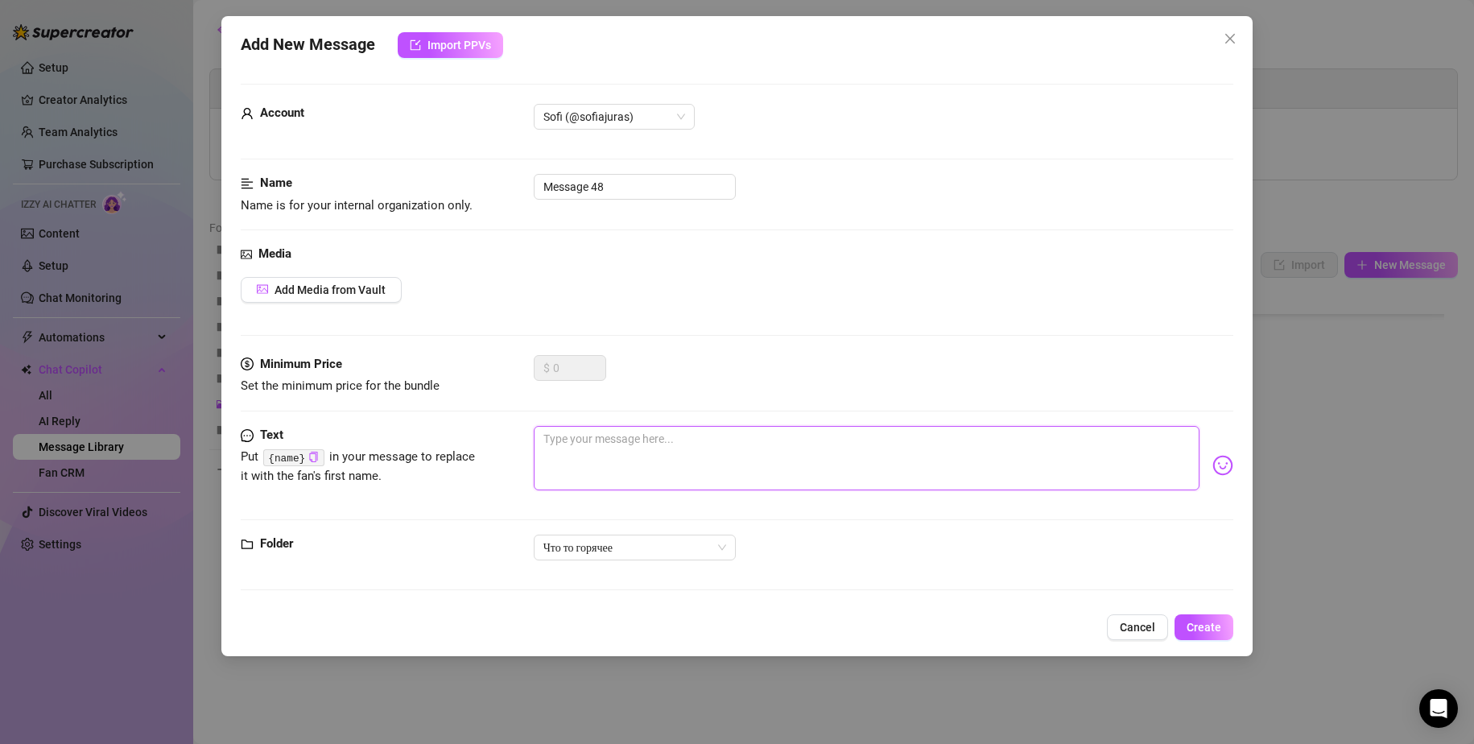
click at [665, 457] on textarea at bounding box center [867, 458] width 667 height 64
paste textarea "I want you to fuck me,I will share with you how sweetly you would fuck my wet a…"
click at [628, 192] on input "Message 48" at bounding box center [635, 187] width 202 height 26
drag, startPoint x: 613, startPoint y: 192, endPoint x: 447, endPoint y: 176, distance: 166.6
click at [452, 178] on div "Name Name is for your internal organization only. Message 48" at bounding box center [738, 194] width 994 height 41
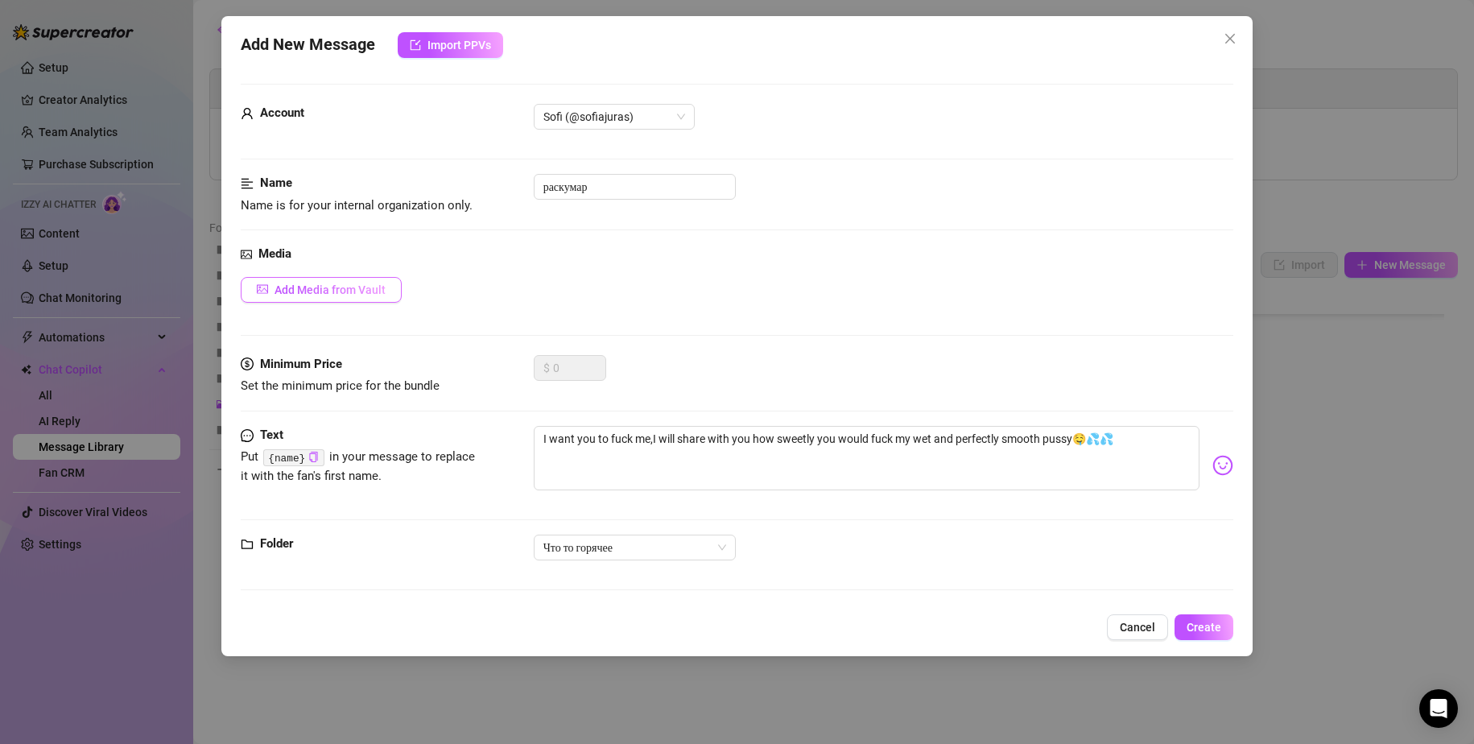
click at [325, 290] on span "Add Media from Vault" at bounding box center [330, 289] width 111 height 13
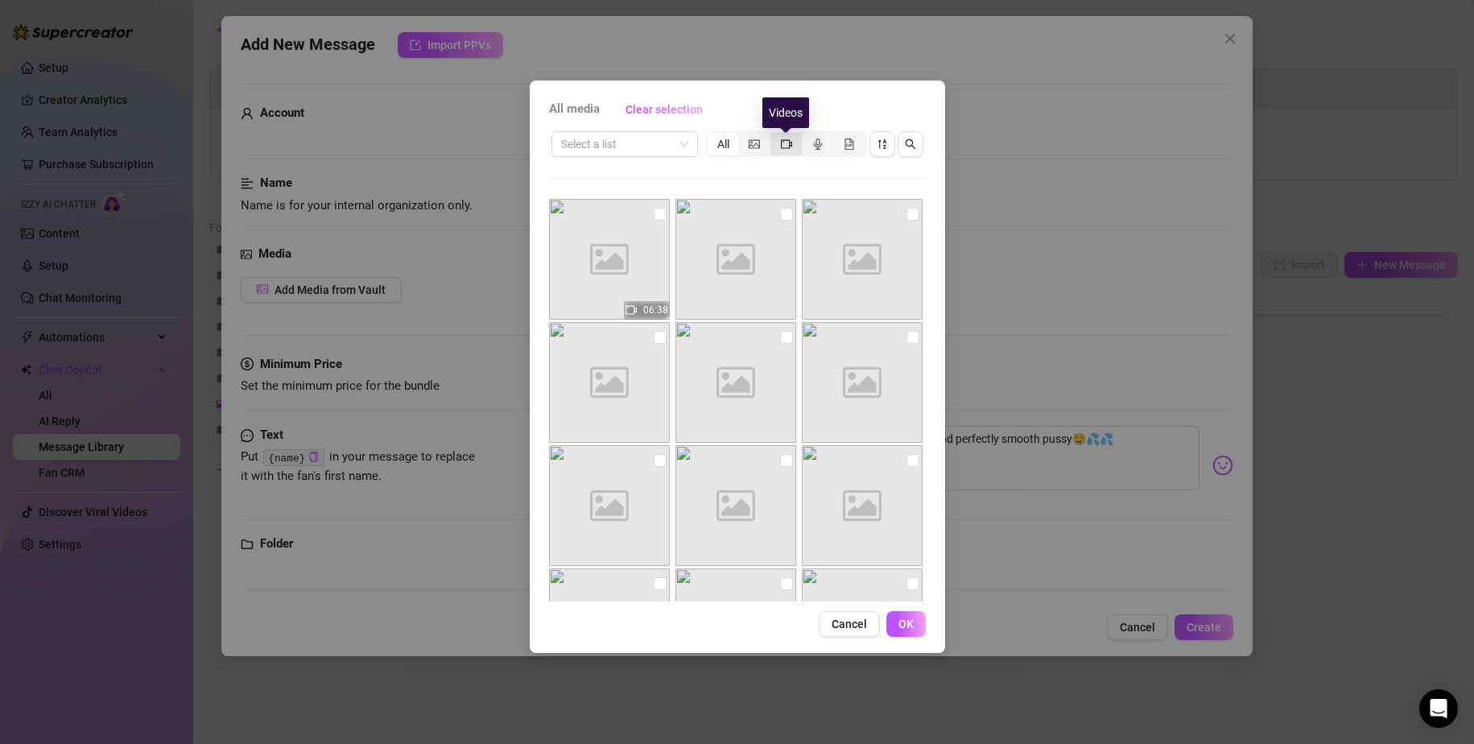
click at [784, 144] on icon "video-camera" at bounding box center [786, 143] width 11 height 11
click at [775, 135] on input "segmented control" at bounding box center [775, 135] width 0 height 0
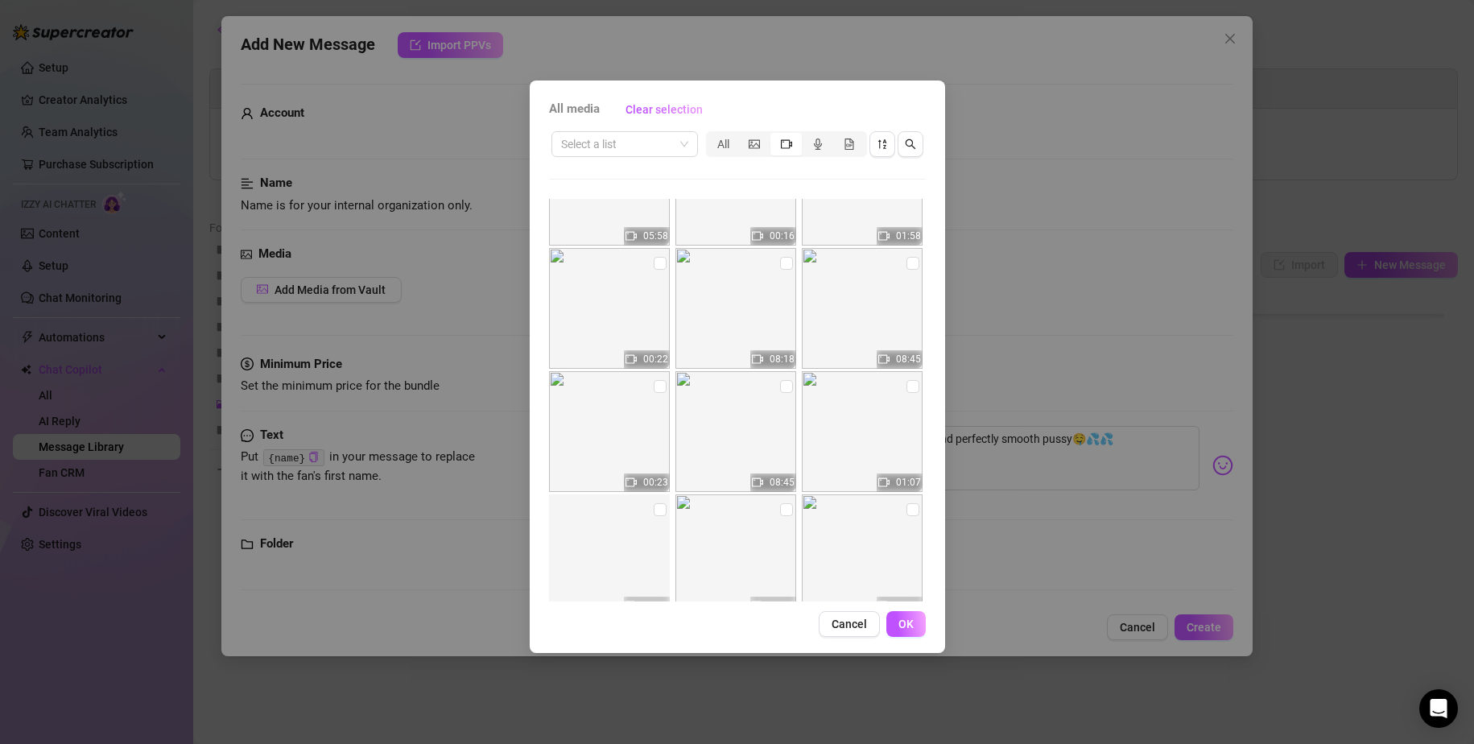
scroll to position [1573, 0]
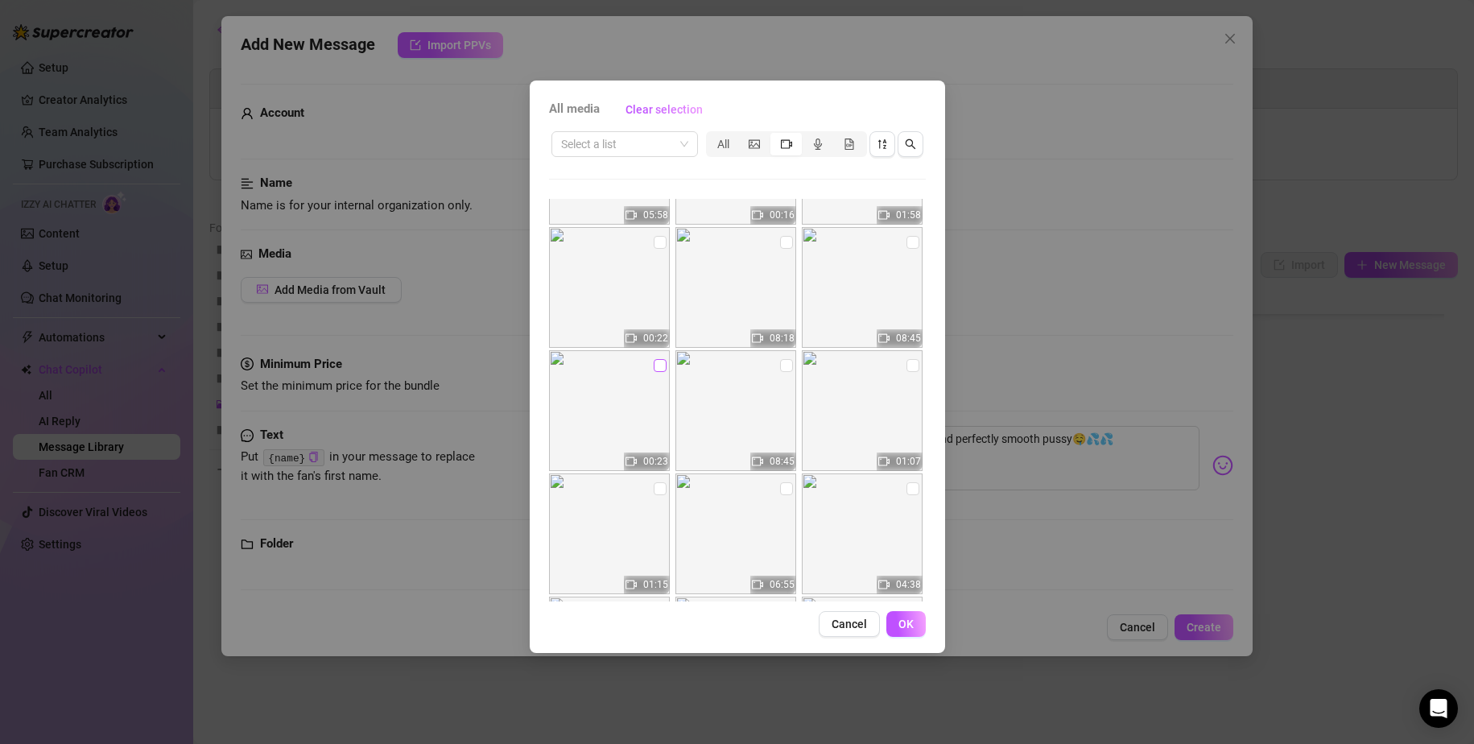
click at [654, 366] on input "checkbox" at bounding box center [660, 365] width 13 height 13
click at [655, 365] on input "checkbox" at bounding box center [660, 365] width 13 height 13
drag, startPoint x: 900, startPoint y: 244, endPoint x: 923, endPoint y: 316, distance: 75.9
click at [907, 243] on input "checkbox" at bounding box center [913, 242] width 13 height 13
click at [908, 620] on span "OK" at bounding box center [906, 624] width 15 height 13
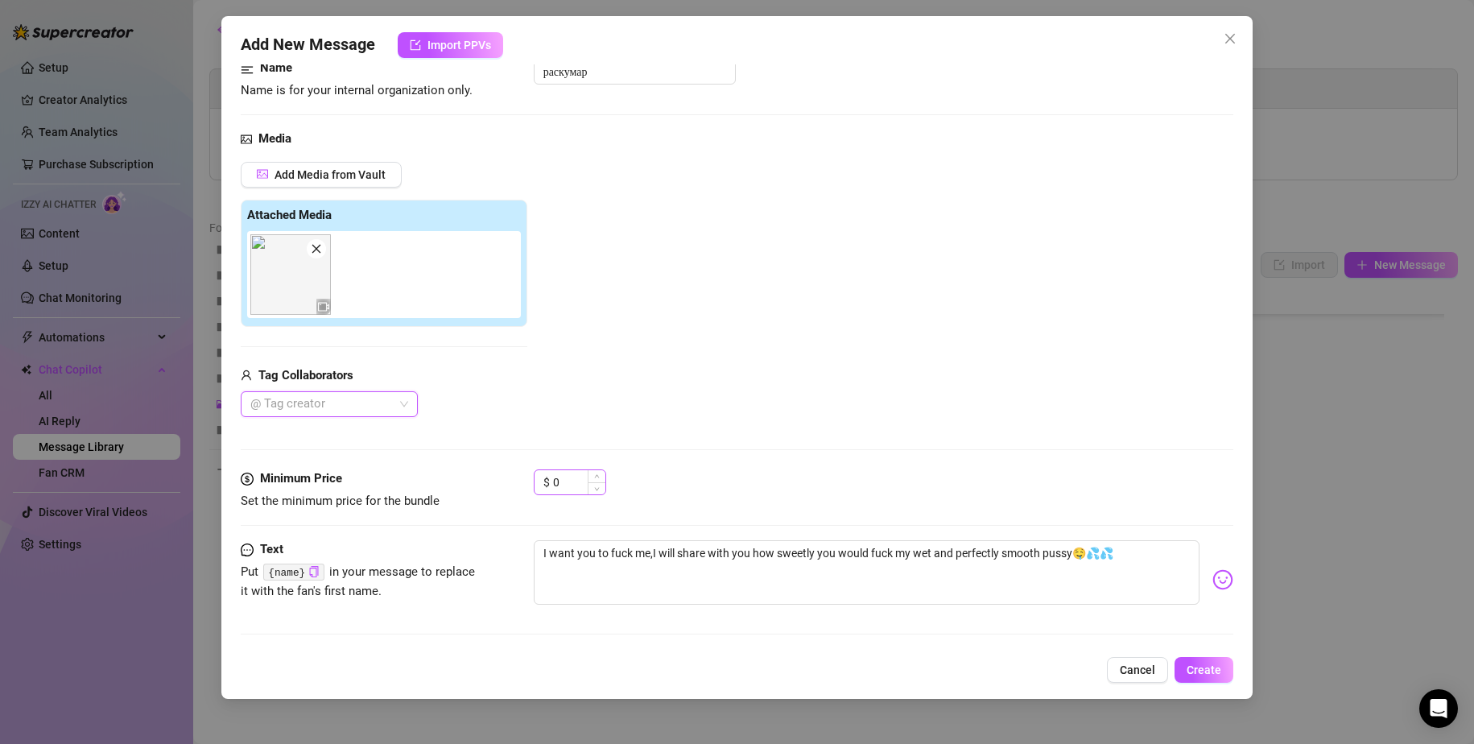
scroll to position [161, 0]
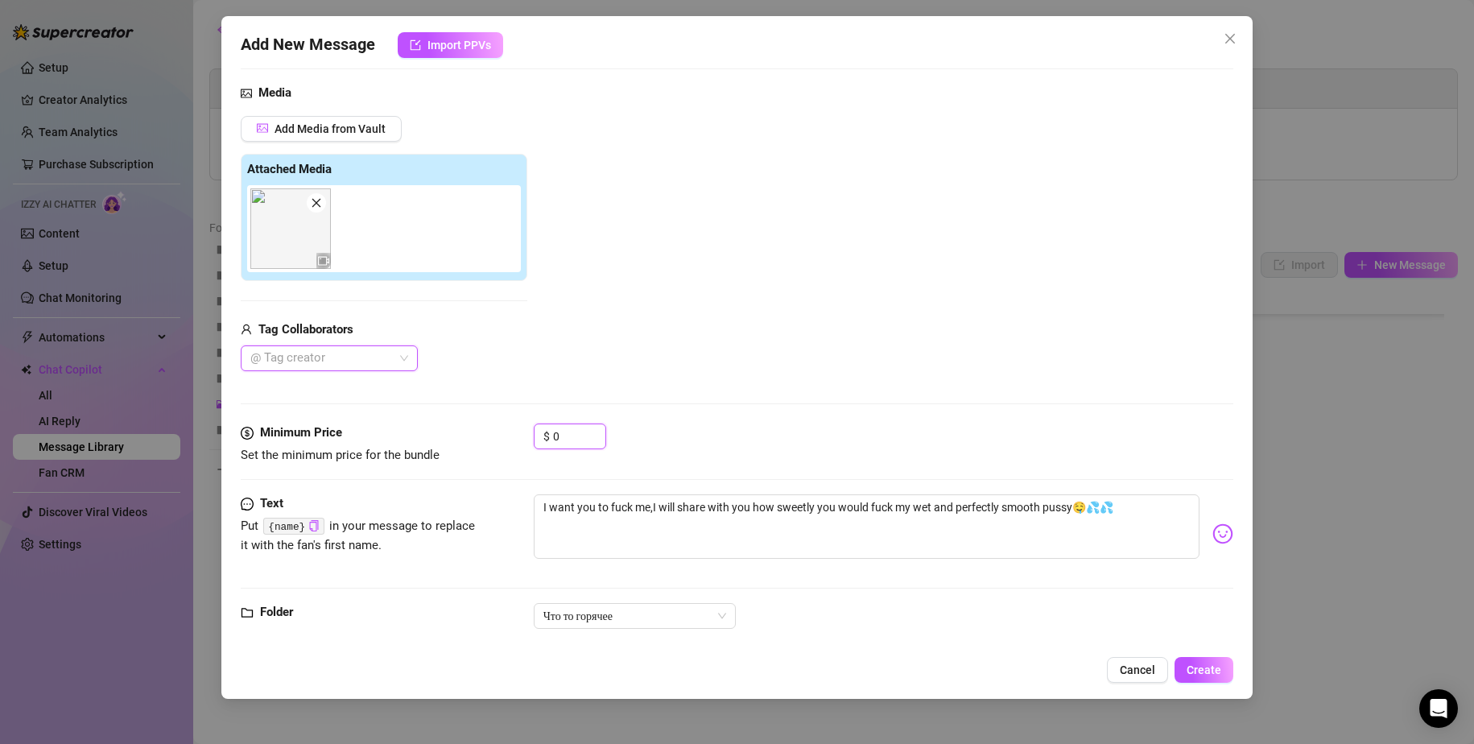
drag, startPoint x: 506, startPoint y: 428, endPoint x: 490, endPoint y: 428, distance: 15.3
click at [494, 428] on div "Minimum Price Set the minimum price for the bundle $ 0" at bounding box center [738, 444] width 994 height 41
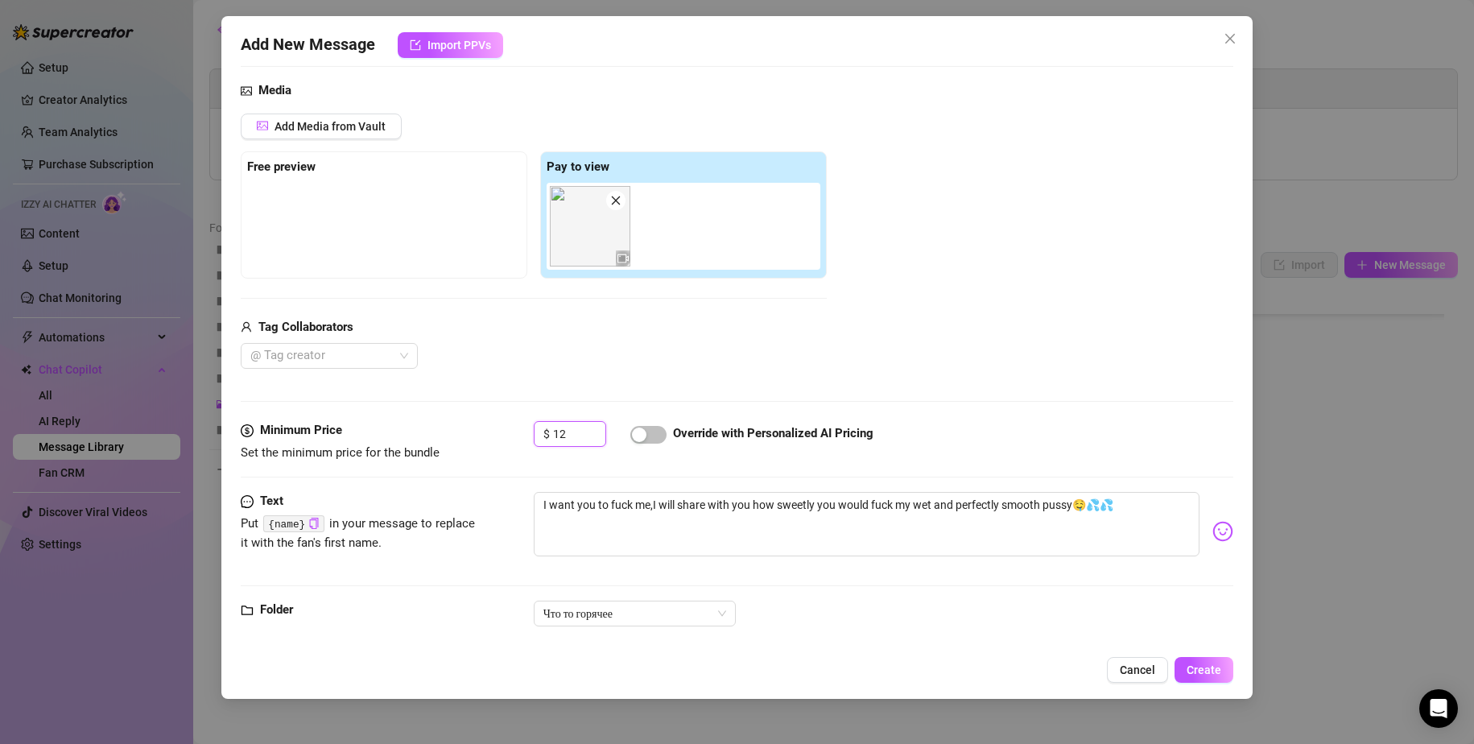
scroll to position [187, 0]
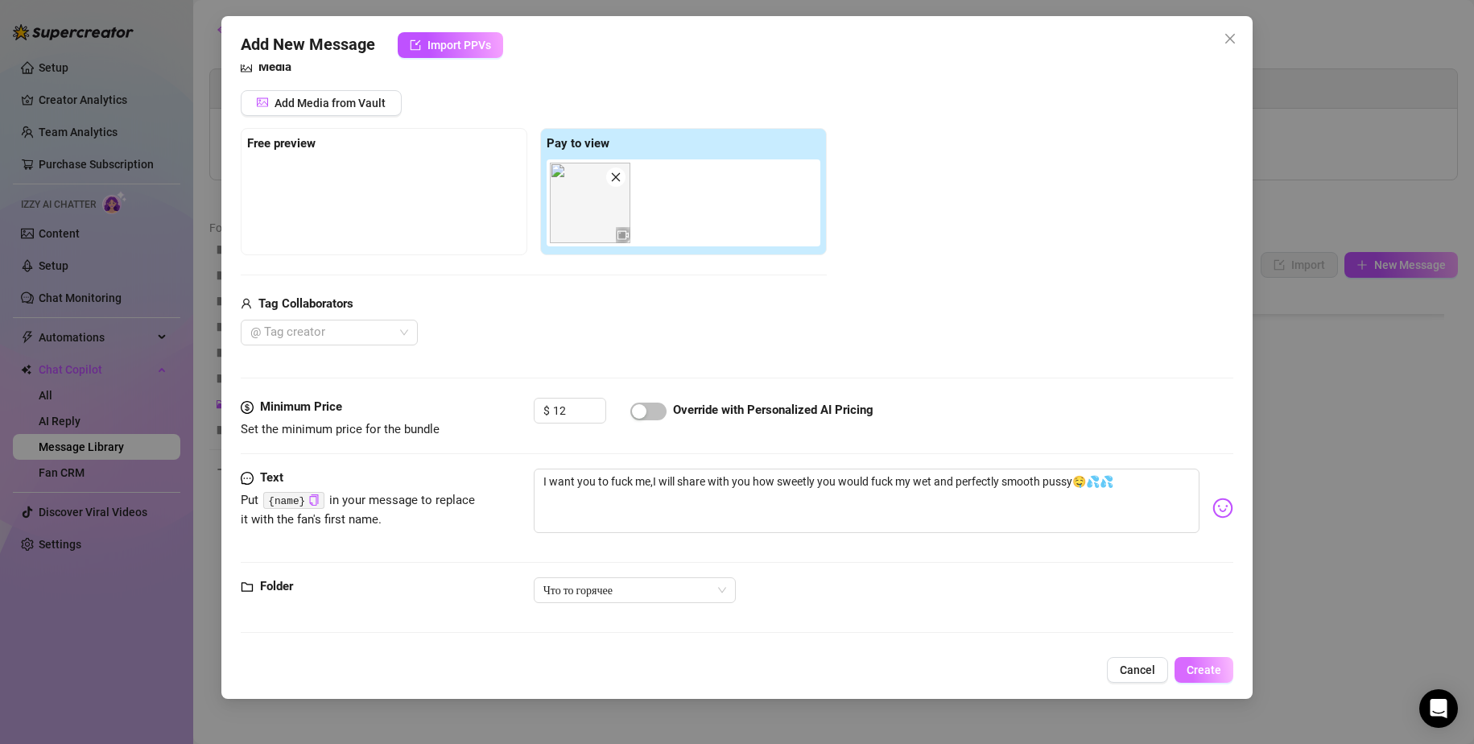
click at [1208, 676] on span "Create" at bounding box center [1204, 669] width 35 height 13
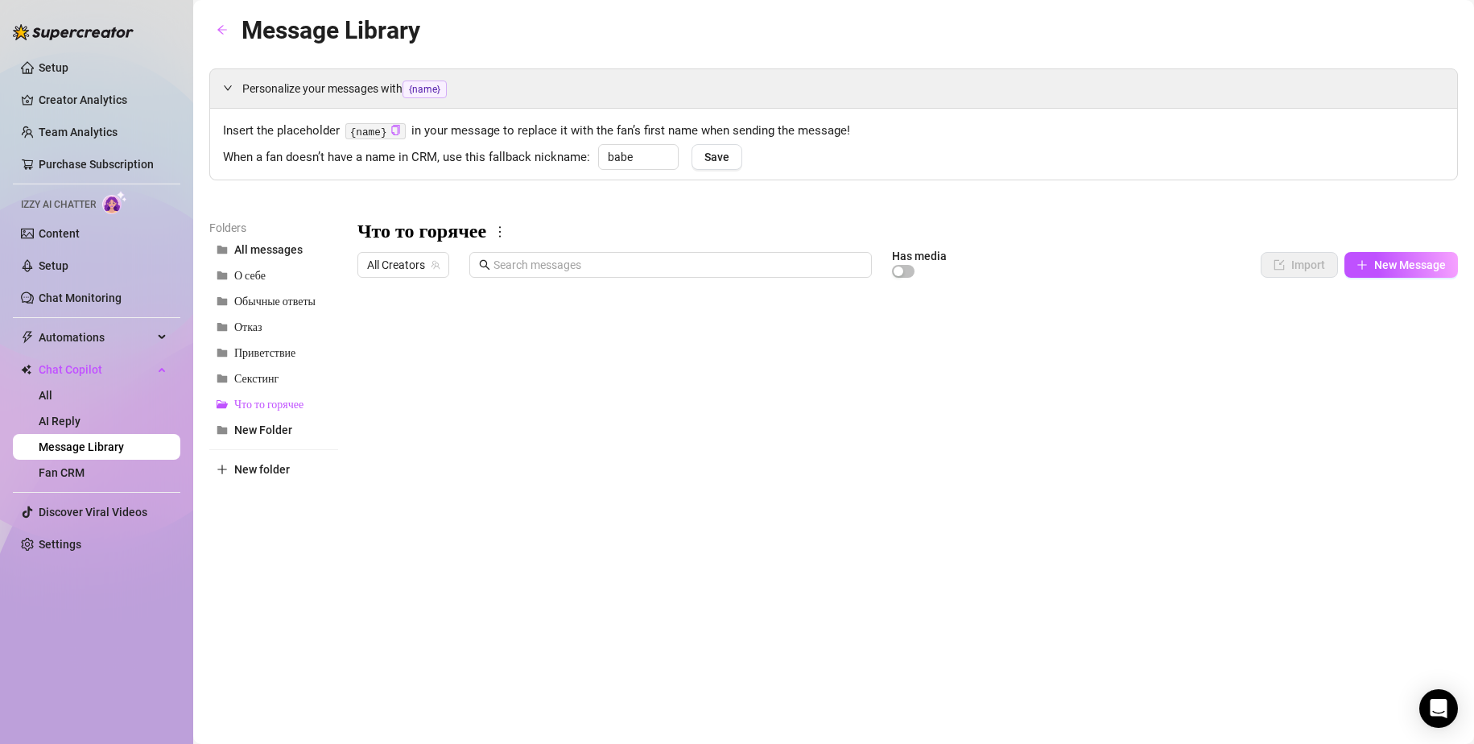
scroll to position [207, 0]
click at [1377, 267] on span "New Message" at bounding box center [1410, 264] width 72 height 13
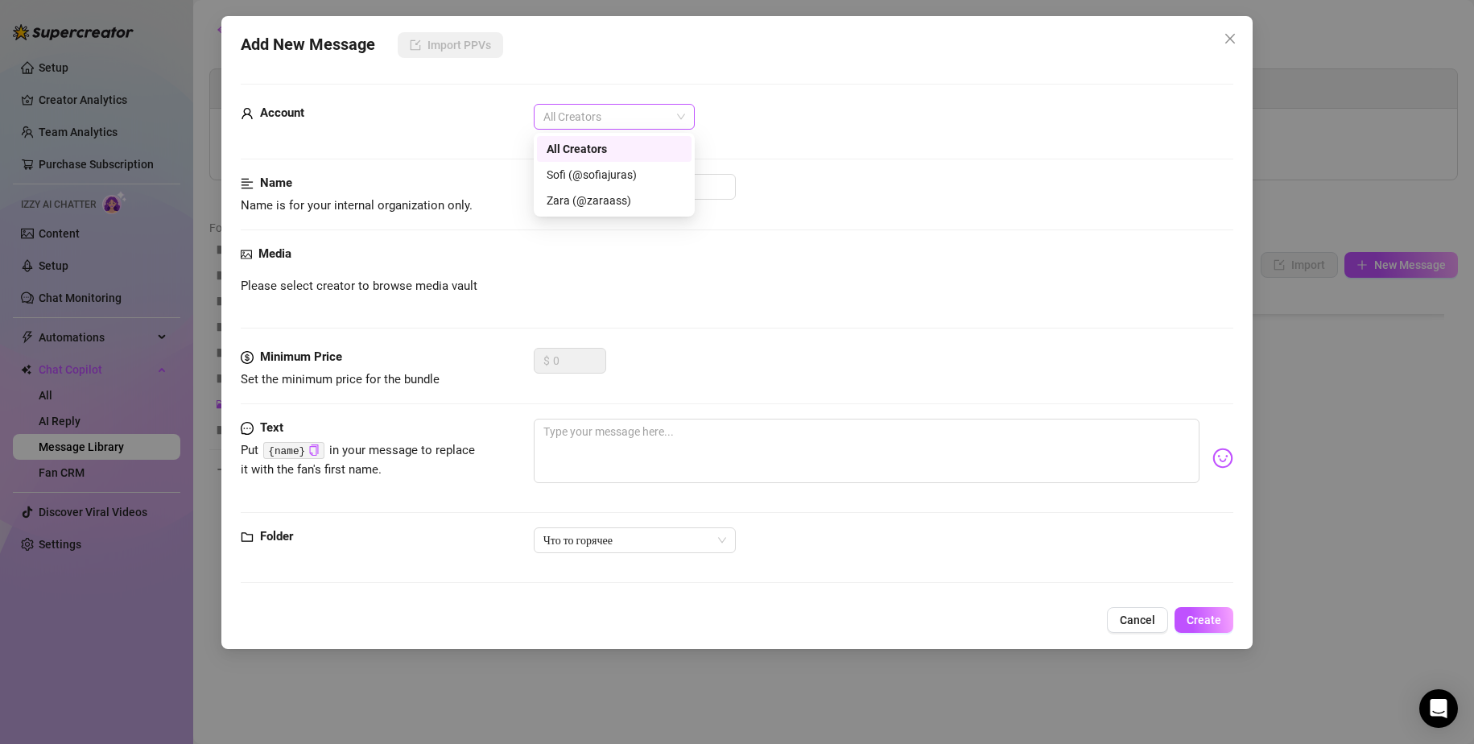
click at [600, 121] on span "All Creators" at bounding box center [615, 117] width 142 height 24
click at [606, 201] on div "Zara (@zaraass)" at bounding box center [614, 201] width 135 height 18
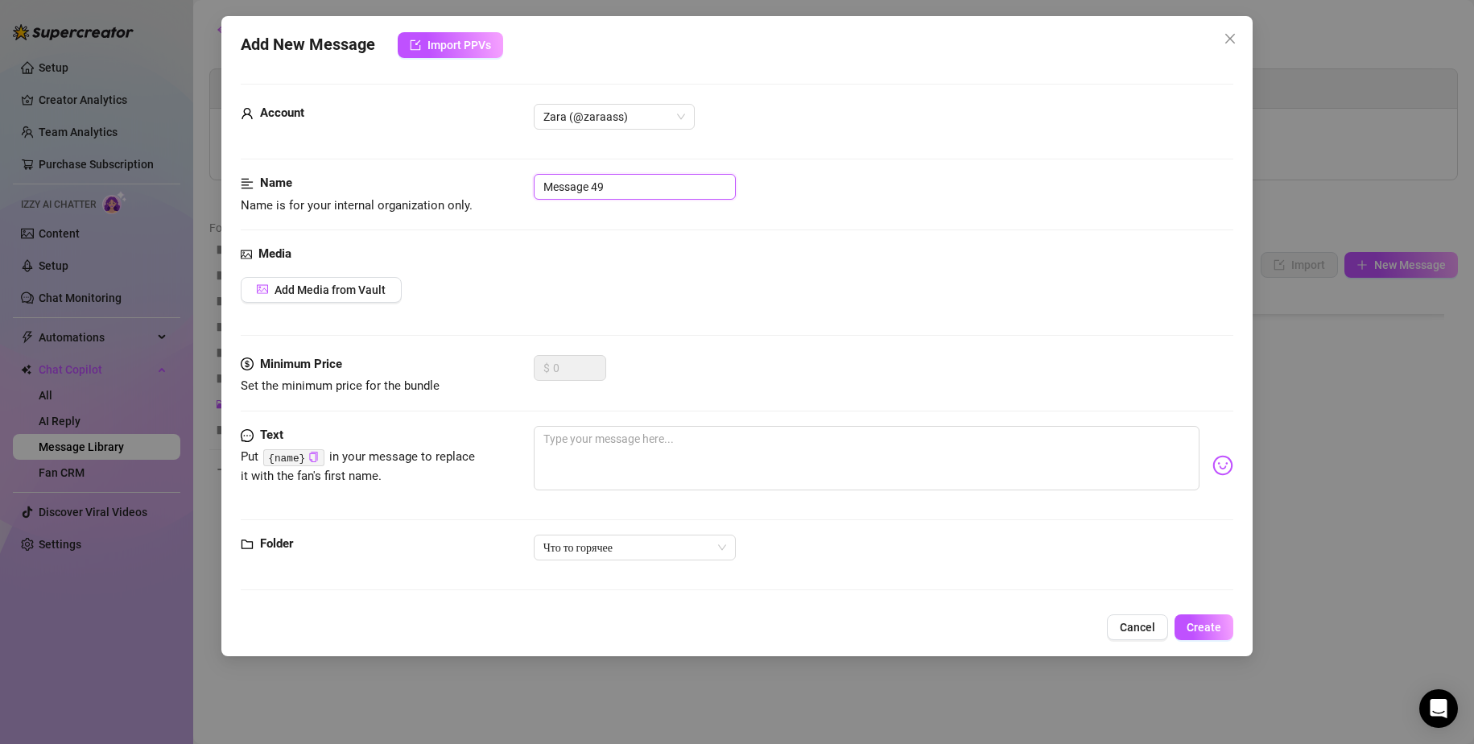
drag, startPoint x: 628, startPoint y: 186, endPoint x: 458, endPoint y: 168, distance: 170.8
click at [456, 167] on form "Account Zara (@zaraass) Name Name is for your internal organization only. Messa…" at bounding box center [738, 344] width 994 height 521
click at [701, 440] on textarea at bounding box center [867, 458] width 667 height 64
click at [775, 444] on textarea at bounding box center [867, 458] width 667 height 64
paste textarea "I want you to kiss me sweetly and fuck my tight and wet pussy....I will cum fro…"
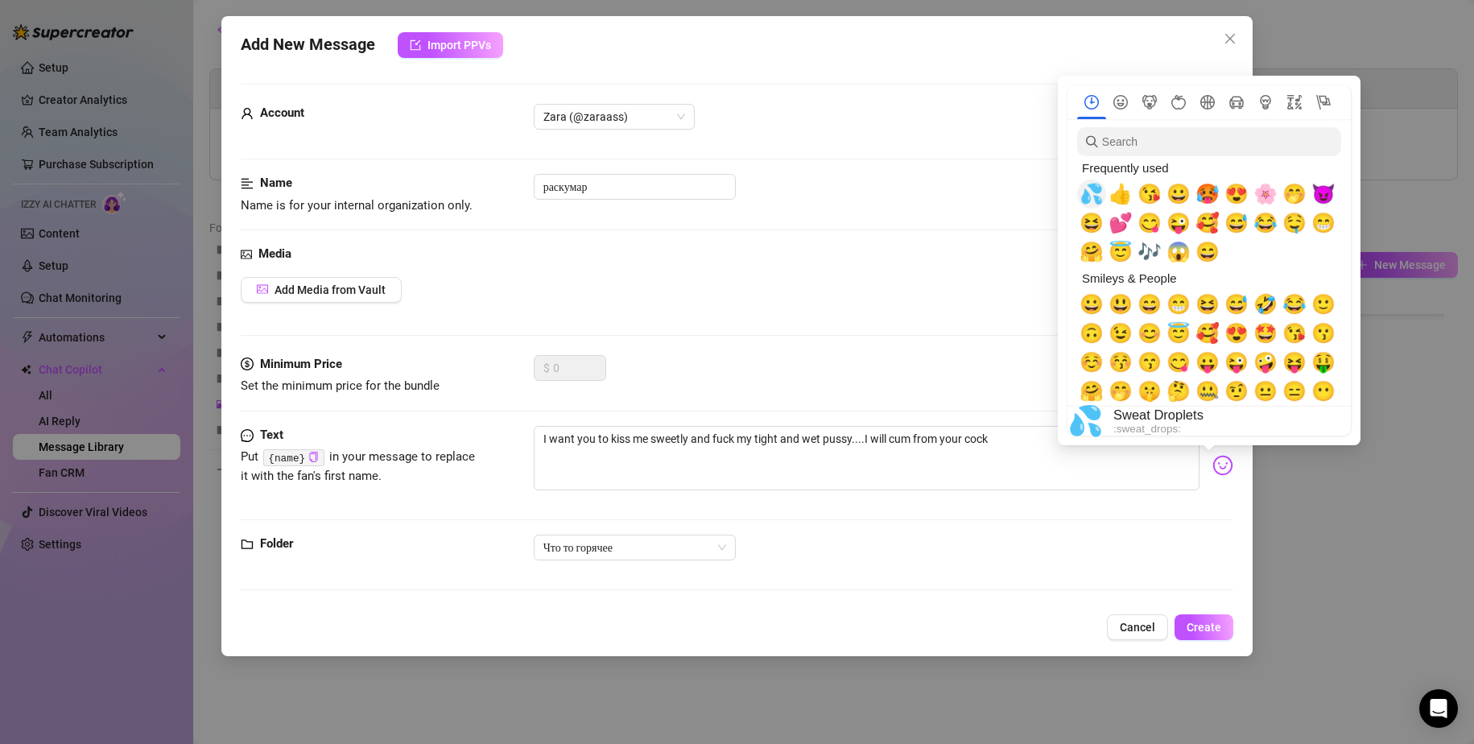
click at [1093, 191] on span "💦" at bounding box center [1092, 194] width 24 height 23
click at [1206, 195] on span "🥵" at bounding box center [1208, 194] width 24 height 23
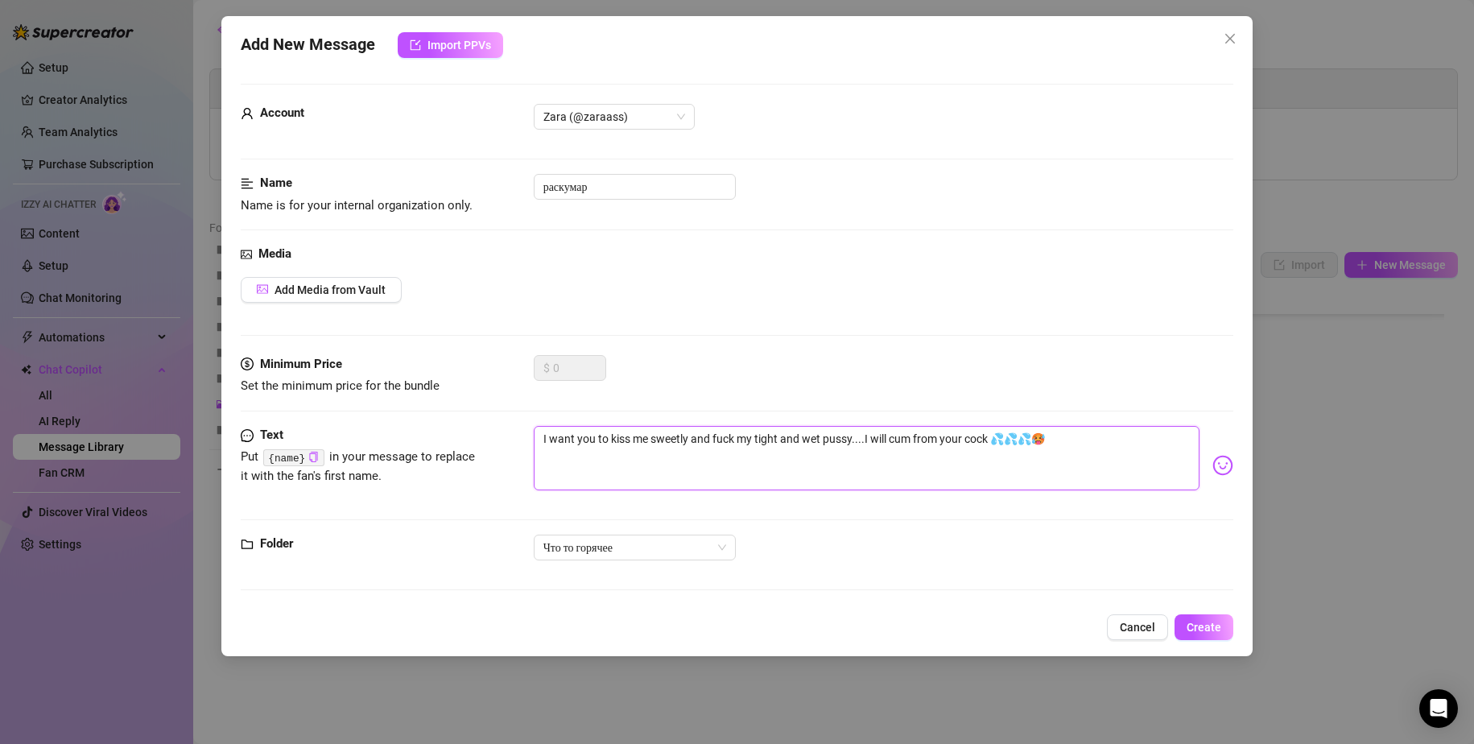
click at [1044, 477] on textarea "I want you to kiss me sweetly and fuck my tight and wet pussy....I will cum fro…" at bounding box center [867, 458] width 667 height 64
click at [335, 283] on span "Add Media from Vault" at bounding box center [330, 289] width 111 height 13
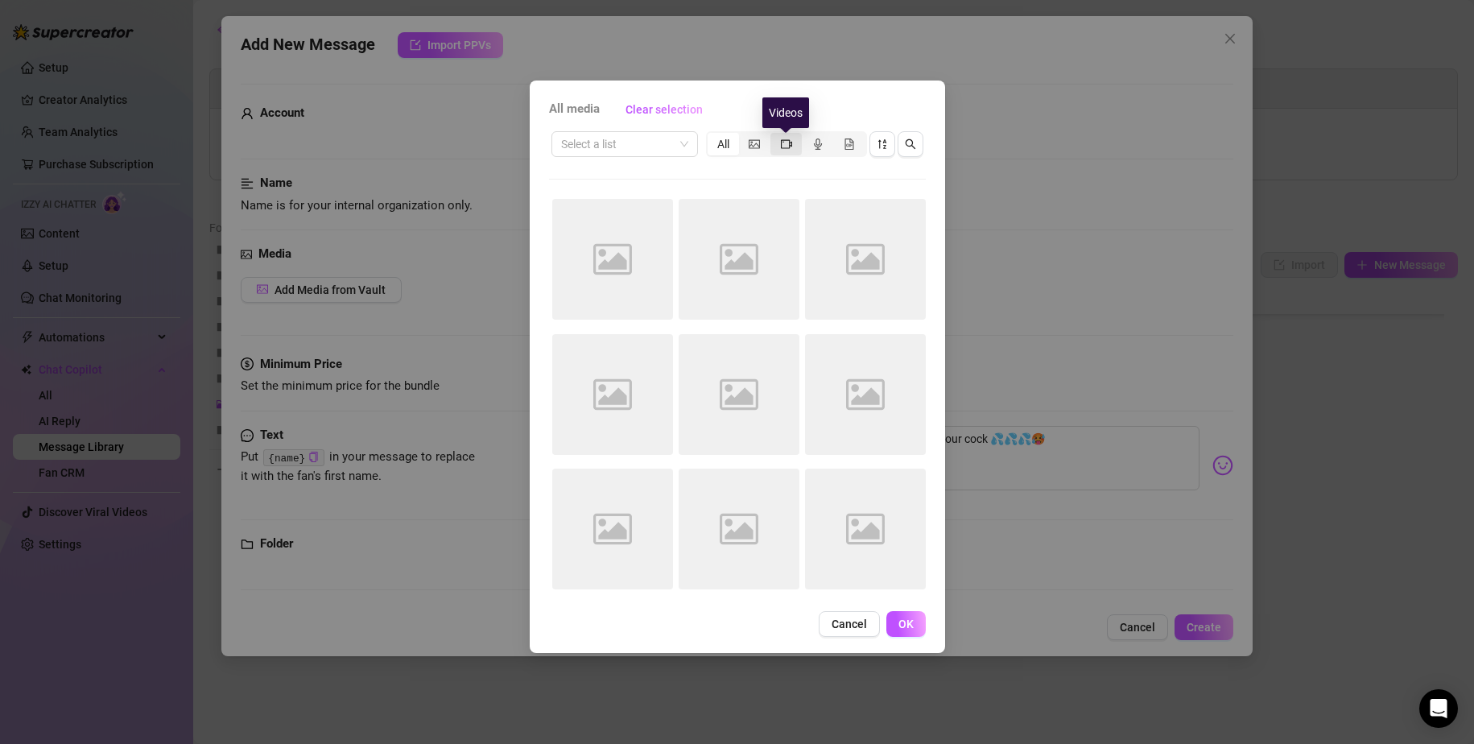
click at [787, 142] on icon "video-camera" at bounding box center [786, 143] width 11 height 11
click at [775, 135] on input "segmented control" at bounding box center [775, 135] width 0 height 0
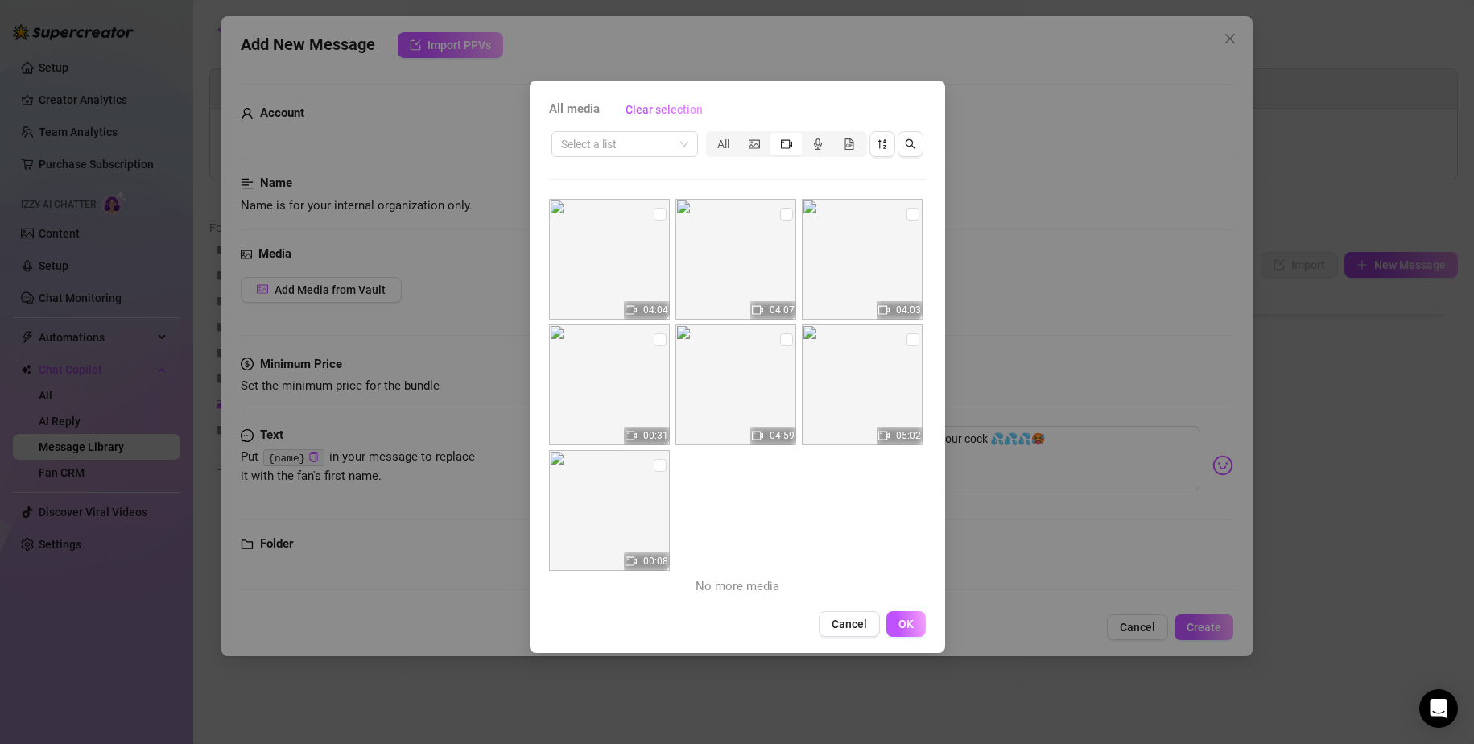
click at [728, 269] on img at bounding box center [736, 259] width 121 height 121
click at [734, 276] on img at bounding box center [736, 259] width 121 height 121
click at [655, 217] on input "checkbox" at bounding box center [660, 214] width 13 height 13
click at [911, 621] on span "OK" at bounding box center [906, 624] width 15 height 13
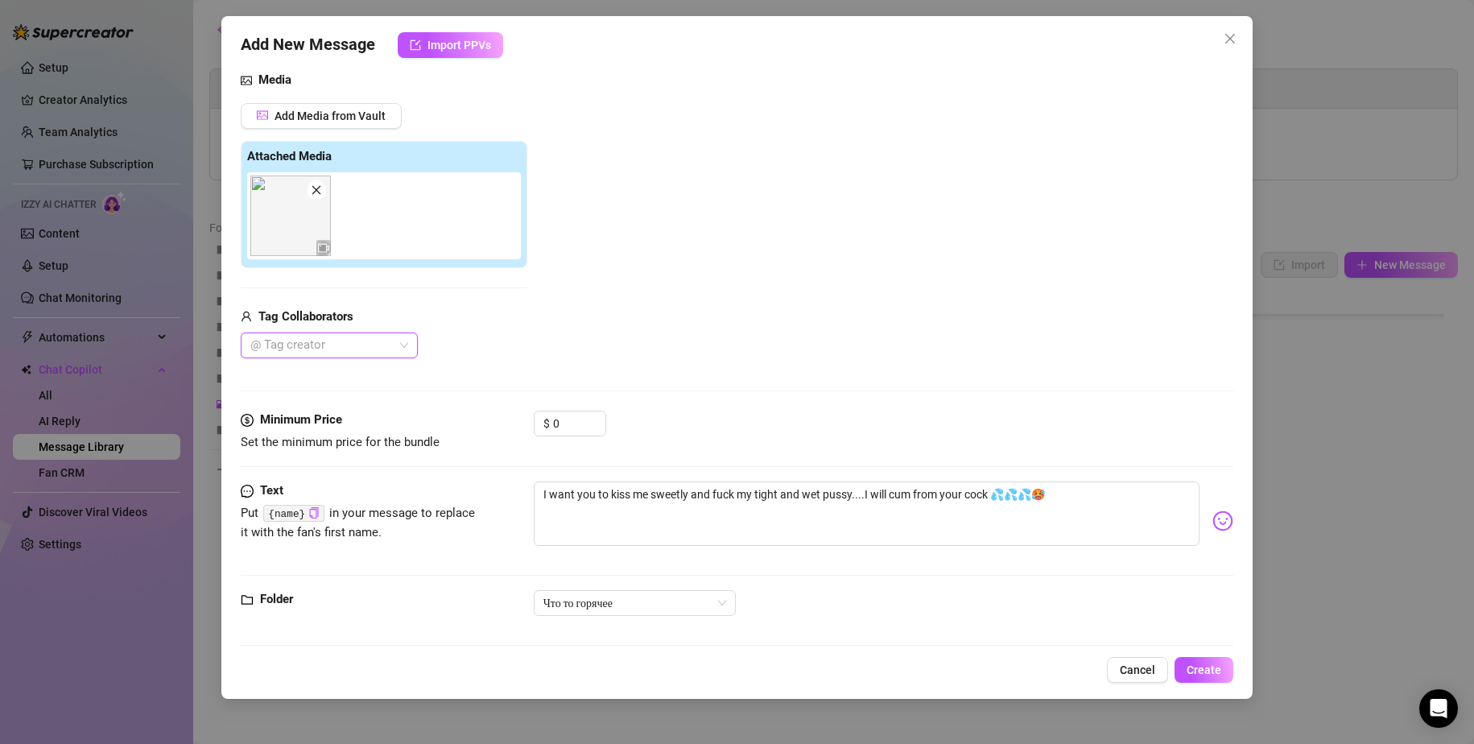
scroll to position [187, 0]
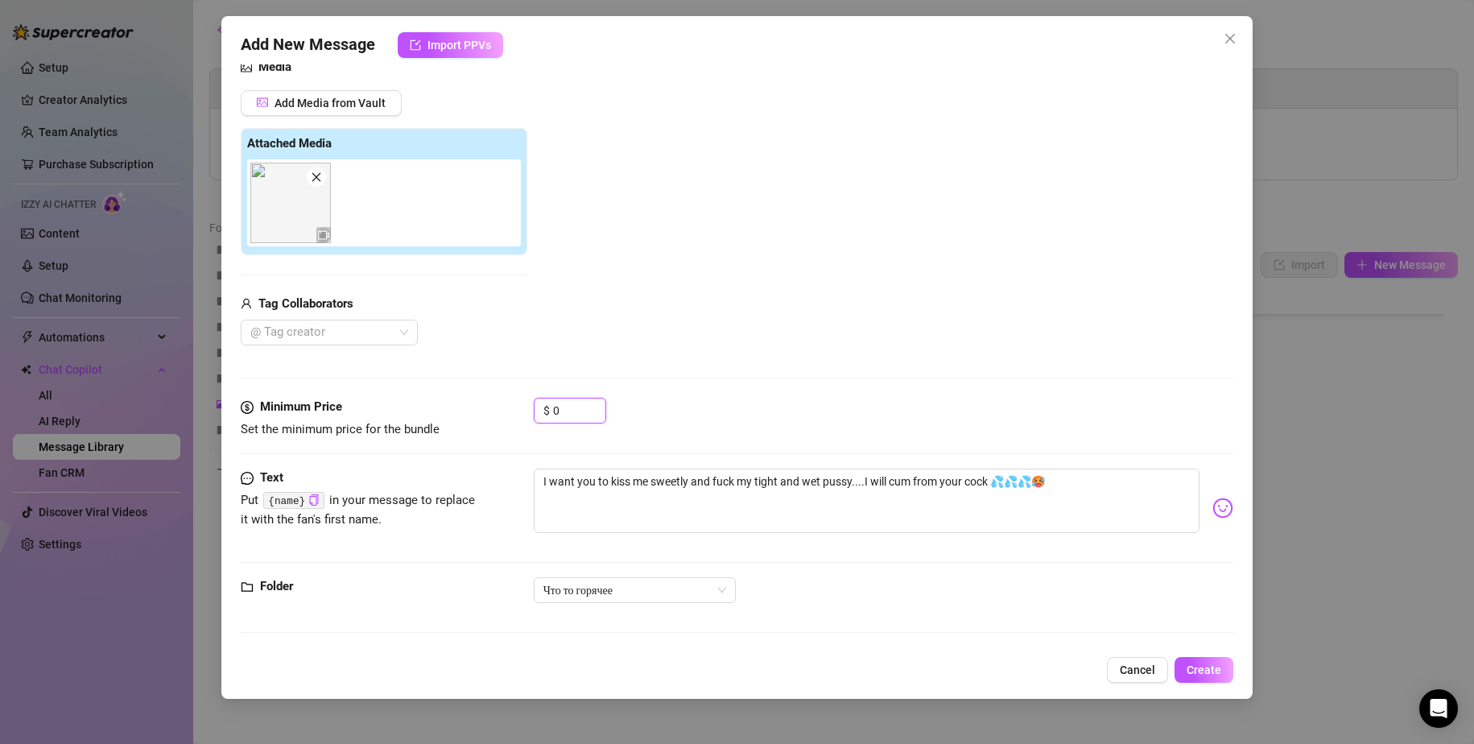
drag, startPoint x: 580, startPoint y: 406, endPoint x: 511, endPoint y: 399, distance: 68.8
click at [511, 399] on div "Minimum Price Set the minimum price for the bundle $ 0" at bounding box center [738, 418] width 994 height 41
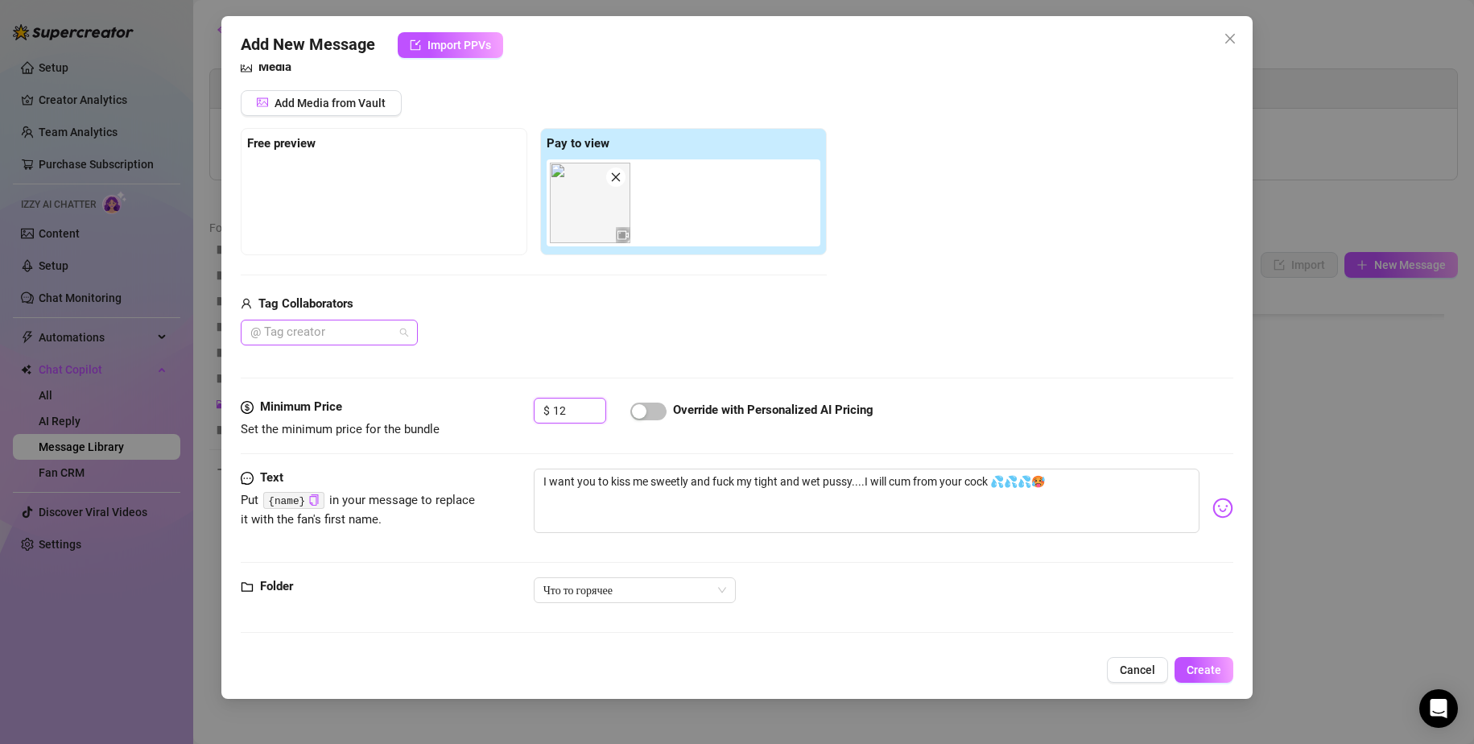
click at [368, 332] on div at bounding box center [321, 332] width 154 height 23
click at [484, 319] on div "Tag Collaborators @ Tag creator" at bounding box center [534, 321] width 586 height 52
click at [1199, 670] on span "Create" at bounding box center [1204, 669] width 35 height 13
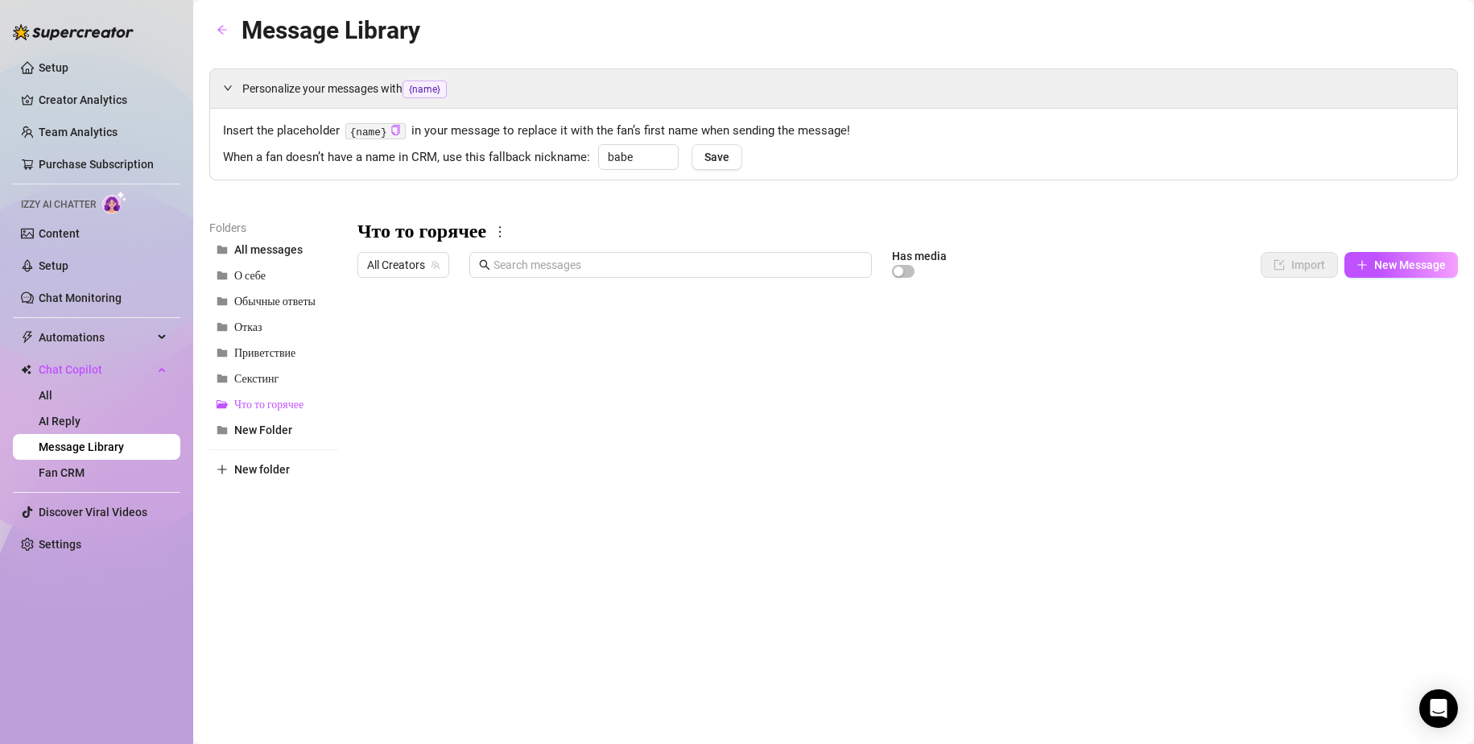
scroll to position [239, 0]
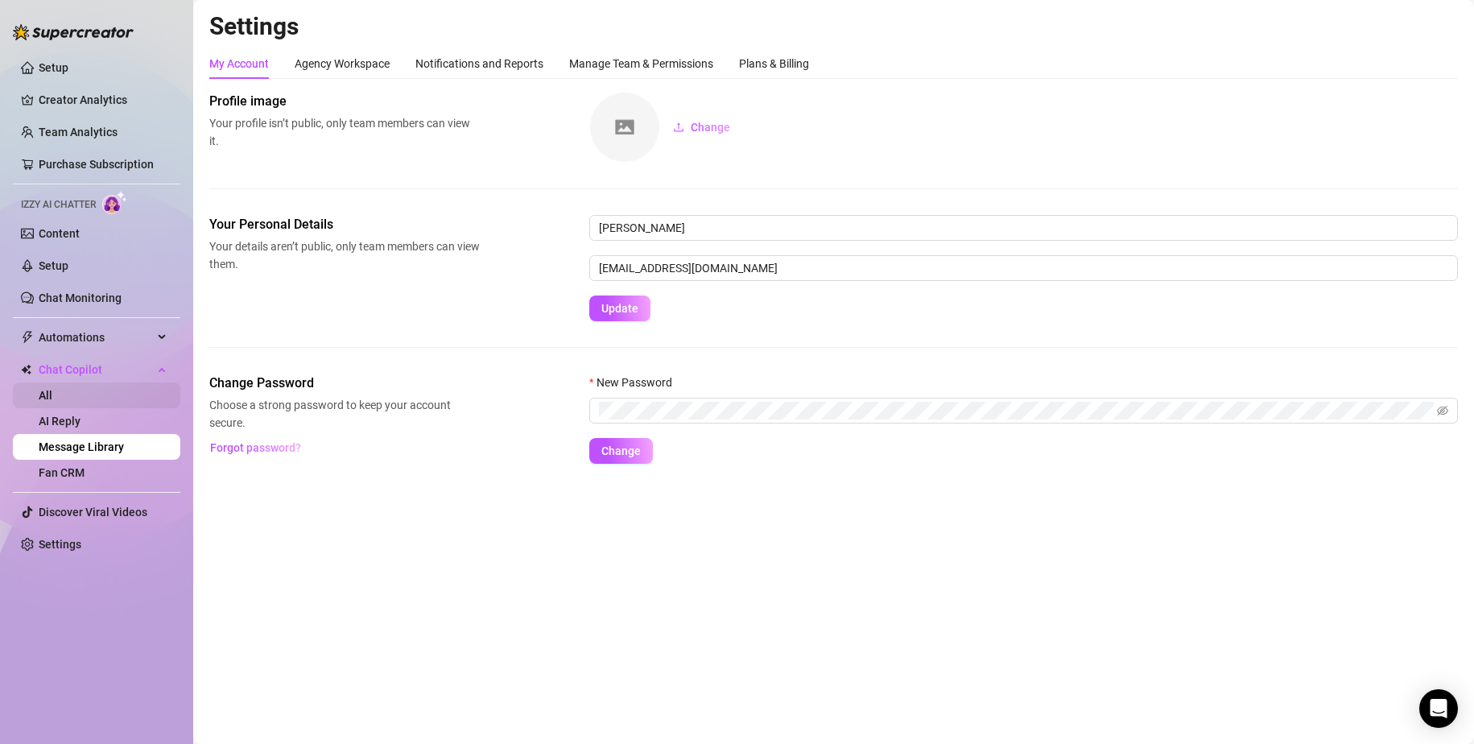
click at [52, 399] on link "All" at bounding box center [46, 395] width 14 height 13
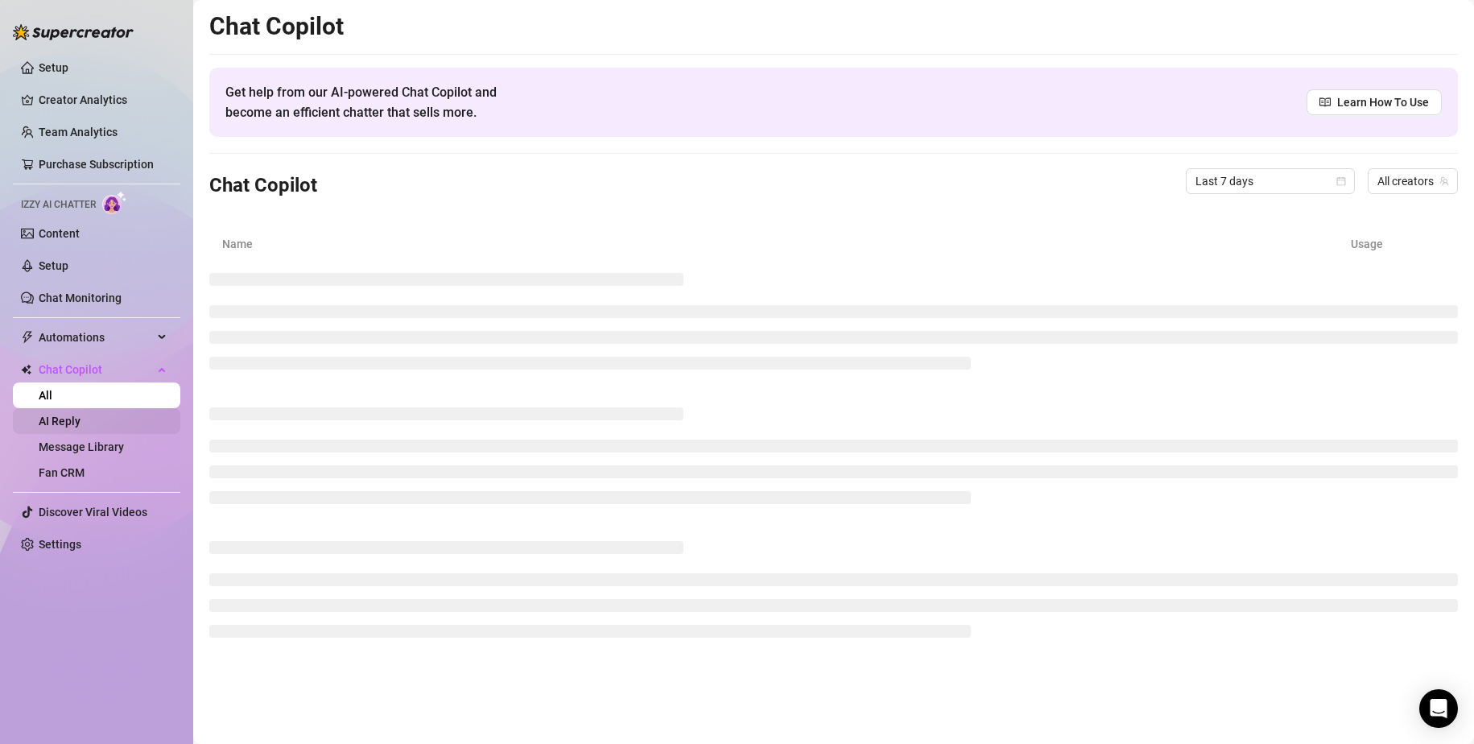
click at [81, 415] on link "AI Reply" at bounding box center [60, 421] width 42 height 13
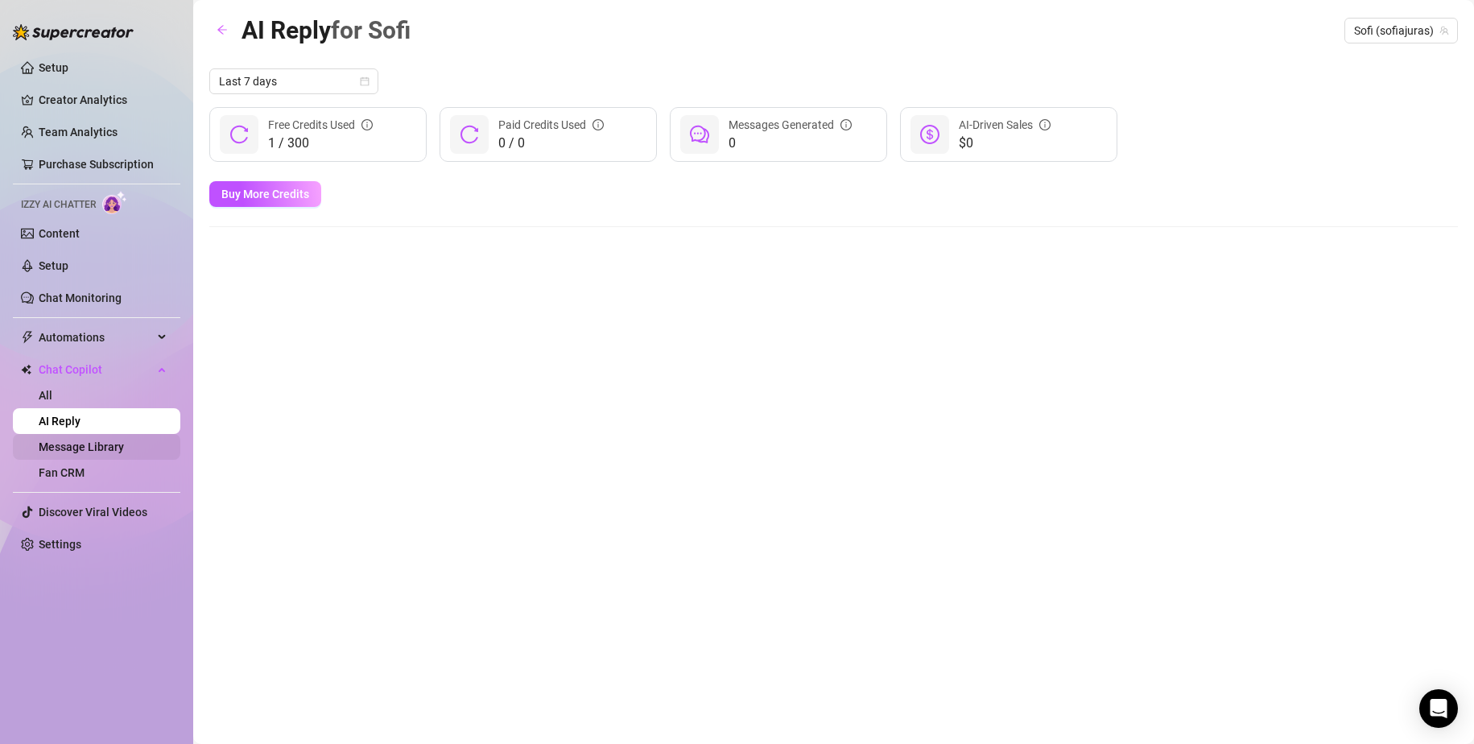
click at [103, 446] on link "Message Library" at bounding box center [81, 446] width 85 height 13
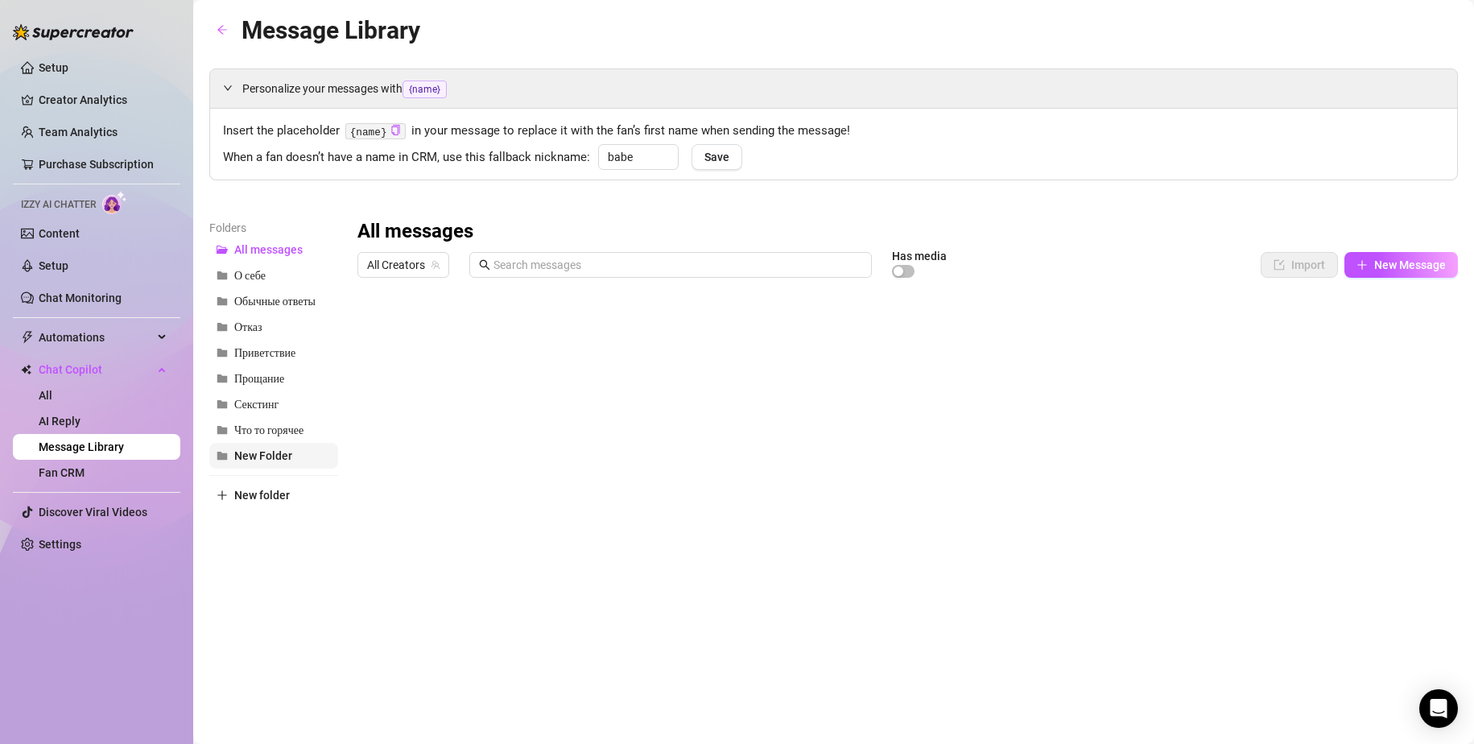
click at [265, 460] on span "New Folder" at bounding box center [263, 455] width 58 height 13
click at [415, 262] on span "All Creators" at bounding box center [403, 265] width 72 height 24
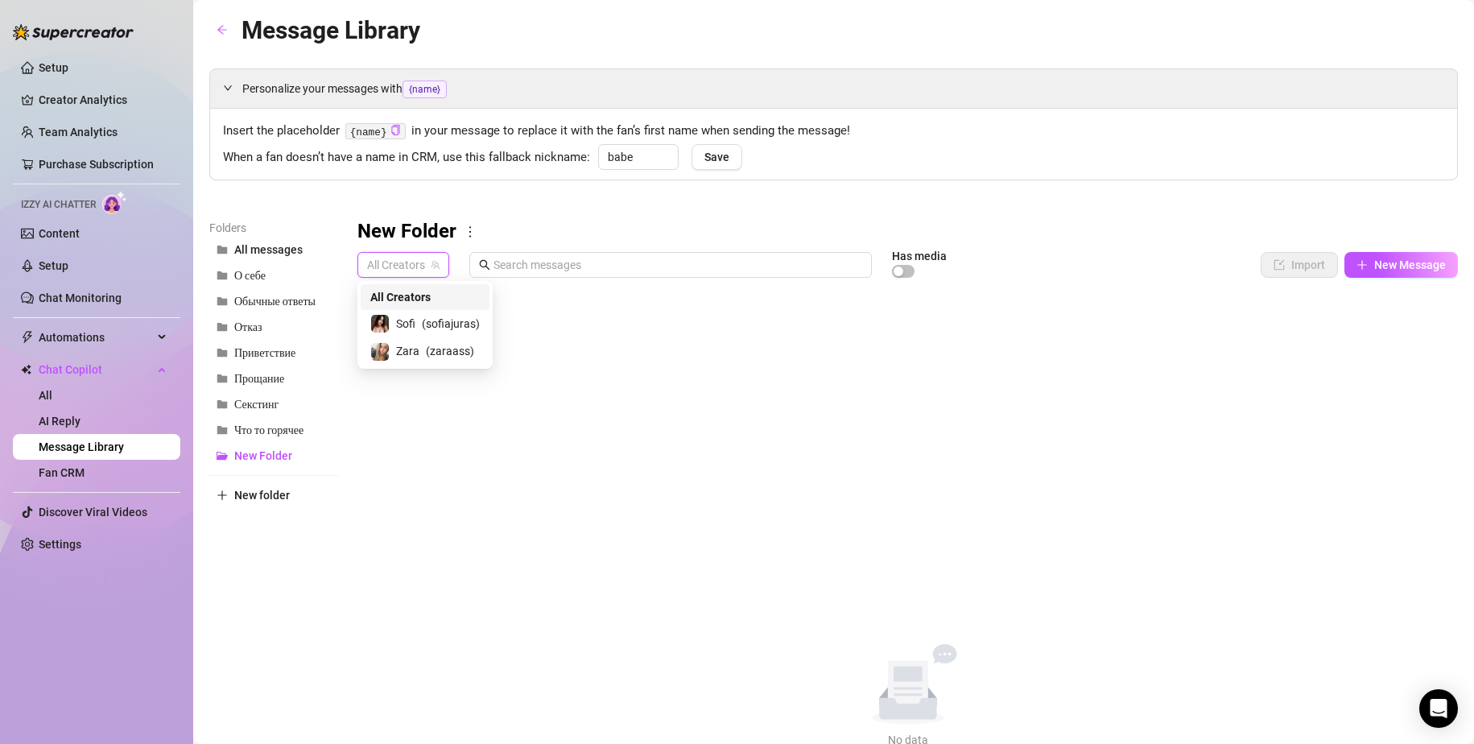
click at [503, 221] on div "New Folder" at bounding box center [908, 232] width 1101 height 26
click at [411, 219] on h3 "New Folder" at bounding box center [407, 232] width 99 height 26
click at [413, 230] on h3 "New Folder" at bounding box center [407, 232] width 99 height 26
click at [465, 229] on icon "more" at bounding box center [470, 232] width 14 height 14
click at [501, 258] on link "Rename" at bounding box center [504, 258] width 59 height 13
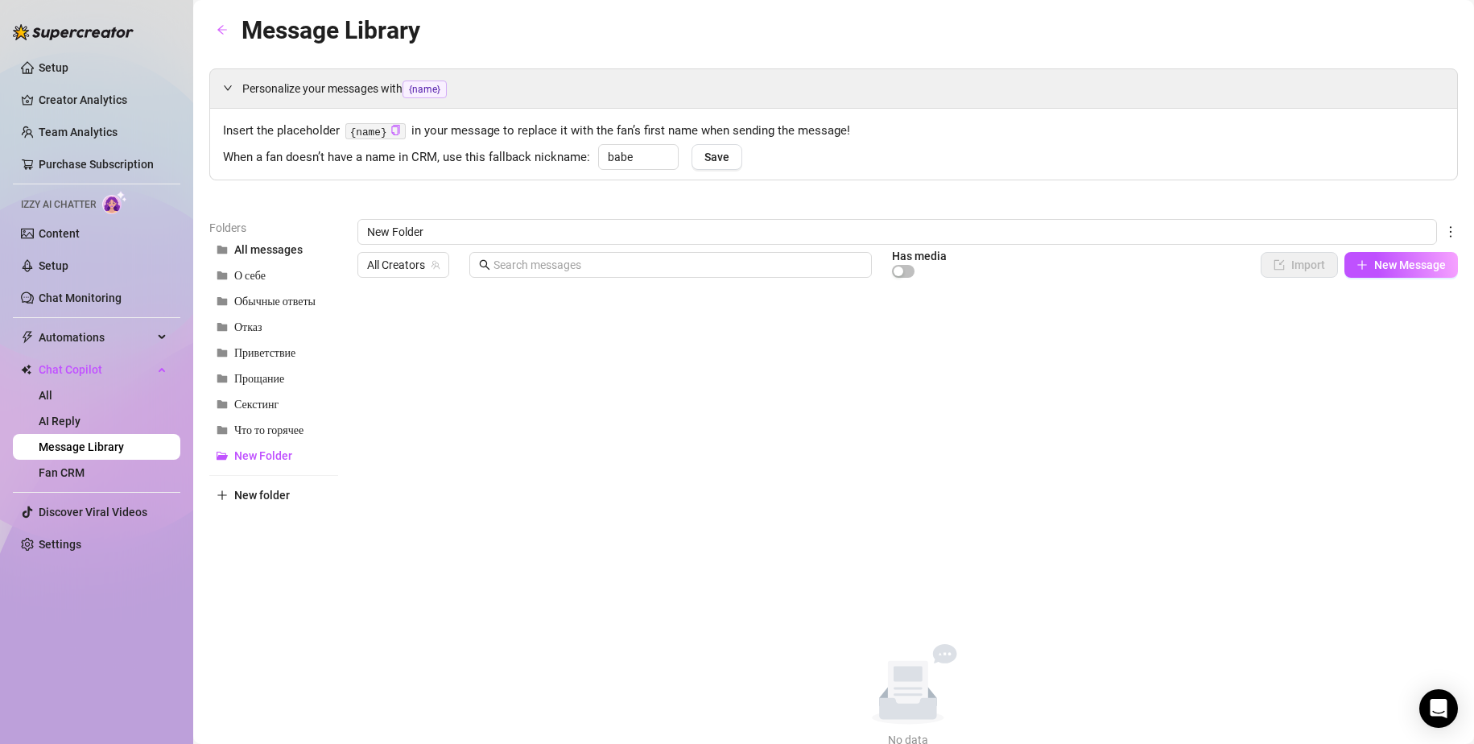
drag, startPoint x: 459, startPoint y: 232, endPoint x: 321, endPoint y: 218, distance: 138.4
click at [322, 218] on div "Personalize your messages with {name} Insert the placeholder {name} in your mes…" at bounding box center [833, 408] width 1249 height 680
click at [686, 374] on div "Видео All Creators Has media Import New Message Title Text Media $ AI Pricing A…" at bounding box center [908, 484] width 1101 height 530
click at [254, 434] on span "Секстинг" at bounding box center [256, 431] width 44 height 14
click at [266, 283] on button "Видео" at bounding box center [273, 275] width 129 height 26
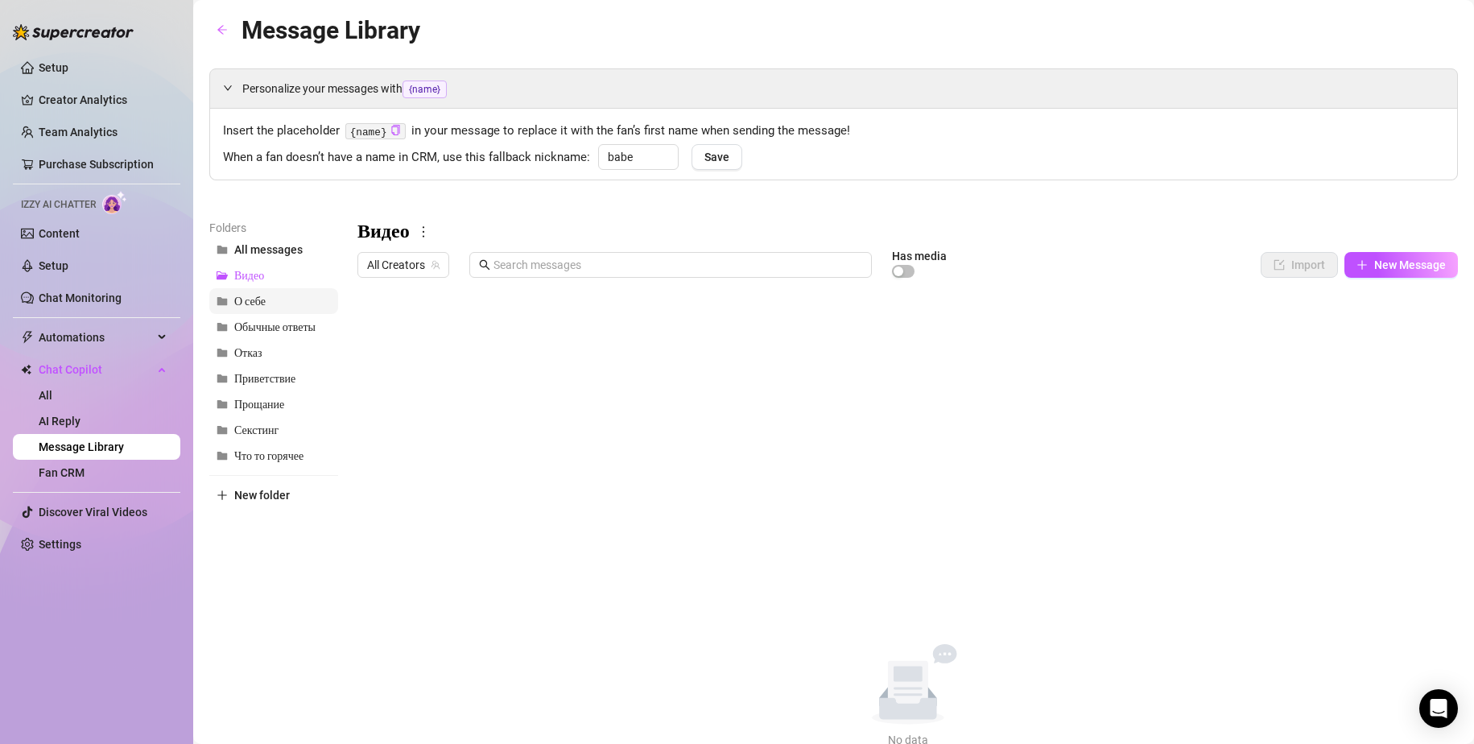
click at [258, 297] on span "О себе" at bounding box center [249, 302] width 31 height 14
click at [272, 459] on span "Что то горячее" at bounding box center [268, 456] width 69 height 14
click at [600, 513] on div at bounding box center [908, 464] width 1101 height 359
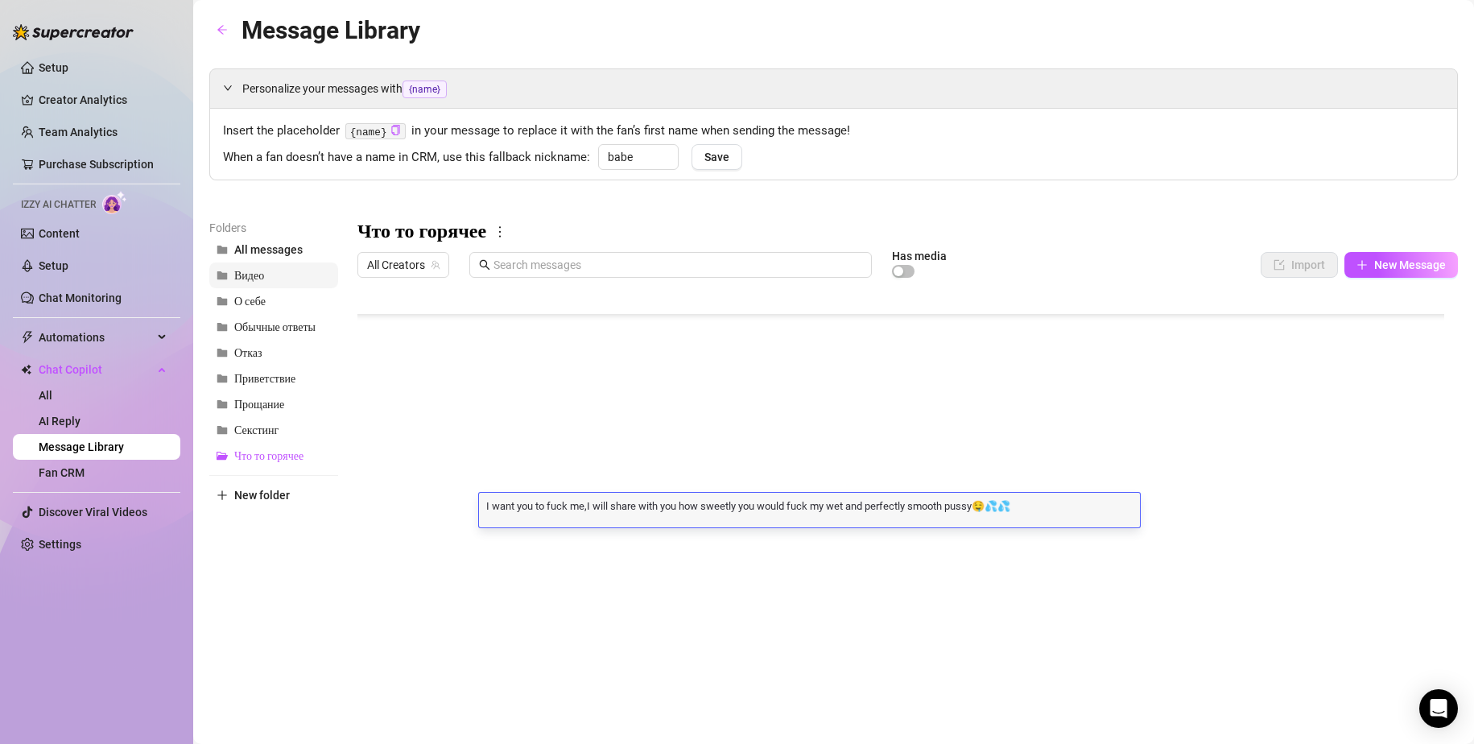
scroll to position [1, 0]
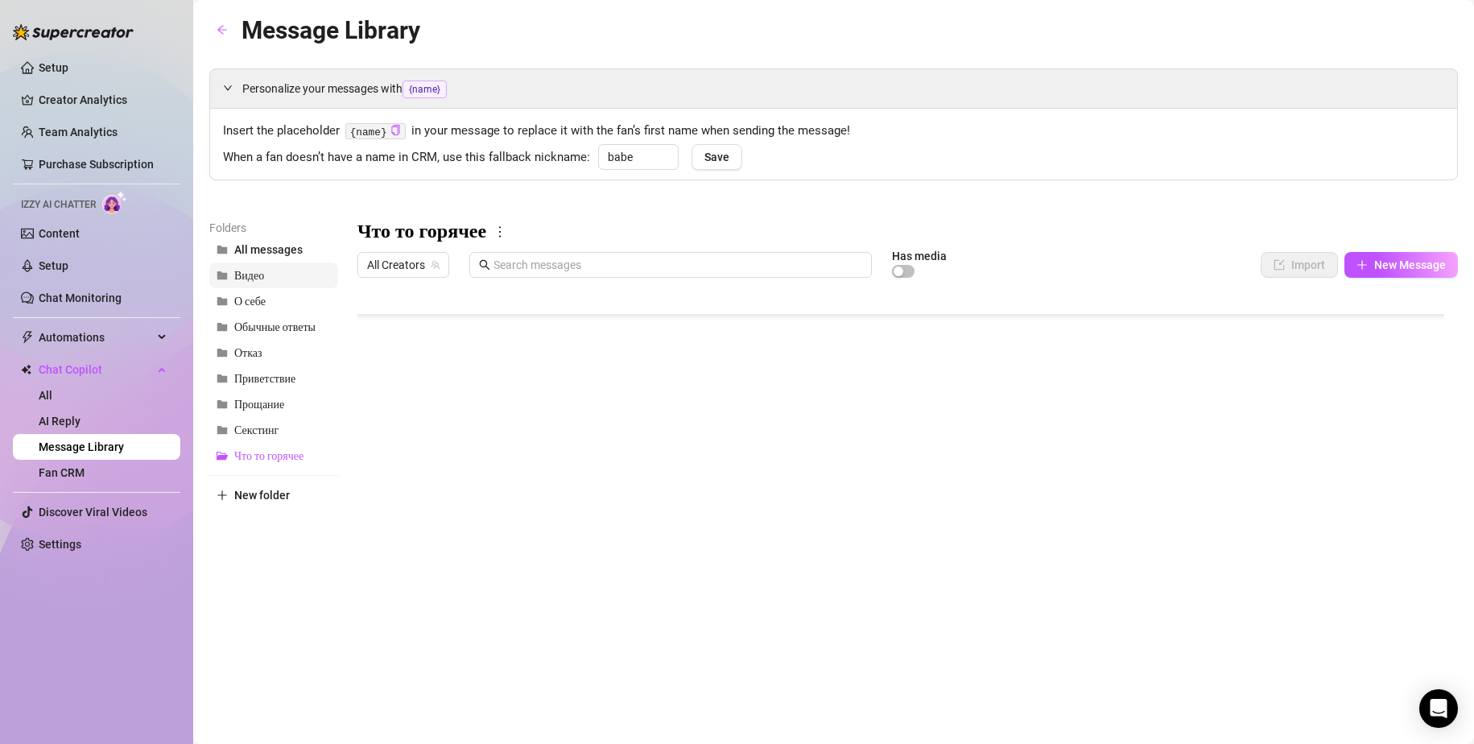
click at [259, 279] on span "Видео" at bounding box center [249, 276] width 30 height 14
click at [271, 427] on span "Секстинг" at bounding box center [256, 431] width 44 height 14
click at [271, 455] on span "Что то горячее" at bounding box center [268, 456] width 69 height 14
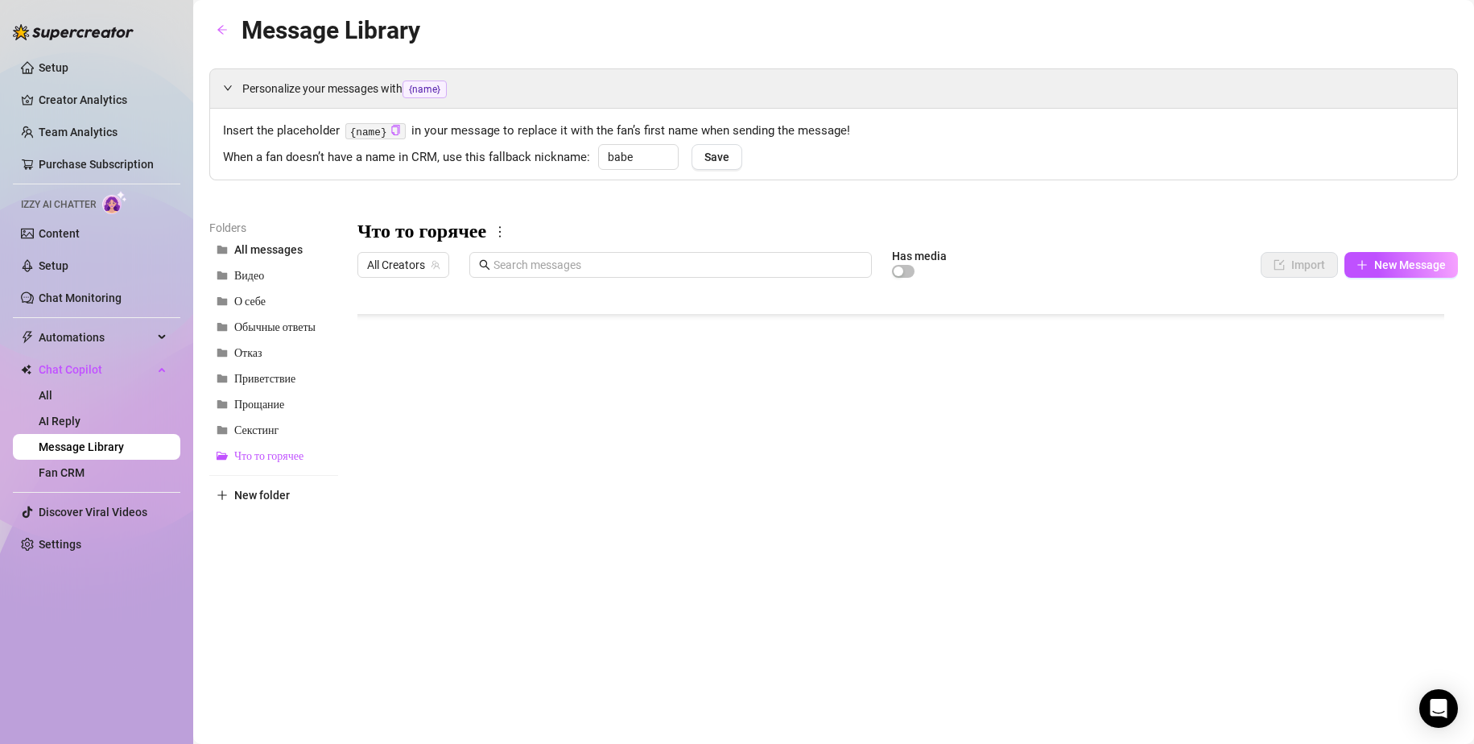
click at [576, 506] on div at bounding box center [908, 464] width 1101 height 359
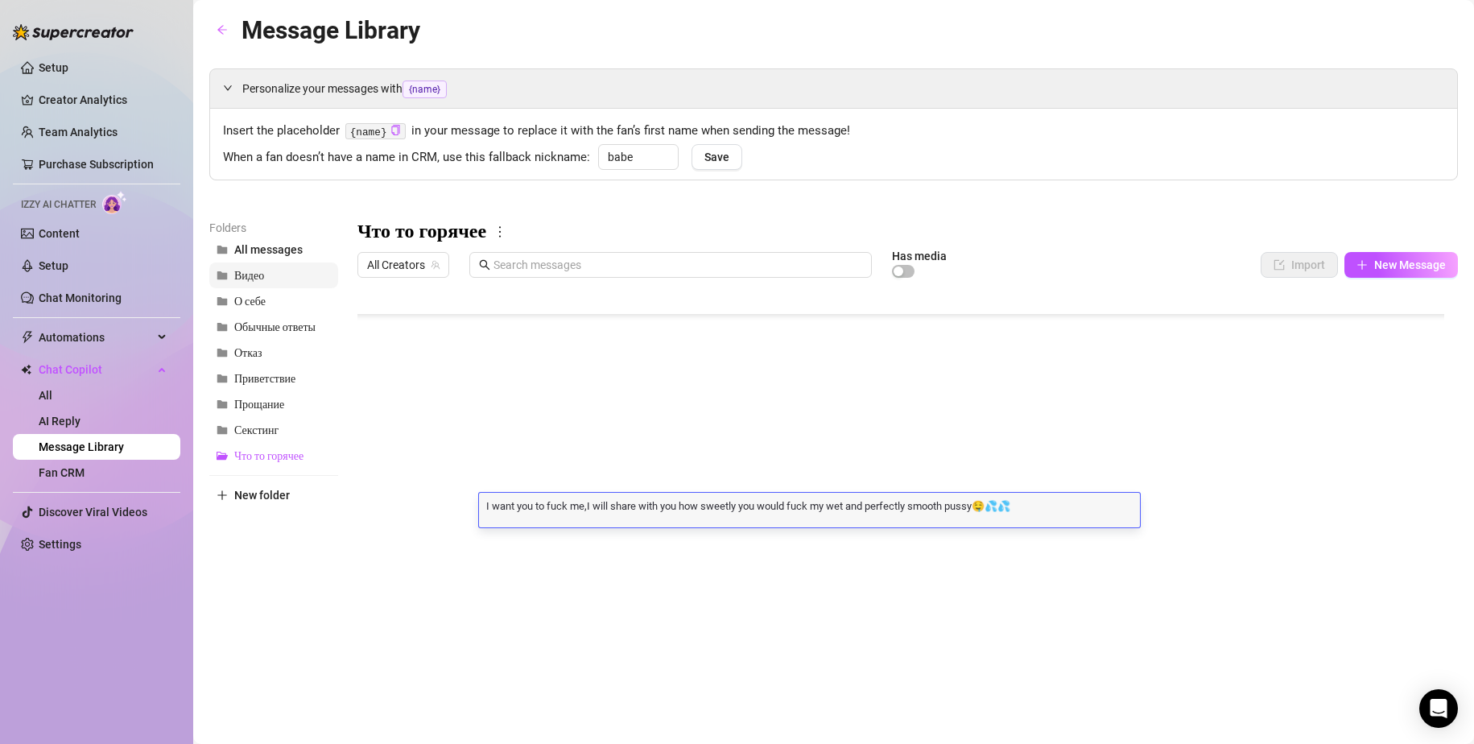
scroll to position [1, 0]
click at [267, 278] on button "Видео" at bounding box center [273, 275] width 129 height 26
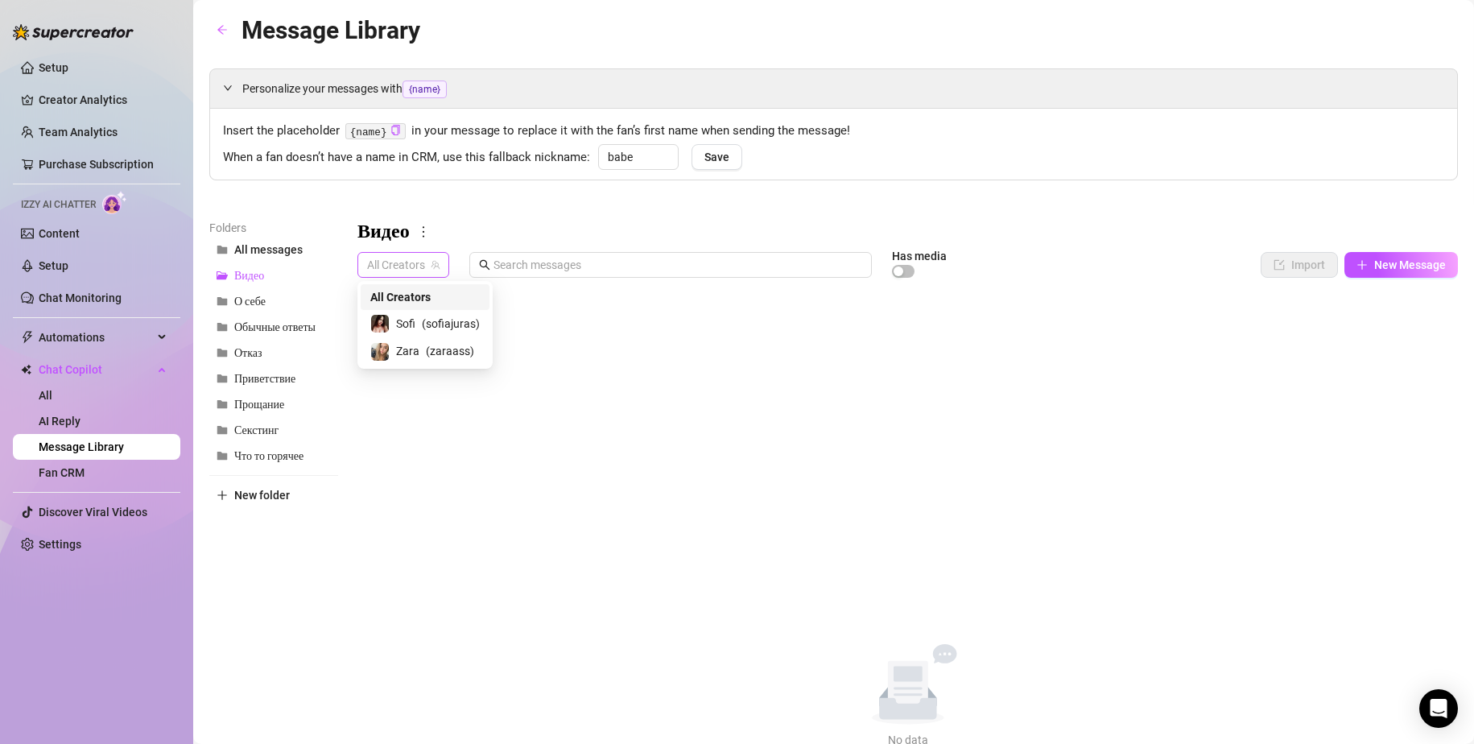
click at [409, 261] on span "All Creators" at bounding box center [403, 265] width 72 height 24
click at [407, 316] on span "Sofi" at bounding box center [405, 324] width 19 height 18
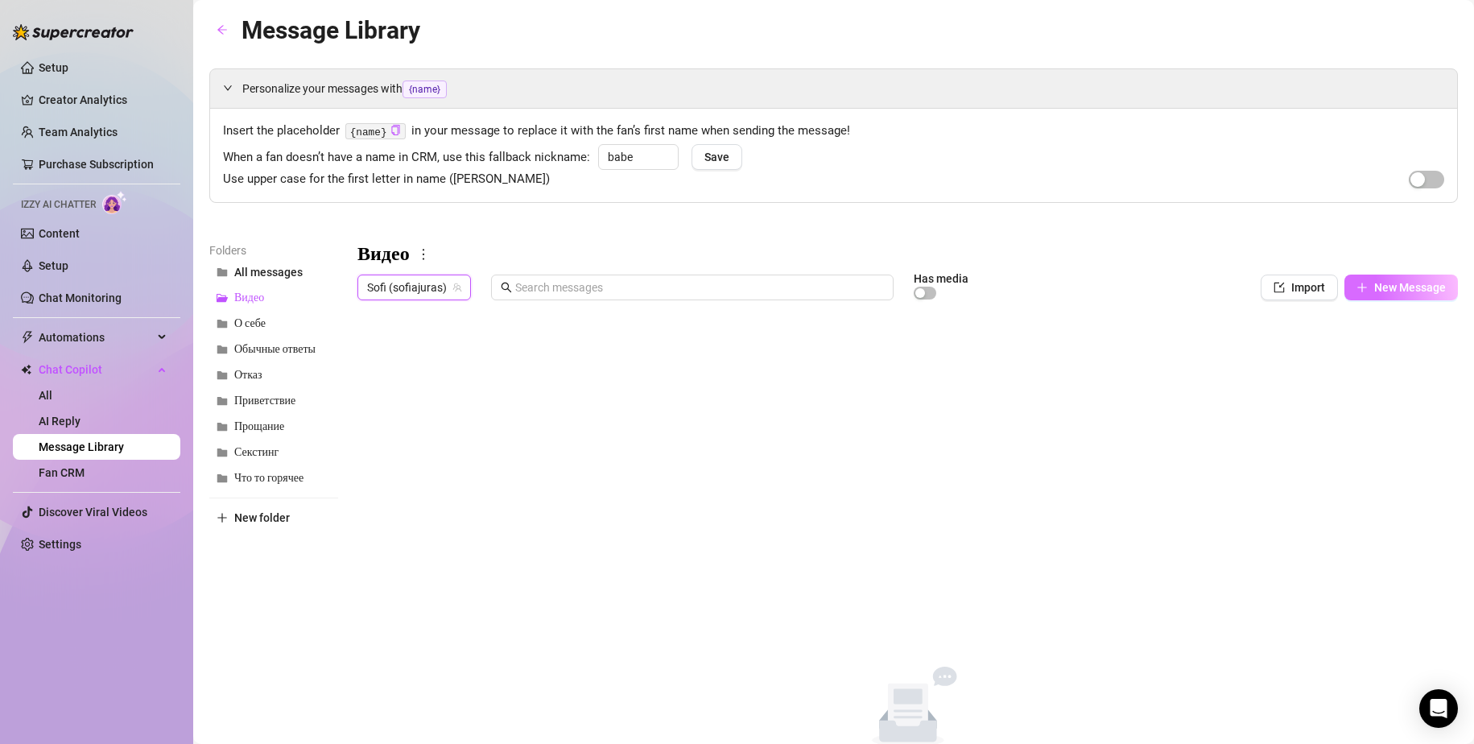
click at [1374, 287] on span "New Message" at bounding box center [1410, 287] width 72 height 13
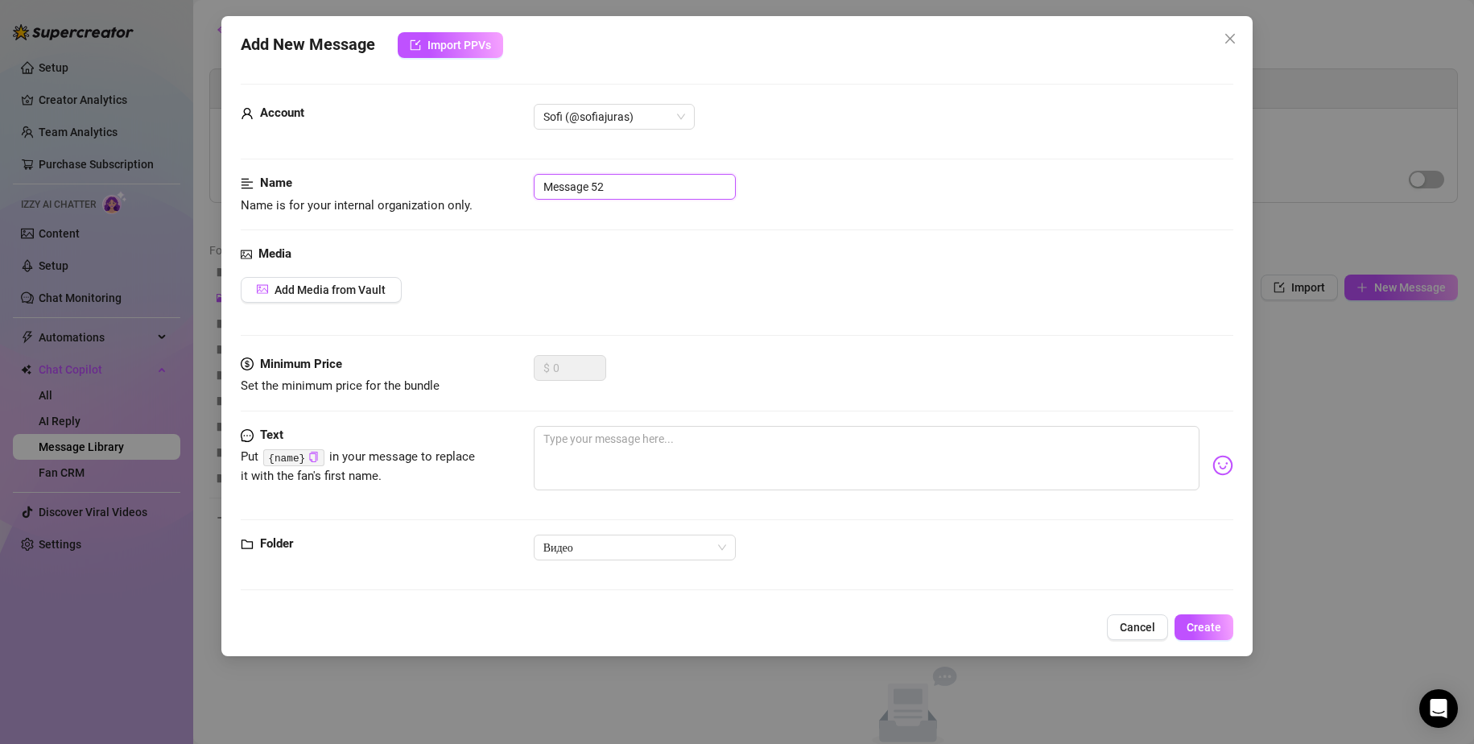
drag, startPoint x: 593, startPoint y: 184, endPoint x: 482, endPoint y: 182, distance: 111.9
click at [482, 182] on div "Name Name is for your internal organization only. Message 52" at bounding box center [738, 194] width 994 height 41
click at [635, 436] on textarea at bounding box center [867, 458] width 667 height 64
paste textarea "I want you to fuck me,I will share with you how sweetly you would fuck my wet a…"
click at [361, 286] on span "Add Media from Vault" at bounding box center [330, 289] width 111 height 13
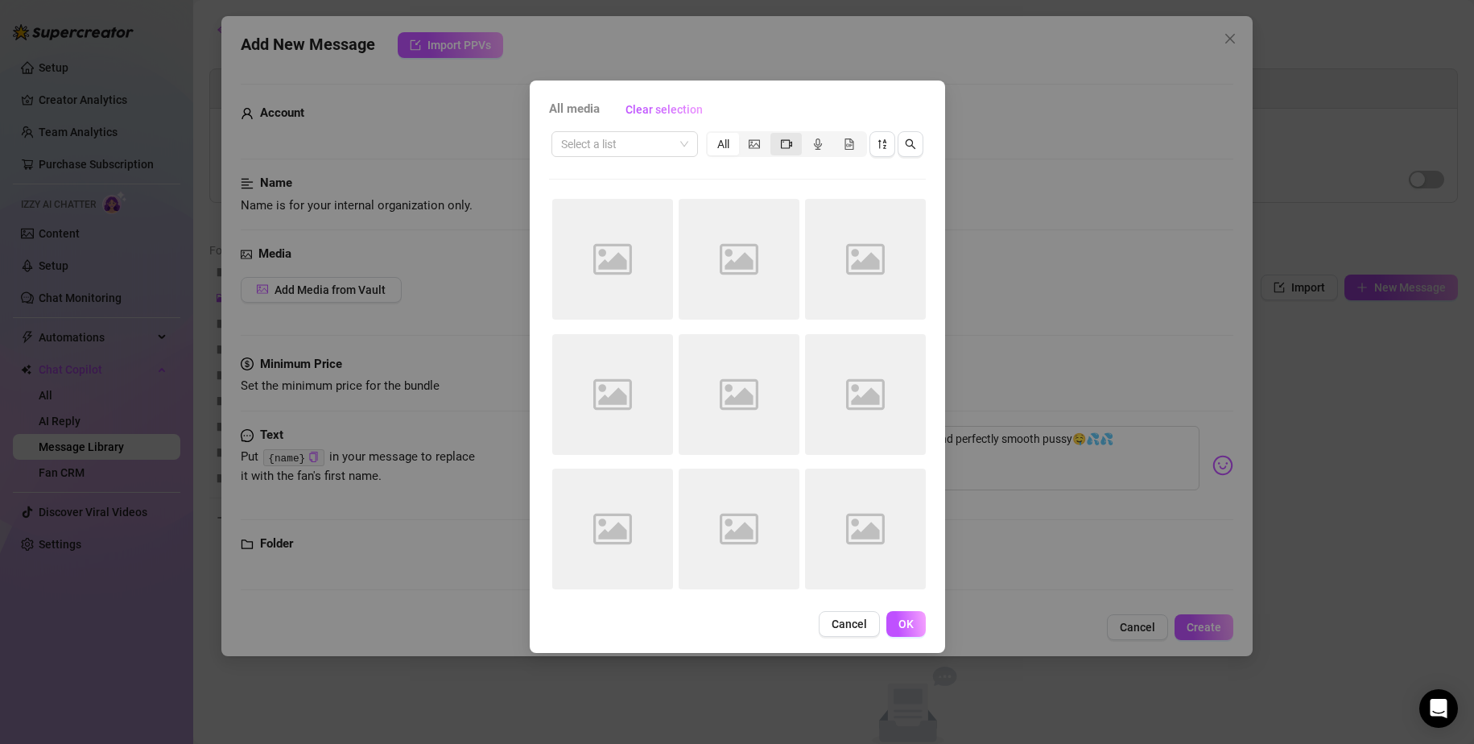
click at [786, 147] on icon "video-camera" at bounding box center [786, 143] width 11 height 11
click at [775, 135] on input "segmented control" at bounding box center [775, 135] width 0 height 0
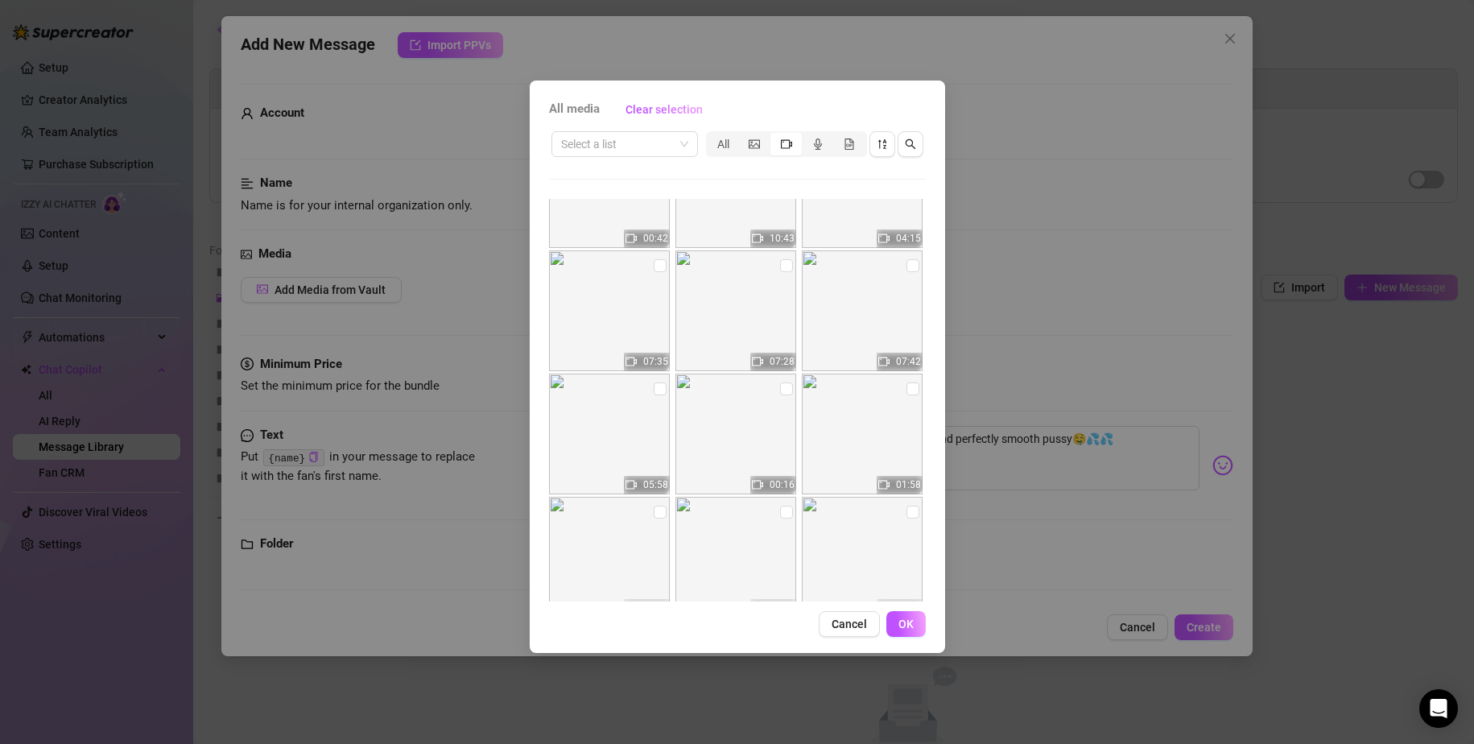
scroll to position [1593, 0]
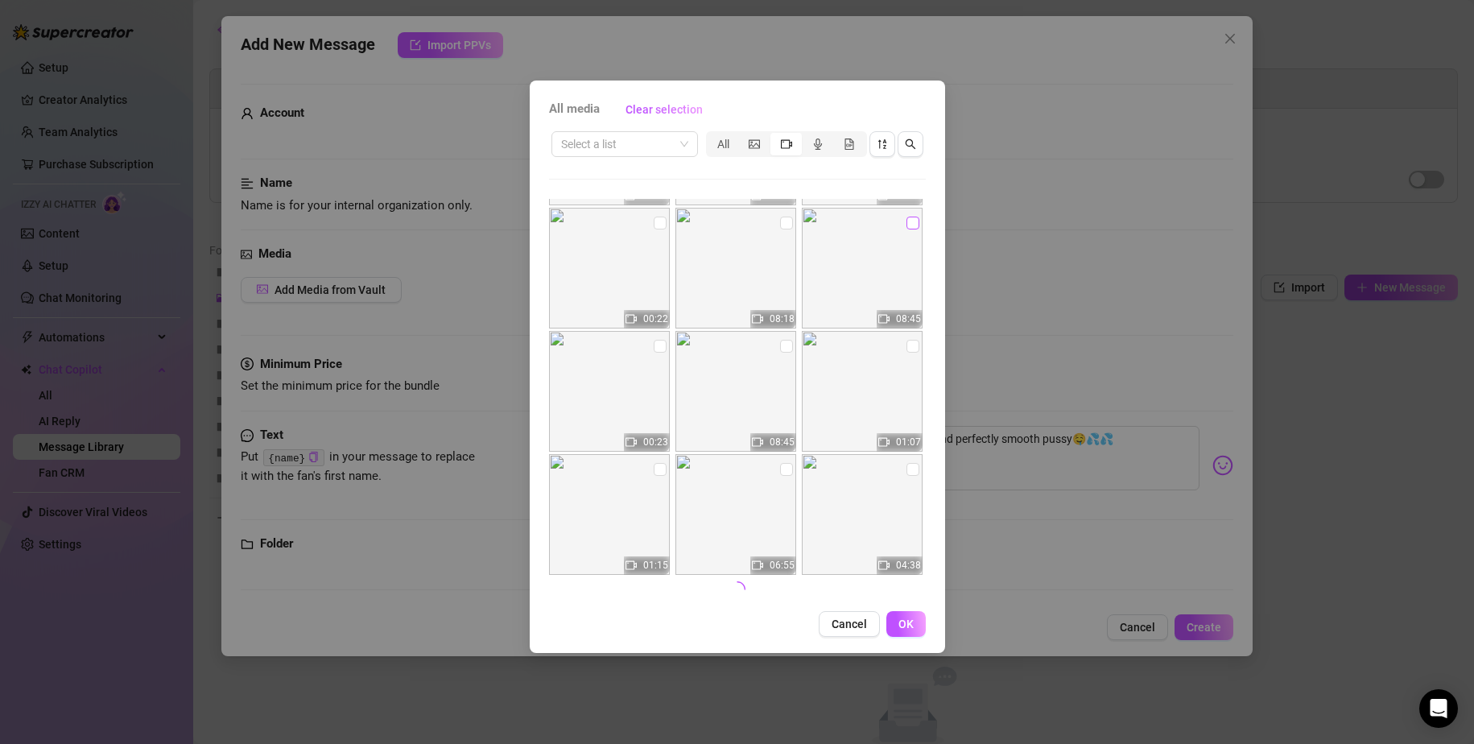
click at [907, 224] on input "checkbox" at bounding box center [913, 223] width 13 height 13
click at [904, 625] on span "OK" at bounding box center [906, 624] width 15 height 13
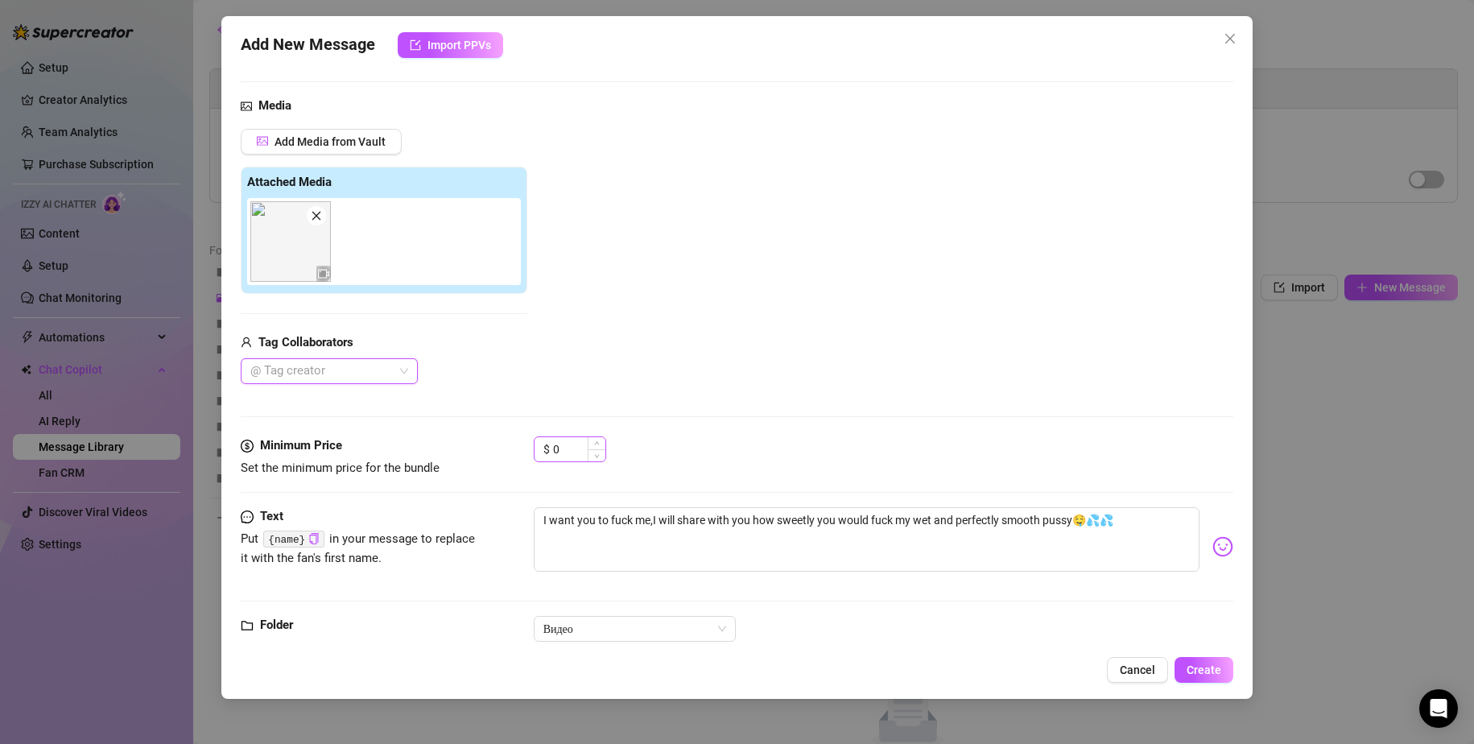
scroll to position [187, 0]
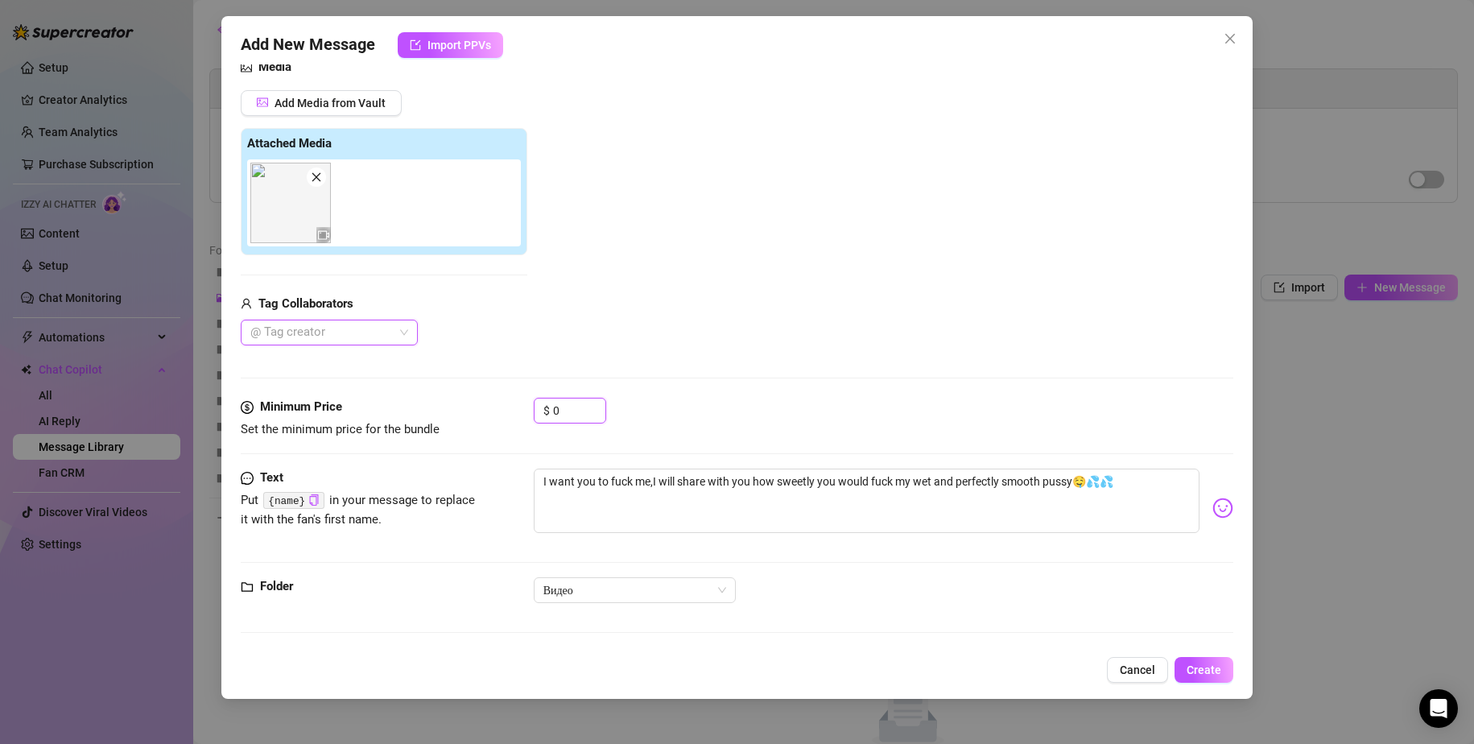
drag, startPoint x: 568, startPoint y: 415, endPoint x: 484, endPoint y: 414, distance: 83.8
click at [486, 415] on div "Minimum Price Set the minimum price for the bundle $ 0" at bounding box center [738, 418] width 994 height 41
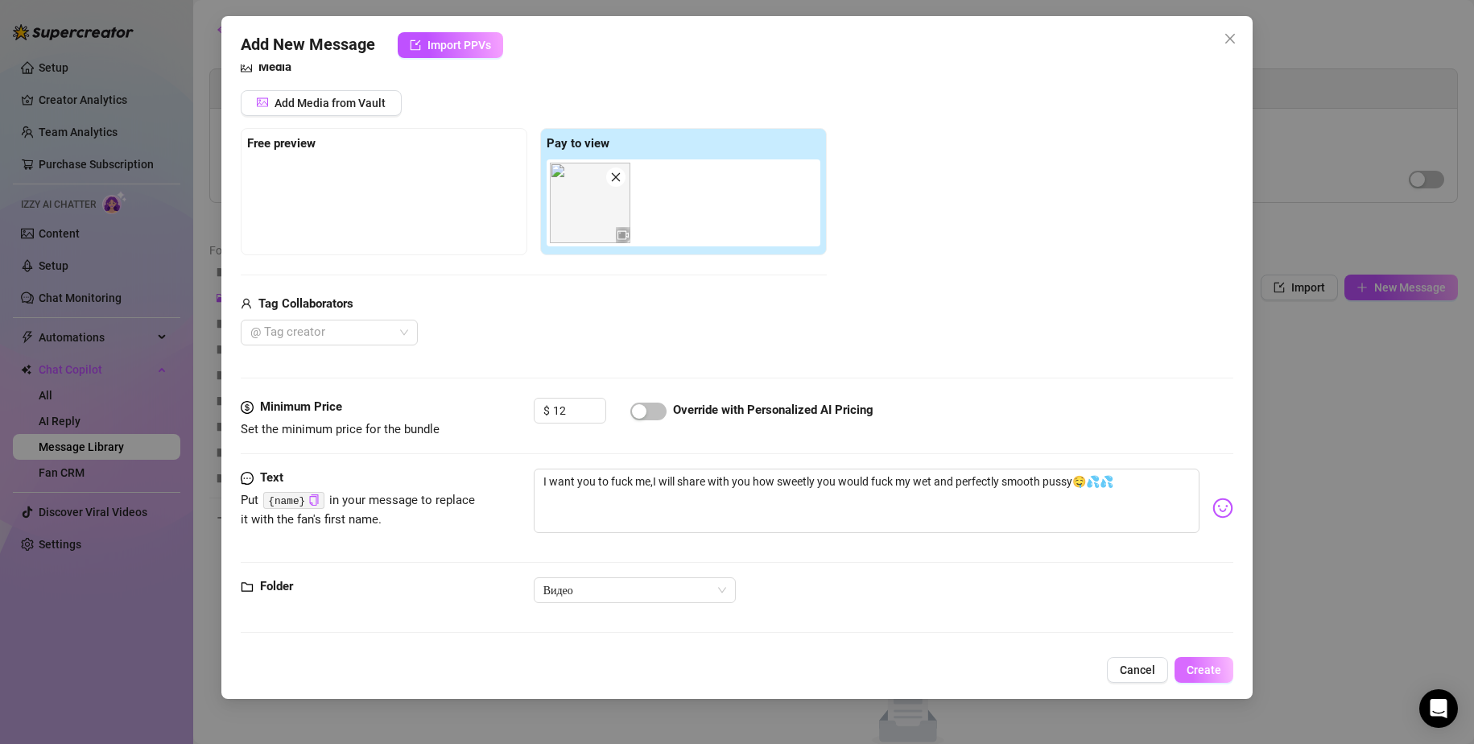
click at [1205, 672] on span "Create" at bounding box center [1204, 669] width 35 height 13
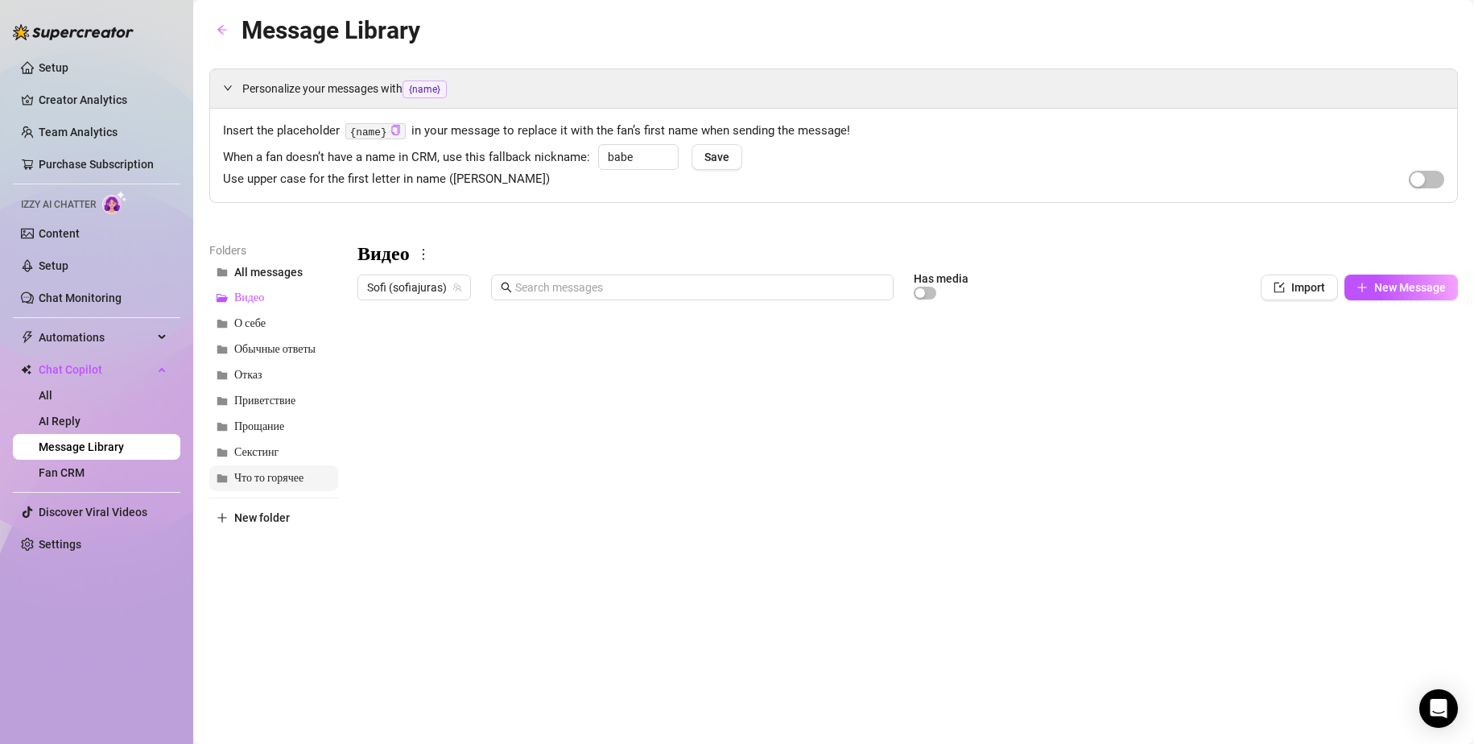
click at [262, 472] on span "Что то горячее" at bounding box center [268, 478] width 69 height 14
click at [372, 569] on div at bounding box center [908, 487] width 1101 height 359
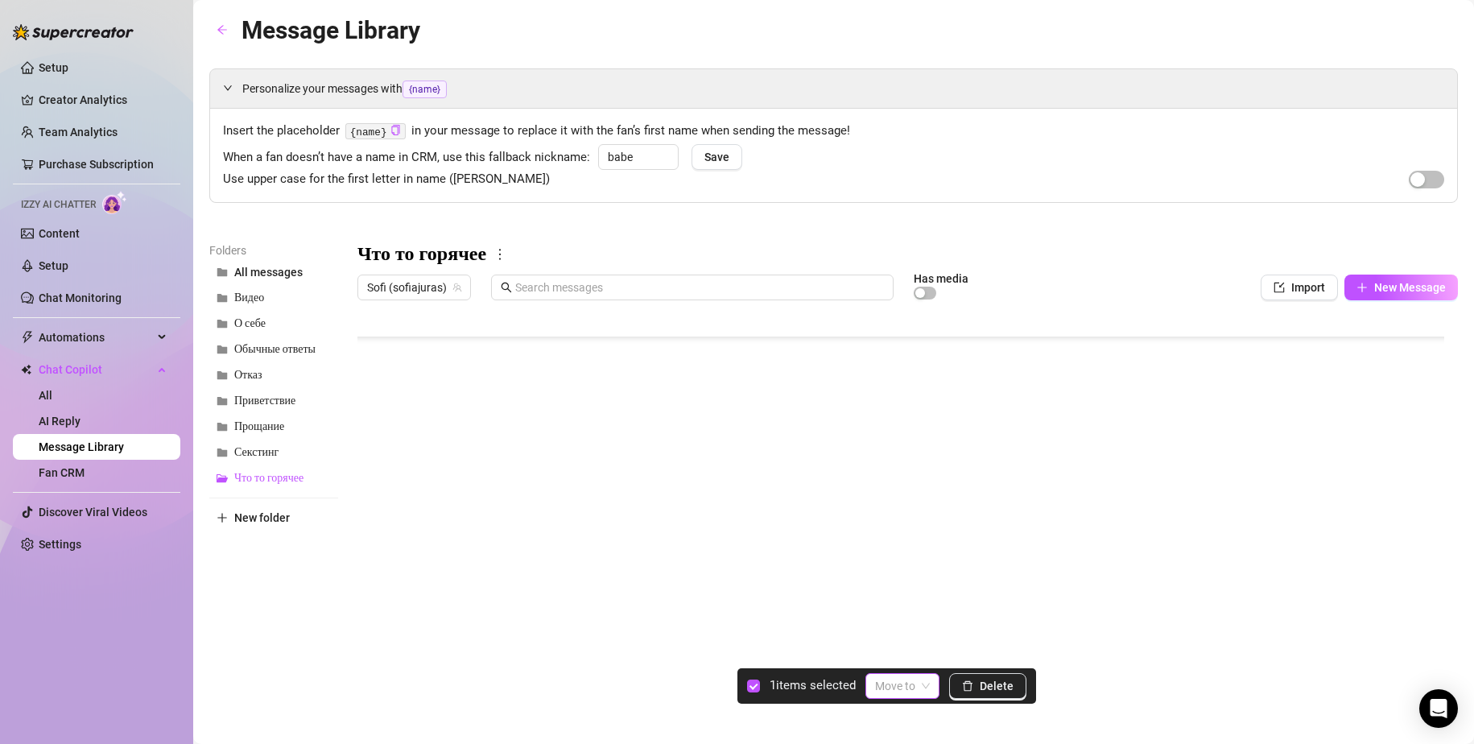
click at [903, 682] on input "search" at bounding box center [895, 686] width 40 height 24
click at [988, 694] on button "Delete" at bounding box center [987, 686] width 77 height 26
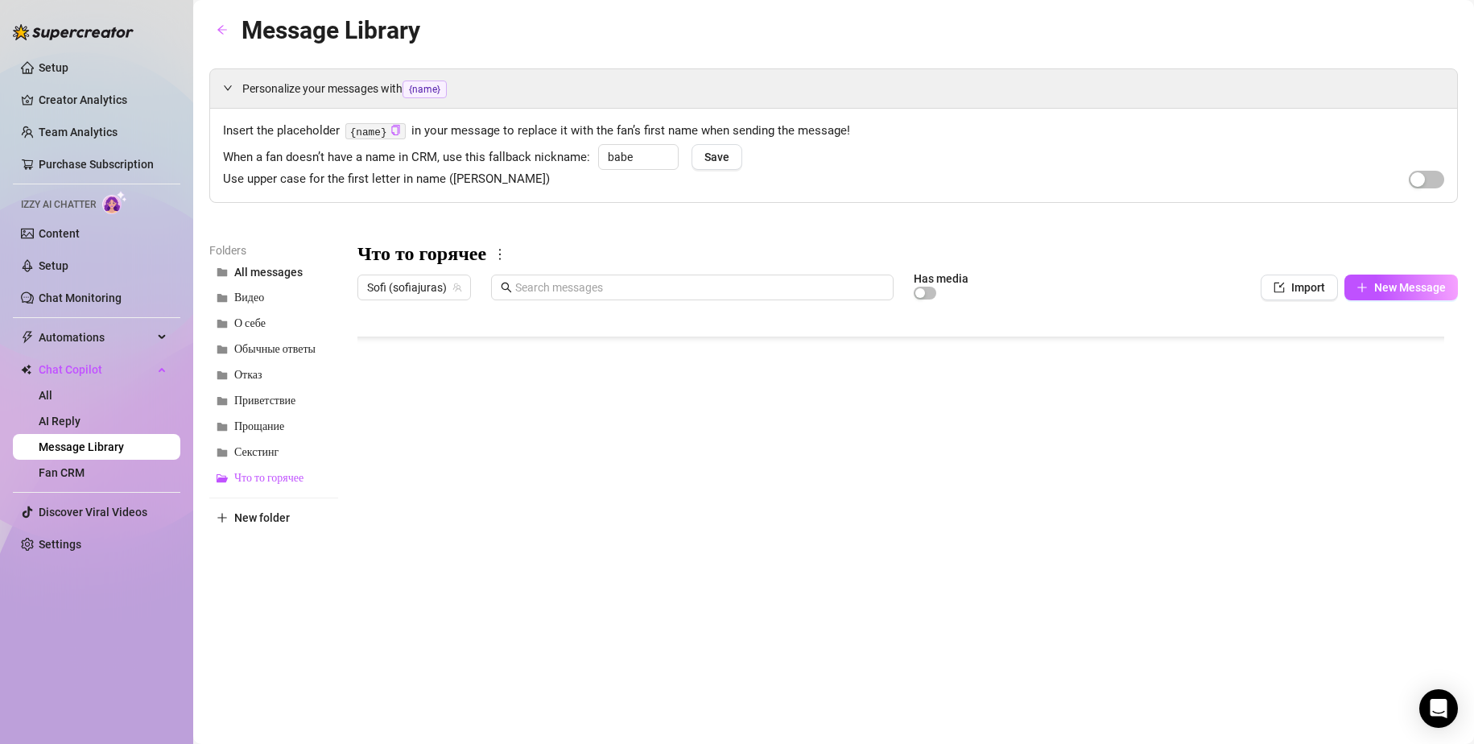
scroll to position [143, 0]
click at [438, 284] on span "Sofi (sofiajuras)" at bounding box center [414, 287] width 94 height 24
click at [444, 368] on span "( zaraass )" at bounding box center [450, 374] width 48 height 18
click at [374, 534] on div at bounding box center [908, 487] width 1101 height 359
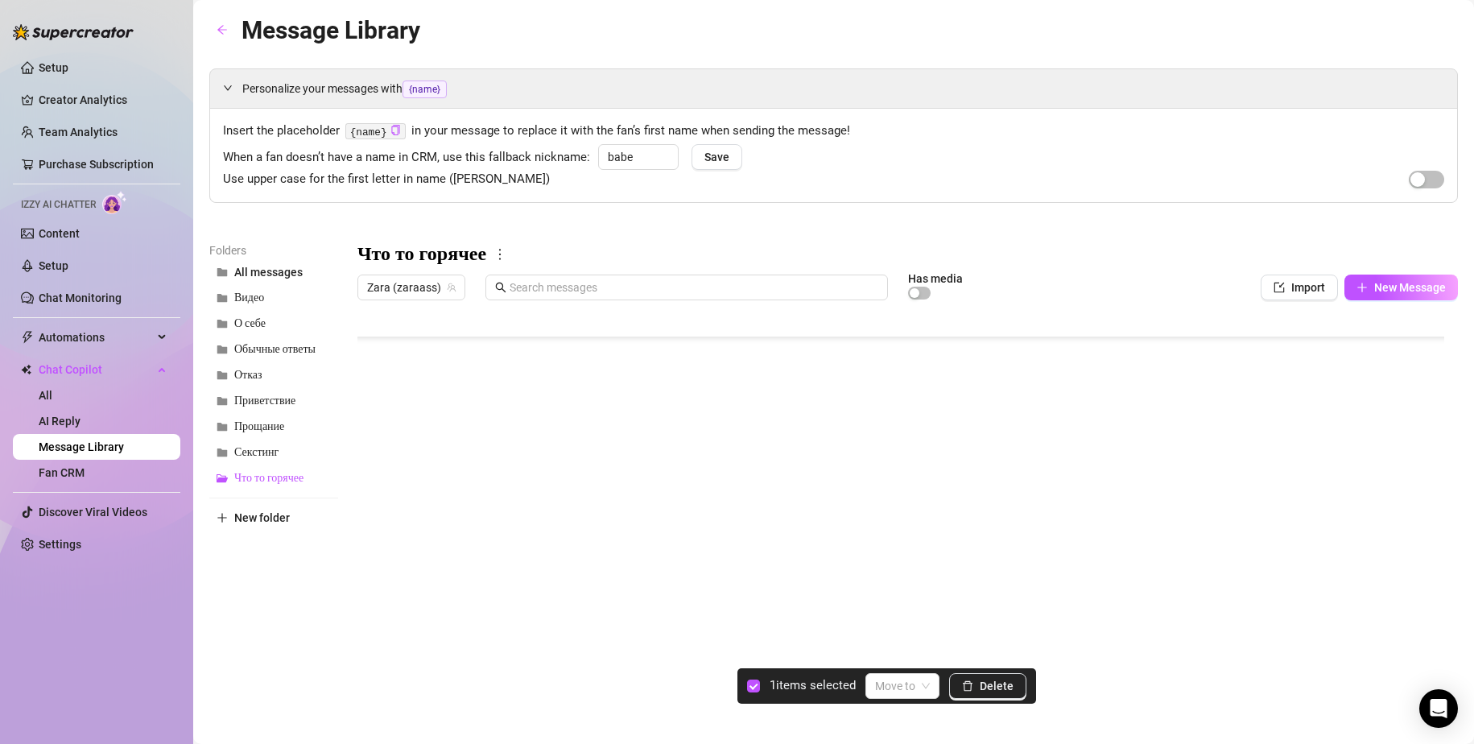
click at [378, 566] on div at bounding box center [908, 487] width 1101 height 359
click at [927, 685] on span at bounding box center [902, 686] width 55 height 24
click at [900, 500] on div "Видео" at bounding box center [920, 499] width 81 height 18
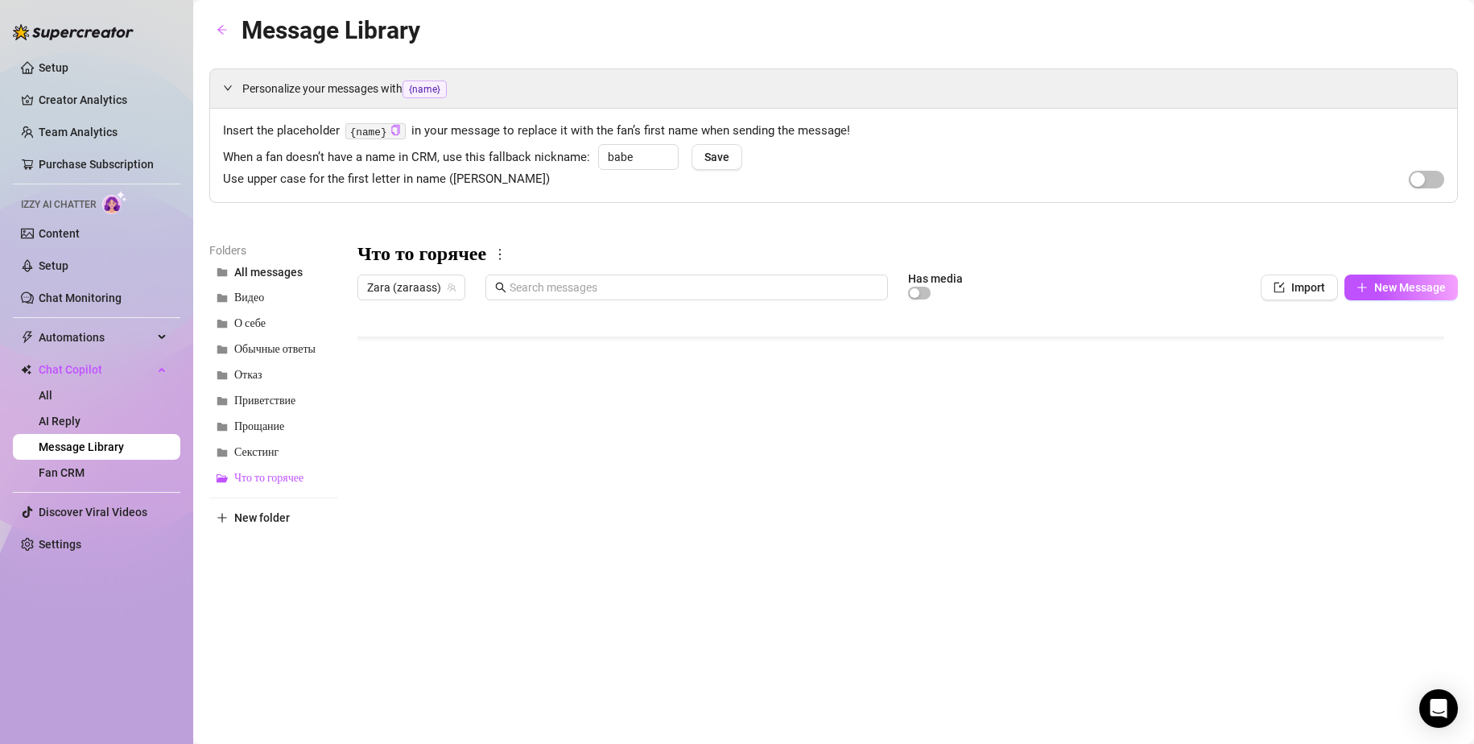
scroll to position [62, 0]
click at [271, 304] on button "Видео" at bounding box center [273, 298] width 129 height 26
click at [1399, 288] on span "New Message" at bounding box center [1410, 287] width 72 height 13
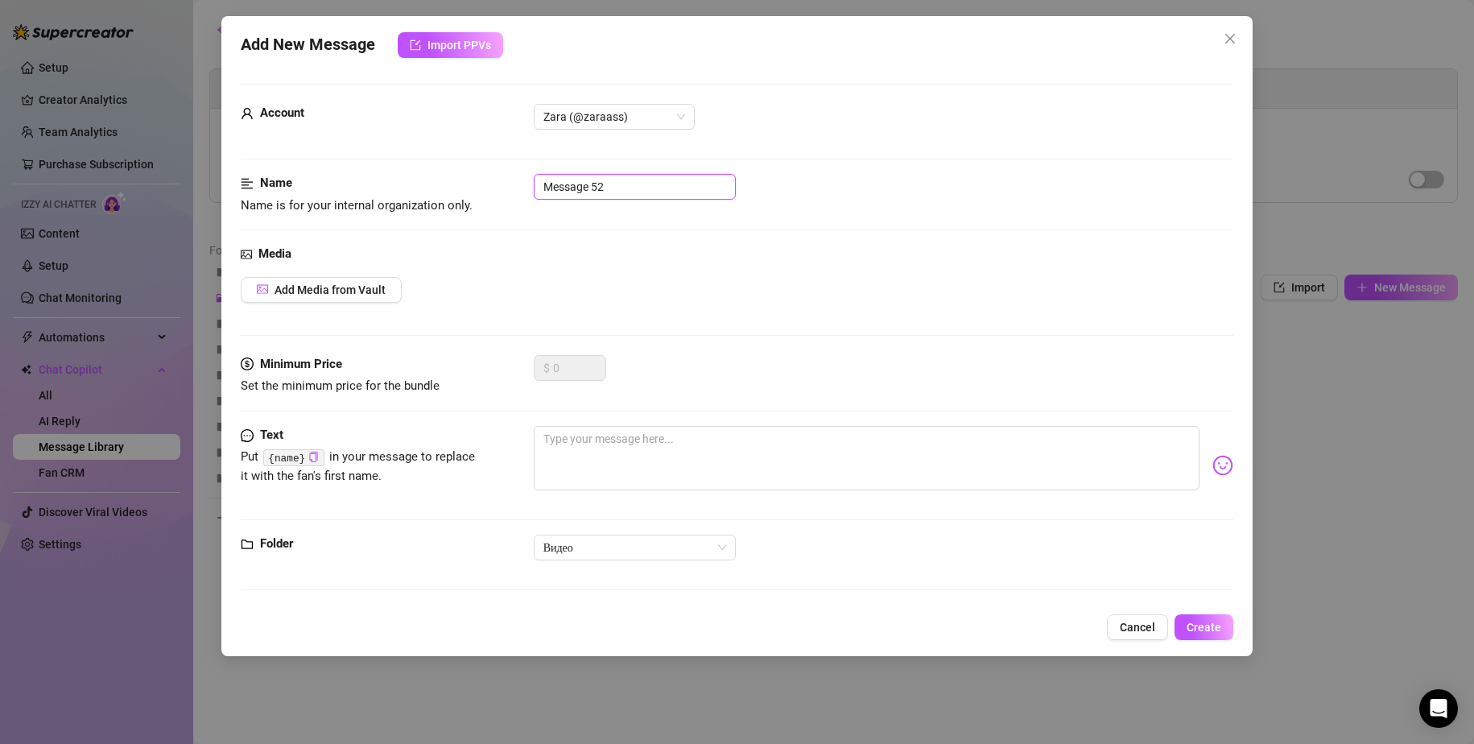
drag, startPoint x: 615, startPoint y: 185, endPoint x: 317, endPoint y: 125, distance: 304.0
click at [350, 142] on form "Account Zara (@zaraass) Name Name is for your internal organization only. Messa…" at bounding box center [738, 344] width 994 height 521
click at [636, 440] on textarea at bounding box center [867, 458] width 667 height 64
paste textarea "I will suck you very slobberily, I want you to cum in my mouth"
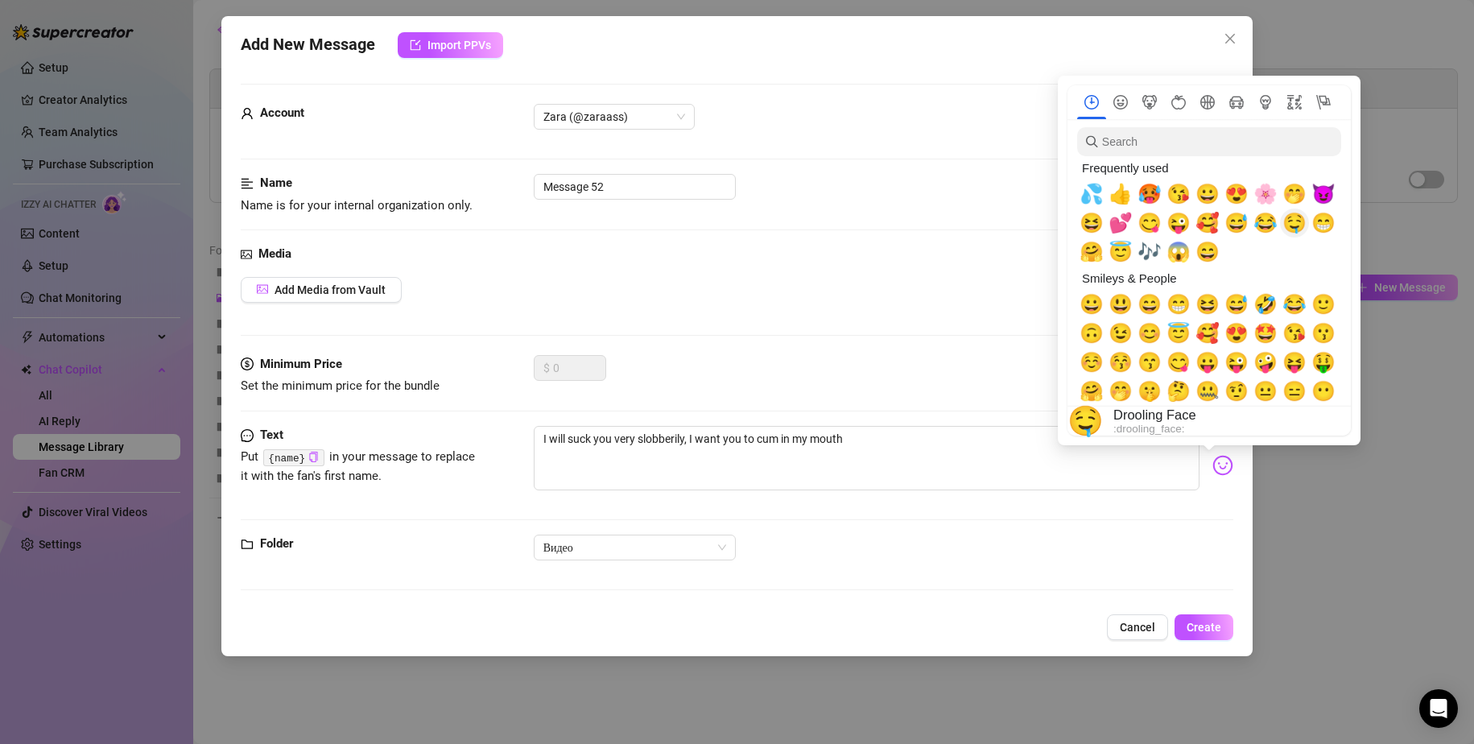
click at [1296, 224] on span "🤤" at bounding box center [1295, 223] width 24 height 23
click at [1296, 223] on span "🤤" at bounding box center [1295, 223] width 24 height 23
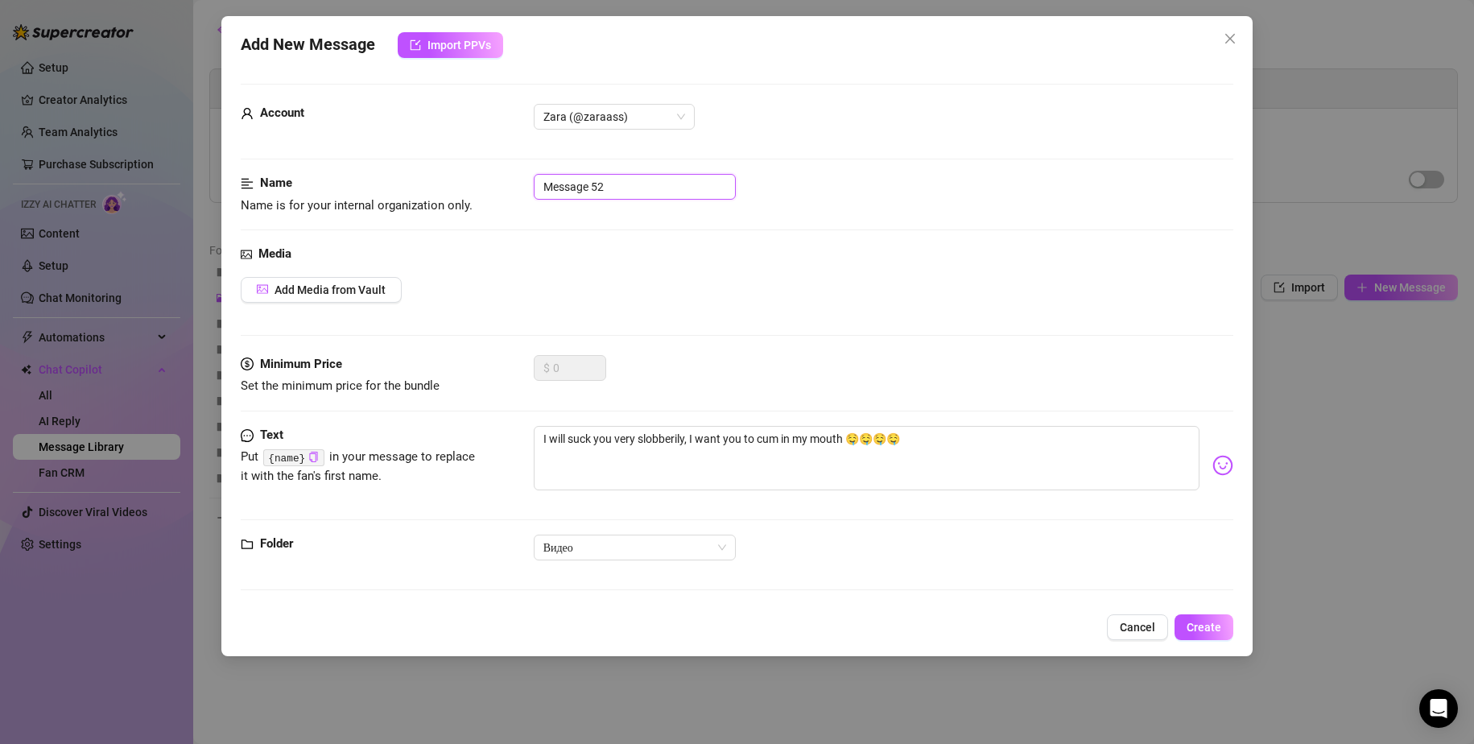
drag, startPoint x: 647, startPoint y: 193, endPoint x: 415, endPoint y: 172, distance: 232.1
click at [429, 176] on div "Name Name is for your internal organization only. Message 52" at bounding box center [738, 194] width 994 height 41
click at [382, 284] on span "Add Media from Vault" at bounding box center [330, 289] width 111 height 13
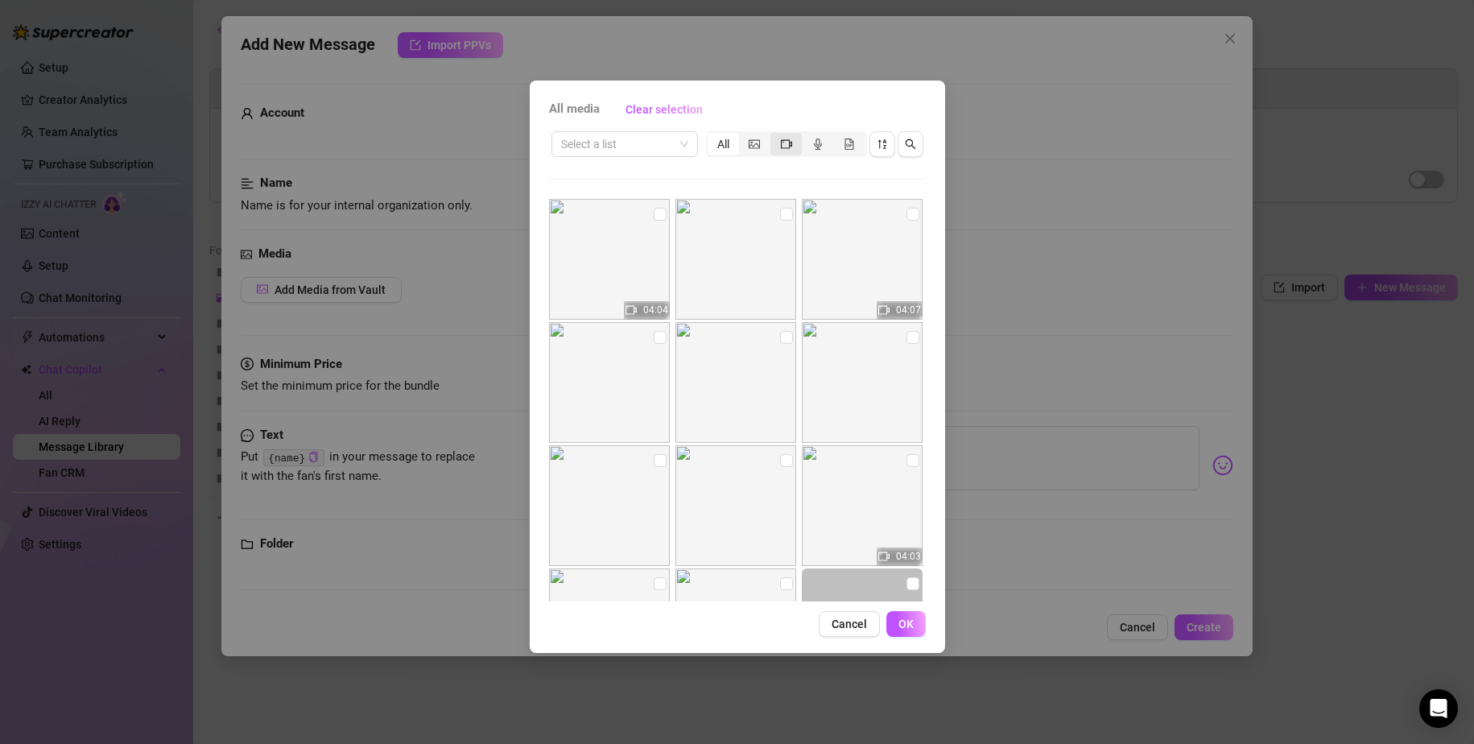
click at [784, 143] on icon "video-camera" at bounding box center [786, 143] width 11 height 11
click at [775, 135] on input "segmented control" at bounding box center [775, 135] width 0 height 0
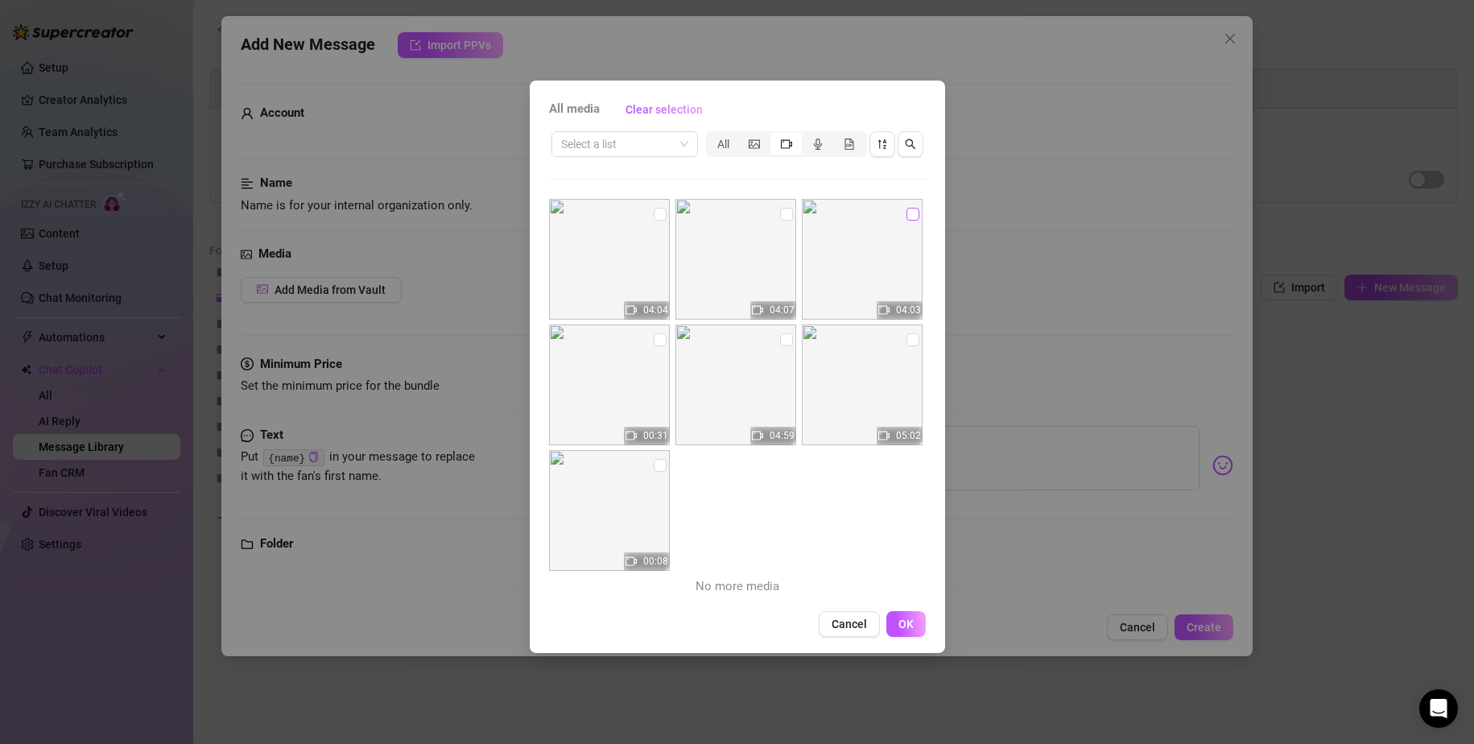
click at [907, 214] on input "checkbox" at bounding box center [913, 214] width 13 height 13
click at [861, 271] on img at bounding box center [862, 259] width 121 height 121
click at [910, 624] on span "OK" at bounding box center [906, 624] width 15 height 13
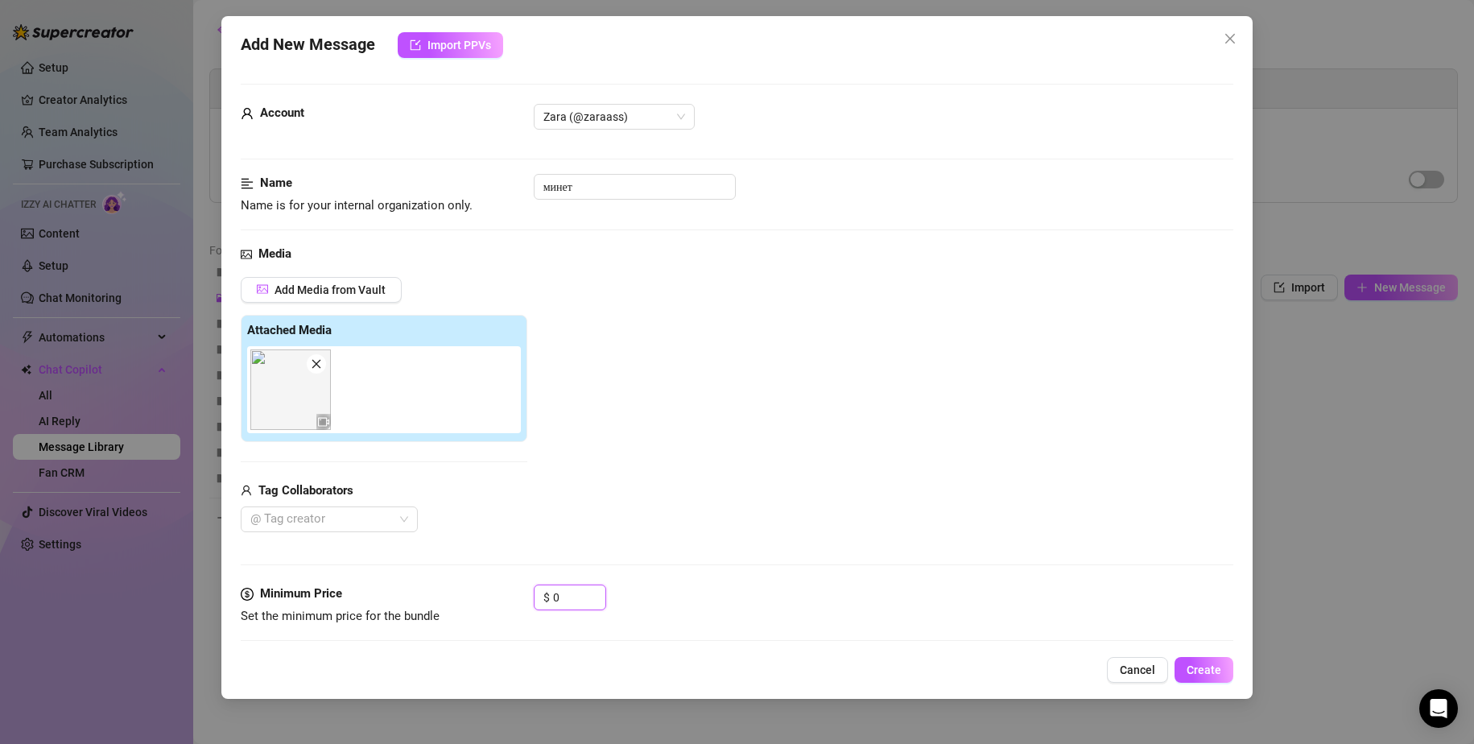
drag, startPoint x: 578, startPoint y: 594, endPoint x: 514, endPoint y: 588, distance: 64.7
click at [519, 588] on div "Minimum Price Set the minimum price for the bundle $ 0" at bounding box center [738, 605] width 994 height 41
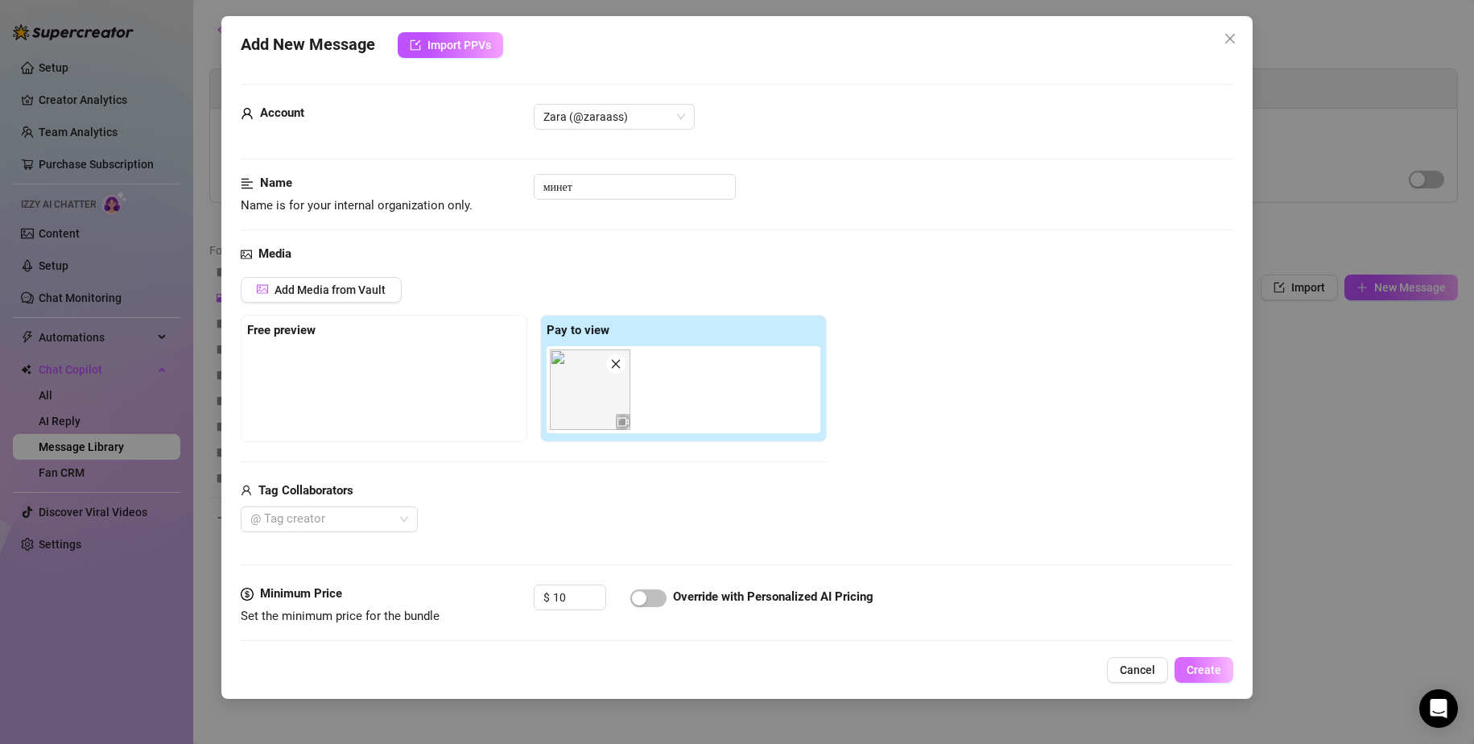
click at [1212, 675] on span "Create" at bounding box center [1204, 669] width 35 height 13
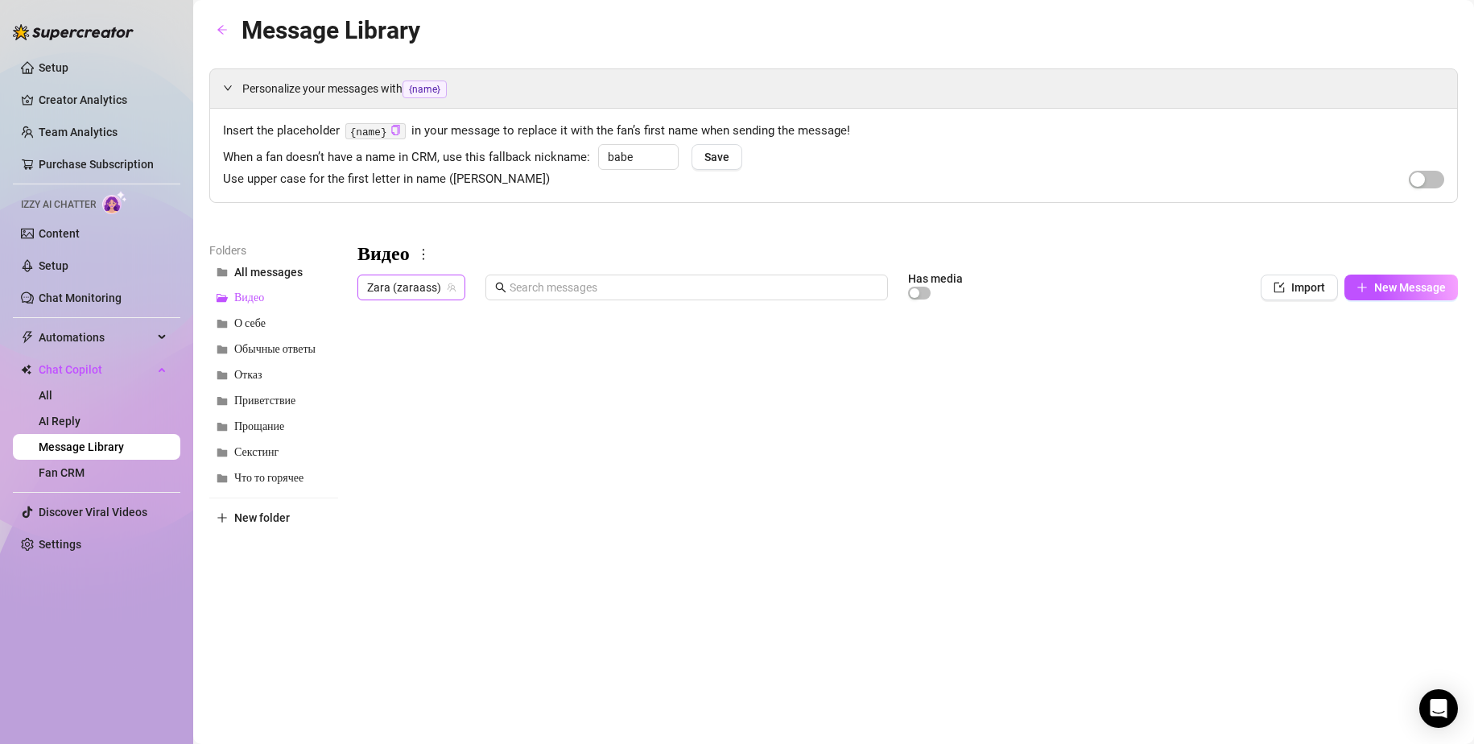
click at [382, 286] on span "Zara (zaraass)" at bounding box center [411, 287] width 89 height 24
click at [411, 346] on span "Sofi" at bounding box center [405, 346] width 19 height 18
click at [422, 632] on body "Setup Creator Analytics Team Analytics Purchase Subscription Izzy AI Chatter Co…" at bounding box center [737, 372] width 1474 height 744
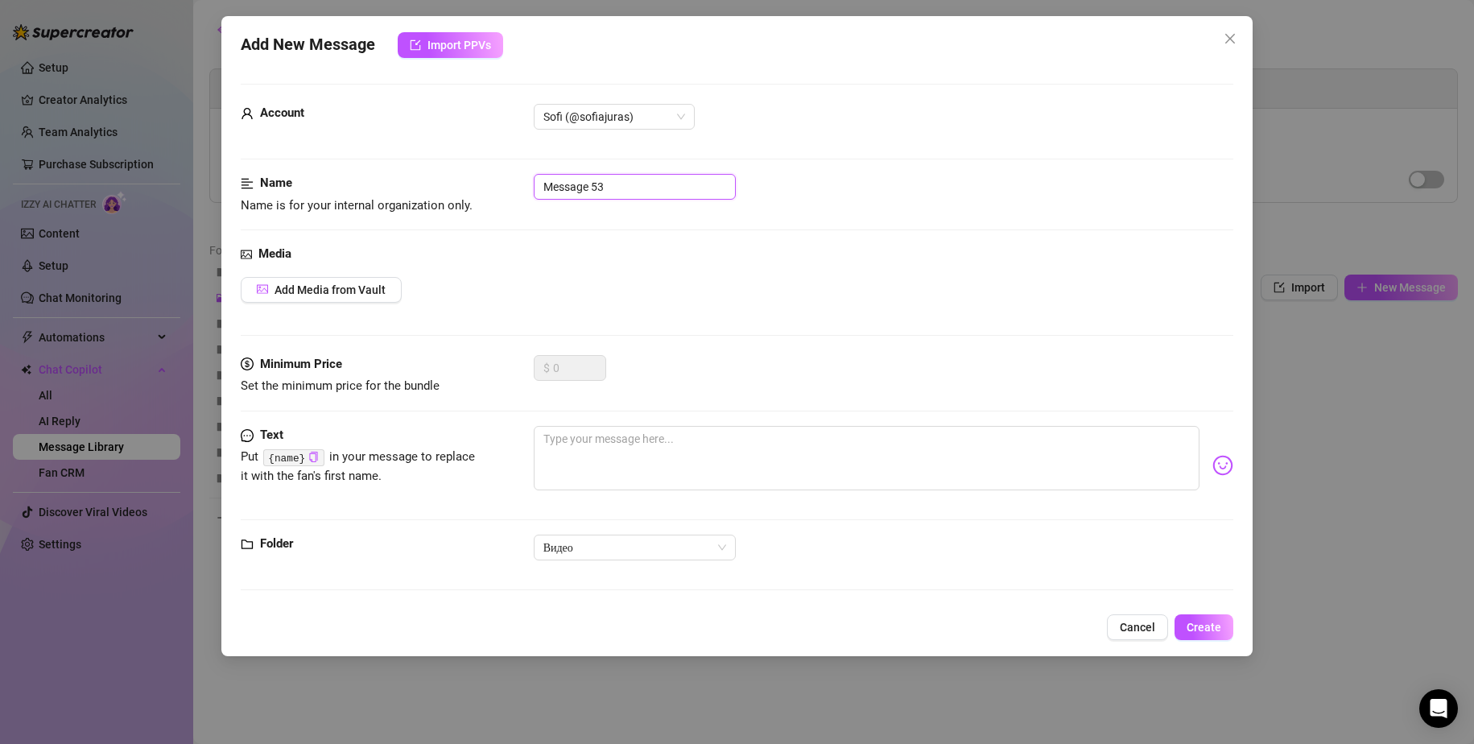
drag, startPoint x: 506, startPoint y: 185, endPoint x: 450, endPoint y: 181, distance: 55.7
click at [472, 181] on div "Name Name is for your internal organization only. Message 53" at bounding box center [738, 194] width 994 height 41
click at [378, 292] on span "Add Media from Vault" at bounding box center [330, 289] width 111 height 13
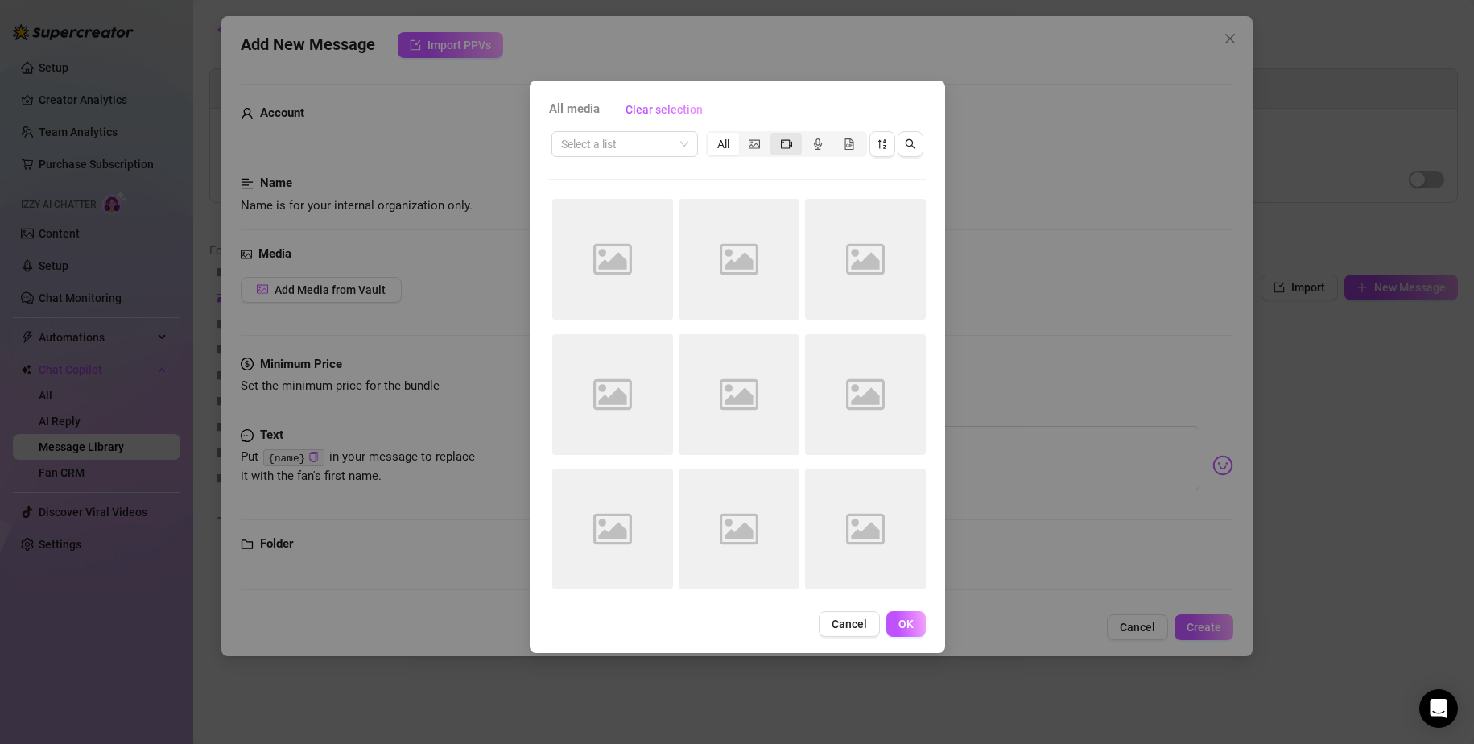
click at [800, 143] on div "segmented control" at bounding box center [786, 144] width 31 height 23
click at [775, 135] on input "segmented control" at bounding box center [775, 135] width 0 height 0
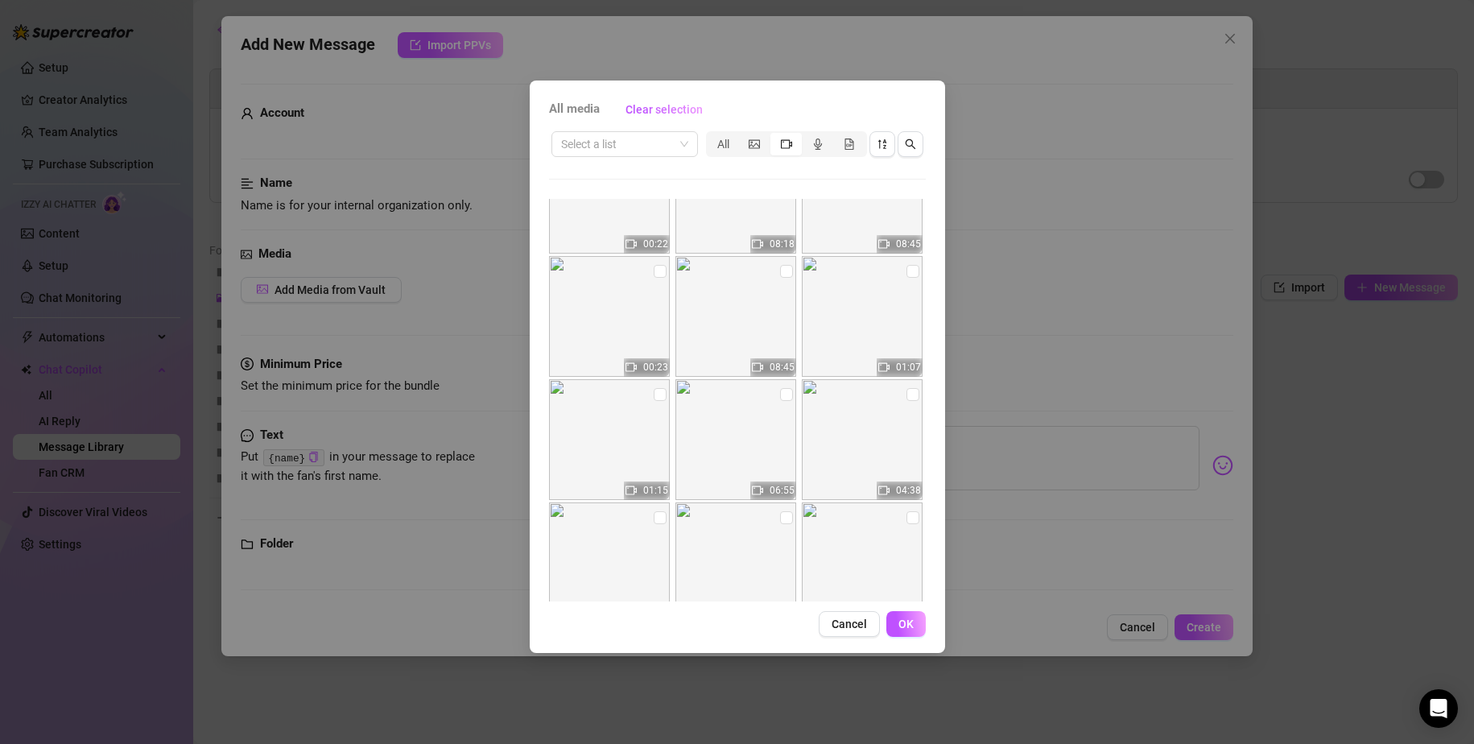
scroll to position [1673, 0]
click at [907, 392] on input "checkbox" at bounding box center [913, 388] width 13 height 13
click at [908, 622] on span "OK" at bounding box center [906, 624] width 15 height 13
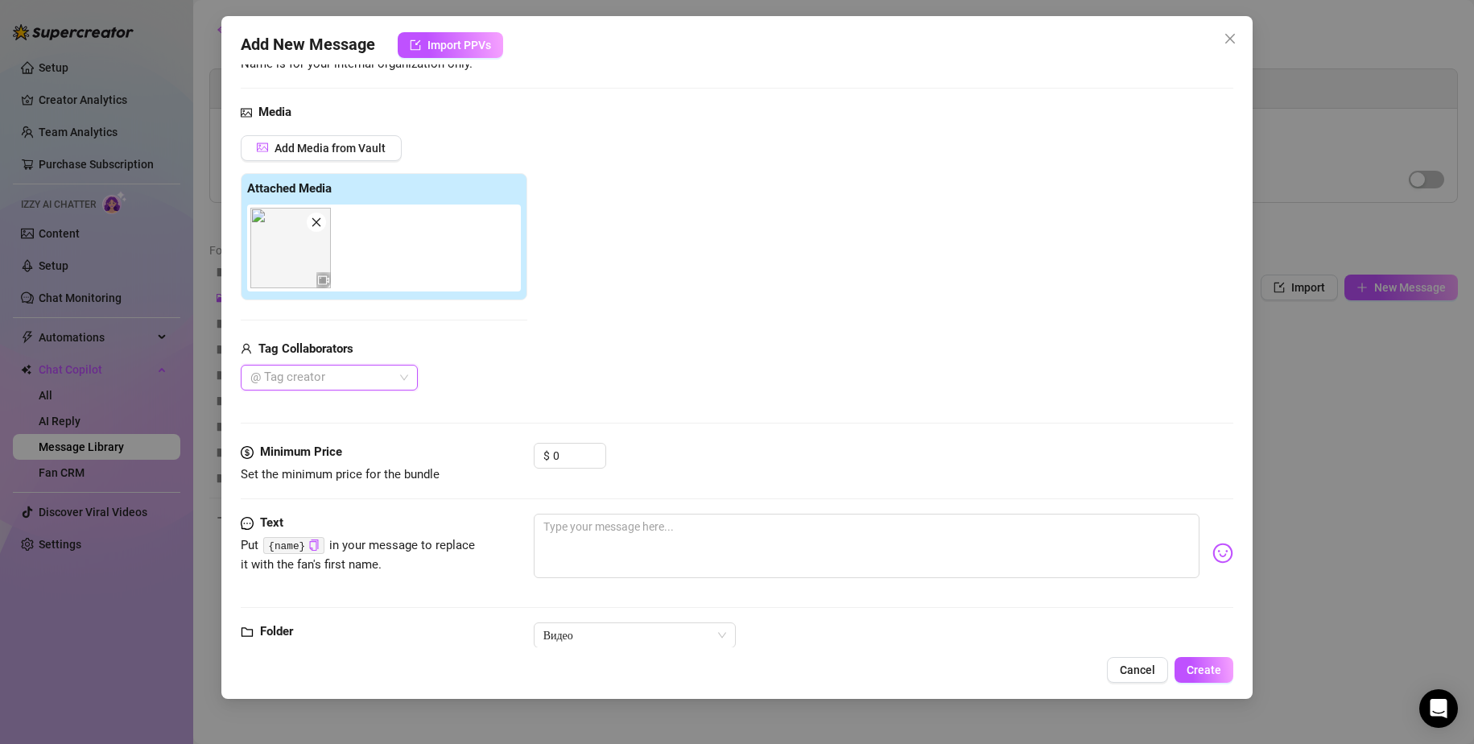
scroll to position [187, 0]
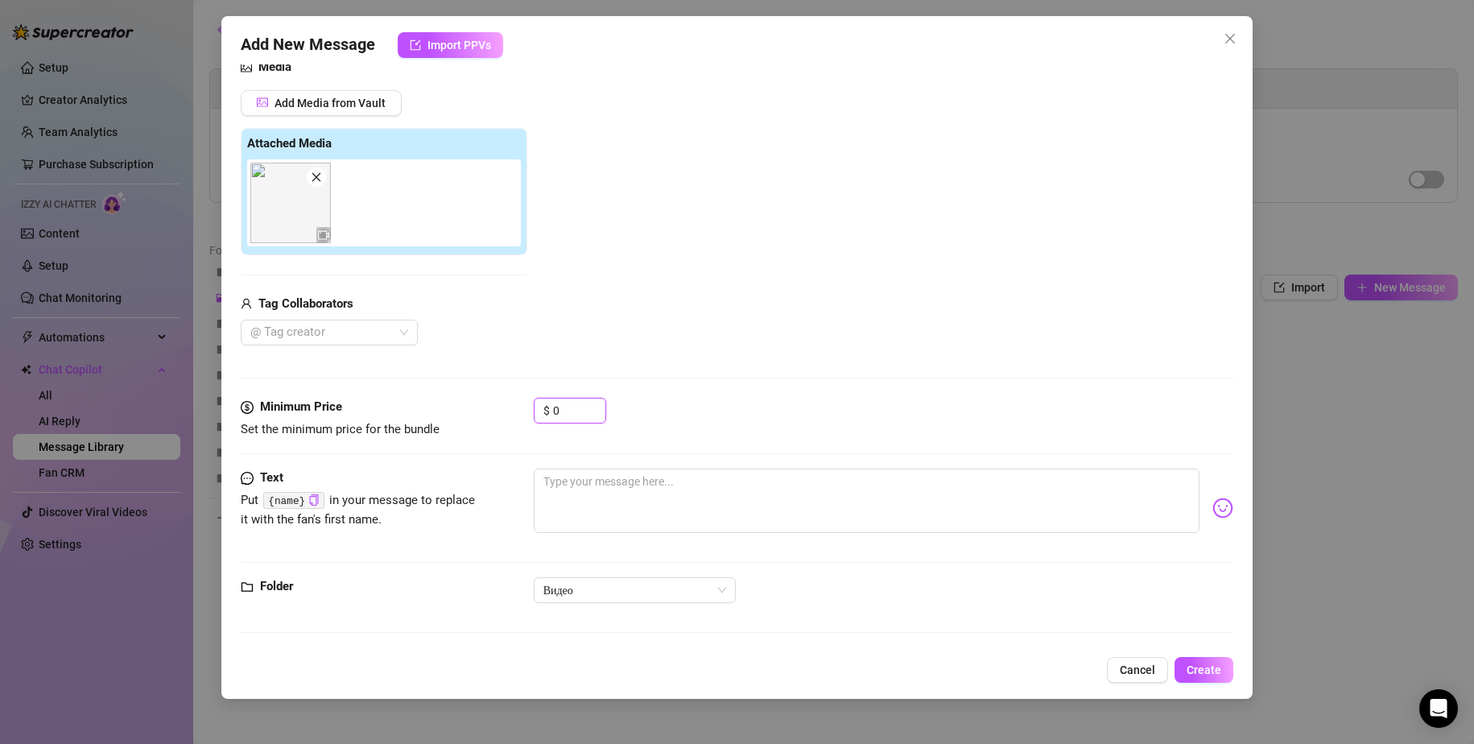
drag, startPoint x: 575, startPoint y: 415, endPoint x: 497, endPoint y: 403, distance: 79.0
click at [498, 403] on div "Minimum Price Set the minimum price for the bundle $ 0" at bounding box center [738, 418] width 994 height 41
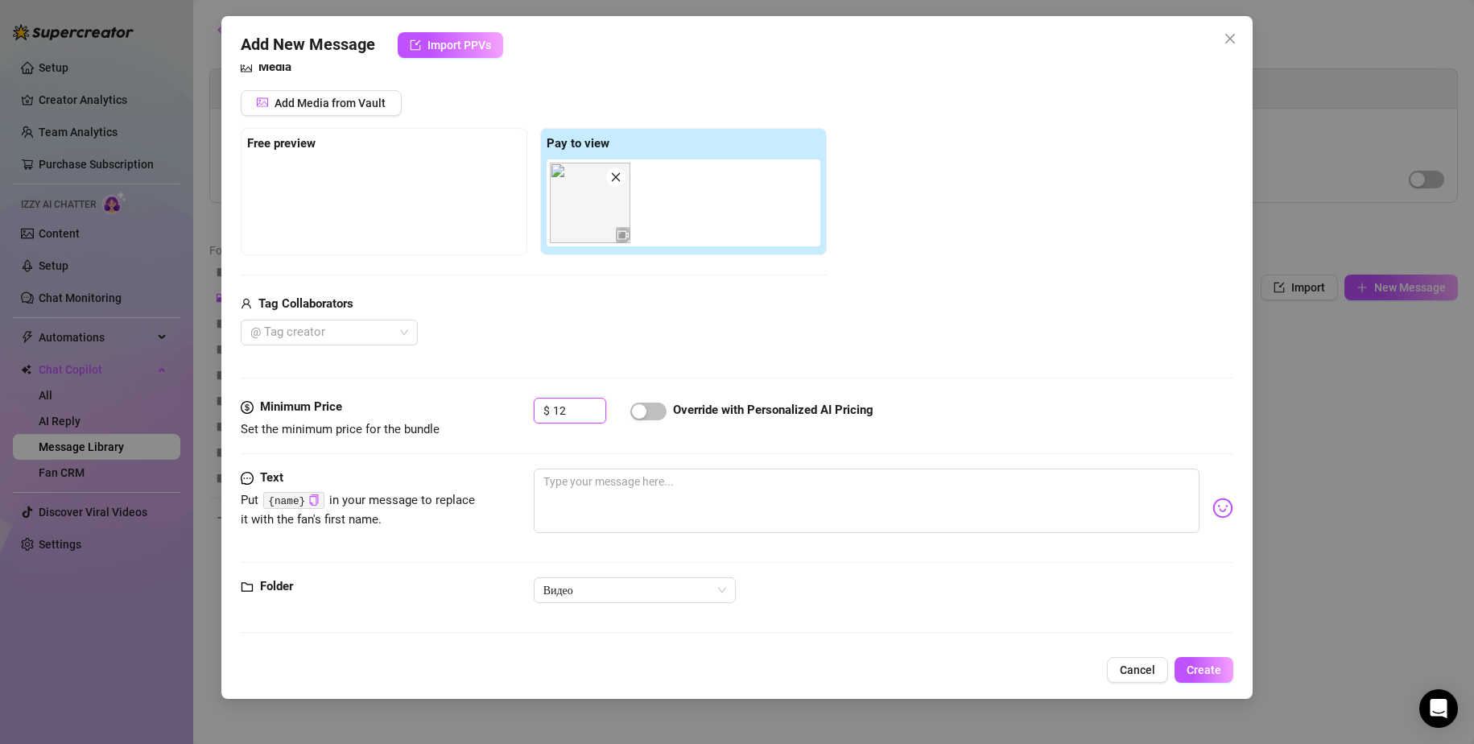
drag, startPoint x: 578, startPoint y: 407, endPoint x: 496, endPoint y: 403, distance: 82.2
click at [501, 404] on div "Minimum Price Set the minimum price for the bundle $ 12 Override with Personali…" at bounding box center [738, 418] width 994 height 41
click at [652, 510] on textarea at bounding box center [867, 501] width 667 height 64
click at [698, 482] on textarea at bounding box center [867, 501] width 667 height 64
paste textarea "my lips will wrap around your cock so sweetly i want you to explode inside me"
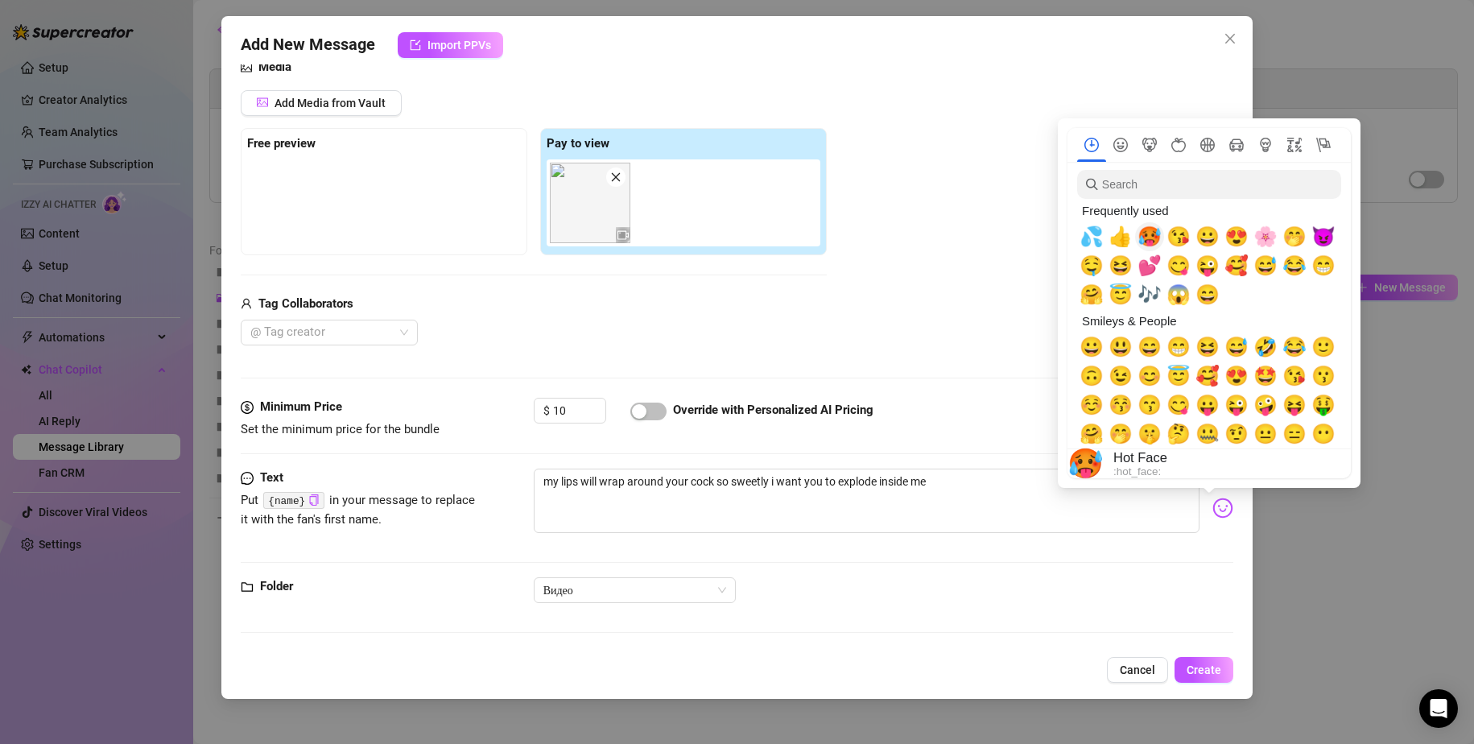
click at [1143, 241] on span "🥵" at bounding box center [1150, 236] width 24 height 23
click at [1095, 479] on div at bounding box center [1209, 303] width 303 height 370
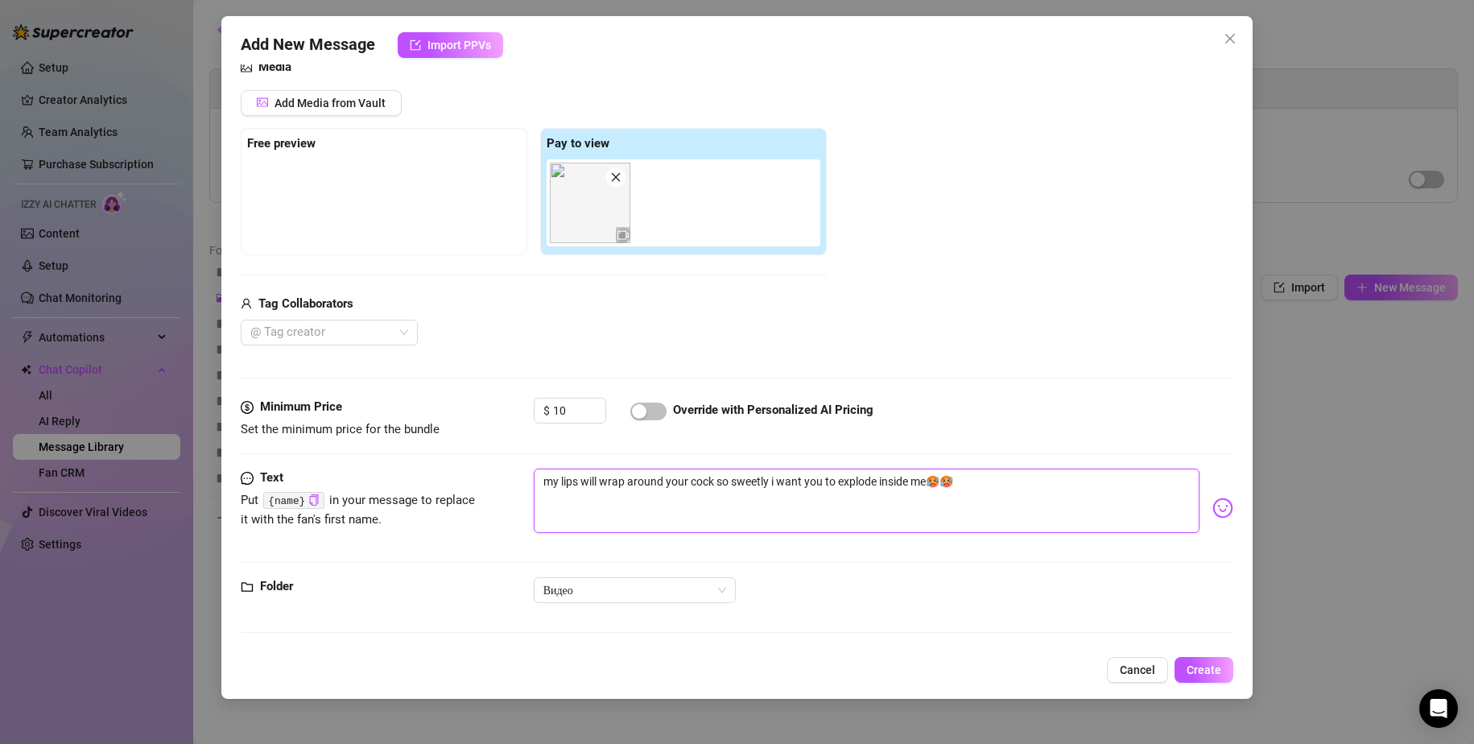
click at [1060, 513] on textarea "my lips will wrap around your cock so sweetly i want you to explode inside me🥵🥵" at bounding box center [867, 501] width 667 height 64
click at [1197, 668] on span "Create" at bounding box center [1204, 669] width 35 height 13
